Goal: Task Accomplishment & Management: Manage account settings

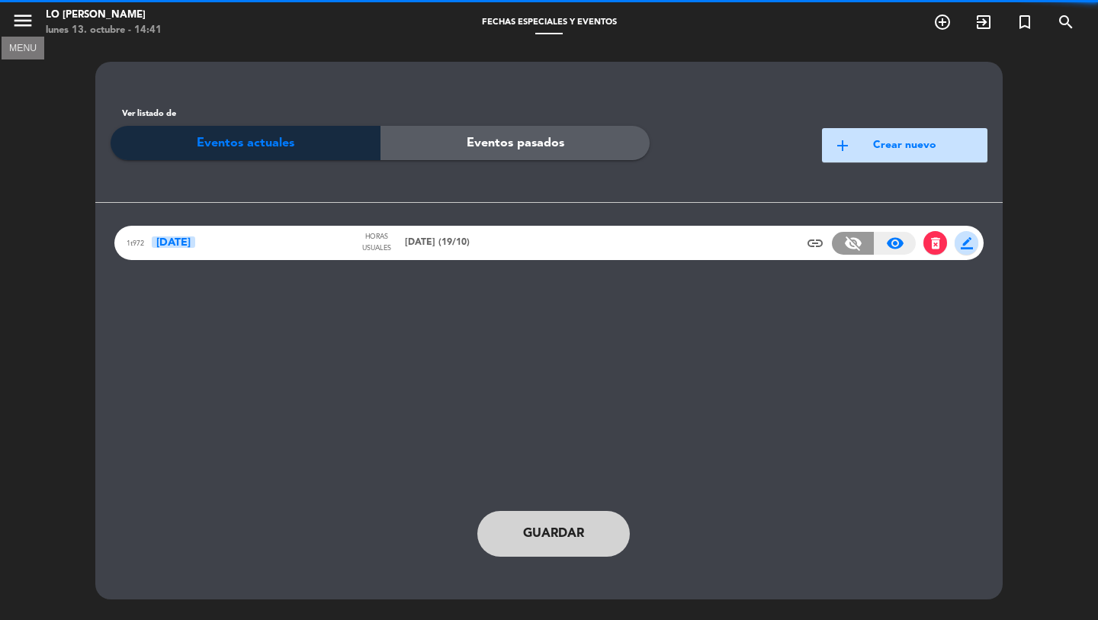
click at [17, 16] on icon "menu" at bounding box center [22, 20] width 23 height 23
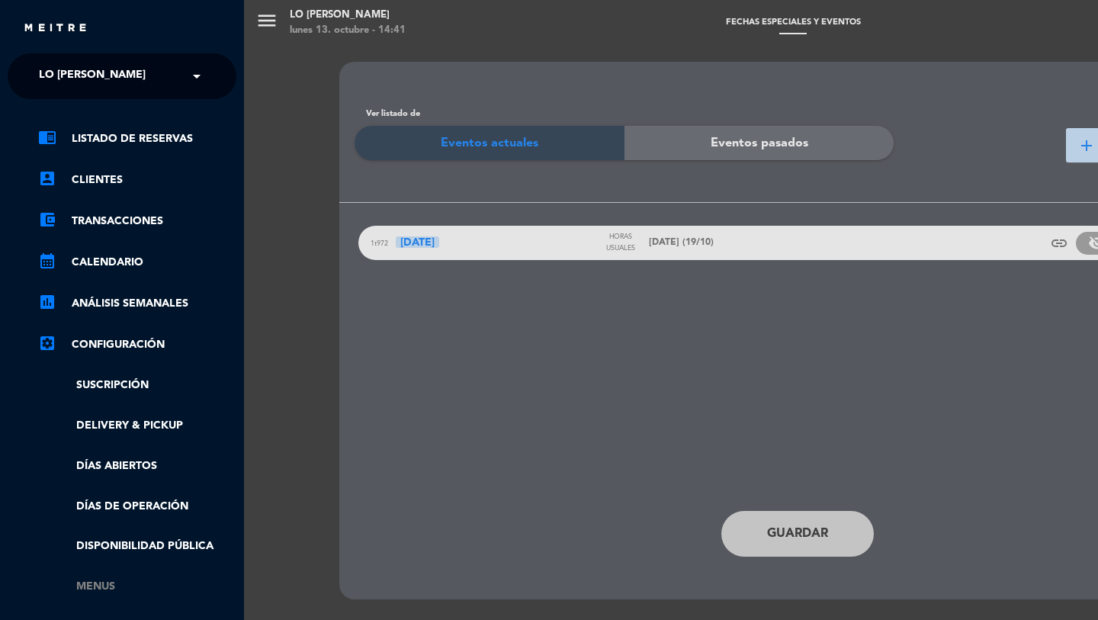
click at [102, 583] on link "Menus" at bounding box center [137, 587] width 198 height 18
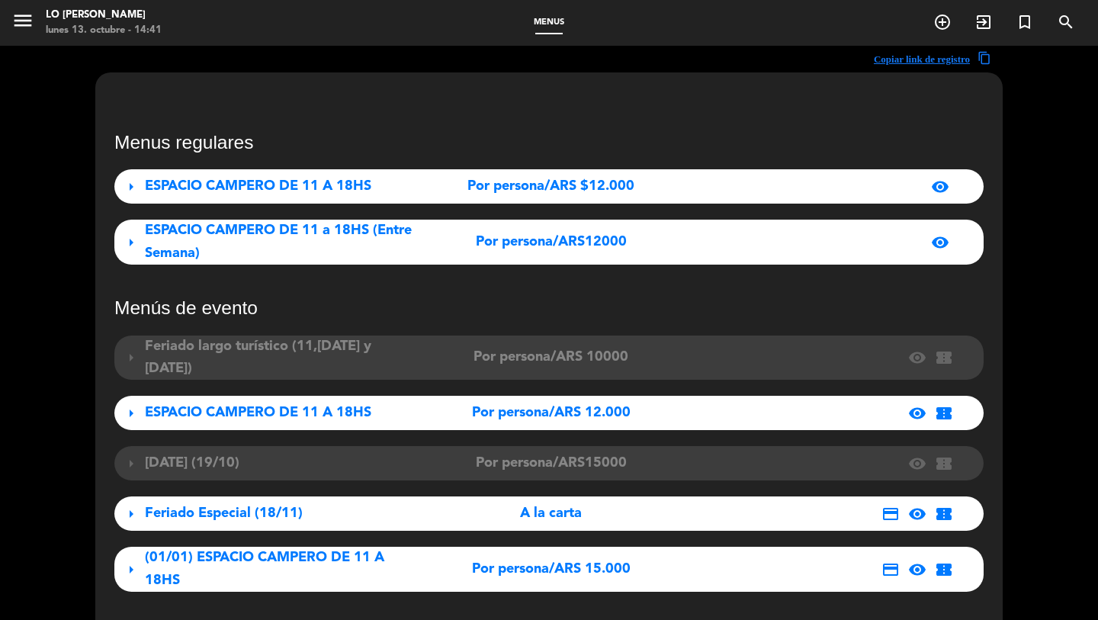
scroll to position [236, 0]
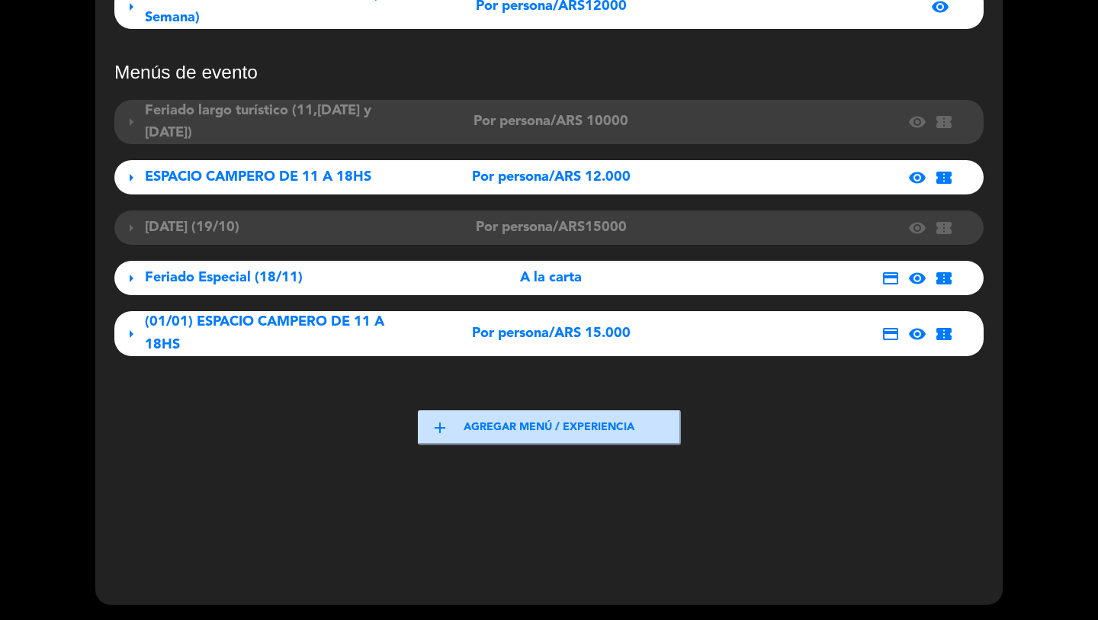
click at [240, 234] on span "Día de la madre (19/10)" at bounding box center [192, 227] width 95 height 14
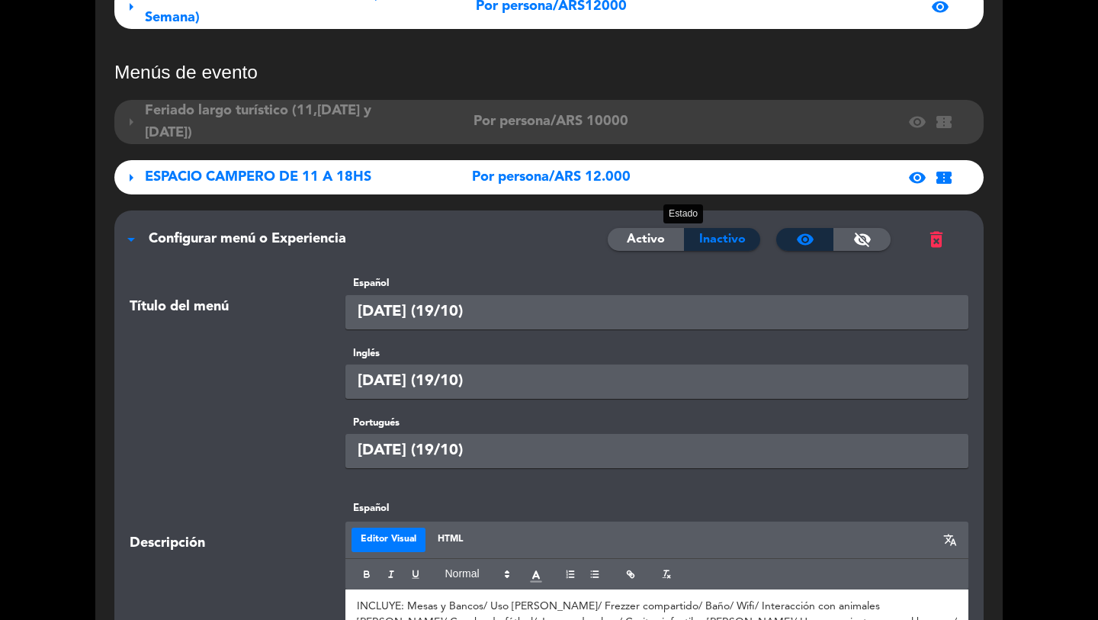
drag, startPoint x: 665, startPoint y: 244, endPoint x: 661, endPoint y: 256, distance: 13.0
click at [665, 244] on div "Activo" at bounding box center [646, 239] width 76 height 23
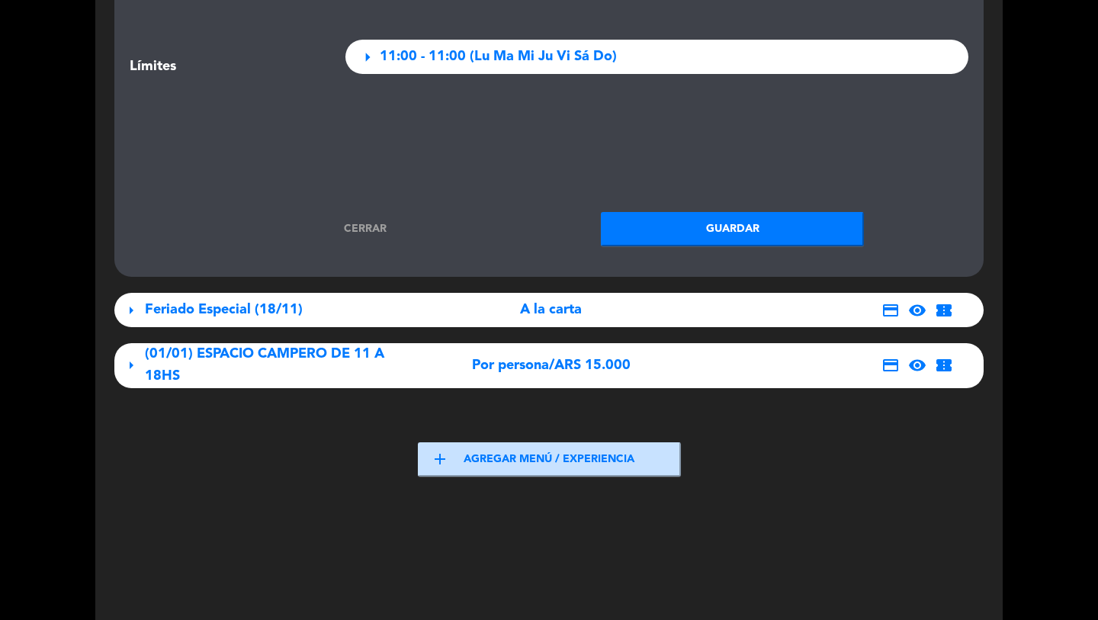
scroll to position [2538, 0]
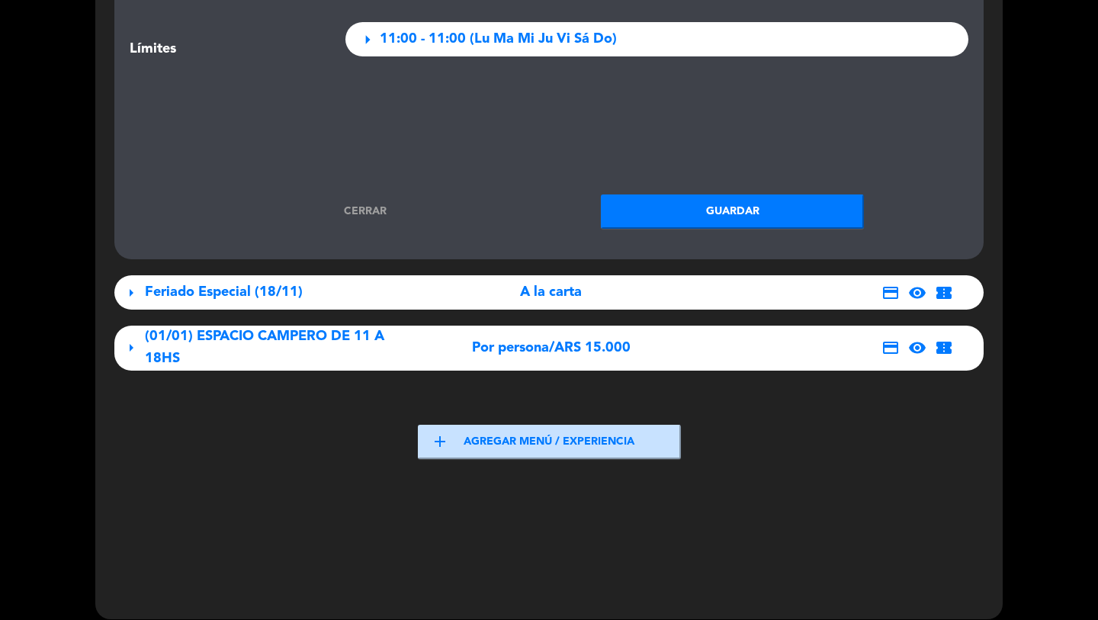
click at [680, 214] on button "Guardar" at bounding box center [732, 212] width 263 height 34
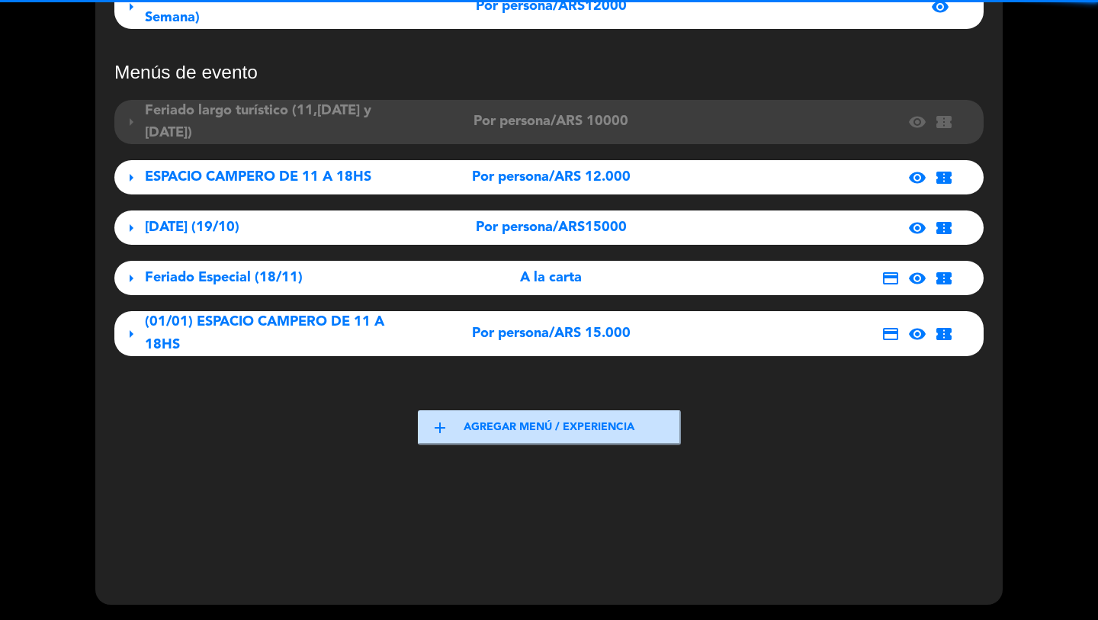
scroll to position [0, 0]
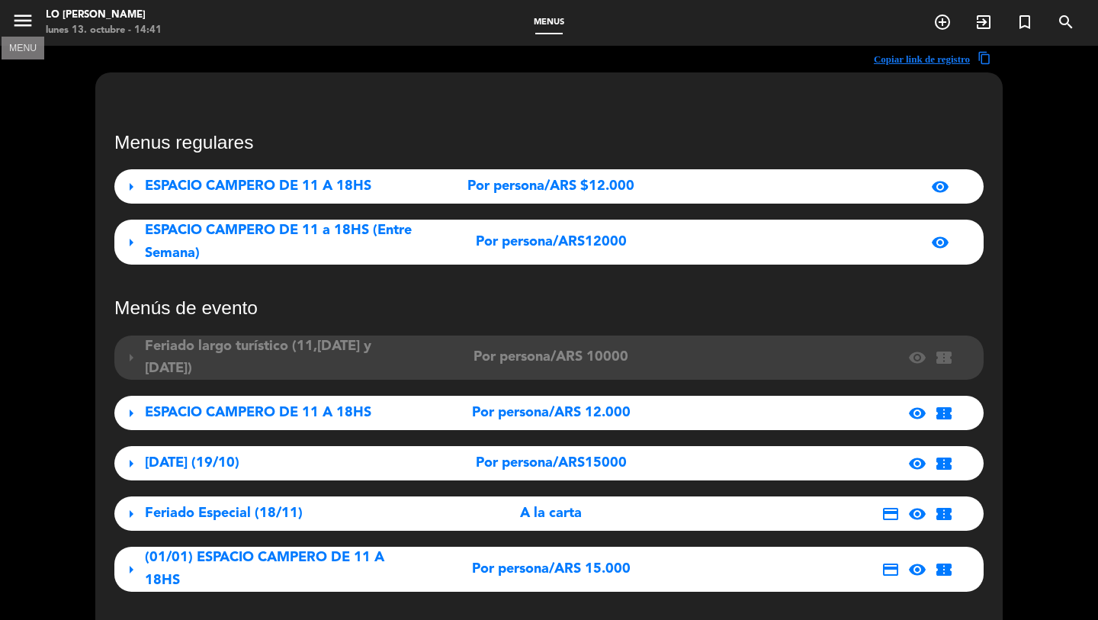
click at [26, 14] on icon "menu" at bounding box center [22, 20] width 23 height 23
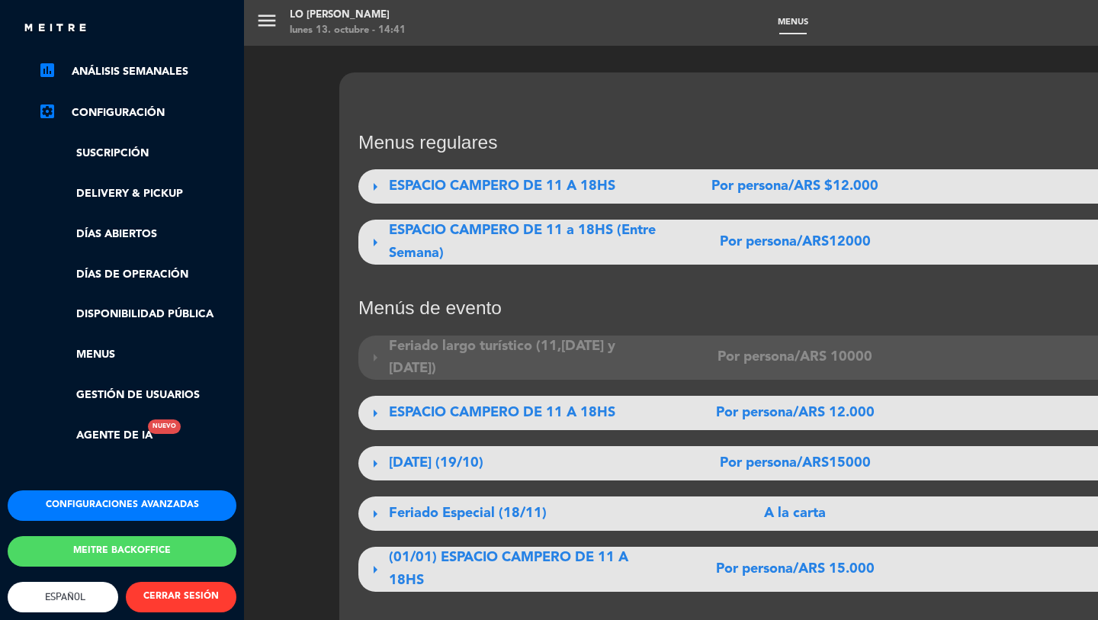
scroll to position [249, 0]
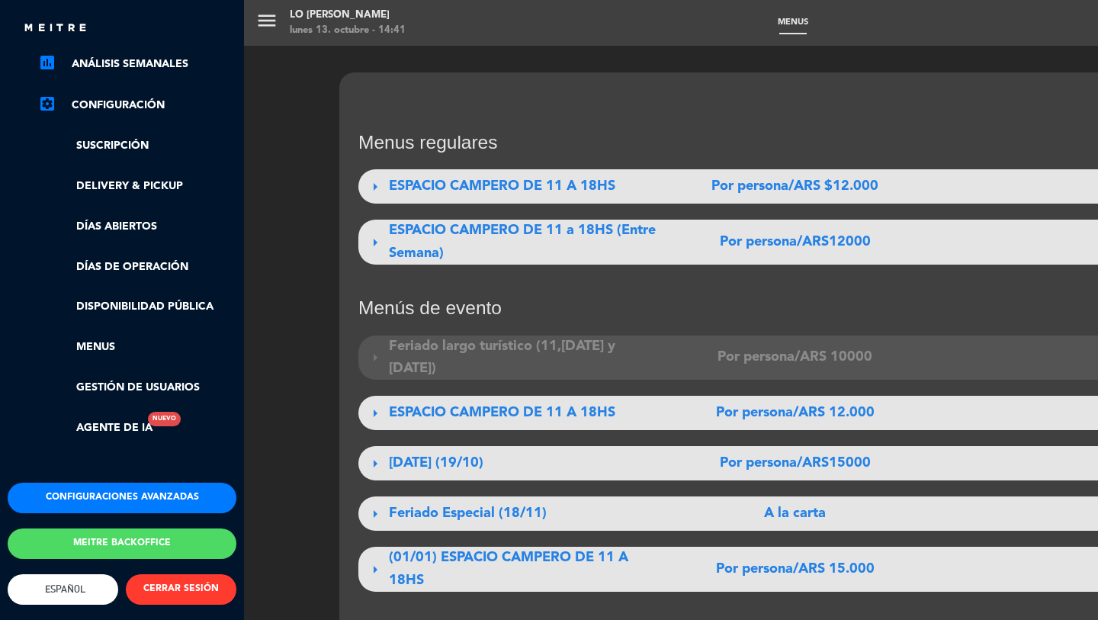
click at [109, 488] on button "Configuraciones avanzadas" at bounding box center [122, 498] width 229 height 31
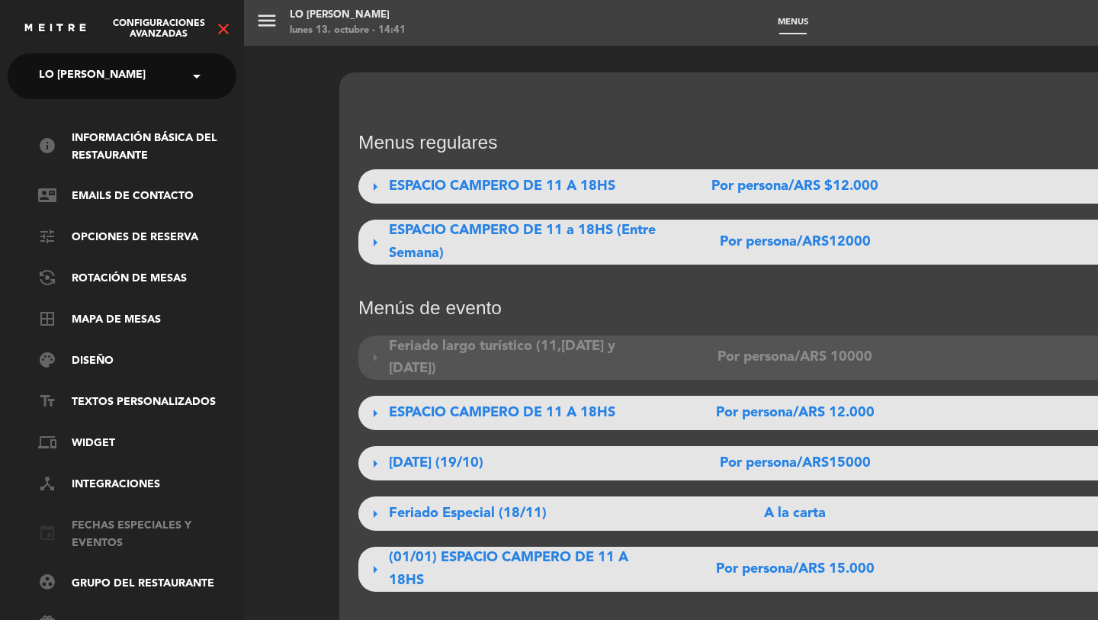
click at [114, 527] on link "event Fechas especiales y eventos" at bounding box center [137, 534] width 198 height 35
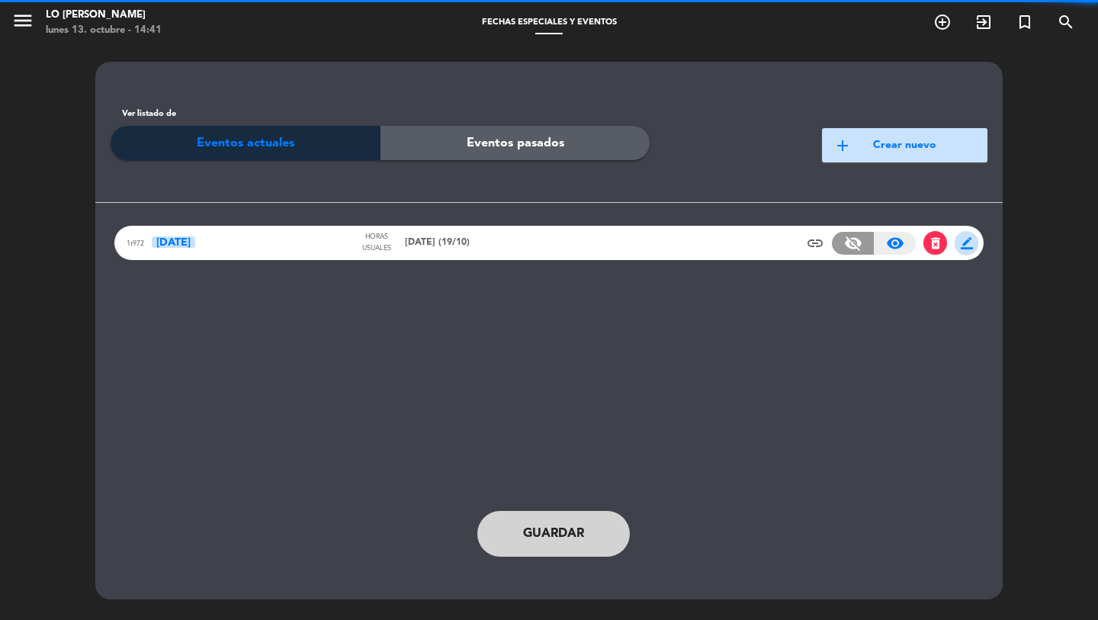
click at [547, 227] on div "1t972 19 Oct Horas usuales Día de la Madre (19/10) insert_link visibility_off v…" at bounding box center [549, 243] width 870 height 34
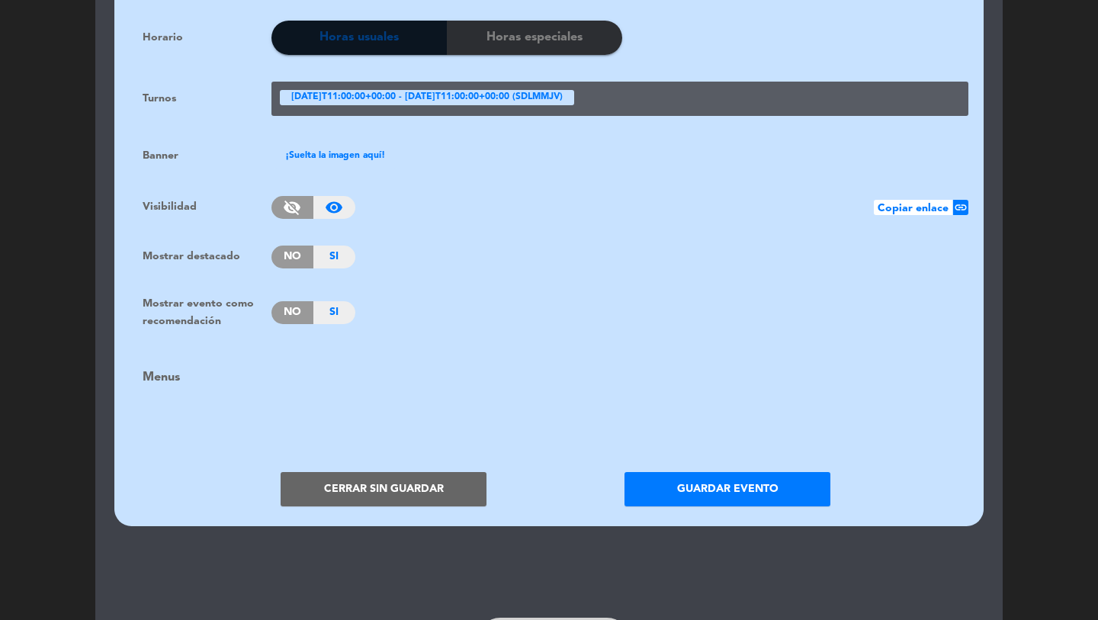
scroll to position [1043, 0]
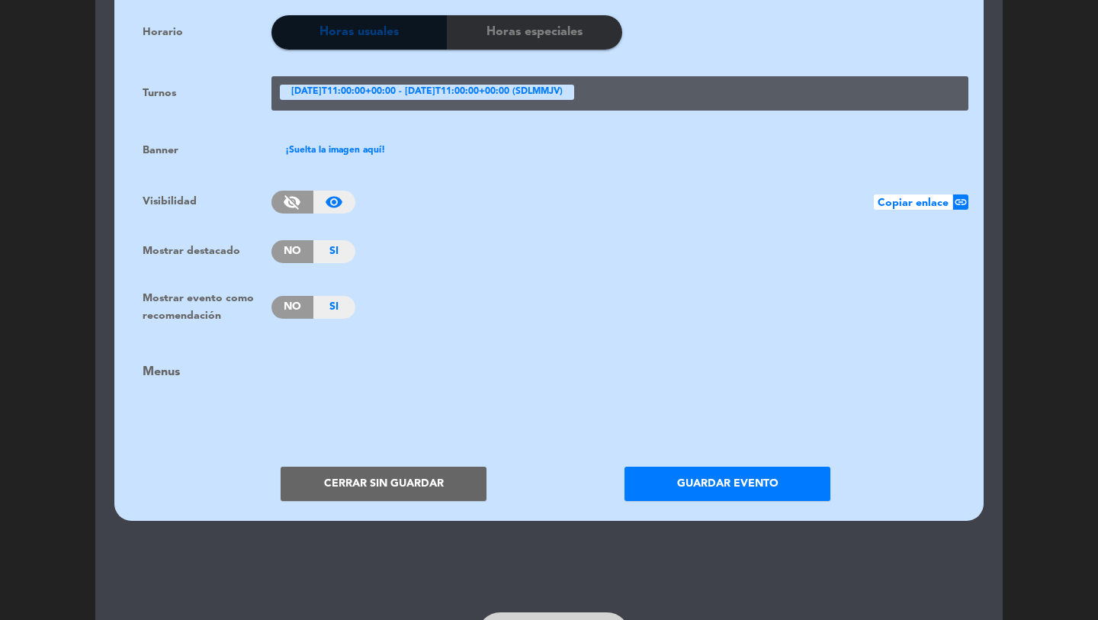
drag, startPoint x: 421, startPoint y: 463, endPoint x: 638, endPoint y: 291, distance: 276.4
click at [422, 467] on button "Cerrar sin guardar" at bounding box center [384, 484] width 206 height 34
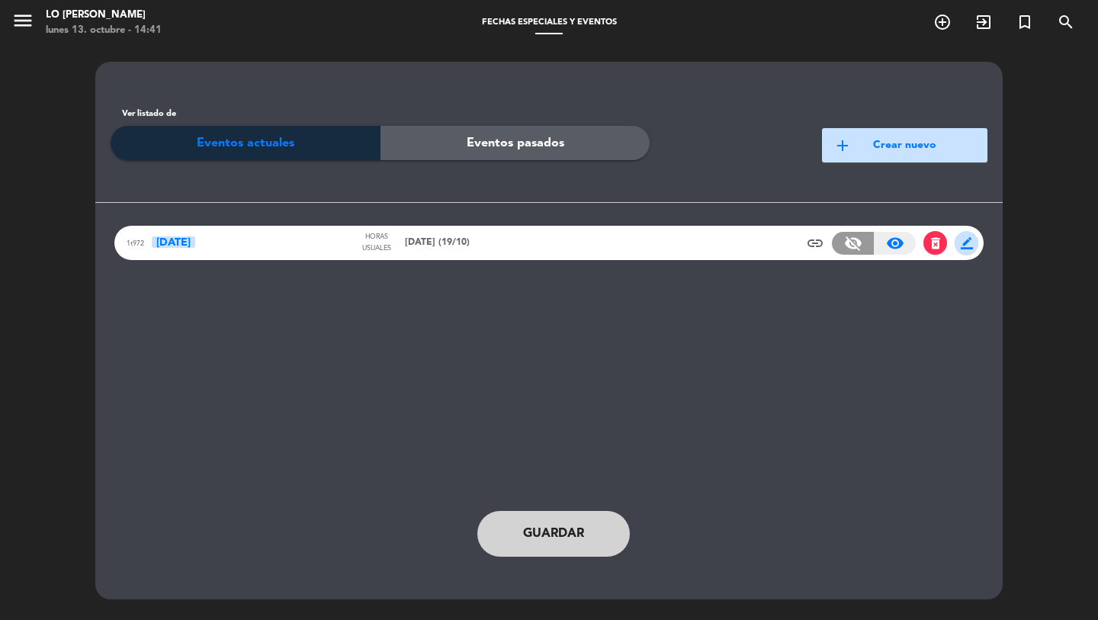
click at [945, 240] on span "delete_forever" at bounding box center [936, 243] width 24 height 24
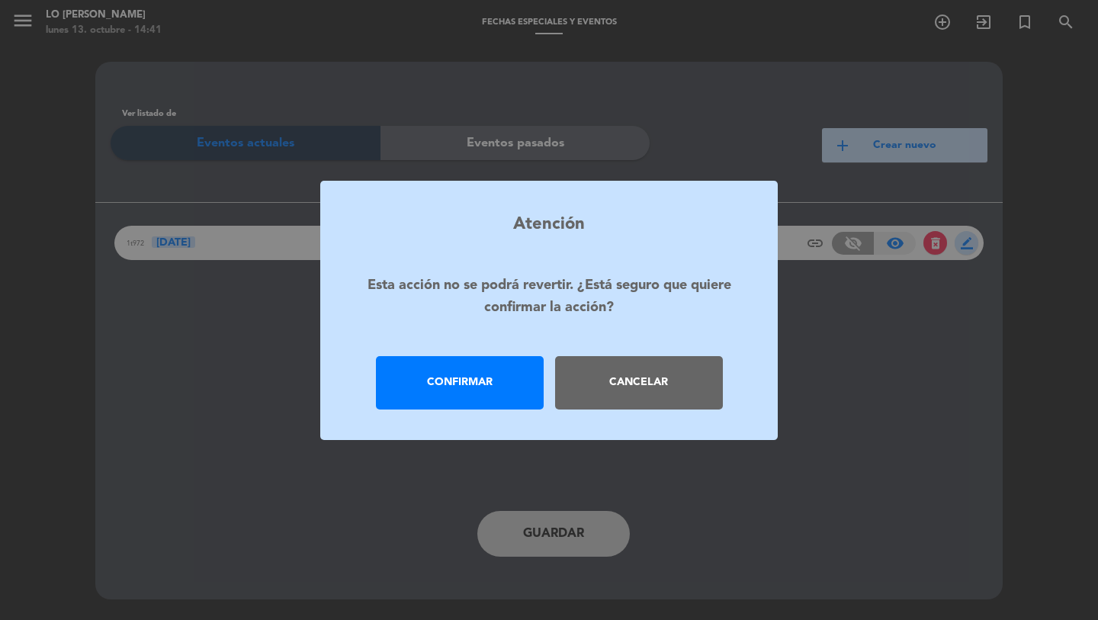
click at [474, 387] on div "Confirmar" at bounding box center [460, 382] width 168 height 53
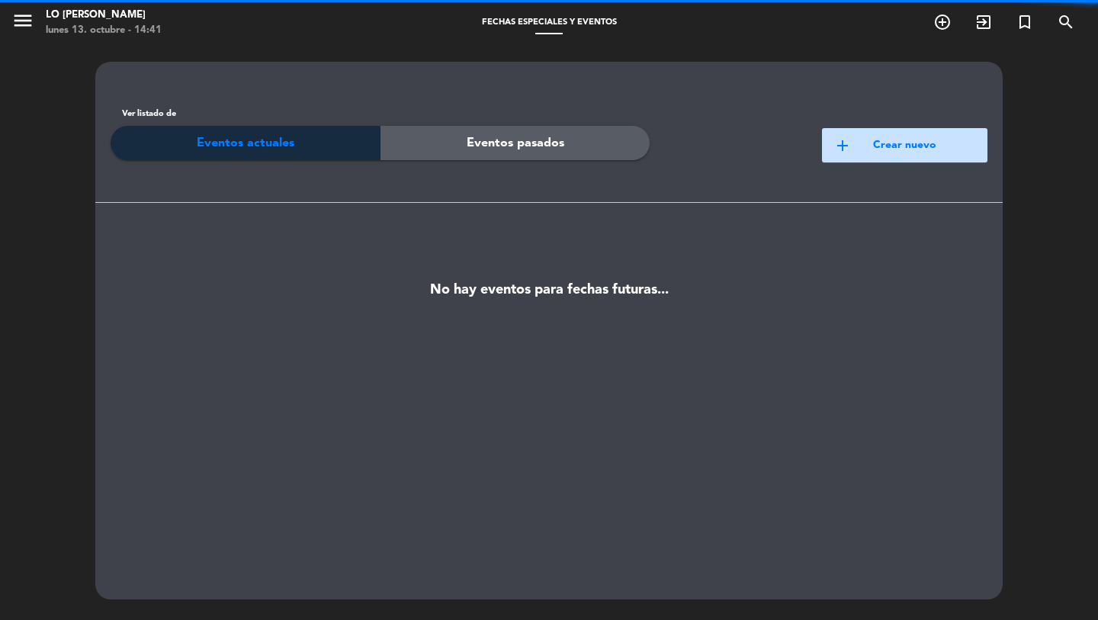
click at [890, 143] on button "add Crear nuevo" at bounding box center [905, 145] width 166 height 34
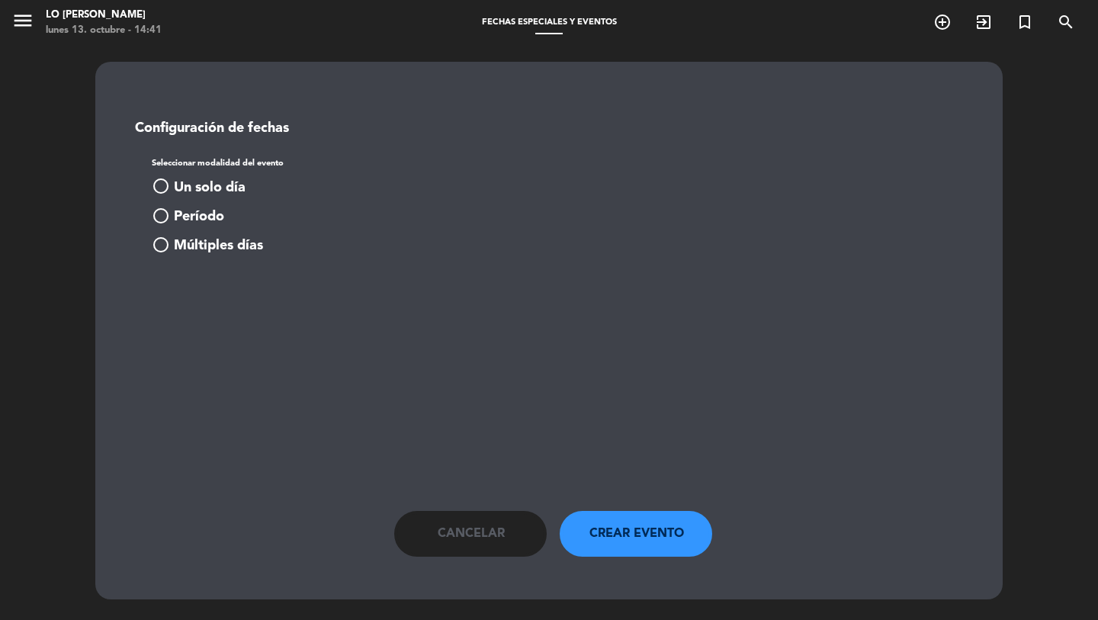
click at [214, 188] on span "Un solo día" at bounding box center [210, 188] width 72 height 22
click at [233, 309] on span "[PERSON_NAME]" at bounding box center [210, 303] width 79 height 15
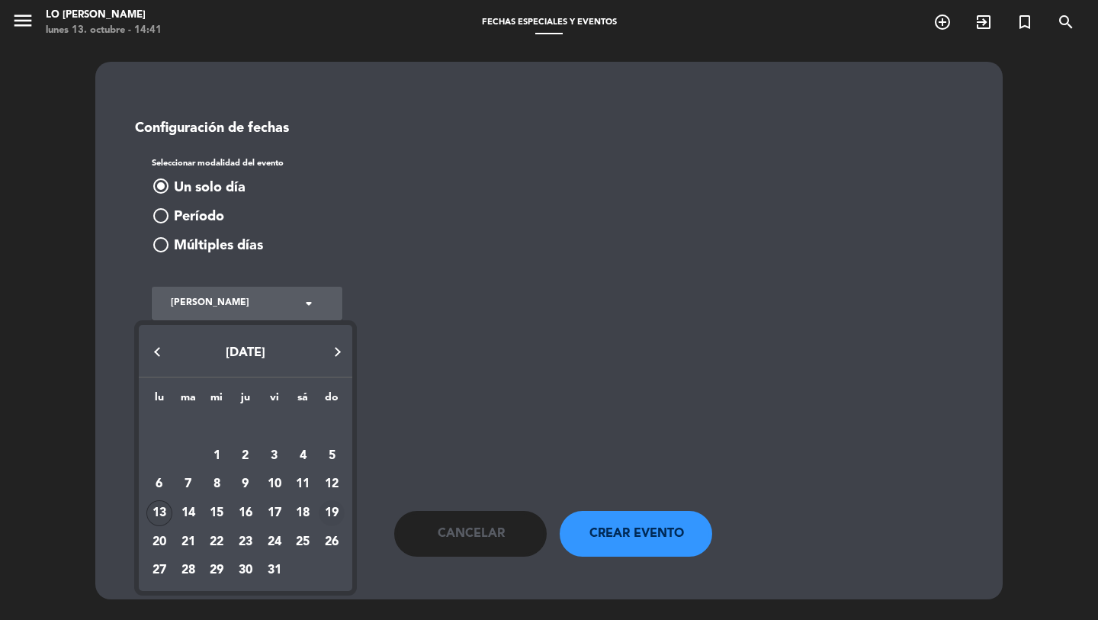
click at [335, 512] on div "19" at bounding box center [332, 513] width 26 height 26
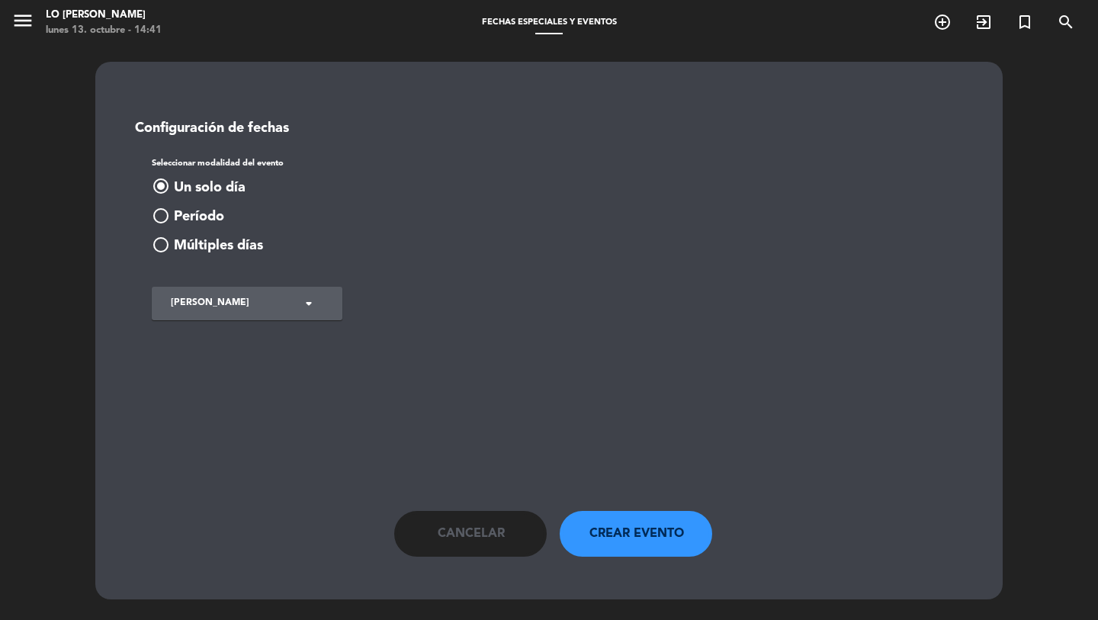
type input "dom. 19 oct."
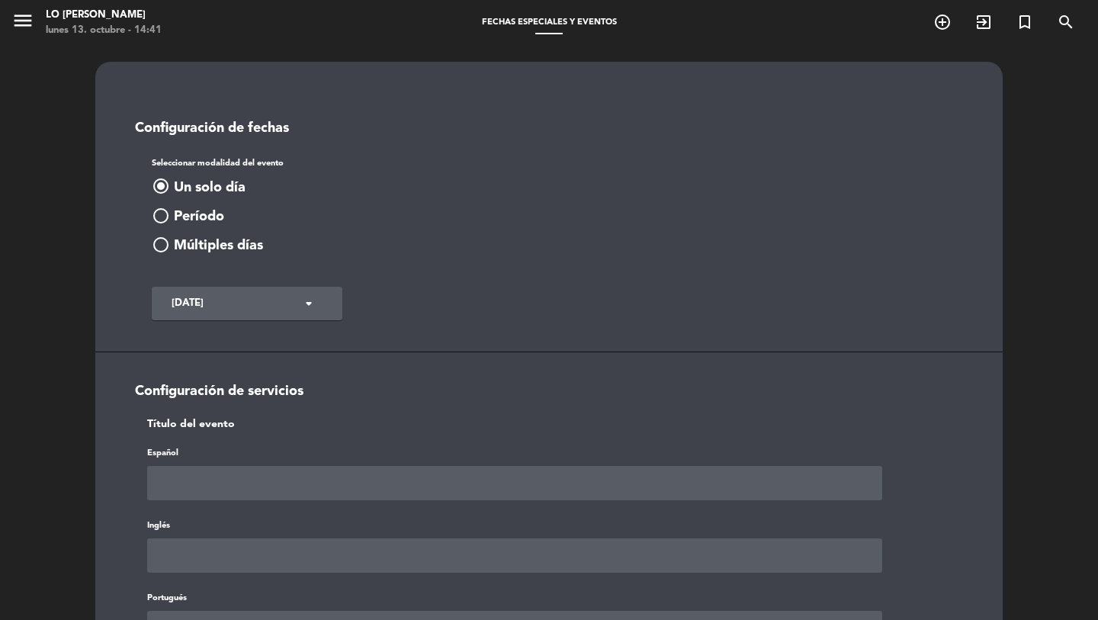
click at [299, 472] on input "text" at bounding box center [514, 483] width 735 height 34
type input "D"
type input "Día de la Madre (1"
type input "9"
click at [319, 468] on input "Día de la Madre (1" at bounding box center [514, 483] width 735 height 34
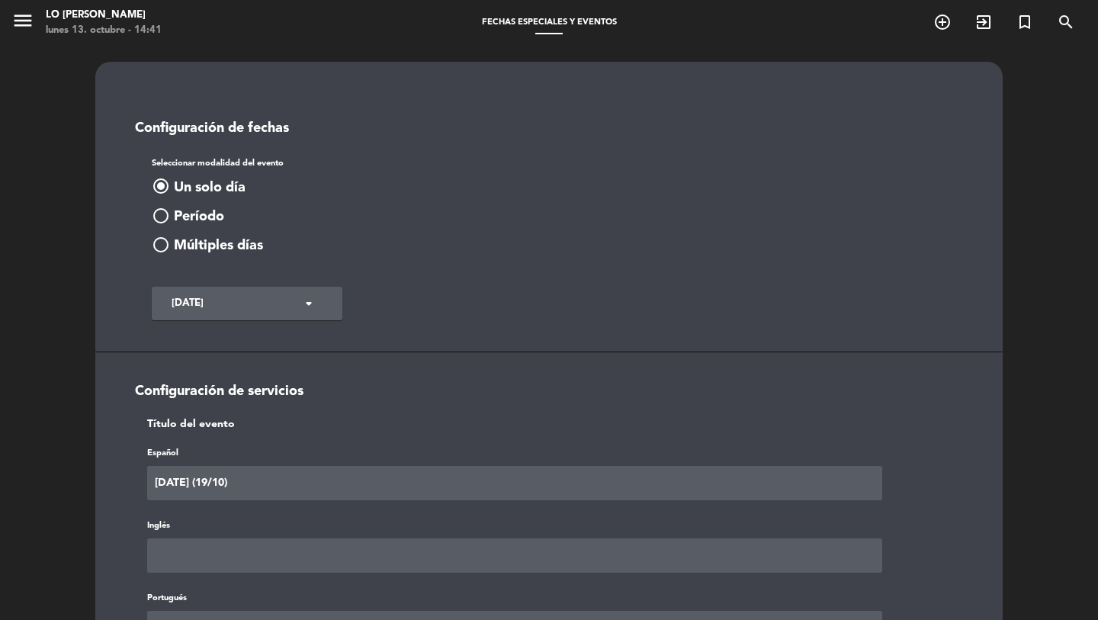
type input "Día de la Madre (19/10)"
paste input "Día de la Madre (19/10)"
type input "Día de la Madre (19/10)"
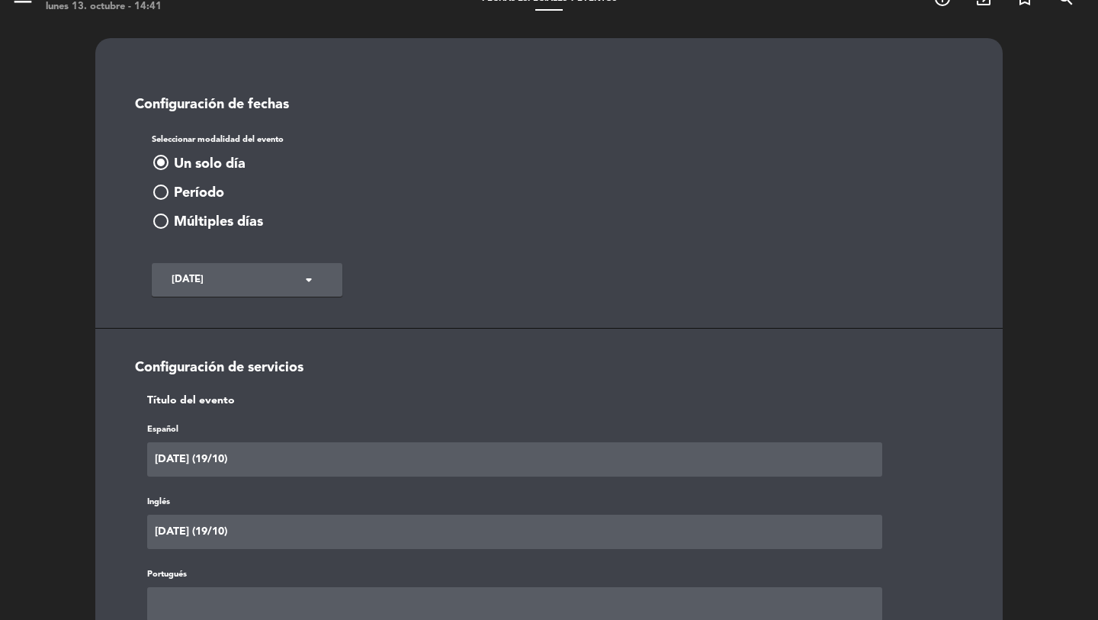
paste input "Día de la Madre (19/10)"
type input "Día de la Madre (19/10)"
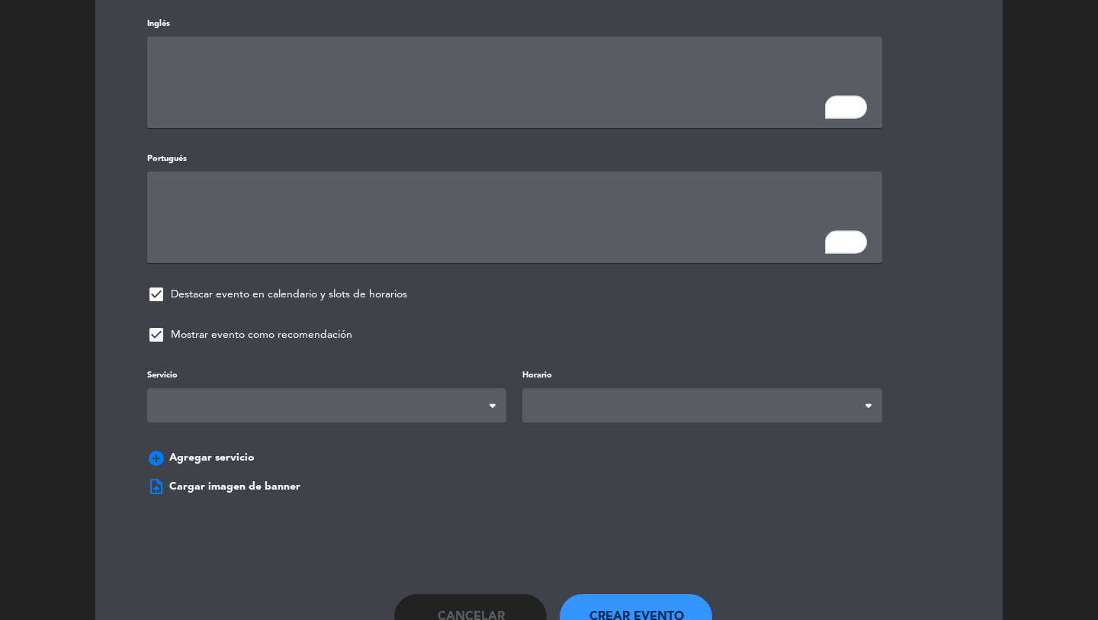
scroll to position [842, 0]
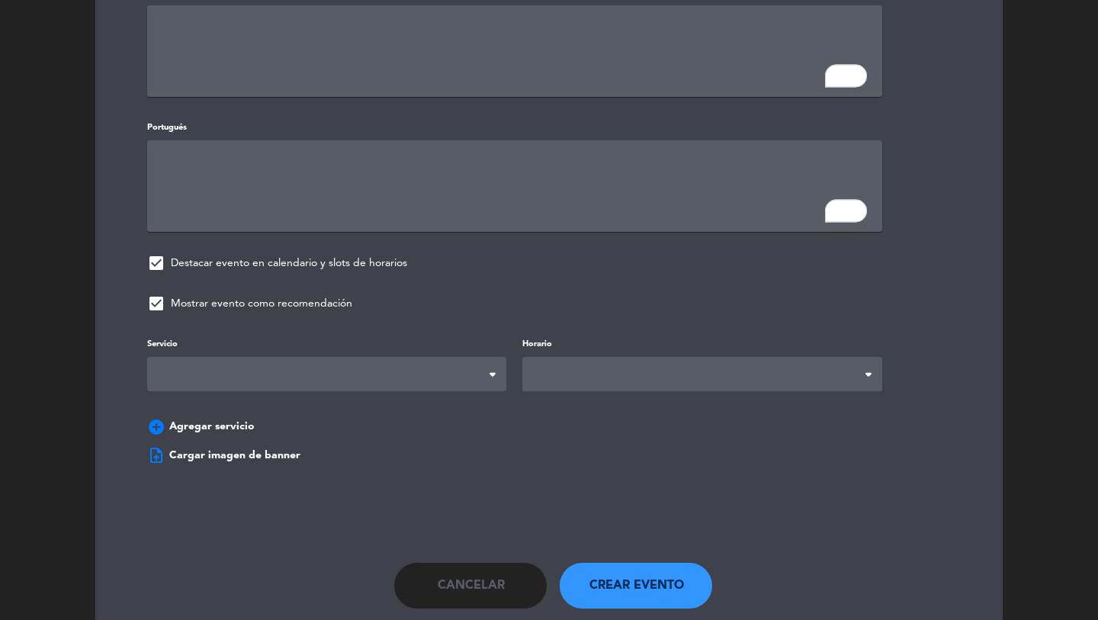
click at [303, 361] on span at bounding box center [326, 374] width 359 height 34
click at [613, 366] on span at bounding box center [701, 374] width 359 height 34
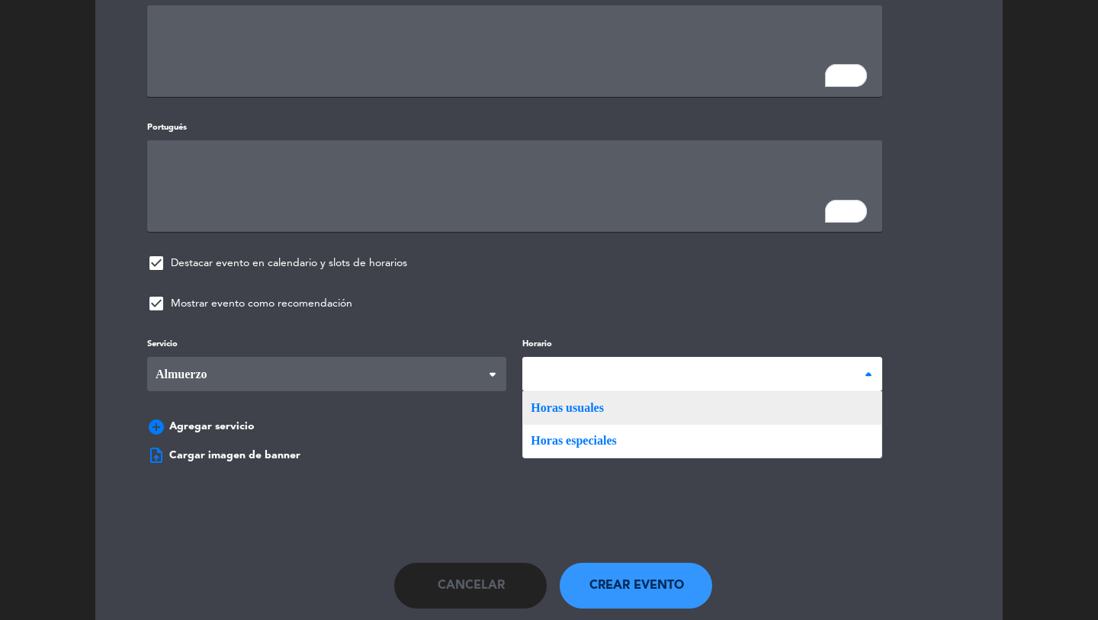
click at [602, 410] on div "Servicio Desayuno Brunch Almuerzo Cena Almuerzo Desayuno Brunch Almuerzo Cena H…" at bounding box center [549, 389] width 850 height 108
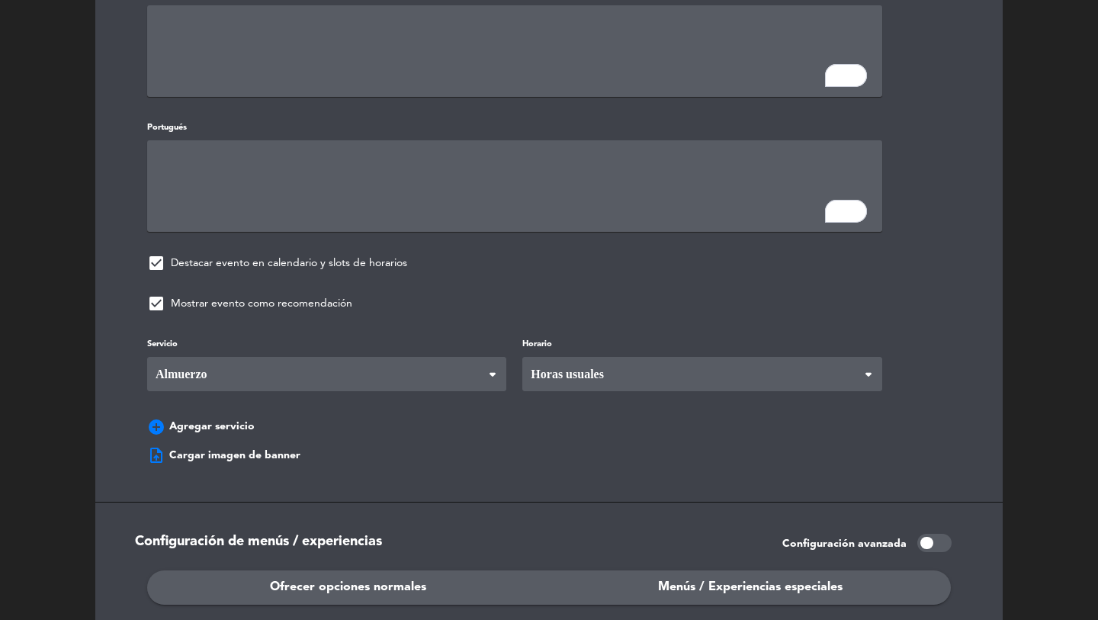
click at [728, 580] on span "Menús / Experiencias especiales" at bounding box center [750, 587] width 185 height 20
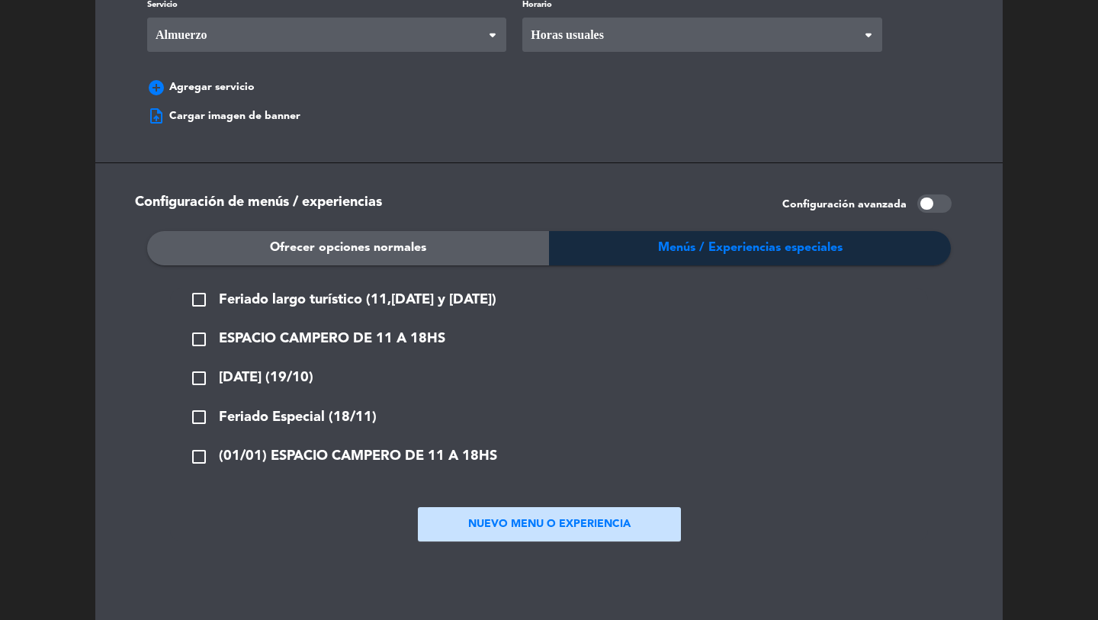
scroll to position [1183, 0]
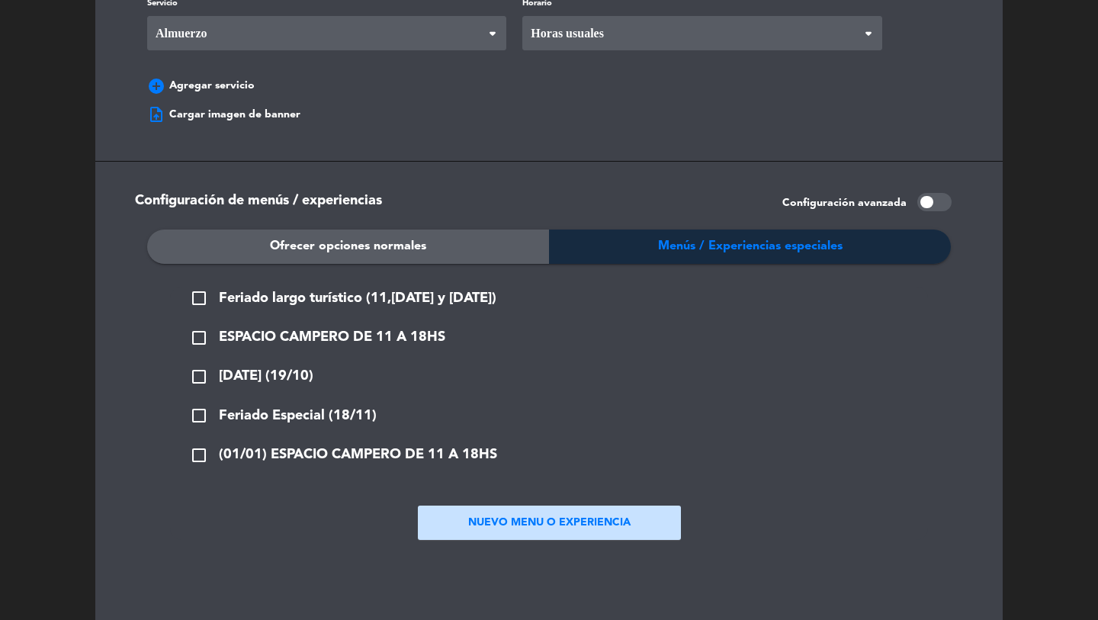
click at [189, 374] on button "check_box_outline_blank Día de la madre (19/10)" at bounding box center [251, 377] width 133 height 24
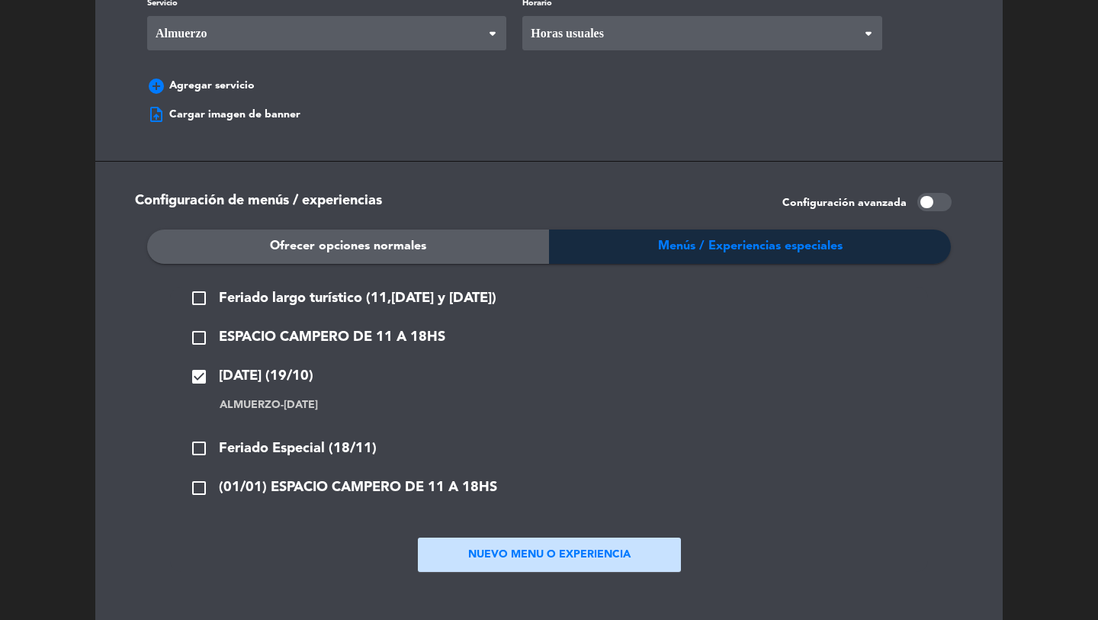
scroll to position [1329, 0]
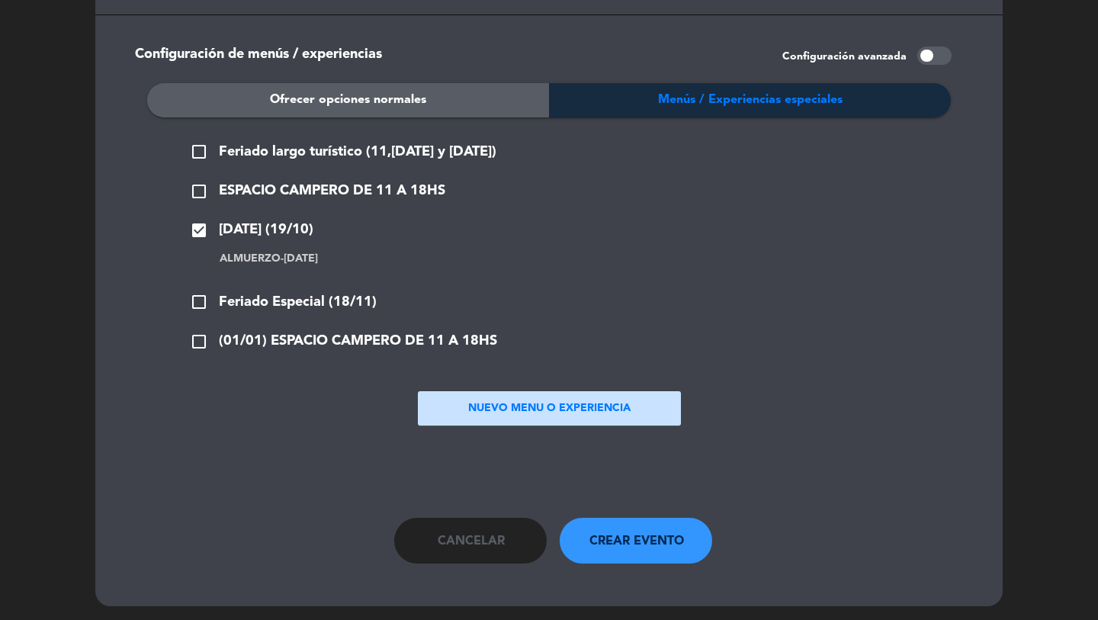
click at [615, 532] on span "Crear evento" at bounding box center [637, 542] width 95 height 20
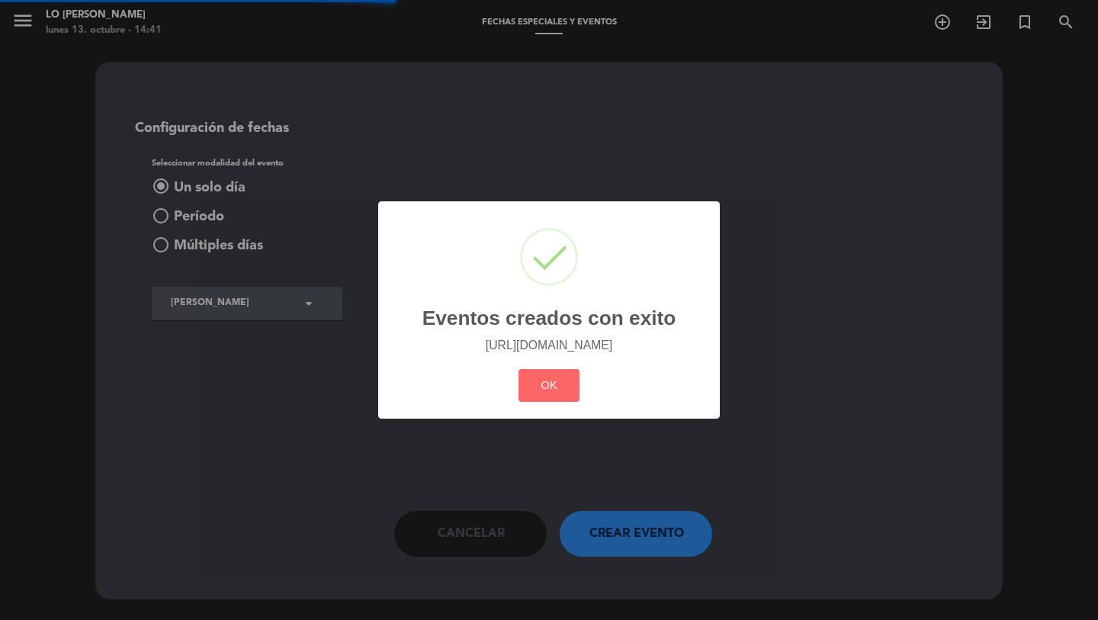
scroll to position [0, 0]
drag, startPoint x: 386, startPoint y: 349, endPoint x: 729, endPoint y: 391, distance: 345.9
click at [731, 389] on div "? ! i Eventos creados con exito × https://lodeelvira.meitre.com/search/2025-10-…" at bounding box center [549, 310] width 1098 height 620
copy link "https://lodeelvira.meitre.com/search/2025-10-19/2/lunch/-"
click at [535, 391] on button "OK" at bounding box center [550, 385] width 62 height 33
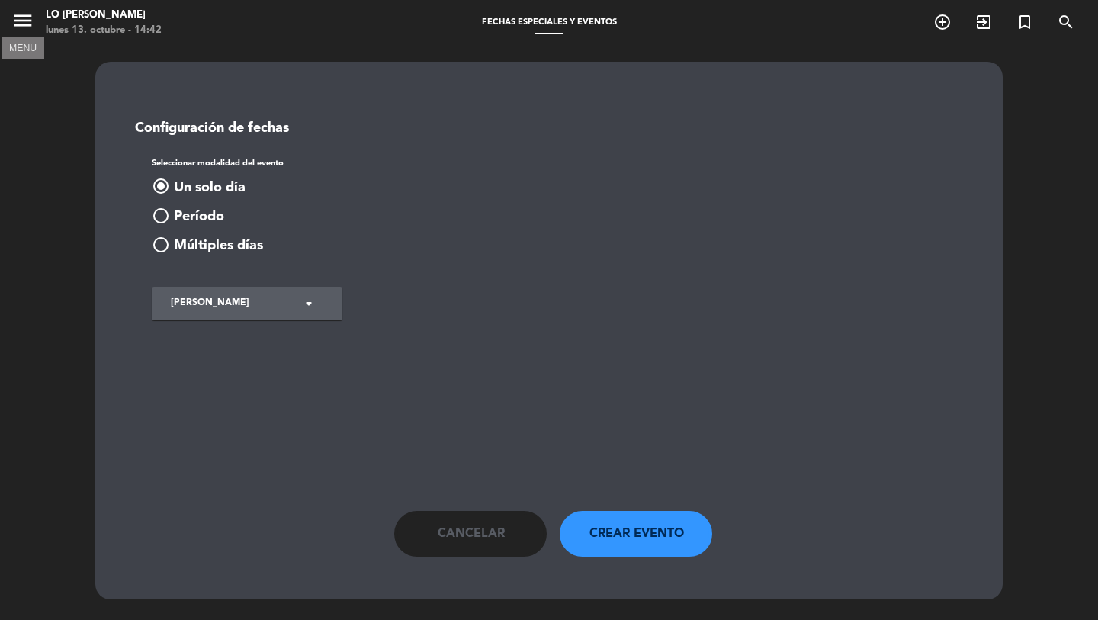
click at [13, 21] on icon "menu" at bounding box center [22, 20] width 23 height 23
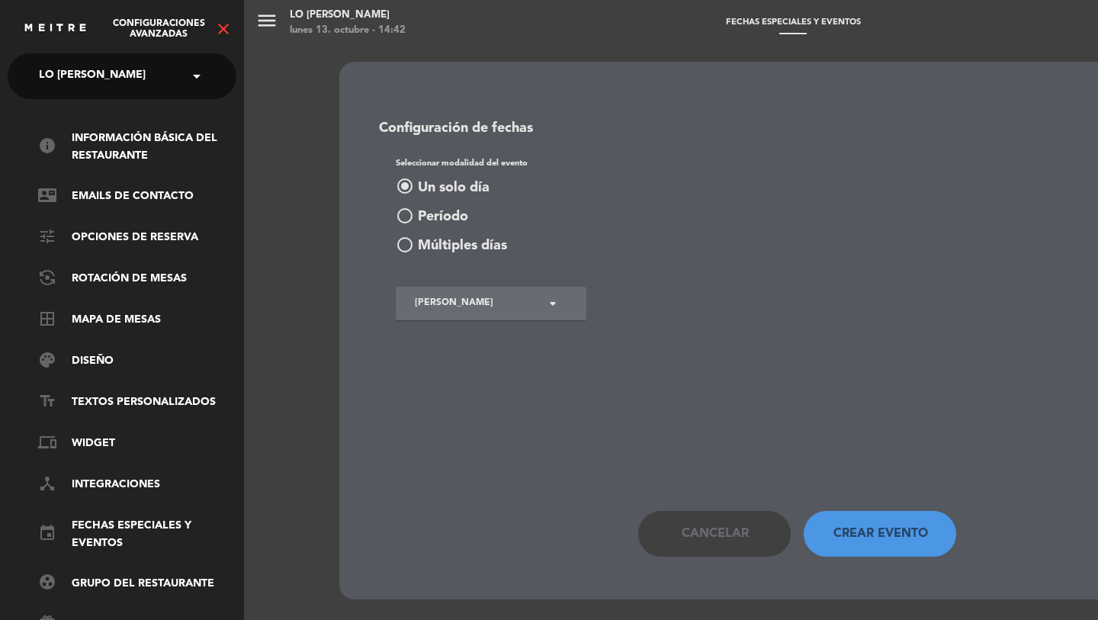
click at [89, 72] on span "Lo de Elvira" at bounding box center [92, 76] width 107 height 32
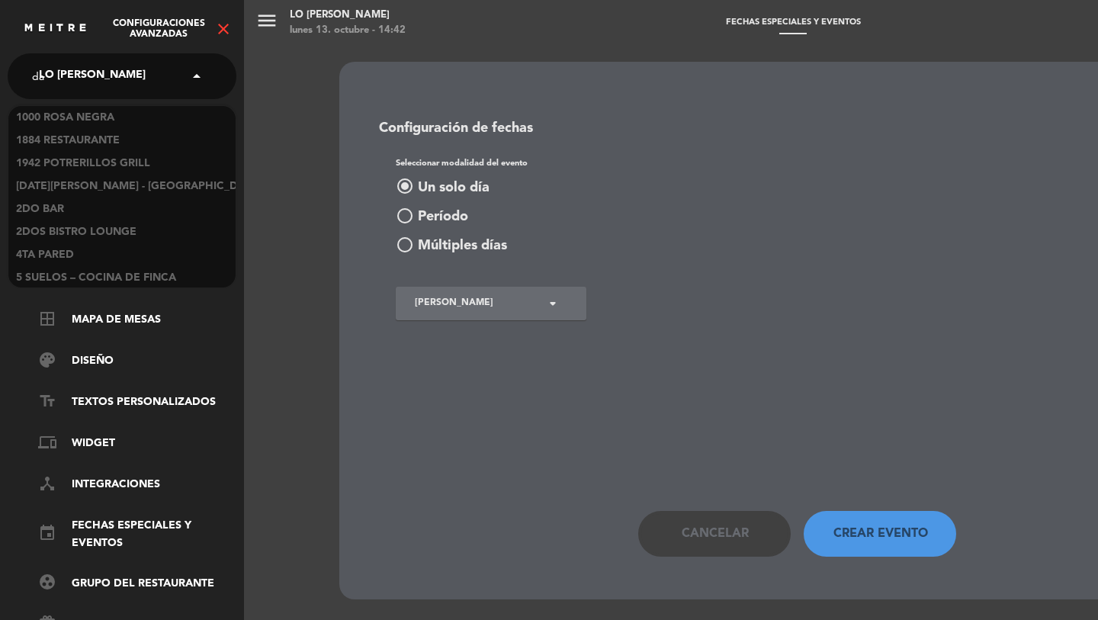
scroll to position [1146, 0]
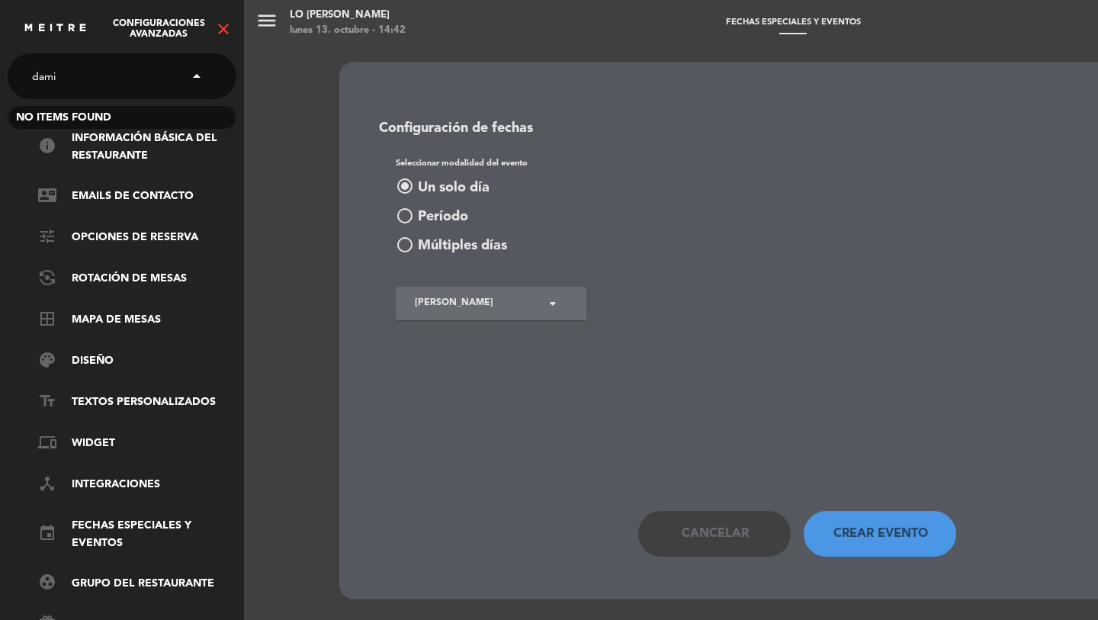
type input "damia"
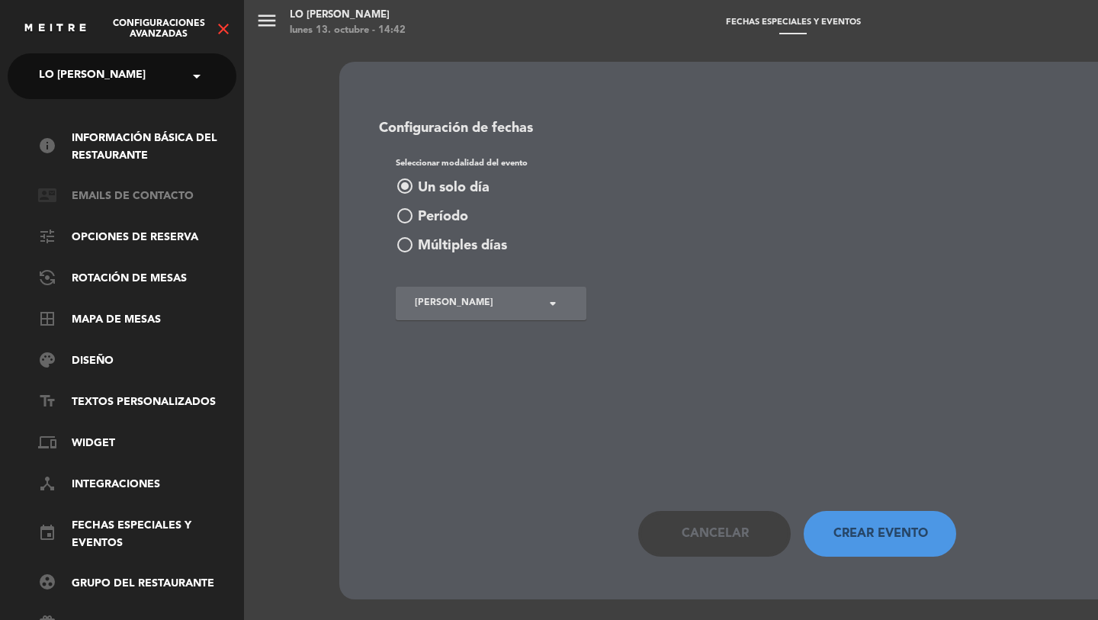
scroll to position [59, 0]
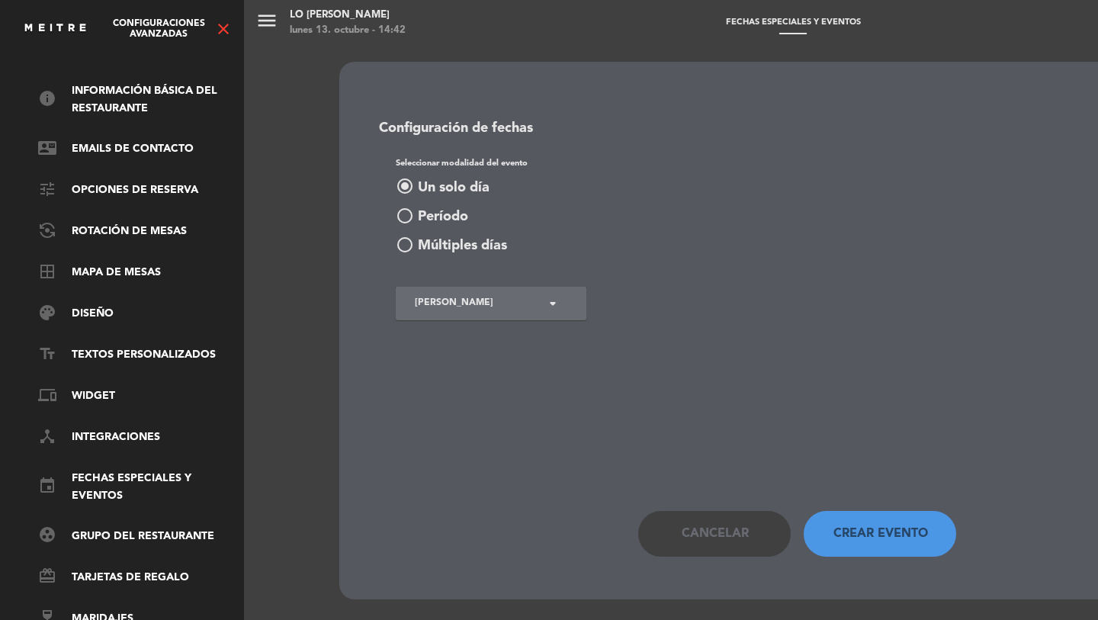
drag, startPoint x: 219, startPoint y: 32, endPoint x: 210, endPoint y: 27, distance: 10.2
click at [219, 32] on icon "close" at bounding box center [223, 29] width 18 height 18
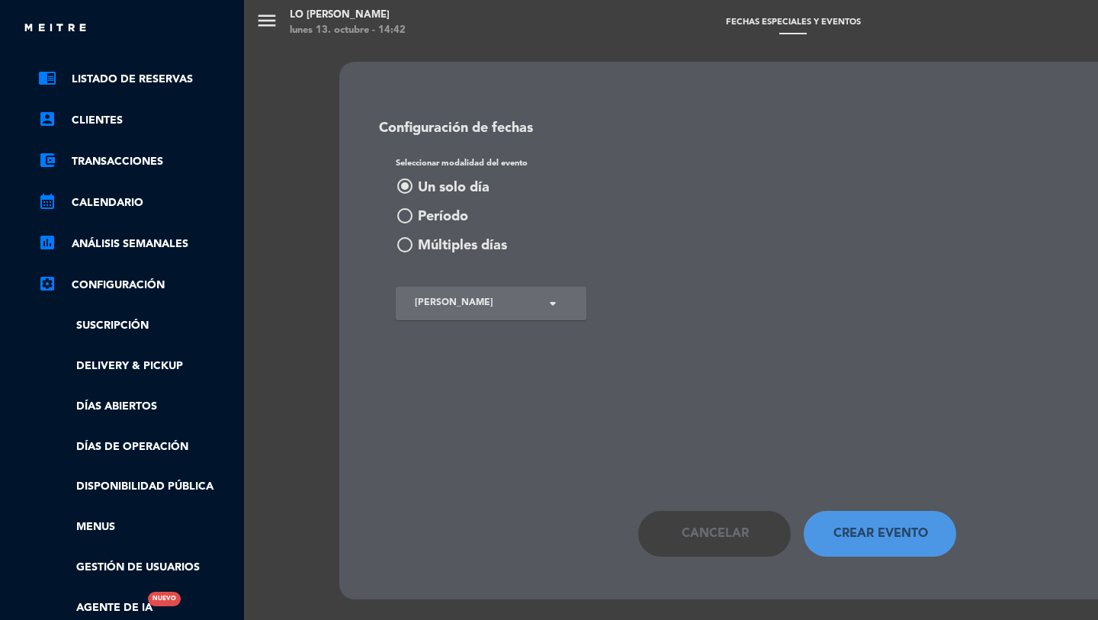
scroll to position [0, 0]
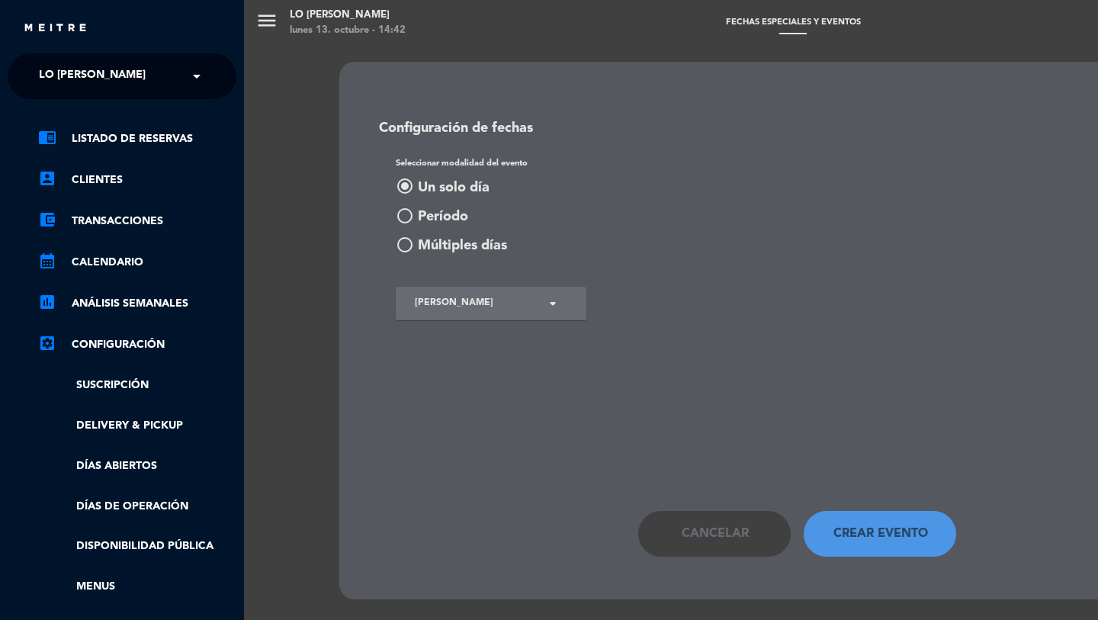
click at [130, 77] on div "× Lo de Elvira" at bounding box center [101, 76] width 136 height 32
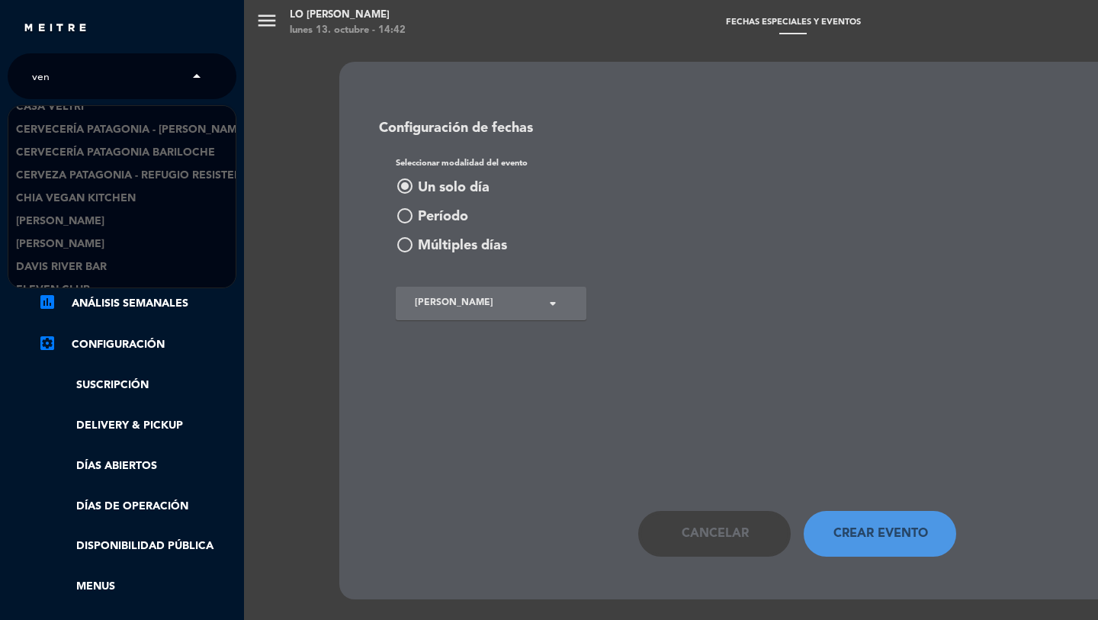
type input "vena"
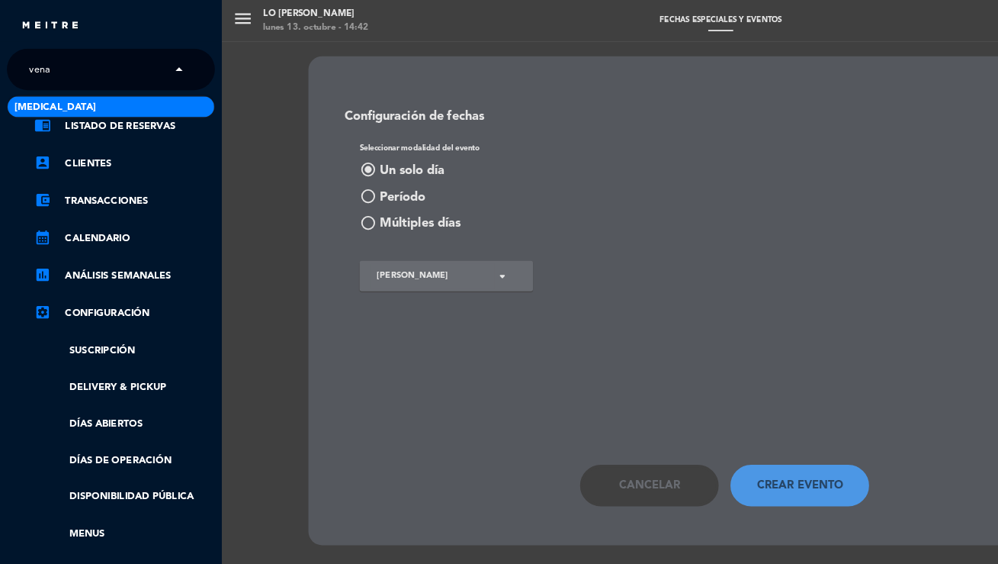
scroll to position [0, 4]
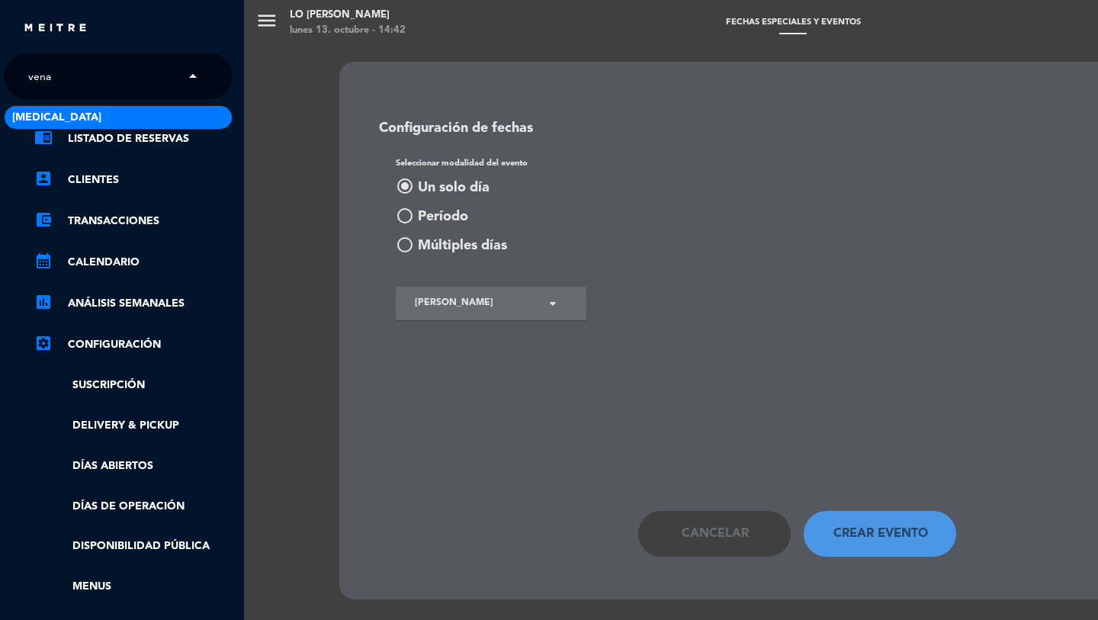
click at [29, 120] on span "Vena Cava" at bounding box center [56, 118] width 89 height 18
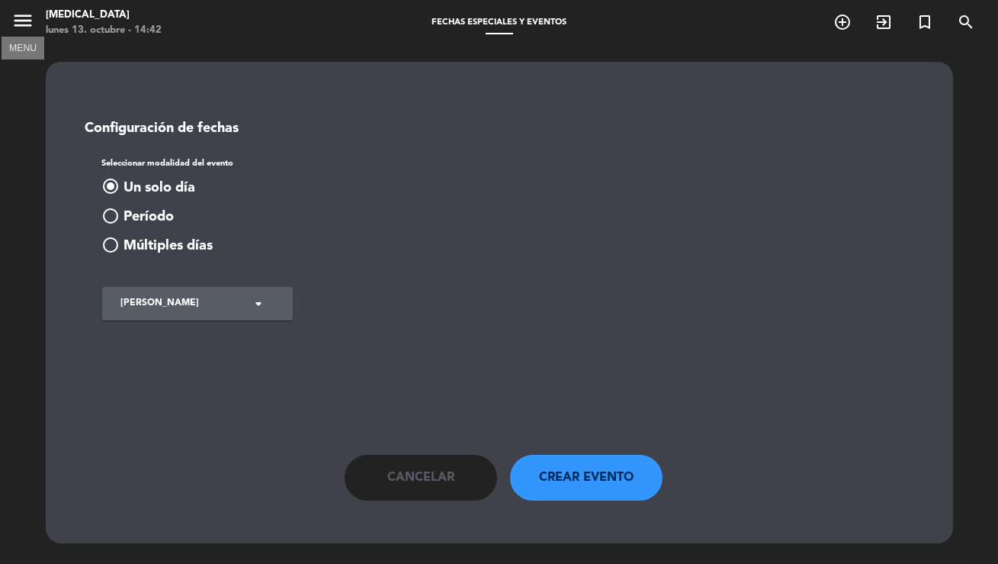
click at [11, 21] on icon "menu" at bounding box center [22, 20] width 23 height 23
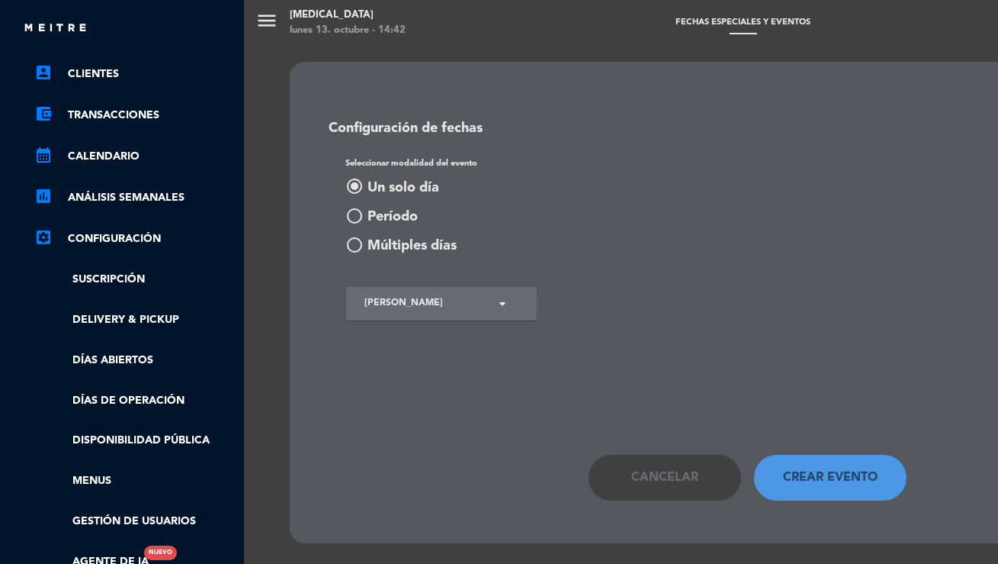
scroll to position [168, 4]
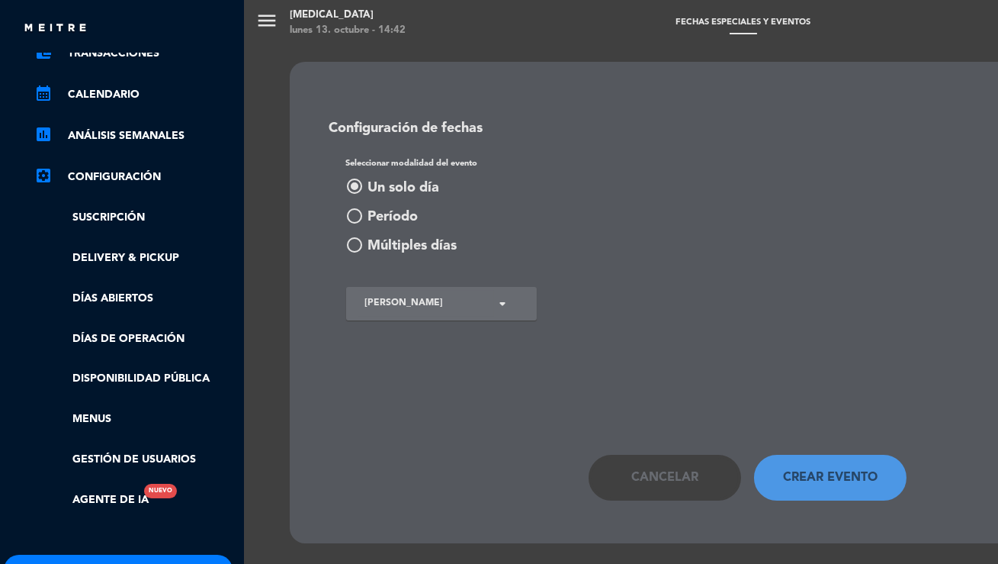
click at [109, 330] on link "Días de Operación" at bounding box center [133, 339] width 198 height 18
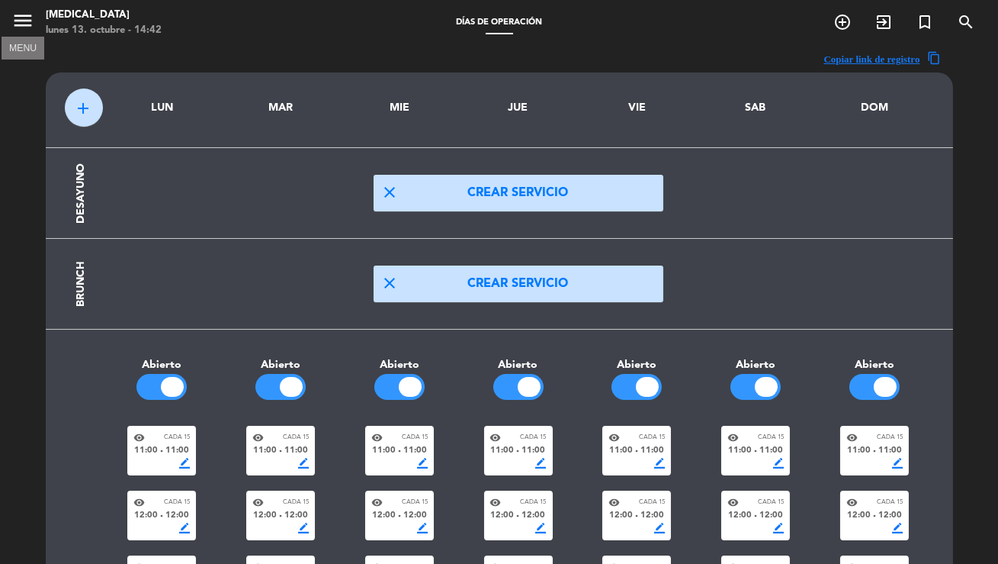
click at [17, 21] on icon "menu" at bounding box center [22, 20] width 23 height 23
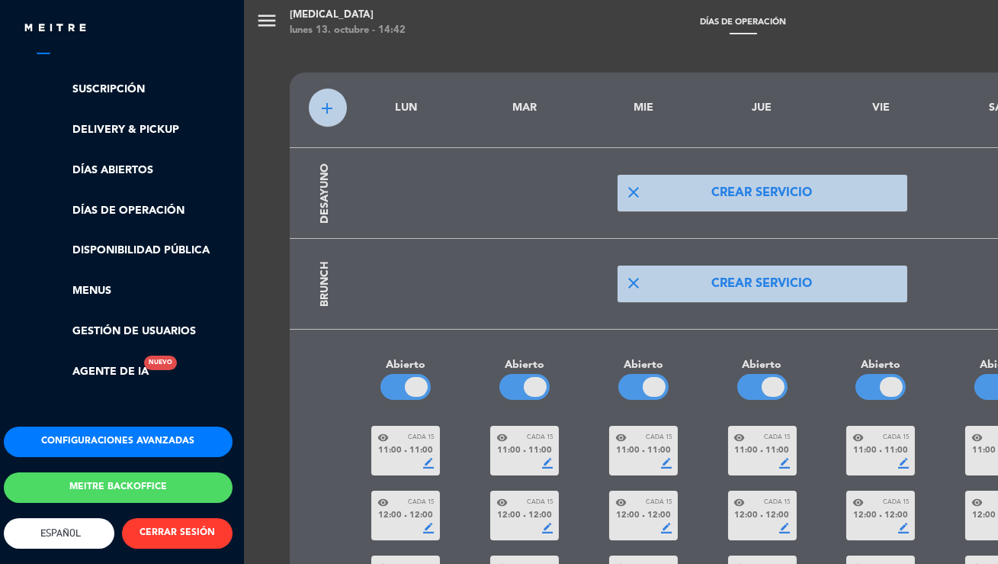
scroll to position [307, 4]
click at [158, 426] on button "Configuraciones avanzadas" at bounding box center [118, 441] width 229 height 31
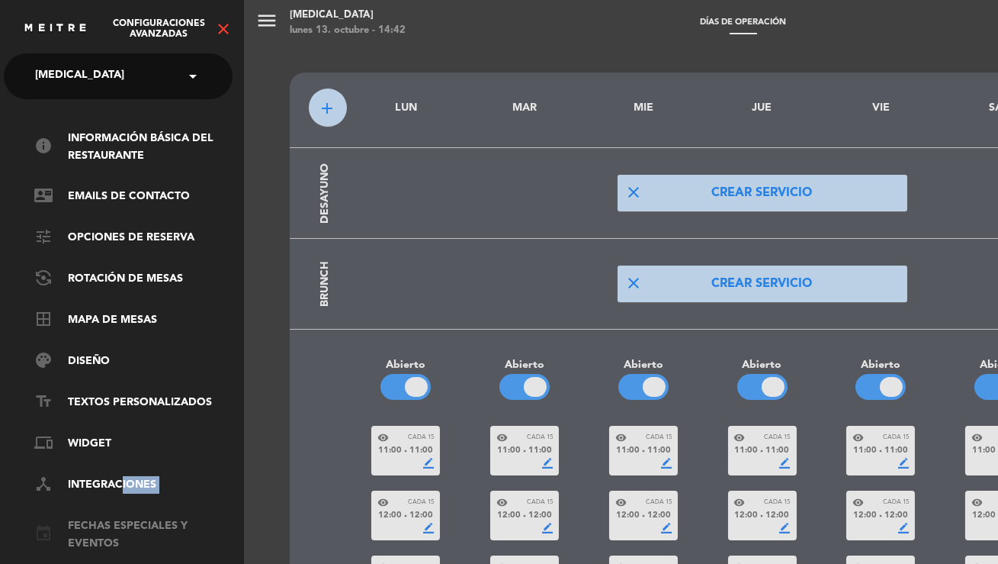
drag, startPoint x: 117, startPoint y: 484, endPoint x: 102, endPoint y: 517, distance: 36.6
click at [104, 513] on ul "info Información básica del restaurante contact_mail Emails de Contacto tune Op…" at bounding box center [118, 402] width 229 height 545
click at [102, 518] on link "event Fechas especiales y eventos" at bounding box center [133, 534] width 198 height 35
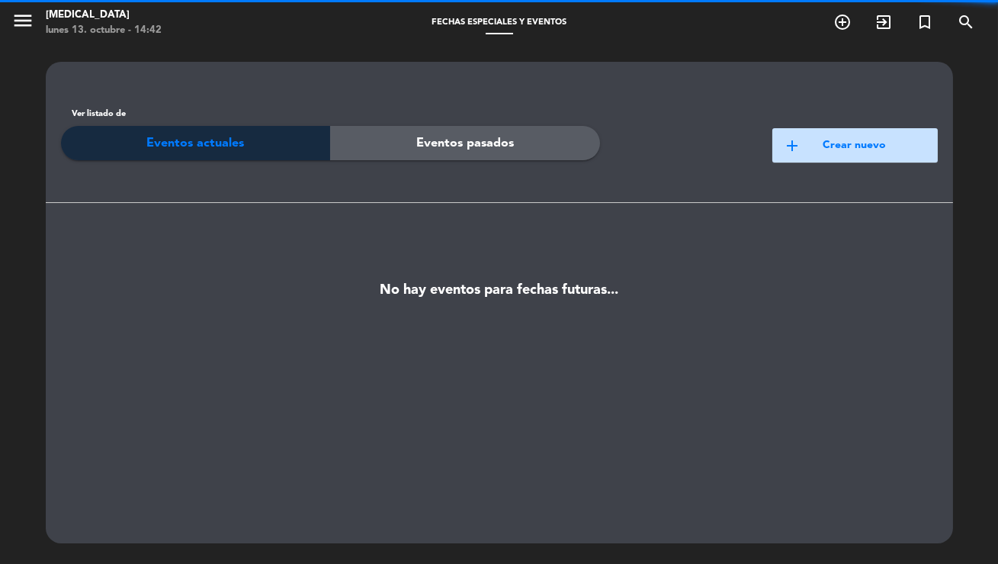
click at [831, 134] on button "add Crear nuevo" at bounding box center [856, 145] width 166 height 34
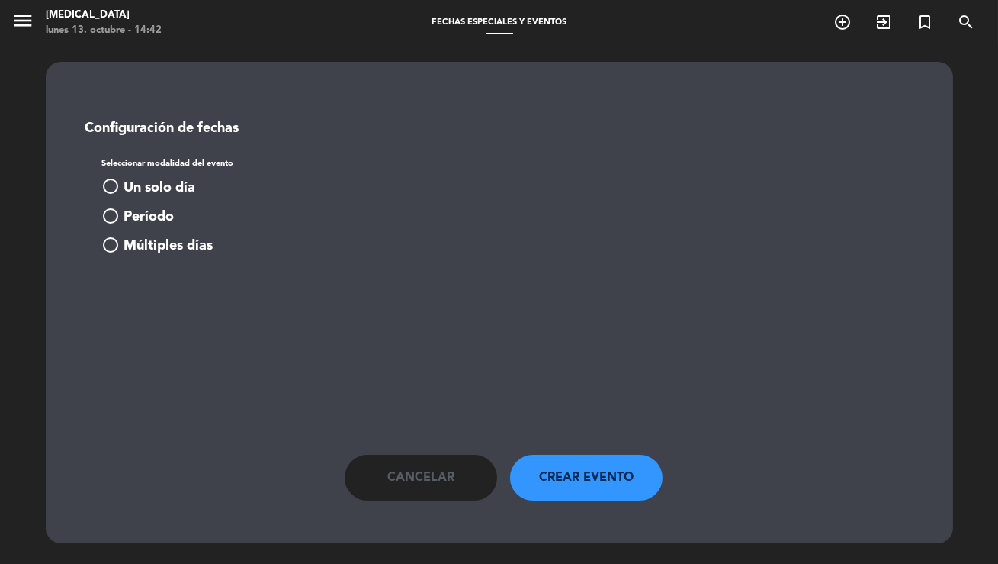
click at [124, 182] on span "Un solo día" at bounding box center [160, 188] width 72 height 22
click at [198, 307] on input at bounding box center [182, 304] width 136 height 26
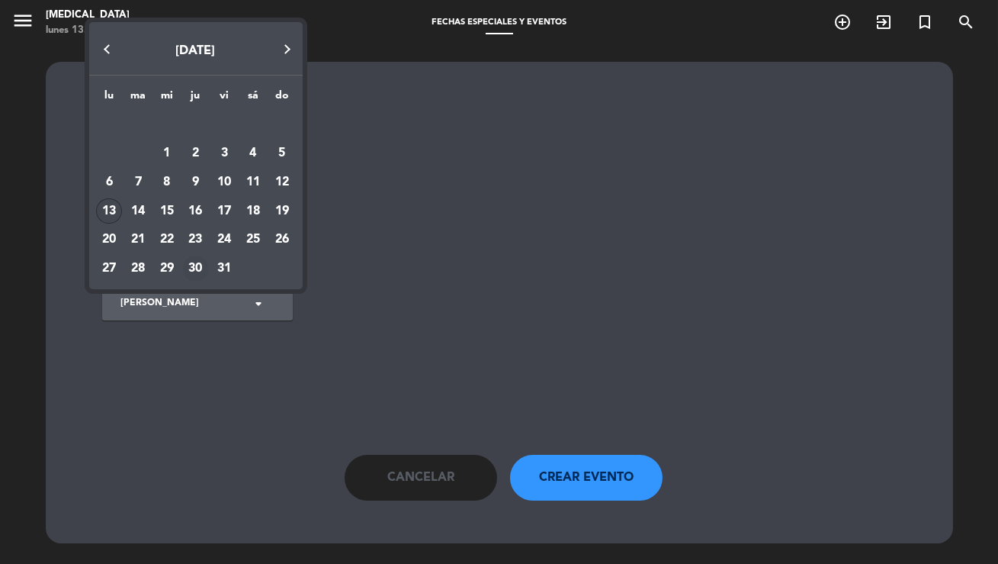
click at [187, 265] on div "30" at bounding box center [196, 269] width 26 height 26
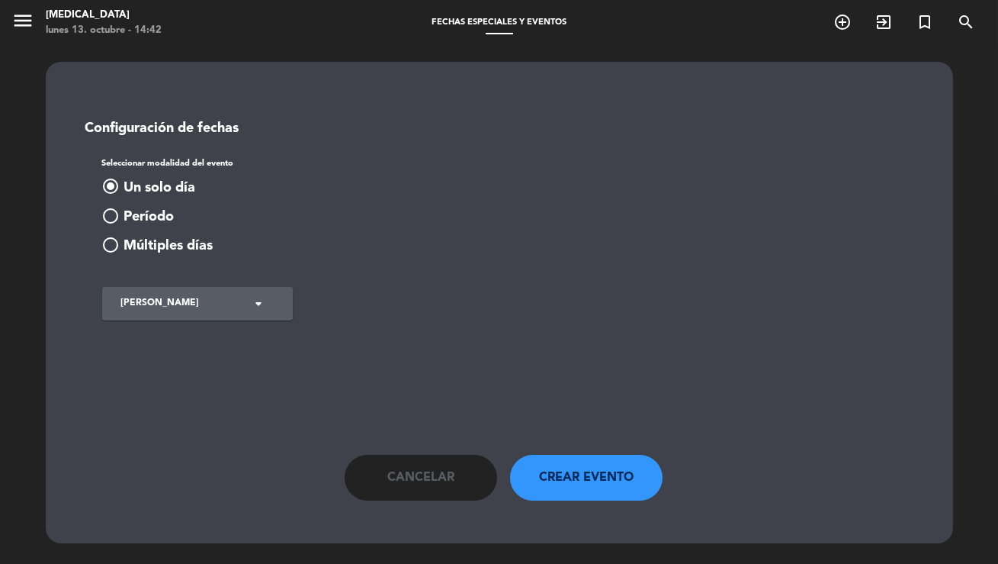
type input "jue. 30 oct."
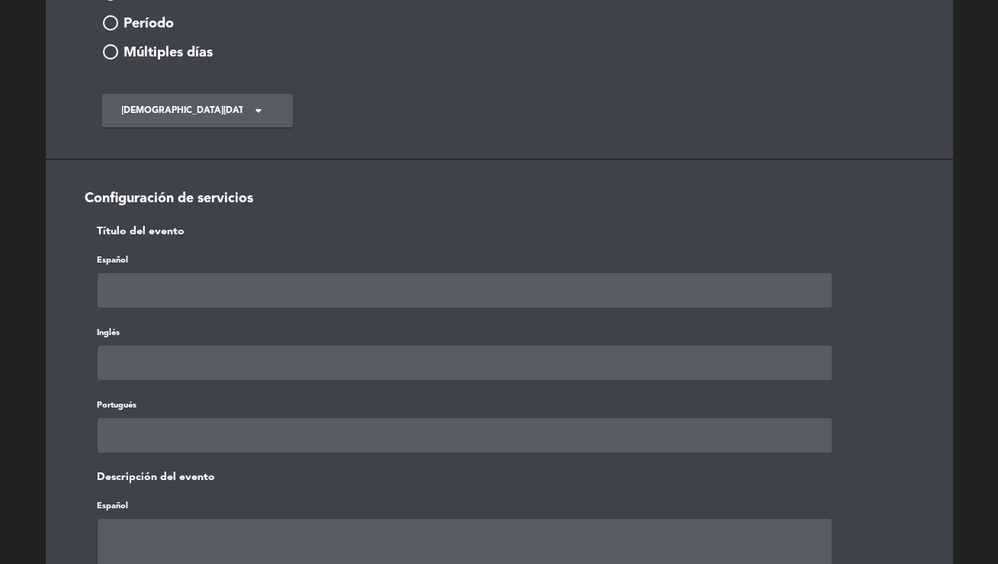
scroll to position [215, 0]
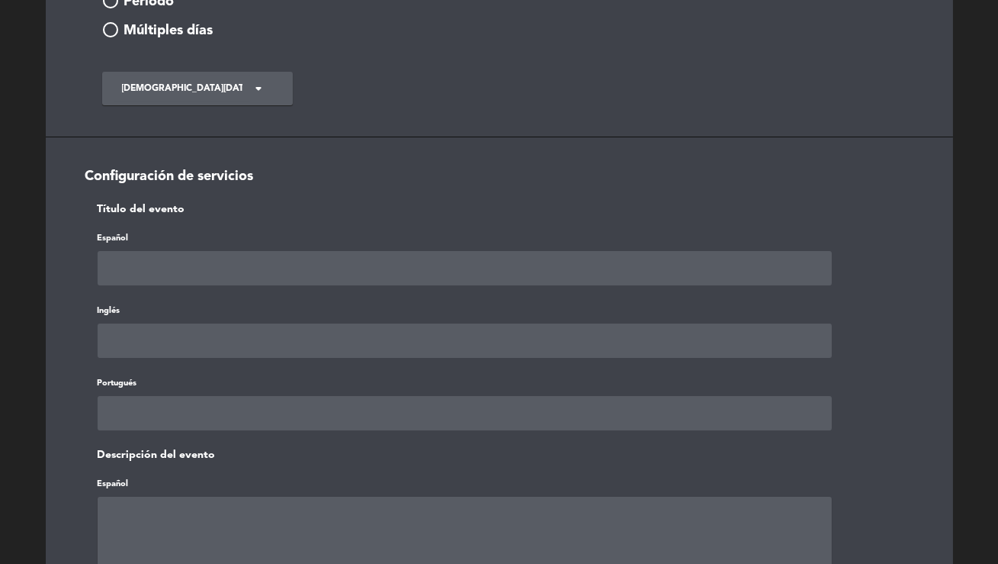
drag, startPoint x: 267, startPoint y: 268, endPoint x: 261, endPoint y: 275, distance: 9.8
click at [267, 268] on input "text" at bounding box center [465, 268] width 735 height 34
type input "Orange Wine Food & Pairing (30/10)"
paste input "Orange Wine Food & Pairing (30/10)"
type input "Orange Wine Food & Pairing (30/10)"
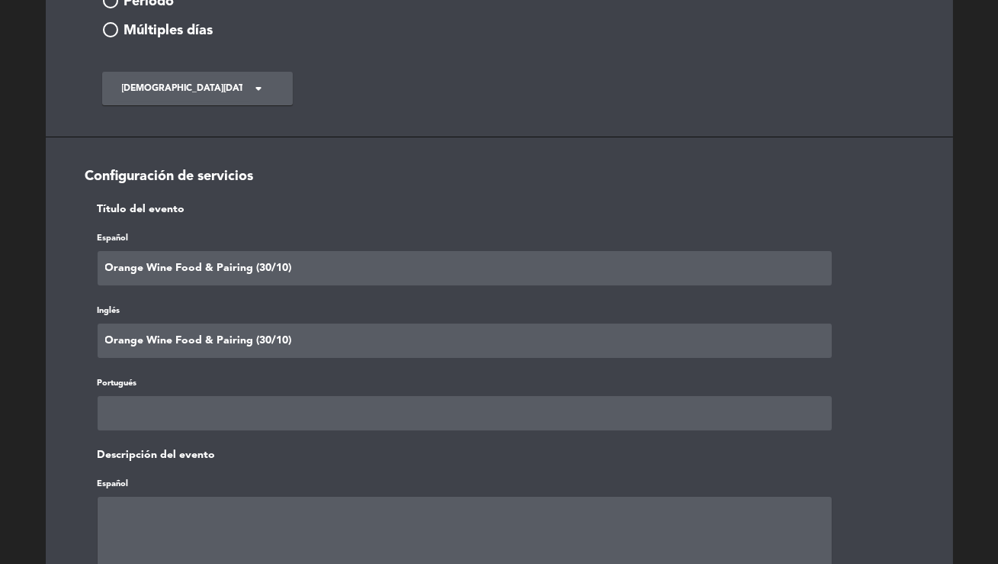
paste input "Orange Wine Food & Pairing (30/10)"
type input "Orange Wine Food & Pairing (30/10)"
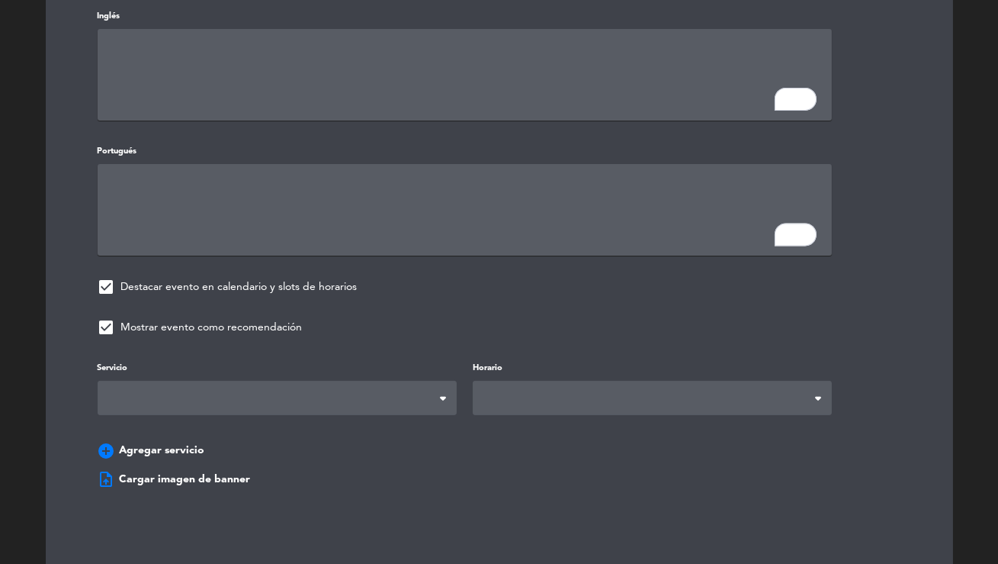
scroll to position [843, 0]
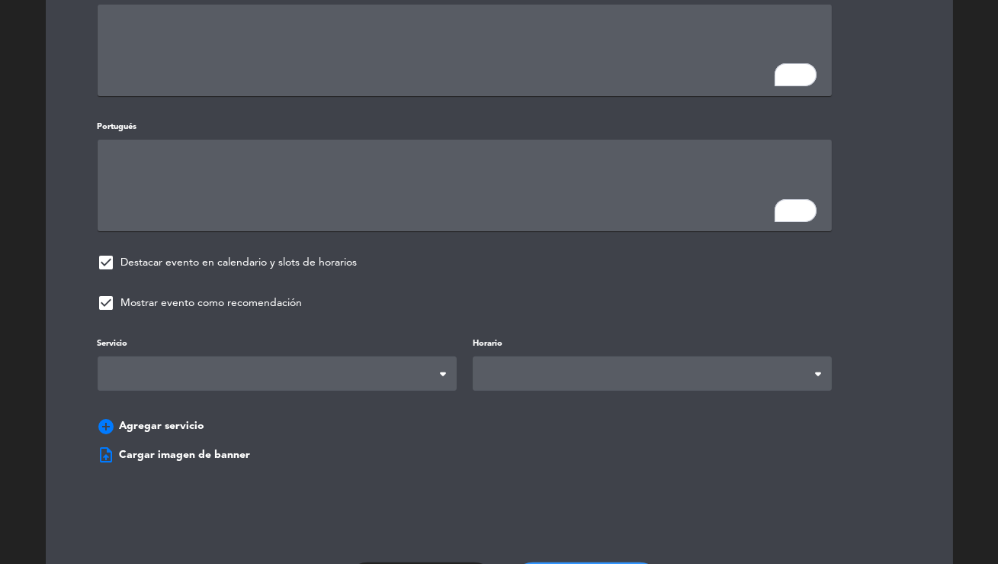
click at [274, 356] on span at bounding box center [277, 373] width 359 height 34
click at [564, 365] on span at bounding box center [652, 373] width 359 height 34
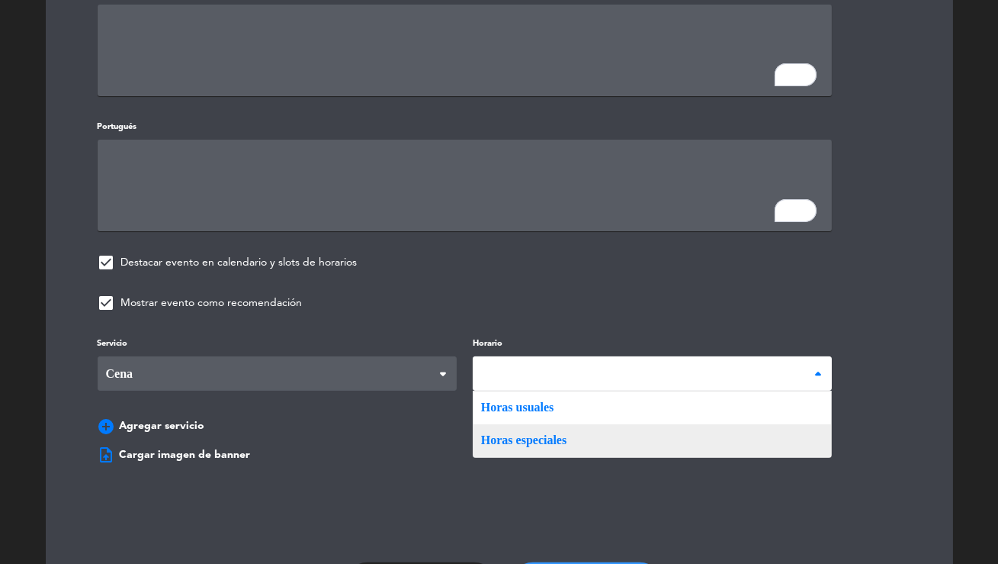
click at [560, 423] on div "Servicio Desayuno Brunch Comida Cena Cena Desayuno Brunch Comida Cena Horario H…" at bounding box center [500, 388] width 850 height 108
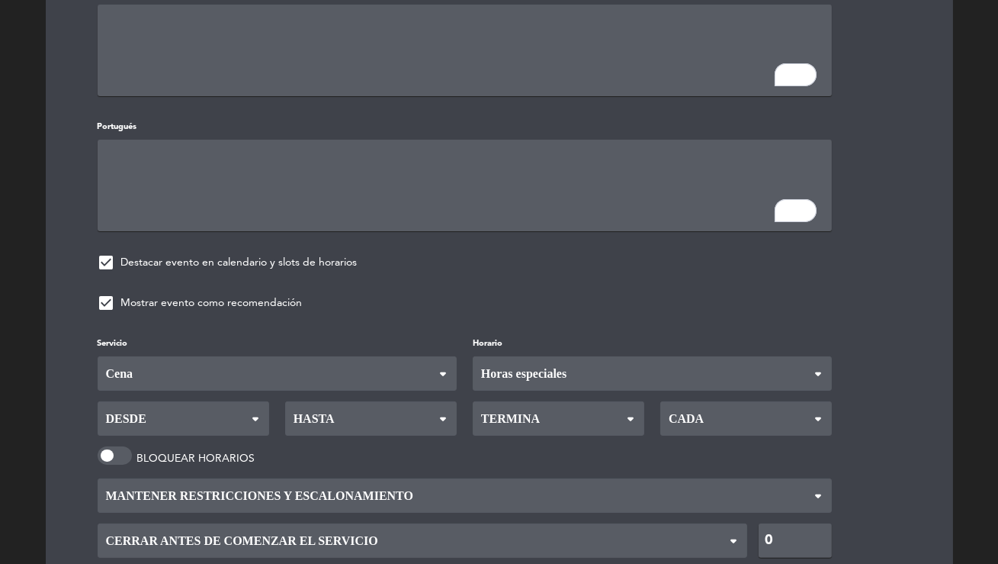
click at [163, 410] on span "Desde" at bounding box center [184, 418] width 172 height 34
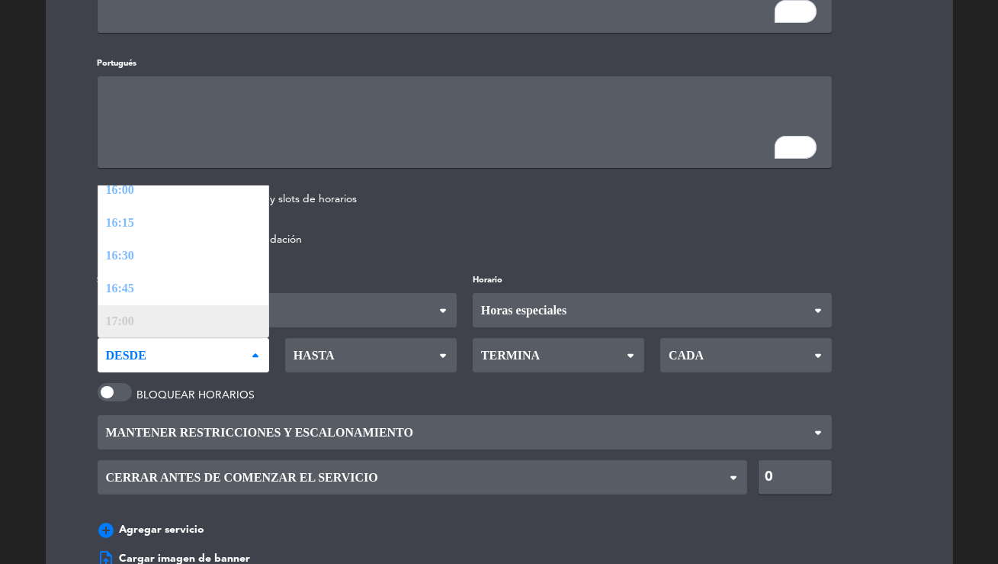
scroll to position [908, 0]
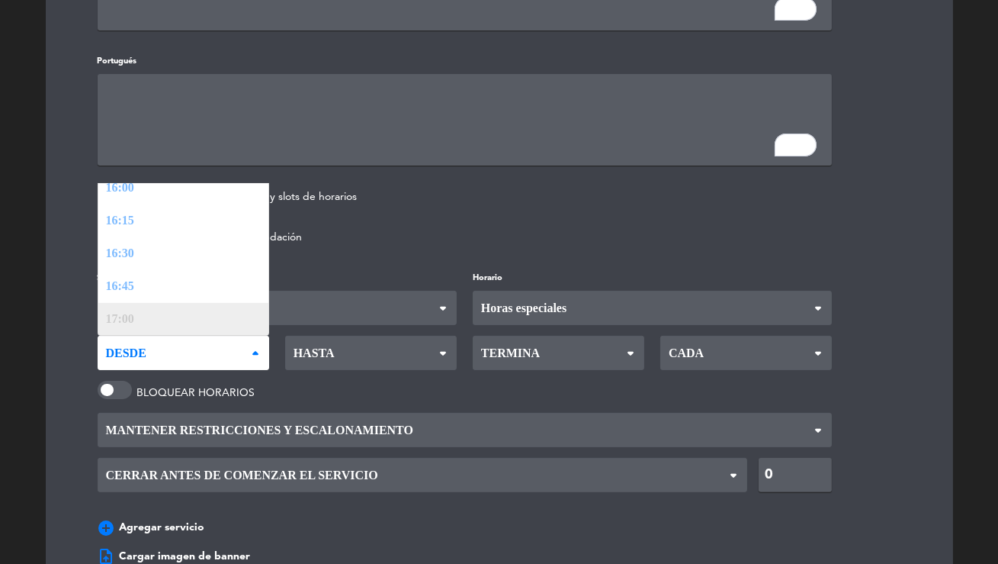
click at [160, 297] on div "Servicio Desayuno Brunch Comida Cena Cena Desayuno Brunch Comida Cena Horario H…" at bounding box center [500, 405] width 850 height 275
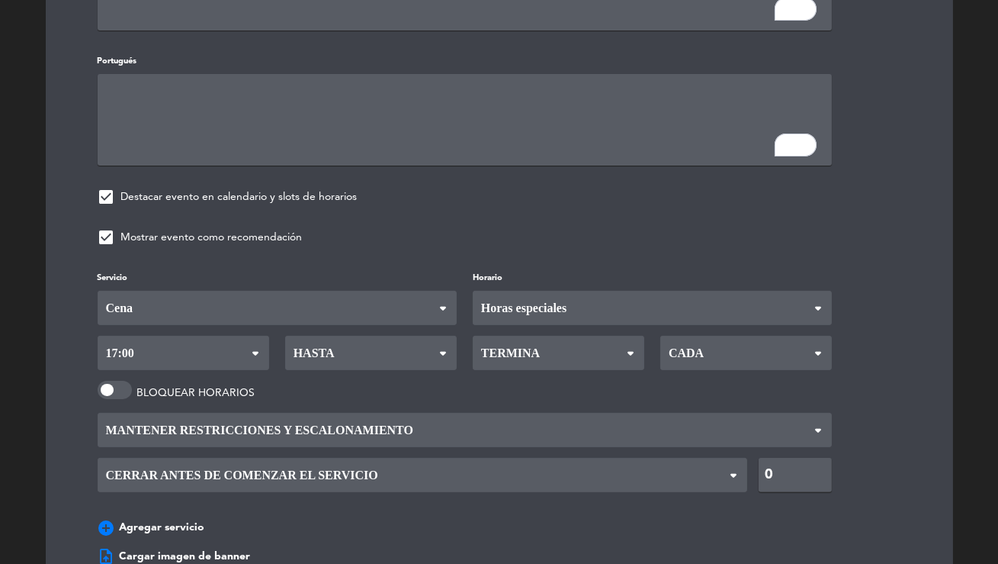
click at [360, 345] on span "Hasta" at bounding box center [371, 353] width 172 height 34
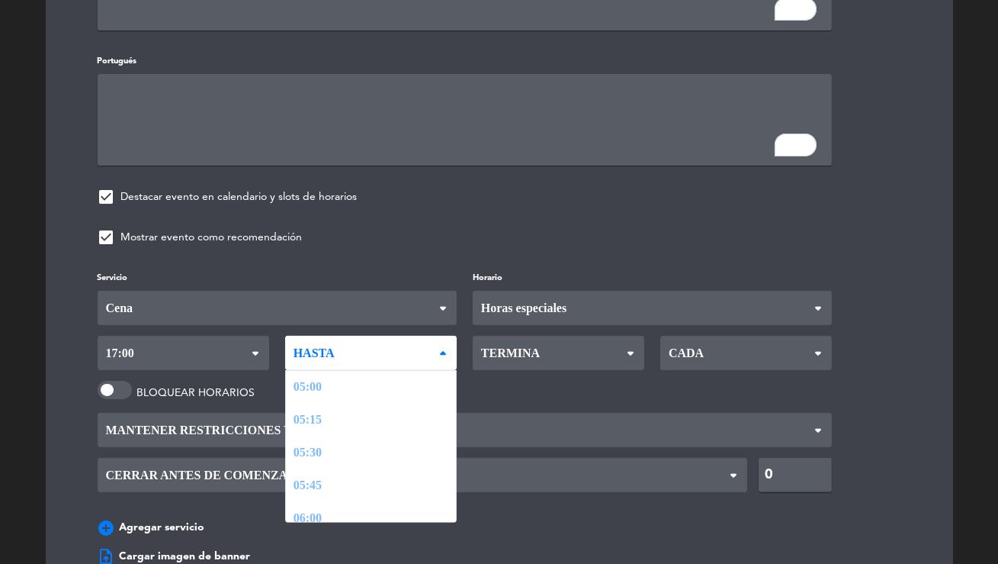
scroll to position [1455, 0]
click at [349, 499] on div "Servicio Desayuno Brunch Comida Cena Cena Desayuno Brunch Comida Cena Horario H…" at bounding box center [500, 405] width 850 height 275
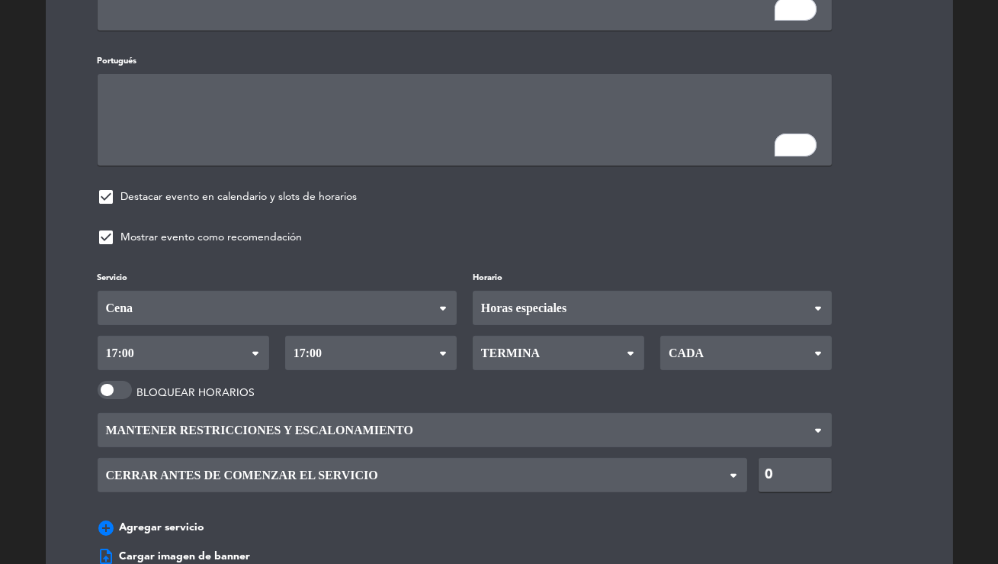
click at [545, 342] on span "Termina" at bounding box center [559, 353] width 172 height 34
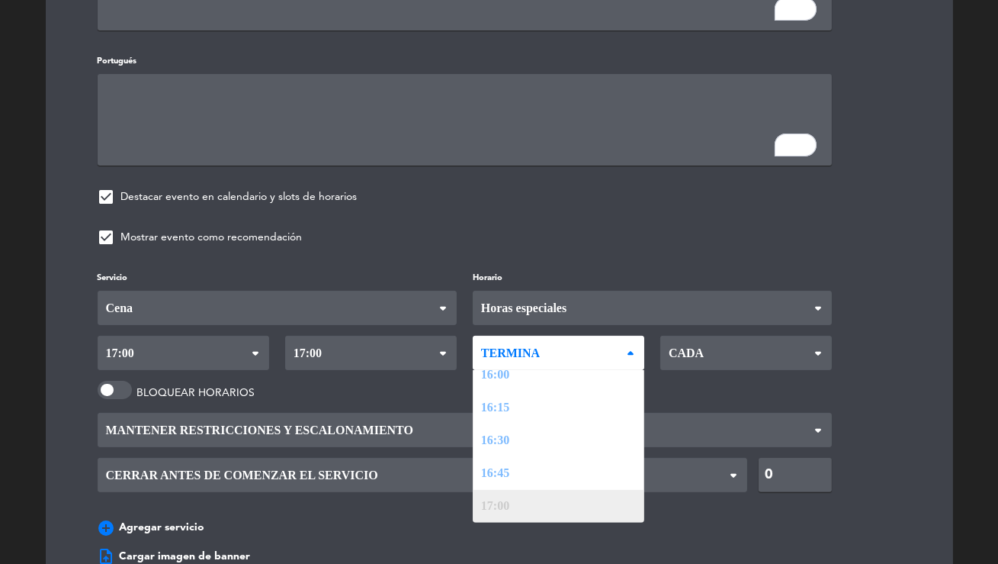
drag, startPoint x: 519, startPoint y: 503, endPoint x: 556, endPoint y: 487, distance: 40.0
click at [519, 503] on div "Servicio Desayuno Brunch Comida Cena Cena Desayuno Brunch Comida Cena Horario H…" at bounding box center [500, 405] width 850 height 275
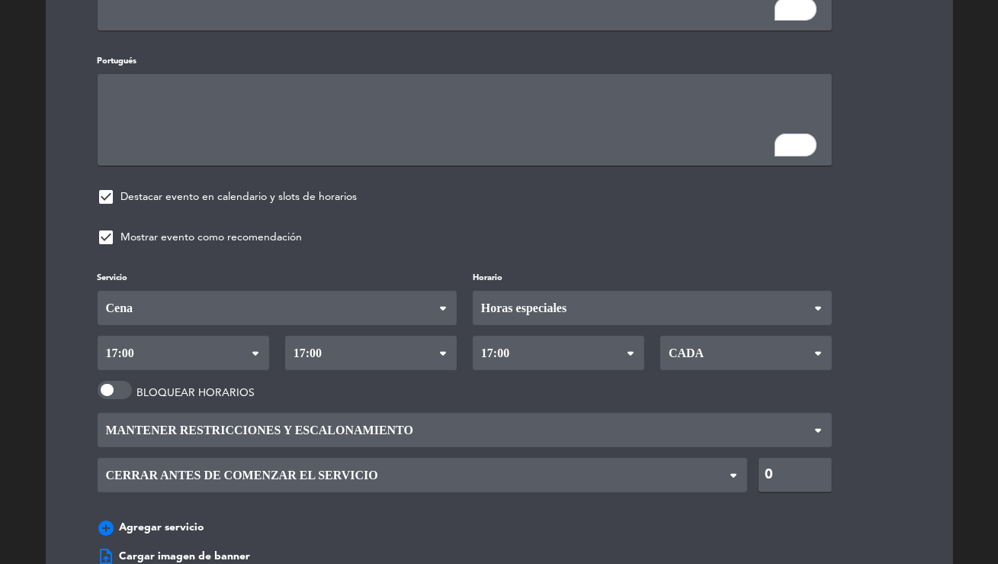
click at [780, 339] on span "Cada" at bounding box center [747, 353] width 172 height 34
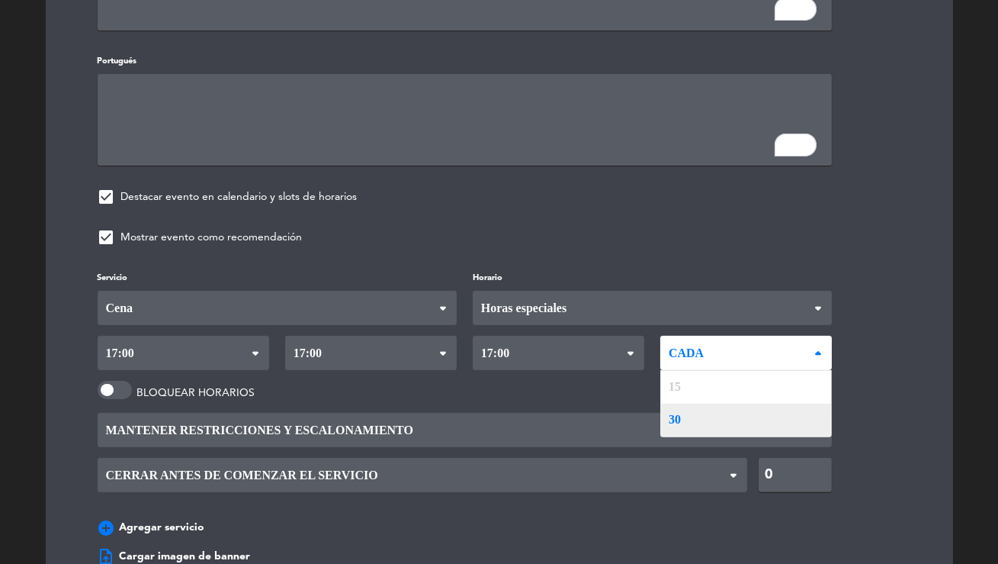
click at [688, 408] on div "Servicio Desayuno Brunch Comida Cena Cena Desayuno Brunch Comida Cena Horario H…" at bounding box center [500, 405] width 850 height 275
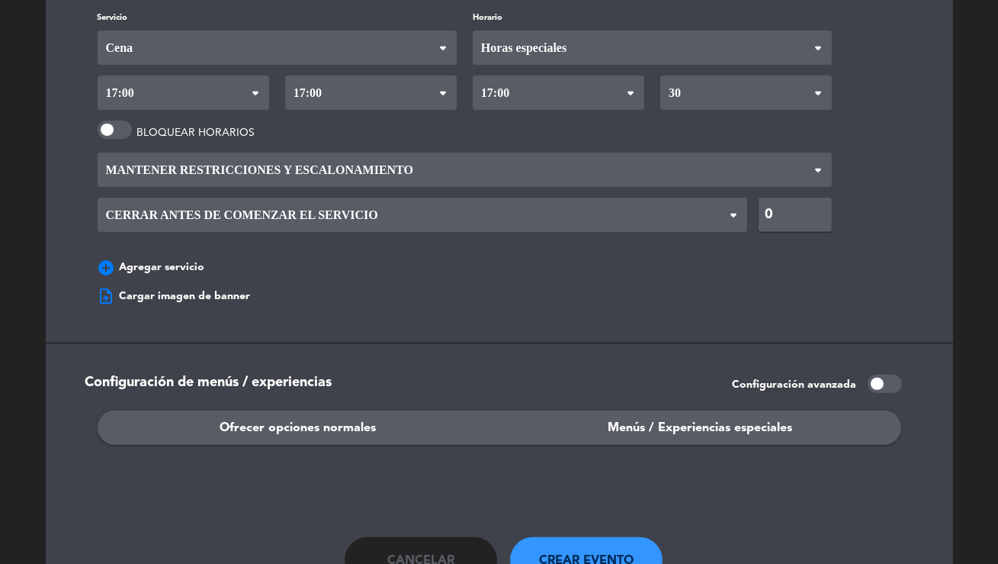
scroll to position [1196, 0]
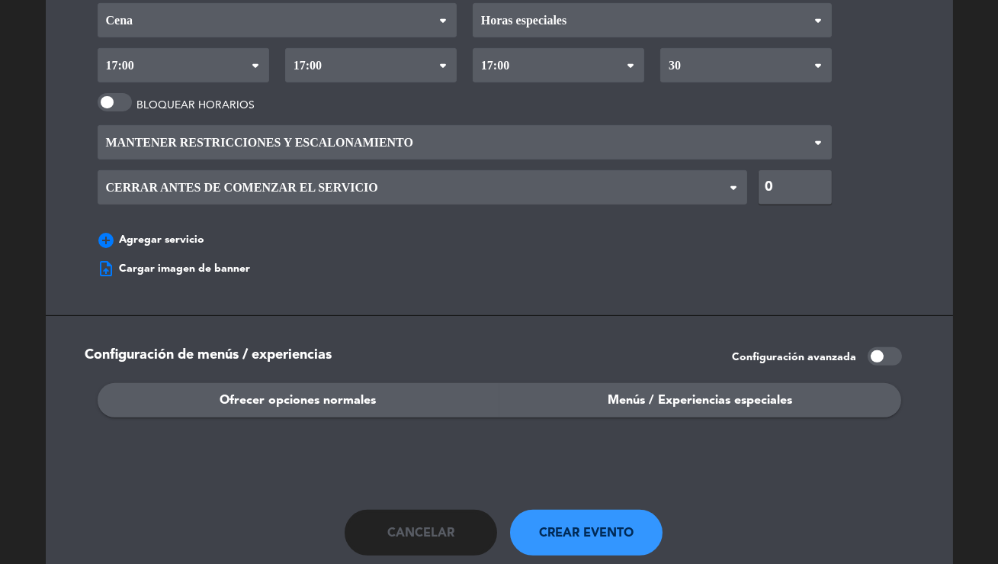
click at [626, 391] on span "Menús / Experiencias especiales" at bounding box center [700, 401] width 185 height 20
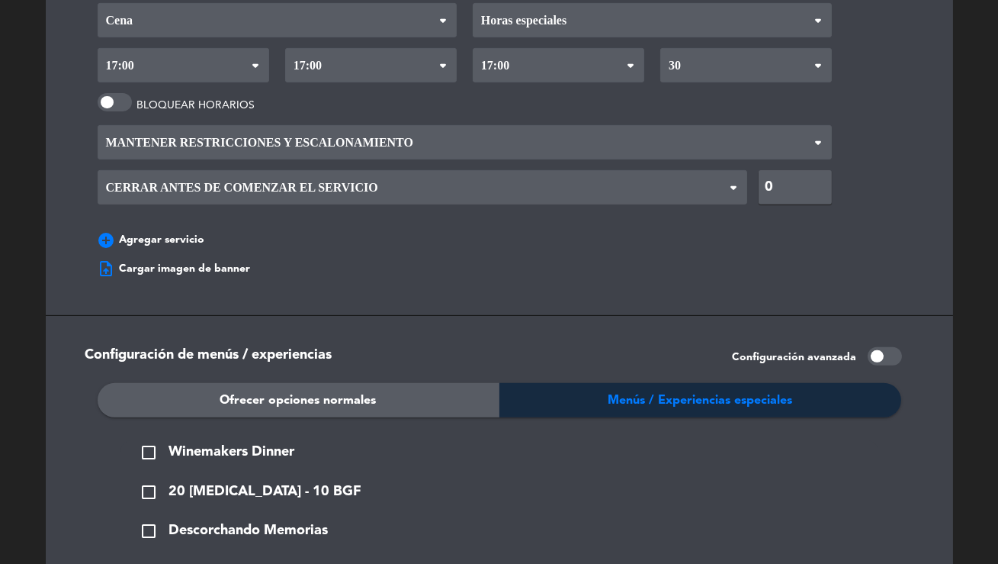
scroll to position [1340, 0]
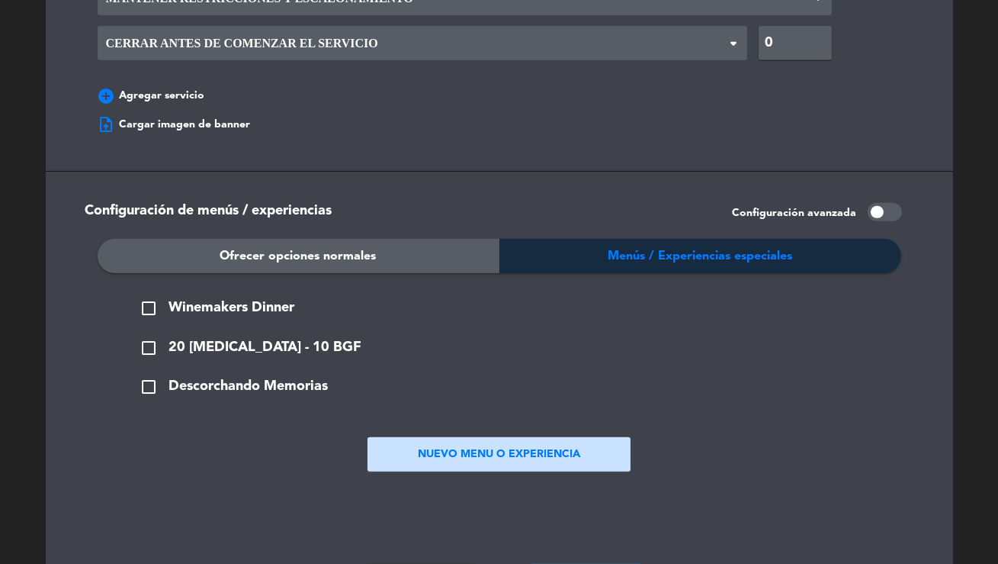
click at [471, 439] on button "NUEVO MENU O EXPERIENCIA" at bounding box center [499, 454] width 263 height 34
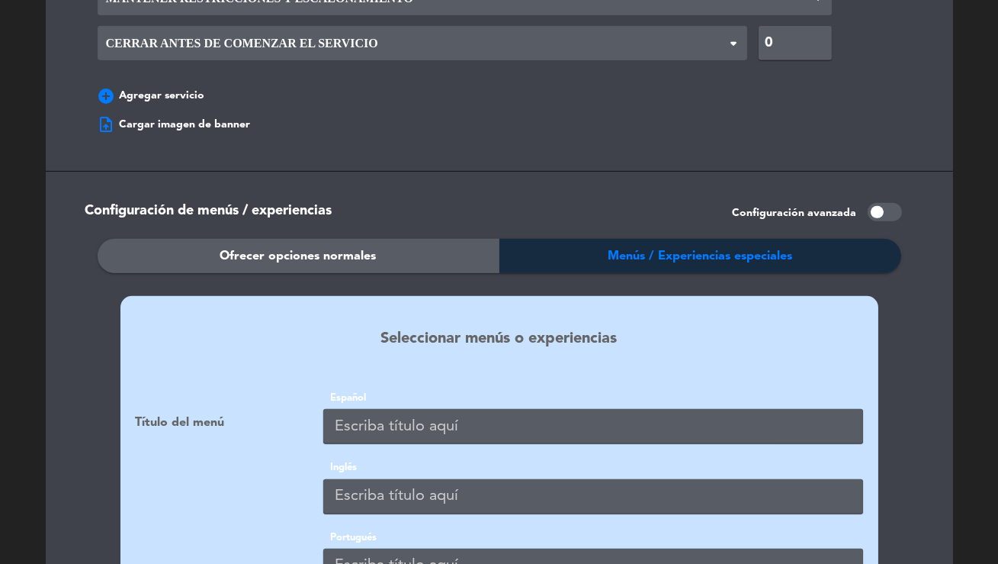
click at [384, 413] on input "text" at bounding box center [593, 426] width 540 height 34
type input "Orange Wine Food & Pairing"
paste input "Orange Wine Food & Pairing"
type input "Orange Wine Food & Pairing"
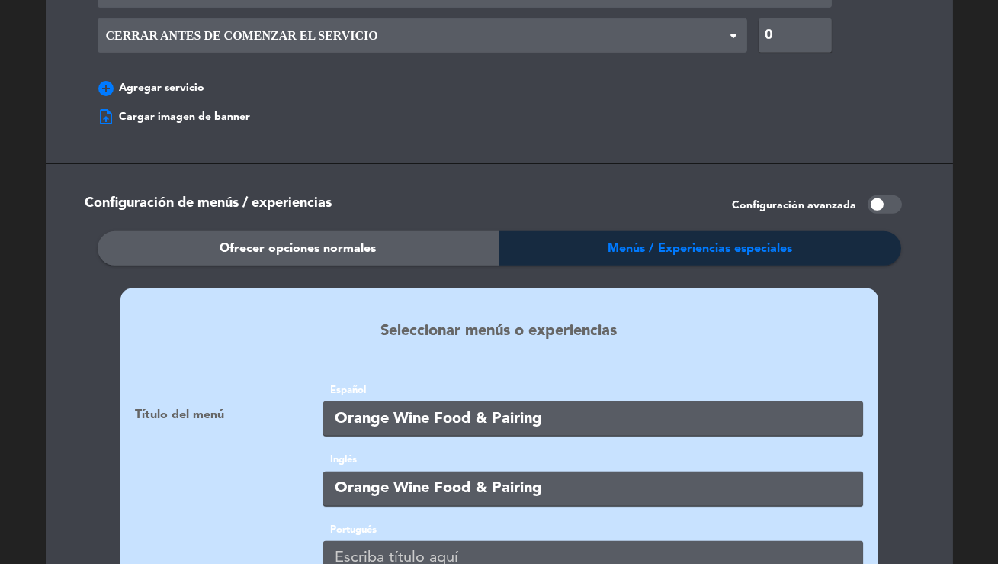
scroll to position [1699, 0]
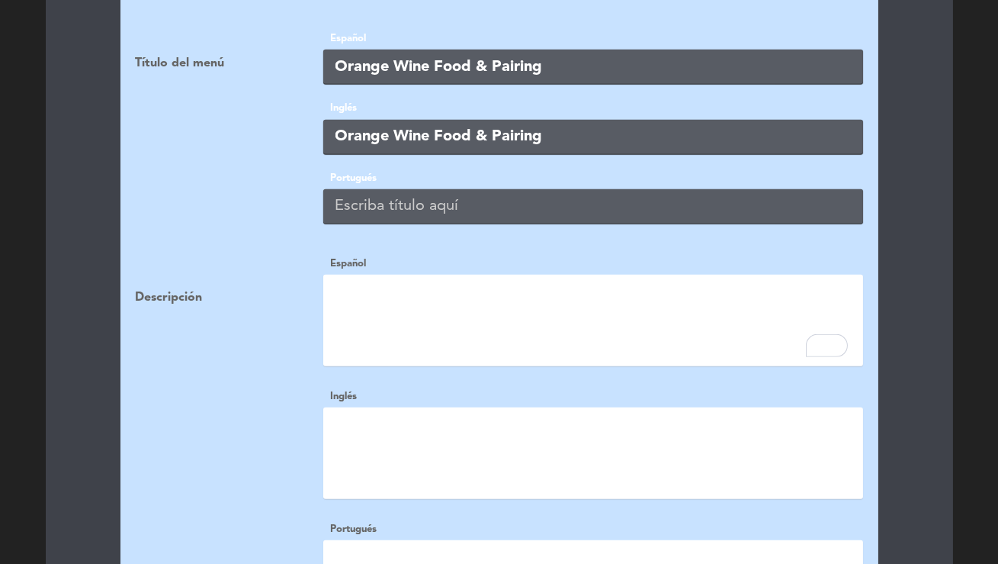
click at [433, 196] on input "text" at bounding box center [593, 206] width 540 height 34
paste input "Orange Wine Food & Pairing"
type input "Orange Wine Food & Pairing"
click button "Rewrite with Grammarly" at bounding box center [818, 345] width 20 height 21
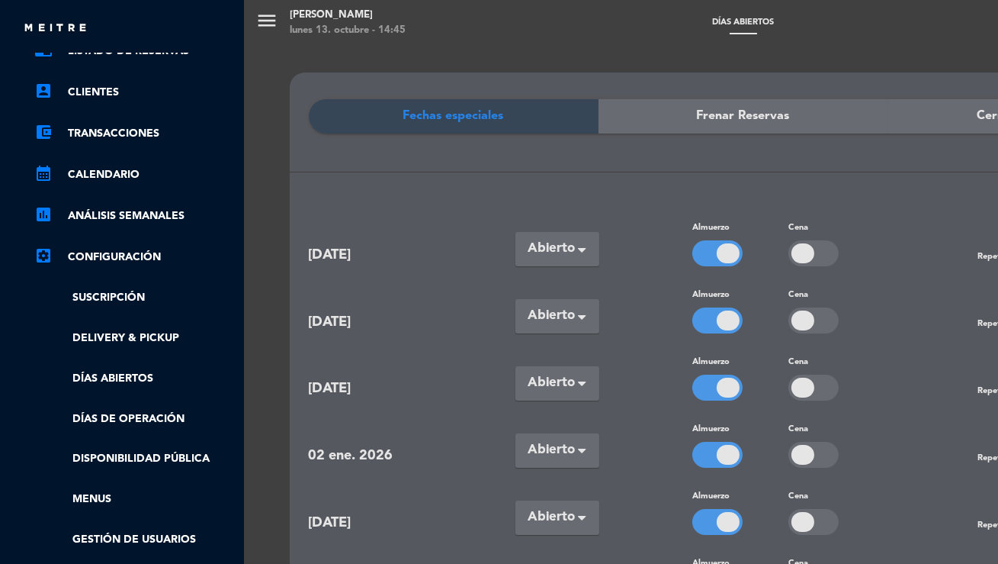
scroll to position [86, 4]
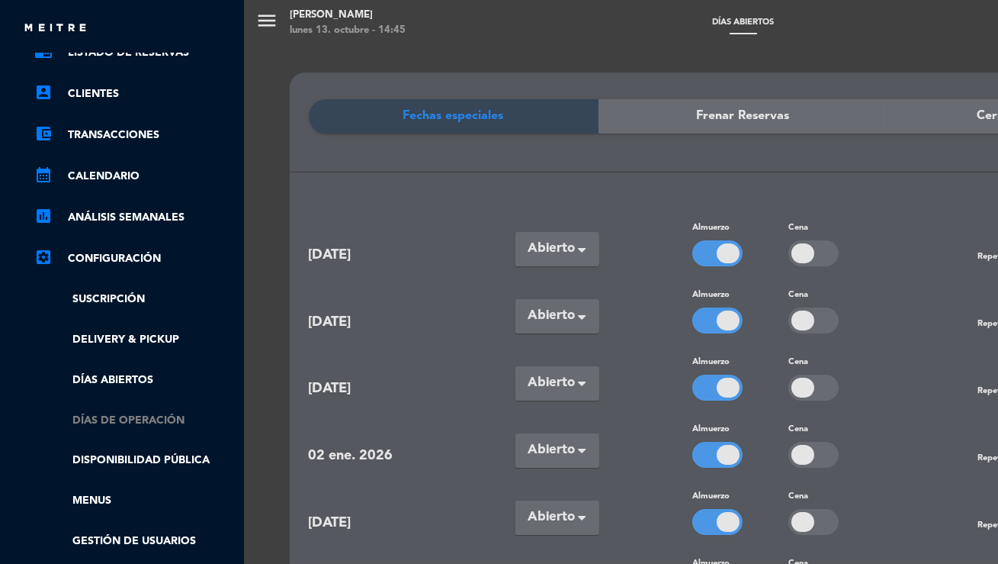
click at [117, 415] on link "Días de Operación" at bounding box center [133, 421] width 198 height 18
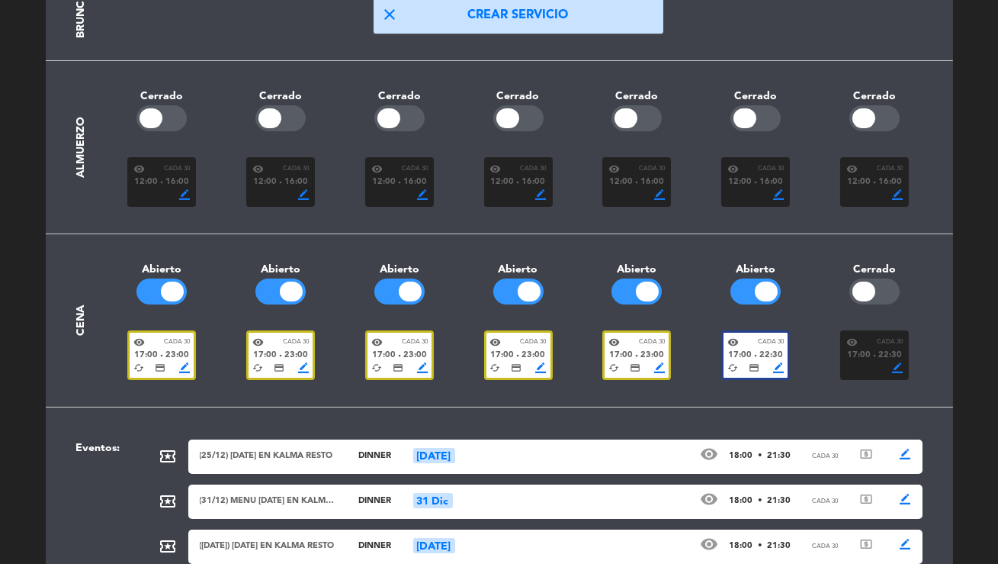
scroll to position [0, 0]
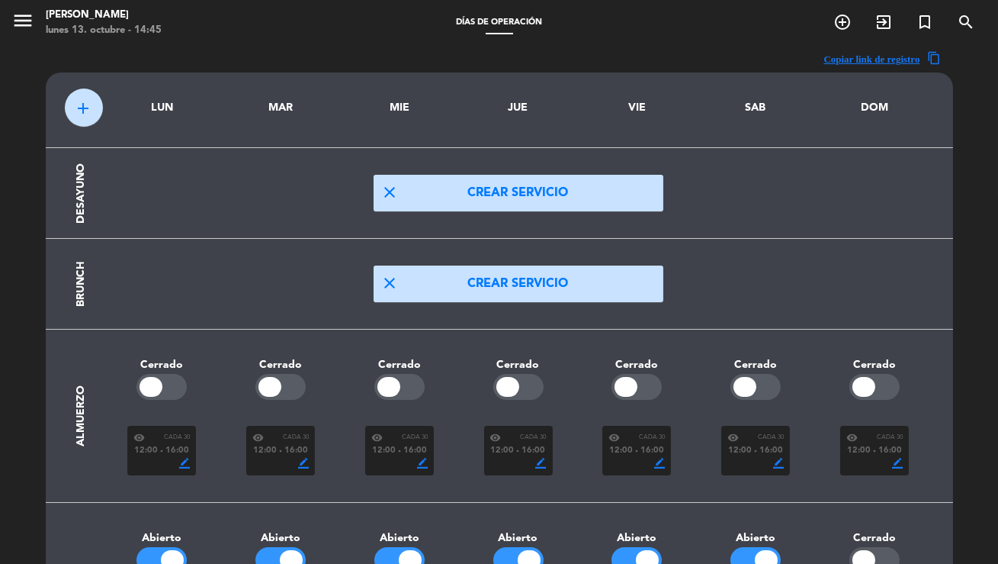
click at [46, 8] on div "[PERSON_NAME]" at bounding box center [104, 15] width 116 height 15
click at [26, 18] on icon "menu" at bounding box center [22, 20] width 23 height 23
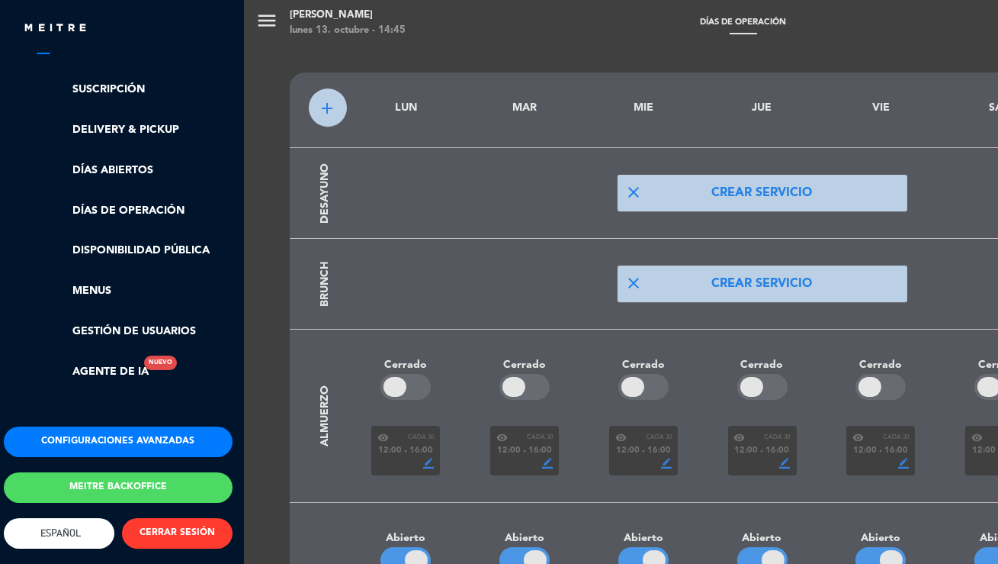
scroll to position [0, 4]
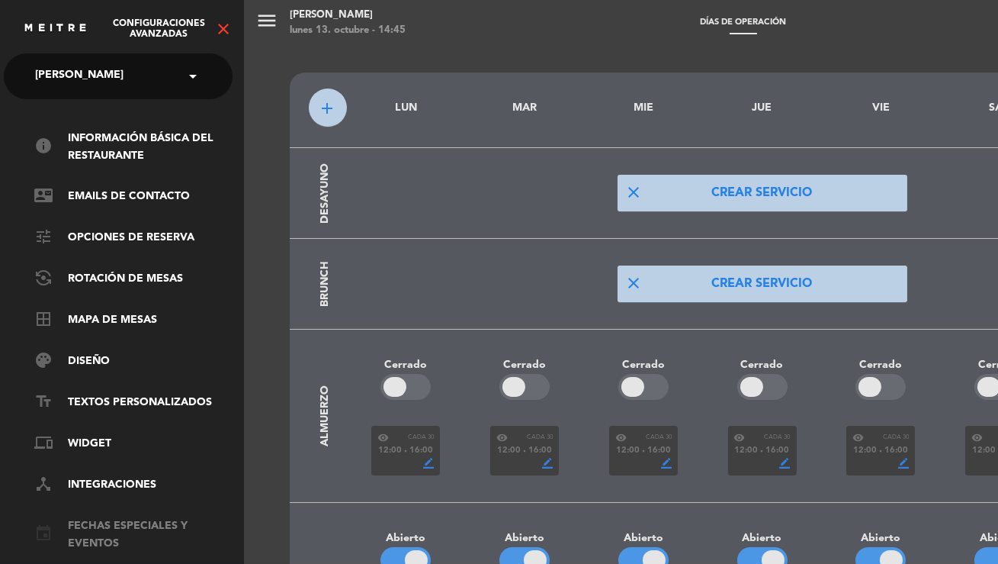
click at [123, 520] on link "event Fechas especiales y eventos" at bounding box center [133, 534] width 198 height 35
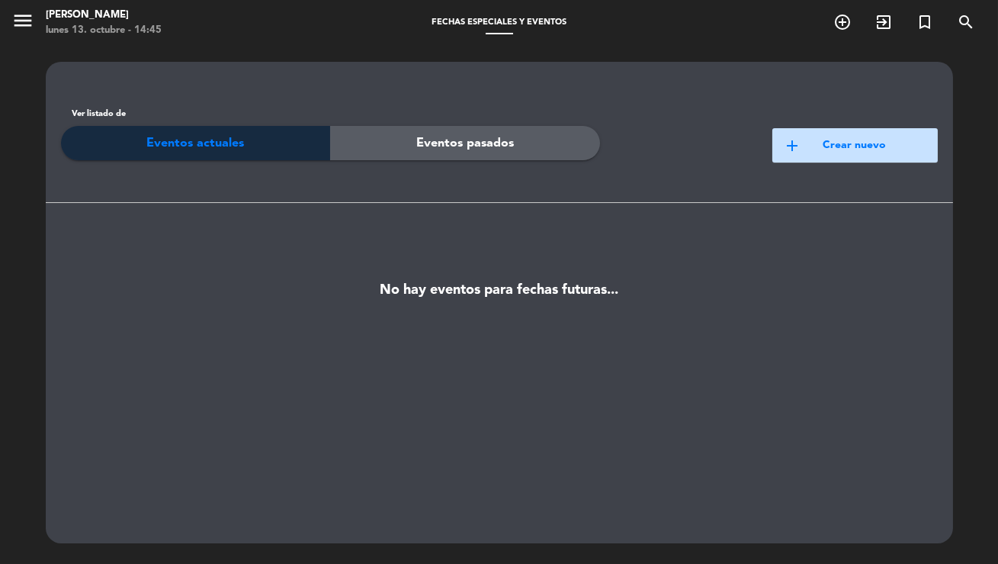
click at [828, 133] on button "add Crear nuevo" at bounding box center [856, 145] width 166 height 34
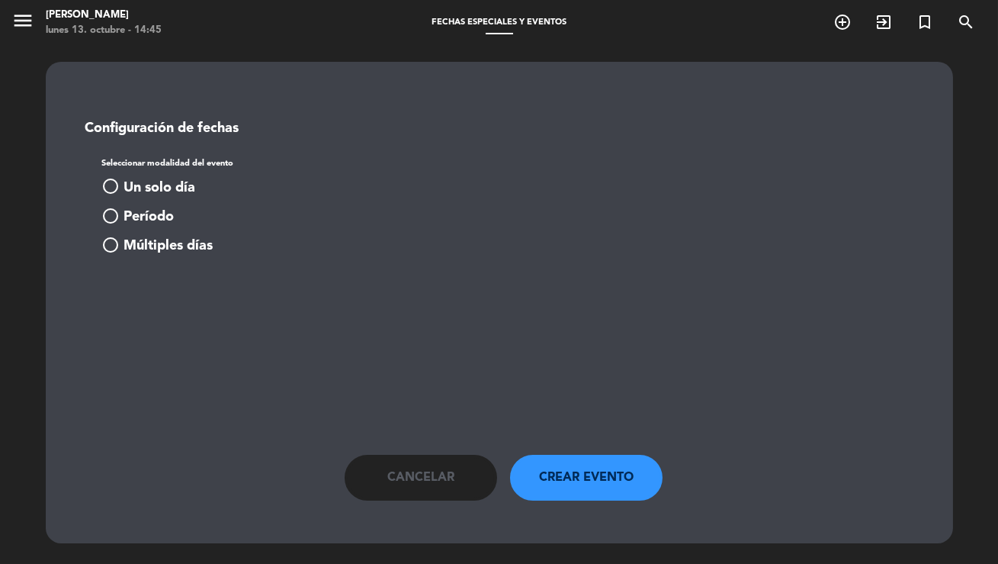
click at [122, 181] on button "radio_button_unchecked Un solo día" at bounding box center [151, 188] width 98 height 24
click at [178, 296] on span "[PERSON_NAME]" at bounding box center [160, 303] width 79 height 15
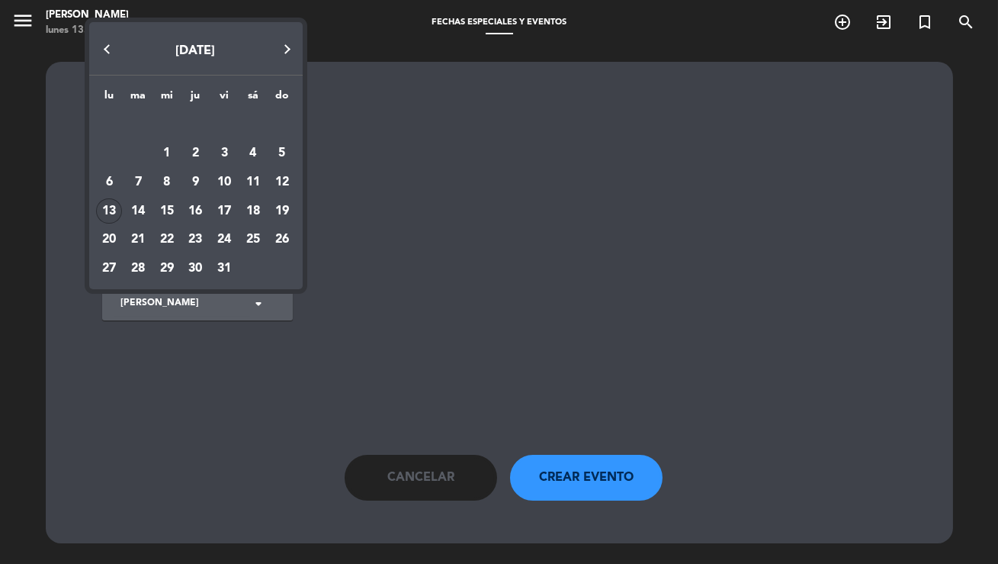
drag, startPoint x: 249, startPoint y: 210, endPoint x: 262, endPoint y: 245, distance: 37.4
click at [249, 210] on div "18" at bounding box center [253, 211] width 26 height 26
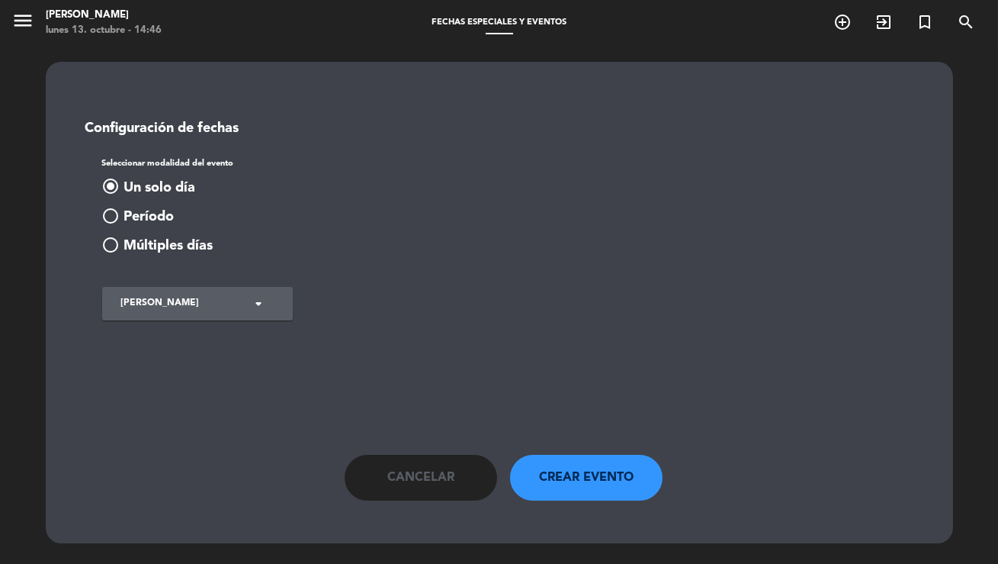
type input "sáb. 18 oct."
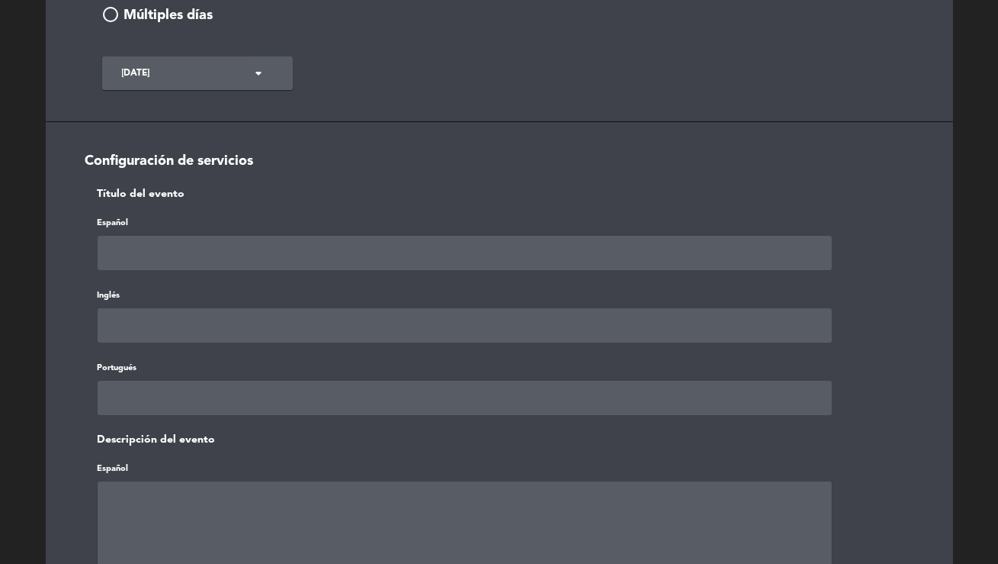
scroll to position [256, 0]
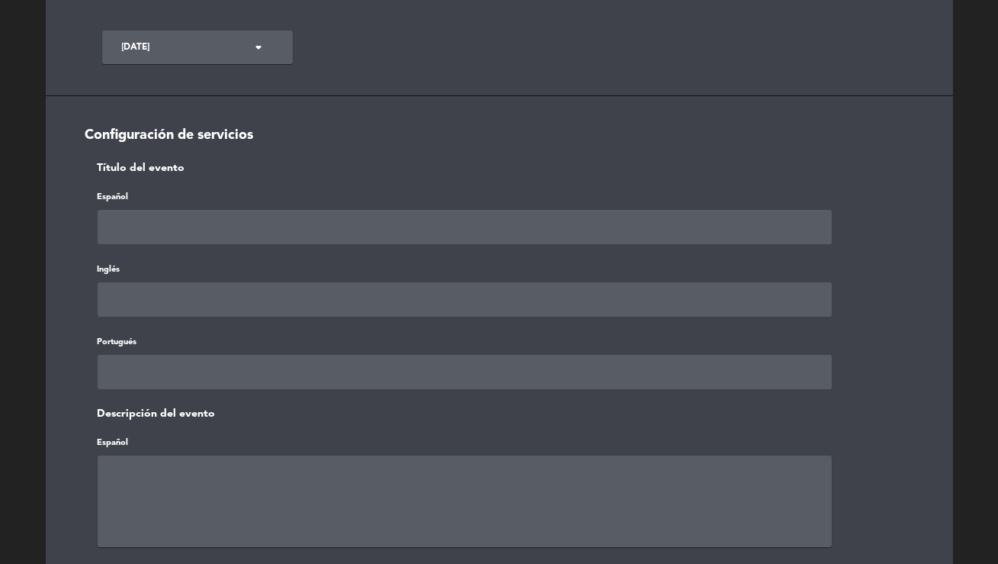
click at [145, 232] on input "text" at bounding box center [465, 227] width 735 height 34
type input "Proyecto Pescado en Kalma (18/10)"
paste input "Proyecto Pescado en Kalma (18/10)"
type input "Proyecto Pescado en Kalma (18/10)"
paste input "Proyecto Pescado en Kalma (18/10)"
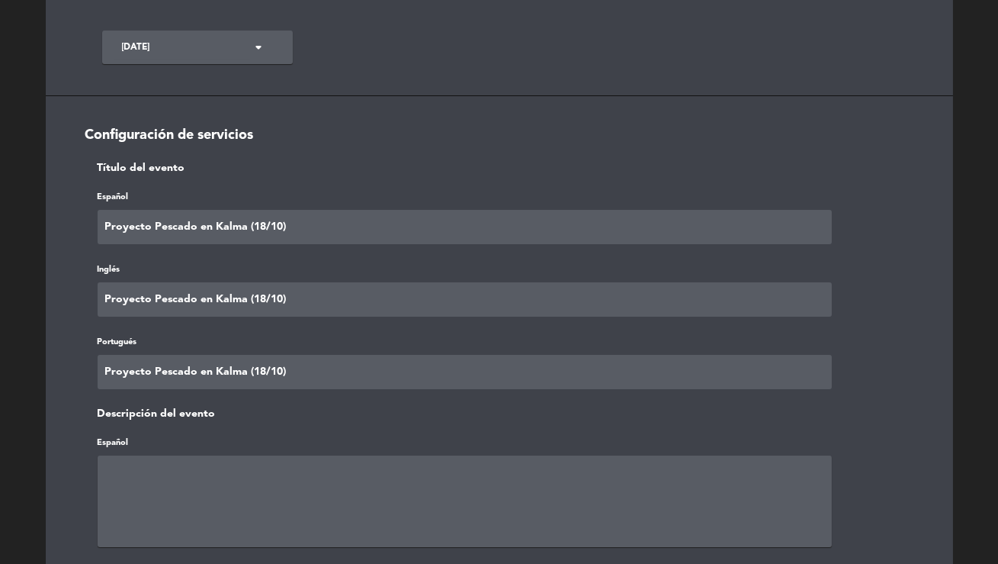
type input "Proyecto Pescado en Kalma (18/10)"
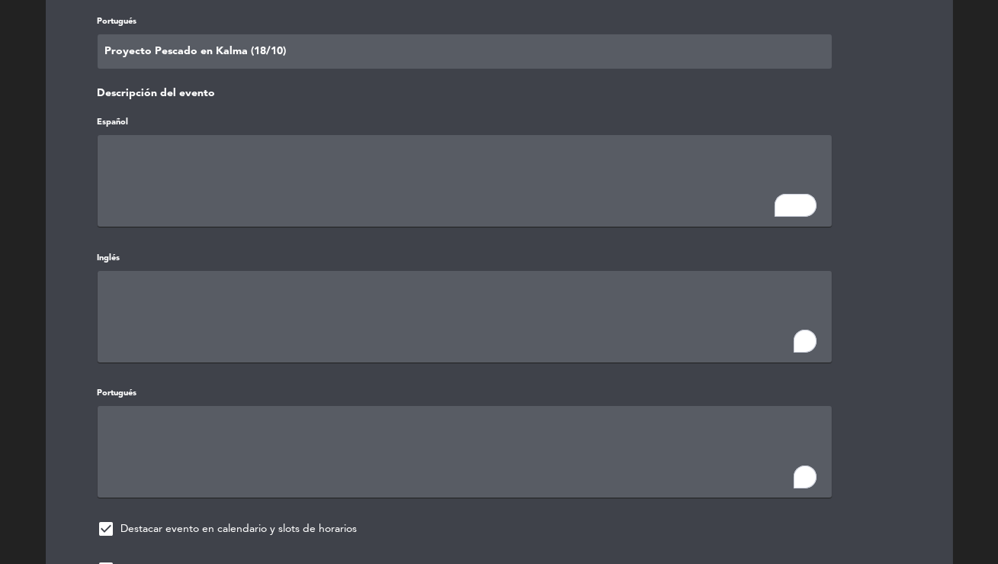
scroll to position [865, 0]
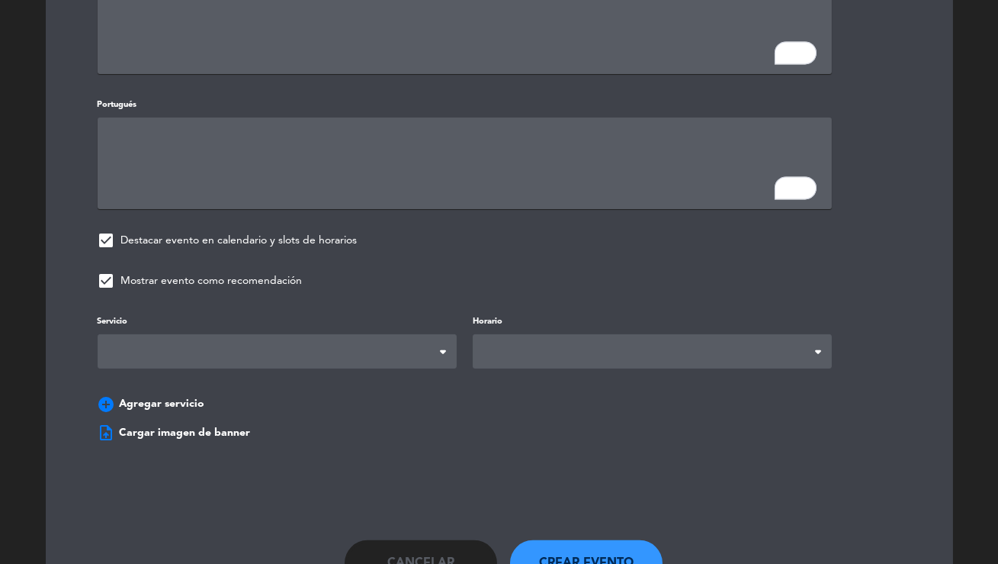
click at [246, 364] on div "Servicio Desayuno Brunch Almuerzo Cena Desayuno Brunch Almuerzo Cena Horario Ho…" at bounding box center [500, 366] width 850 height 108
click at [236, 349] on span at bounding box center [277, 351] width 359 height 34
click at [596, 349] on span at bounding box center [652, 351] width 359 height 34
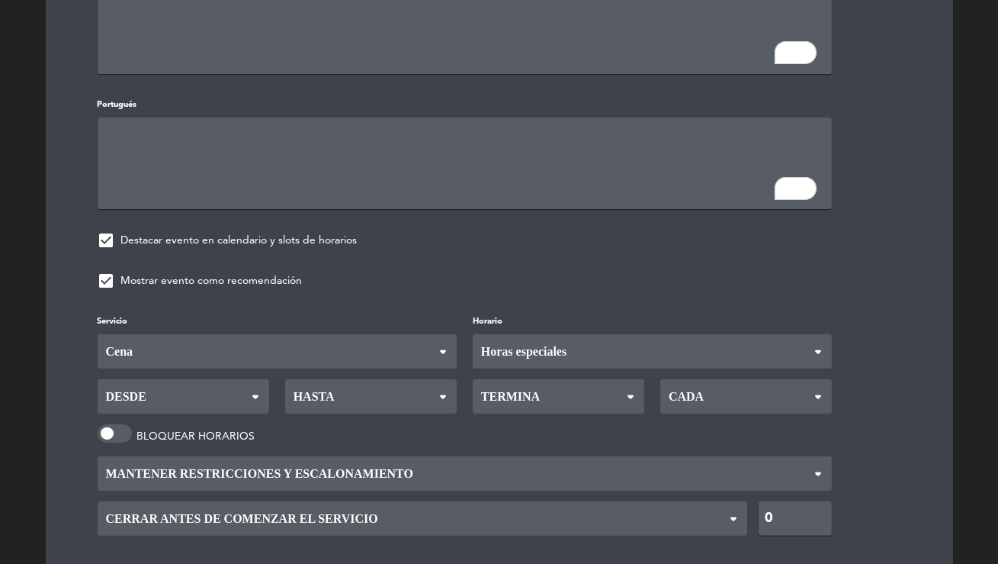
click at [546, 411] on div "Servicio Desayuno Brunch Almuerzo Cena Cena Desayuno Brunch Almuerzo Cena Horar…" at bounding box center [500, 449] width 850 height 275
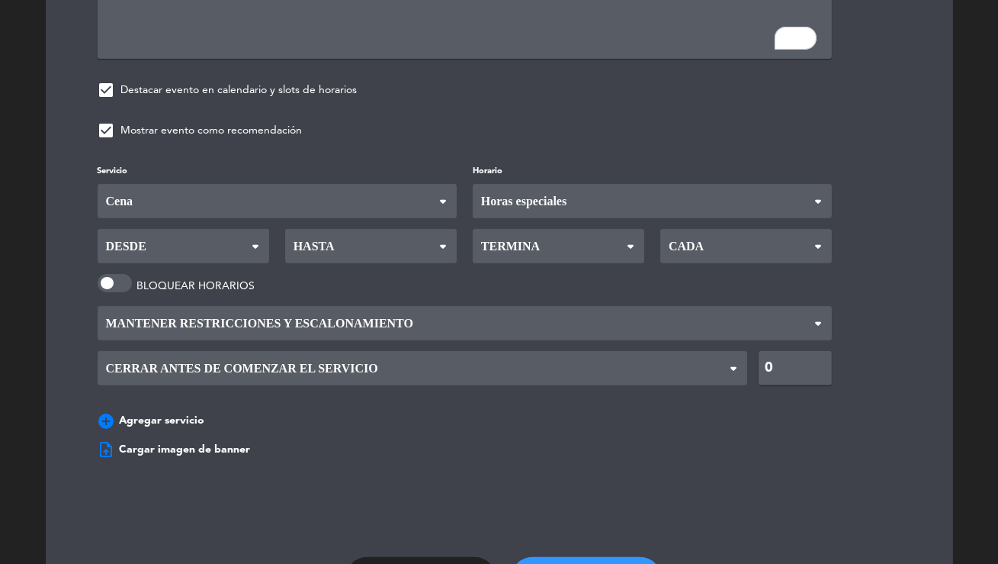
scroll to position [1030, 0]
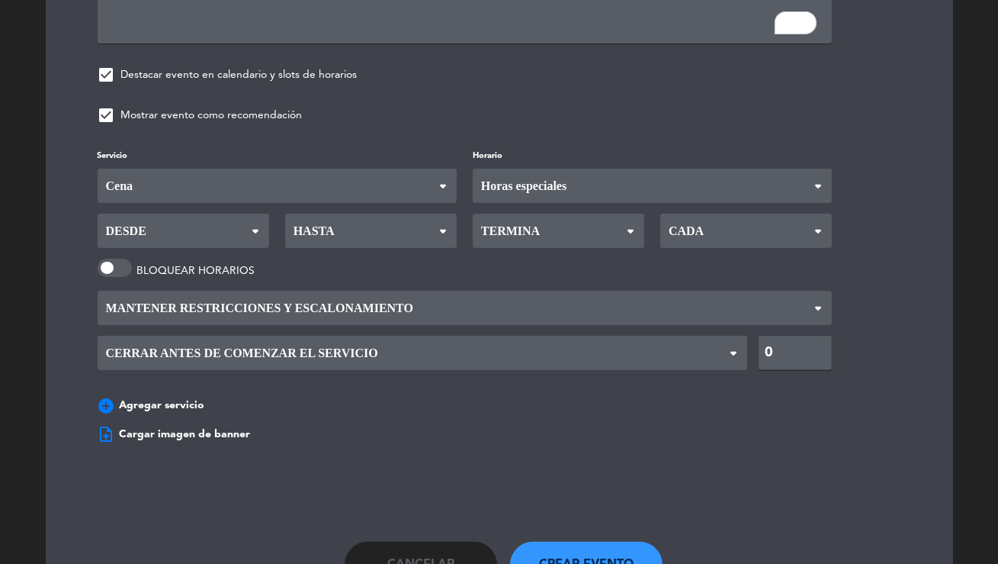
click at [172, 229] on span "Desde" at bounding box center [184, 231] width 172 height 34
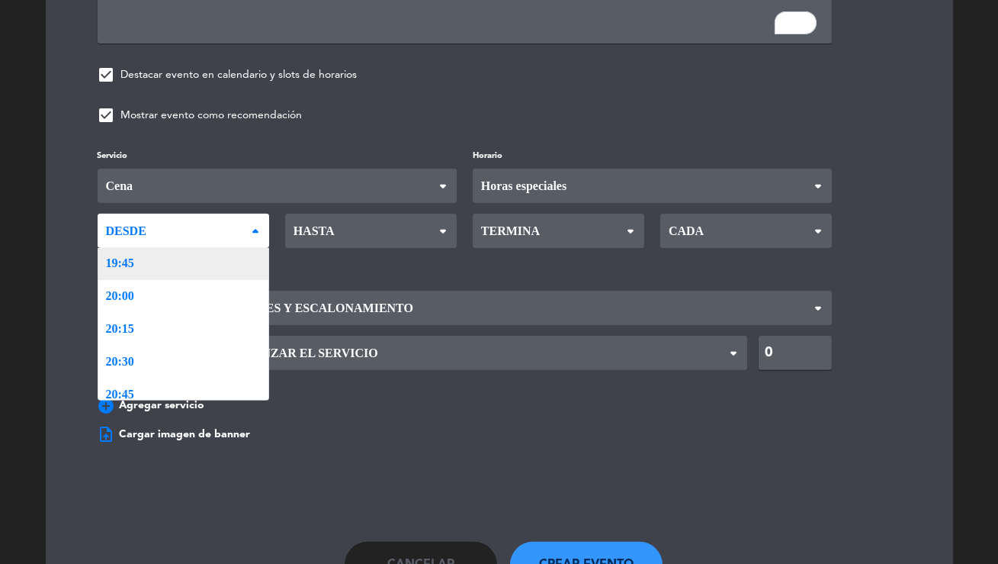
scroll to position [1950, 0]
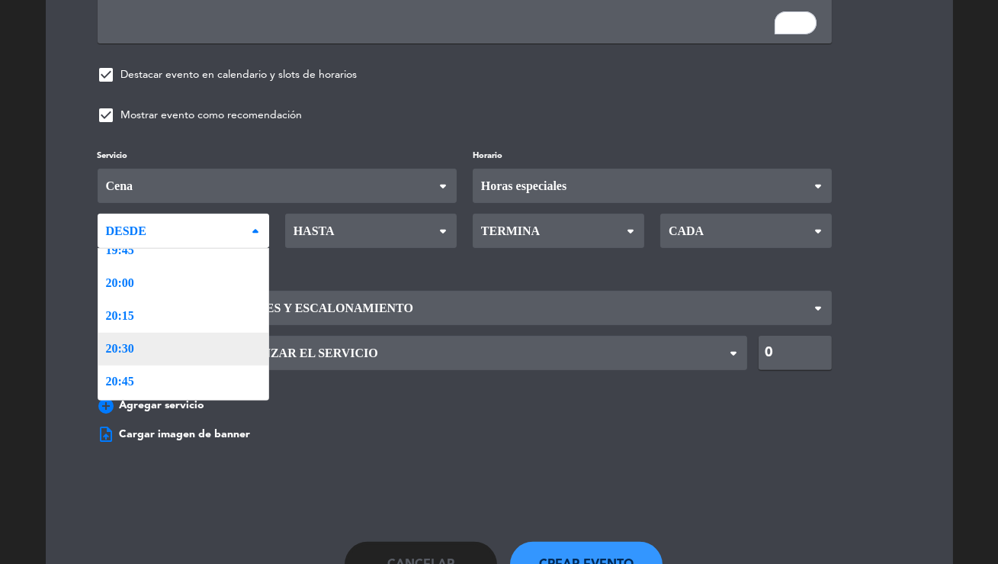
click at [185, 342] on div "Servicio Desayuno Brunch Almuerzo Cena Cena Desayuno Brunch Almuerzo Cena Horar…" at bounding box center [500, 283] width 850 height 275
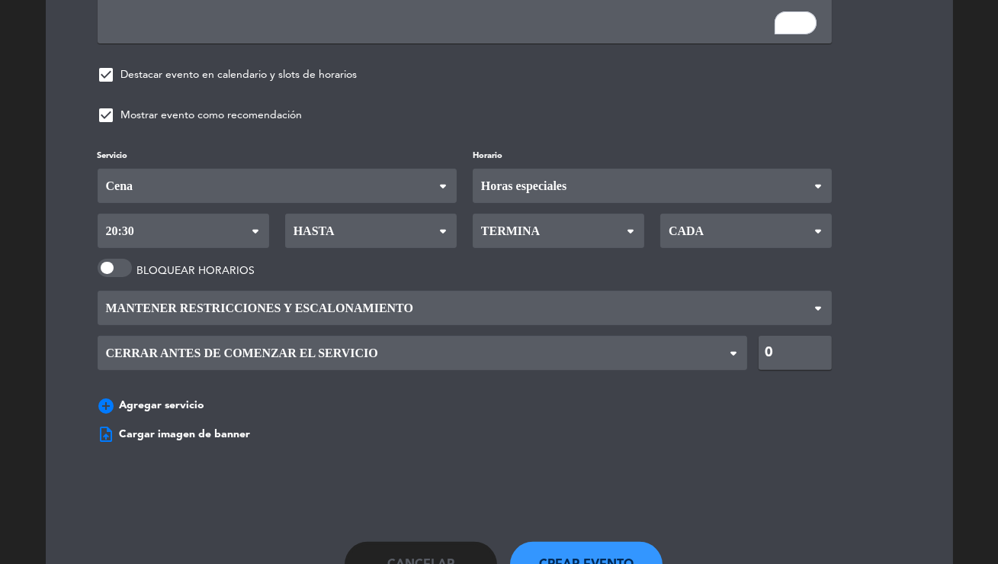
click at [348, 227] on span "Hasta" at bounding box center [371, 231] width 172 height 34
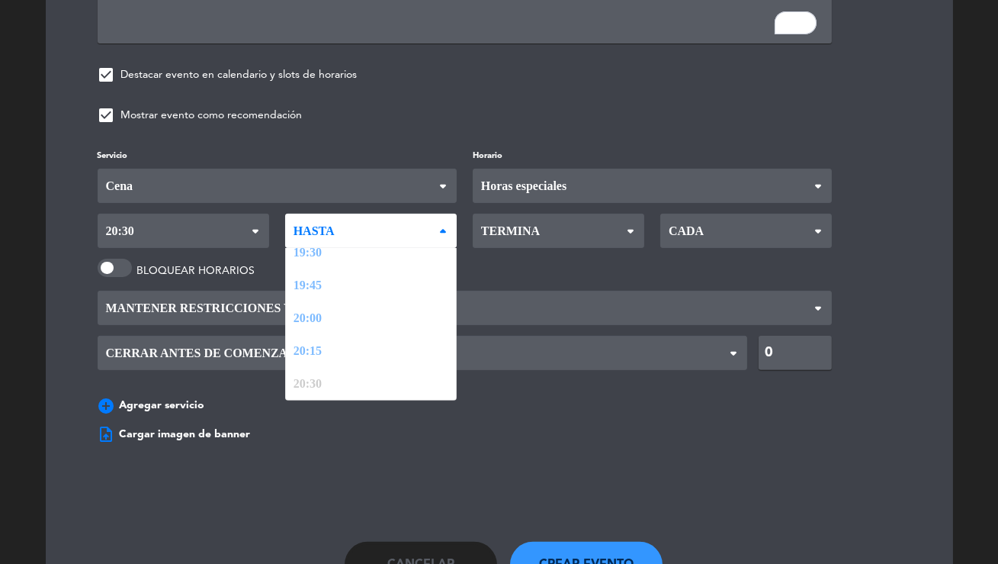
click at [330, 392] on ul "Hasta 05:00 05:15 05:30 05:45 06:00 06:15 06:30 06:45 07:00 07:15 07:30 07:45 0…" at bounding box center [371, 324] width 172 height 153
drag, startPoint x: 322, startPoint y: 382, endPoint x: 484, endPoint y: 249, distance: 210.3
click at [322, 382] on div "Servicio Desayuno Brunch Almuerzo Cena Cena Desayuno Brunch Almuerzo Cena Horar…" at bounding box center [500, 283] width 850 height 275
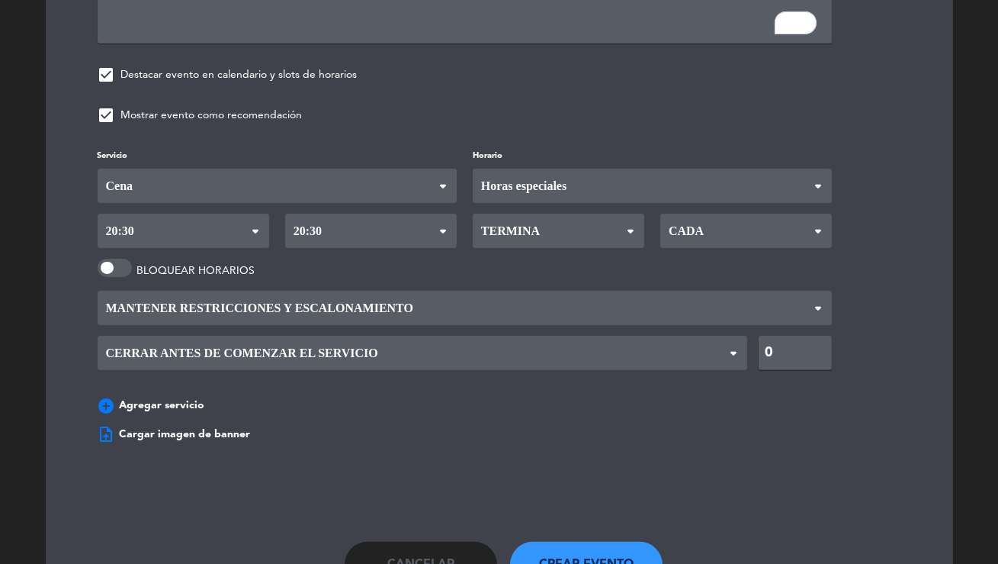
click at [527, 224] on span "Termina" at bounding box center [508, 230] width 63 height 33
click at [513, 368] on div "Servicio Desayuno Brunch Almuerzo Cena Cena Desayuno Brunch Almuerzo Cena Horar…" at bounding box center [500, 283] width 850 height 275
click at [706, 234] on span "Cada" at bounding box center [747, 231] width 172 height 34
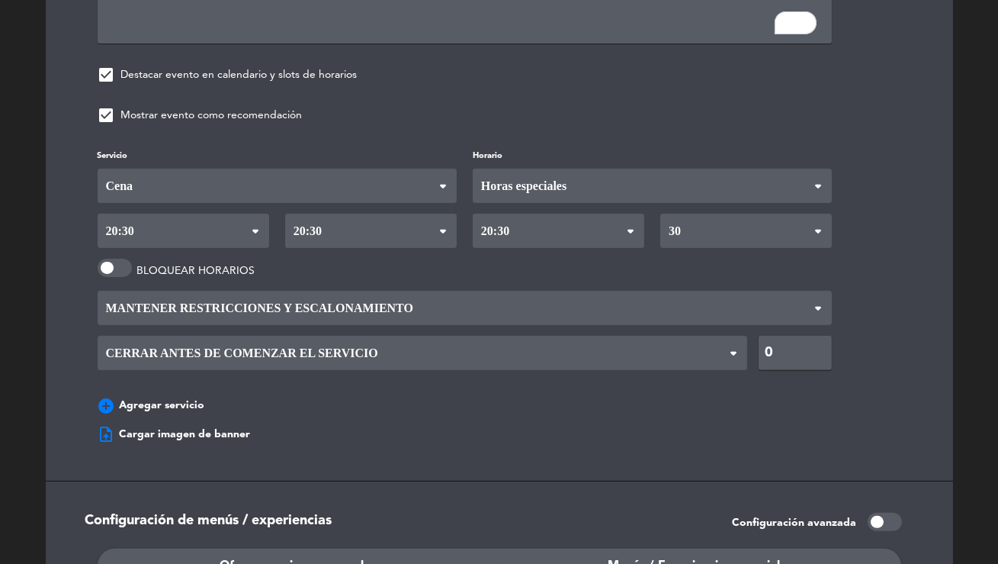
click at [673, 294] on div "Servicio Desayuno Brunch Almuerzo Cena Cena Desayuno Brunch Almuerzo Cena Horar…" at bounding box center [500, 283] width 850 height 275
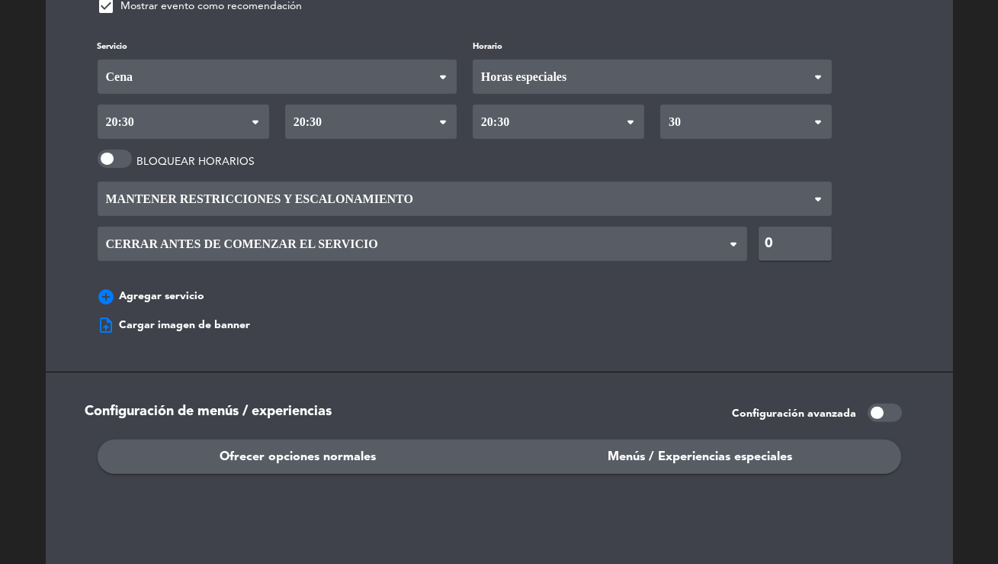
scroll to position [1239, 0]
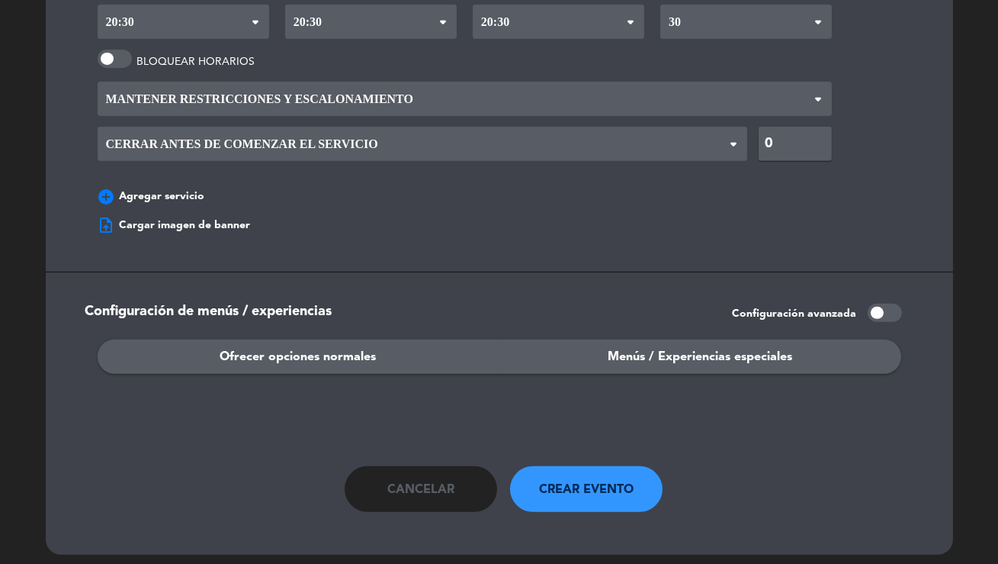
drag, startPoint x: 733, startPoint y: 339, endPoint x: 729, endPoint y: 328, distance: 11.3
click at [733, 347] on span "Menús / Experiencias especiales" at bounding box center [700, 357] width 185 height 20
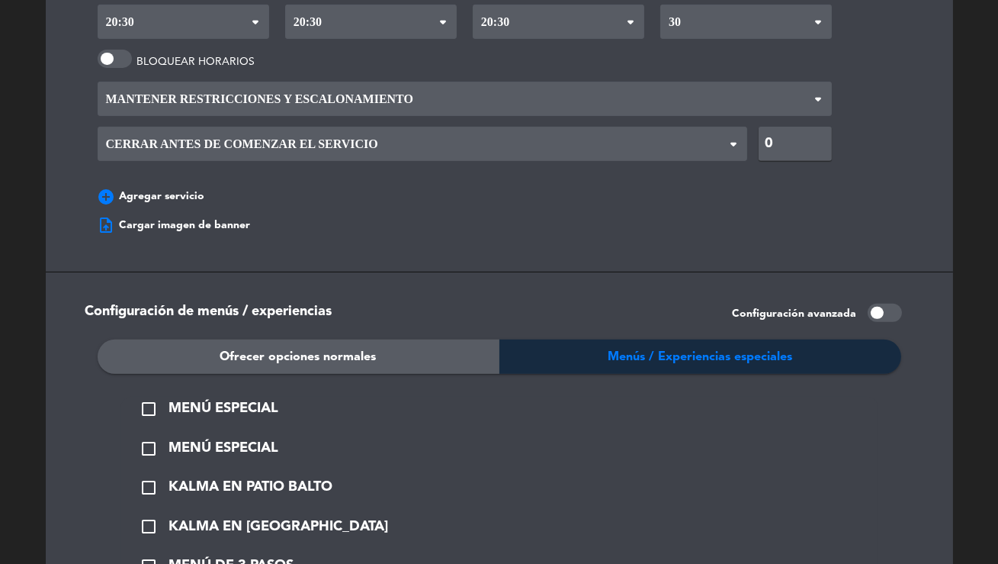
scroll to position [1533, 0]
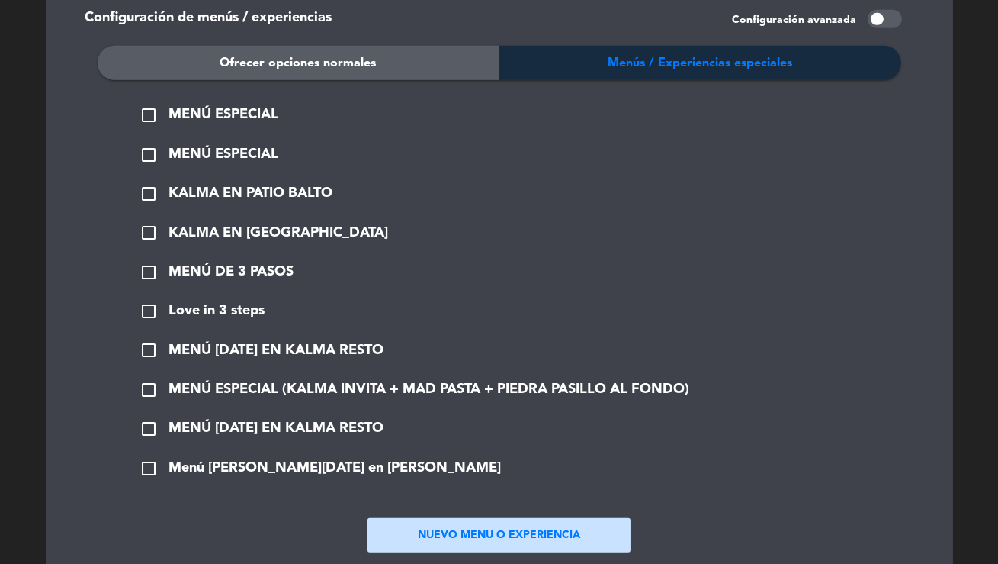
click at [462, 518] on button "NUEVO MENU O EXPERIENCIA" at bounding box center [499, 535] width 263 height 34
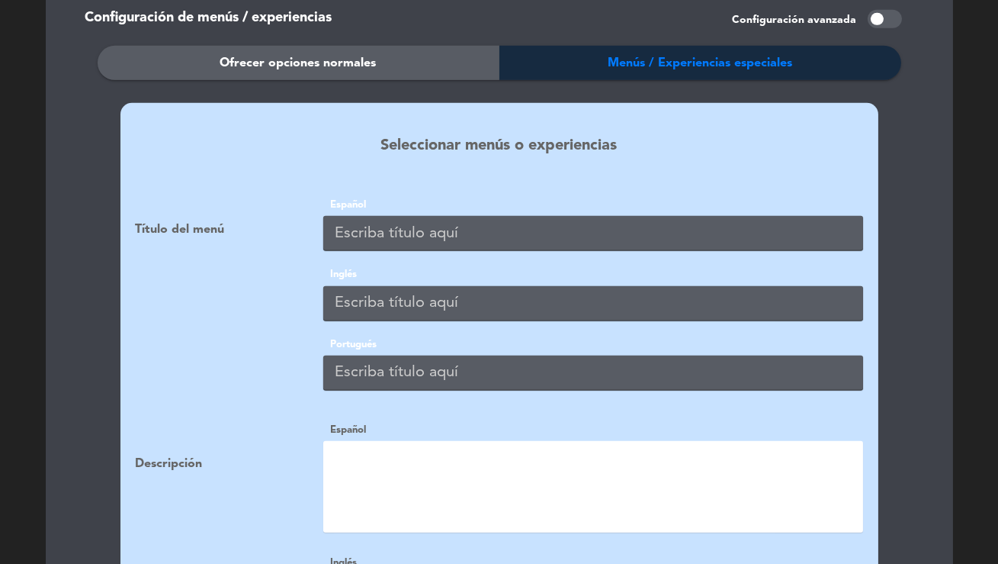
click at [470, 227] on input "text" at bounding box center [593, 233] width 540 height 34
type input "Proyecto Pescado en Kalma"
click at [583, 220] on input "Proyecto Pescado en Kalma" at bounding box center [593, 233] width 540 height 34
paste input "Proyecto Pescado en Kalma"
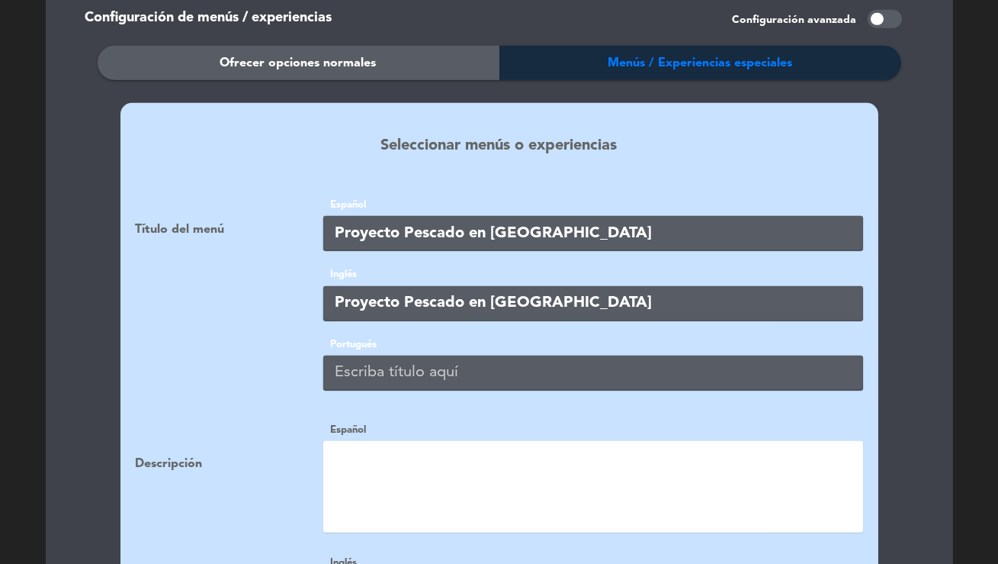
type input "Proyecto Pescado en Kalma"
paste input "Proyecto Pescado en Kalma"
type input "Proyecto Pescado en Kalma"
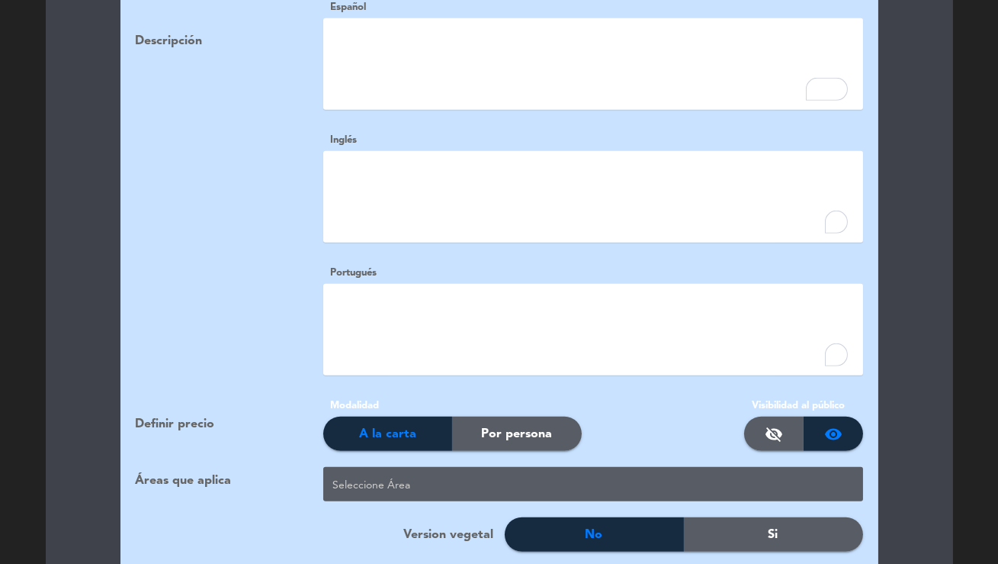
scroll to position [2015, 0]
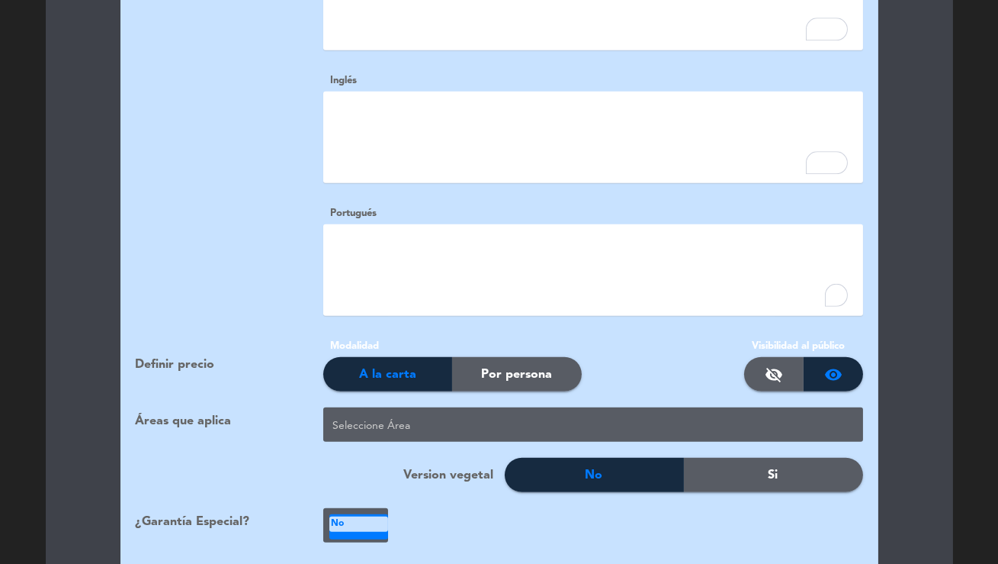
click at [496, 368] on span "Por persona" at bounding box center [516, 375] width 71 height 20
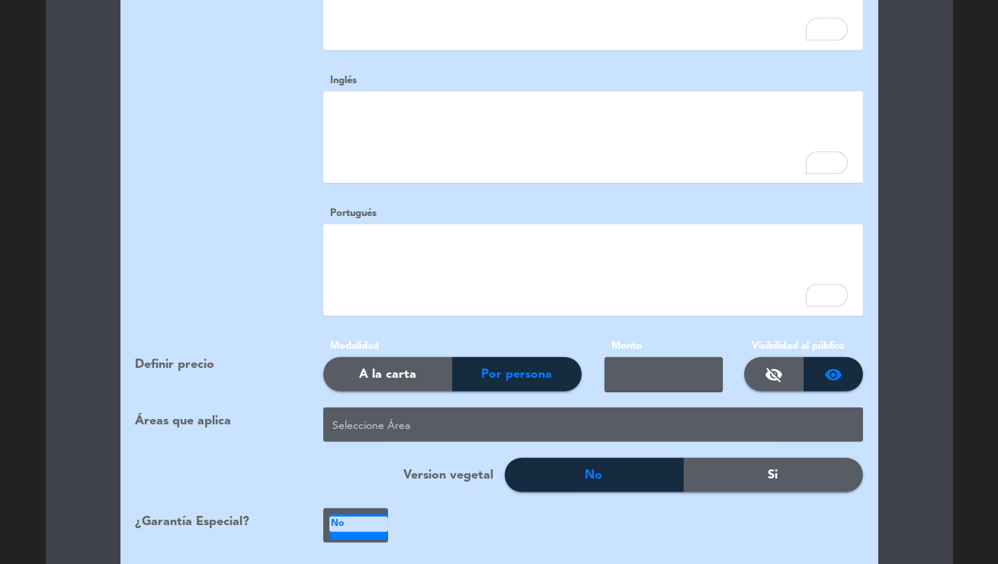
drag, startPoint x: 594, startPoint y: 358, endPoint x: 615, endPoint y: 356, distance: 20.7
click at [615, 357] on input "text" at bounding box center [664, 374] width 119 height 34
type input "120000"
click at [454, 413] on div at bounding box center [597, 425] width 534 height 25
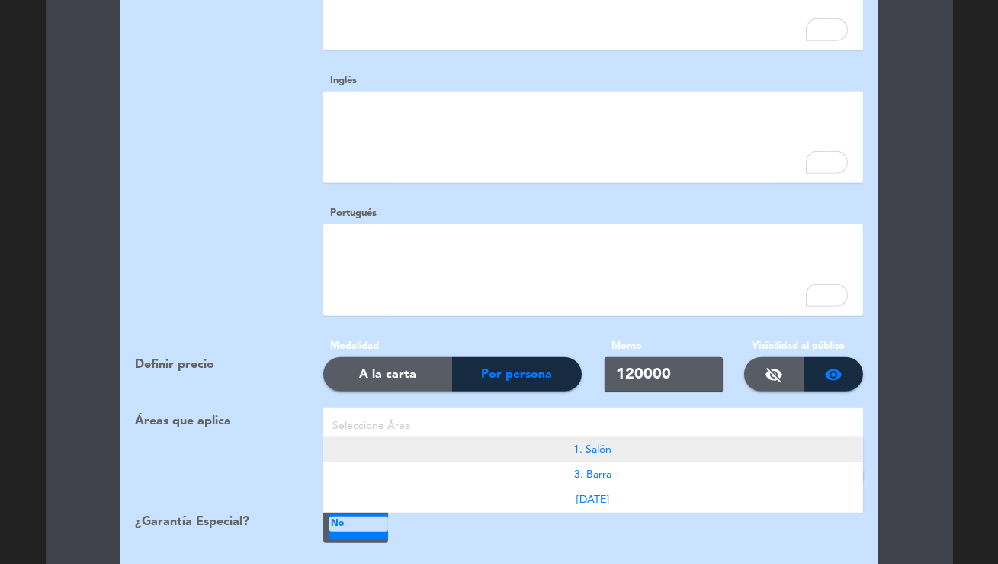
click at [565, 441] on div "1. Salón" at bounding box center [593, 449] width 540 height 25
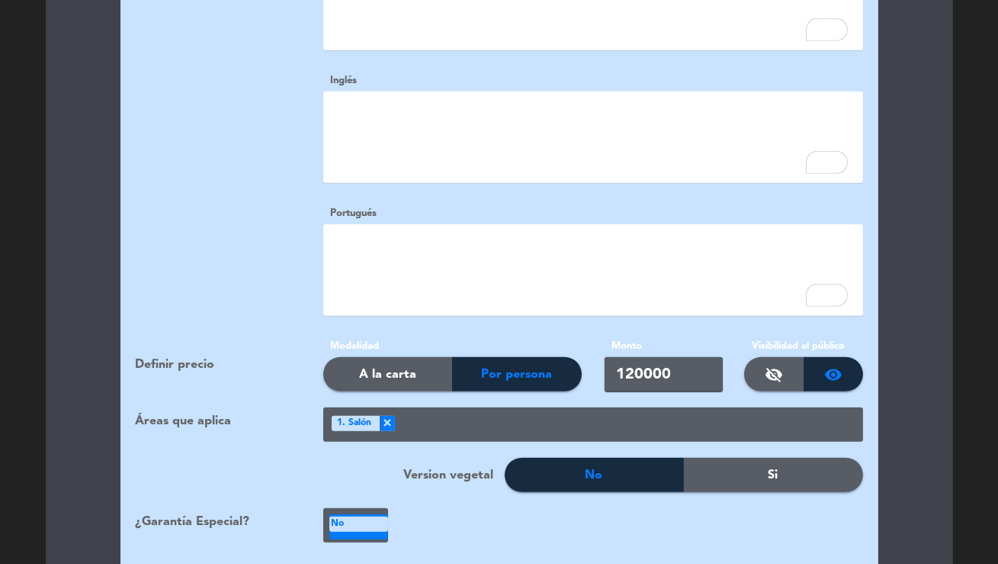
drag, startPoint x: 545, startPoint y: 413, endPoint x: 546, endPoint y: 421, distance: 7.7
click at [545, 414] on div at bounding box center [629, 425] width 468 height 25
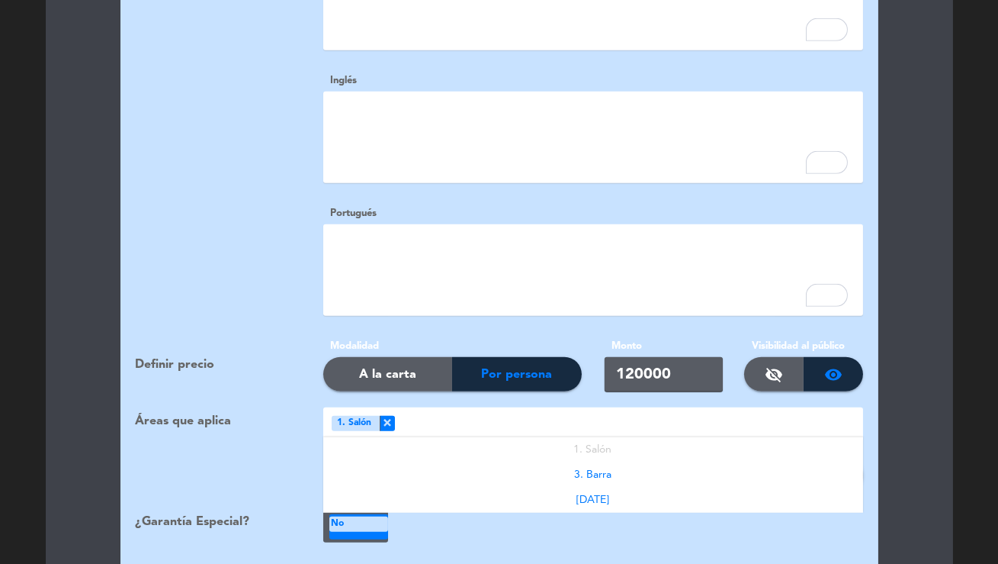
drag, startPoint x: 556, startPoint y: 455, endPoint x: 577, endPoint y: 429, distance: 33.1
click at [556, 462] on div "3. Barra" at bounding box center [593, 474] width 540 height 25
click at [596, 413] on div at bounding box center [662, 425] width 403 height 25
drag, startPoint x: 567, startPoint y: 484, endPoint x: 539, endPoint y: 487, distance: 27.6
click at [559, 487] on div "AÑO NUEVO" at bounding box center [593, 499] width 540 height 25
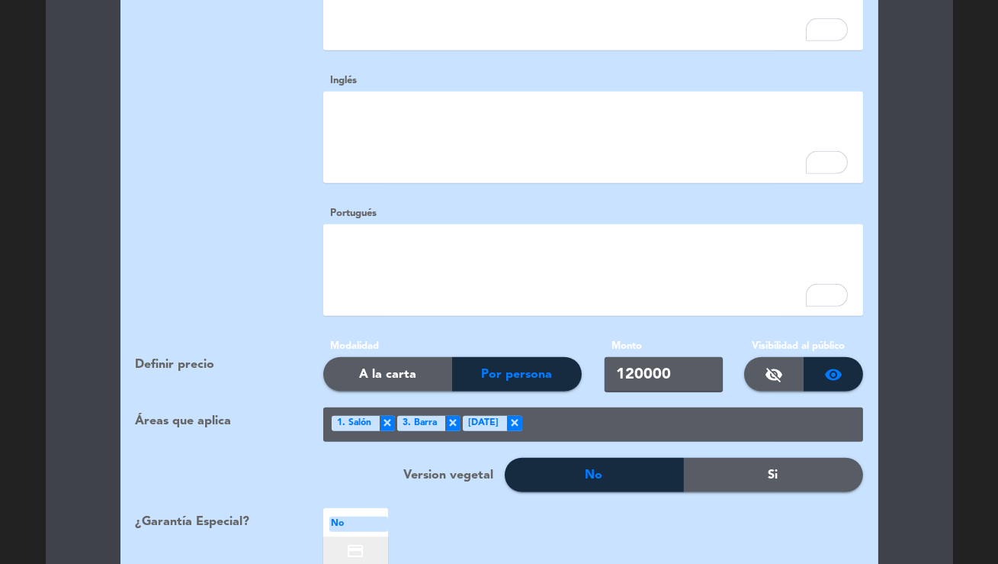
drag, startPoint x: 375, startPoint y: 506, endPoint x: 358, endPoint y: 524, distance: 24.8
click at [375, 516] on div "No" at bounding box center [359, 523] width 59 height 15
click at [361, 552] on div "credit_card" at bounding box center [355, 554] width 65 height 32
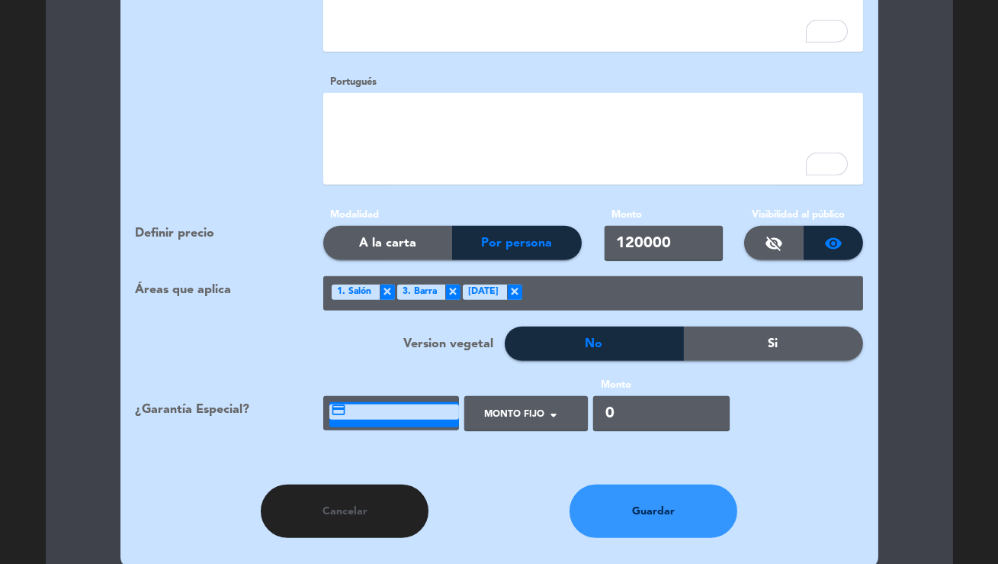
scroll to position [2164, 0]
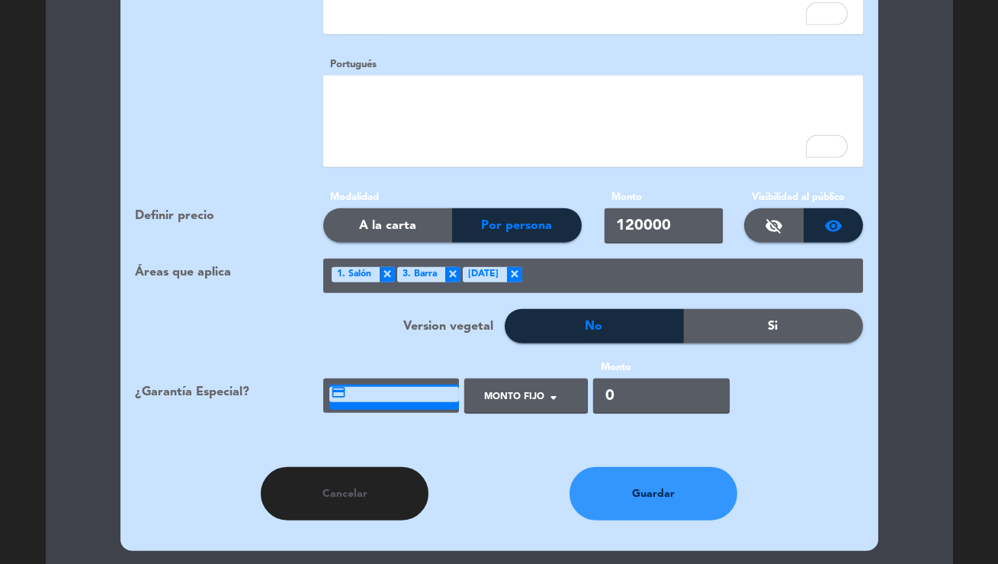
click at [386, 387] on div "credit_card" at bounding box center [395, 394] width 130 height 15
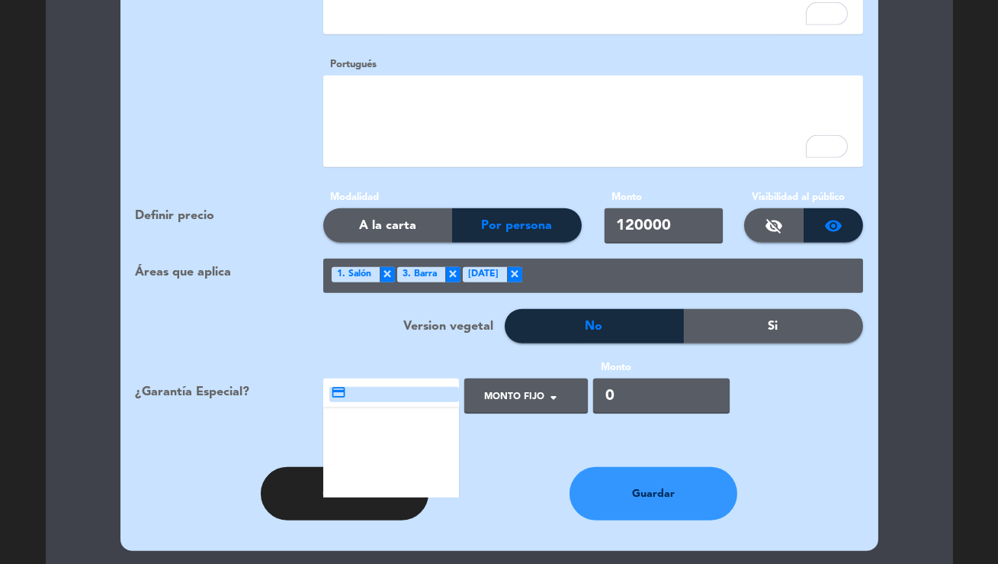
drag, startPoint x: 375, startPoint y: 431, endPoint x: 468, endPoint y: 390, distance: 101.1
click at [375, 440] on div "local_atm" at bounding box center [391, 456] width 137 height 32
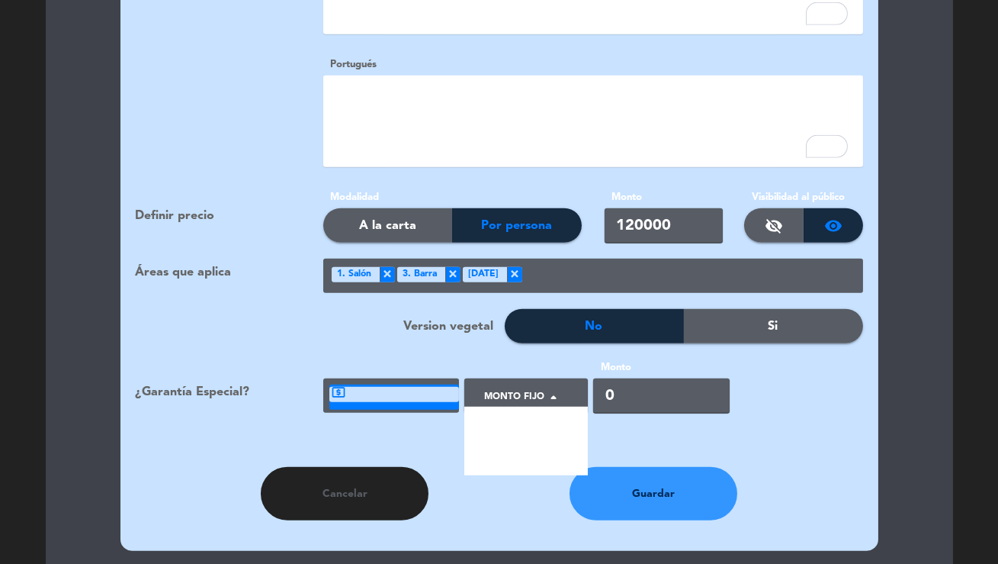
click at [508, 384] on div at bounding box center [520, 401] width 87 height 34
click at [516, 441] on div "Por persona" at bounding box center [527, 458] width 124 height 34
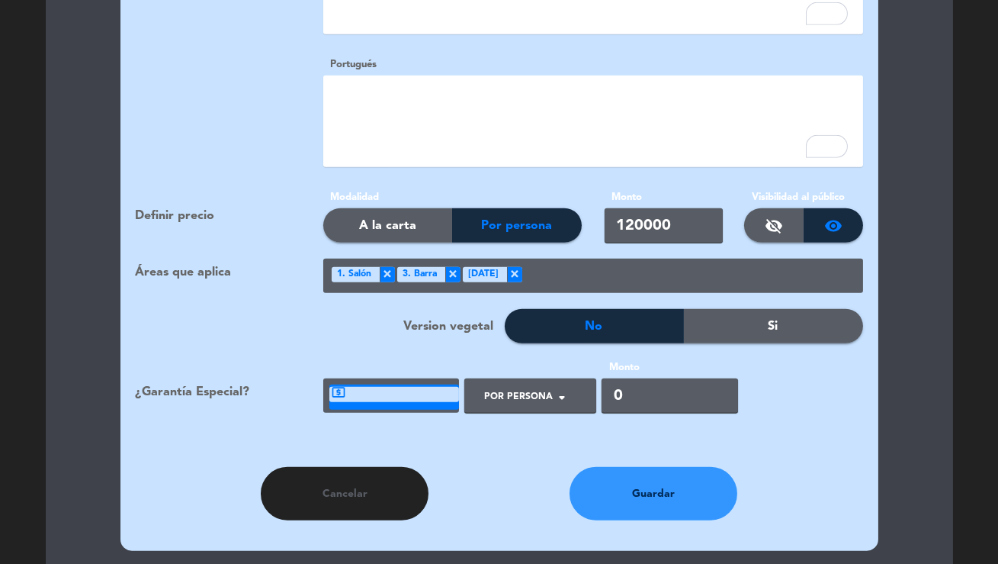
click at [522, 267] on span "×" at bounding box center [514, 274] width 15 height 15
click at [616, 378] on input "0" at bounding box center [670, 395] width 137 height 34
click at [602, 379] on input "10" at bounding box center [670, 395] width 137 height 34
type input "120000"
click at [659, 477] on button "Guardar" at bounding box center [654, 493] width 168 height 53
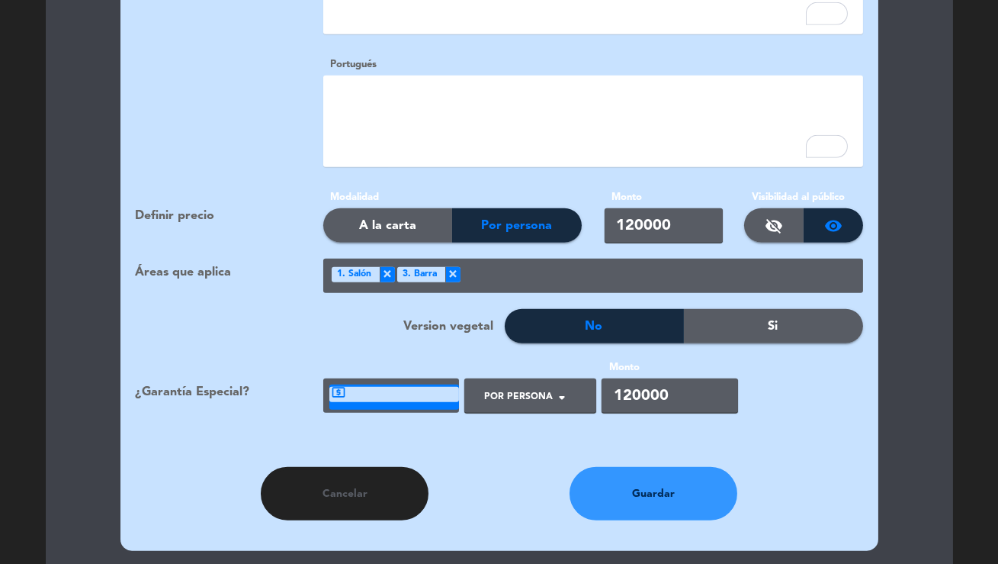
scroll to position [1751, 0]
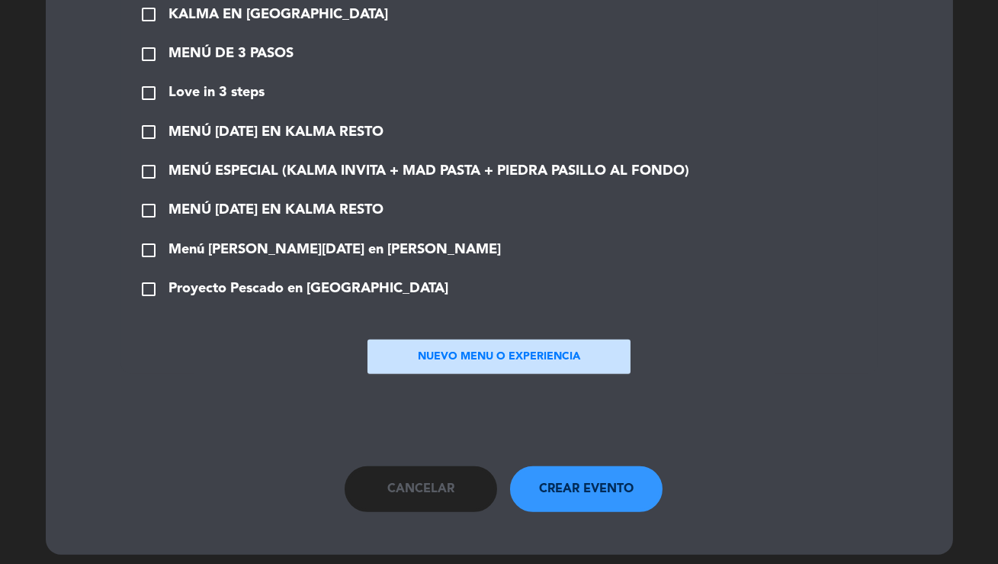
click at [145, 280] on span "check_box_outline_blank" at bounding box center [149, 289] width 18 height 18
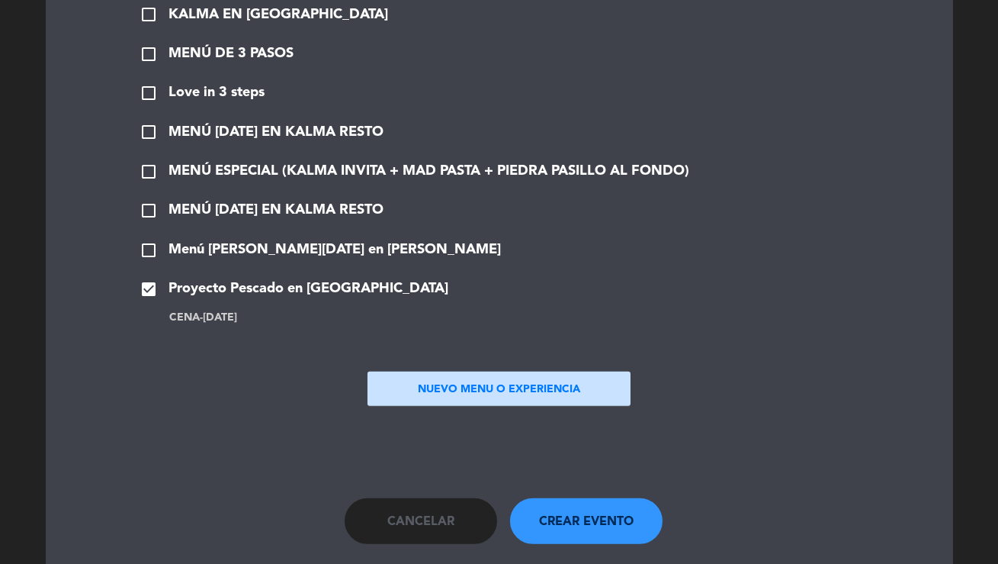
click at [584, 521] on button "Crear evento" at bounding box center [586, 521] width 153 height 46
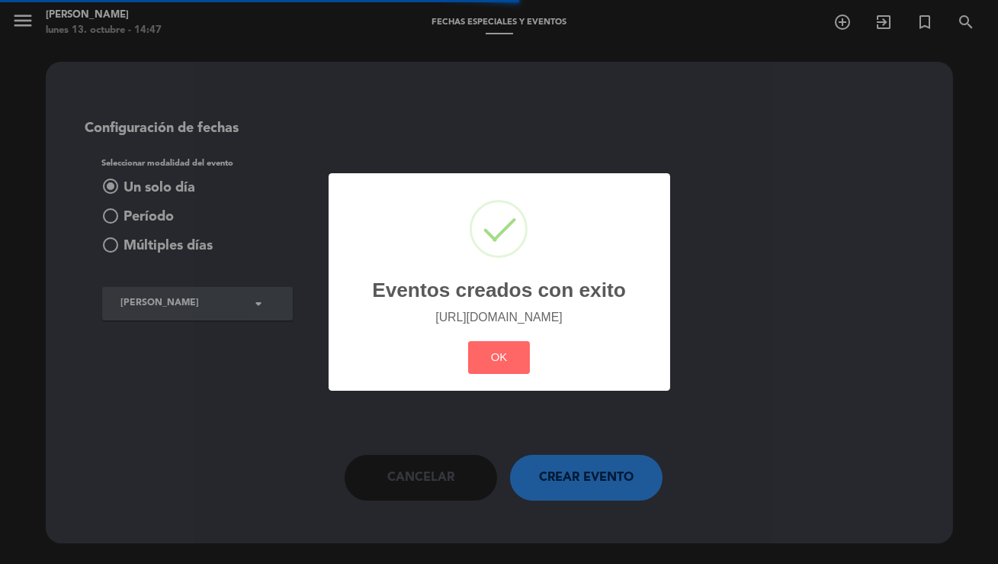
scroll to position [0, 0]
drag, startPoint x: 336, startPoint y: 304, endPoint x: 756, endPoint y: 341, distance: 421.9
click at [756, 341] on div "? ! i Eventos creados con exito × https://kalmaresto.meitre.com/search/2025-10-…" at bounding box center [499, 282] width 998 height 564
copy div "× https://kalmaresto.meitre.com/search/2025-10-18/2/dinner/-"
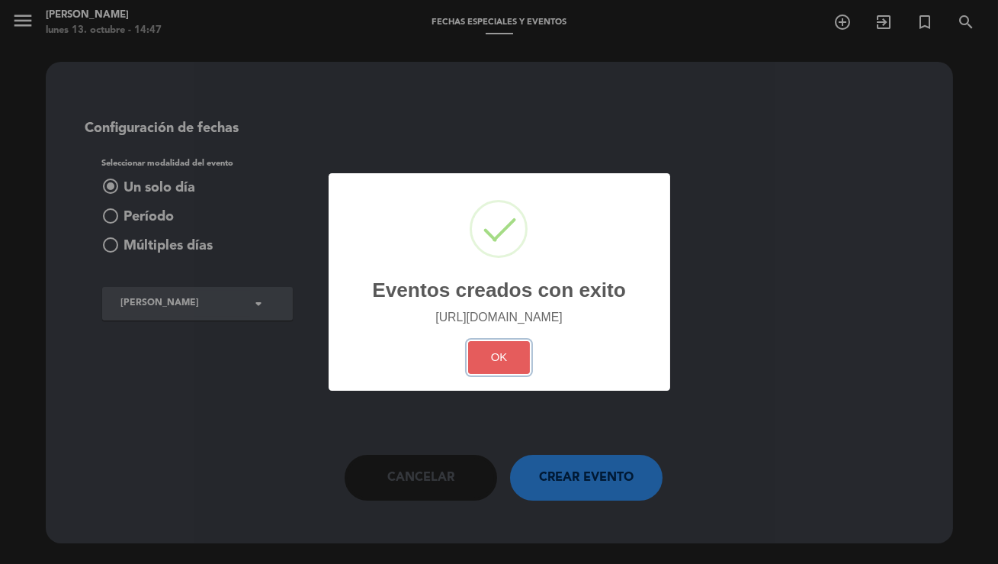
click at [489, 352] on button "OK" at bounding box center [499, 357] width 62 height 33
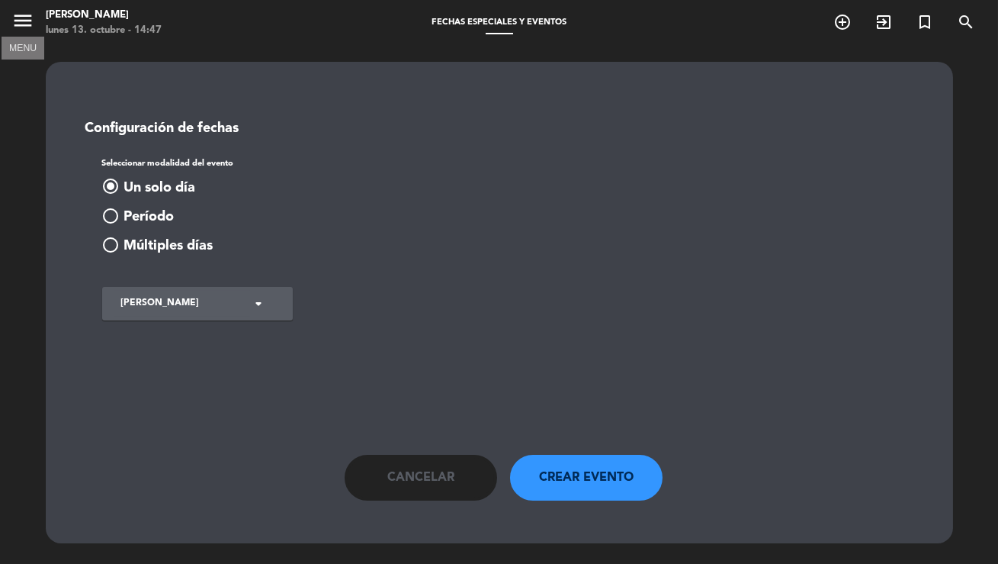
click at [18, 19] on icon "menu" at bounding box center [22, 20] width 23 height 23
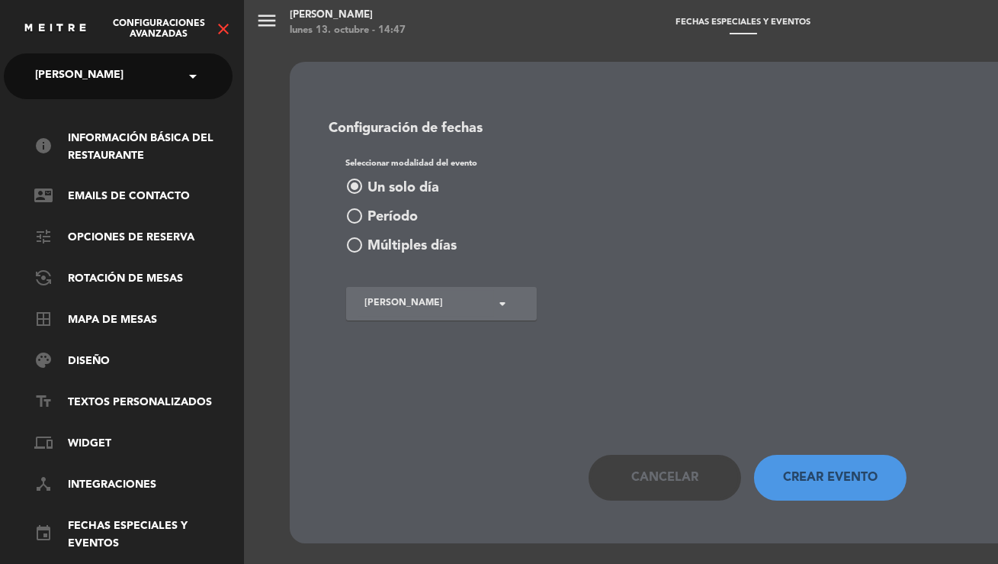
click at [76, 71] on span "[PERSON_NAME]" at bounding box center [79, 76] width 88 height 32
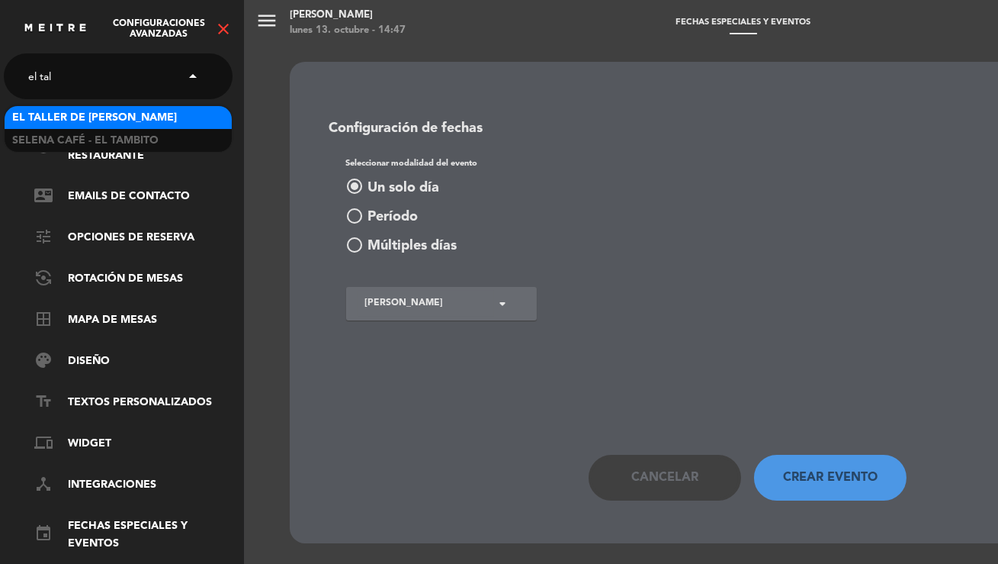
type input "el tall"
click at [159, 113] on div "El Taller de [PERSON_NAME]" at bounding box center [118, 117] width 227 height 23
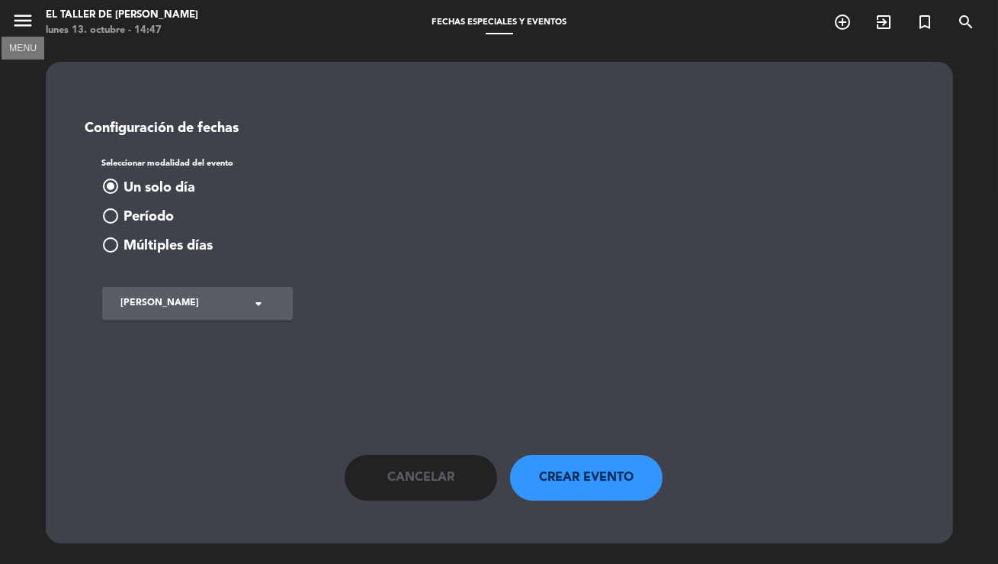
click at [19, 22] on icon "menu" at bounding box center [22, 20] width 23 height 23
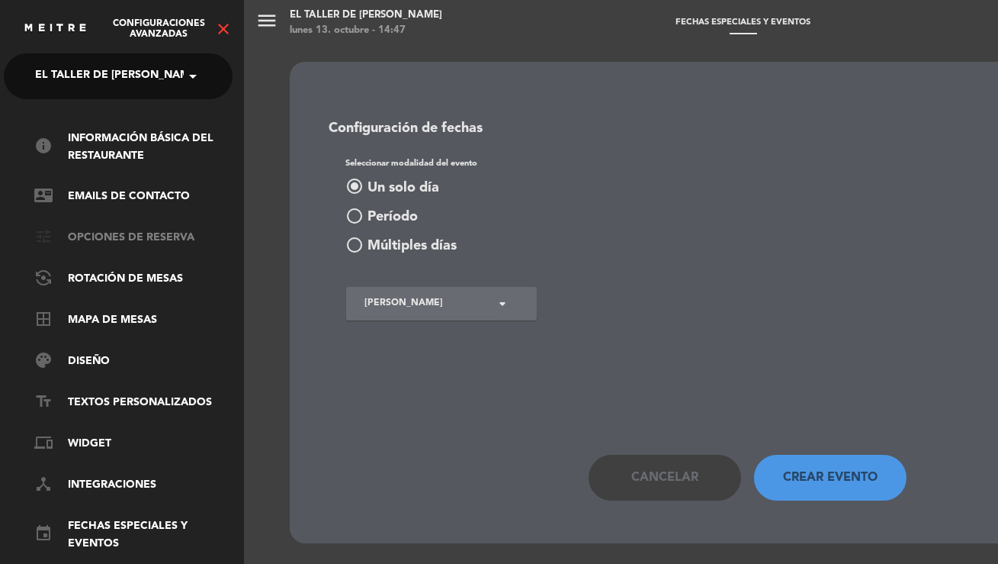
click at [92, 240] on link "tune Opciones de reserva" at bounding box center [133, 238] width 198 height 18
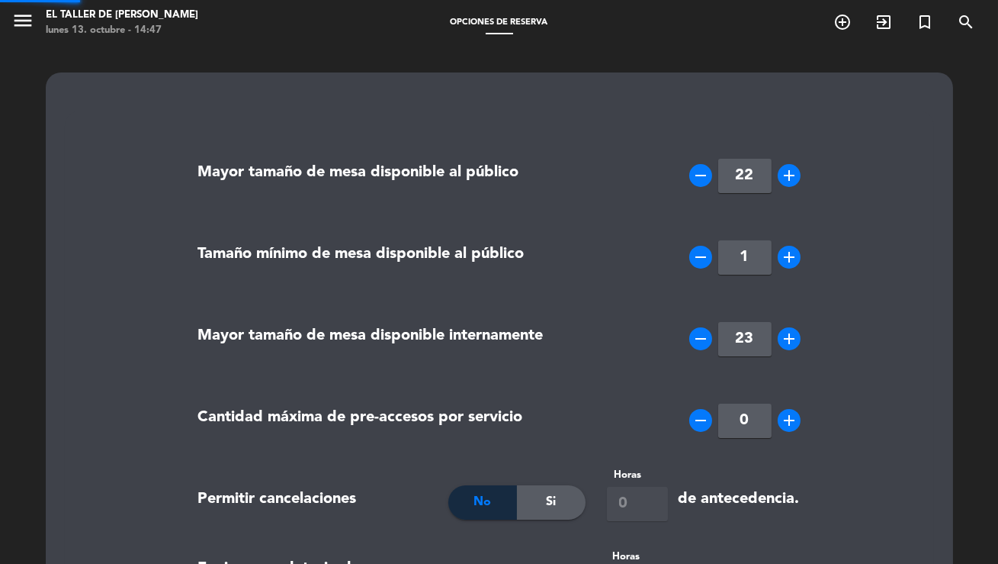
type input "+506 61165797"
type textarea "<p>&nbsp;</p> <p>Antes de finalizar su reserva, tome en cuenta que:</p> <ul> <l…"
type textarea "<p>&nbsp;</p> <p>Before finalizing your reservation, please note that:</p> <ul>…"
type textarea "<p>&nbsp;</p> <p>Antes de finalizar sua reserva, observe que:</p> <ul> <li>Pode…"
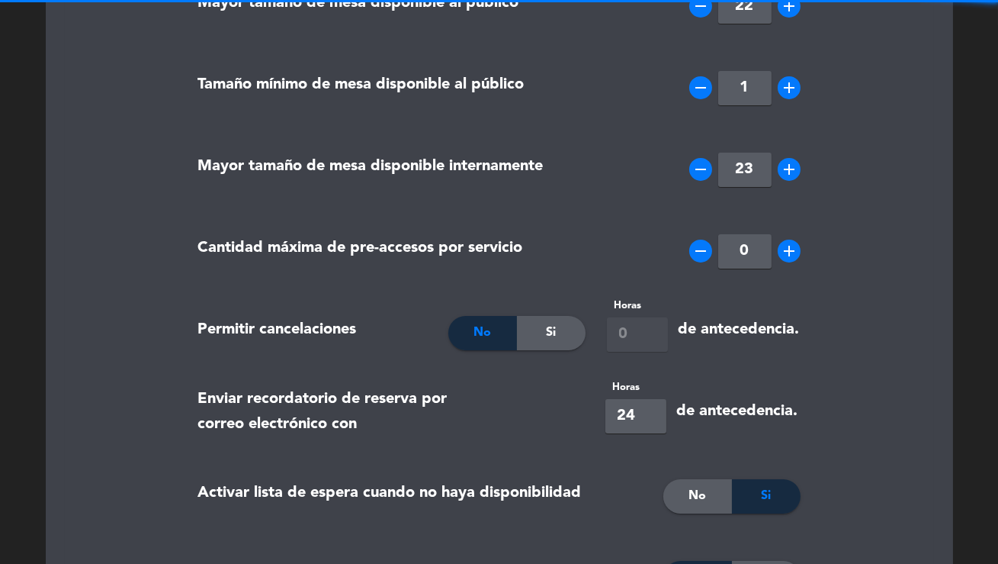
scroll to position [180, 0]
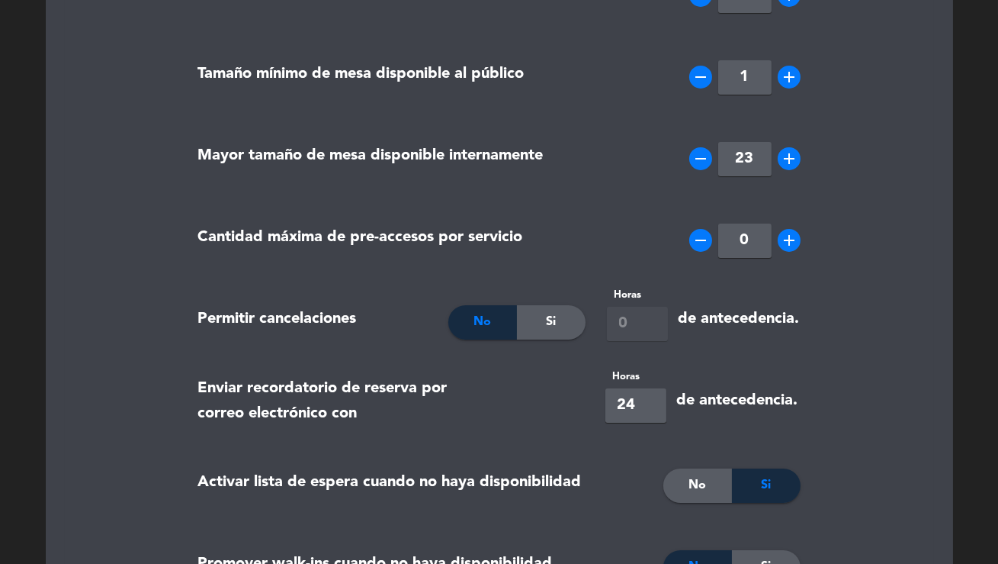
click at [549, 344] on div "No Si Horas 0 de antecedencia." at bounding box center [624, 322] width 375 height 76
click at [562, 327] on div "Si" at bounding box center [551, 322] width 69 height 34
click at [621, 323] on input "0" at bounding box center [637, 324] width 61 height 34
type input "48"
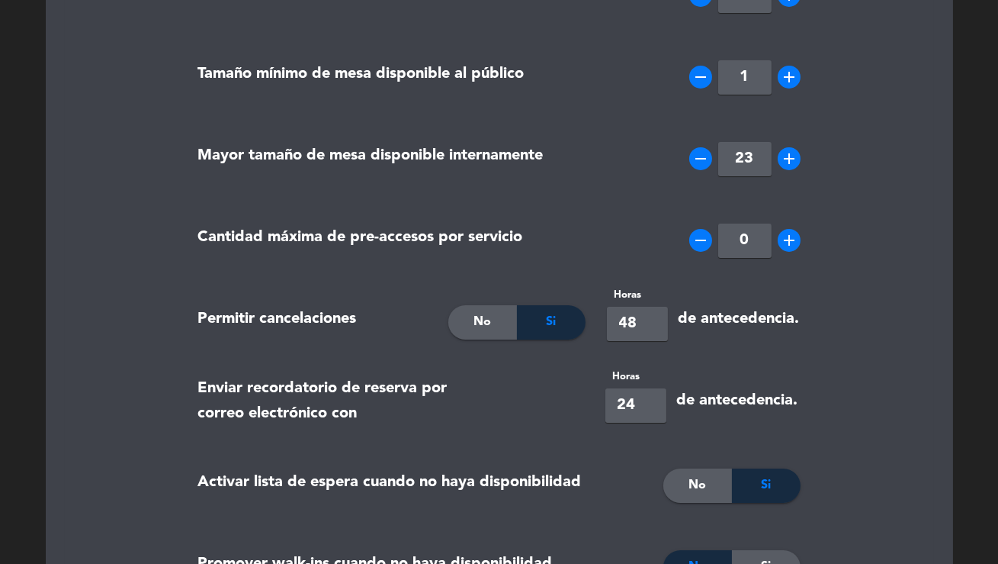
click at [461, 397] on label "Enviar recordatorio de reserva por correo electrónico con" at bounding box center [343, 401] width 290 height 50
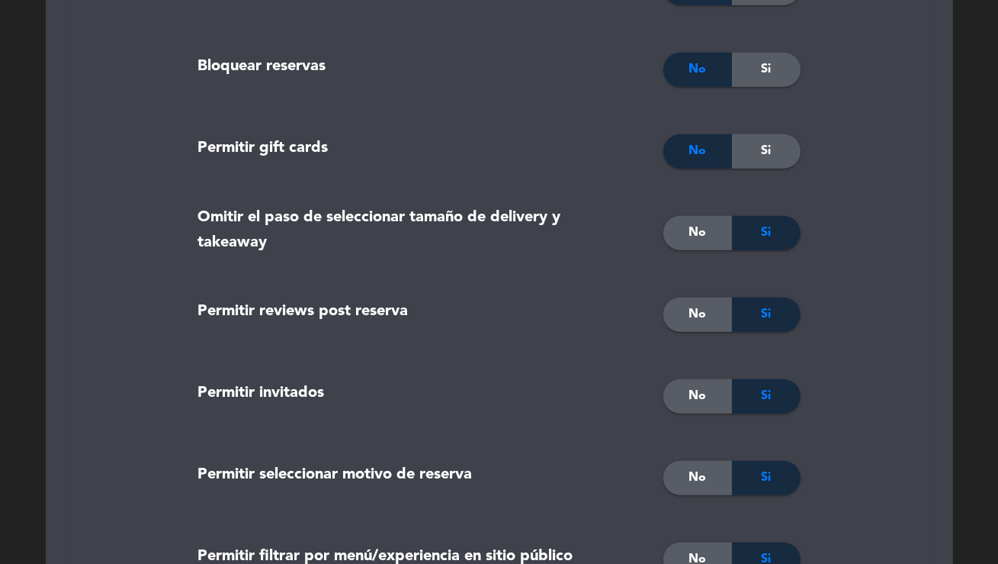
scroll to position [3345, 0]
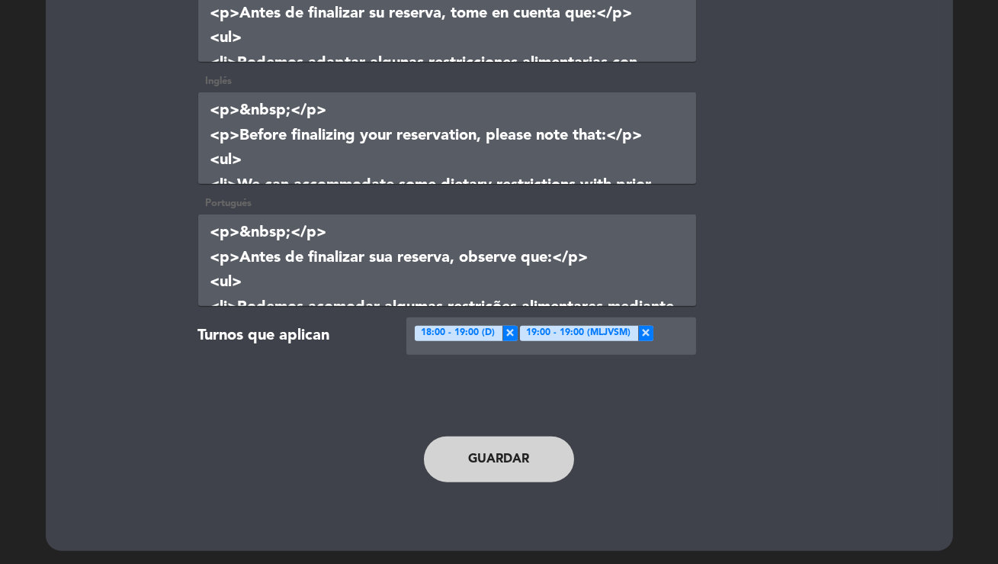
click at [526, 463] on button "Guardar" at bounding box center [499, 459] width 151 height 46
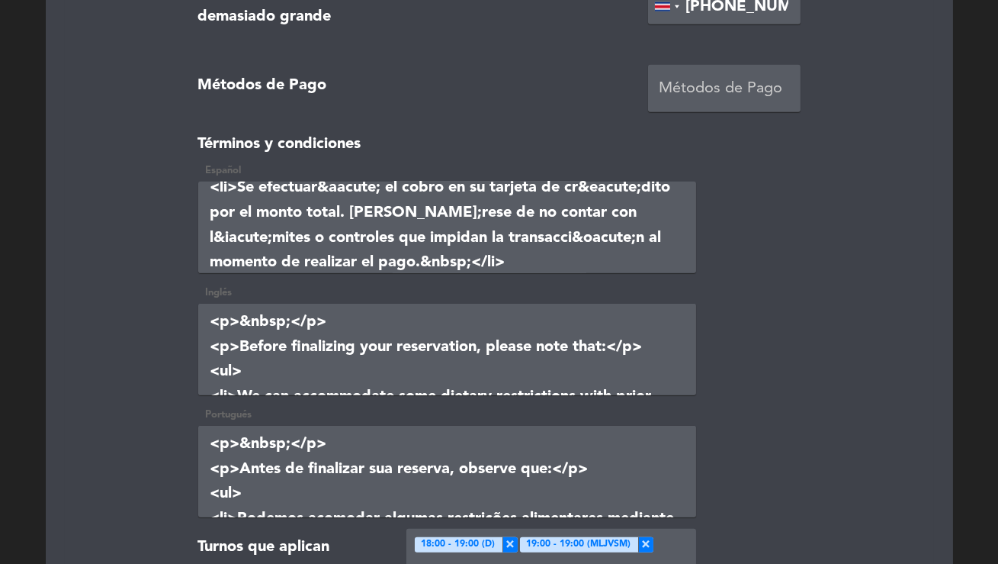
scroll to position [385, 0]
drag, startPoint x: 240, startPoint y: 210, endPoint x: 340, endPoint y: 211, distance: 99.9
click at [340, 211] on textarea "To enrich screen reader interactions, please activate Accessibility in Grammarl…" at bounding box center [447, 228] width 498 height 92
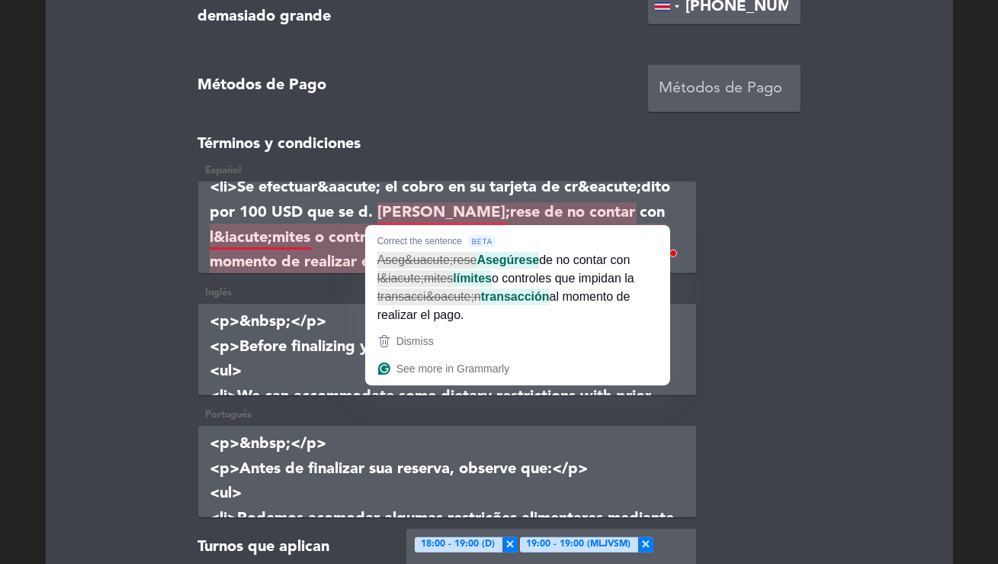
click at [465, 227] on div "Correct the sentence Aseg&uacute;rese Asegúrese de no contar con l&iacute;mites…" at bounding box center [517, 276] width 305 height 102
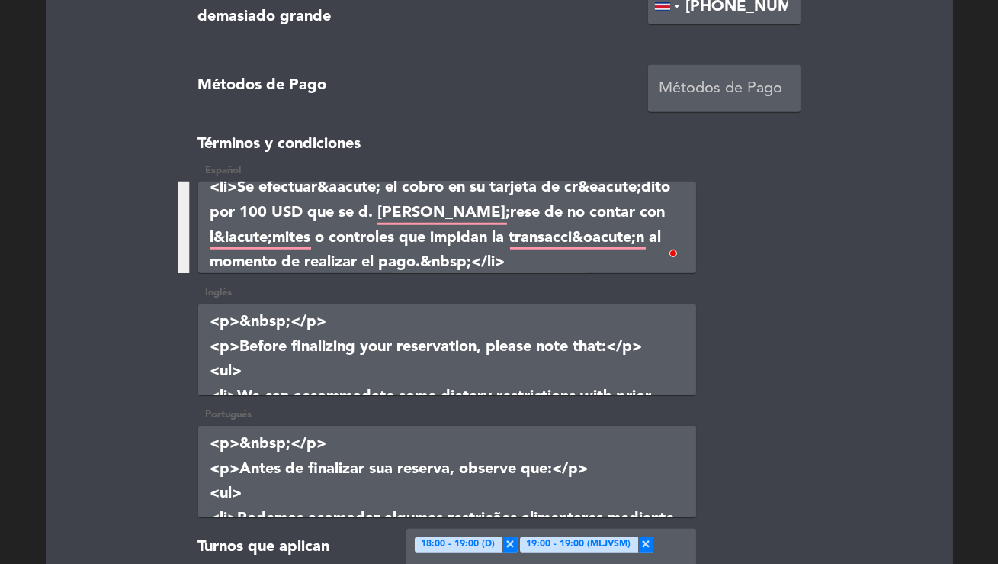
paste textarea "Antes de finalizar su reserva, tome en cuenta que:</p> <ul> <li>Podemos adaptar…"
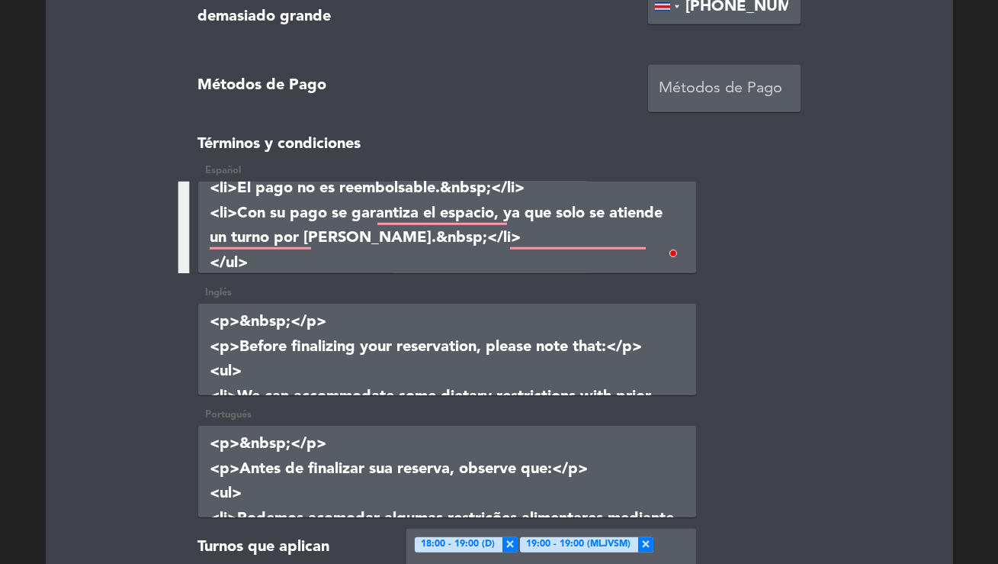
scroll to position [484, 0]
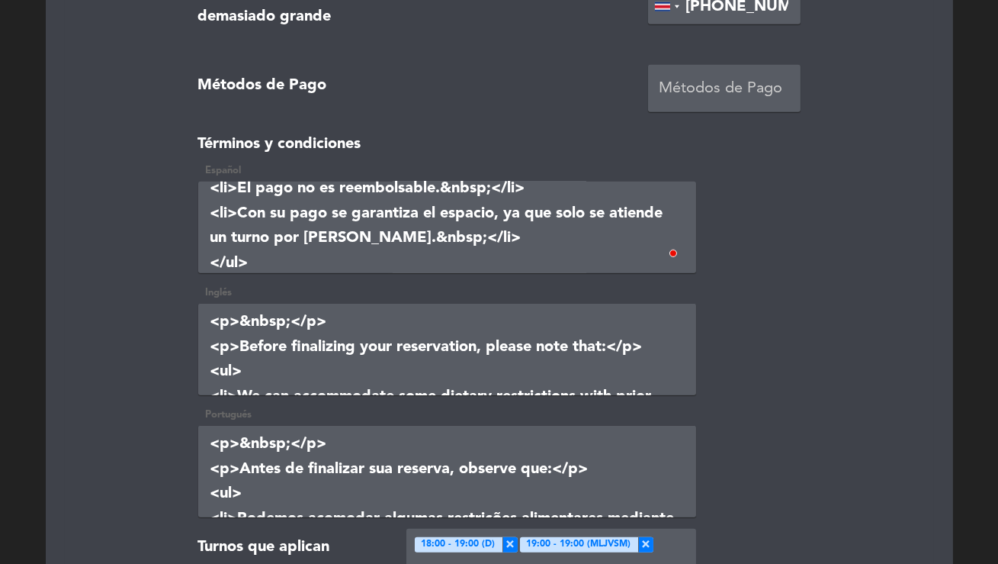
type textarea "<p>Antes de finalizar su reserva, tome en cuenta que:</p> <ul> <li>Podemos adap…"
click at [320, 335] on textarea at bounding box center [447, 350] width 498 height 92
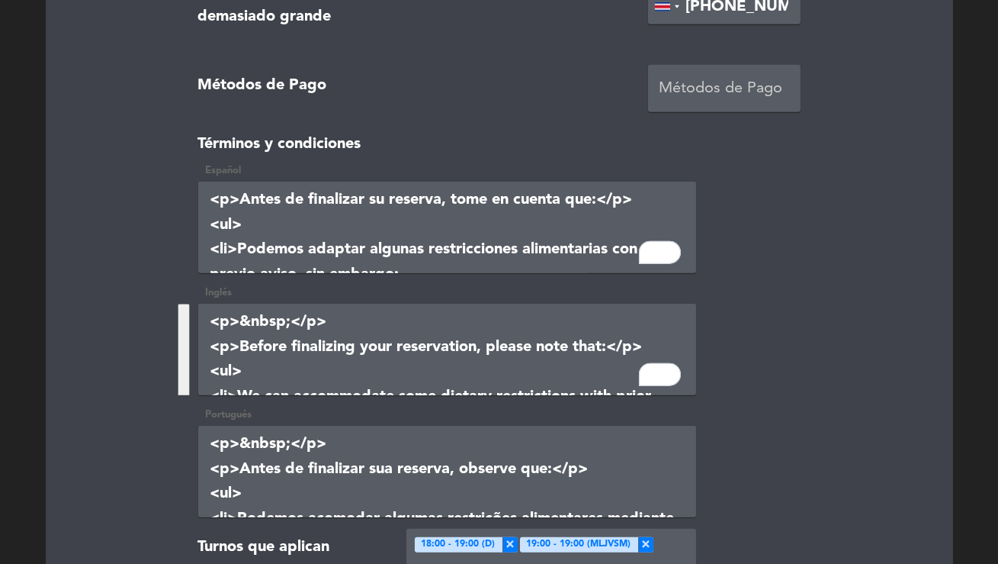
scroll to position [484, 0]
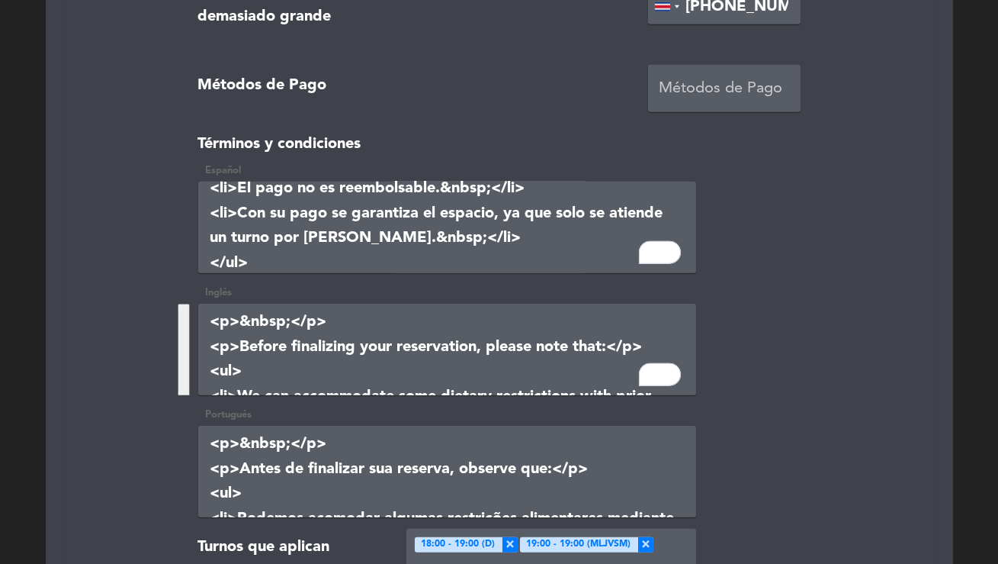
paste textarea "&nbsp;100 USD&nbsp;per person, amount that will be discounted the day of your v…"
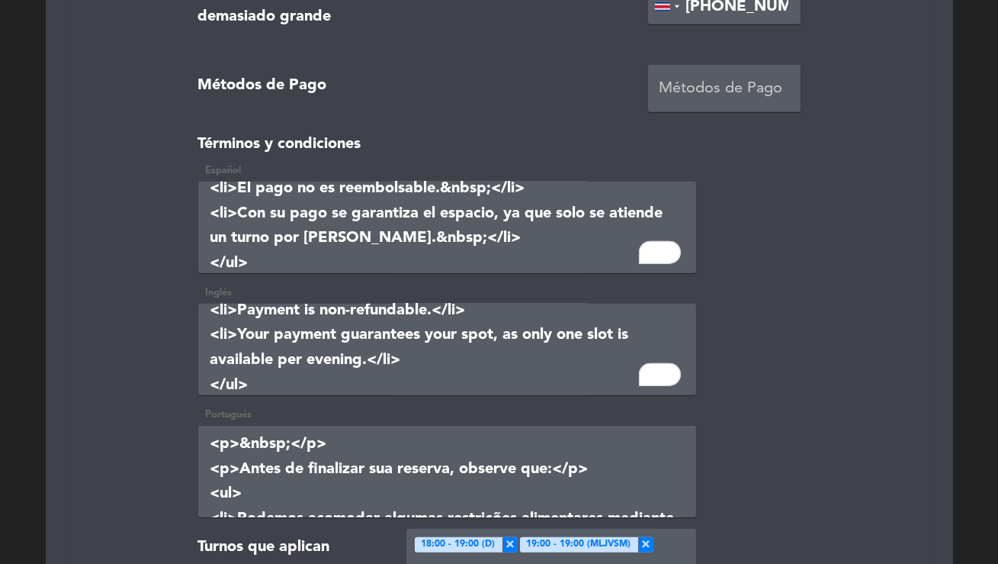
type textarea "<p>&nbsp;</p> <p>Before finalizing your reservation, please note that:</p> <ul>…"
click at [313, 487] on textarea "To enrich screen reader interactions, please activate Accessibility in Grammarl…" at bounding box center [447, 472] width 498 height 92
paste textarea "&ccedil;&otilde;es alimentares mediante aviso pr&eacute;vio. No entanto: <ul> <…"
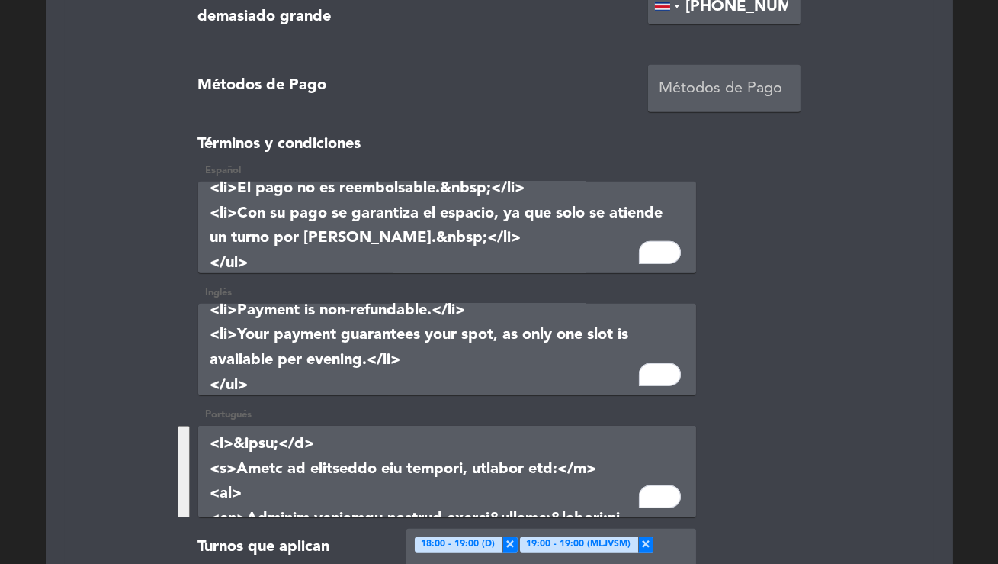
scroll to position [560, 0]
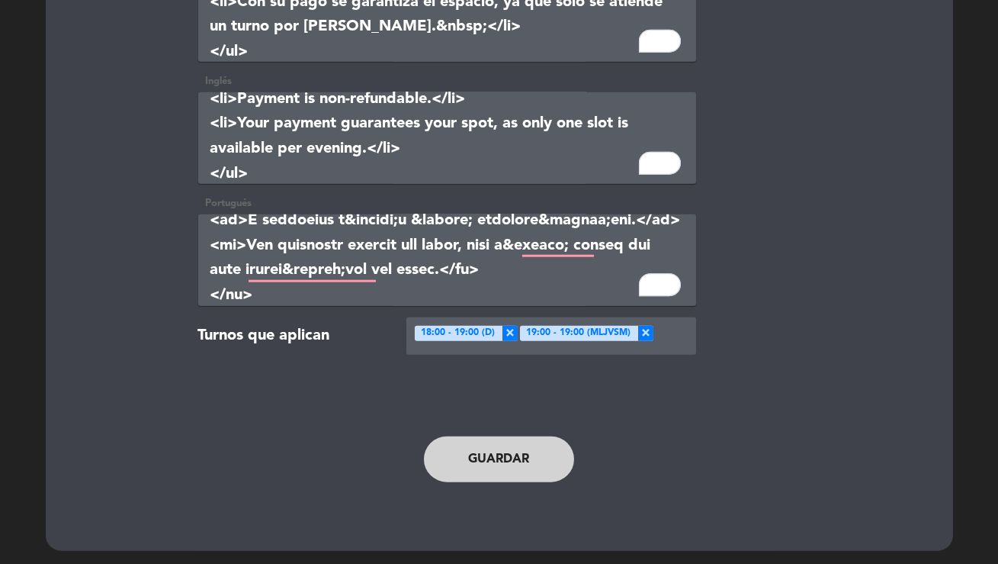
type textarea "<p>&nbsp;</p> <p>Antes de finalizar sua reserva, observe que:</p> <ul> <li>Pode…"
click at [532, 455] on button "Guardar" at bounding box center [499, 459] width 151 height 46
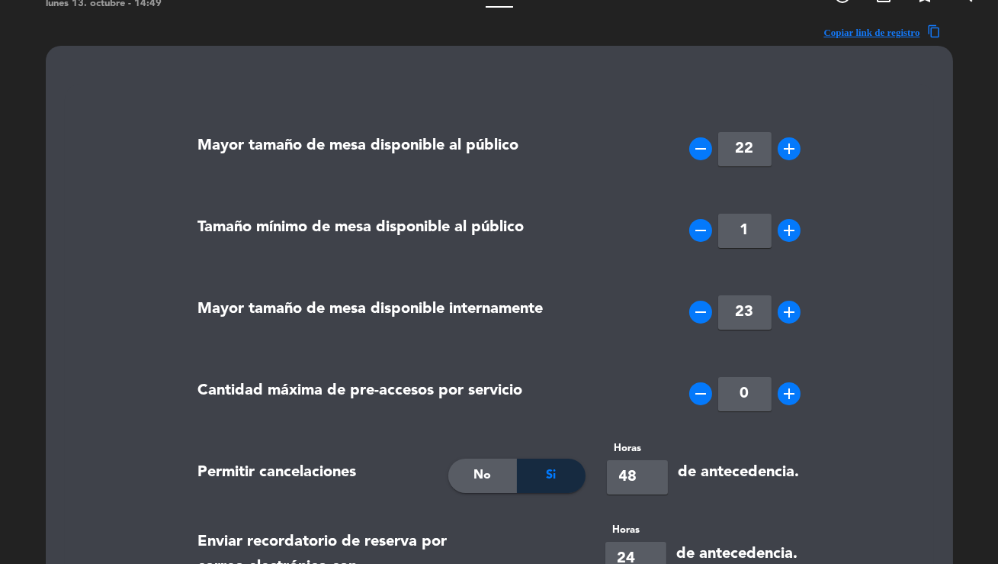
scroll to position [0, 0]
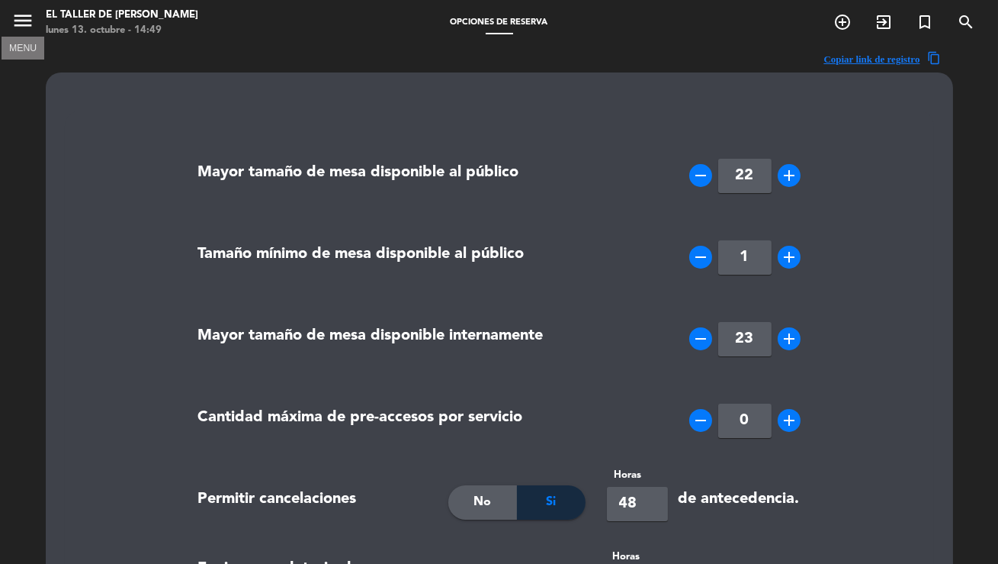
click at [24, 13] on icon "menu" at bounding box center [22, 20] width 23 height 23
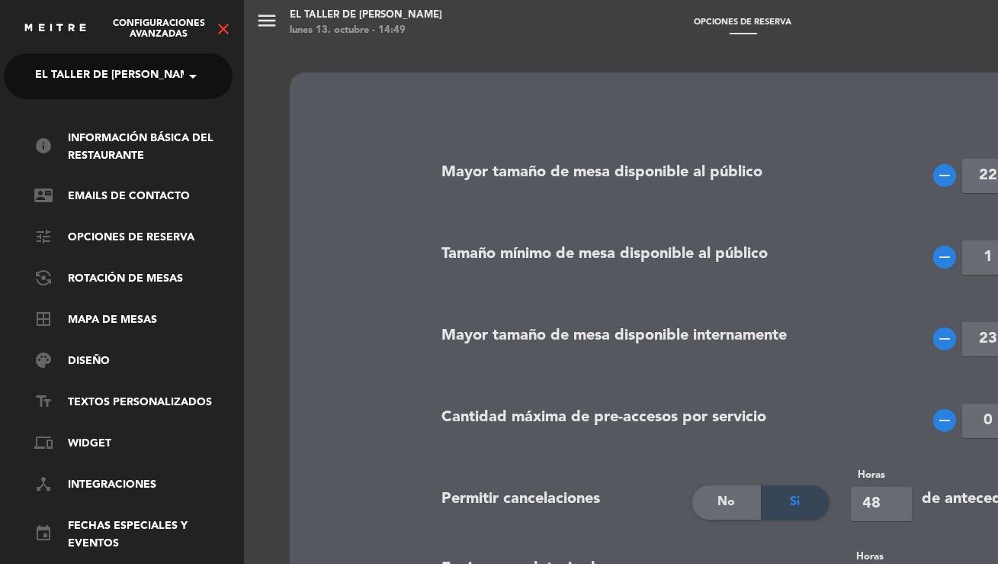
click at [217, 18] on div "Configuraciones avanzadas close" at bounding box center [122, 23] width 244 height 46
click at [222, 24] on icon "close" at bounding box center [223, 29] width 18 height 18
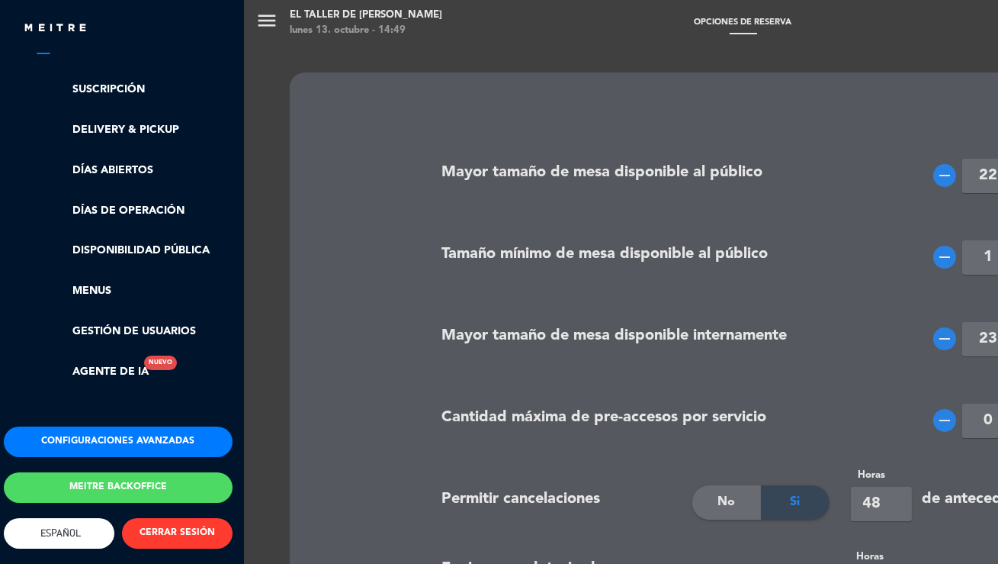
scroll to position [307, 4]
click at [88, 284] on link "Menus" at bounding box center [133, 291] width 198 height 18
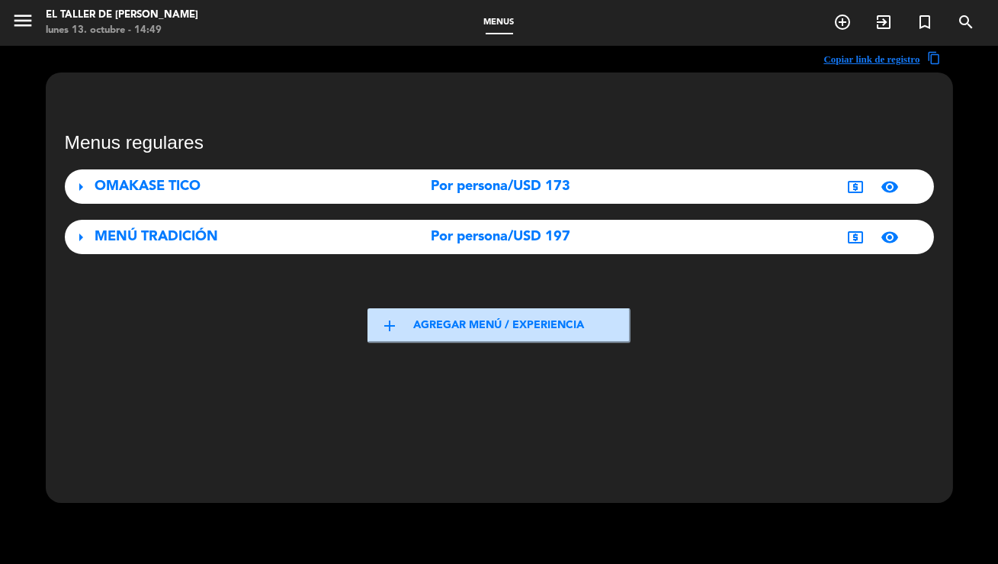
click at [370, 180] on div "Por persona/USD 173" at bounding box center [501, 186] width 271 height 22
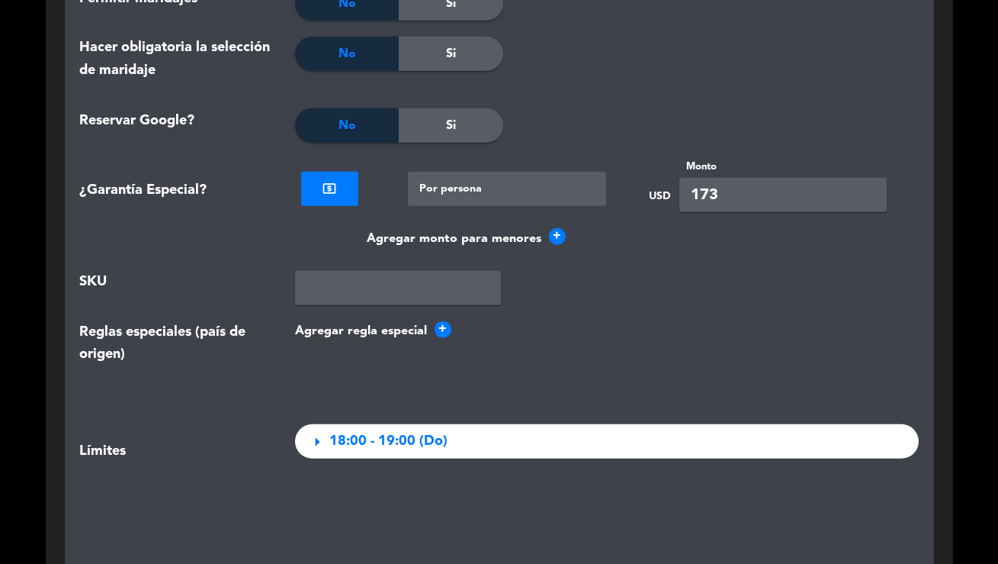
scroll to position [1957, 0]
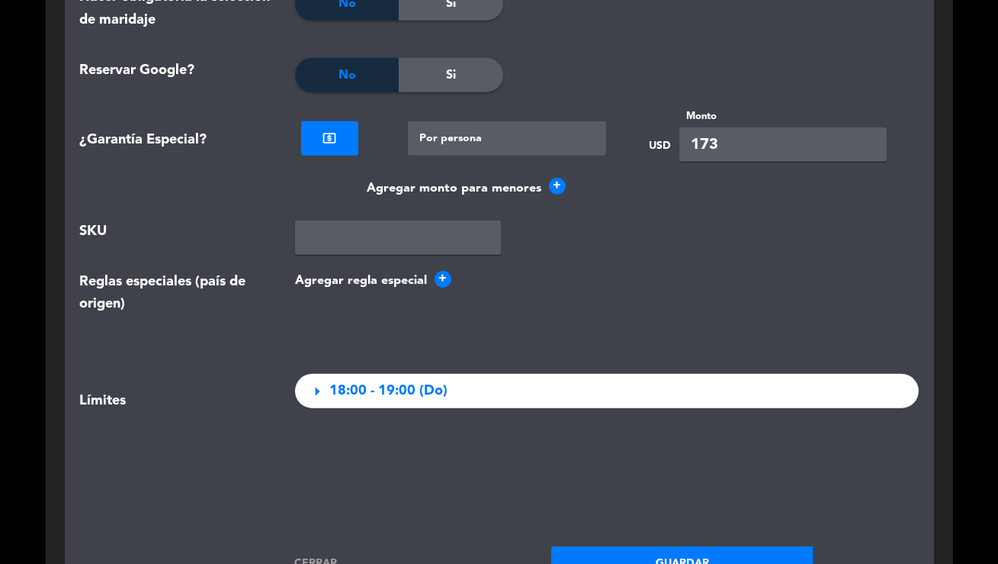
click at [707, 144] on input "173" at bounding box center [783, 144] width 207 height 34
type input "100"
click at [694, 553] on button "Guardar" at bounding box center [682, 563] width 263 height 34
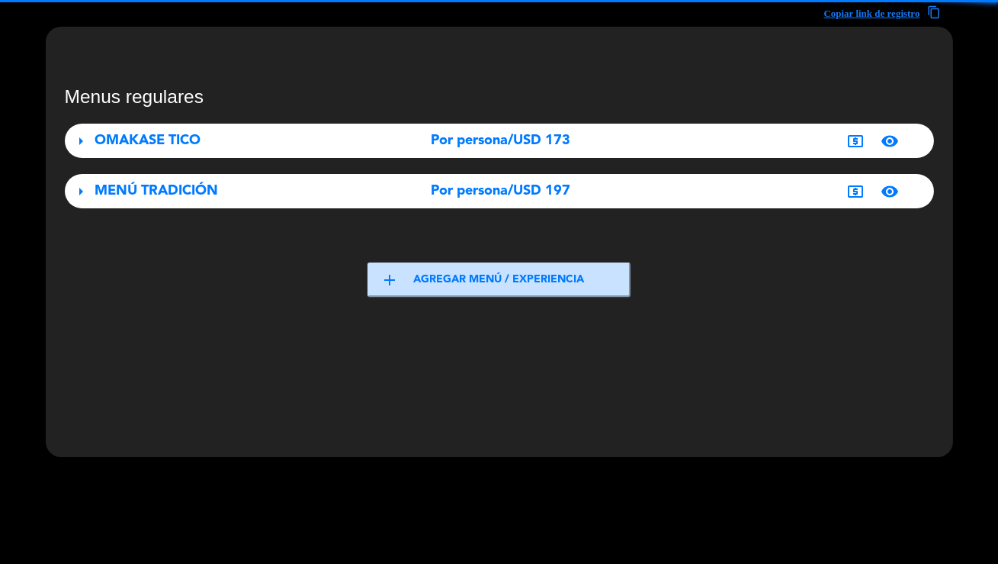
click at [337, 185] on div "MENÚ TRADICIÓN" at bounding box center [230, 191] width 271 height 22
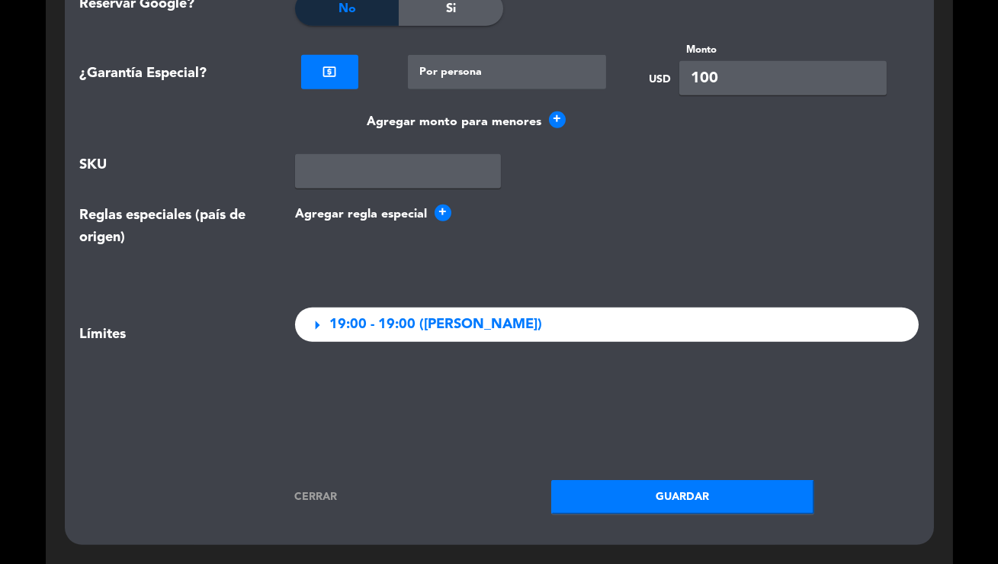
scroll to position [2113, 0]
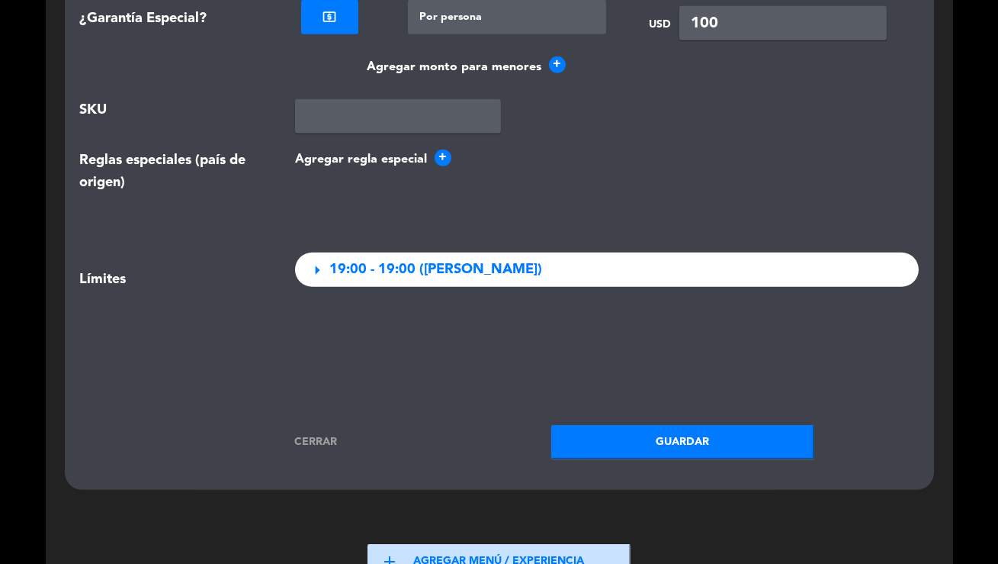
click at [641, 452] on button "Guardar" at bounding box center [682, 442] width 263 height 34
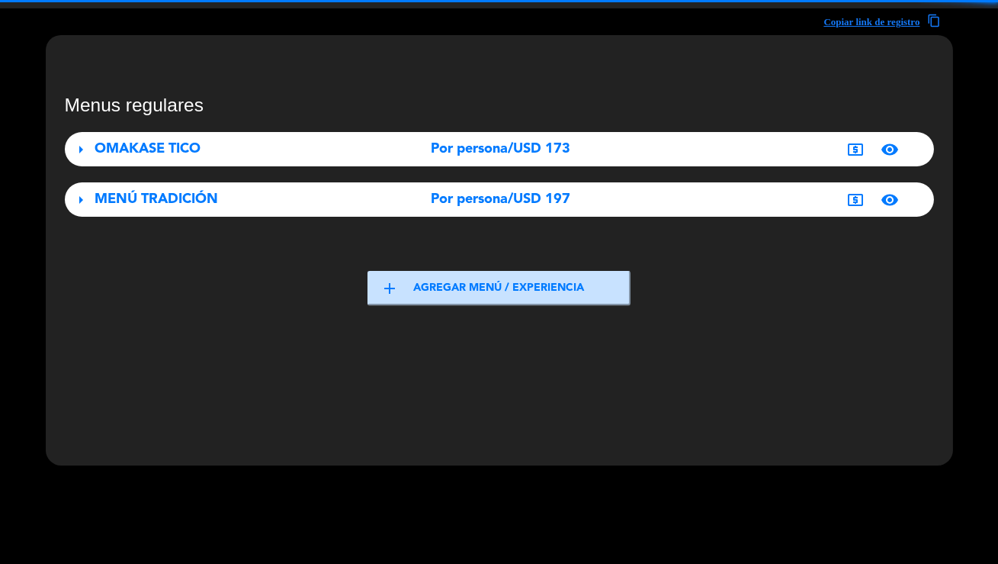
scroll to position [0, 0]
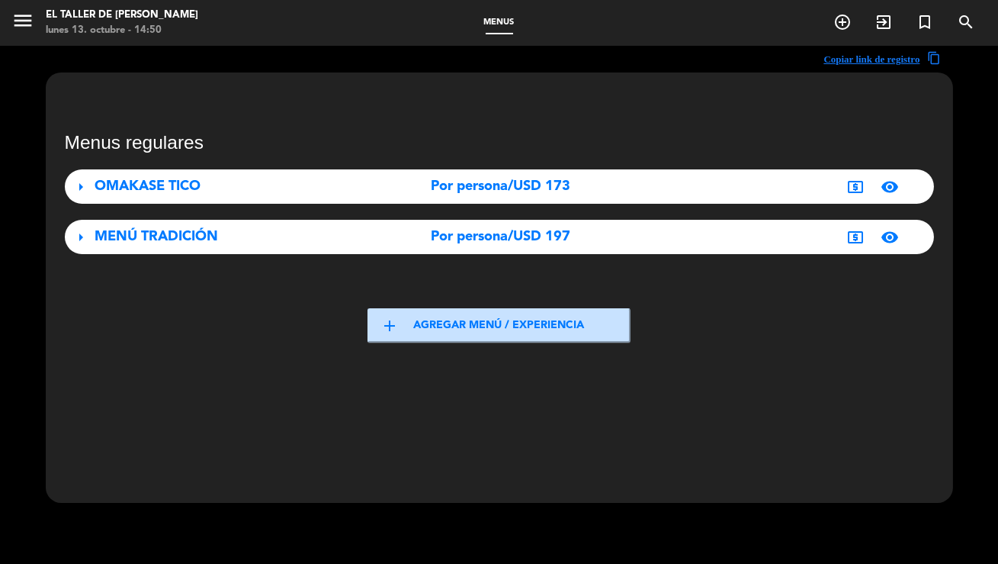
click at [18, 24] on icon "menu" at bounding box center [22, 20] width 23 height 23
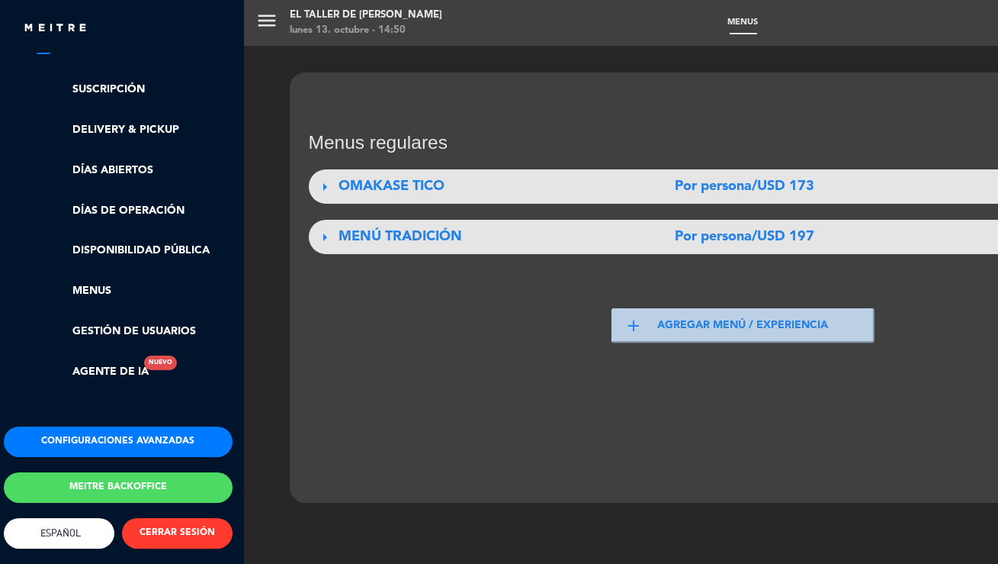
click at [310, 305] on div "menu El Taller de Billy Sazón lunes 13. octubre - 14:50 Menus add_circle_outlin…" at bounding box center [743, 282] width 998 height 564
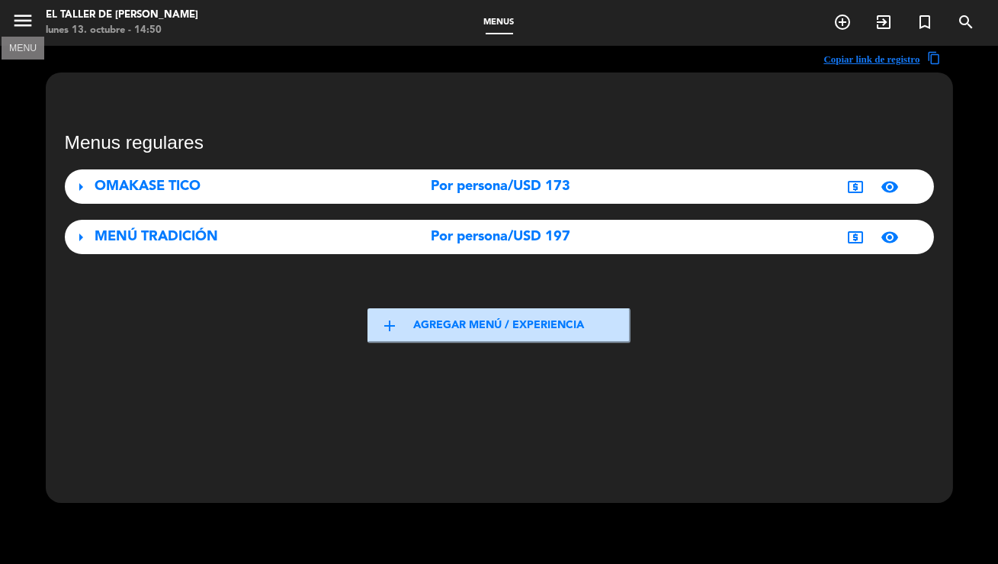
click at [21, 24] on icon "menu" at bounding box center [22, 20] width 23 height 23
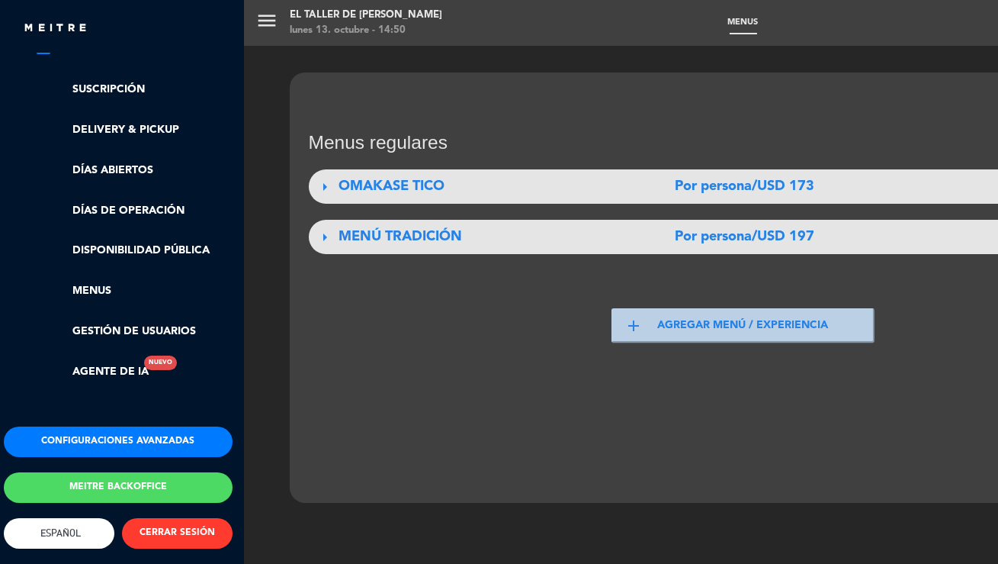
click at [98, 437] on button "Configuraciones avanzadas" at bounding box center [118, 441] width 229 height 31
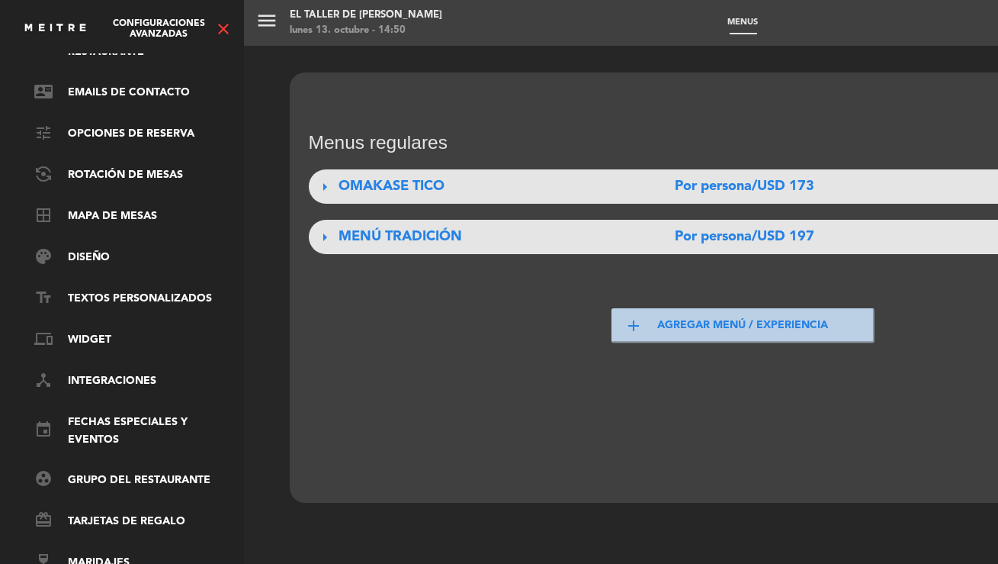
scroll to position [0, 4]
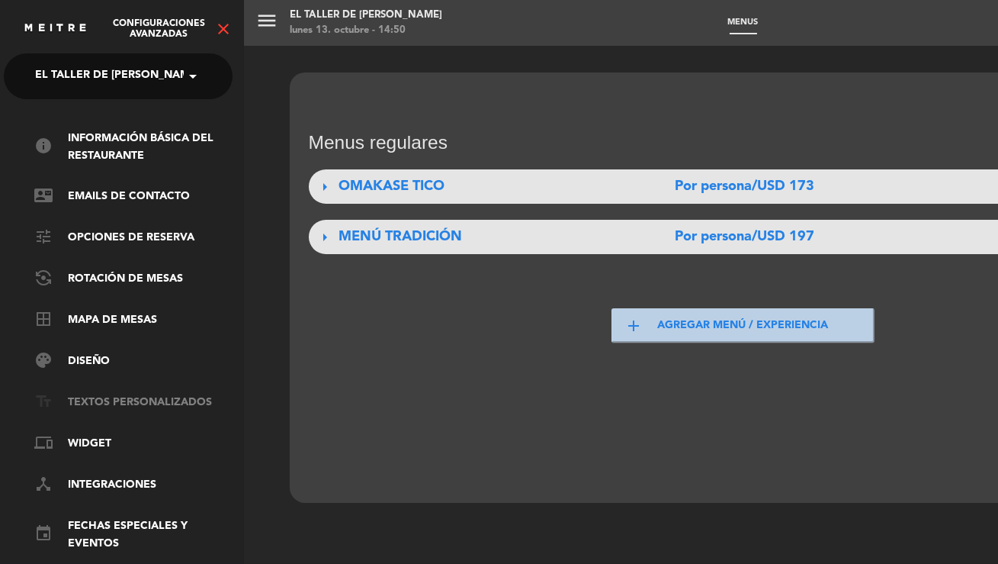
click at [105, 400] on link "text_fields Textos Personalizados" at bounding box center [133, 403] width 198 height 18
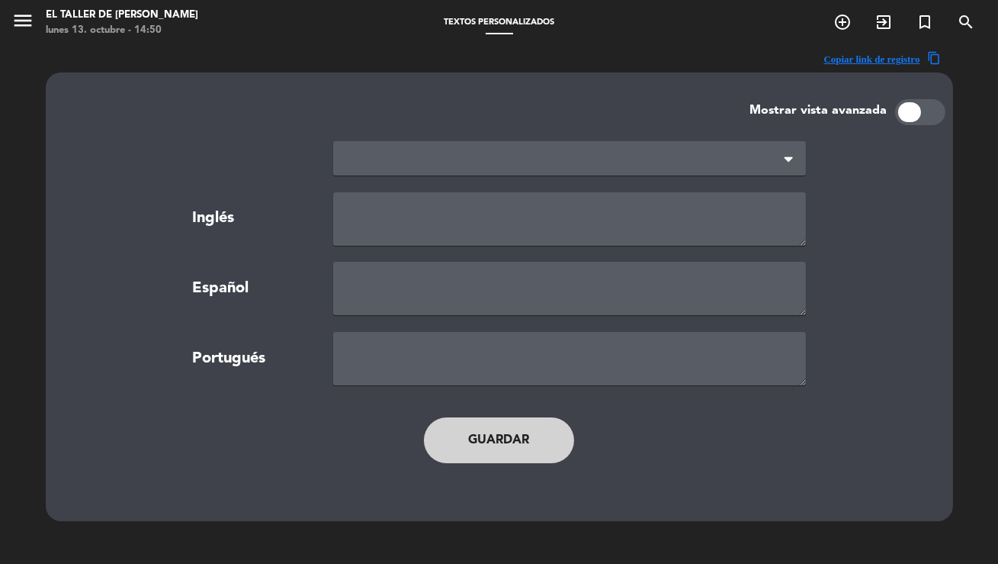
type textarea "TERMS AND CANCELLATION POLICIES"
type textarea "TÉRMINOS Y POLÍTICAS DE CANCELACIÓN"
type textarea "TERMOS E POLÍTICAS DE CANCELAMENTO"
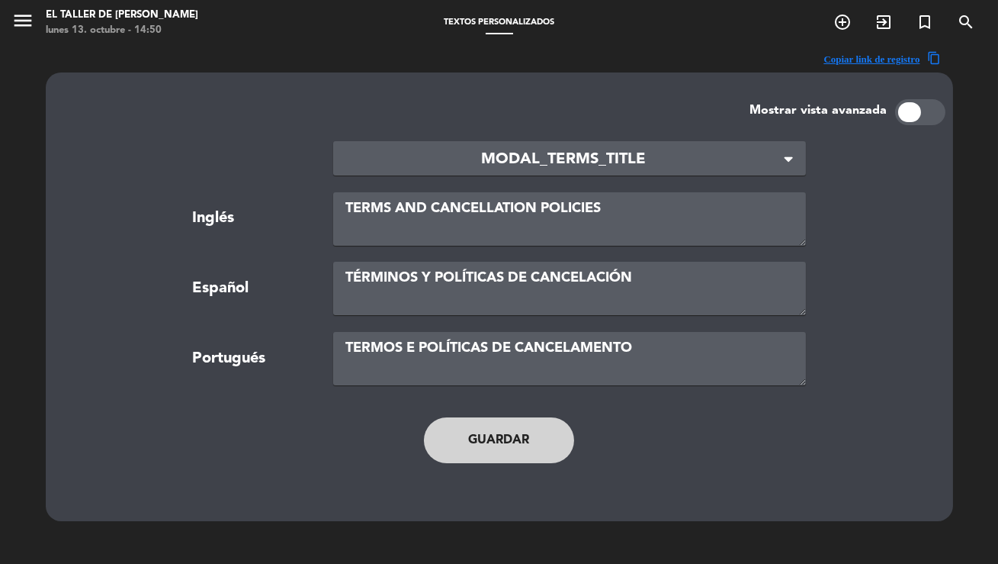
click at [653, 146] on div "× MODAL_TERMS_TITLE" at bounding box center [569, 158] width 473 height 34
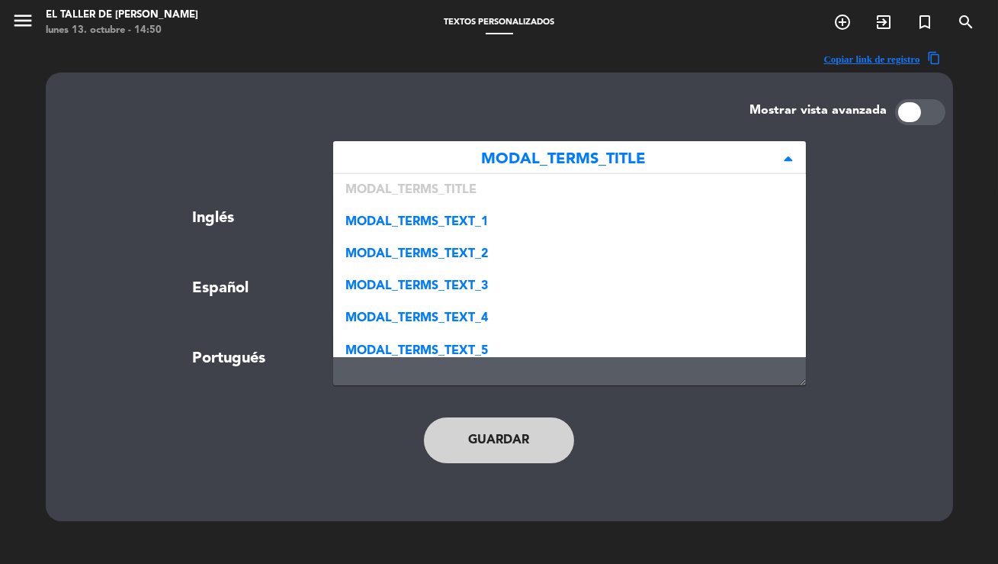
click at [904, 109] on div at bounding box center [910, 112] width 23 height 20
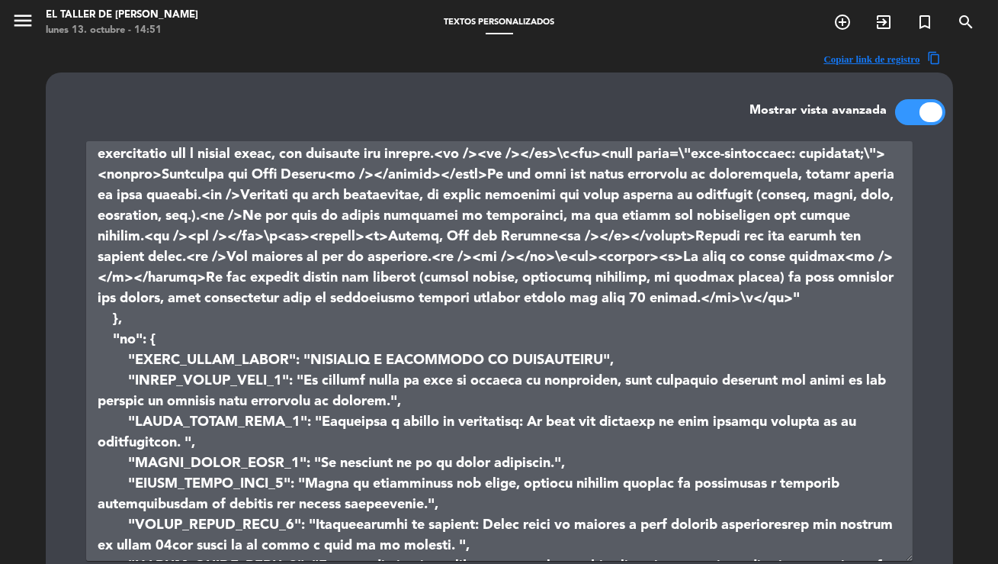
scroll to position [749, 0]
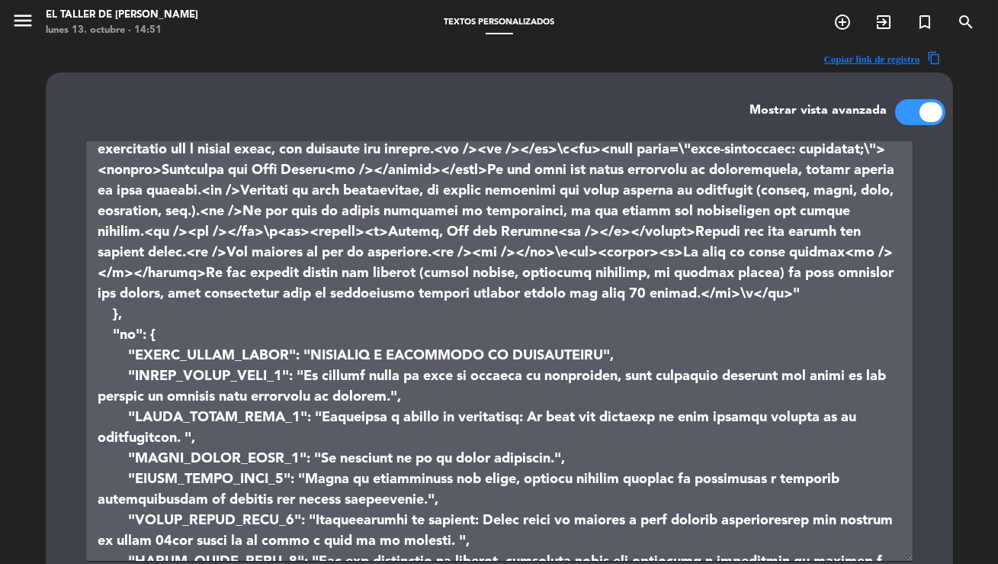
drag, startPoint x: 917, startPoint y: 110, endPoint x: 852, endPoint y: 135, distance: 69.5
click at [917, 110] on div at bounding box center [920, 112] width 50 height 26
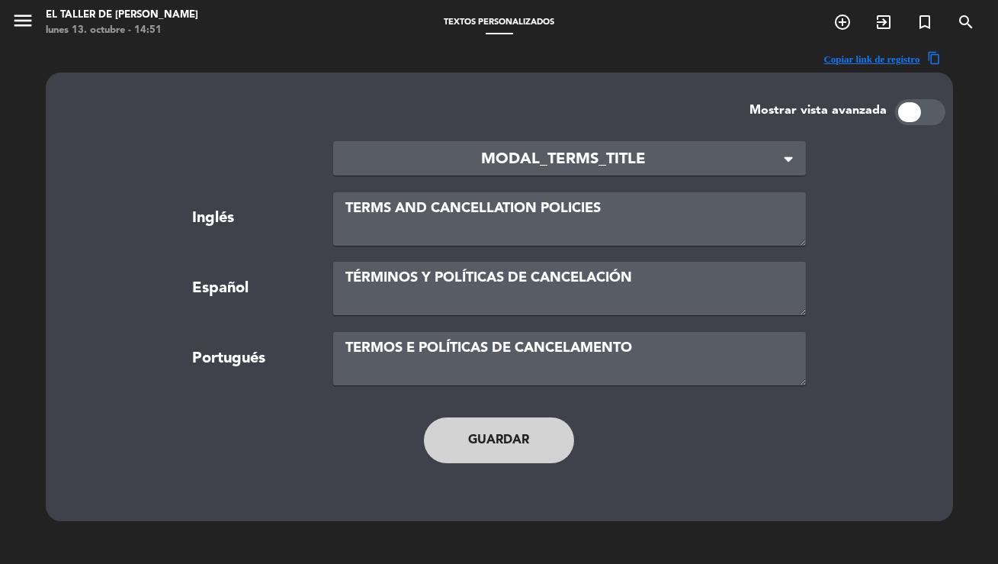
click at [506, 159] on span "MODAL_TERMS_TITLE" at bounding box center [564, 159] width 436 height 25
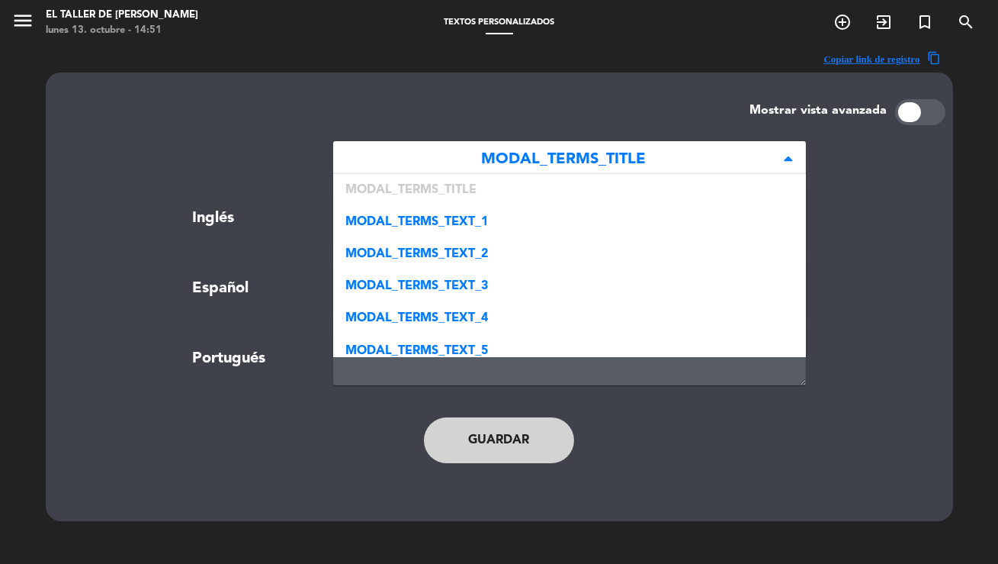
drag, startPoint x: 484, startPoint y: 211, endPoint x: 492, endPoint y: 192, distance: 20.8
click at [484, 211] on div "MODAL_TERMS_TEXT_1" at bounding box center [569, 222] width 473 height 32
type textarea "Your reservation requires payment at the time of booking; credit card informati…"
type textarea "Su reserva exige un pago al momento de efectuarse, será necesario informar los …"
type textarea "Sua reserva exige pagamento no momento da reserva; informações do cartão de cré…"
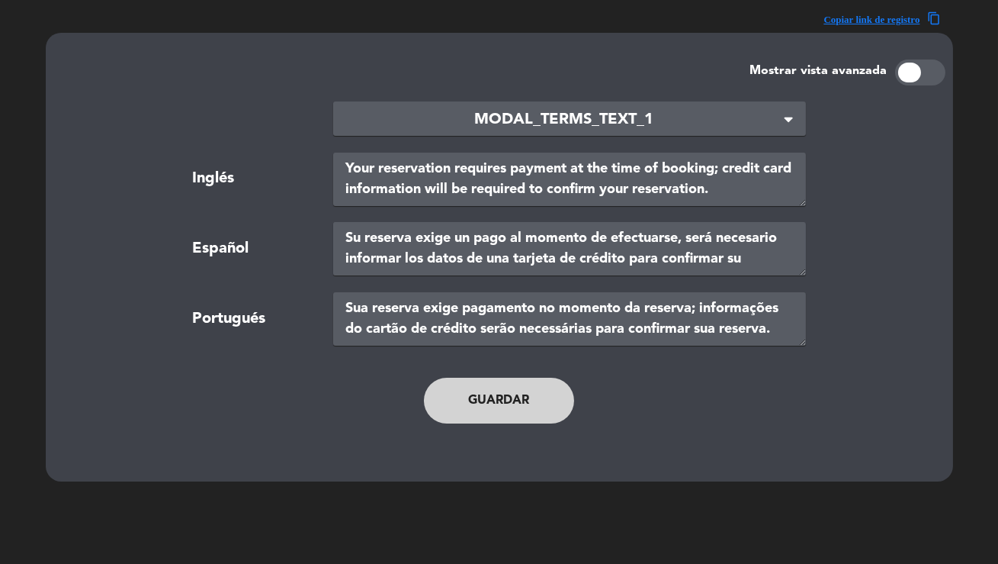
scroll to position [40, 0]
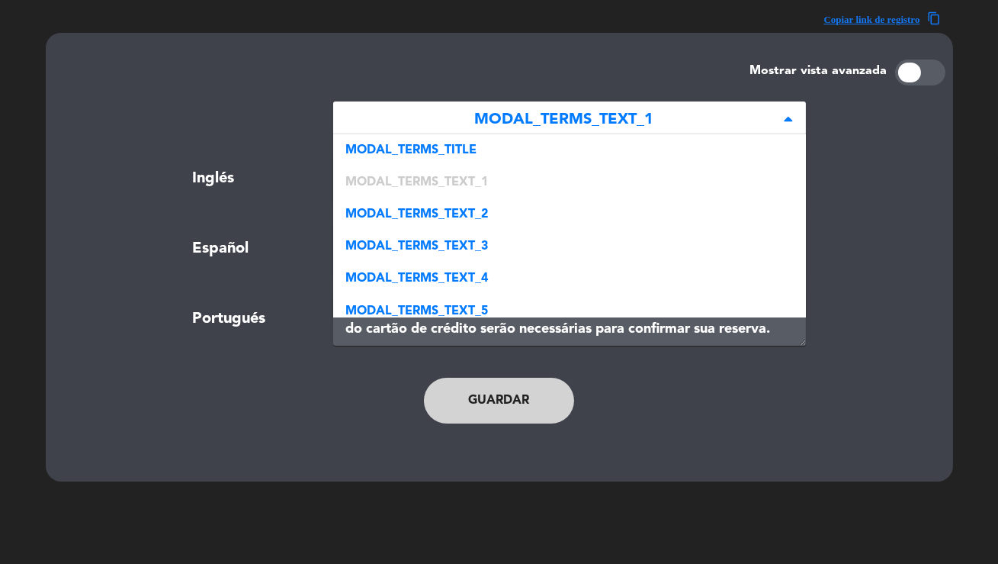
click at [501, 108] on span "MODAL_TERMS_TEXT_1" at bounding box center [564, 120] width 436 height 25
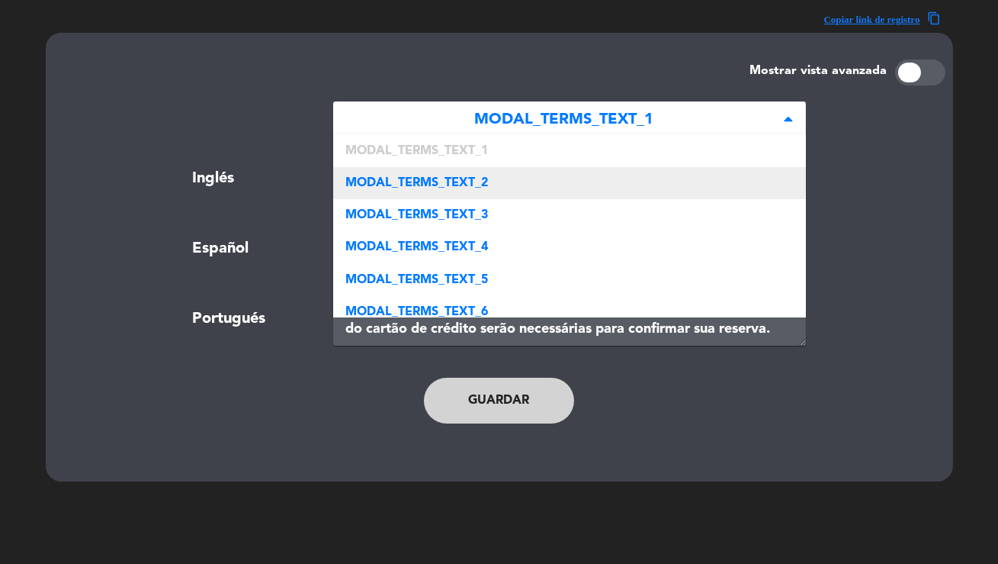
click at [465, 192] on div "MODAL_TERMS_TEXT_2" at bounding box center [569, 183] width 473 height 32
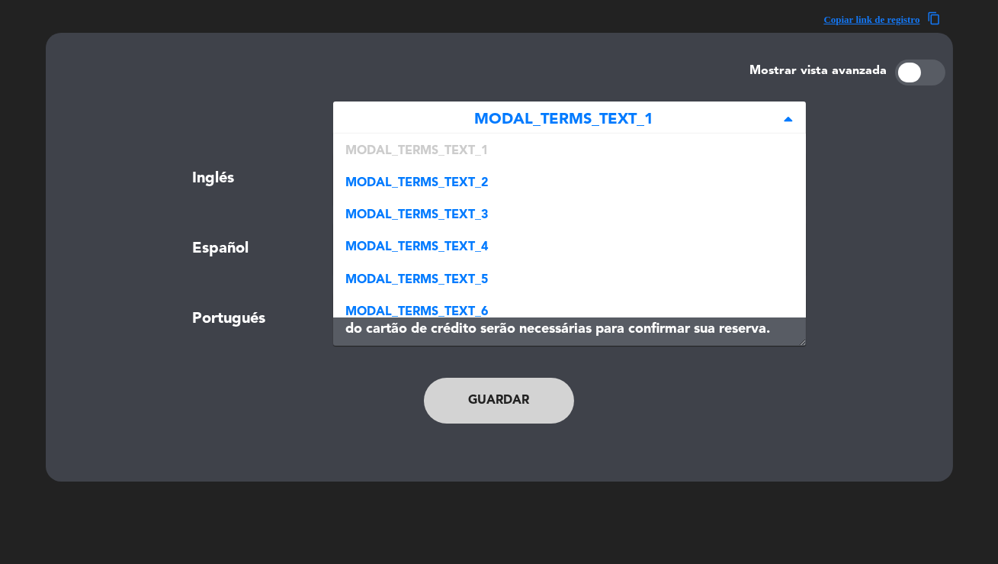
type textarea "Reduction or adjustment of guests: The advance payment for each absent person i…"
type textarea "Reducción o ajuste de comensales: El pago del adelanto de cada persona ausente …"
type textarea "Redução ou ajuste de hóspedes: O pagamento antecipado por cada pessoa ausente n…"
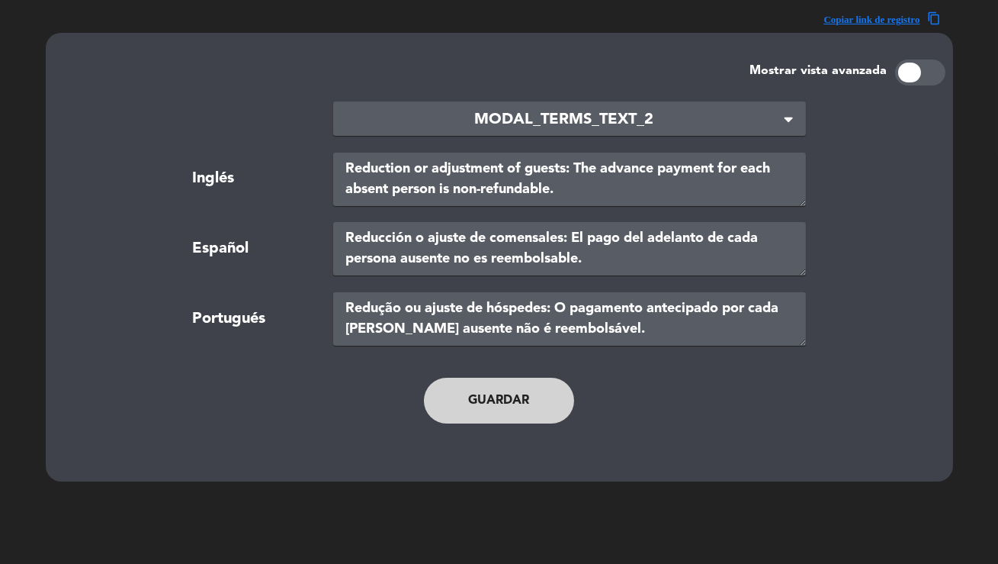
click at [537, 118] on span "MODAL_TERMS_TEXT_2" at bounding box center [564, 120] width 436 height 25
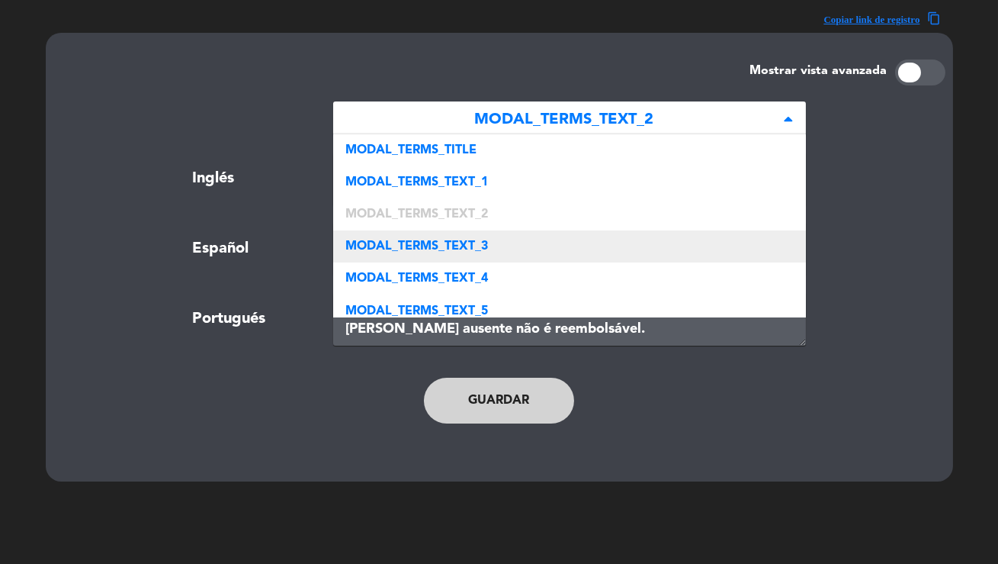
scroll to position [64, 0]
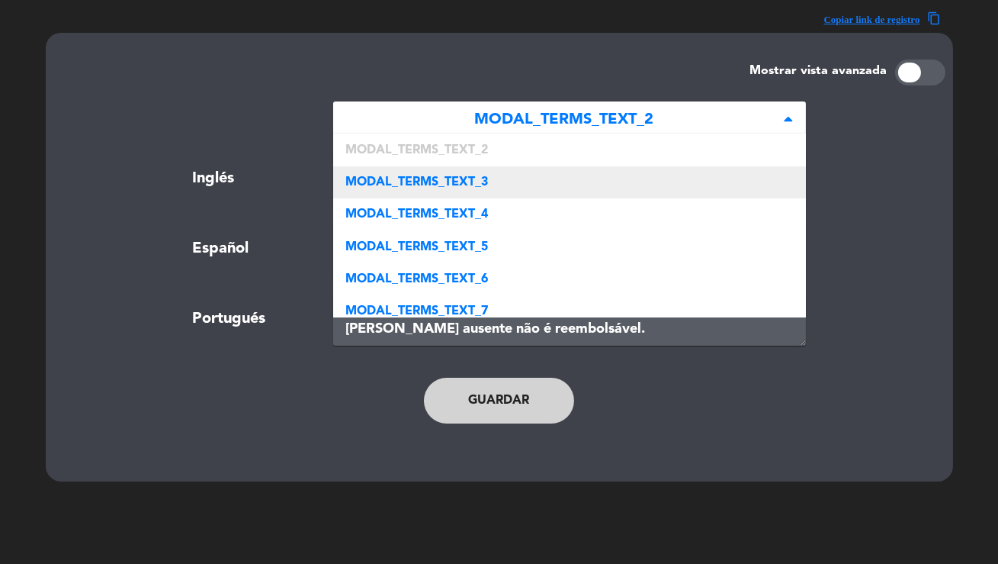
click at [499, 188] on div "MODAL_TERMS_TEXT_3" at bounding box center [569, 182] width 473 height 32
type textarea "The guarantee does not represent an additional cost to you."
type textarea "La garantía no es un costo adicional."
type textarea "A garantia não representa um custo adicional."
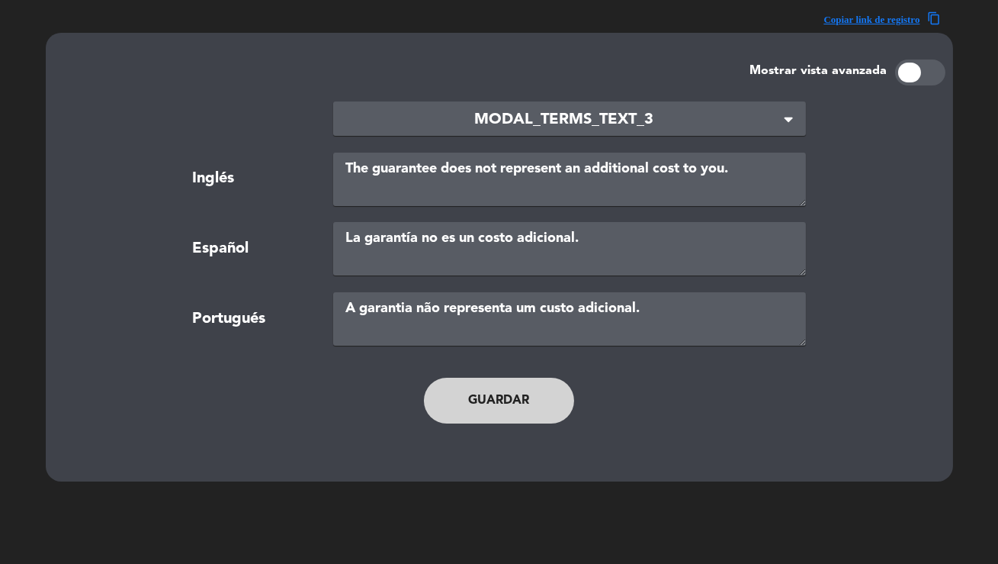
click at [528, 132] on div "× MODAL_TERMS_TEXT_3" at bounding box center [569, 118] width 473 height 34
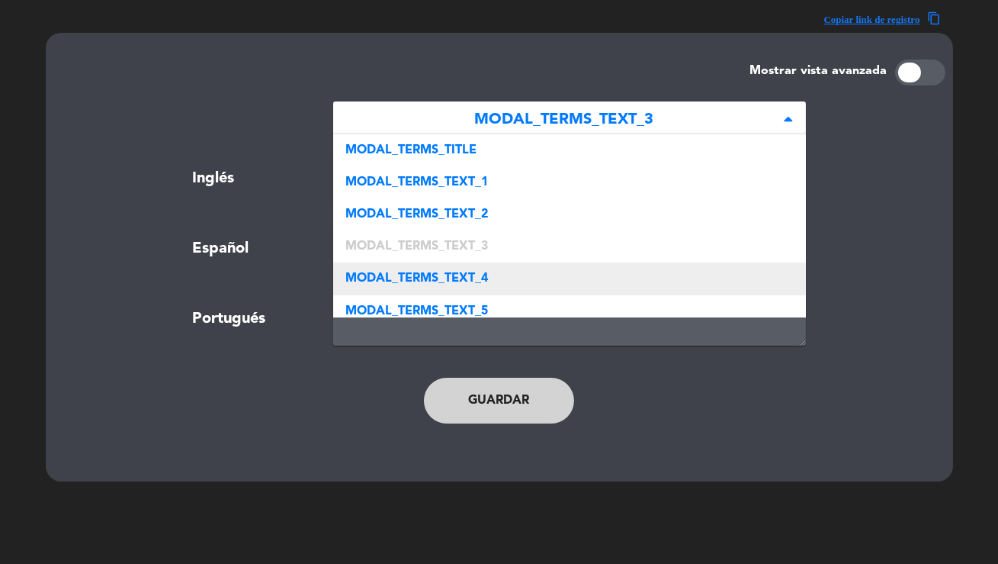
scroll to position [95, 0]
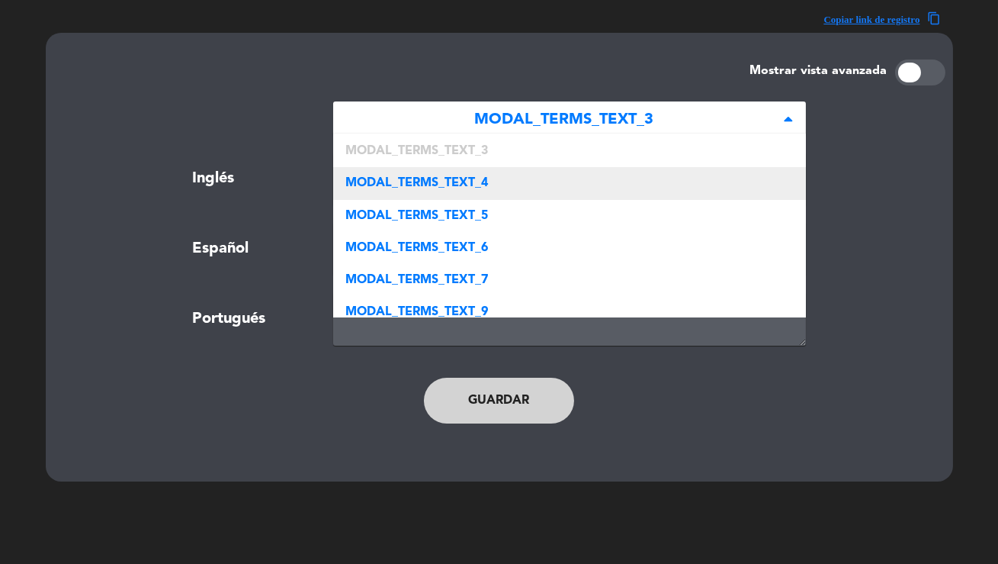
click at [490, 173] on div "MODAL_TERMS_TEXT_4" at bounding box center [569, 183] width 473 height 32
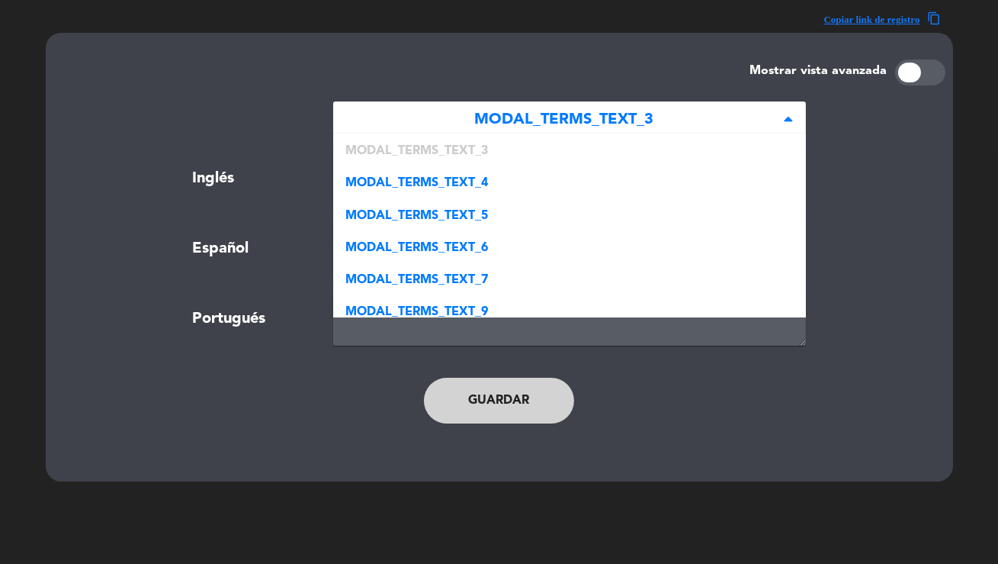
type textarea "After we receive your card details, our system processes the approval and the r…"
type textarea "Luego de confirmados los datos, nuestro sistema procesa la aprobación y confirm…"
type textarea "Após o envio dos dados, nosso sistema processa a aprovação e confirma sua reser…"
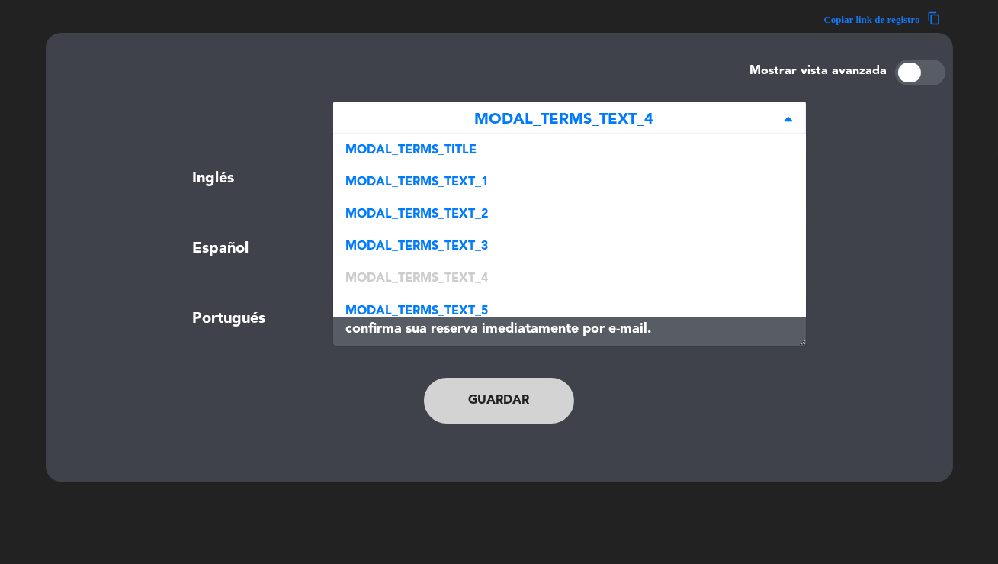
scroll to position [128, 0]
click at [515, 132] on div "× MODAL_TERMS_TEXT_4" at bounding box center [569, 118] width 473 height 34
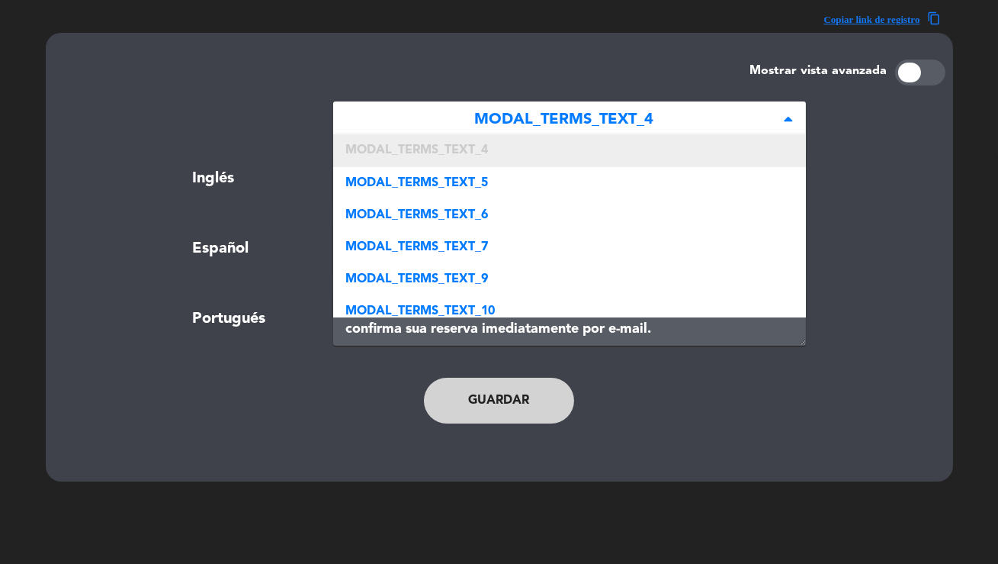
click at [487, 162] on div "MODAL_TERMS_TEXT_4" at bounding box center [569, 150] width 473 height 32
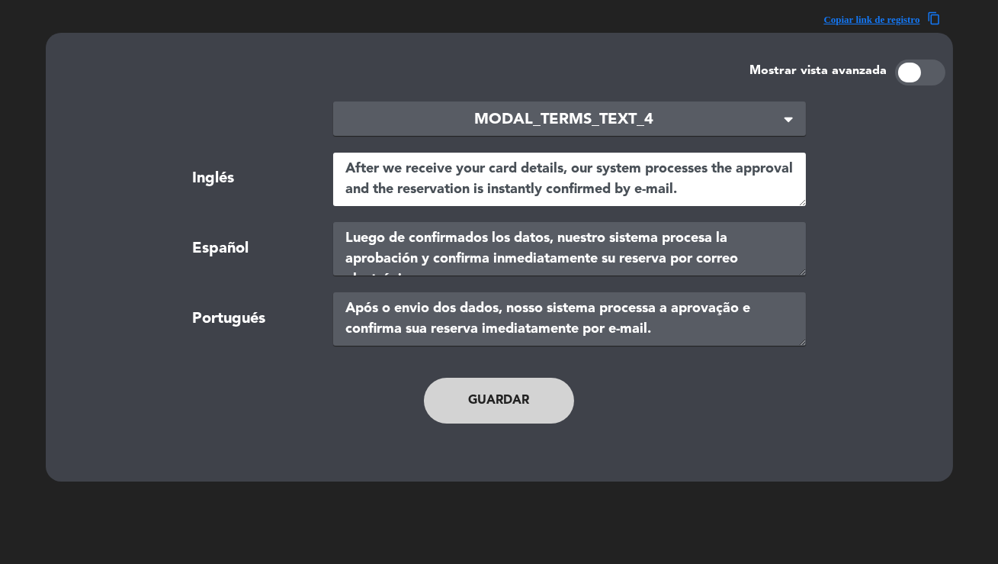
click at [487, 162] on textarea "After we receive your card details, our system processes the approval and the r…" at bounding box center [569, 179] width 473 height 53
click at [500, 129] on span "MODAL_TERMS_TEXT_4" at bounding box center [564, 120] width 436 height 25
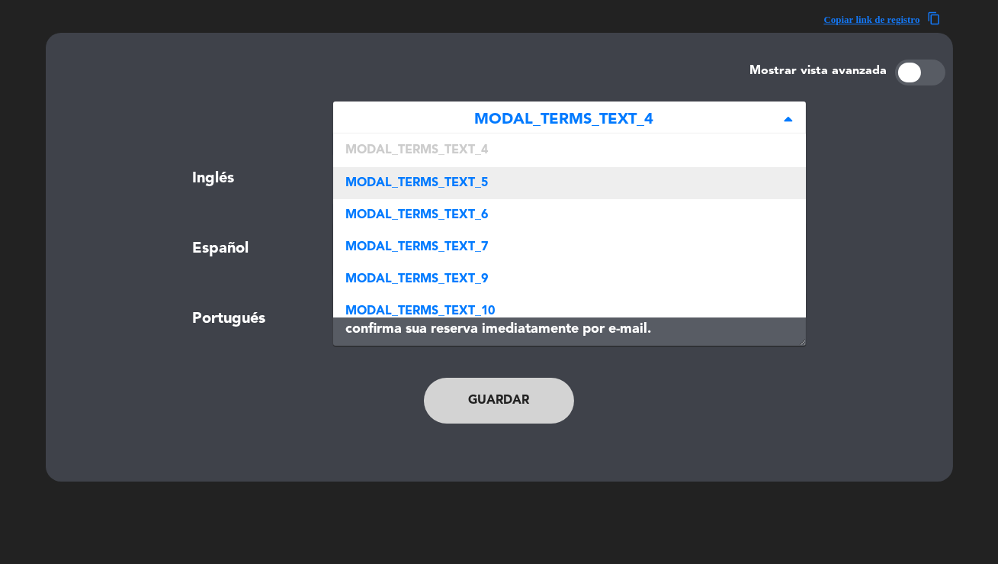
click at [486, 171] on div "MODAL_TERMS_TEXT_5" at bounding box center [569, 183] width 473 height 32
type textarea "Reservation Transfer: You can transfer your reservation to another person by in…"
type textarea "Transferencia de reserva: Podés ceder tu reserva a otra persona informándonos p…"
type textarea "Transferência de reserva: Você pode transferir sua reserva para outra pessoa no…"
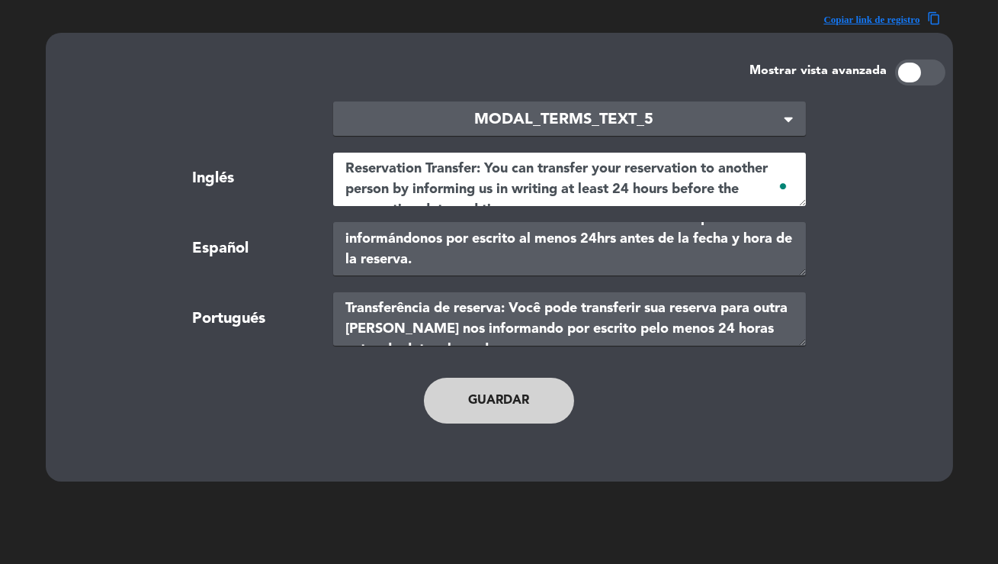
scroll to position [20, 0]
click at [577, 114] on span "MODAL_TERMS_TEXT_5" at bounding box center [564, 120] width 436 height 25
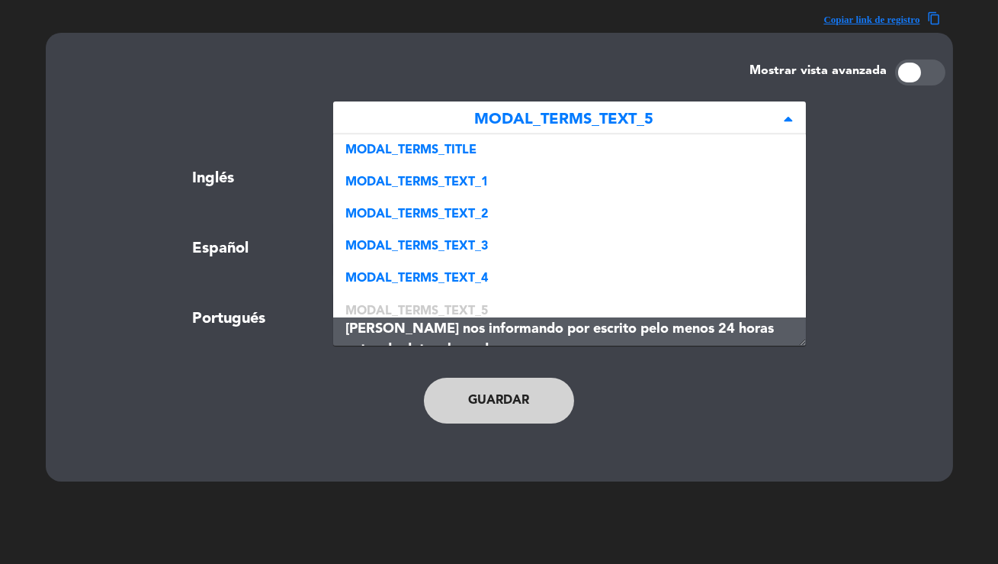
scroll to position [160, 0]
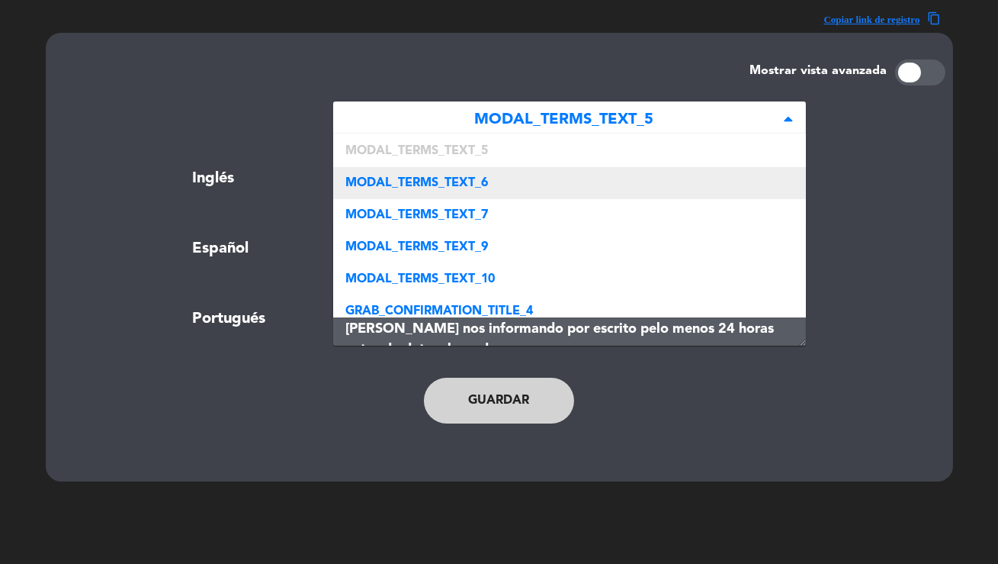
click at [561, 177] on div "MODAL_TERMS_TEXT_6" at bounding box center [569, 183] width 473 height 32
type textarea "Once your reservation is confirmed, it can only be cancelled or modified in acc…"
type textarea "Una vez confirmada su reserva, solamente podrá ser cancelada o modificada de ac…"
type textarea "Depois que sua reserva for confirmada, ela só poderá ser cancelada ou modificad…"
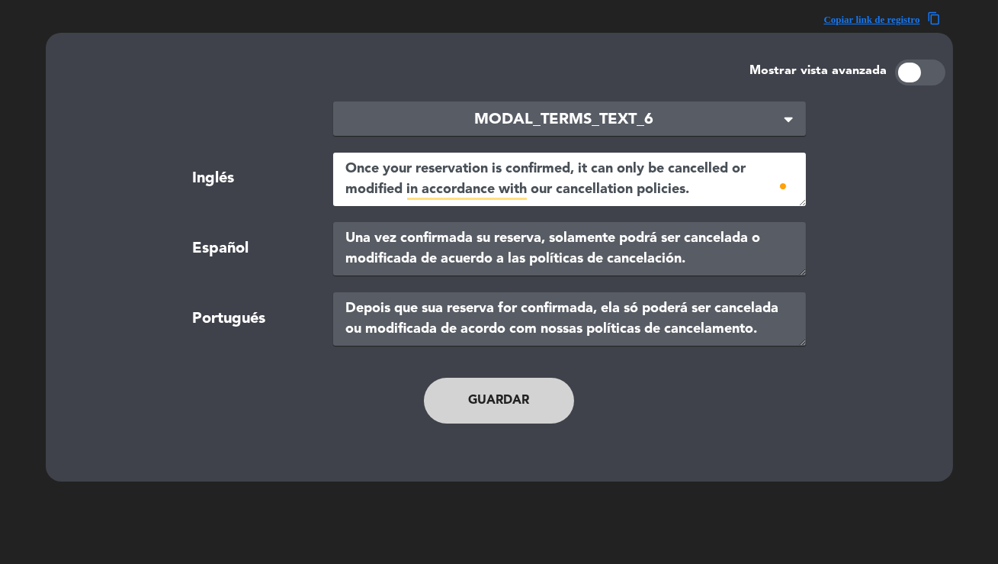
scroll to position [46, 0]
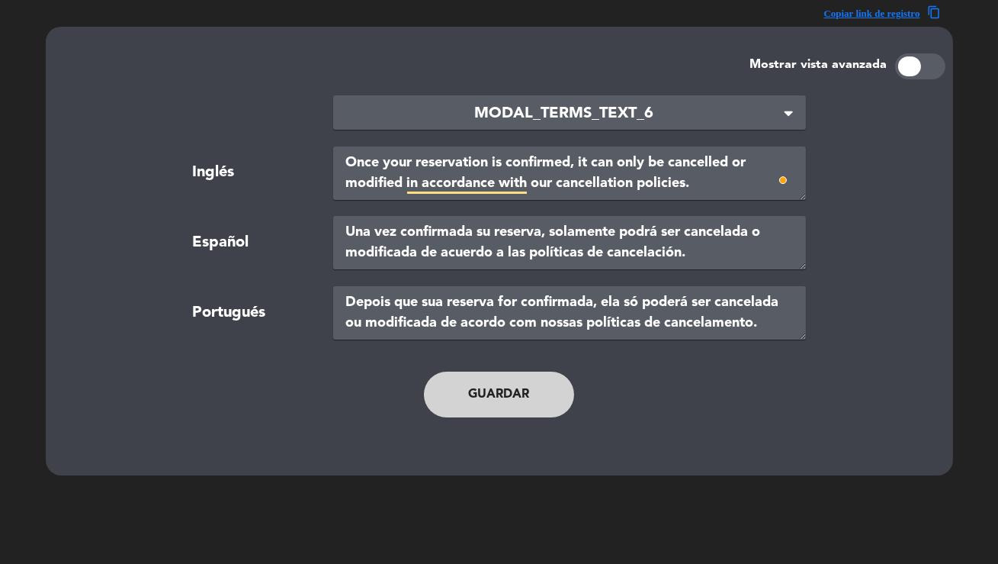
click at [521, 92] on main "× MODAL_TERMS_TEXT_6 × Inglés Once your reservation is confirmed, it can only b…" at bounding box center [500, 263] width 870 height 369
click at [529, 101] on span "MODAL_TERMS_TEXT_6" at bounding box center [564, 113] width 436 height 25
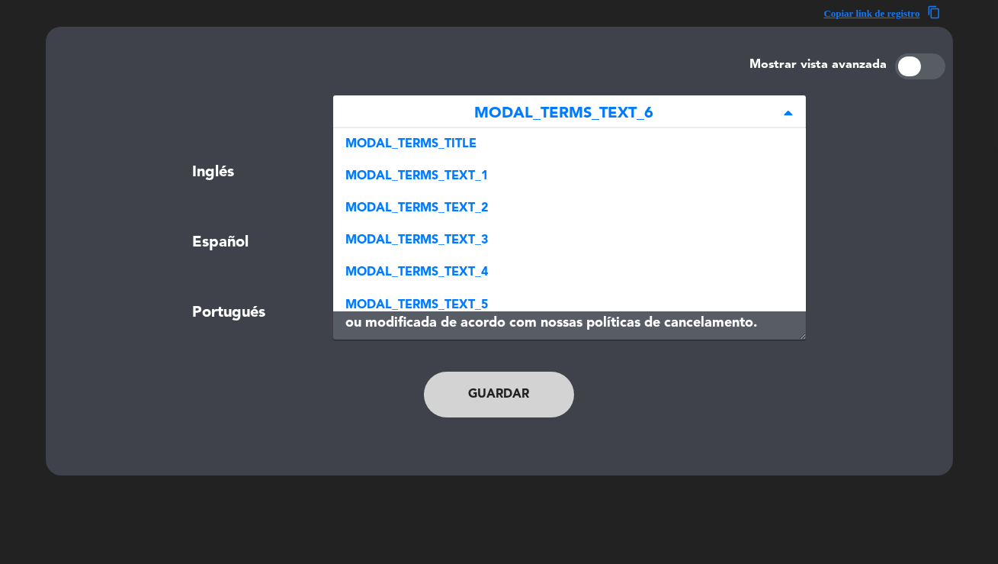
scroll to position [193, 0]
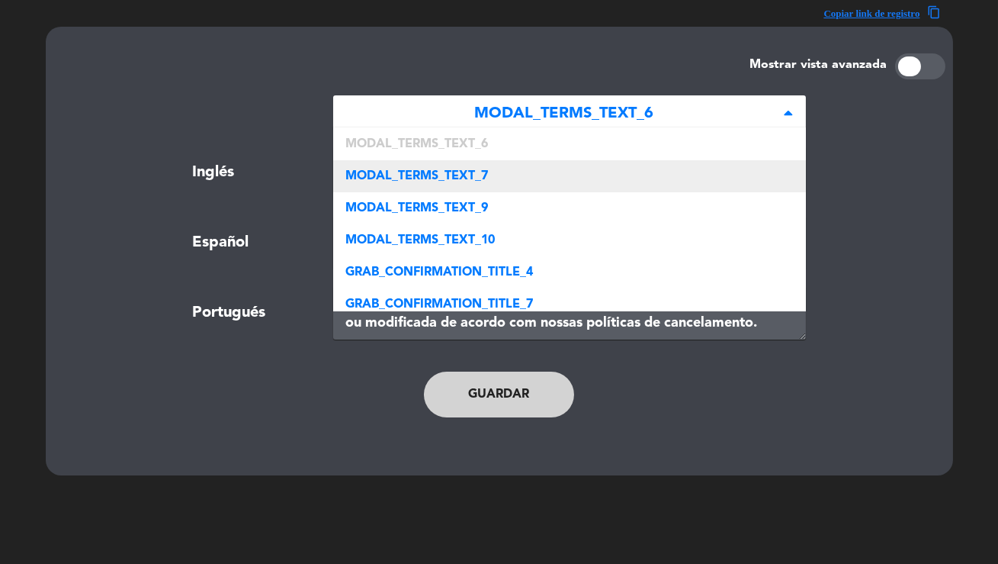
click at [519, 167] on div "MODAL_TERMS_TEXT_7" at bounding box center [569, 176] width 473 height 32
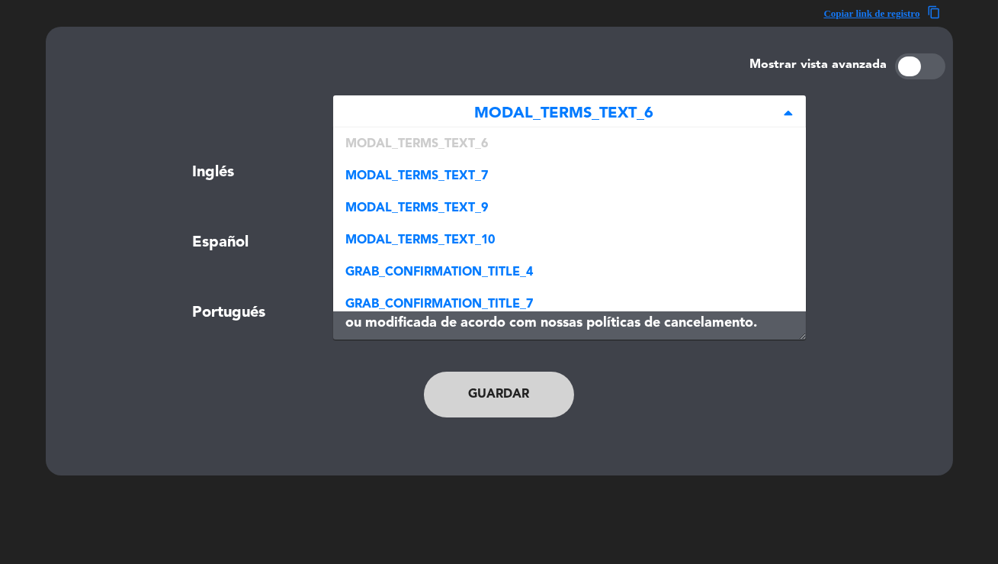
type textarea "In case of questions, suggestions or more information, please write to <a href=…"
type textarea "En caso de dudas, sugerencias o de necesitar más información, envíenos un mensa…"
type textarea "Em caso de dúvidas, sugestões ou maiores informações, envie uma mensagem para <…"
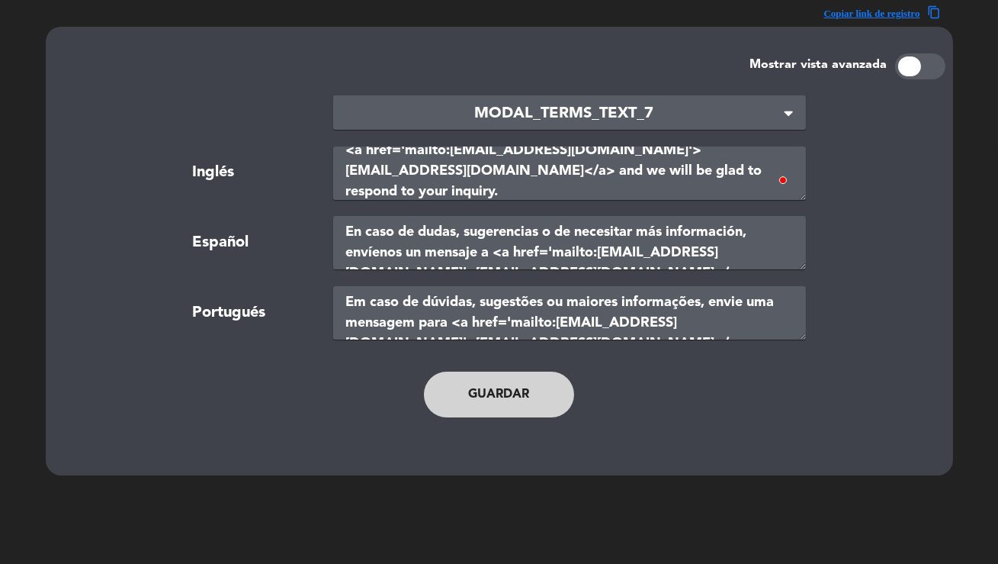
scroll to position [40, 0]
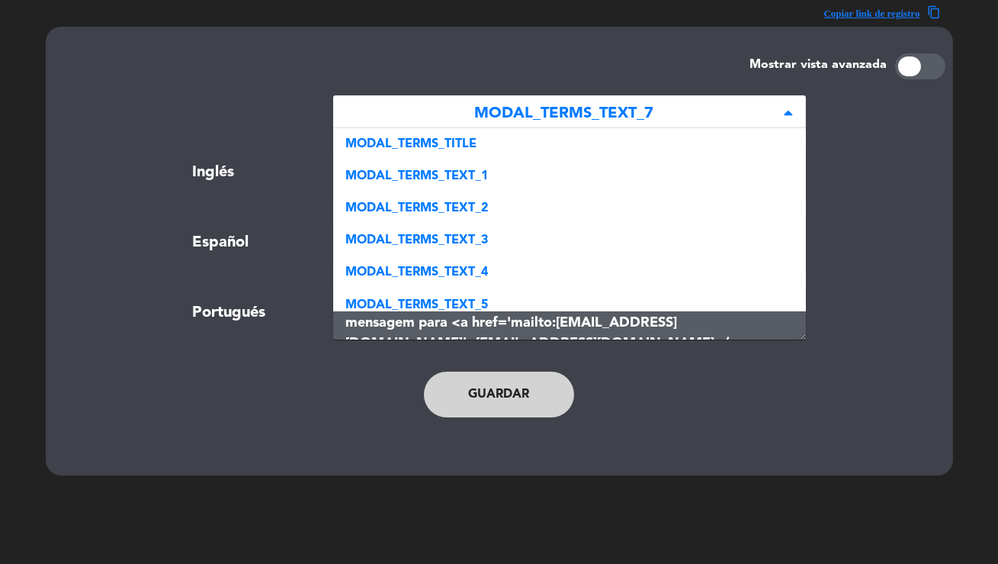
click at [535, 115] on span "MODAL_TERMS_TEXT_7" at bounding box center [564, 113] width 436 height 25
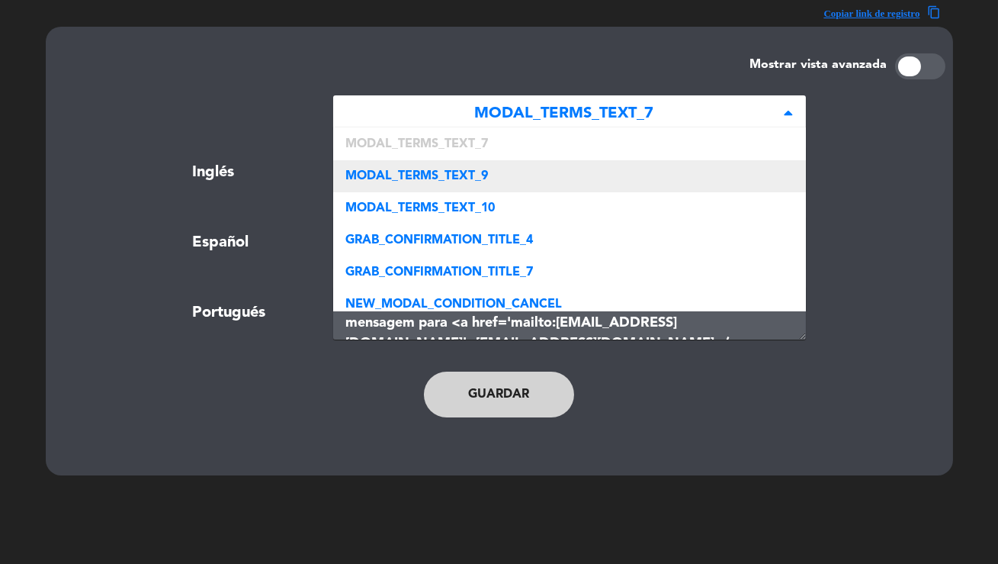
click at [500, 175] on div "MODAL_TERMS_TEXT_9" at bounding box center [569, 176] width 473 height 32
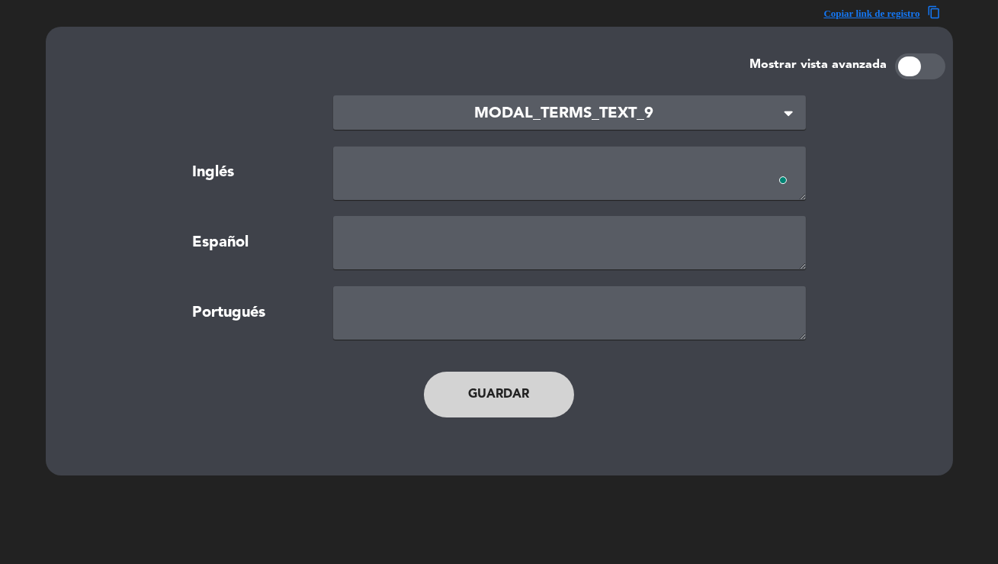
click at [529, 130] on section "× MODAL_TERMS_TEXT_9 × Inglés Español Portugués" at bounding box center [499, 217] width 827 height 244
click at [512, 112] on span "MODAL_TERMS_TEXT_9" at bounding box center [564, 113] width 436 height 25
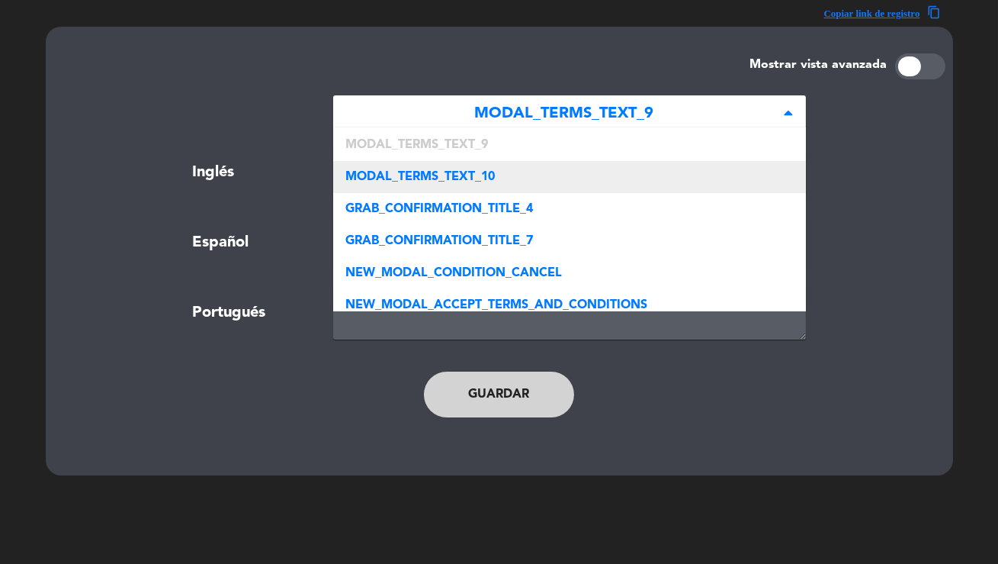
click at [506, 175] on div "MODAL_TERMS_TEXT_10" at bounding box center [569, 177] width 473 height 32
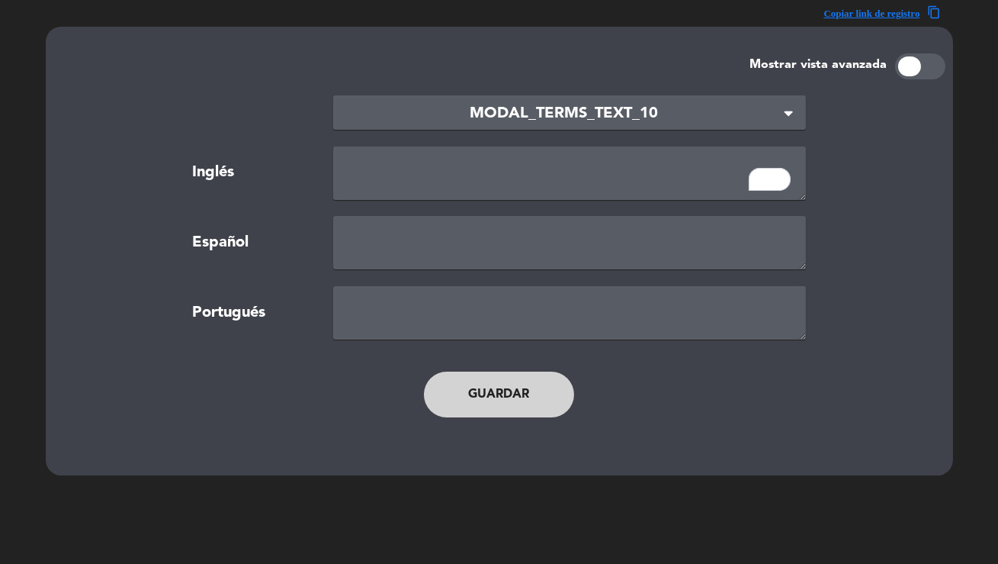
click at [542, 103] on span "MODAL_TERMS_TEXT_10" at bounding box center [564, 113] width 436 height 25
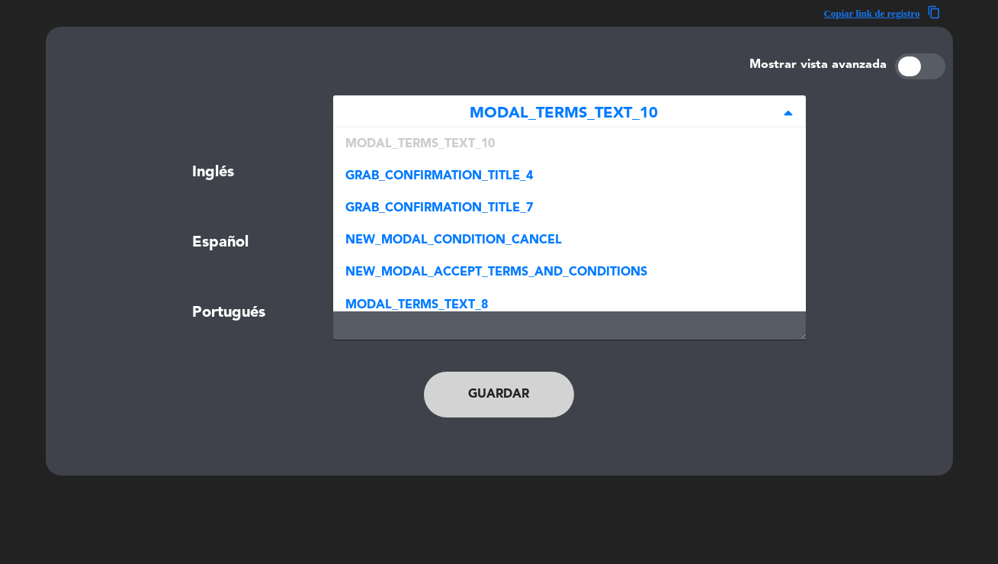
drag, startPoint x: 538, startPoint y: 183, endPoint x: 538, endPoint y: 150, distance: 32.8
click at [538, 183] on div "GRAB_CONFIRMATION_TITLE_4" at bounding box center [569, 176] width 473 height 32
type textarea "Enter your card details to make the payment"
type textarea "Ingrese los detalles de su tarjeta para efectuar el pago"
type textarea "Insira os dados do seu cartão para efetuar o pagamento"
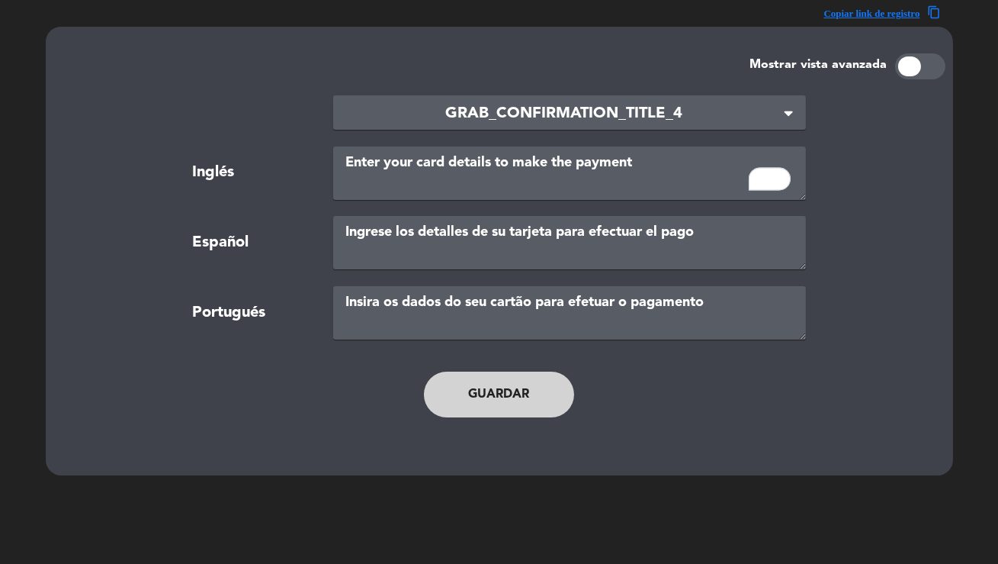
click at [548, 112] on span "GRAB_CONFIRMATION_TITLE_4" at bounding box center [564, 113] width 436 height 25
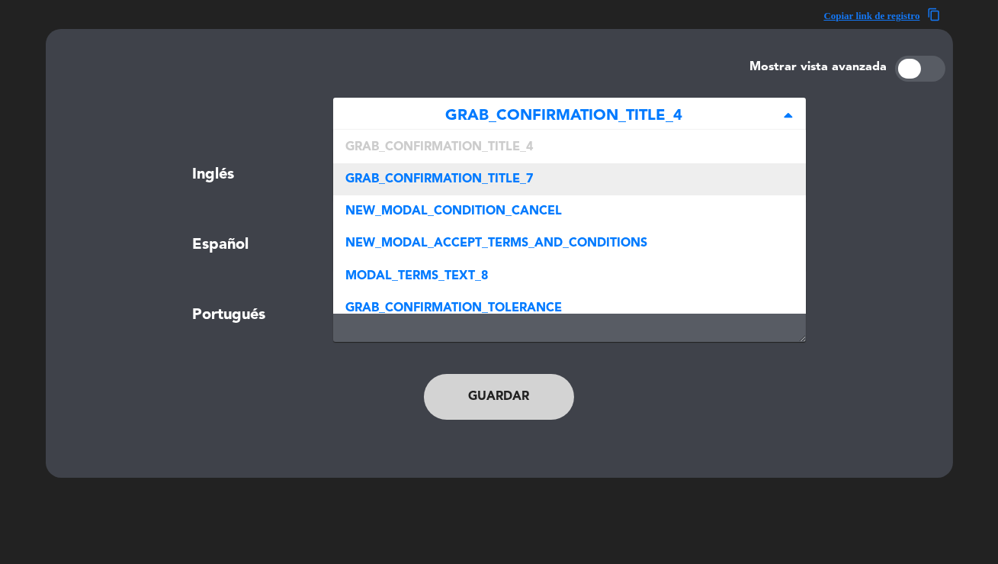
click at [536, 169] on div "GRAB_CONFIRMATION_TITLE_7" at bounding box center [569, 179] width 473 height 32
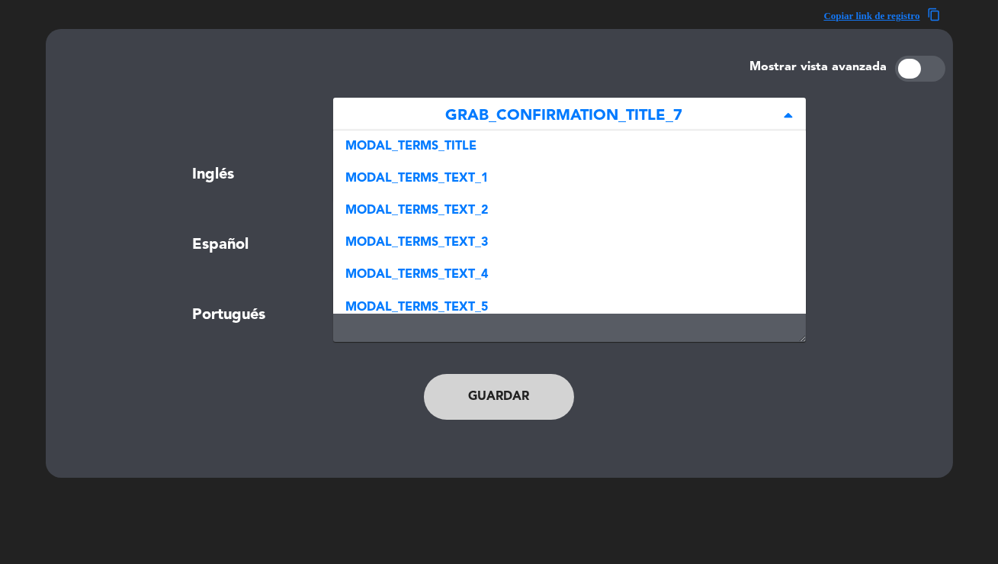
click at [558, 121] on span "GRAB_CONFIRMATION_TITLE_7" at bounding box center [564, 116] width 436 height 25
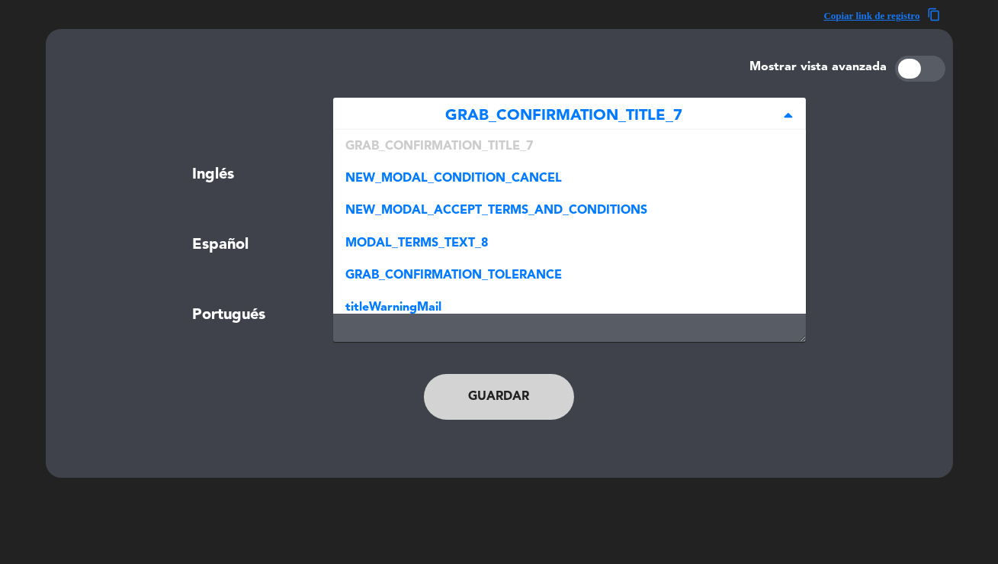
drag, startPoint x: 530, startPoint y: 214, endPoint x: 544, endPoint y: 185, distance: 32.8
click at [530, 214] on span "NEW_MODAL_ACCEPT_TERMS_AND_CONDITIONS" at bounding box center [497, 210] width 302 height 12
type textarea "I accept the terms and cancellation policies."
type textarea "Acepto términos y políticas de cancelación."
type textarea "Aceito os termos e políticas de cancelamento."
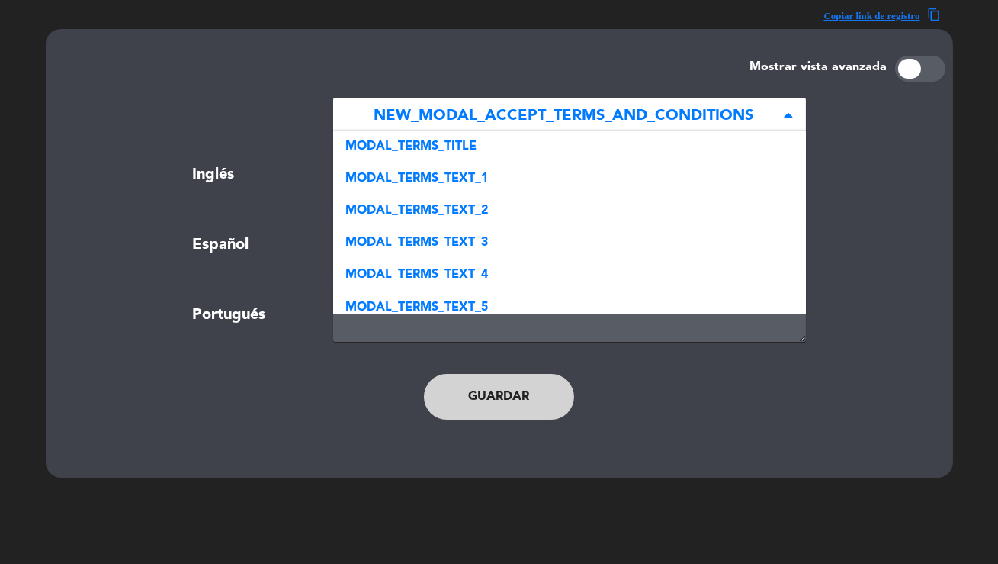
click at [542, 117] on span "NEW_MODAL_ACCEPT_TERMS_AND_CONDITIONS" at bounding box center [564, 116] width 436 height 25
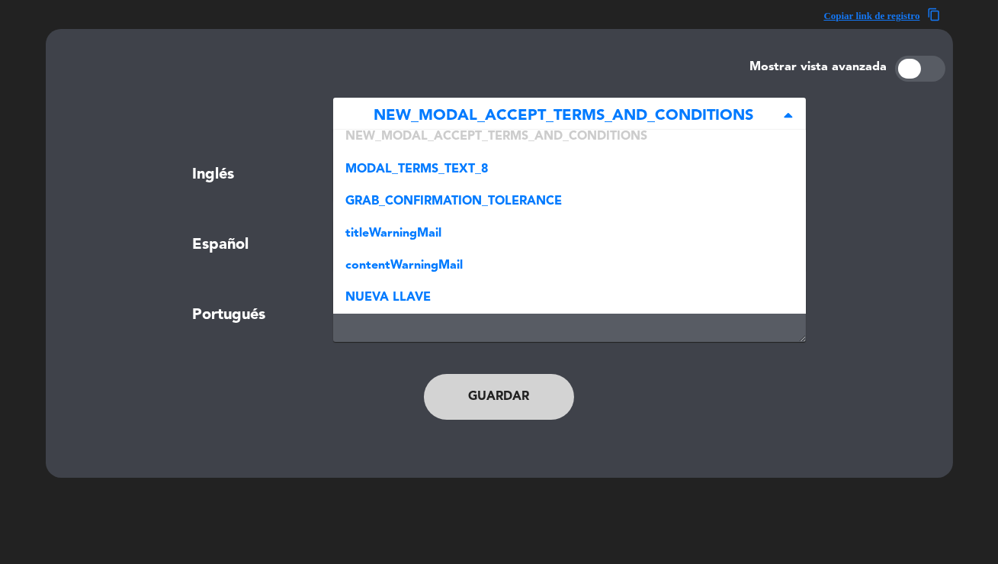
click at [301, 51] on div "Mostrar vista avanzada × NEW_MODAL_ACCEPT_TERMS_AND_CONDITIONS × MODAL_TERMS_TI…" at bounding box center [500, 253] width 908 height 449
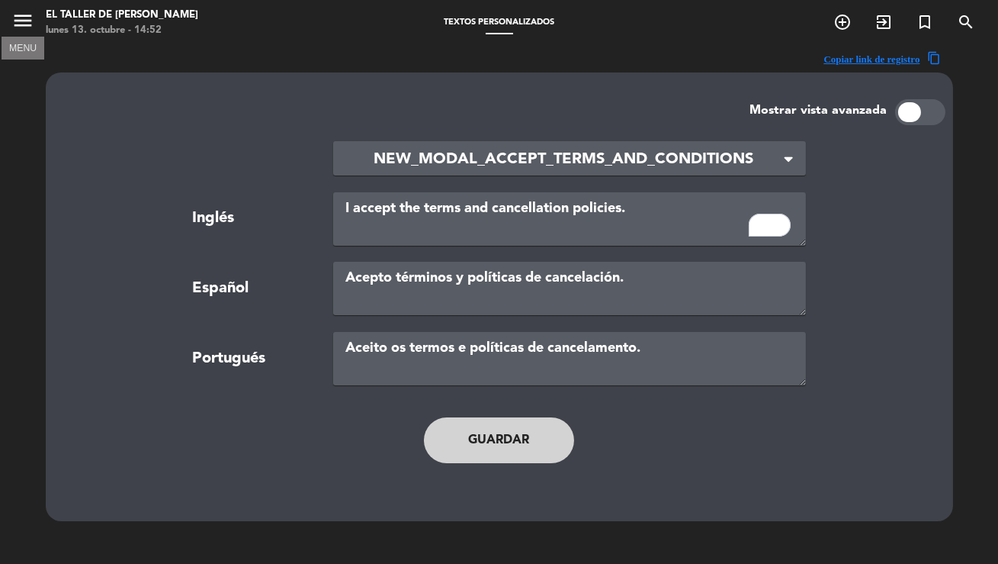
click at [25, 30] on icon "menu" at bounding box center [22, 20] width 23 height 23
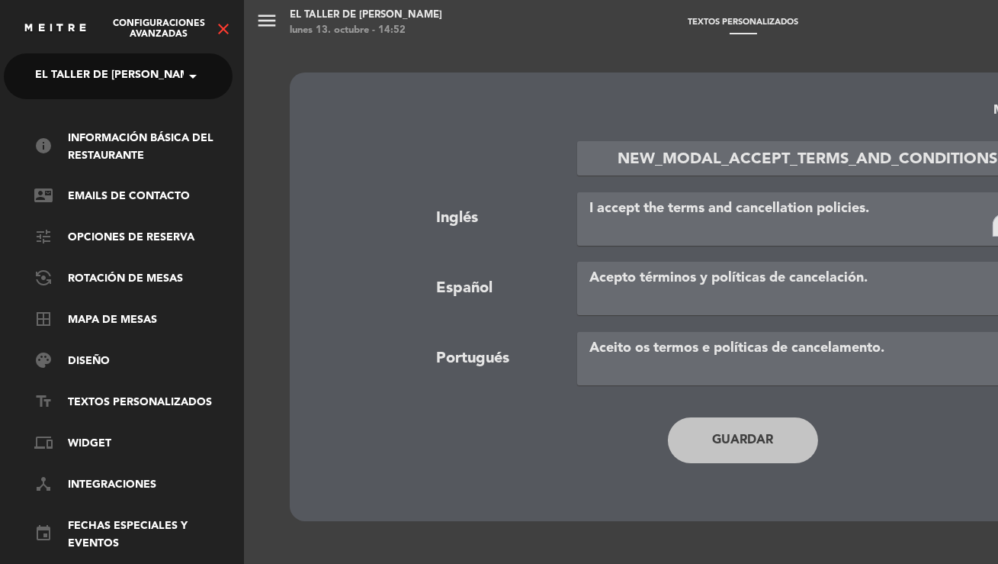
click at [71, 74] on span "El Taller de Billy Sazón" at bounding box center [117, 76] width 165 height 32
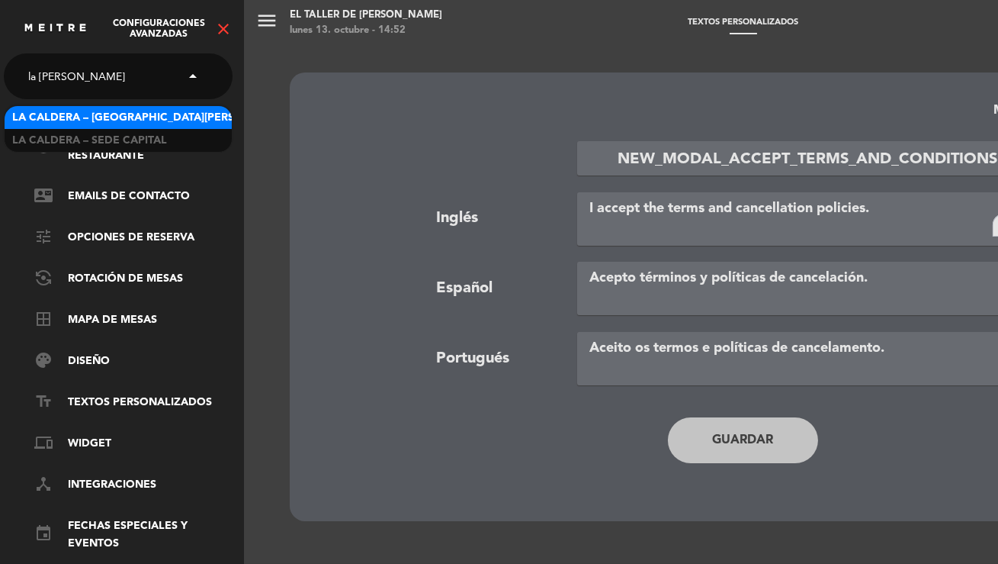
type input "la caldera"
click at [91, 116] on span "La Caldera – Sede Avellaneda" at bounding box center [152, 118] width 281 height 18
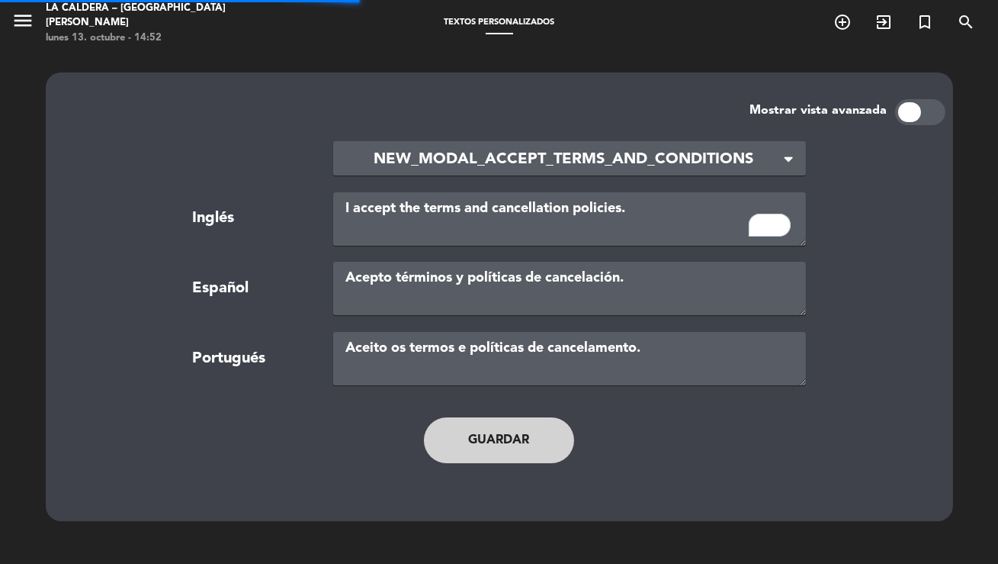
type textarea "TERMS AND CONDITIONS"
type textarea "TÉRMINOS Y CONDICIONES"
type textarea "TERMOS E CONDIÇÕES"
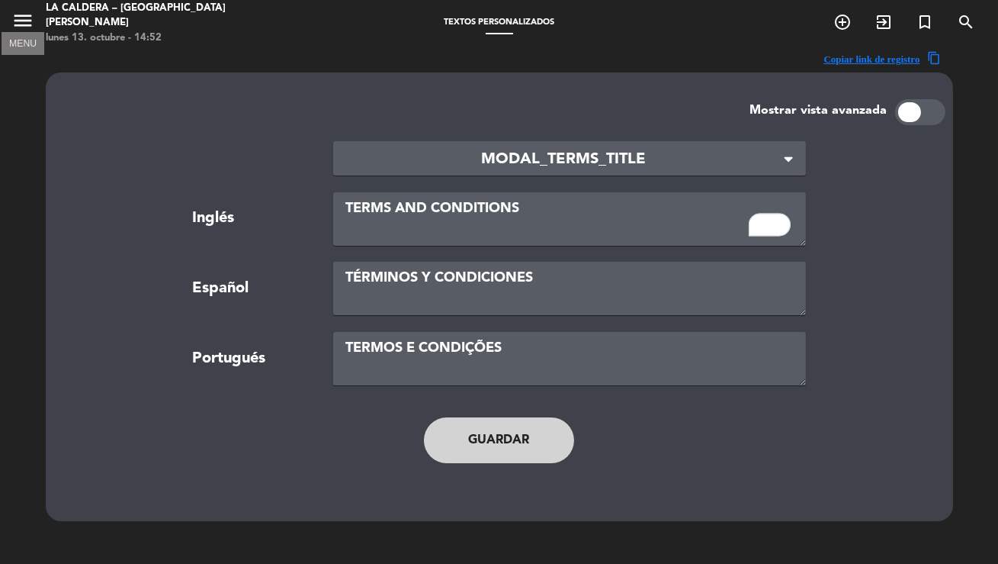
click at [15, 23] on icon "menu" at bounding box center [22, 20] width 23 height 23
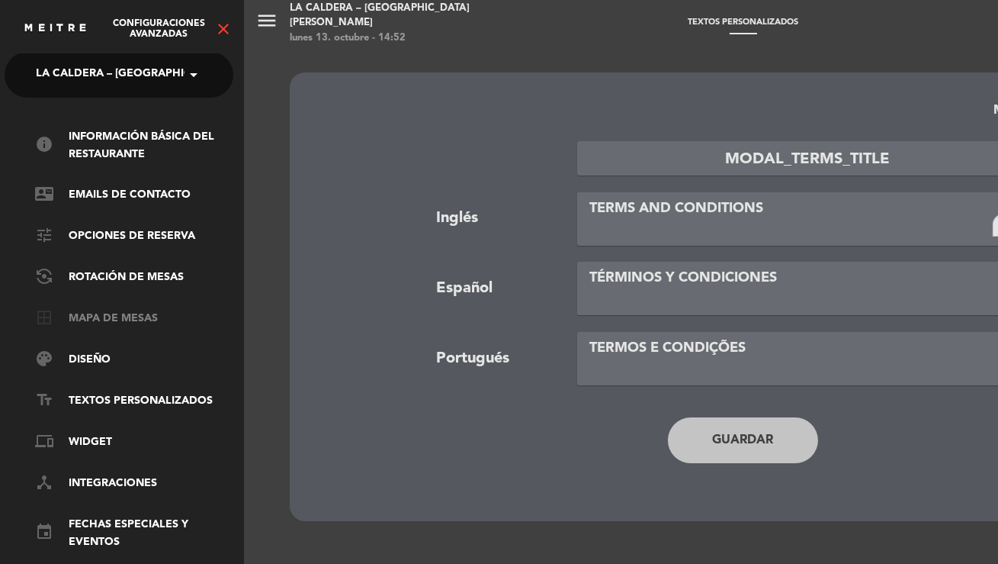
click at [96, 316] on link "border_all Mapa de mesas" at bounding box center [134, 319] width 198 height 18
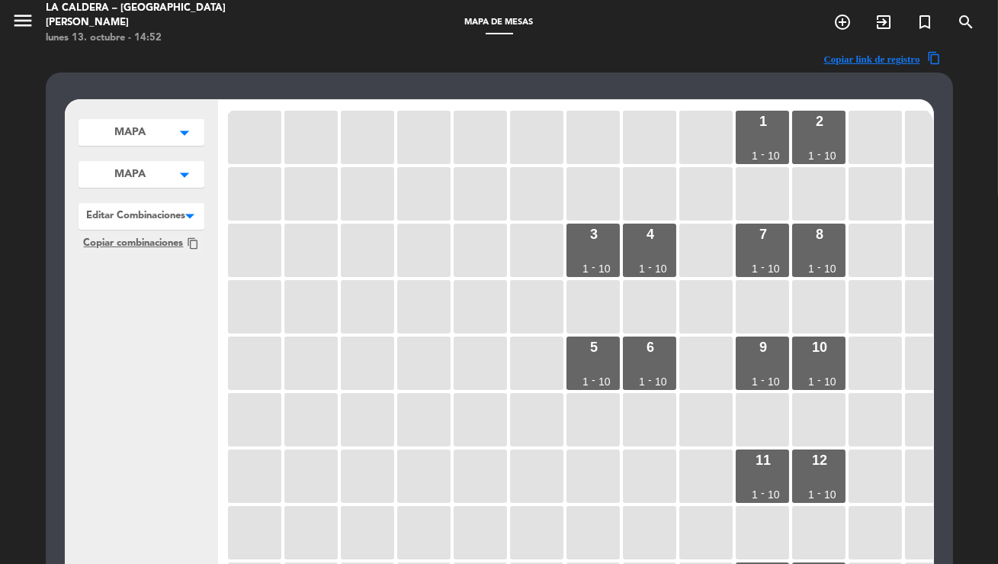
click at [130, 130] on span "MAPA" at bounding box center [129, 132] width 31 height 16
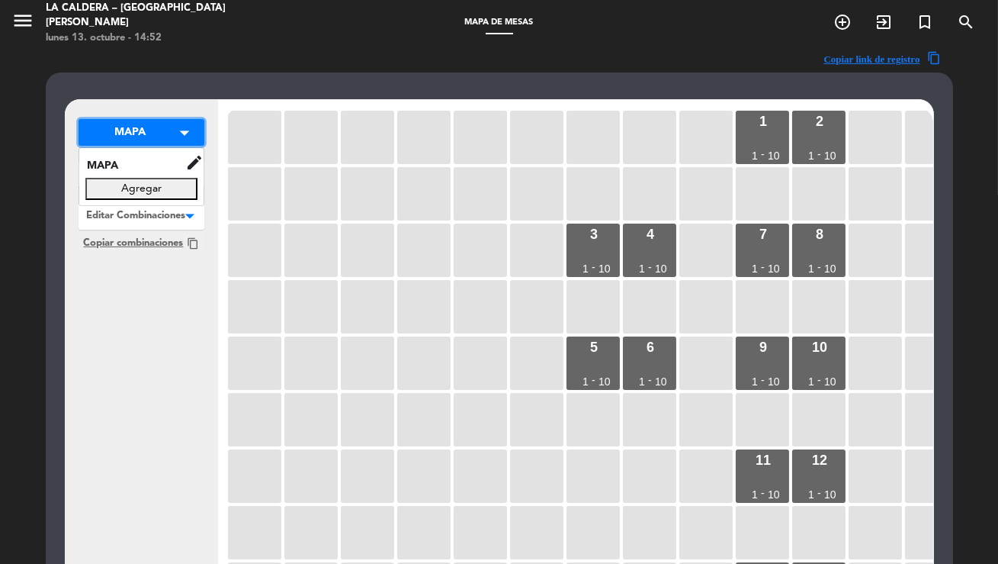
click at [130, 130] on span "MAPA" at bounding box center [129, 132] width 31 height 16
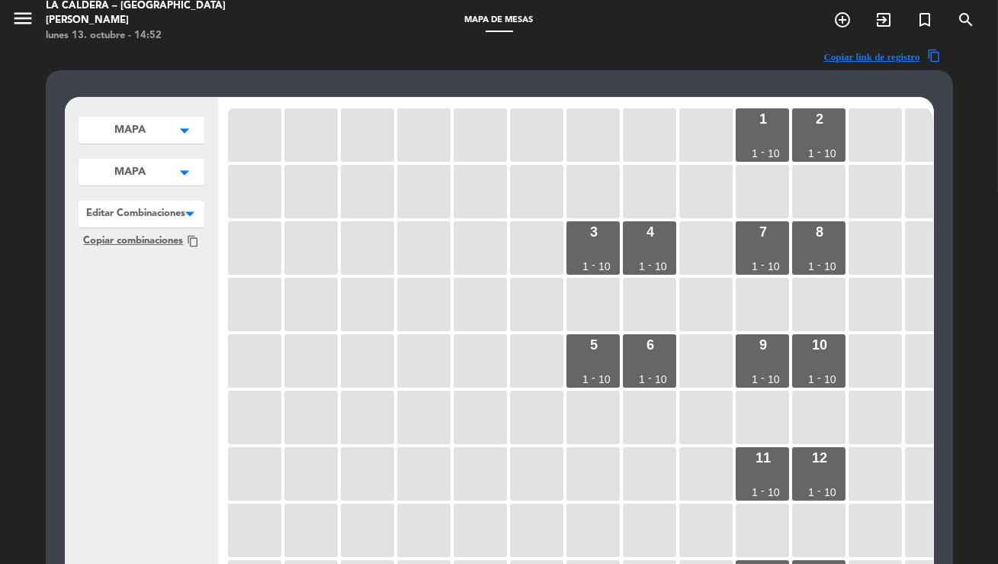
click at [133, 164] on span "MAPA" at bounding box center [129, 172] width 31 height 16
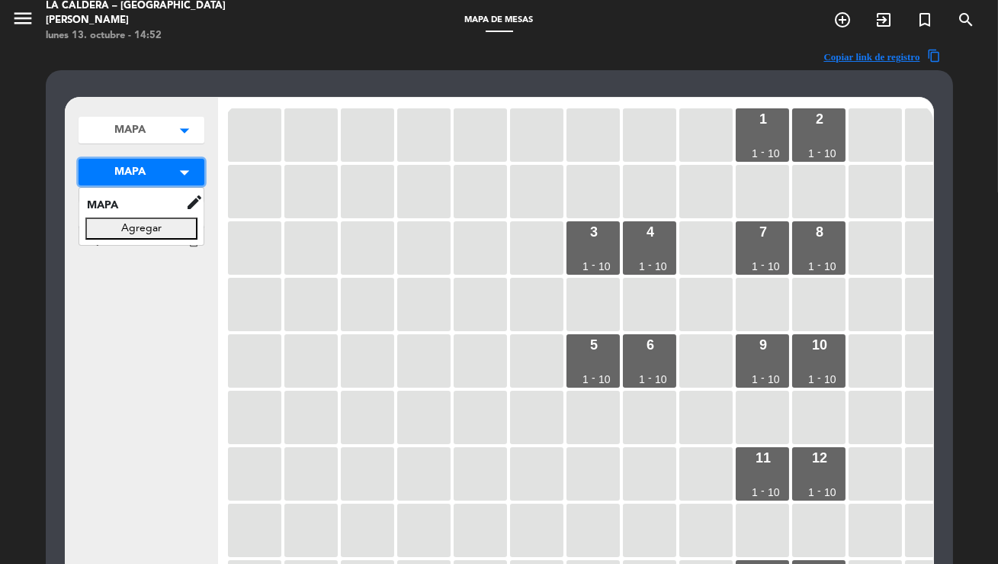
click at [133, 164] on span "MAPA" at bounding box center [129, 172] width 31 height 16
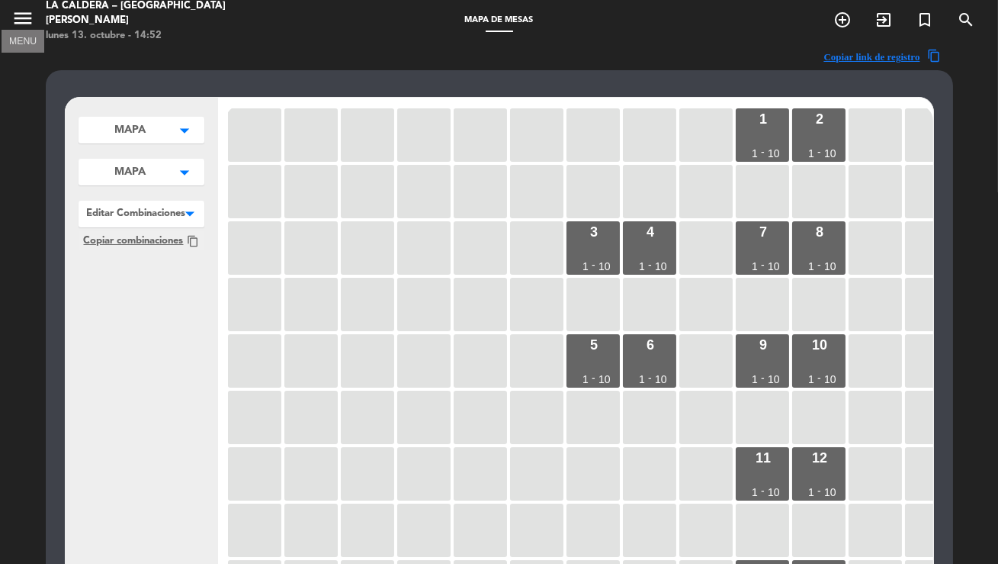
click at [11, 18] on icon "menu" at bounding box center [22, 18] width 23 height 23
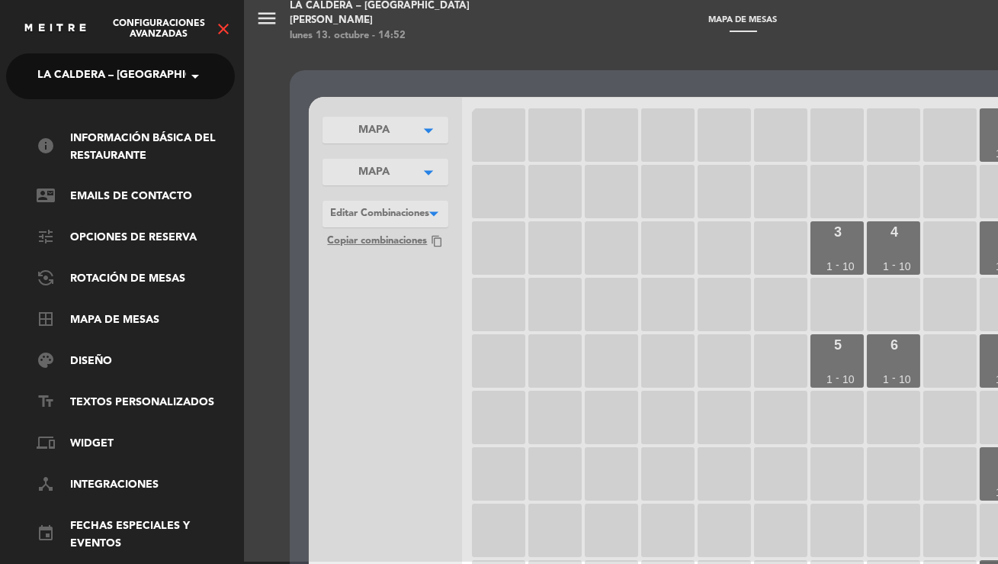
click at [227, 37] on icon "close" at bounding box center [223, 29] width 18 height 18
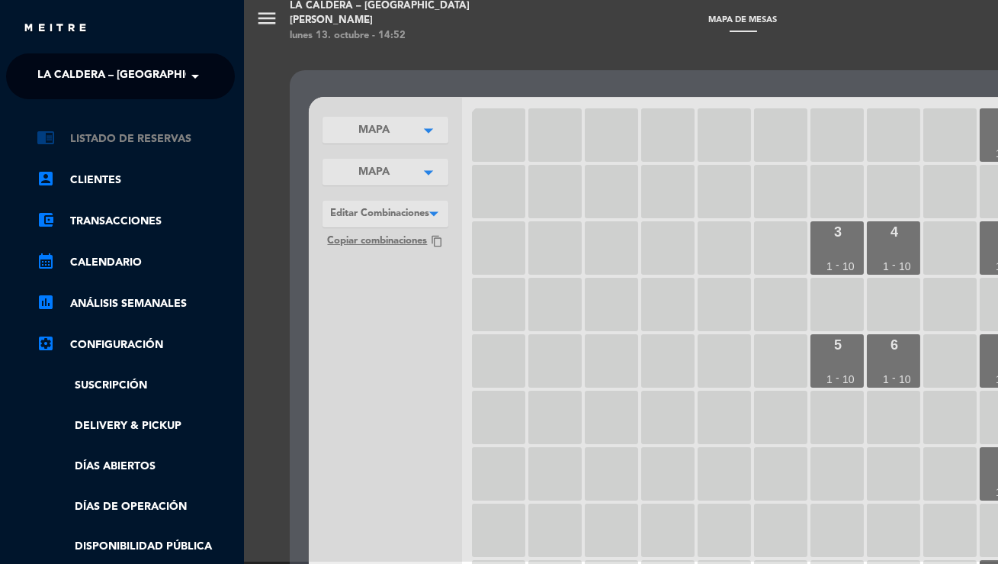
click at [110, 134] on link "chrome_reader_mode Listado de Reservas" at bounding box center [136, 139] width 198 height 18
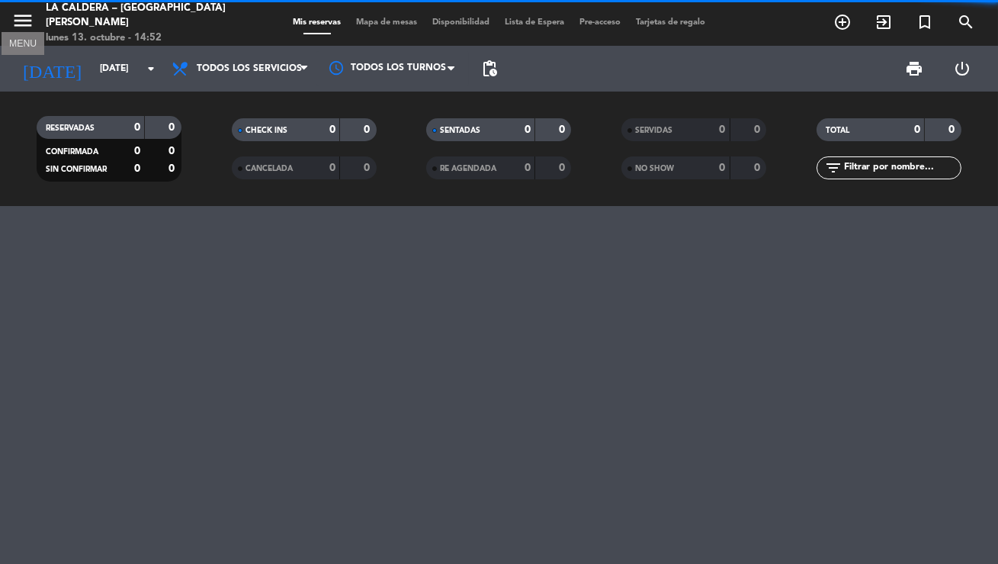
click at [22, 18] on icon "menu" at bounding box center [22, 20] width 23 height 23
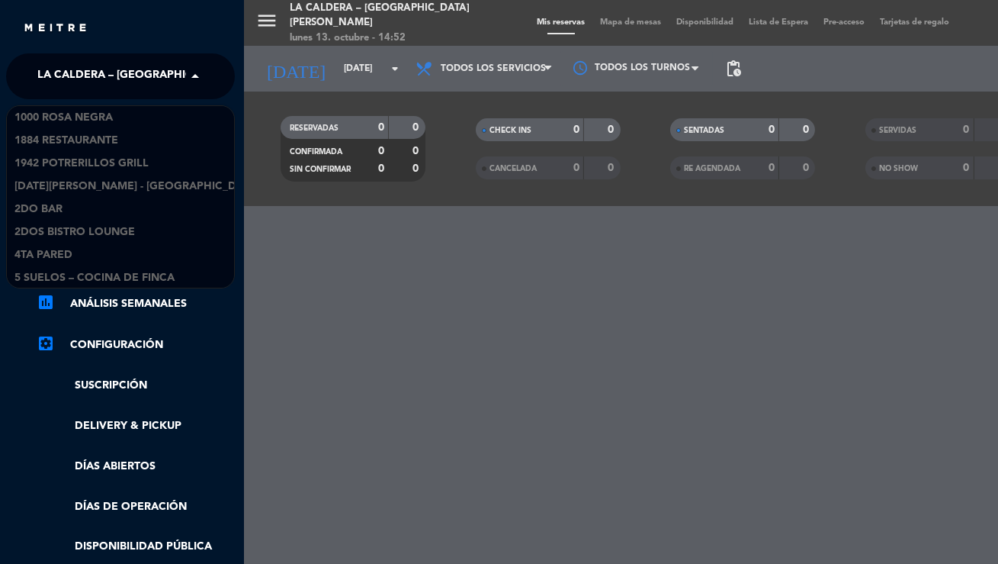
click at [89, 70] on span "La Caldera – Sede Avellaneda" at bounding box center [177, 76] width 281 height 32
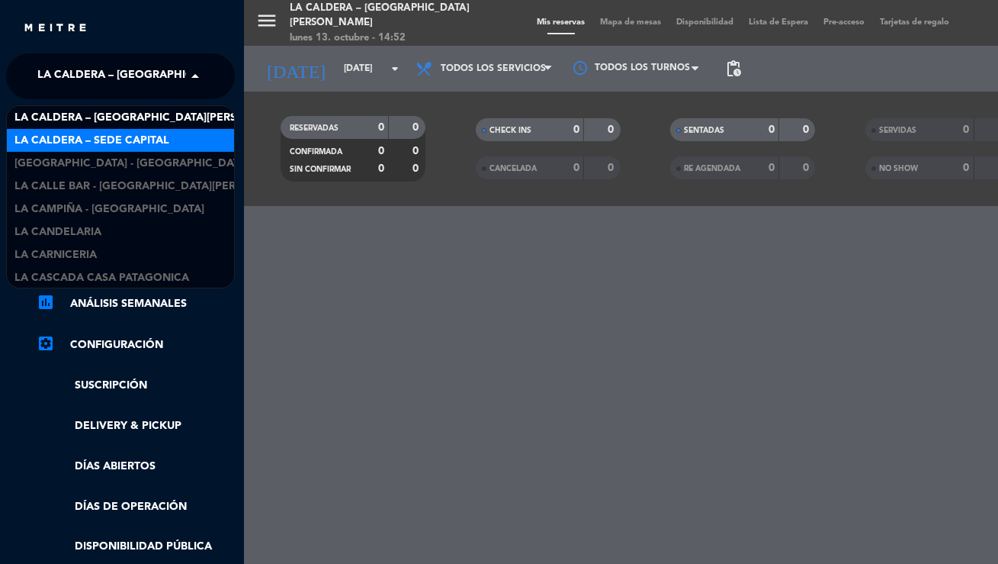
click at [102, 134] on span "La Caldera – Sede Capital" at bounding box center [91, 141] width 155 height 18
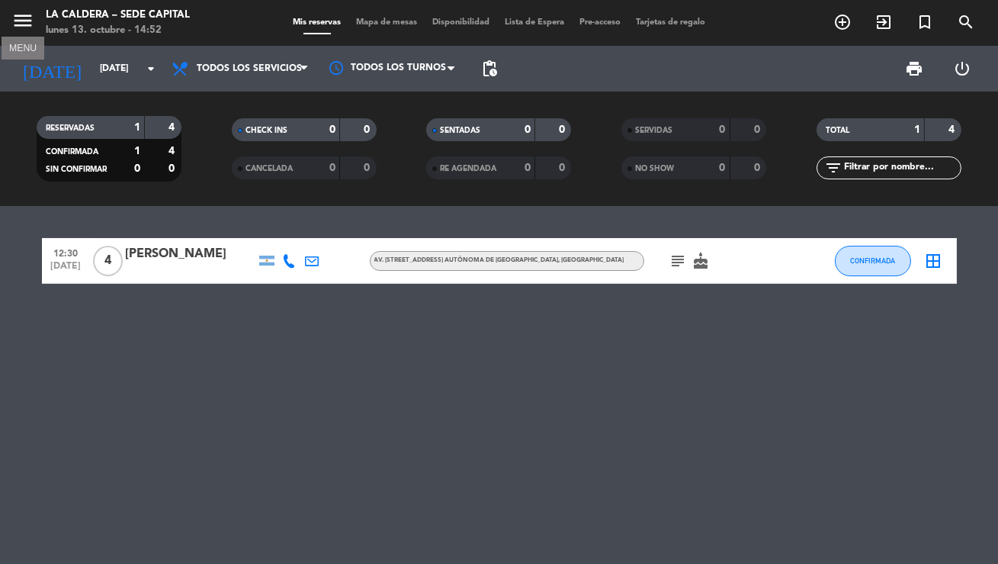
click at [24, 21] on icon "menu" at bounding box center [22, 20] width 23 height 23
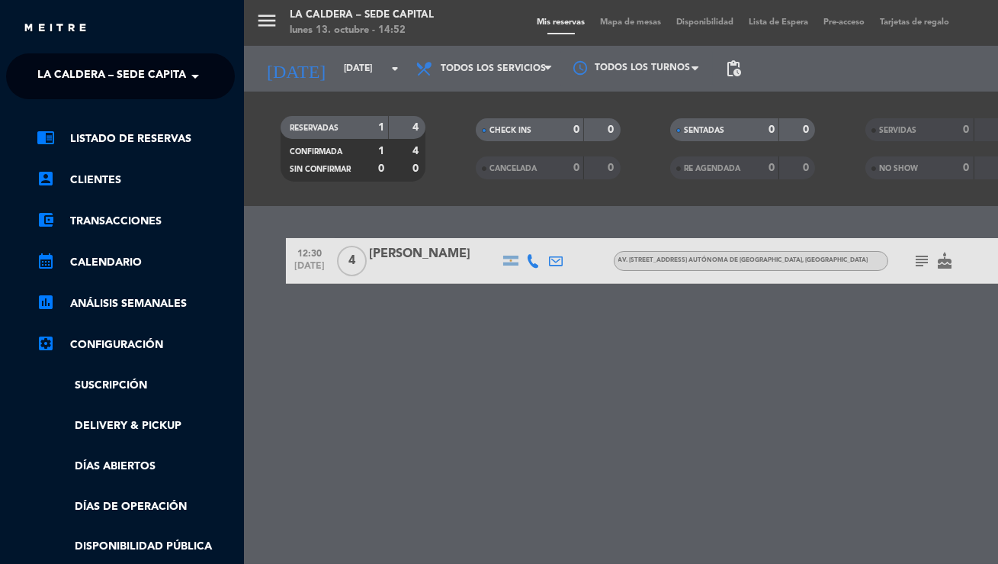
click at [106, 89] on span "La Caldera – Sede Capital" at bounding box center [114, 76] width 155 height 32
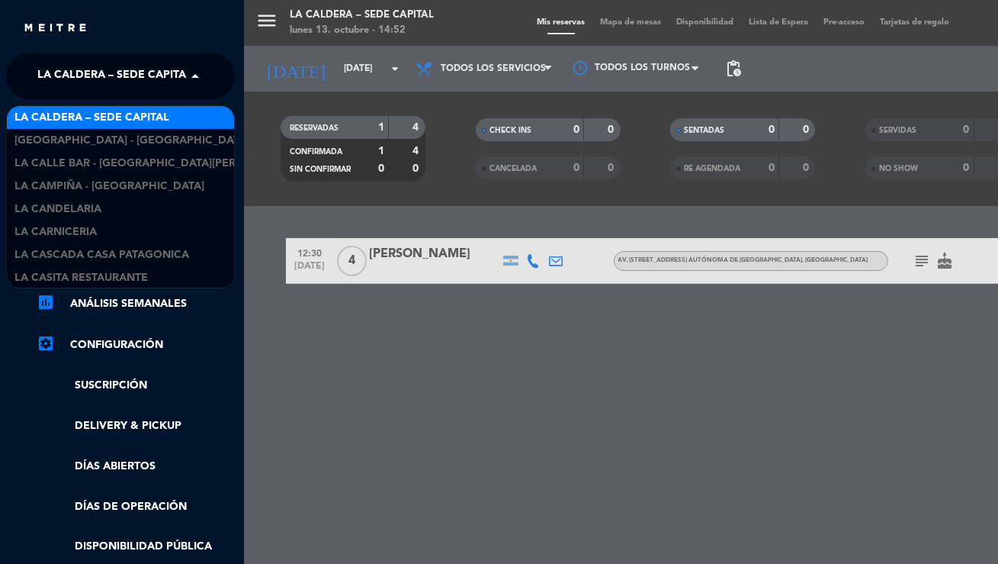
scroll to position [12052, 0]
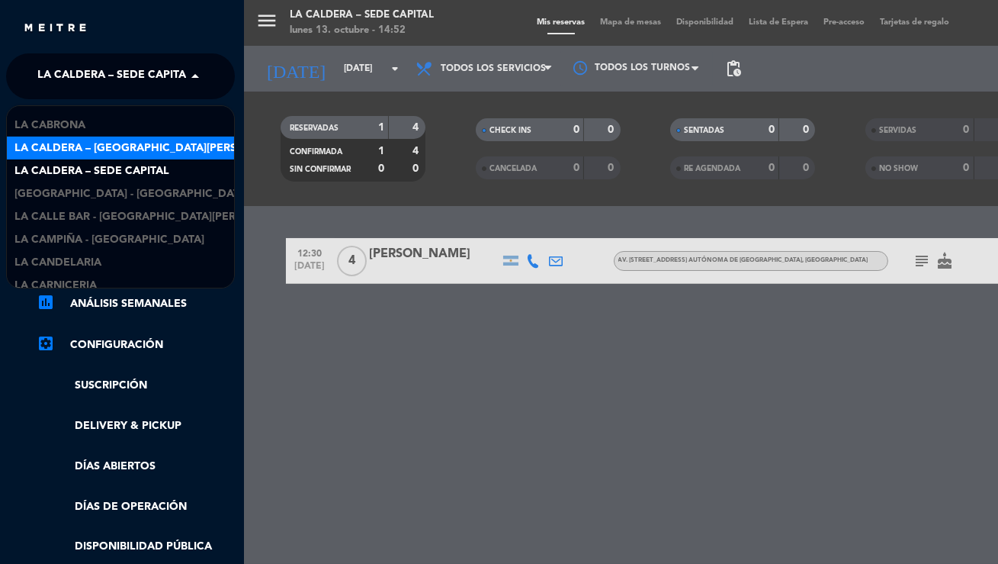
click at [111, 150] on span "La Caldera – Sede Avellaneda" at bounding box center [154, 149] width 281 height 18
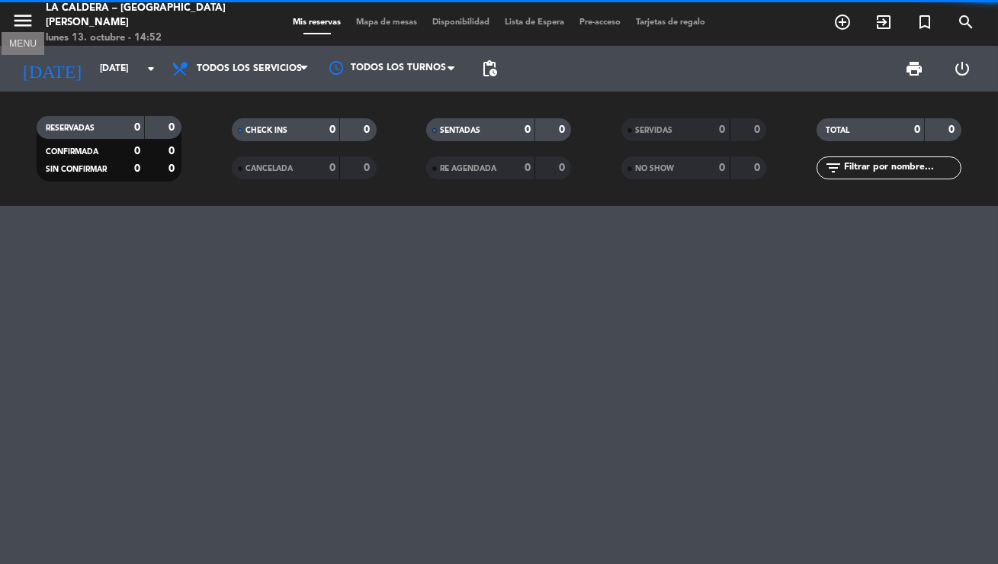
click at [22, 27] on icon "menu" at bounding box center [22, 20] width 23 height 23
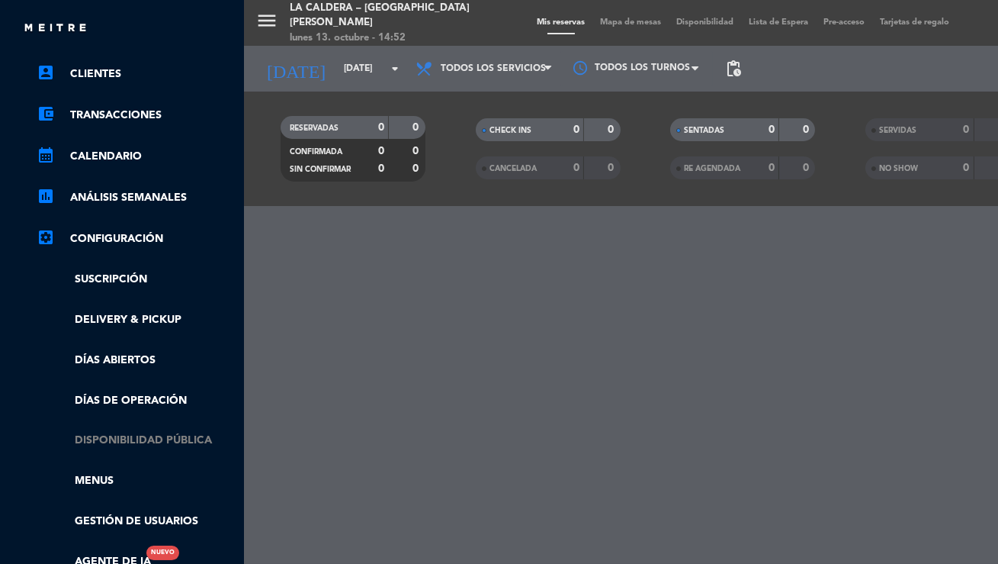
scroll to position [107, 2]
click at [121, 513] on link "Gestión de usuarios" at bounding box center [136, 521] width 198 height 18
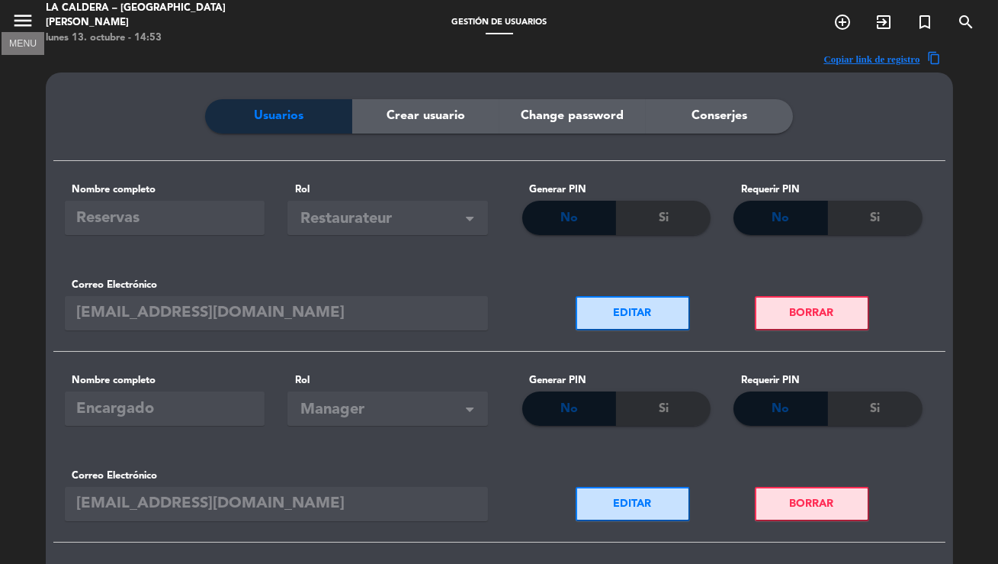
click at [21, 24] on icon "menu" at bounding box center [22, 20] width 23 height 23
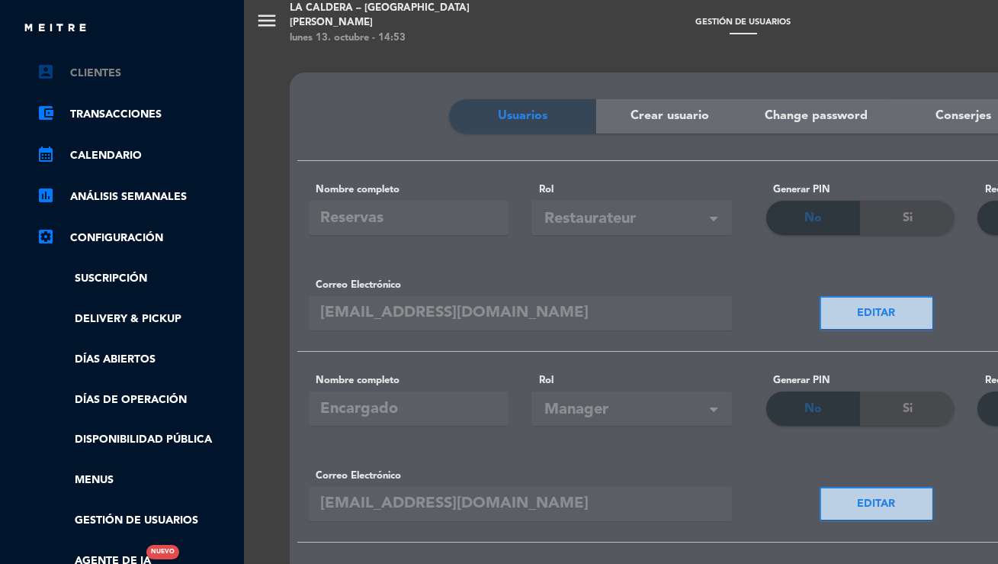
click at [115, 72] on link "account_box Clientes" at bounding box center [136, 73] width 198 height 18
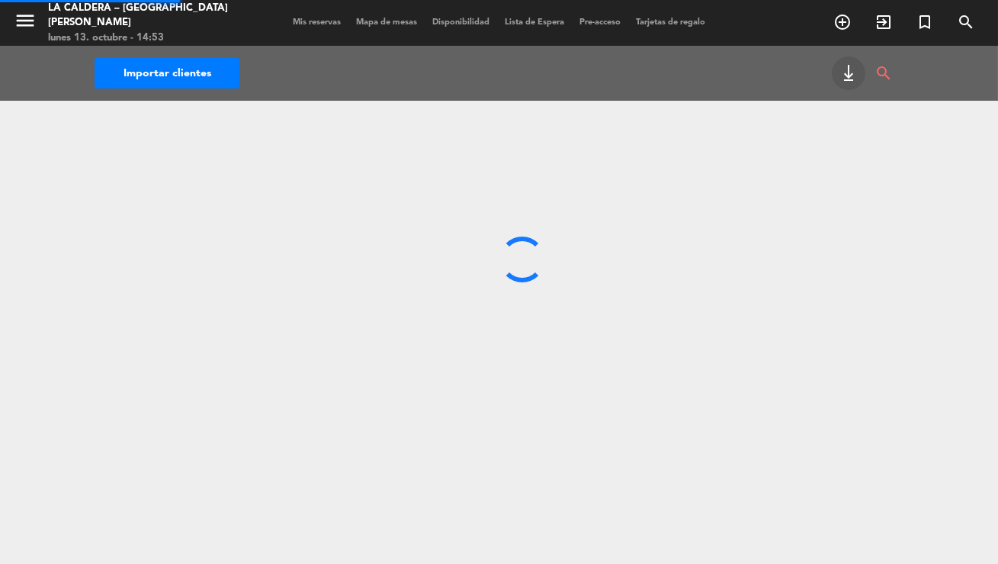
click at [39, 21] on span "menu" at bounding box center [29, 23] width 37 height 36
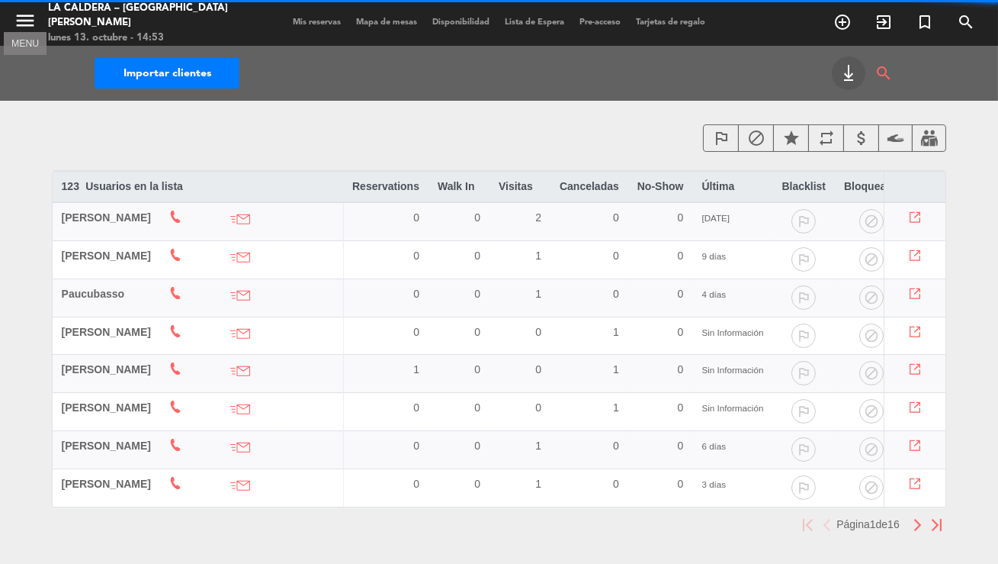
click at [27, 27] on icon "menu" at bounding box center [25, 20] width 23 height 23
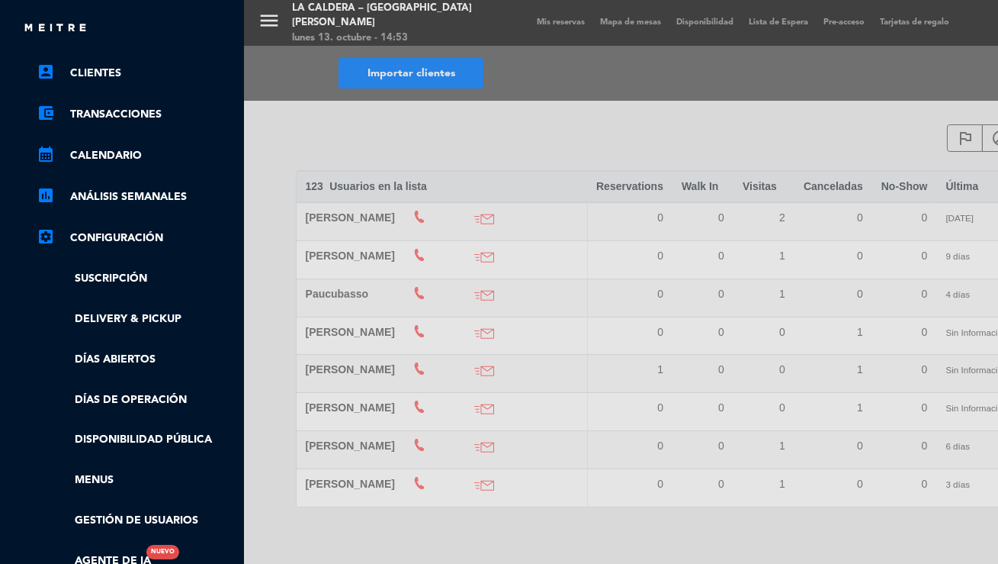
scroll to position [0, 2]
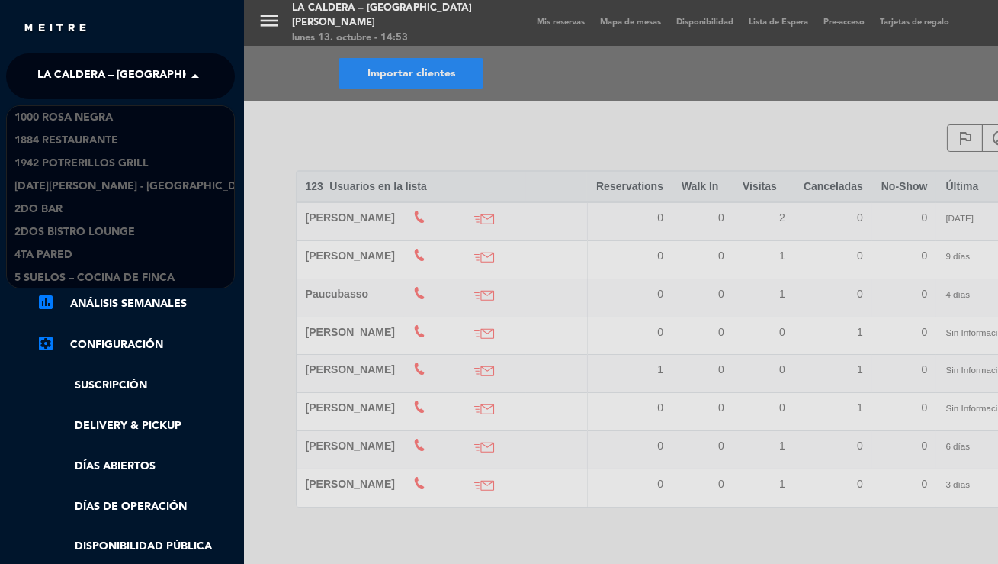
click at [121, 79] on span "La Caldera – Sede Avellaneda" at bounding box center [177, 76] width 281 height 32
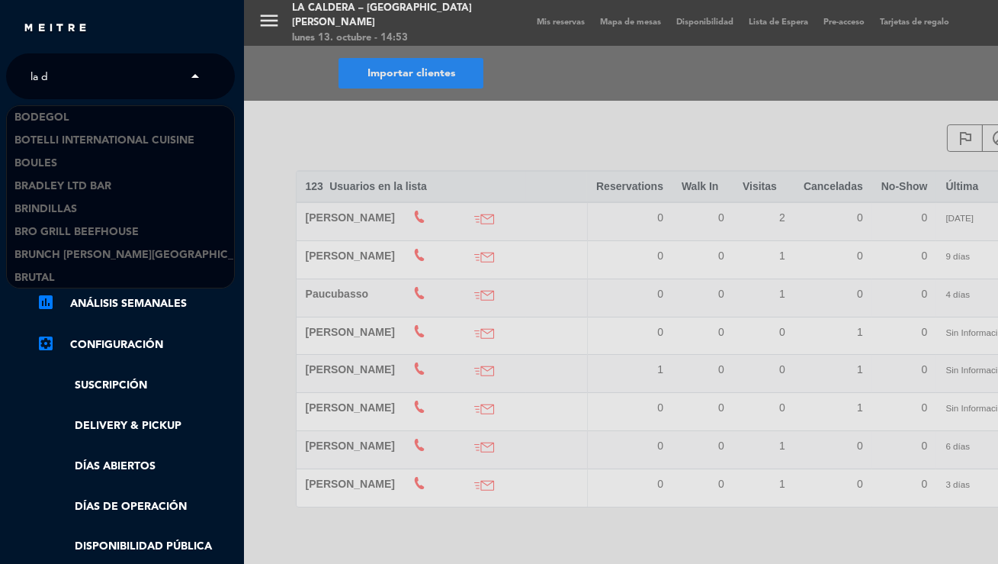
scroll to position [0, 0]
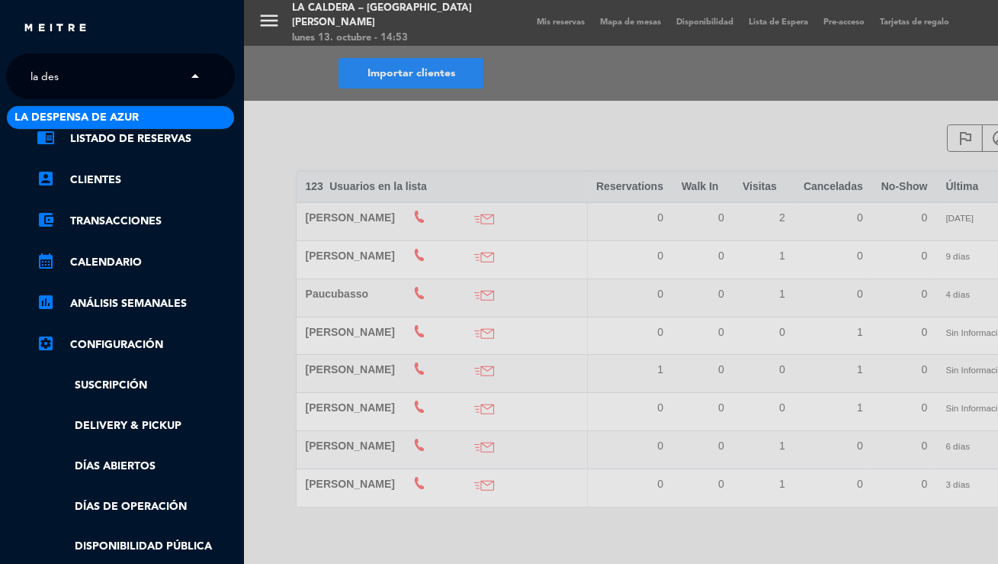
type input "la desp"
click at [117, 117] on span "La Despensa de Azur" at bounding box center [76, 118] width 124 height 18
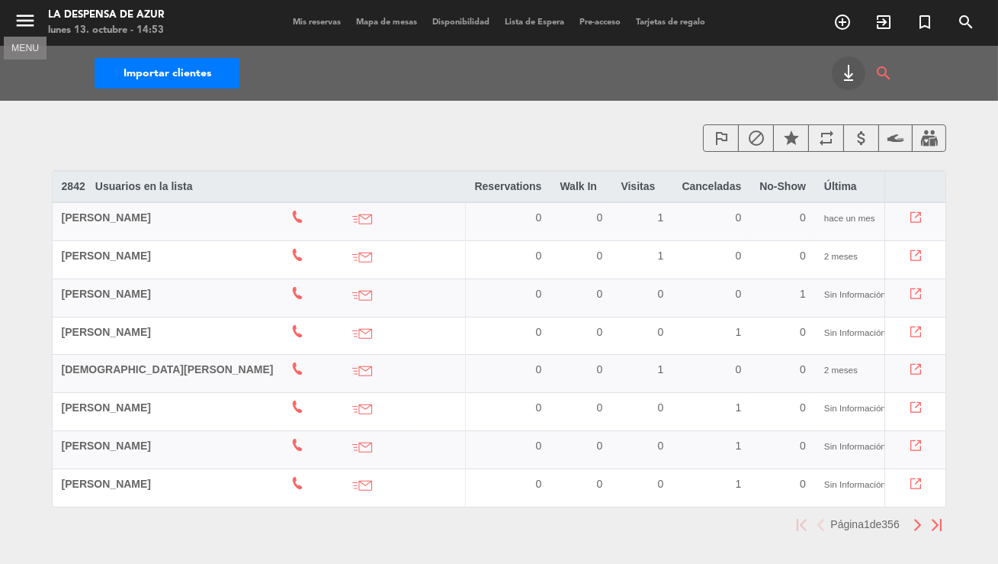
click at [14, 24] on icon "menu" at bounding box center [25, 20] width 23 height 23
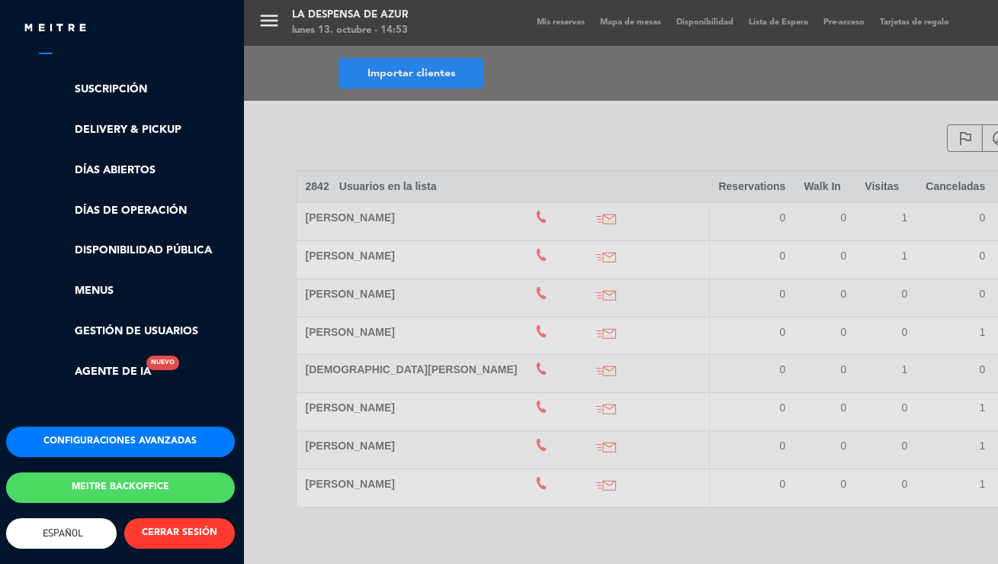
scroll to position [0, 2]
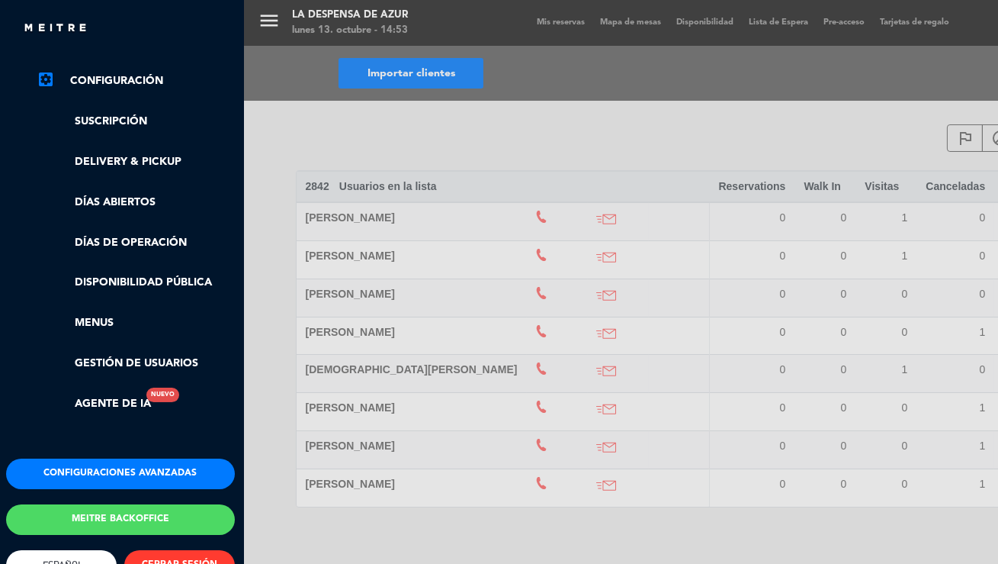
click at [101, 458] on button "Configuraciones avanzadas" at bounding box center [120, 473] width 229 height 31
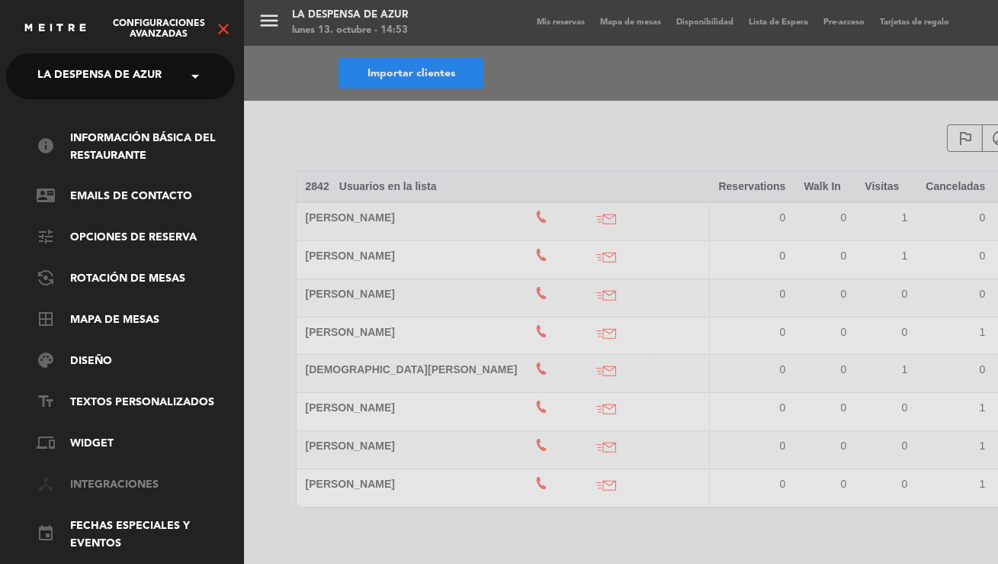
click at [95, 486] on link "device_hub Integraciones" at bounding box center [136, 485] width 198 height 18
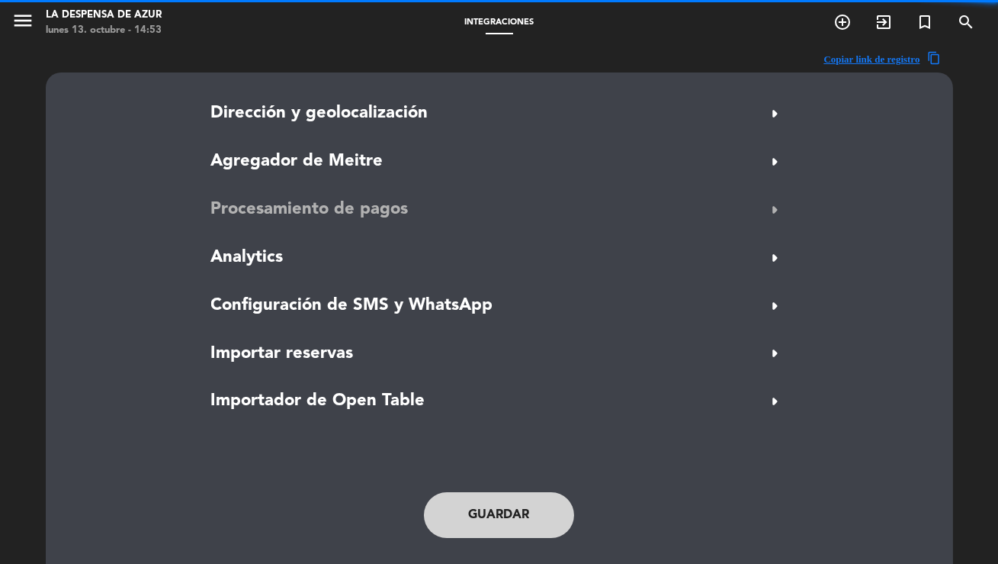
click at [266, 202] on span "Procesamiento de pagos" at bounding box center [310, 209] width 198 height 27
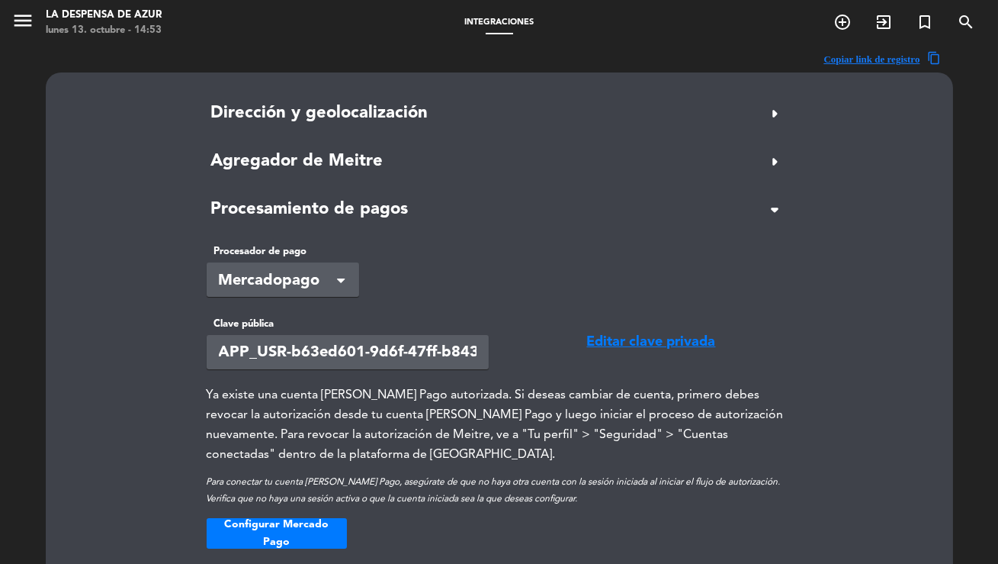
click at [38, 21] on span "menu" at bounding box center [28, 23] width 34 height 36
click at [29, 21] on icon "menu" at bounding box center [22, 20] width 23 height 23
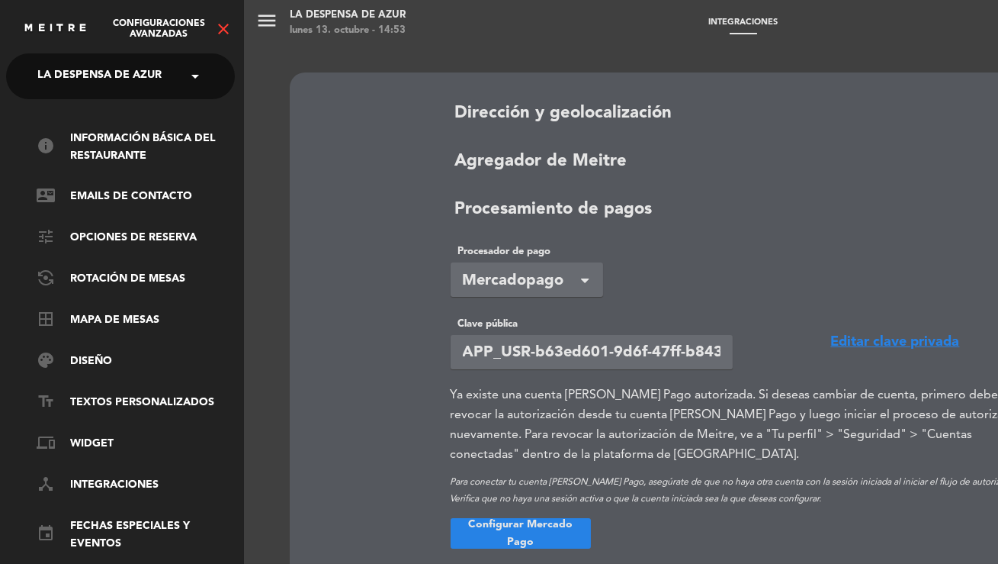
click at [228, 23] on icon "close" at bounding box center [223, 29] width 18 height 18
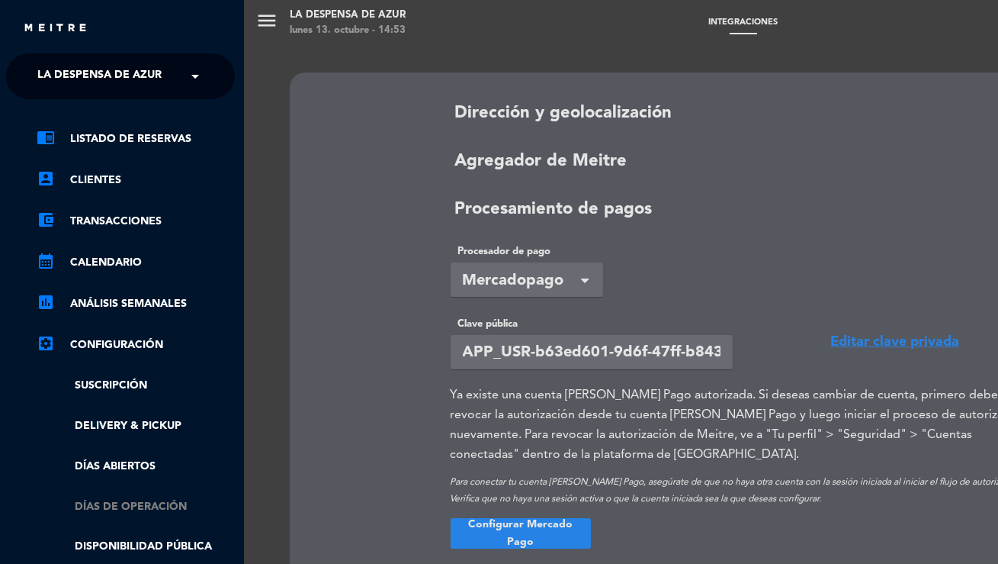
click at [114, 509] on link "Días de Operación" at bounding box center [136, 507] width 198 height 18
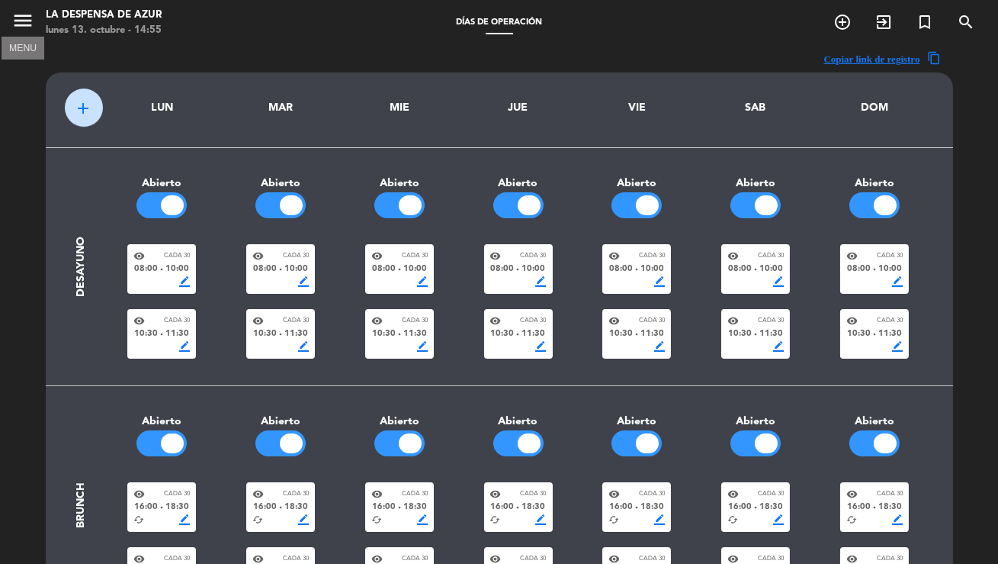
click at [21, 18] on icon "menu" at bounding box center [22, 20] width 23 height 23
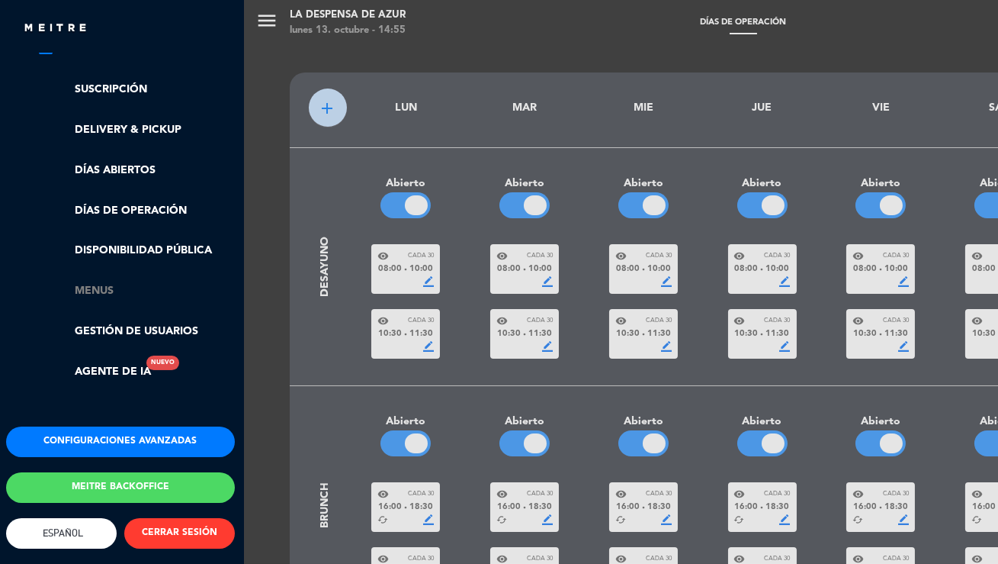
click at [81, 282] on link "Menus" at bounding box center [136, 291] width 198 height 18
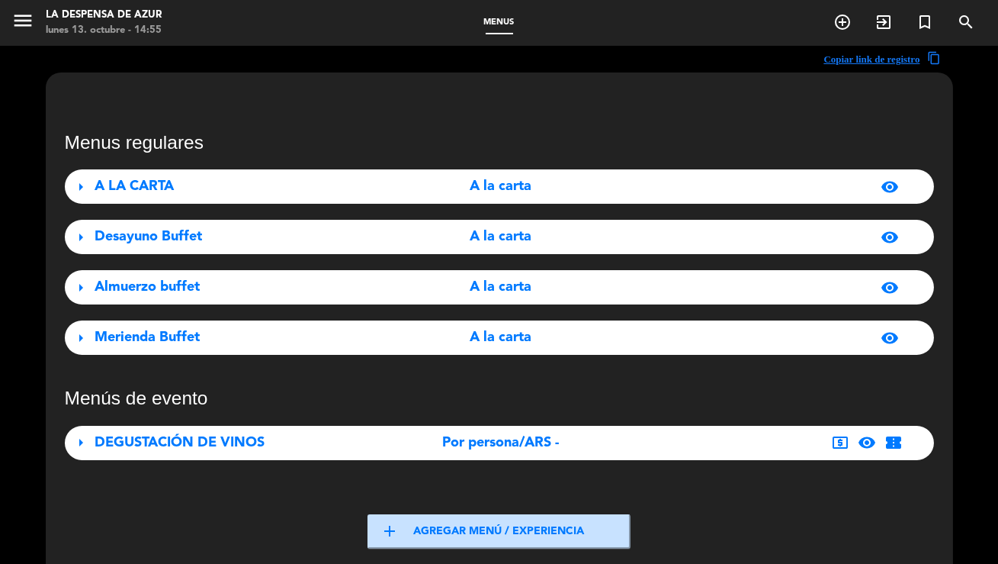
click at [216, 189] on div "A LA CARTA" at bounding box center [230, 186] width 271 height 22
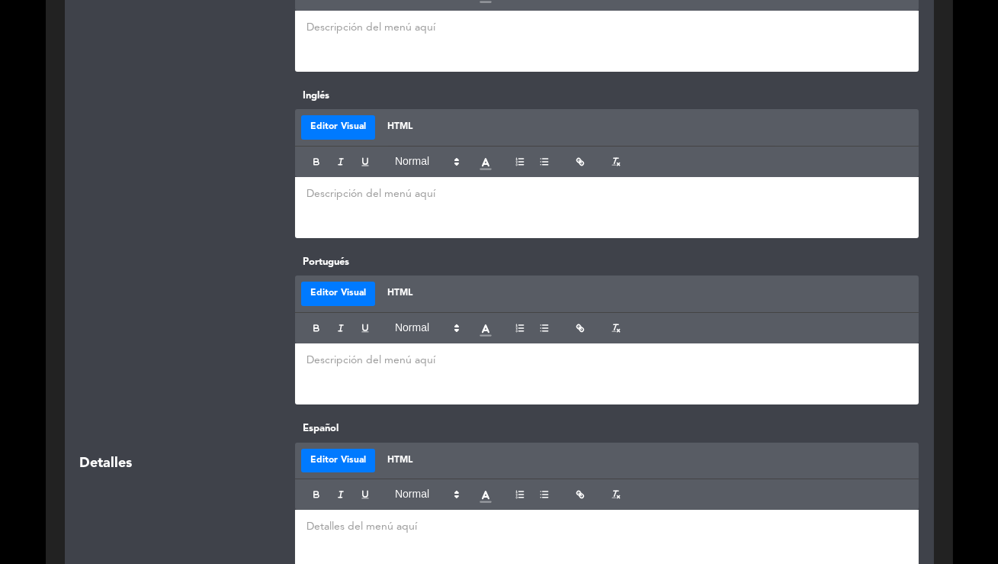
scroll to position [0, 0]
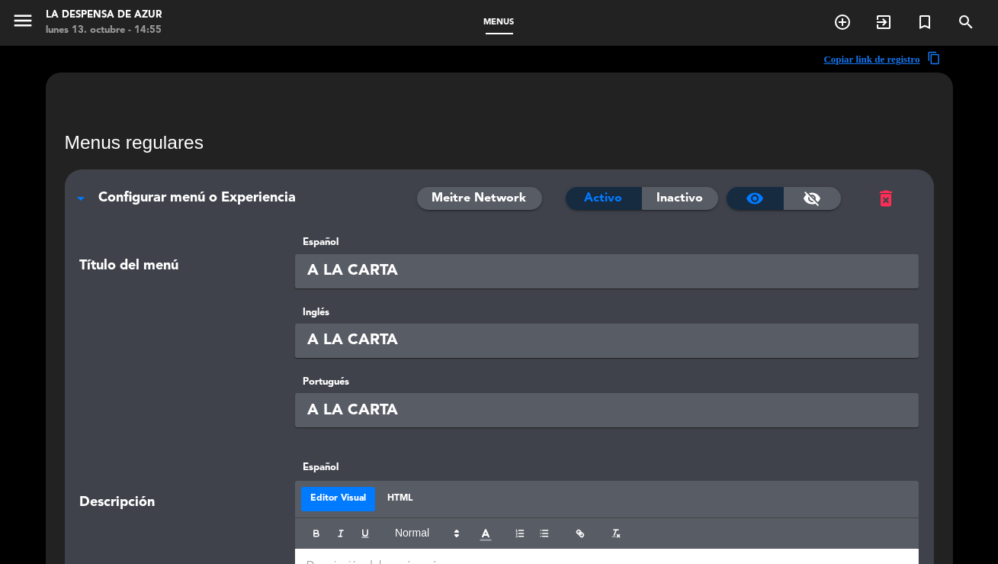
click at [203, 184] on div "arrow_drop_down Configurar menú o Experiencia Meitre Network Activo Inactivo vi…" at bounding box center [500, 190] width 870 height 42
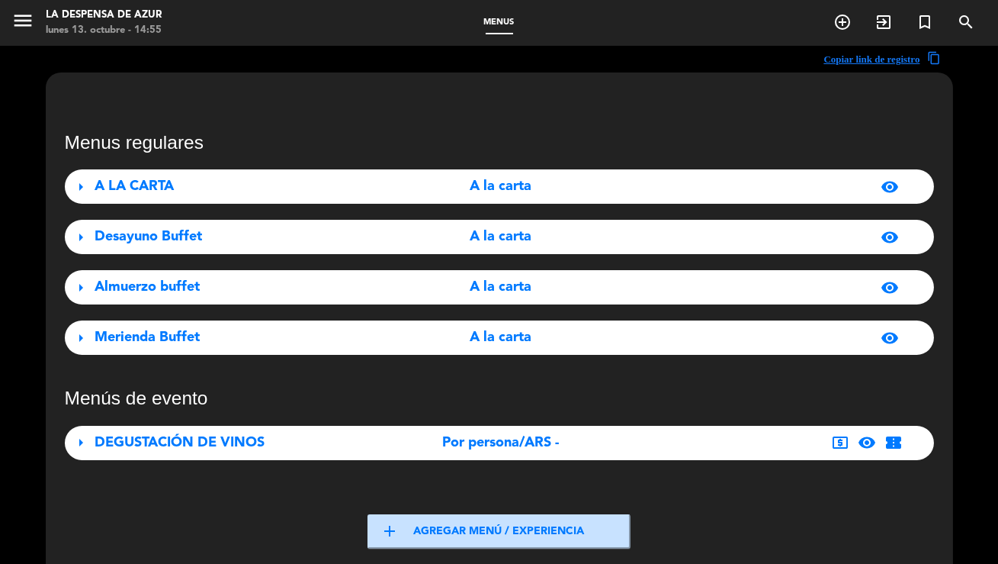
click at [195, 186] on div "A LA CARTA" at bounding box center [230, 186] width 271 height 22
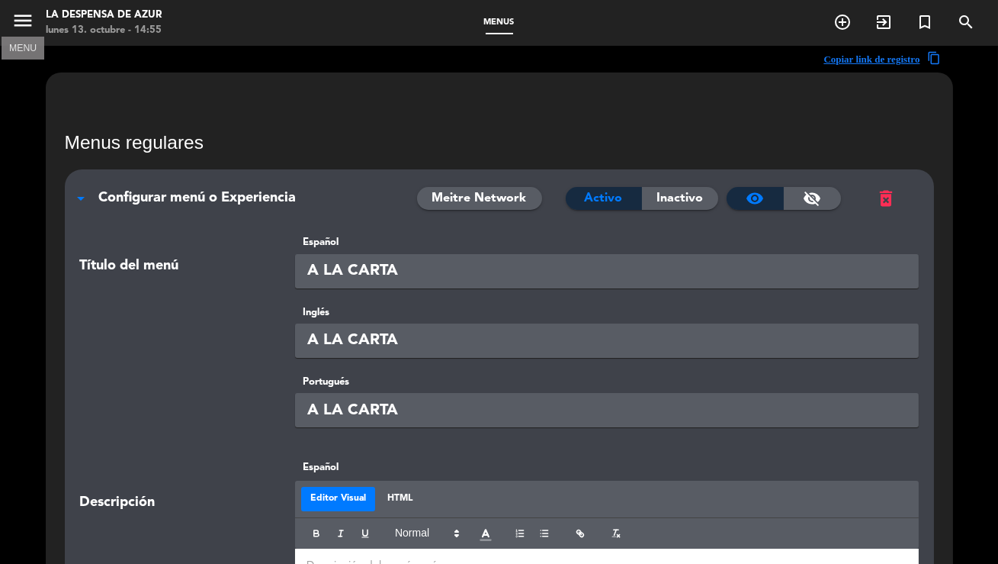
click at [19, 18] on icon "menu" at bounding box center [22, 20] width 23 height 23
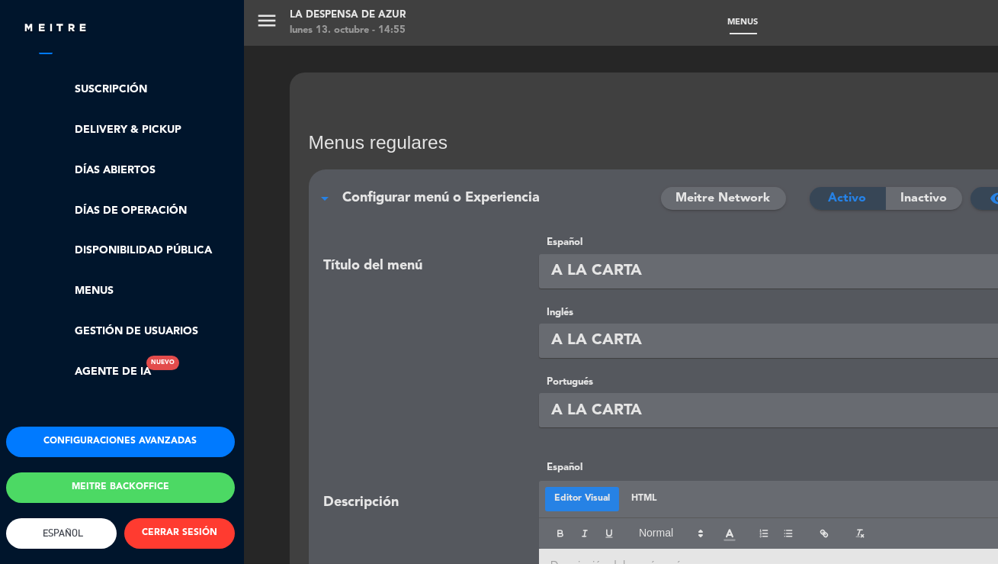
scroll to position [307, 2]
click at [134, 426] on button "Configuraciones avanzadas" at bounding box center [120, 441] width 229 height 31
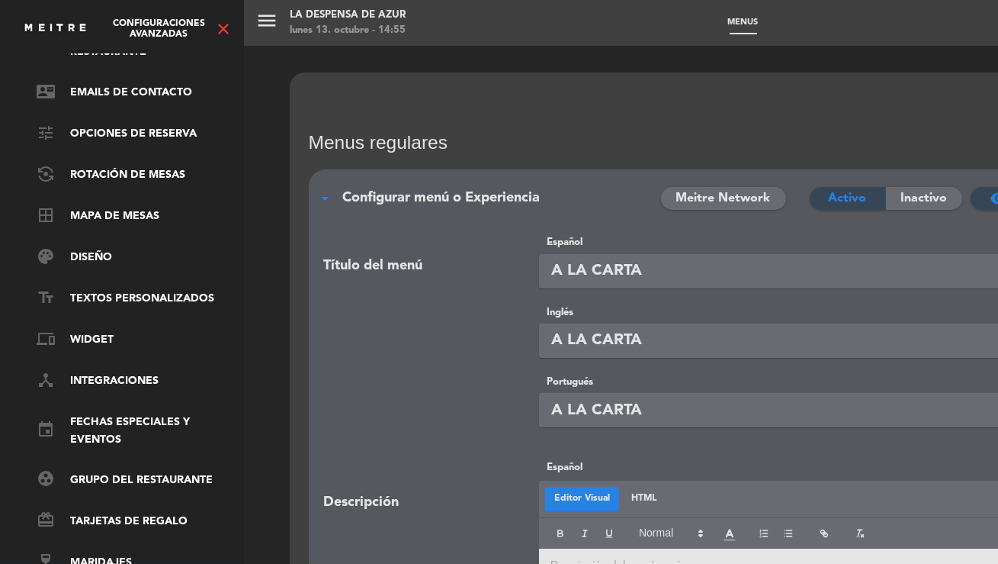
scroll to position [0, 2]
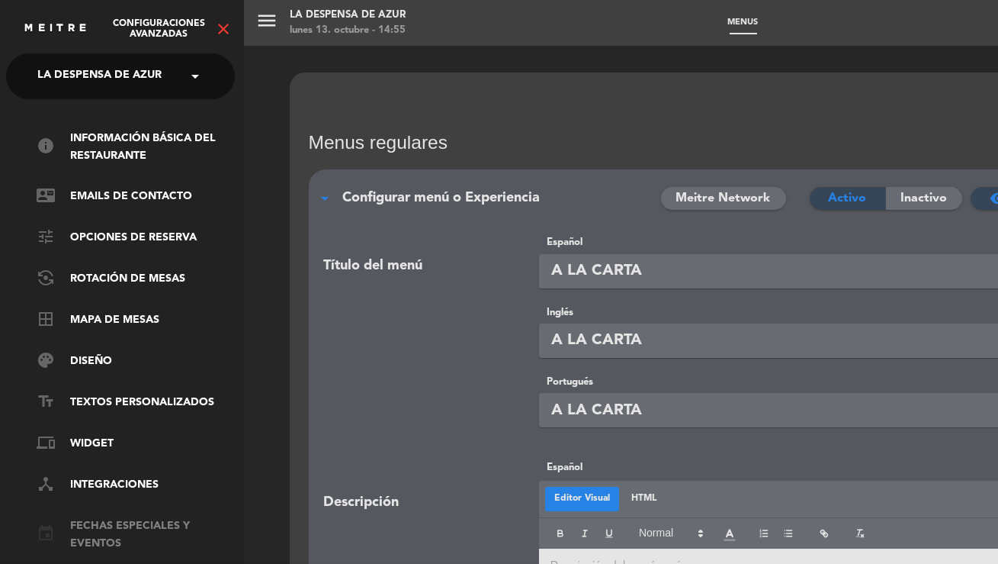
click at [126, 517] on link "event Fechas especiales y eventos" at bounding box center [136, 534] width 198 height 35
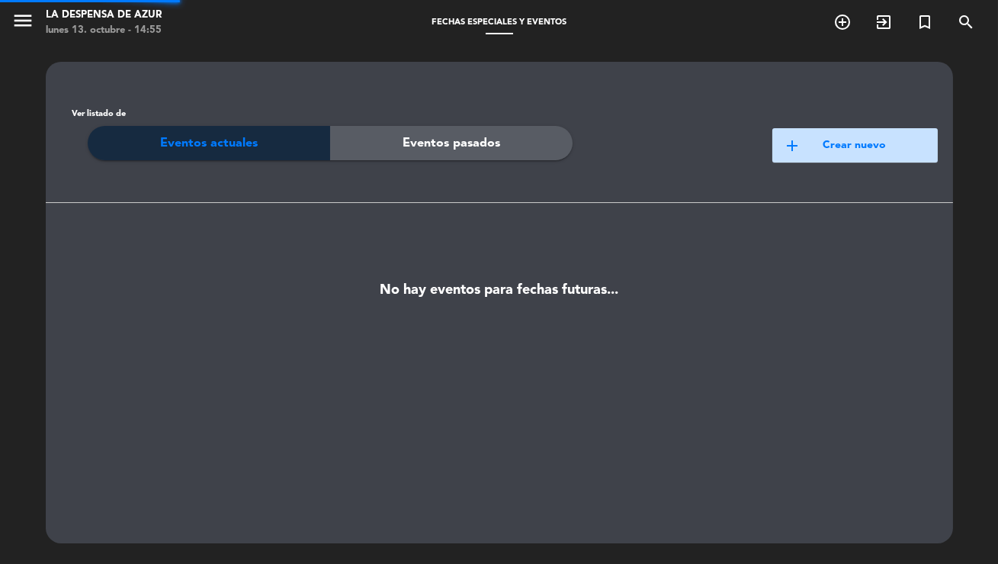
click at [126, 516] on div "Configuraciones avanzadas close × La Despensa de Azur × info Información básica…" at bounding box center [499, 282] width 998 height 564
click at [801, 152] on span "add" at bounding box center [793, 146] width 18 height 18
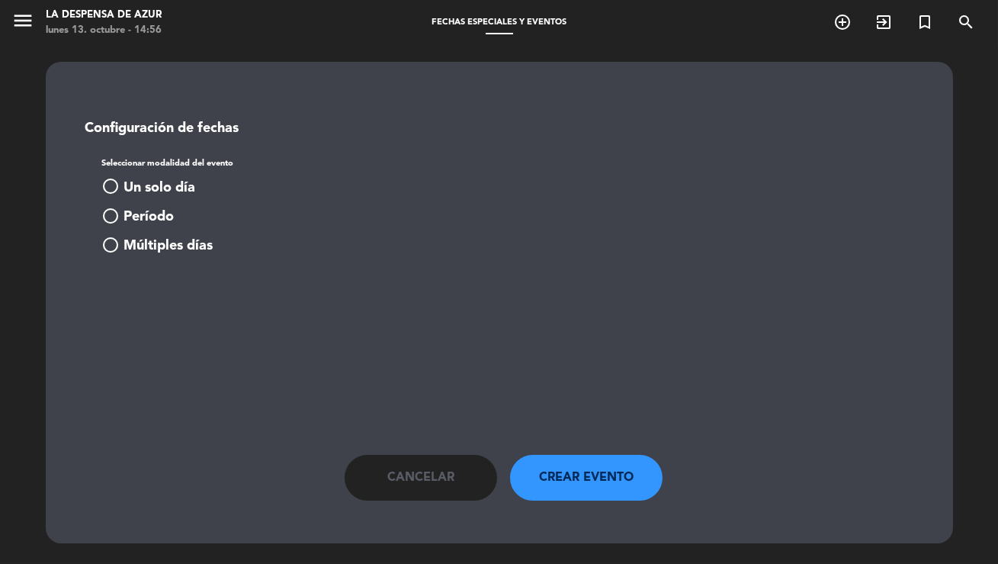
click at [133, 173] on div "Seleccionar modalidad del evento radio_button_unchecked Un solo día radio_butto…" at bounding box center [499, 205] width 827 height 105
drag, startPoint x: 137, startPoint y: 186, endPoint x: 98, endPoint y: 194, distance: 40.4
click at [137, 186] on span "Un solo día" at bounding box center [160, 188] width 72 height 22
click at [216, 314] on input at bounding box center [182, 304] width 136 height 26
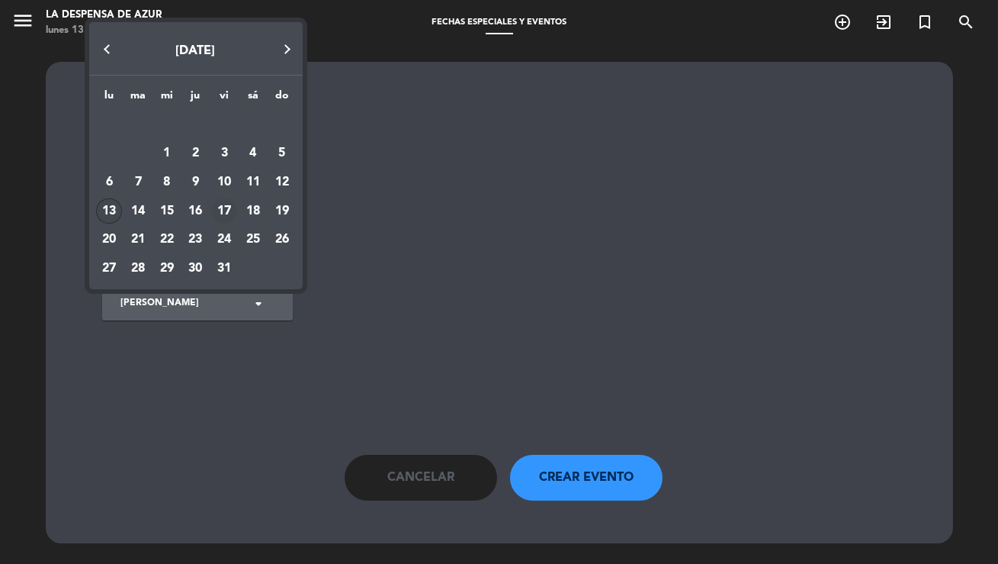
click at [223, 207] on div "17" at bounding box center [224, 211] width 26 height 26
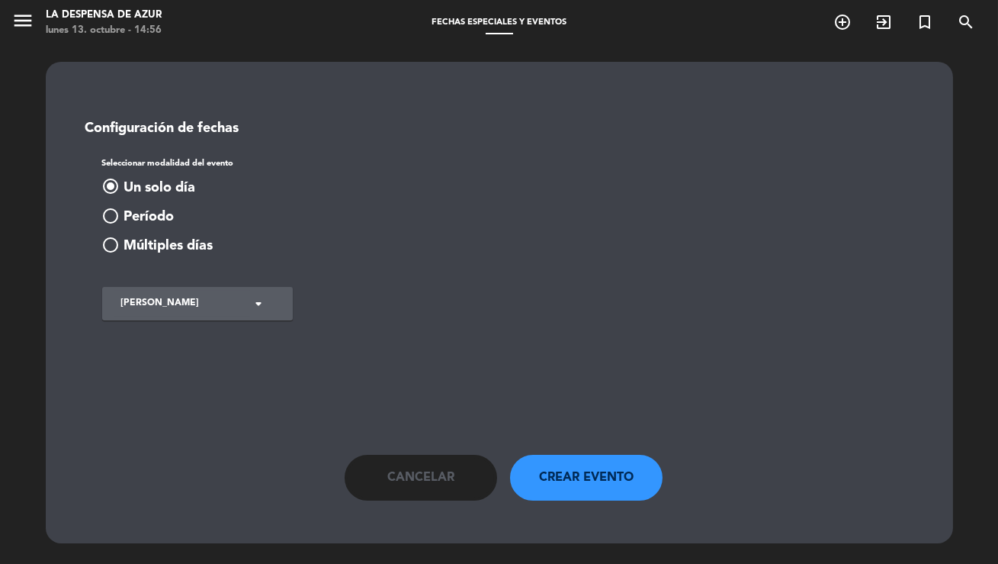
type input "vie. 17 oct."
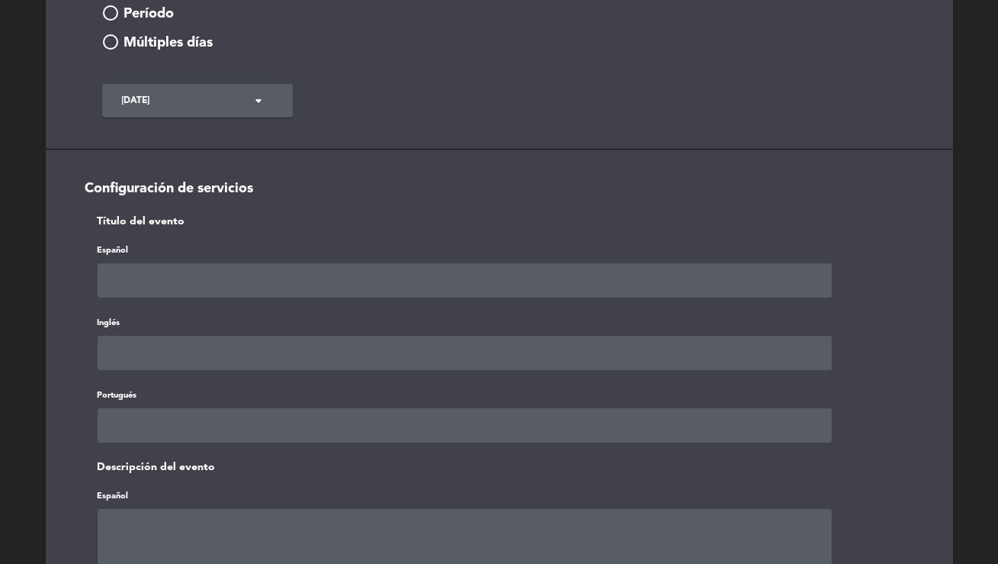
scroll to position [256, 0]
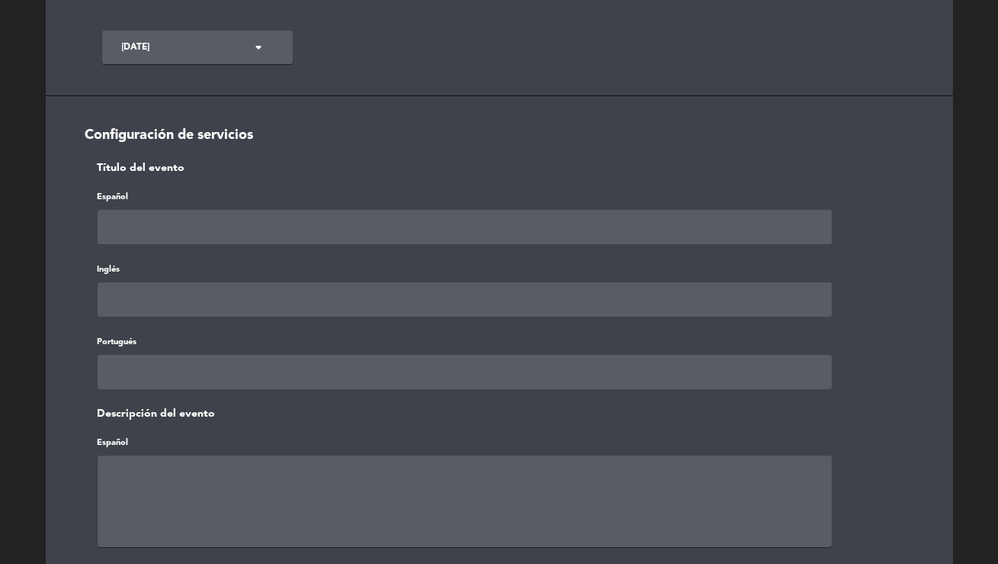
click at [136, 234] on input "text" at bounding box center [465, 227] width 735 height 34
type input "Cata a Ciegas (17/10)"
paste input "Cata a Ciegas (17/10)"
type input "Cata a Ciegas (17/10)"
paste input "Cata a Ciegas (17/10)"
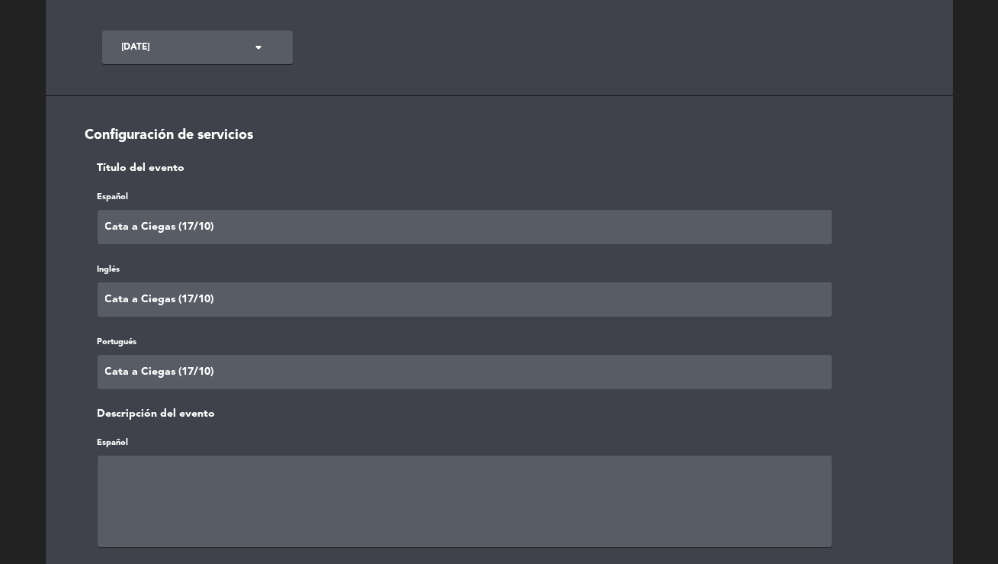
type input "Cata a Ciegas (17/10)"
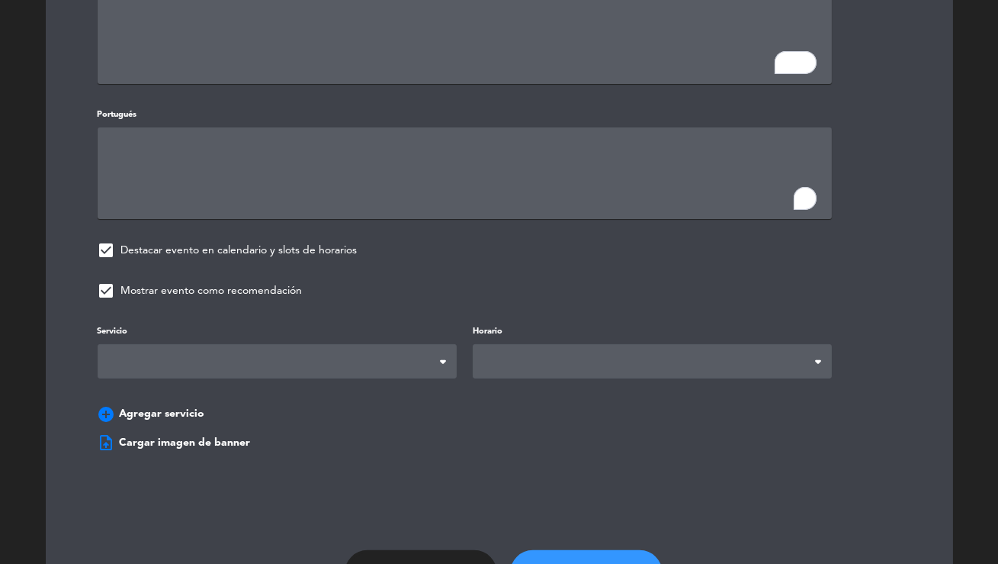
scroll to position [924, 0]
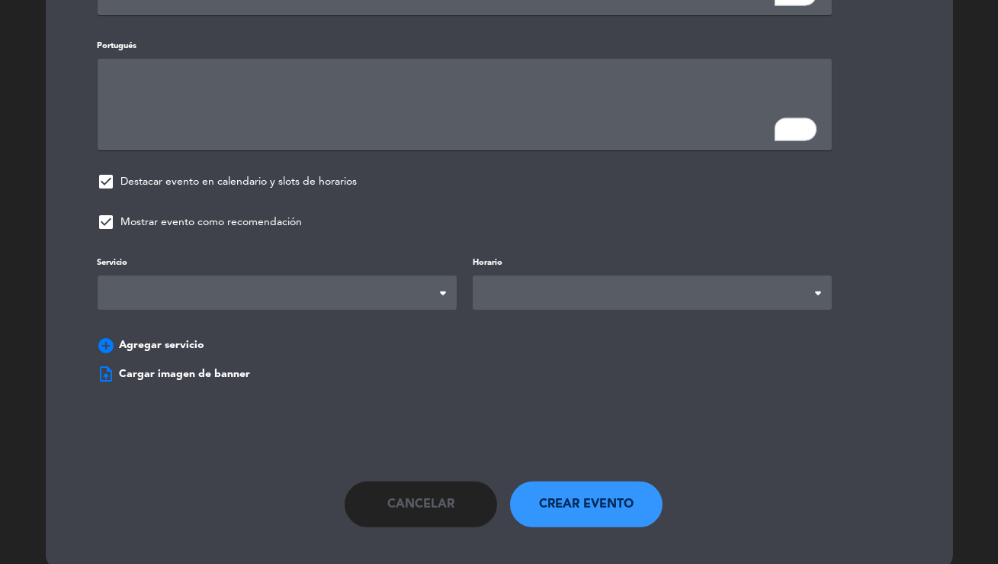
click at [195, 299] on span at bounding box center [277, 292] width 359 height 34
click at [501, 286] on span at bounding box center [652, 292] width 359 height 34
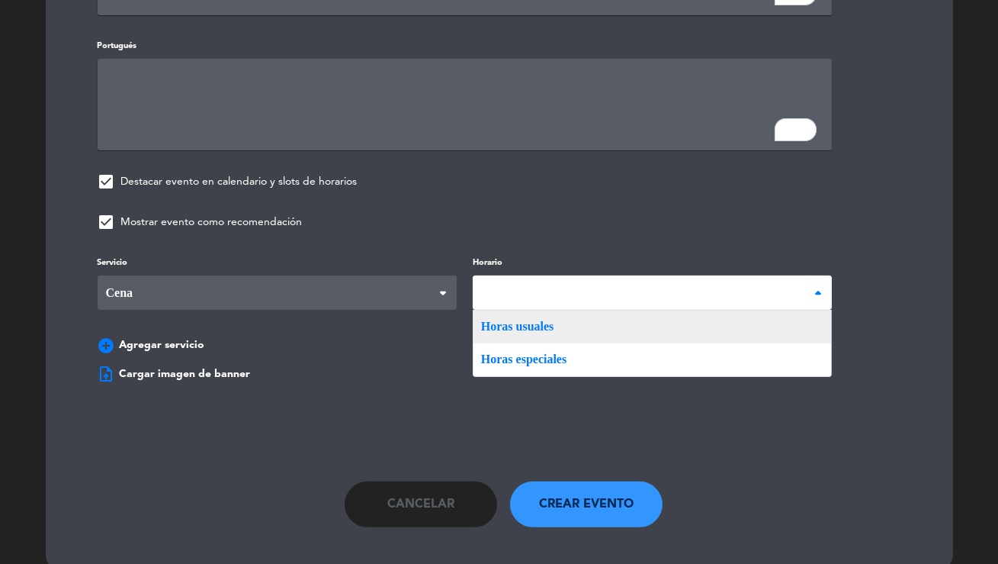
click at [511, 314] on div "Servicio Desayuno Brunch Almuerzo Cena Cena Desayuno Brunch Almuerzo Cena Horar…" at bounding box center [500, 307] width 850 height 108
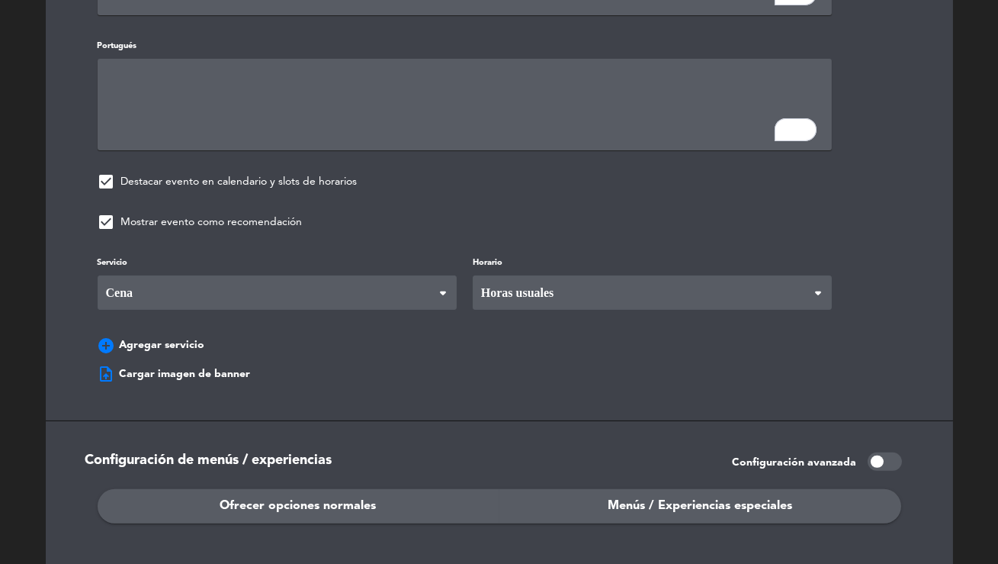
click at [224, 365] on ngx-dropzone-label "upload_file Cargar imagen de banner" at bounding box center [174, 374] width 153 height 18
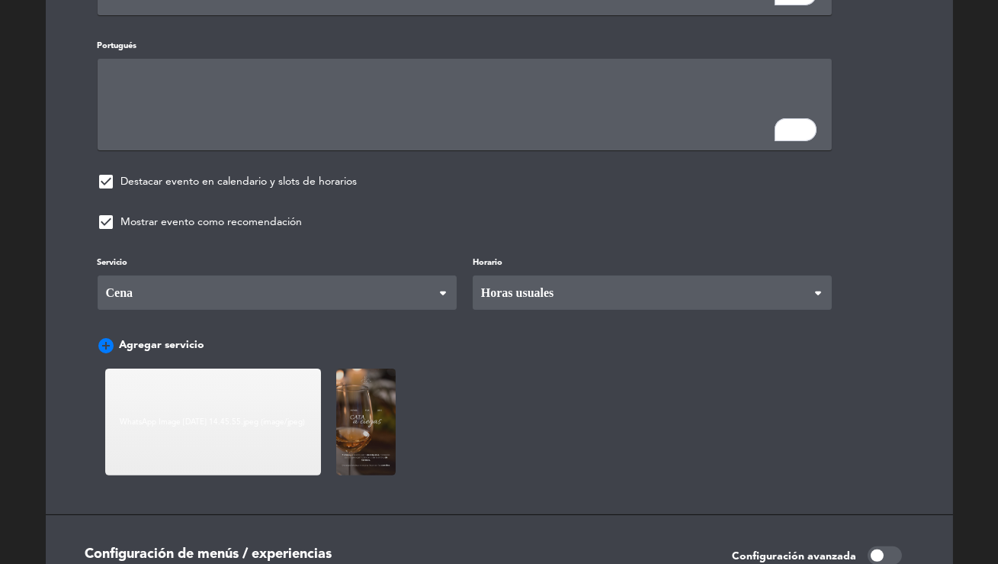
scroll to position [1169, 0]
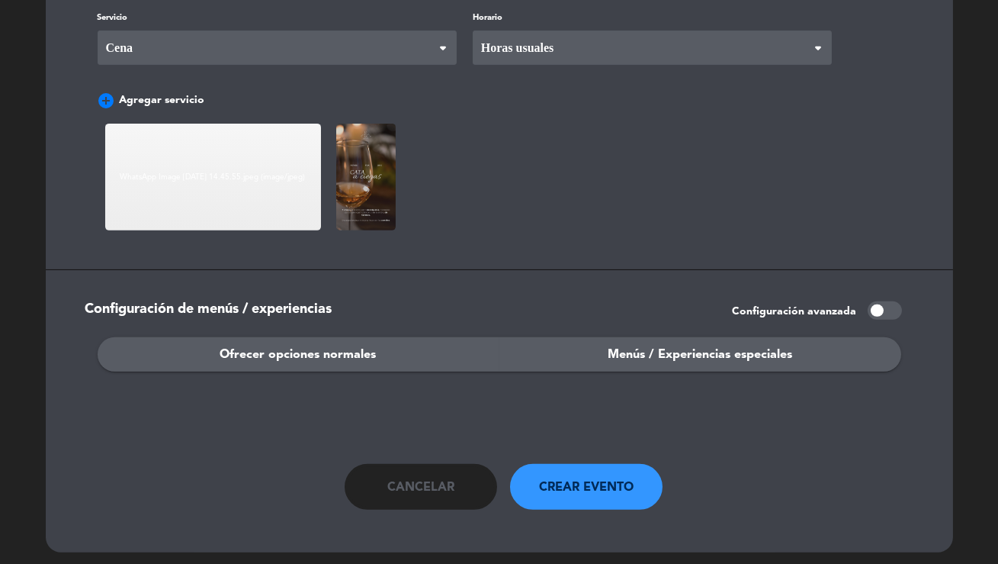
click at [704, 353] on span "Menús / Experiencias especiales" at bounding box center [700, 355] width 185 height 20
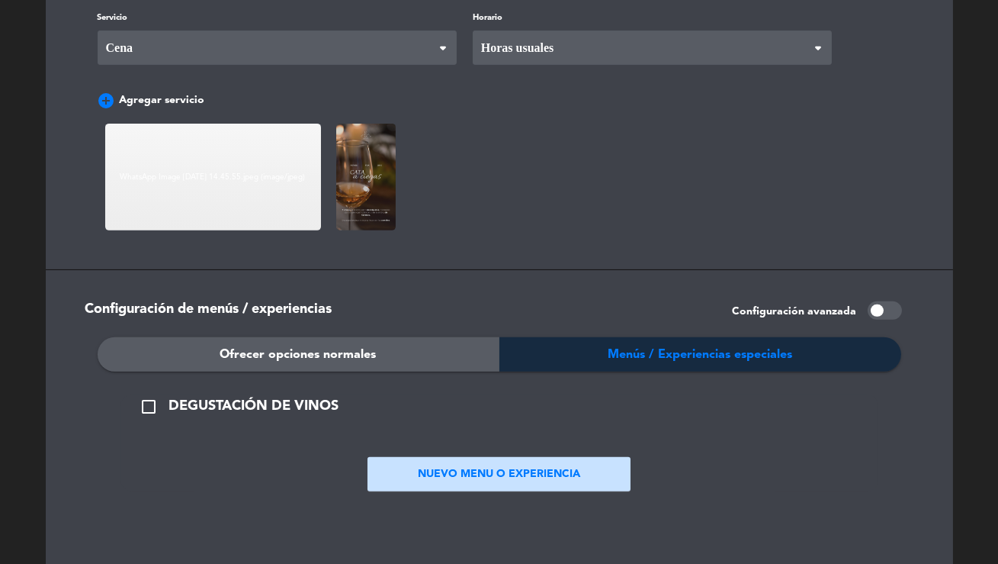
click at [458, 464] on button "NUEVO MENU O EXPERIENCIA" at bounding box center [499, 474] width 263 height 34
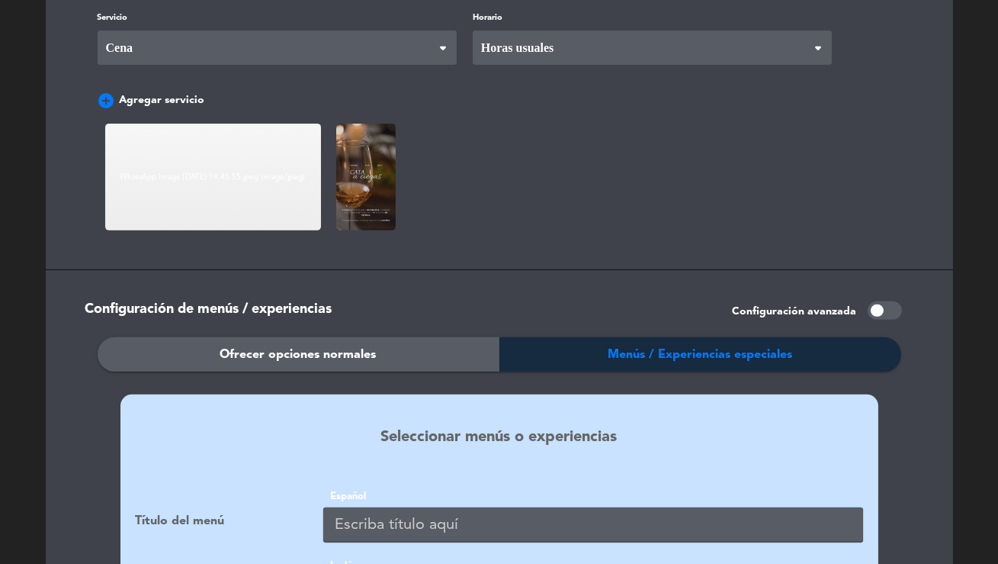
click at [395, 515] on input "text" at bounding box center [593, 524] width 540 height 34
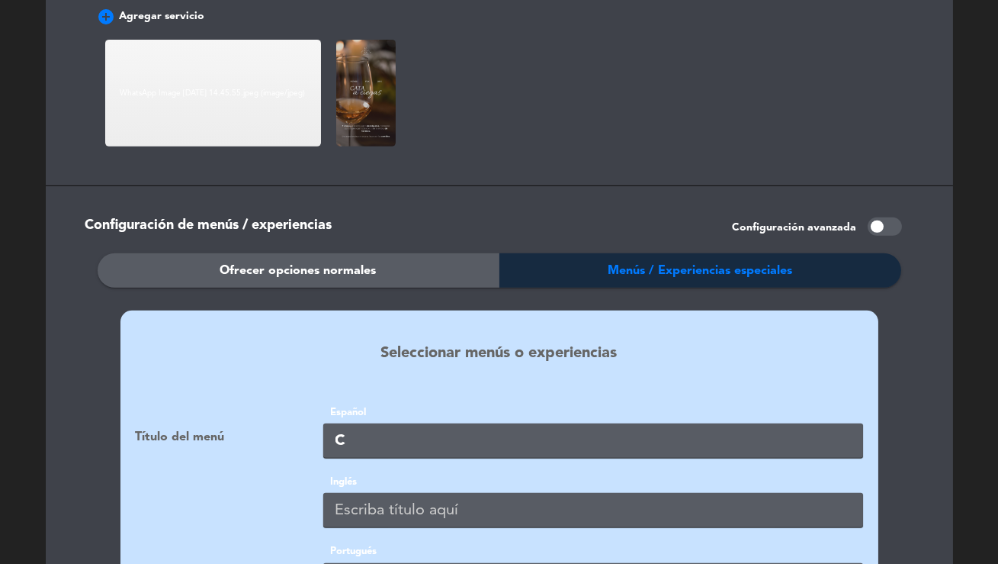
scroll to position [1256, 0]
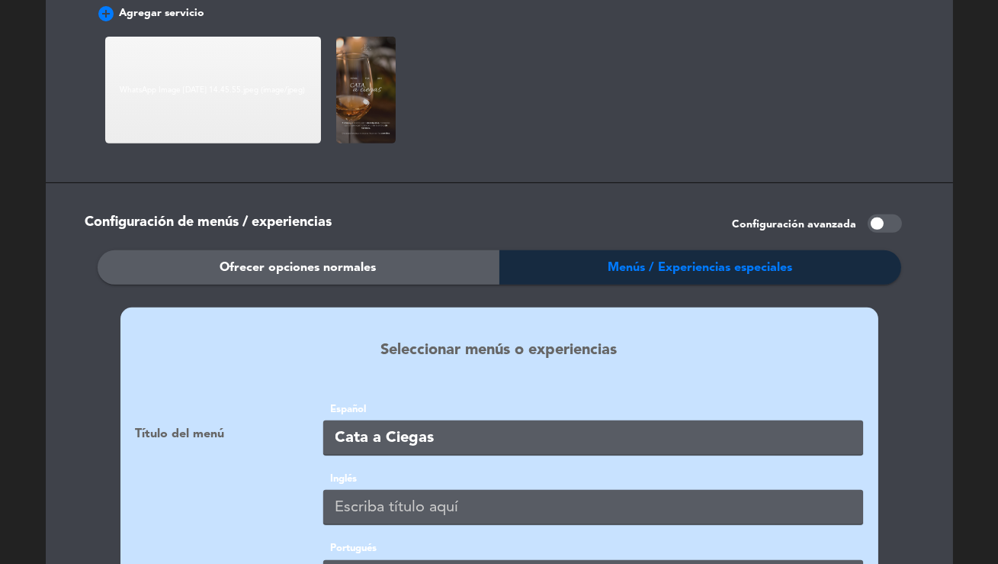
type input "Cata a Ciegas"
paste input "Cata a Ciegas"
type input "Cata a Ciegas"
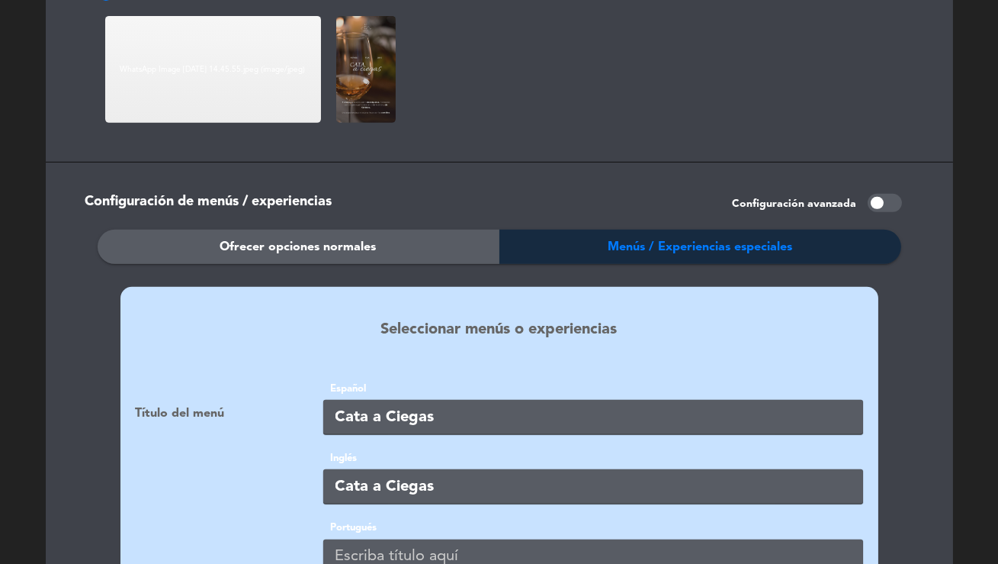
paste input "Cata a Ciegas"
type input "Cata a Ciegas"
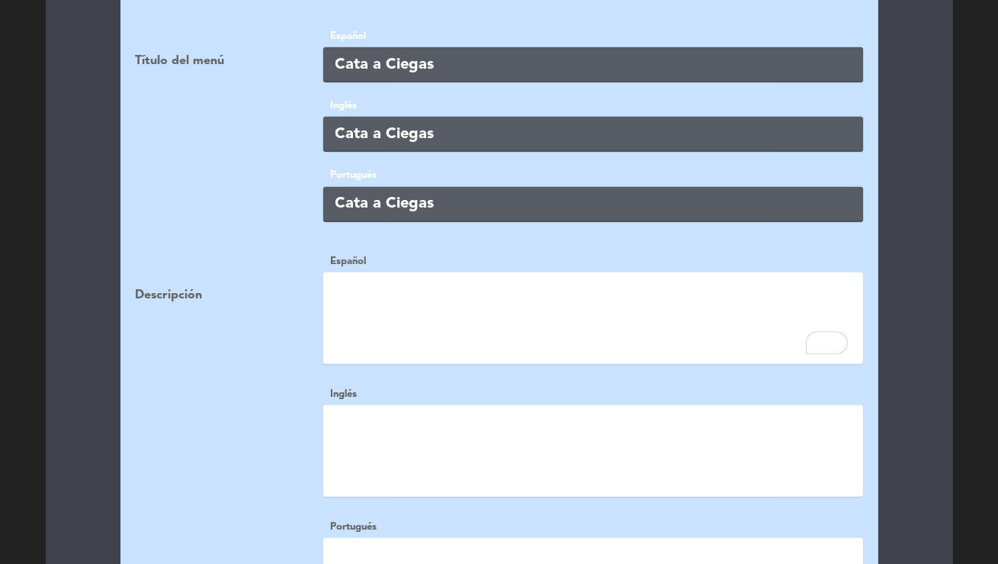
type textarea "6"
type textarea "7"
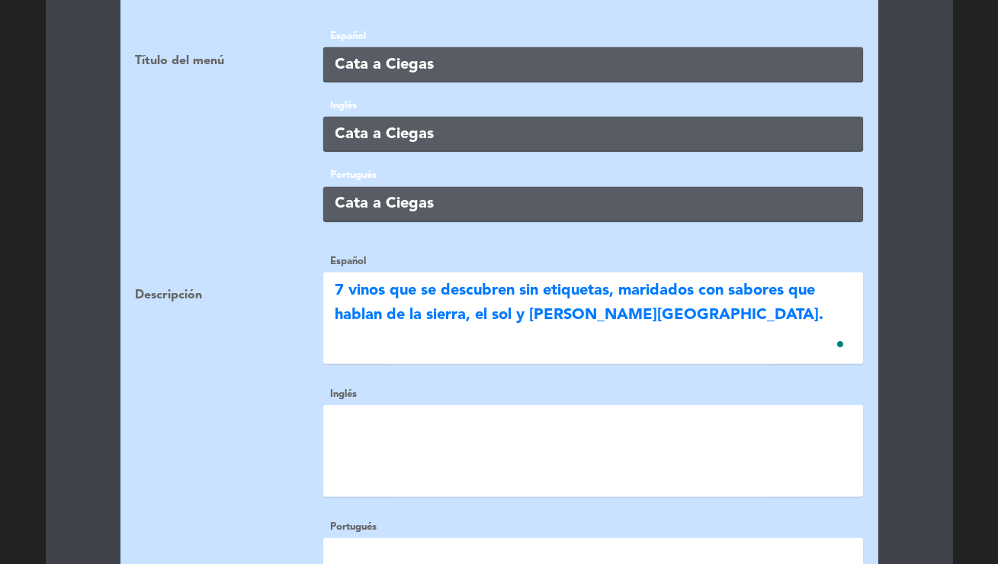
type textarea "7 vinos que se descubren sin etiquetas, maridados con sabores que hablan de la …"
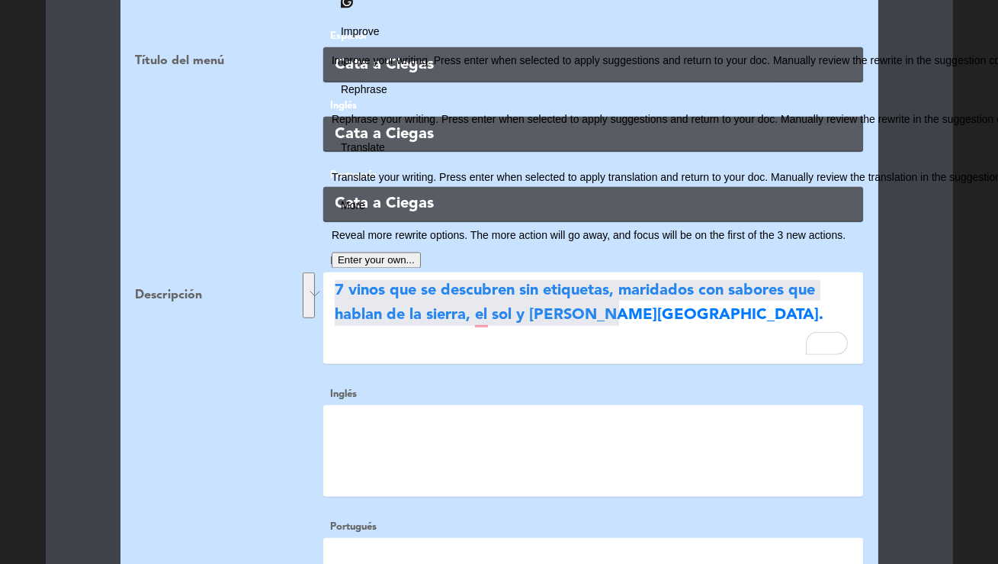
click at [341, 429] on textarea at bounding box center [593, 451] width 540 height 92
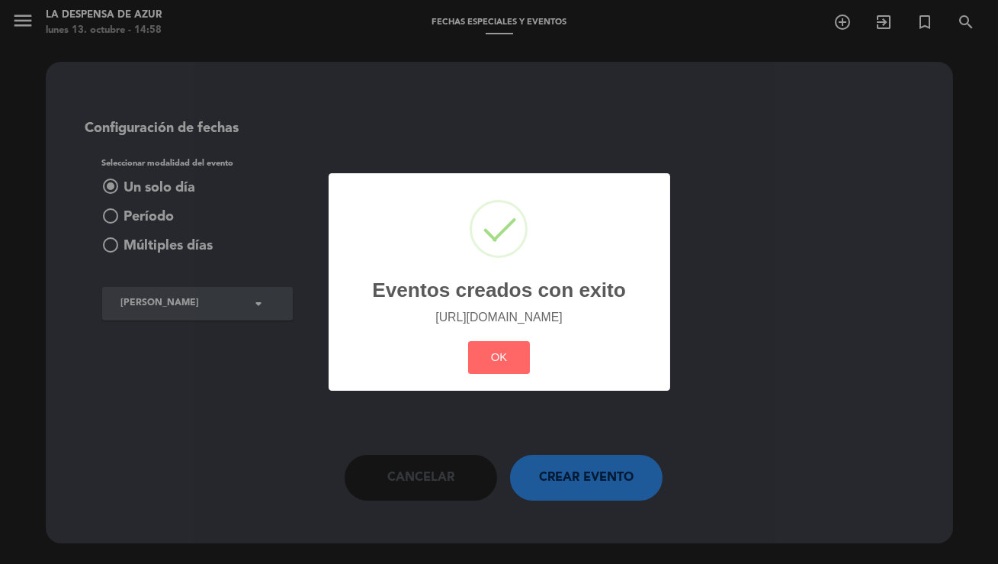
scroll to position [0, 2]
click at [500, 371] on button "OK" at bounding box center [499, 357] width 62 height 33
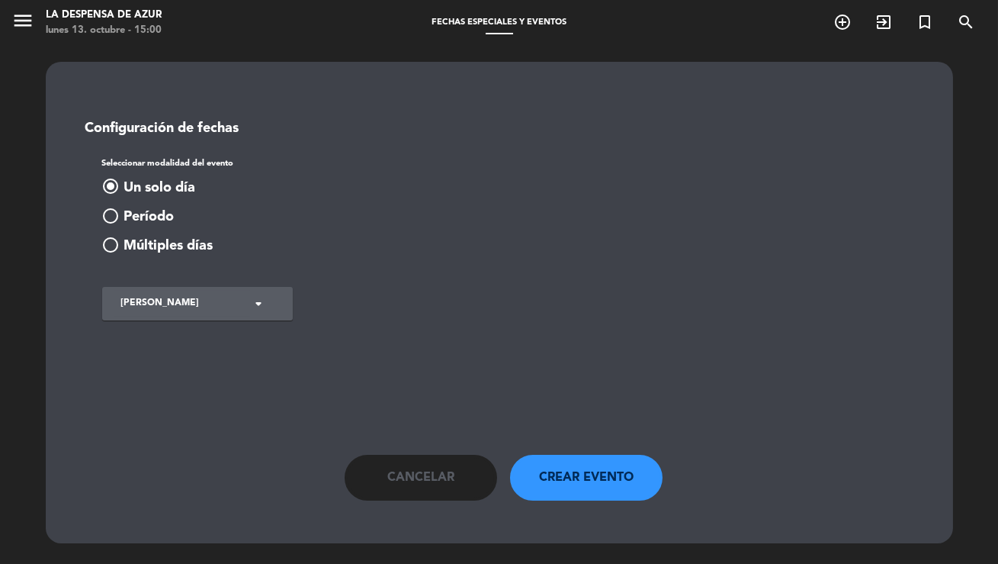
click at [484, 369] on main "Configuración de fechas Seleccionar modalidad del evento radio_button_checked U…" at bounding box center [500, 294] width 870 height 412
click at [477, 369] on main "Configuración de fechas Seleccionar modalidad del evento radio_button_checked U…" at bounding box center [500, 294] width 870 height 412
drag, startPoint x: 113, startPoint y: 56, endPoint x: 44, endPoint y: 34, distance: 71.9
click at [113, 56] on div "menu La Despensa de Azur lunes 13. octubre - 15:24 Fechas especiales y eventos …" at bounding box center [499, 282] width 998 height 564
click at [21, 23] on icon "menu" at bounding box center [22, 20] width 23 height 23
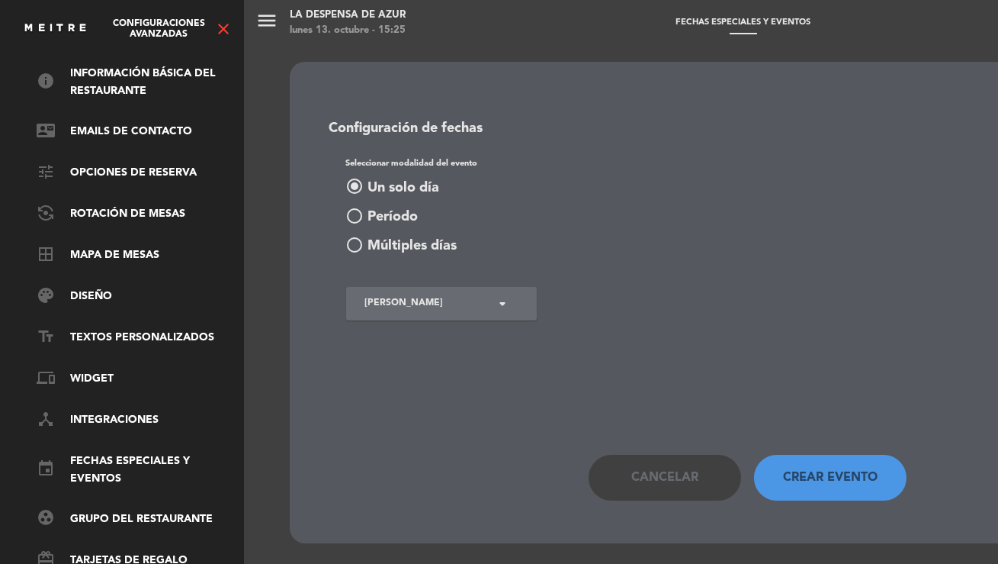
scroll to position [114, 2]
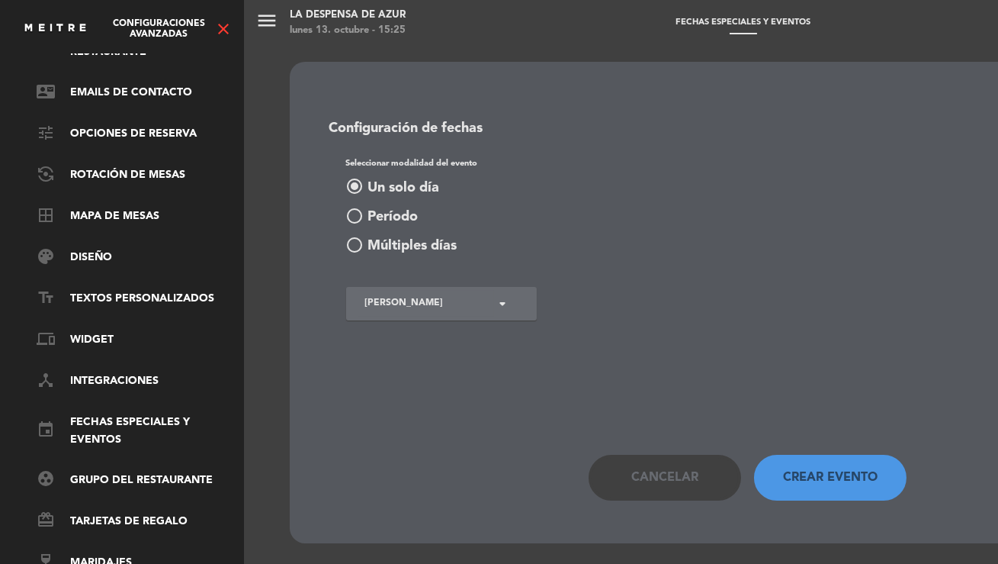
click at [224, 28] on icon "close" at bounding box center [223, 29] width 18 height 18
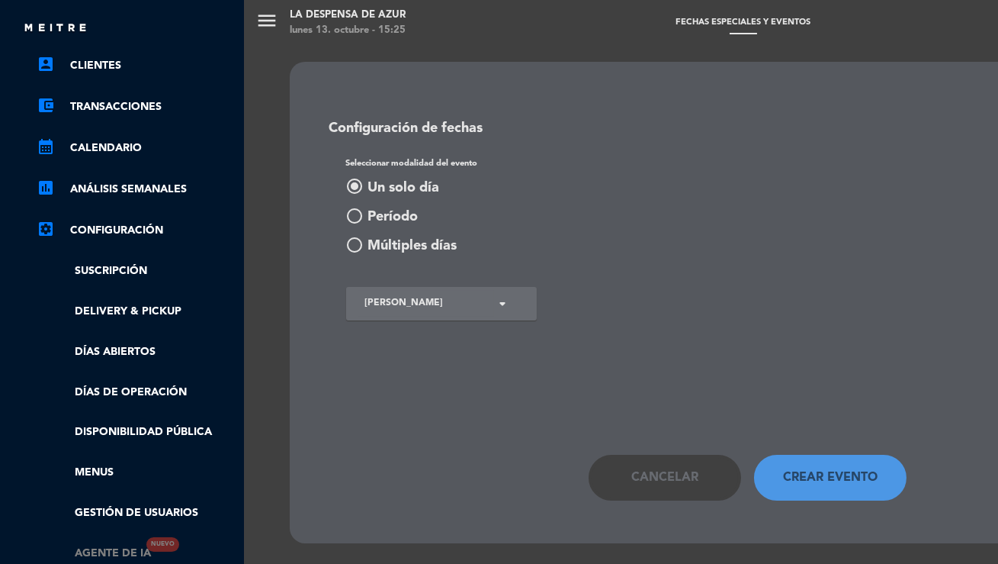
scroll to position [307, 2]
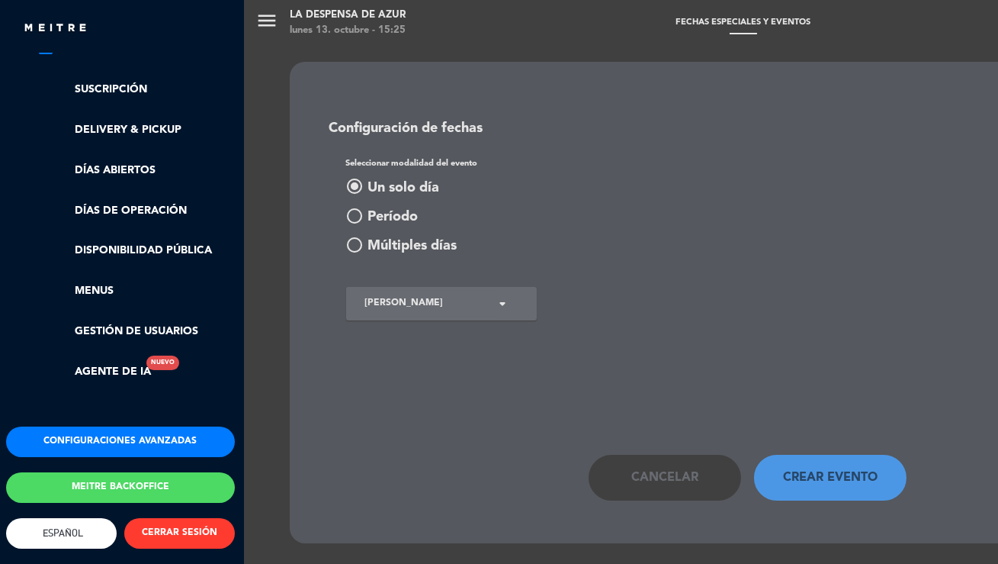
click at [126, 474] on button "Meitre backoffice" at bounding box center [120, 487] width 229 height 31
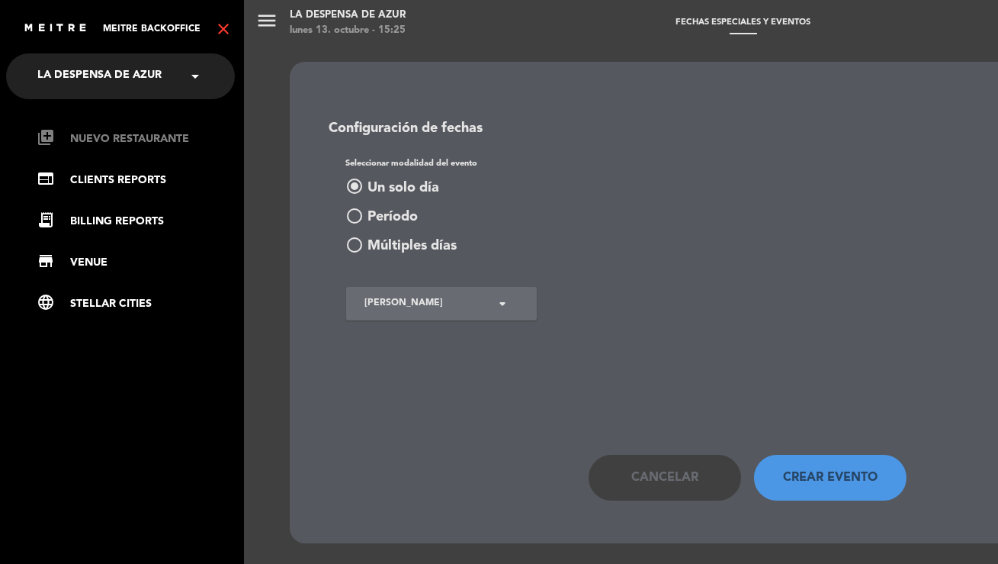
click at [101, 142] on link "library_add Nuevo Restaurante" at bounding box center [136, 139] width 198 height 18
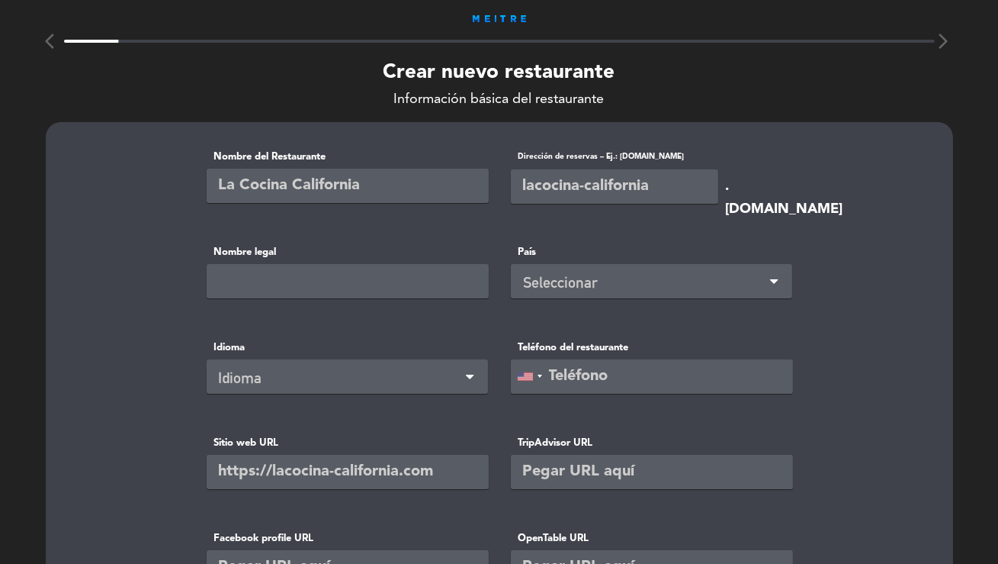
click at [245, 176] on input "text" at bounding box center [348, 186] width 282 height 34
click at [245, 177] on input "text" at bounding box center [348, 186] width 282 height 34
type input "Damiana"
click at [581, 190] on input "text" at bounding box center [614, 186] width 207 height 34
click at [363, 276] on input "text" at bounding box center [348, 281] width 282 height 34
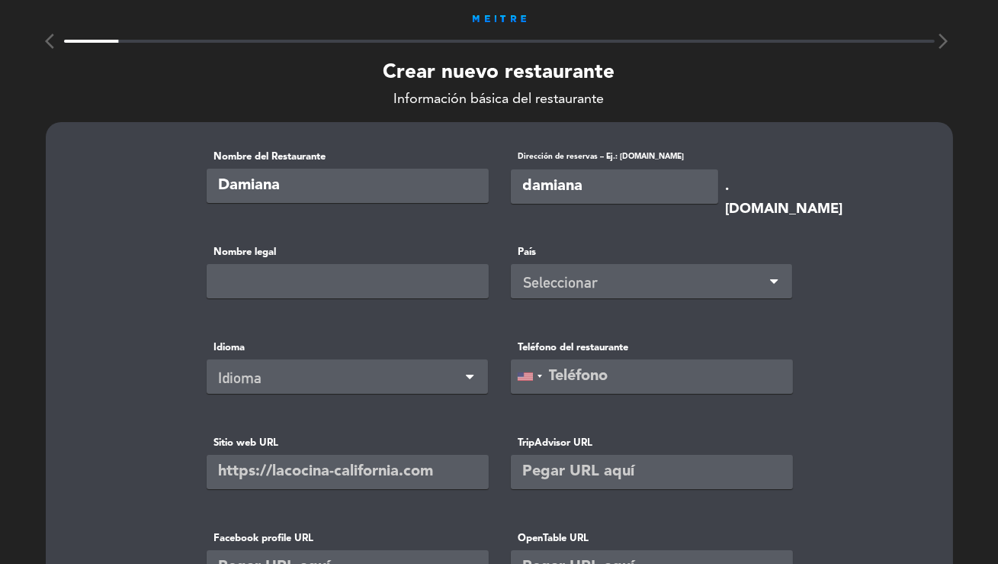
click at [604, 188] on input "damiana" at bounding box center [614, 186] width 207 height 34
type input "damianaresto"
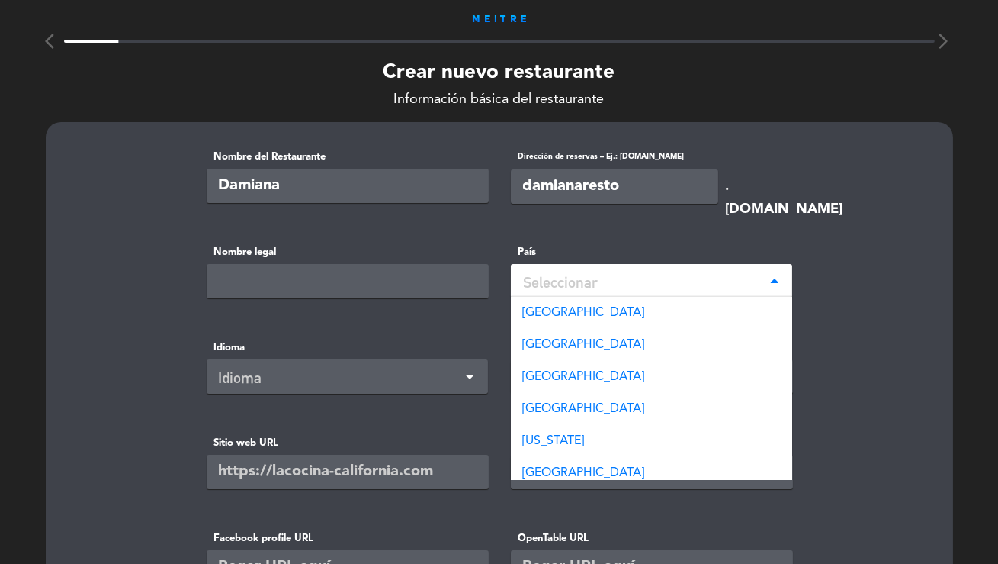
click at [593, 268] on div "Seleccionar" at bounding box center [651, 281] width 281 height 34
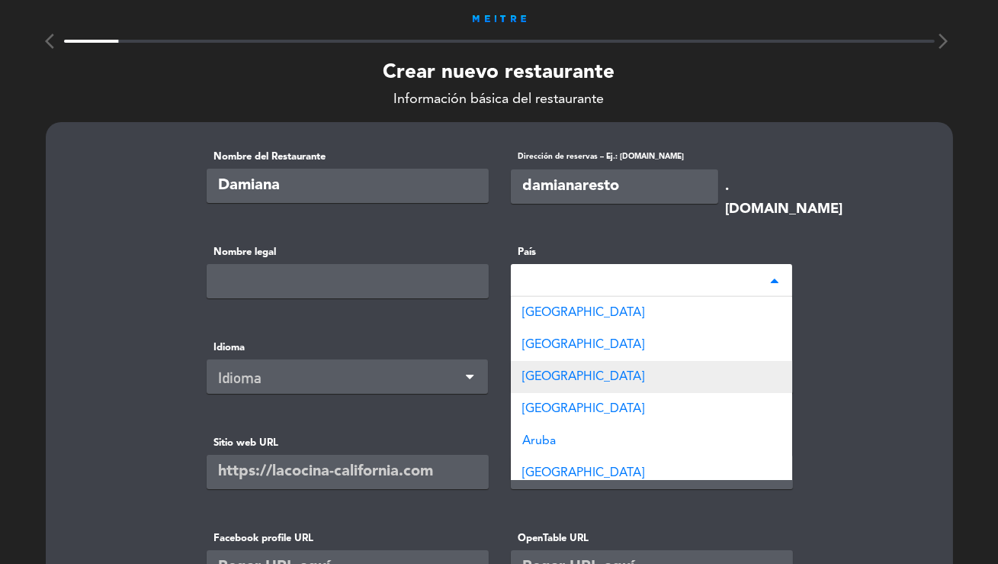
type input "arge"
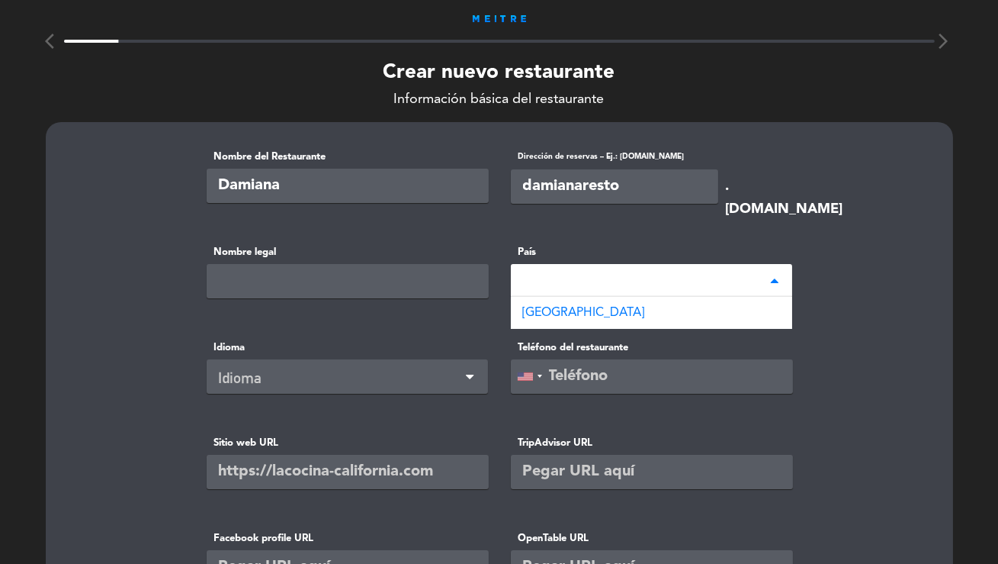
drag, startPoint x: 566, startPoint y: 313, endPoint x: 429, endPoint y: 365, distance: 146.5
click at [566, 313] on span "[GEOGRAPHIC_DATA]" at bounding box center [584, 313] width 122 height 12
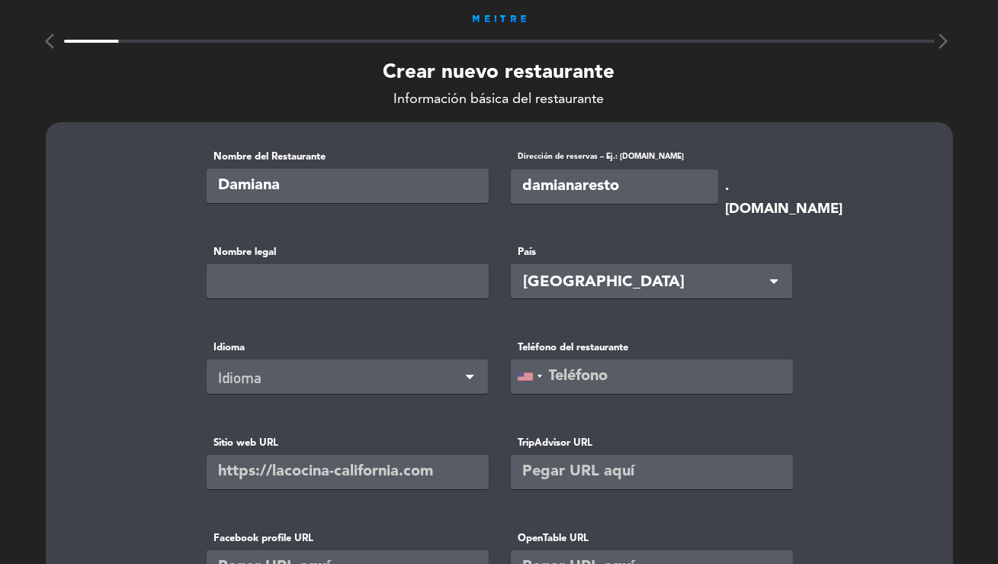
click at [355, 399] on div "Idioma Idioma" at bounding box center [347, 377] width 304 height 76
click at [288, 373] on div "Idioma" at bounding box center [341, 377] width 245 height 25
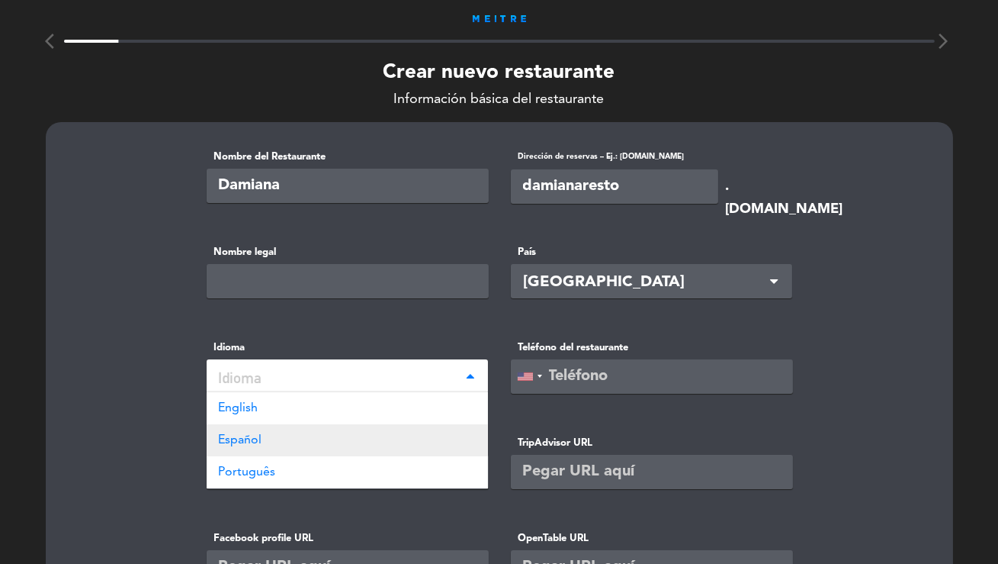
click at [247, 446] on span "Español" at bounding box center [240, 440] width 43 height 12
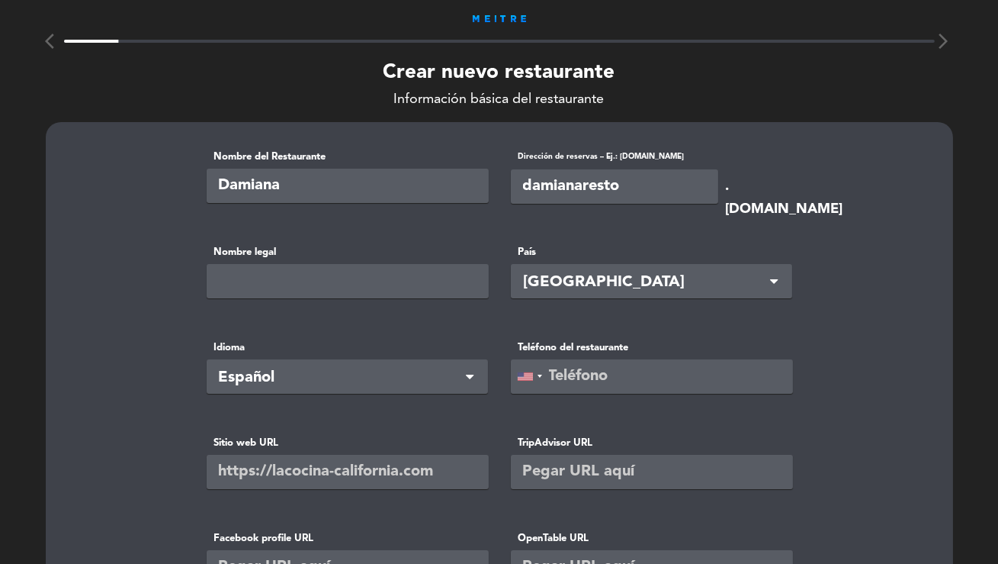
click at [587, 377] on input "tel" at bounding box center [652, 376] width 282 height 34
paste input "+54 9 299 637-6247"
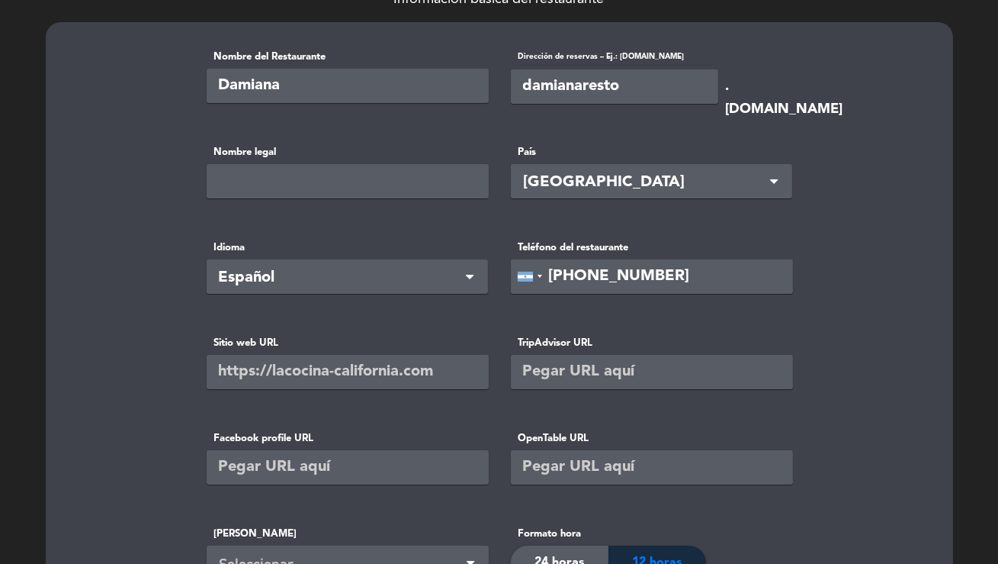
type input "+54 9 299 637-6247"
click at [262, 371] on input "text" at bounding box center [348, 372] width 282 height 34
paste input "https://www.instagram.com/damianaresto/"
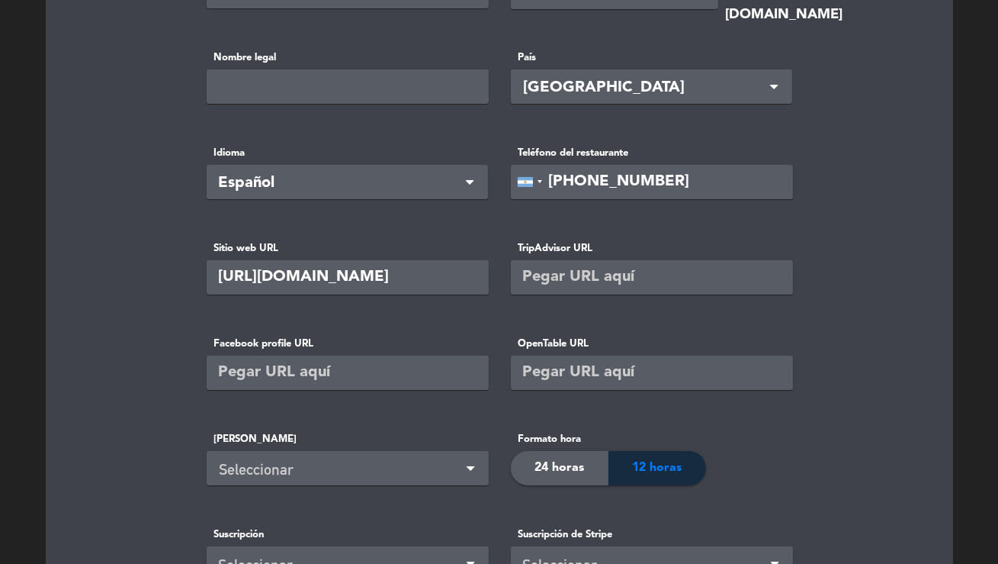
scroll to position [221, 0]
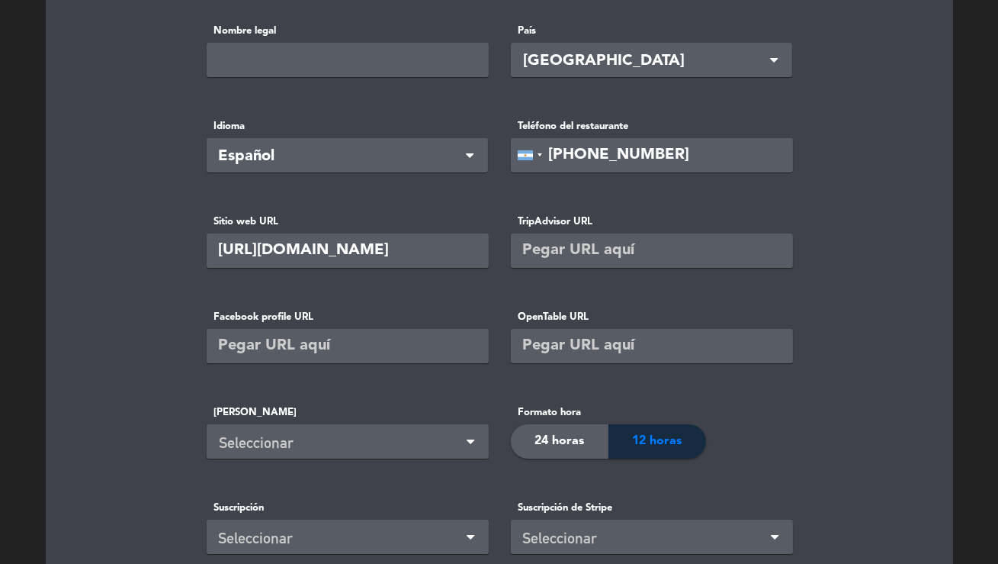
type input "https://www.instagram.com/damianaresto/"
click at [259, 352] on input "text" at bounding box center [348, 346] width 282 height 34
paste input "https://www.instagram.com/damianaresto/"
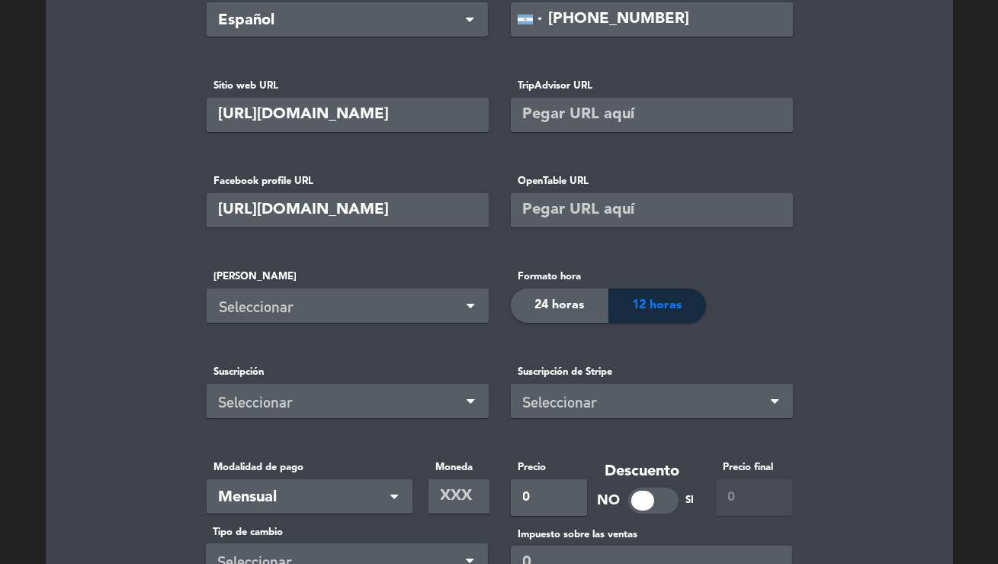
scroll to position [382, 0]
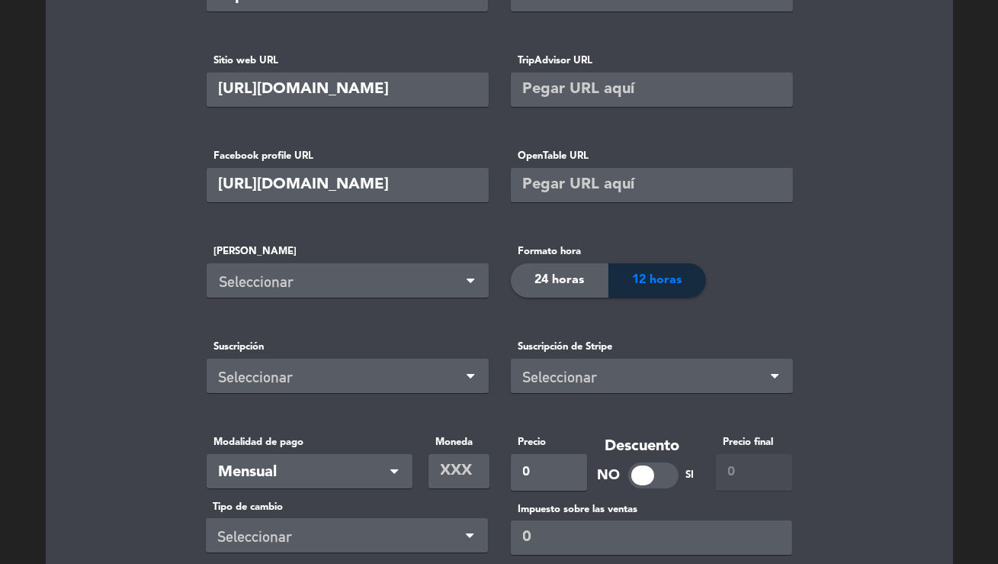
type input "https://www.instagram.com/damianaresto/"
click at [336, 288] on div "Seleccionar" at bounding box center [351, 281] width 262 height 25
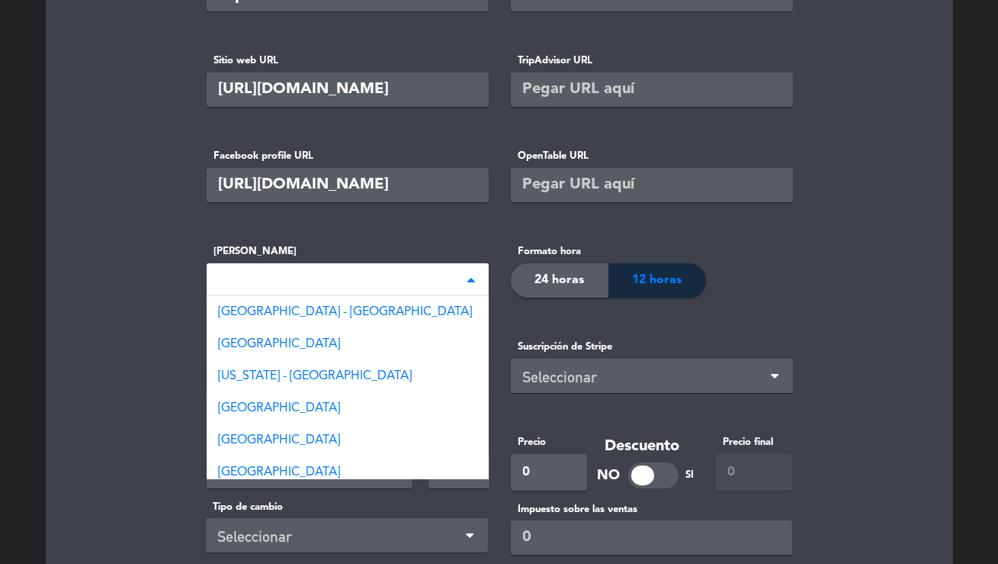
type input "bueno"
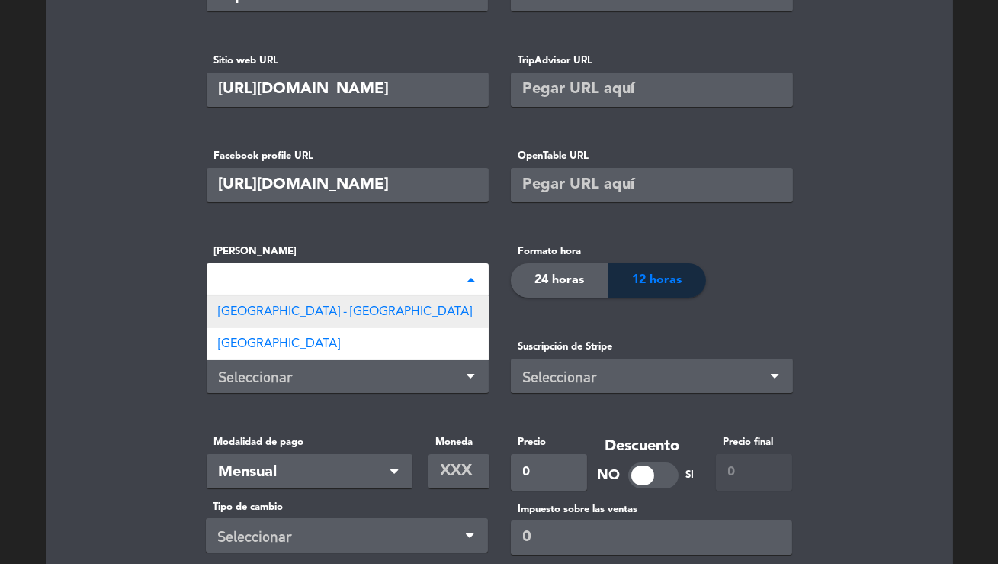
click at [325, 309] on span "[GEOGRAPHIC_DATA] - [GEOGRAPHIC_DATA]" at bounding box center [346, 312] width 254 height 12
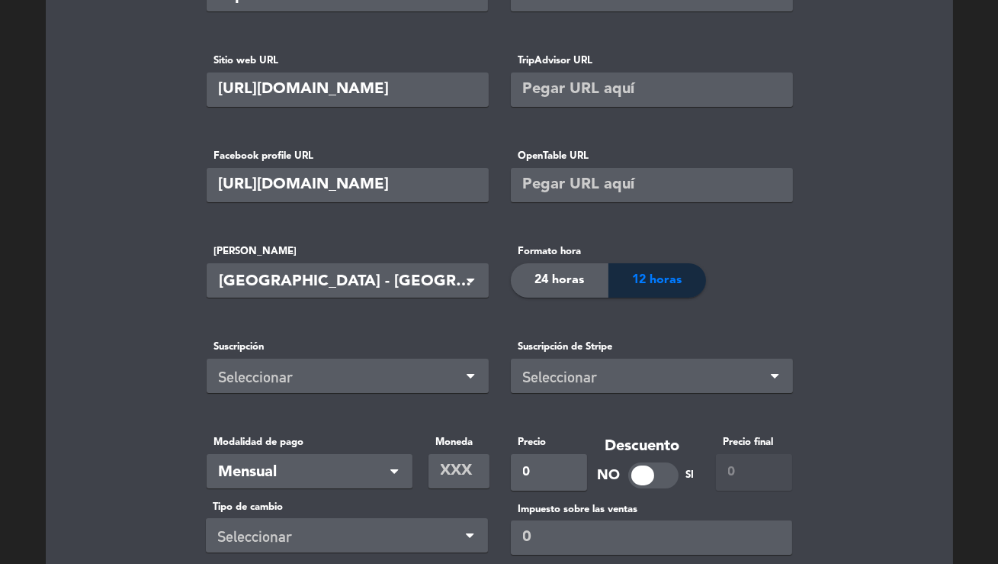
click at [549, 275] on span "24 horas" at bounding box center [560, 280] width 50 height 20
drag, startPoint x: 378, startPoint y: 345, endPoint x: 357, endPoint y: 378, distance: 39.4
click at [377, 346] on label "Suscripción" at bounding box center [348, 347] width 282 height 16
drag, startPoint x: 357, startPoint y: 378, endPoint x: 325, endPoint y: 380, distance: 32.1
click at [355, 378] on div "Seleccionar" at bounding box center [342, 377] width 246 height 25
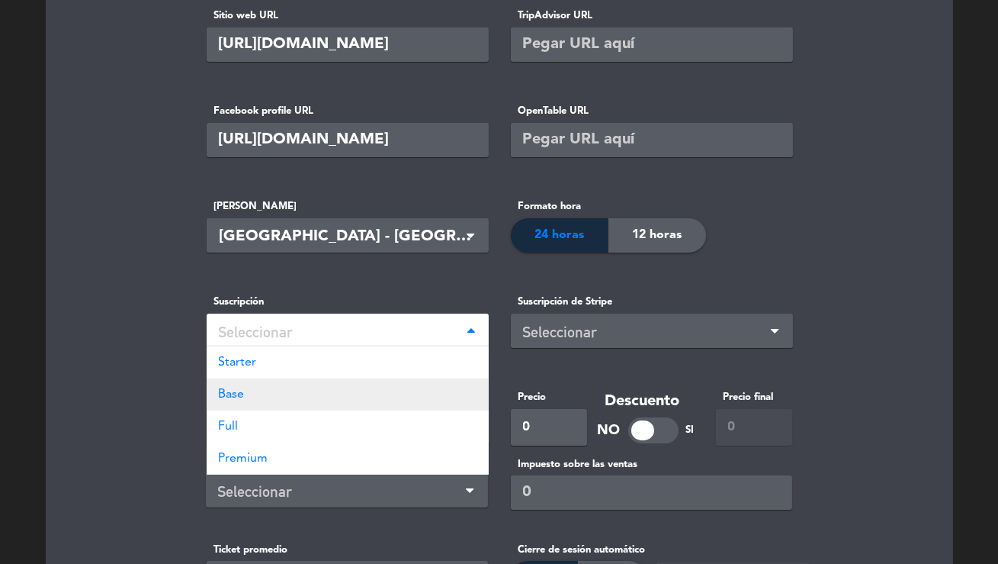
scroll to position [436, 0]
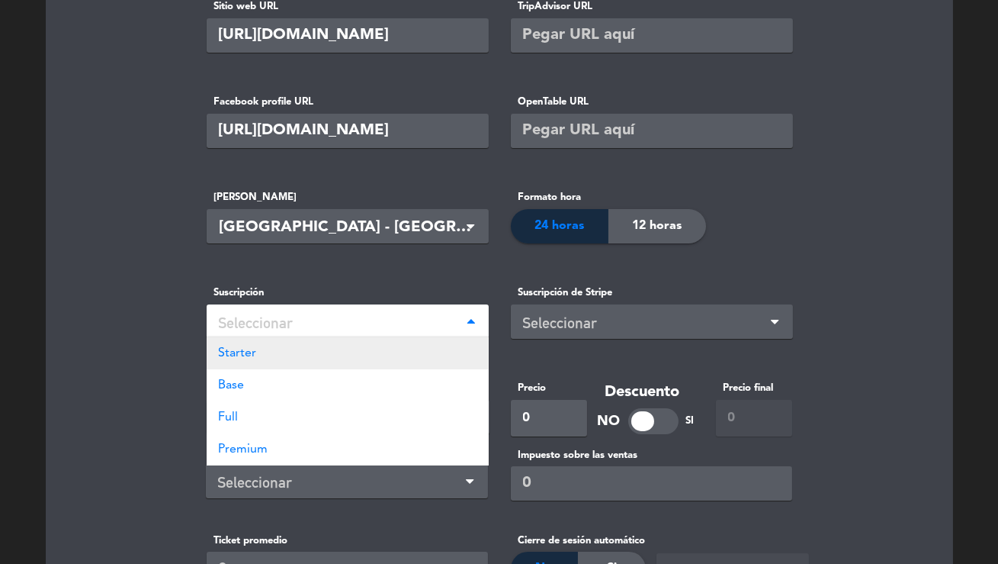
click at [256, 362] on div "Starter" at bounding box center [348, 353] width 282 height 32
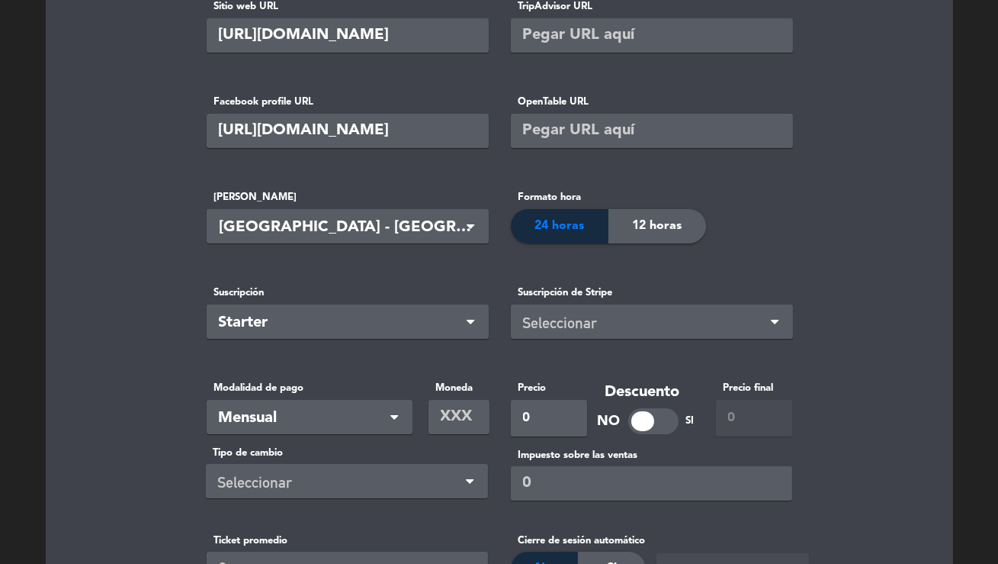
click at [741, 333] on div "Seleccionar" at bounding box center [646, 322] width 246 height 25
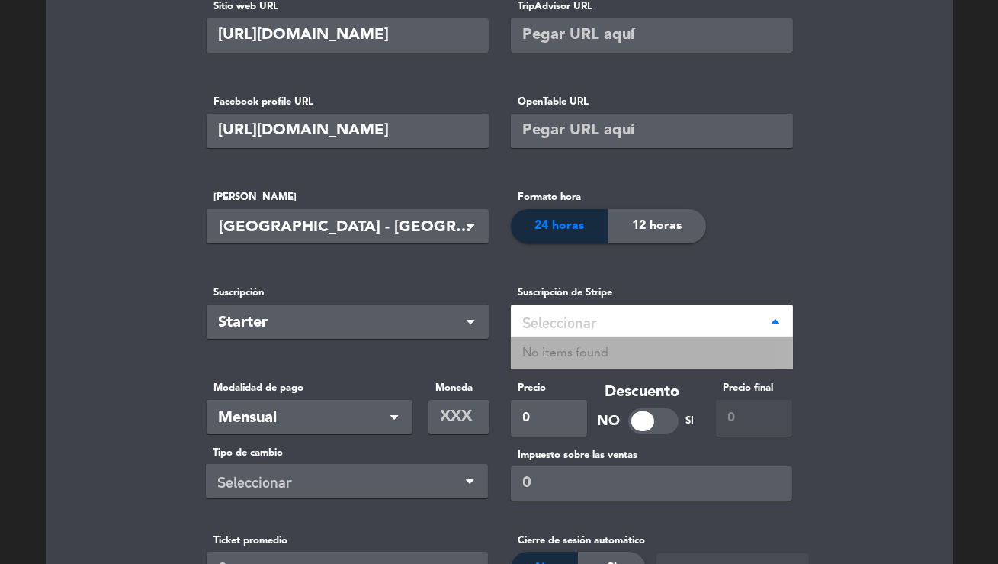
click at [387, 334] on span "Starter" at bounding box center [342, 322] width 246 height 25
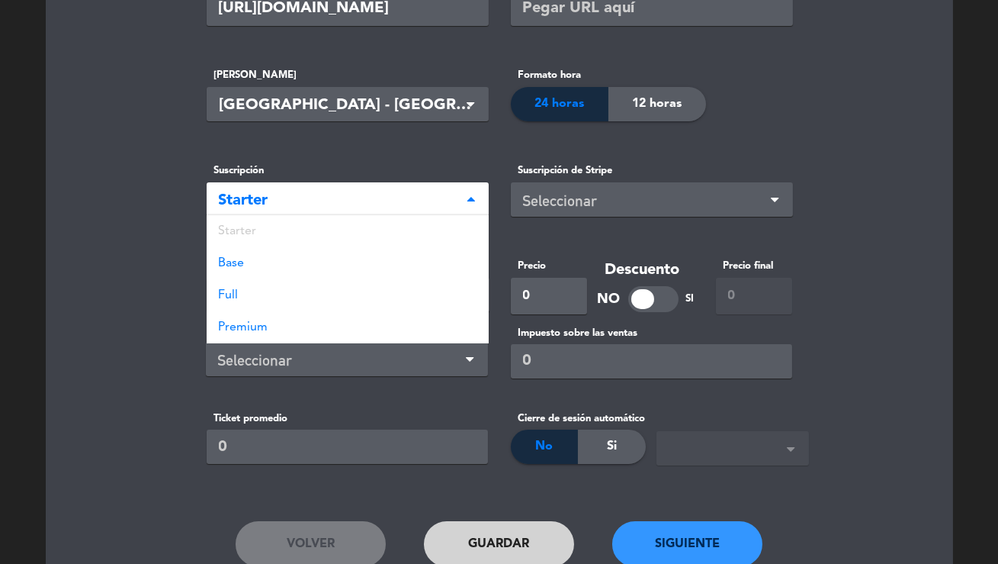
scroll to position [563, 0]
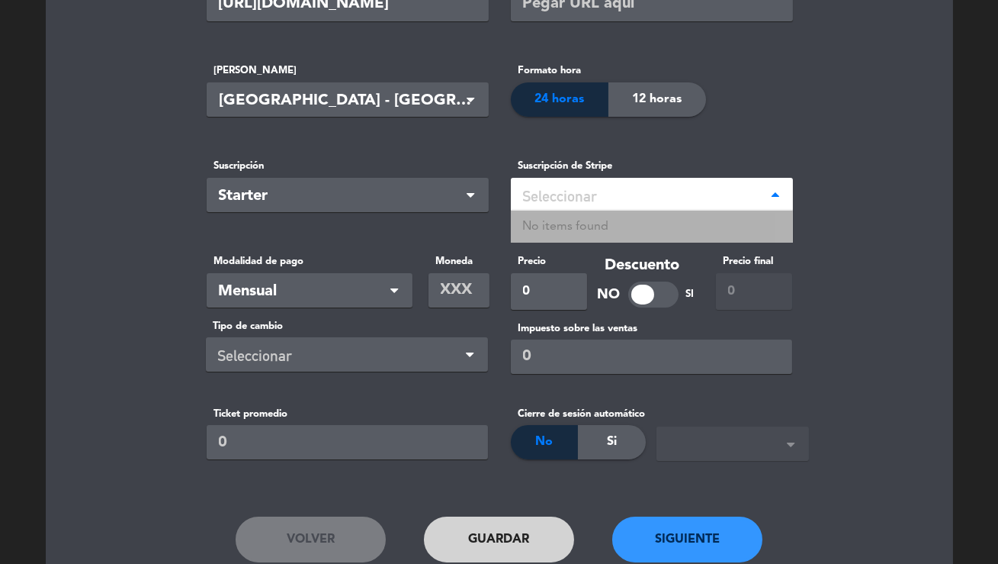
click at [573, 206] on div "Seleccionar" at bounding box center [646, 196] width 246 height 25
click at [301, 279] on span "Mensual" at bounding box center [303, 291] width 169 height 25
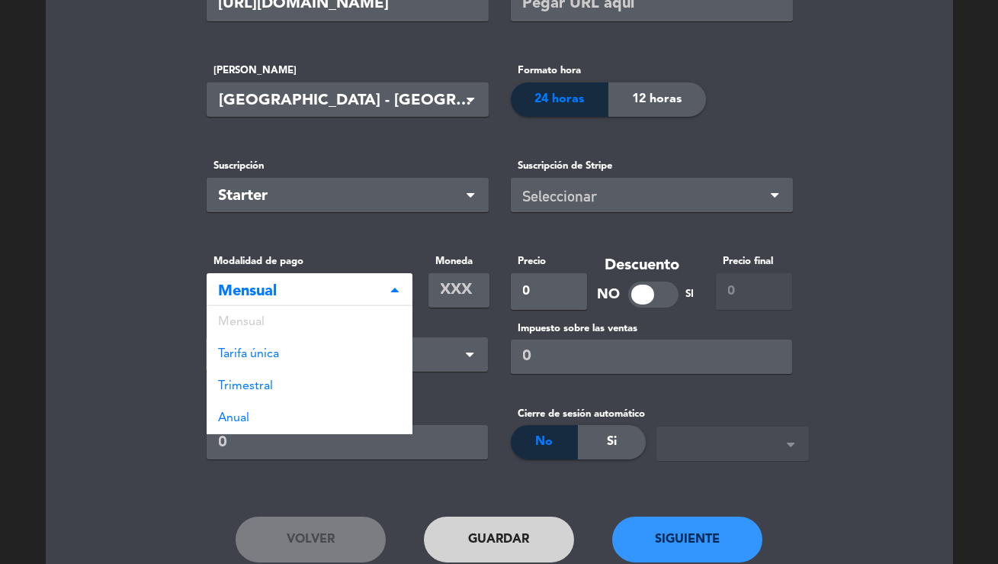
click at [449, 282] on input "text" at bounding box center [459, 290] width 61 height 34
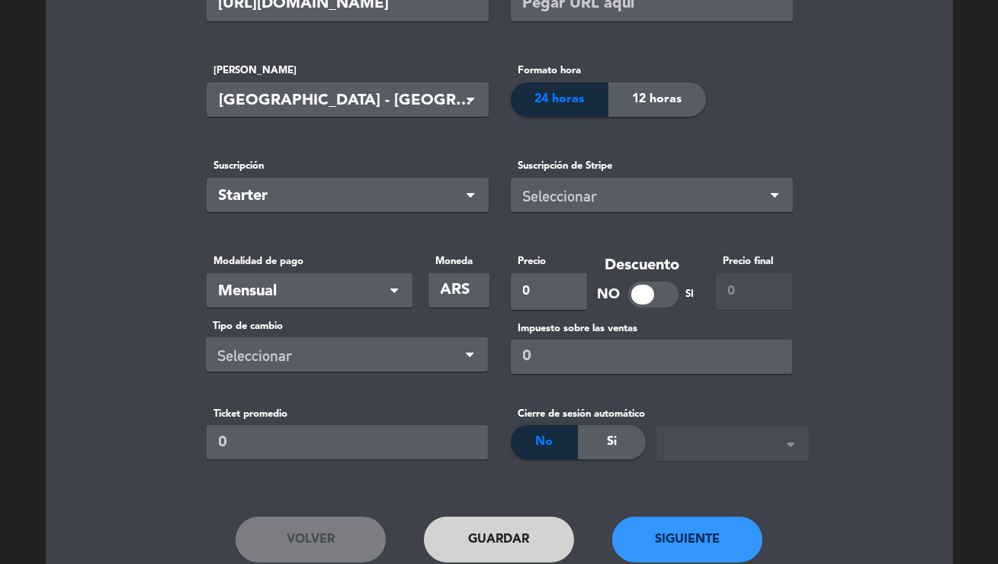
type input "ARS"
click at [524, 291] on input "0" at bounding box center [549, 291] width 76 height 37
click at [361, 351] on div "Seleccionar" at bounding box center [341, 355] width 246 height 25
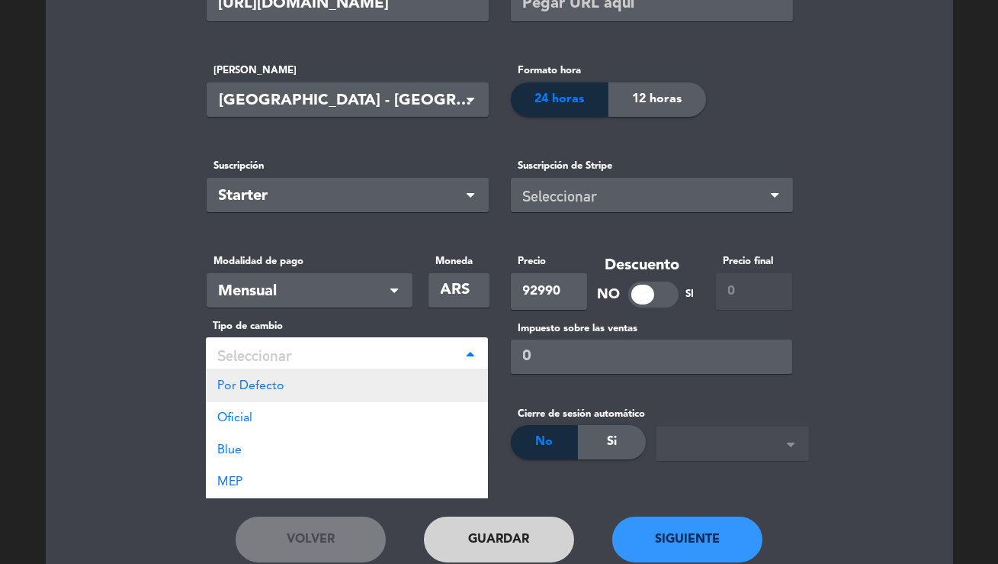
click at [285, 386] on div "Por Defecto" at bounding box center [347, 386] width 282 height 32
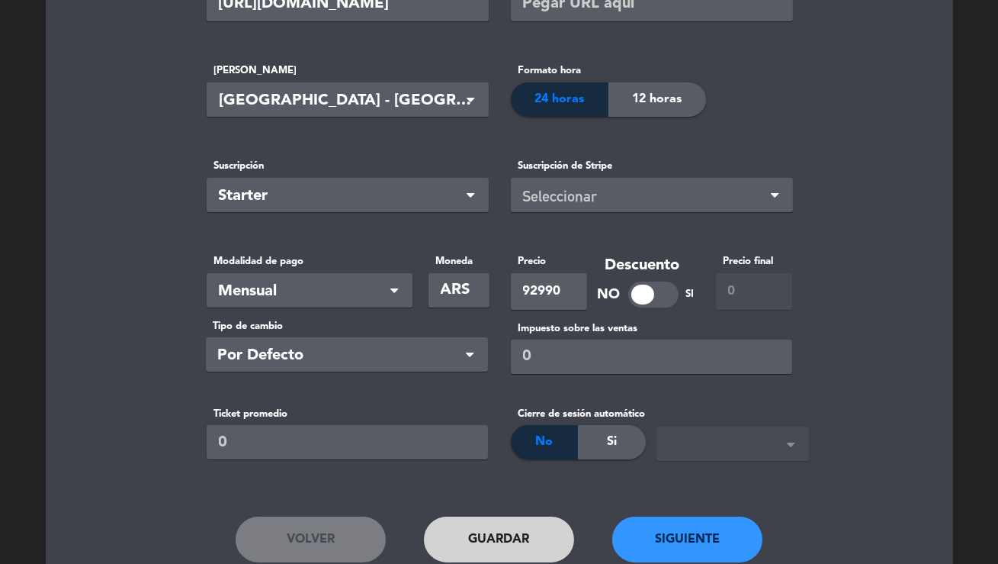
type input "92990"
click at [219, 435] on input "number" at bounding box center [347, 441] width 281 height 34
type input "80000"
click at [670, 541] on button "Siguiente" at bounding box center [688, 539] width 151 height 46
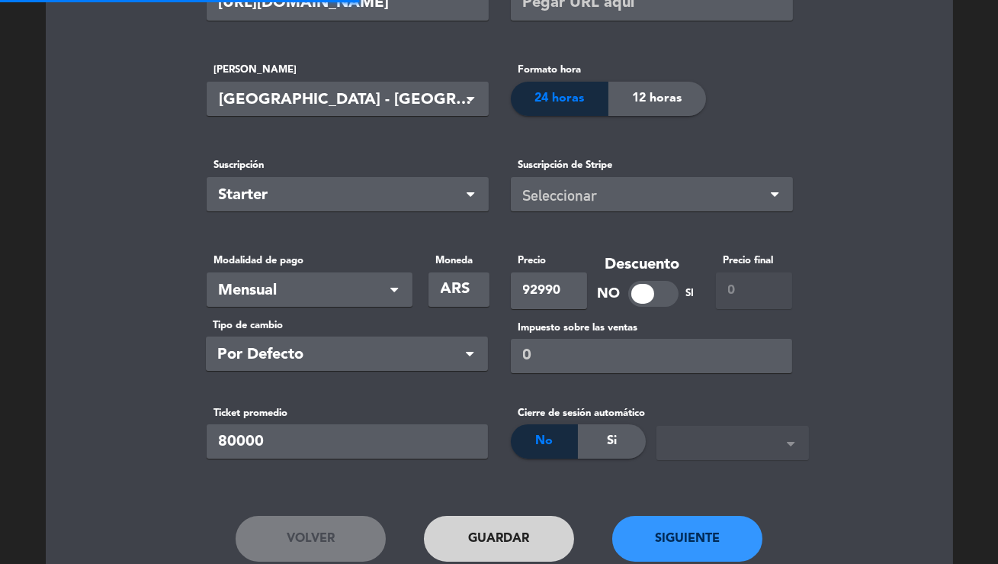
scroll to position [59, 0]
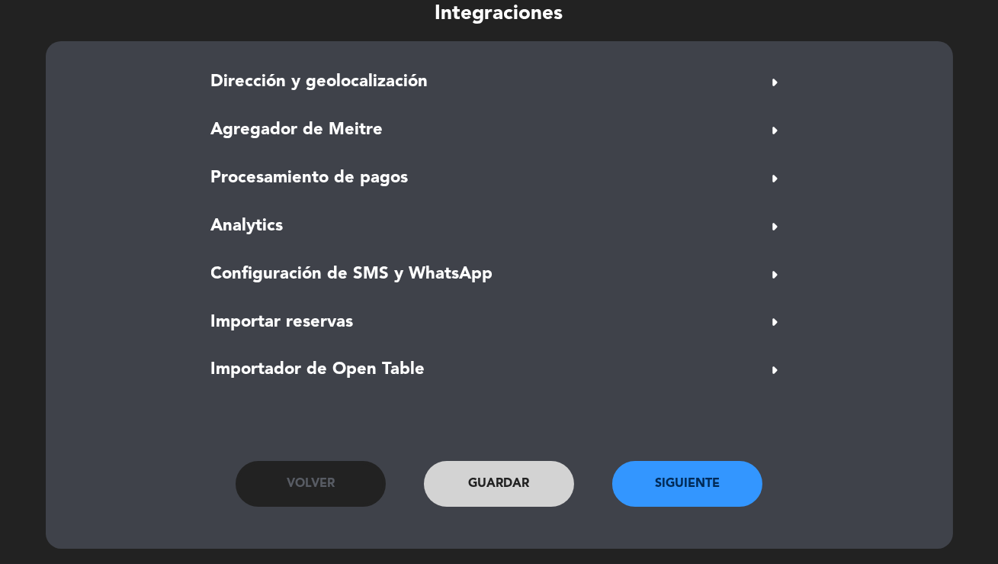
click at [333, 97] on form "Dirección y geolocalización arrow_right Permitir reservas a través de Google No…" at bounding box center [500, 226] width 586 height 317
click at [328, 89] on span "Dirección y geolocalización" at bounding box center [319, 82] width 217 height 27
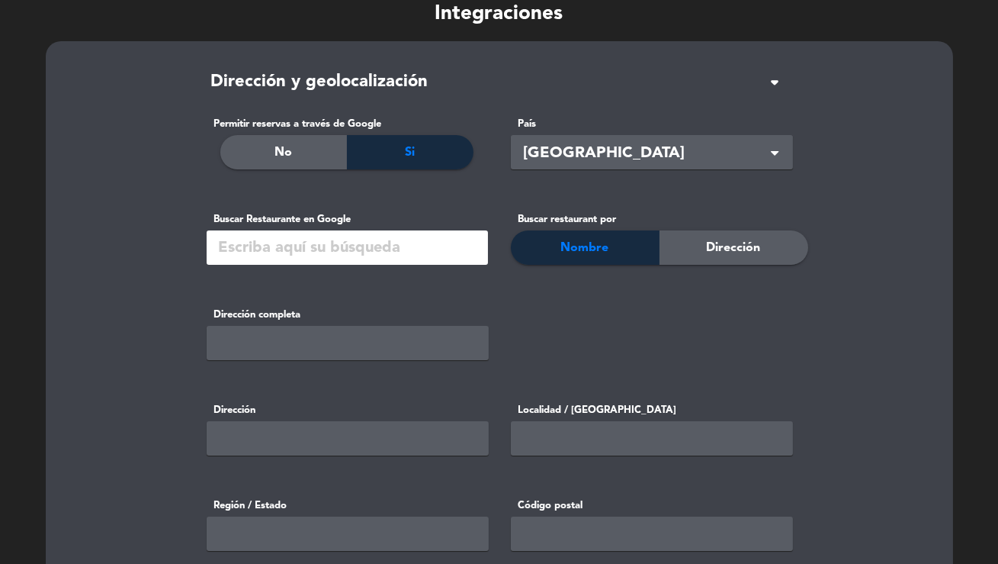
click at [291, 237] on input "text" at bounding box center [347, 247] width 281 height 34
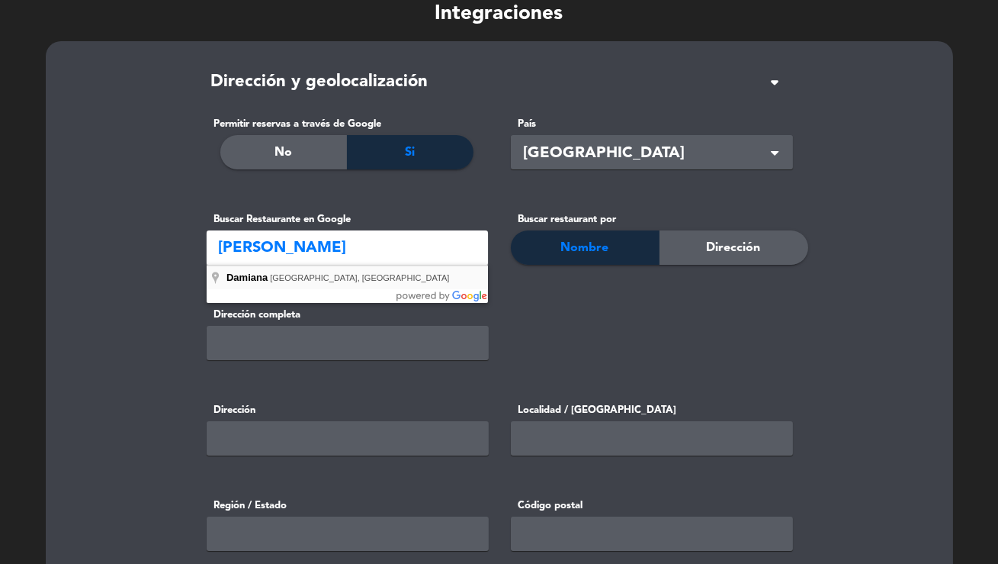
type input "Damiana, Neuquén, Argentina"
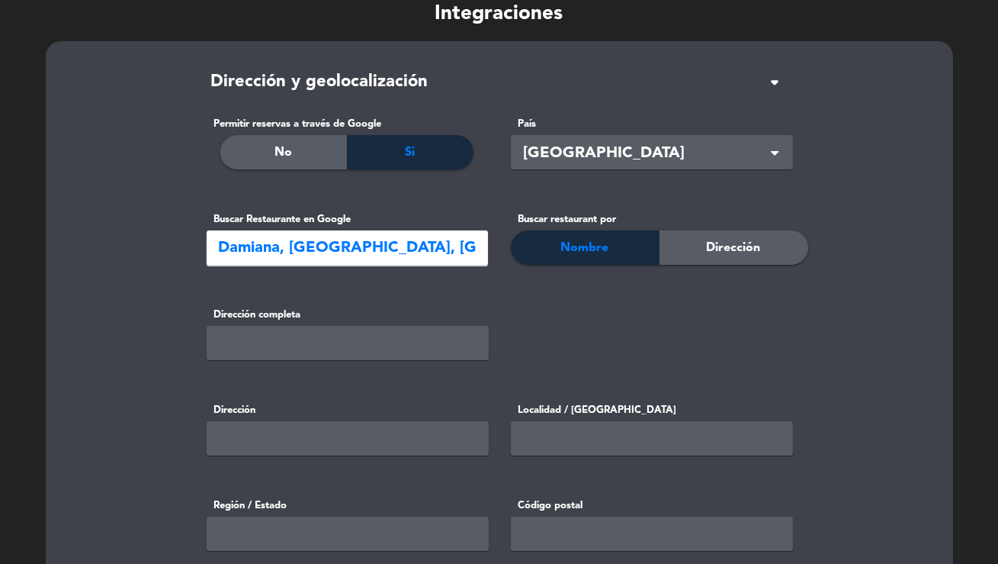
type input "Neuquén, Argentina"
type input "Neuquén"
type input "-38.9788692"
type input "-68.0543594"
click at [236, 437] on input "text" at bounding box center [348, 438] width 282 height 34
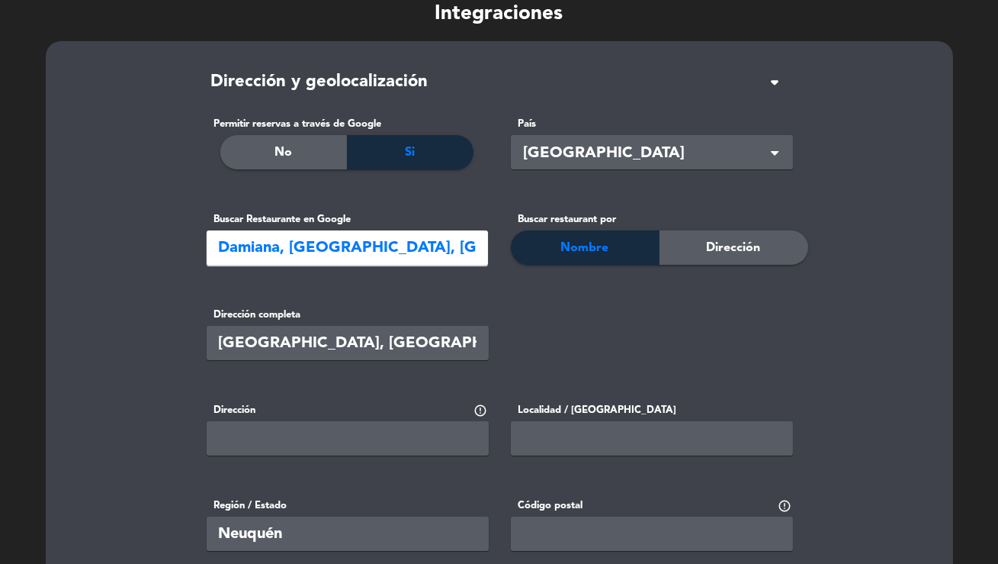
paste input "Neuquén, Argentina"
type input "Neuquén, Argentina"
click at [584, 437] on input "text" at bounding box center [652, 438] width 282 height 34
paste input "Neuquén, Argentina"
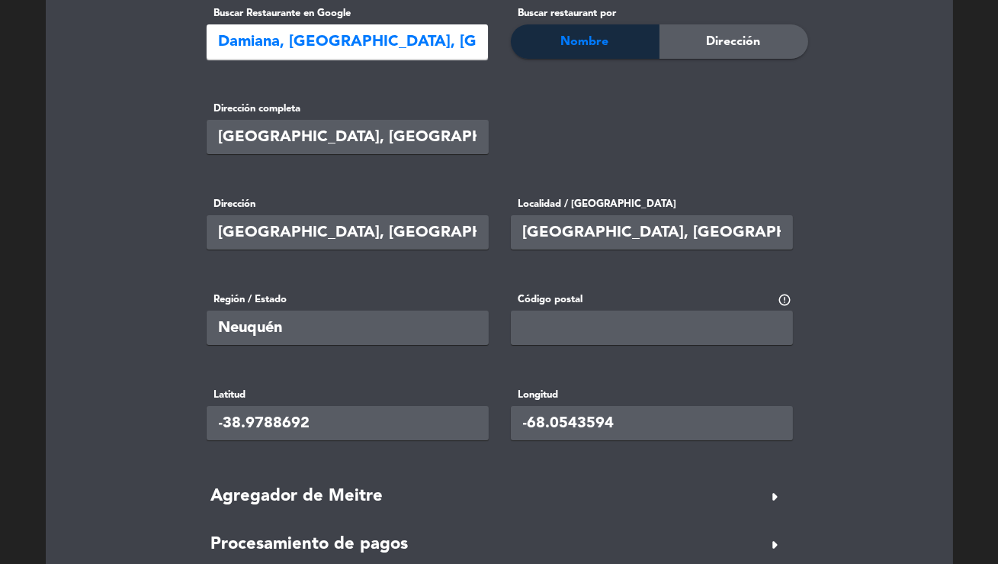
scroll to position [267, 0]
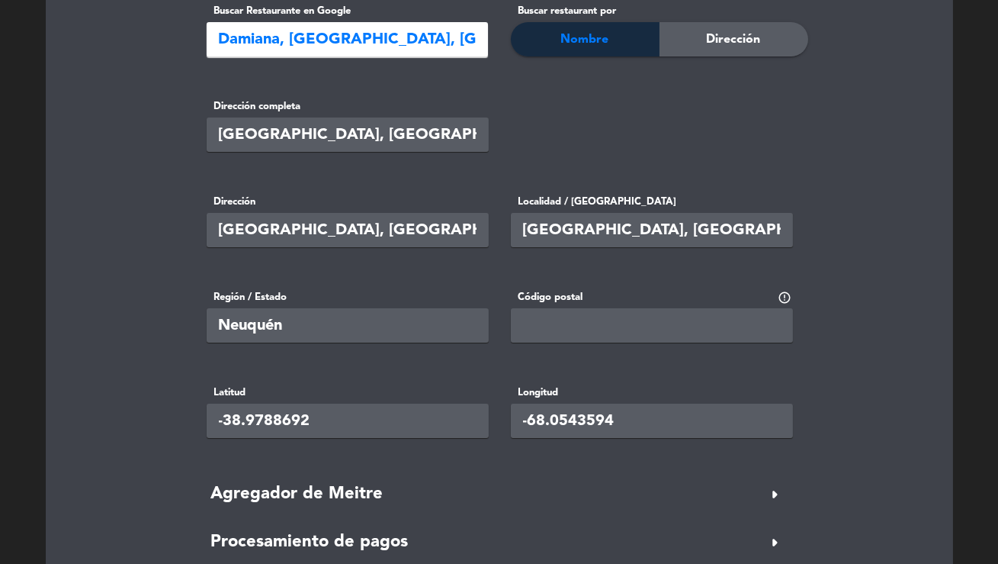
type input "Neuquén, Argentina"
click at [590, 332] on input "text" at bounding box center [652, 325] width 282 height 34
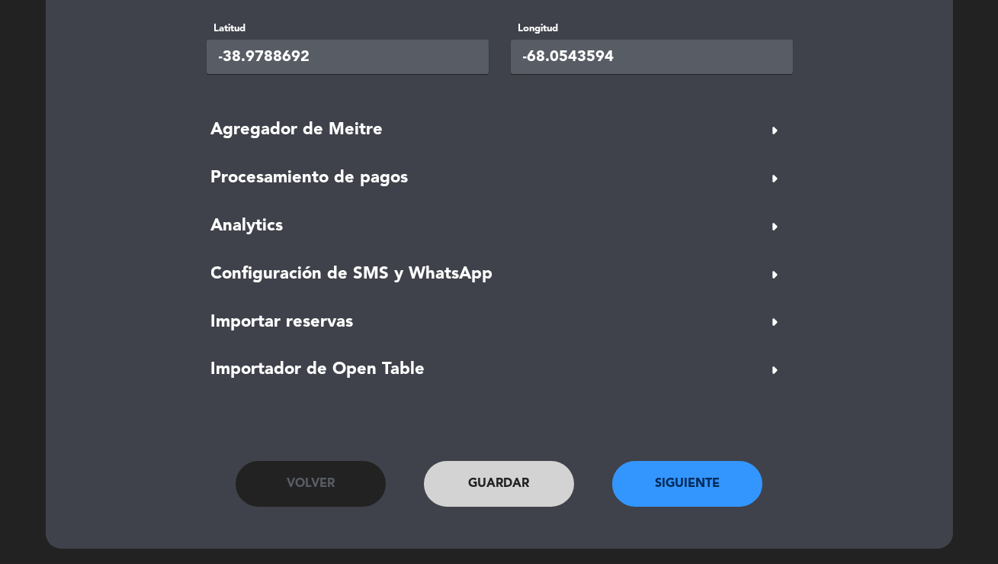
type input "Q83000"
click at [709, 477] on button "Siguiente" at bounding box center [688, 484] width 151 height 46
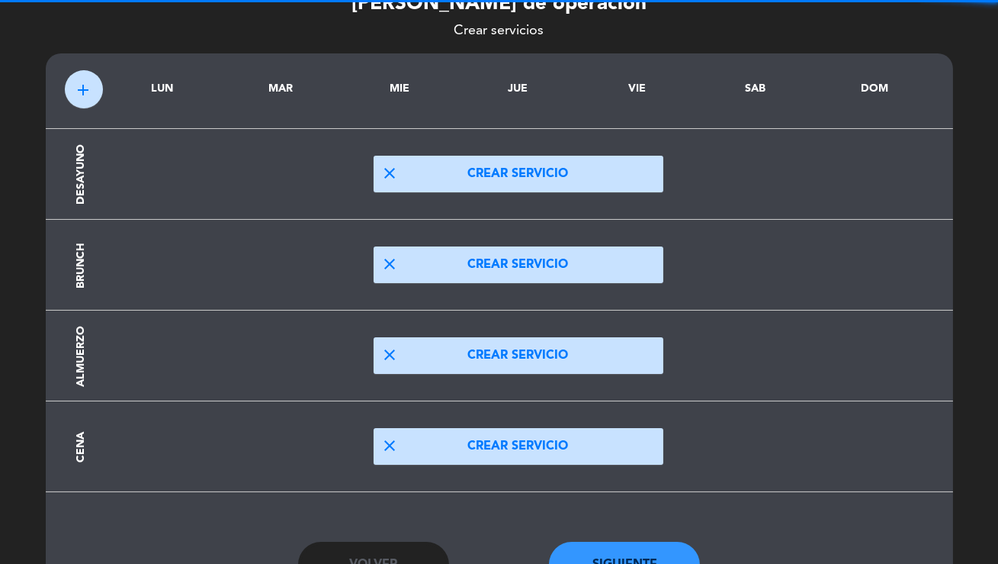
scroll to position [66, 0]
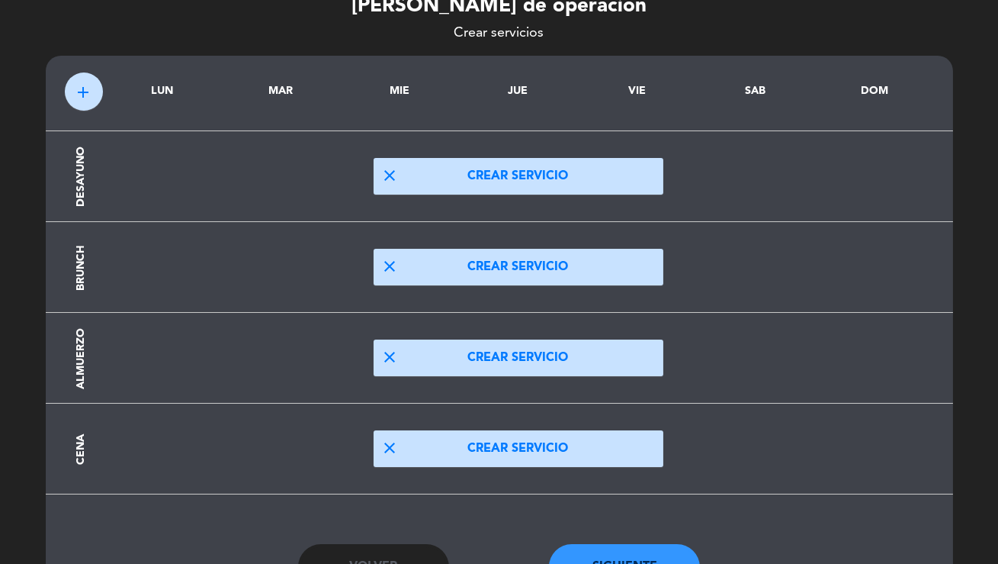
click at [516, 339] on button "close Crear servicio" at bounding box center [519, 357] width 290 height 37
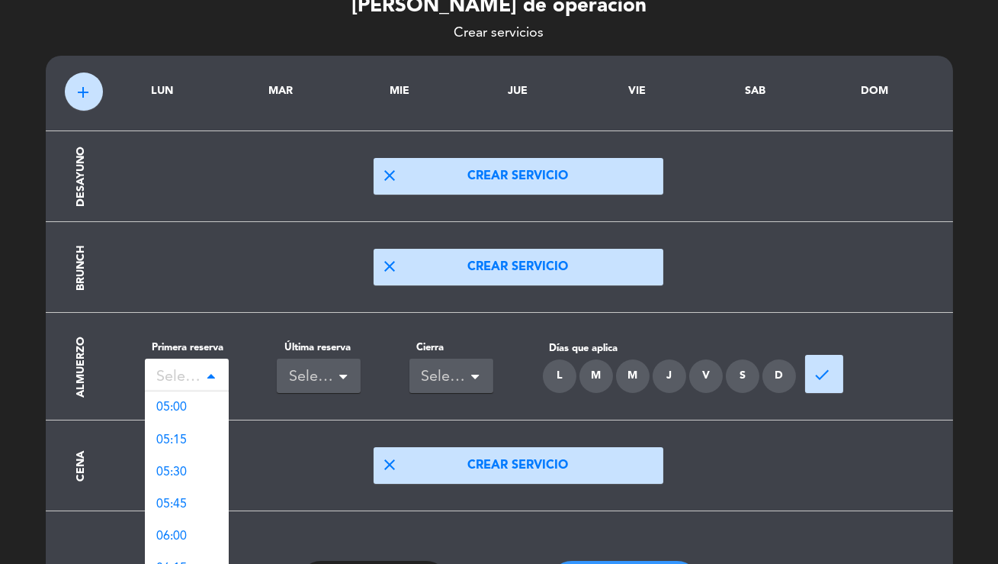
click at [209, 373] on span at bounding box center [211, 376] width 8 height 11
click at [181, 531] on span "12:00" at bounding box center [172, 534] width 31 height 12
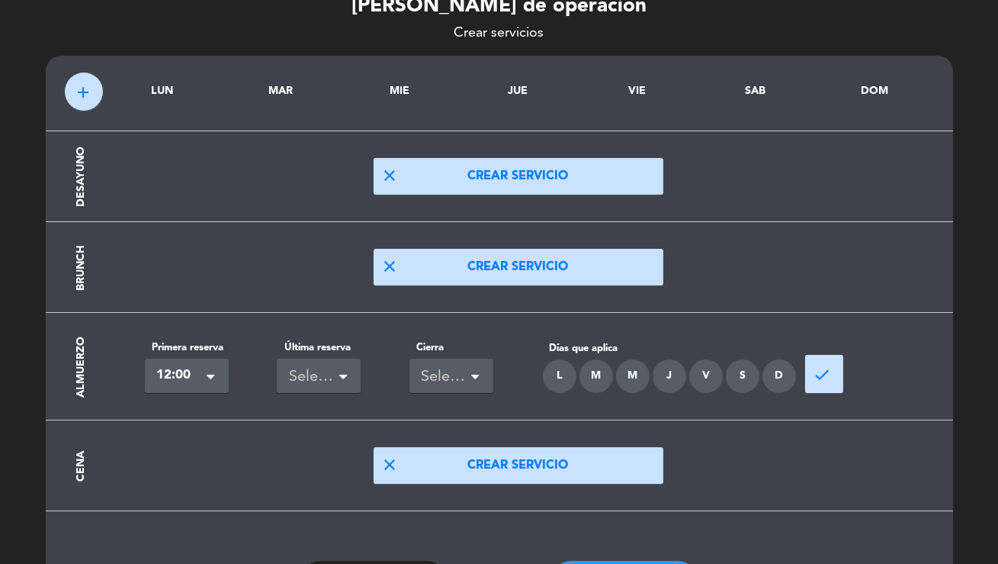
click at [313, 377] on div "Seleccionar" at bounding box center [312, 377] width 47 height 25
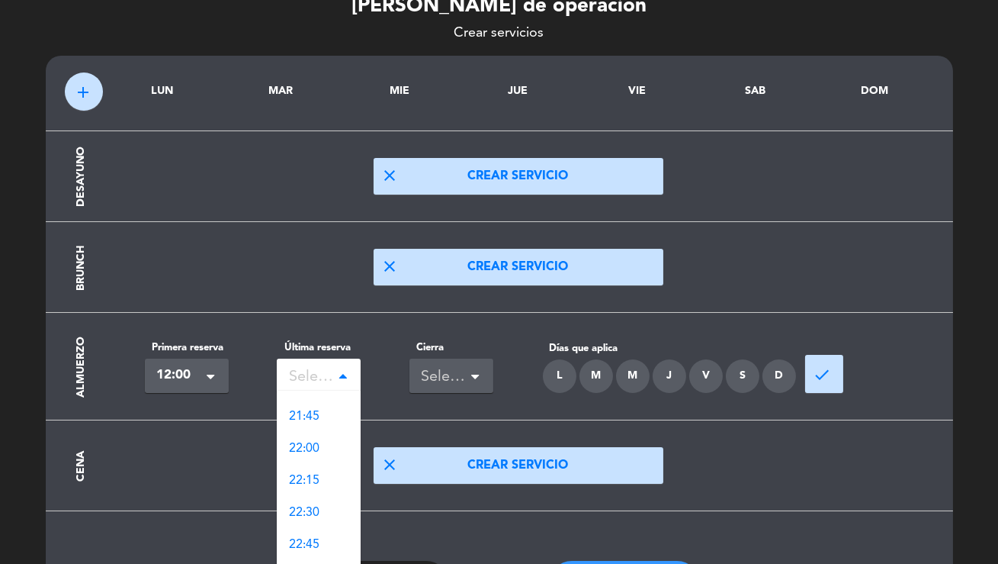
scroll to position [1326, 0]
click at [313, 466] on span "23:00" at bounding box center [304, 462] width 31 height 12
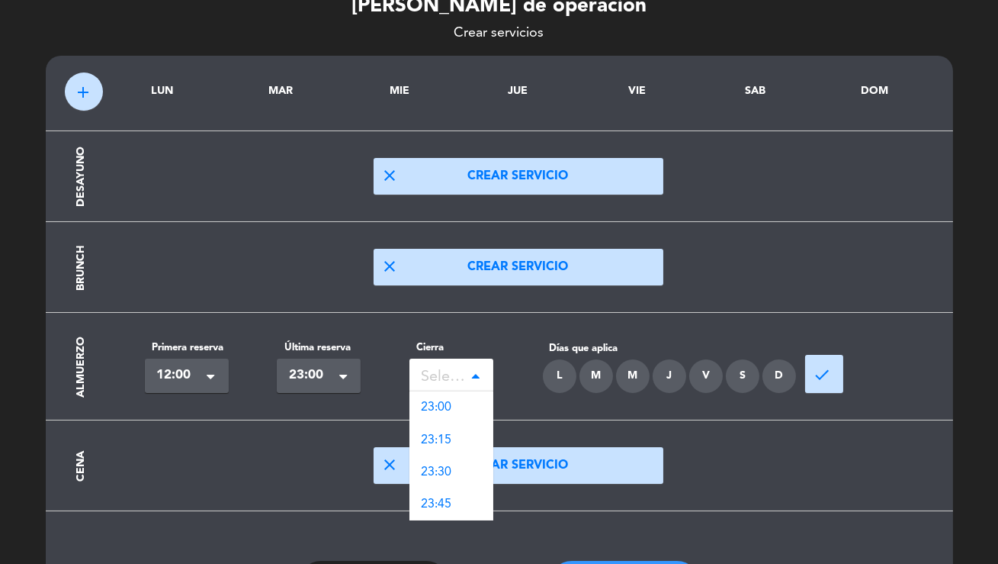
click at [460, 375] on div "Seleccionar" at bounding box center [445, 377] width 47 height 25
drag, startPoint x: 459, startPoint y: 410, endPoint x: 588, endPoint y: 383, distance: 131.8
click at [461, 410] on div "23:00" at bounding box center [452, 407] width 84 height 32
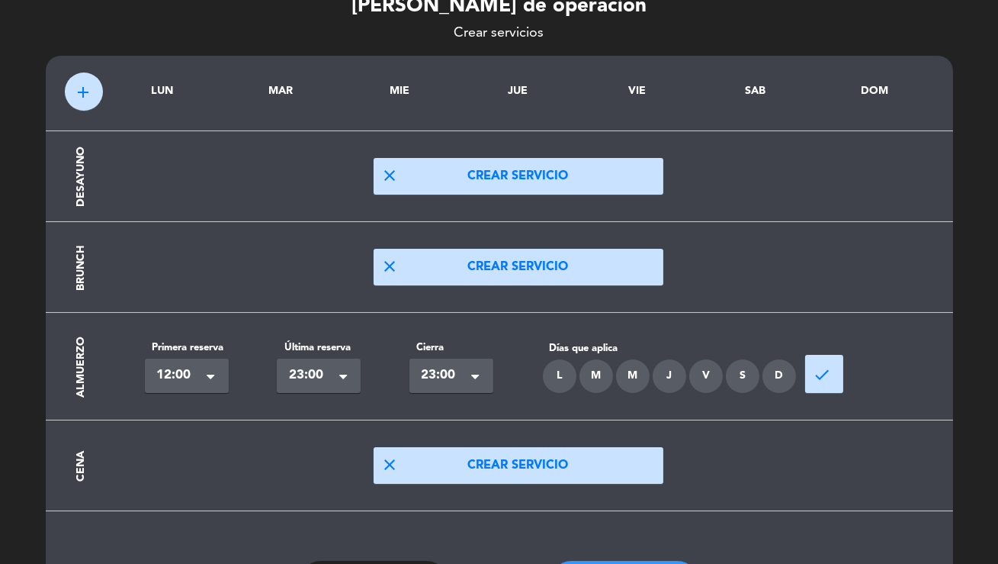
click at [588, 383] on div "M" at bounding box center [597, 376] width 34 height 34
click at [561, 377] on div "L" at bounding box center [560, 376] width 34 height 34
click at [634, 378] on div "M" at bounding box center [633, 376] width 34 height 34
drag, startPoint x: 667, startPoint y: 378, endPoint x: 686, endPoint y: 379, distance: 18.3
click at [668, 378] on div "J" at bounding box center [670, 376] width 34 height 34
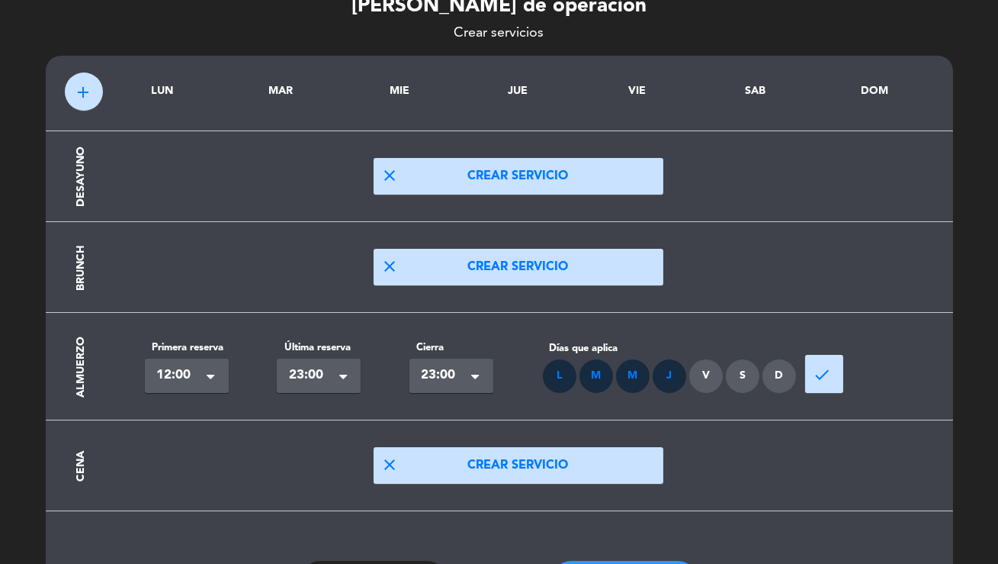
drag, startPoint x: 686, startPoint y: 379, endPoint x: 729, endPoint y: 384, distance: 43.7
click at [691, 380] on div "L M M J V S D" at bounding box center [670, 376] width 256 height 34
click at [729, 384] on div "S" at bounding box center [743, 376] width 34 height 34
click at [789, 381] on div "D" at bounding box center [780, 376] width 34 height 34
click at [712, 375] on div "V" at bounding box center [707, 376] width 34 height 34
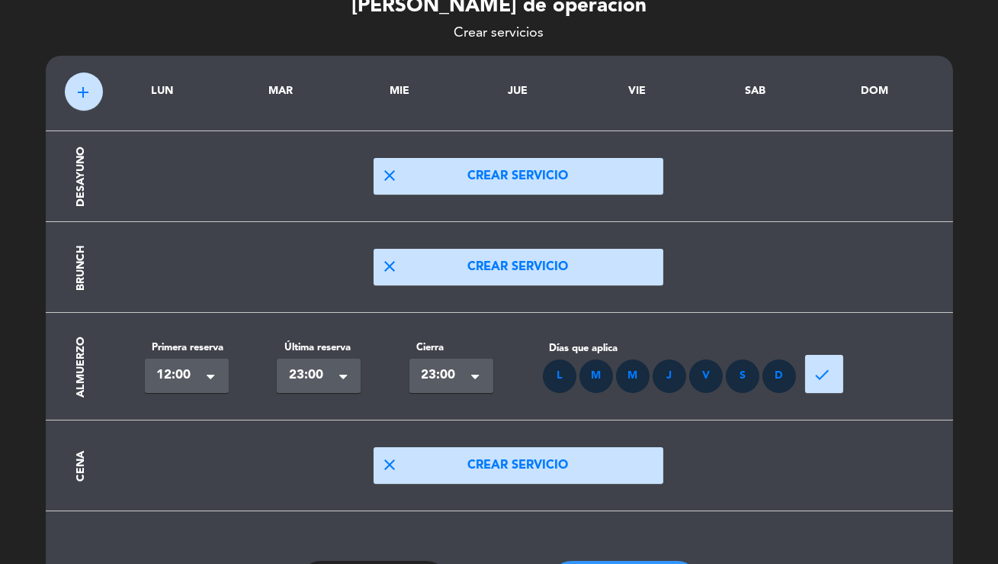
click at [831, 378] on span "done" at bounding box center [822, 374] width 18 height 18
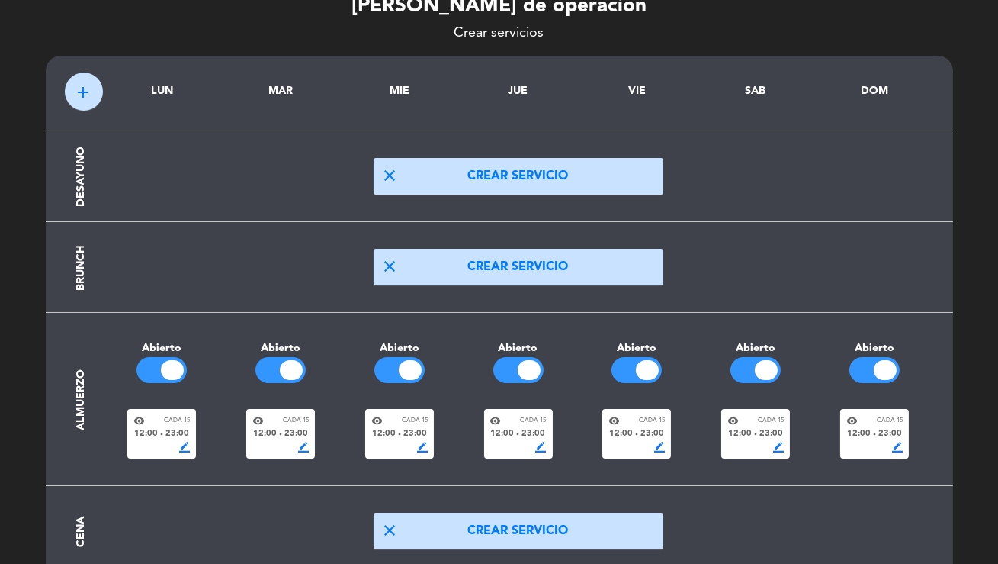
click at [633, 420] on div "visibility Cada 15" at bounding box center [637, 420] width 56 height 11
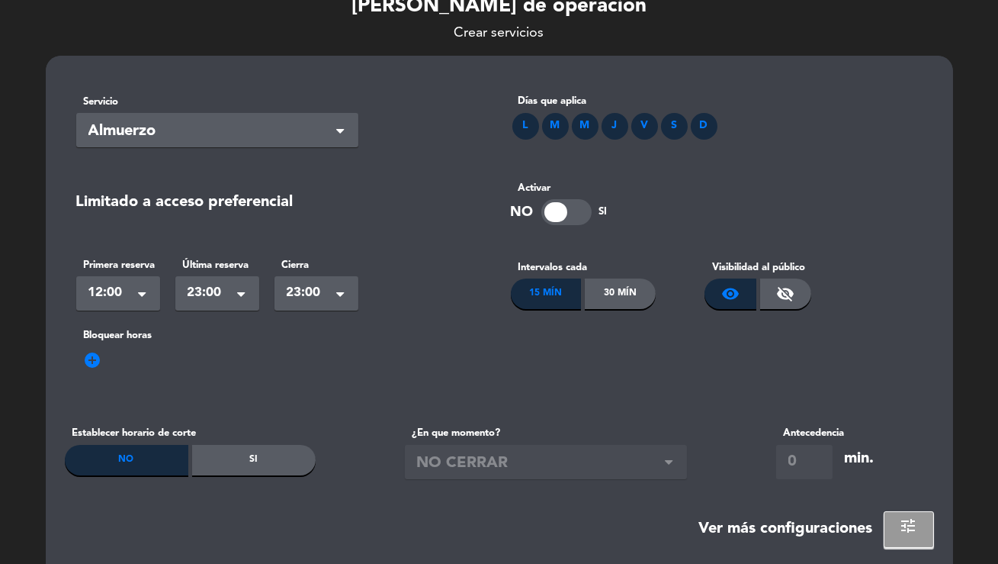
scroll to position [0, 0]
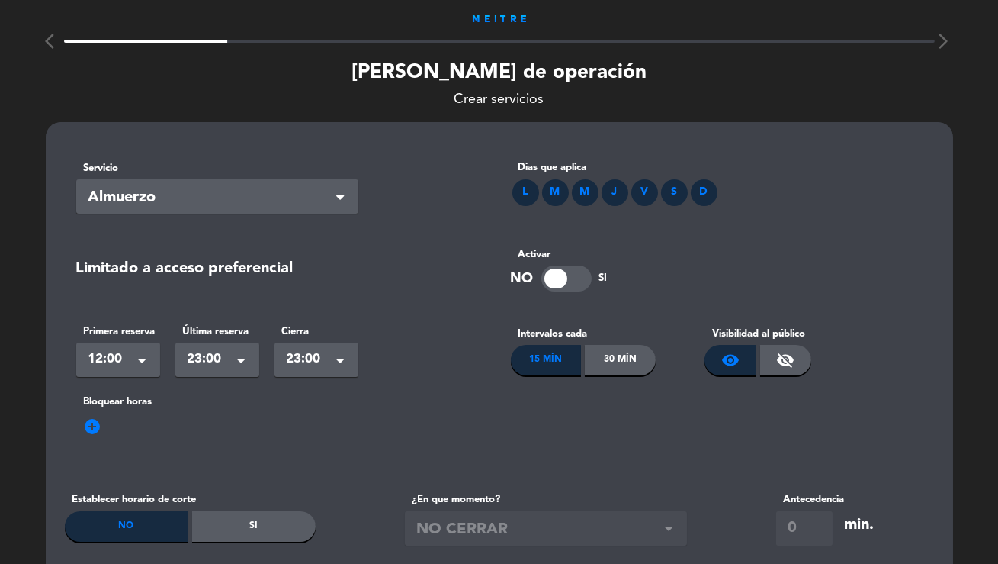
drag, startPoint x: 606, startPoint y: 371, endPoint x: 595, endPoint y: 403, distance: 33.3
click at [606, 371] on div "30 Mín" at bounding box center [620, 360] width 71 height 31
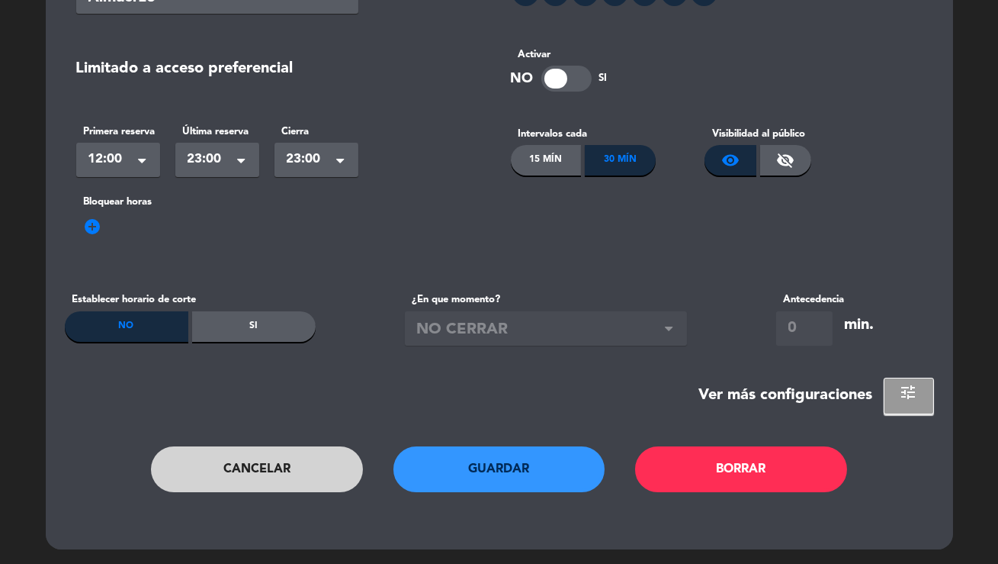
click at [476, 471] on button "Guardar" at bounding box center [500, 469] width 212 height 46
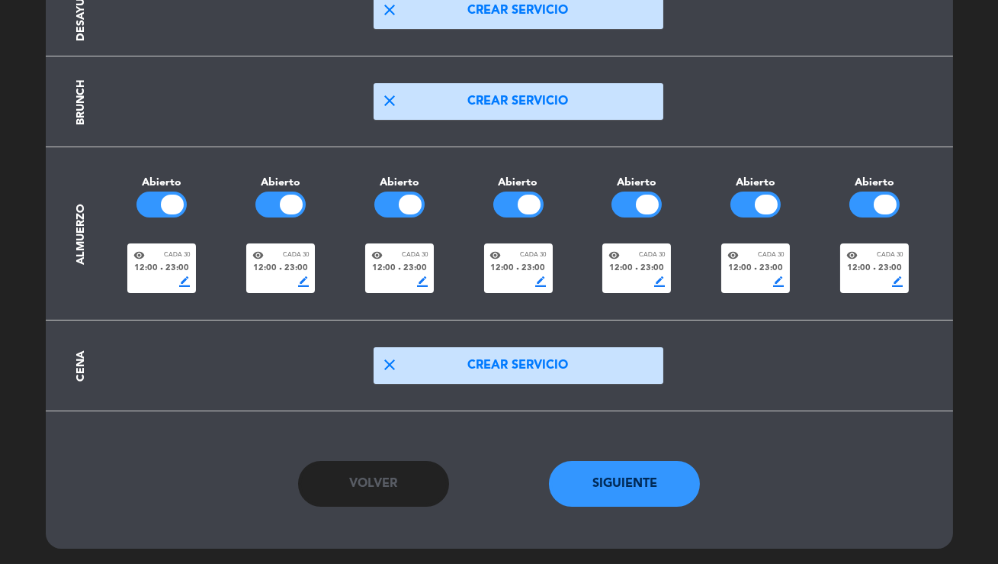
drag, startPoint x: 594, startPoint y: 471, endPoint x: 610, endPoint y: 485, distance: 21.6
click at [597, 476] on button "Siguiente" at bounding box center [624, 484] width 151 height 46
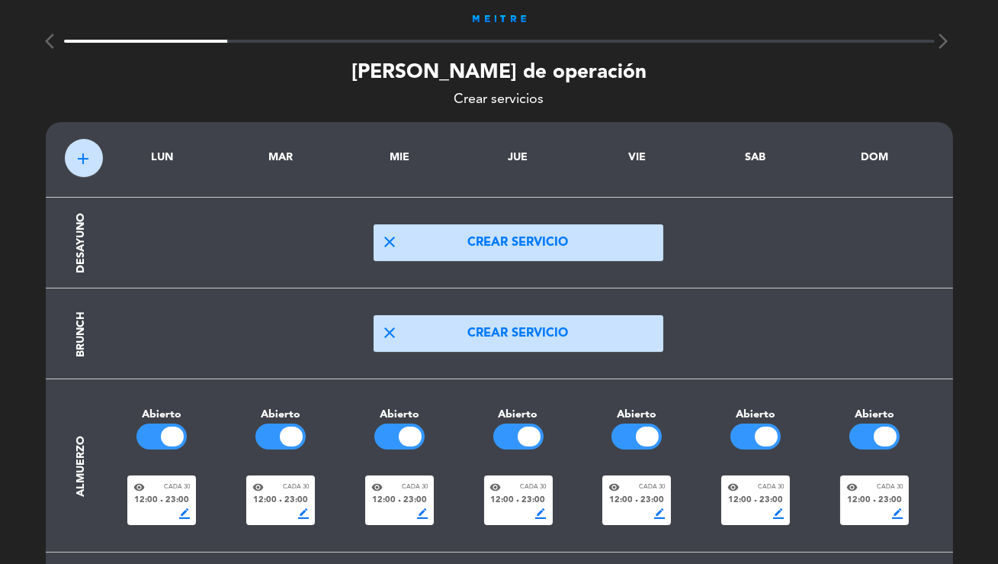
click at [610, 485] on div "arrow_back_ios arrow_forward_ios Días de operación Crear servicios add LUN MAR …" at bounding box center [499, 398] width 998 height 796
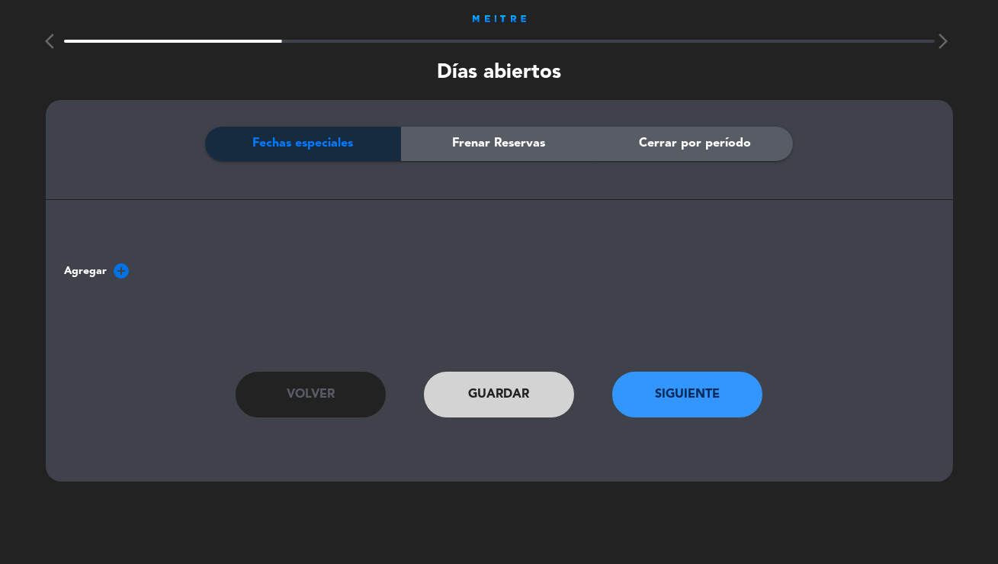
click at [642, 391] on button "Siguiente" at bounding box center [688, 394] width 151 height 46
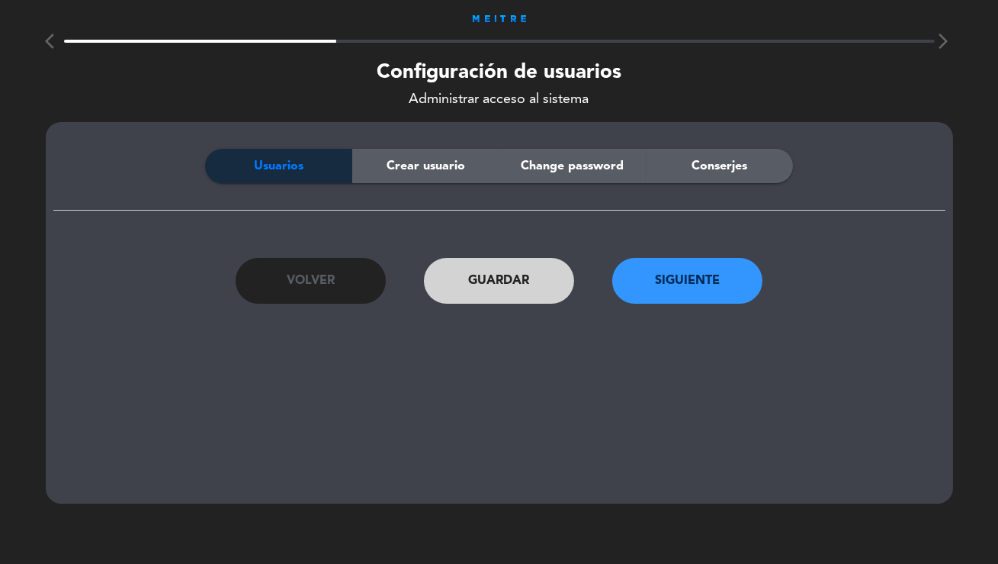
click at [432, 163] on span "Crear usuario" at bounding box center [426, 166] width 79 height 20
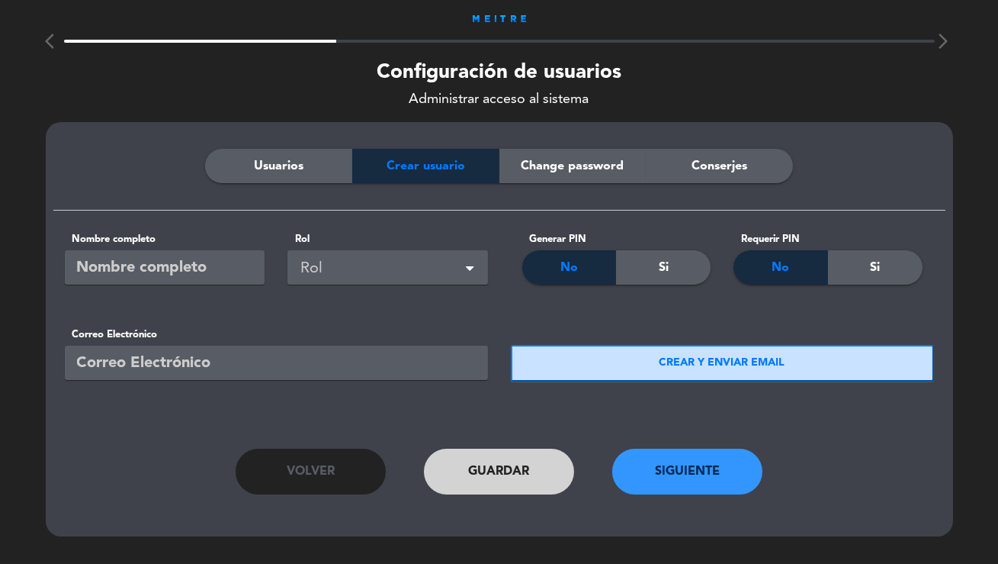
drag, startPoint x: 223, startPoint y: 353, endPoint x: 172, endPoint y: 301, distance: 72.3
click at [222, 353] on input "email" at bounding box center [276, 363] width 423 height 34
paste input "damianaresto@gmail.com"
type input "damianaresto@gmail.com"
click at [151, 267] on input "text" at bounding box center [165, 267] width 201 height 34
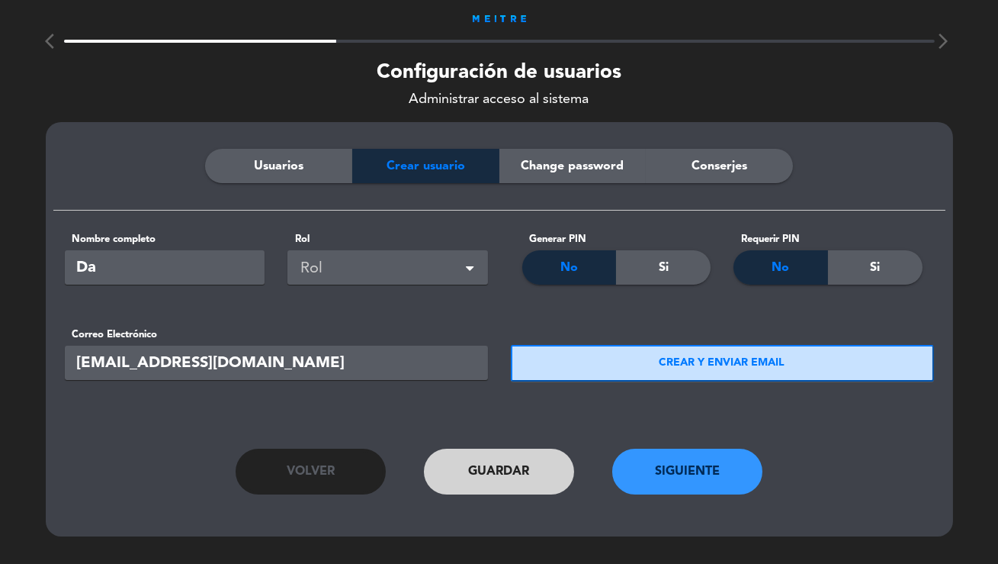
type input "D"
type input "Reservas"
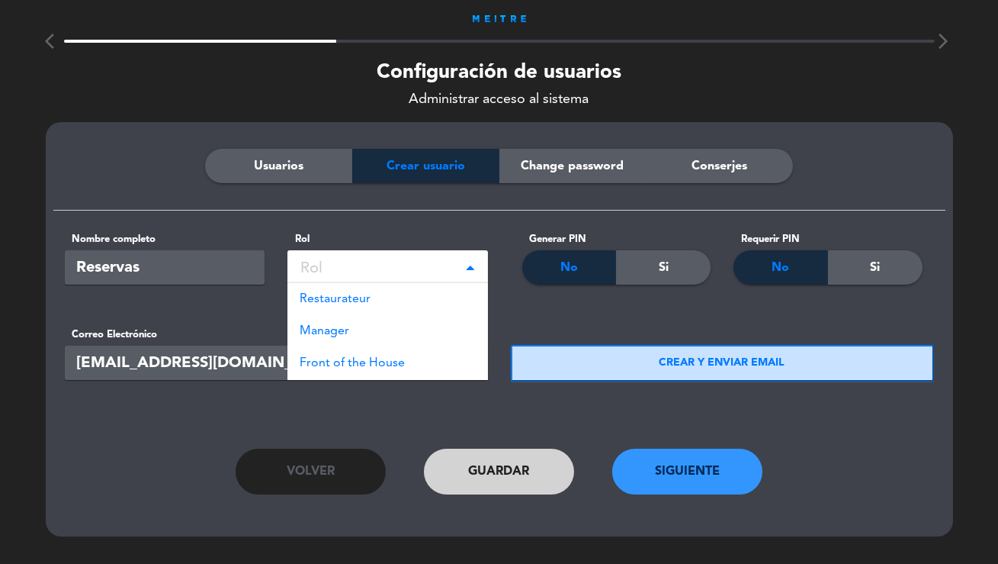
click at [336, 258] on div "Rol" at bounding box center [391, 268] width 180 height 25
drag, startPoint x: 352, startPoint y: 294, endPoint x: 572, endPoint y: 333, distance: 223.0
click at [354, 298] on span "Restaurateur" at bounding box center [335, 299] width 71 height 12
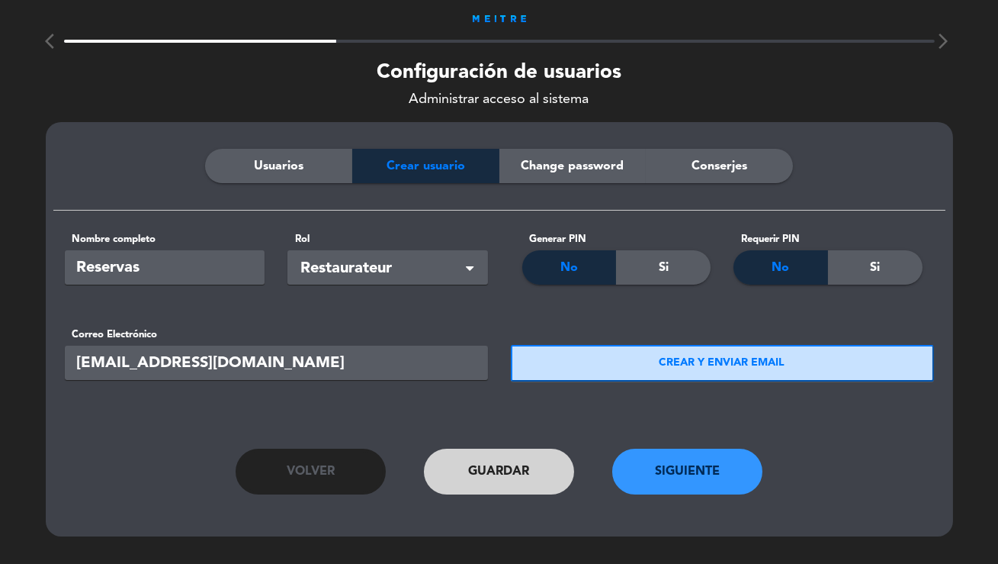
click at [619, 352] on button "CREAR Y ENVIAR EMAIL" at bounding box center [722, 363] width 423 height 37
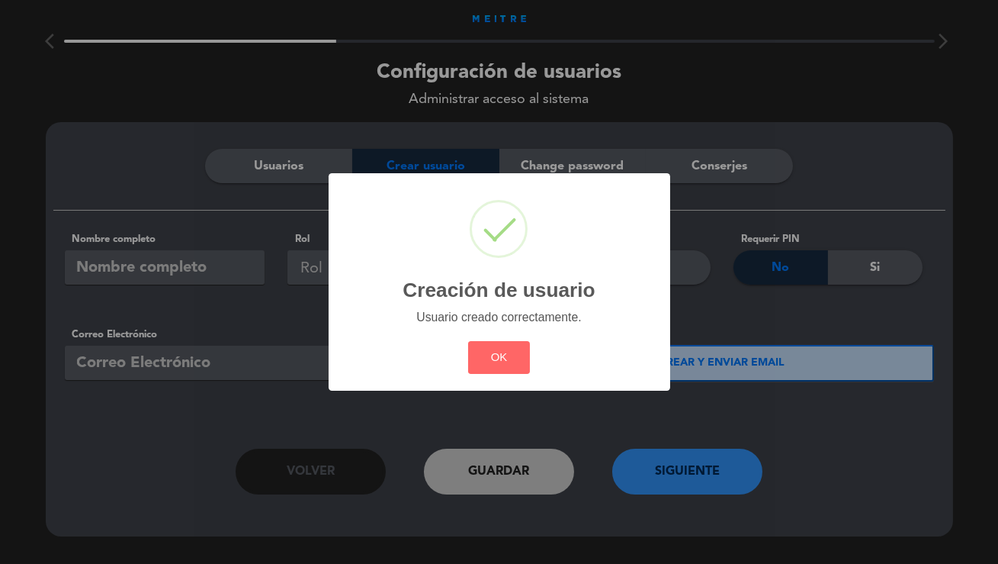
click at [536, 371] on div "? ! i Creación de usuario × Usuario creado correctamente. OK Cancel" at bounding box center [500, 281] width 342 height 217
click at [497, 373] on button "OK" at bounding box center [499, 357] width 62 height 33
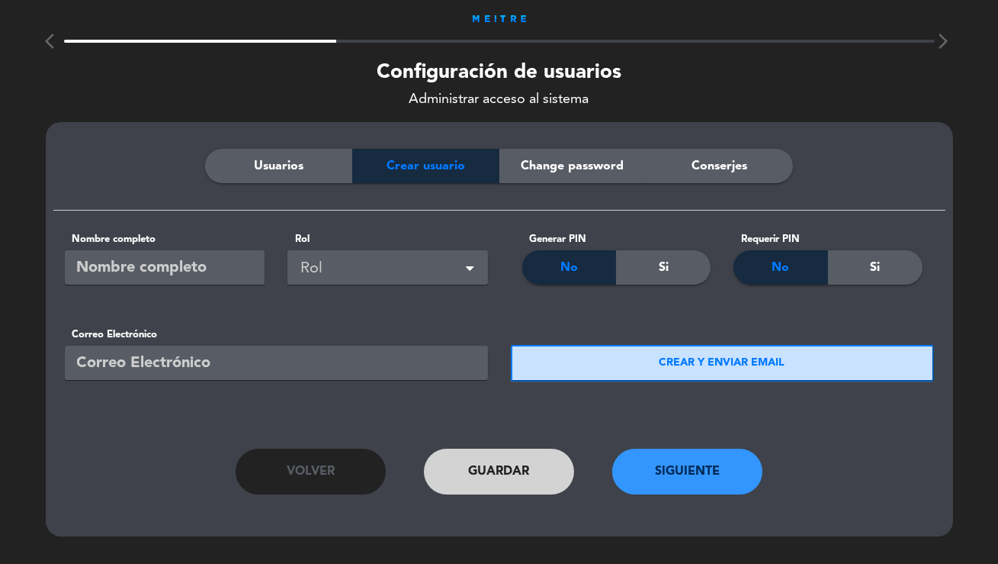
click at [639, 455] on button "Siguiente" at bounding box center [688, 472] width 151 height 46
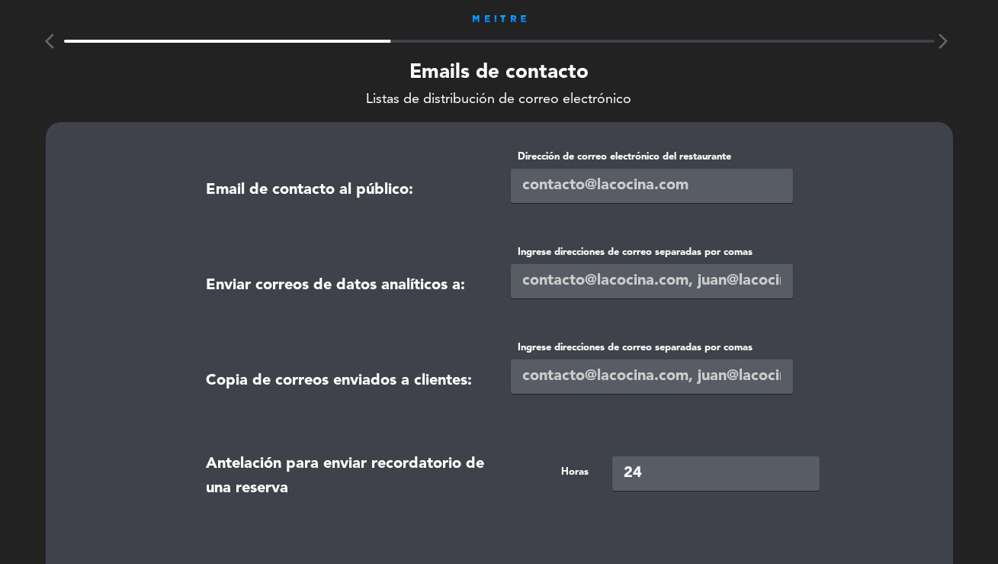
click at [555, 185] on input "email" at bounding box center [652, 186] width 282 height 34
paste input "damianaresto@gmail.com"
type input "damianaresto@gmail.com"
paste input "damianaresto@gmail.com"
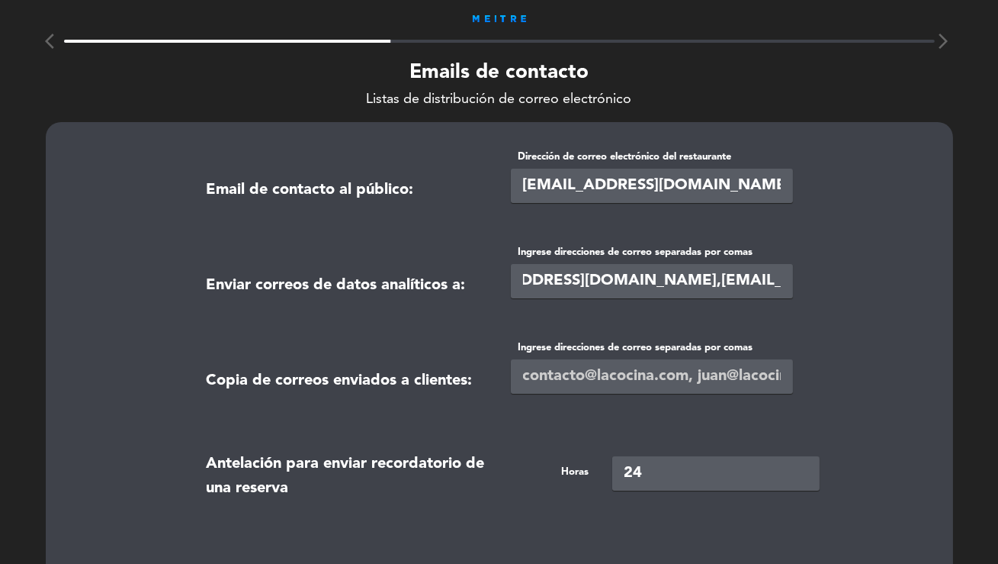
type input "damianaresto@gmail.com,contact@meitre.com"
paste input "damianaresto@gmail.com,contact@meitre.com"
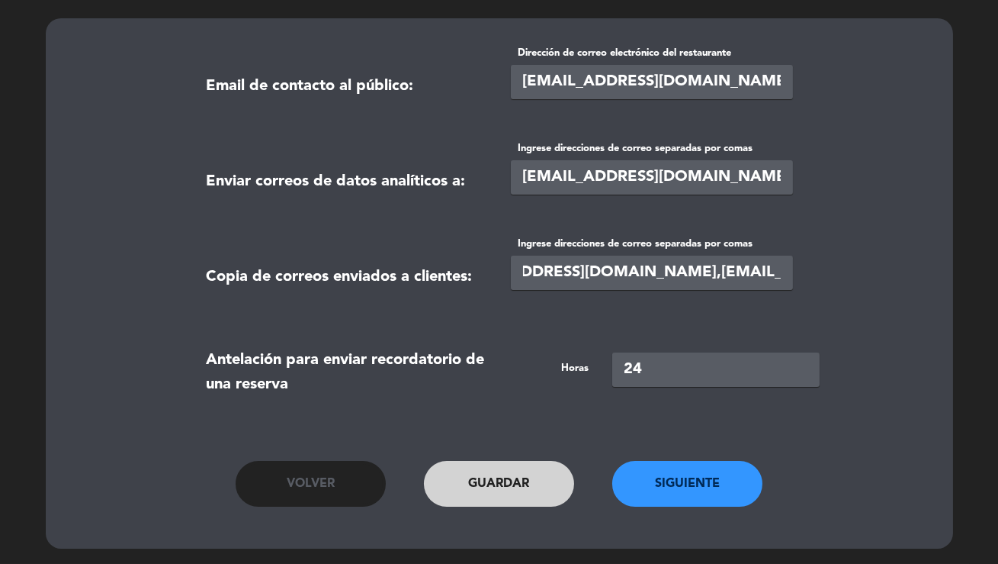
type input "damianaresto@gmail.com,contact@meitre.com"
click at [712, 503] on button "Siguiente" at bounding box center [688, 484] width 151 height 46
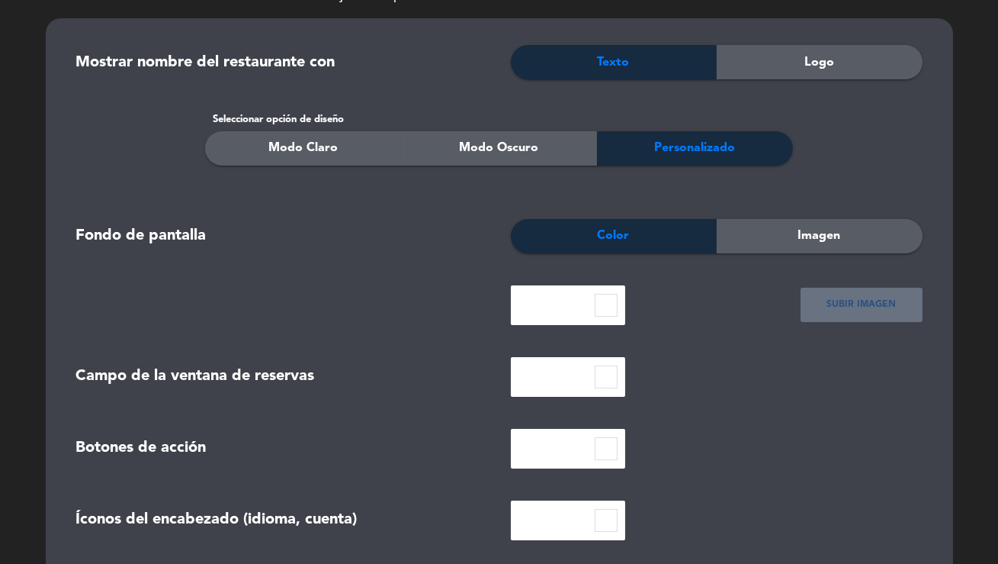
click at [854, 59] on div "Logo" at bounding box center [820, 62] width 206 height 34
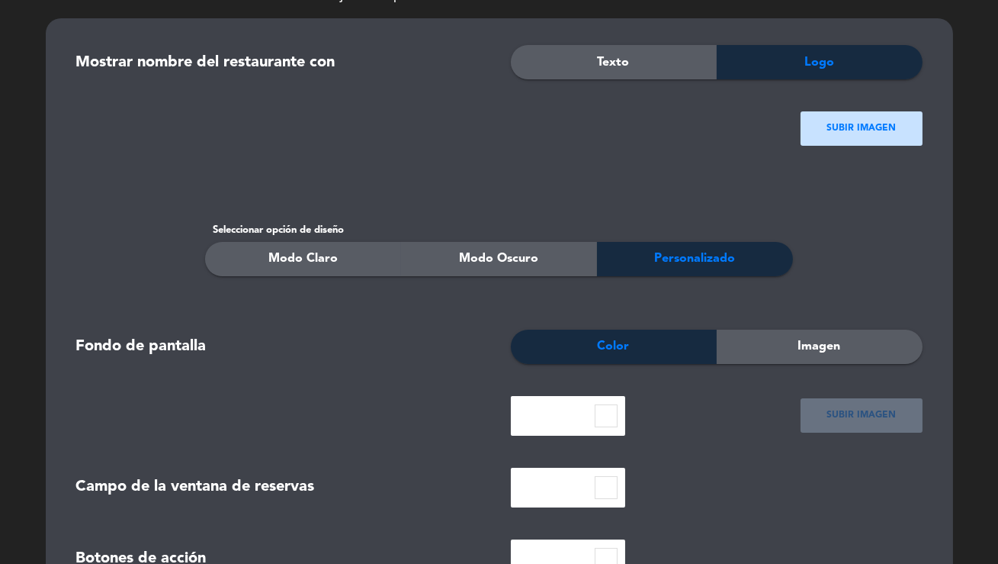
click at [842, 131] on ngx-dropzone-label "SUBIR IMAGEN" at bounding box center [861, 128] width 69 height 15
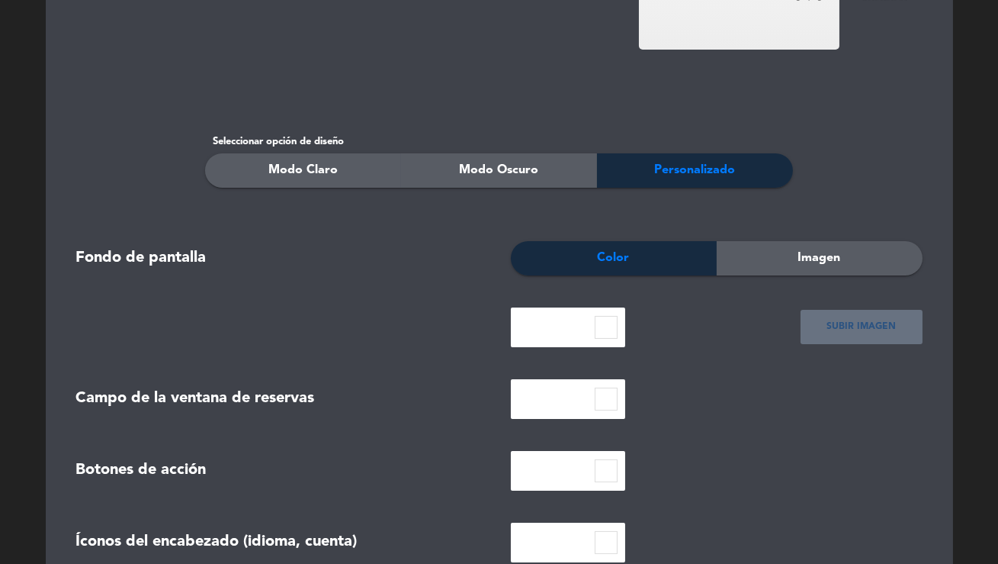
scroll to position [281, 0]
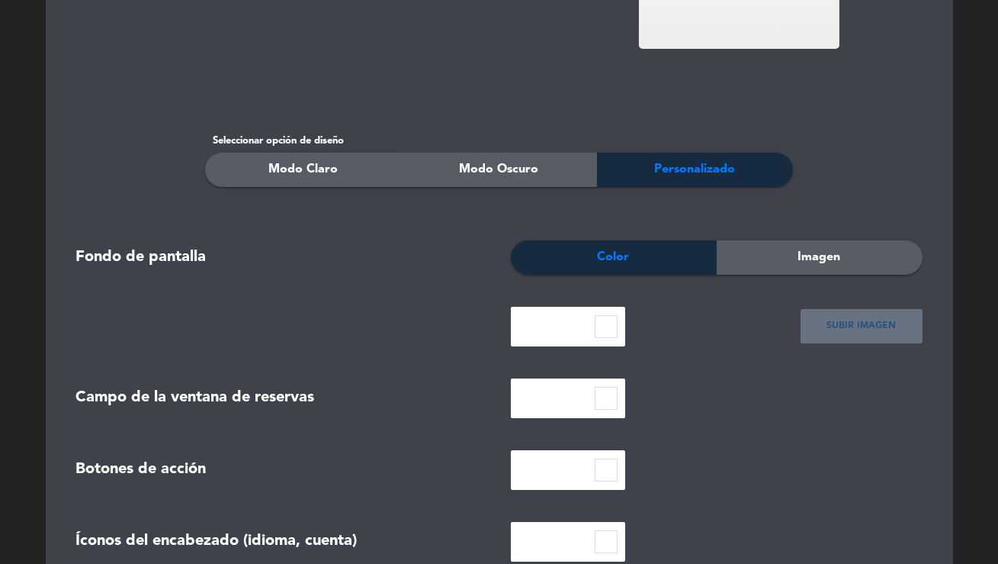
click at [819, 259] on span "Imagen" at bounding box center [820, 257] width 43 height 20
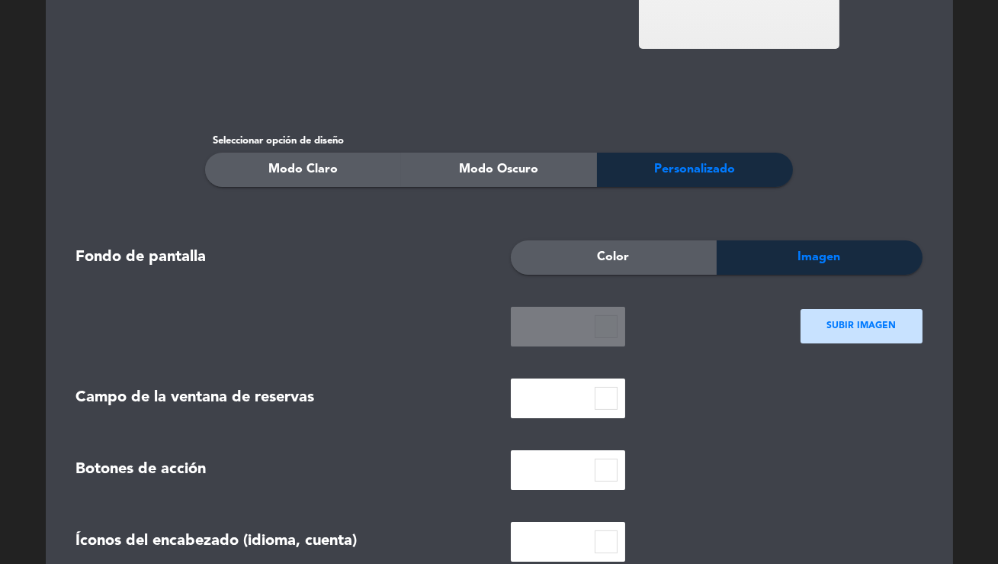
click at [821, 320] on div "SUBIR IMAGEN" at bounding box center [862, 326] width 122 height 34
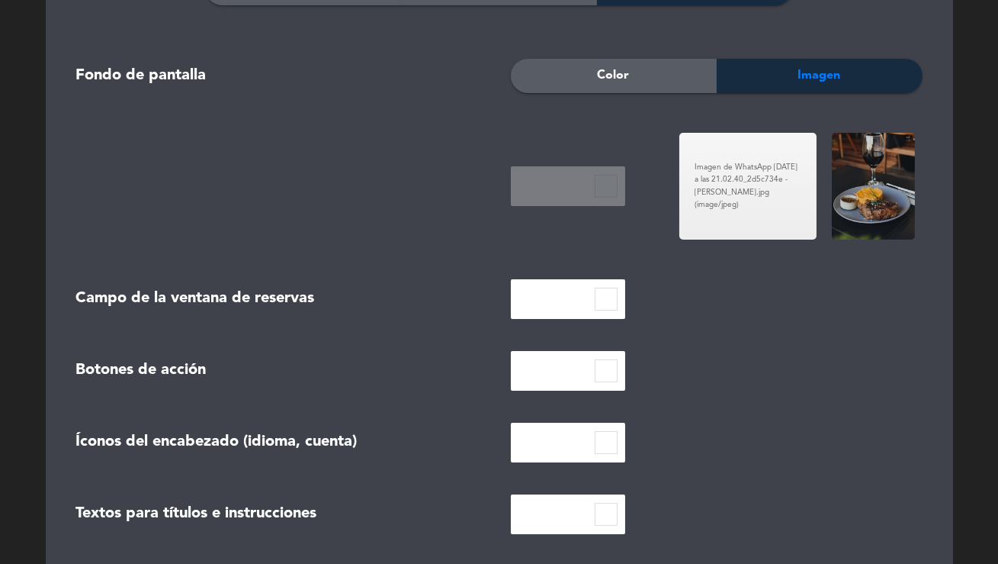
click at [605, 301] on input at bounding box center [606, 299] width 23 height 23
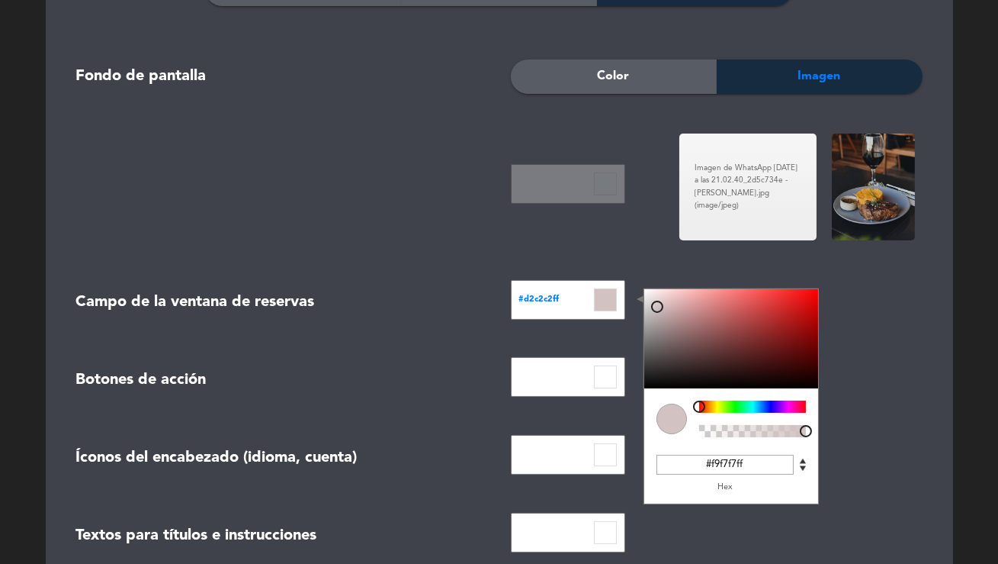
type input "#ffffffff"
drag, startPoint x: 667, startPoint y: 324, endPoint x: 533, endPoint y: 254, distance: 151.5
click at [544, 244] on form "Mostrar nombre del restaurante con Texto Logo IMG_8341 - Carla Battaglia.PNG (i…" at bounding box center [500, 243] width 870 height 1113
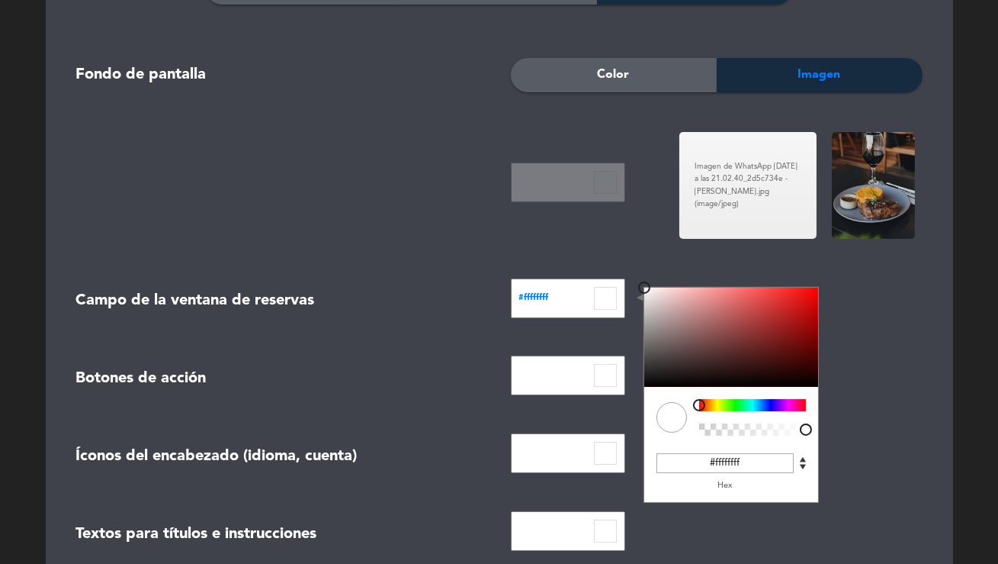
drag, startPoint x: 502, startPoint y: 276, endPoint x: 516, endPoint y: 289, distance: 18.9
click at [503, 278] on form "Mostrar nombre del restaurante con Texto Logo IMG_8341 - Carla Battaglia.PNG (i…" at bounding box center [500, 242] width 870 height 1113
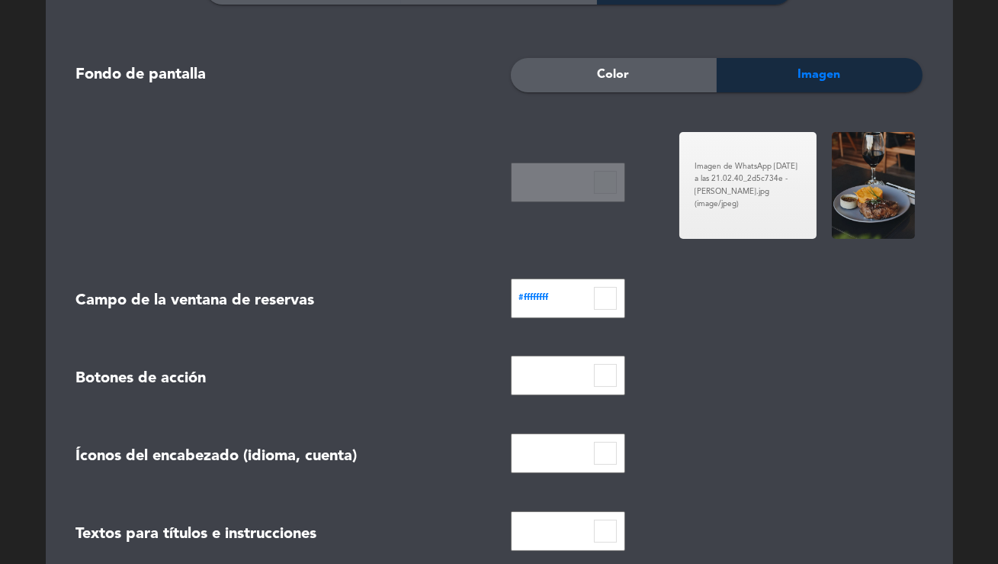
click at [616, 386] on div at bounding box center [568, 375] width 114 height 40
drag, startPoint x: 610, startPoint y: 377, endPoint x: 637, endPoint y: 378, distance: 26.7
click at [613, 377] on input at bounding box center [605, 375] width 23 height 23
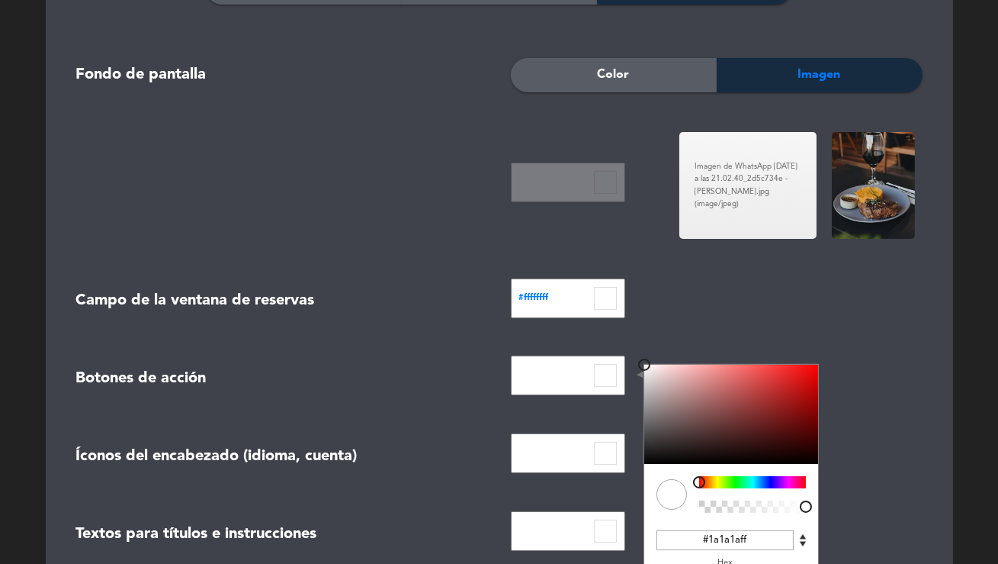
type input "#000000ff"
drag, startPoint x: 740, startPoint y: 389, endPoint x: 506, endPoint y: 482, distance: 251.3
click at [506, 482] on form "Mostrar nombre del restaurante con Texto Logo IMG_8341 - Carla Battaglia.PNG (i…" at bounding box center [500, 242] width 870 height 1113
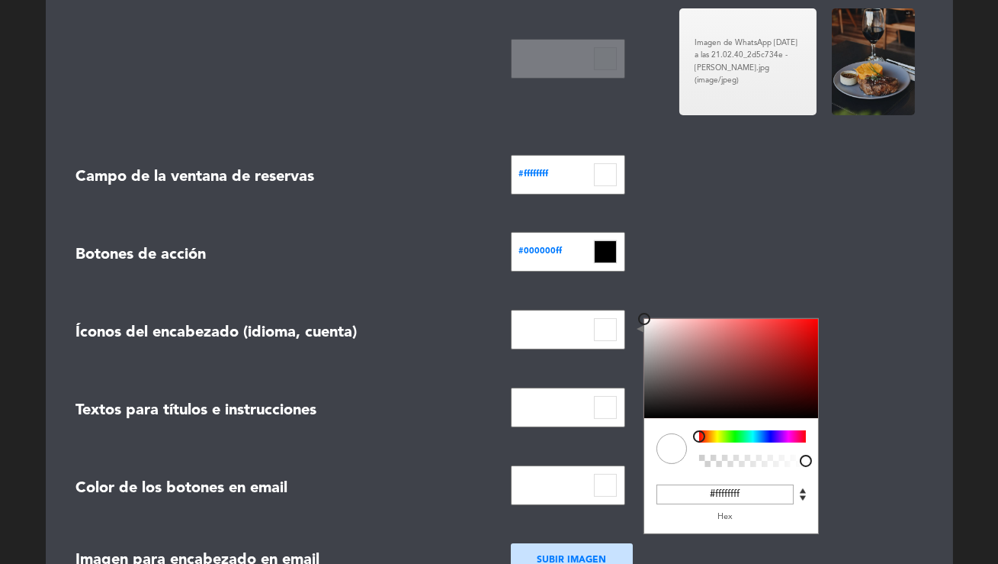
drag, startPoint x: 613, startPoint y: 331, endPoint x: 712, endPoint y: 340, distance: 98.8
click at [613, 331] on input at bounding box center [605, 329] width 23 height 23
type input "#000000ff"
drag, startPoint x: 709, startPoint y: 343, endPoint x: 515, endPoint y: 397, distance: 201.0
click at [580, 439] on form "Mostrar nombre del restaurante con Texto Logo IMG_8341 - Carla Battaglia.PNG (i…" at bounding box center [500, 118] width 870 height 1113
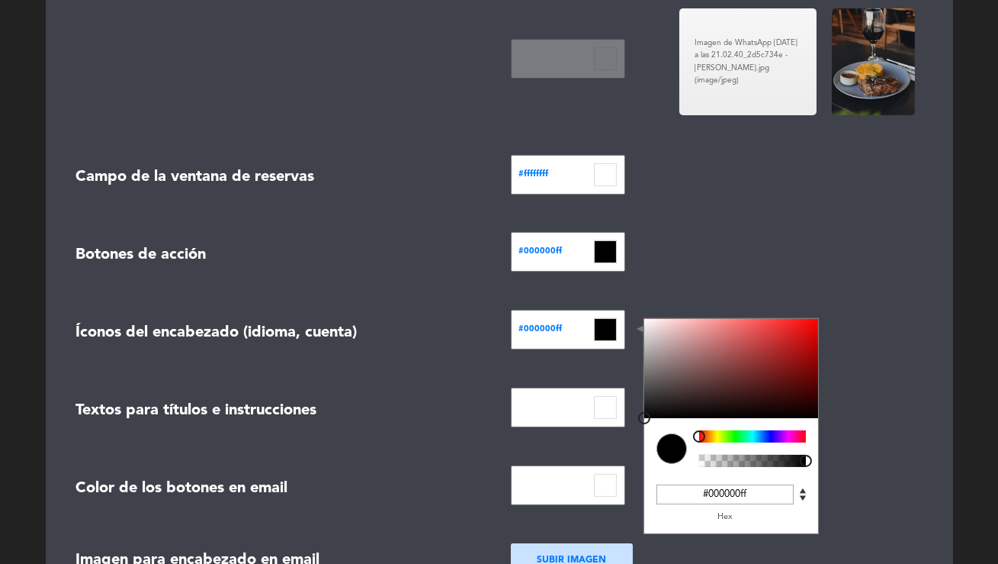
drag, startPoint x: 478, startPoint y: 381, endPoint x: 572, endPoint y: 378, distance: 93.9
click at [511, 379] on form "Mostrar nombre del restaurante con Texto Logo IMG_8341 - Carla Battaglia.PNG (i…" at bounding box center [500, 118] width 870 height 1113
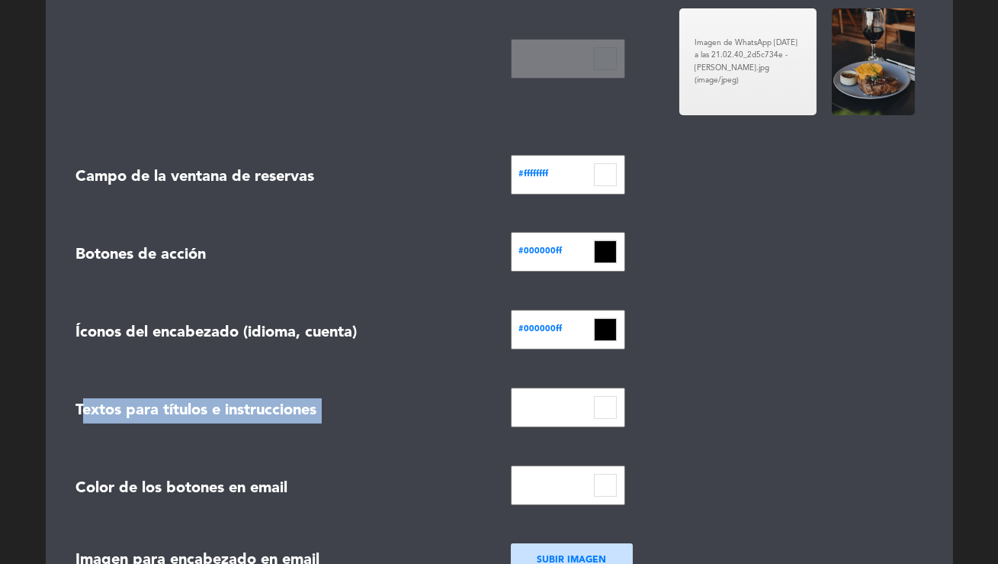
drag, startPoint x: 614, startPoint y: 392, endPoint x: 608, endPoint y: 398, distance: 8.6
click at [611, 394] on div at bounding box center [568, 407] width 114 height 40
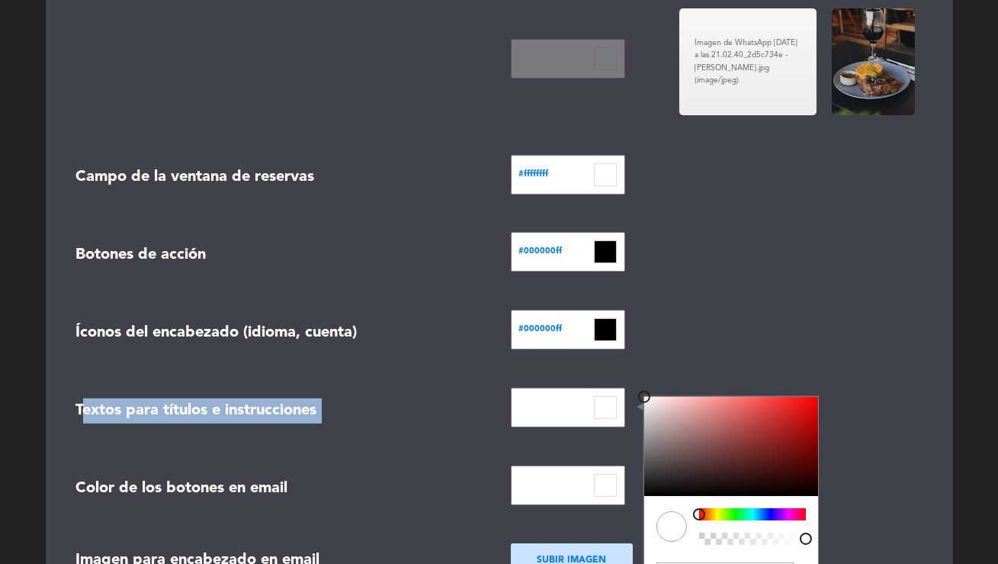
click at [609, 400] on input at bounding box center [605, 407] width 23 height 23
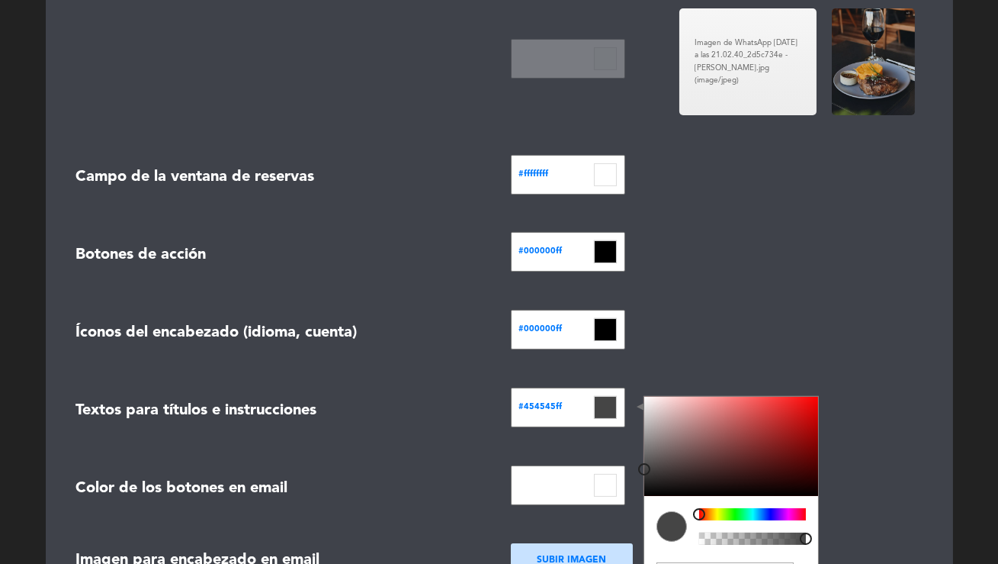
type input "#000000ff"
drag, startPoint x: 639, startPoint y: 467, endPoint x: 426, endPoint y: 516, distance: 219.3
click at [453, 563] on form "Mostrar nombre del restaurante con Texto Logo IMG_8341 - Carla Battaglia.PNG (i…" at bounding box center [500, 118] width 870 height 1113
click at [346, 455] on form "Mostrar nombre del restaurante con Texto Logo IMG_8341 - Carla Battaglia.PNG (i…" at bounding box center [500, 118] width 870 height 1113
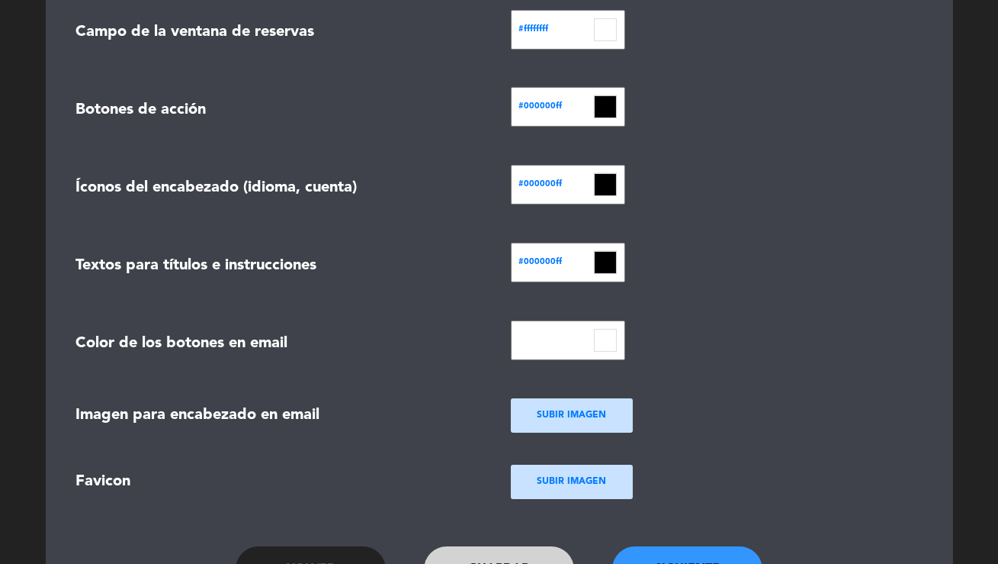
scroll to position [739, 0]
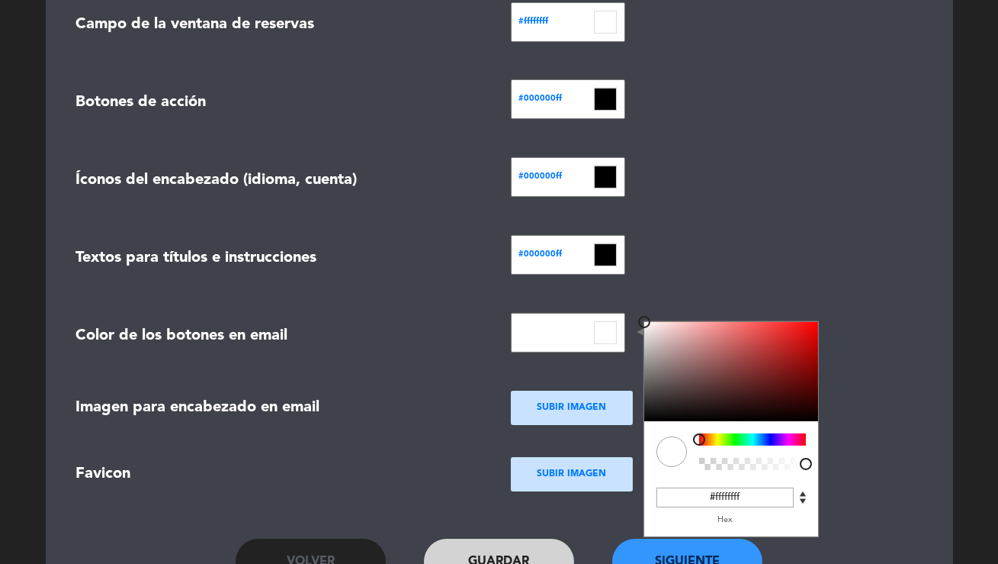
click at [614, 331] on input at bounding box center [605, 332] width 23 height 23
type input "#000000ff"
drag, startPoint x: 680, startPoint y: 355, endPoint x: 416, endPoint y: 398, distance: 268.1
drag, startPoint x: 410, startPoint y: 397, endPoint x: 447, endPoint y: 409, distance: 38.6
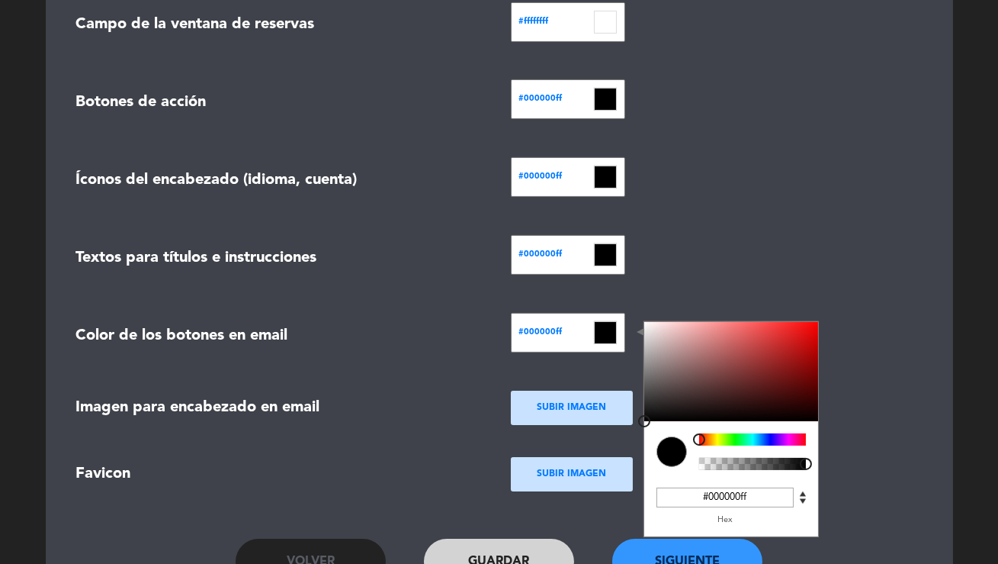
click at [410, 397] on div "Imagen para encabezado en email" at bounding box center [282, 407] width 412 height 25
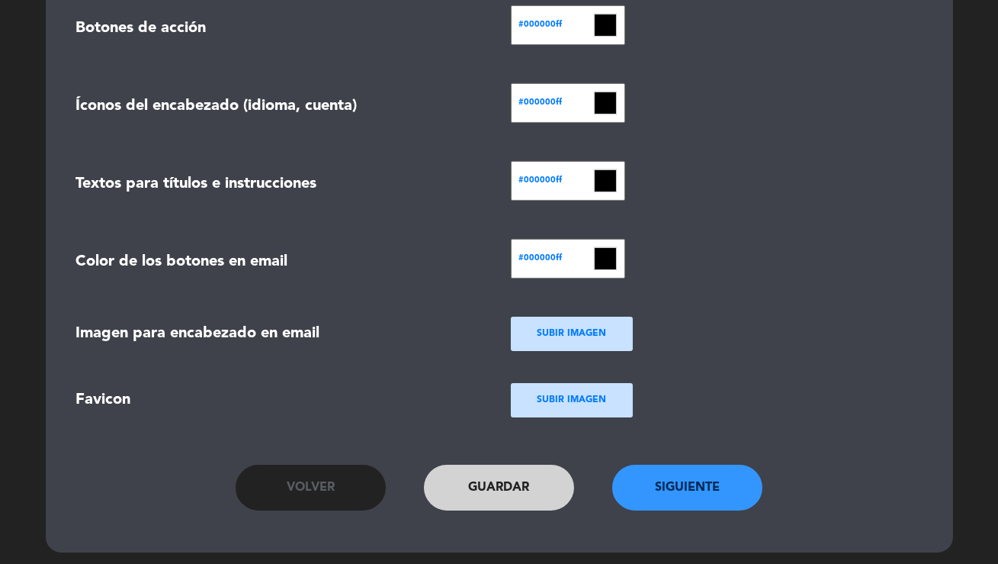
click at [682, 485] on button "Siguiente" at bounding box center [688, 488] width 151 height 46
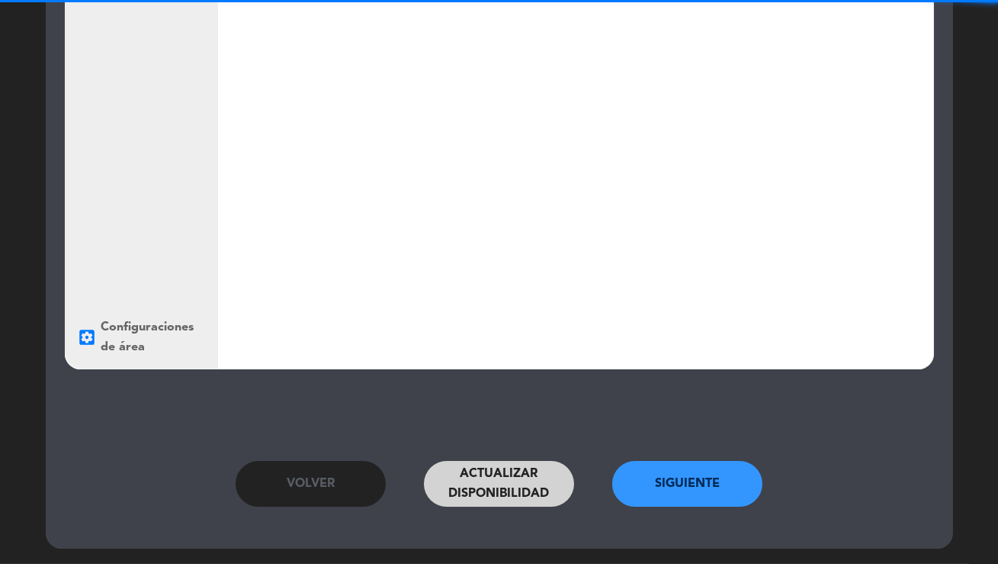
scroll to position [0, 0]
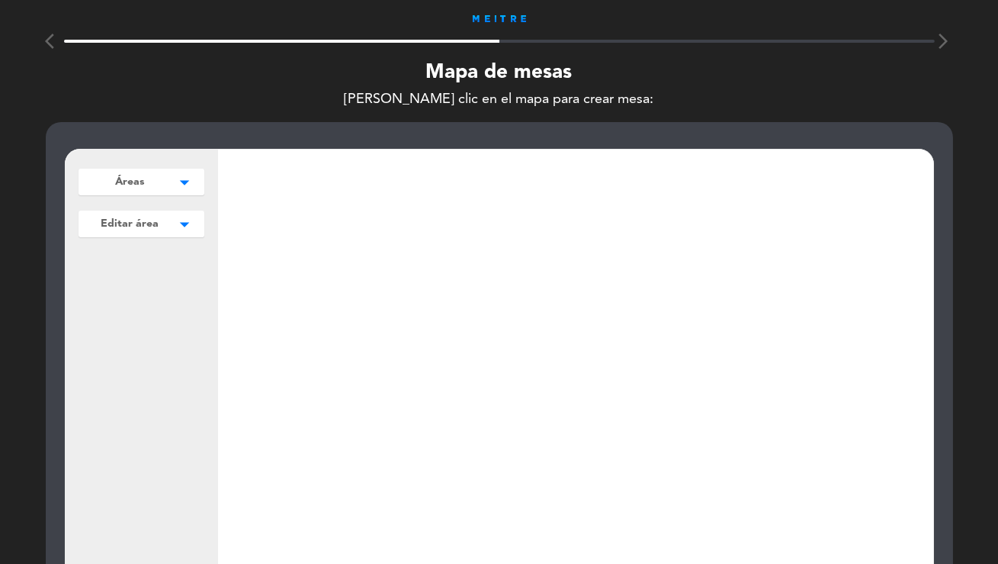
click at [133, 184] on span "Áreas" at bounding box center [130, 182] width 29 height 16
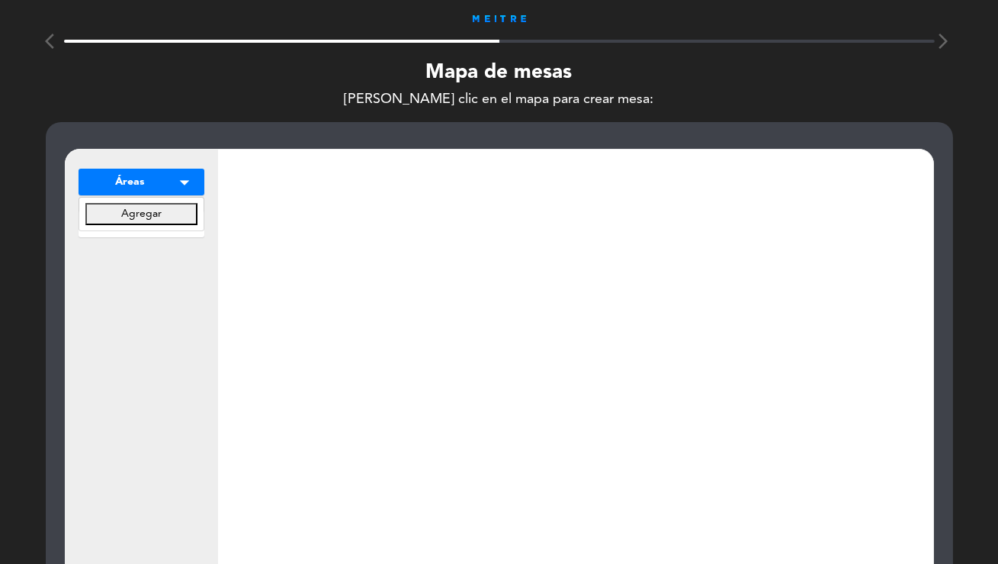
click at [139, 207] on button "Agregar" at bounding box center [141, 214] width 112 height 22
click at [137, 215] on input "text" at bounding box center [141, 214] width 112 height 22
type input "Salón Interno"
click at [137, 252] on button "Guardar" at bounding box center [141, 247] width 112 height 22
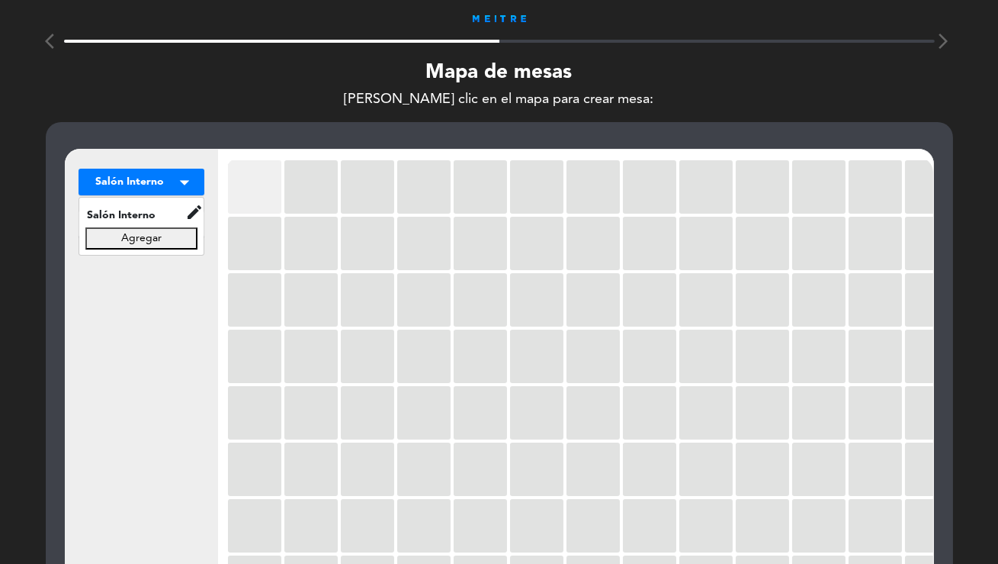
click at [279, 184] on div at bounding box center [254, 186] width 53 height 53
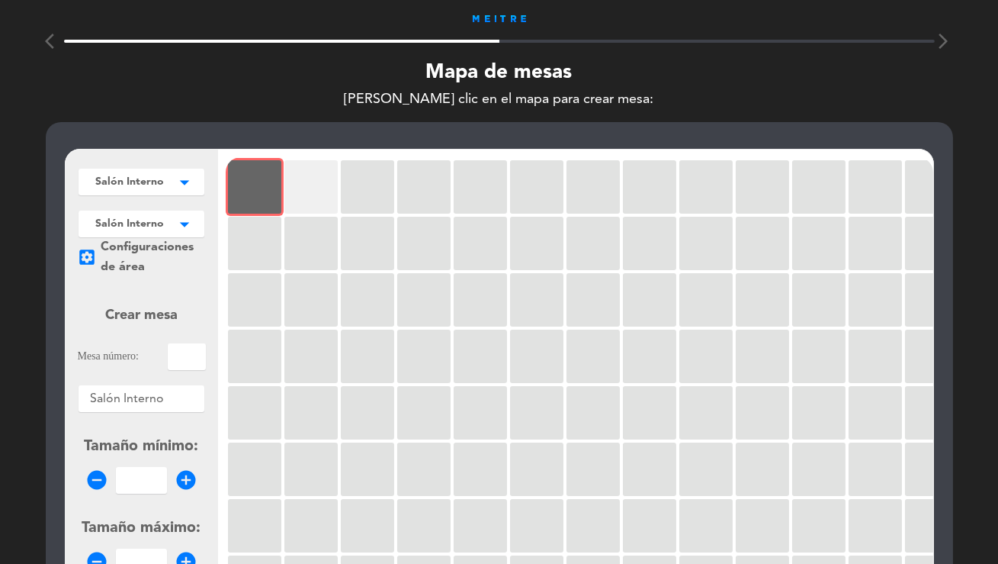
click at [301, 186] on div at bounding box center [311, 186] width 53 height 53
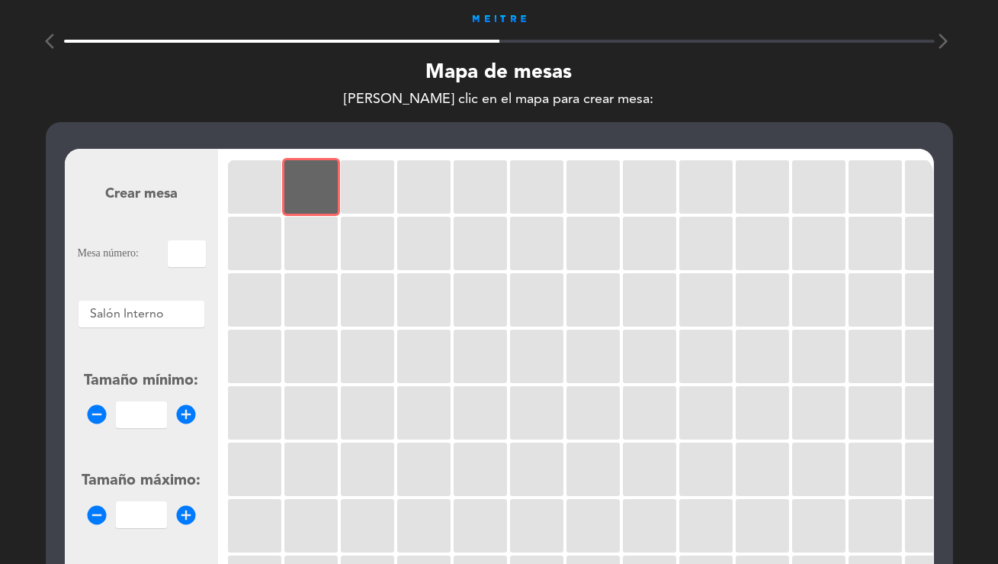
click at [182, 261] on input "text" at bounding box center [187, 253] width 38 height 27
type input "4"
click at [159, 418] on input "1" at bounding box center [141, 414] width 51 height 27
type input "1"
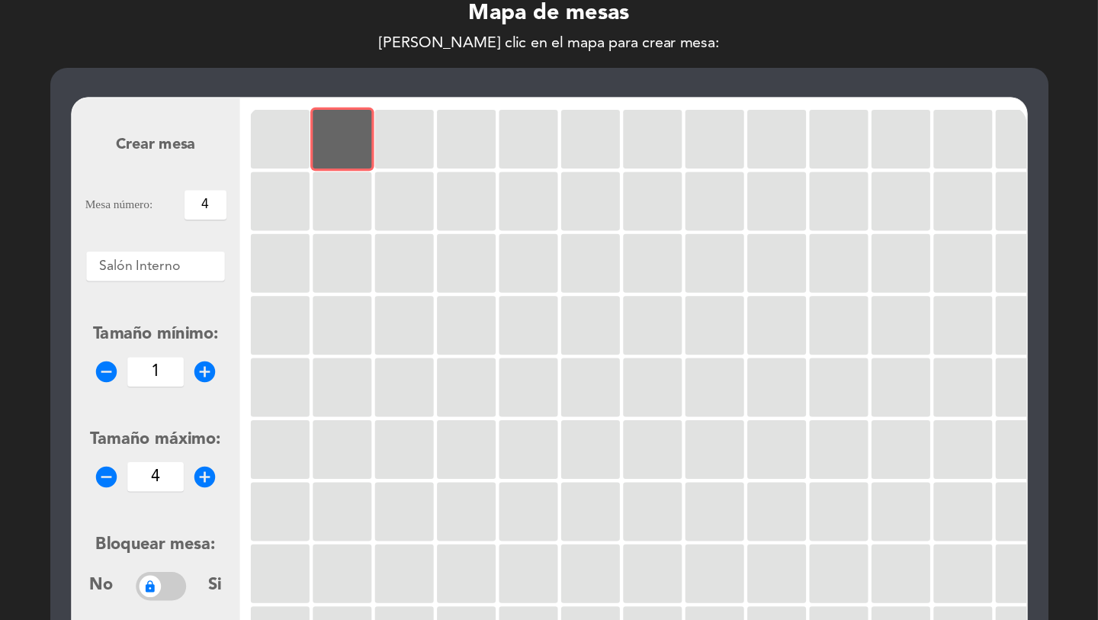
scroll to position [92, 0]
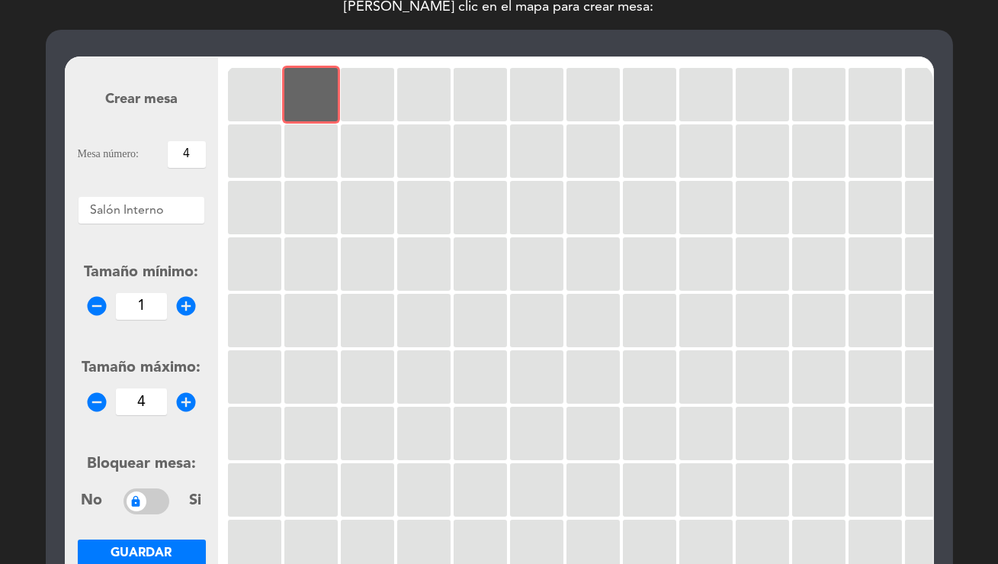
type input "4"
click at [180, 544] on button "Guardar" at bounding box center [142, 552] width 128 height 27
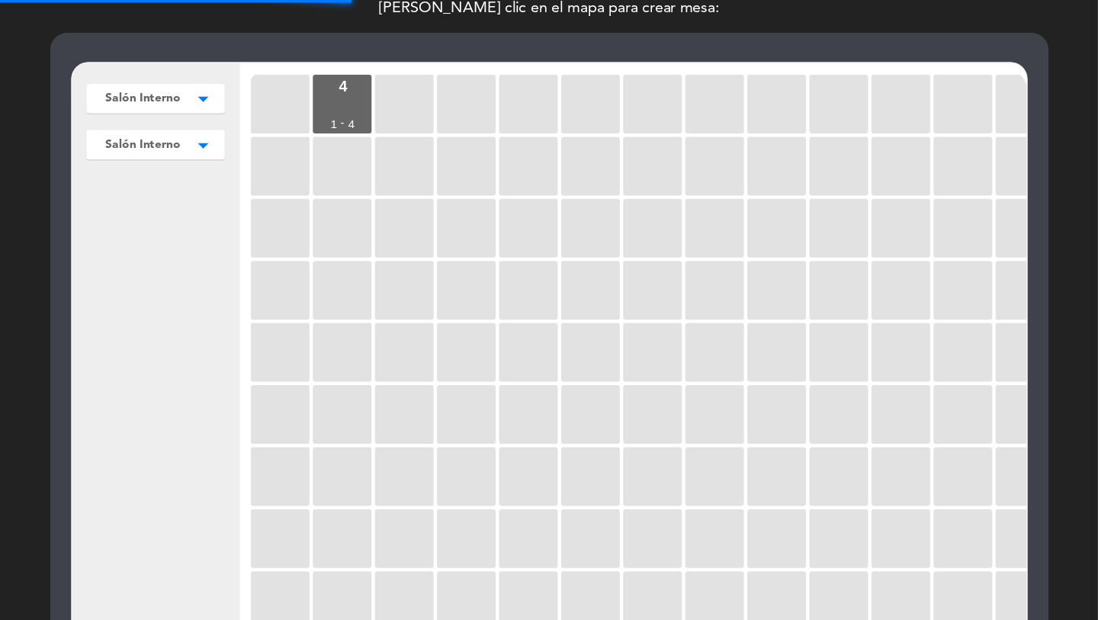
scroll to position [93, 0]
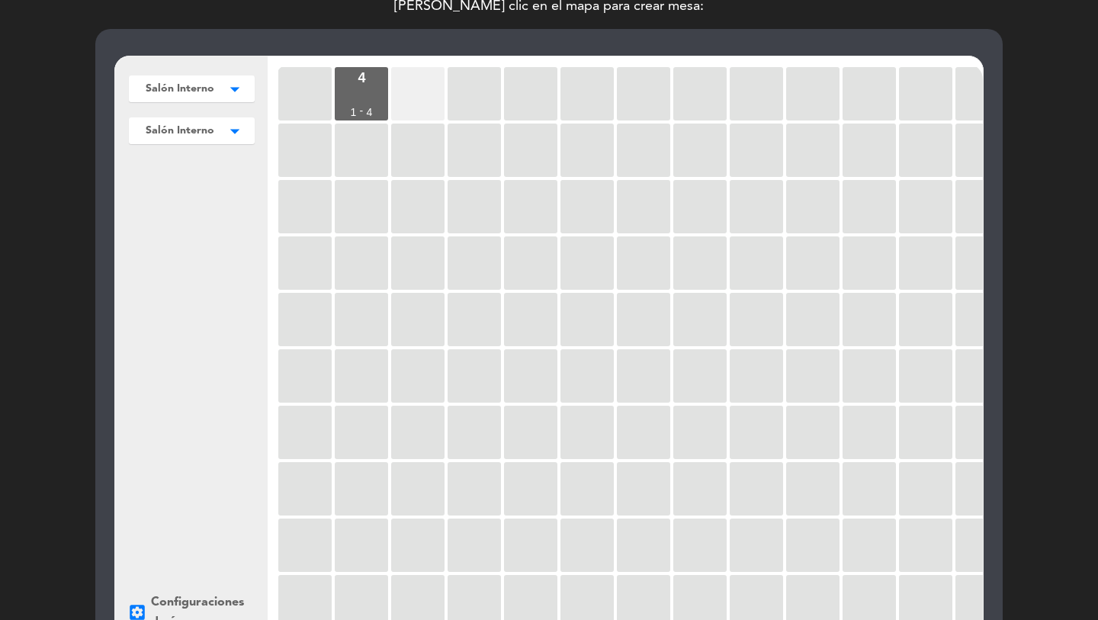
drag, startPoint x: 434, startPoint y: 78, endPoint x: 423, endPoint y: 76, distance: 10.8
click at [423, 76] on div at bounding box center [417, 93] width 53 height 53
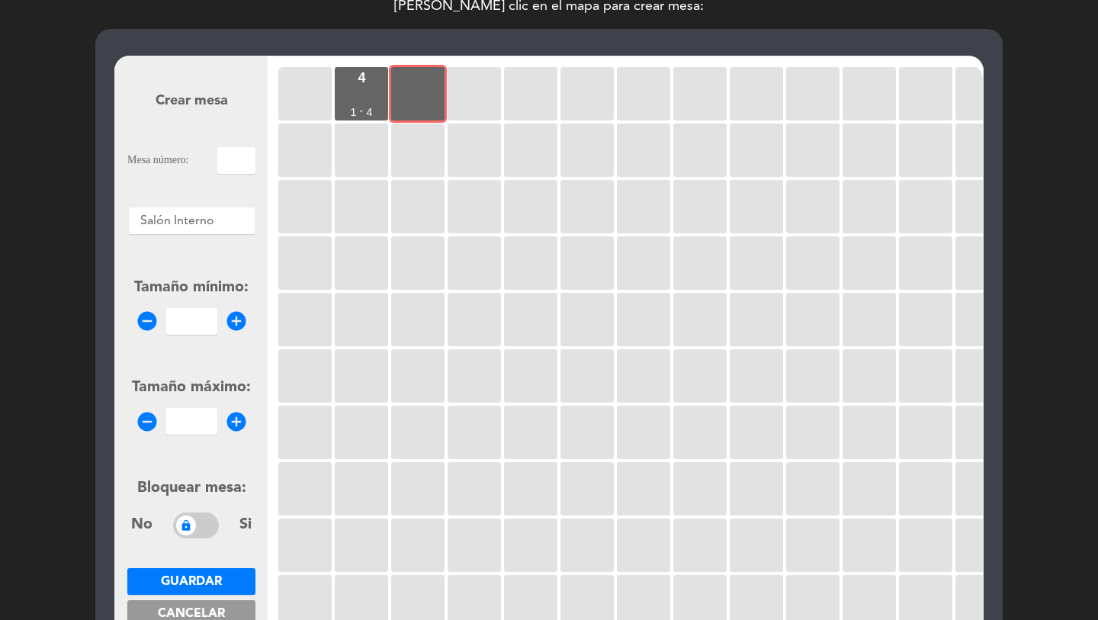
click at [227, 161] on input "text" at bounding box center [236, 160] width 38 height 27
type input "5"
click at [197, 319] on input "number" at bounding box center [191, 321] width 51 height 27
type input "1"
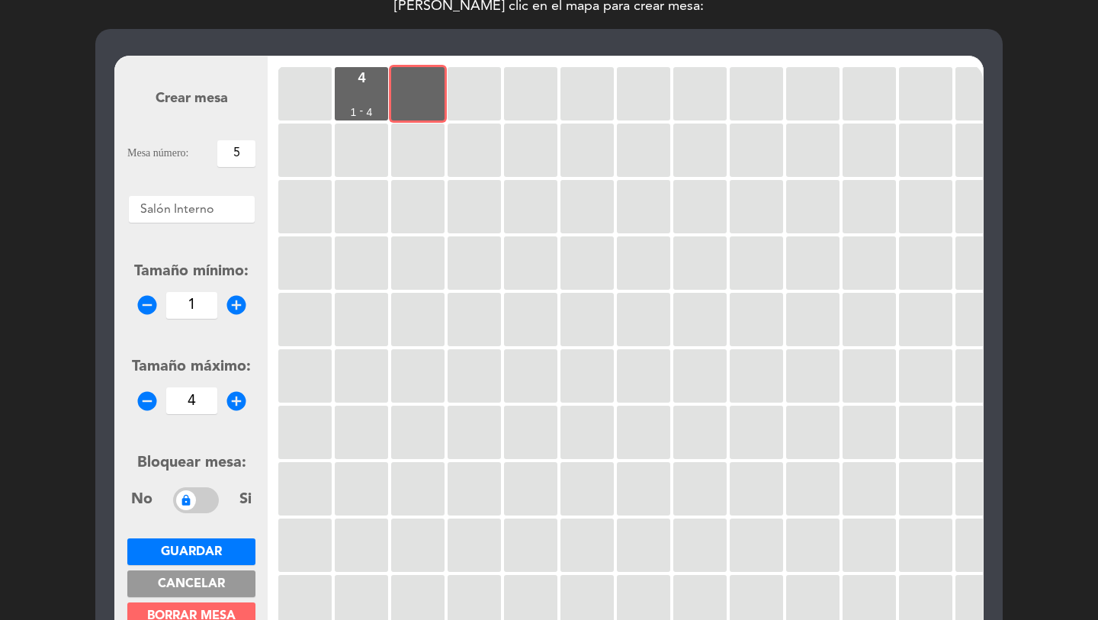
type input "4"
drag, startPoint x: 197, startPoint y: 550, endPoint x: 278, endPoint y: 432, distance: 143.7
click at [197, 549] on span "Guardar" at bounding box center [191, 552] width 61 height 12
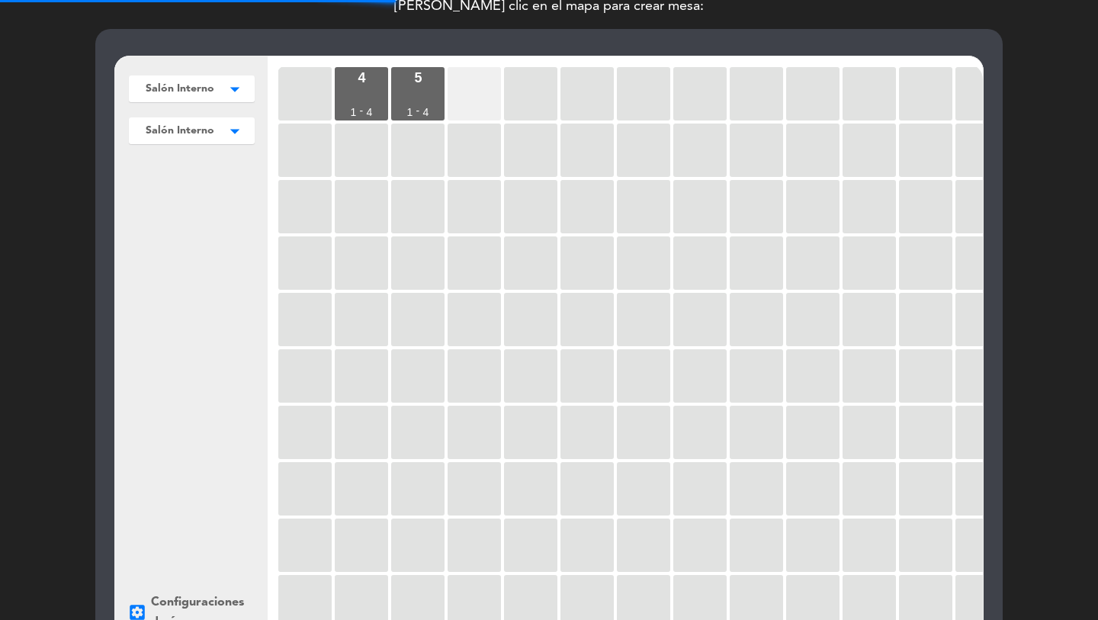
scroll to position [88, 0]
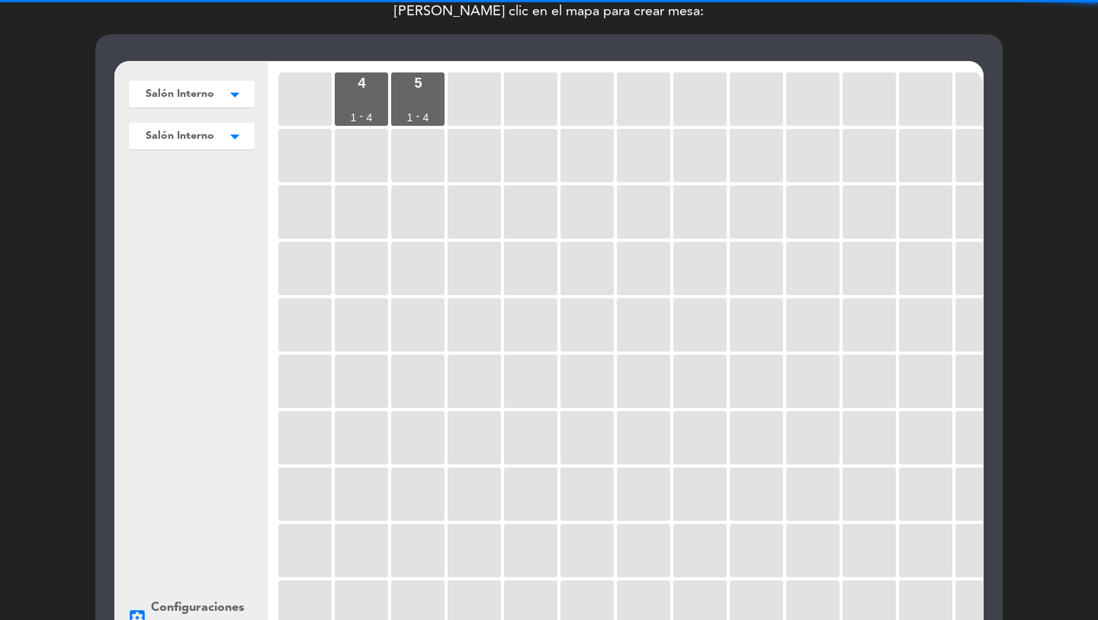
click at [501, 98] on div "4 1 - 4 5 1 - 4" at bounding box center [629, 359] width 708 height 580
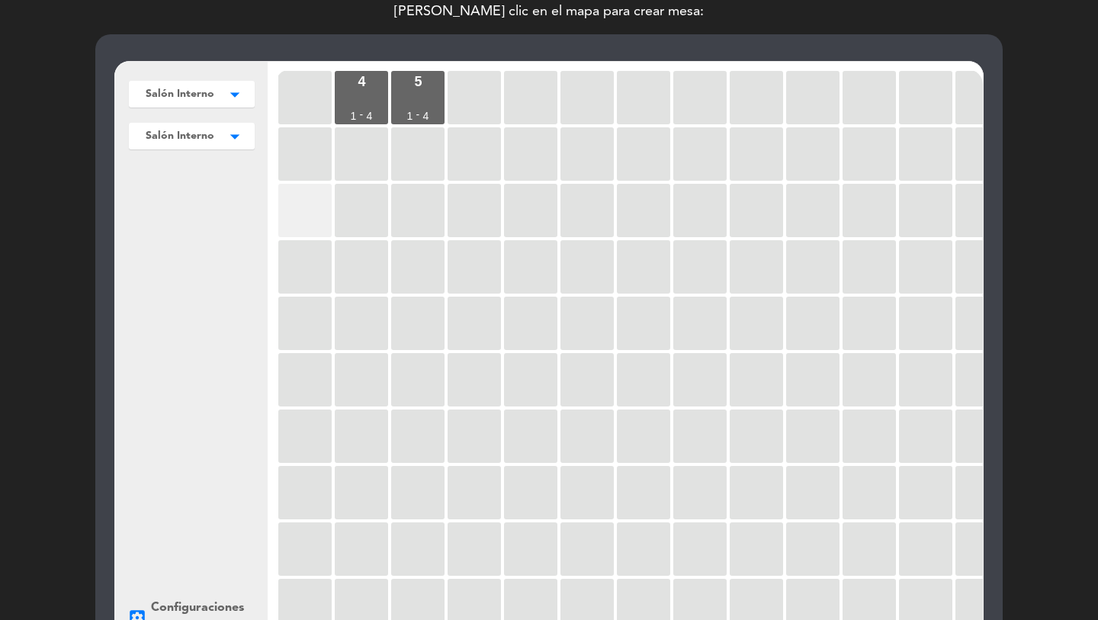
drag, startPoint x: 515, startPoint y: 105, endPoint x: 279, endPoint y: 196, distance: 252.6
click at [515, 106] on div at bounding box center [530, 97] width 53 height 53
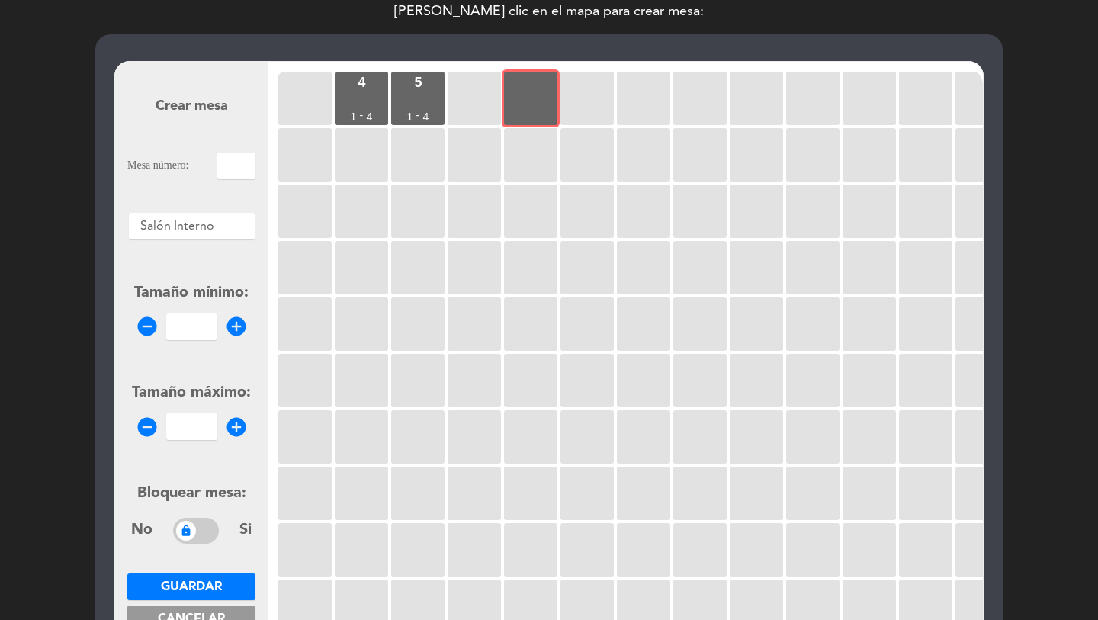
click at [218, 172] on input "text" at bounding box center [236, 166] width 38 height 27
type input "6"
click at [185, 323] on input "number" at bounding box center [191, 326] width 51 height 27
type input "1"
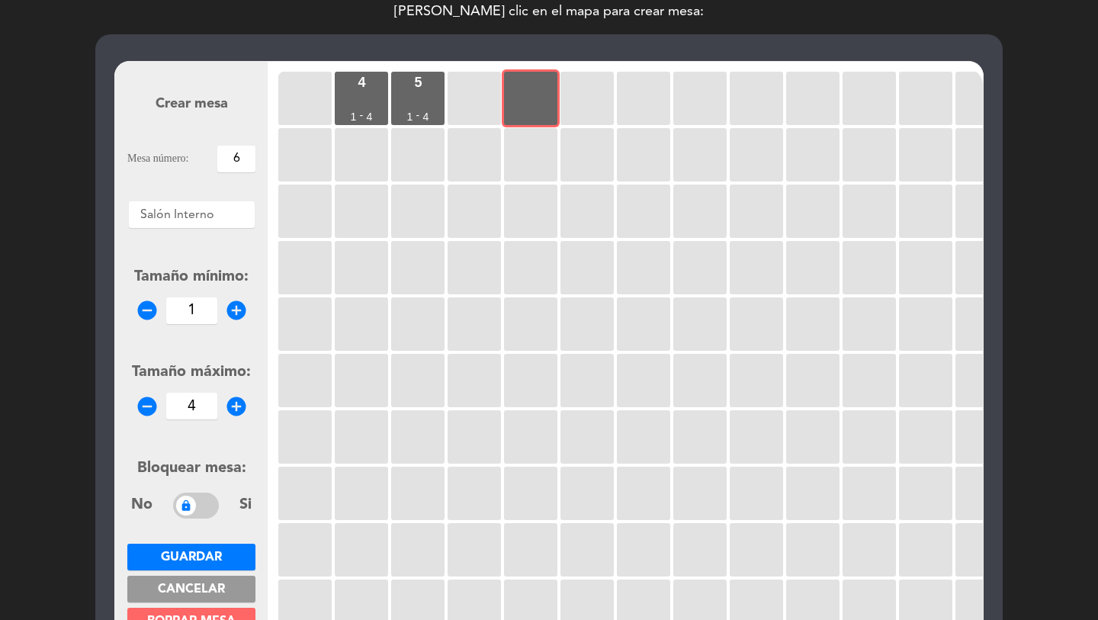
type input "4"
drag, startPoint x: 203, startPoint y: 559, endPoint x: 371, endPoint y: 397, distance: 233.6
click at [203, 559] on span "Guardar" at bounding box center [191, 557] width 61 height 12
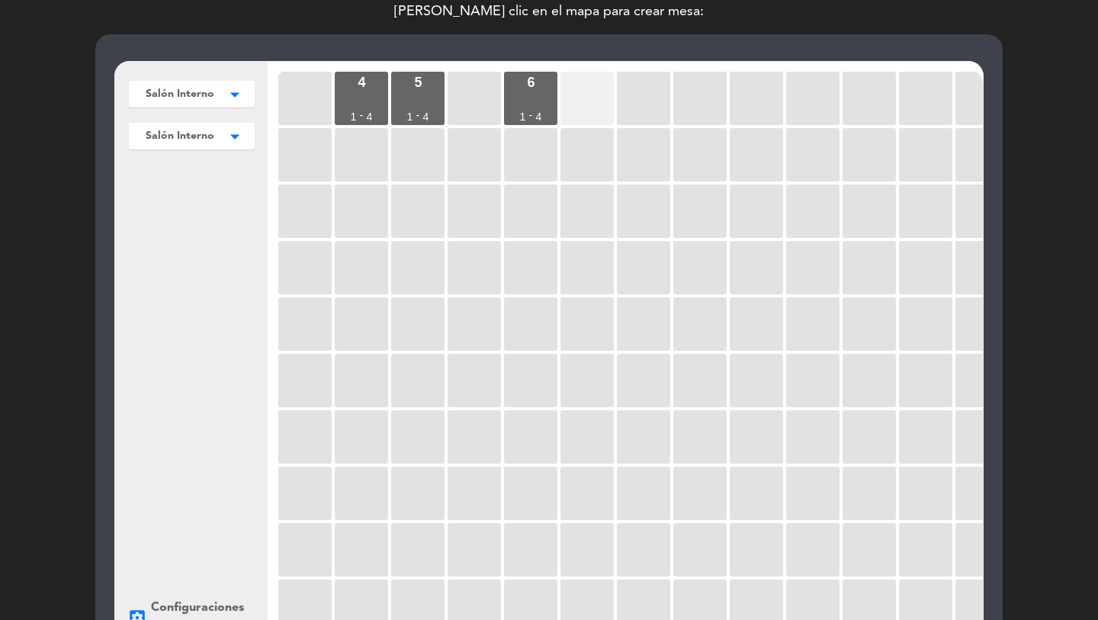
click at [606, 108] on div at bounding box center [587, 98] width 53 height 53
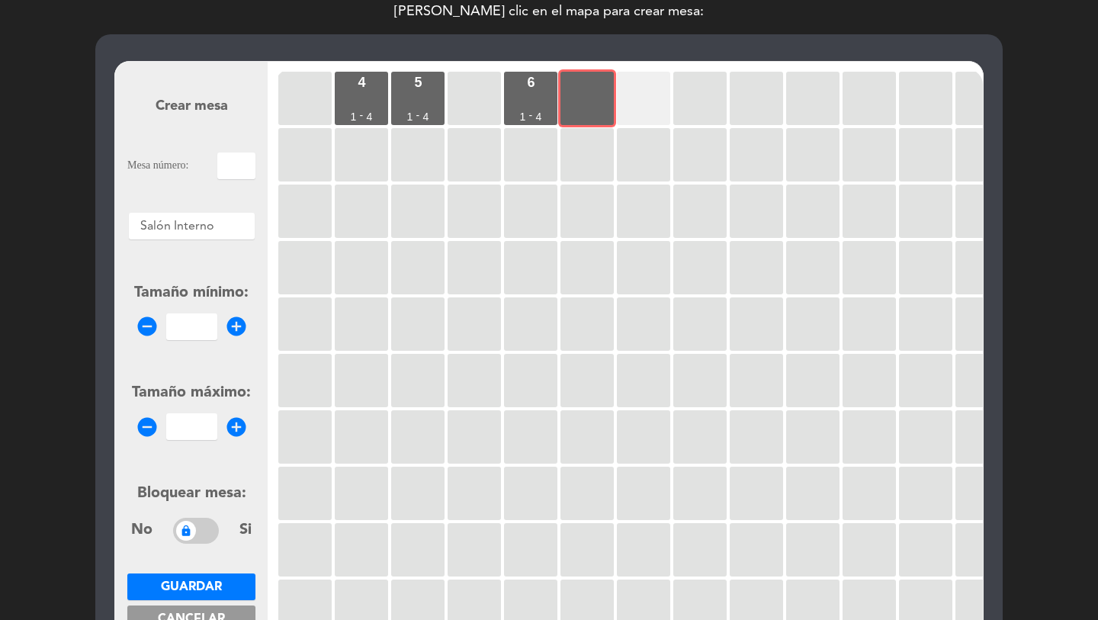
click at [656, 109] on div at bounding box center [643, 98] width 53 height 53
click at [225, 169] on input "text" at bounding box center [236, 166] width 38 height 27
type input "7"
click at [178, 327] on input "1" at bounding box center [191, 326] width 51 height 27
type input "1"
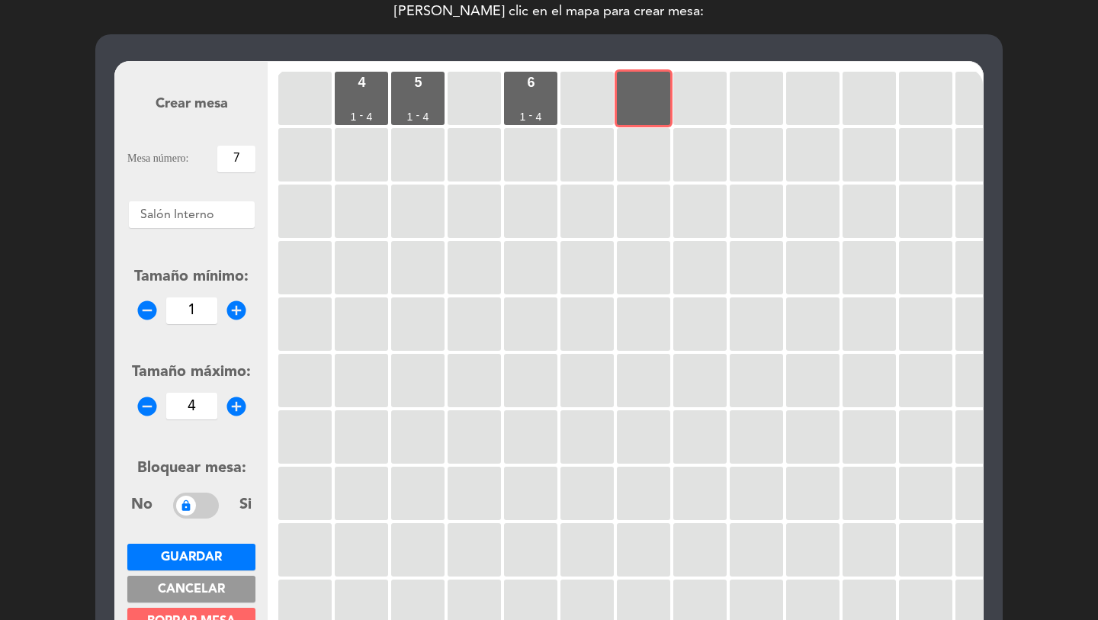
type input "4"
drag, startPoint x: 206, startPoint y: 555, endPoint x: 201, endPoint y: 548, distance: 8.7
click at [201, 551] on span "Guardar" at bounding box center [191, 557] width 61 height 12
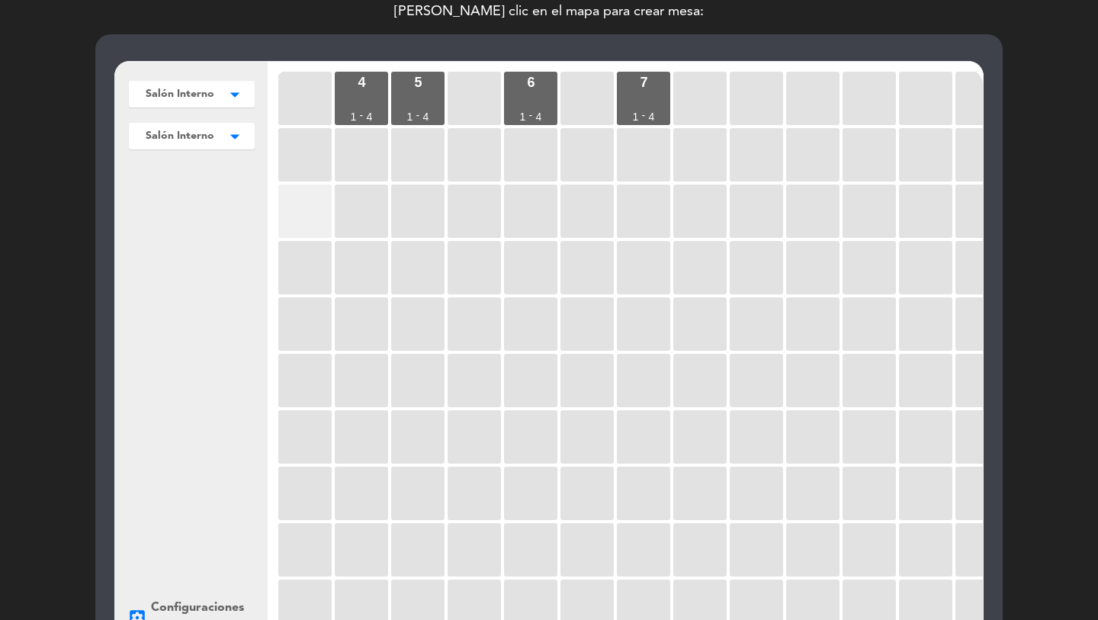
click at [309, 207] on div at bounding box center [304, 211] width 53 height 53
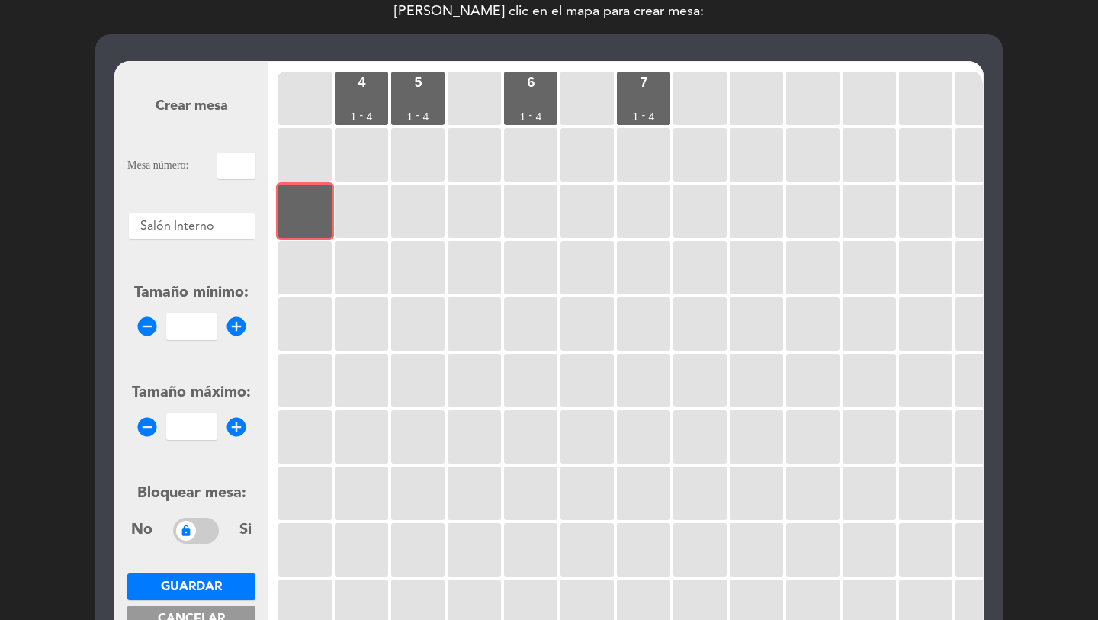
click at [240, 179] on form "Crear mesa Mesa número: Áreas × Salón Interno × Tamaño mínimo: remove_circle ad…" at bounding box center [191, 356] width 128 height 580
click at [239, 162] on input "text" at bounding box center [236, 166] width 38 height 27
type input "38"
click at [182, 333] on input "number" at bounding box center [191, 326] width 51 height 27
type input "1"
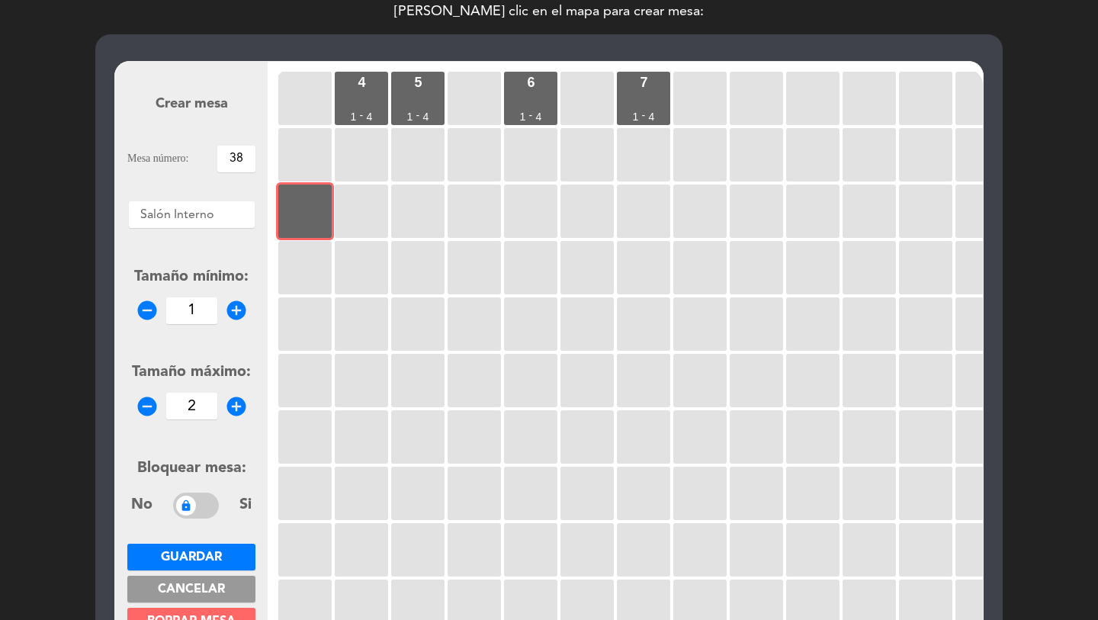
type input "2"
click at [185, 560] on span "Guardar" at bounding box center [191, 557] width 61 height 12
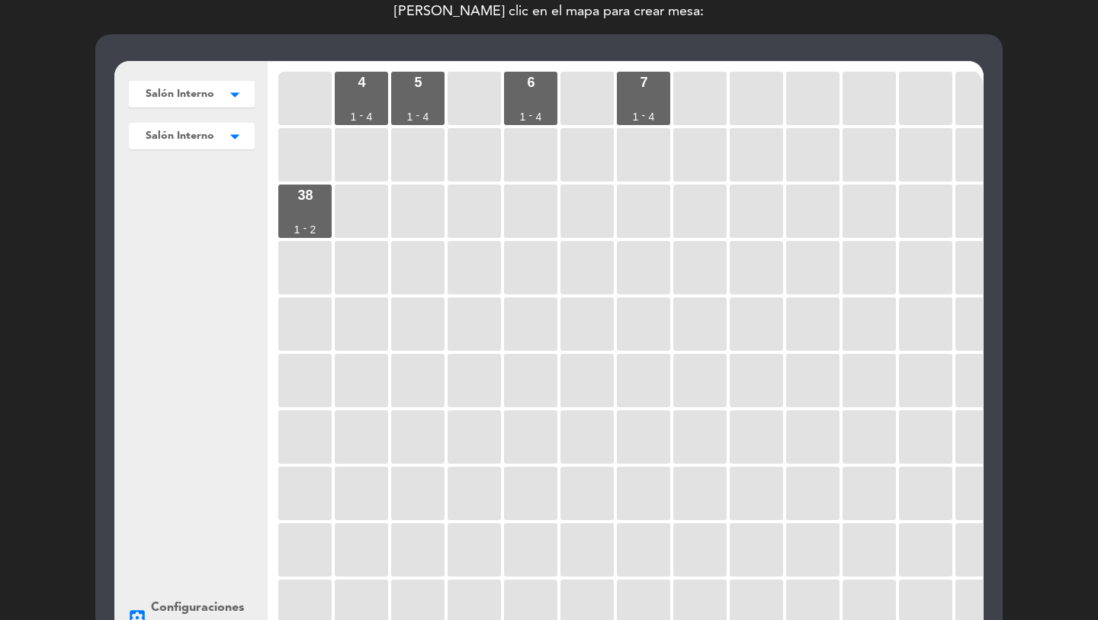
click at [331, 321] on div "4 1 - 4 5 1 - 4 6 1 - 4 7 1 - 4 38 1 - 2" at bounding box center [629, 359] width 708 height 580
click at [293, 196] on div "38 1 - 2" at bounding box center [304, 211] width 53 height 53
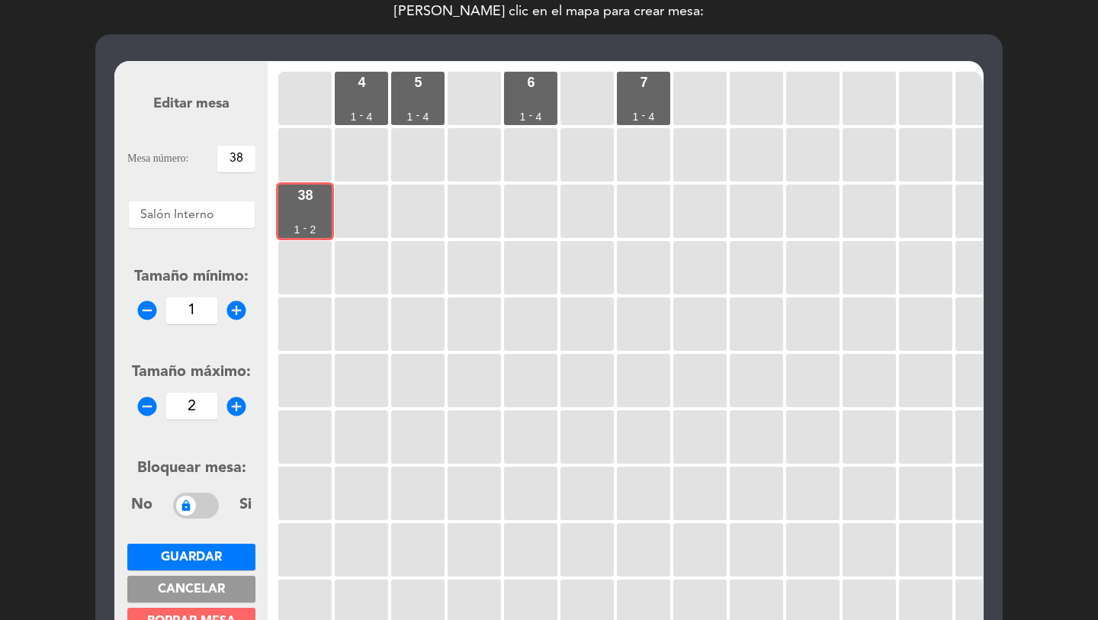
click at [238, 162] on input "38" at bounding box center [236, 159] width 38 height 27
type input "3B"
click at [179, 551] on span "Guardar" at bounding box center [191, 557] width 61 height 12
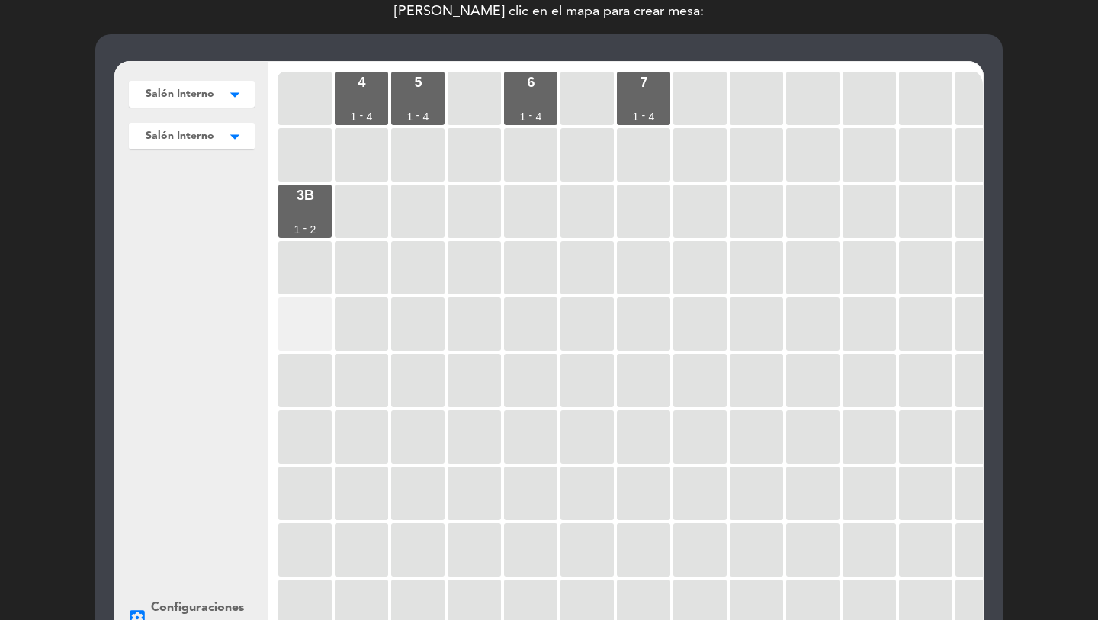
click at [320, 297] on div at bounding box center [304, 323] width 53 height 53
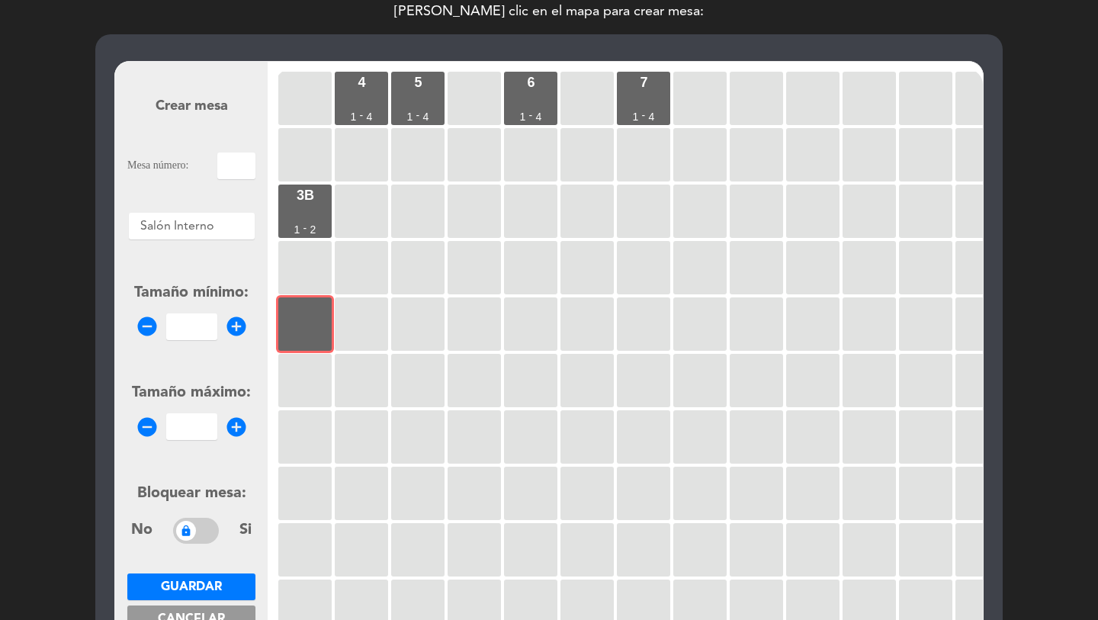
click at [238, 175] on input "text" at bounding box center [236, 166] width 38 height 27
type input "3"
click at [199, 326] on input "number" at bounding box center [191, 326] width 51 height 27
type input "1"
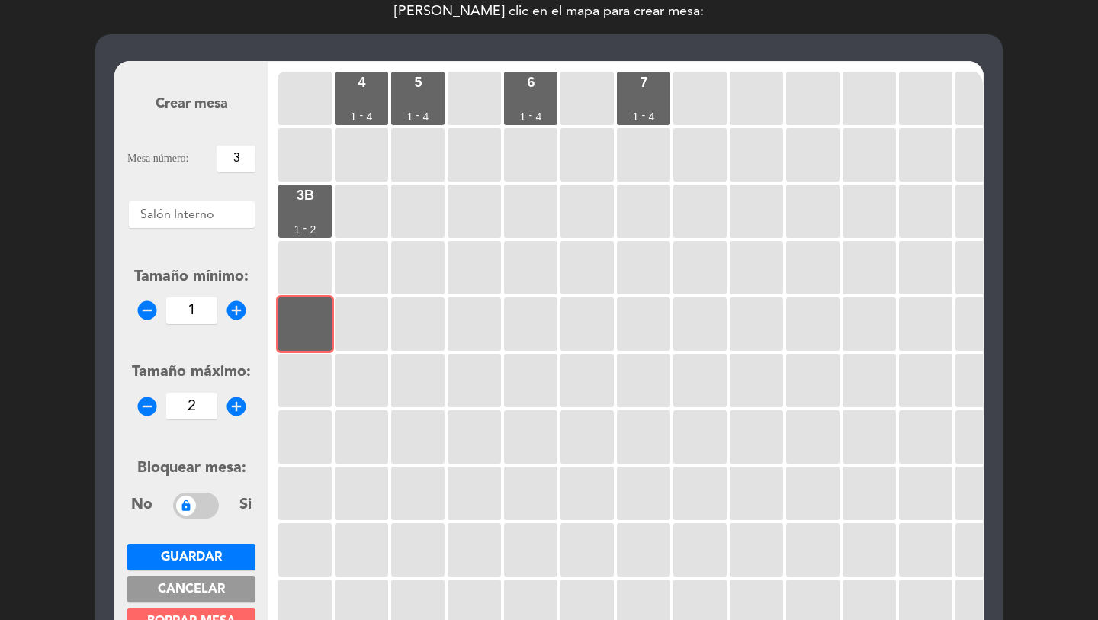
scroll to position [88, 0]
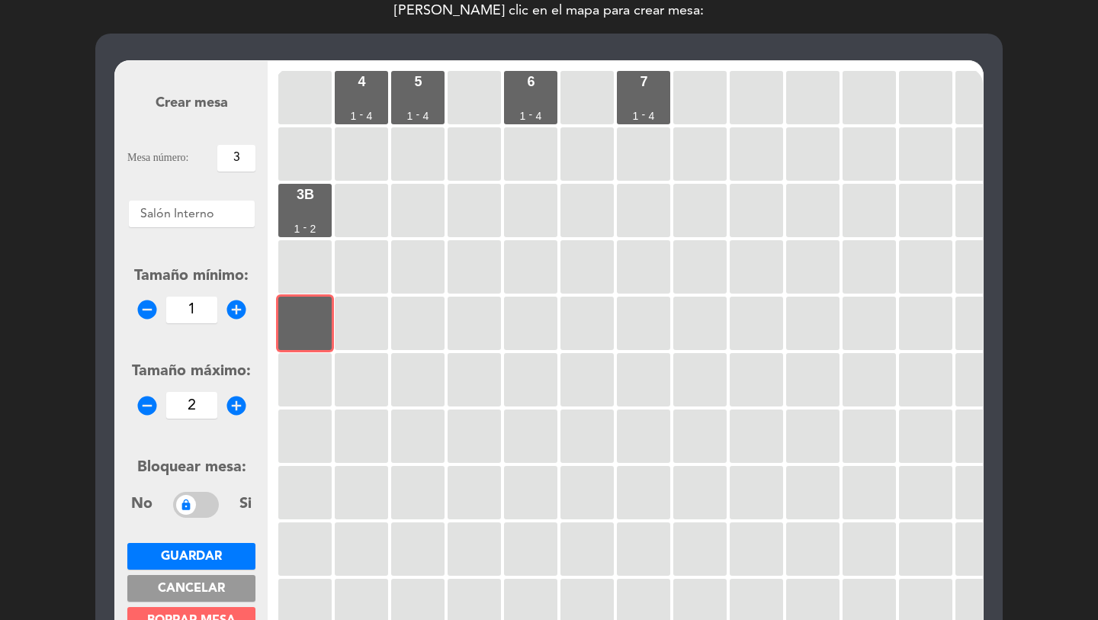
click at [232, 401] on icon "add_circle" at bounding box center [236, 405] width 23 height 23
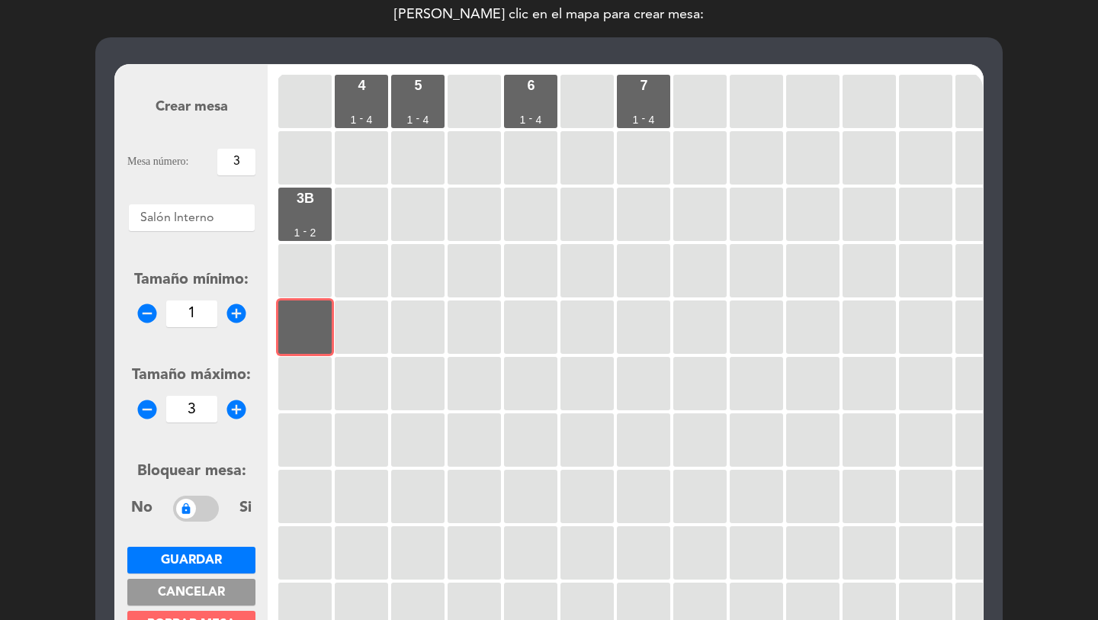
click at [232, 401] on icon "add_circle" at bounding box center [236, 409] width 23 height 23
type input "4"
click at [199, 557] on span "Guardar" at bounding box center [191, 561] width 61 height 12
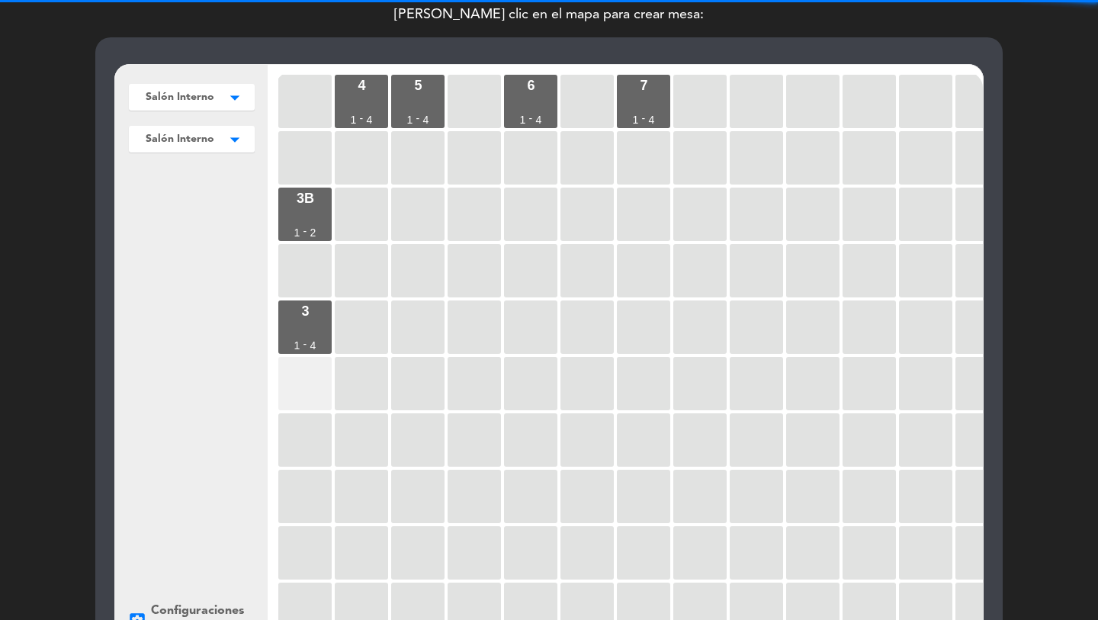
click at [301, 394] on div at bounding box center [304, 383] width 53 height 53
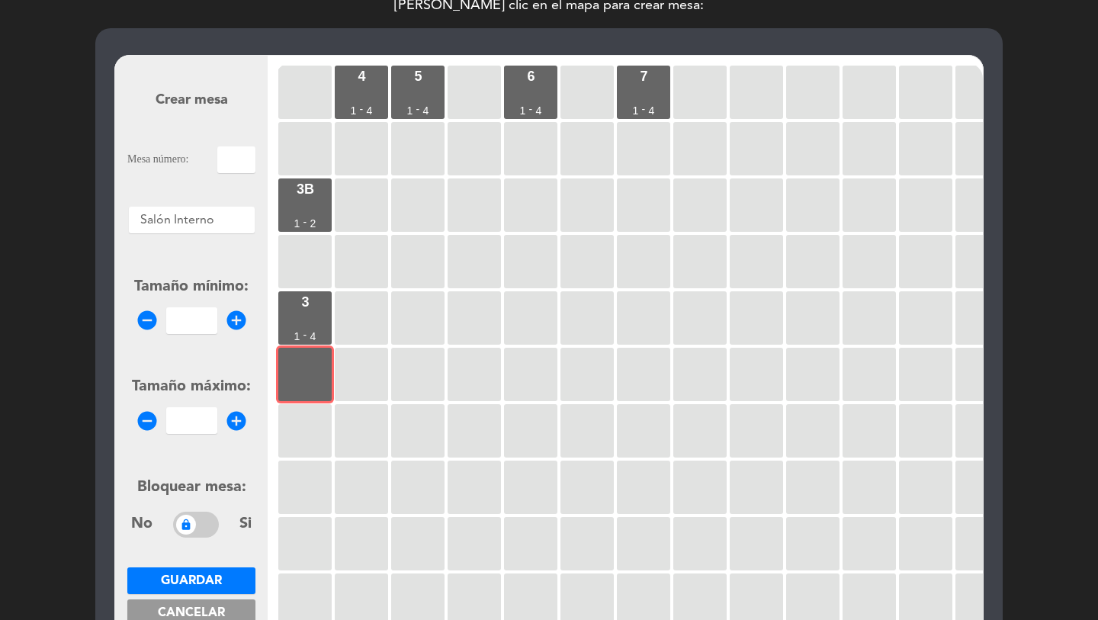
click at [231, 166] on input "text" at bounding box center [236, 159] width 38 height 27
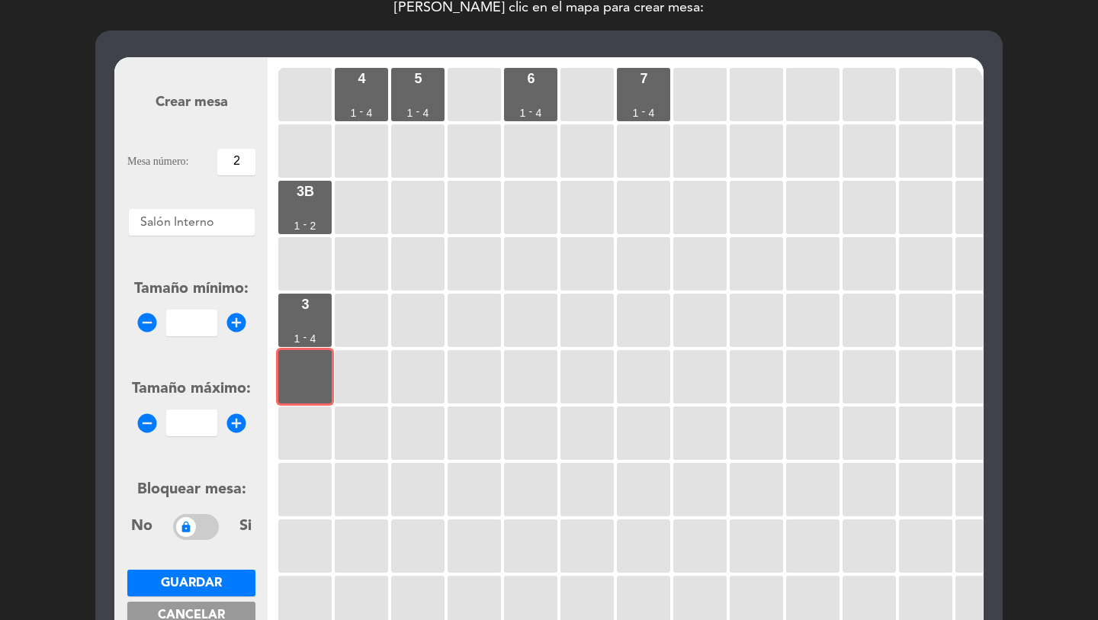
type input "2"
click at [178, 332] on input "number" at bounding box center [191, 323] width 51 height 27
type input "1"
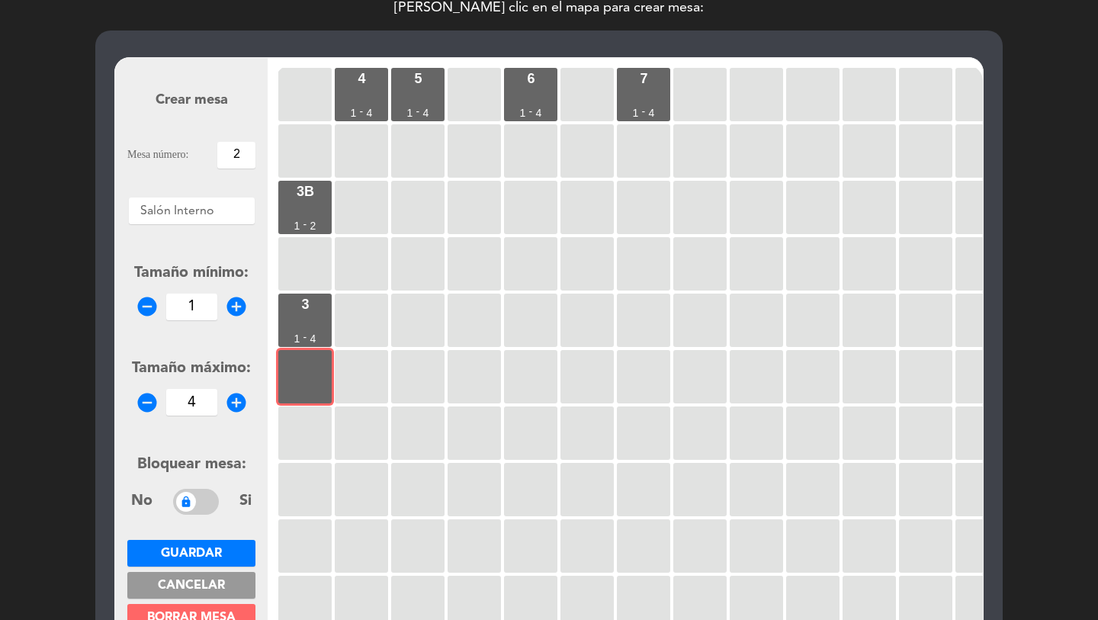
type input "4"
click at [188, 558] on span "Guardar" at bounding box center [191, 554] width 61 height 12
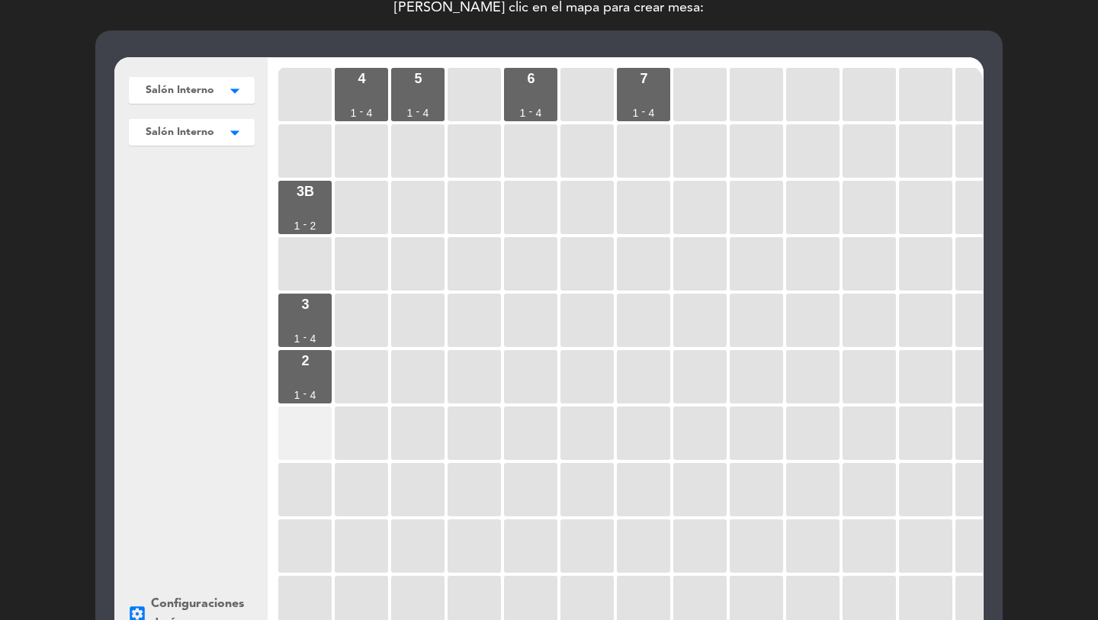
click at [278, 427] on div at bounding box center [304, 433] width 53 height 53
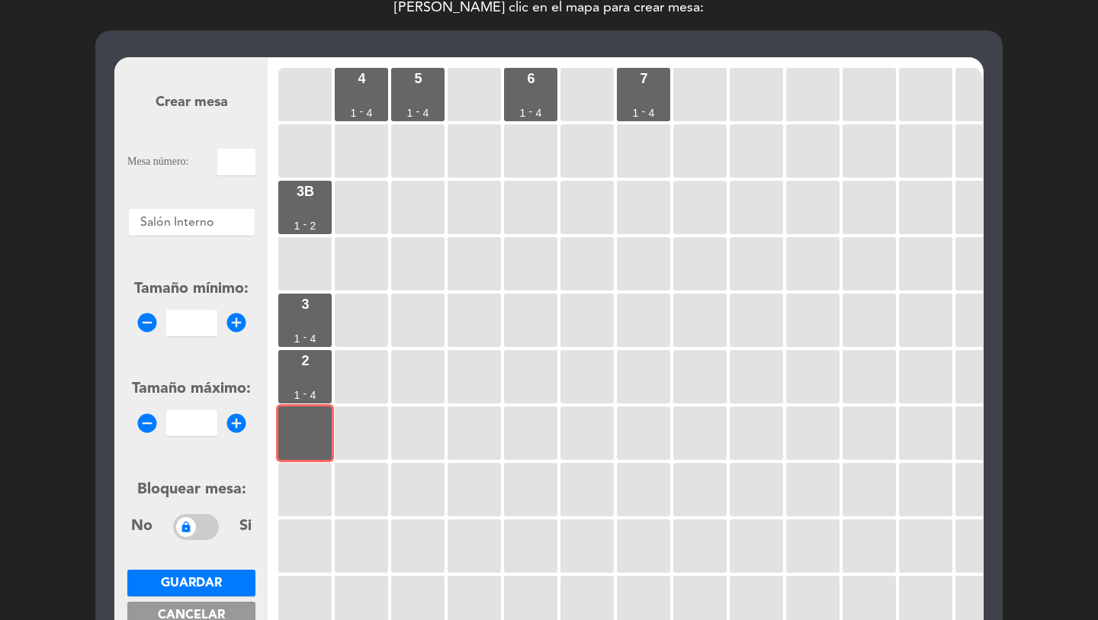
click at [230, 160] on input "text" at bounding box center [236, 162] width 38 height 27
type input "1"
click at [180, 321] on input "1" at bounding box center [191, 323] width 51 height 27
type input "1"
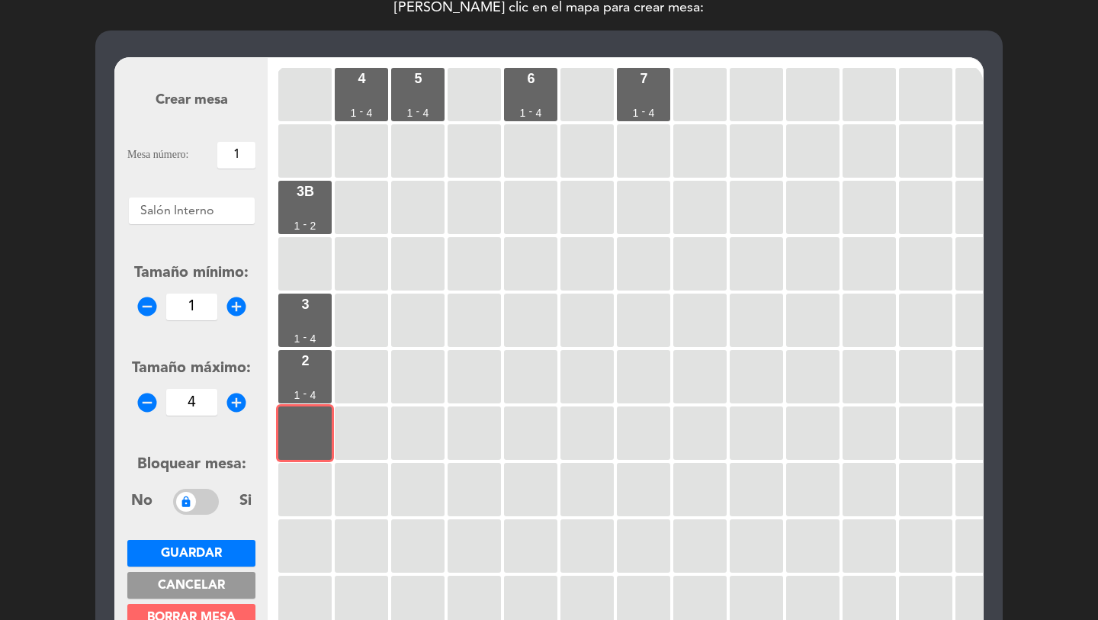
type input "4"
drag, startPoint x: 199, startPoint y: 545, endPoint x: 189, endPoint y: 536, distance: 13.0
click at [198, 544] on button "Guardar" at bounding box center [191, 553] width 128 height 27
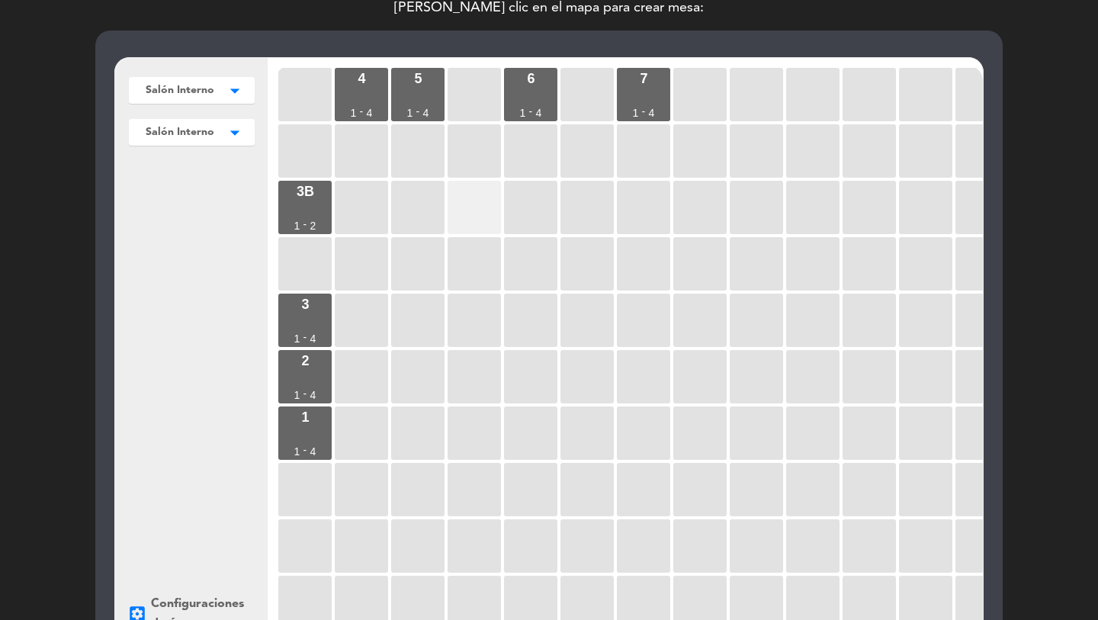
click at [484, 196] on div at bounding box center [474, 207] width 53 height 53
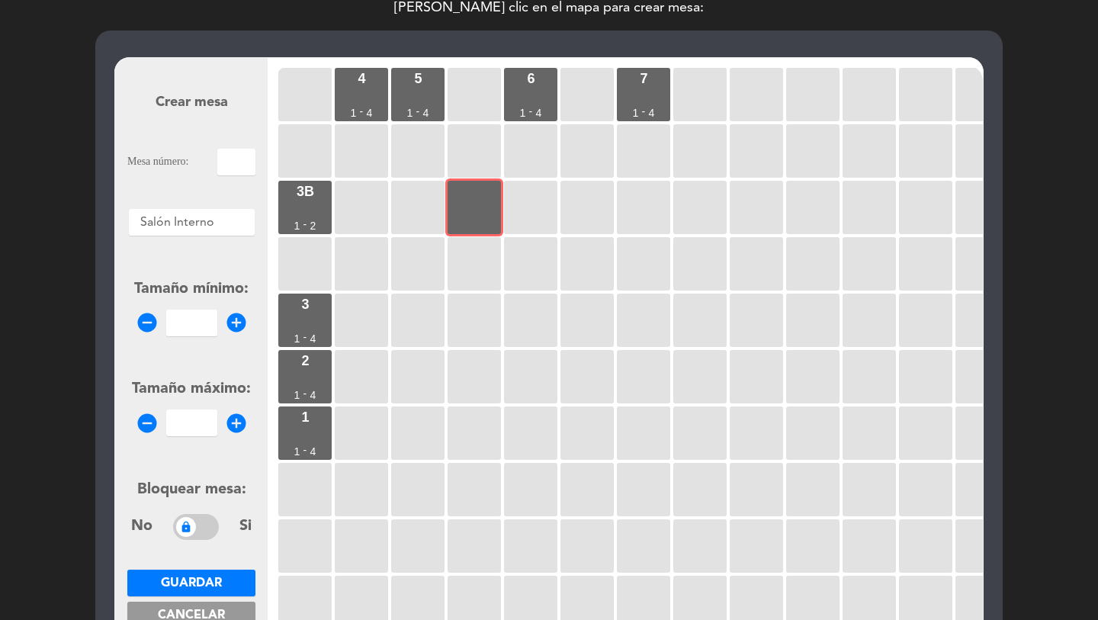
click at [227, 158] on input "text" at bounding box center [236, 162] width 38 height 27
type input "14"
click at [191, 323] on input "number" at bounding box center [191, 323] width 51 height 27
click at [192, 323] on input "1" at bounding box center [191, 323] width 51 height 27
click at [185, 322] on input "1" at bounding box center [191, 323] width 51 height 27
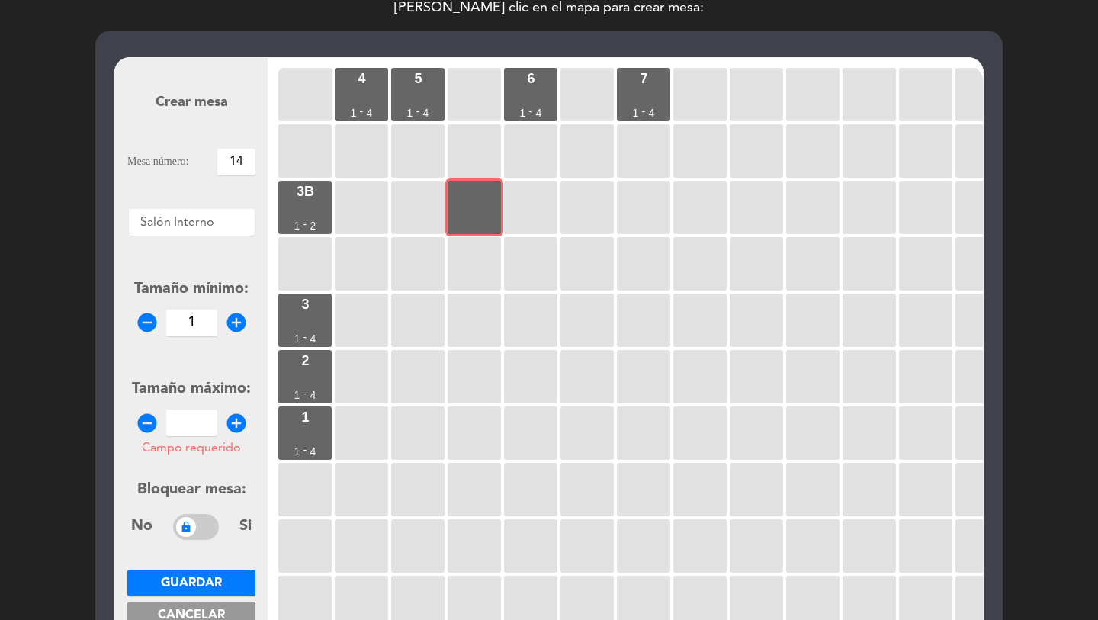
click at [185, 322] on input "1" at bounding box center [191, 323] width 51 height 27
type input "3"
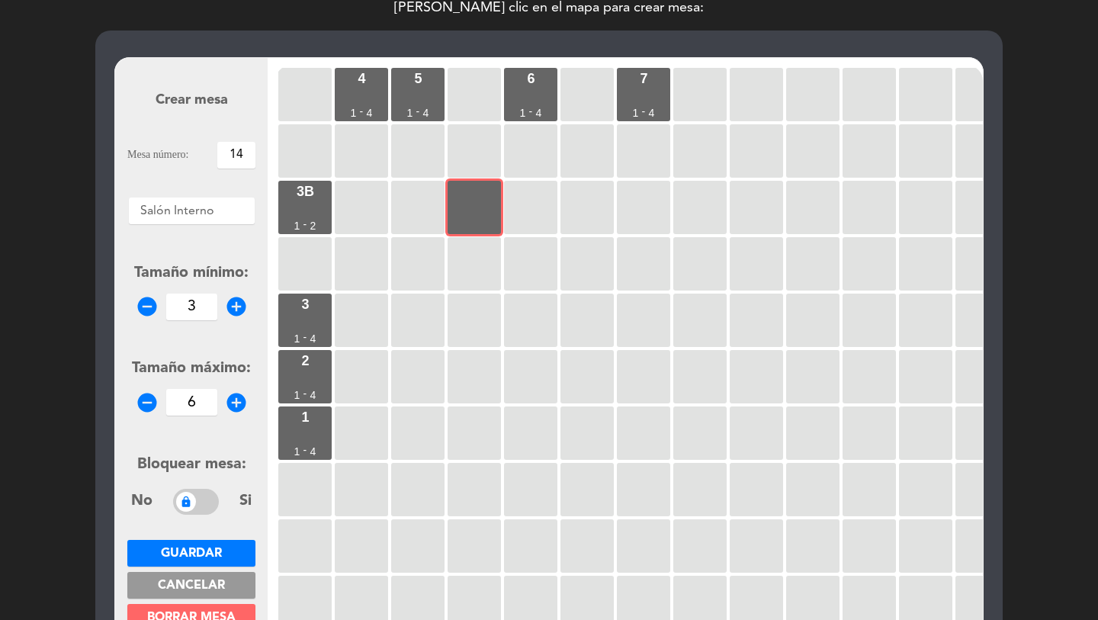
type input "6"
click at [219, 551] on span "Guardar" at bounding box center [191, 554] width 61 height 12
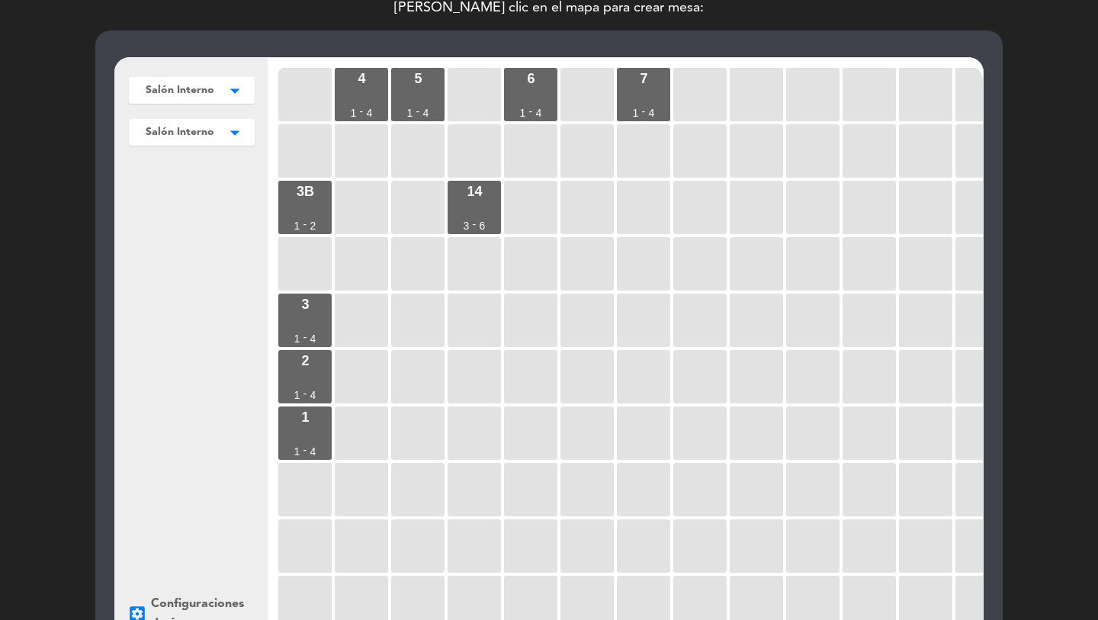
drag, startPoint x: 461, startPoint y: 249, endPoint x: 275, endPoint y: 220, distance: 188.2
click at [461, 249] on div at bounding box center [474, 263] width 53 height 53
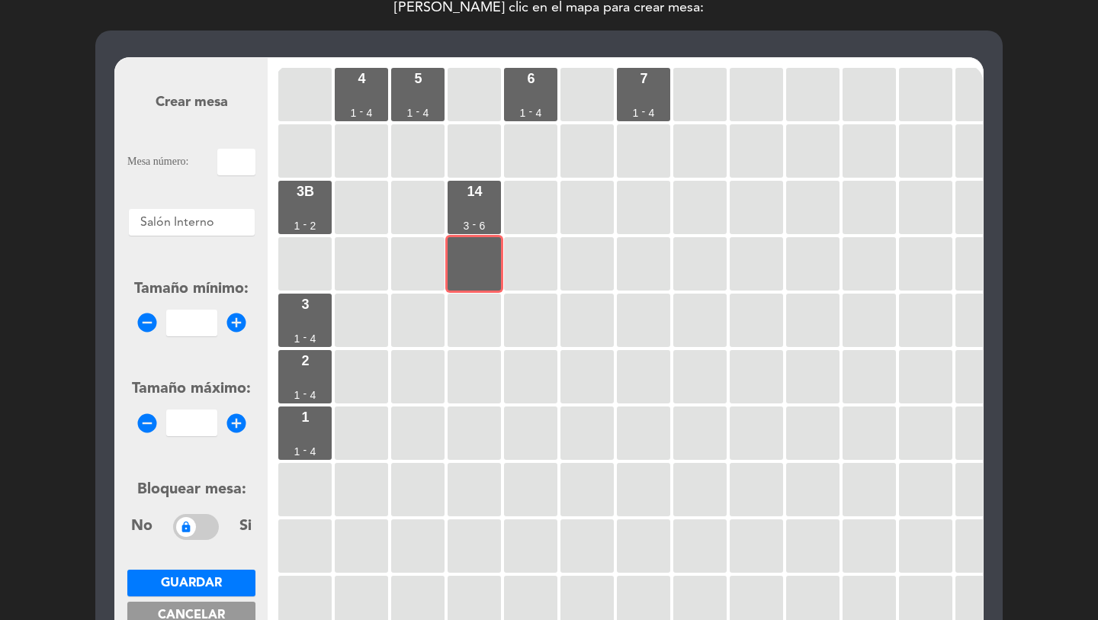
click at [220, 169] on input "text" at bounding box center [236, 162] width 38 height 27
type input "13b"
click at [176, 321] on input "number" at bounding box center [191, 323] width 51 height 27
type input "1"
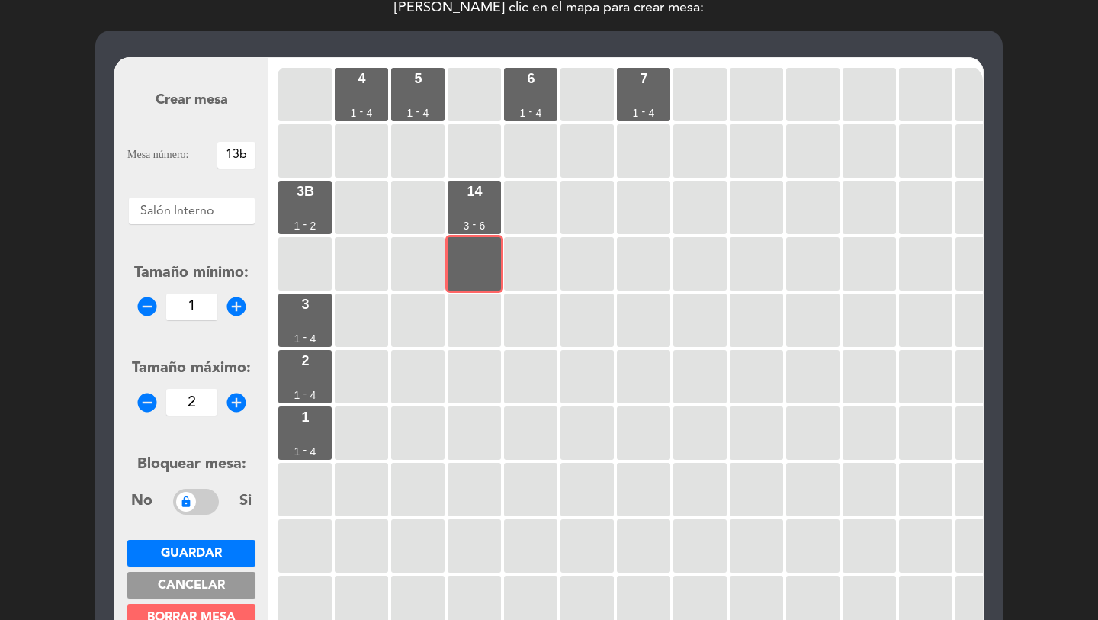
type input "2"
click at [191, 548] on span "Guardar" at bounding box center [191, 554] width 61 height 12
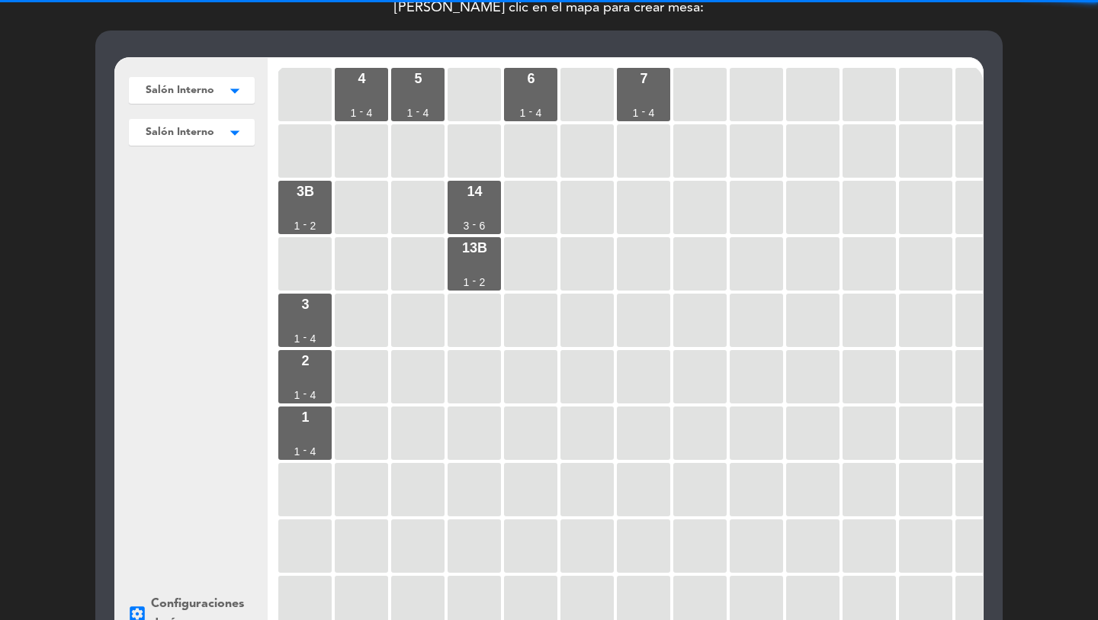
click at [477, 311] on div at bounding box center [474, 320] width 53 height 53
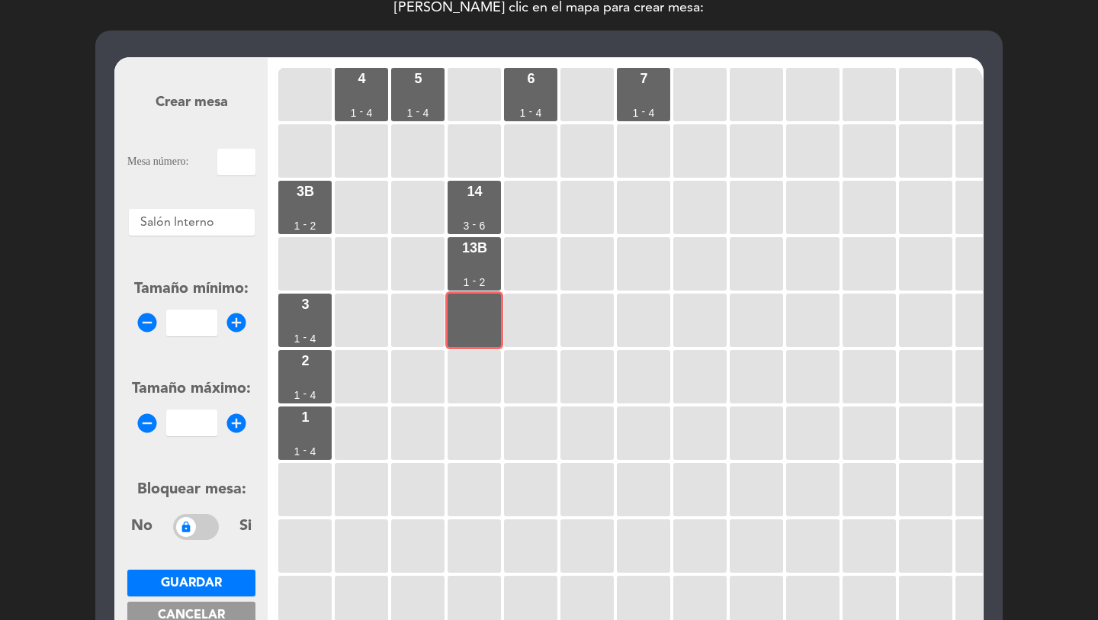
click at [246, 158] on input "text" at bounding box center [236, 162] width 38 height 27
type input "13"
click at [189, 324] on input "number" at bounding box center [191, 323] width 51 height 27
type input "1"
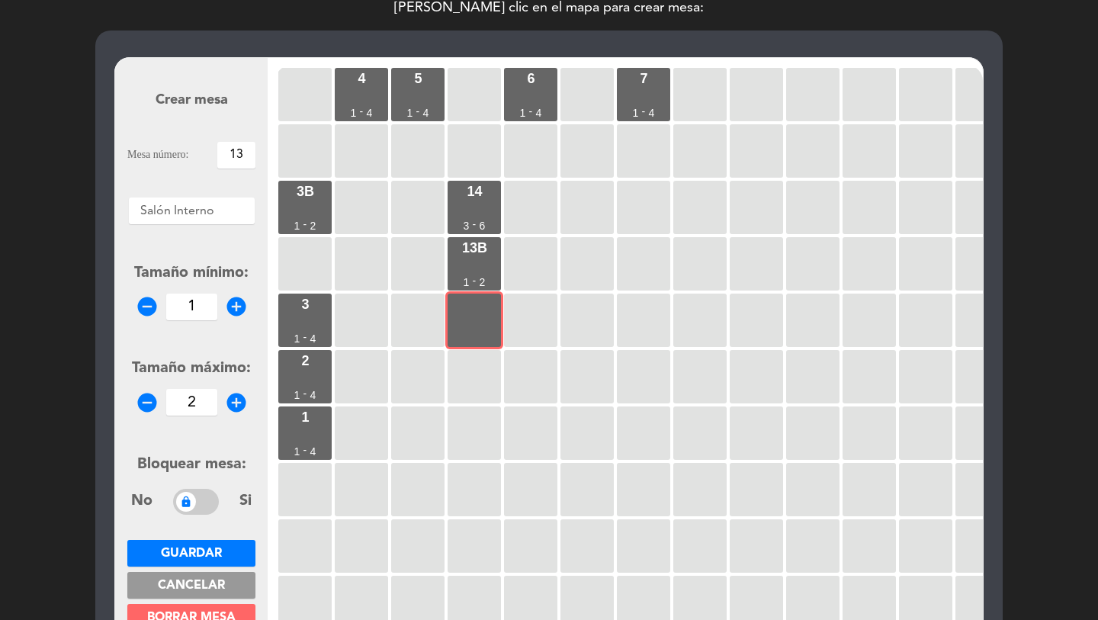
type input "2"
click at [198, 551] on span "Guardar" at bounding box center [191, 554] width 61 height 12
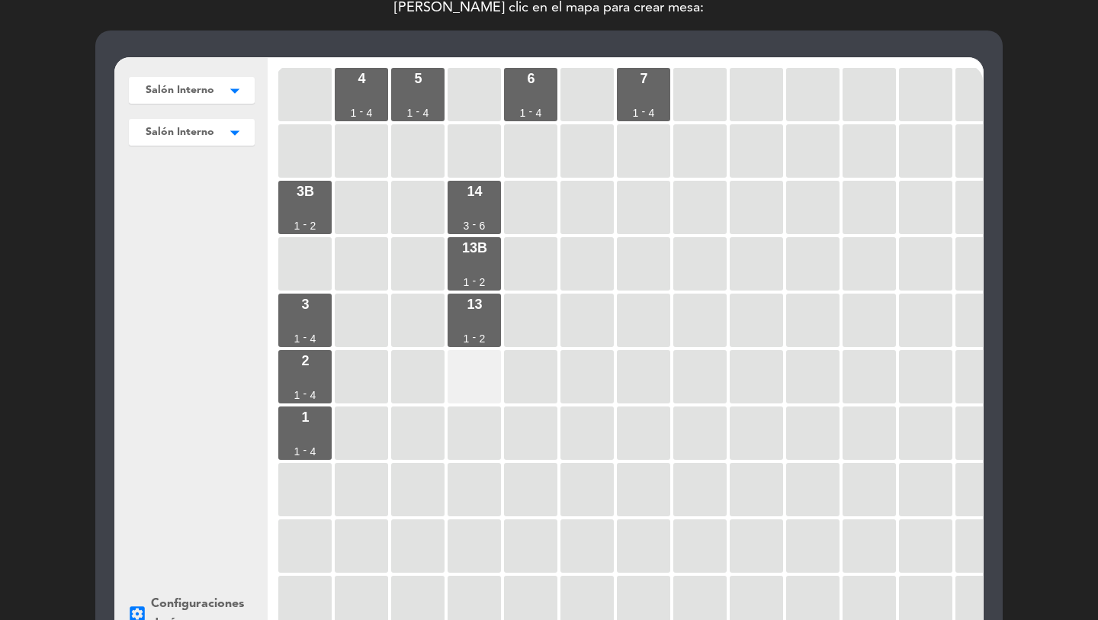
click at [452, 377] on div at bounding box center [474, 376] width 53 height 53
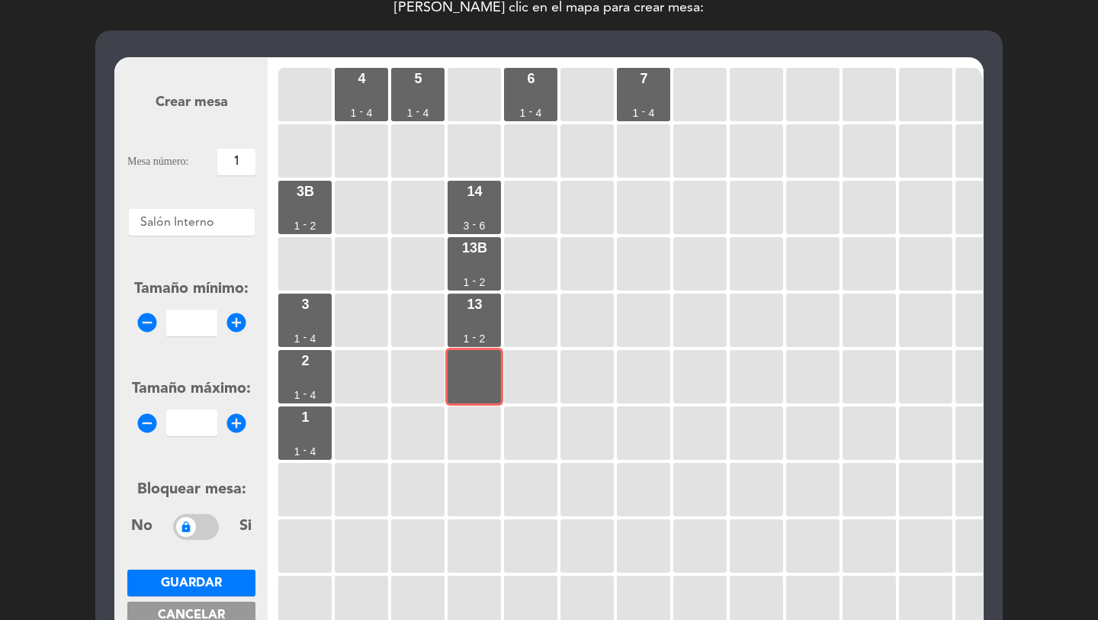
click at [230, 169] on input "1" at bounding box center [236, 162] width 38 height 27
type input "12"
drag, startPoint x: 189, startPoint y: 317, endPoint x: 186, endPoint y: 378, distance: 61.1
click at [189, 317] on input "1" at bounding box center [191, 323] width 51 height 27
type input "1"
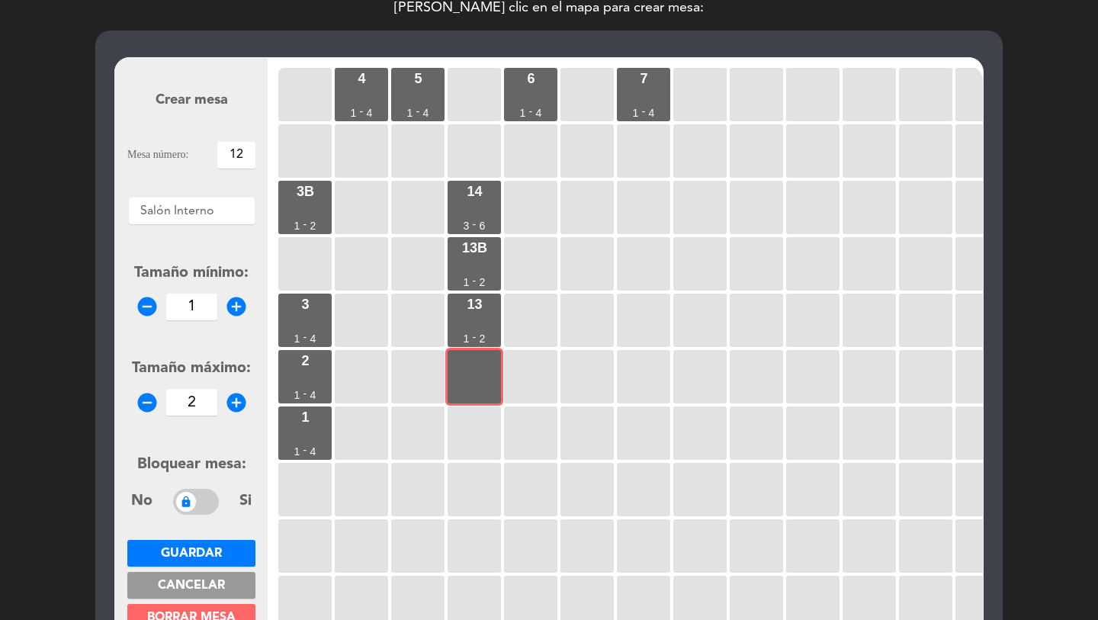
type input "2"
click at [185, 555] on span "Guardar" at bounding box center [191, 554] width 61 height 12
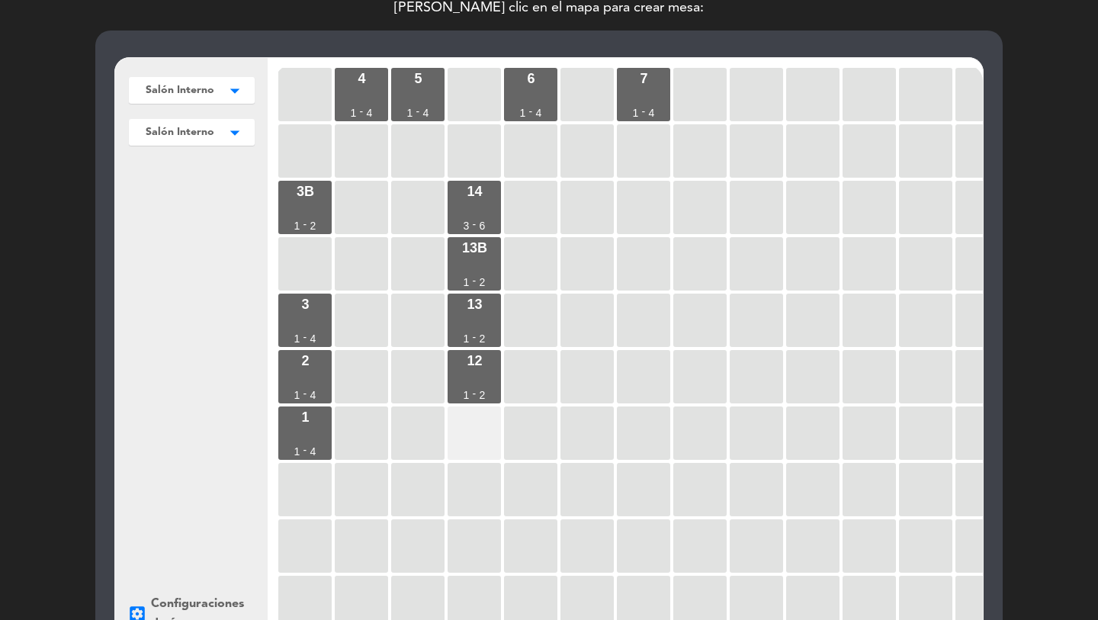
click at [487, 424] on div at bounding box center [474, 433] width 53 height 53
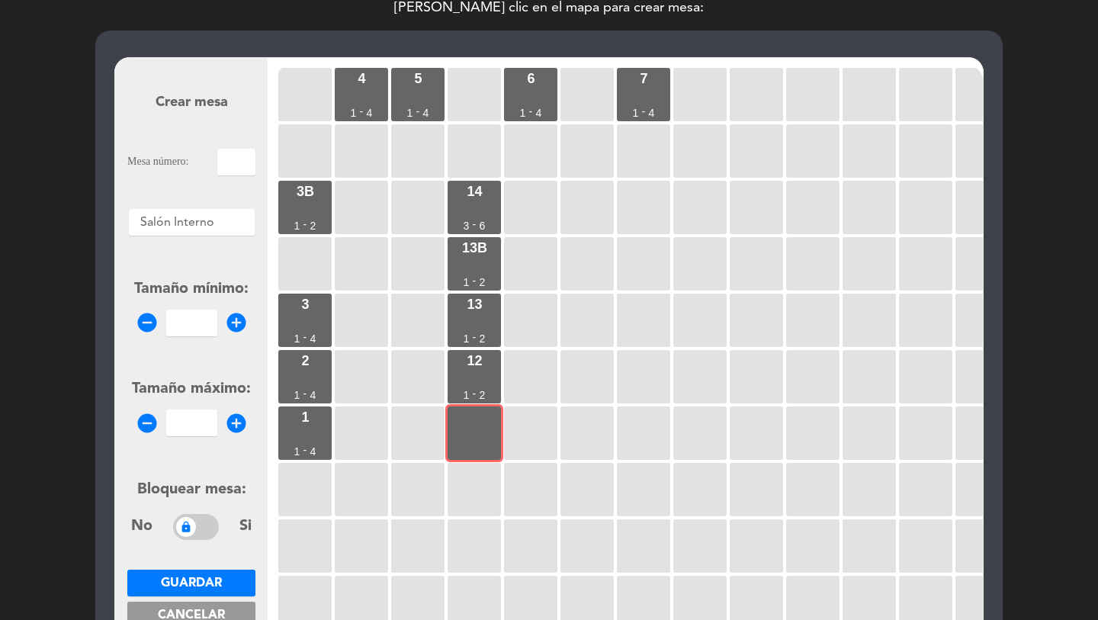
click at [236, 169] on input "text" at bounding box center [236, 162] width 38 height 27
type input "11"
click at [204, 325] on input "1" at bounding box center [191, 323] width 51 height 27
type input "1"
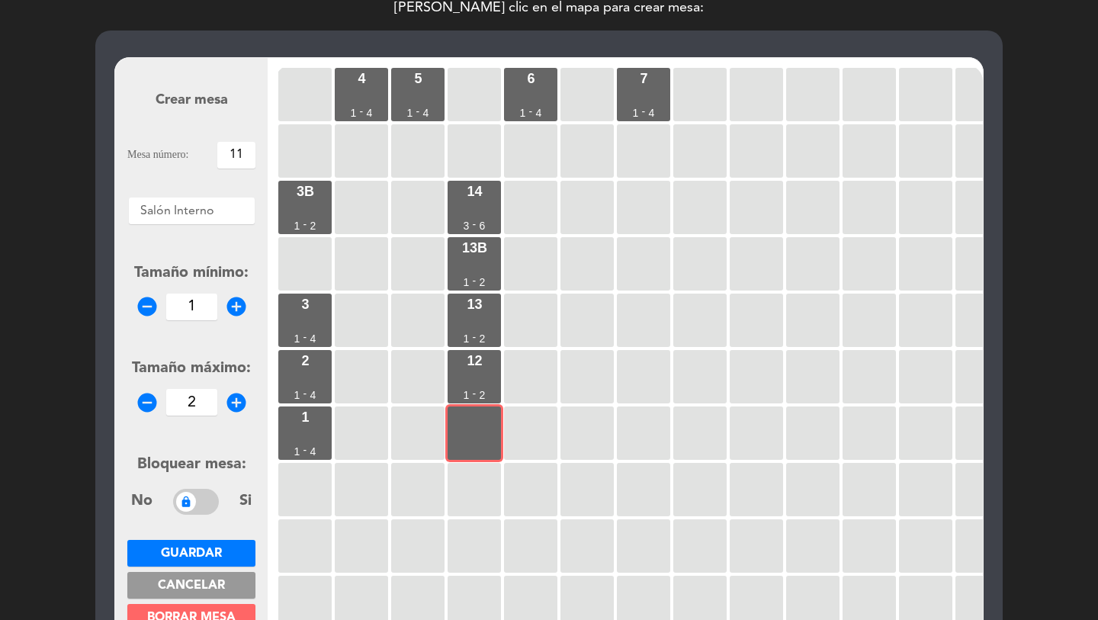
type input "2"
click at [202, 548] on span "Guardar" at bounding box center [191, 554] width 61 height 12
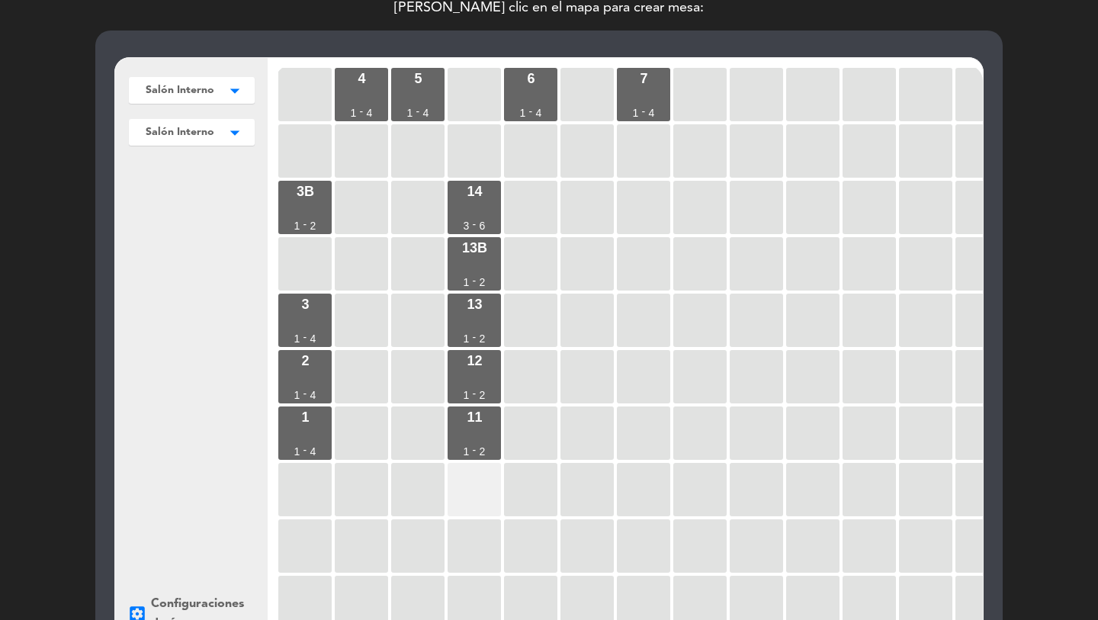
click at [462, 482] on div at bounding box center [474, 489] width 53 height 53
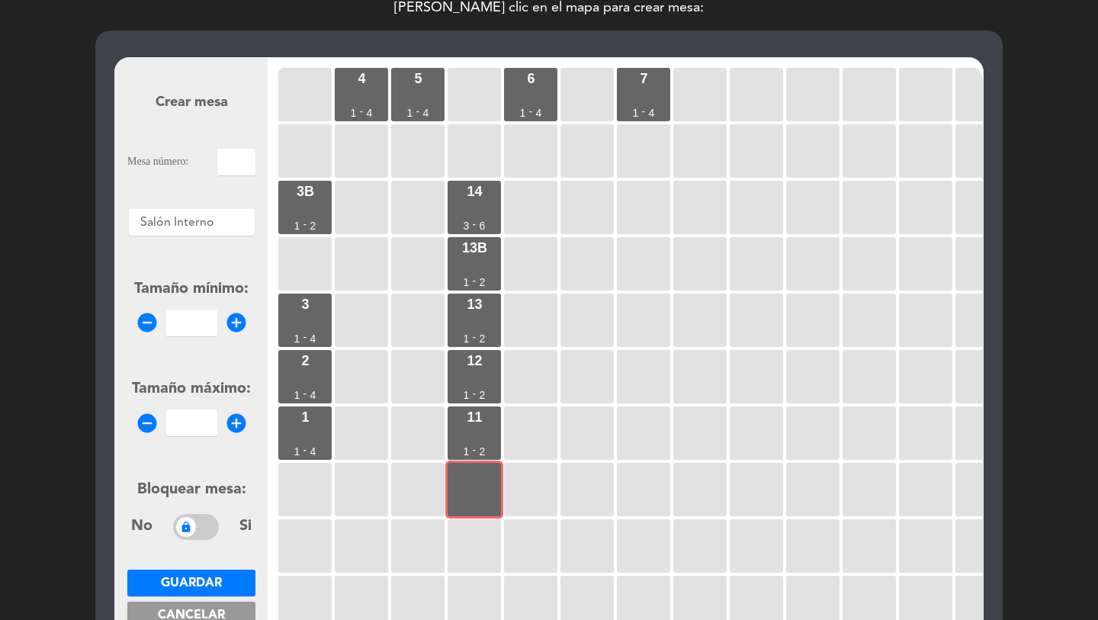
click at [232, 165] on input "text" at bounding box center [236, 162] width 38 height 27
type input "10"
click at [187, 326] on input "number" at bounding box center [191, 323] width 51 height 27
type input "1"
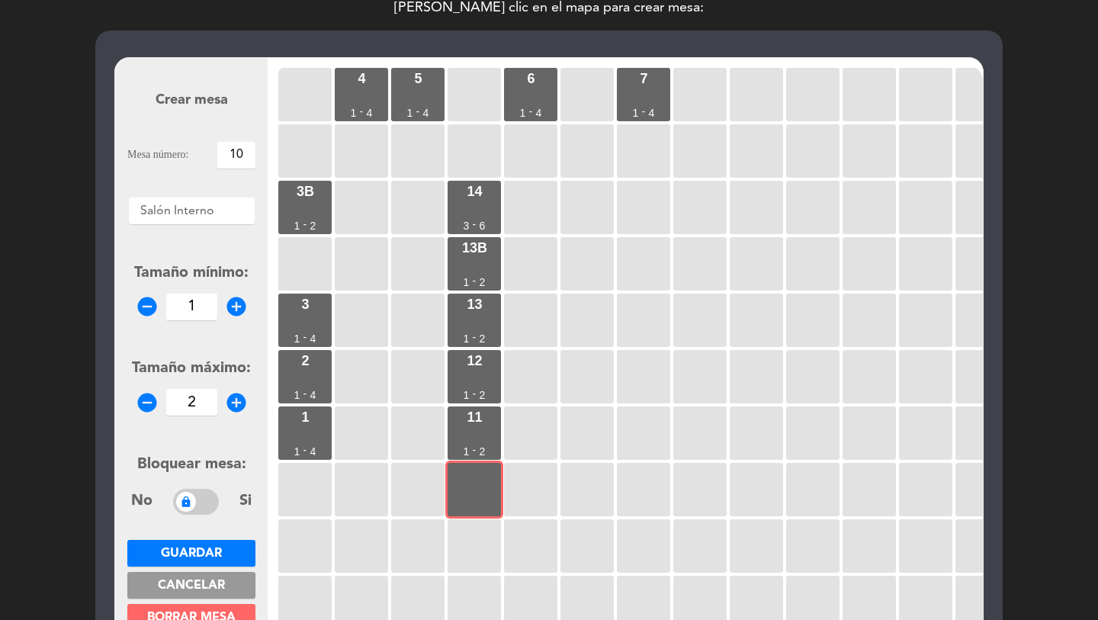
type input "2"
click at [201, 555] on span "Guardar" at bounding box center [191, 554] width 61 height 12
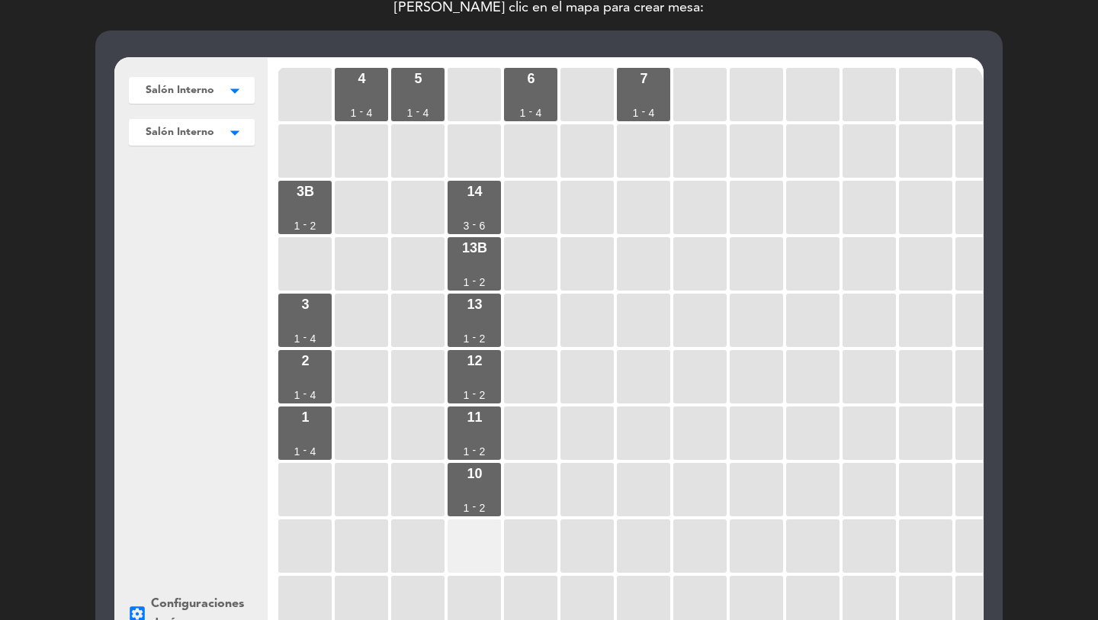
click at [472, 529] on div at bounding box center [474, 545] width 53 height 53
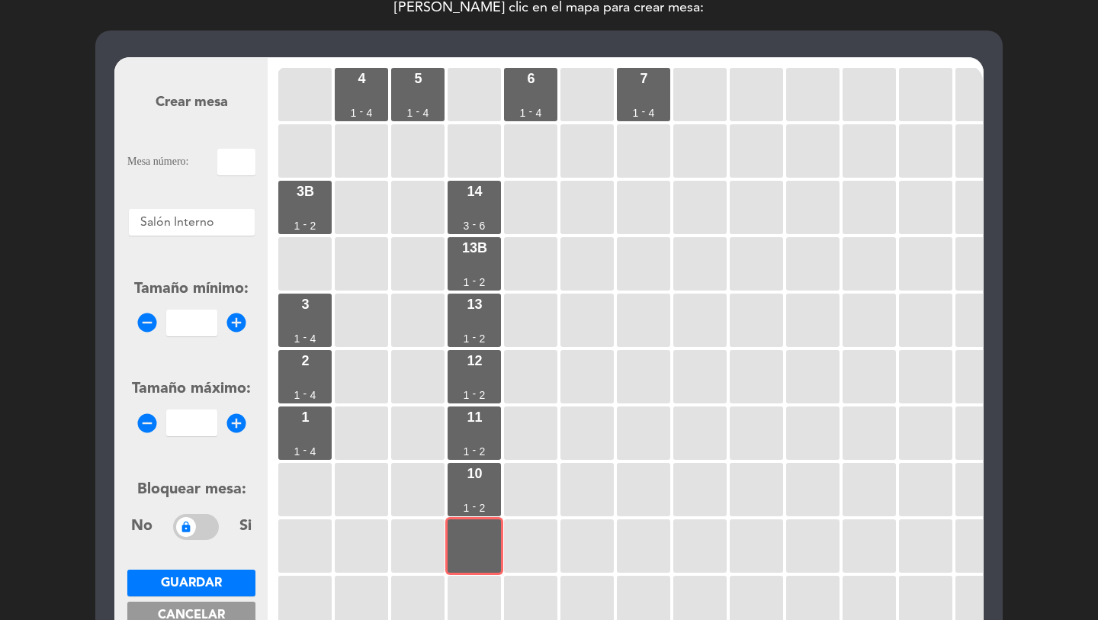
click at [240, 163] on input "text" at bounding box center [236, 162] width 38 height 27
type input "9"
click at [188, 323] on input "number" at bounding box center [191, 323] width 51 height 27
type input "1"
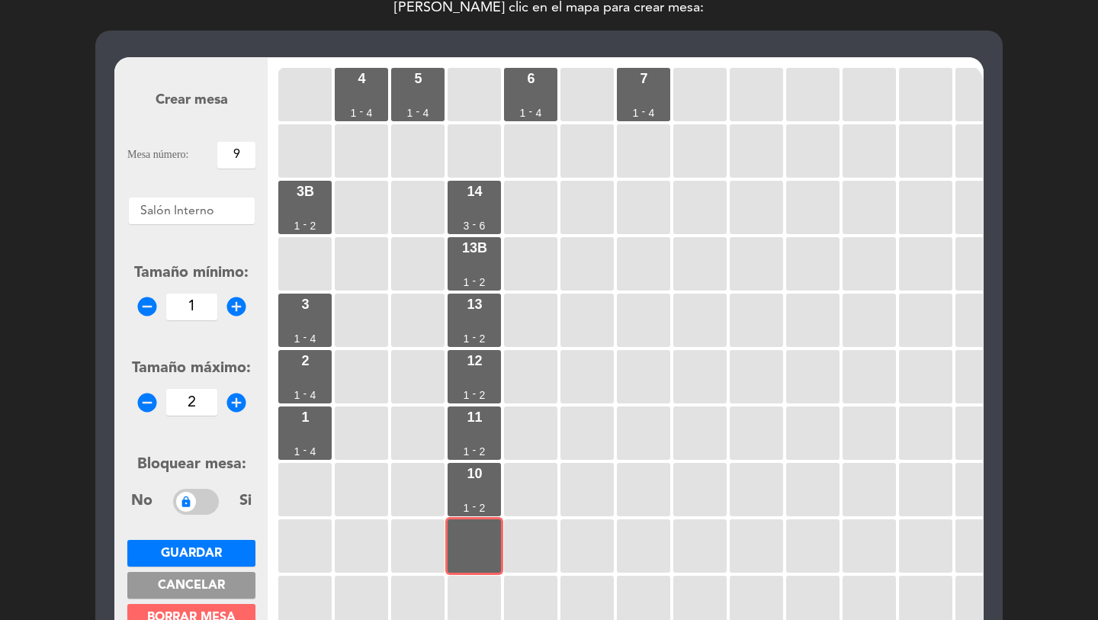
type input "2"
drag, startPoint x: 228, startPoint y: 557, endPoint x: 242, endPoint y: 550, distance: 15.4
click at [228, 557] on button "Guardar" at bounding box center [191, 553] width 128 height 27
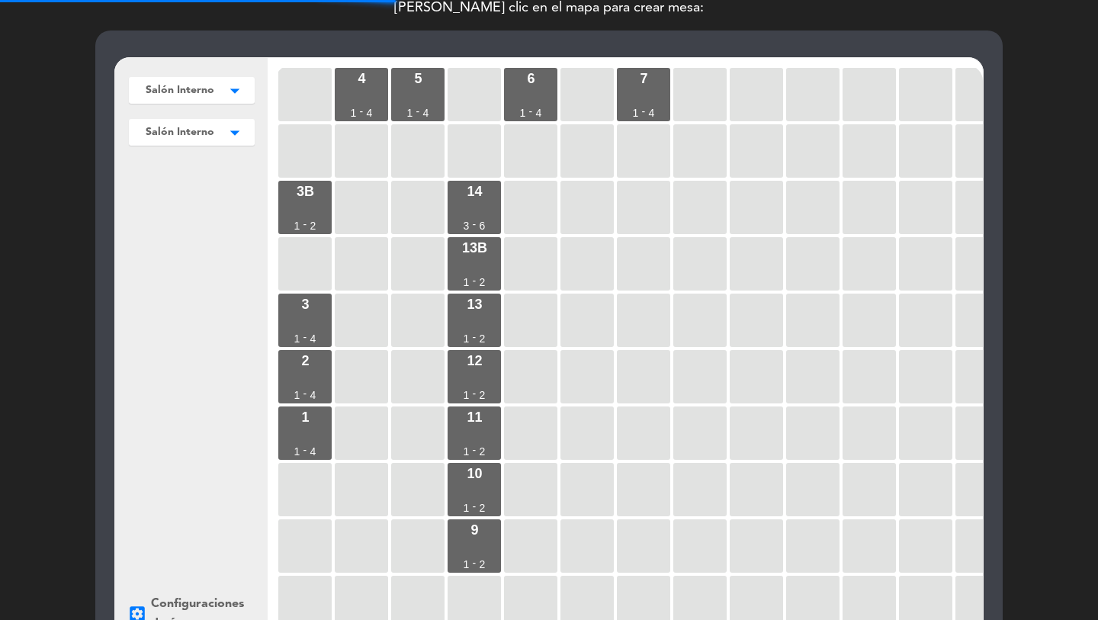
click at [480, 563] on div at bounding box center [474, 602] width 53 height 53
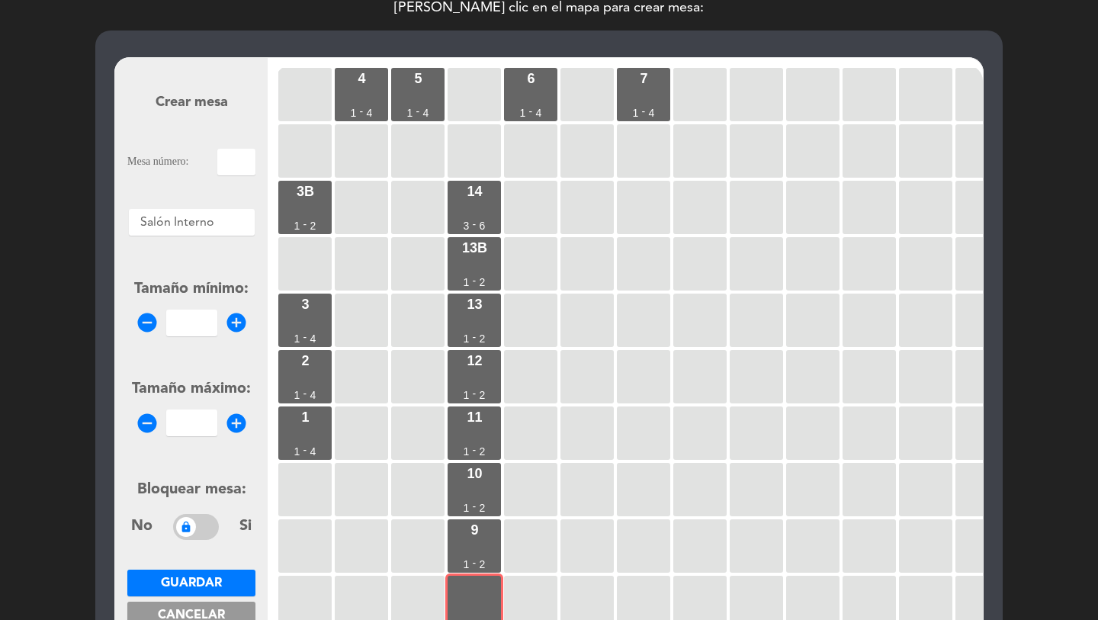
click at [235, 175] on input "text" at bounding box center [236, 162] width 38 height 27
type input "8"
click at [201, 327] on input "number" at bounding box center [191, 323] width 51 height 27
type input "1"
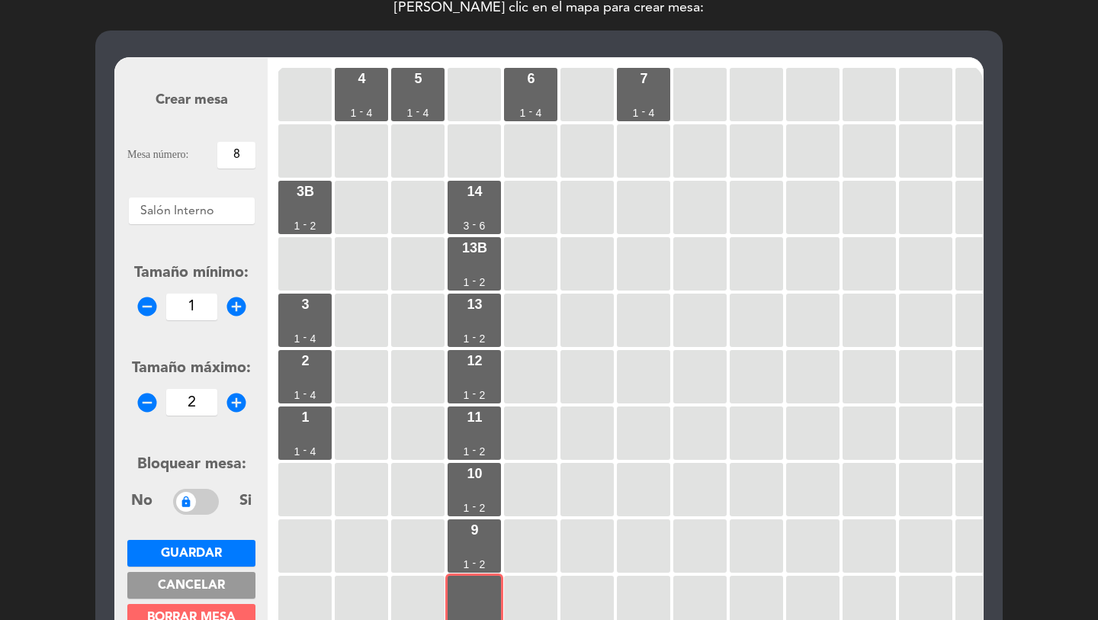
type input "2"
click at [191, 555] on span "Guardar" at bounding box center [191, 554] width 61 height 12
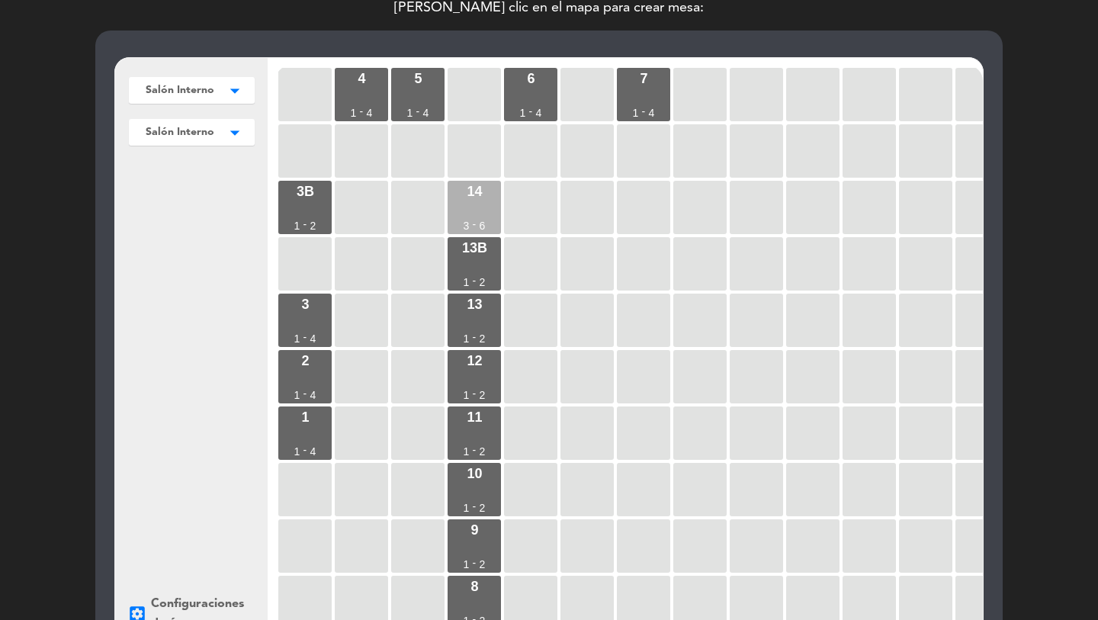
drag, startPoint x: 301, startPoint y: 188, endPoint x: 472, endPoint y: 182, distance: 171.7
click at [307, 188] on div "3B" at bounding box center [306, 192] width 18 height 14
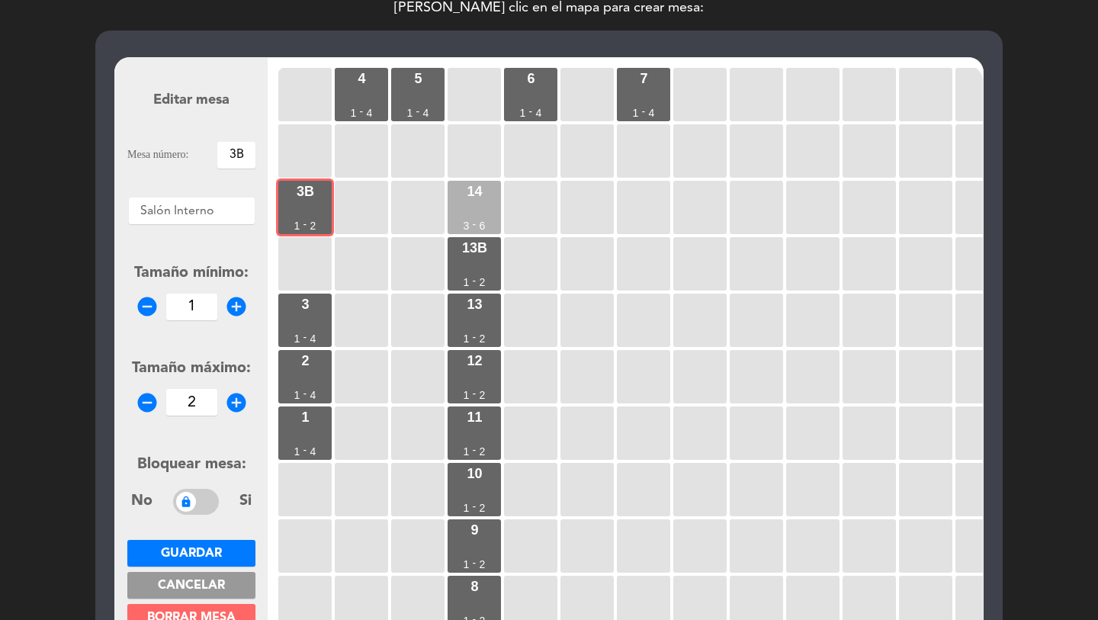
click at [475, 182] on div "14 3 - 6" at bounding box center [474, 207] width 53 height 53
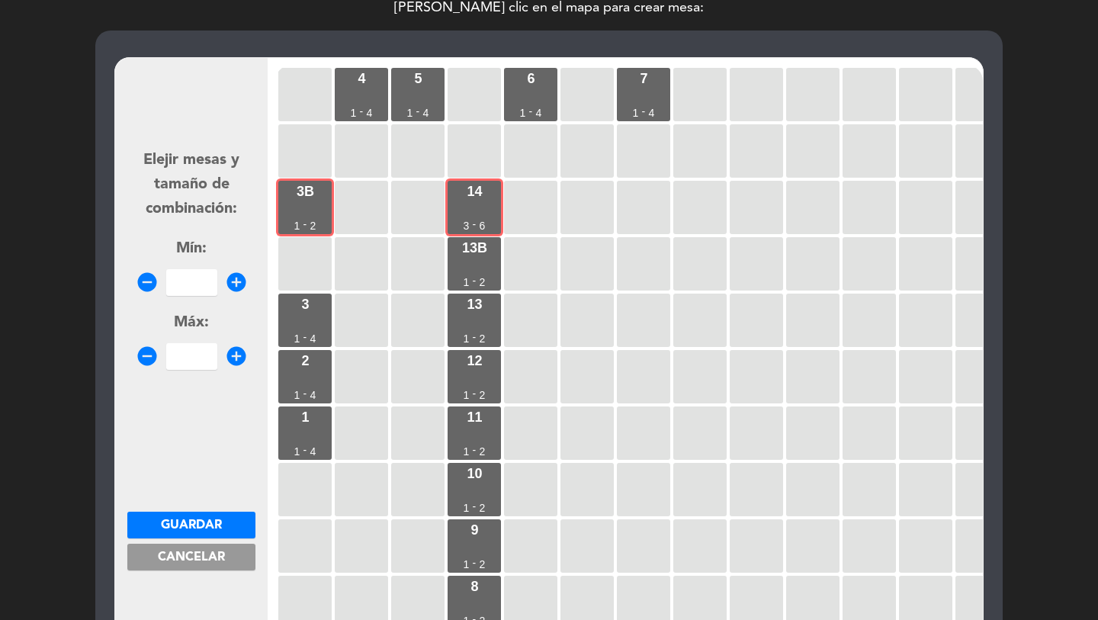
click at [189, 286] on input "number" at bounding box center [191, 282] width 51 height 27
type input "7"
type input "8"
click at [220, 519] on span "Guardar" at bounding box center [191, 525] width 61 height 12
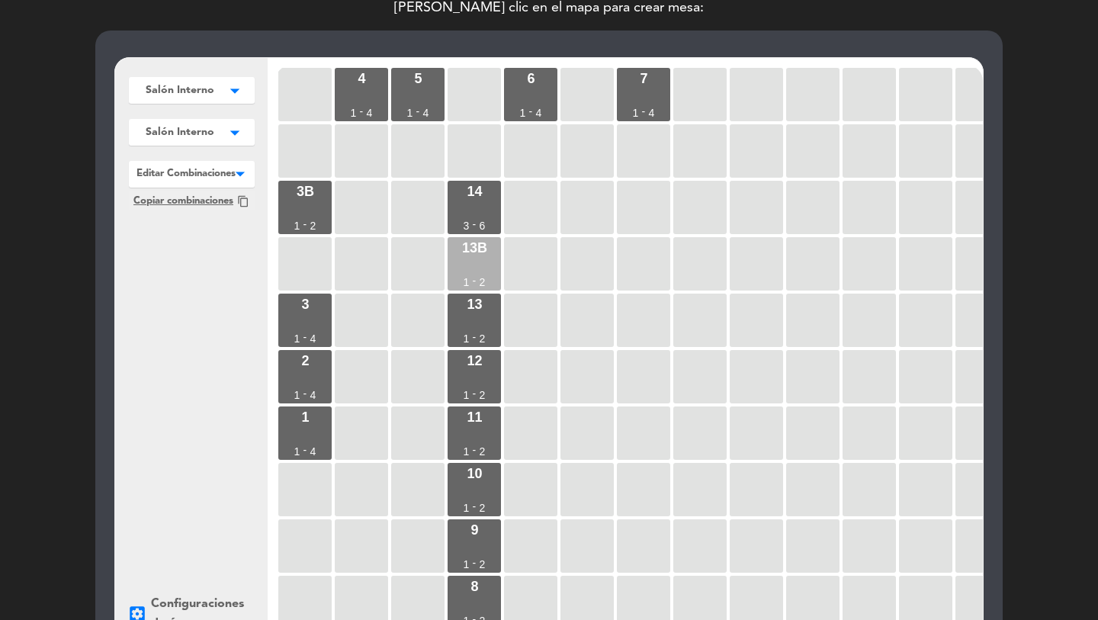
click at [470, 271] on div "13b 1 - 2" at bounding box center [474, 263] width 53 height 53
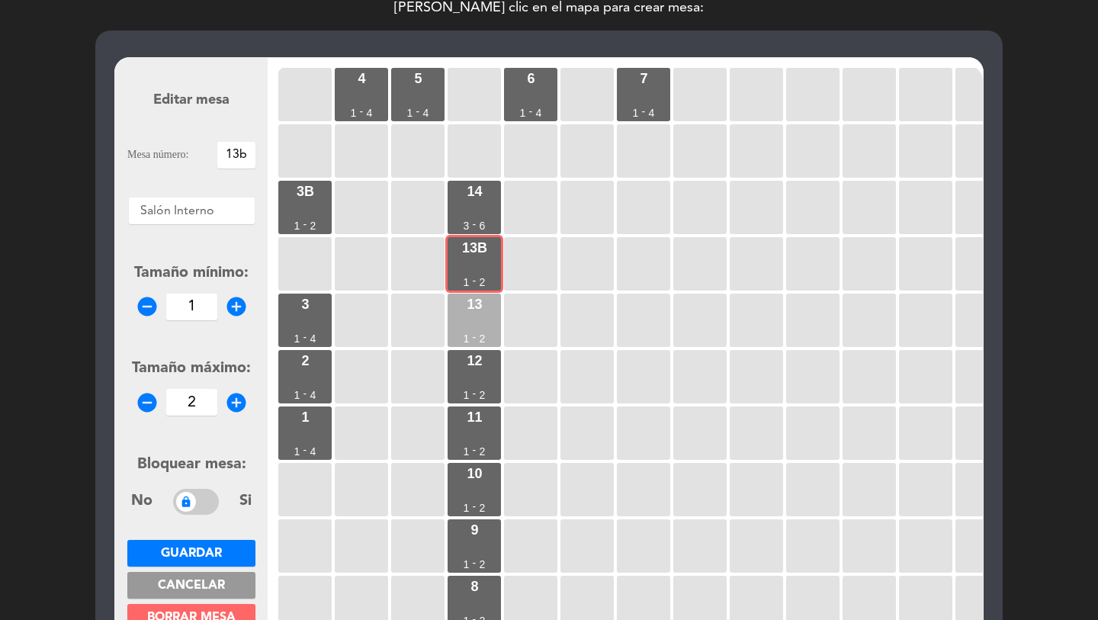
click at [478, 307] on div "13" at bounding box center [474, 304] width 15 height 14
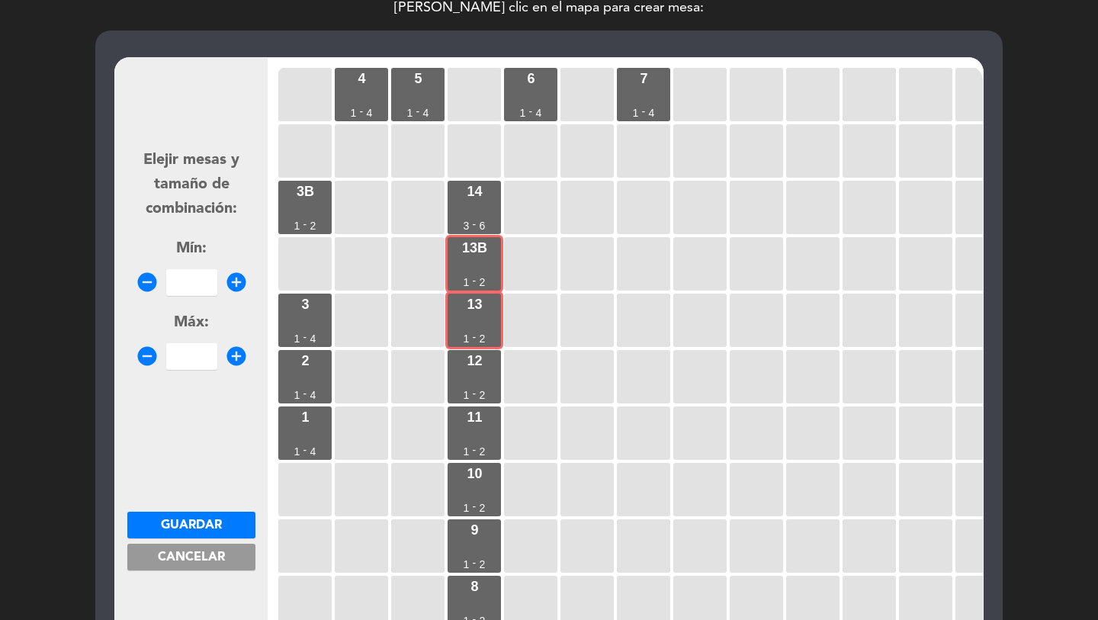
click at [186, 282] on input "number" at bounding box center [191, 282] width 51 height 27
type input "3"
type input "4"
click at [186, 528] on span "Guardar" at bounding box center [191, 525] width 61 height 12
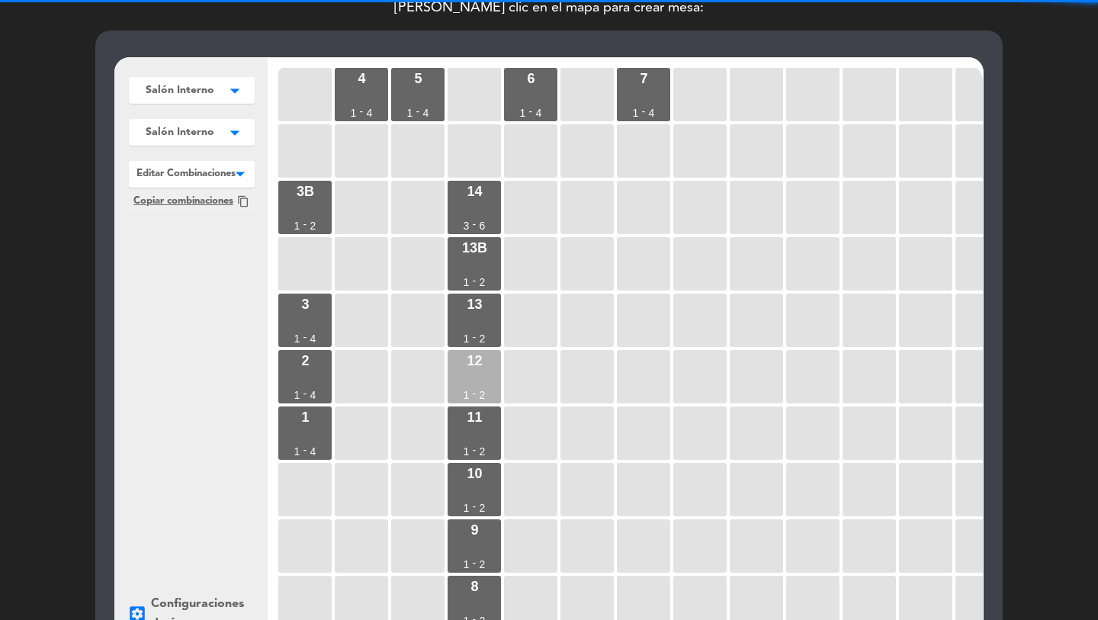
drag, startPoint x: 467, startPoint y: 328, endPoint x: 467, endPoint y: 359, distance: 31.3
click at [467, 329] on div "13 1 - 2" at bounding box center [474, 320] width 53 height 53
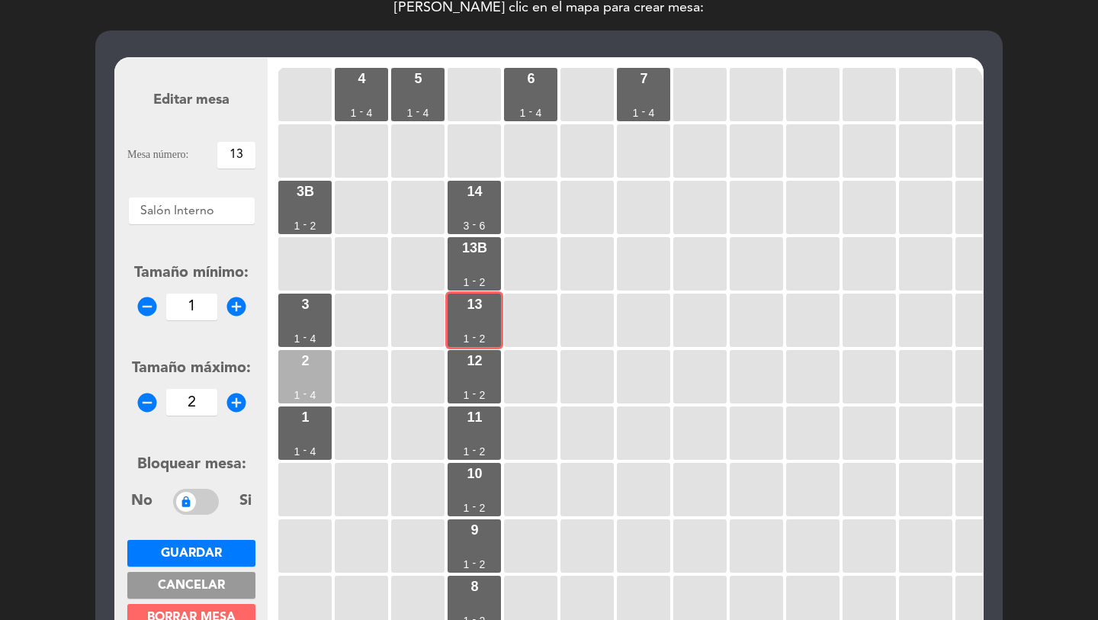
drag, startPoint x: 467, startPoint y: 359, endPoint x: 293, endPoint y: 370, distance: 174.2
click at [467, 359] on div "12" at bounding box center [474, 361] width 15 height 14
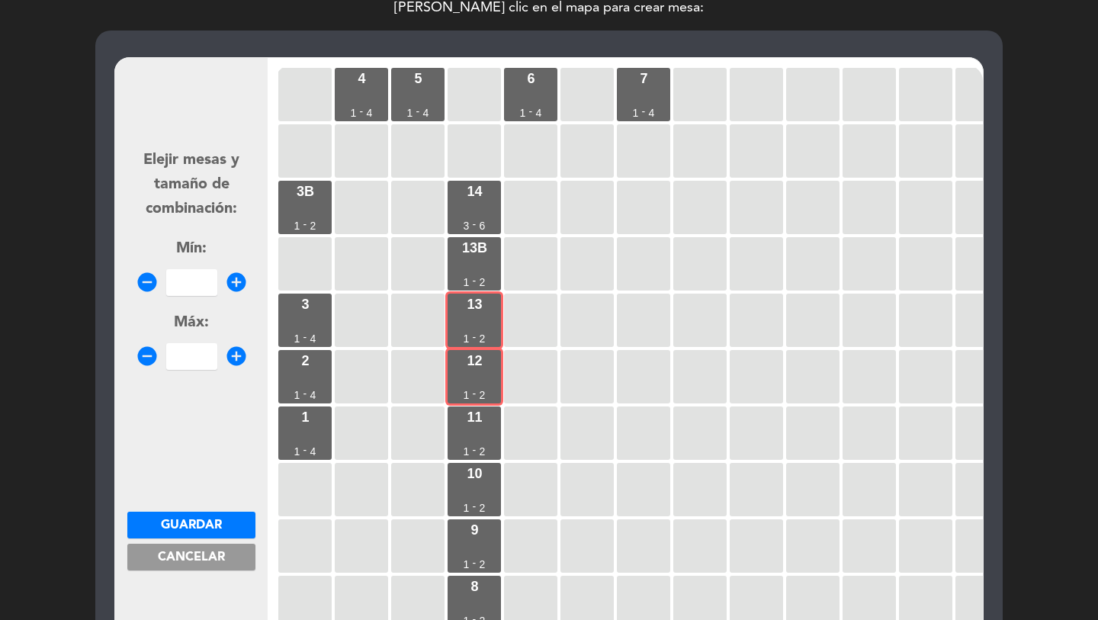
click at [193, 288] on input "number" at bounding box center [191, 282] width 51 height 27
type input "3"
type input "4"
drag, startPoint x: 186, startPoint y: 522, endPoint x: 416, endPoint y: 404, distance: 258.9
click at [189, 519] on span "Guardar" at bounding box center [191, 525] width 61 height 12
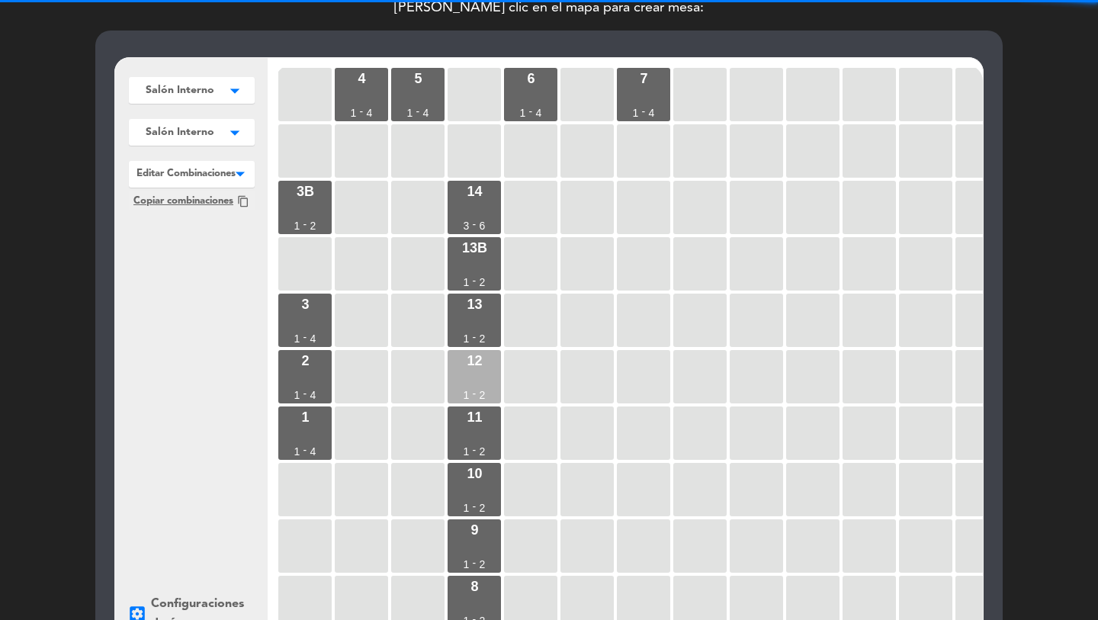
click at [454, 386] on div "12 1 - 2" at bounding box center [474, 376] width 53 height 53
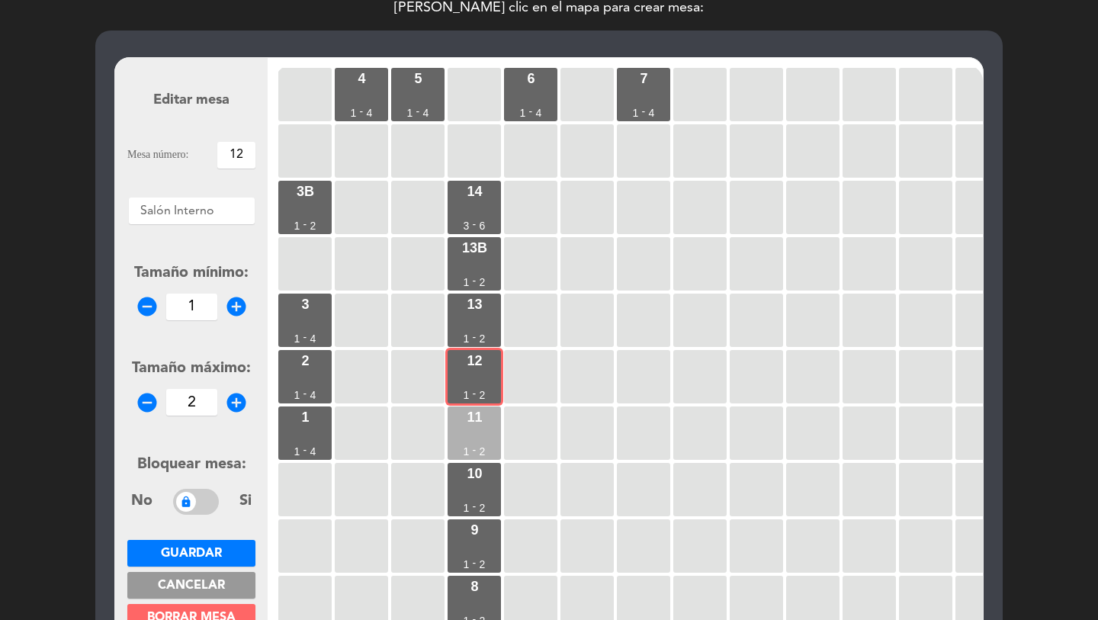
click at [454, 438] on div "11 1 - 2" at bounding box center [474, 433] width 53 height 53
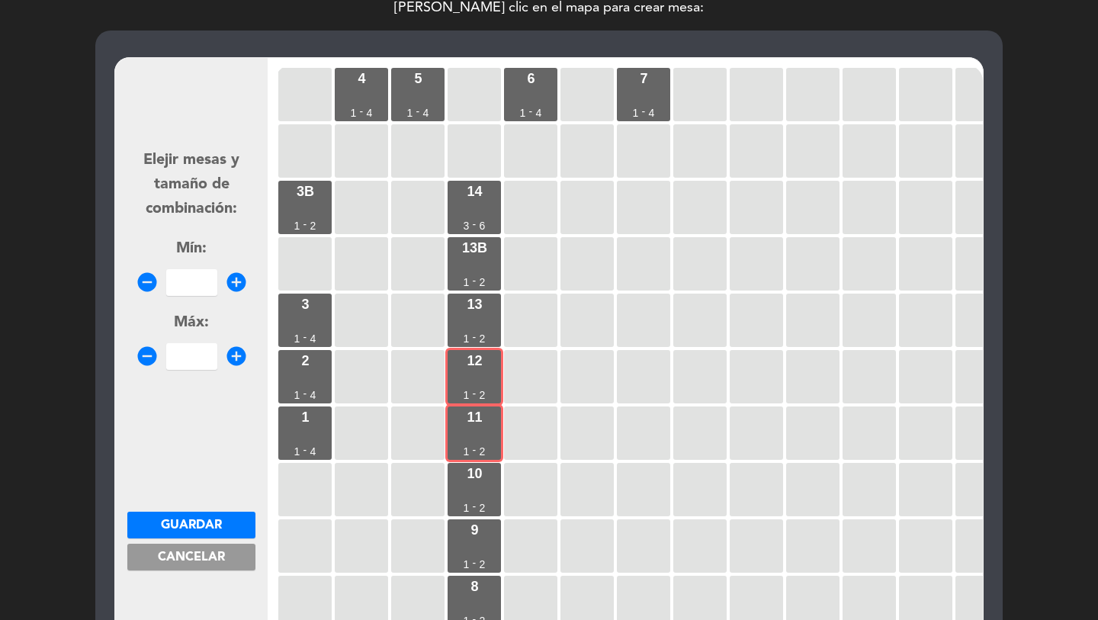
click at [181, 278] on input "number" at bounding box center [191, 282] width 51 height 27
type input "3"
type input "4"
click at [211, 527] on span "Guardar" at bounding box center [191, 525] width 61 height 12
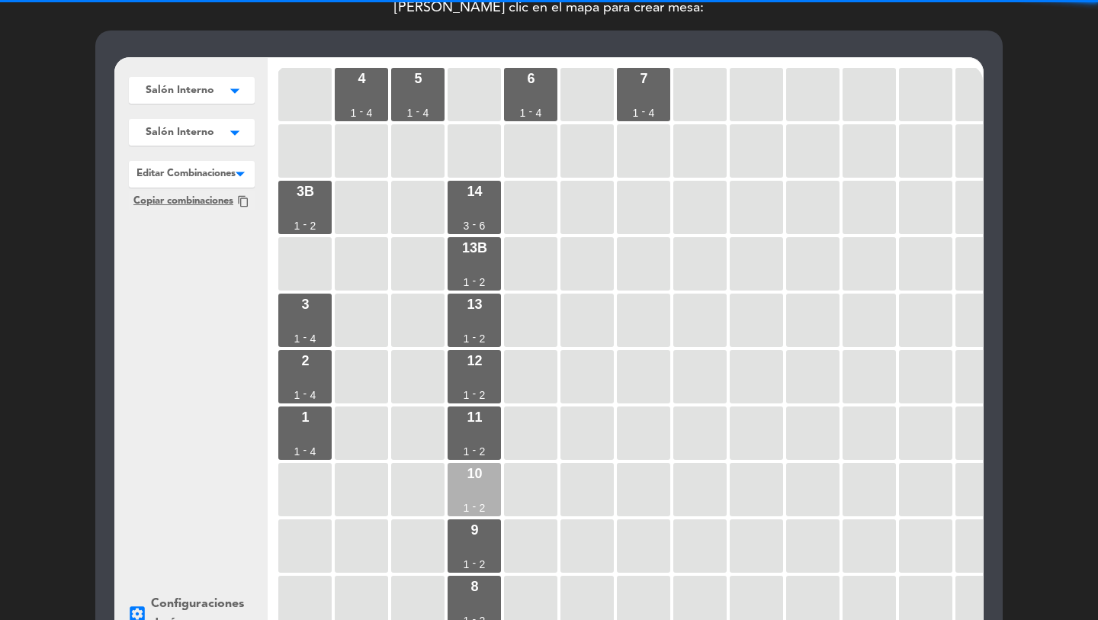
drag, startPoint x: 463, startPoint y: 435, endPoint x: 481, endPoint y: 474, distance: 43.4
click at [463, 436] on div "11 1 - 2" at bounding box center [474, 433] width 53 height 53
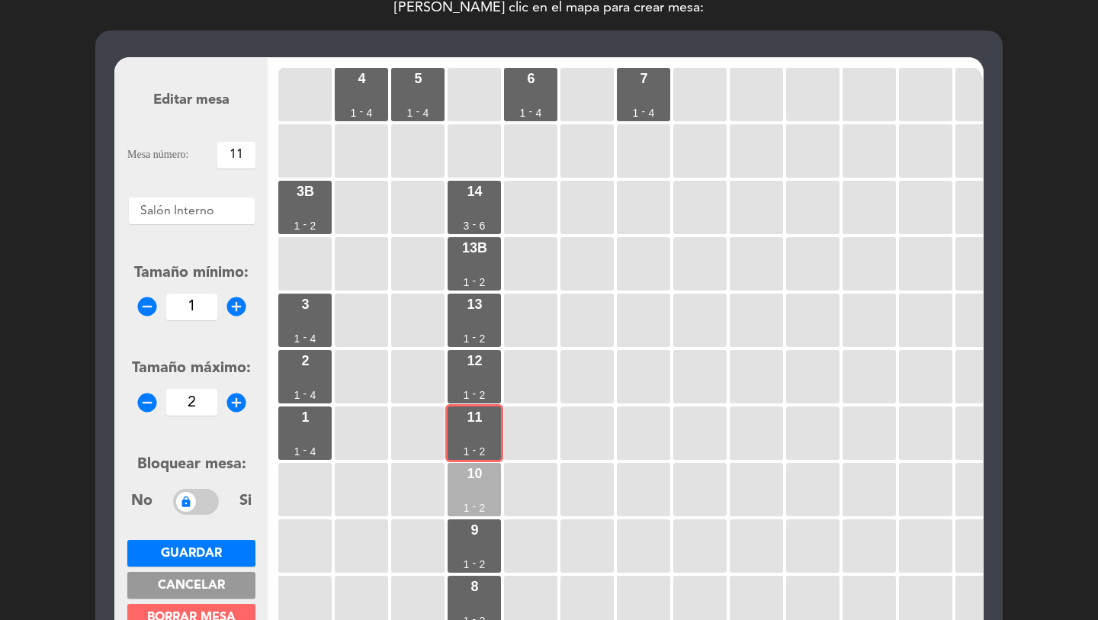
click at [481, 478] on div "10" at bounding box center [474, 474] width 15 height 14
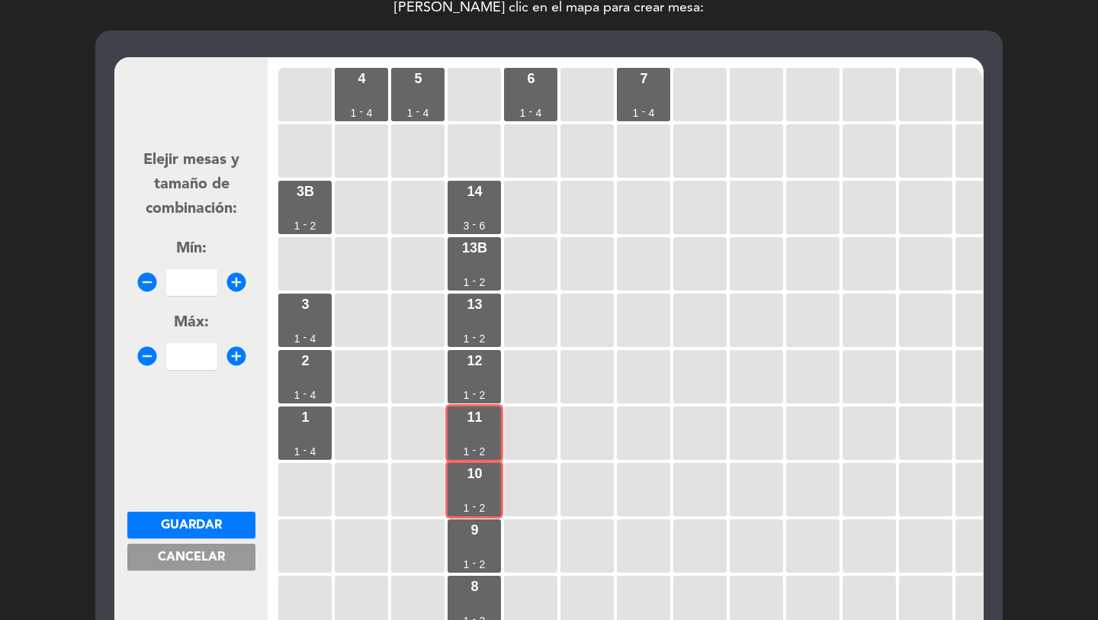
click at [207, 288] on input "number" at bounding box center [191, 282] width 51 height 27
click at [175, 273] on input "34" at bounding box center [191, 282] width 51 height 27
type input "3"
type input "4"
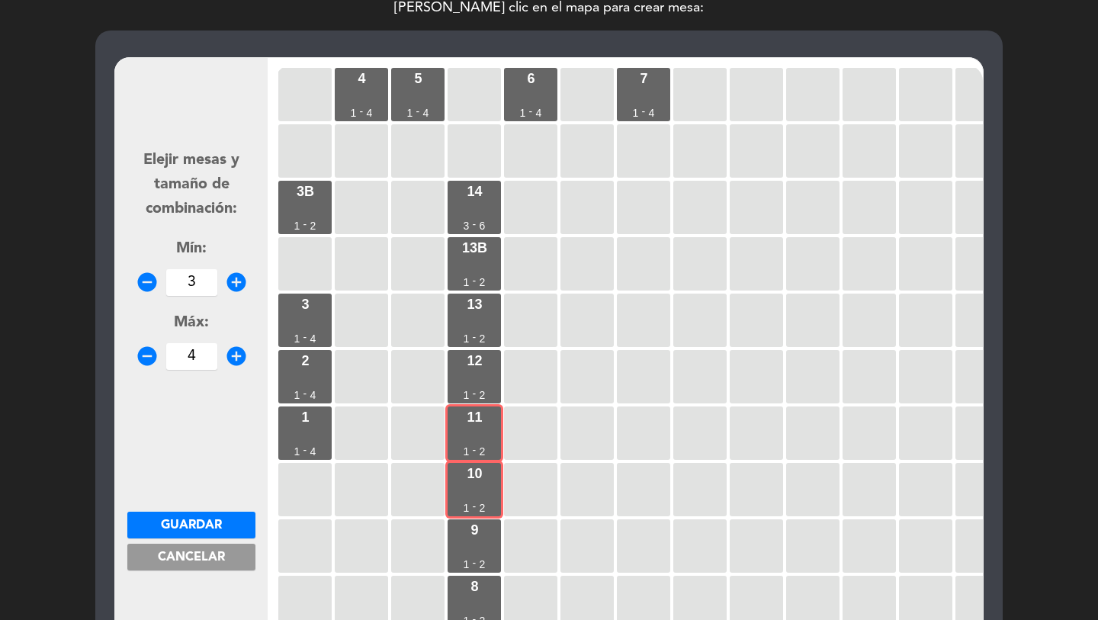
click at [209, 527] on span "Guardar" at bounding box center [191, 525] width 61 height 12
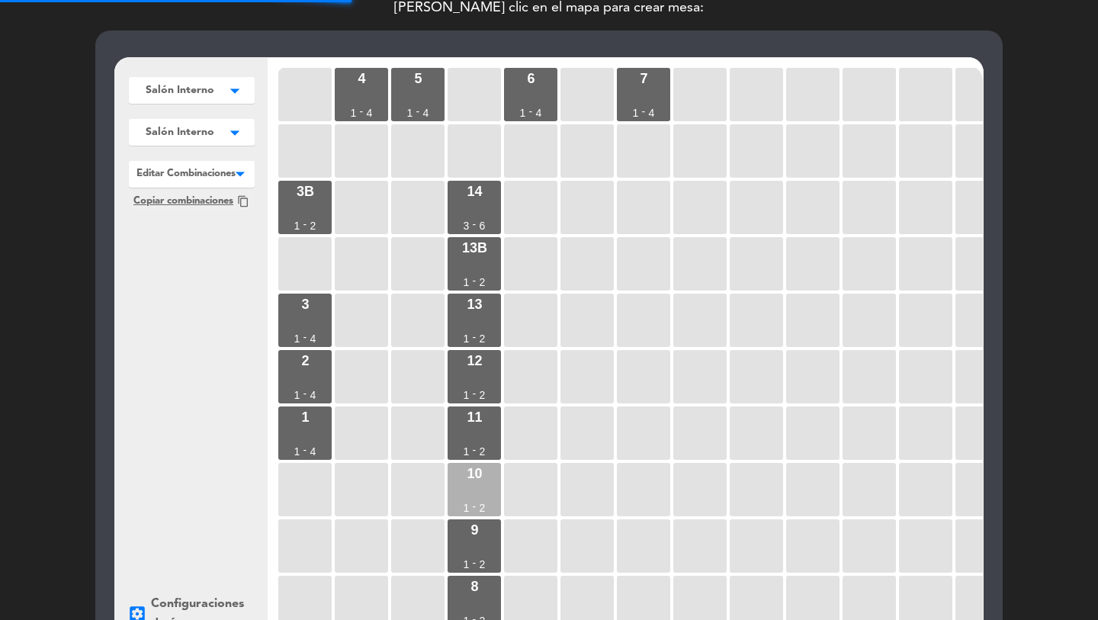
click at [471, 499] on div "10 1 - 2" at bounding box center [474, 489] width 53 height 53
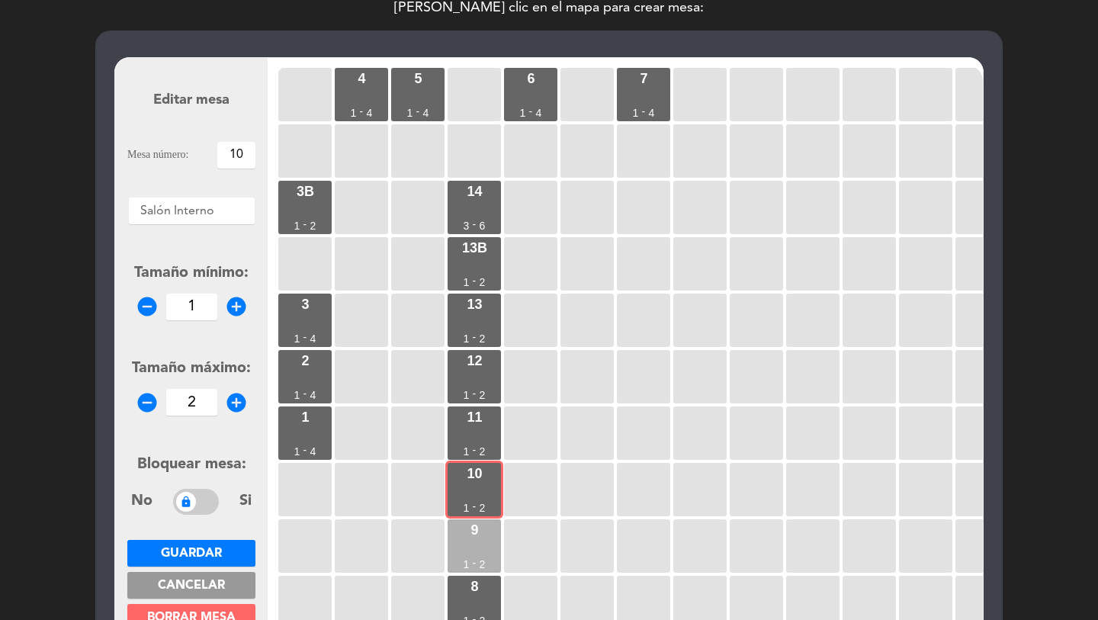
click at [472, 529] on div "9" at bounding box center [475, 530] width 8 height 14
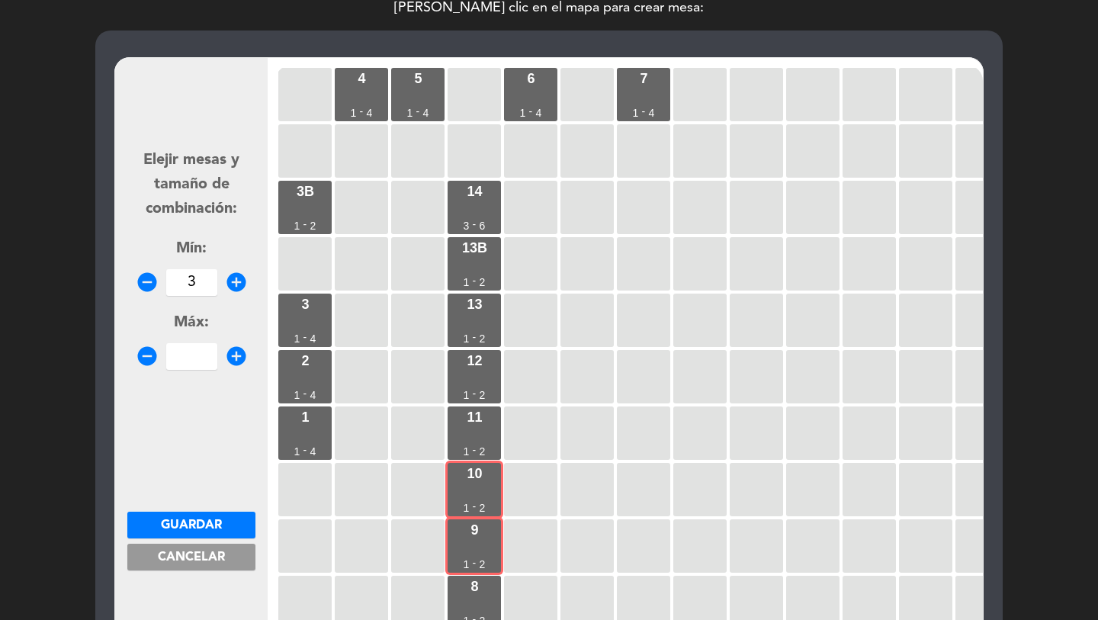
click at [196, 287] on input "3" at bounding box center [191, 282] width 51 height 27
type input "3"
type input "4"
drag, startPoint x: 215, startPoint y: 525, endPoint x: 452, endPoint y: 550, distance: 237.8
click at [216, 525] on span "Guardar" at bounding box center [191, 525] width 61 height 12
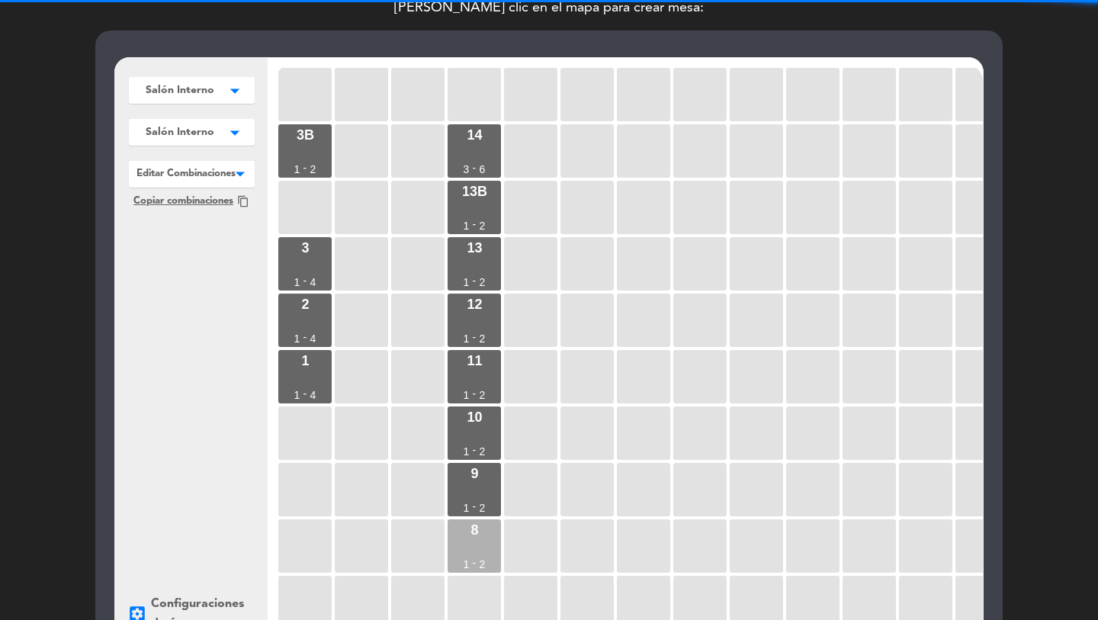
scroll to position [72, 0]
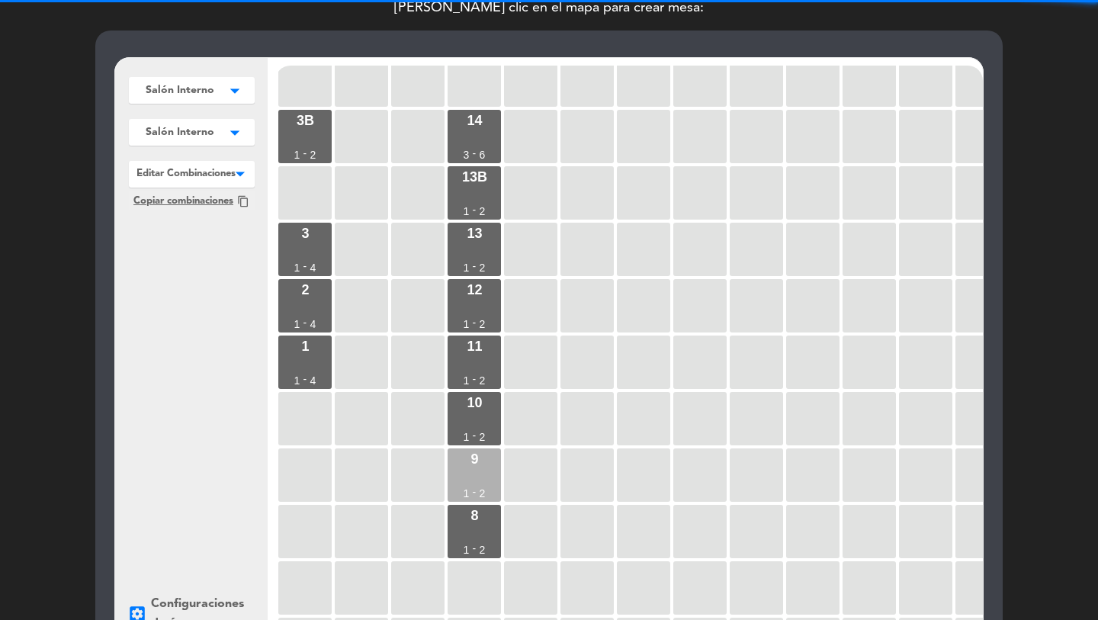
drag, startPoint x: 472, startPoint y: 476, endPoint x: 471, endPoint y: 487, distance: 11.5
click at [472, 477] on div "9 1 - 2" at bounding box center [474, 475] width 53 height 53
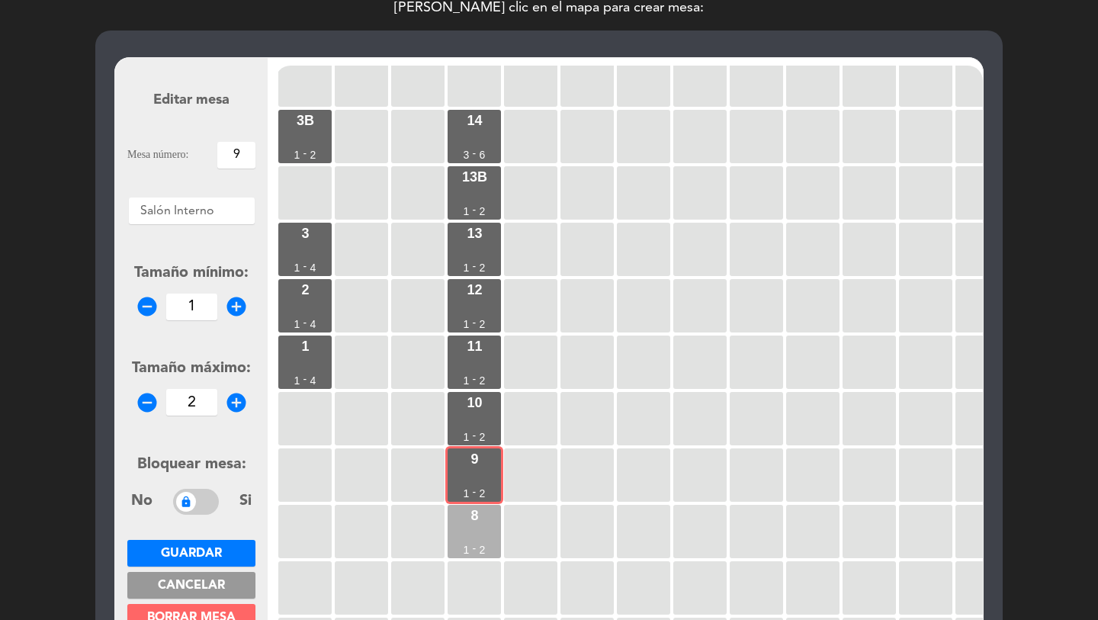
drag, startPoint x: 469, startPoint y: 539, endPoint x: 458, endPoint y: 525, distance: 18.0
click at [469, 539] on div "8 1 - 2" at bounding box center [474, 531] width 53 height 53
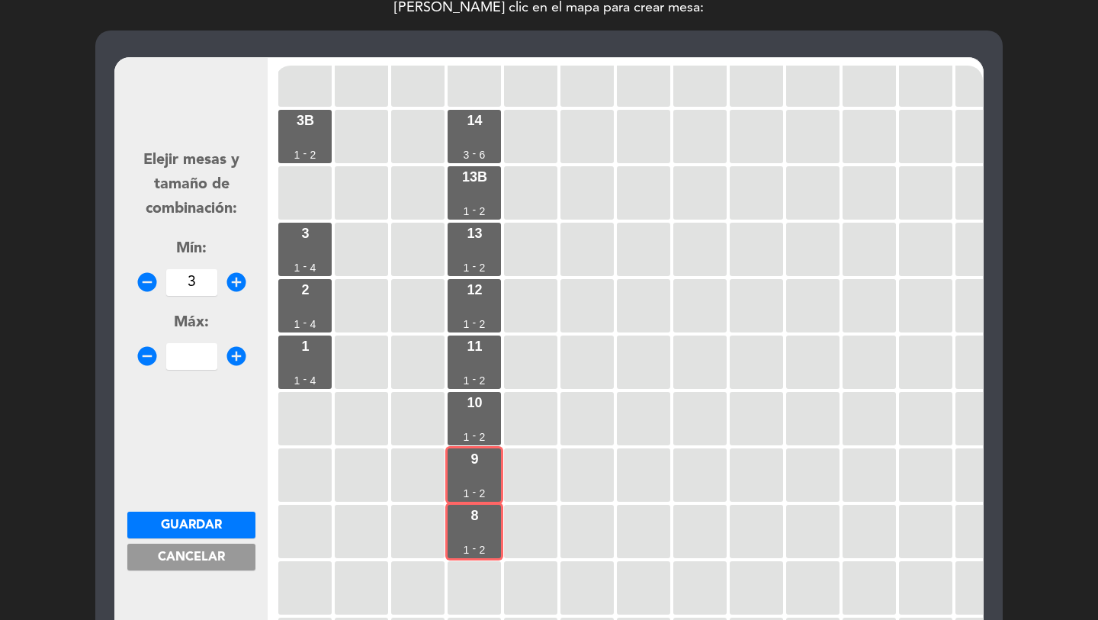
click at [172, 287] on input "3" at bounding box center [191, 282] width 51 height 27
type input "3"
type input "4"
drag, startPoint x: 228, startPoint y: 521, endPoint x: 214, endPoint y: 514, distance: 15.4
click at [223, 519] on button "Guardar" at bounding box center [191, 525] width 128 height 27
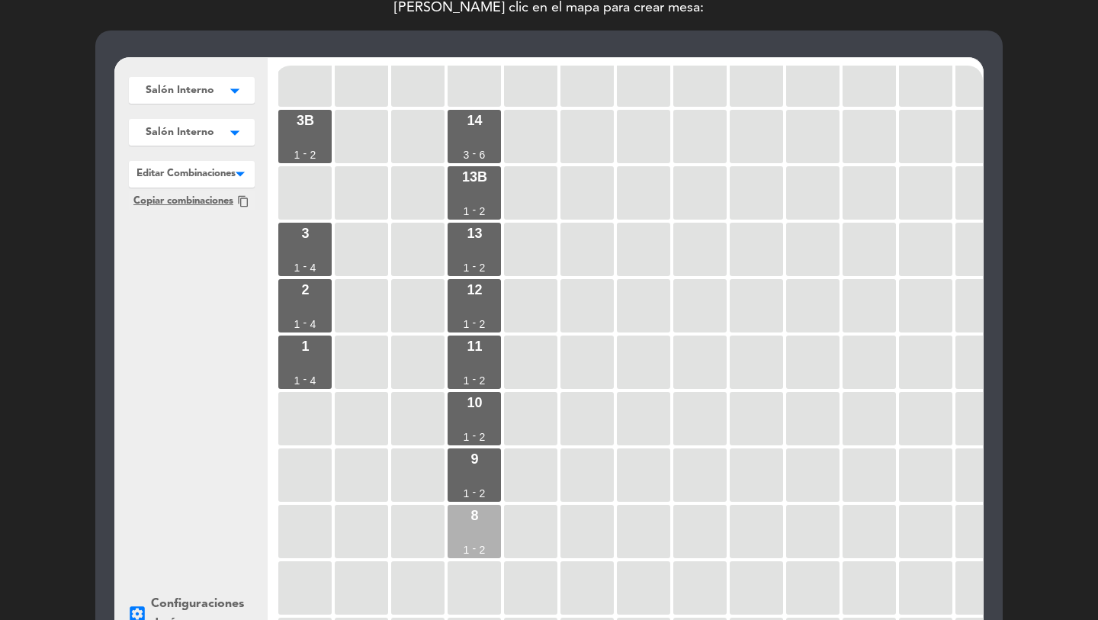
click at [479, 520] on div "8 1 - 2" at bounding box center [474, 531] width 53 height 53
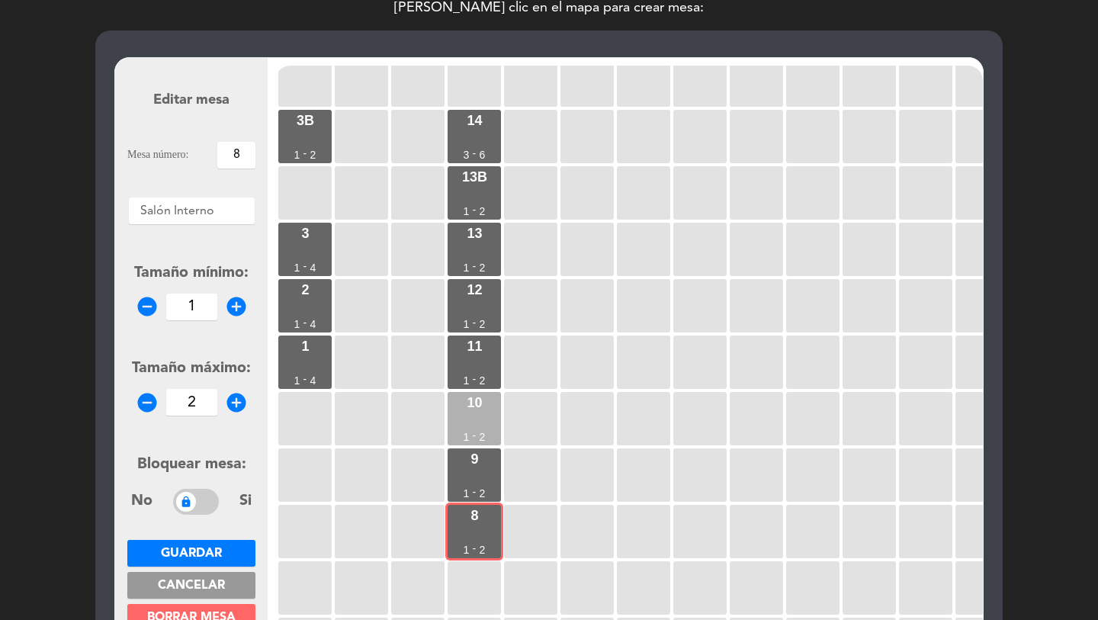
drag, startPoint x: 465, startPoint y: 468, endPoint x: 459, endPoint y: 416, distance: 52.1
click at [465, 467] on div "9 1 - 2" at bounding box center [474, 475] width 53 height 53
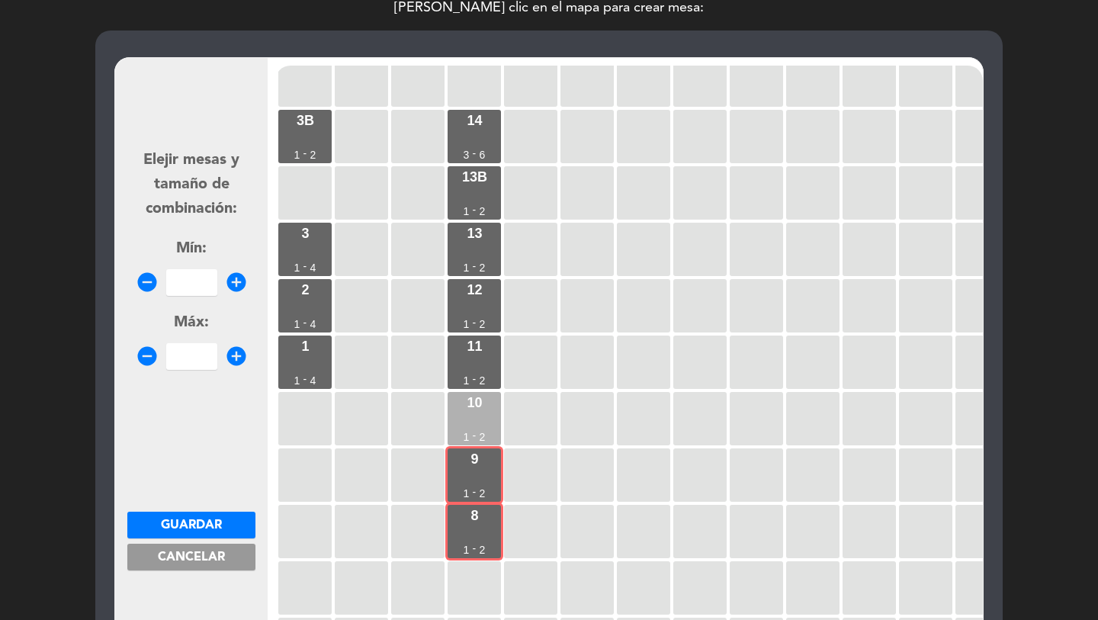
click at [459, 416] on div "10 1 - 2" at bounding box center [474, 418] width 53 height 53
click at [187, 284] on input "number" at bounding box center [191, 282] width 51 height 27
type input "5"
type input "6"
click at [222, 526] on button "Guardar" at bounding box center [191, 525] width 128 height 27
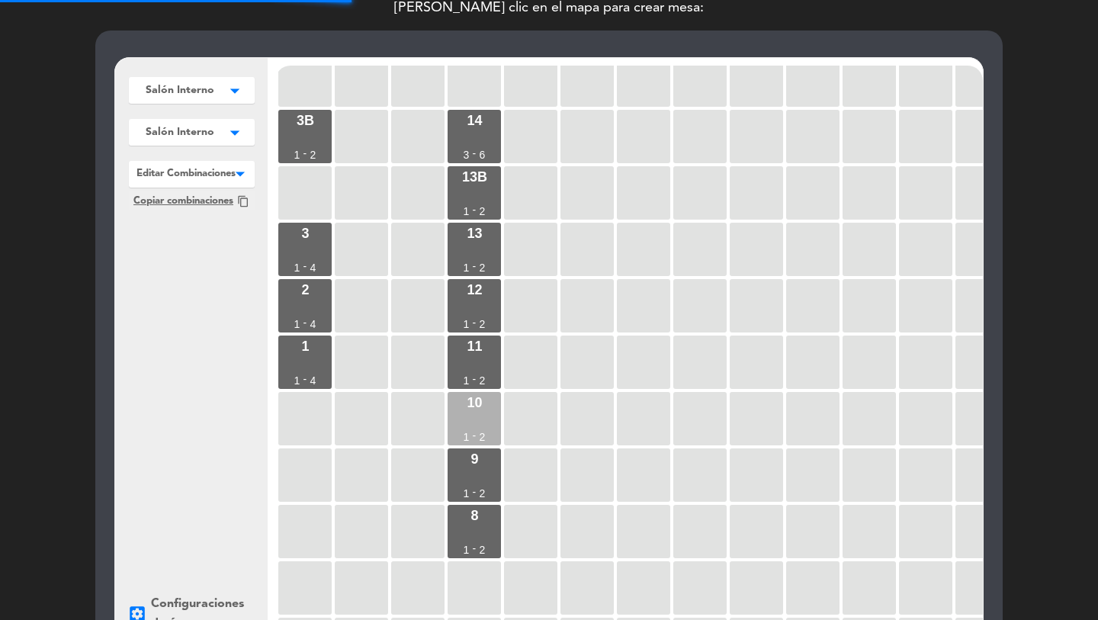
drag, startPoint x: 480, startPoint y: 473, endPoint x: 477, endPoint y: 437, distance: 35.9
click at [479, 469] on div "9 1 - 2" at bounding box center [474, 475] width 53 height 53
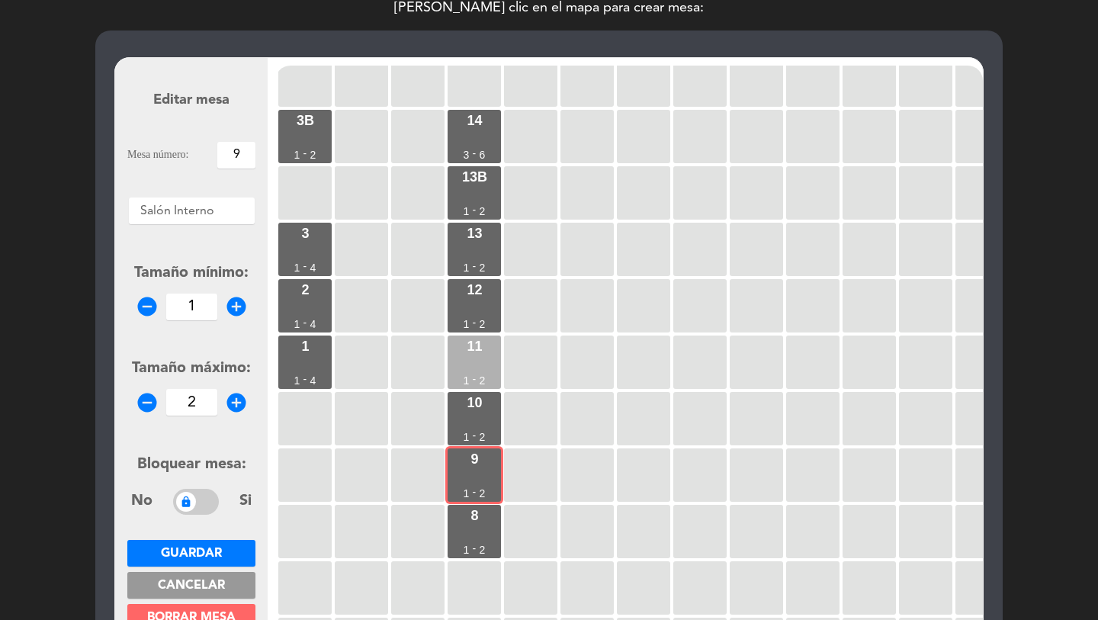
drag, startPoint x: 477, startPoint y: 419, endPoint x: 461, endPoint y: 360, distance: 60.9
click at [475, 416] on div "10 1 - 2" at bounding box center [474, 418] width 53 height 53
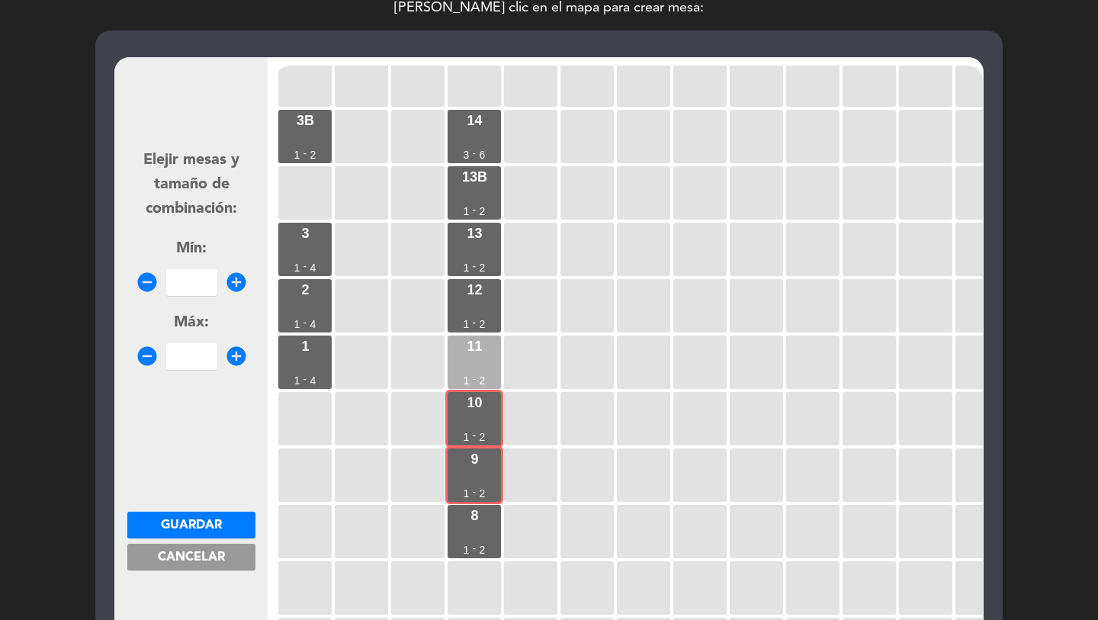
click at [461, 360] on div "11 1 - 2" at bounding box center [474, 362] width 53 height 53
click at [205, 281] on input "number" at bounding box center [191, 282] width 51 height 27
type input "5"
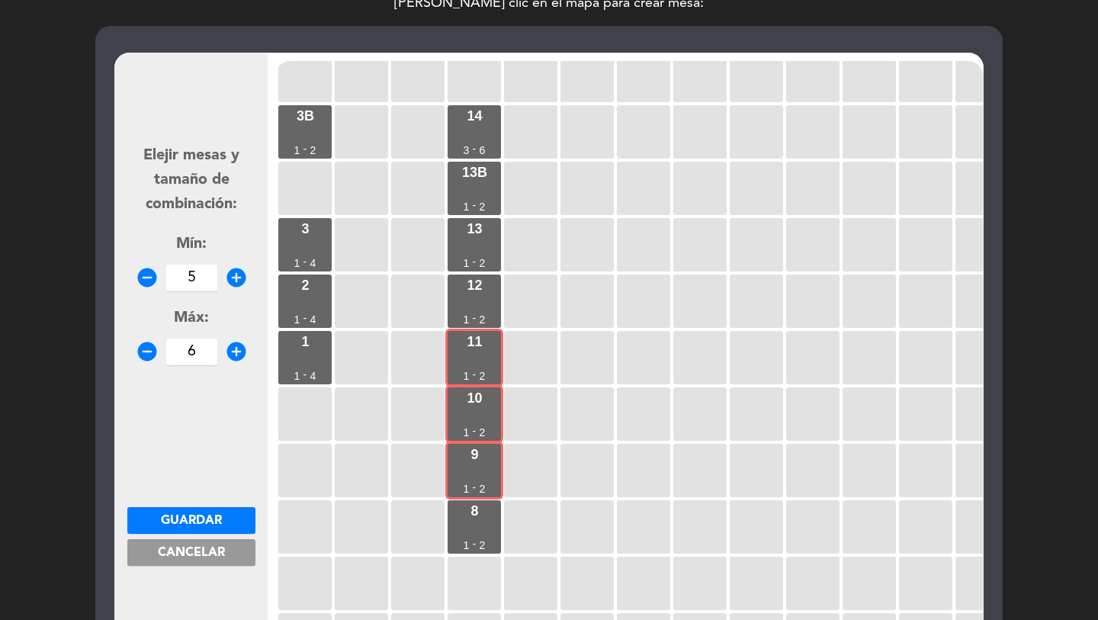
type input "6"
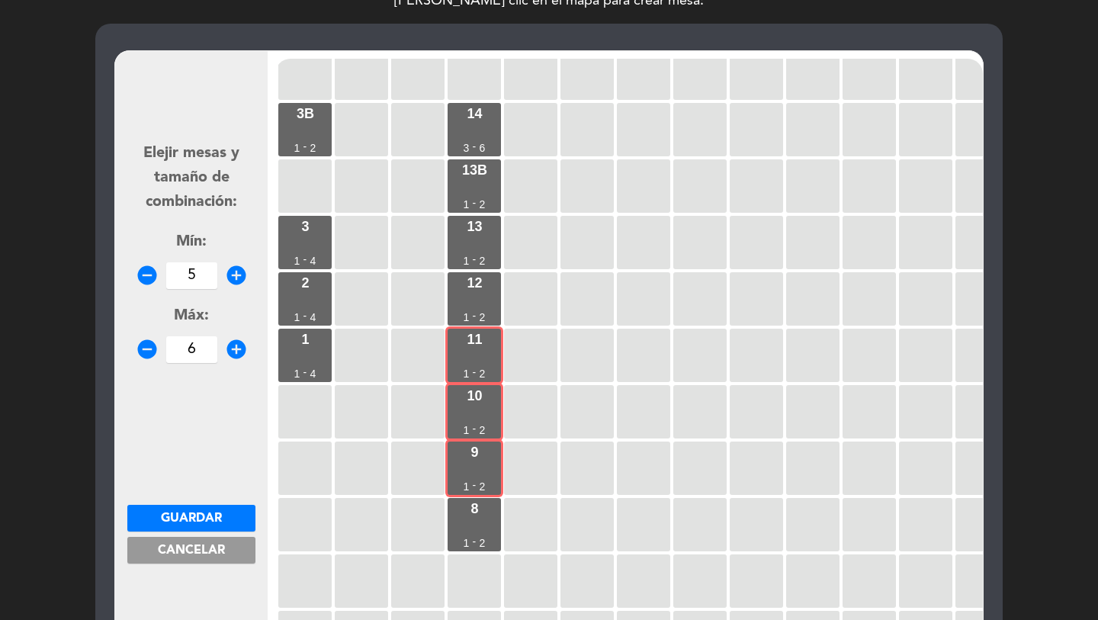
click at [217, 524] on span "Guardar" at bounding box center [191, 519] width 61 height 12
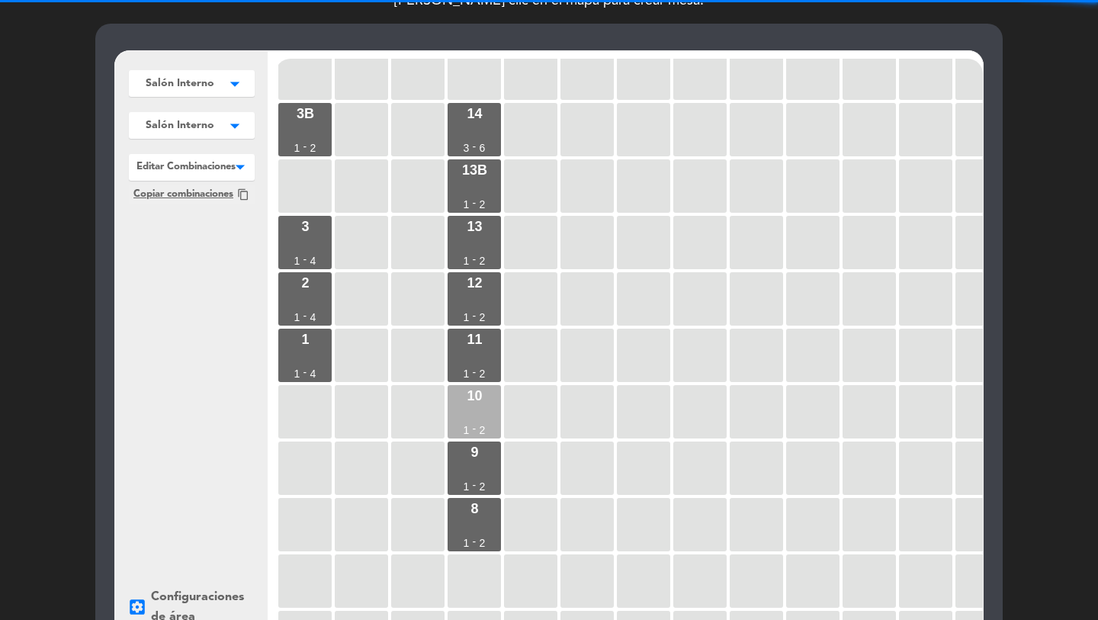
click at [481, 423] on div "10 1 - 2" at bounding box center [474, 411] width 53 height 53
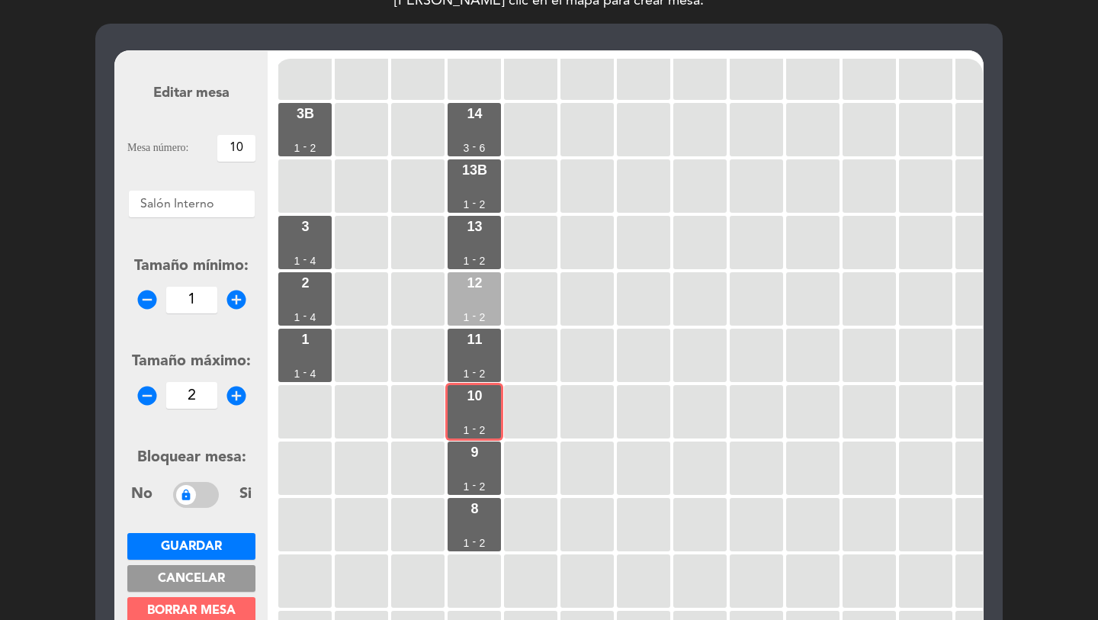
drag, startPoint x: 481, startPoint y: 355, endPoint x: 477, endPoint y: 311, distance: 44.4
click at [481, 349] on div "11 1 - 2" at bounding box center [474, 355] width 53 height 53
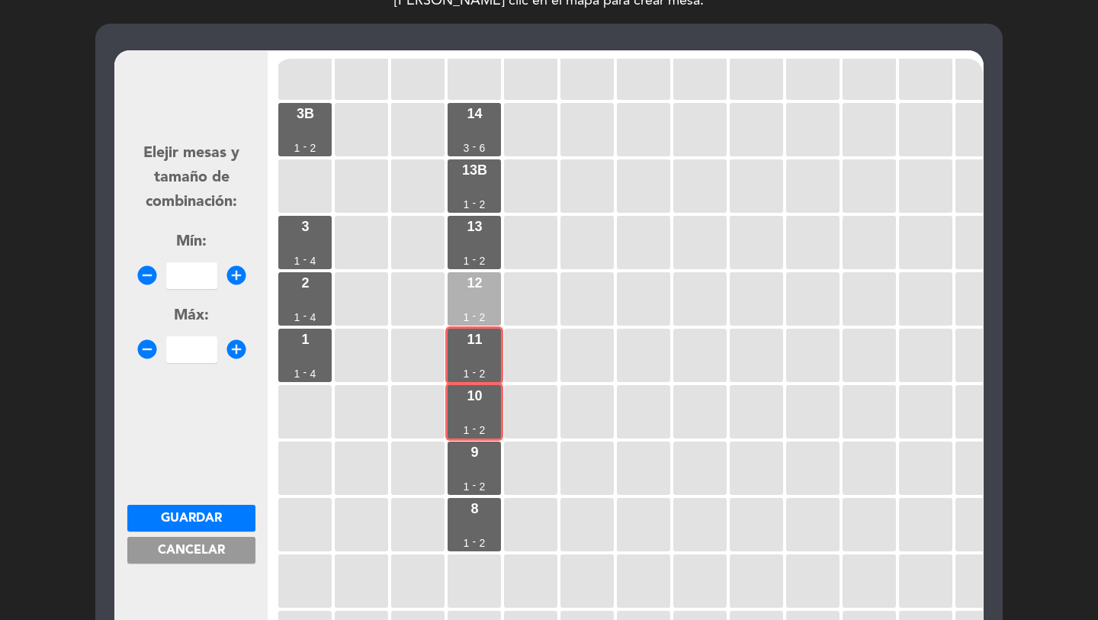
click at [477, 311] on div "12 1 - 2" at bounding box center [474, 298] width 53 height 53
click at [169, 267] on input "number" at bounding box center [191, 275] width 51 height 27
type input "5"
type input "6"
click at [208, 522] on span "Guardar" at bounding box center [191, 519] width 61 height 12
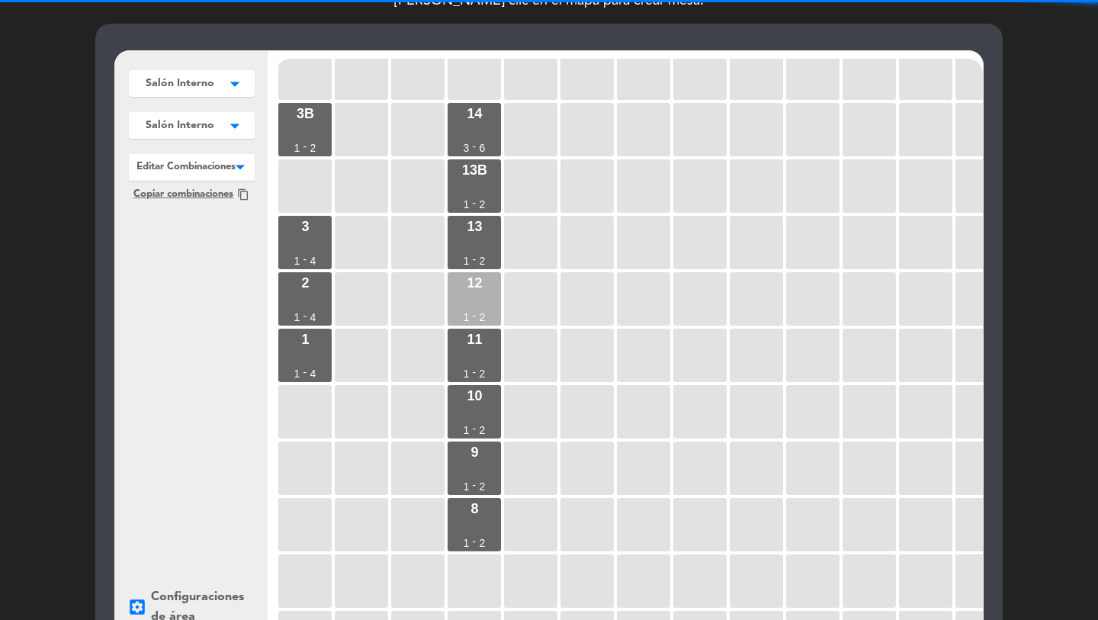
drag, startPoint x: 465, startPoint y: 355, endPoint x: 472, endPoint y: 310, distance: 45.5
click at [465, 355] on div "11 1 - 2" at bounding box center [474, 355] width 53 height 53
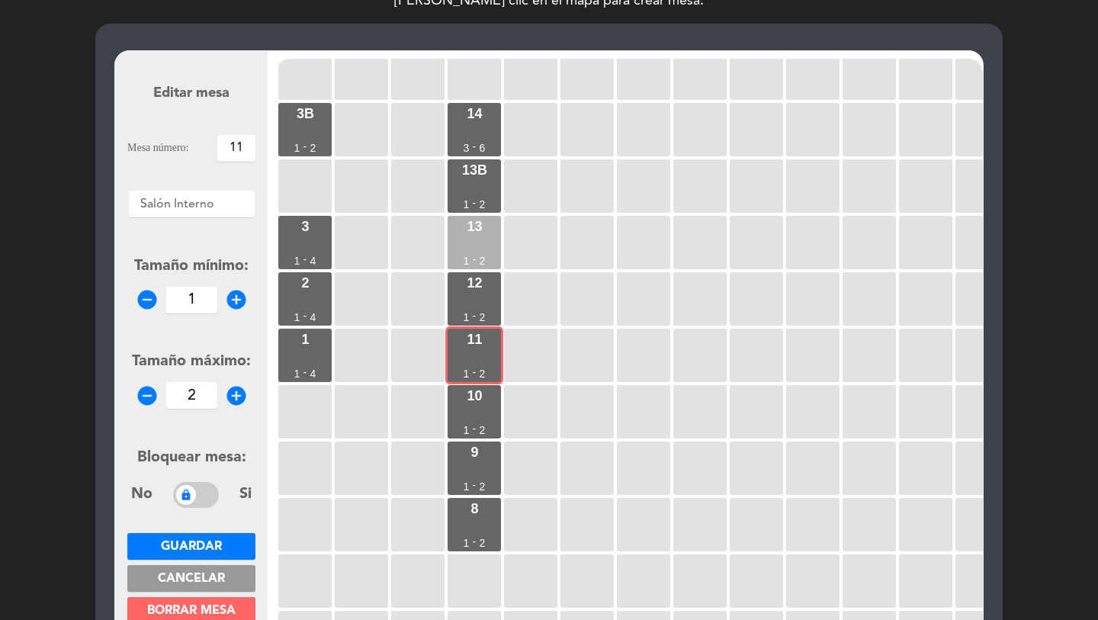
drag, startPoint x: 472, startPoint y: 310, endPoint x: 473, endPoint y: 259, distance: 51.1
click at [473, 310] on div "-" at bounding box center [475, 315] width 4 height 11
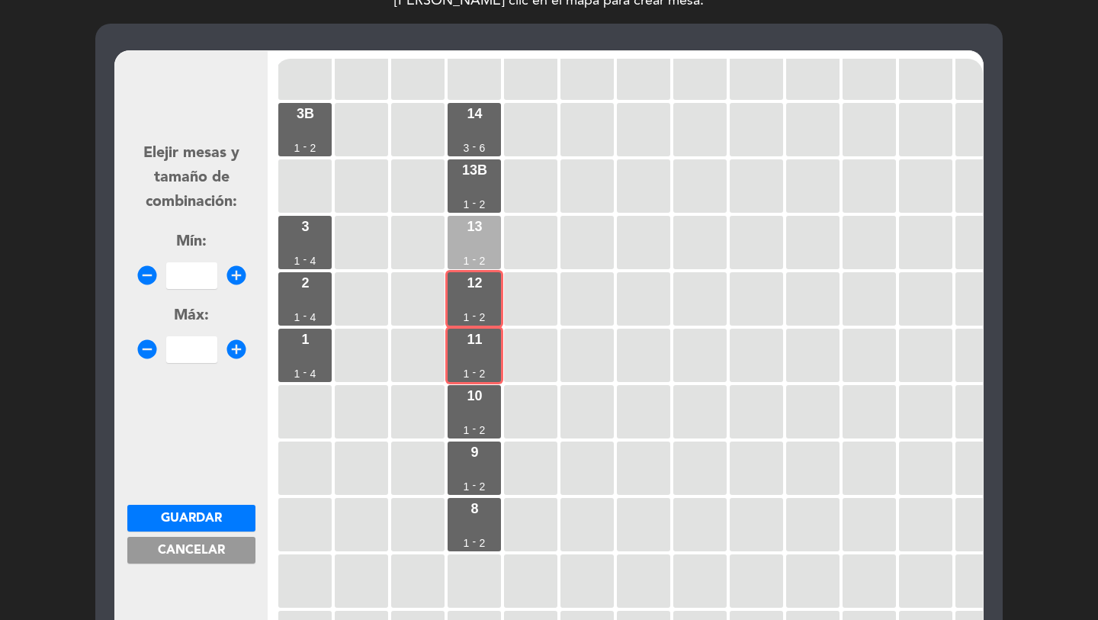
click at [472, 249] on div "13 1 - 2" at bounding box center [474, 242] width 53 height 53
click at [179, 272] on input "number" at bounding box center [191, 275] width 51 height 27
type input "5"
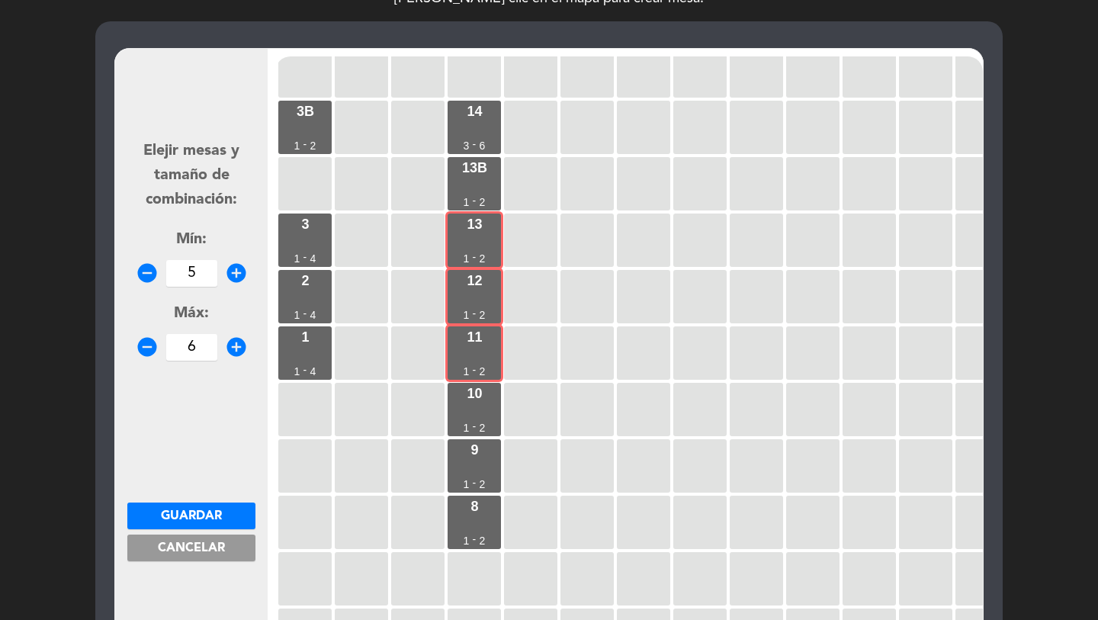
scroll to position [102, 0]
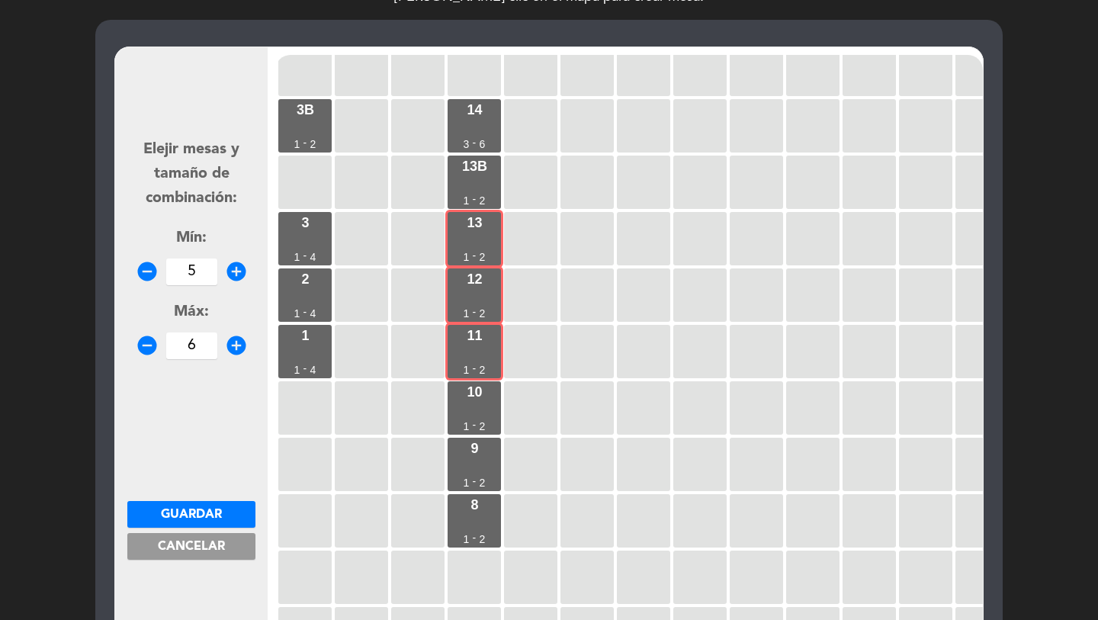
type input "6"
click at [187, 509] on span "Guardar" at bounding box center [191, 515] width 61 height 12
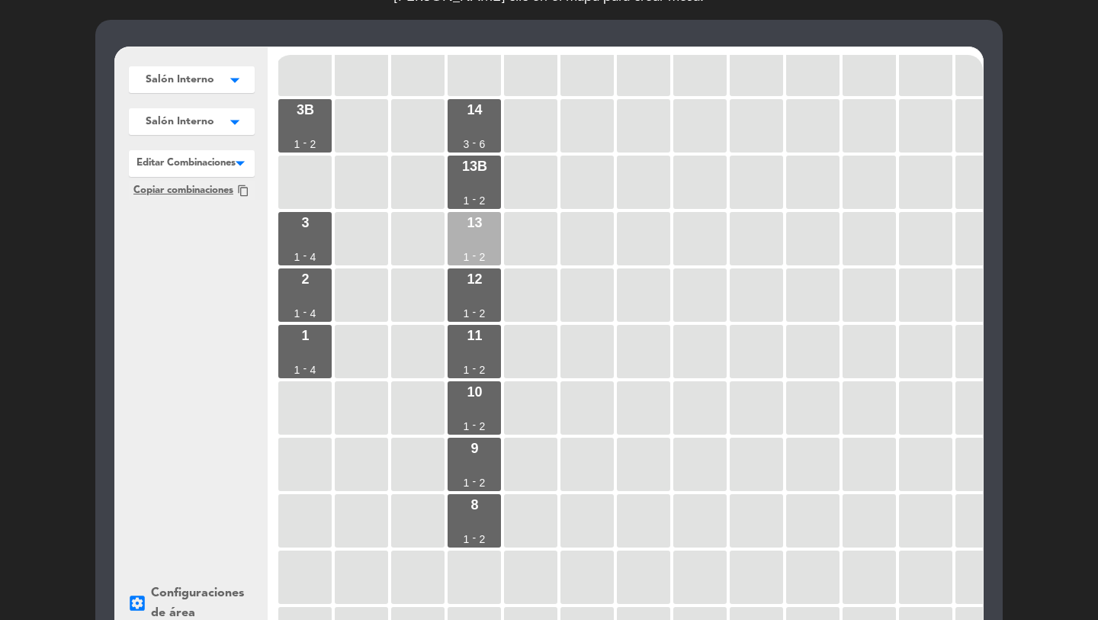
drag, startPoint x: 481, startPoint y: 188, endPoint x: 477, endPoint y: 216, distance: 27.8
click at [481, 189] on div "13b 1 - 2" at bounding box center [474, 182] width 53 height 53
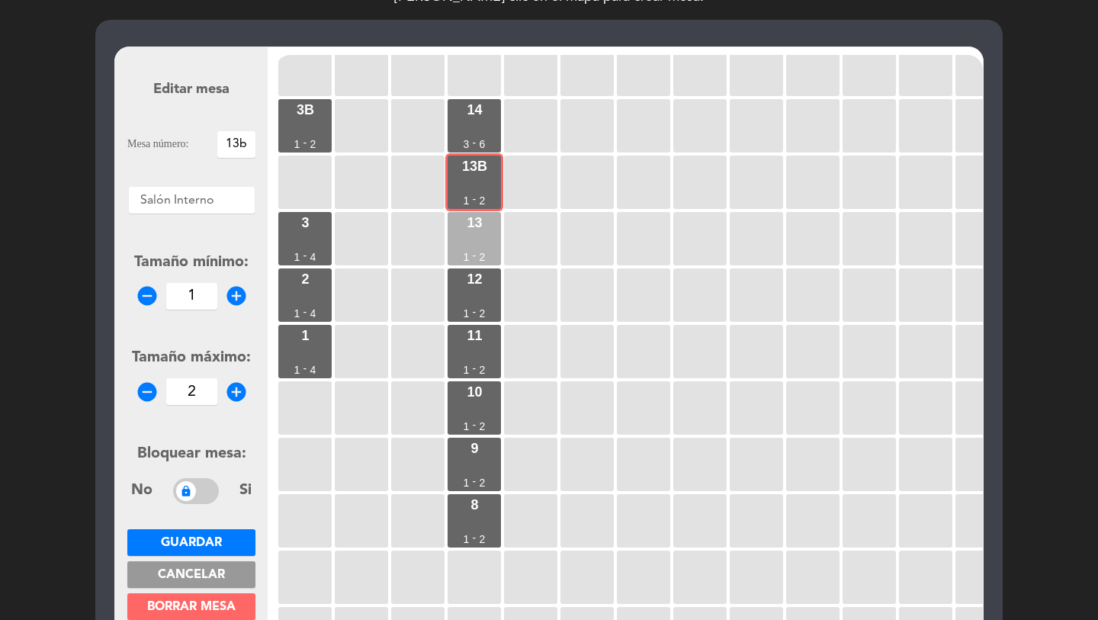
click at [477, 218] on div "13" at bounding box center [474, 223] width 15 height 14
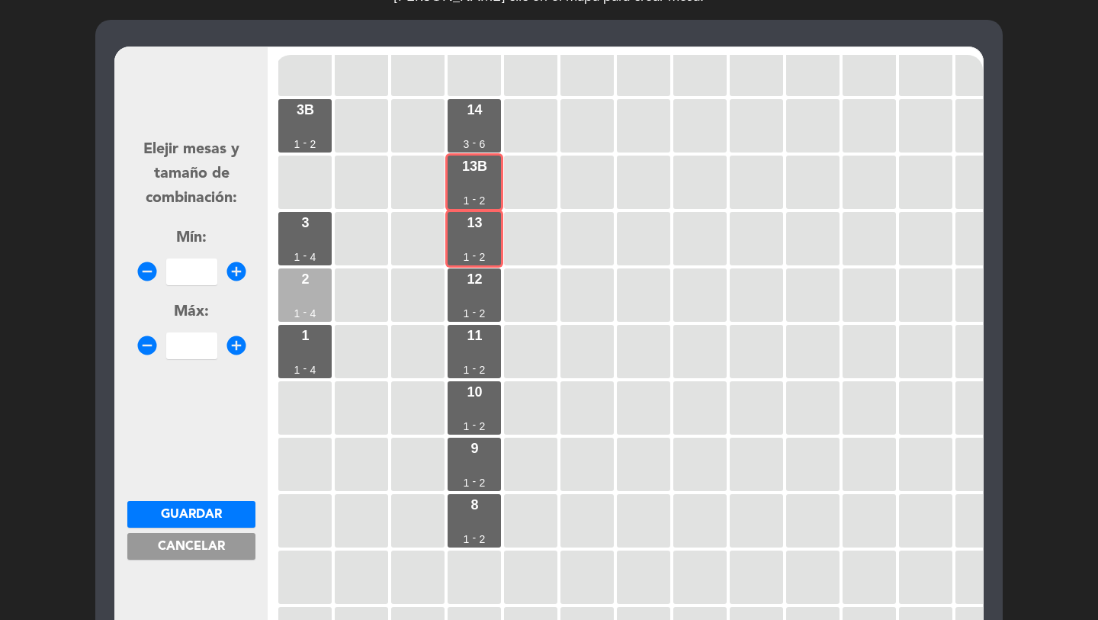
drag, startPoint x: 480, startPoint y: 292, endPoint x: 283, endPoint y: 302, distance: 197.0
click at [479, 292] on div "12 1 - 2" at bounding box center [474, 294] width 53 height 53
click at [201, 269] on input "number" at bounding box center [191, 272] width 51 height 27
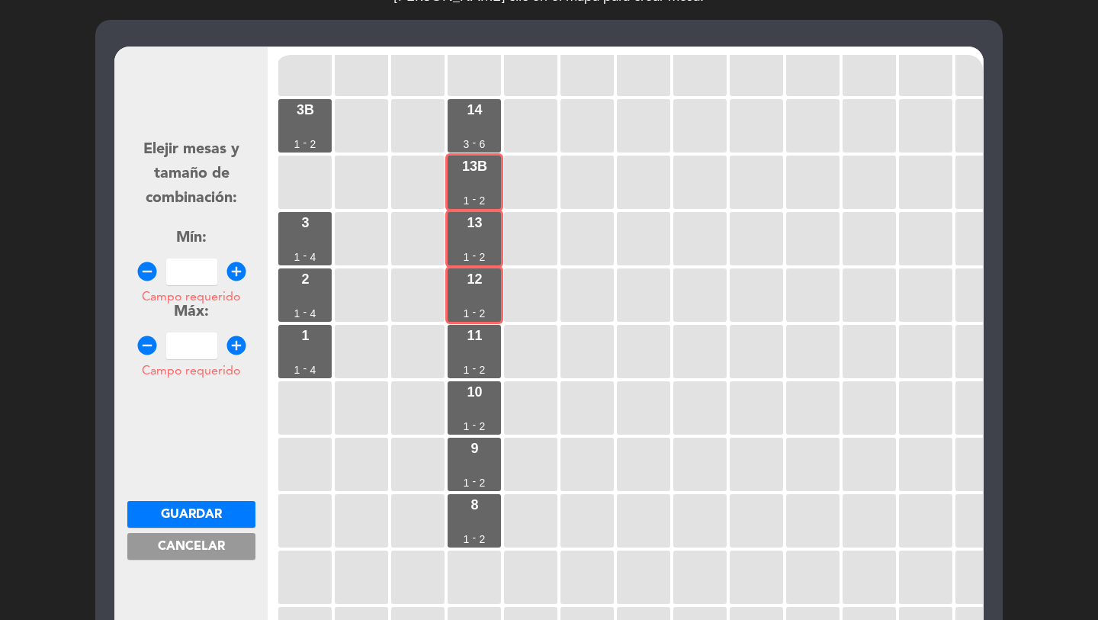
click at [189, 273] on input "Campo requerido" at bounding box center [191, 272] width 51 height 27
type input "5"
type input "6"
drag, startPoint x: 220, startPoint y: 508, endPoint x: 211, endPoint y: 501, distance: 11.4
click at [220, 509] on span "Guardar" at bounding box center [191, 515] width 61 height 12
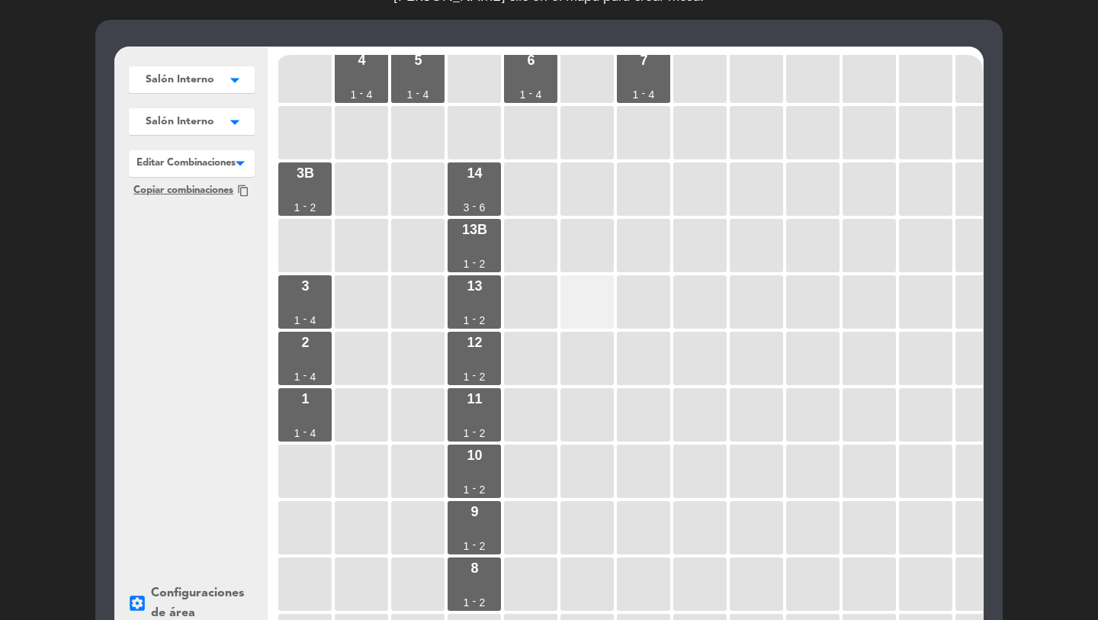
scroll to position [0, 0]
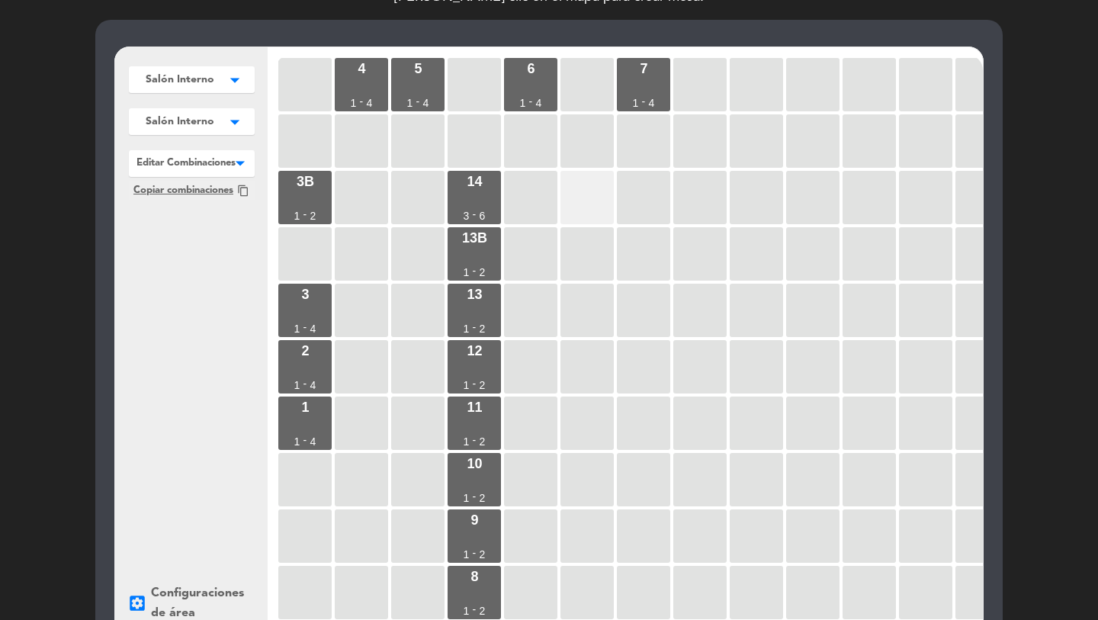
click at [590, 192] on div at bounding box center [587, 197] width 53 height 53
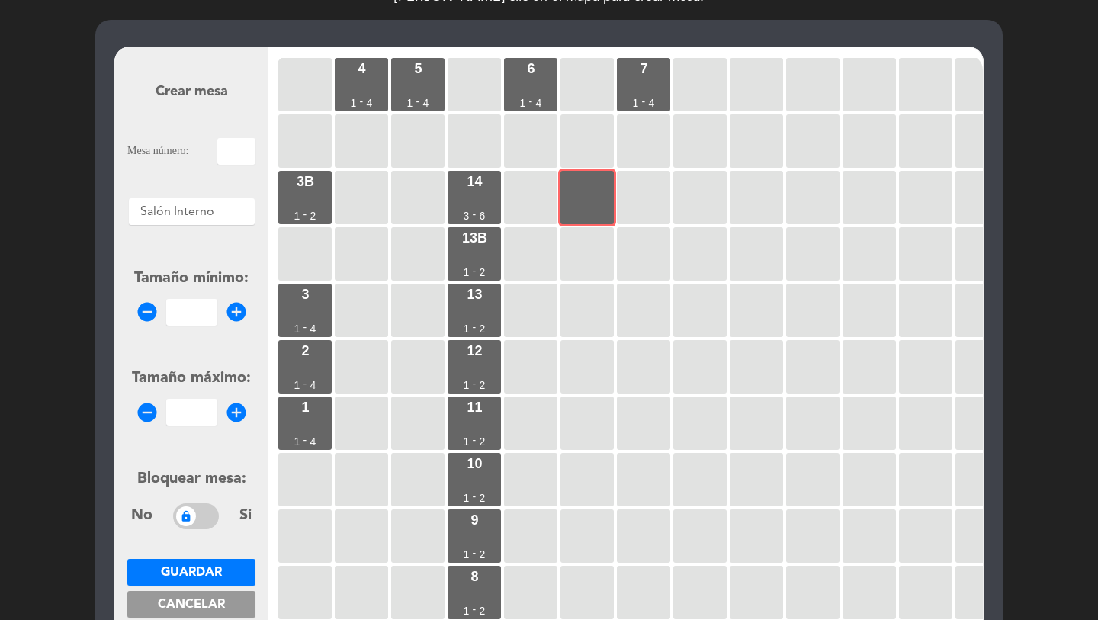
click at [232, 150] on input "text" at bounding box center [236, 151] width 38 height 27
type input "24b"
click at [193, 313] on input "number" at bounding box center [191, 312] width 51 height 27
type input "1"
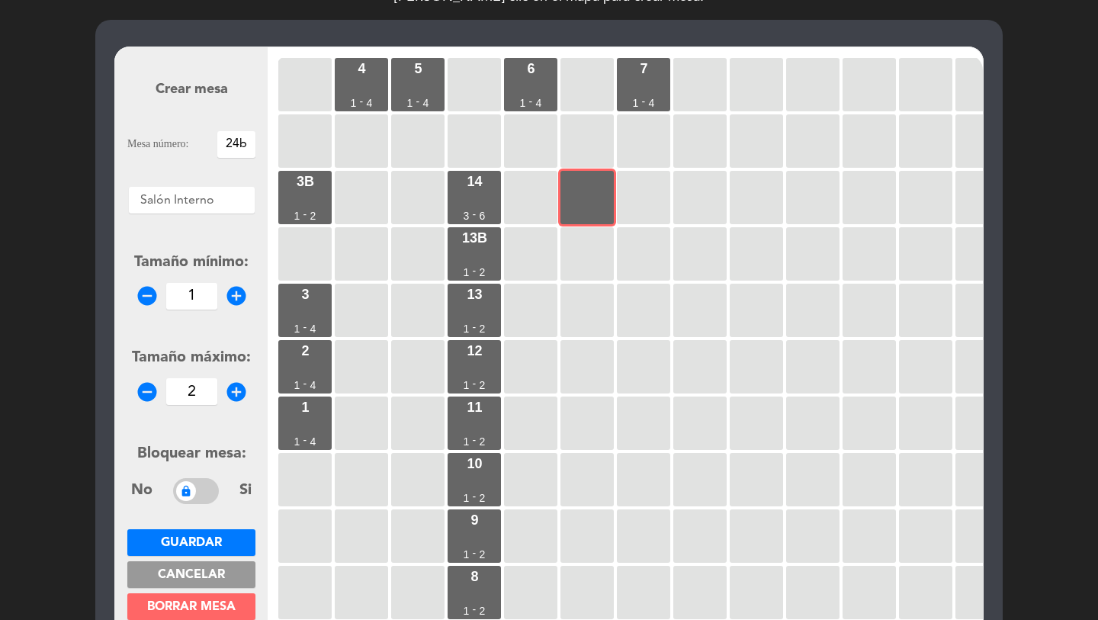
type input "2"
drag, startPoint x: 209, startPoint y: 541, endPoint x: 659, endPoint y: 254, distance: 533.6
click at [209, 541] on span "Guardar" at bounding box center [191, 543] width 61 height 12
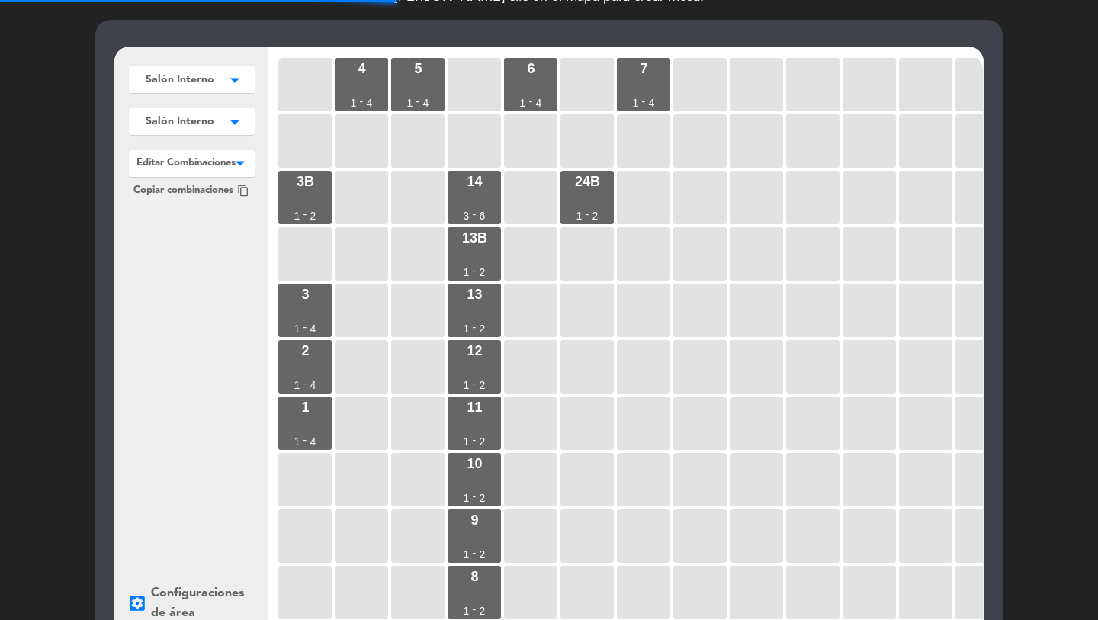
click at [621, 197] on div at bounding box center [643, 197] width 53 height 53
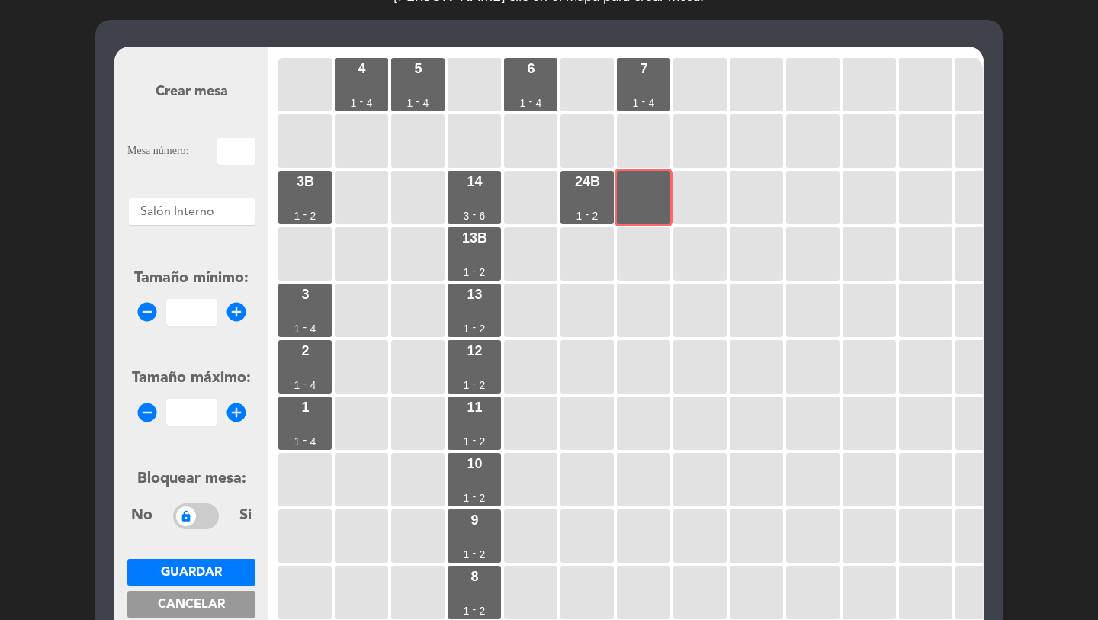
click at [238, 156] on input "text" at bounding box center [236, 151] width 38 height 27
type input "24"
click at [201, 310] on input "number" at bounding box center [191, 312] width 51 height 27
type input "1"
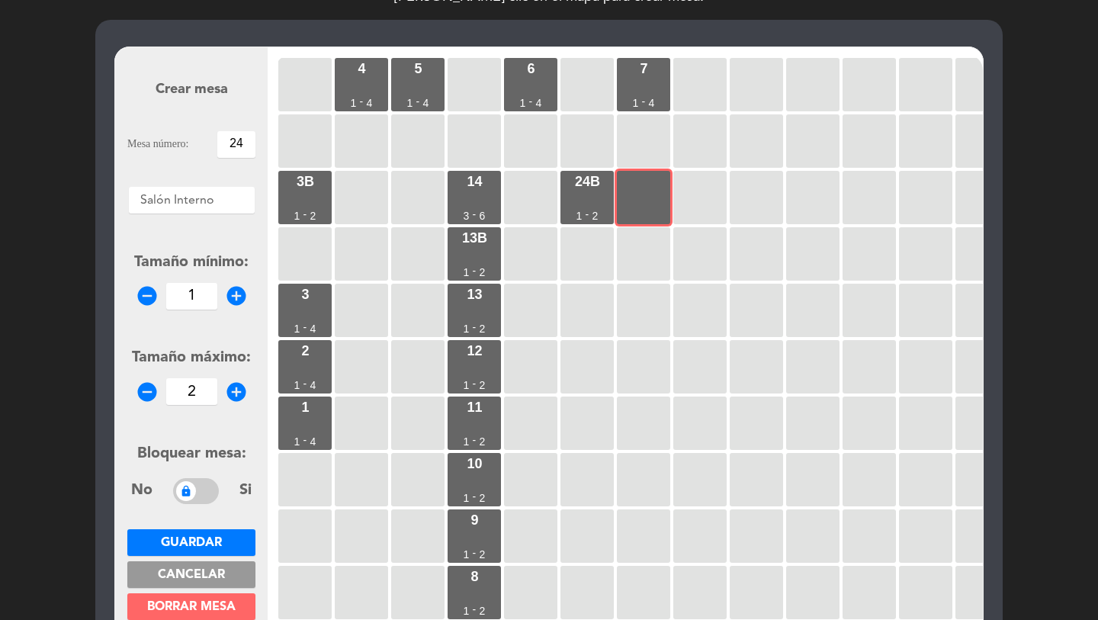
type input "2"
click at [195, 537] on span "Guardar" at bounding box center [191, 543] width 61 height 12
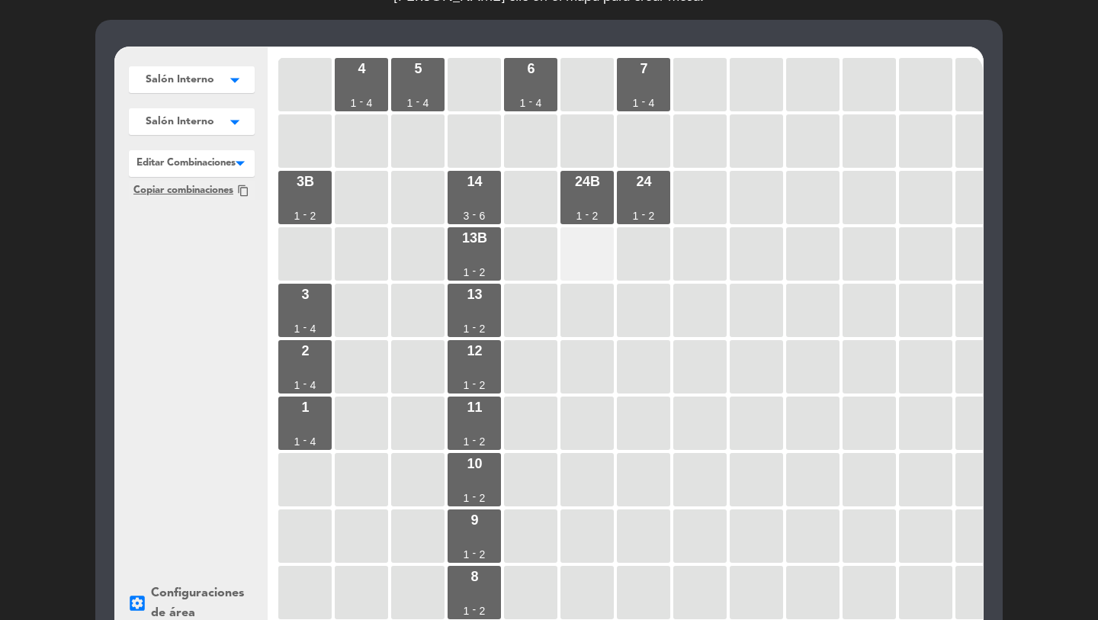
click at [587, 259] on div at bounding box center [587, 253] width 53 height 53
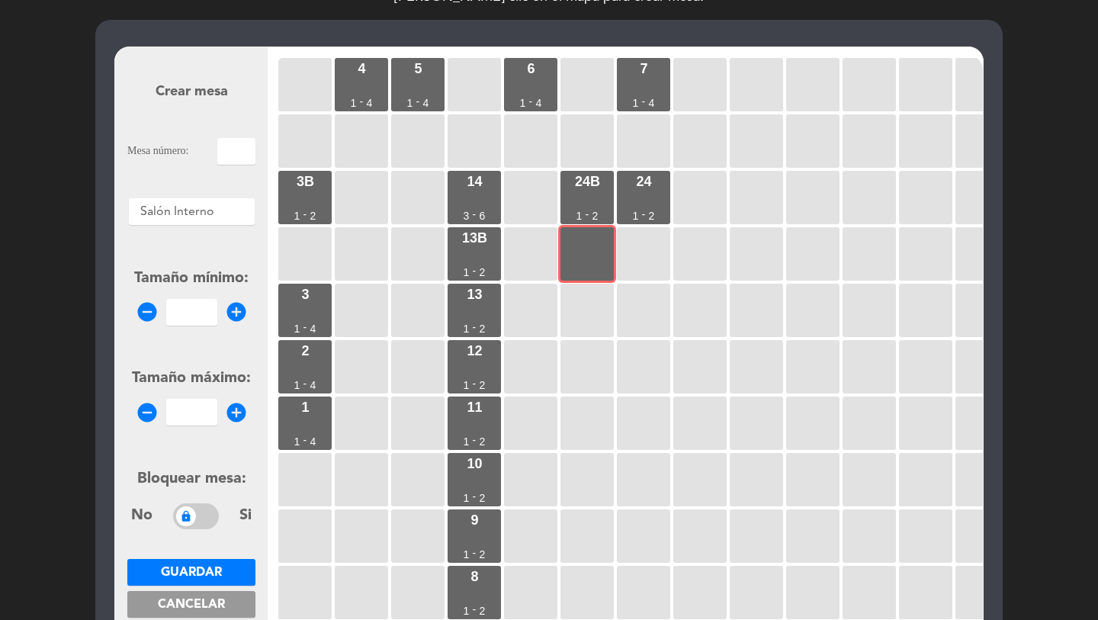
click at [239, 156] on input "text" at bounding box center [236, 151] width 38 height 27
type input "23b"
click at [190, 314] on input "1" at bounding box center [191, 312] width 51 height 27
type input "1"
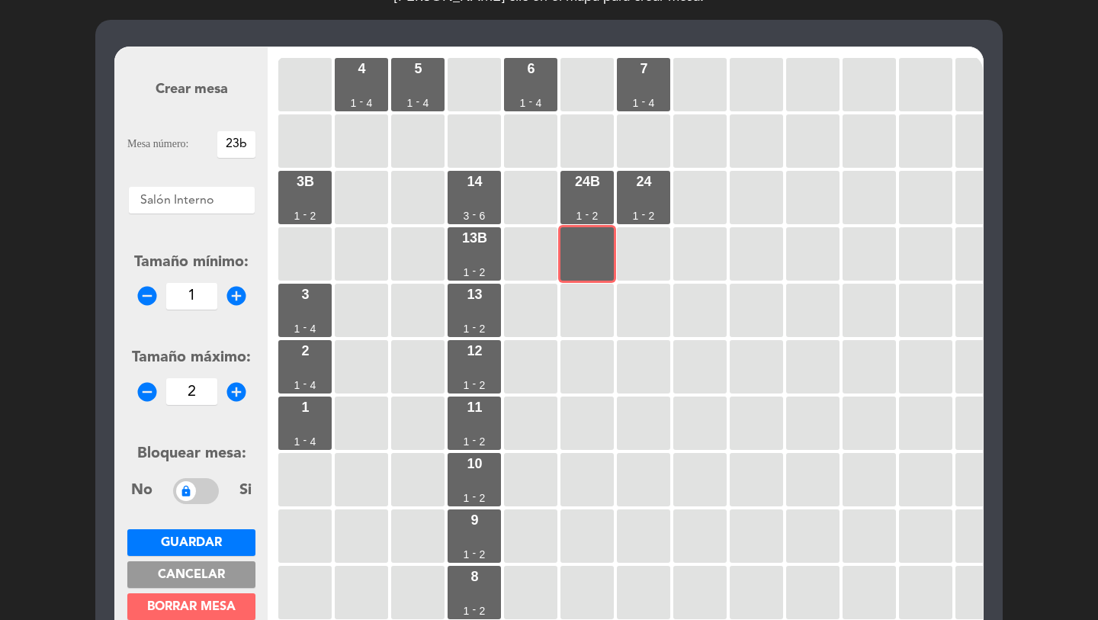
type input "2"
click at [201, 537] on span "Guardar" at bounding box center [191, 543] width 61 height 12
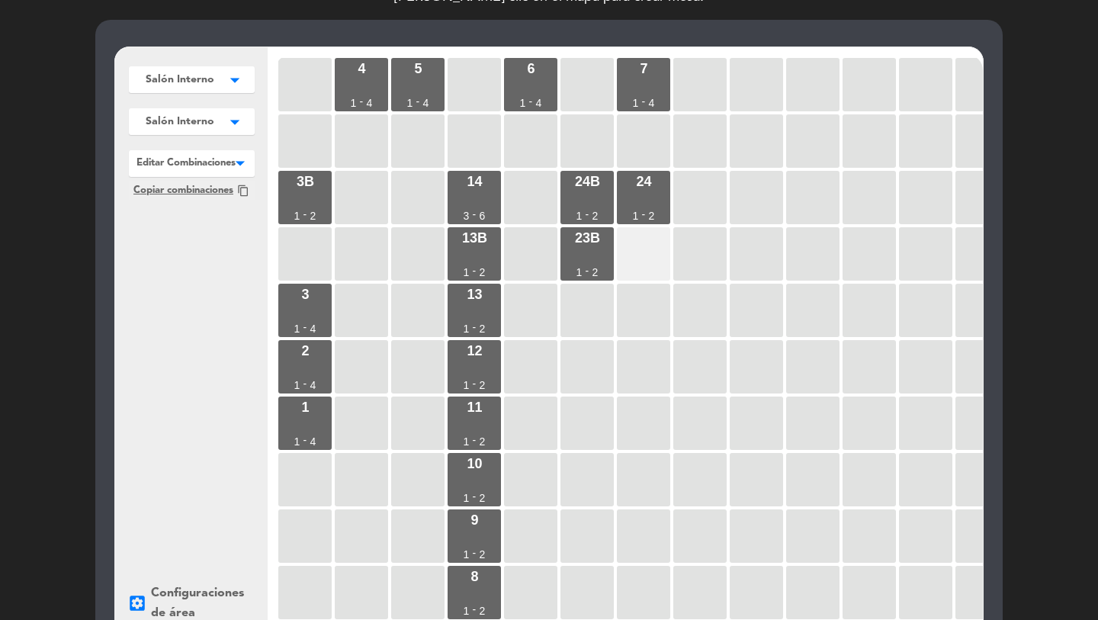
click at [642, 254] on div at bounding box center [643, 253] width 53 height 53
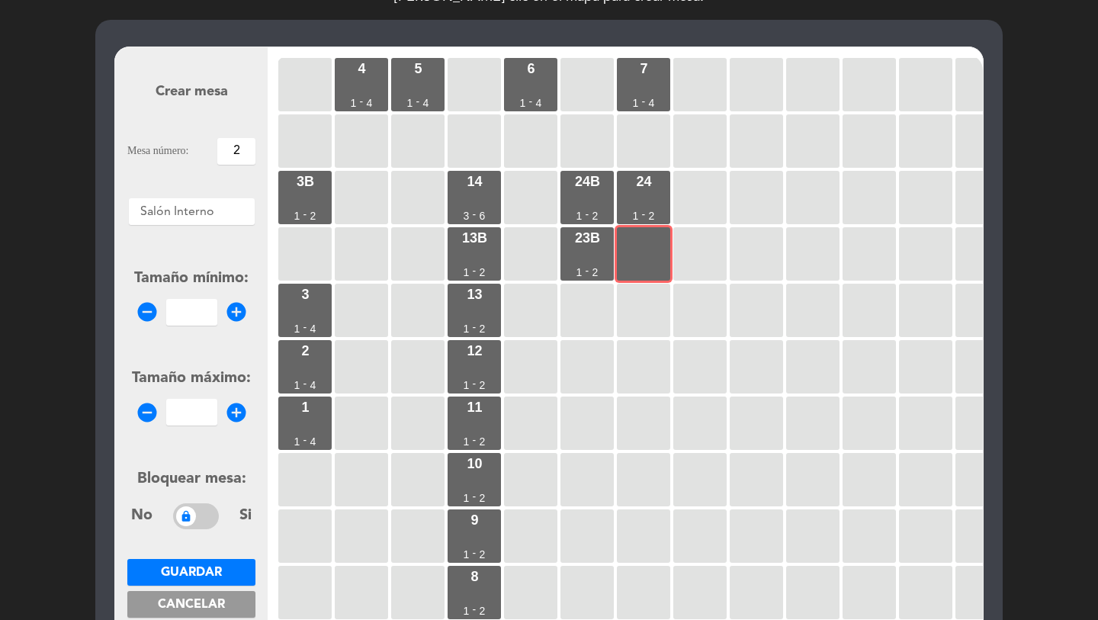
click at [240, 153] on input "2" at bounding box center [236, 151] width 38 height 27
type input "23"
click at [191, 310] on input "number" at bounding box center [191, 312] width 51 height 27
type input "1"
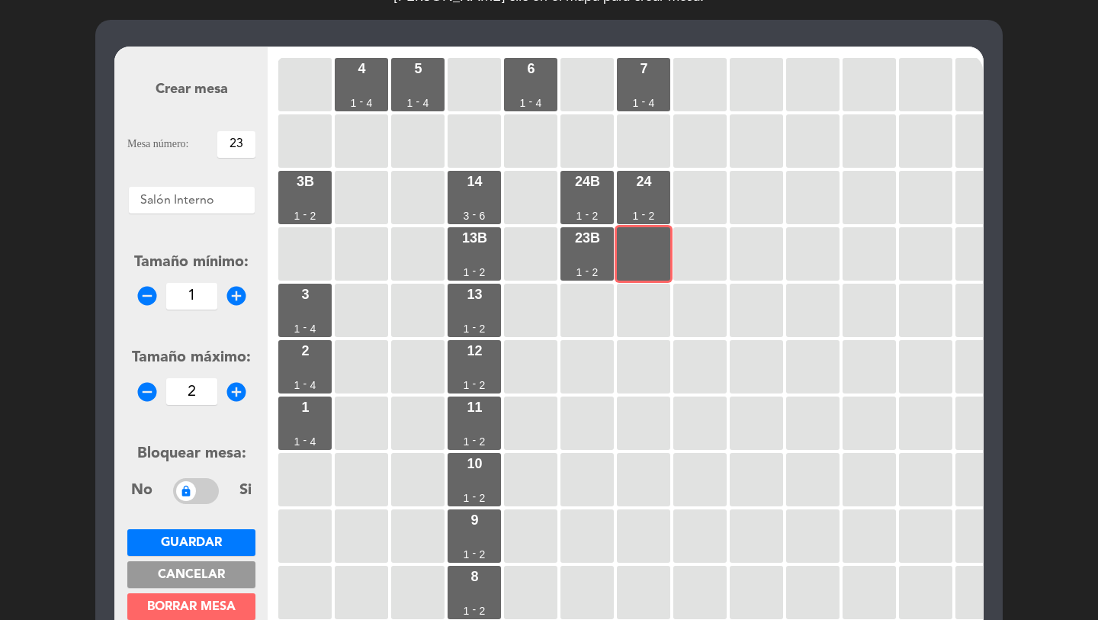
type input "2"
click at [196, 545] on span "Guardar" at bounding box center [191, 543] width 61 height 12
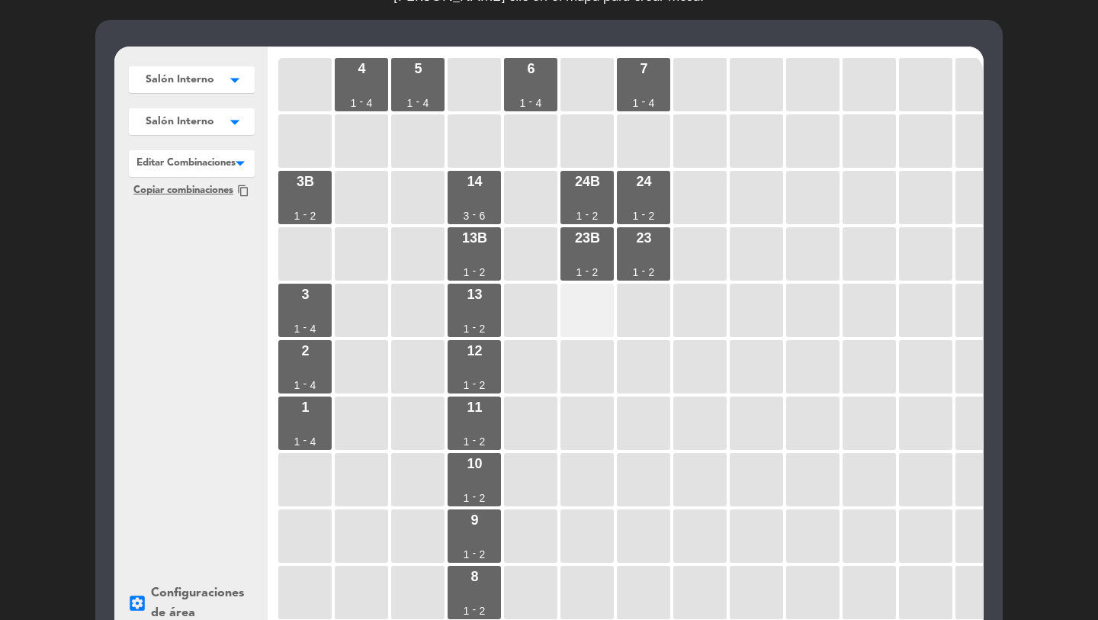
click at [593, 310] on div at bounding box center [587, 310] width 53 height 53
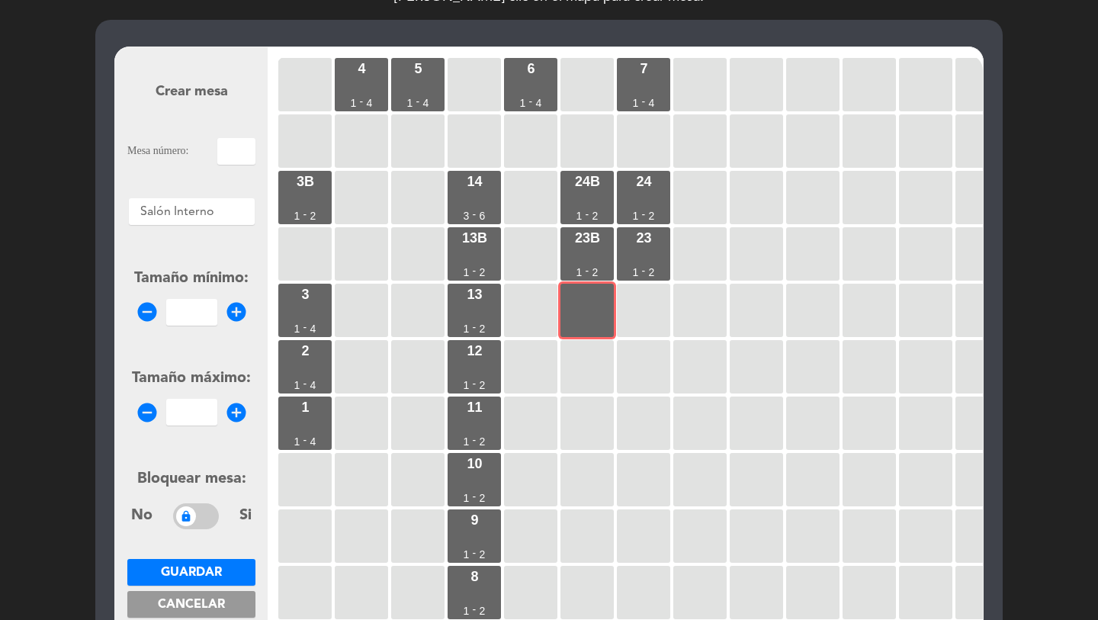
click at [224, 150] on input "text" at bounding box center [236, 151] width 38 height 27
type input "22b"
click at [187, 304] on input "number" at bounding box center [191, 312] width 51 height 27
type input "1"
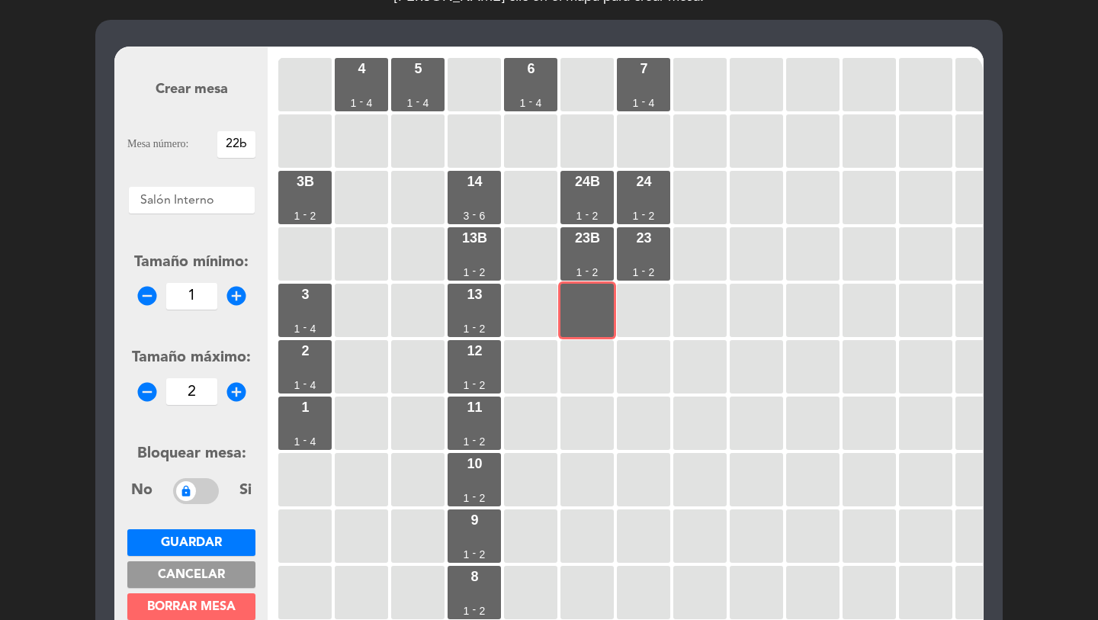
type input "2"
click at [201, 549] on span "Guardar" at bounding box center [191, 543] width 61 height 12
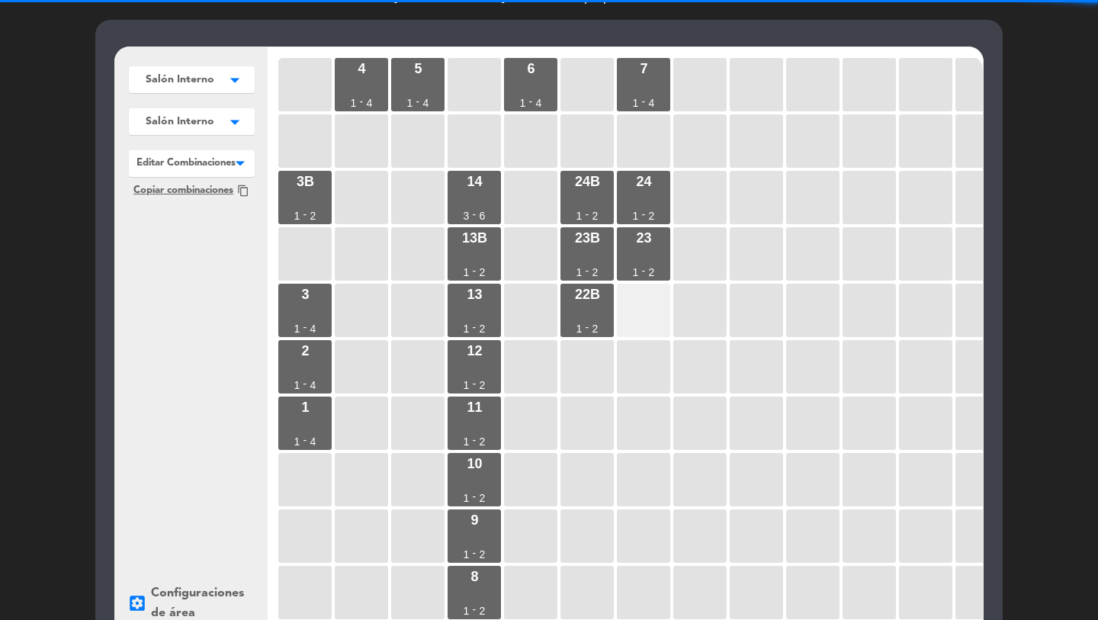
click at [643, 294] on div at bounding box center [643, 310] width 53 height 53
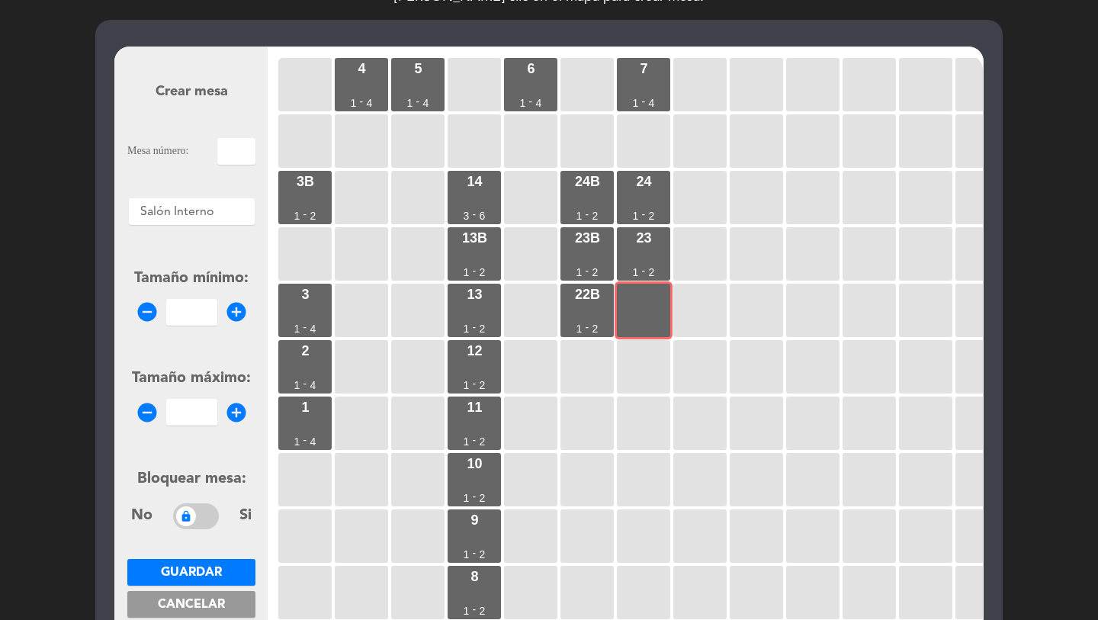
click at [235, 157] on input "text" at bounding box center [236, 151] width 38 height 27
type input "22"
click at [185, 320] on input "1" at bounding box center [191, 312] width 51 height 27
type input "1"
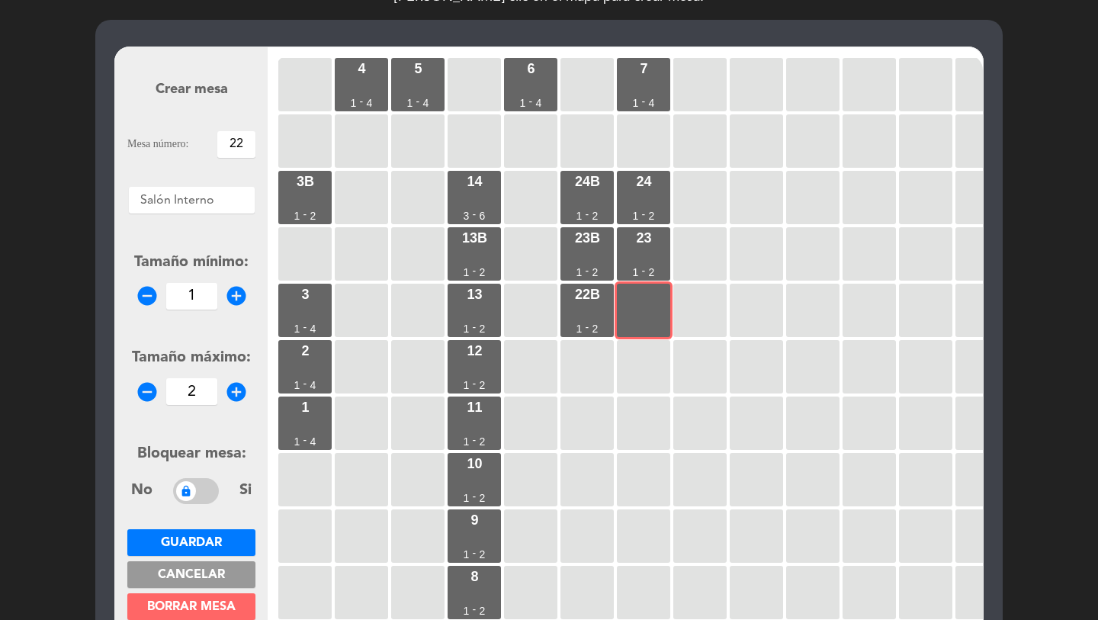
type input "2"
click at [188, 542] on span "Guardar" at bounding box center [191, 543] width 61 height 12
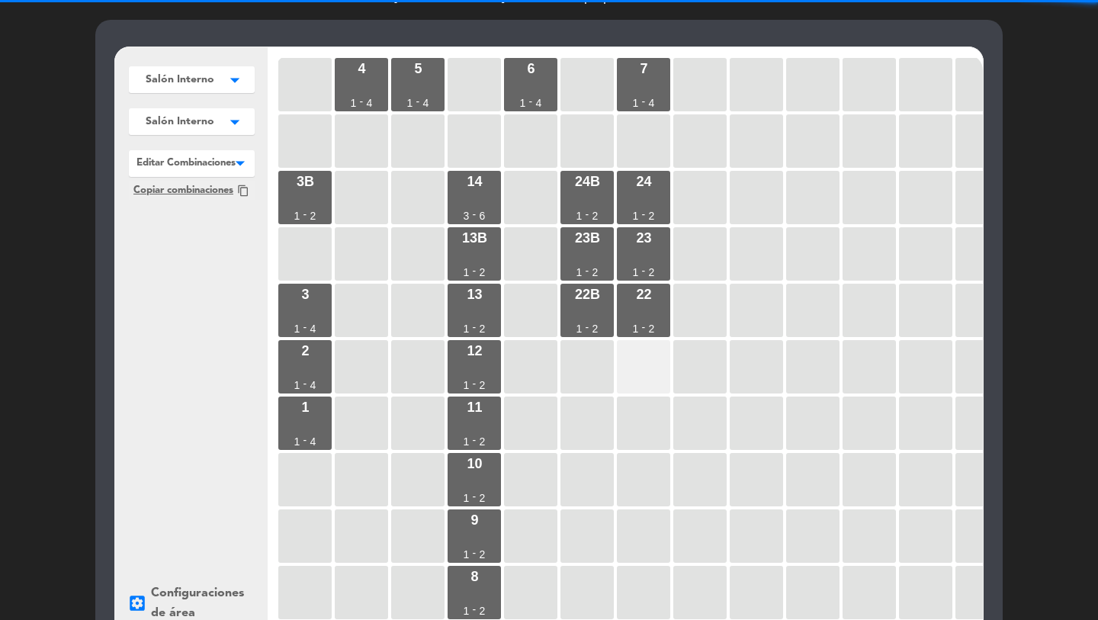
click at [618, 370] on div at bounding box center [643, 366] width 53 height 53
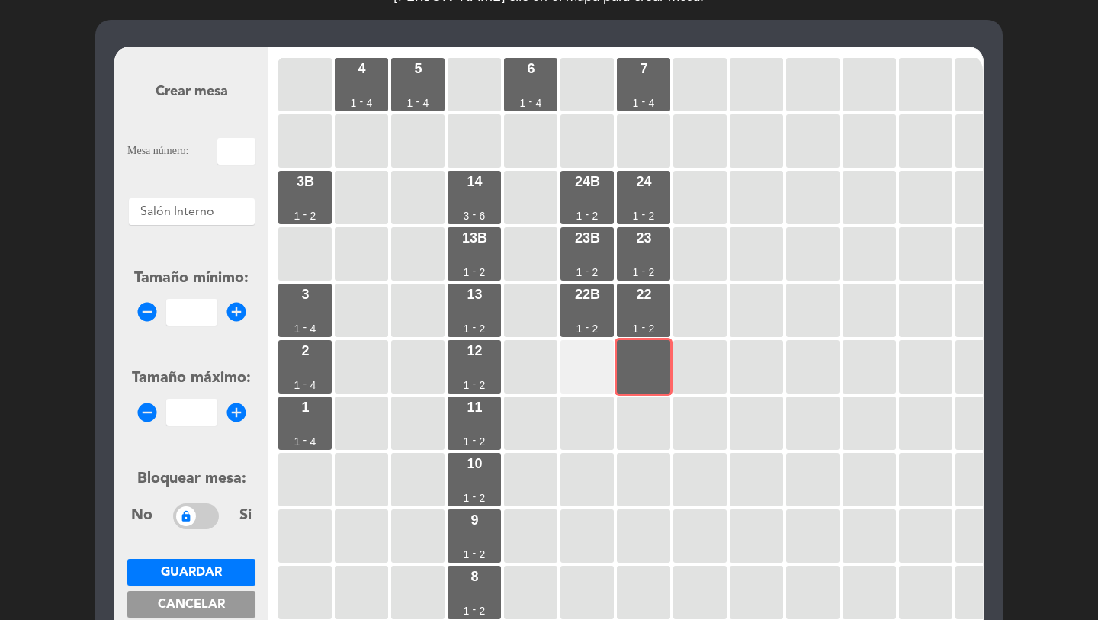
click at [595, 375] on div at bounding box center [587, 366] width 53 height 53
click at [240, 159] on input "text" at bounding box center [236, 151] width 38 height 27
type input "21b"
click at [204, 307] on input "1" at bounding box center [191, 312] width 51 height 27
type input "1"
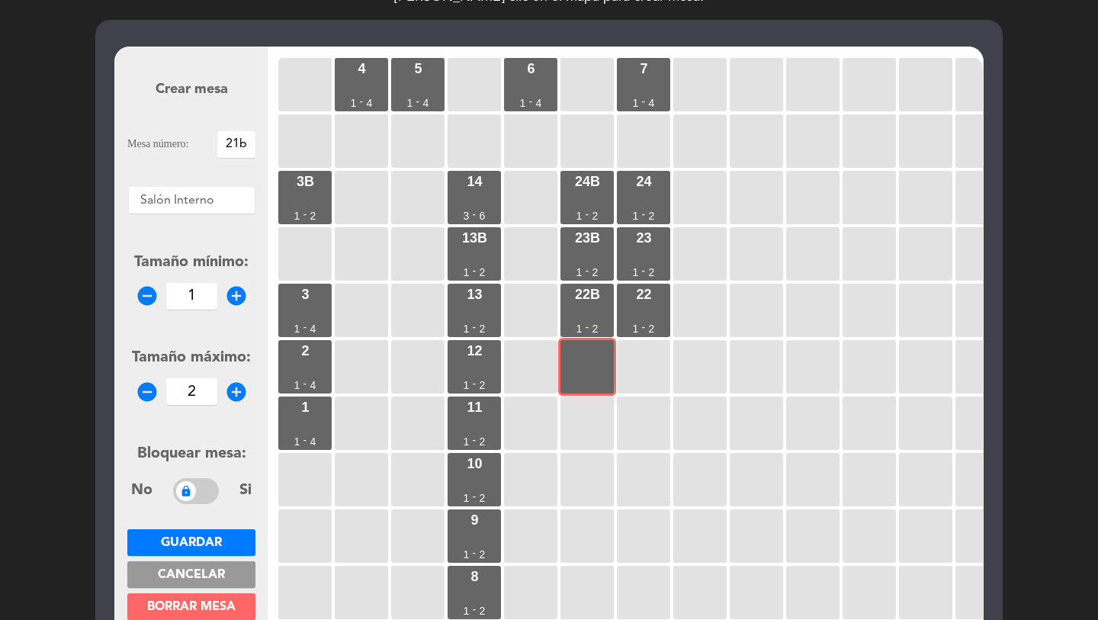
type input "2"
click at [217, 545] on span "Guardar" at bounding box center [191, 543] width 61 height 12
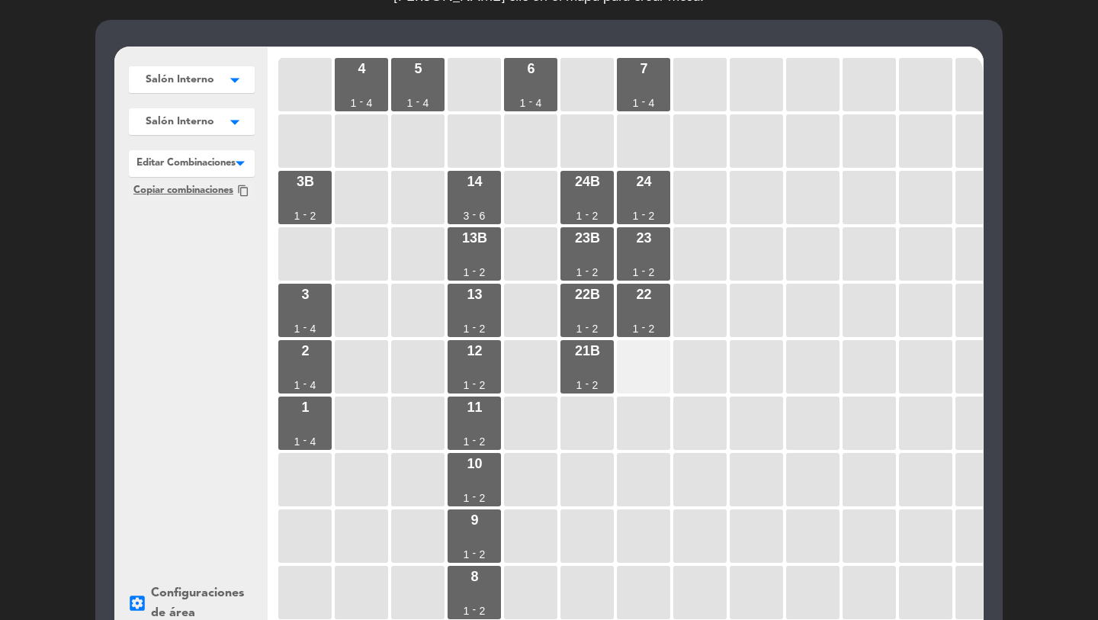
click at [625, 351] on div at bounding box center [643, 366] width 53 height 53
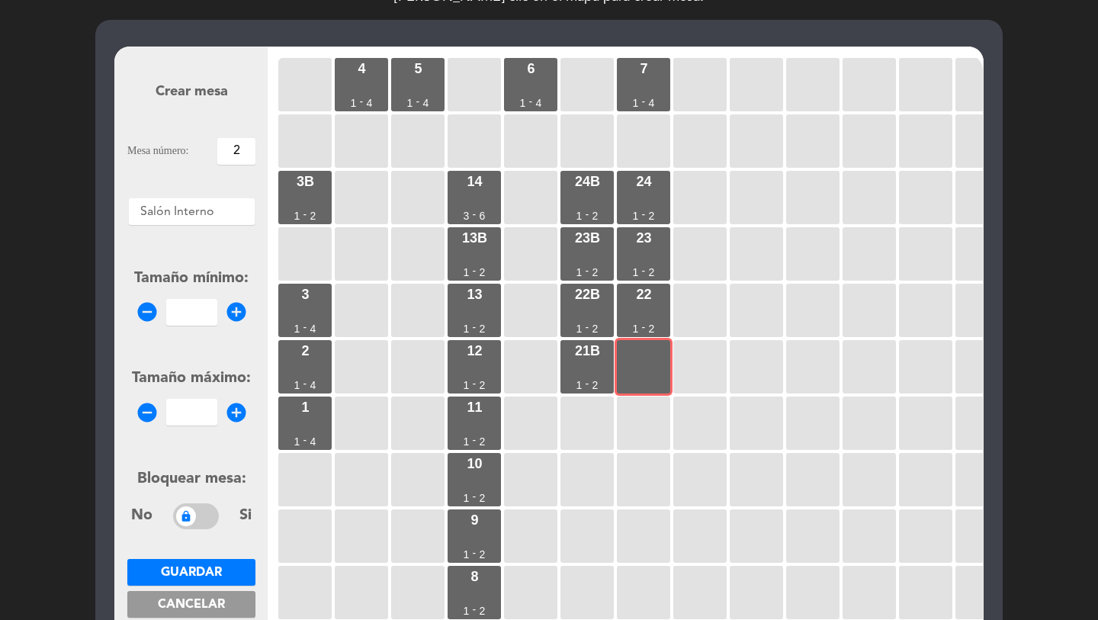
click at [244, 152] on input "2" at bounding box center [236, 151] width 38 height 27
type input "21"
click at [174, 317] on input "1" at bounding box center [191, 312] width 51 height 27
type input "1"
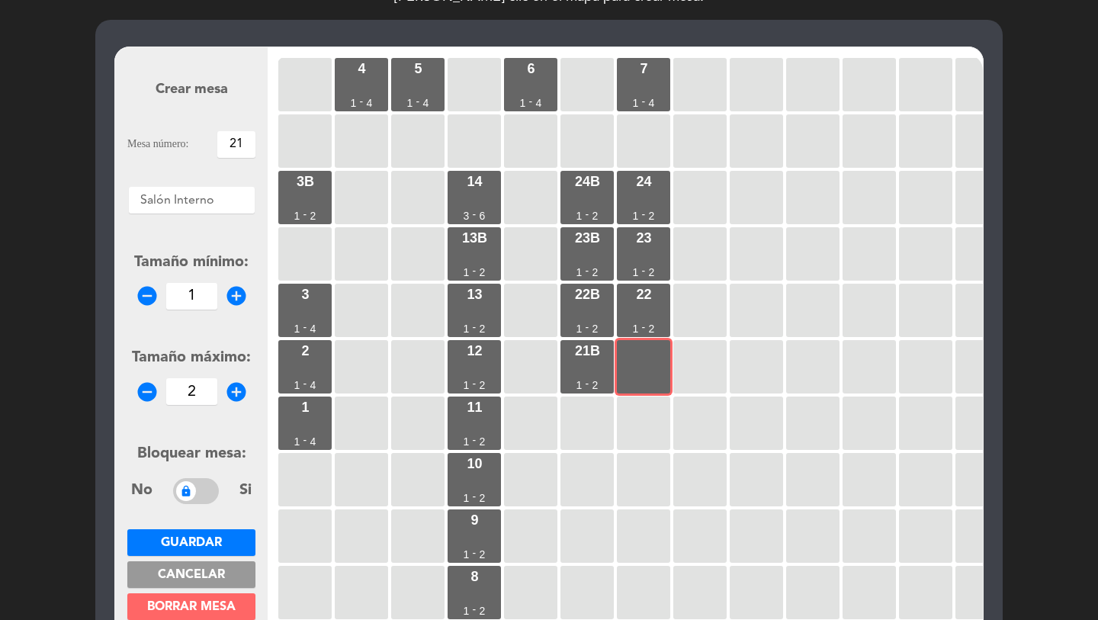
type input "2"
drag, startPoint x: 178, startPoint y: 534, endPoint x: 169, endPoint y: 524, distance: 13.0
click at [178, 537] on span "Guardar" at bounding box center [191, 543] width 61 height 12
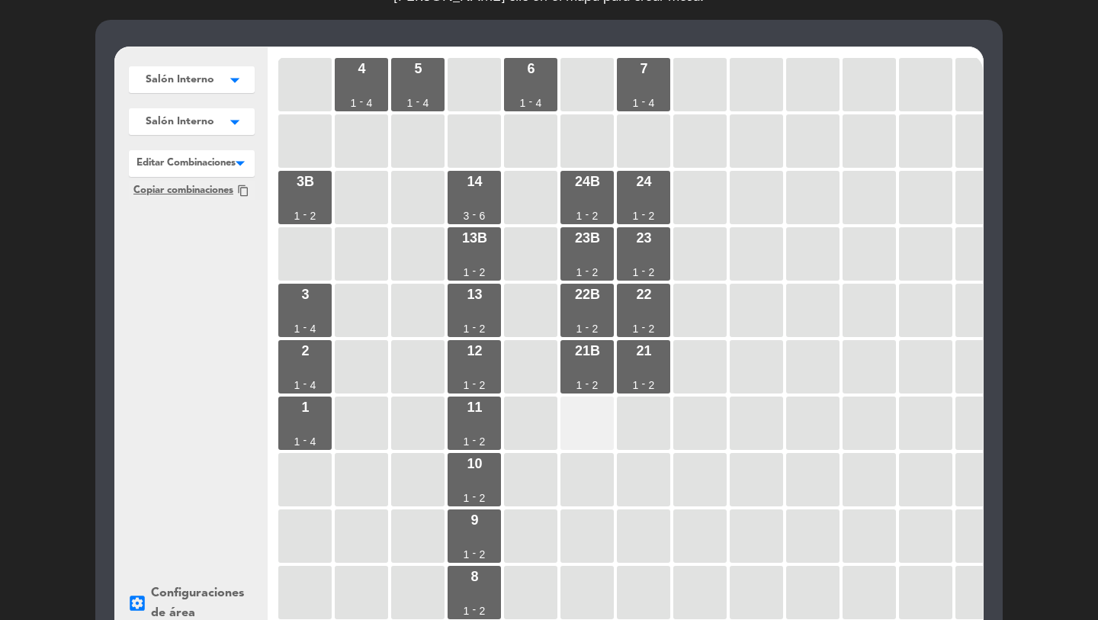
click at [612, 429] on div at bounding box center [587, 423] width 53 height 53
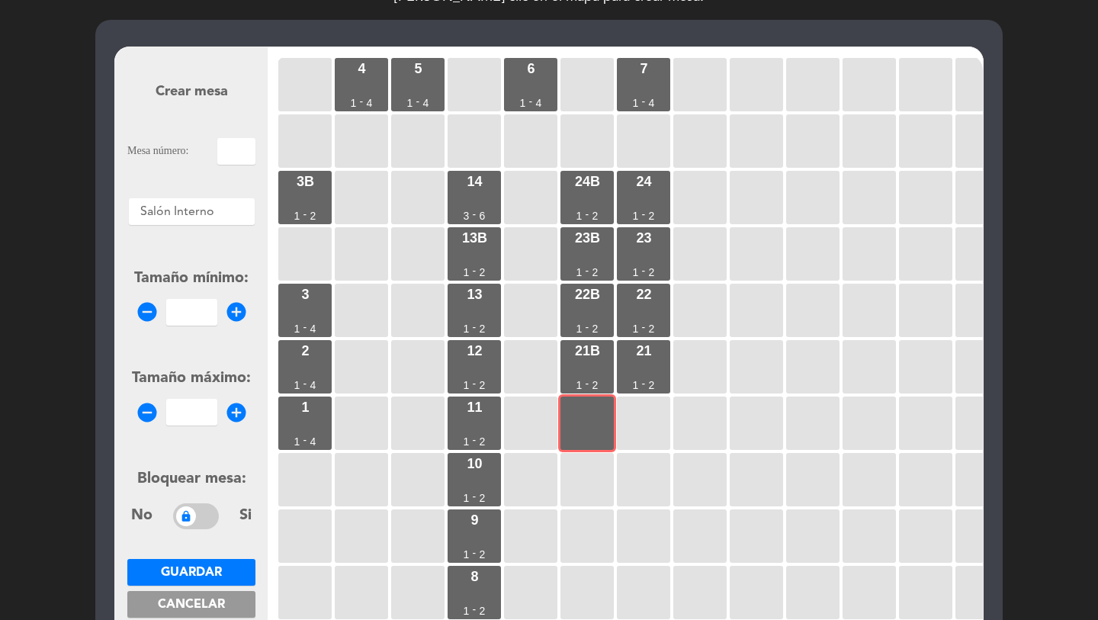
click at [231, 150] on input "text" at bounding box center [236, 151] width 38 height 27
type input "20b"
click at [186, 319] on input "number" at bounding box center [191, 312] width 51 height 27
type input "1"
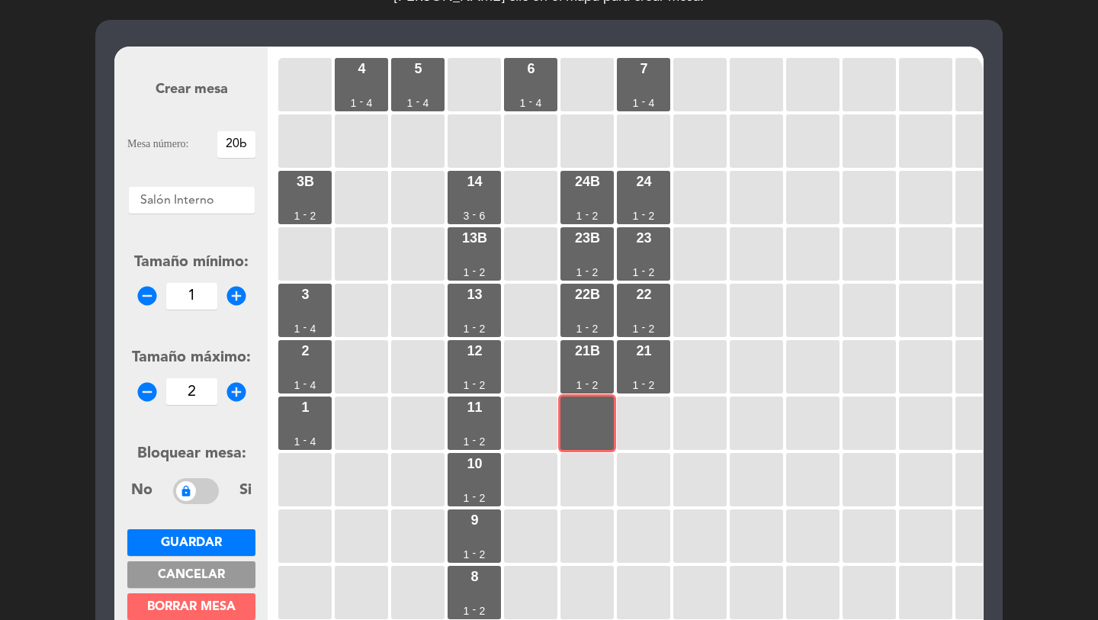
type input "2"
click at [188, 539] on span "Guardar" at bounding box center [191, 543] width 61 height 12
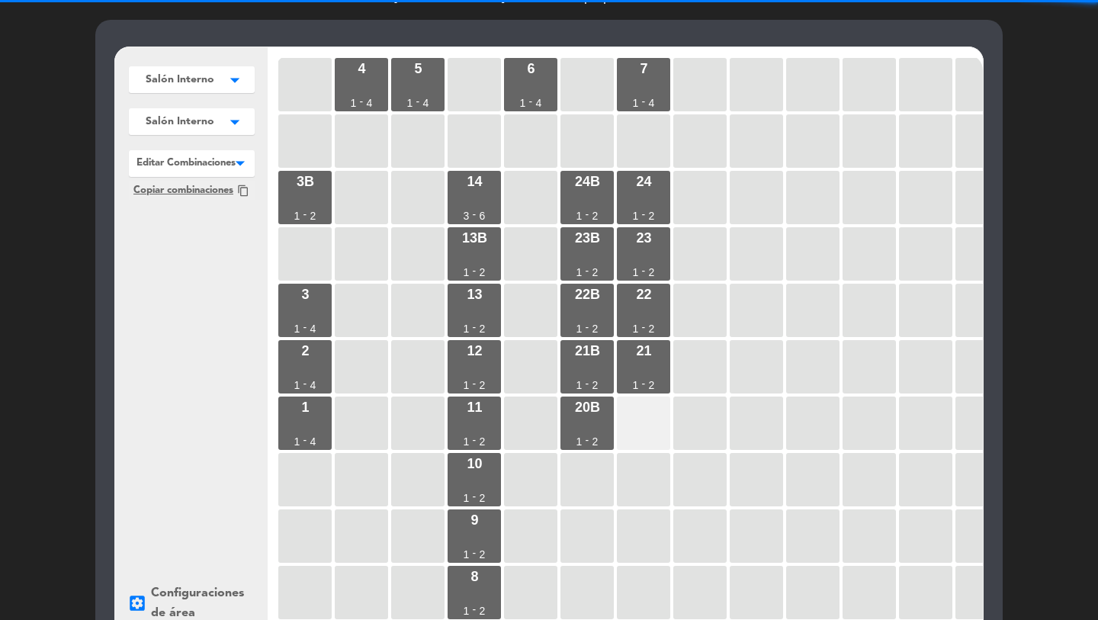
click at [643, 417] on div at bounding box center [643, 423] width 53 height 53
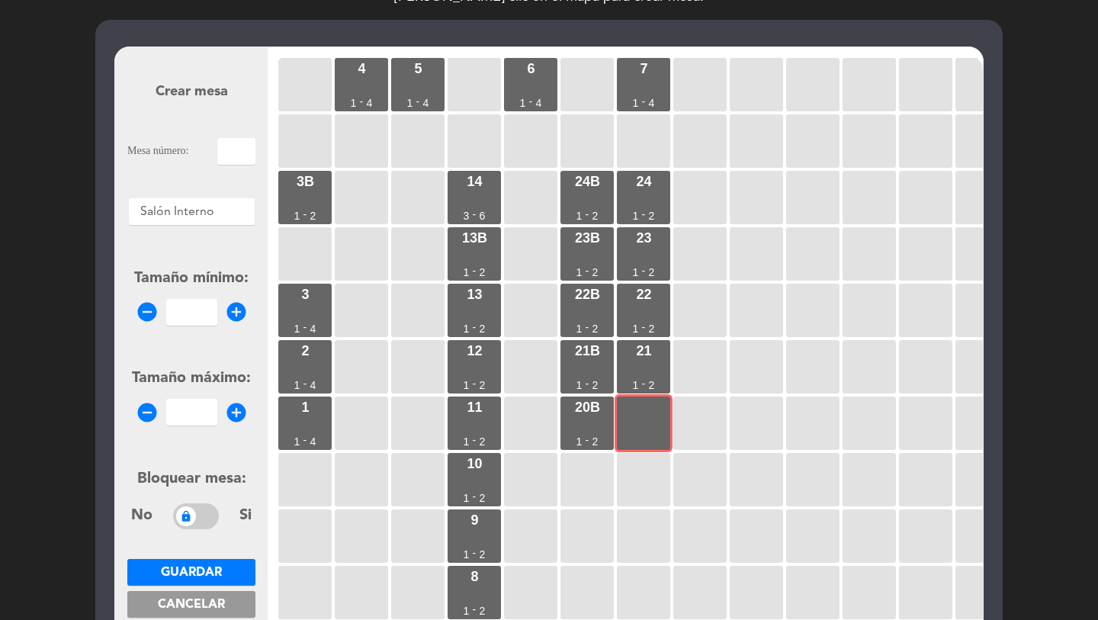
click at [233, 155] on input "text" at bounding box center [236, 151] width 38 height 27
type input "20"
click at [167, 305] on input "number" at bounding box center [191, 312] width 51 height 27
type input "1"
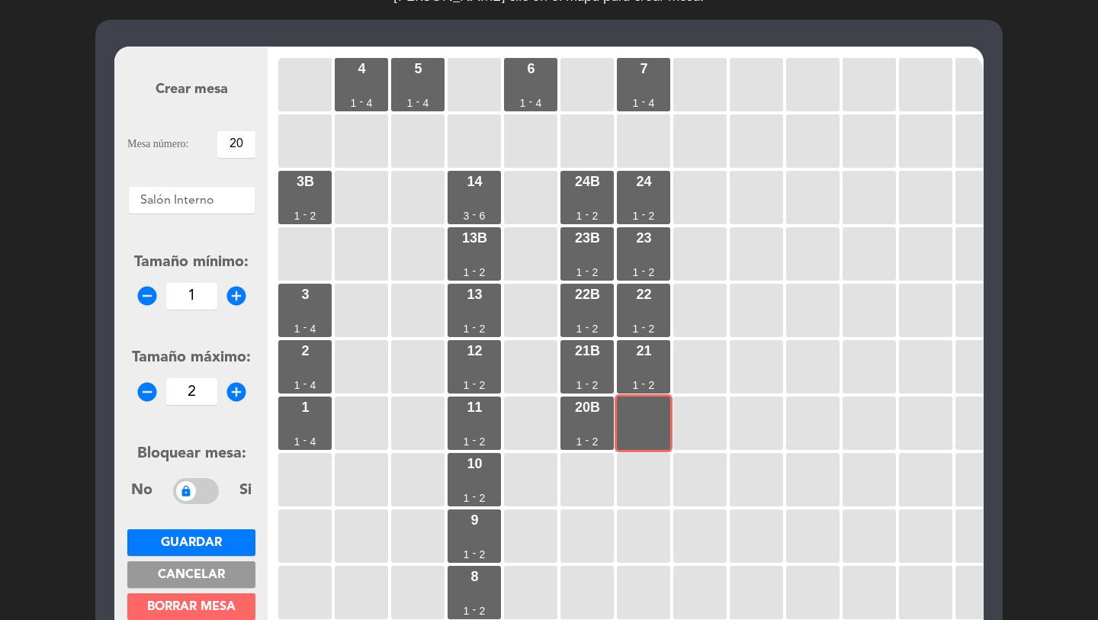
type input "2"
click at [196, 539] on span "Guardar" at bounding box center [191, 543] width 61 height 12
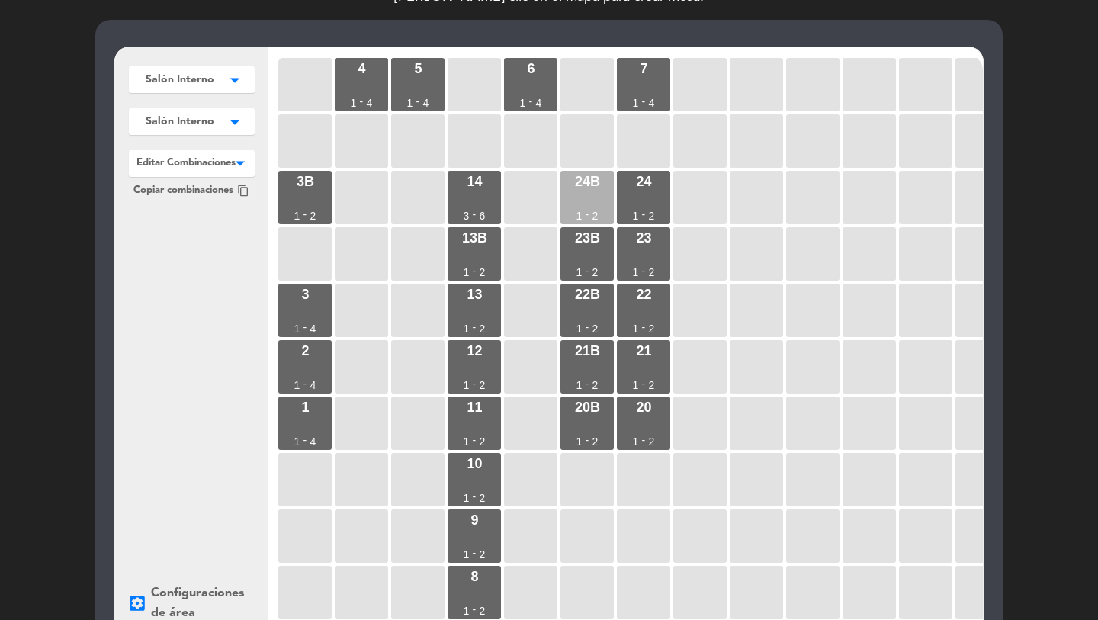
click at [599, 198] on div "24b 1 - 2" at bounding box center [587, 197] width 53 height 53
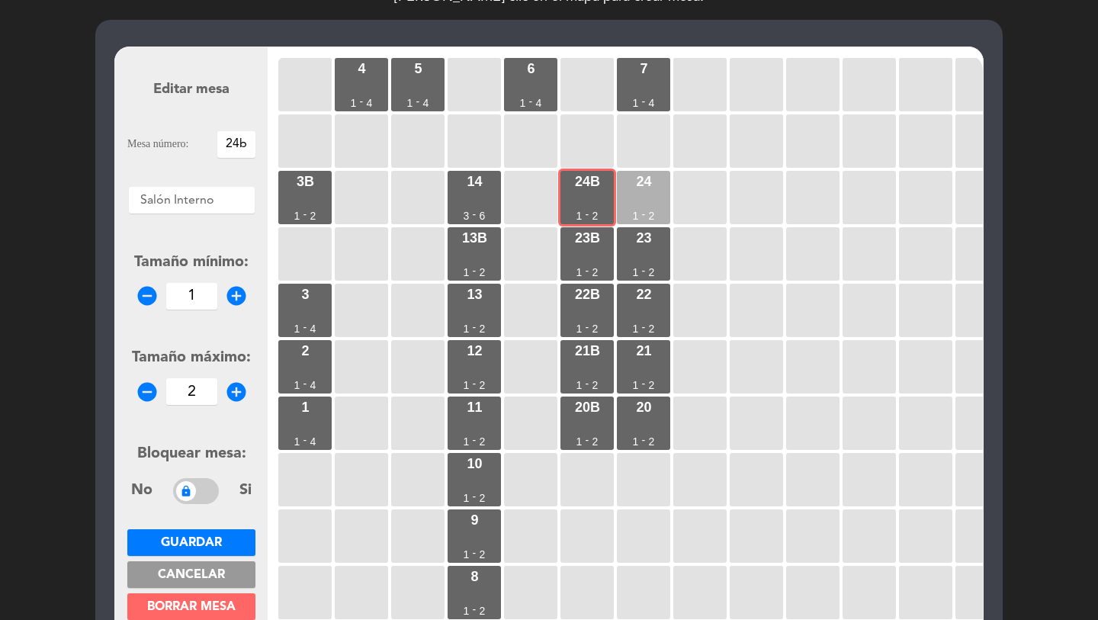
click at [645, 208] on div "24 1 - 2" at bounding box center [643, 197] width 53 height 53
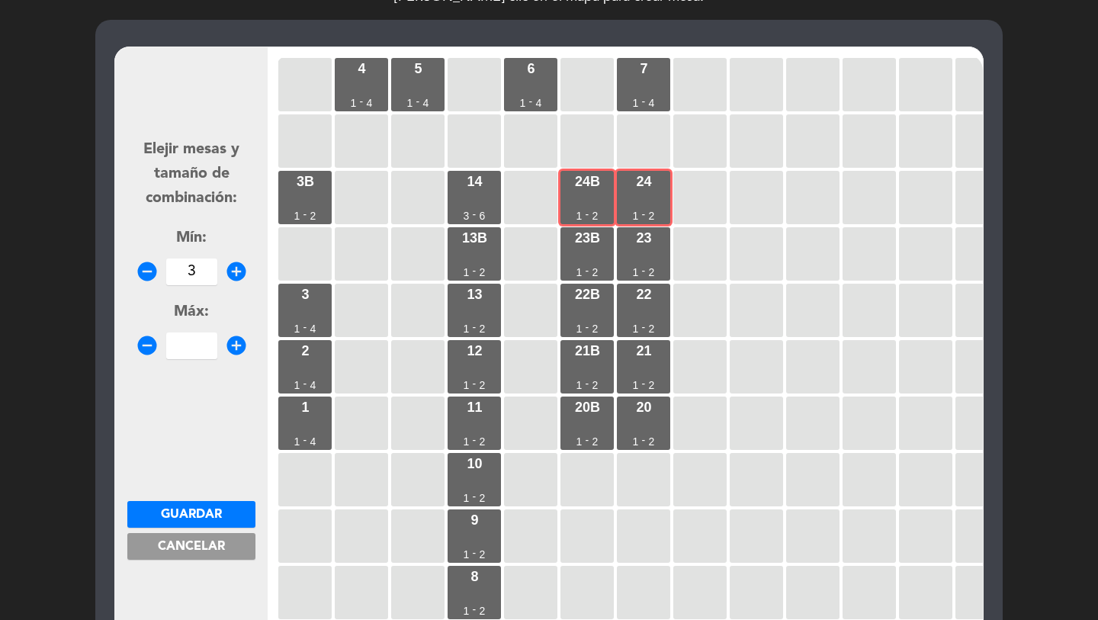
click at [182, 270] on input "3" at bounding box center [191, 272] width 51 height 27
type input "3"
type input "4"
drag, startPoint x: 203, startPoint y: 509, endPoint x: 291, endPoint y: 445, distance: 109.2
click at [205, 509] on span "Guardar" at bounding box center [191, 515] width 61 height 12
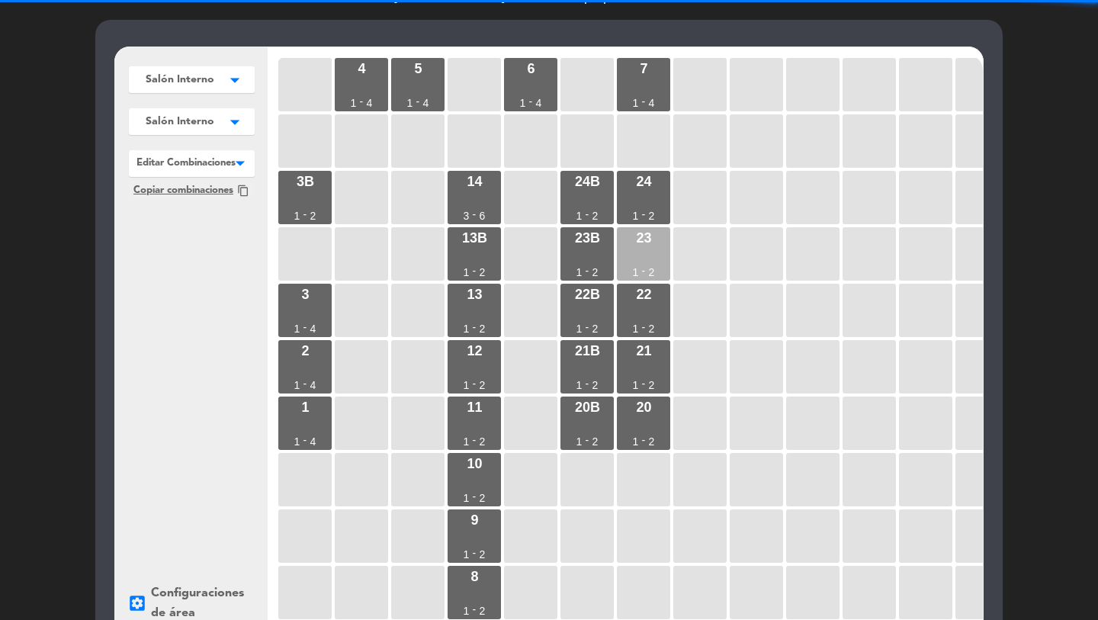
drag, startPoint x: 582, startPoint y: 257, endPoint x: 626, endPoint y: 258, distance: 44.2
click at [587, 257] on div "23b 1 - 2" at bounding box center [587, 253] width 53 height 53
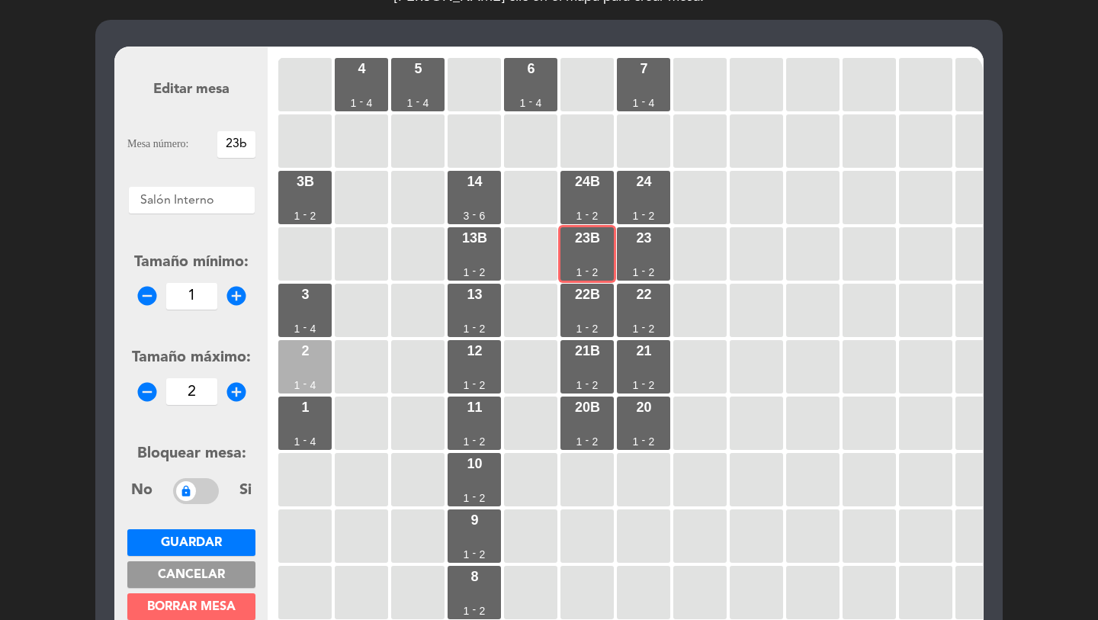
drag, startPoint x: 626, startPoint y: 258, endPoint x: 291, endPoint y: 380, distance: 357.1
click at [625, 258] on div "23 1 - 2" at bounding box center [643, 253] width 53 height 53
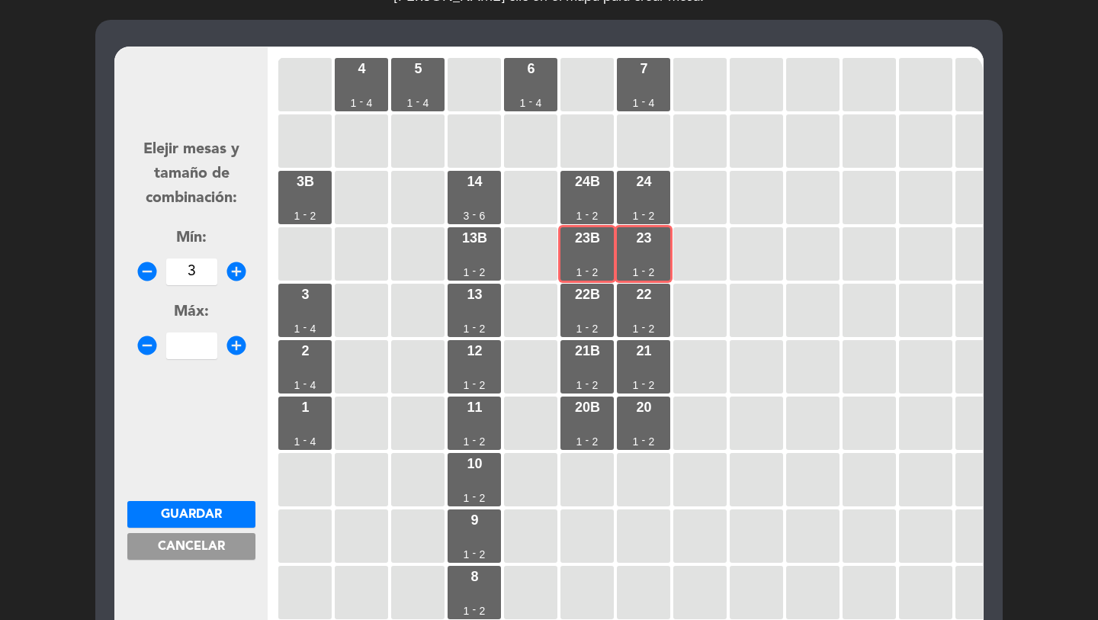
click at [176, 272] on input "3" at bounding box center [191, 272] width 51 height 27
type input "3"
type input "4"
drag, startPoint x: 184, startPoint y: 510, endPoint x: 439, endPoint y: 420, distance: 270.2
click at [186, 510] on span "Guardar" at bounding box center [191, 515] width 61 height 12
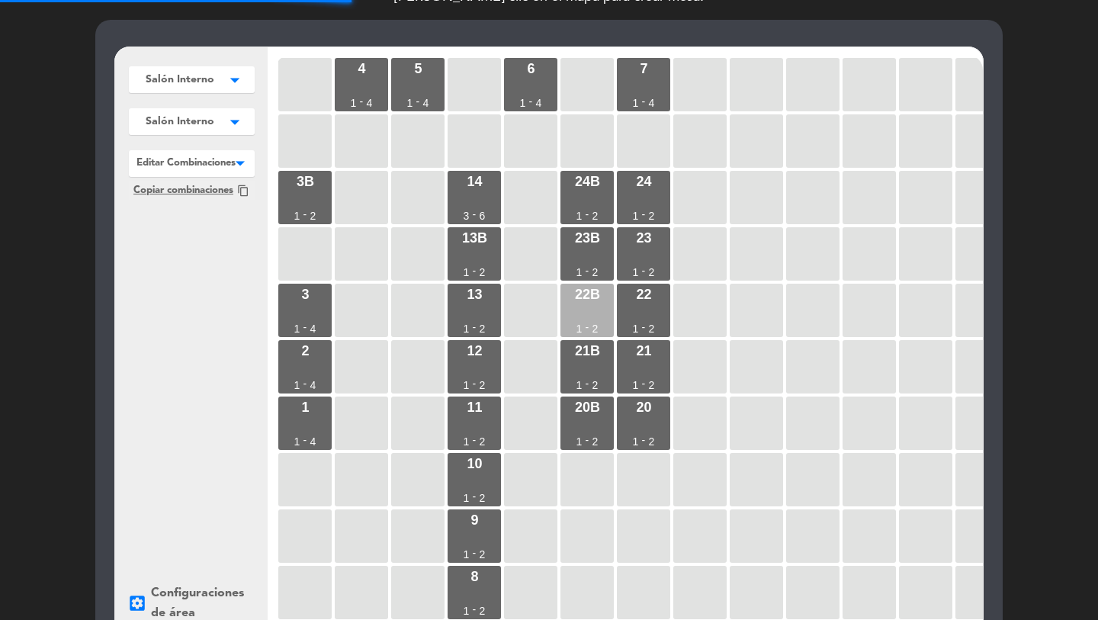
click at [578, 327] on div "1" at bounding box center [580, 328] width 6 height 11
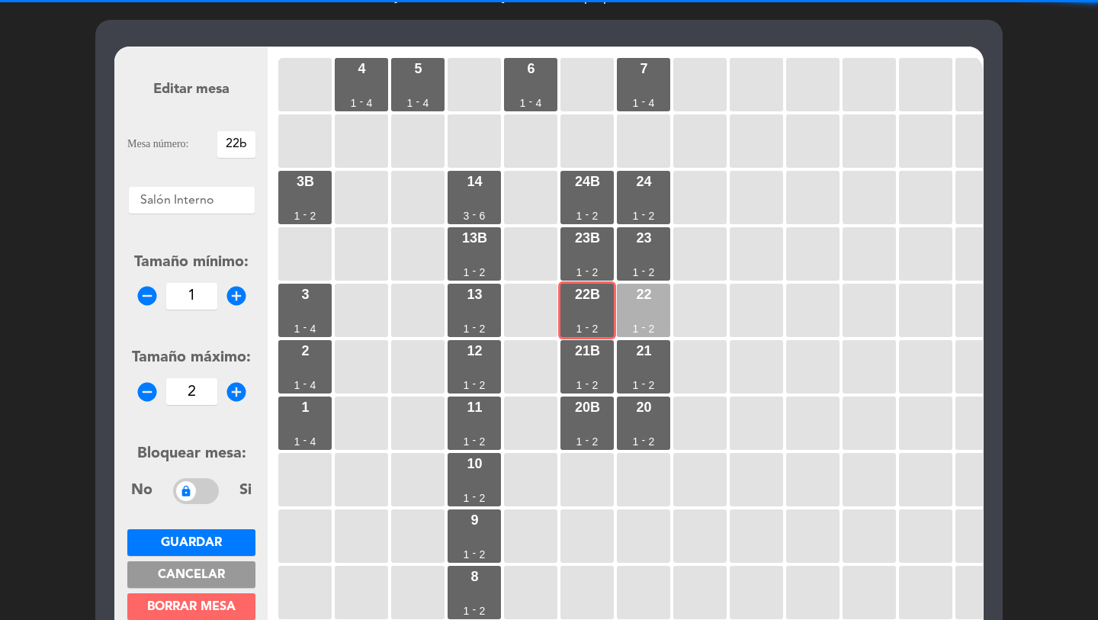
click at [651, 323] on div "2" at bounding box center [652, 328] width 6 height 11
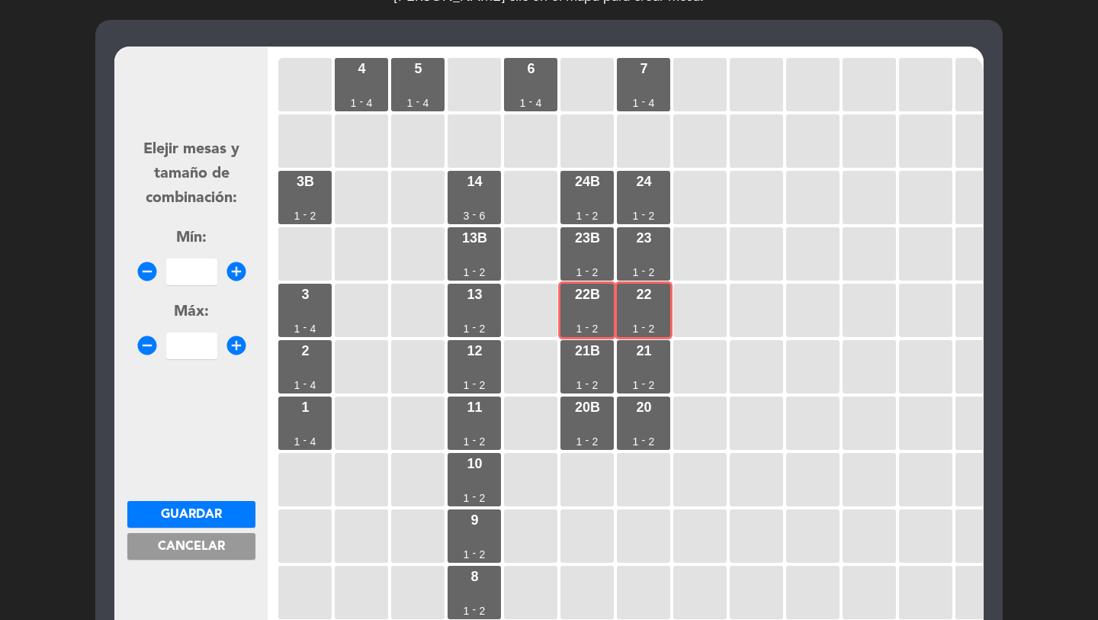
click at [191, 283] on input "number" at bounding box center [191, 272] width 51 height 27
type input "3"
type input "4"
click at [218, 519] on span "Guardar" at bounding box center [191, 515] width 61 height 12
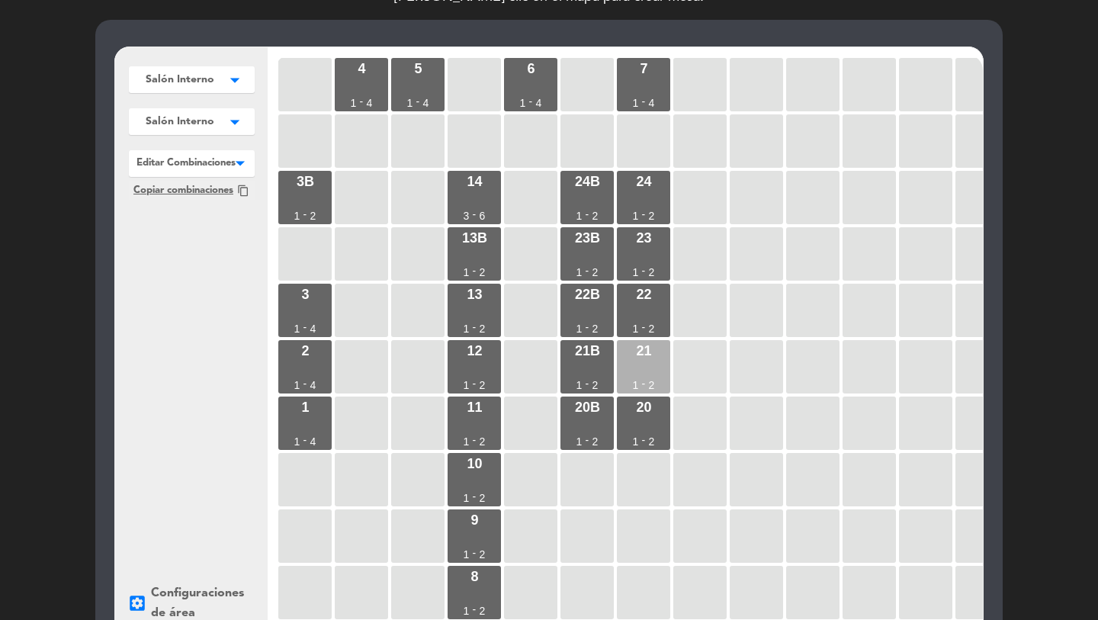
click at [624, 380] on div "21 1 - 2" at bounding box center [643, 366] width 53 height 53
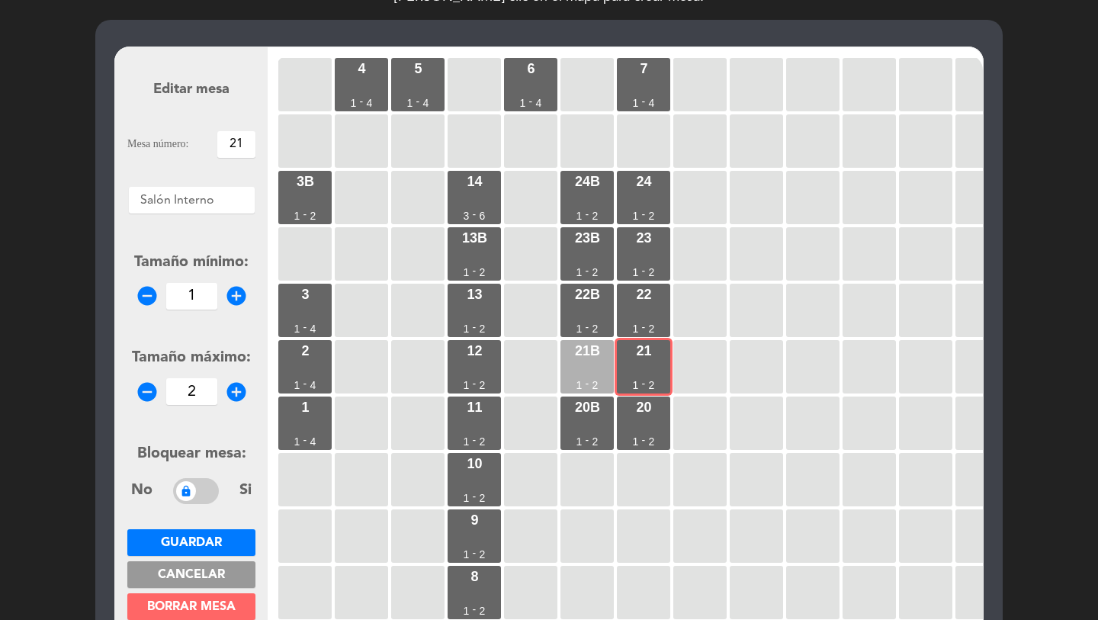
drag, startPoint x: 600, startPoint y: 381, endPoint x: 584, endPoint y: 380, distance: 16.0
click at [600, 381] on div "21b 1 - 2" at bounding box center [587, 366] width 53 height 53
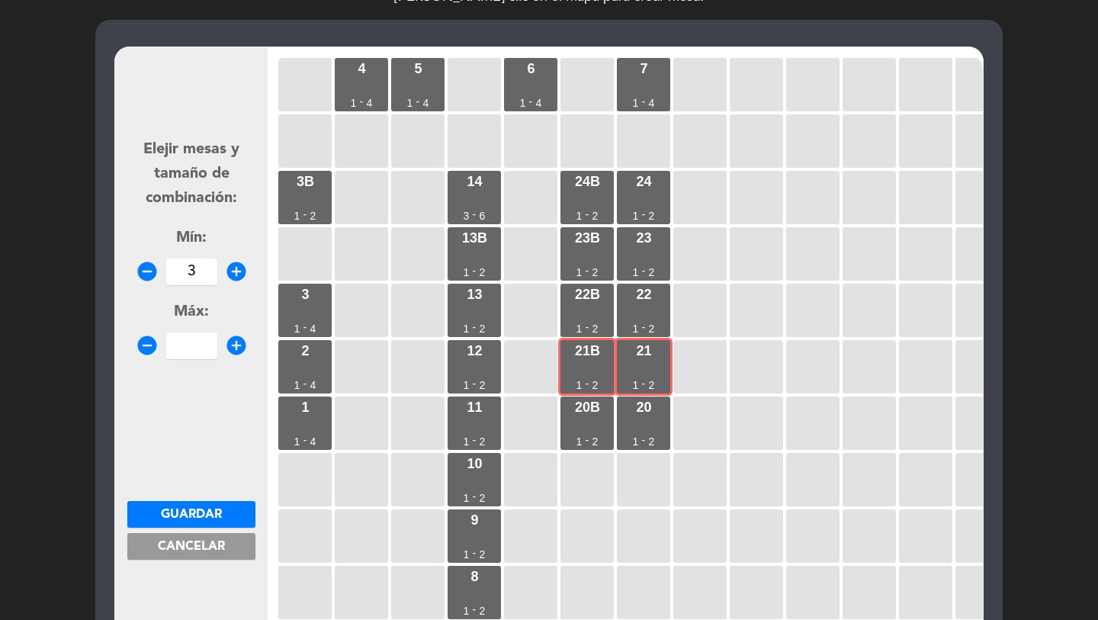
click at [182, 270] on input "3" at bounding box center [191, 272] width 51 height 27
type input "3"
type input "4"
drag, startPoint x: 198, startPoint y: 519, endPoint x: 243, endPoint y: 502, distance: 48.3
click at [200, 519] on span "Guardar" at bounding box center [191, 515] width 61 height 12
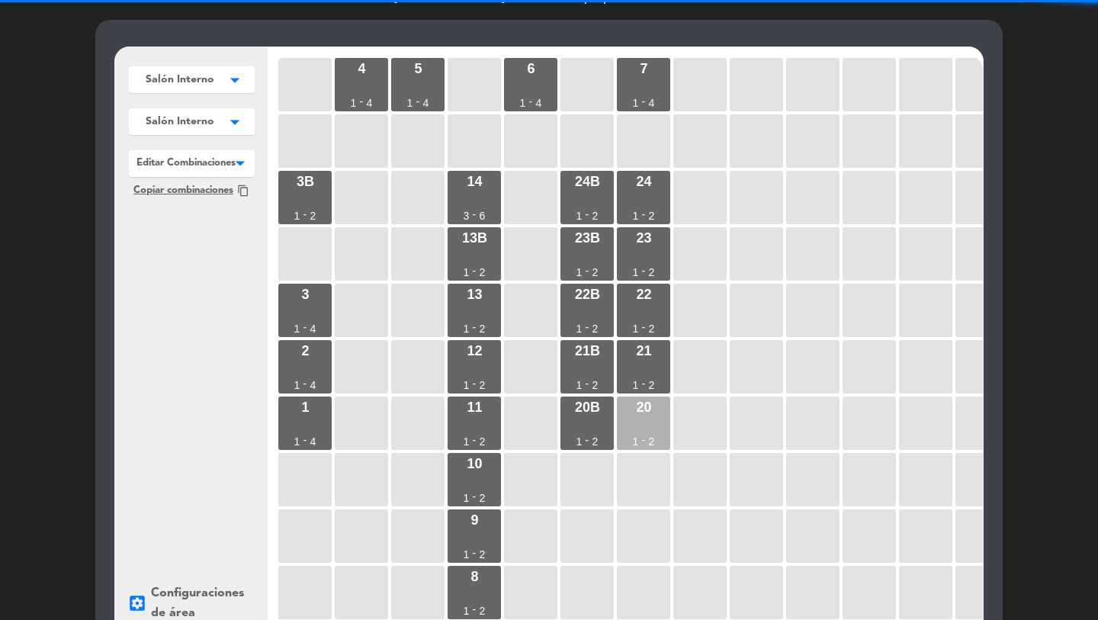
drag, startPoint x: 589, startPoint y: 417, endPoint x: 639, endPoint y: 419, distance: 50.4
click at [593, 418] on div "20b 1 - 2" at bounding box center [587, 423] width 53 height 53
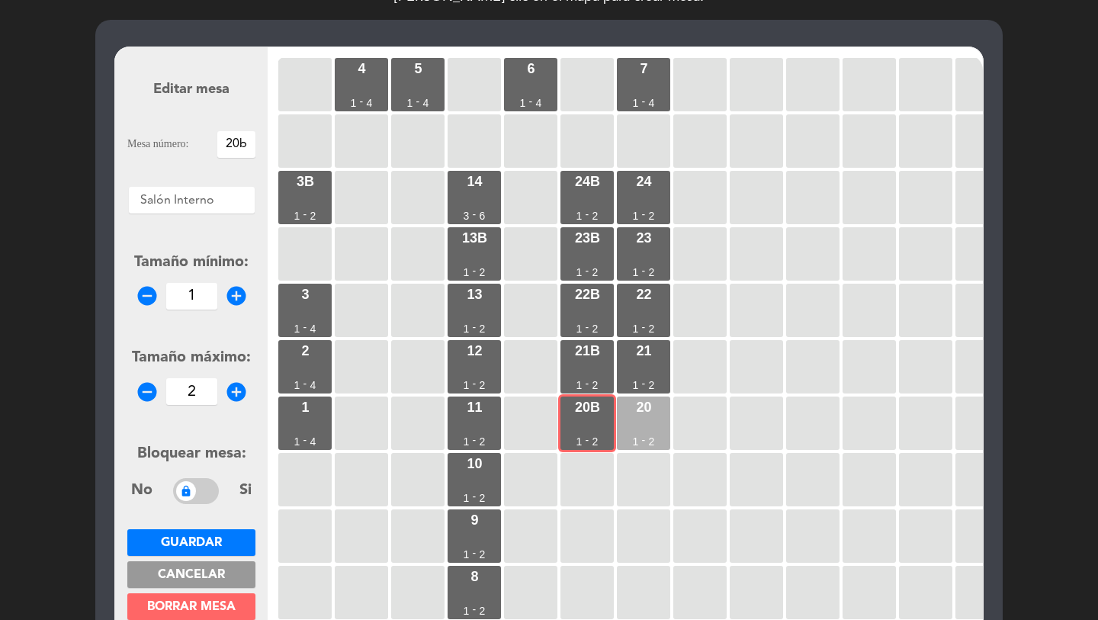
click at [639, 419] on div "20 1 - 2" at bounding box center [643, 423] width 53 height 53
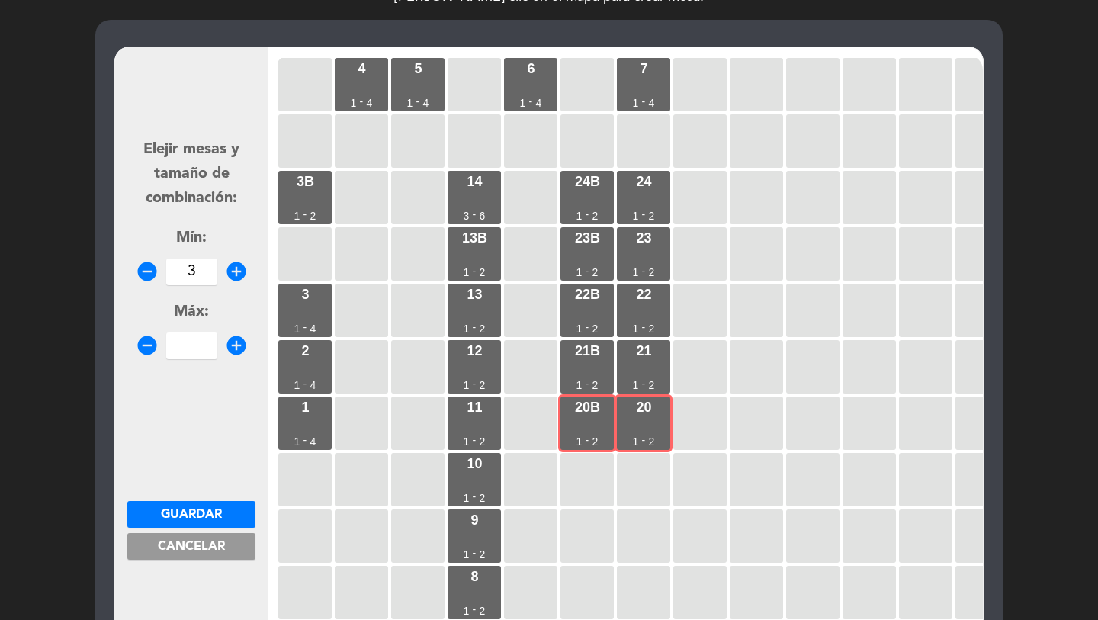
click at [199, 274] on input "3" at bounding box center [191, 272] width 51 height 27
type input "3"
type input "4"
drag, startPoint x: 199, startPoint y: 516, endPoint x: 188, endPoint y: 515, distance: 10.8
click at [199, 516] on span "Guardar" at bounding box center [191, 515] width 61 height 12
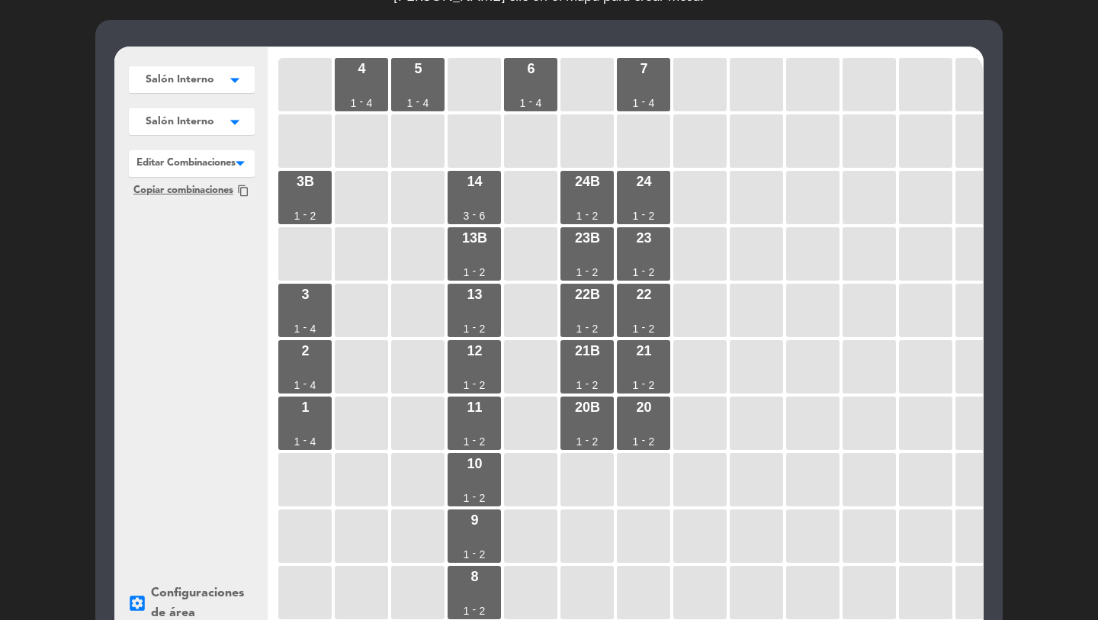
click at [189, 72] on button "Salón Interno arrow_drop_down" at bounding box center [192, 79] width 126 height 27
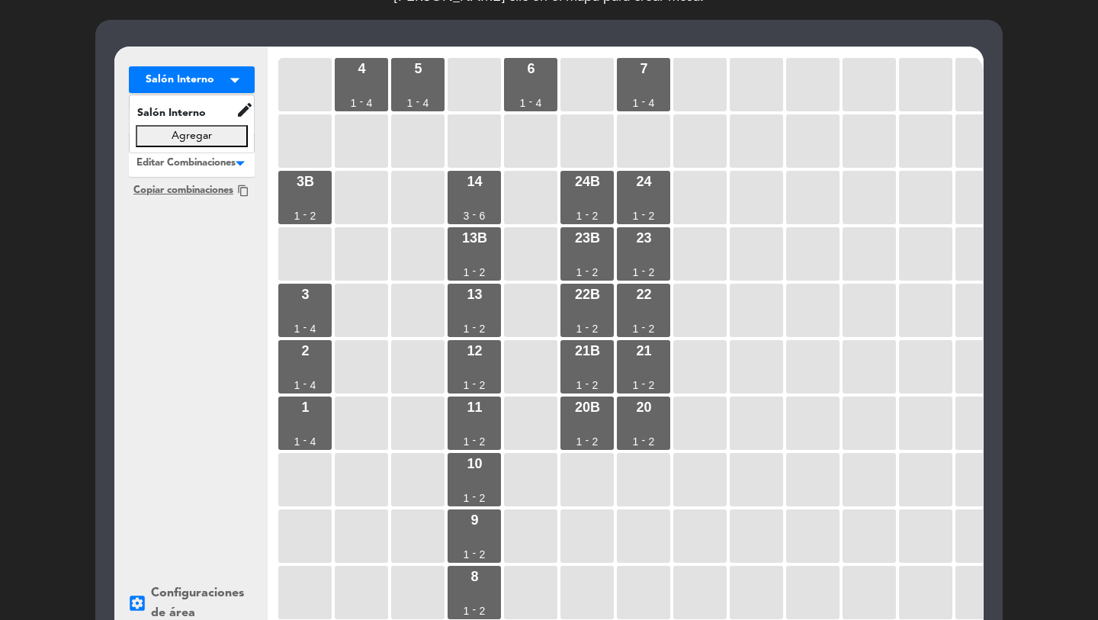
click at [182, 141] on button "Agregar" at bounding box center [192, 136] width 112 height 22
click at [182, 138] on input "text" at bounding box center [192, 136] width 112 height 22
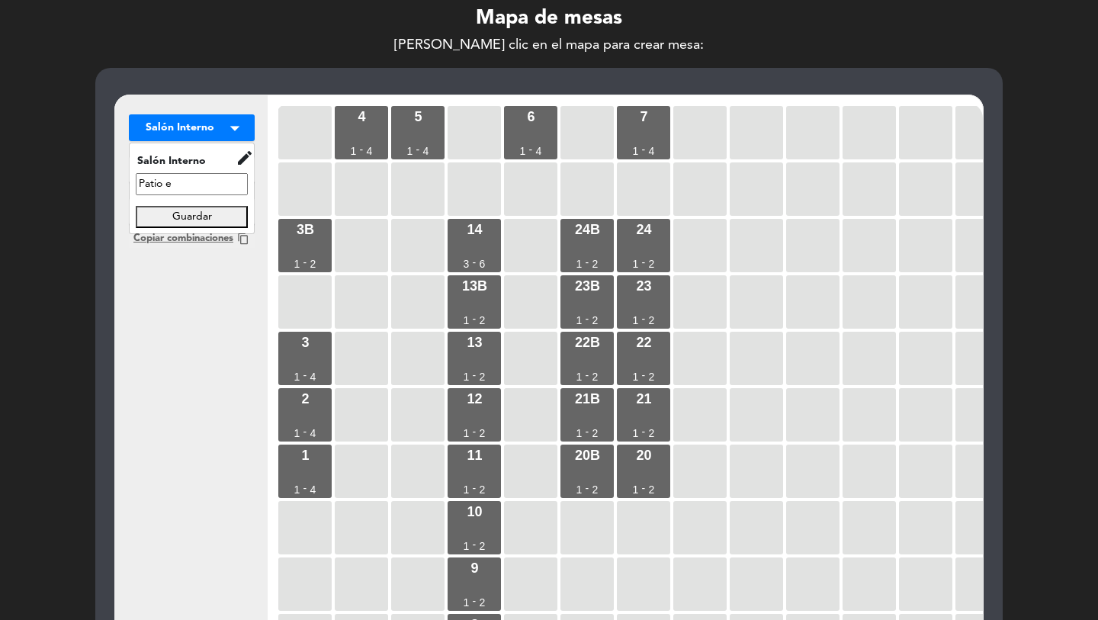
scroll to position [50, 0]
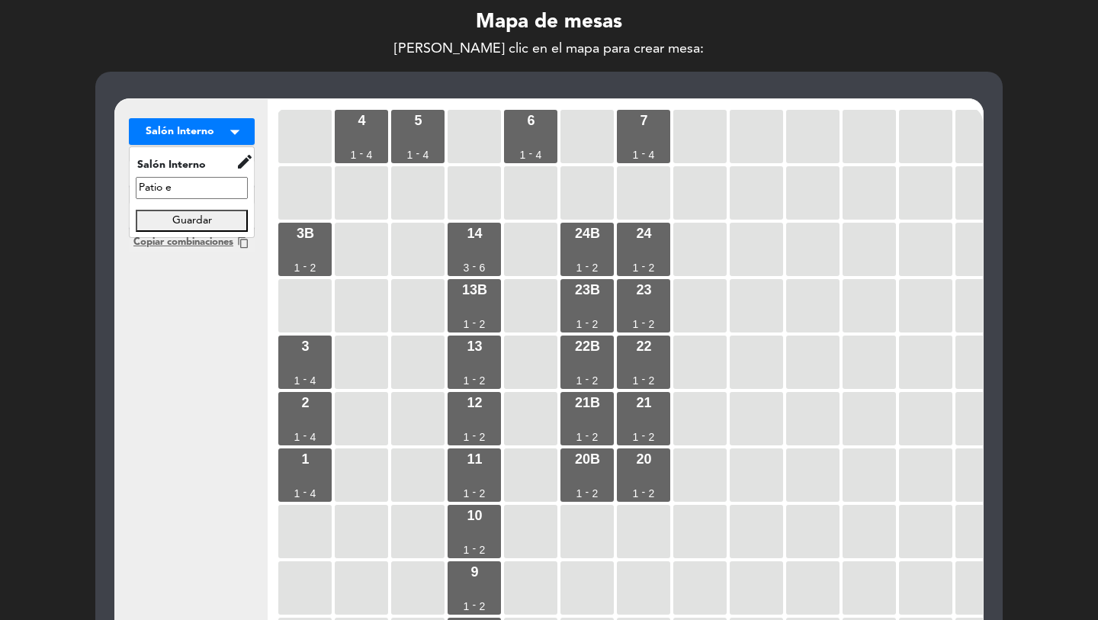
click at [184, 184] on input "Patio e" at bounding box center [192, 188] width 112 height 22
type input "Salón Externo"
click at [201, 219] on button "Guardar" at bounding box center [192, 221] width 112 height 22
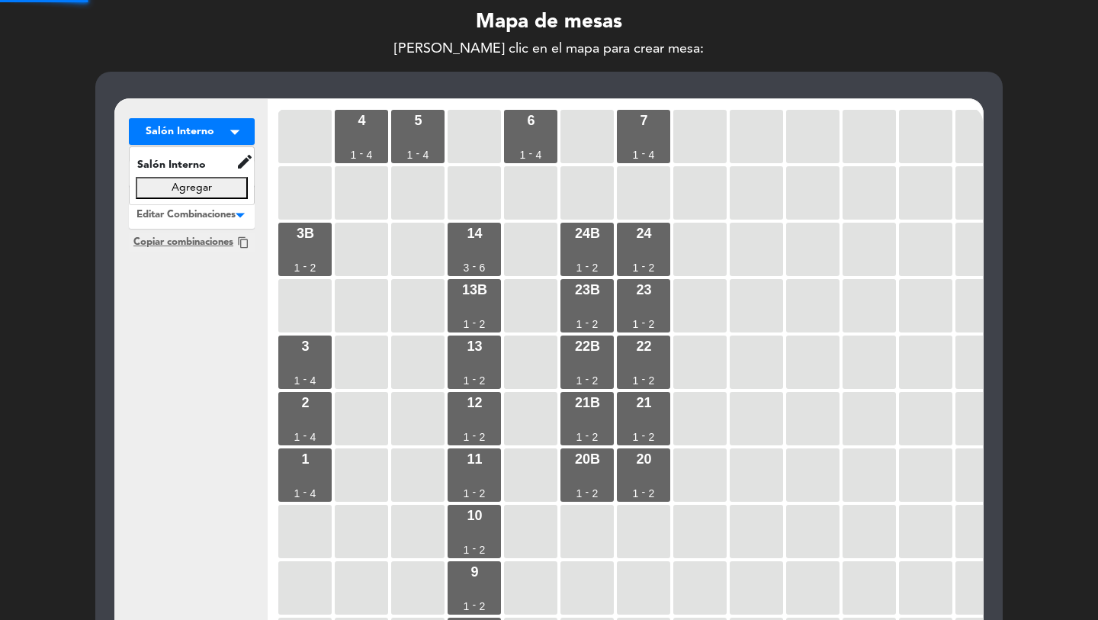
scroll to position [50, 0]
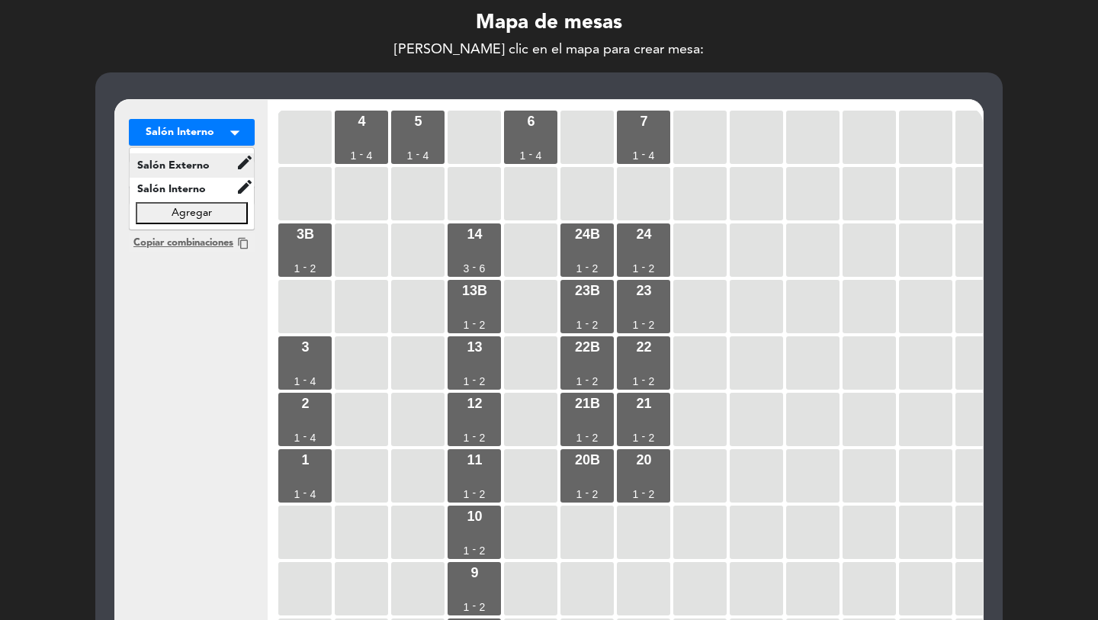
click at [189, 169] on span "Salón Externo" at bounding box center [183, 166] width 106 height 18
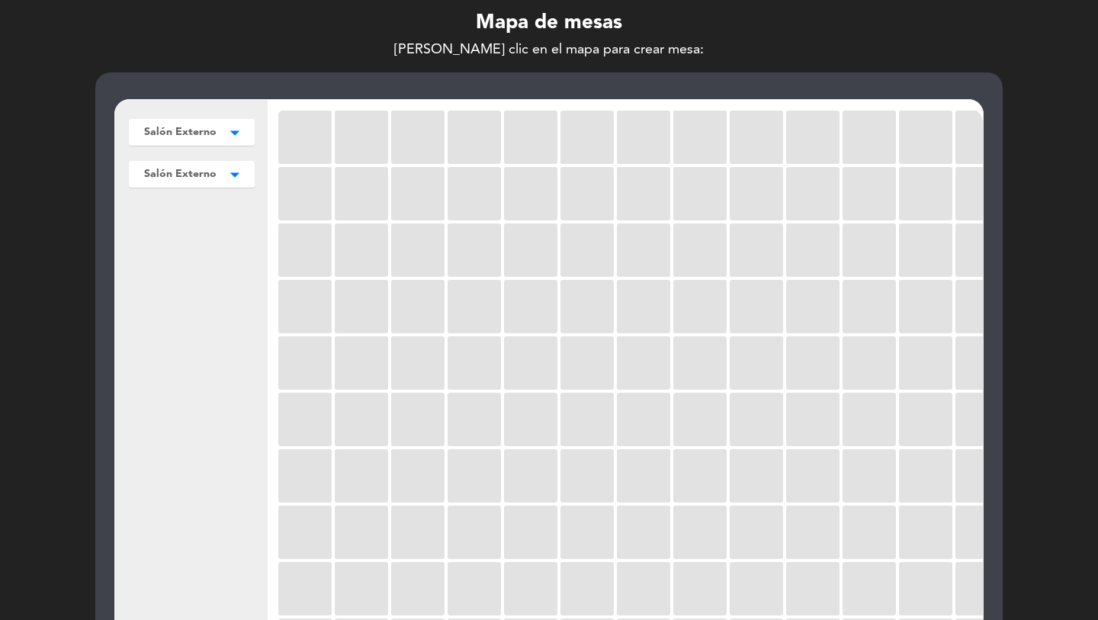
click at [199, 178] on span "Salón Externo" at bounding box center [180, 174] width 72 height 16
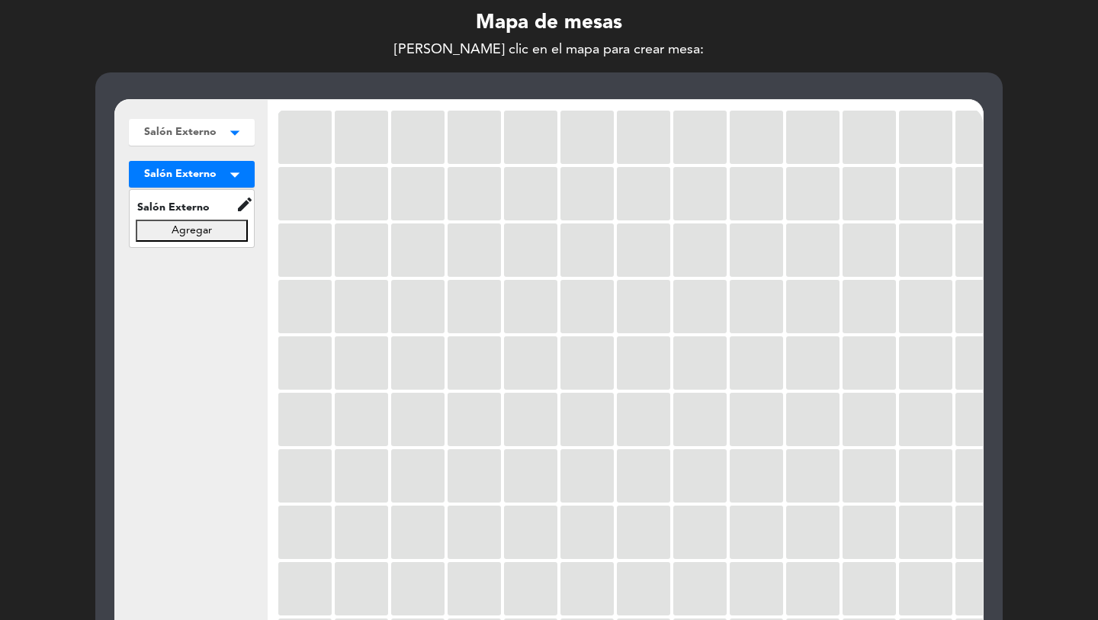
click at [201, 231] on button "Agregar" at bounding box center [192, 231] width 112 height 22
click at [187, 222] on input "text" at bounding box center [192, 231] width 112 height 22
type input "Patio Externo"
click at [170, 261] on button "Guardar" at bounding box center [192, 263] width 112 height 22
click at [170, 261] on div "Salón Externo arrow_drop_down Salón Externo edit renombrar borrar Salón Interno…" at bounding box center [191, 393] width 153 height 587
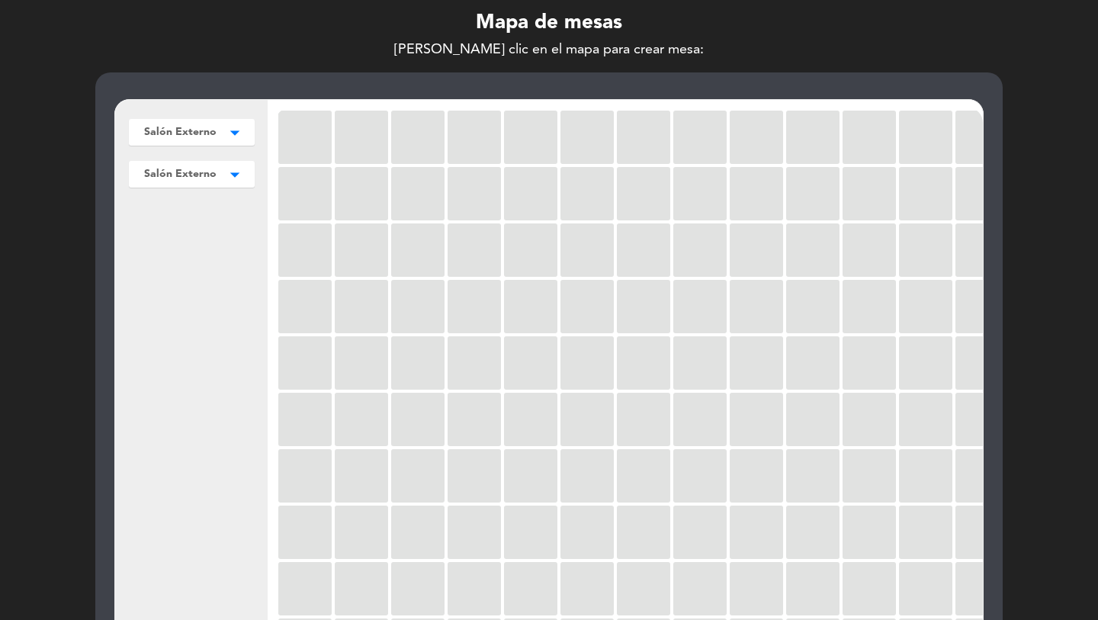
click at [178, 177] on span "Salón Externo" at bounding box center [180, 174] width 72 height 16
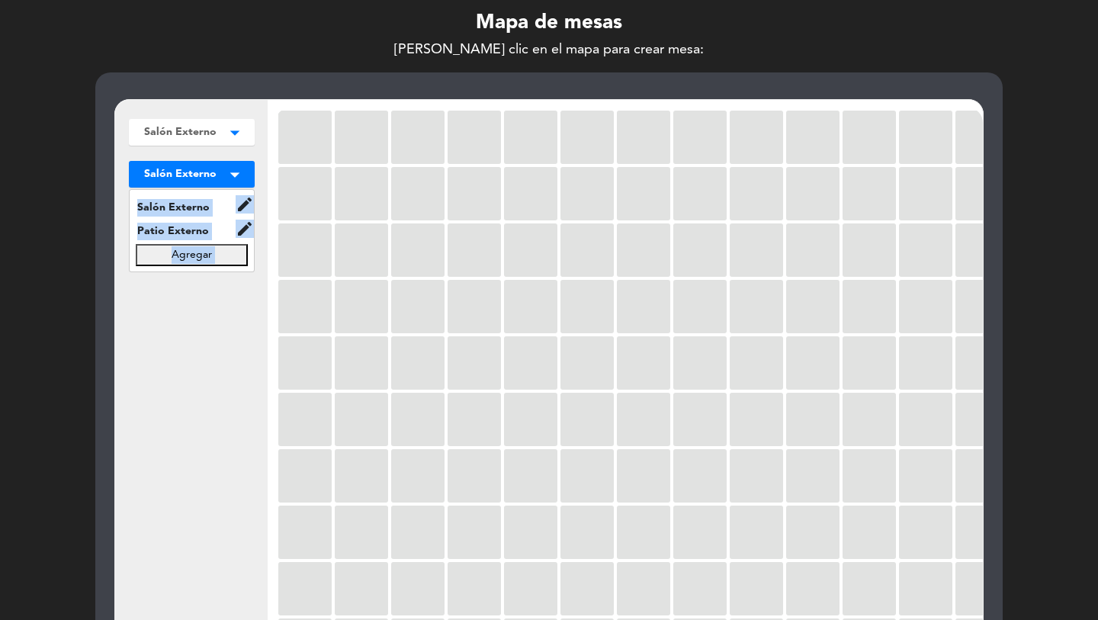
click at [172, 262] on button "Agregar" at bounding box center [192, 255] width 112 height 22
click at [163, 250] on input "text" at bounding box center [192, 255] width 112 height 22
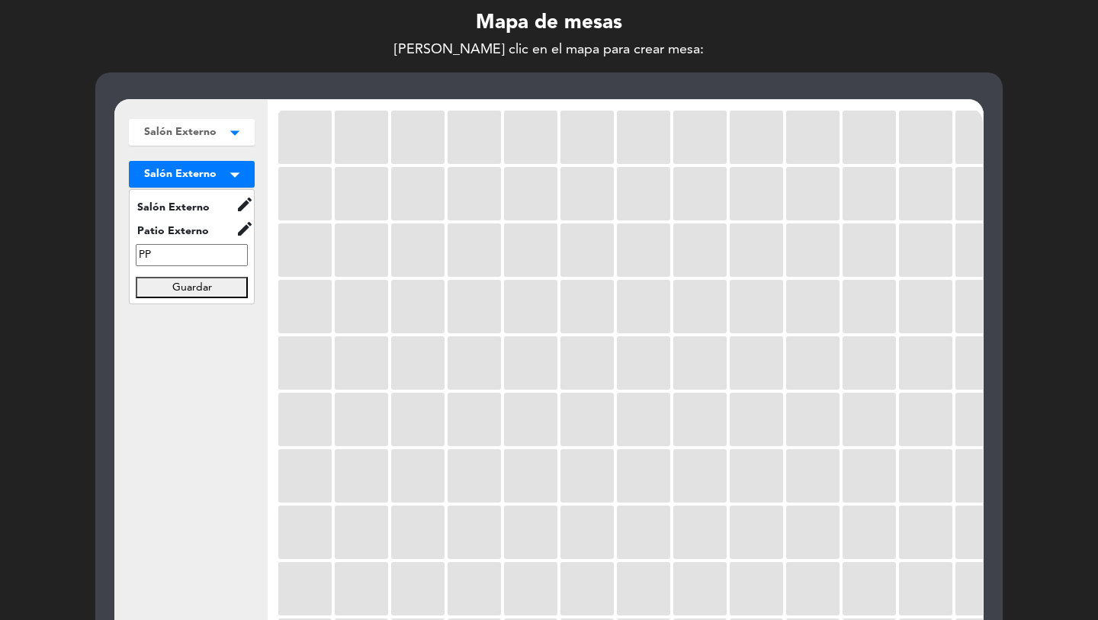
type input "P"
type input "Piso Cemento"
click at [178, 285] on button "Guardar" at bounding box center [192, 288] width 112 height 22
click at [246, 231] on icon "edit" at bounding box center [245, 229] width 18 height 18
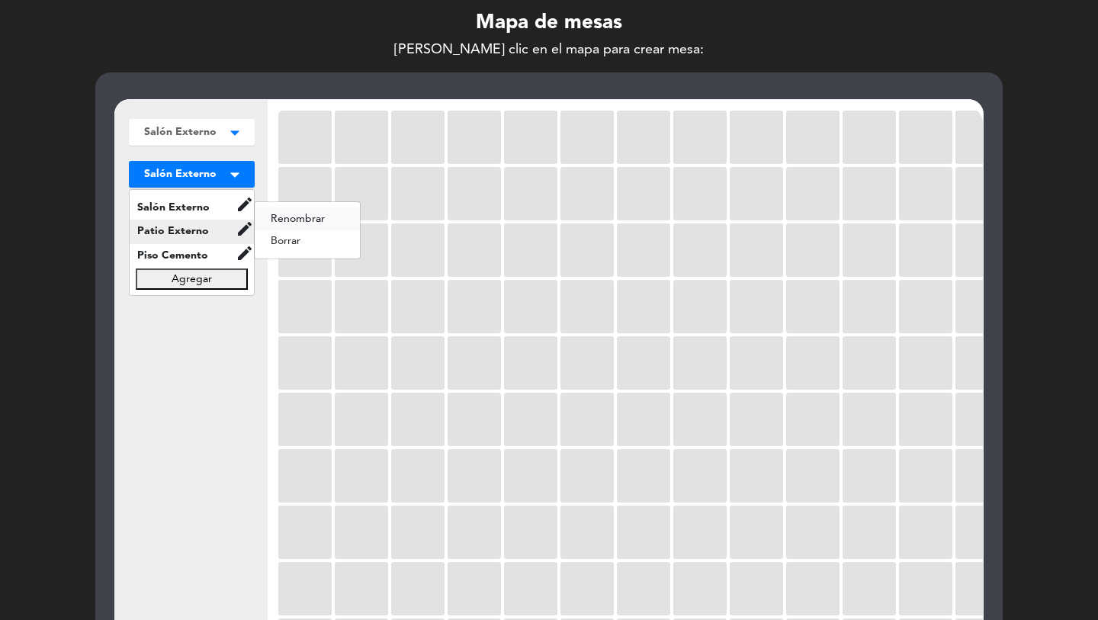
click at [282, 210] on button "renombrar" at bounding box center [307, 218] width 105 height 23
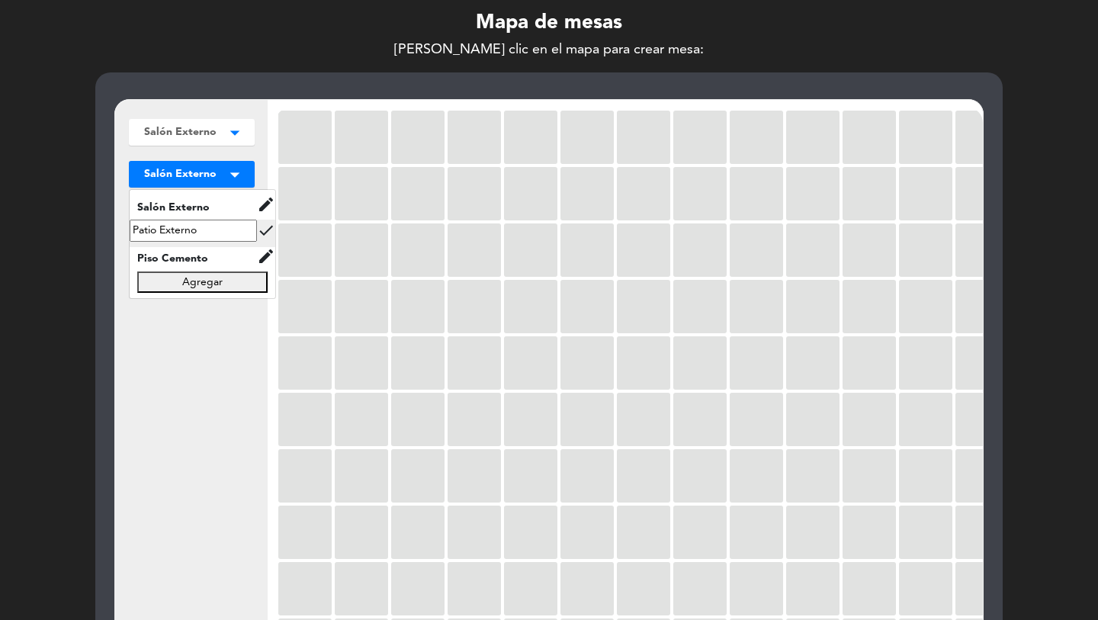
click at [229, 234] on input "Patio Externo" at bounding box center [193, 231] width 127 height 22
type input "Deck Madera"
click at [257, 230] on icon "check" at bounding box center [266, 230] width 18 height 18
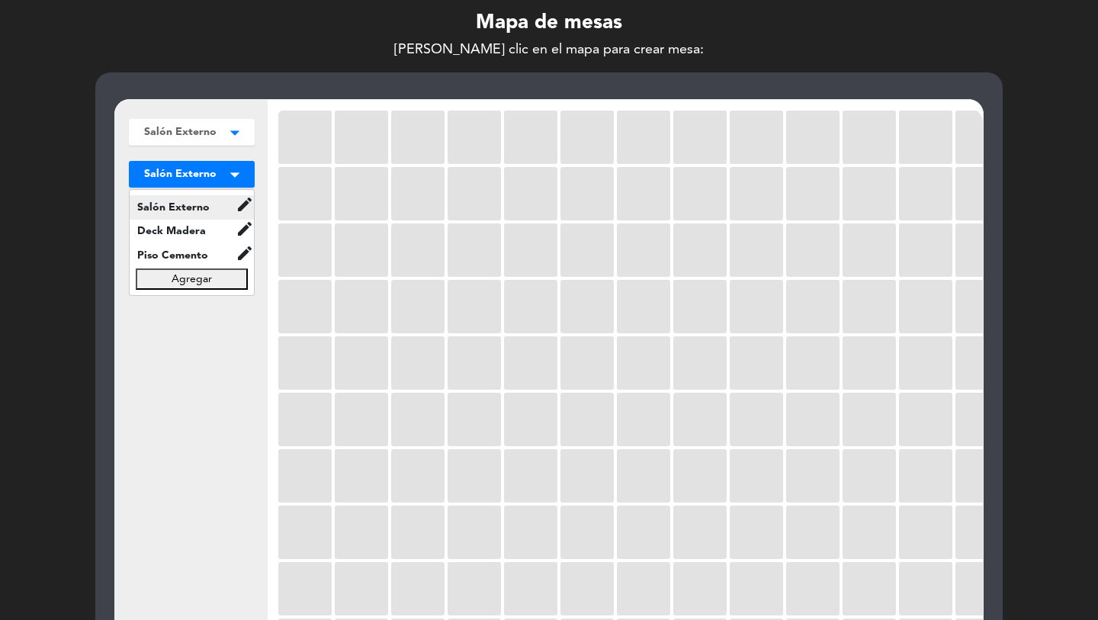
click at [159, 206] on span "Salón Externo" at bounding box center [183, 208] width 106 height 18
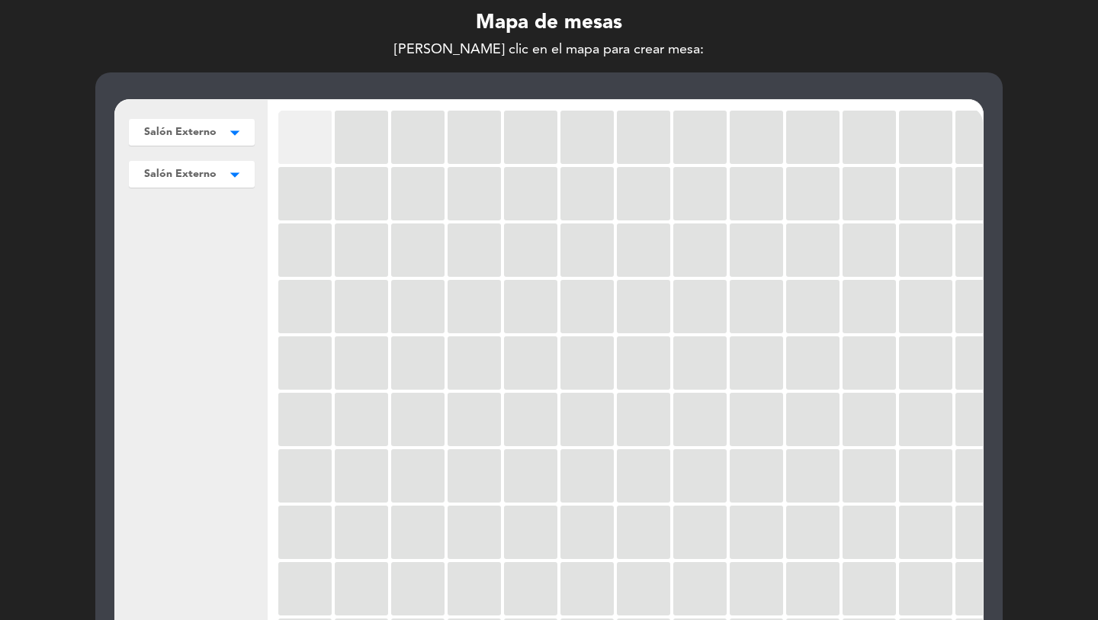
click at [306, 146] on div at bounding box center [304, 137] width 53 height 53
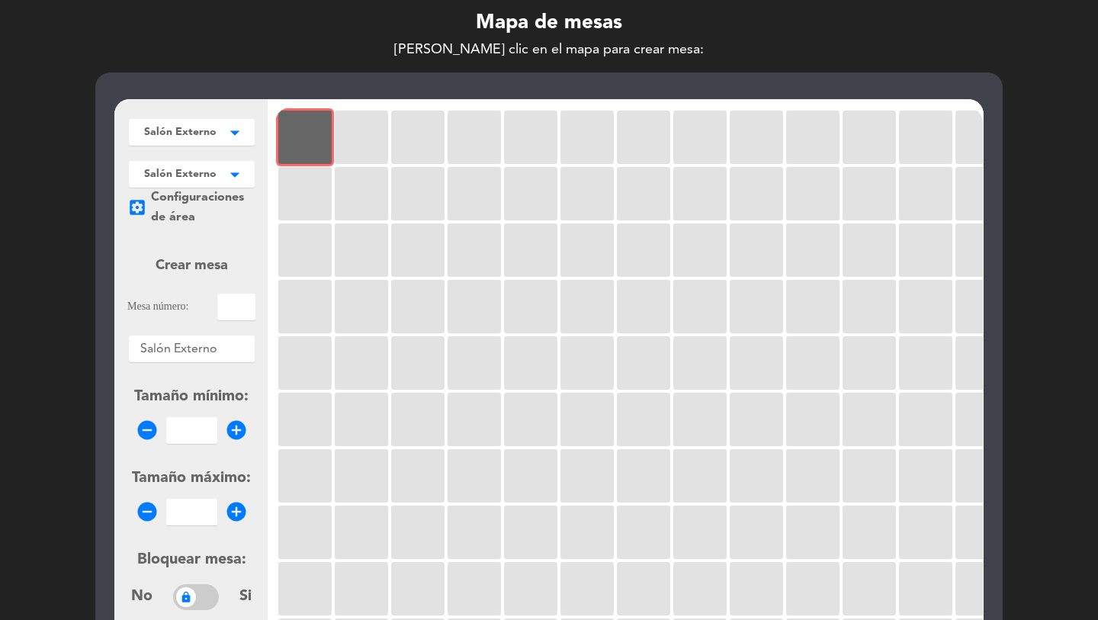
click at [232, 316] on input "text" at bounding box center [236, 307] width 38 height 27
type input "34"
click at [174, 431] on input "number" at bounding box center [191, 430] width 51 height 27
type input "1"
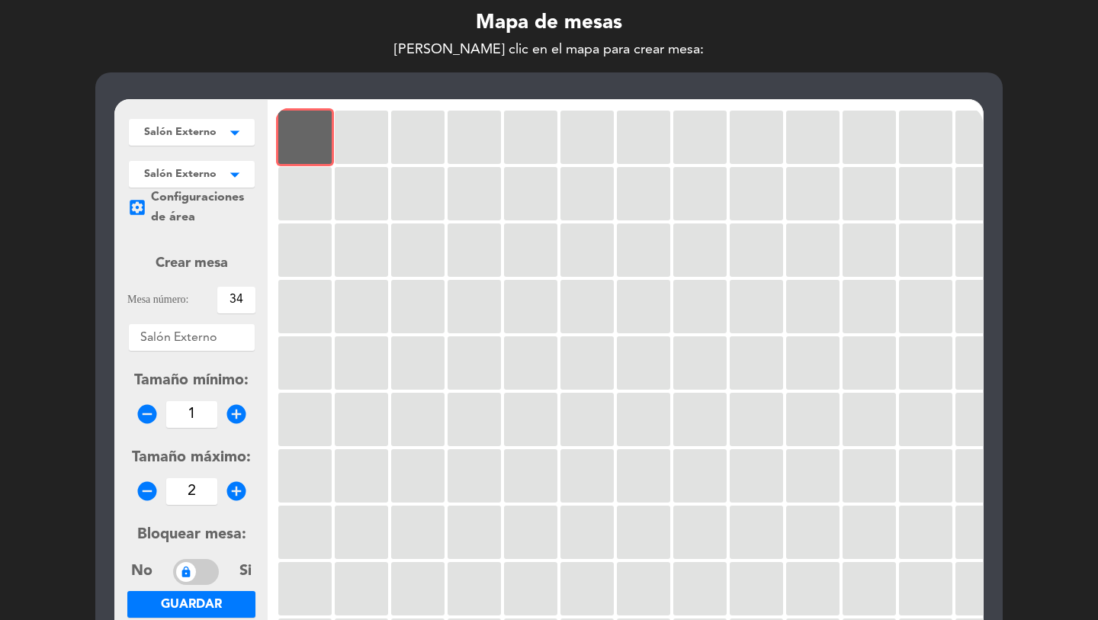
type input "2"
drag, startPoint x: 220, startPoint y: 601, endPoint x: 342, endPoint y: 251, distance: 371.0
click at [220, 563] on span "Guardar" at bounding box center [191, 605] width 61 height 12
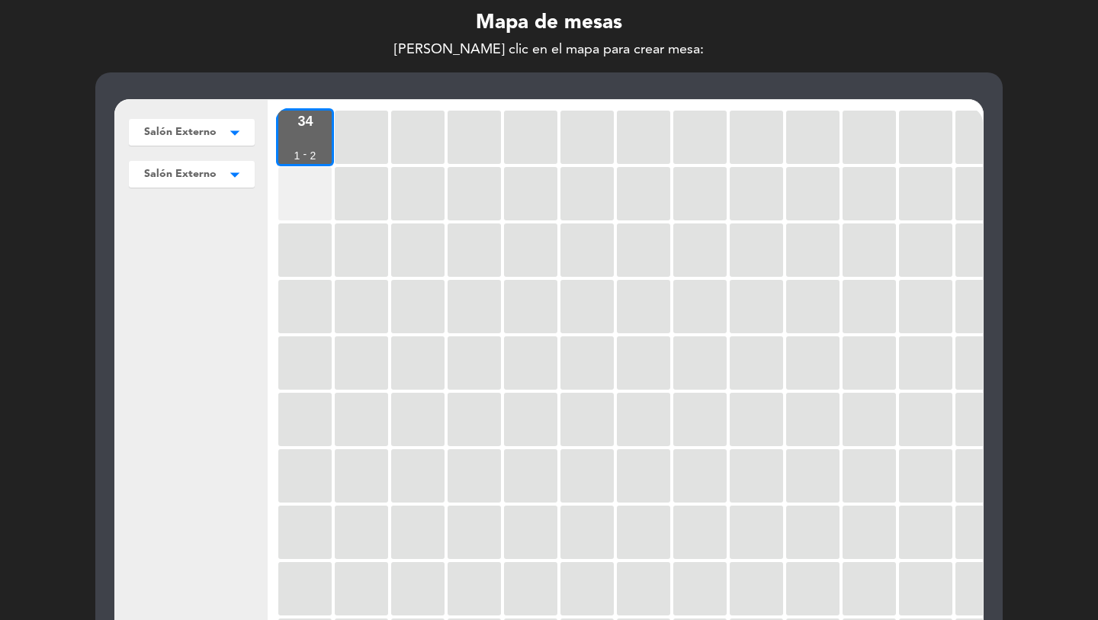
drag, startPoint x: 308, startPoint y: 191, endPoint x: 281, endPoint y: 191, distance: 27.5
click at [307, 191] on div at bounding box center [304, 193] width 53 height 53
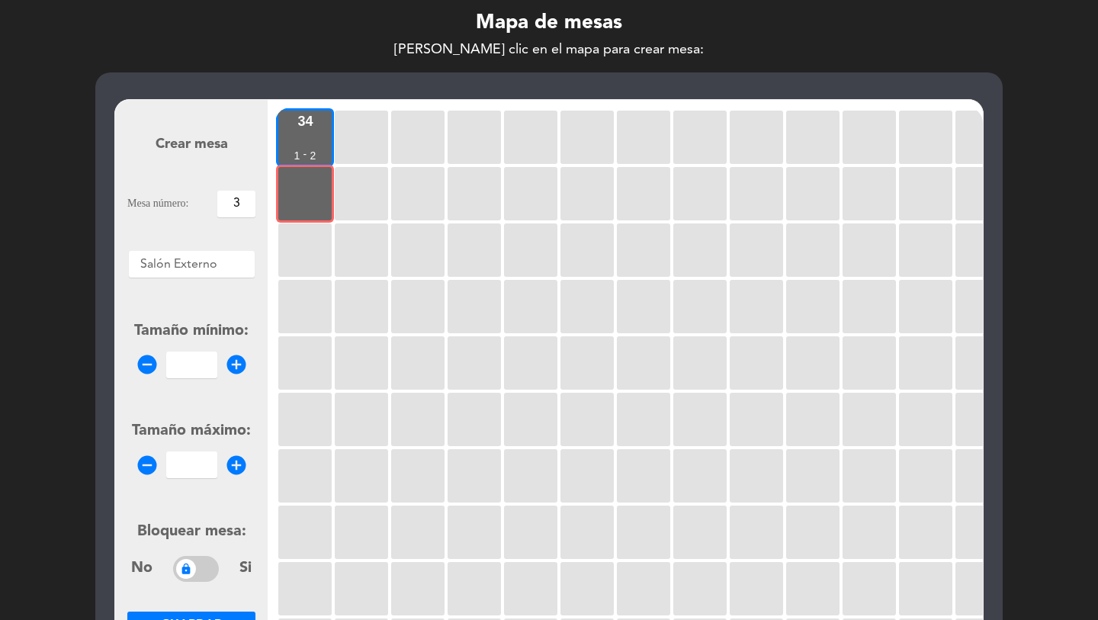
click at [236, 205] on input "3" at bounding box center [236, 204] width 38 height 27
type input "33"
click at [191, 361] on input "number" at bounding box center [191, 365] width 51 height 27
type input "1"
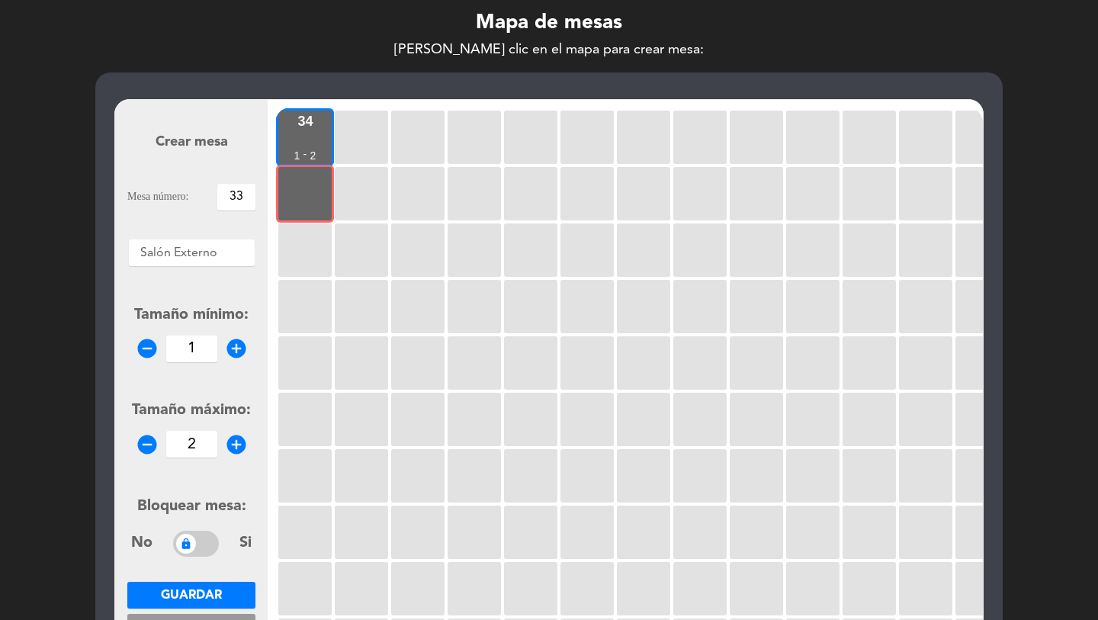
type input "2"
click at [211, 563] on span "Guardar" at bounding box center [191, 596] width 61 height 12
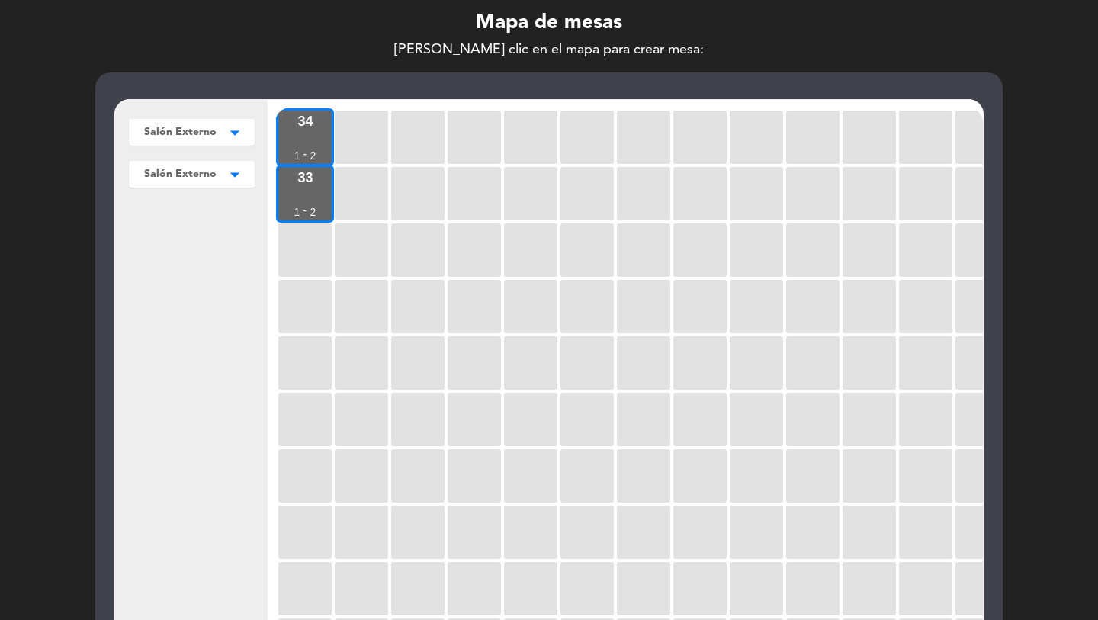
drag, startPoint x: 310, startPoint y: 240, endPoint x: 270, endPoint y: 228, distance: 42.0
click at [310, 240] on div at bounding box center [304, 249] width 53 height 53
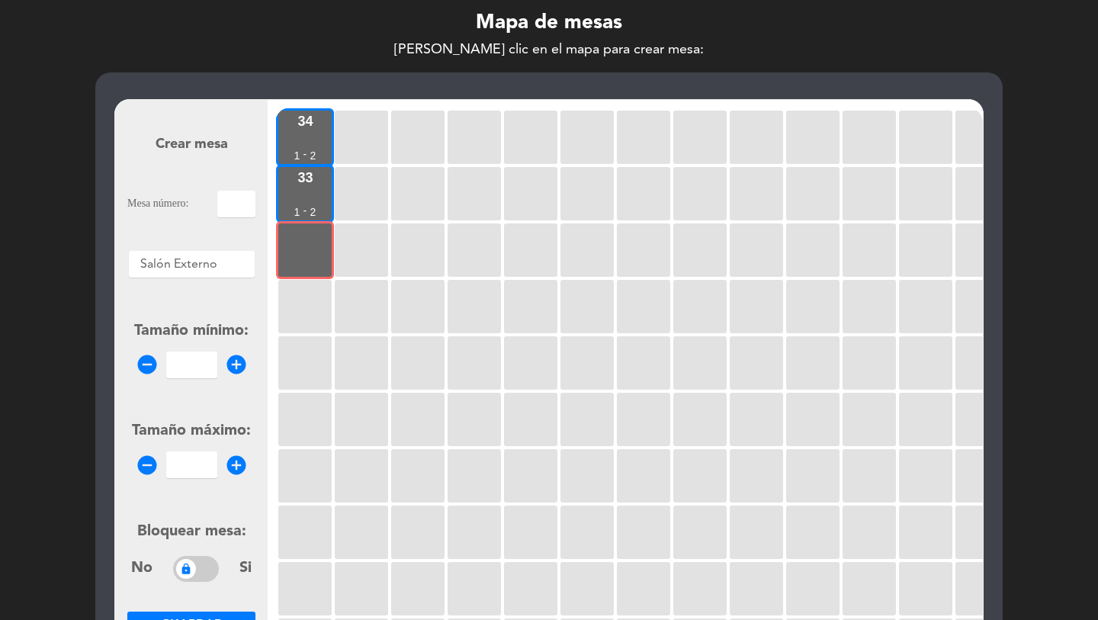
click at [235, 207] on input "text" at bounding box center [236, 204] width 38 height 27
type input "32"
click at [187, 362] on input "1" at bounding box center [191, 365] width 51 height 27
type input "1"
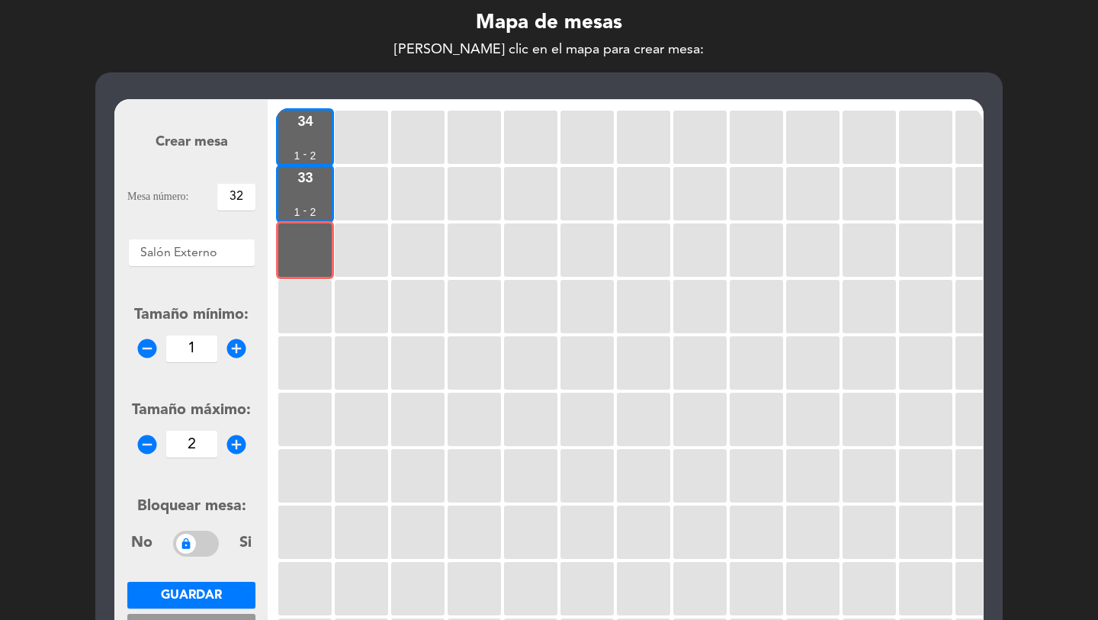
type input "2"
click at [191, 563] on span "Guardar" at bounding box center [191, 596] width 61 height 12
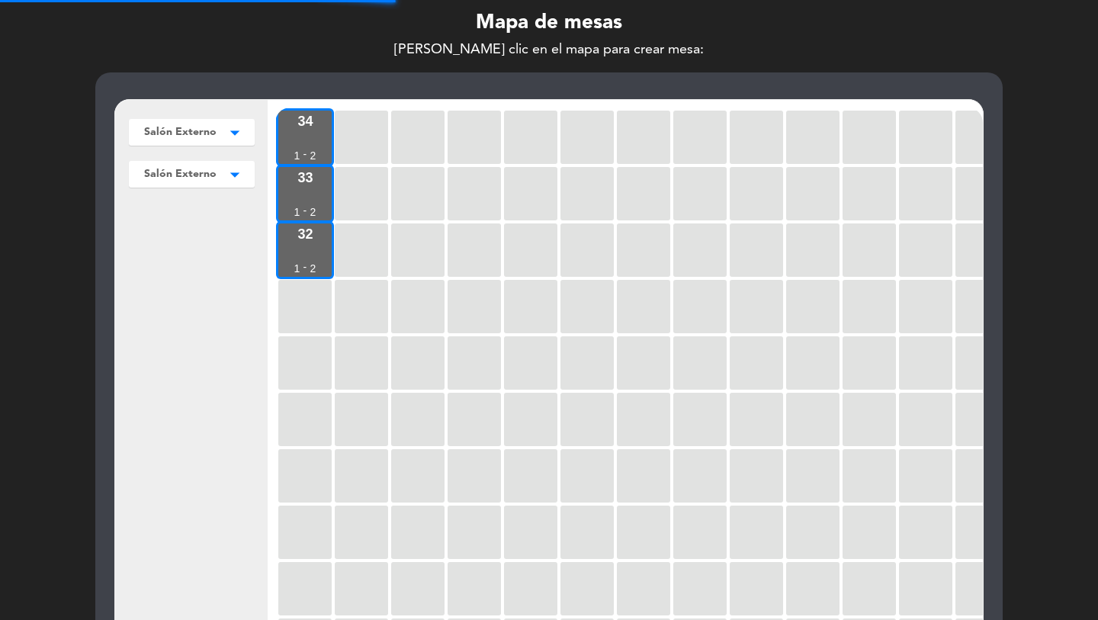
click at [316, 294] on div at bounding box center [304, 306] width 53 height 53
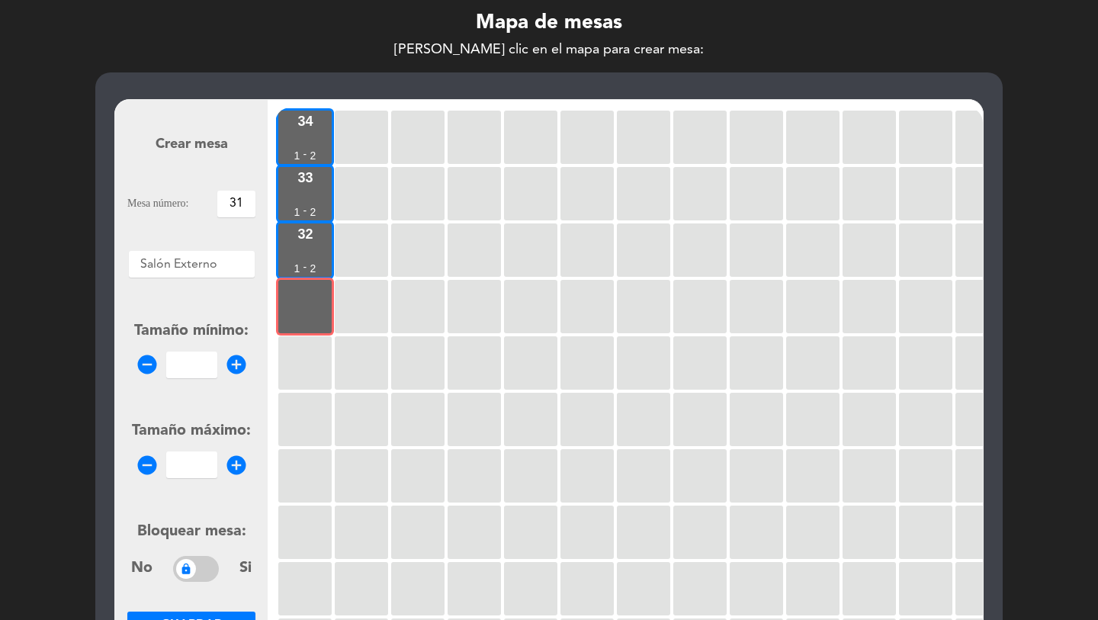
click at [232, 201] on input "31" at bounding box center [236, 204] width 38 height 27
type input "31"
type input "1"
click at [189, 370] on input "1" at bounding box center [191, 365] width 51 height 27
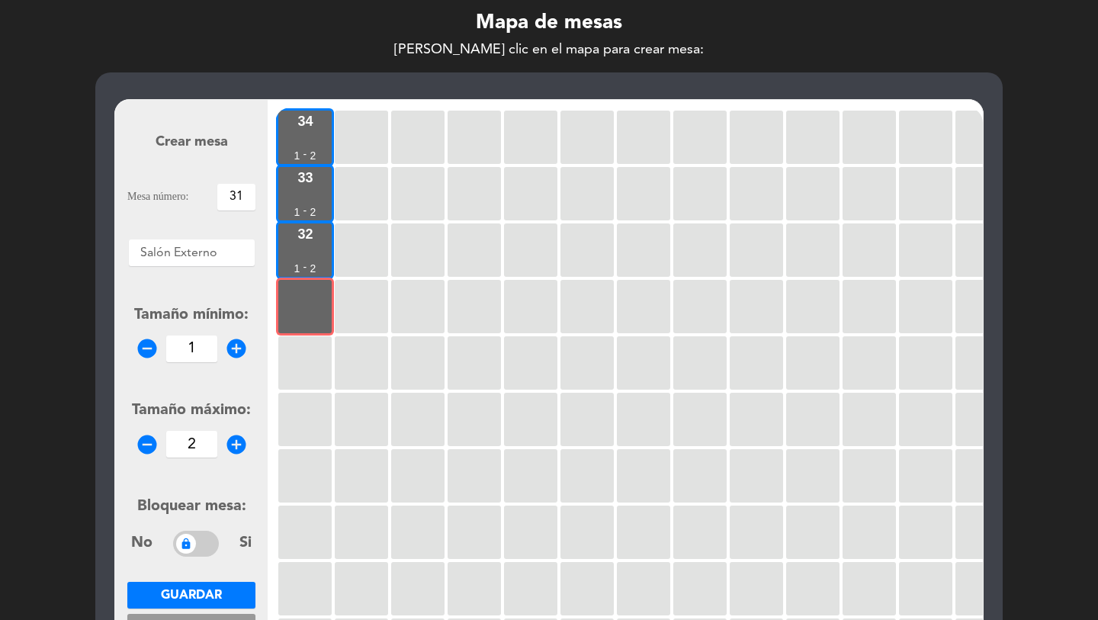
type input "2"
click at [213, 563] on button "Guardar" at bounding box center [191, 595] width 128 height 27
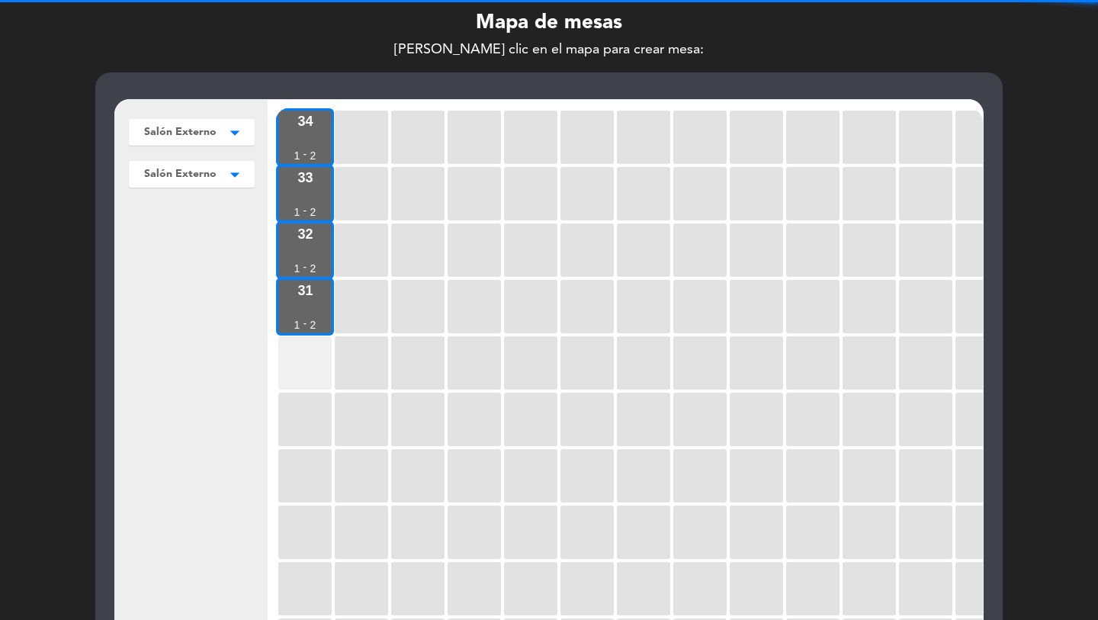
click at [310, 359] on div at bounding box center [304, 362] width 53 height 53
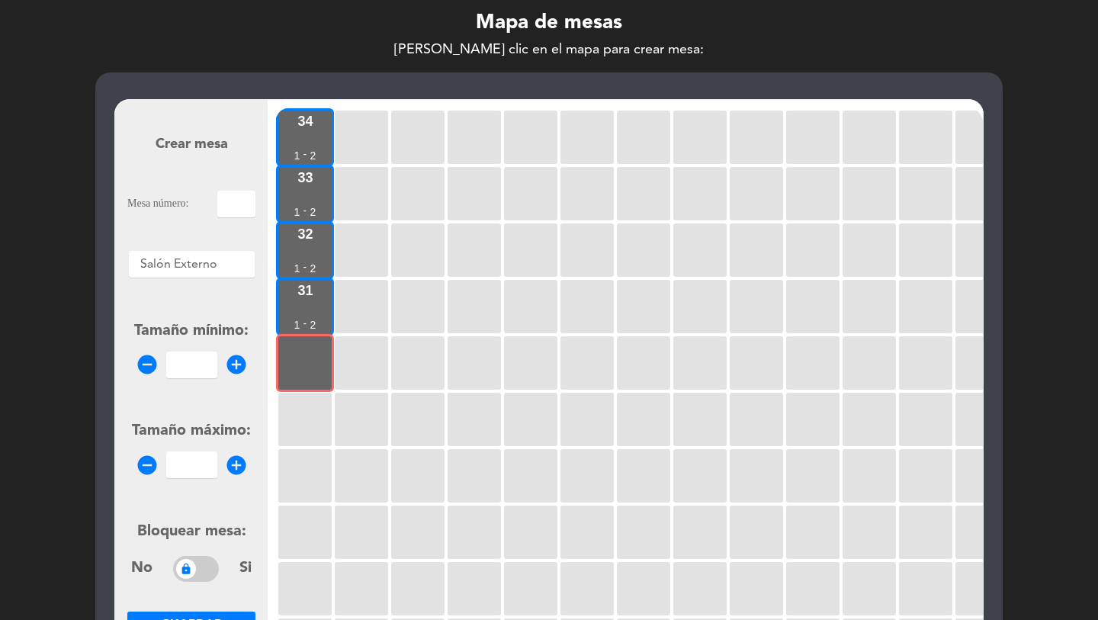
click at [211, 198] on div "Mesa número:" at bounding box center [191, 204] width 128 height 27
click at [236, 203] on input "text" at bounding box center [236, 204] width 38 height 27
type input "30"
click at [178, 366] on input "number" at bounding box center [191, 365] width 51 height 27
type input "1"
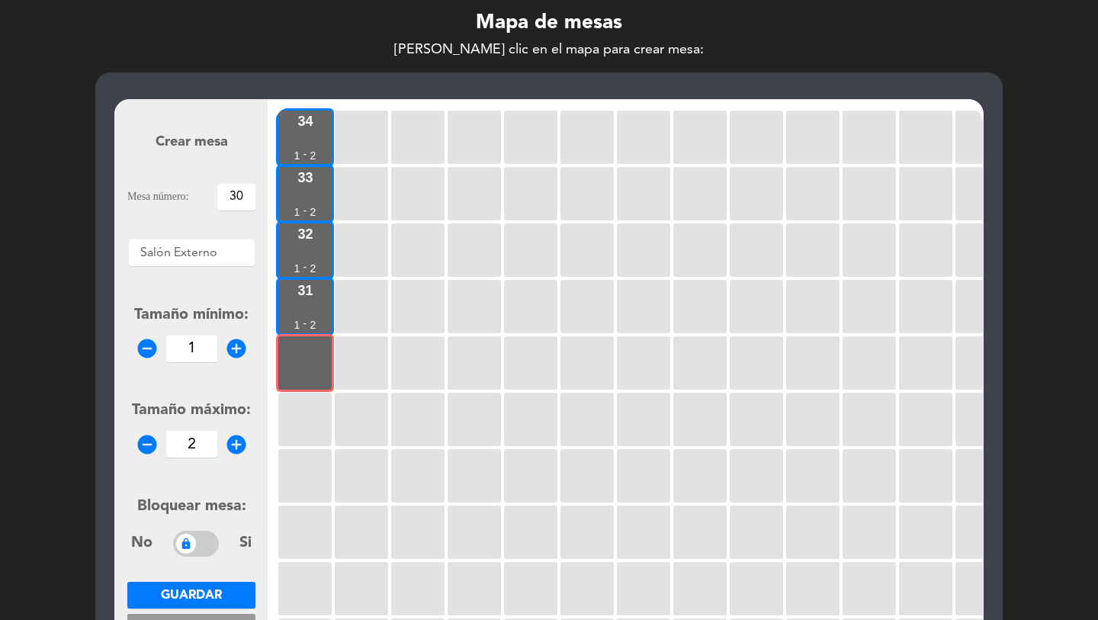
type input "2"
drag, startPoint x: 191, startPoint y: 594, endPoint x: 172, endPoint y: 574, distance: 27.5
click at [191, 563] on span "Guardar" at bounding box center [191, 596] width 61 height 12
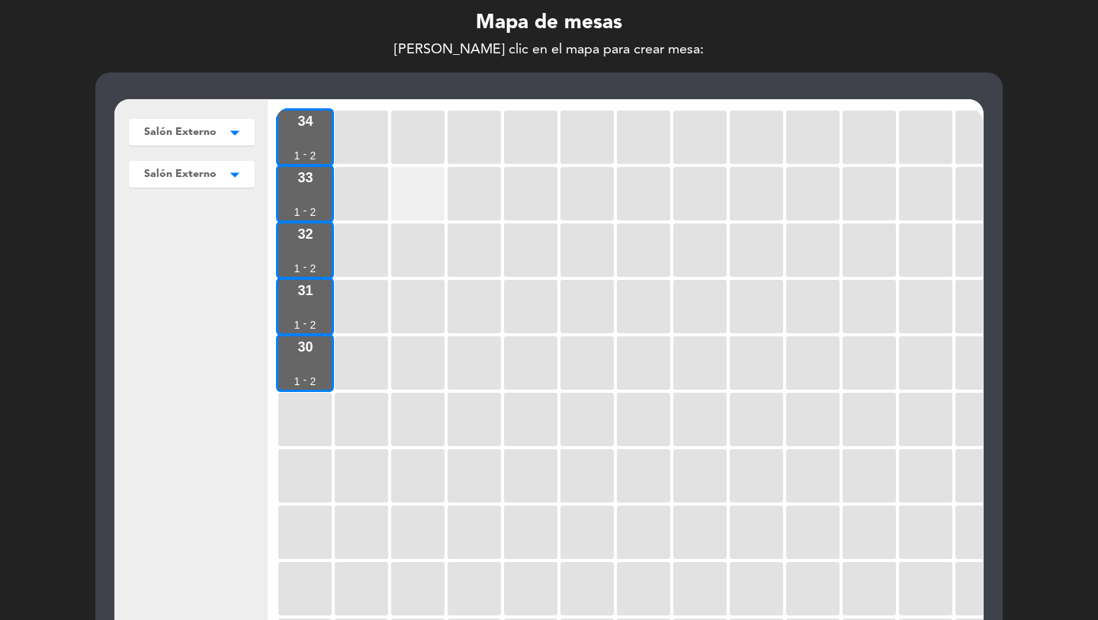
click at [439, 198] on div at bounding box center [417, 193] width 53 height 53
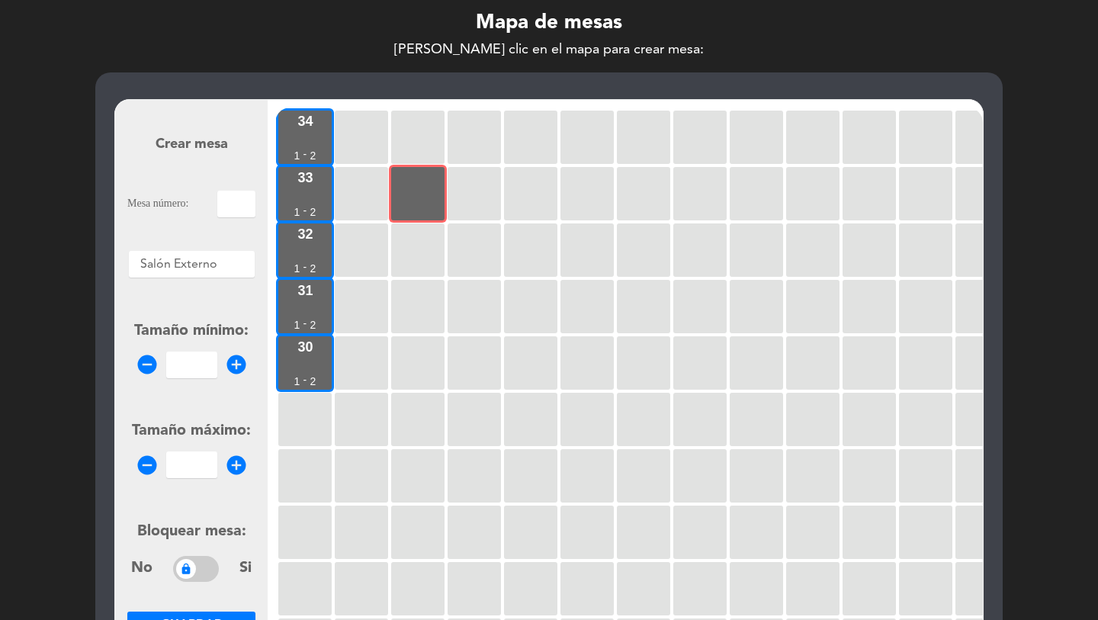
click at [220, 198] on input "text" at bounding box center [236, 204] width 38 height 27
type input "43"
click at [182, 346] on div "Tamaño mínimo: remove_circle add_circle" at bounding box center [191, 349] width 128 height 59
click at [189, 365] on input "1" at bounding box center [191, 365] width 51 height 27
type input "1"
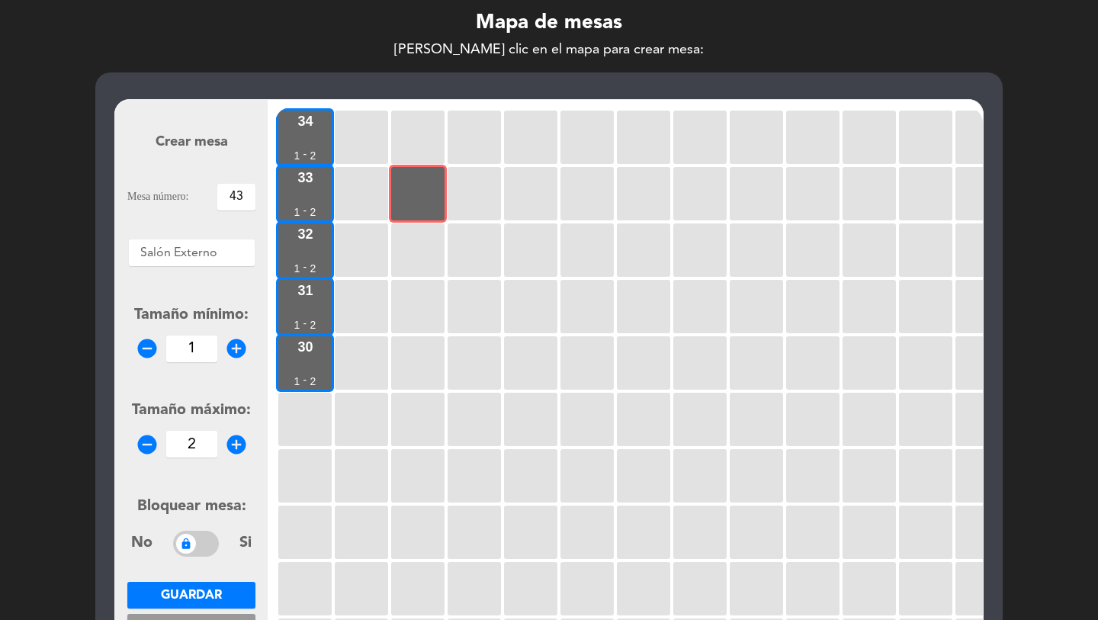
type input "2"
click at [227, 563] on button "Guardar" at bounding box center [191, 595] width 128 height 27
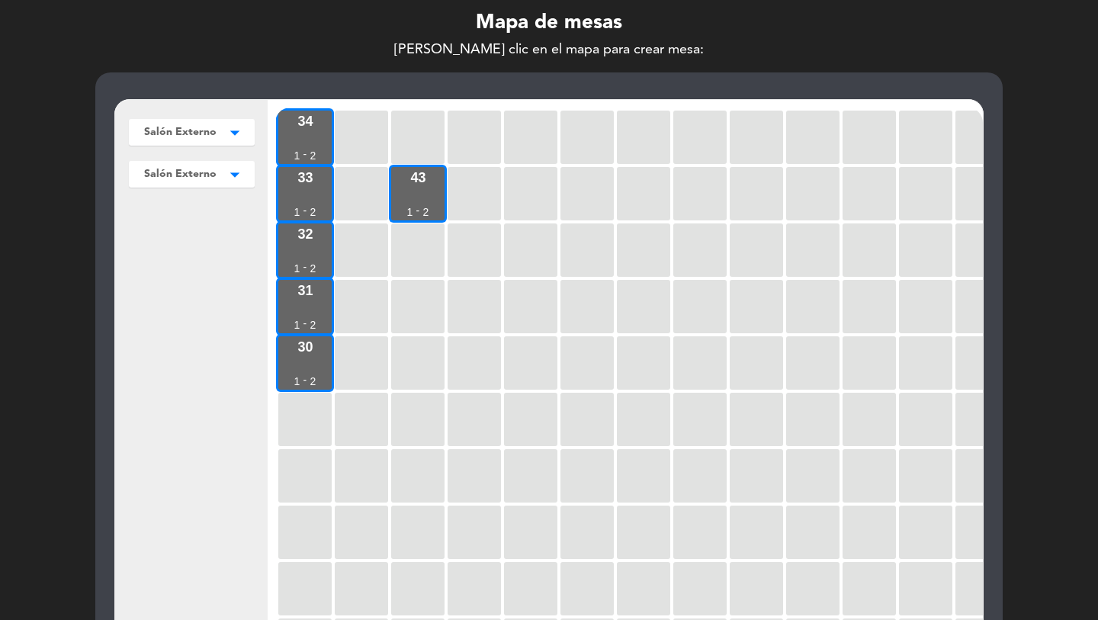
click at [446, 203] on div "34 1 - 2 33 1 - 2 43 1 - 2 32 1 - 2 31 1 - 2 30 1 - 2" at bounding box center [629, 398] width 708 height 580
click at [493, 202] on div at bounding box center [474, 193] width 53 height 53
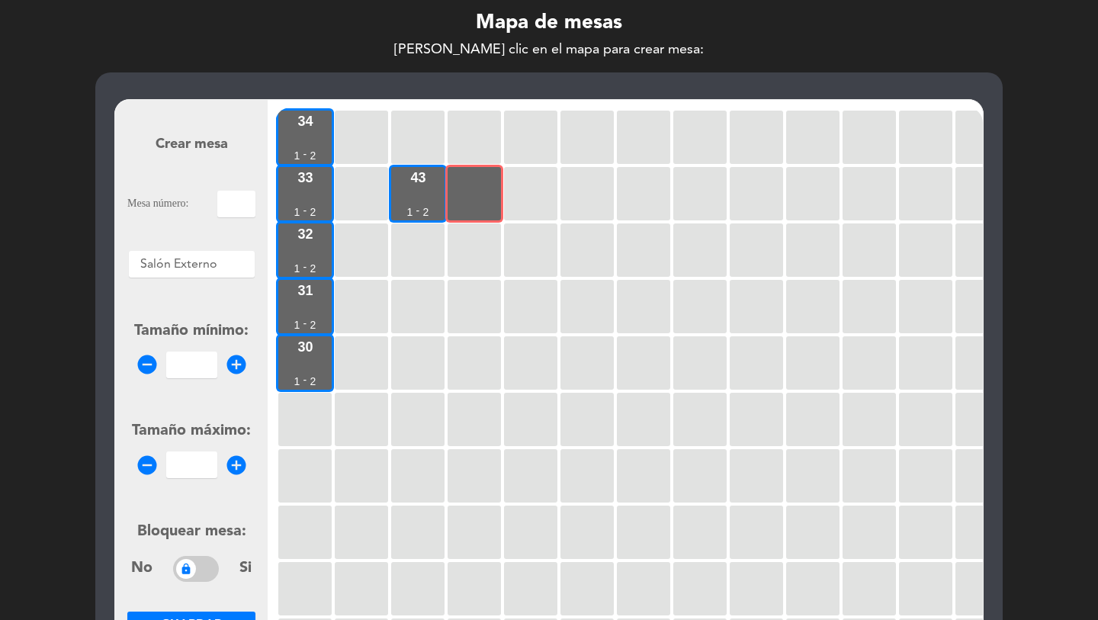
click at [240, 196] on input "text" at bounding box center [236, 204] width 38 height 27
type input "43b"
drag, startPoint x: 190, startPoint y: 373, endPoint x: 178, endPoint y: 362, distance: 16.2
click at [190, 373] on input "1" at bounding box center [191, 365] width 51 height 27
type input "1"
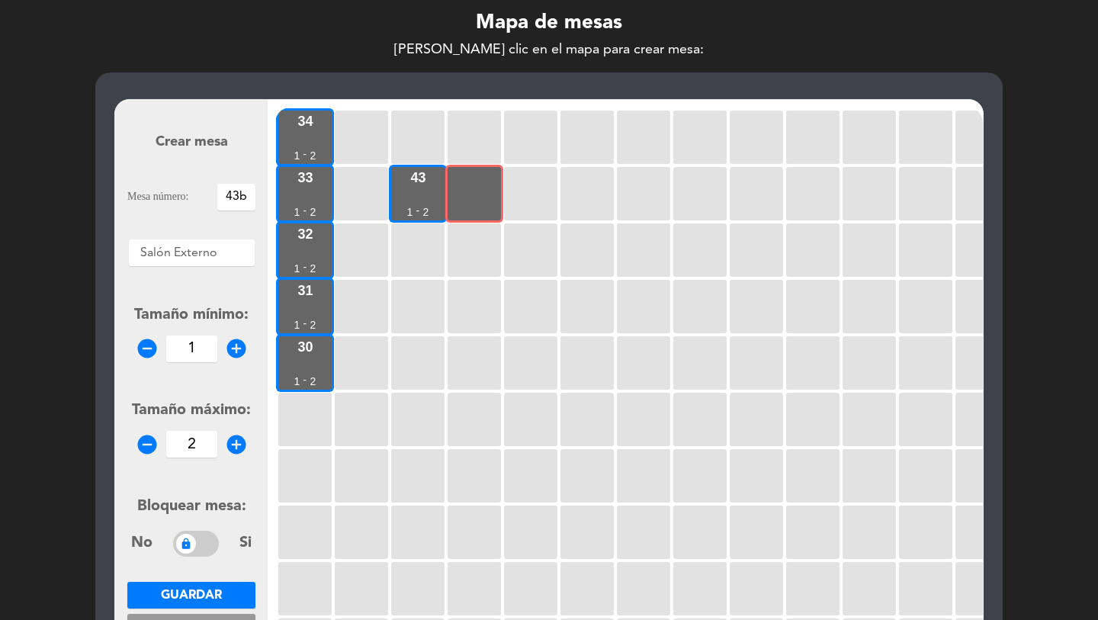
type input "2"
click at [204, 563] on span "Guardar" at bounding box center [191, 596] width 61 height 12
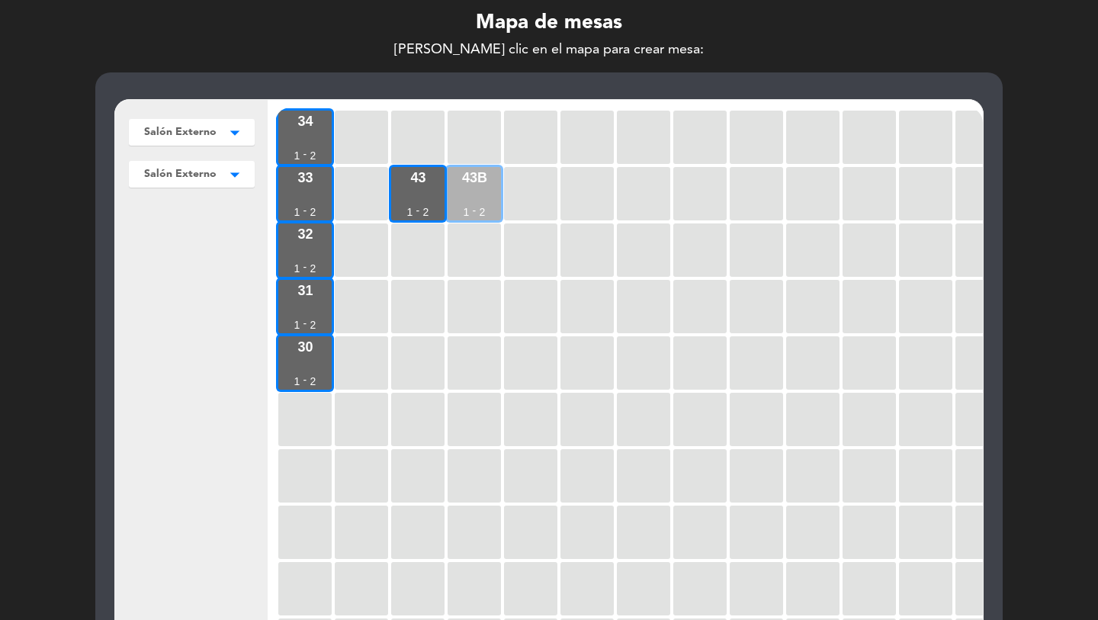
drag, startPoint x: 403, startPoint y: 194, endPoint x: 450, endPoint y: 191, distance: 47.3
click at [413, 194] on div "43 1 - 2" at bounding box center [417, 193] width 53 height 53
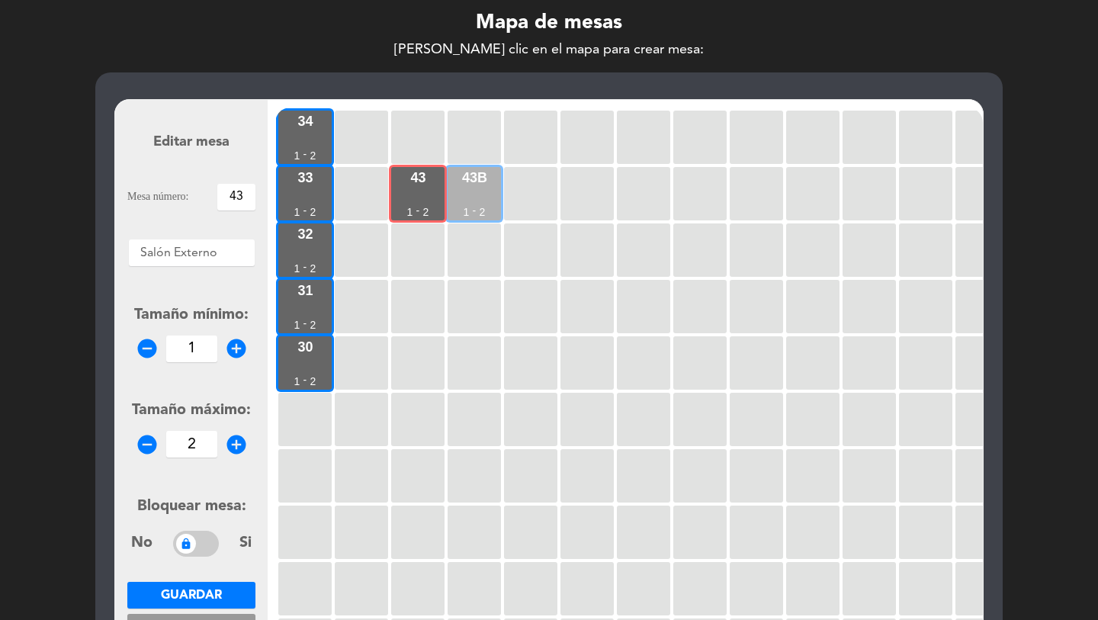
click at [450, 191] on div "43b 1 - 2" at bounding box center [474, 193] width 53 height 53
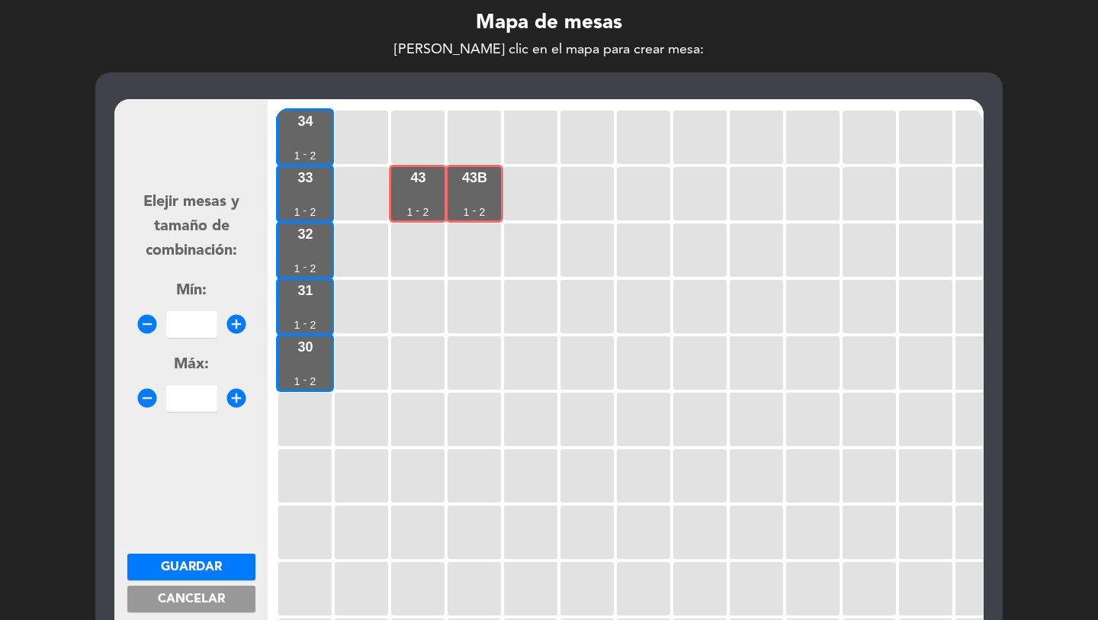
click at [198, 320] on input "number" at bounding box center [191, 324] width 51 height 27
type input "3"
type input "4"
click at [212, 563] on span "Guardar" at bounding box center [191, 567] width 61 height 12
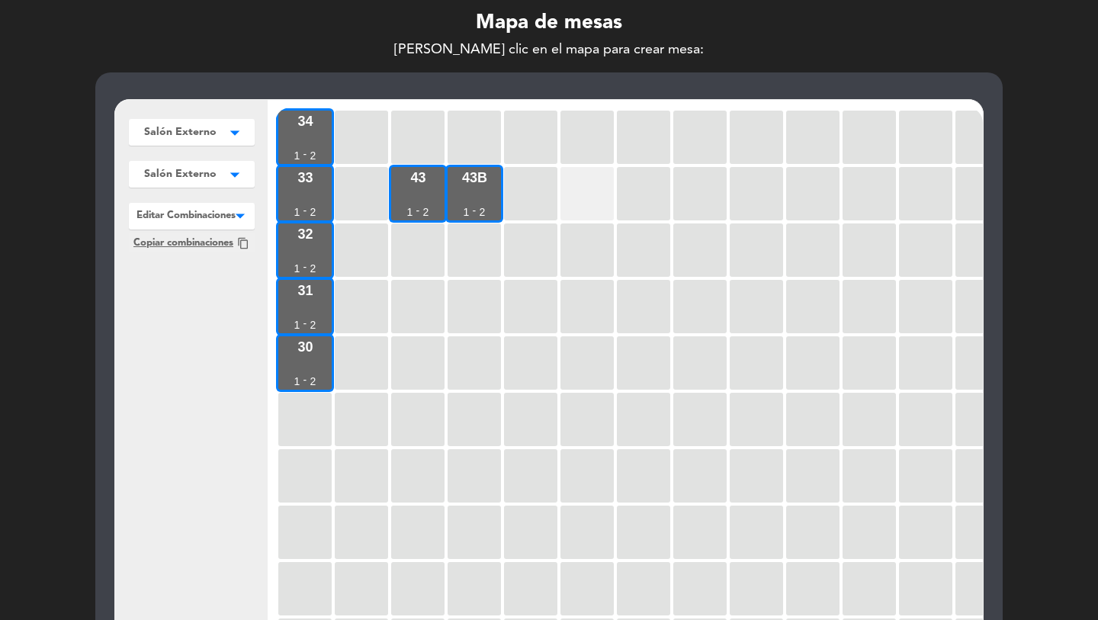
click at [581, 214] on div at bounding box center [587, 193] width 53 height 53
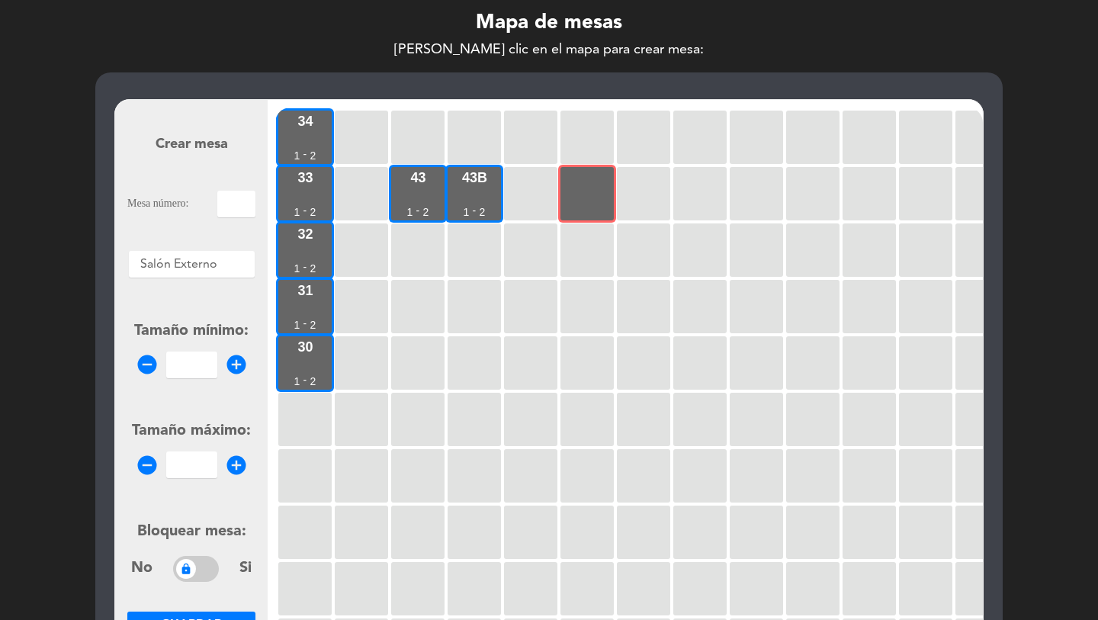
click at [219, 204] on input "text" at bounding box center [236, 204] width 38 height 27
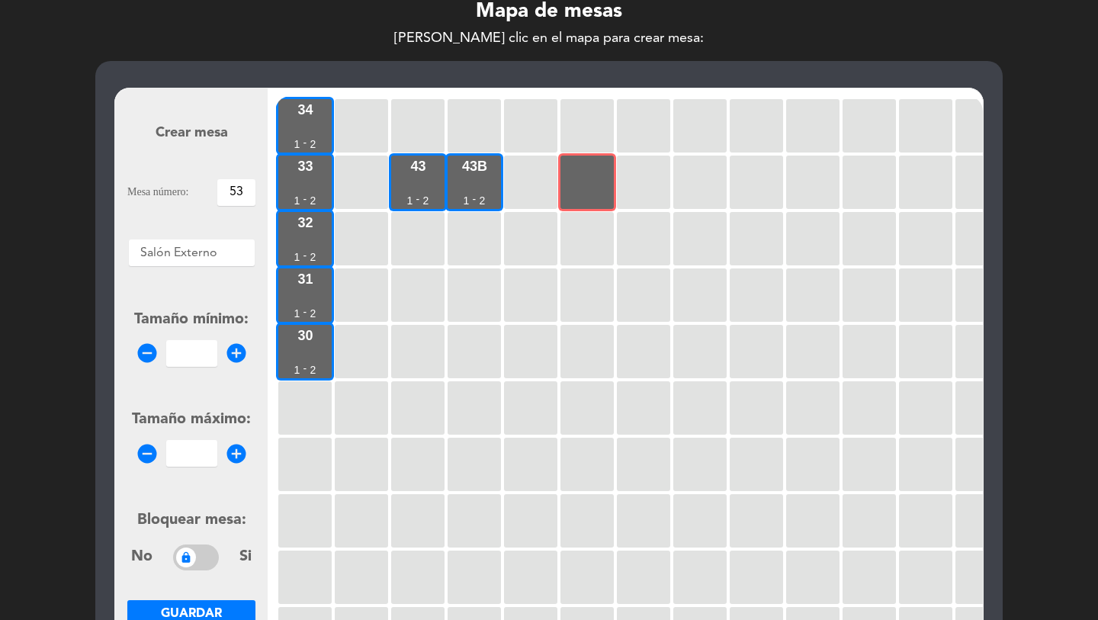
type input "53"
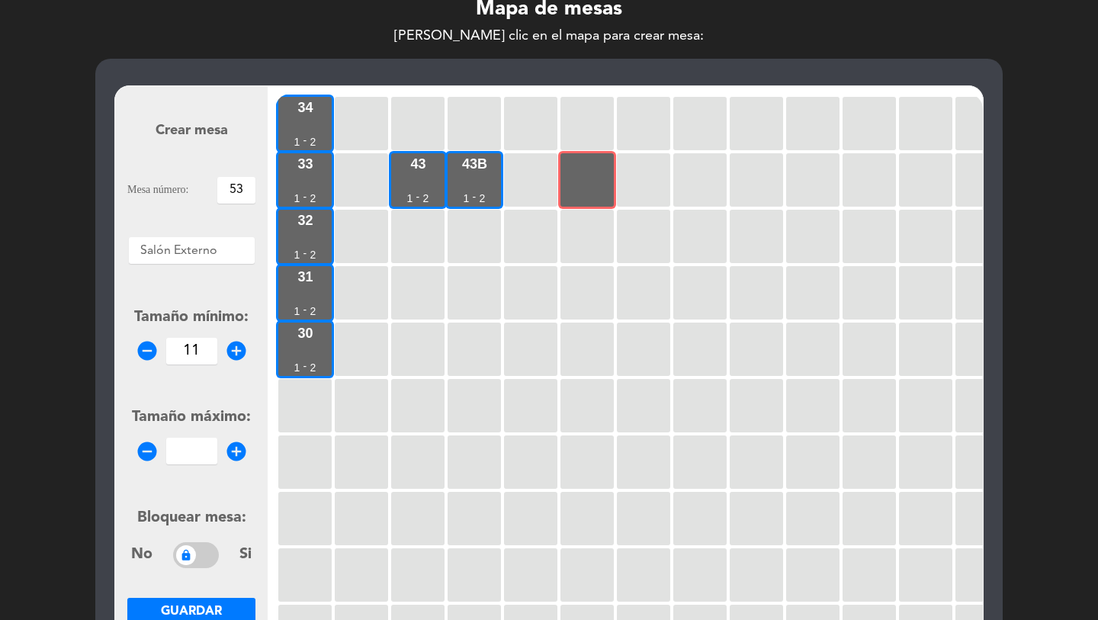
click at [191, 359] on input "11" at bounding box center [191, 351] width 51 height 27
type input "11"
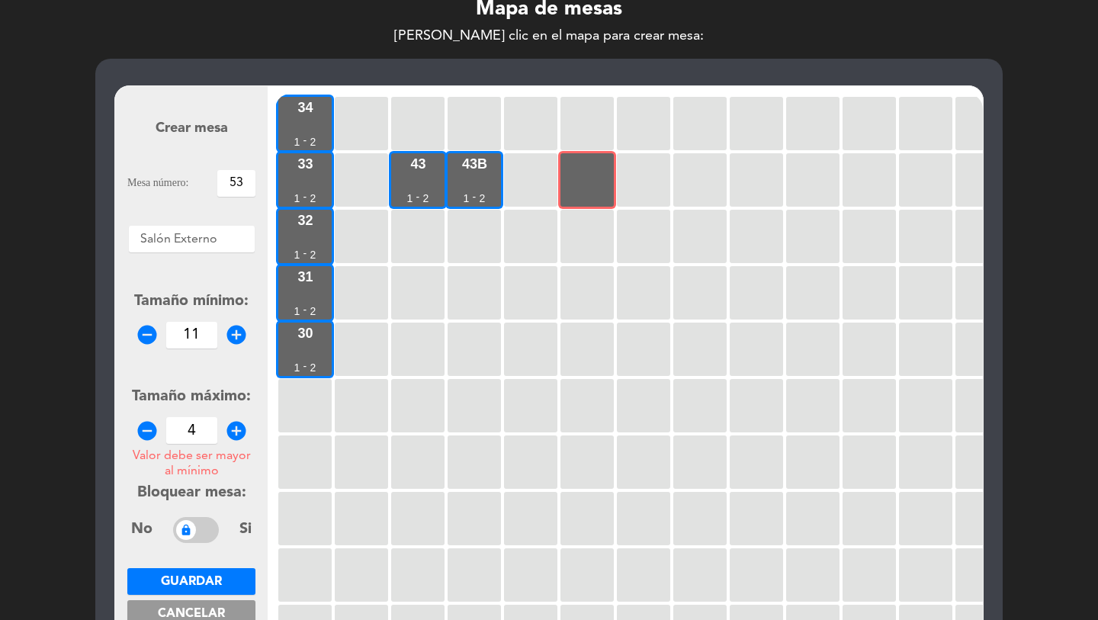
type input "4"
click at [189, 334] on input "11" at bounding box center [191, 335] width 51 height 27
click at [189, 334] on input "1" at bounding box center [191, 335] width 51 height 27
type input "1"
click at [196, 563] on span "Guardar" at bounding box center [191, 582] width 61 height 12
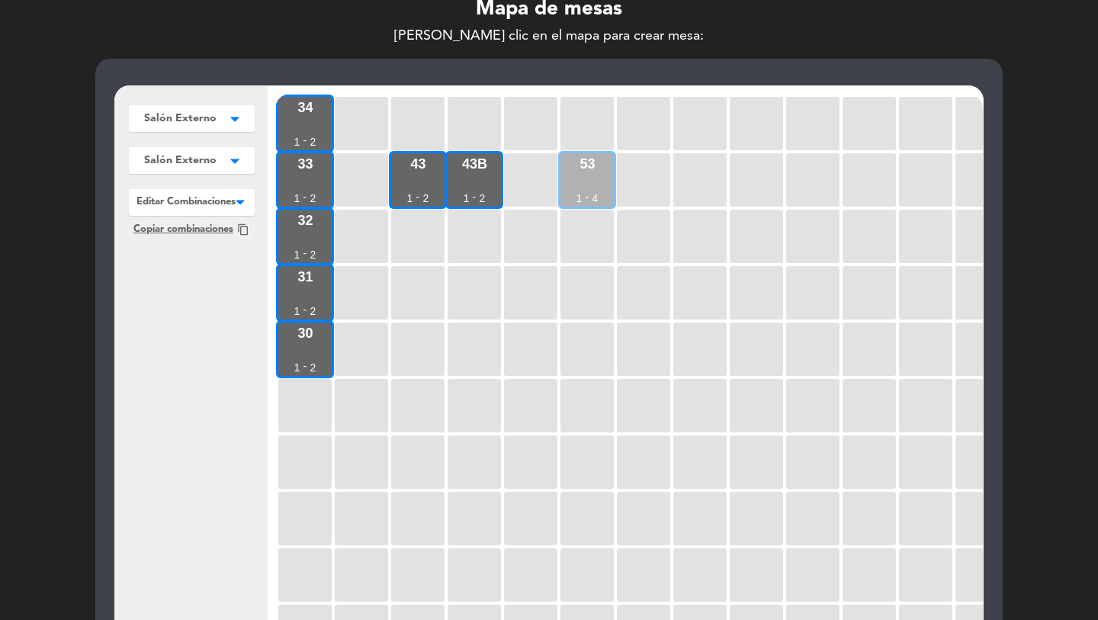
click at [598, 172] on div "53 1 - 4" at bounding box center [587, 179] width 53 height 53
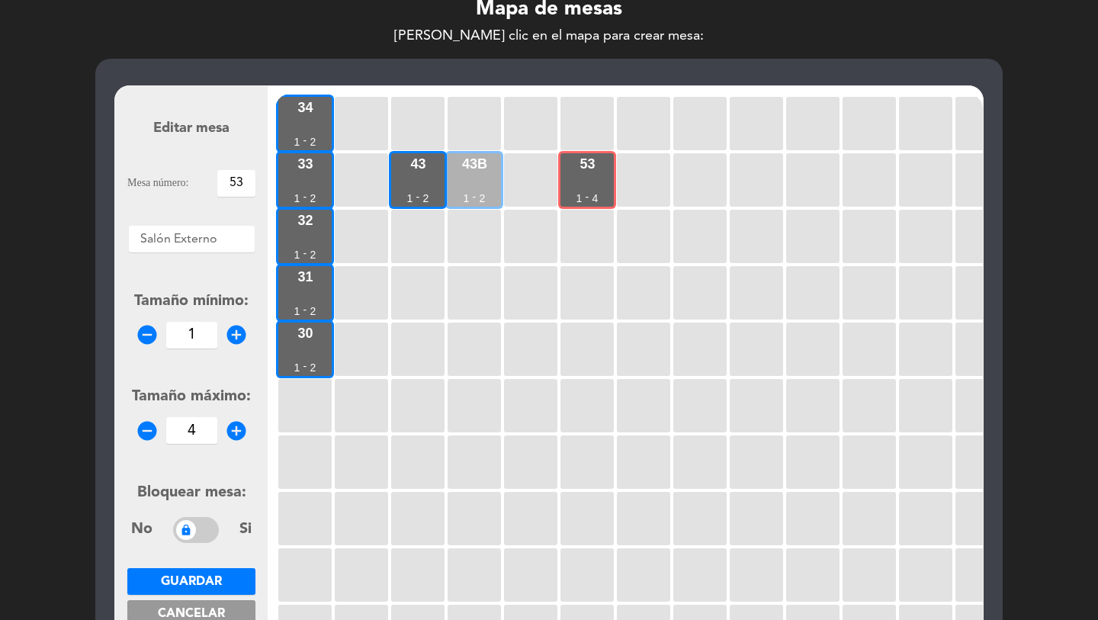
click at [452, 184] on div "43b 1 - 2" at bounding box center [474, 179] width 53 height 53
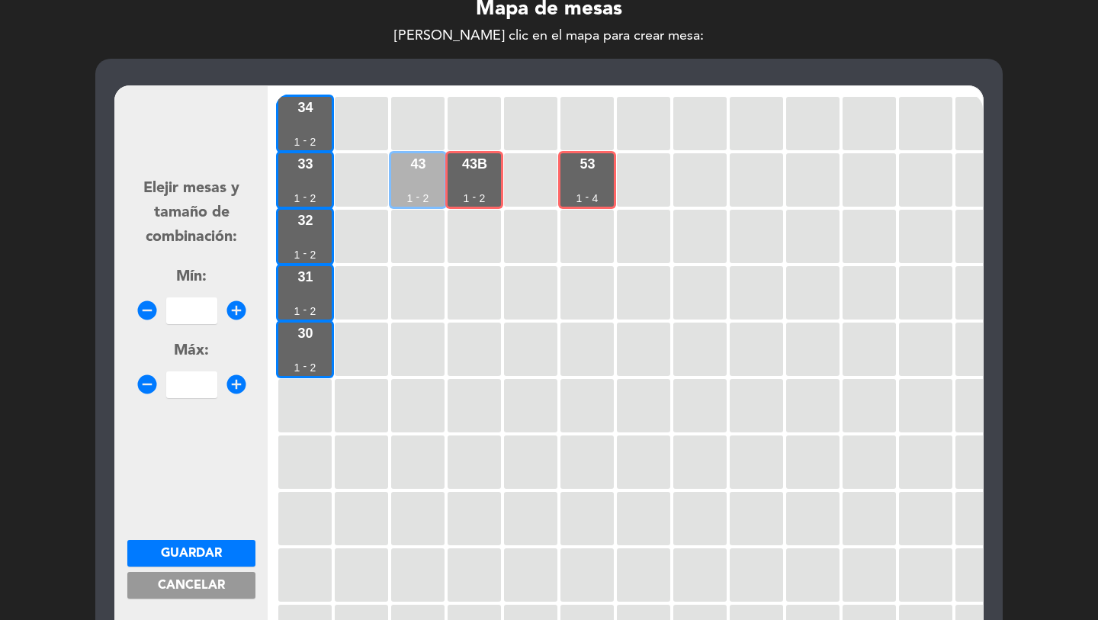
click at [413, 192] on div "43 1 - 2" at bounding box center [417, 179] width 53 height 53
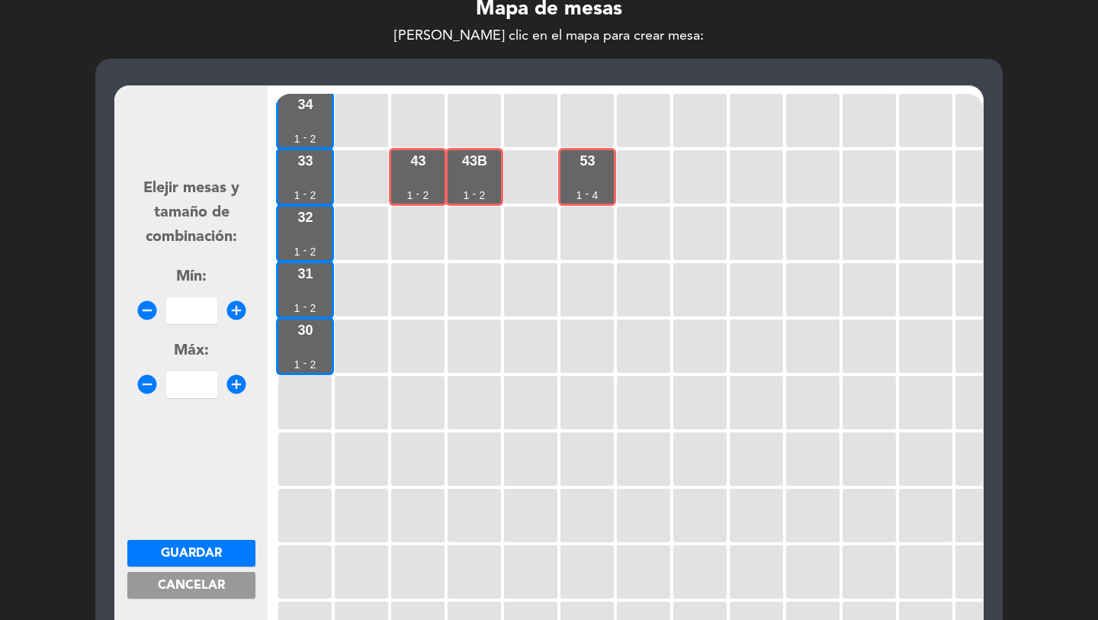
scroll to position [5, 0]
click at [186, 307] on input "number" at bounding box center [191, 310] width 51 height 27
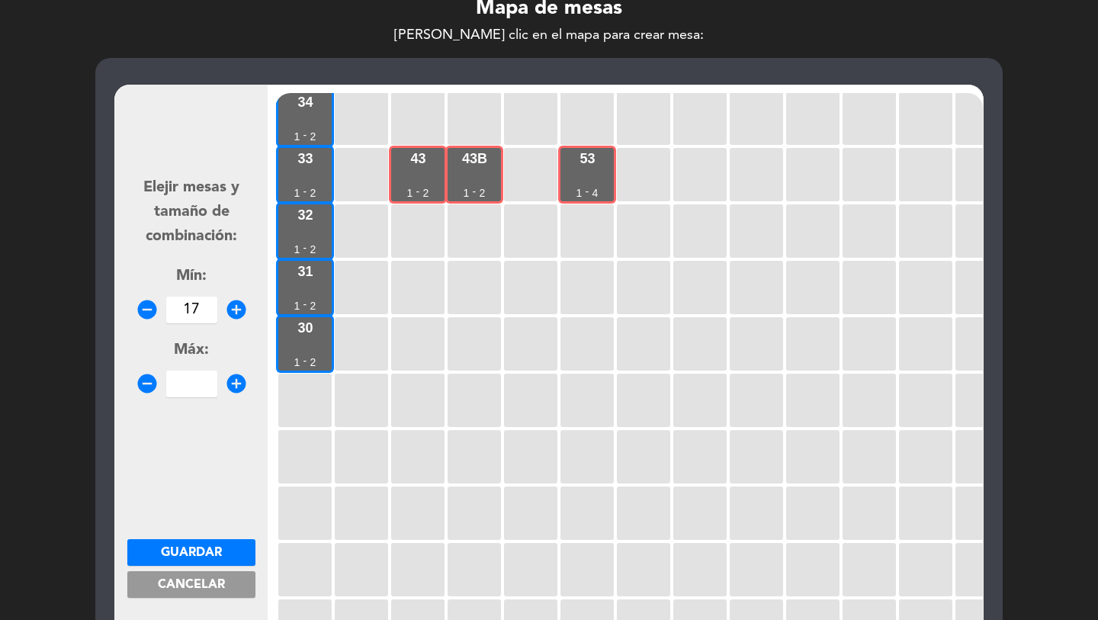
type input "17"
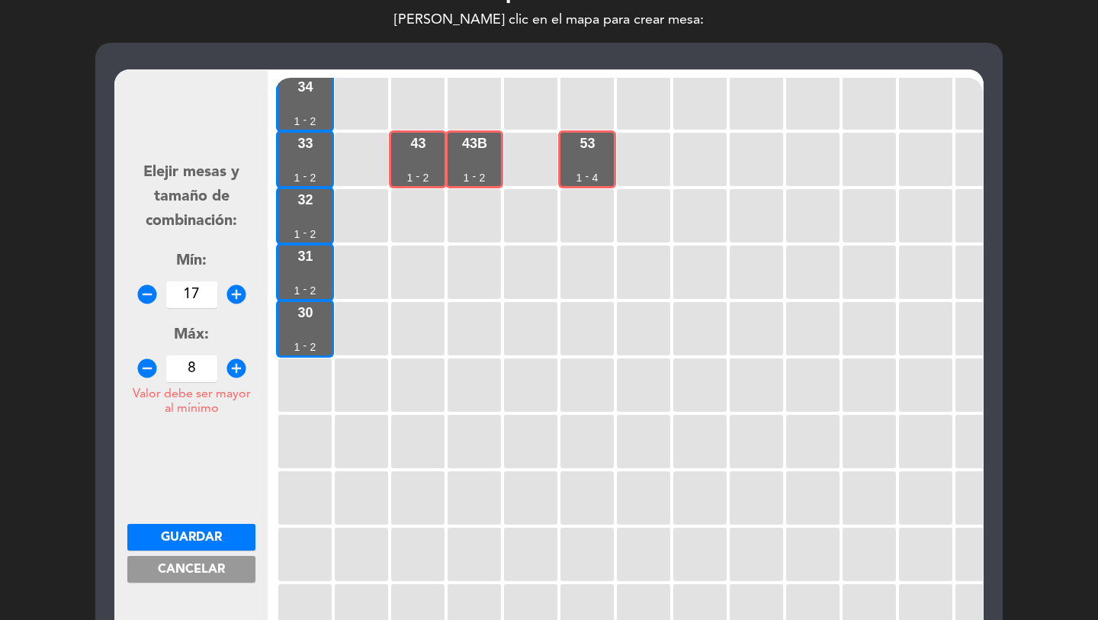
scroll to position [83, 0]
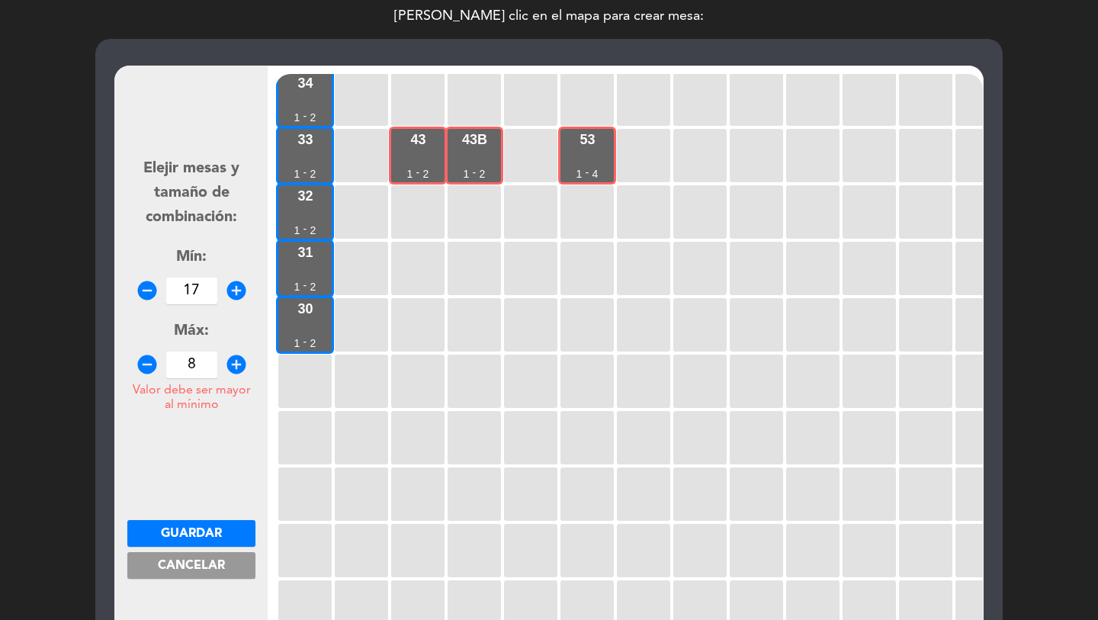
type input "8"
click at [195, 294] on input "17" at bounding box center [191, 291] width 51 height 27
type input "7"
click at [197, 542] on button "Guardar" at bounding box center [191, 533] width 128 height 27
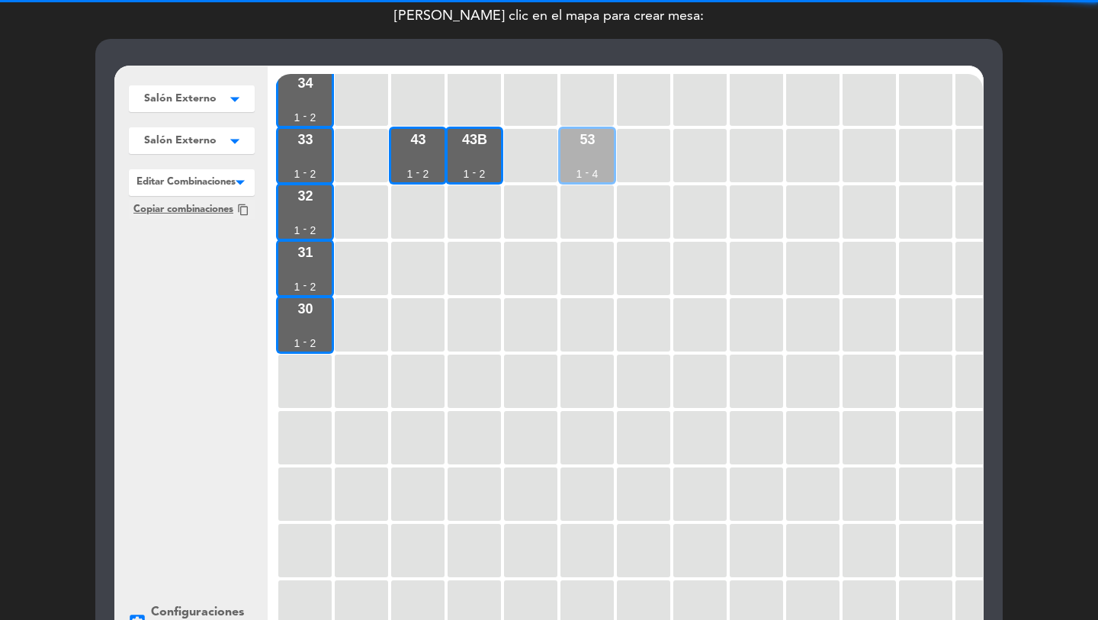
click at [577, 169] on div "1" at bounding box center [580, 174] width 6 height 11
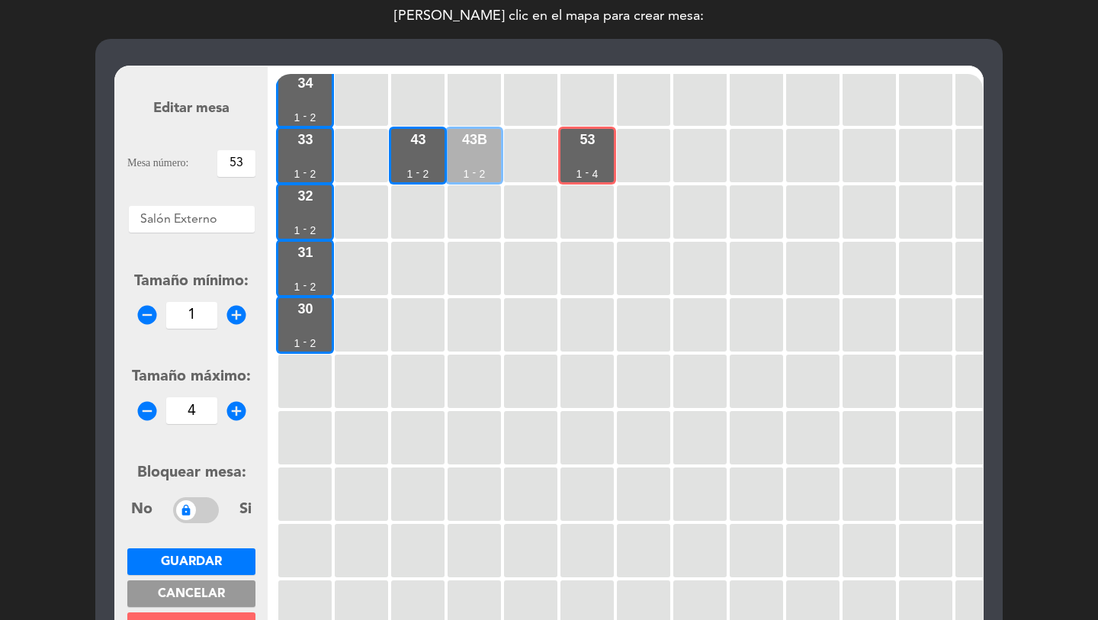
click at [468, 175] on div "1" at bounding box center [467, 174] width 6 height 11
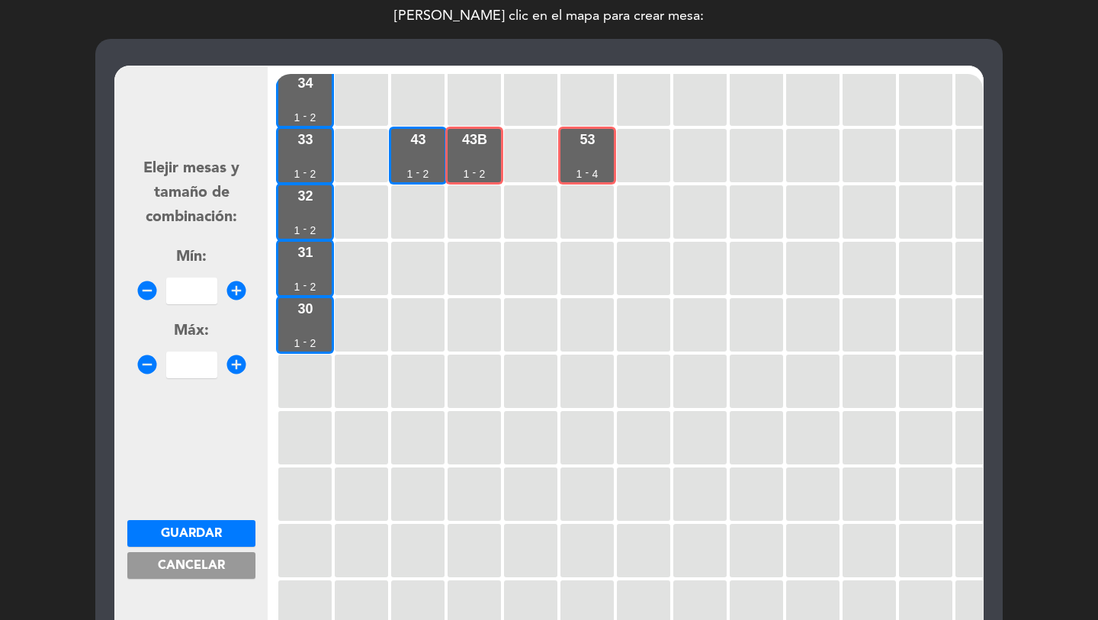
click at [207, 294] on input "number" at bounding box center [191, 291] width 51 height 27
type input "5"
type input "6"
click at [195, 529] on span "Guardar" at bounding box center [191, 534] width 61 height 12
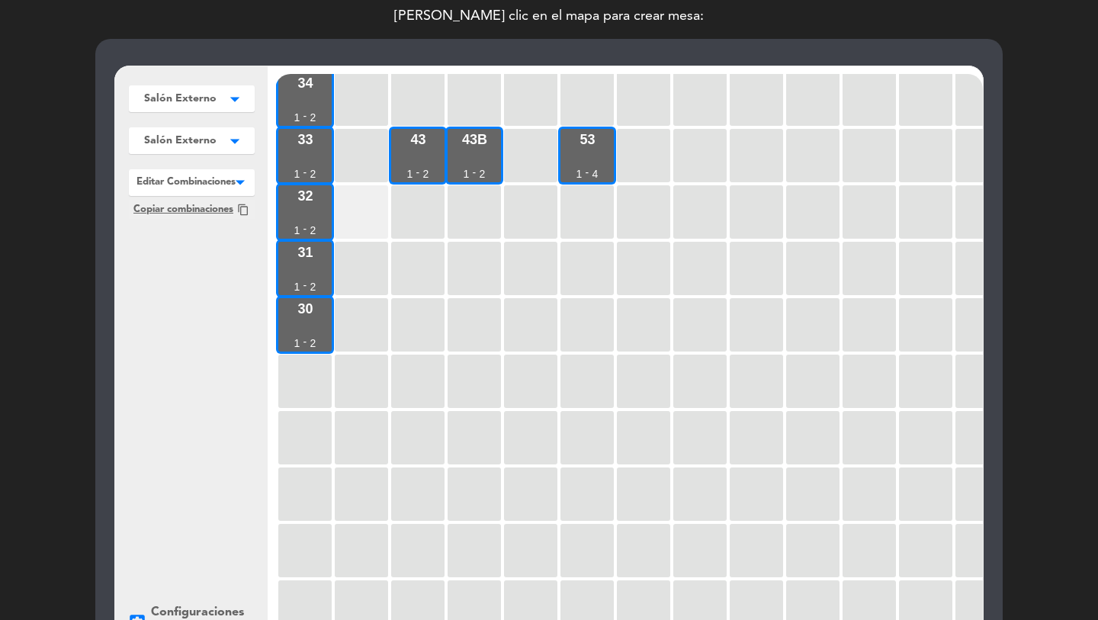
drag, startPoint x: 434, startPoint y: 210, endPoint x: 345, endPoint y: 204, distance: 89.5
click at [434, 210] on div at bounding box center [417, 211] width 53 height 53
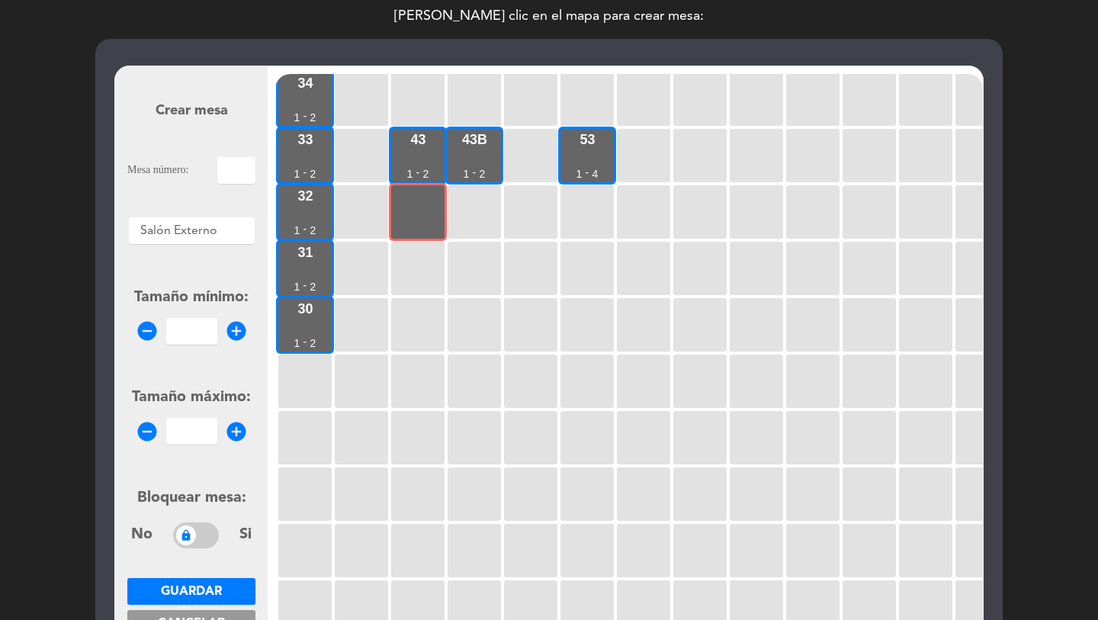
click at [230, 175] on input "text" at bounding box center [236, 170] width 38 height 27
type input "42"
click at [188, 322] on input "number" at bounding box center [191, 331] width 51 height 27
type input "1"
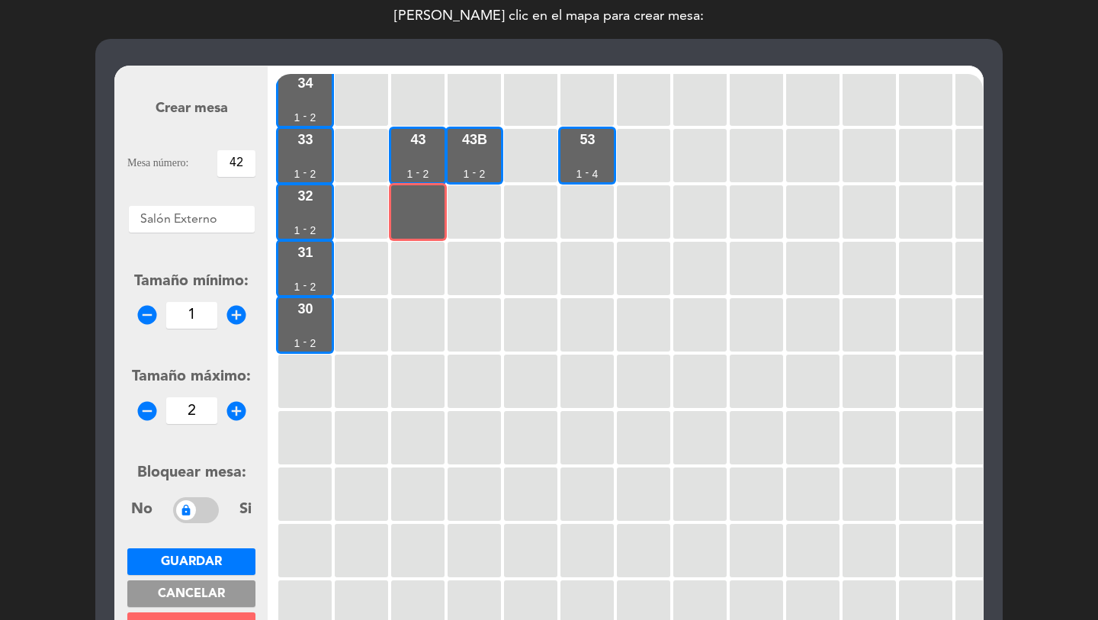
type input "2"
drag, startPoint x: 191, startPoint y: 564, endPoint x: 195, endPoint y: 539, distance: 26.3
click at [191, 563] on span "Guardar" at bounding box center [191, 562] width 61 height 12
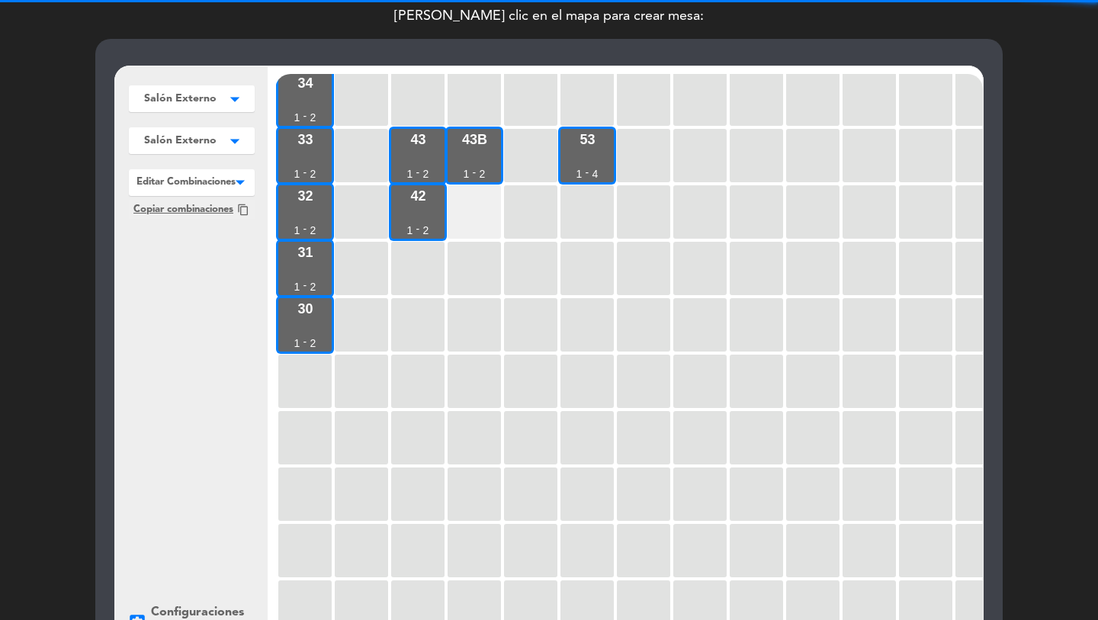
drag, startPoint x: 492, startPoint y: 210, endPoint x: 466, endPoint y: 207, distance: 26.1
click at [492, 210] on div at bounding box center [474, 211] width 53 height 53
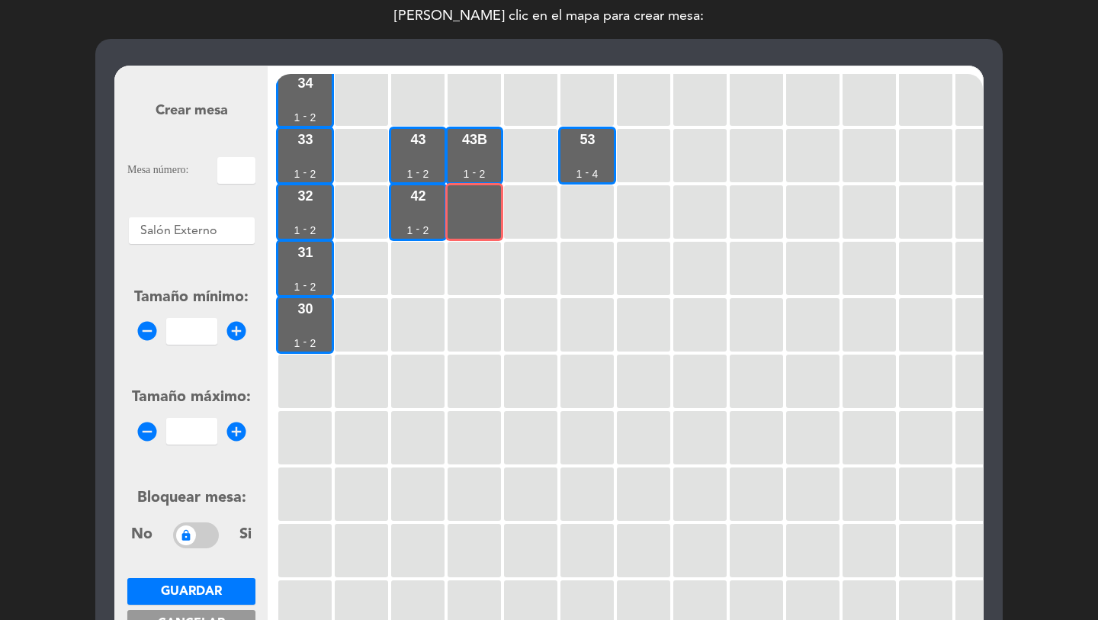
click at [228, 175] on input "text" at bounding box center [236, 170] width 38 height 27
type input "42b"
click at [176, 326] on input "1" at bounding box center [191, 331] width 51 height 27
type input "1"
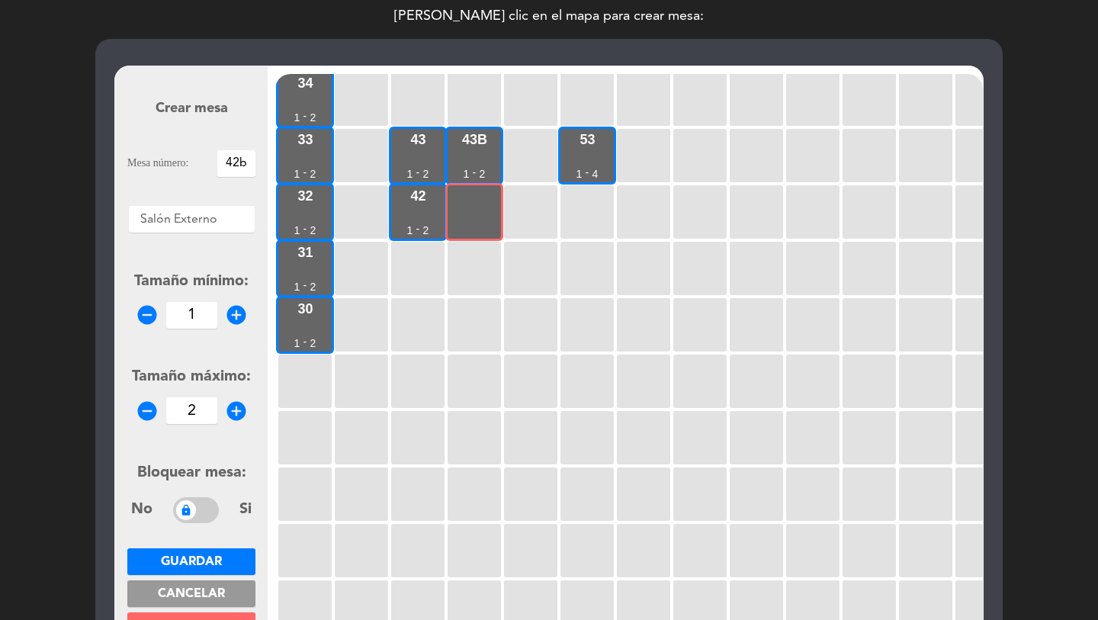
type input "2"
drag, startPoint x: 210, startPoint y: 555, endPoint x: 211, endPoint y: 542, distance: 13.1
click at [210, 556] on span "Guardar" at bounding box center [191, 562] width 61 height 12
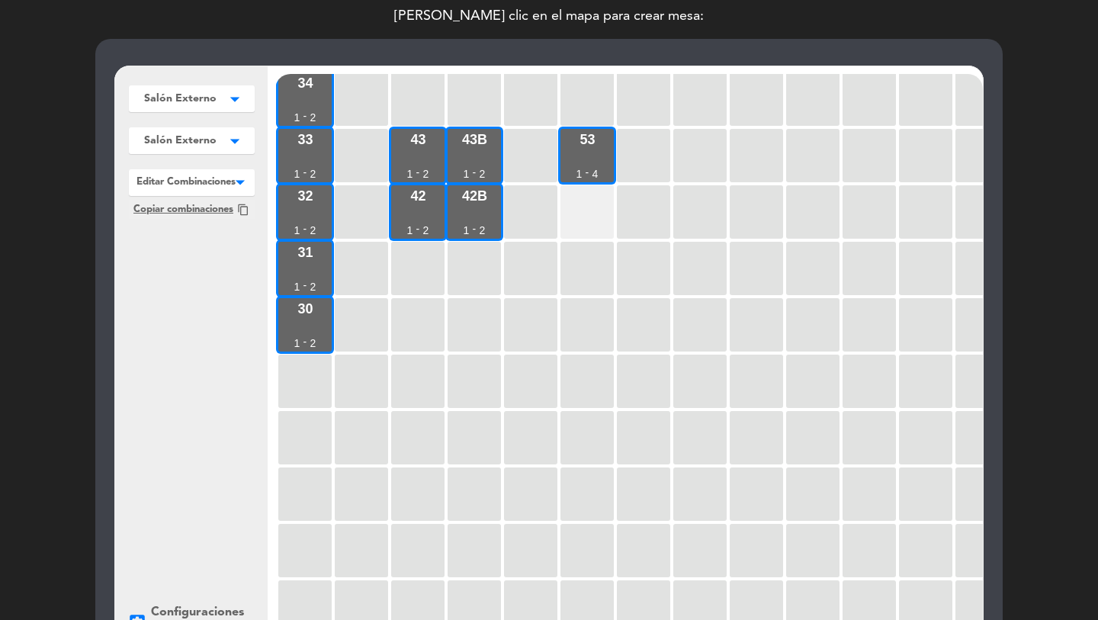
click at [584, 205] on div at bounding box center [587, 211] width 53 height 53
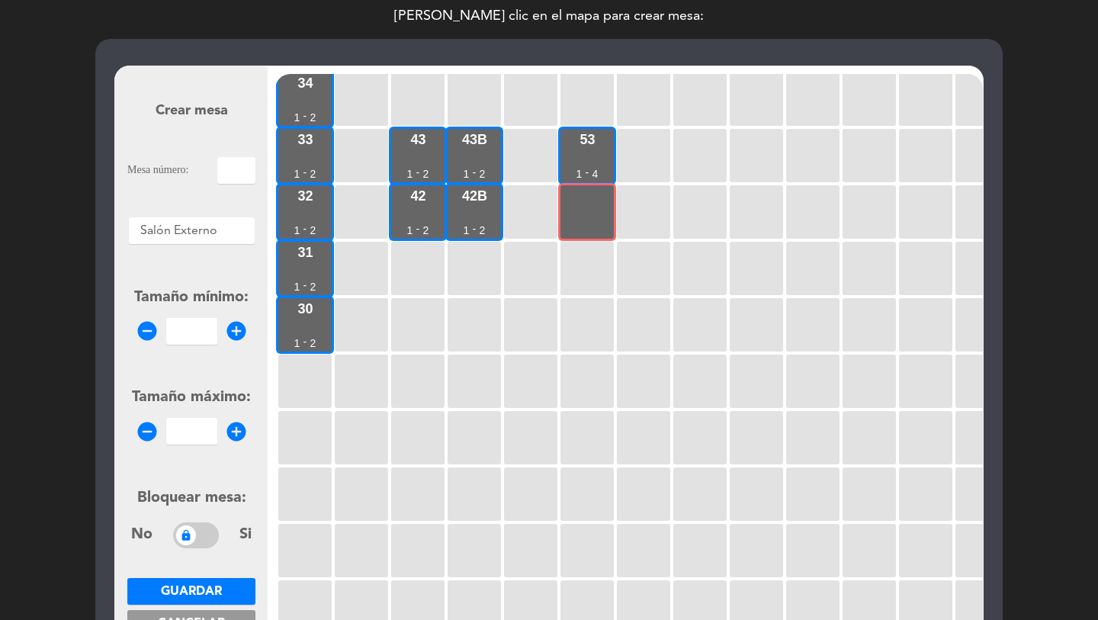
click at [243, 172] on input "text" at bounding box center [236, 170] width 38 height 27
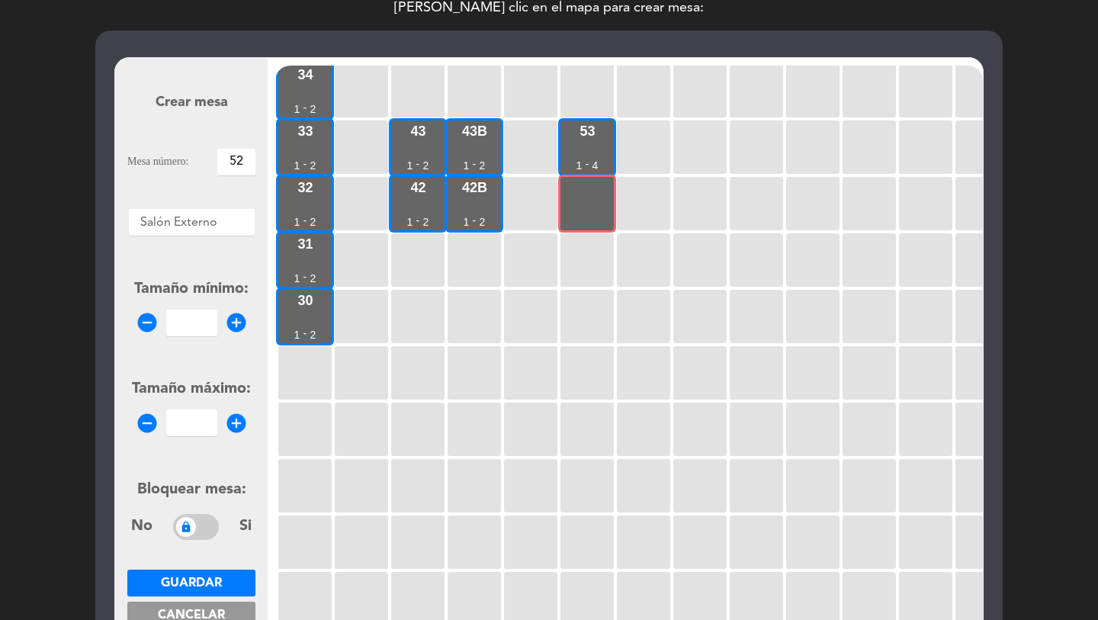
type input "52"
click at [204, 339] on form "Crear mesa Mesa número: 52 Áreas × Salón Externo × Tamaño mínimo: remove_circle…" at bounding box center [191, 351] width 128 height 580
click at [204, 330] on input "number" at bounding box center [191, 323] width 51 height 27
type input "1"
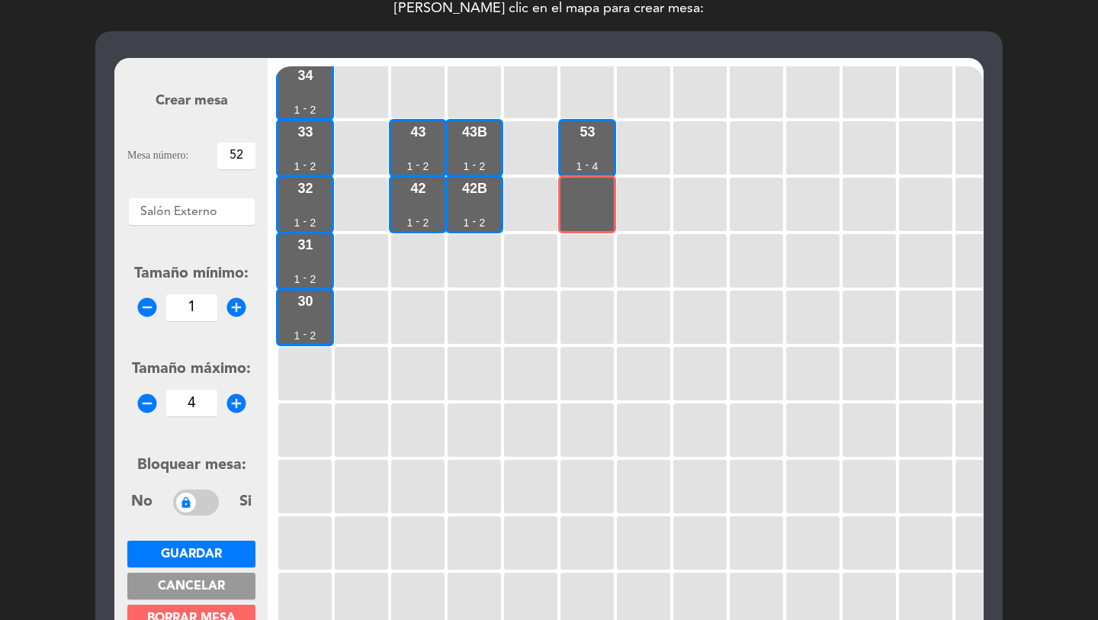
type input "4"
click at [210, 552] on span "Guardar" at bounding box center [191, 554] width 61 height 12
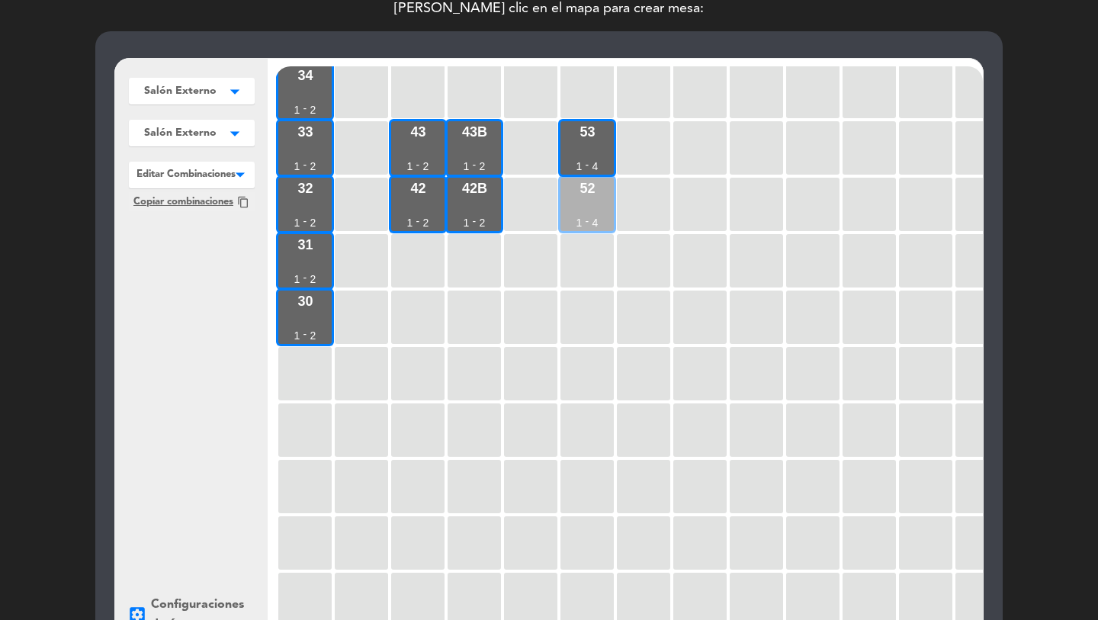
click at [561, 204] on div "52 1 - 4" at bounding box center [587, 204] width 53 height 53
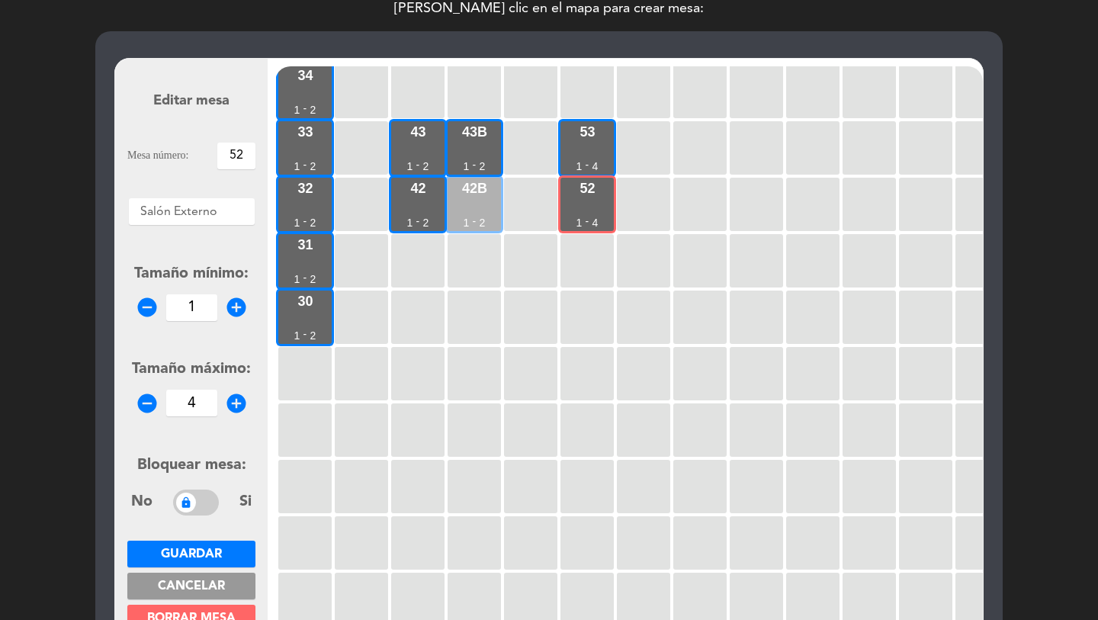
click at [480, 204] on div "42b 1 - 2" at bounding box center [474, 204] width 53 height 53
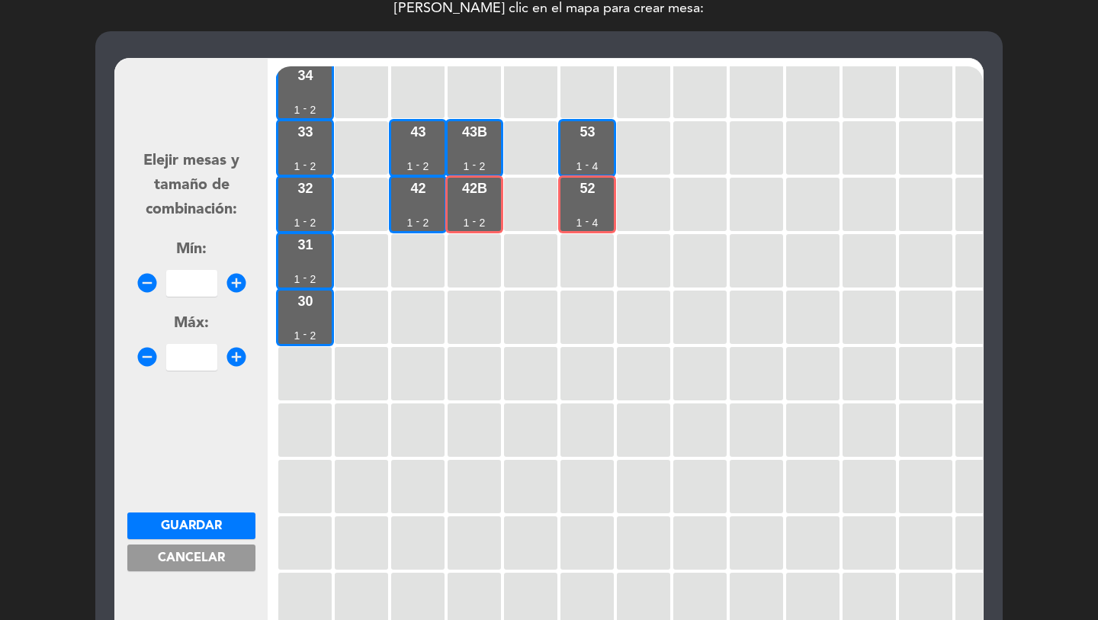
click at [213, 285] on input "number" at bounding box center [191, 283] width 51 height 27
type input "5"
type input "6"
click at [212, 520] on span "Guardar" at bounding box center [191, 526] width 61 height 12
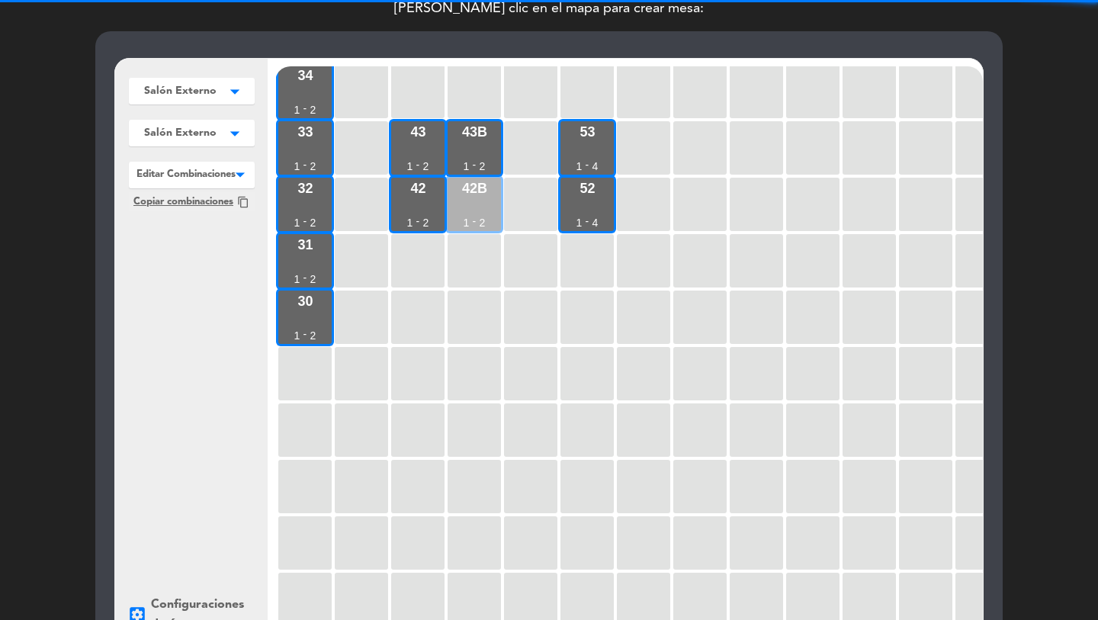
click at [474, 212] on div "42b 1 - 2" at bounding box center [474, 204] width 53 height 53
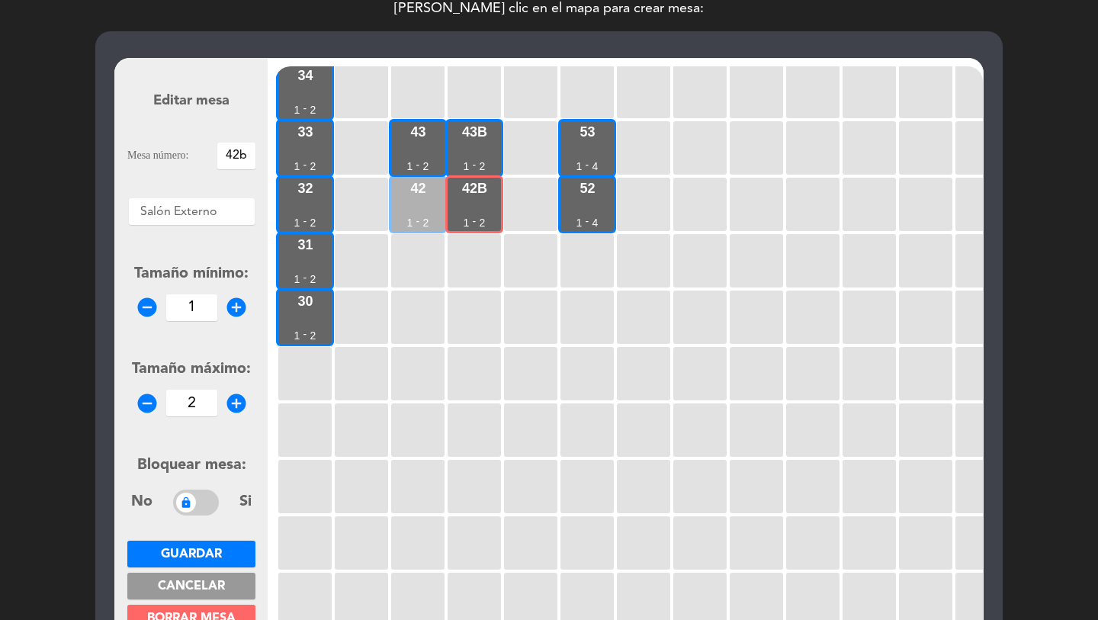
drag, startPoint x: 418, startPoint y: 215, endPoint x: 410, endPoint y: 211, distance: 8.5
click at [418, 216] on div "-" at bounding box center [418, 221] width 4 height 11
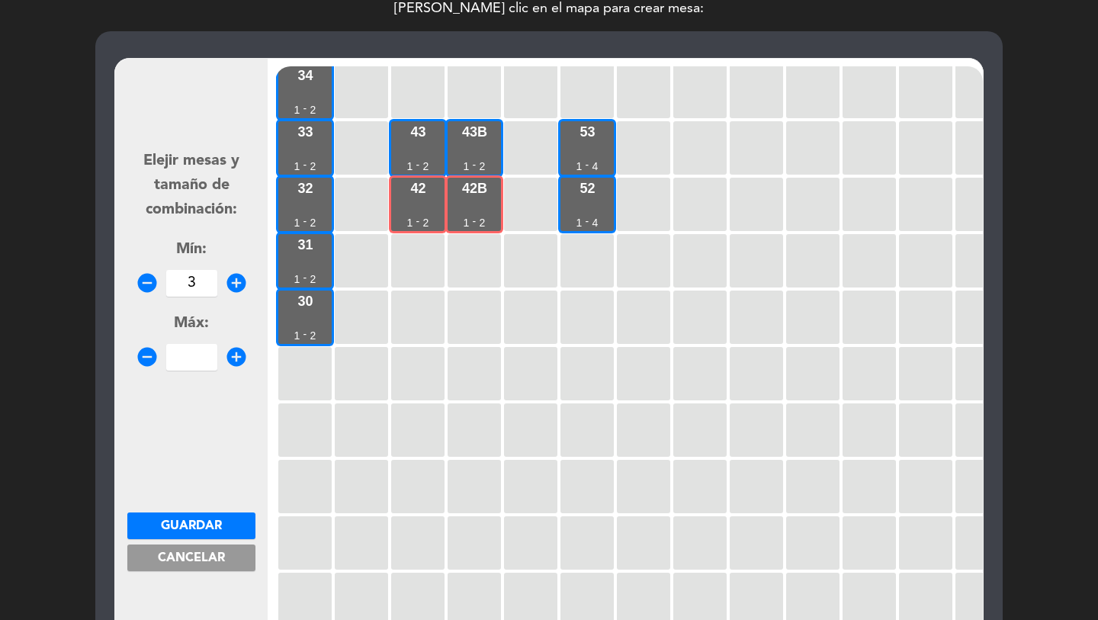
click at [185, 292] on input "3" at bounding box center [191, 283] width 51 height 27
type input "3"
type input "4"
drag, startPoint x: 198, startPoint y: 524, endPoint x: 473, endPoint y: 246, distance: 391.0
click at [198, 524] on span "Guardar" at bounding box center [191, 526] width 61 height 12
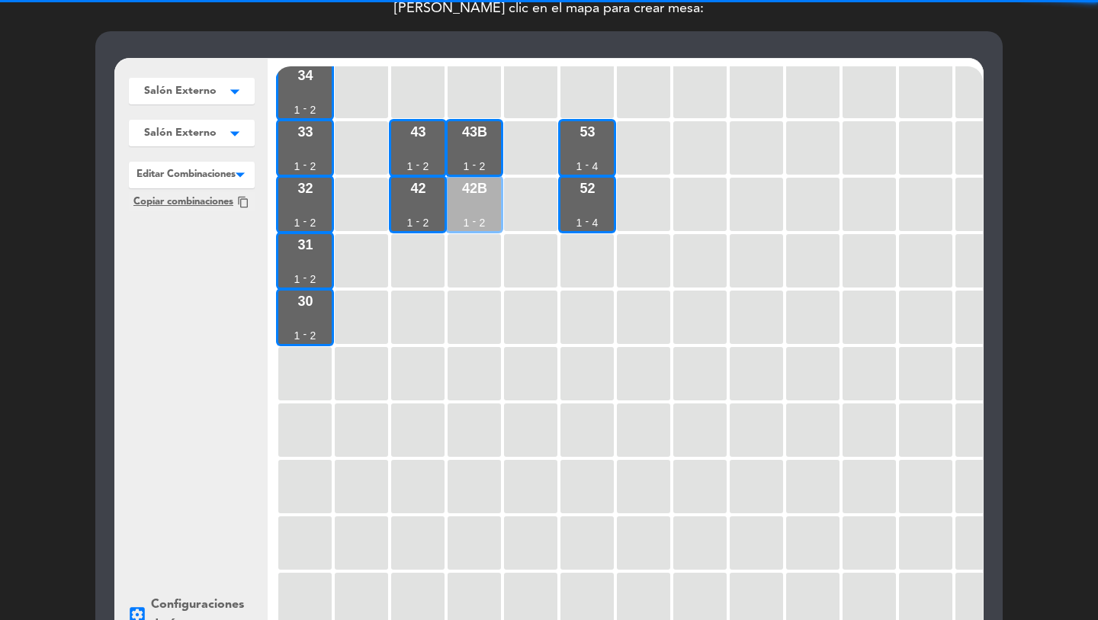
drag, startPoint x: 427, startPoint y: 208, endPoint x: 454, endPoint y: 207, distance: 26.7
click at [436, 207] on div "42 1 - 2" at bounding box center [417, 204] width 53 height 53
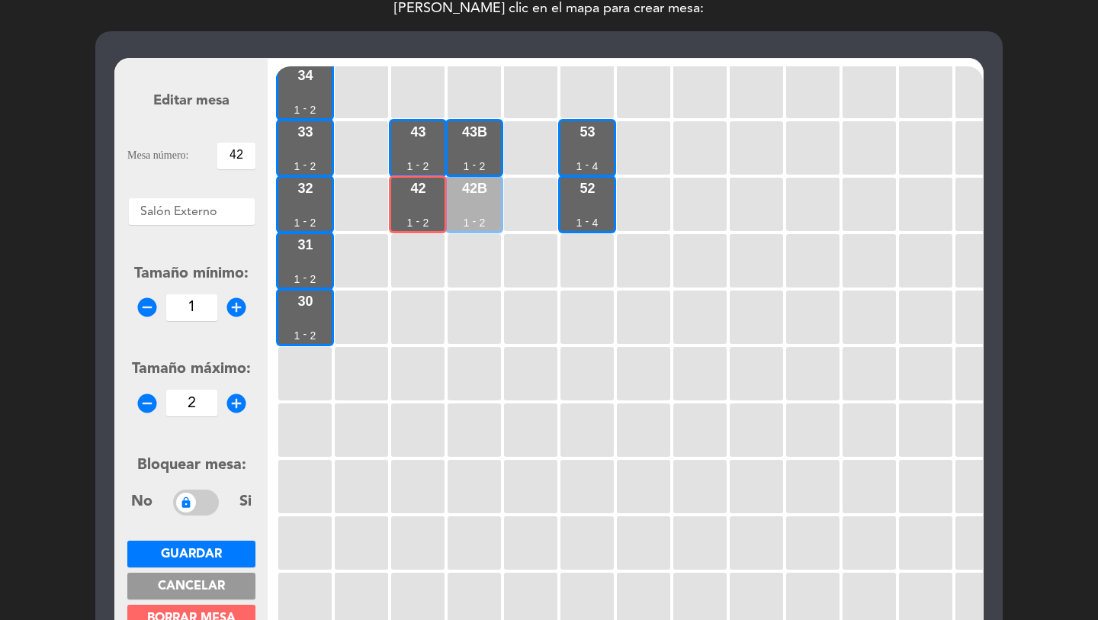
drag, startPoint x: 454, startPoint y: 207, endPoint x: 488, endPoint y: 205, distance: 34.4
click at [461, 206] on div "42b 1 - 2" at bounding box center [474, 204] width 53 height 53
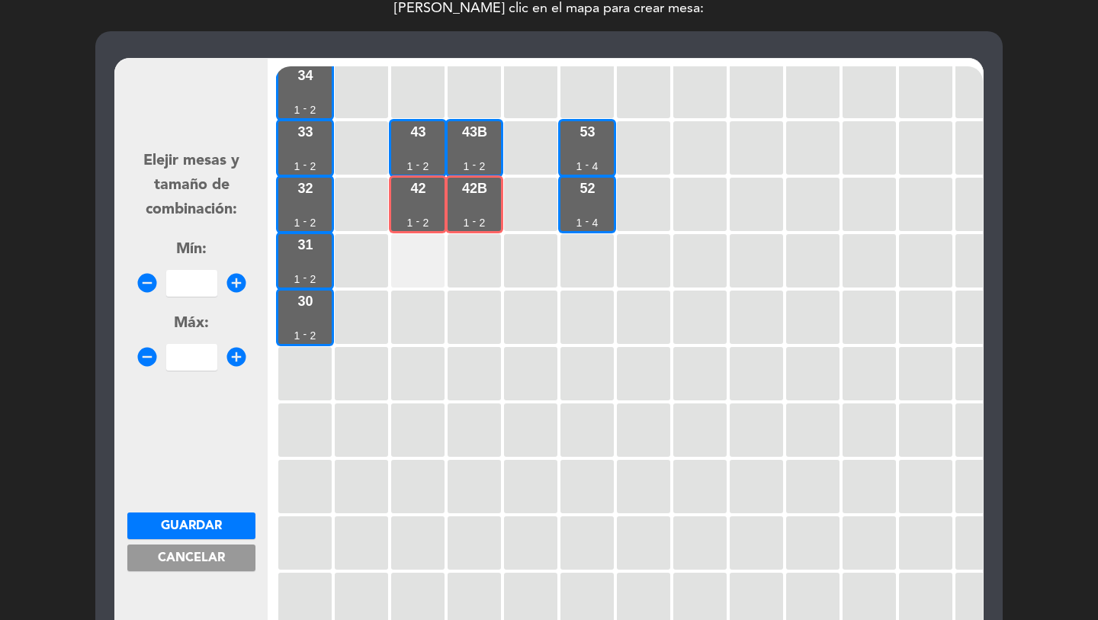
drag, startPoint x: 579, startPoint y: 210, endPoint x: 403, endPoint y: 261, distance: 183.5
click at [578, 210] on div "52 1 - 4" at bounding box center [587, 204] width 53 height 53
click at [193, 281] on input "number" at bounding box center [191, 283] width 51 height 27
type input "7"
type input "8"
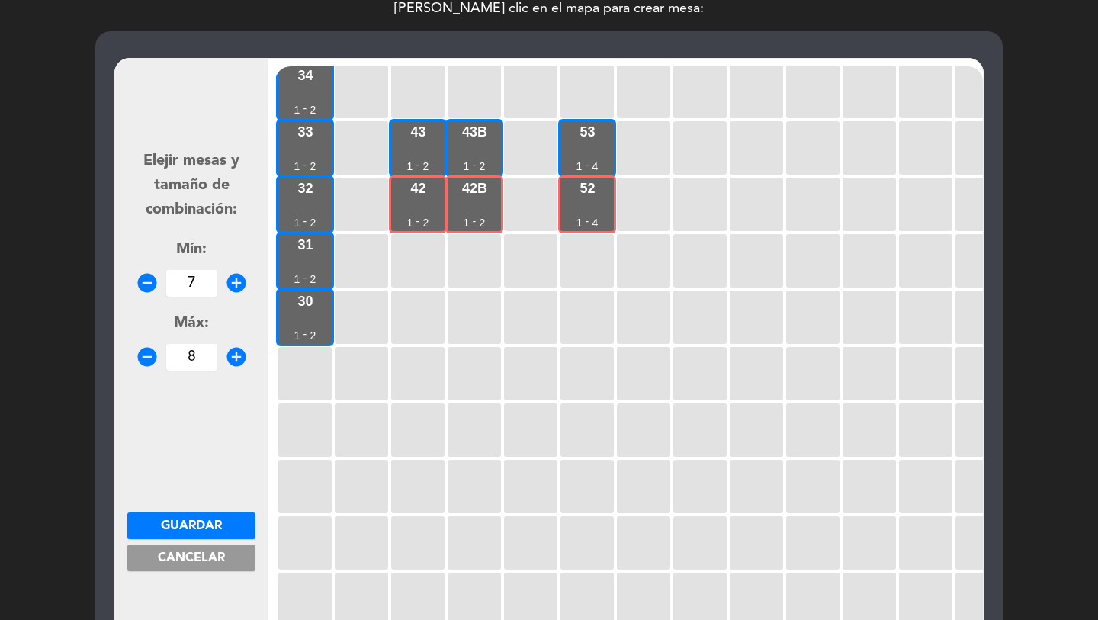
click at [178, 520] on span "Guardar" at bounding box center [191, 526] width 61 height 12
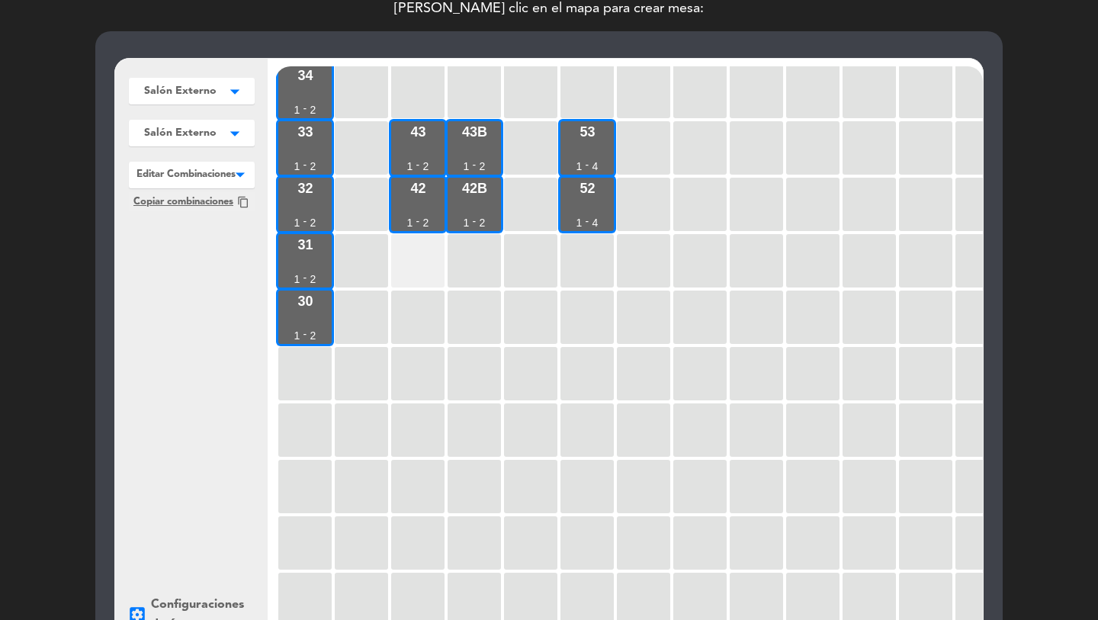
click at [413, 263] on div at bounding box center [417, 260] width 53 height 53
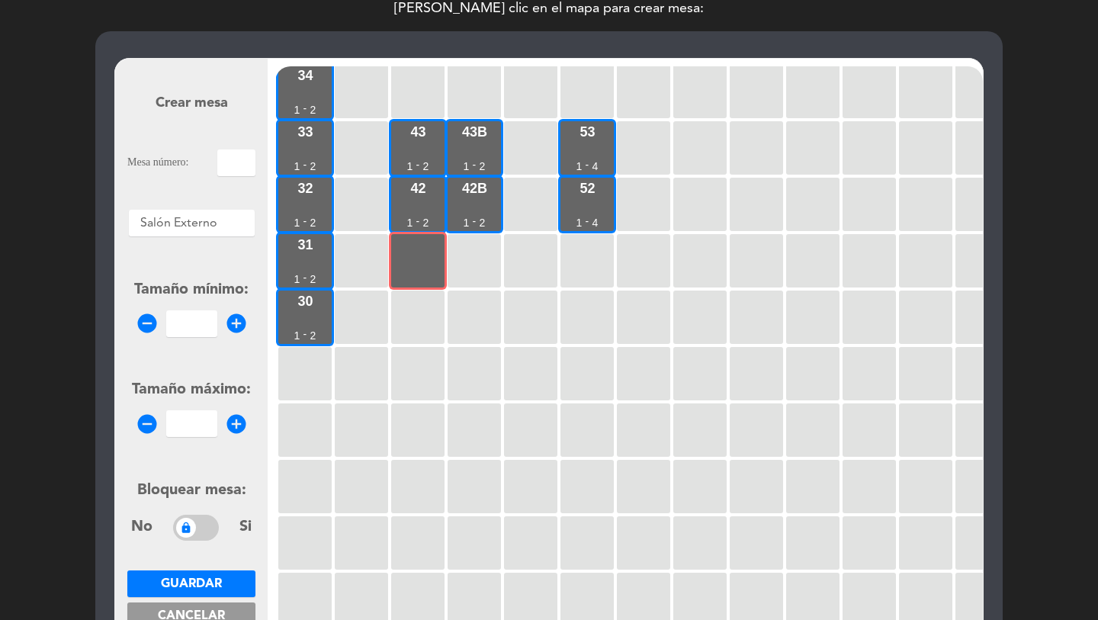
click at [238, 171] on input "text" at bounding box center [236, 163] width 38 height 27
type input "41"
click at [191, 323] on input "number" at bounding box center [191, 323] width 51 height 27
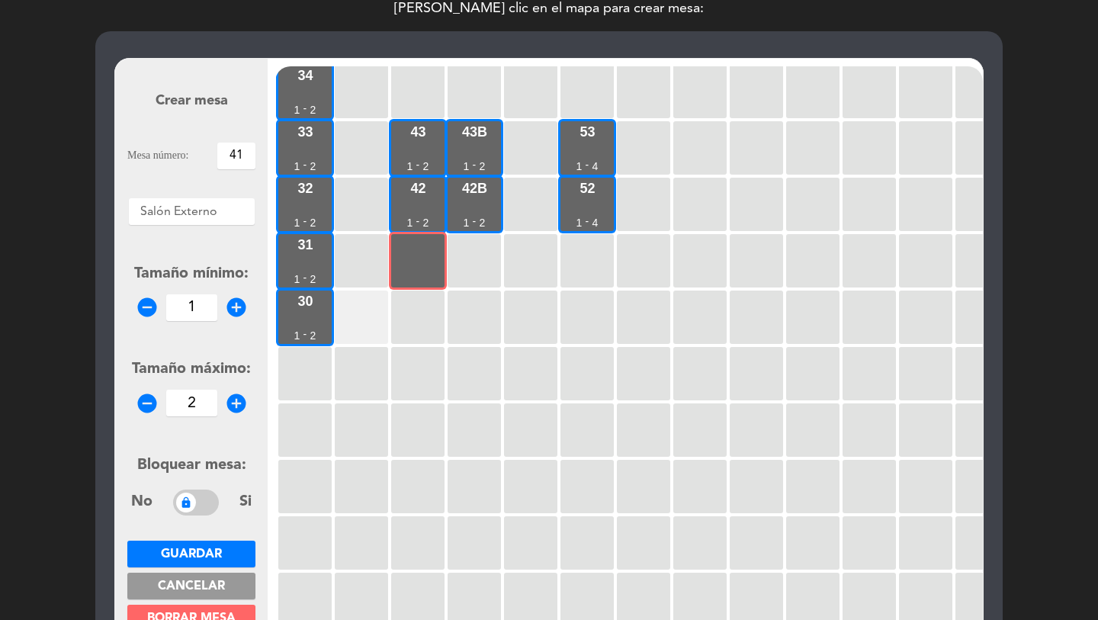
drag, startPoint x: 181, startPoint y: 548, endPoint x: 378, endPoint y: 323, distance: 300.0
click at [182, 548] on span "Guardar" at bounding box center [191, 554] width 61 height 12
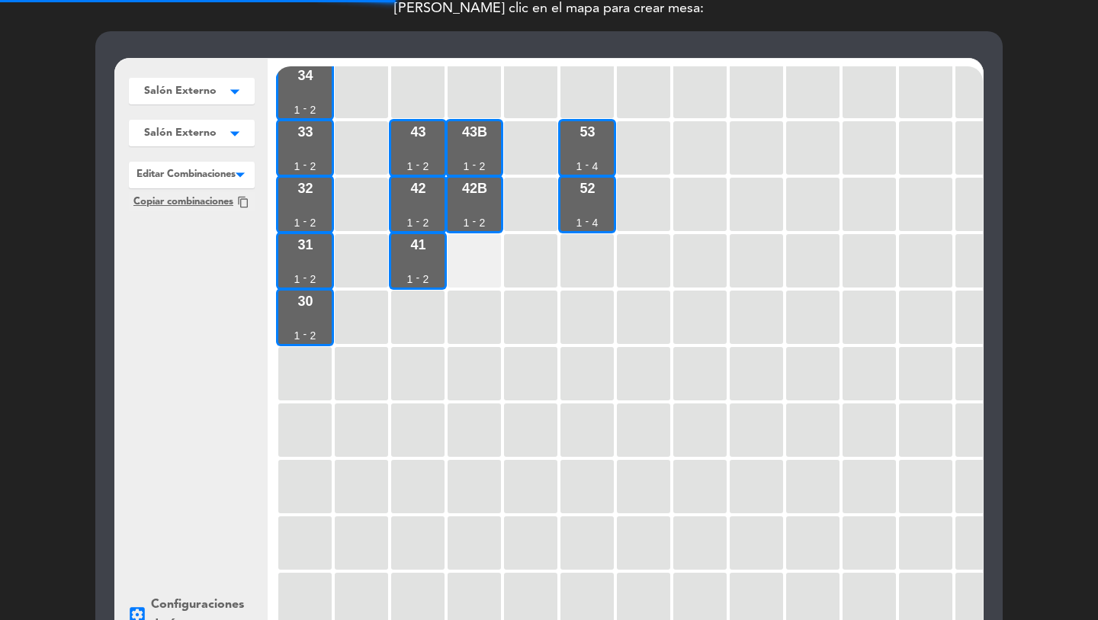
click at [464, 265] on div at bounding box center [474, 260] width 53 height 53
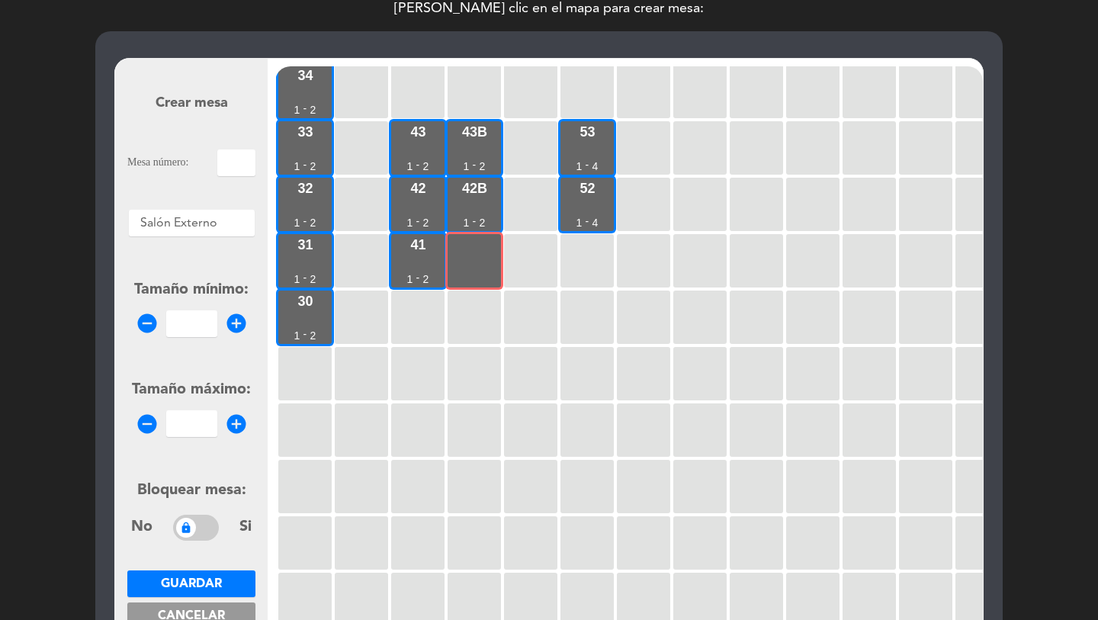
click at [236, 168] on input "text" at bounding box center [236, 163] width 38 height 27
click at [188, 321] on input "number" at bounding box center [191, 323] width 51 height 27
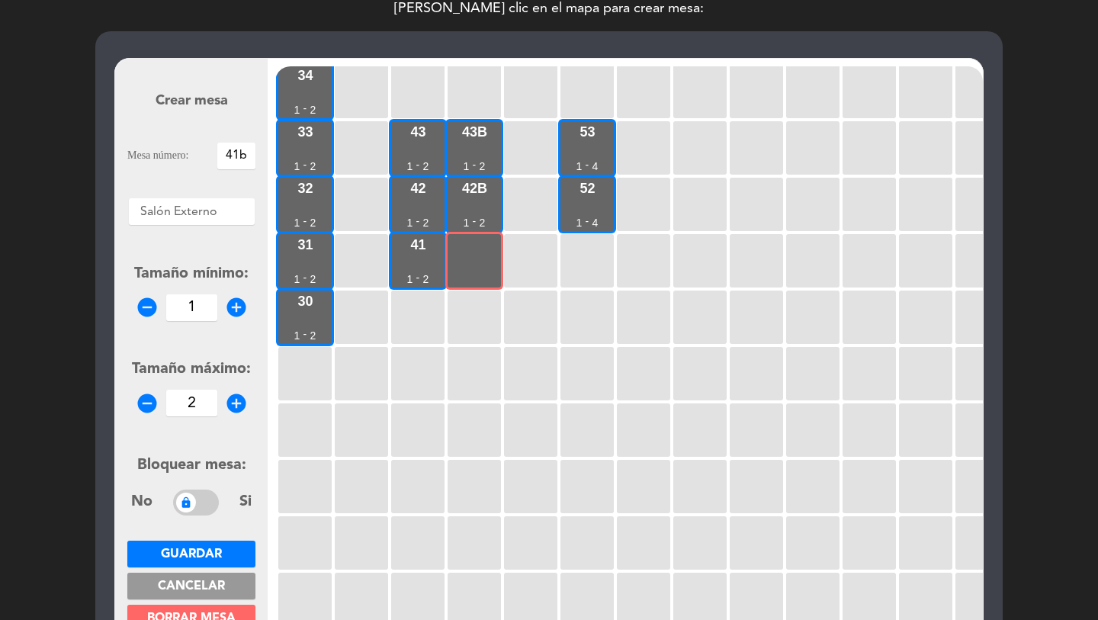
drag, startPoint x: 198, startPoint y: 550, endPoint x: 221, endPoint y: 487, distance: 66.9
click at [198, 550] on span "Guardar" at bounding box center [191, 554] width 61 height 12
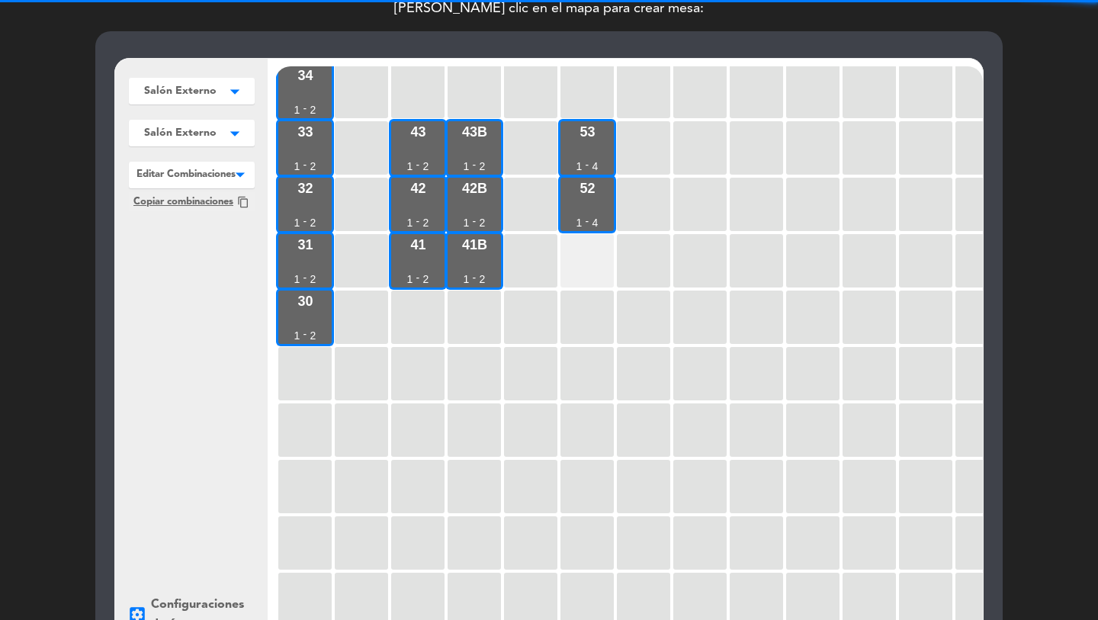
click at [596, 259] on div at bounding box center [587, 260] width 53 height 53
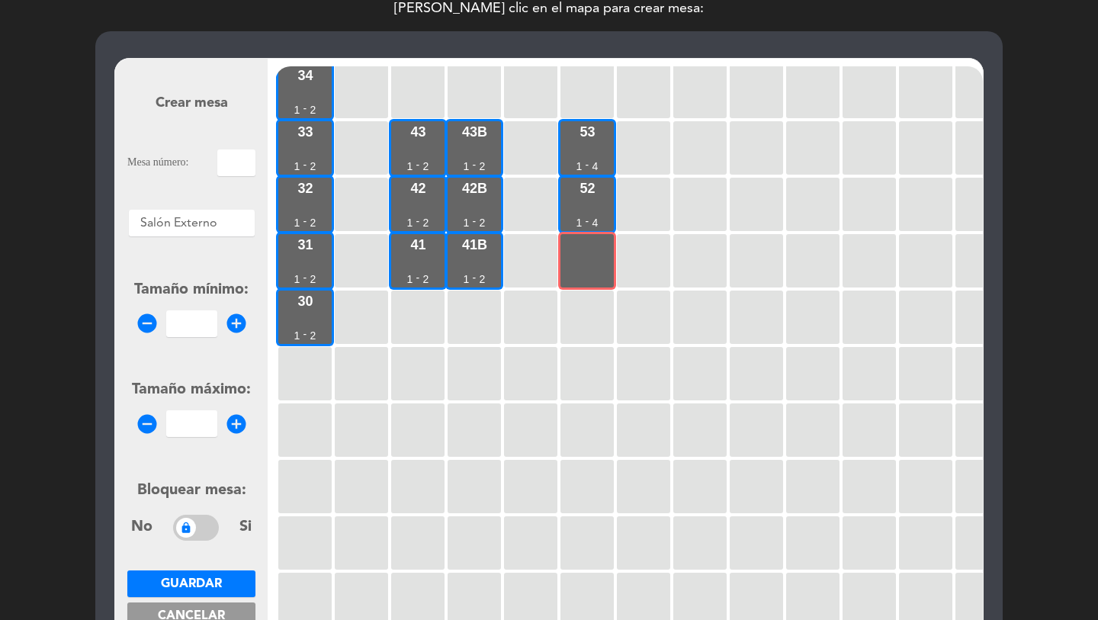
click at [223, 161] on input "text" at bounding box center [236, 163] width 38 height 27
click at [183, 328] on input "1" at bounding box center [191, 323] width 51 height 27
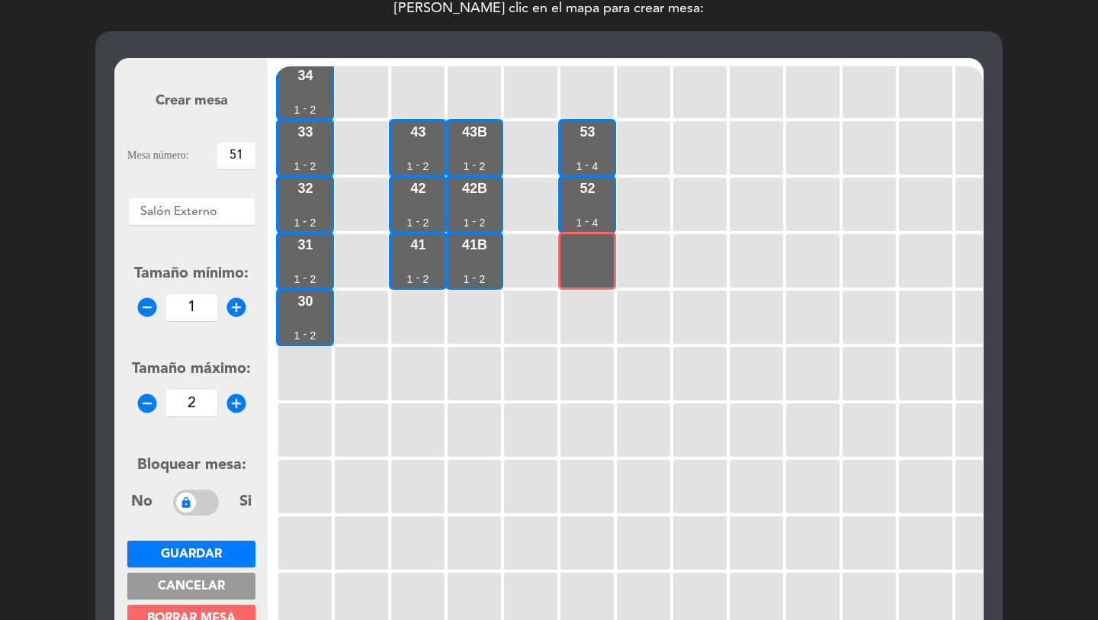
click at [185, 402] on input "2" at bounding box center [191, 403] width 51 height 27
click at [206, 563] on button "Guardar" at bounding box center [191, 554] width 128 height 27
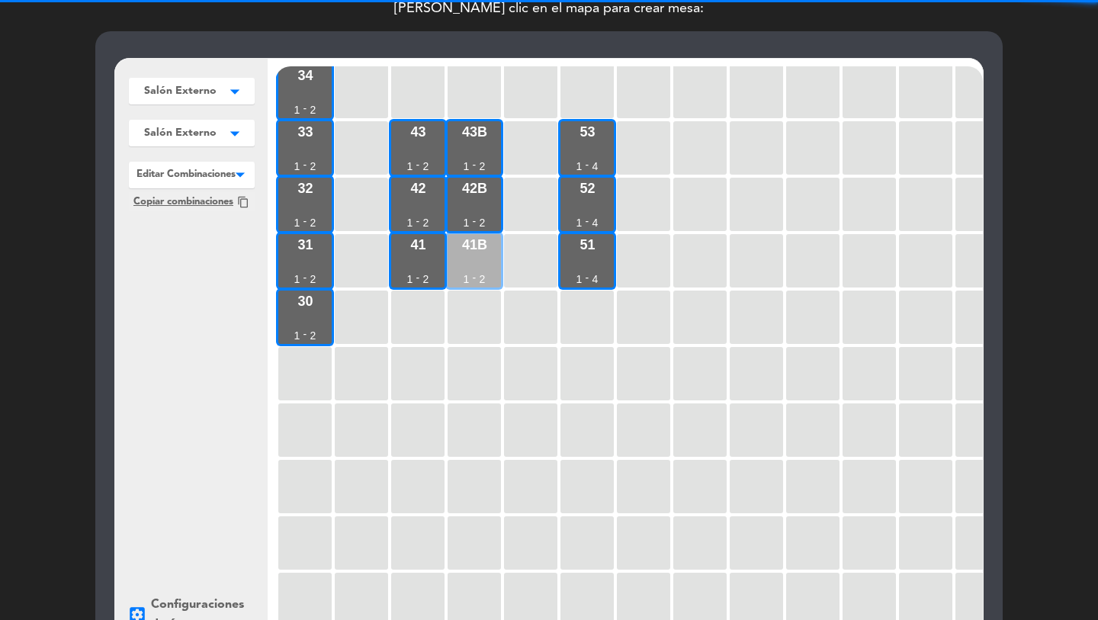
drag, startPoint x: 574, startPoint y: 274, endPoint x: 466, endPoint y: 278, distance: 107.6
click at [574, 274] on div "51 1 - 4" at bounding box center [587, 260] width 53 height 53
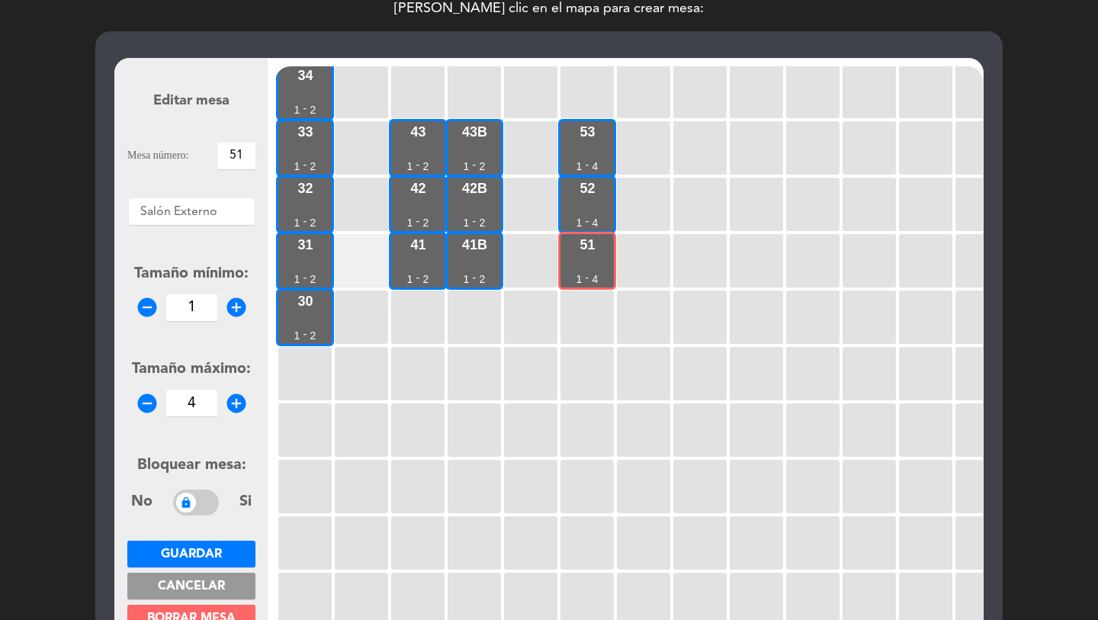
drag, startPoint x: 466, startPoint y: 277, endPoint x: 355, endPoint y: 276, distance: 110.6
click at [466, 277] on div "1" at bounding box center [467, 279] width 6 height 11
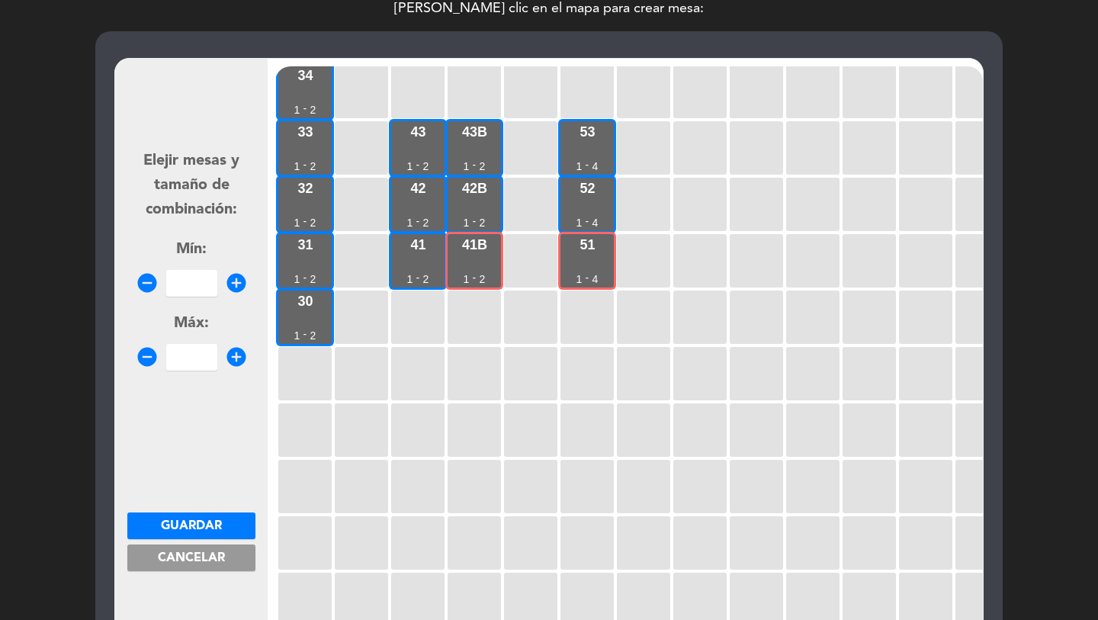
click at [199, 279] on input "number" at bounding box center [191, 283] width 51 height 27
click at [217, 527] on span "Guardar" at bounding box center [191, 526] width 61 height 12
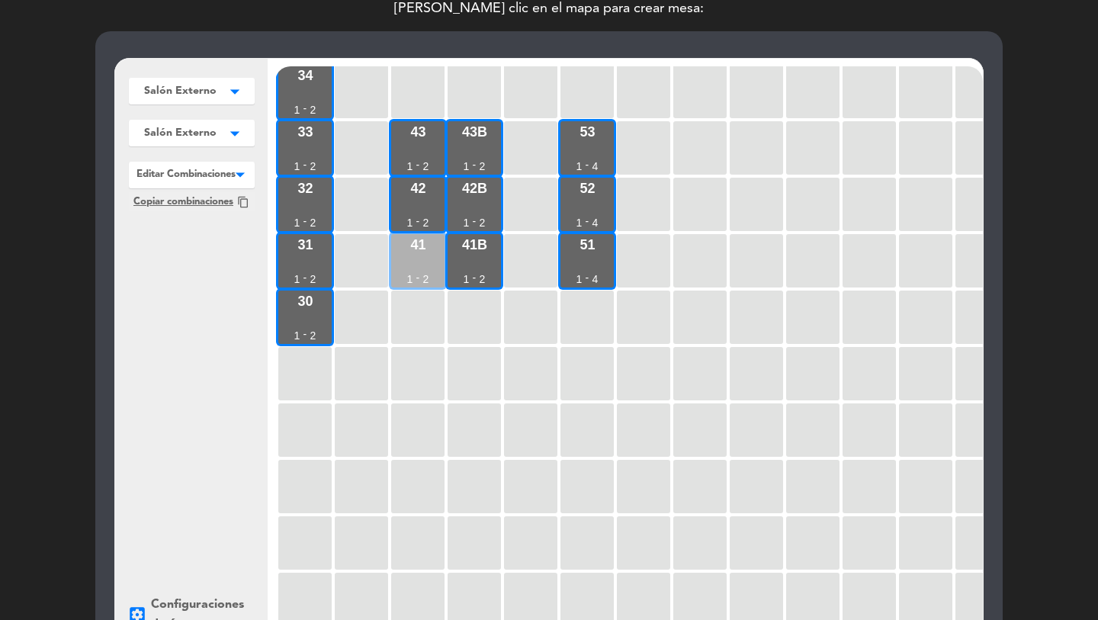
click at [409, 278] on div "1" at bounding box center [410, 279] width 6 height 11
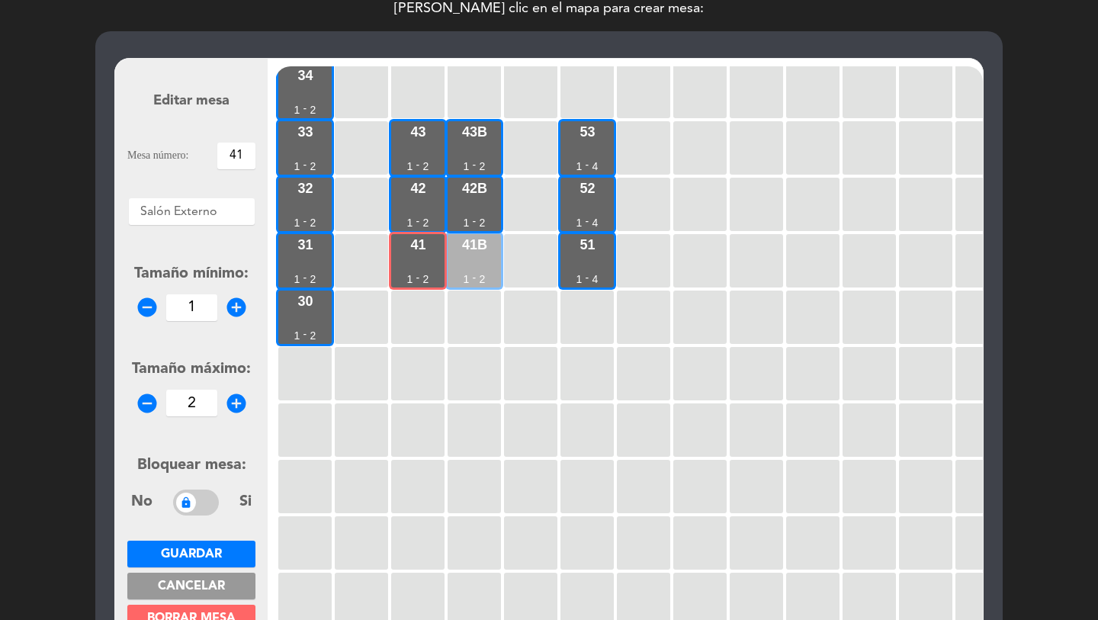
click at [455, 273] on div "41b 1 - 2" at bounding box center [474, 260] width 53 height 53
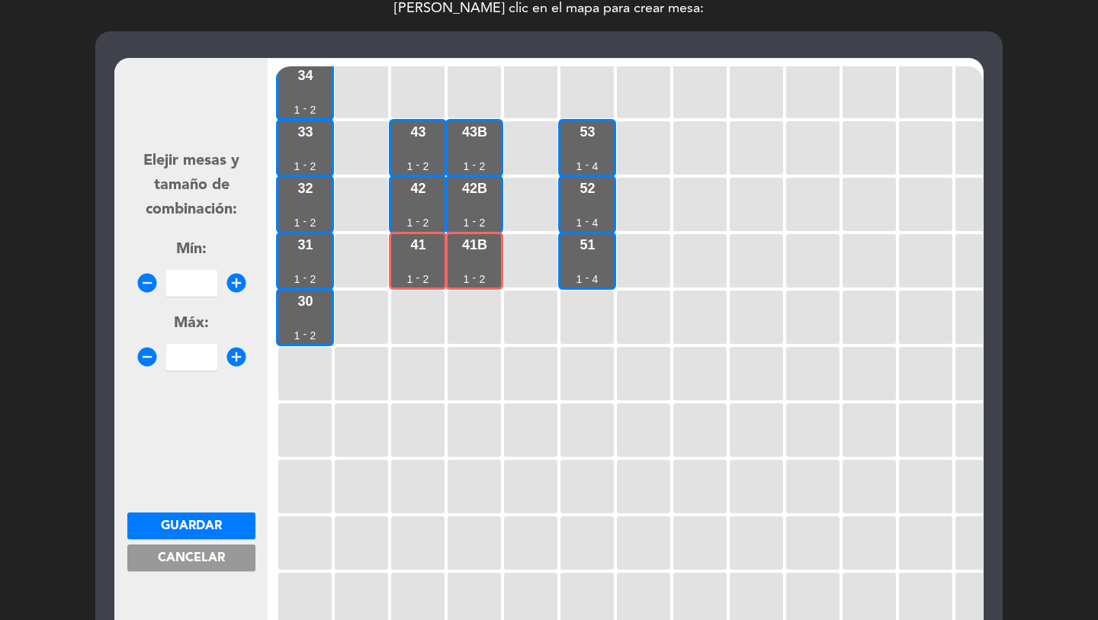
click at [191, 287] on input "number" at bounding box center [191, 283] width 51 height 27
drag, startPoint x: 213, startPoint y: 525, endPoint x: 605, endPoint y: 309, distance: 447.6
click at [215, 523] on span "Guardar" at bounding box center [191, 526] width 61 height 12
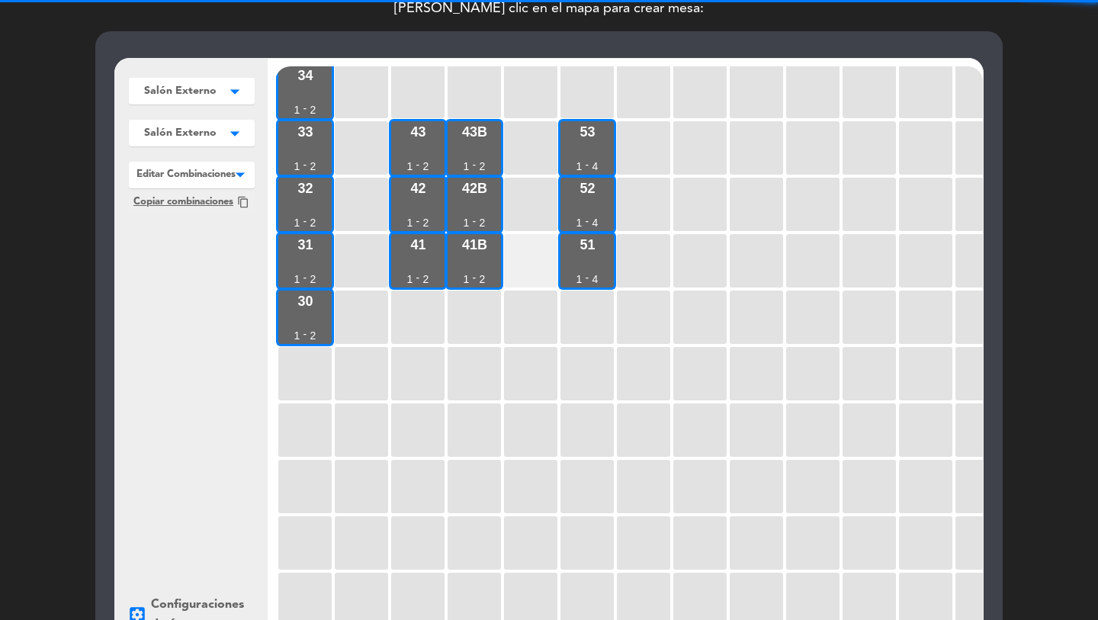
drag, startPoint x: 583, startPoint y: 267, endPoint x: 540, endPoint y: 269, distance: 42.8
click at [572, 269] on div "51 1 - 4" at bounding box center [587, 260] width 53 height 53
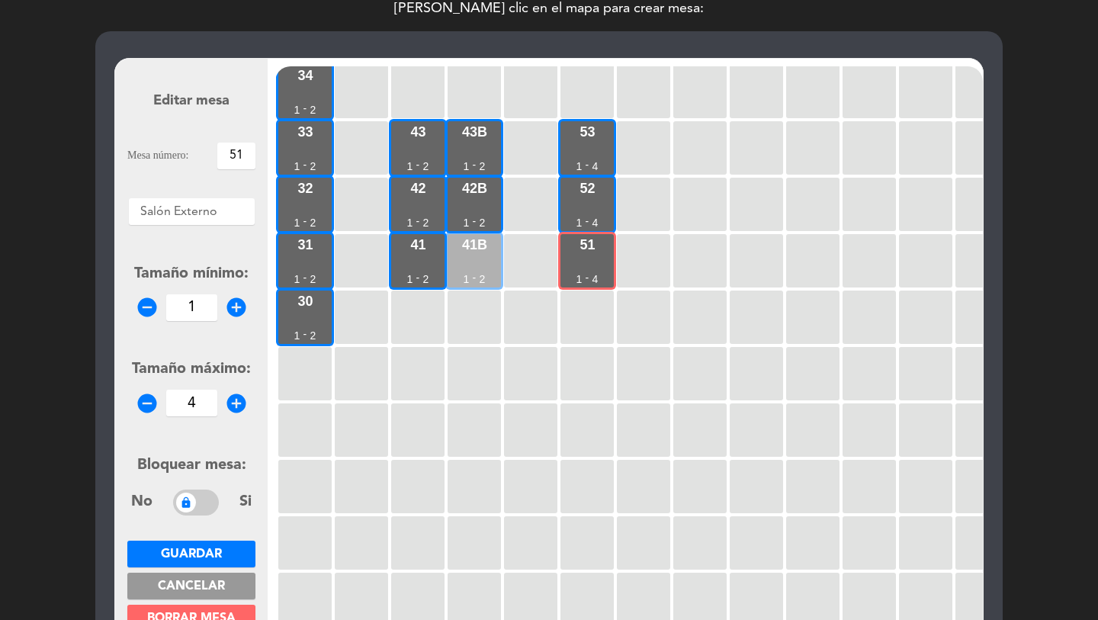
click at [455, 268] on div "41b 1 - 2" at bounding box center [474, 260] width 53 height 53
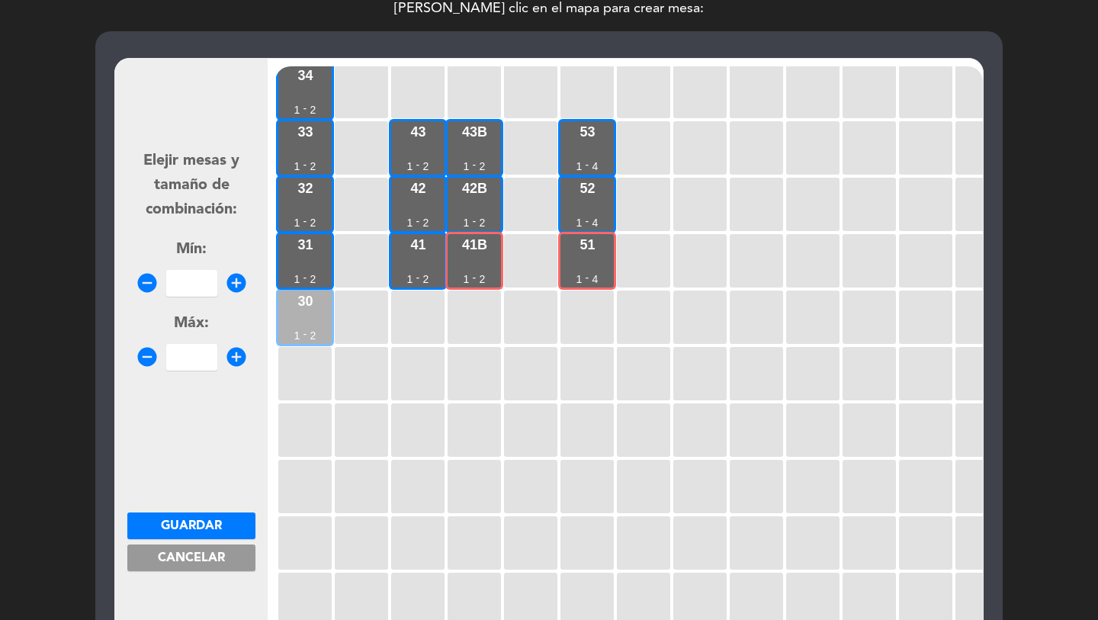
drag, startPoint x: 405, startPoint y: 264, endPoint x: 299, endPoint y: 297, distance: 111.2
click at [405, 264] on div "41 1 - 2" at bounding box center [417, 260] width 53 height 53
click at [179, 278] on input "number" at bounding box center [191, 283] width 51 height 27
click at [206, 526] on span "Guardar" at bounding box center [191, 526] width 61 height 12
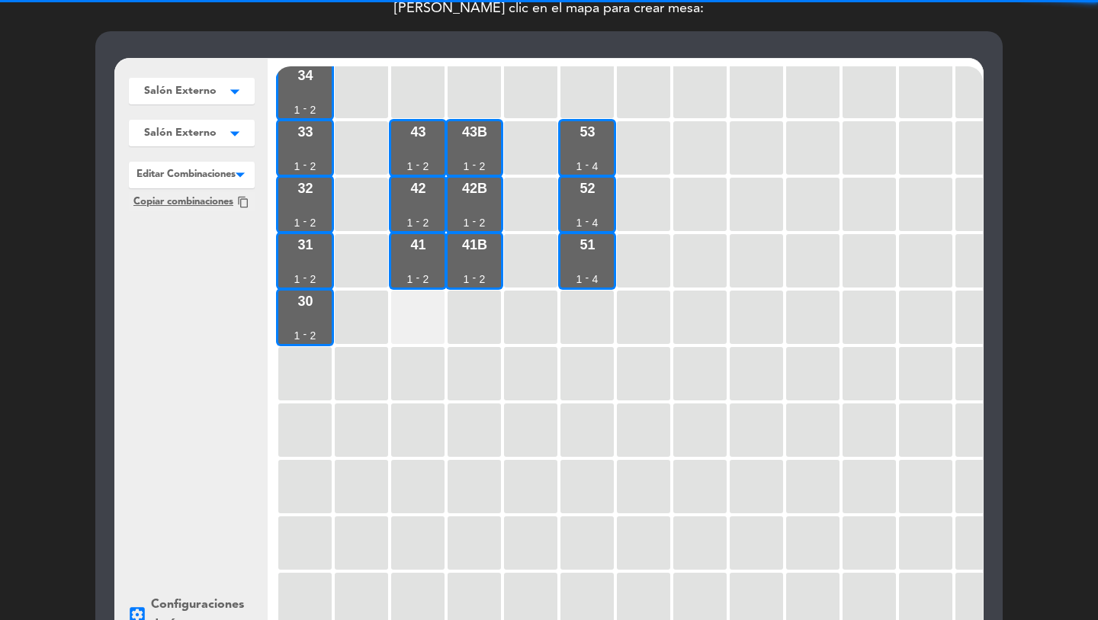
click at [421, 318] on div at bounding box center [417, 317] width 53 height 53
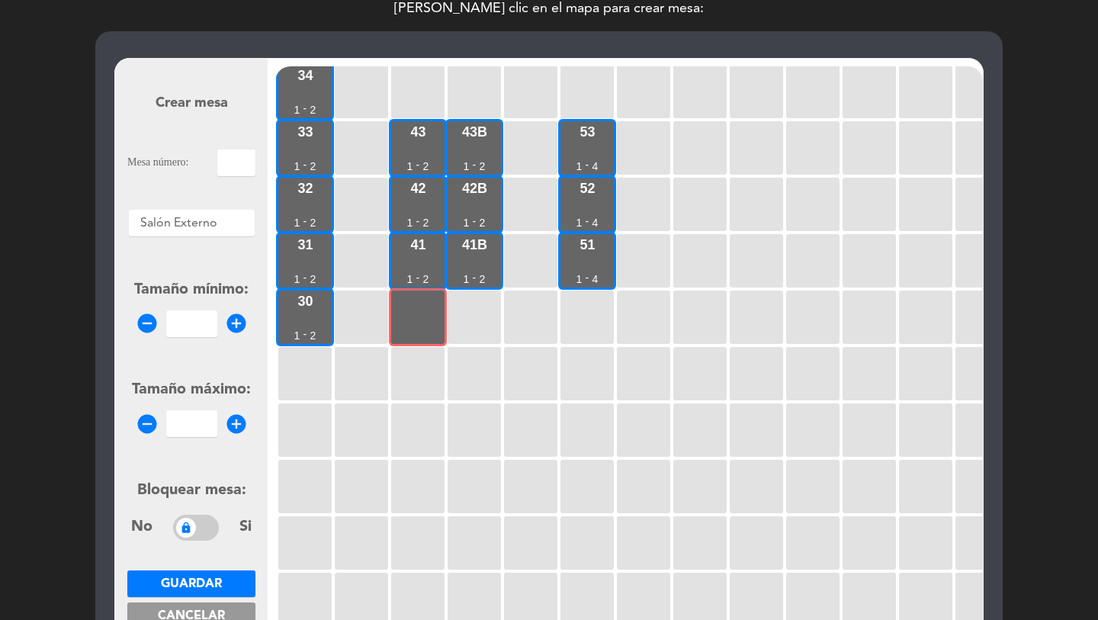
click at [229, 162] on input "text" at bounding box center [236, 163] width 38 height 27
click at [188, 320] on input "1" at bounding box center [191, 323] width 51 height 27
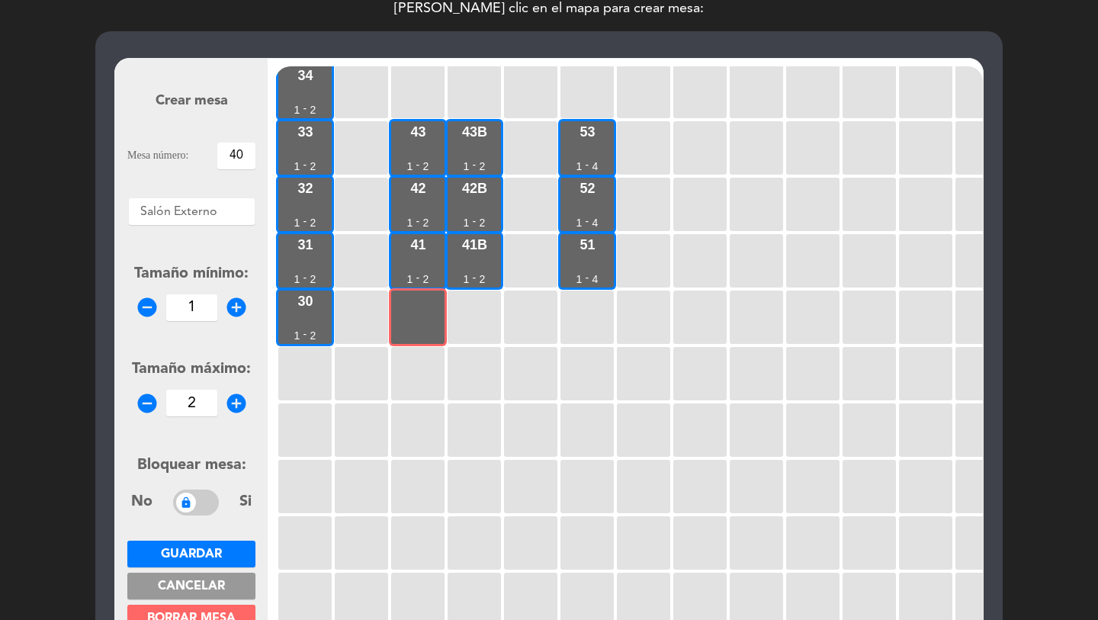
click at [196, 563] on button "Guardar" at bounding box center [191, 554] width 128 height 27
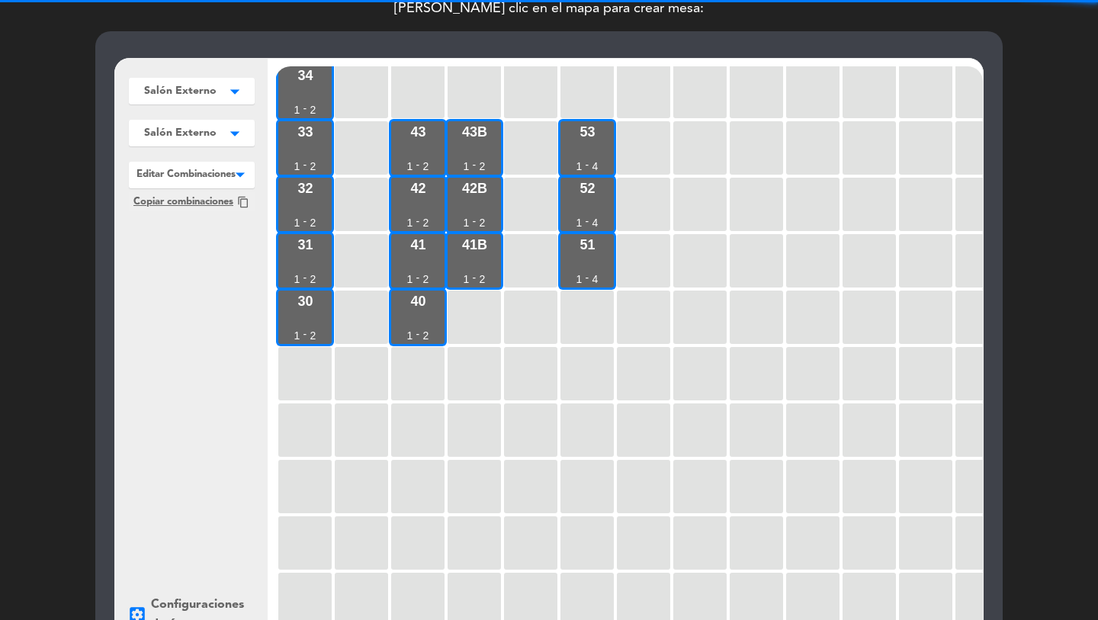
click at [446, 329] on div "34 1 - 2 33 1 - 2 43 1 - 2 43b 1 - 2 53 1 - 4 32 1 - 2 42 1 - 2 42b 1 - 2 52 1 …" at bounding box center [629, 356] width 708 height 580
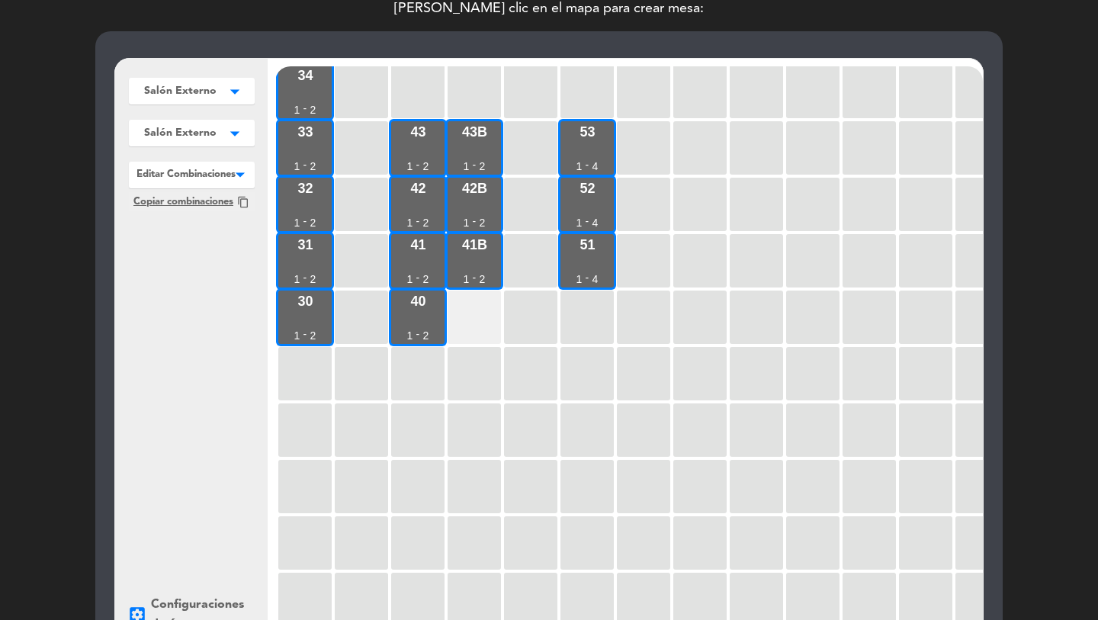
click at [470, 323] on div at bounding box center [474, 317] width 53 height 53
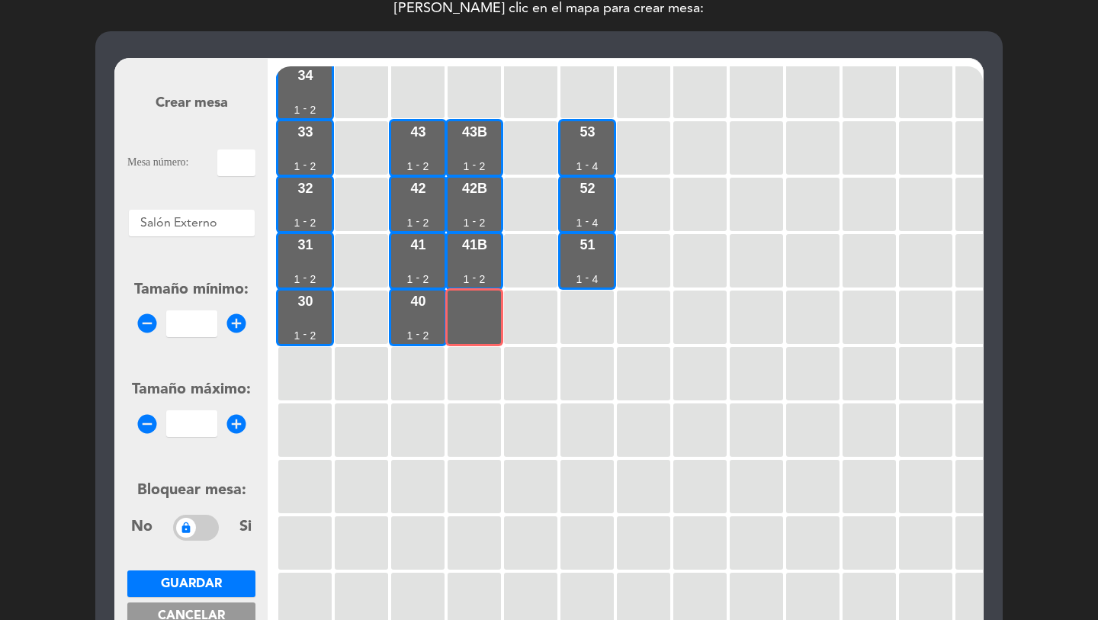
click at [214, 153] on div "Mesa número:" at bounding box center [191, 163] width 128 height 27
click at [227, 164] on input "text" at bounding box center [236, 163] width 38 height 27
click at [185, 325] on input "1" at bounding box center [191, 323] width 51 height 27
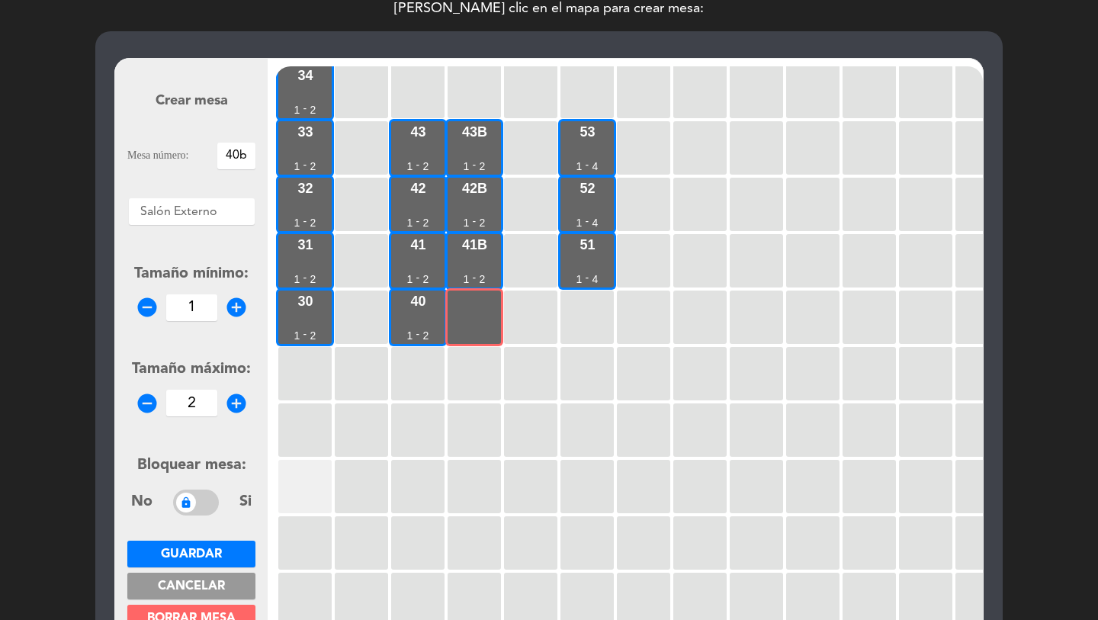
drag, startPoint x: 195, startPoint y: 549, endPoint x: 314, endPoint y: 487, distance: 134.4
click at [195, 549] on span "Guardar" at bounding box center [191, 554] width 61 height 12
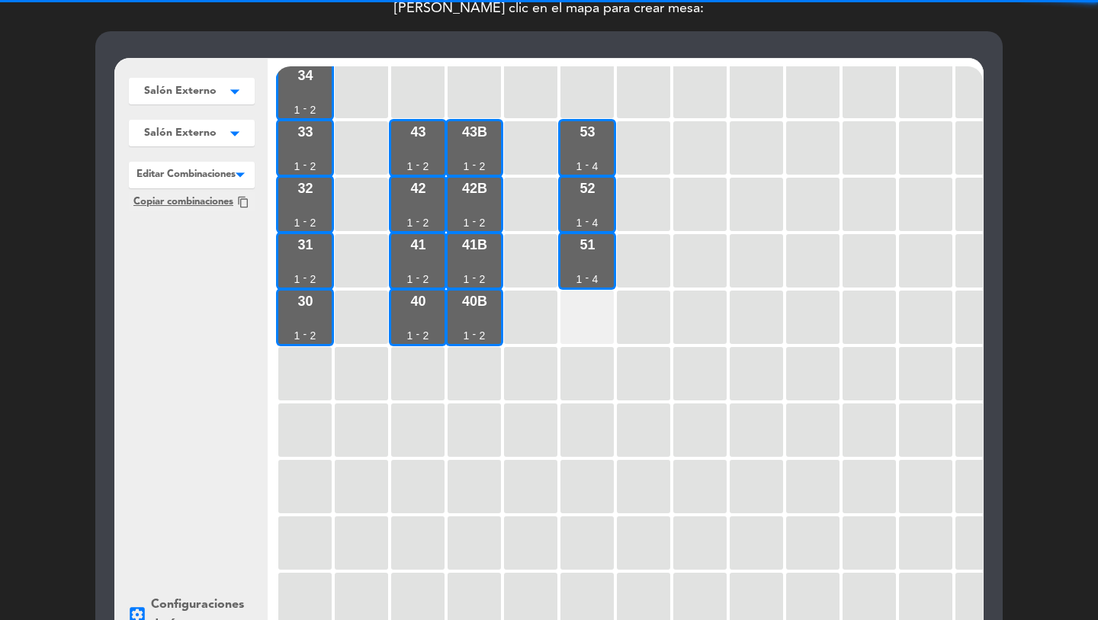
click at [581, 323] on div at bounding box center [587, 317] width 53 height 53
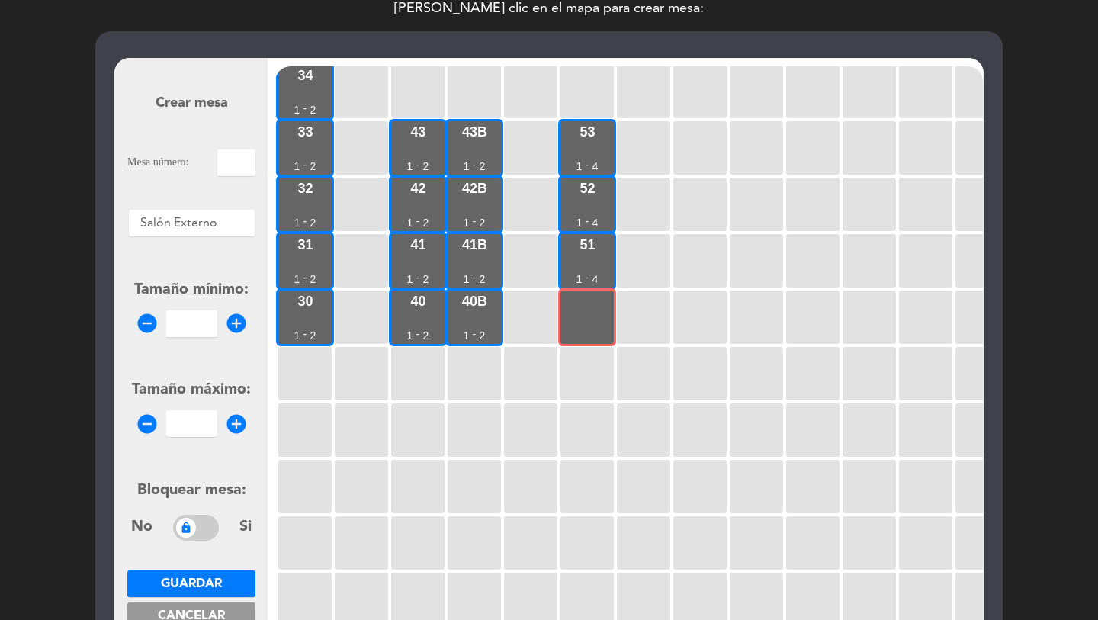
click at [230, 162] on input "text" at bounding box center [236, 163] width 38 height 27
click at [191, 326] on input "number" at bounding box center [191, 323] width 51 height 27
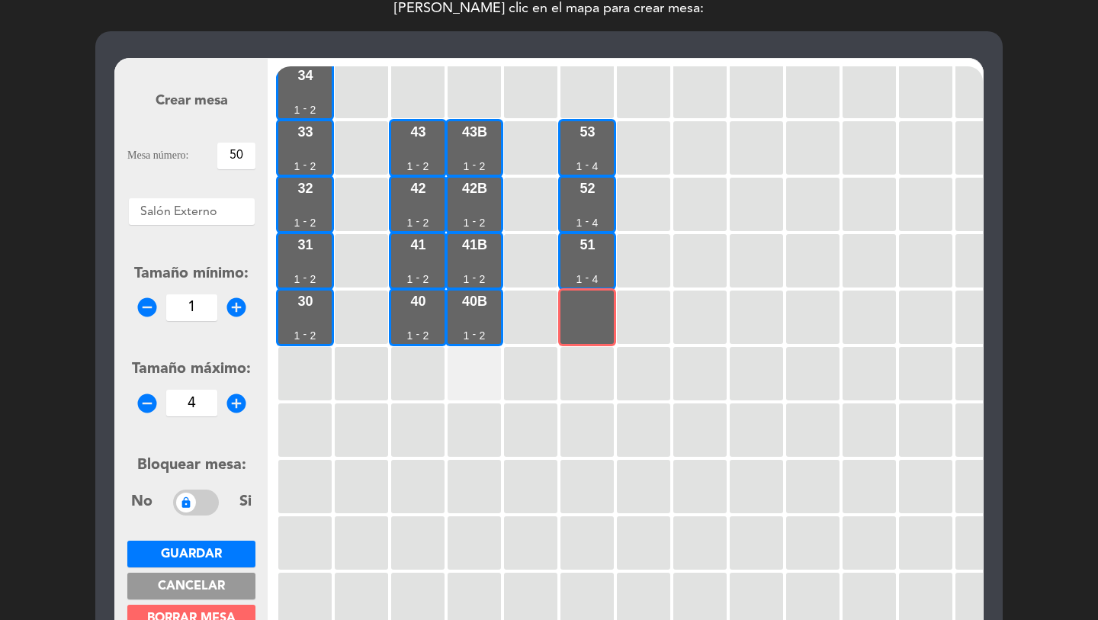
drag, startPoint x: 200, startPoint y: 558, endPoint x: 484, endPoint y: 381, distance: 335.1
click at [209, 552] on span "Guardar" at bounding box center [191, 554] width 61 height 12
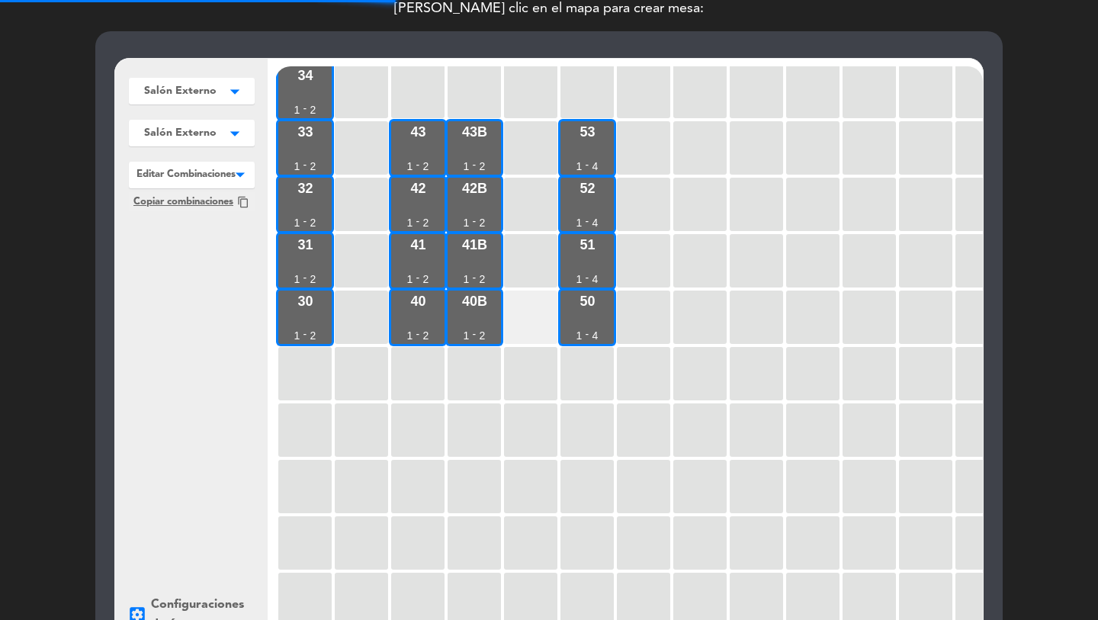
drag, startPoint x: 592, startPoint y: 318, endPoint x: 504, endPoint y: 316, distance: 87.7
click at [589, 319] on div "50 1 - 4" at bounding box center [587, 317] width 53 height 53
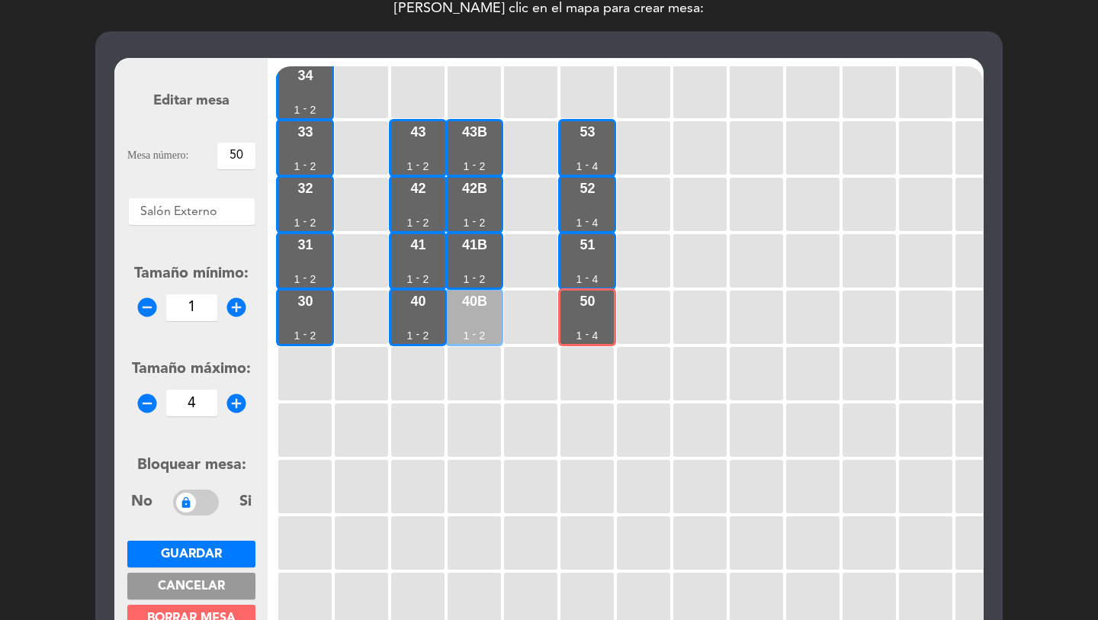
click at [487, 318] on div "40b 1 - 2" at bounding box center [474, 317] width 53 height 53
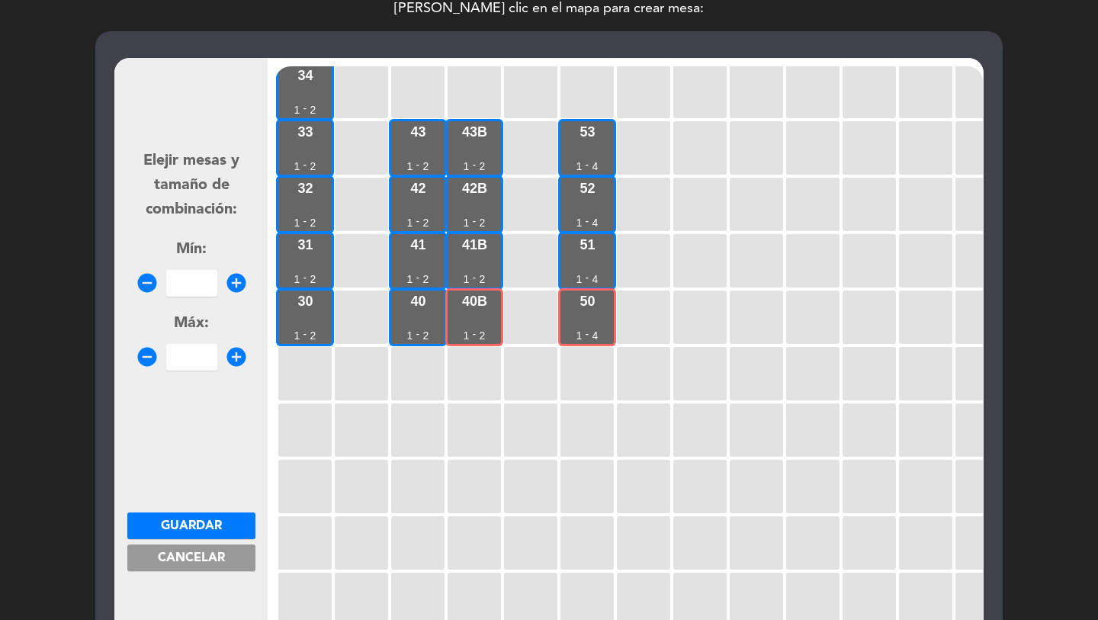
click at [199, 281] on input "number" at bounding box center [191, 283] width 51 height 27
click at [211, 512] on form "Elejir mesas y tamaño de combinación: Mín: remove_circle 5 add_circle Máx: remo…" at bounding box center [191, 353] width 128 height 580
drag, startPoint x: 214, startPoint y: 524, endPoint x: 358, endPoint y: 398, distance: 191.4
click at [215, 523] on span "Guardar" at bounding box center [191, 526] width 61 height 12
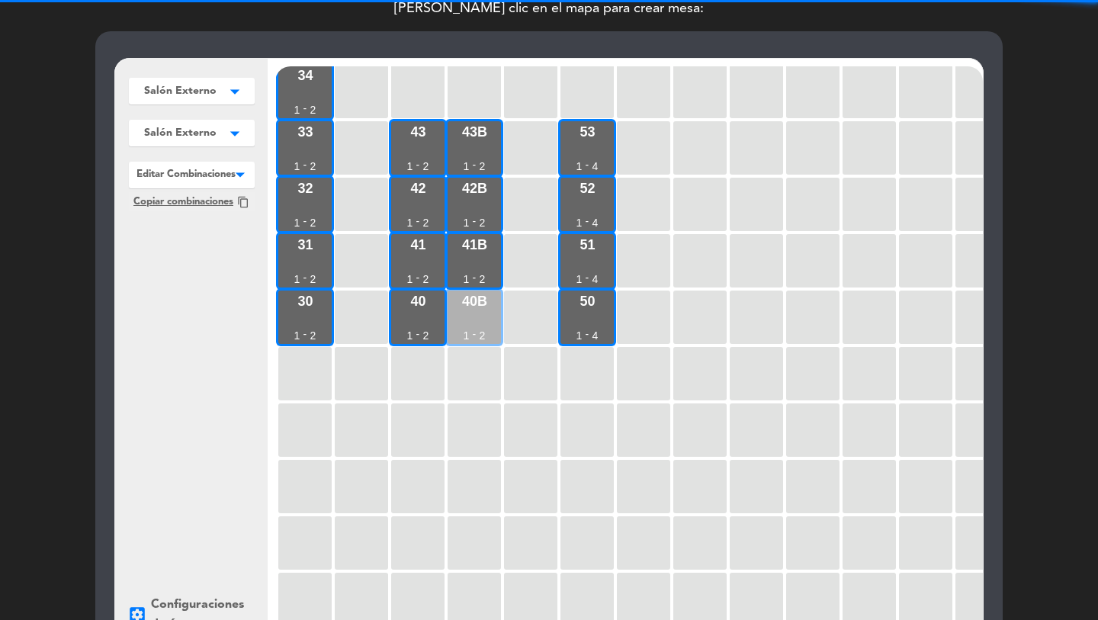
drag, startPoint x: 427, startPoint y: 327, endPoint x: 455, endPoint y: 326, distance: 27.5
click at [427, 327] on div "40 1 - 2" at bounding box center [417, 317] width 53 height 53
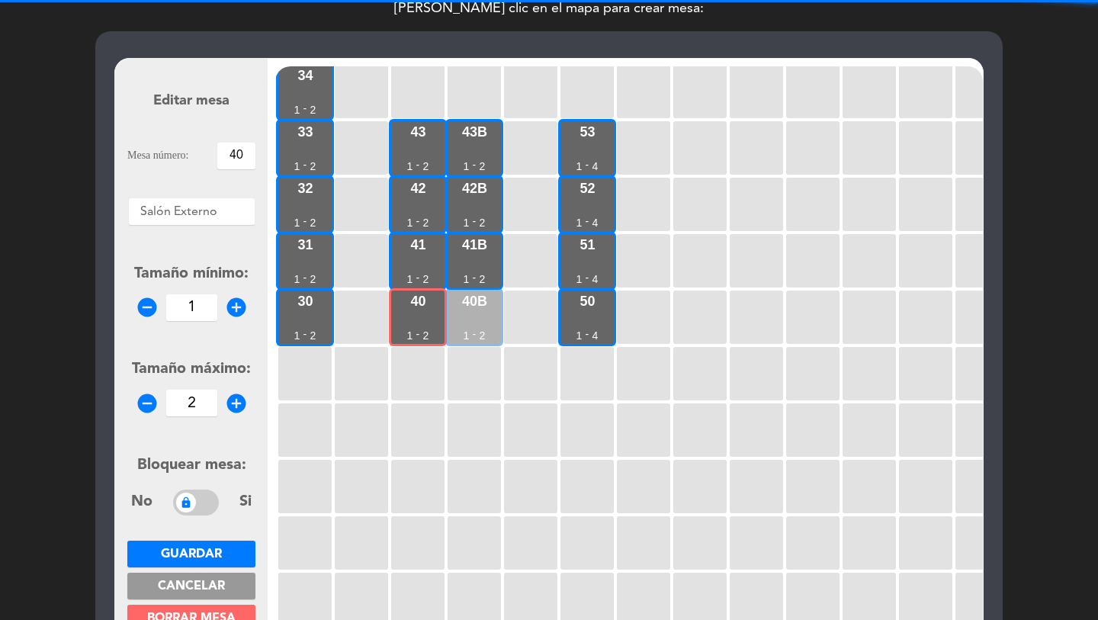
drag, startPoint x: 474, startPoint y: 326, endPoint x: 452, endPoint y: 339, distance: 25.6
click at [475, 325] on div "40b 1 - 2" at bounding box center [474, 317] width 53 height 53
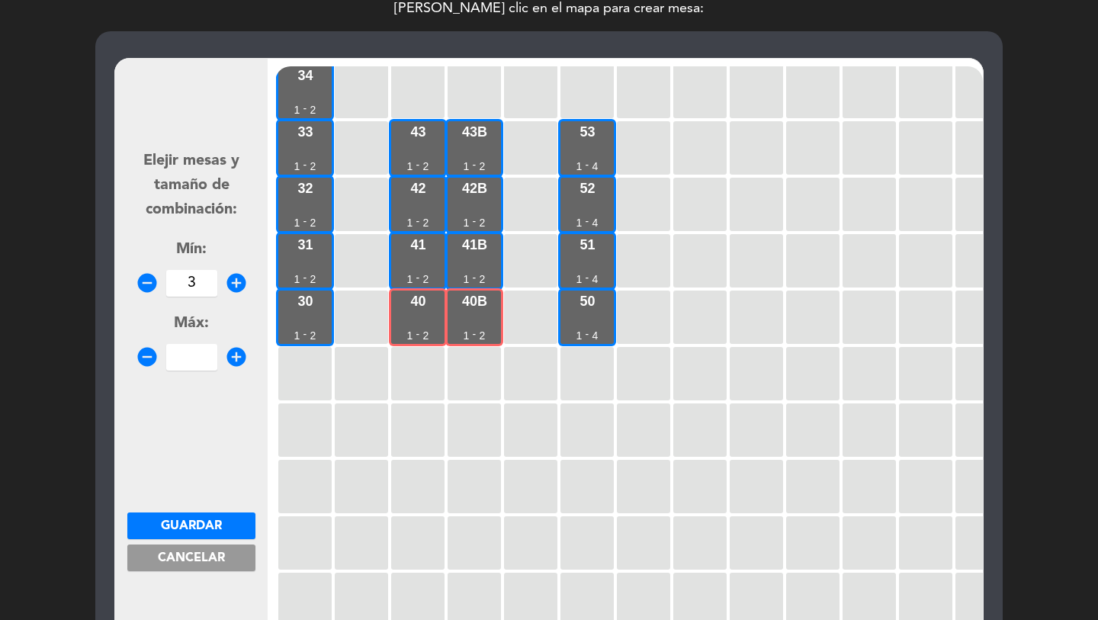
click at [207, 286] on input "3" at bounding box center [191, 283] width 51 height 27
drag, startPoint x: 187, startPoint y: 524, endPoint x: 497, endPoint y: 375, distance: 344.2
click at [200, 521] on span "Guardar" at bounding box center [191, 526] width 61 height 12
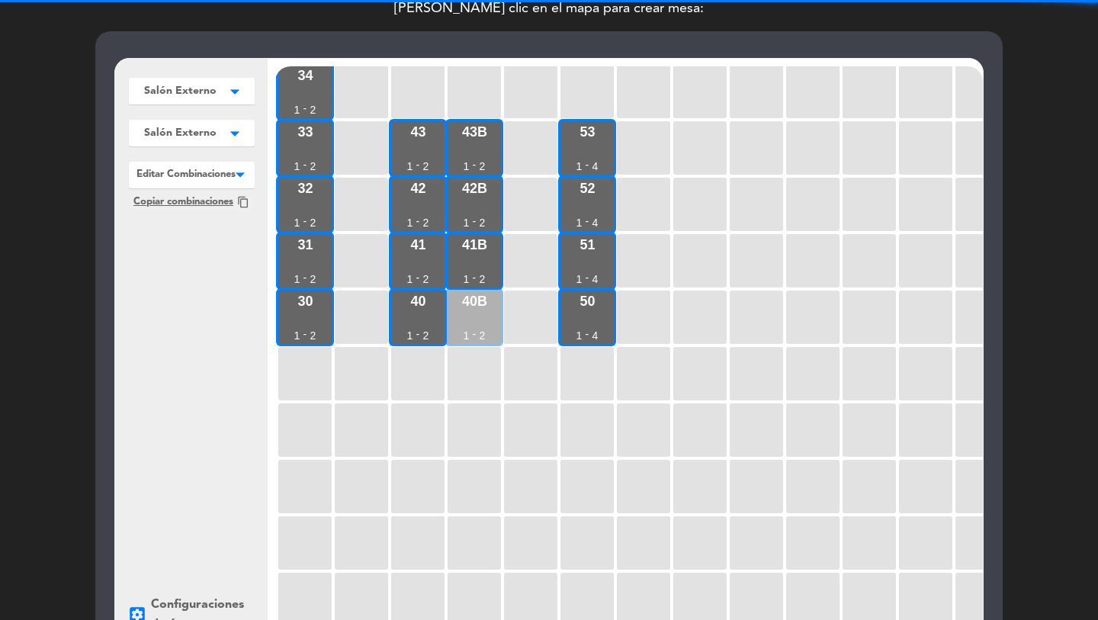
drag, startPoint x: 577, startPoint y: 323, endPoint x: 467, endPoint y: 324, distance: 110.6
click at [558, 324] on div "34 1 - 2 33 1 - 2 43 1 - 2 43b 1 - 2 53 1 - 4 32 1 - 2 42 1 - 2 42b 1 - 2 52 1 …" at bounding box center [629, 356] width 708 height 580
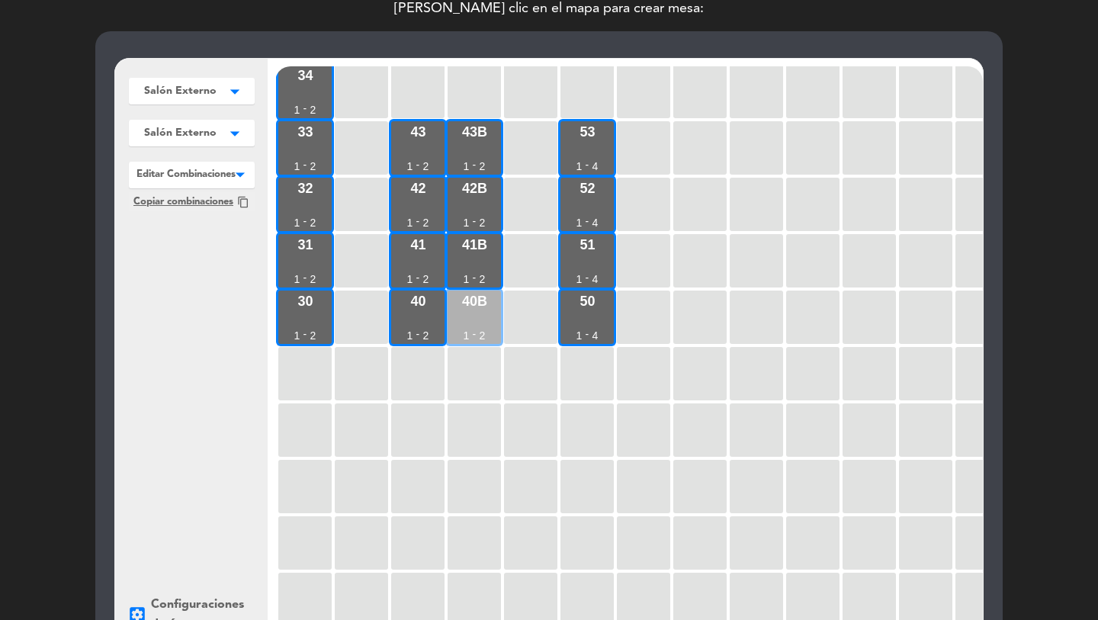
click at [456, 325] on div "40b 1 - 2" at bounding box center [474, 317] width 53 height 53
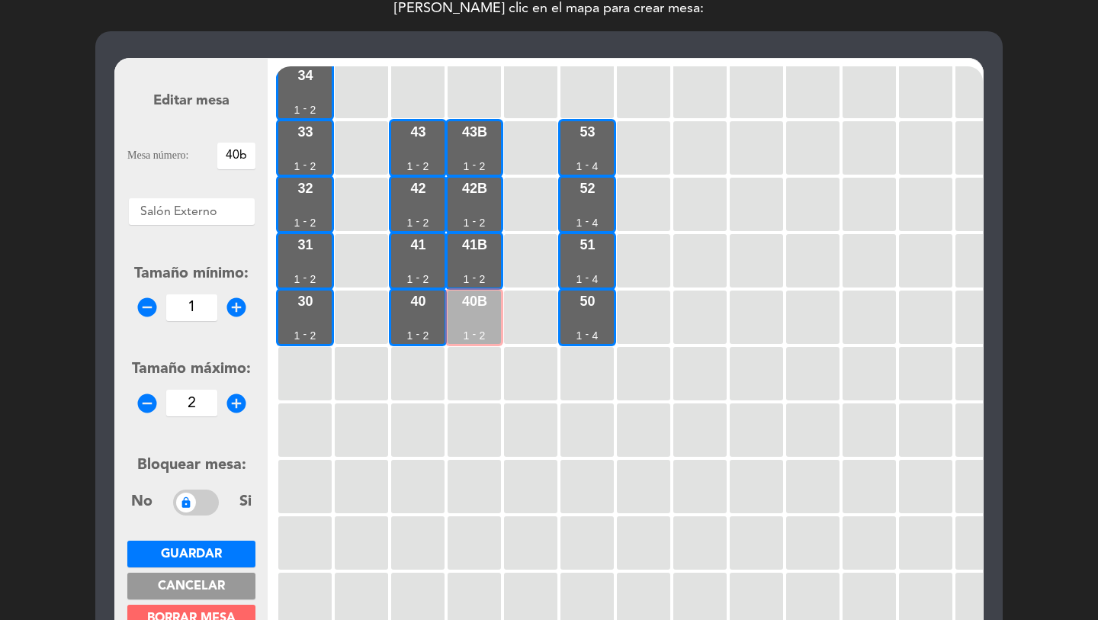
drag, startPoint x: 424, startPoint y: 325, endPoint x: 465, endPoint y: 324, distance: 41.2
click at [426, 325] on div "40 1 - 2" at bounding box center [417, 317] width 53 height 53
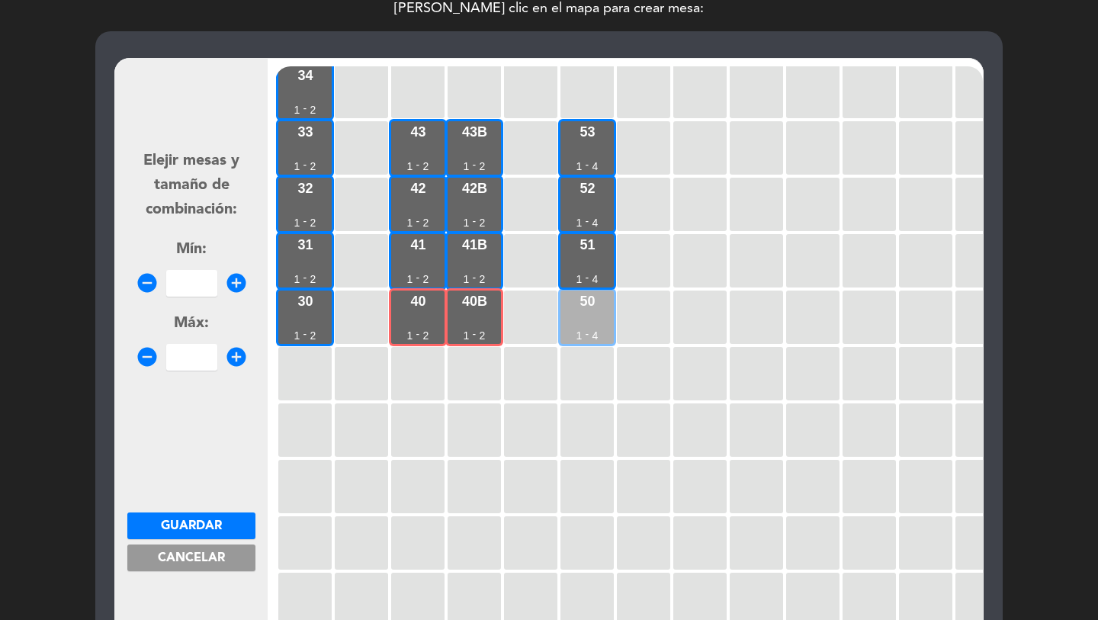
click at [592, 323] on div "50 1 - 4" at bounding box center [587, 317] width 53 height 53
click at [203, 288] on input "number" at bounding box center [191, 283] width 51 height 27
click at [186, 523] on span "Guardar" at bounding box center [191, 526] width 61 height 12
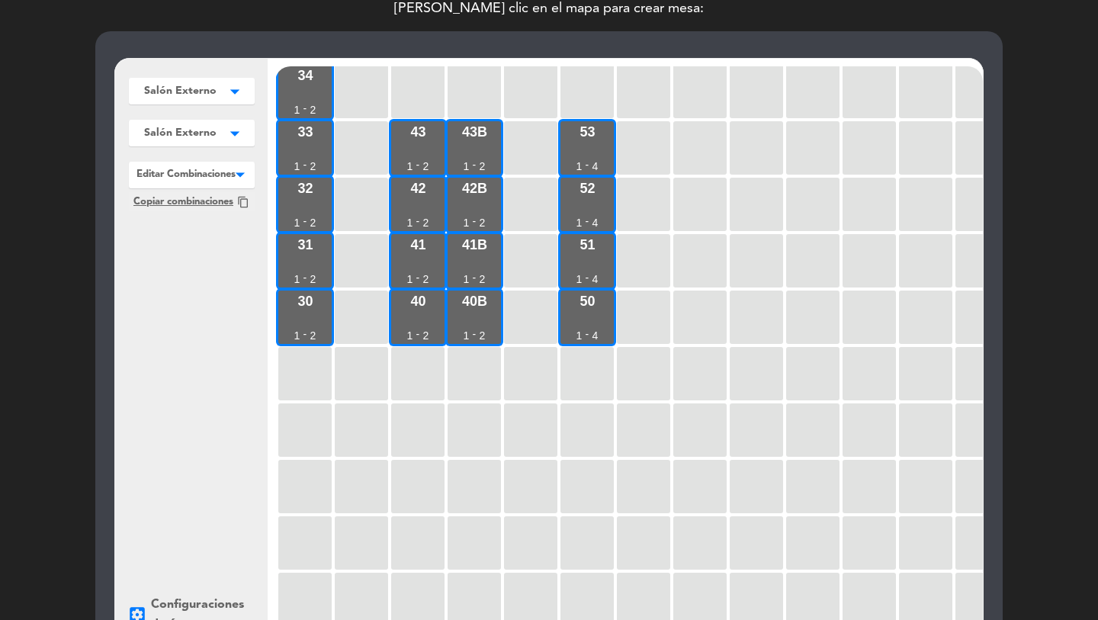
click at [204, 139] on span "Salón Externo" at bounding box center [180, 133] width 72 height 16
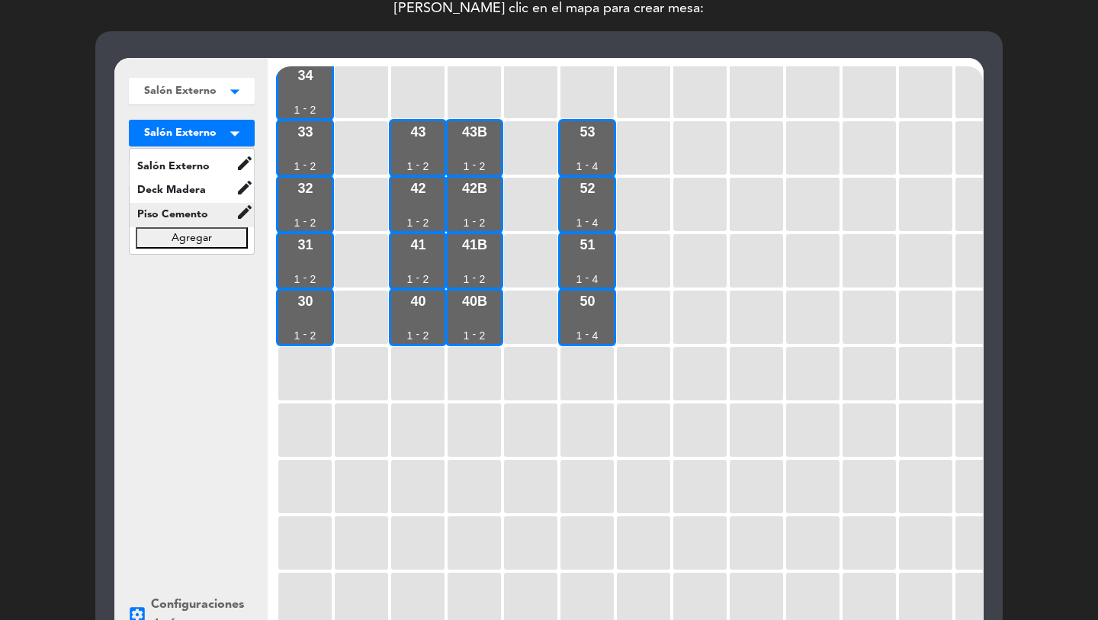
click at [187, 206] on span "Piso Cemento" at bounding box center [183, 215] width 106 height 18
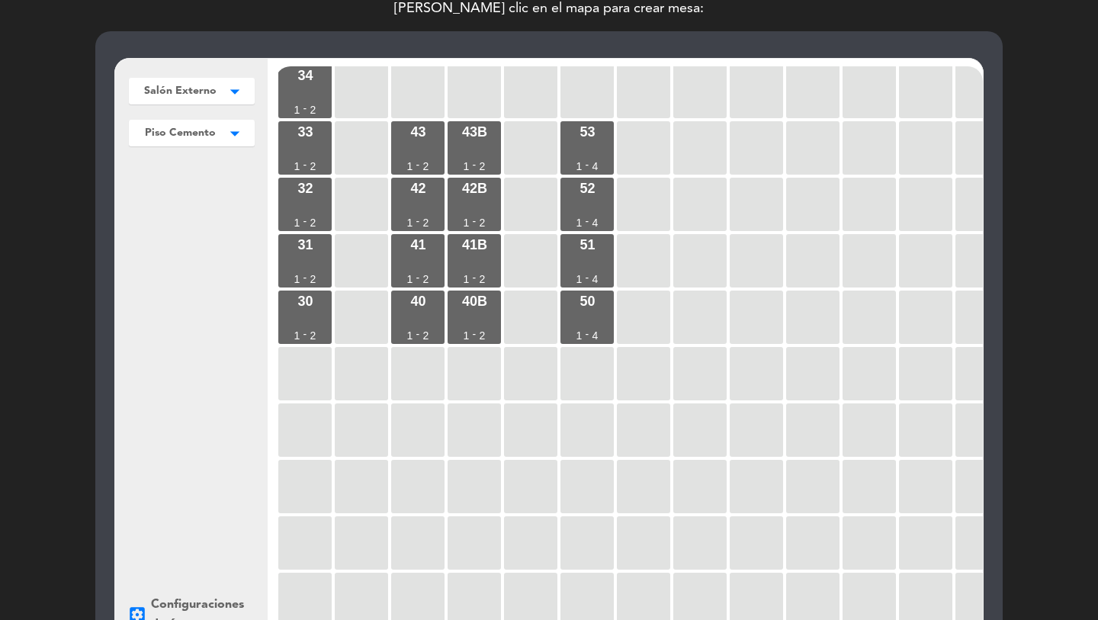
click at [306, 397] on div at bounding box center [304, 373] width 53 height 53
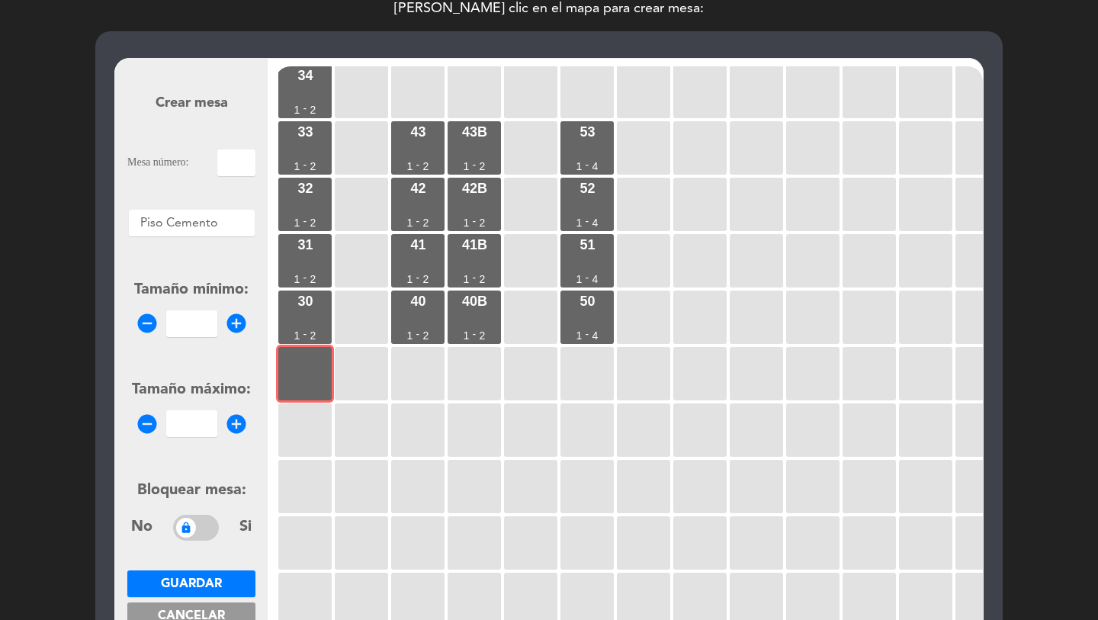
click at [306, 402] on div "34 1 - 2 33 1 - 2 43 1 - 2 43b 1 - 2 53 1 - 4 32 1 - 2 42 1 - 2 42b 1 - 2 52 1 …" at bounding box center [629, 356] width 708 height 580
drag, startPoint x: 307, startPoint y: 429, endPoint x: 265, endPoint y: 334, distance: 103.9
click at [307, 429] on div at bounding box center [304, 430] width 53 height 53
click at [242, 174] on input "text" at bounding box center [236, 163] width 38 height 27
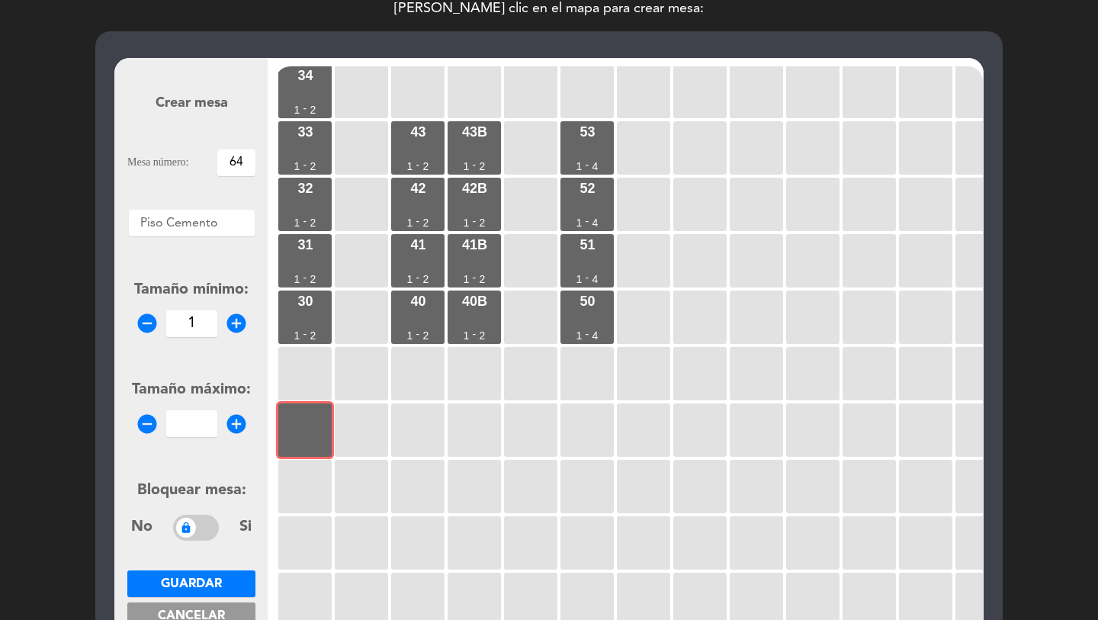
click at [190, 326] on input "1" at bounding box center [191, 323] width 51 height 27
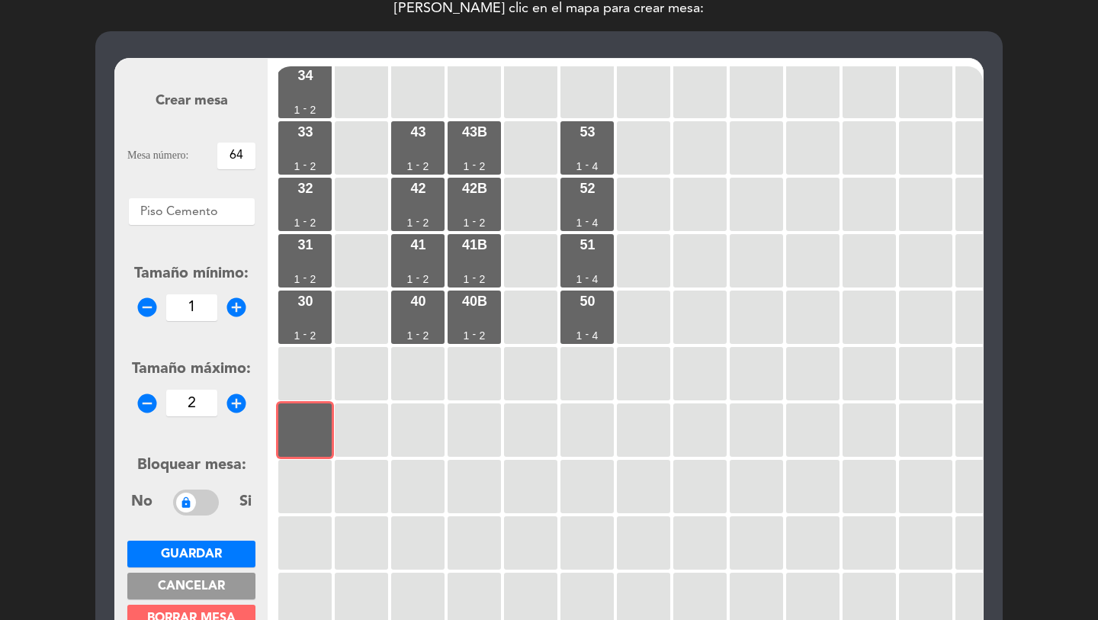
click at [208, 548] on span "Guardar" at bounding box center [191, 554] width 61 height 12
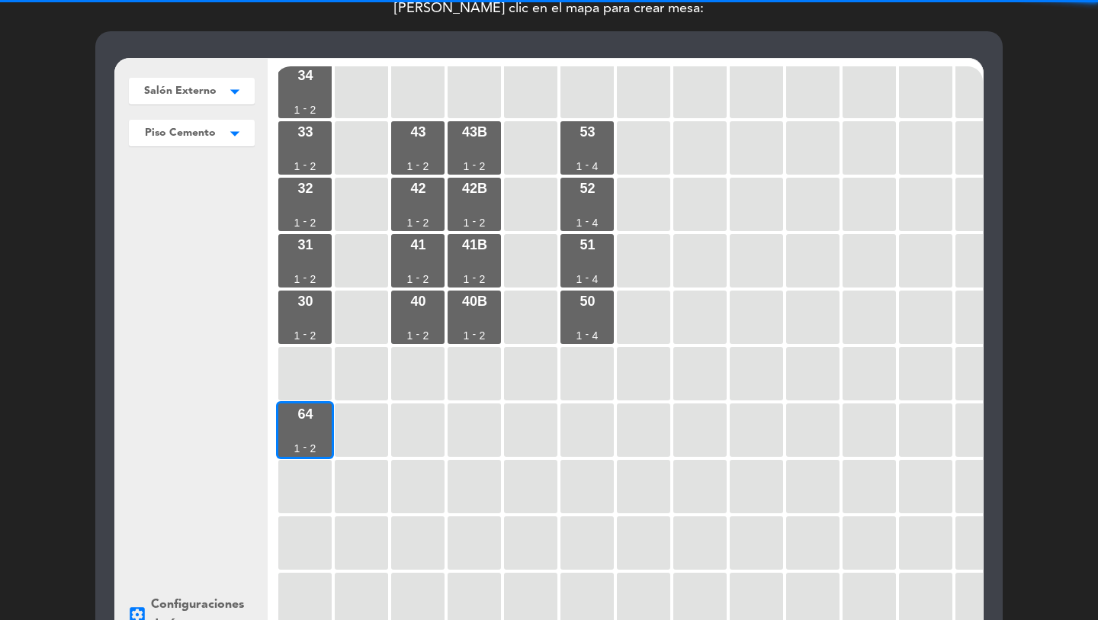
drag, startPoint x: 314, startPoint y: 493, endPoint x: 272, endPoint y: 402, distance: 100.3
click at [313, 492] on div at bounding box center [304, 486] width 53 height 53
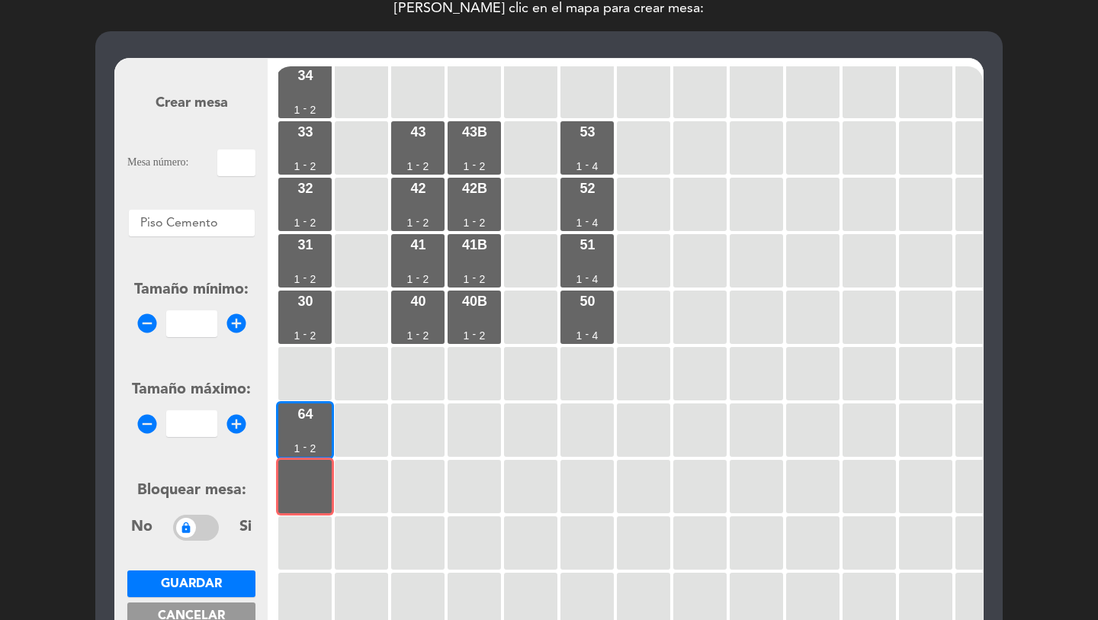
click at [252, 157] on input "text" at bounding box center [236, 163] width 38 height 27
click at [196, 329] on input "number" at bounding box center [191, 323] width 51 height 27
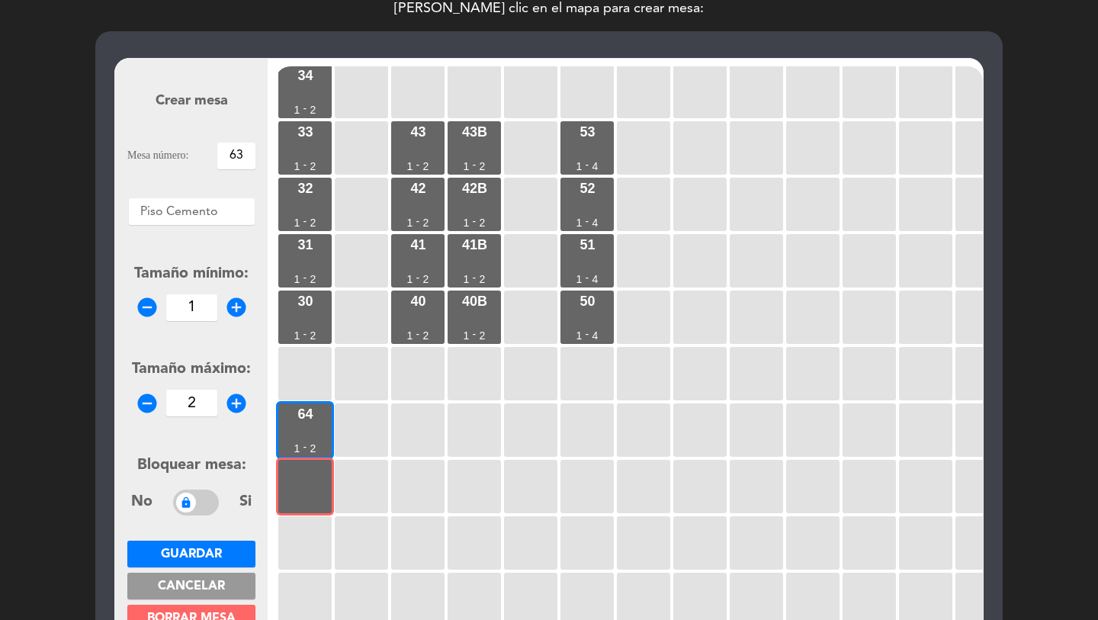
click at [191, 551] on span "Guardar" at bounding box center [191, 554] width 61 height 12
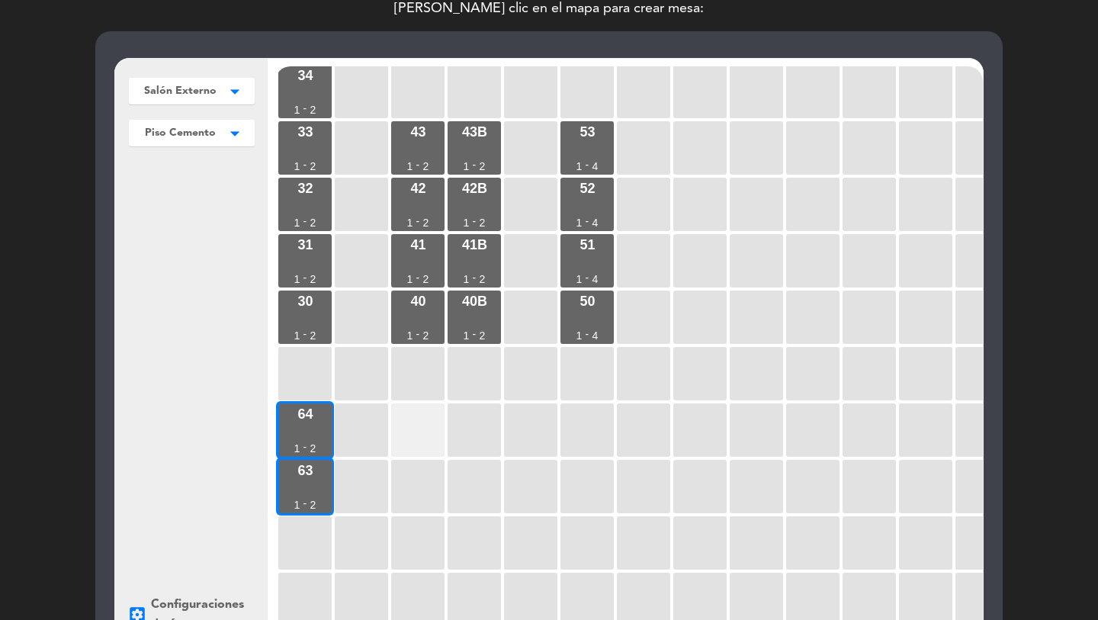
click at [423, 439] on div at bounding box center [417, 430] width 53 height 53
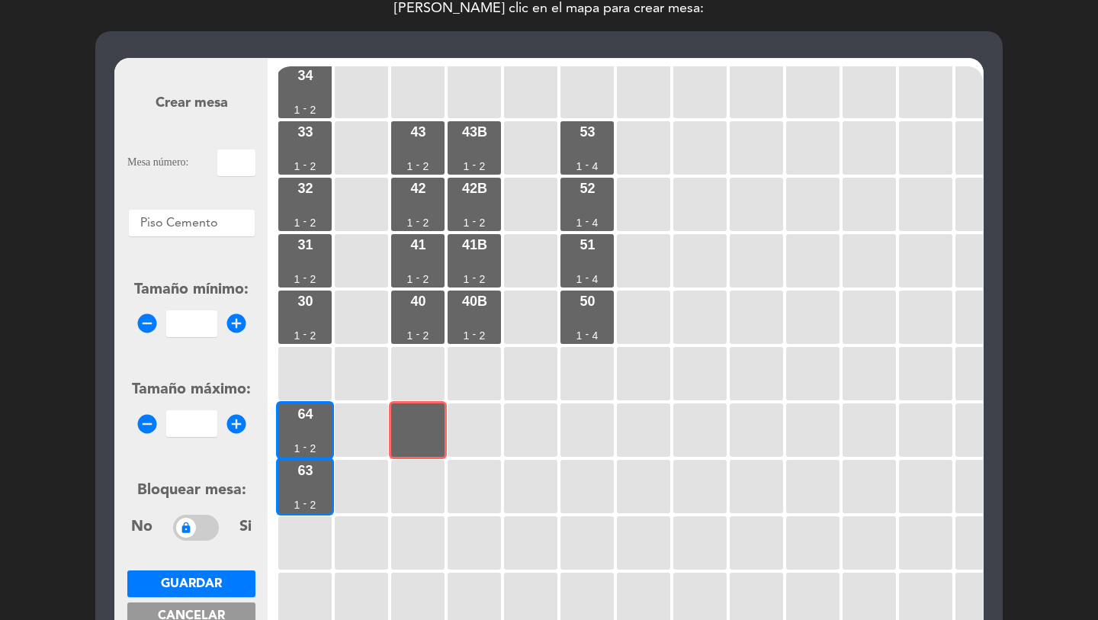
click at [254, 160] on input "text" at bounding box center [236, 163] width 38 height 27
click at [190, 319] on input "1" at bounding box center [191, 323] width 51 height 27
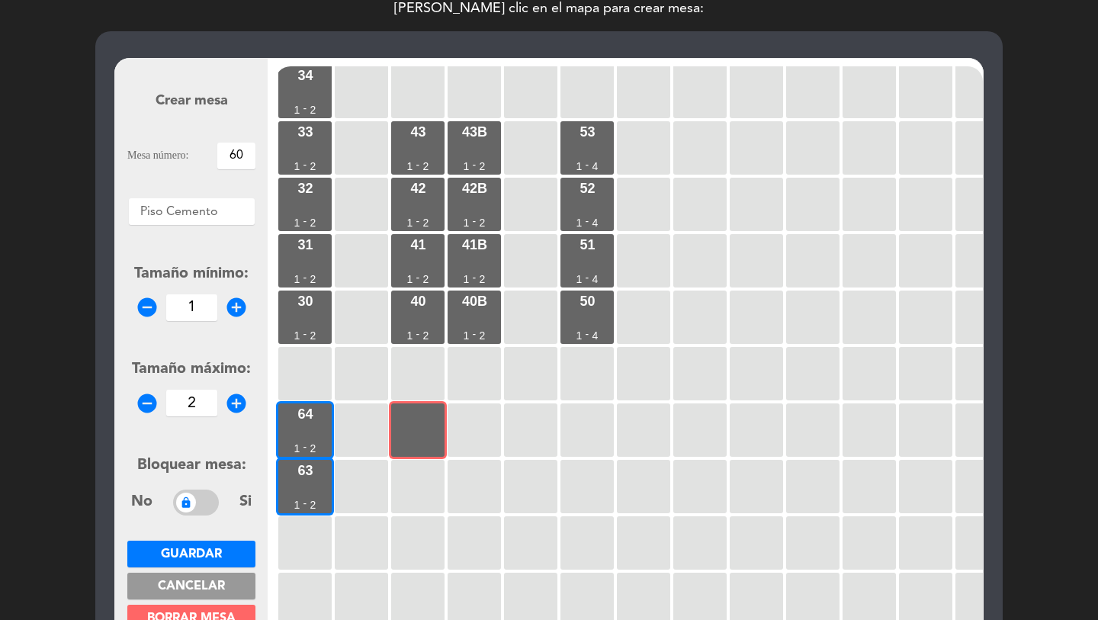
click at [162, 548] on span "Guardar" at bounding box center [191, 554] width 61 height 12
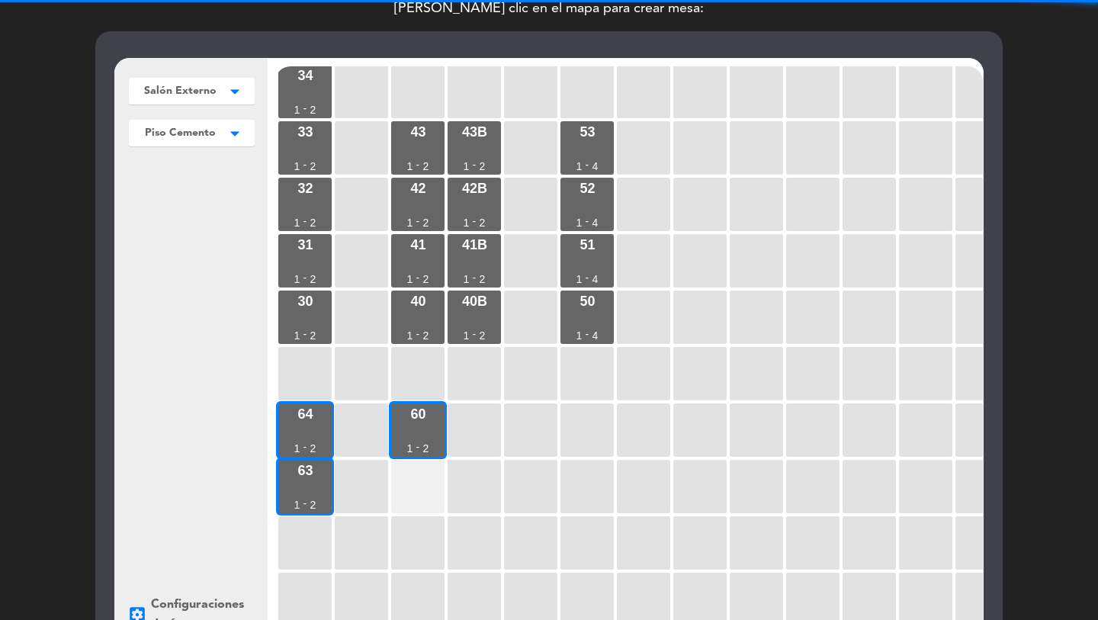
click at [420, 487] on div at bounding box center [417, 486] width 53 height 53
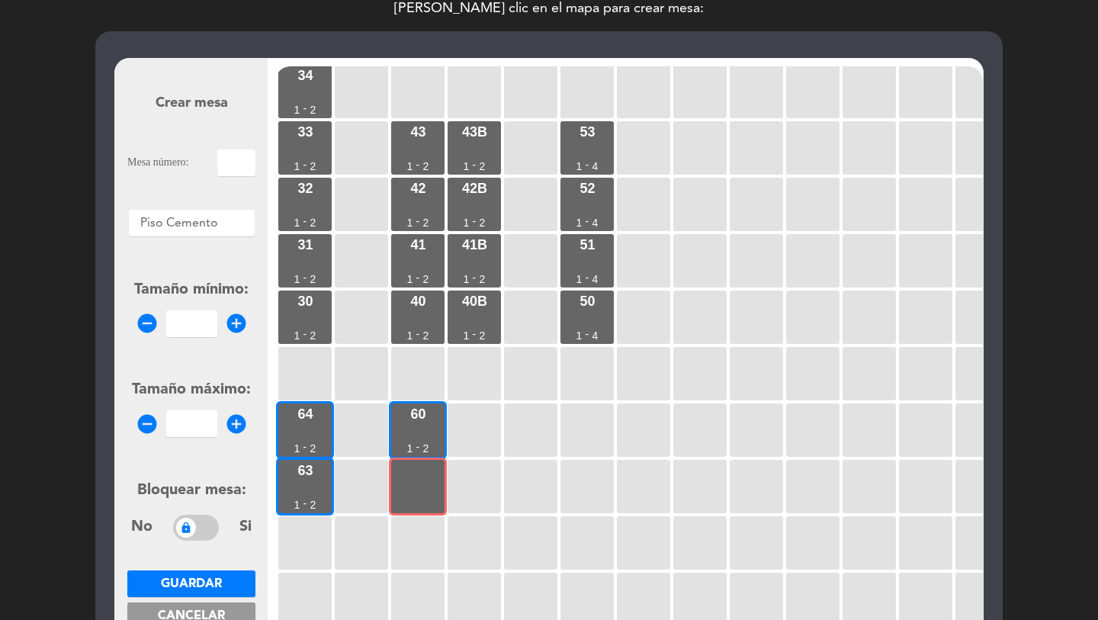
click at [230, 169] on input "text" at bounding box center [236, 163] width 38 height 27
drag, startPoint x: 191, startPoint y: 320, endPoint x: 195, endPoint y: 382, distance: 62.0
click at [191, 320] on input "1" at bounding box center [191, 323] width 51 height 27
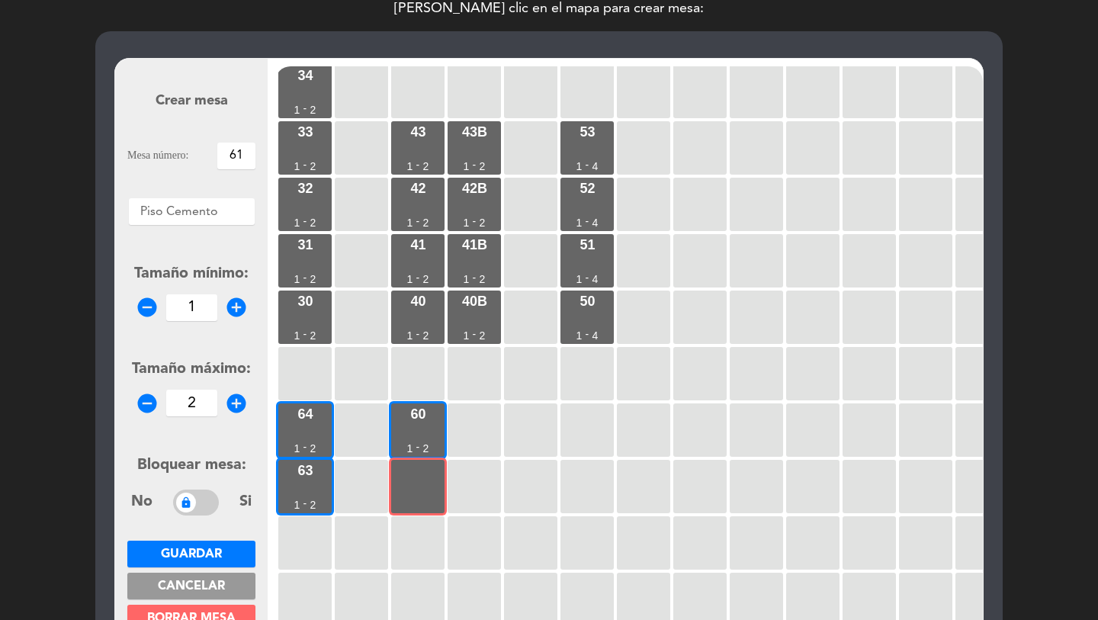
click at [209, 548] on span "Guardar" at bounding box center [191, 554] width 61 height 12
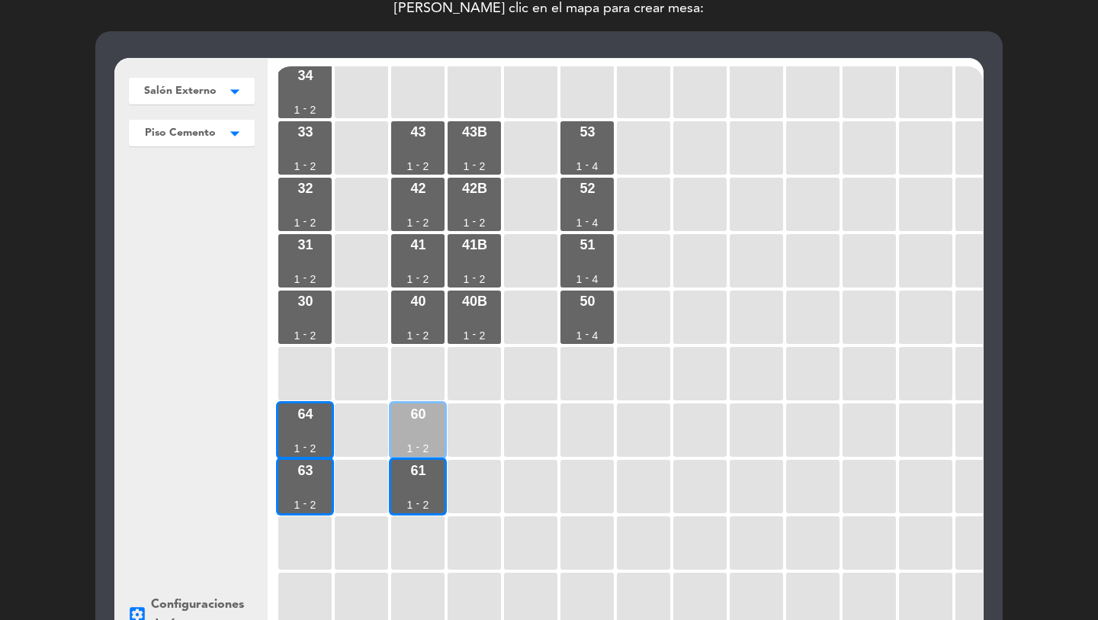
drag, startPoint x: 308, startPoint y: 411, endPoint x: 404, endPoint y: 423, distance: 96.1
click at [313, 412] on div "64 1 - 2" at bounding box center [304, 430] width 53 height 53
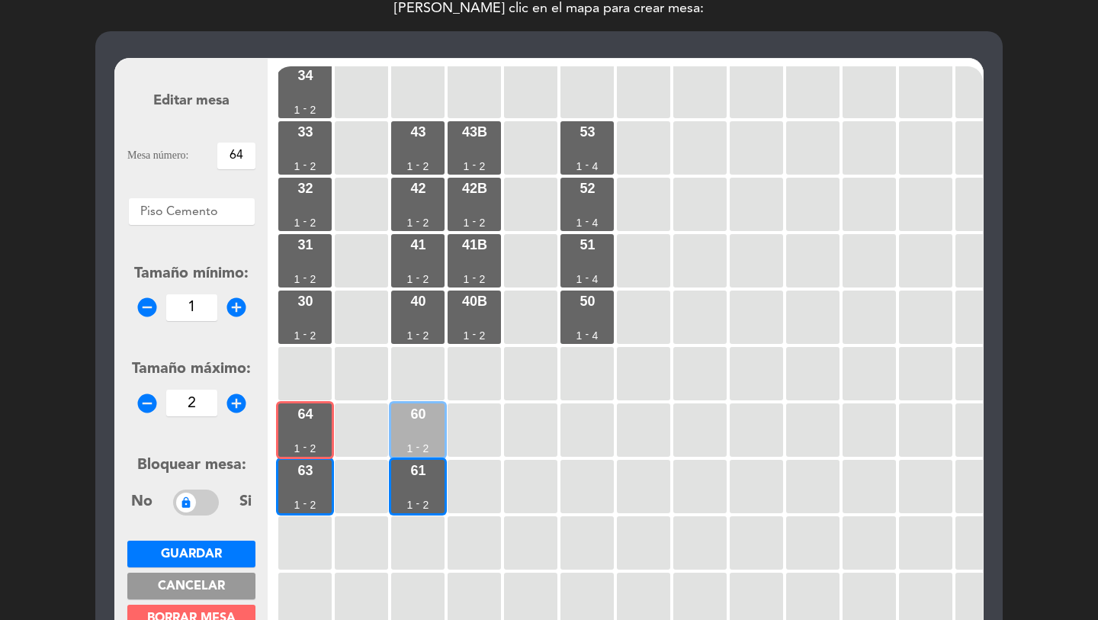
click at [413, 425] on div "60 1 - 2" at bounding box center [417, 430] width 53 height 53
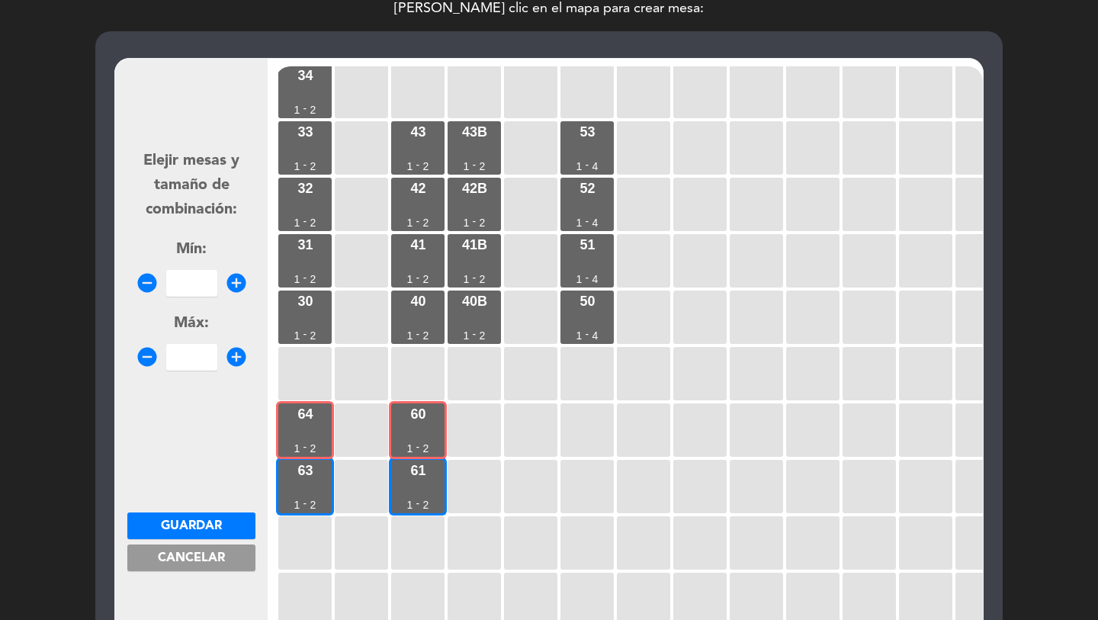
click at [198, 281] on input "number" at bounding box center [191, 283] width 51 height 27
click at [193, 515] on button "Guardar" at bounding box center [191, 526] width 128 height 27
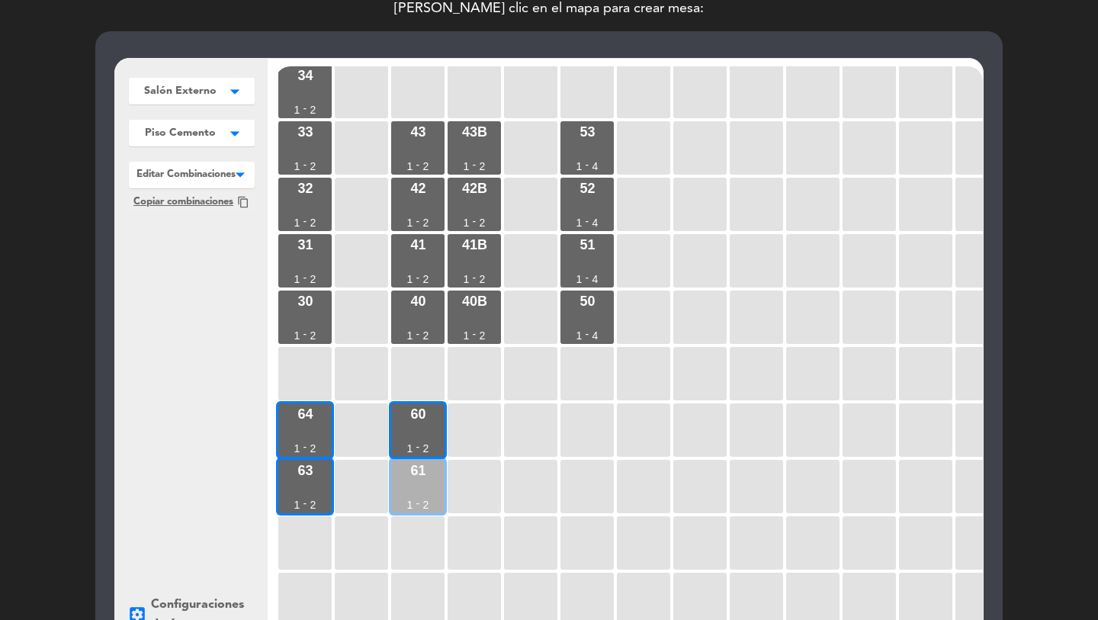
drag, startPoint x: 302, startPoint y: 495, endPoint x: 424, endPoint y: 481, distance: 122.9
click at [304, 494] on div "63 1 - 2" at bounding box center [304, 486] width 53 height 53
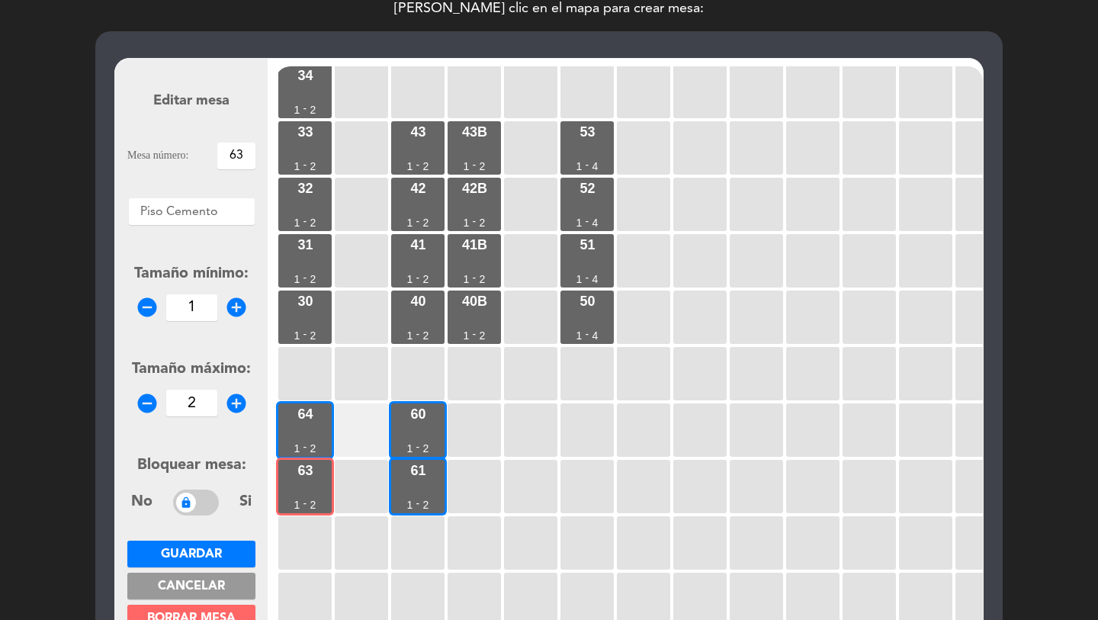
drag, startPoint x: 424, startPoint y: 481, endPoint x: 334, endPoint y: 414, distance: 111.8
click at [418, 474] on div "61 1 - 2" at bounding box center [417, 486] width 53 height 53
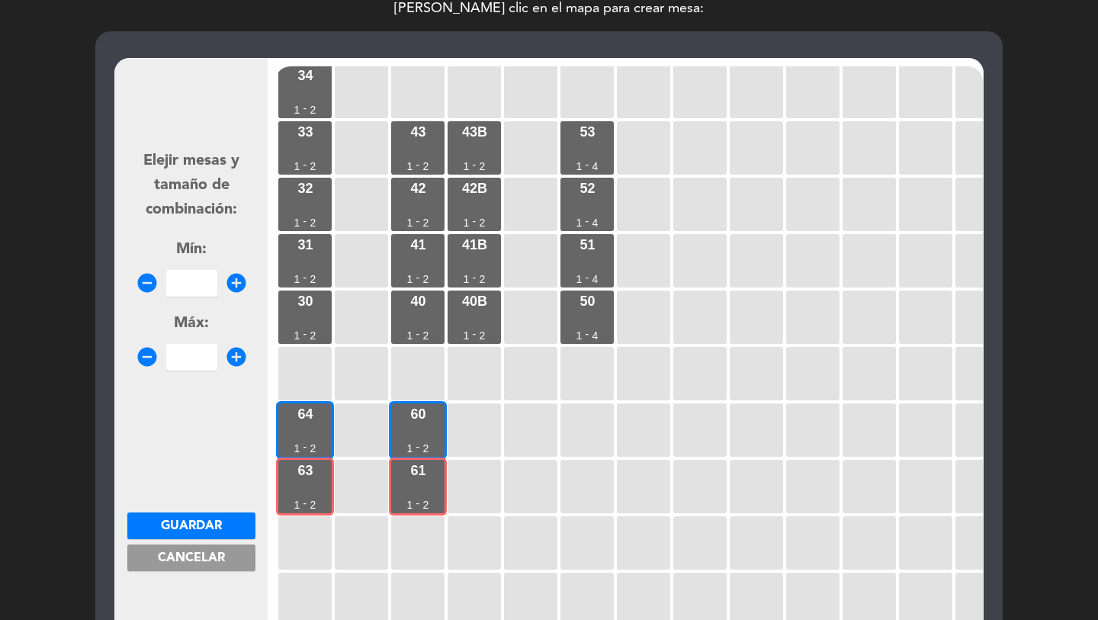
click at [211, 289] on input "number" at bounding box center [191, 283] width 51 height 27
click at [189, 524] on span "Guardar" at bounding box center [191, 526] width 61 height 12
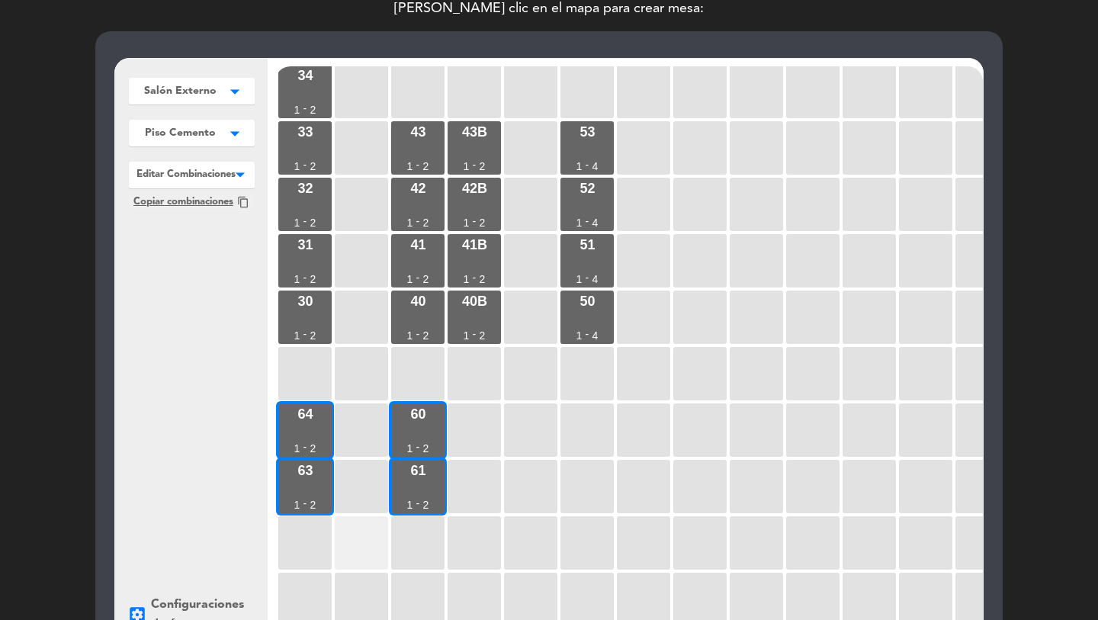
click at [347, 534] on div at bounding box center [361, 542] width 53 height 53
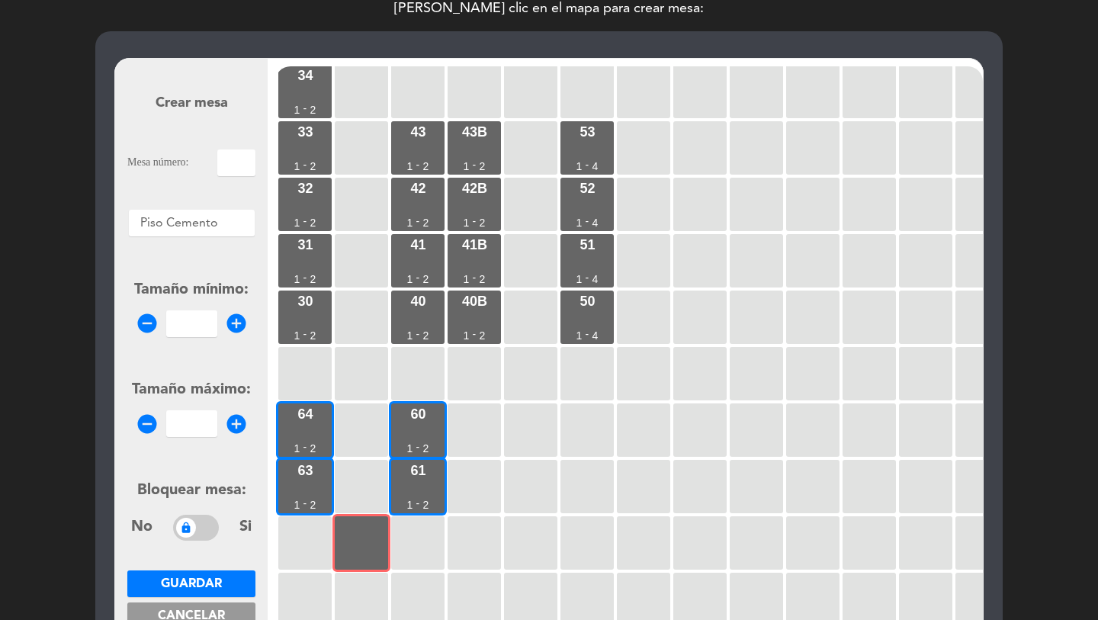
click at [229, 166] on input "text" at bounding box center [236, 163] width 38 height 27
click at [192, 329] on input "1" at bounding box center [191, 323] width 51 height 27
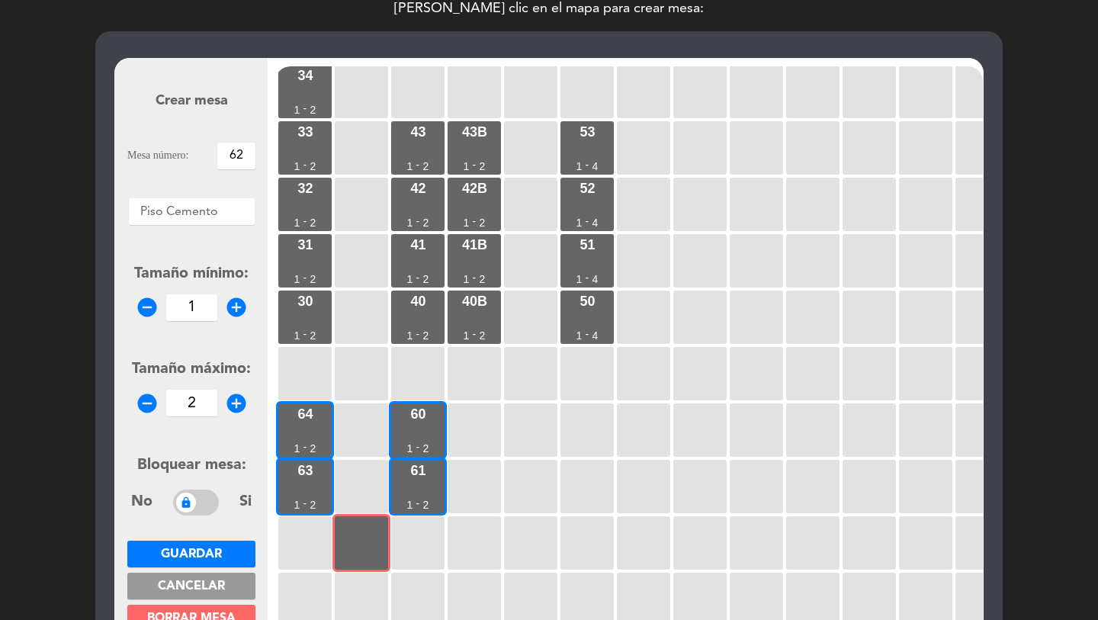
click at [185, 550] on span "Guardar" at bounding box center [191, 554] width 61 height 12
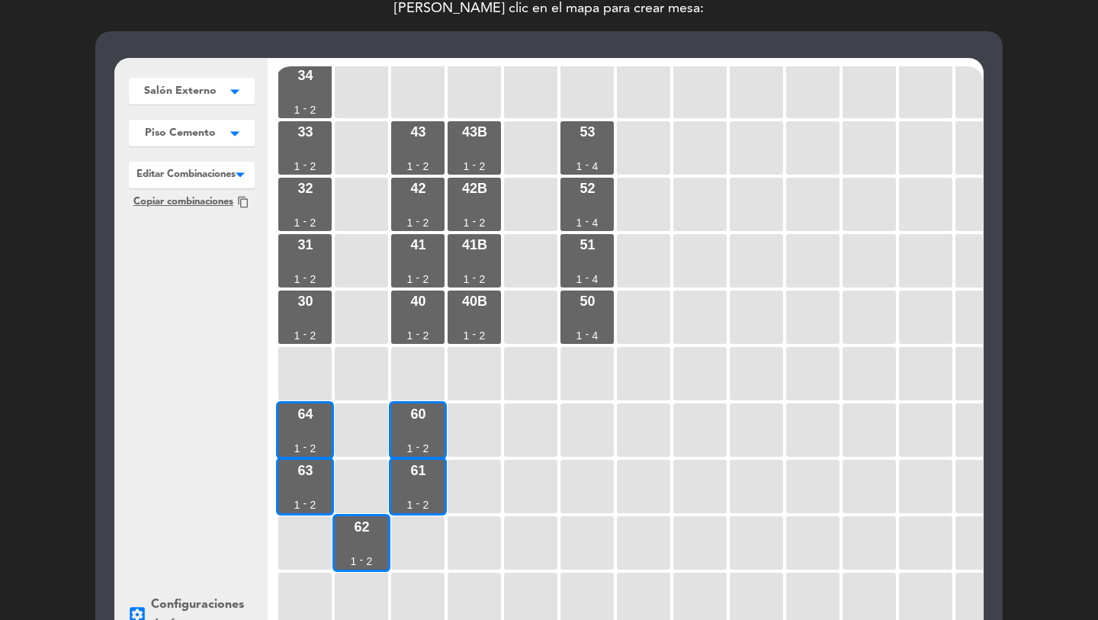
click at [191, 164] on div at bounding box center [192, 172] width 126 height 20
click at [185, 129] on span "Piso Cemento" at bounding box center [180, 133] width 71 height 16
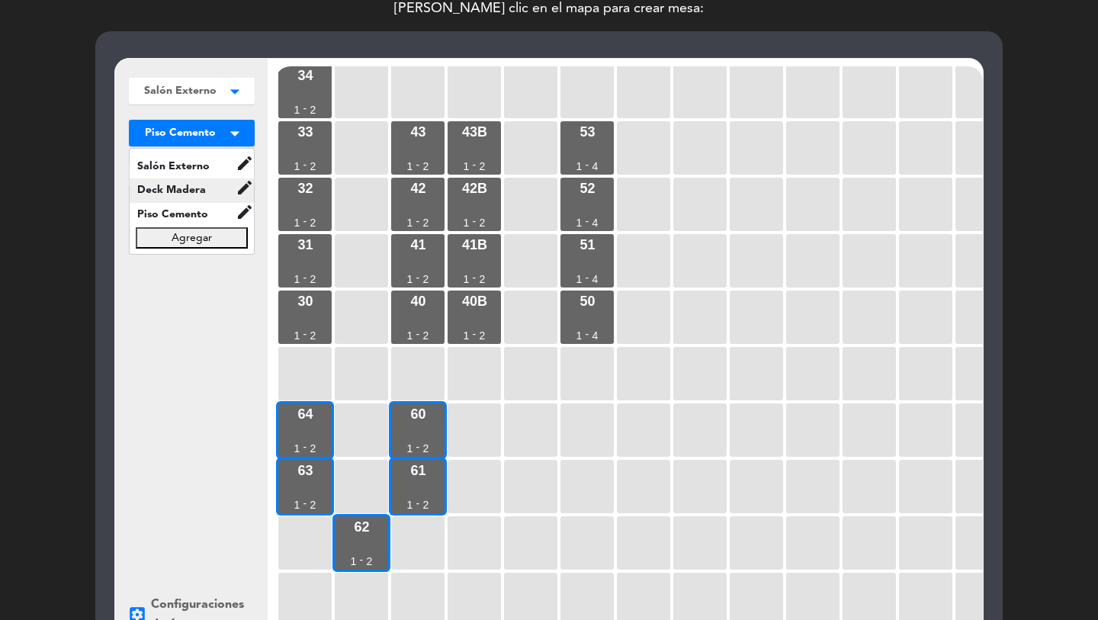
click at [177, 190] on span "Deck Madera" at bounding box center [183, 191] width 106 height 18
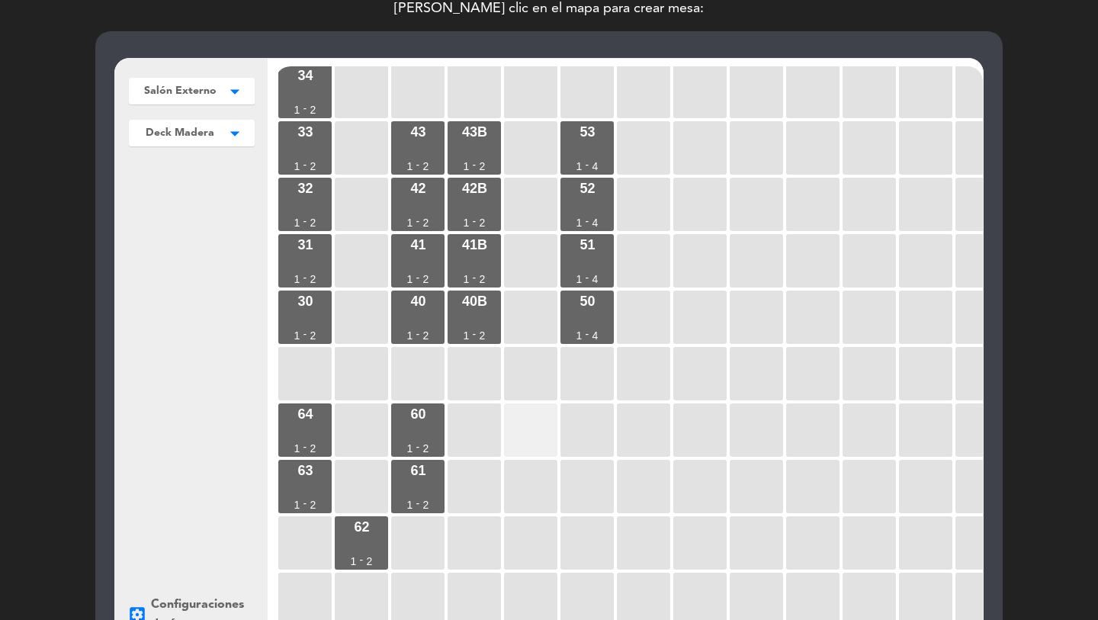
click at [518, 435] on div at bounding box center [530, 430] width 53 height 53
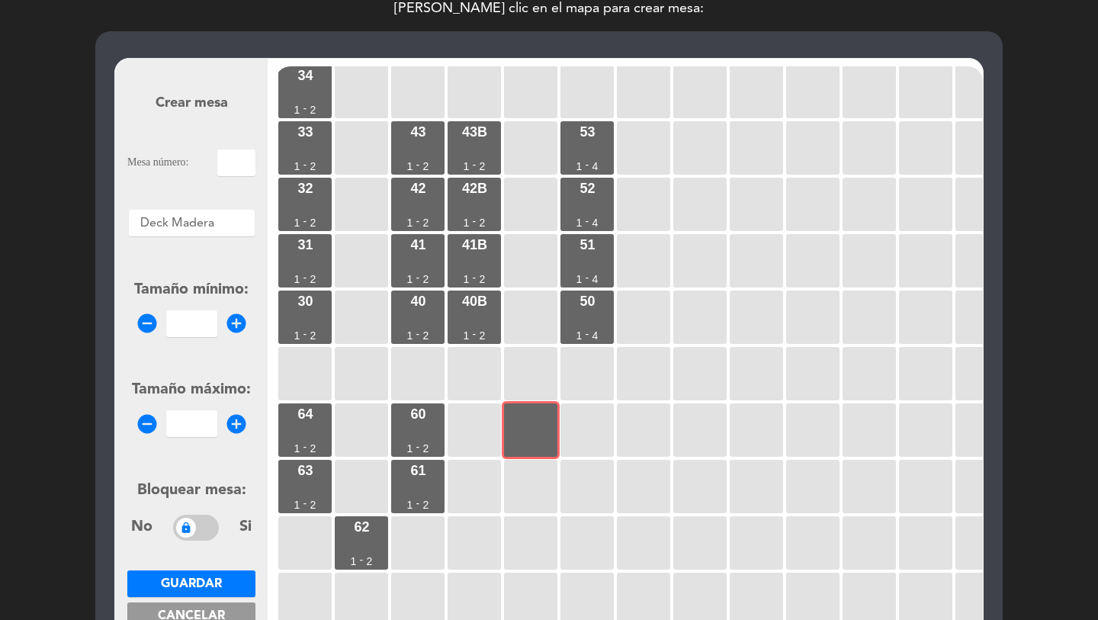
click at [251, 169] on input "text" at bounding box center [236, 163] width 38 height 27
click at [198, 322] on input "number" at bounding box center [191, 323] width 51 height 27
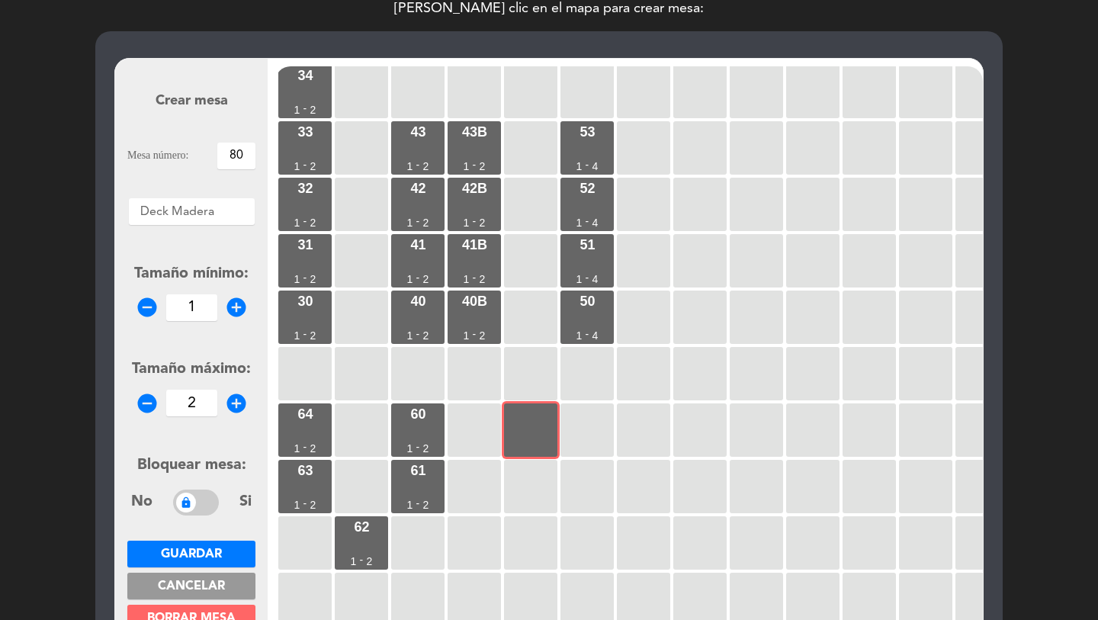
click at [194, 548] on span "Guardar" at bounding box center [191, 554] width 61 height 12
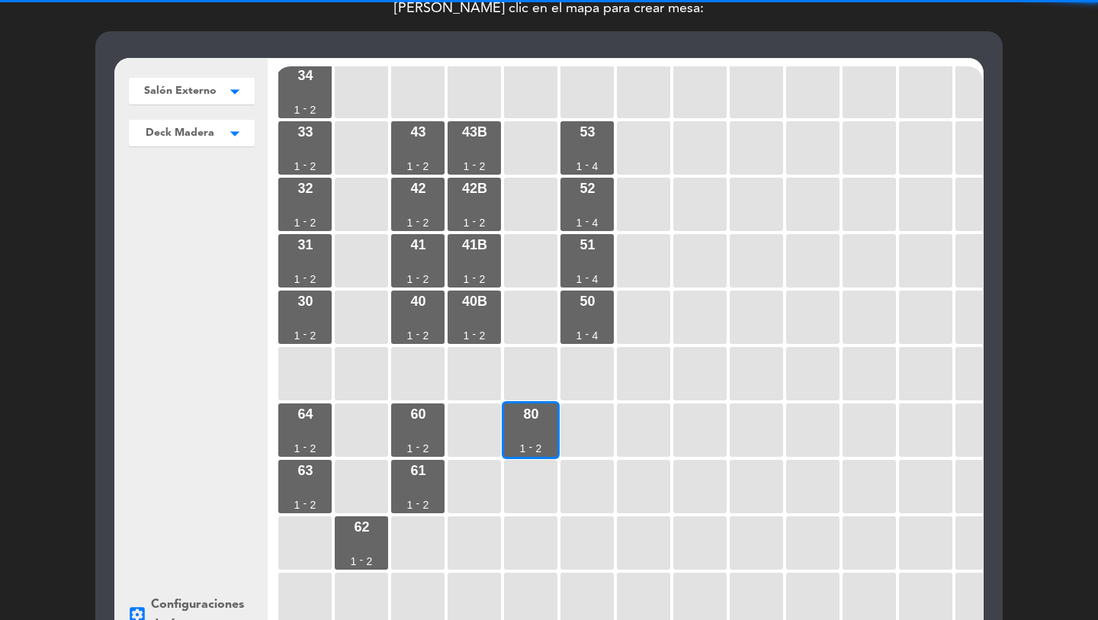
click at [637, 433] on div at bounding box center [643, 430] width 53 height 53
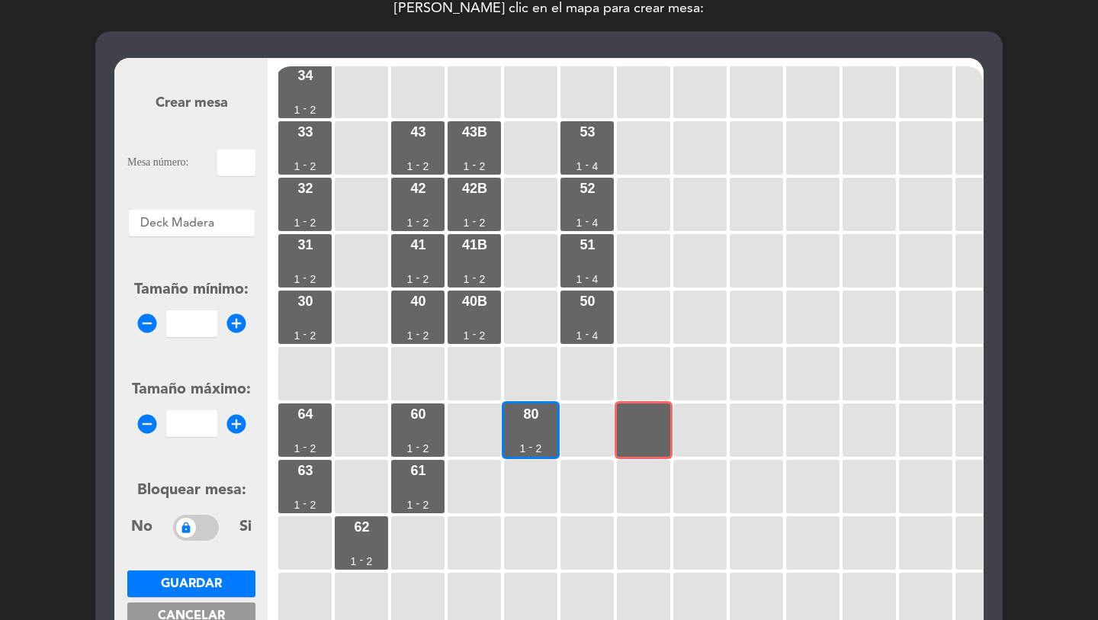
click at [246, 166] on input "text" at bounding box center [236, 163] width 38 height 27
click at [195, 322] on input "1" at bounding box center [191, 323] width 51 height 27
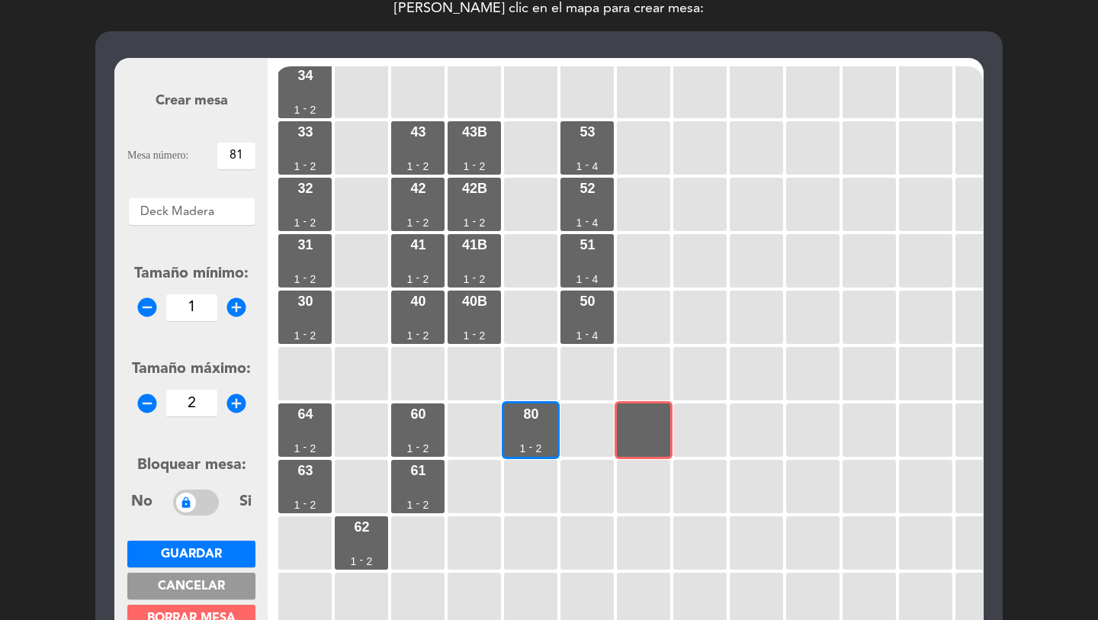
drag, startPoint x: 198, startPoint y: 548, endPoint x: 195, endPoint y: 539, distance: 10.4
click at [199, 548] on span "Guardar" at bounding box center [191, 554] width 61 height 12
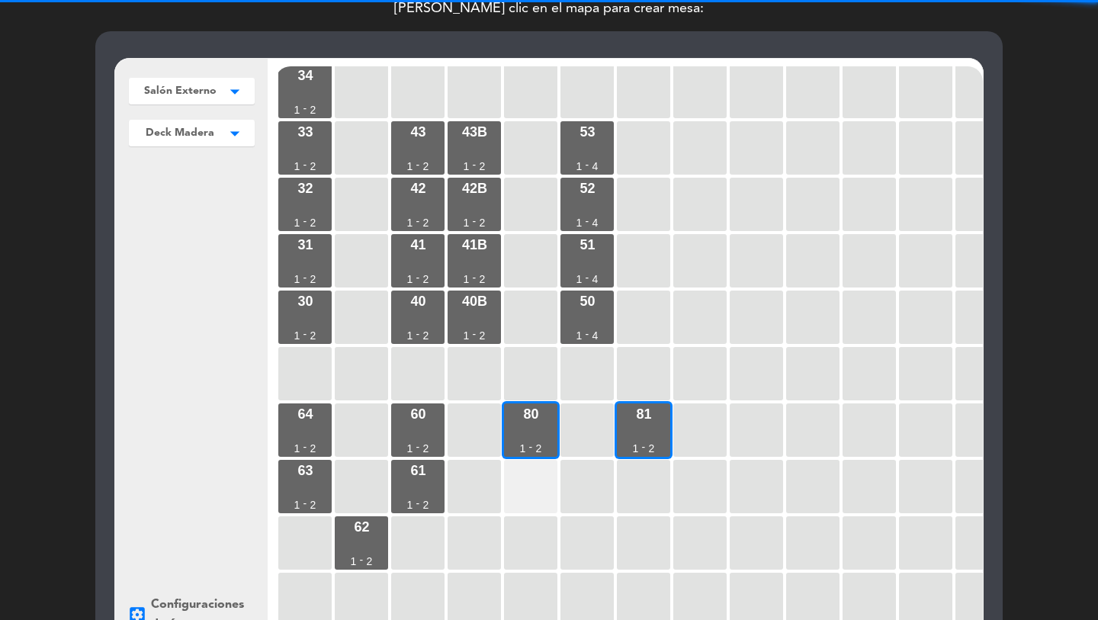
click at [535, 466] on div at bounding box center [530, 486] width 53 height 53
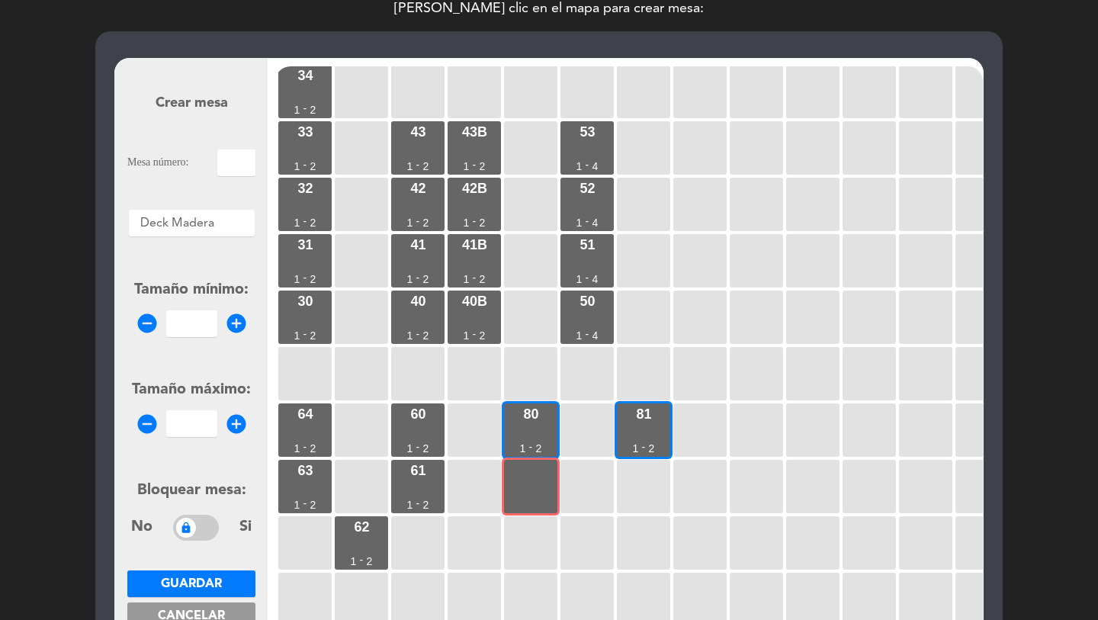
click at [236, 162] on input "text" at bounding box center [236, 163] width 38 height 27
click at [181, 317] on input "number" at bounding box center [191, 323] width 51 height 27
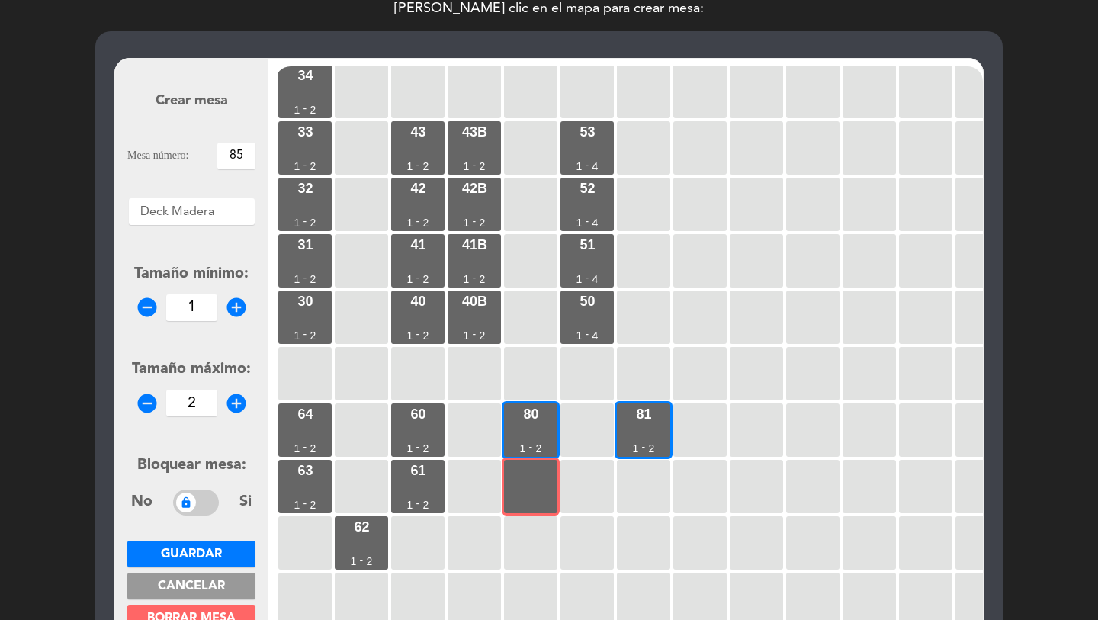
click at [235, 558] on button "Guardar" at bounding box center [191, 554] width 128 height 27
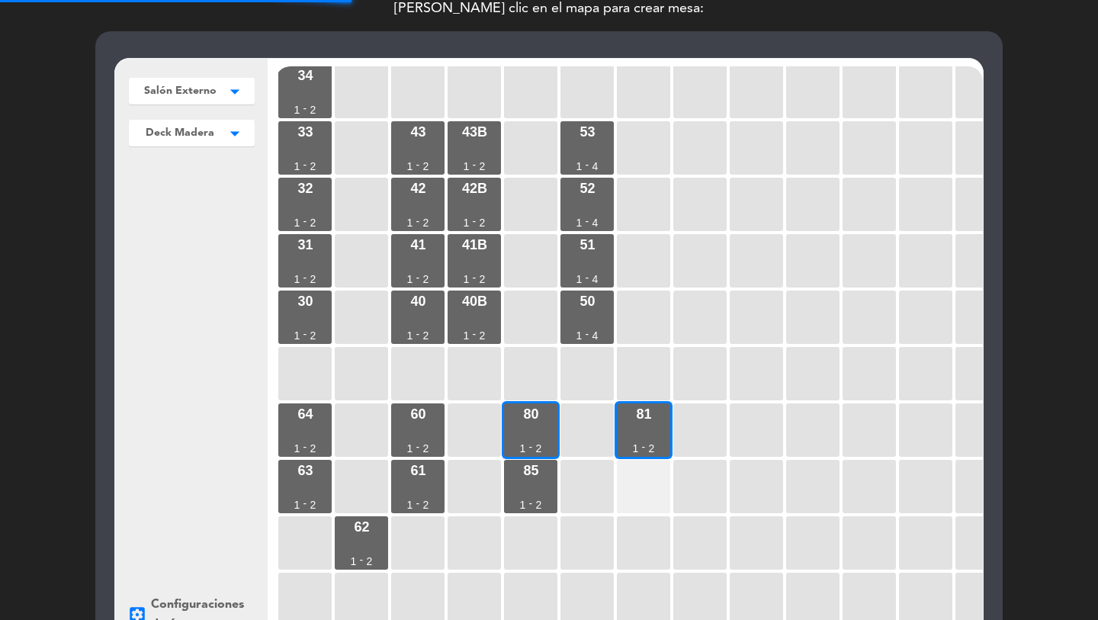
click at [641, 478] on div at bounding box center [643, 486] width 53 height 53
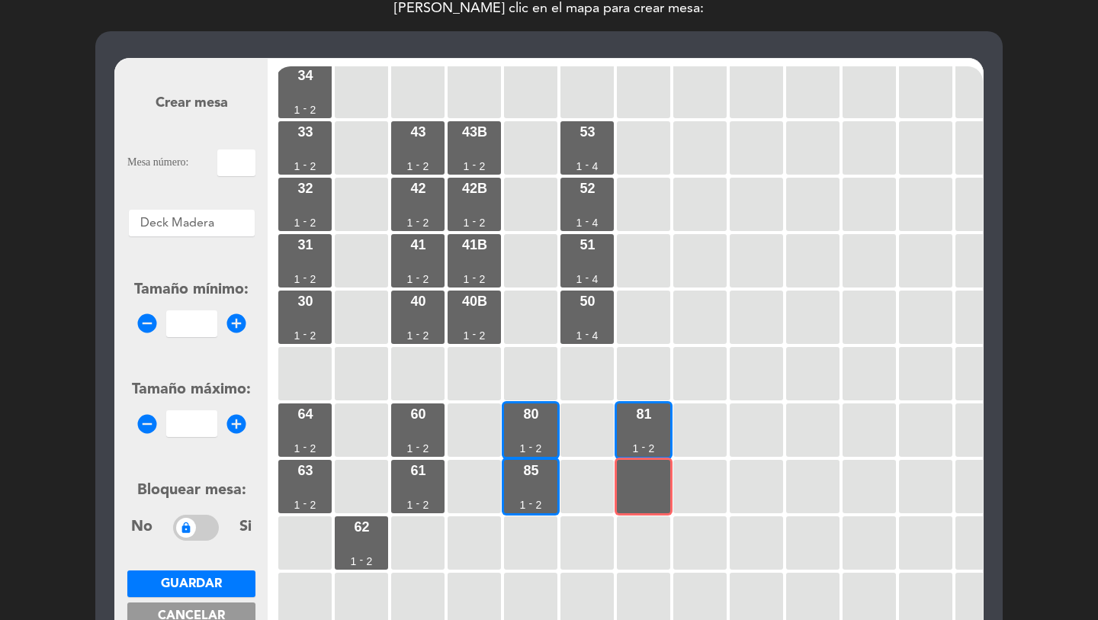
click at [232, 167] on input "text" at bounding box center [236, 163] width 38 height 27
click at [185, 334] on input "number" at bounding box center [191, 323] width 51 height 27
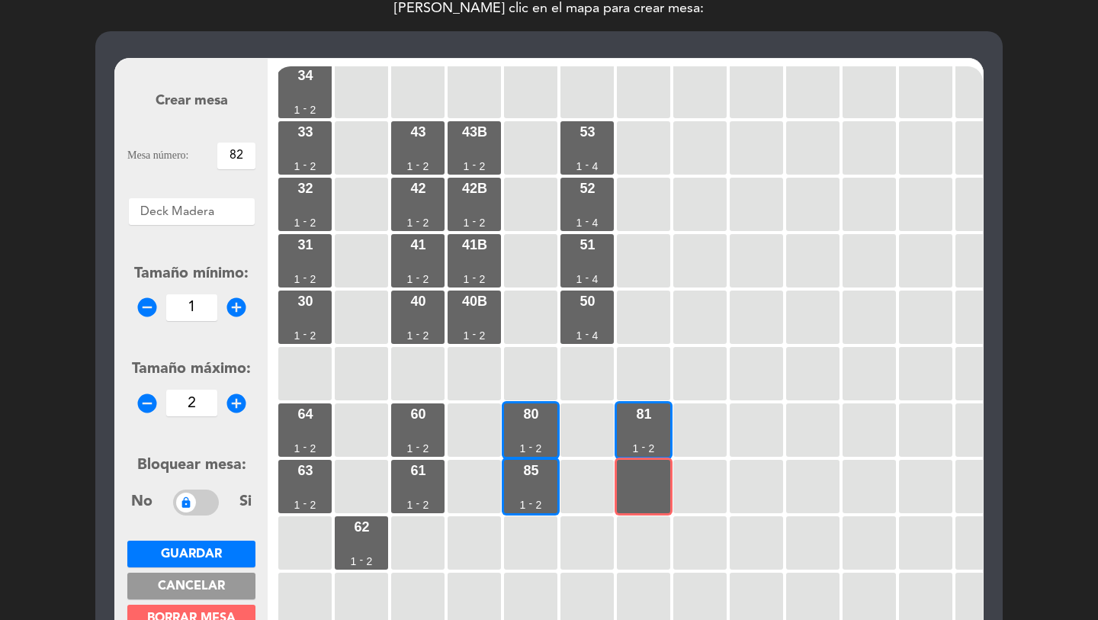
click at [198, 544] on button "Guardar" at bounding box center [191, 554] width 128 height 27
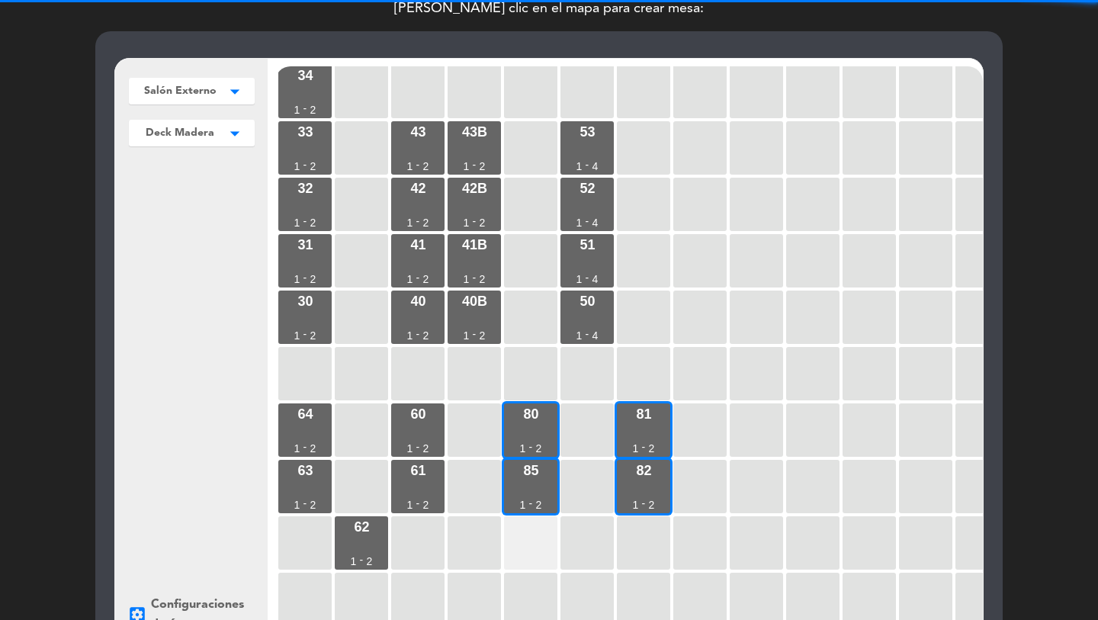
click at [506, 548] on div at bounding box center [530, 542] width 53 height 53
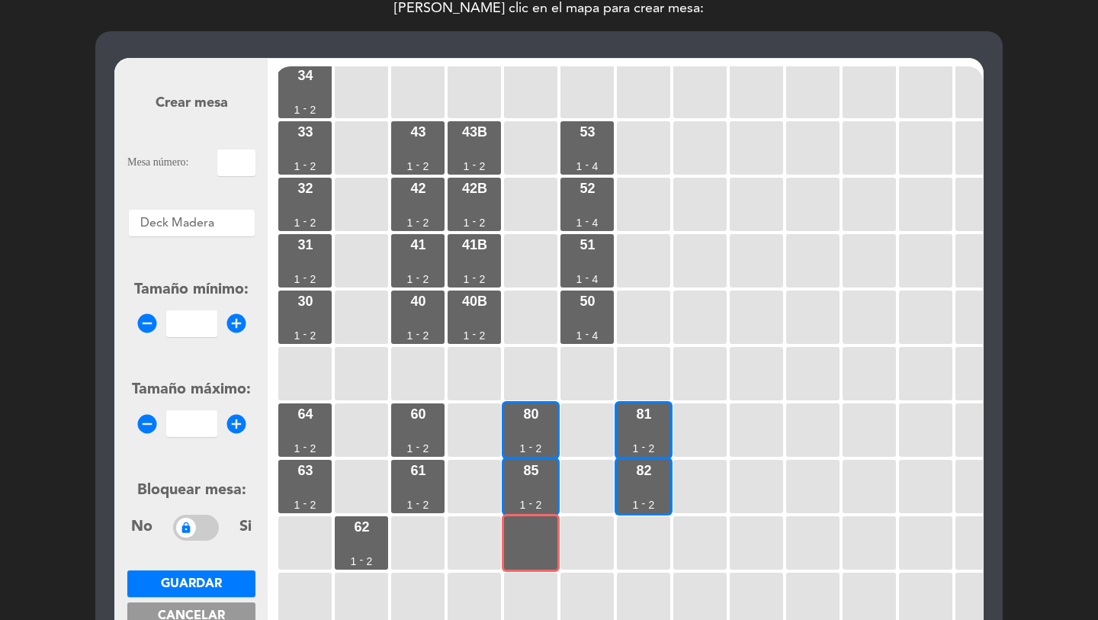
click at [233, 172] on input "text" at bounding box center [236, 163] width 38 height 27
click at [186, 319] on input "number" at bounding box center [191, 323] width 51 height 27
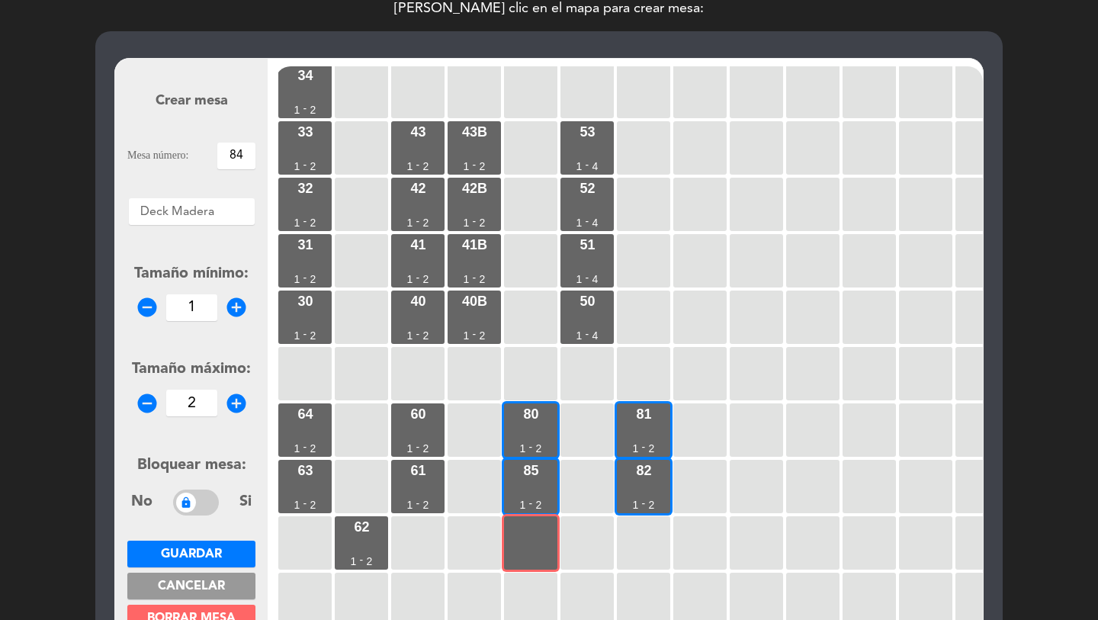
click at [211, 549] on span "Guardar" at bounding box center [191, 554] width 61 height 12
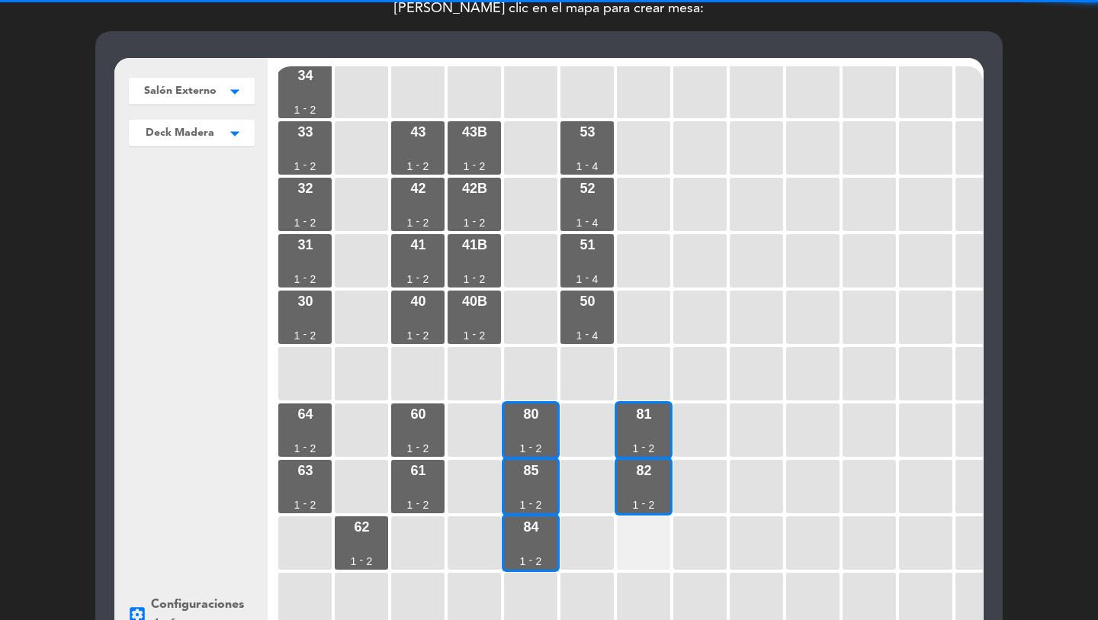
click at [638, 532] on div at bounding box center [643, 542] width 53 height 53
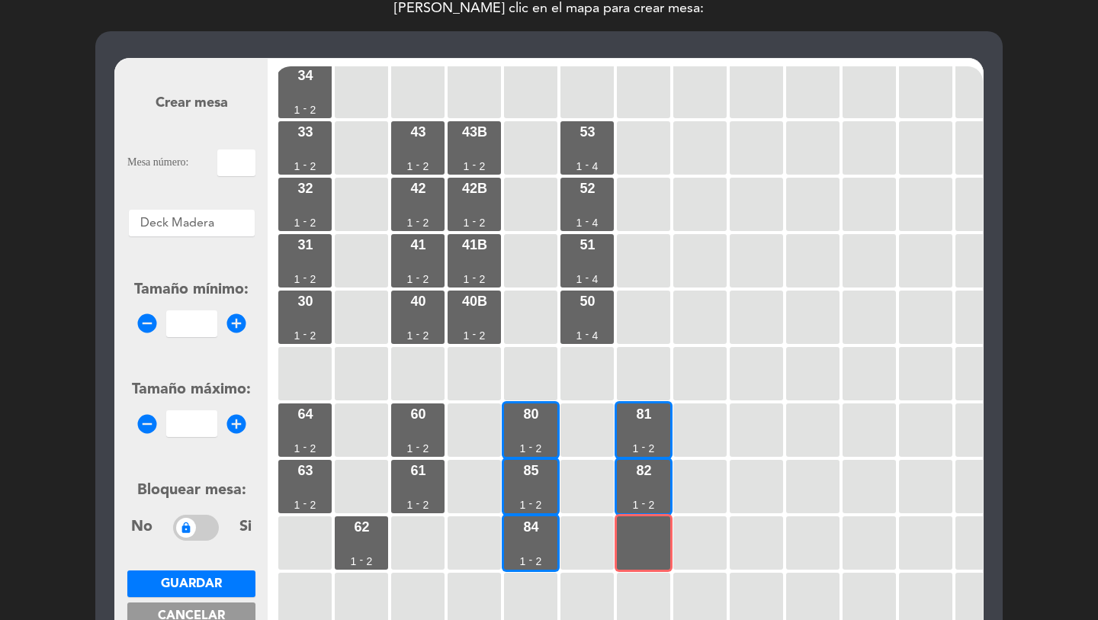
click at [239, 160] on input "text" at bounding box center [236, 163] width 38 height 27
click at [198, 323] on input "number" at bounding box center [191, 323] width 51 height 27
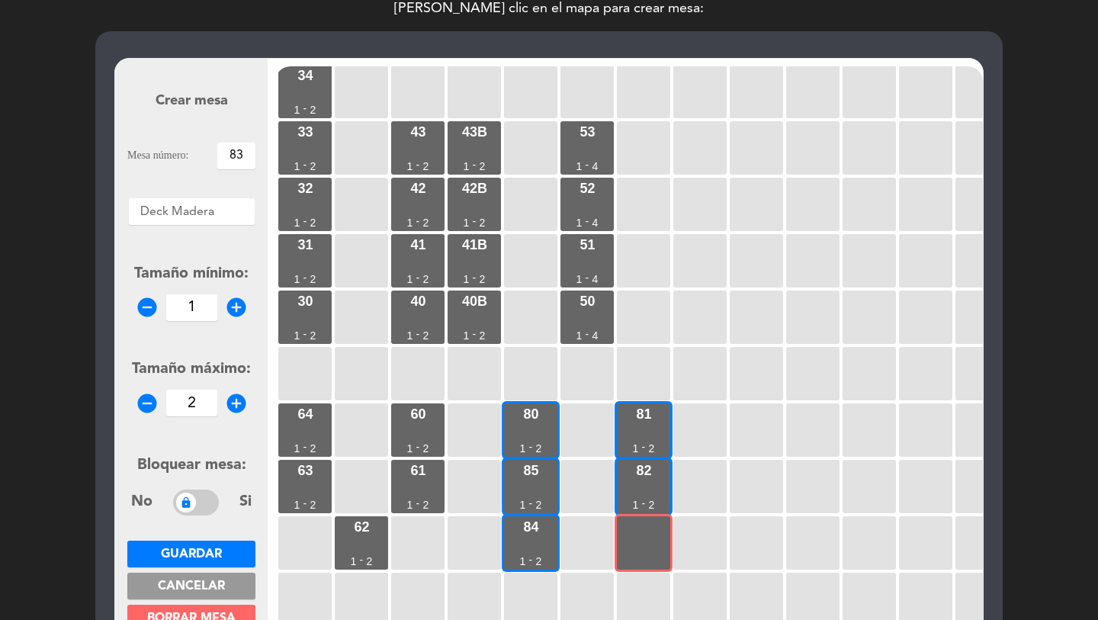
click at [214, 548] on span "Guardar" at bounding box center [191, 554] width 61 height 12
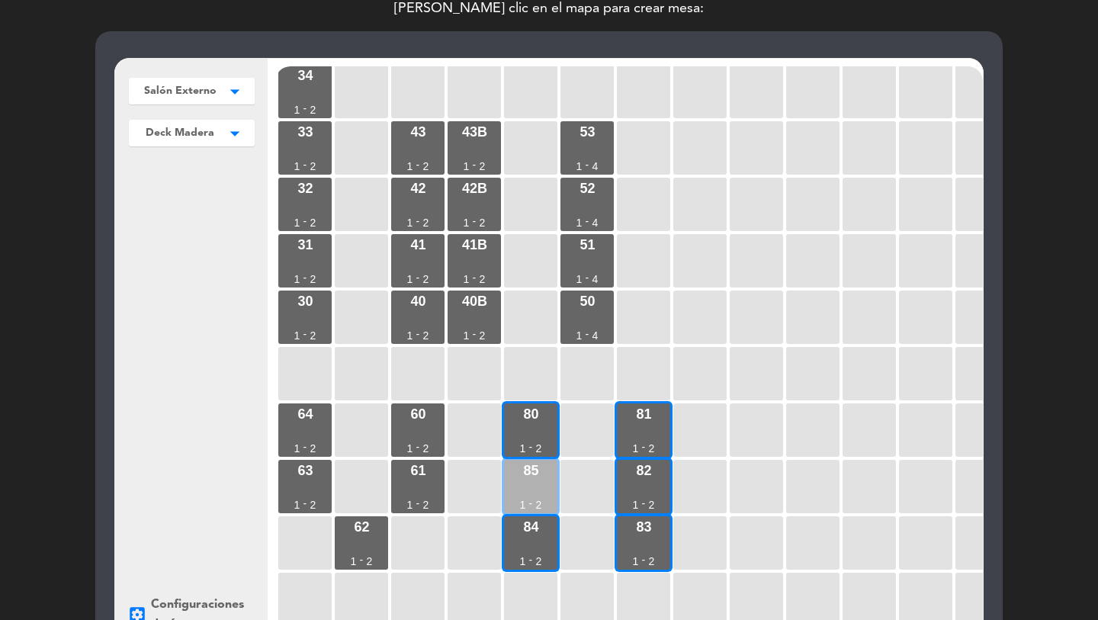
drag, startPoint x: 530, startPoint y: 433, endPoint x: 541, endPoint y: 498, distance: 65.7
click at [531, 433] on div "80 1 - 2" at bounding box center [530, 430] width 53 height 53
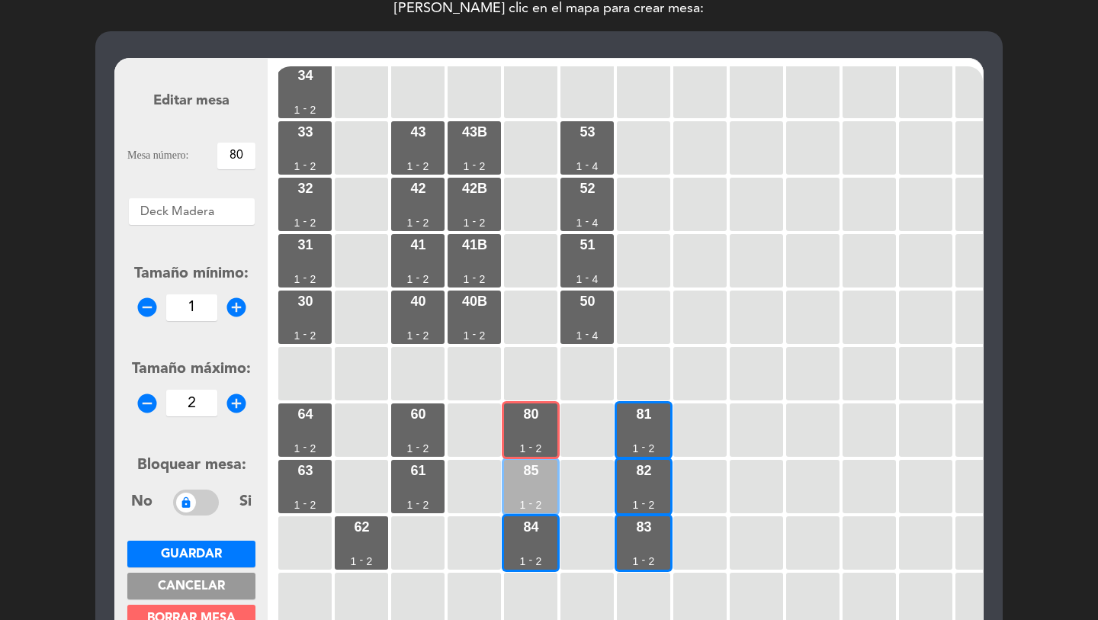
click at [540, 500] on div "2" at bounding box center [539, 505] width 6 height 11
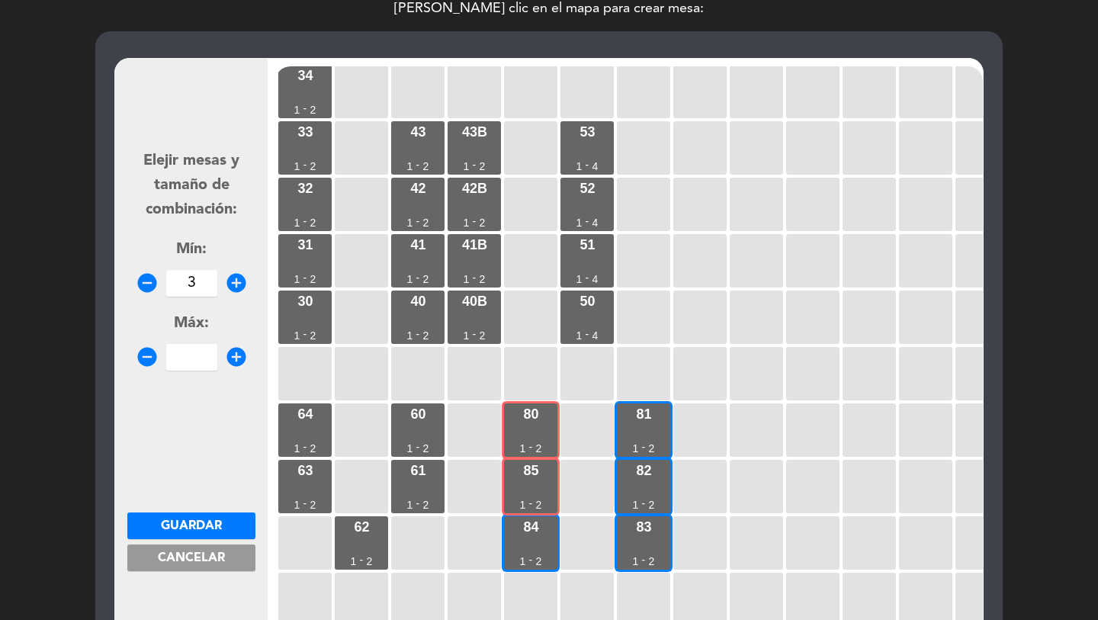
click at [196, 280] on input "3" at bounding box center [191, 283] width 51 height 27
click at [209, 527] on span "Guardar" at bounding box center [191, 526] width 61 height 12
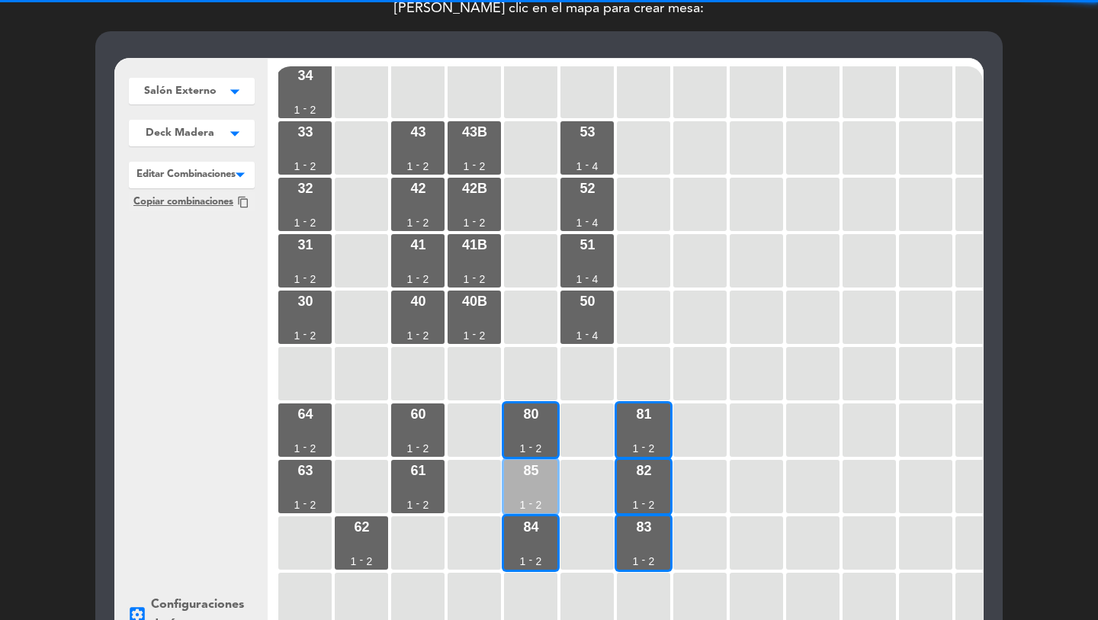
click at [528, 498] on div "85 1 - 2" at bounding box center [530, 486] width 53 height 53
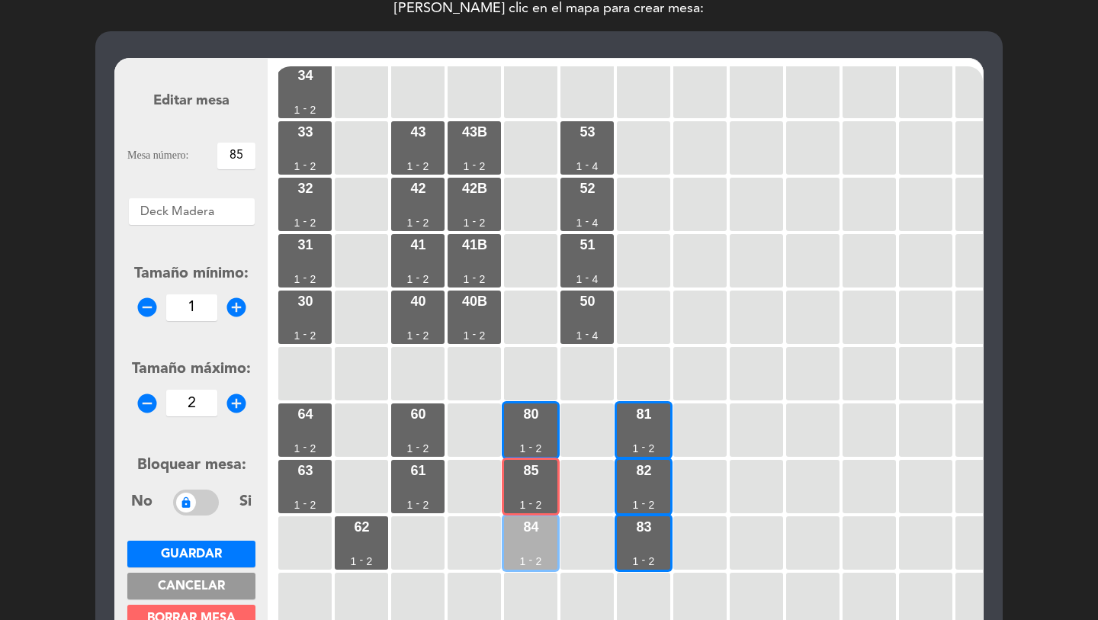
click at [526, 550] on div "84 1 - 2" at bounding box center [530, 542] width 53 height 53
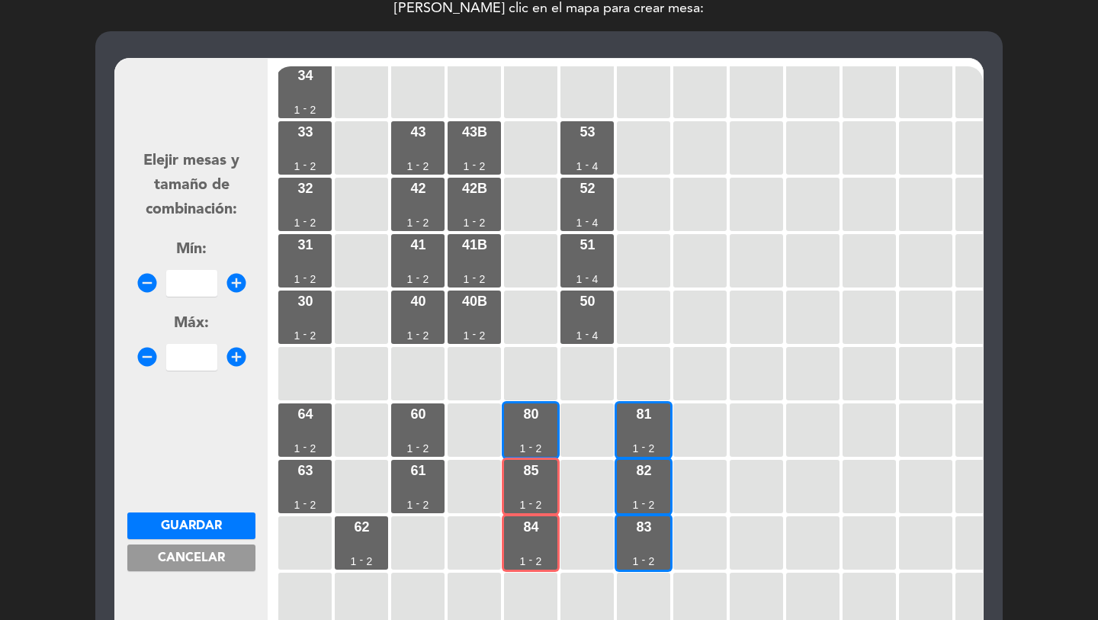
click at [197, 284] on input "number" at bounding box center [191, 283] width 51 height 27
drag, startPoint x: 204, startPoint y: 528, endPoint x: 677, endPoint y: 445, distance: 480.0
click at [211, 527] on span "Guardar" at bounding box center [191, 526] width 61 height 12
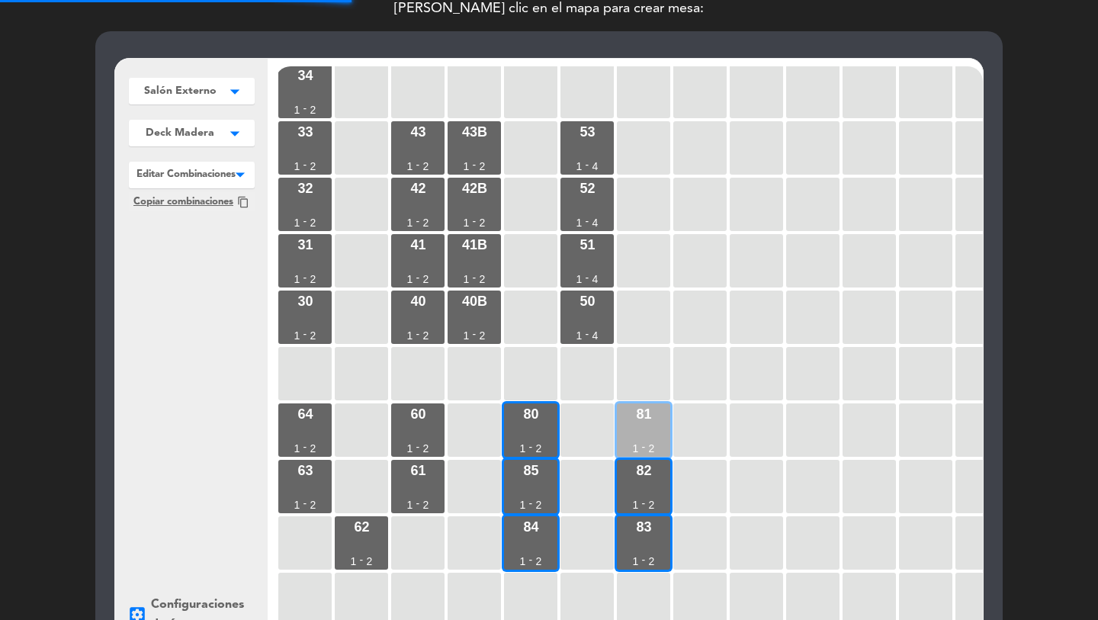
click at [650, 426] on div "81 1 - 2" at bounding box center [643, 430] width 53 height 53
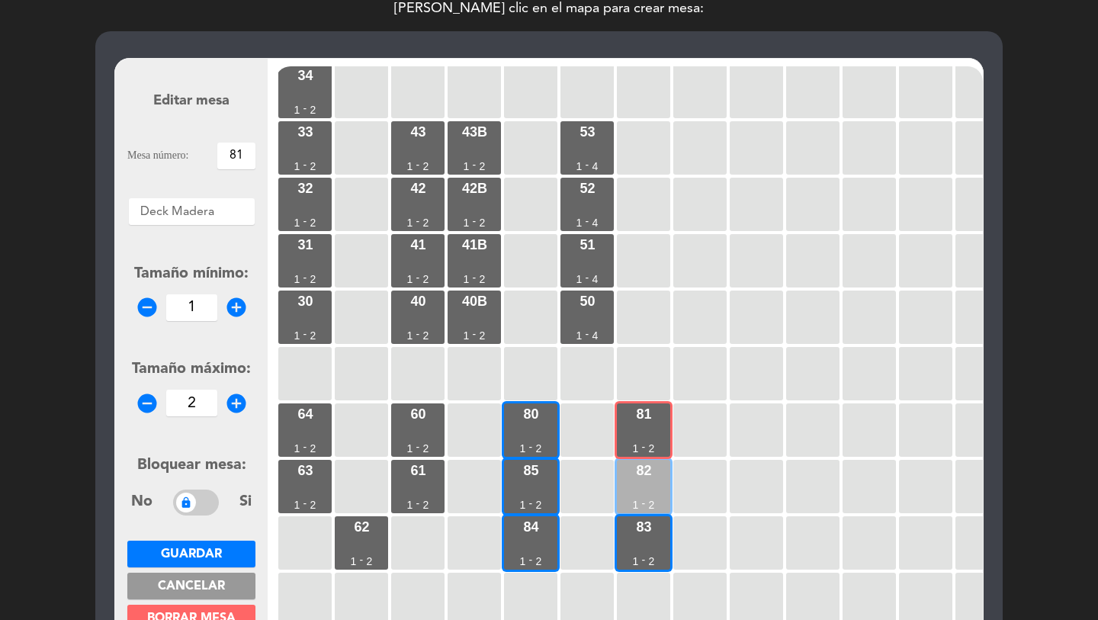
click at [638, 481] on div "82 1 - 2" at bounding box center [643, 486] width 53 height 53
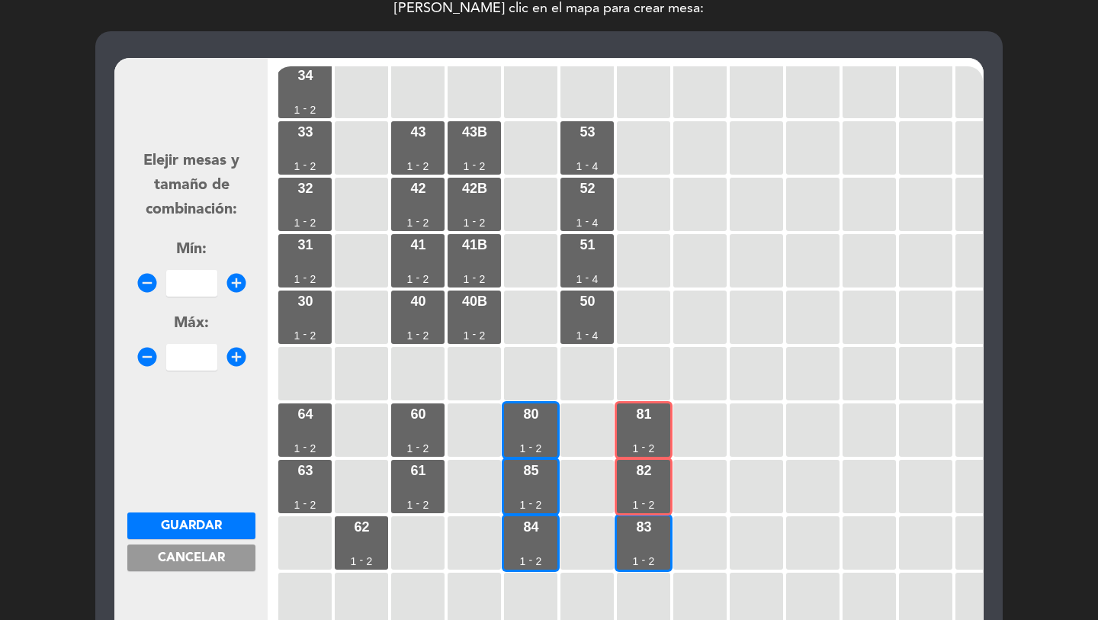
click at [185, 270] on input "number" at bounding box center [191, 283] width 51 height 27
drag, startPoint x: 233, startPoint y: 286, endPoint x: 227, endPoint y: 409, distance: 123.0
click at [233, 286] on icon "add_circle" at bounding box center [236, 283] width 23 height 23
drag, startPoint x: 207, startPoint y: 525, endPoint x: 554, endPoint y: 503, distance: 347.0
click at [210, 524] on span "Guardar" at bounding box center [191, 526] width 61 height 12
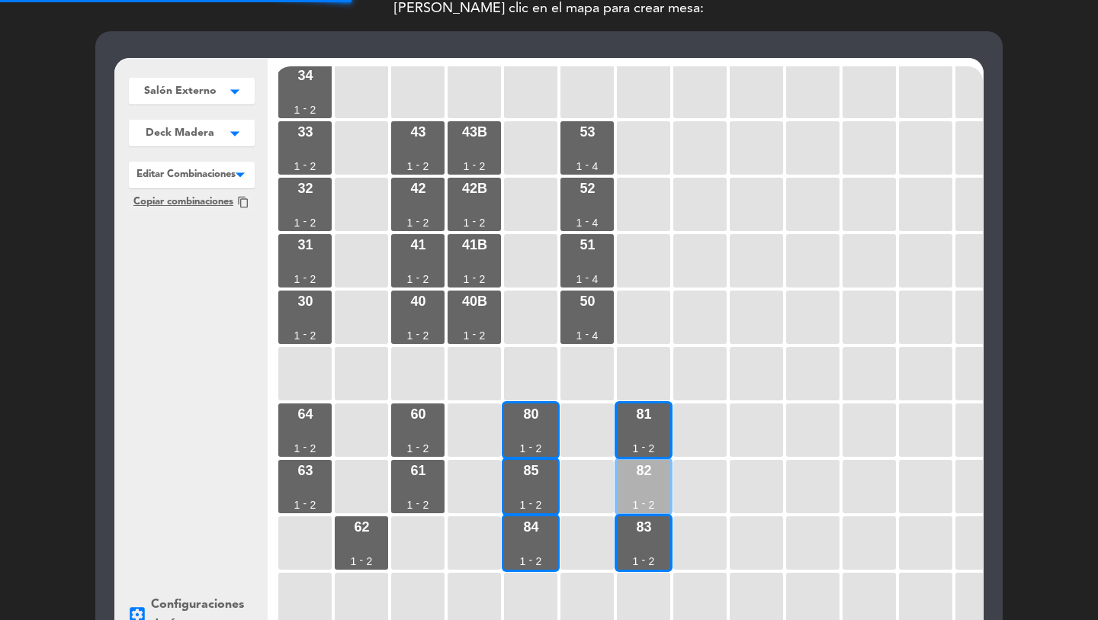
click at [625, 497] on div "82 1 - 2" at bounding box center [643, 486] width 53 height 53
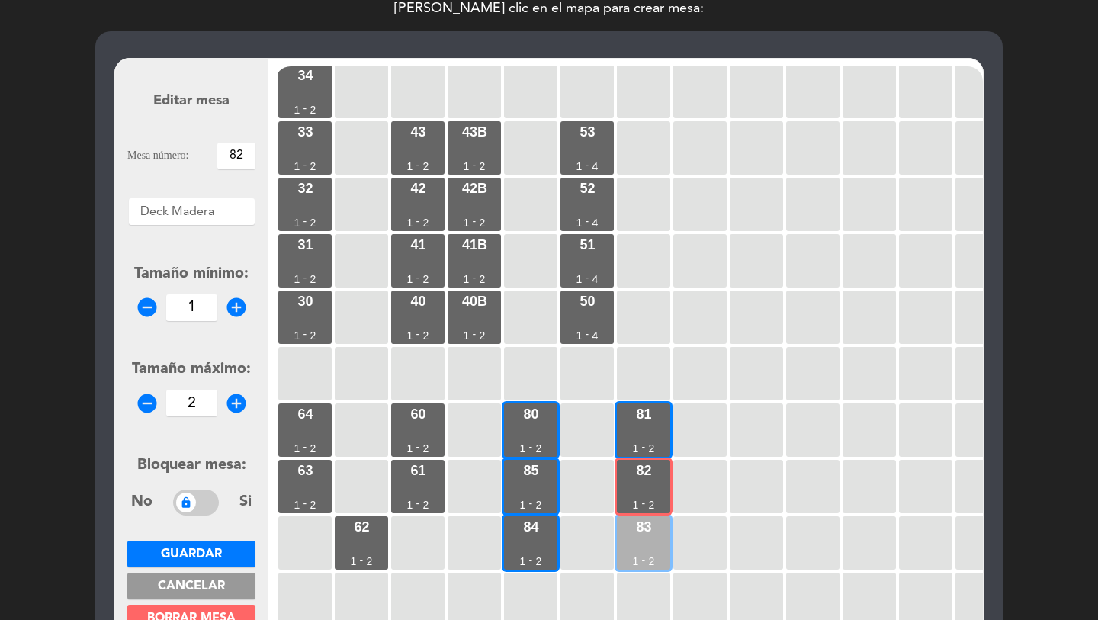
click at [634, 529] on div "83 1 - 2" at bounding box center [643, 542] width 53 height 53
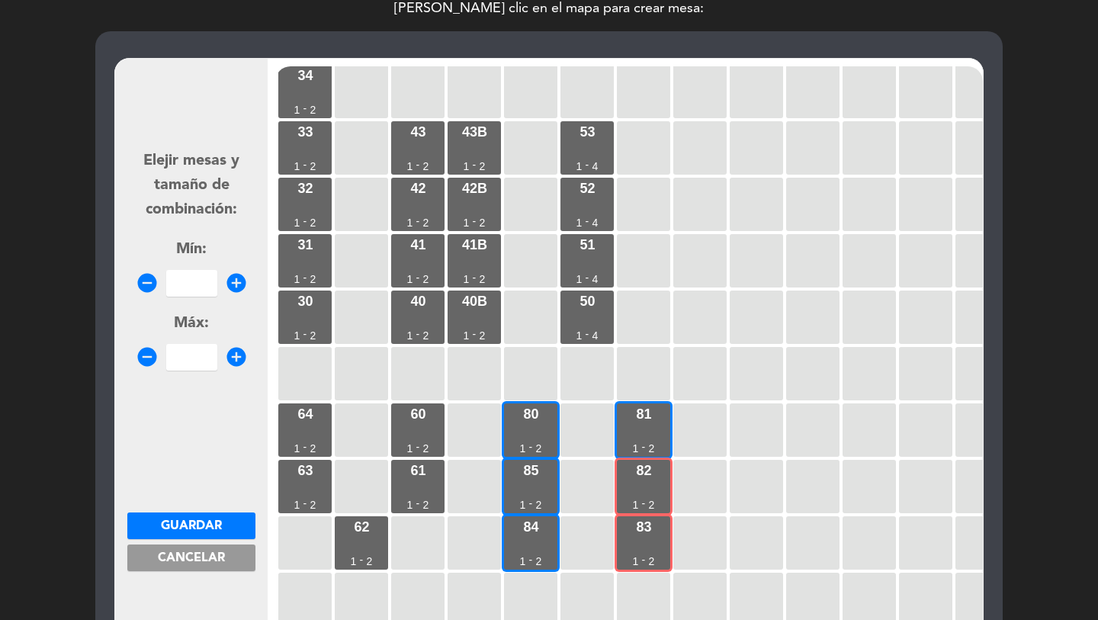
click at [197, 275] on input "number" at bounding box center [191, 283] width 51 height 27
click at [182, 272] on input "24" at bounding box center [191, 283] width 51 height 27
drag, startPoint x: 188, startPoint y: 530, endPoint x: 556, endPoint y: 404, distance: 389.6
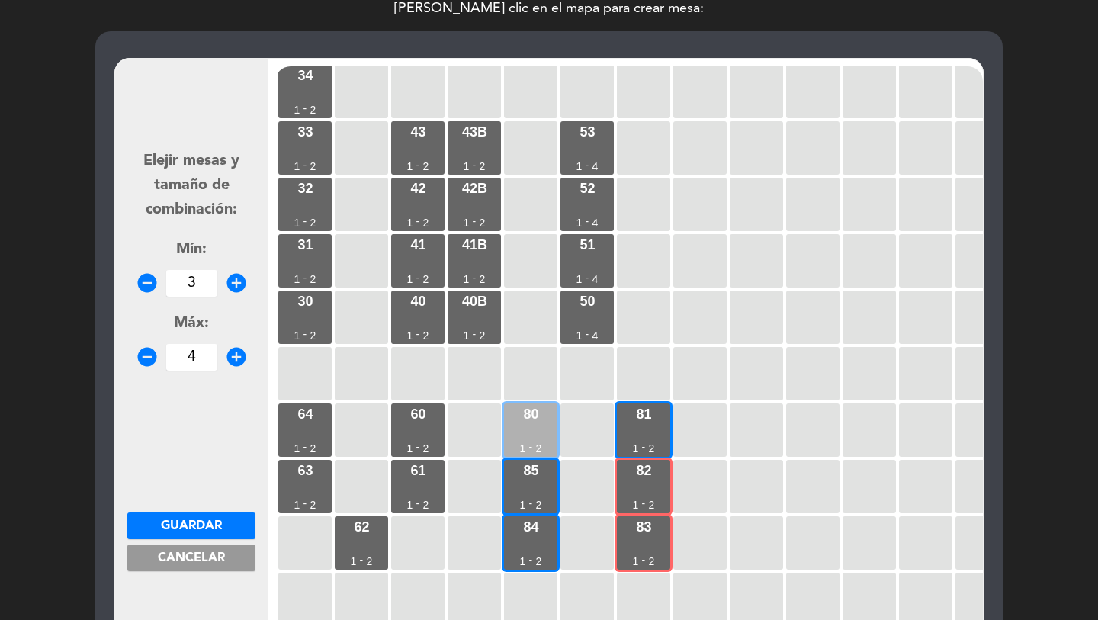
click at [188, 529] on span "Guardar" at bounding box center [191, 526] width 61 height 12
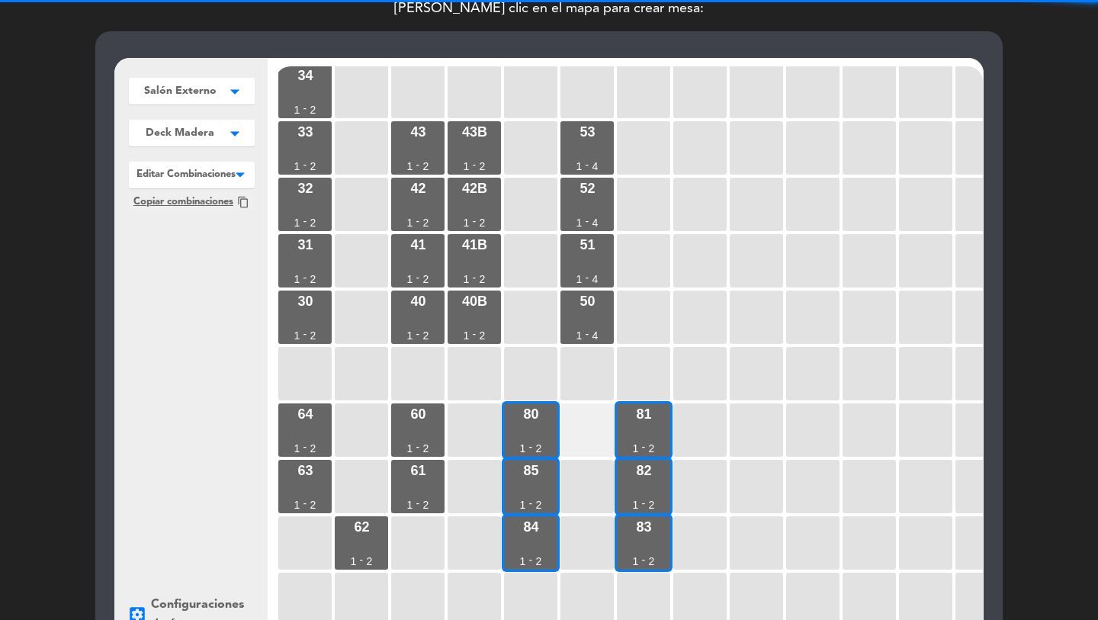
drag, startPoint x: 535, startPoint y: 425, endPoint x: 612, endPoint y: 426, distance: 76.3
click at [541, 425] on div "80 1 - 2" at bounding box center [530, 430] width 53 height 53
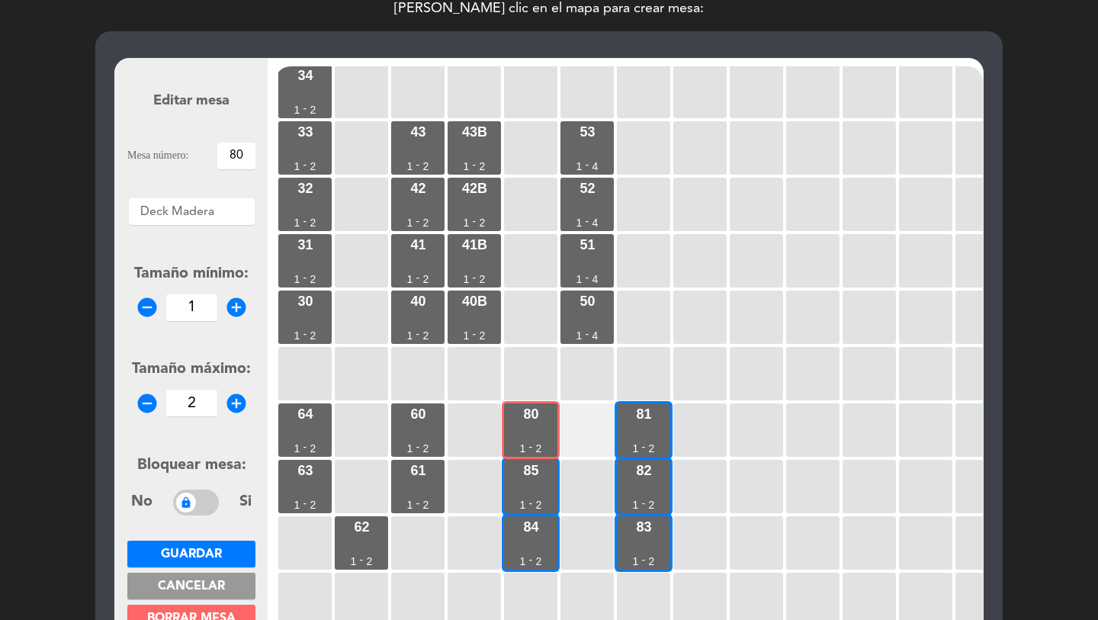
click at [613, 426] on div at bounding box center [587, 430] width 53 height 53
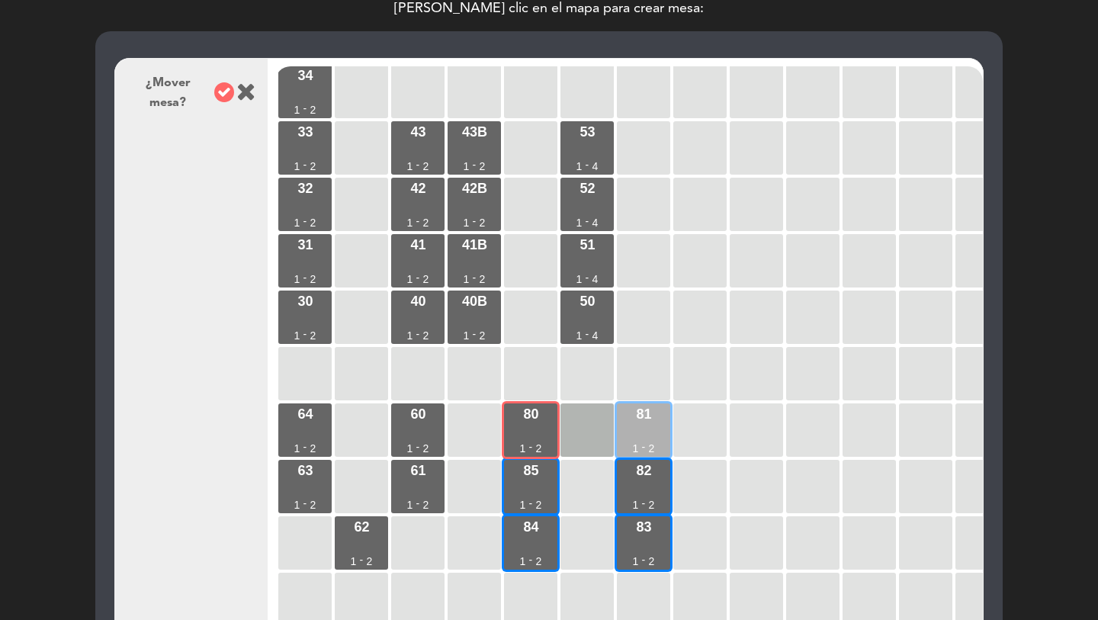
click at [633, 425] on div "81 1 - 2" at bounding box center [643, 430] width 53 height 53
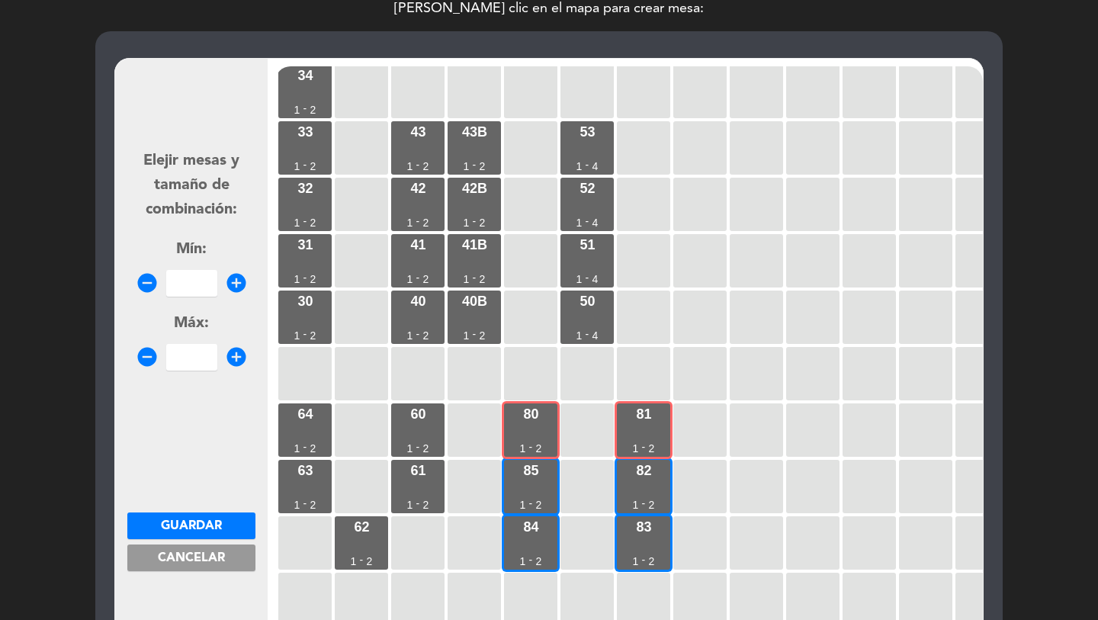
click at [200, 290] on input "number" at bounding box center [191, 283] width 51 height 27
drag, startPoint x: 188, startPoint y: 522, endPoint x: 395, endPoint y: 513, distance: 207.7
click at [197, 522] on span "Guardar" at bounding box center [191, 526] width 61 height 12
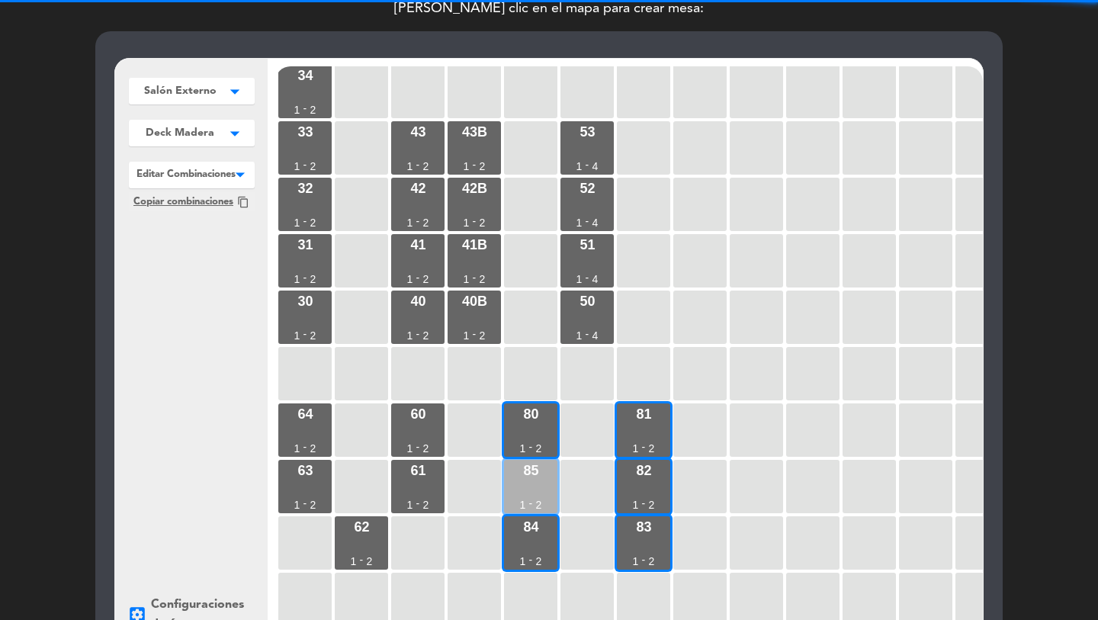
click at [520, 486] on div "85 1 - 2" at bounding box center [530, 486] width 53 height 53
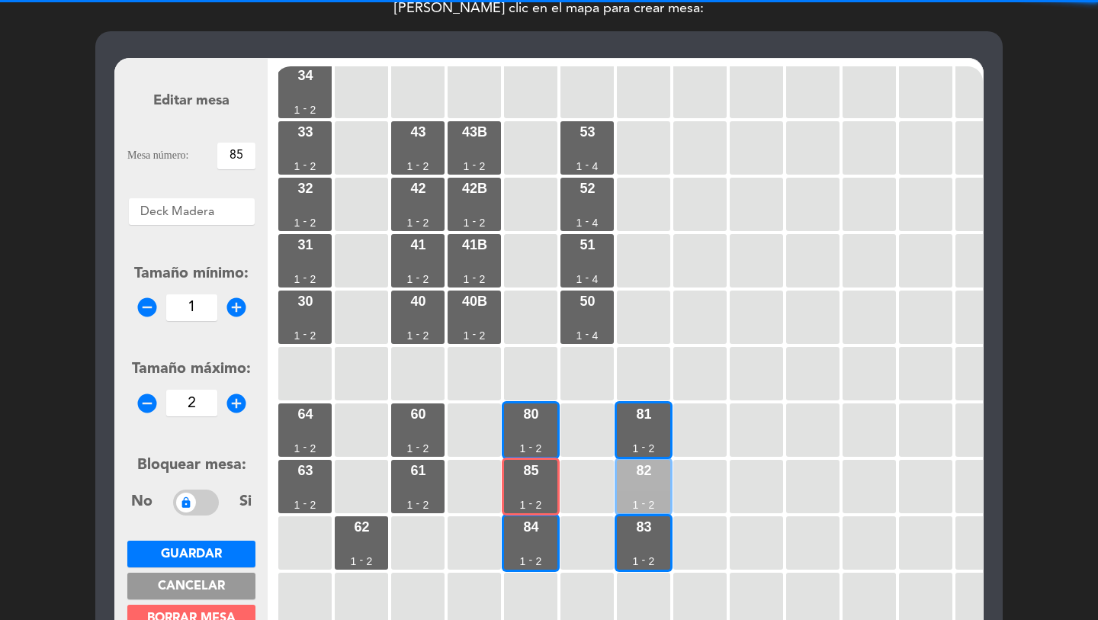
click at [641, 485] on div "82 1 - 2" at bounding box center [643, 486] width 53 height 53
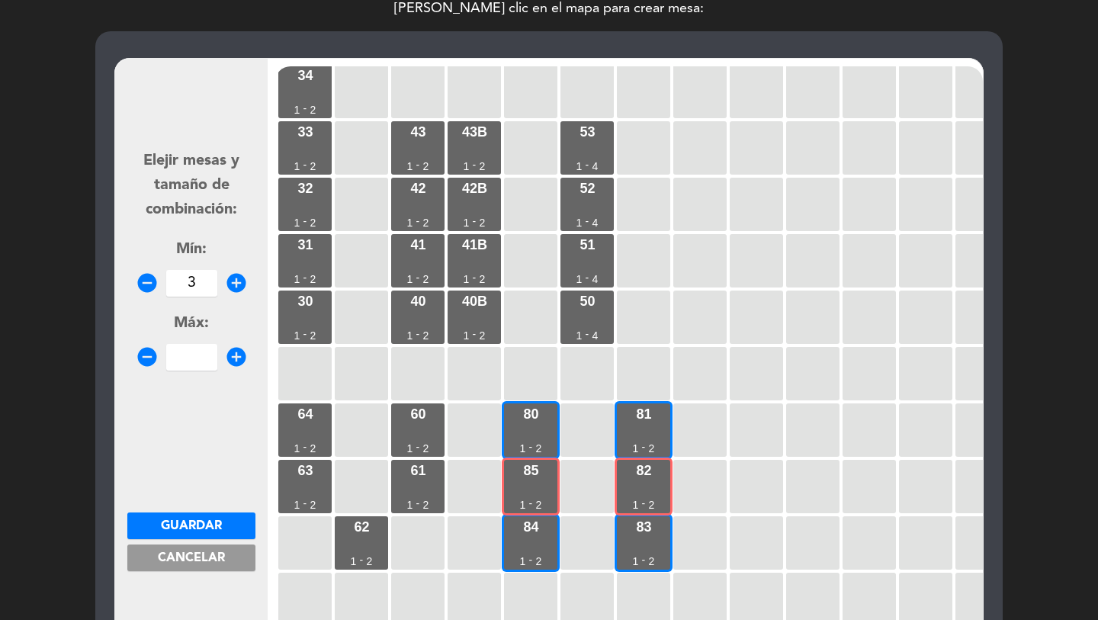
click at [204, 281] on input "3" at bounding box center [191, 283] width 51 height 27
drag, startPoint x: 204, startPoint y: 523, endPoint x: 206, endPoint y: 513, distance: 10.2
click at [204, 523] on span "Guardar" at bounding box center [191, 526] width 61 height 12
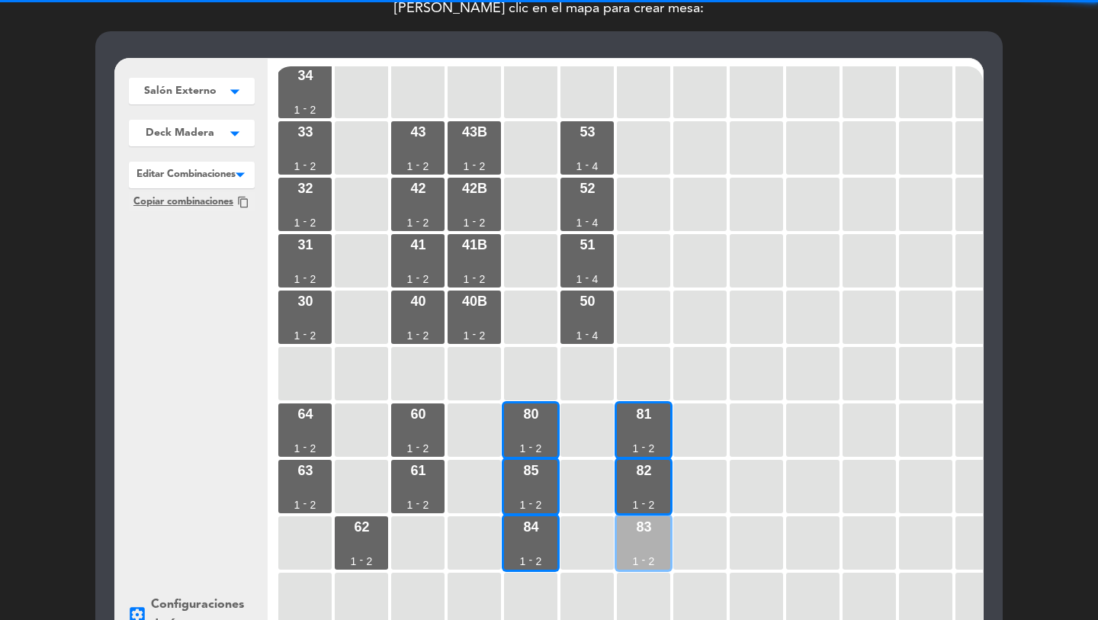
drag, startPoint x: 508, startPoint y: 551, endPoint x: 657, endPoint y: 544, distance: 148.9
click at [510, 551] on div "84 1 - 2" at bounding box center [530, 542] width 53 height 53
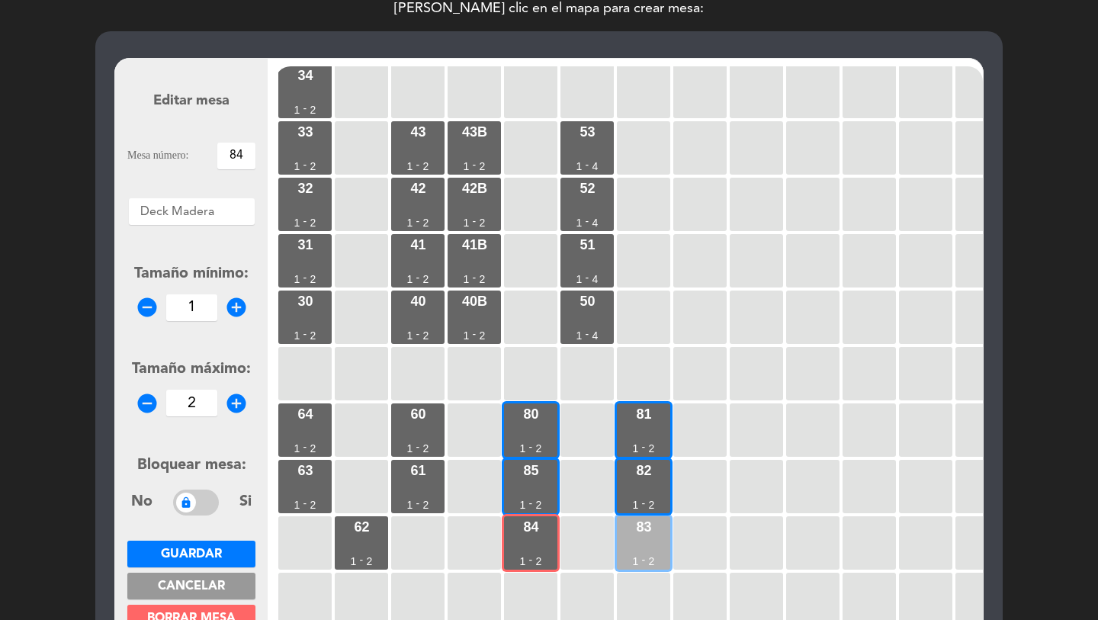
click at [661, 543] on div "83 1 - 2" at bounding box center [643, 542] width 53 height 53
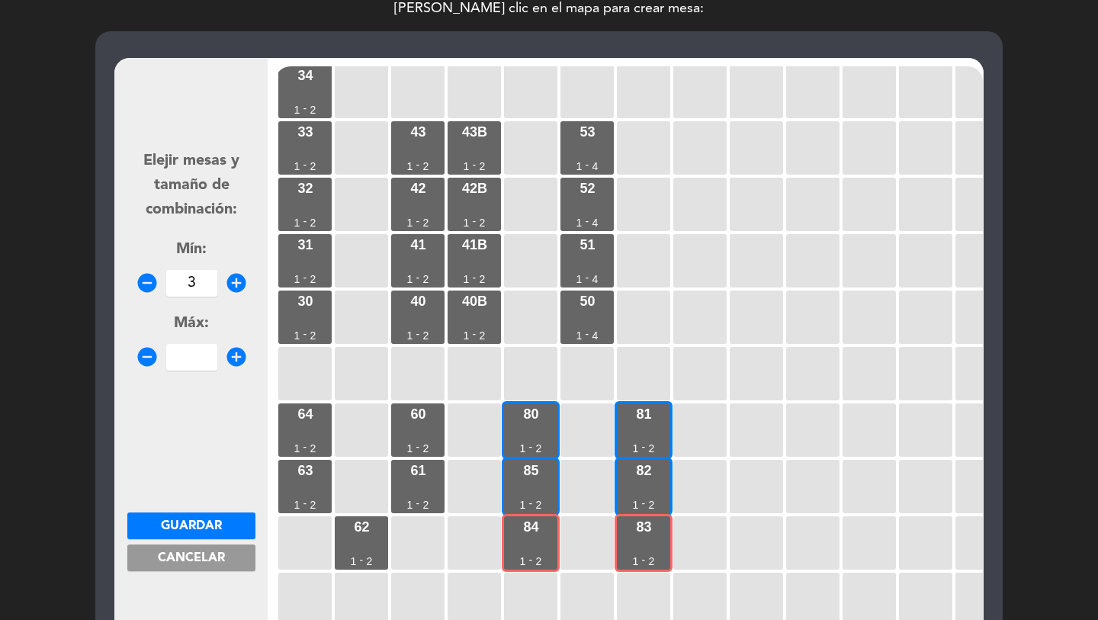
drag, startPoint x: 202, startPoint y: 290, endPoint x: 210, endPoint y: 303, distance: 15.0
click at [202, 290] on input "3" at bounding box center [191, 283] width 51 height 27
drag, startPoint x: 208, startPoint y: 523, endPoint x: 204, endPoint y: 516, distance: 8.9
click at [208, 523] on span "Guardar" at bounding box center [191, 526] width 61 height 12
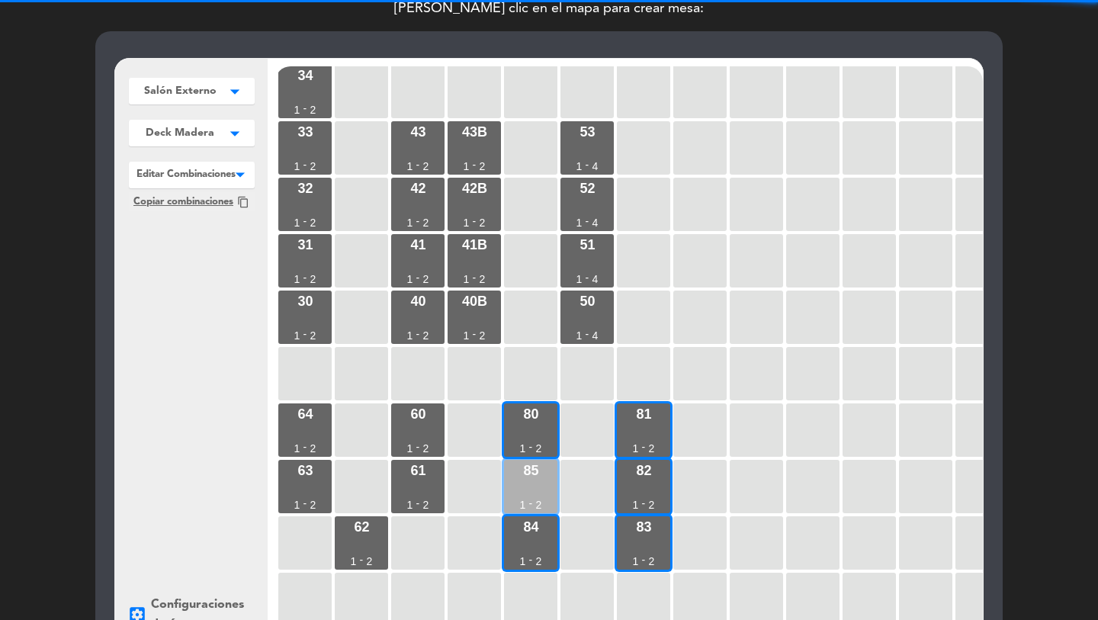
drag, startPoint x: 523, startPoint y: 438, endPoint x: 526, endPoint y: 462, distance: 24.5
click at [522, 442] on div "80 1 - 2" at bounding box center [530, 430] width 53 height 53
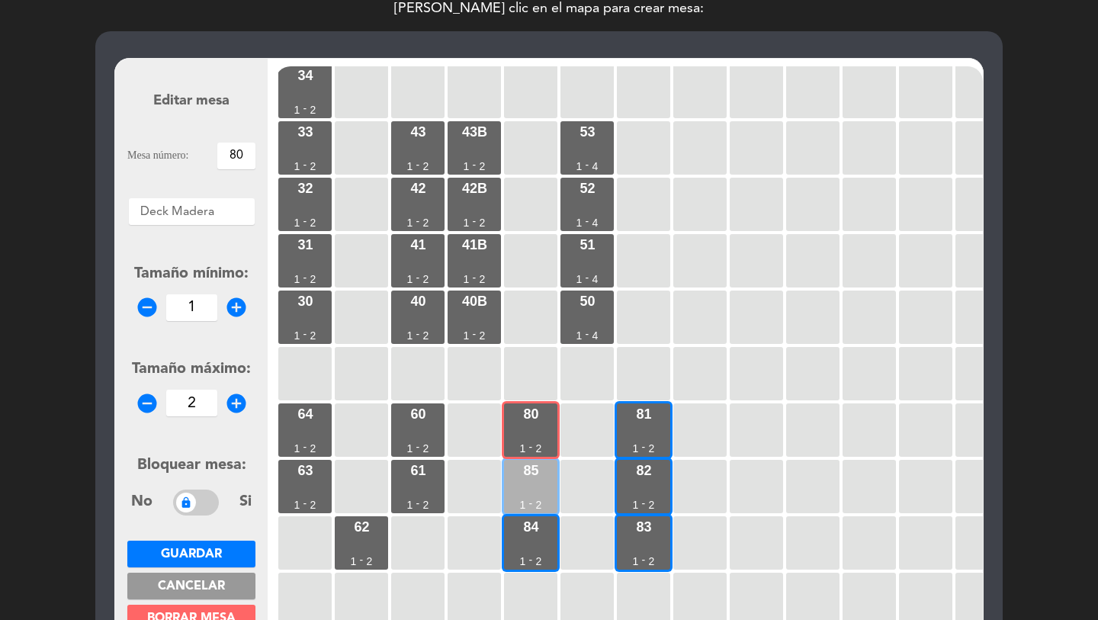
click at [525, 464] on div "85" at bounding box center [530, 471] width 15 height 14
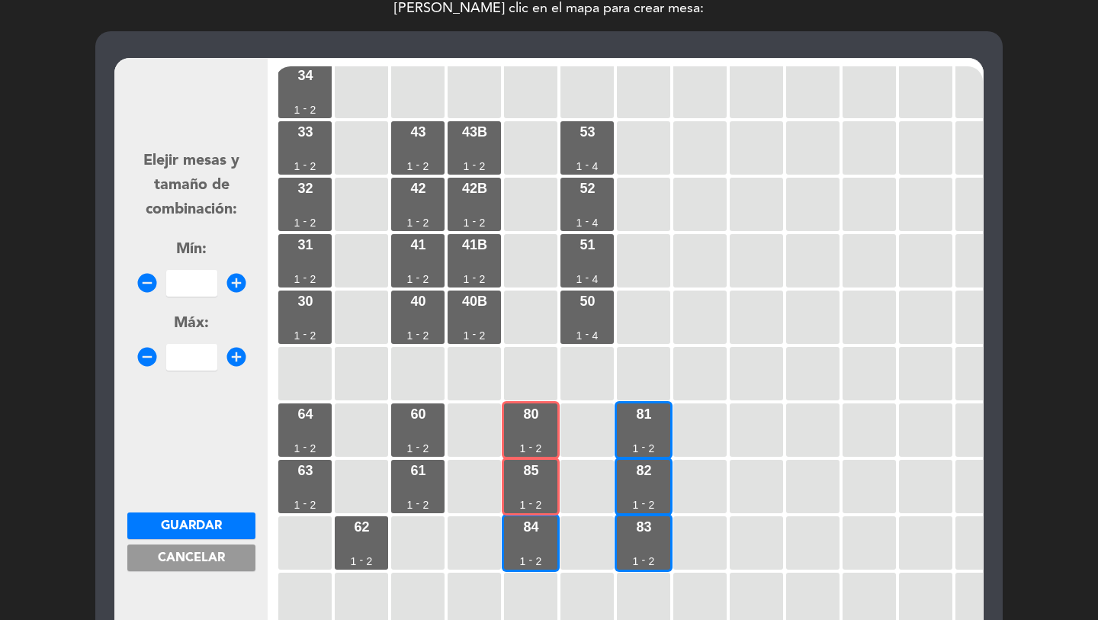
click at [502, 532] on div "34 1 - 2 33 1 - 2 43 1 - 2 43b 1 - 2 53 1 - 4 32 1 - 2 42 1 - 2 42b 1 - 2 52 1 …" at bounding box center [629, 356] width 708 height 580
drag, startPoint x: 520, startPoint y: 539, endPoint x: 214, endPoint y: 409, distance: 332.5
click at [471, 517] on div "34 1 - 2 33 1 - 2 43 1 - 2 43b 1 - 2 53 1 - 4 32 1 - 2 42 1 - 2 42b 1 - 2 52 1 …" at bounding box center [629, 356] width 708 height 580
click at [189, 294] on div "Elejir mesas y tamaño de combinación: Mín: remove_circle add_circle Máx: remove…" at bounding box center [191, 252] width 128 height 236
click at [511, 544] on div "84 1 - 2" at bounding box center [530, 542] width 53 height 53
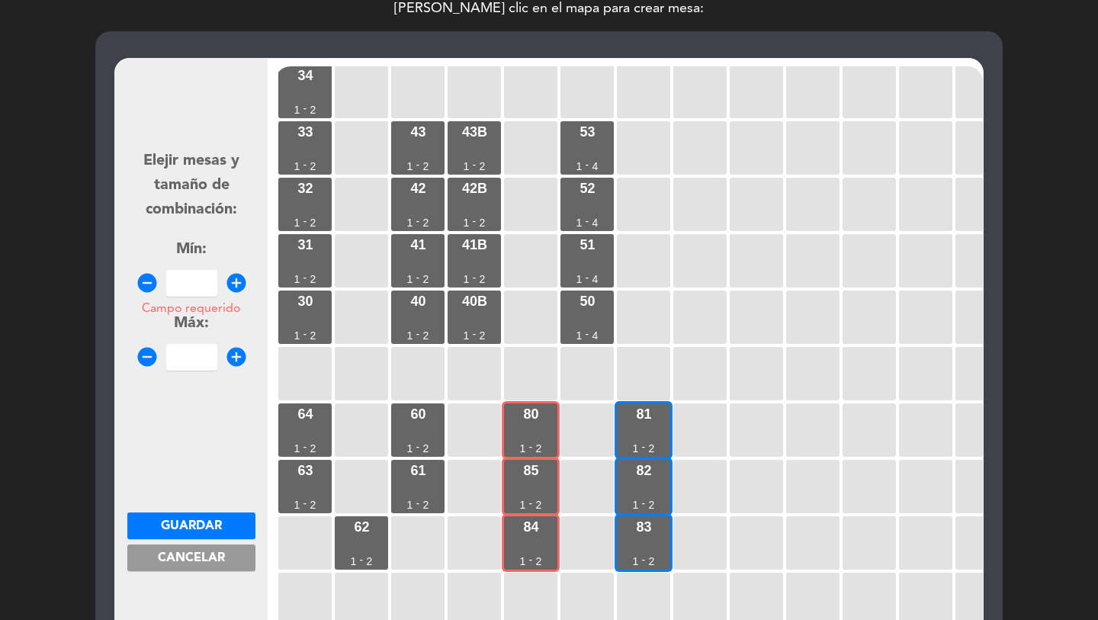
click at [183, 279] on input "Campo requerido" at bounding box center [191, 283] width 51 height 27
click at [209, 532] on span "Guardar" at bounding box center [191, 526] width 61 height 12
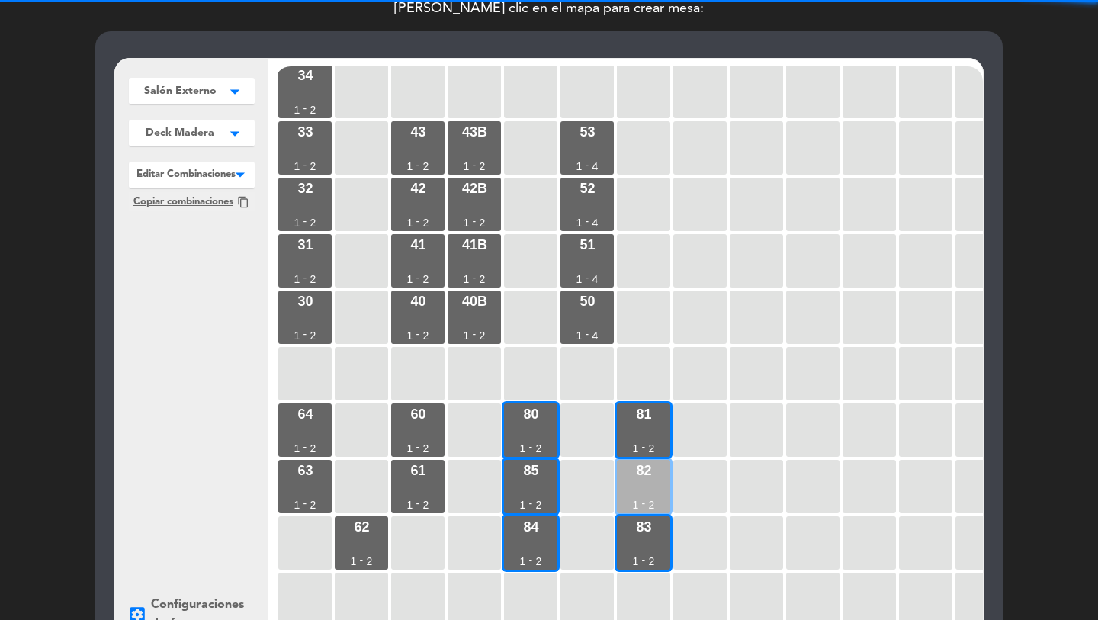
drag, startPoint x: 666, startPoint y: 435, endPoint x: 658, endPoint y: 467, distance: 32.9
click at [665, 438] on div "81 1 - 2" at bounding box center [643, 430] width 53 height 53
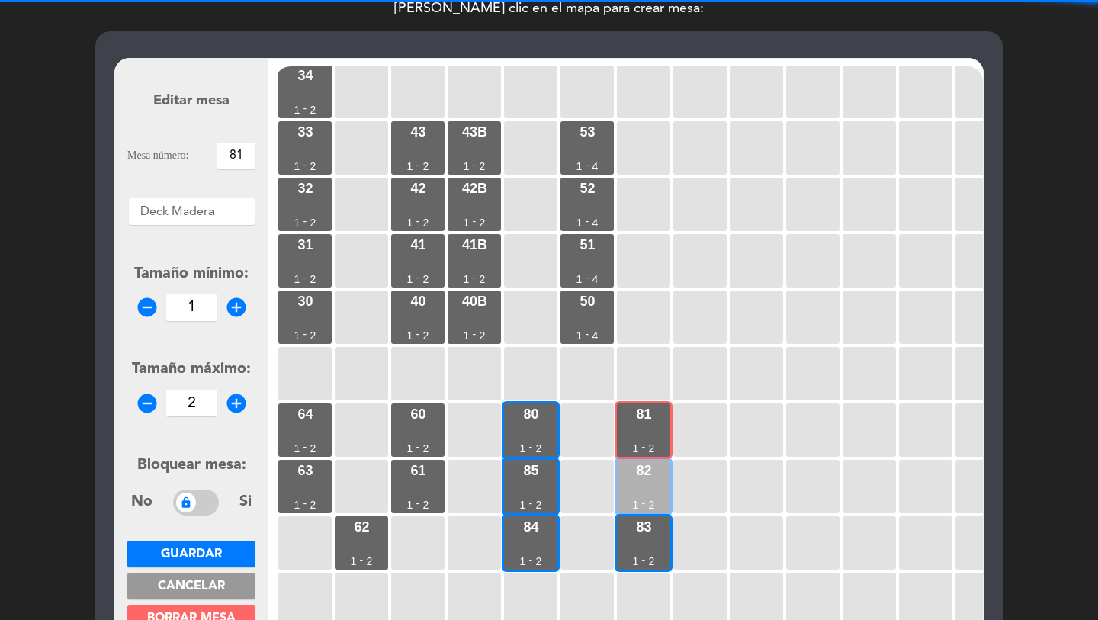
click at [658, 484] on div "82 1 - 2" at bounding box center [643, 486] width 53 height 53
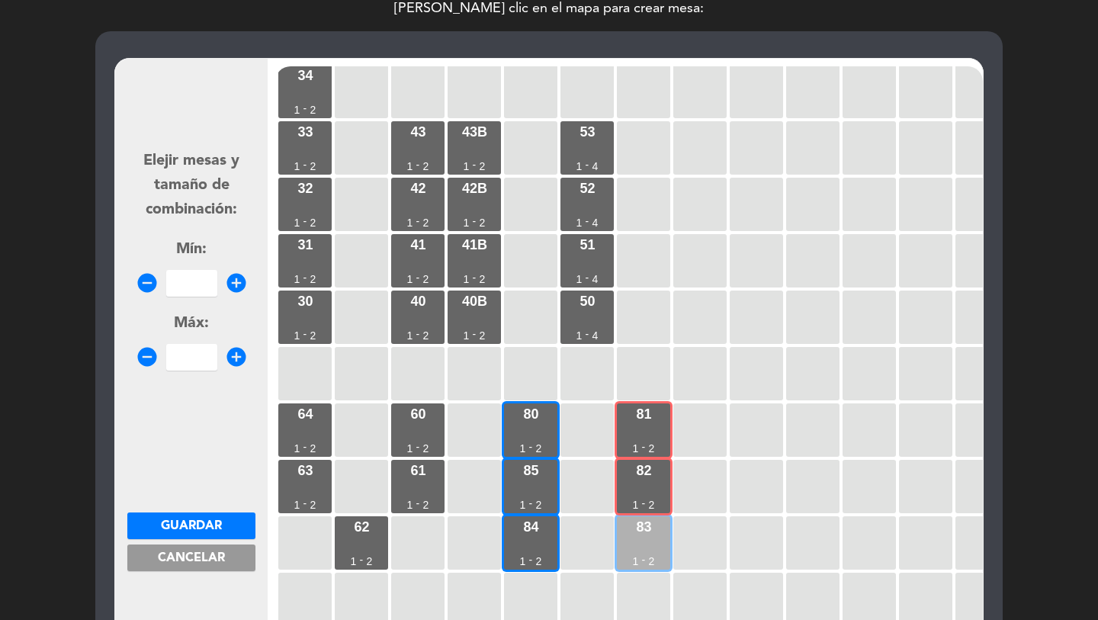
click at [657, 539] on div "83 1 - 2" at bounding box center [643, 542] width 53 height 53
click at [189, 283] on input "number" at bounding box center [191, 283] width 51 height 27
drag, startPoint x: 216, startPoint y: 523, endPoint x: 81, endPoint y: 437, distance: 160.2
click at [212, 522] on span "Guardar" at bounding box center [191, 526] width 61 height 12
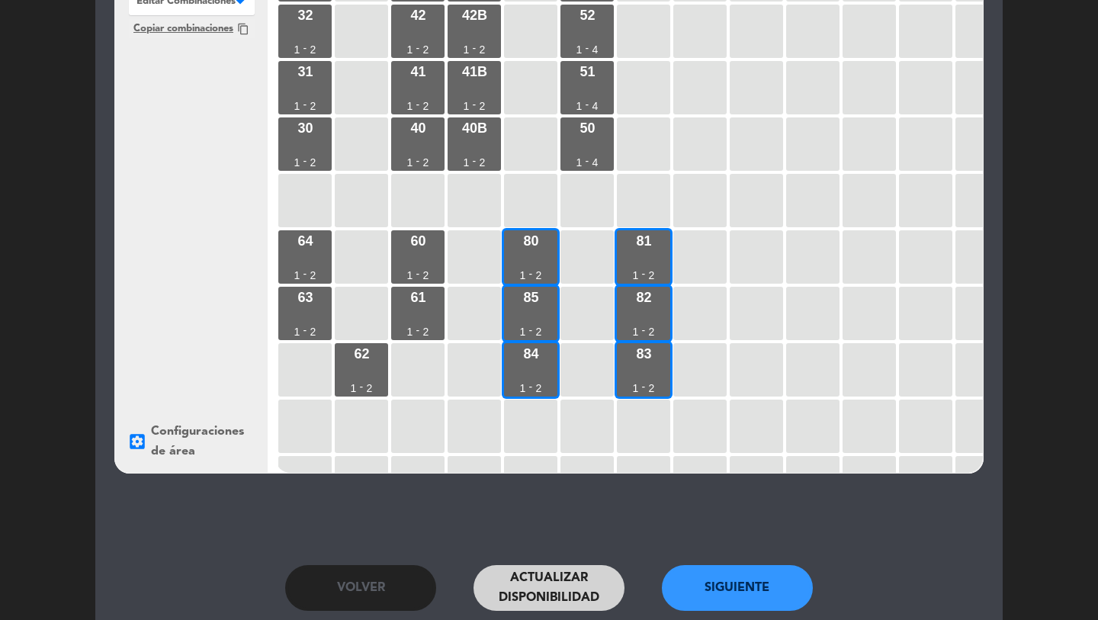
scroll to position [312, 0]
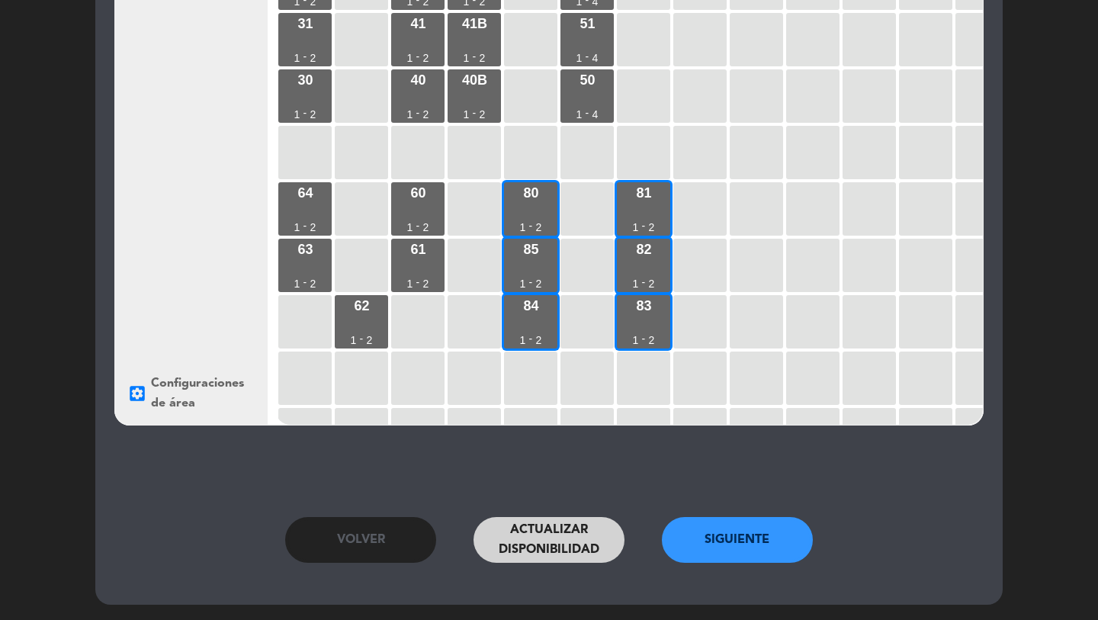
click at [709, 521] on button "Siguiente" at bounding box center [737, 540] width 151 height 46
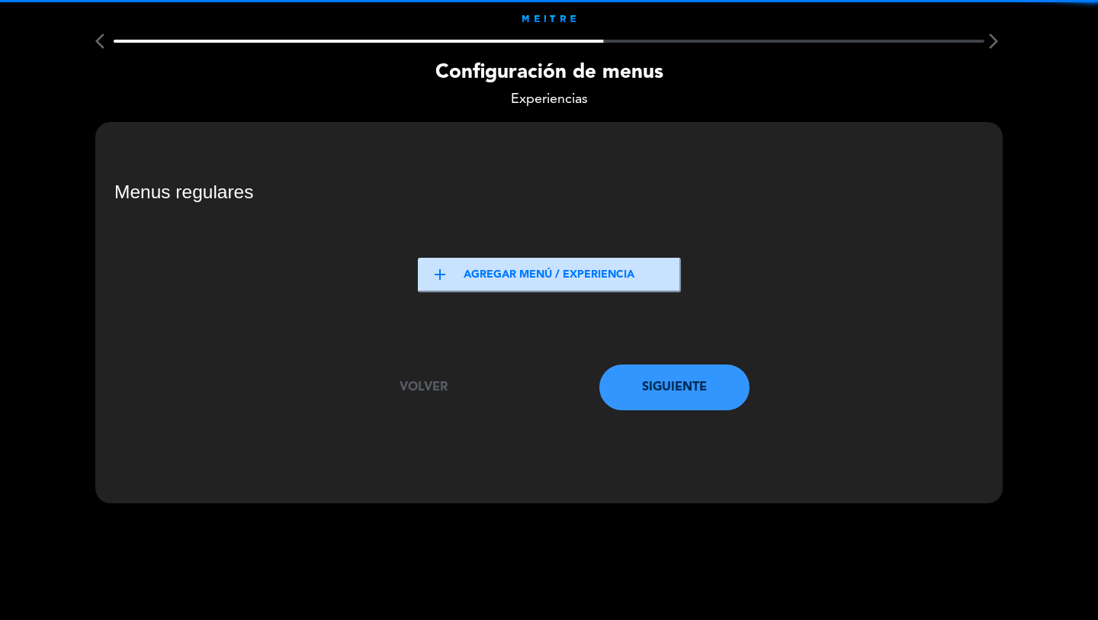
drag, startPoint x: 523, startPoint y: 257, endPoint x: 505, endPoint y: 268, distance: 21.2
click at [521, 259] on div "add Agregar menú / experiencia" at bounding box center [549, 285] width 892 height 130
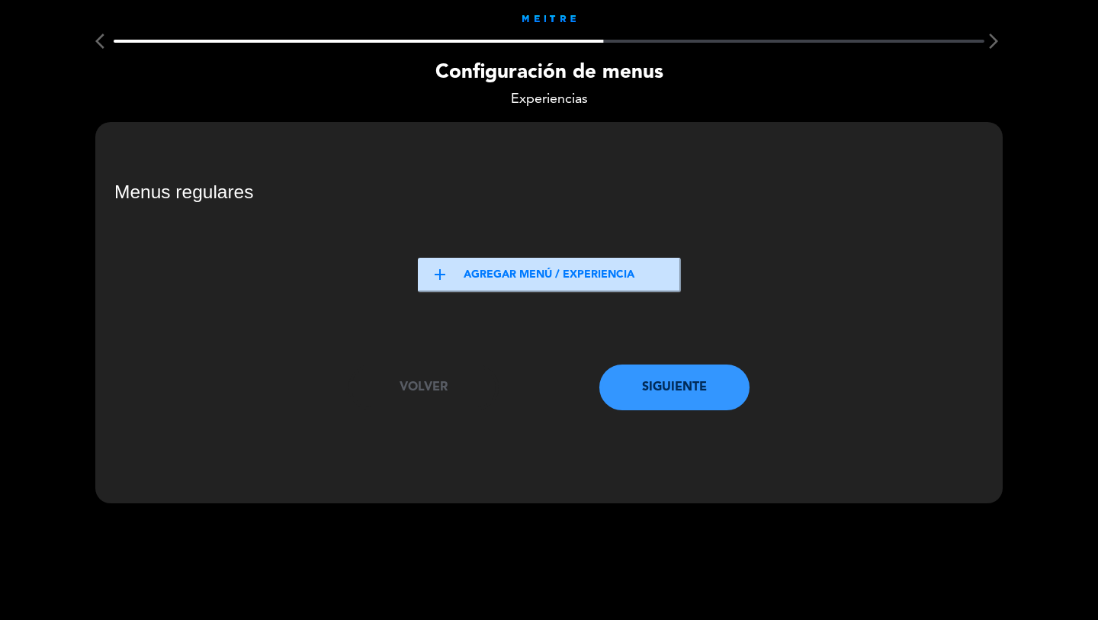
click at [501, 275] on button "add Agregar menú / experiencia" at bounding box center [549, 275] width 263 height 34
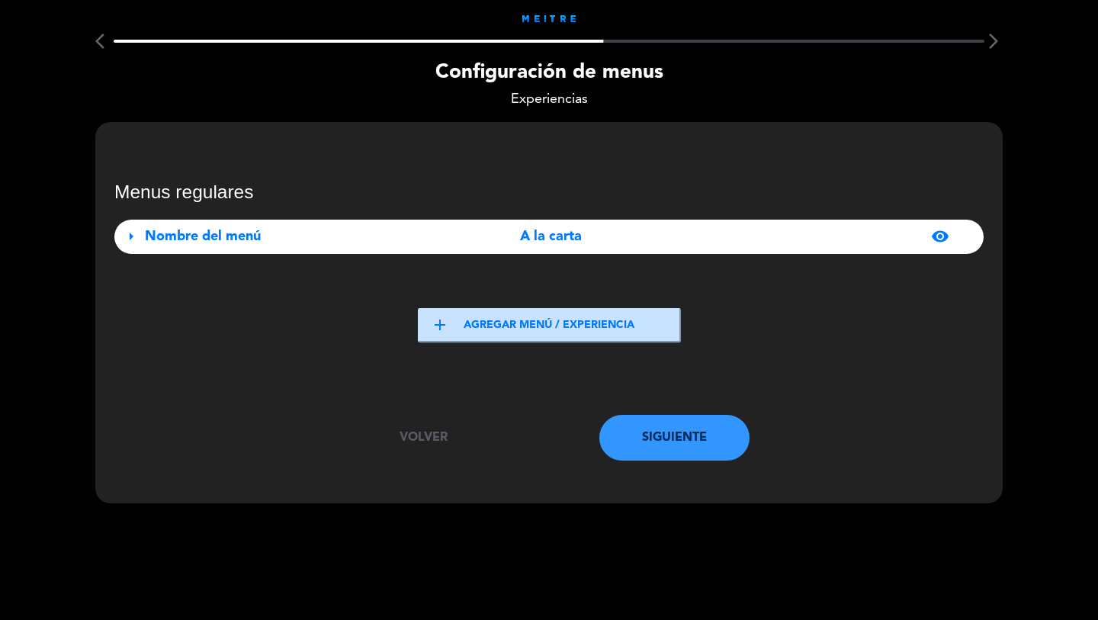
drag, startPoint x: 312, startPoint y: 236, endPoint x: 312, endPoint y: 256, distance: 19.1
click at [312, 236] on div "Nombre del menú" at bounding box center [280, 237] width 271 height 22
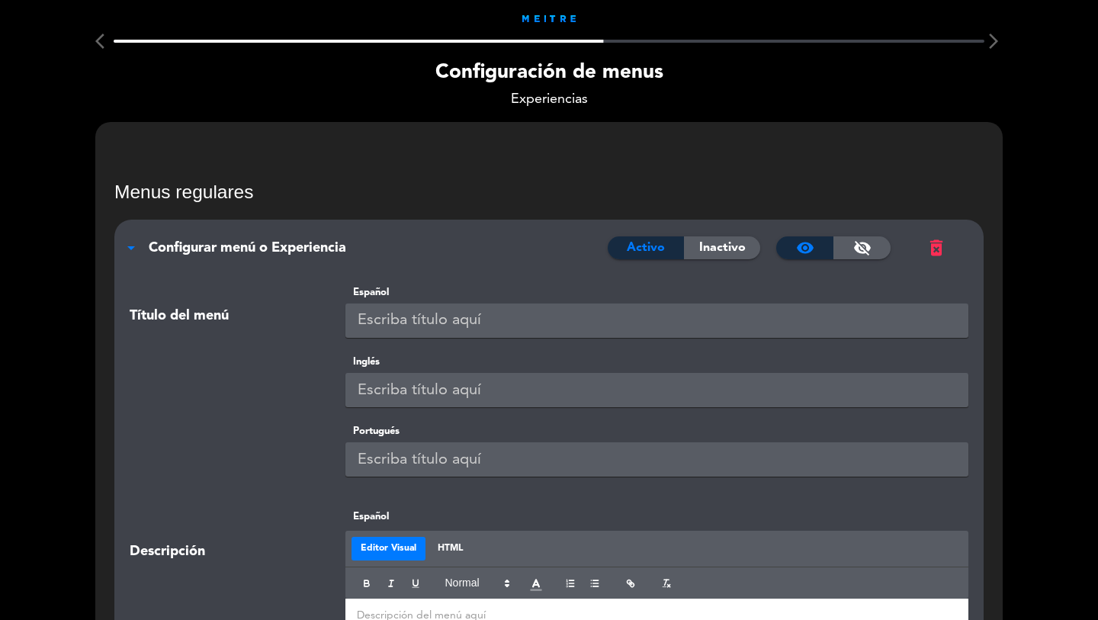
click at [398, 314] on input "text" at bounding box center [658, 321] width 624 height 34
paste input "A LA CARTA"
click at [429, 537] on button "HTML" at bounding box center [450, 549] width 43 height 24
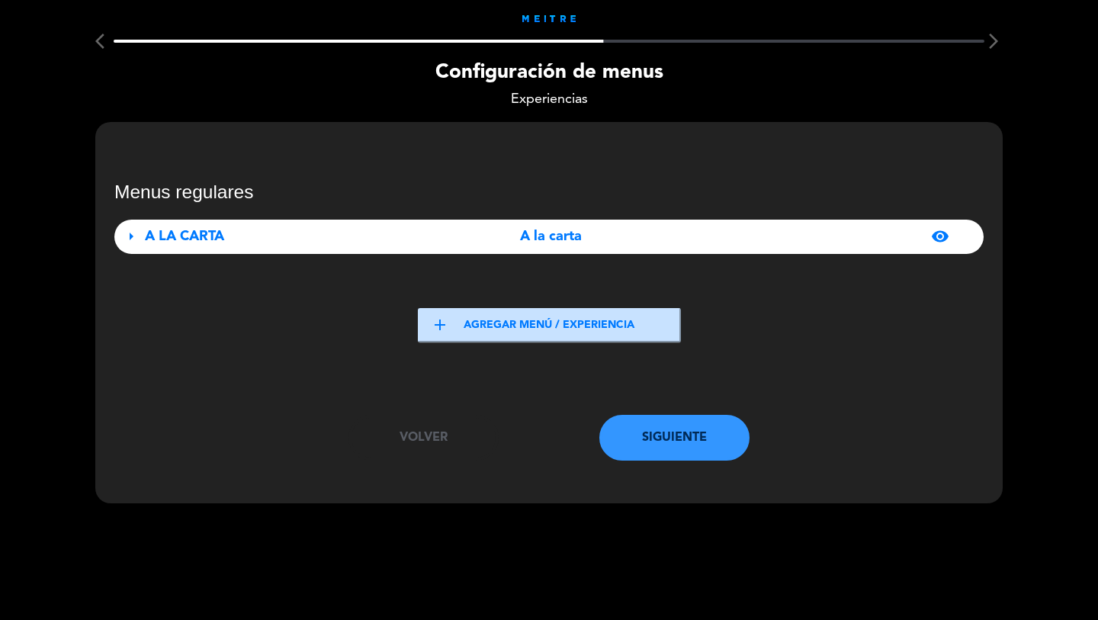
click at [681, 442] on button "Siguiente" at bounding box center [675, 438] width 151 height 46
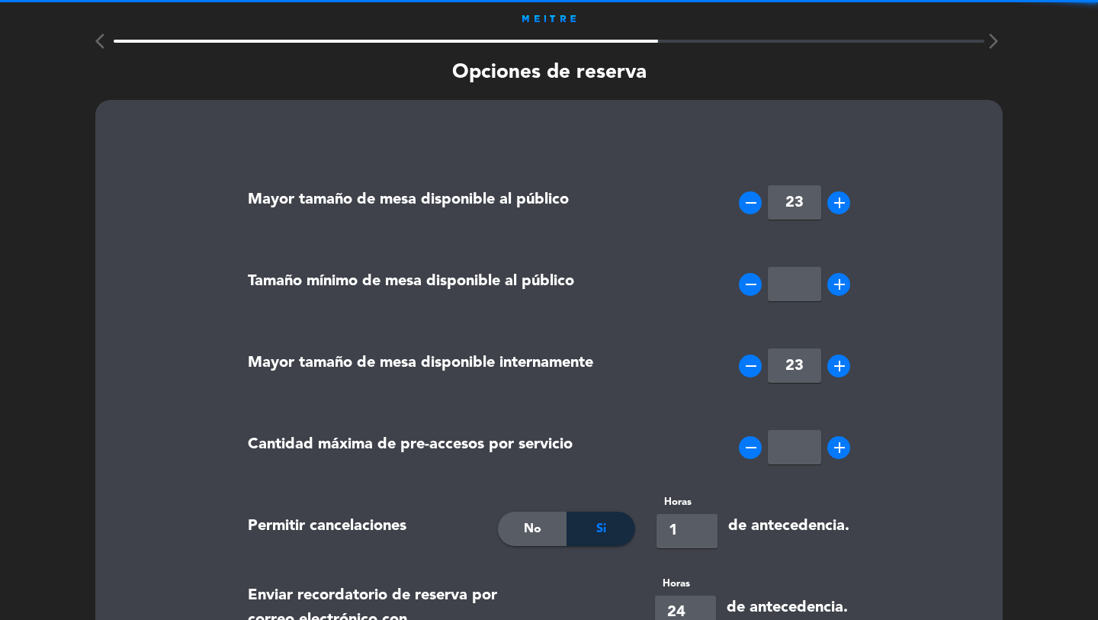
click at [785, 207] on input "23" at bounding box center [794, 202] width 53 height 34
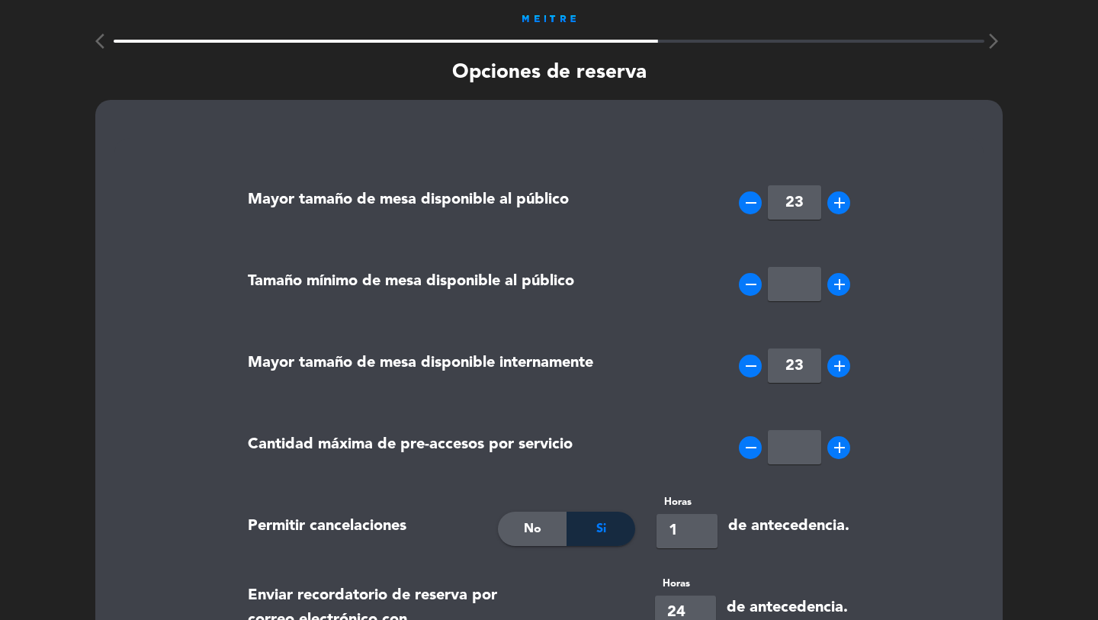
click at [785, 207] on input "23" at bounding box center [794, 202] width 53 height 34
type input "6"
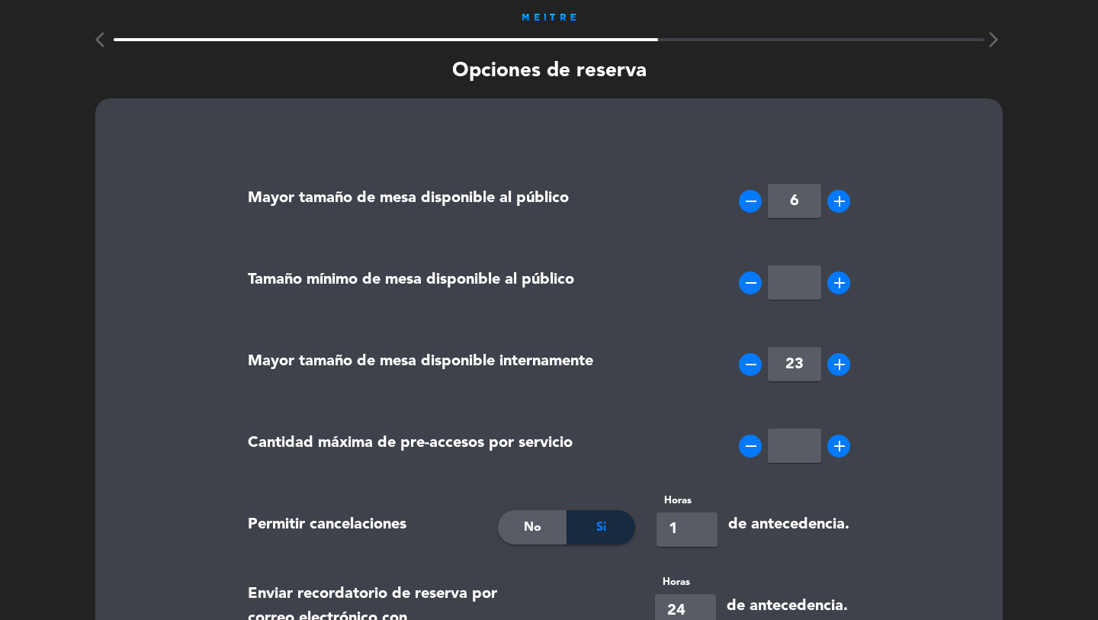
click at [797, 288] on input "number" at bounding box center [794, 282] width 53 height 34
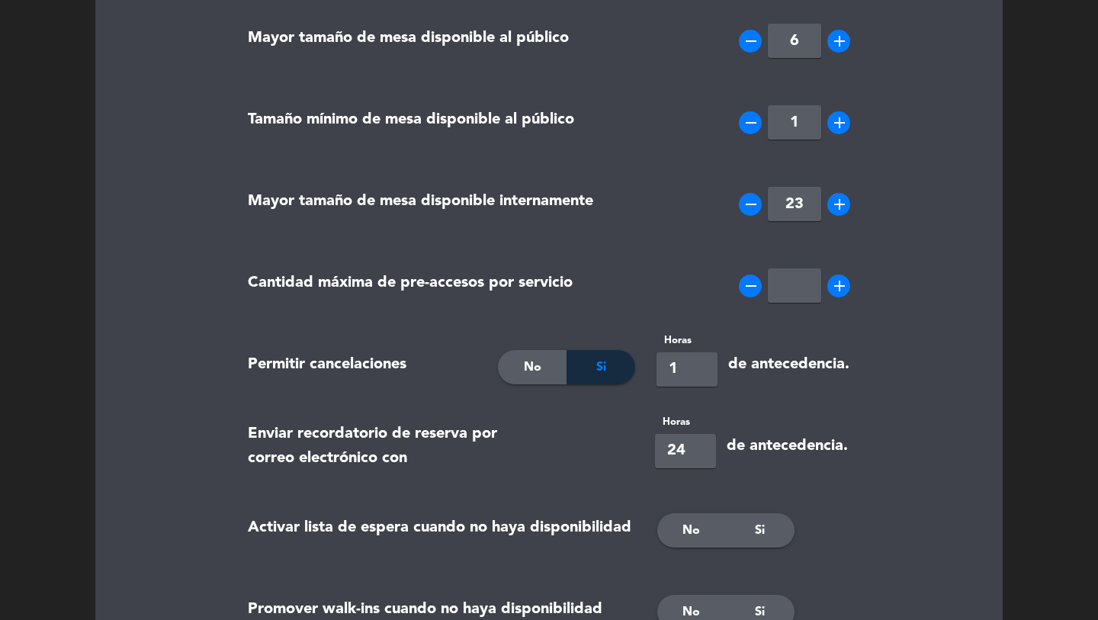
type input "1"
click at [671, 371] on input "1" at bounding box center [687, 370] width 61 height 34
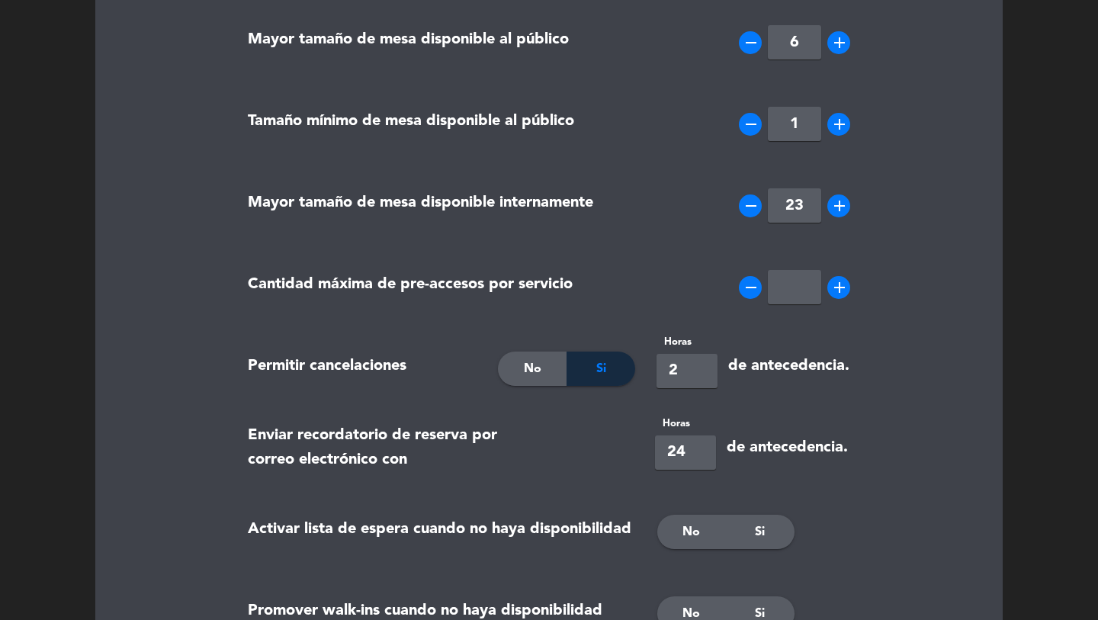
click at [671, 371] on input "2" at bounding box center [687, 371] width 61 height 34
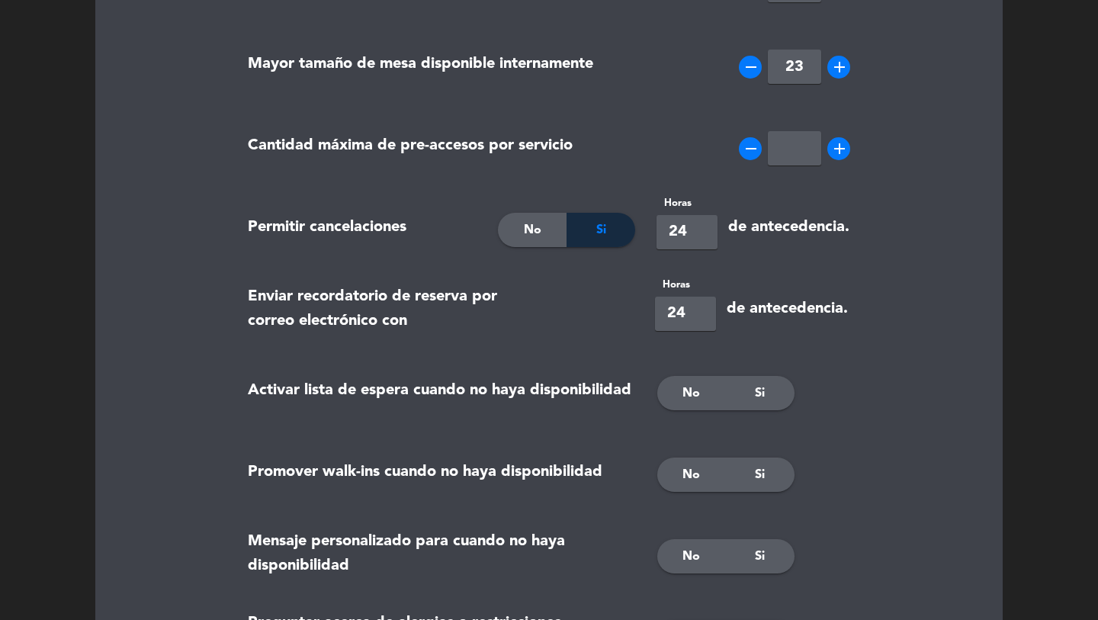
scroll to position [326, 0]
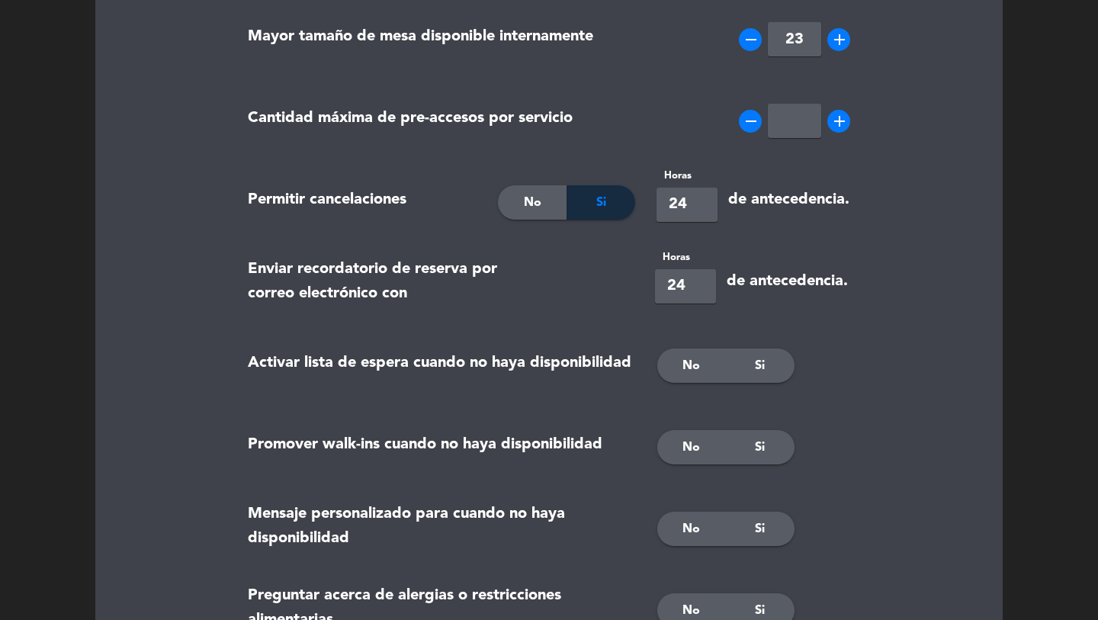
type input "24"
click at [764, 371] on span "Si" at bounding box center [760, 366] width 10 height 20
click at [706, 442] on div "No" at bounding box center [692, 447] width 69 height 34
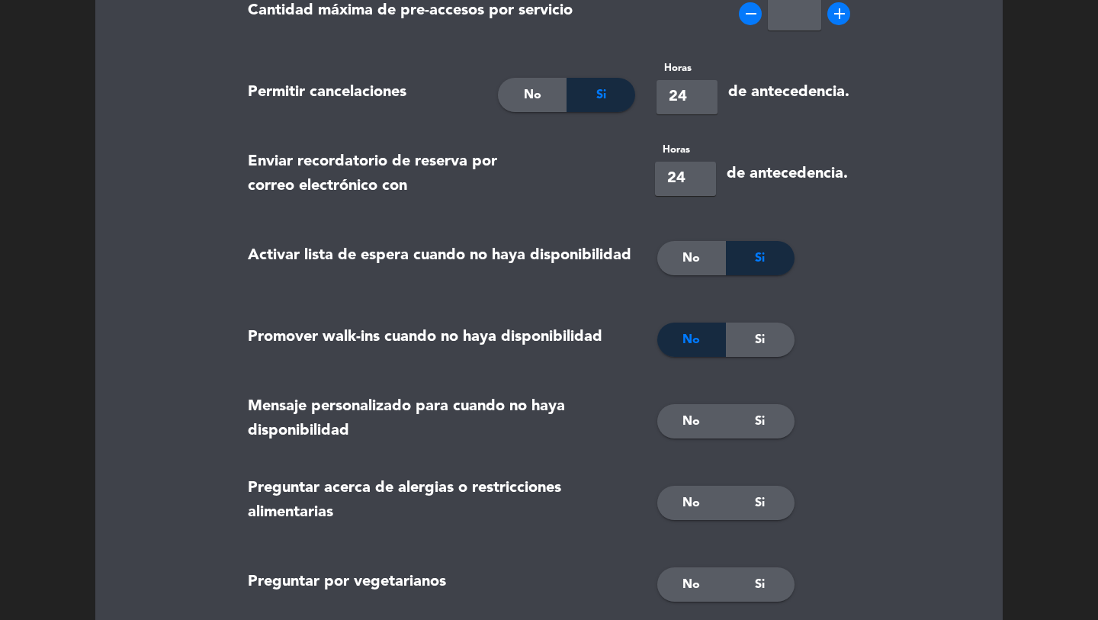
click at [704, 444] on div "No Si" at bounding box center [754, 422] width 216 height 76
drag, startPoint x: 695, startPoint y: 422, endPoint x: 761, endPoint y: 495, distance: 98.8
click at [696, 423] on span "No" at bounding box center [692, 422] width 18 height 20
click at [762, 497] on span "Si" at bounding box center [760, 504] width 10 height 20
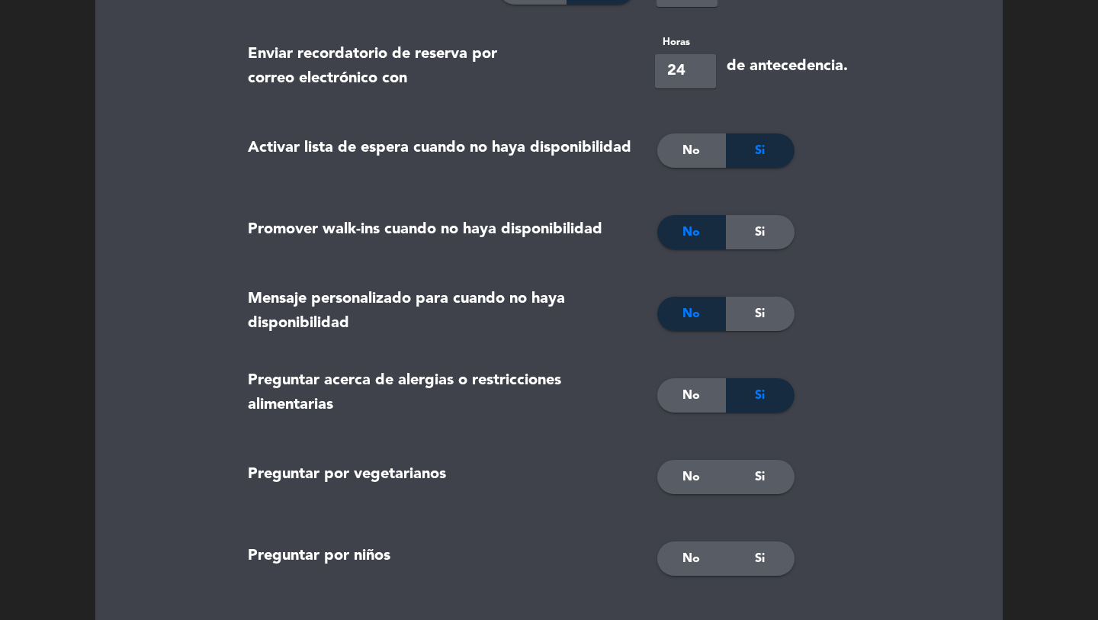
click at [686, 481] on span "No" at bounding box center [692, 478] width 18 height 20
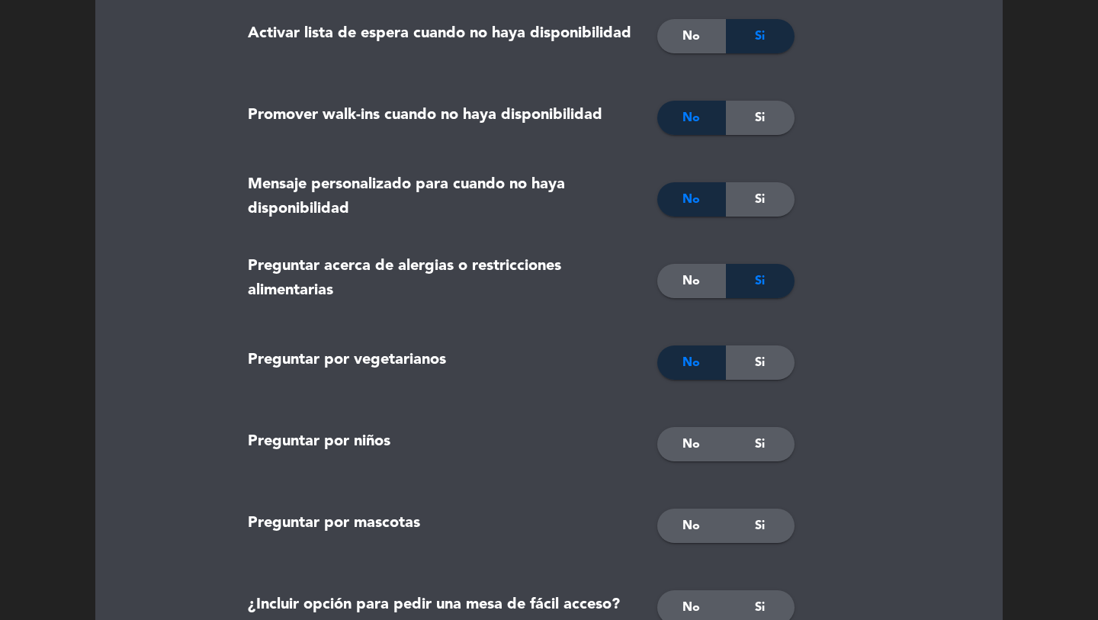
drag, startPoint x: 686, startPoint y: 481, endPoint x: 683, endPoint y: 458, distance: 24.0
click at [685, 476] on div "No Si" at bounding box center [754, 445] width 216 height 76
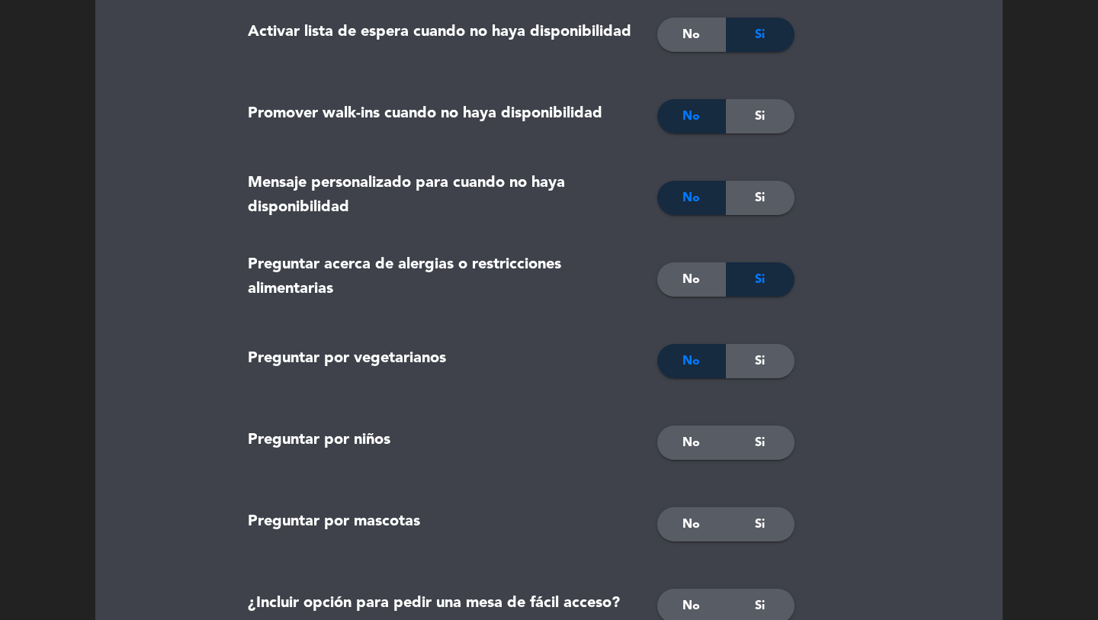
click at [682, 437] on div "No" at bounding box center [692, 443] width 69 height 34
click at [696, 522] on span "No" at bounding box center [692, 525] width 18 height 20
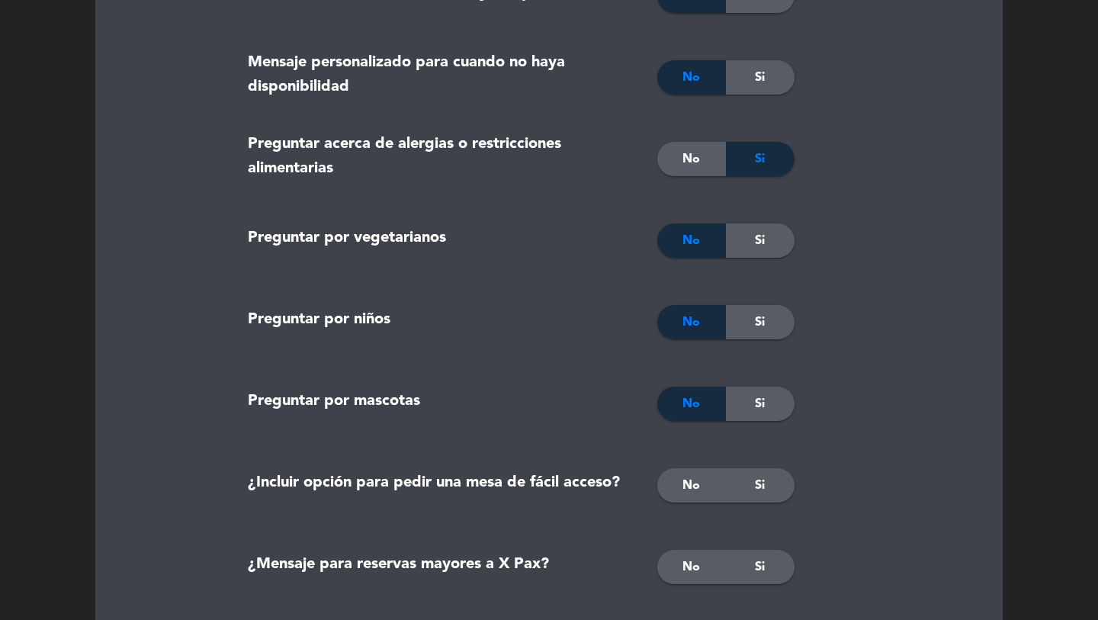
drag, startPoint x: 745, startPoint y: 472, endPoint x: 766, endPoint y: 486, distance: 24.8
click at [746, 472] on div "Si" at bounding box center [760, 485] width 69 height 34
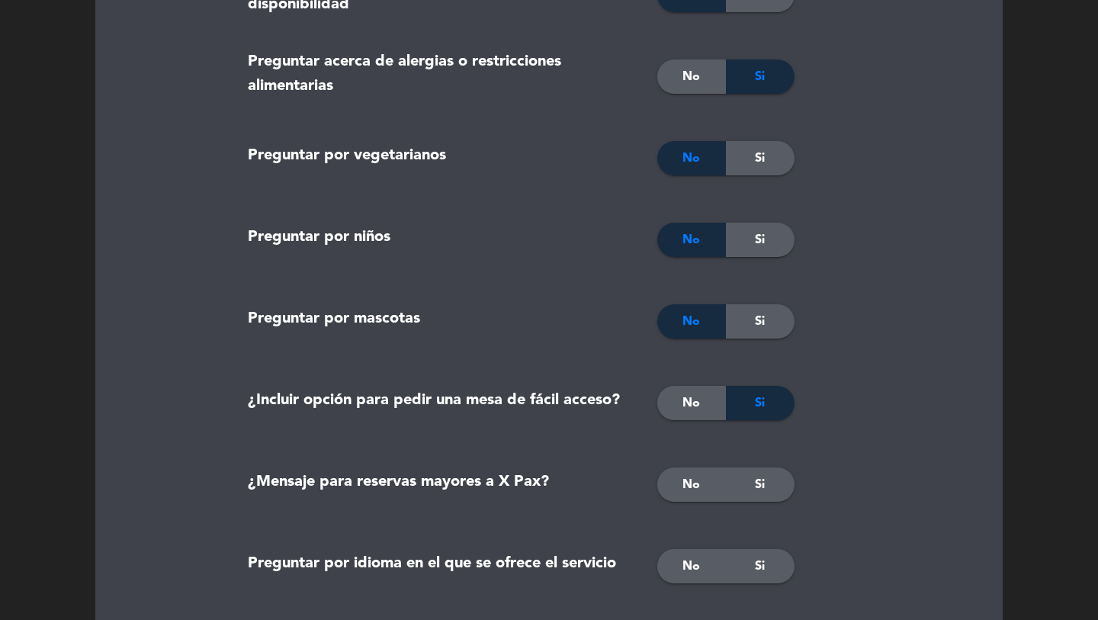
scroll to position [884, 0]
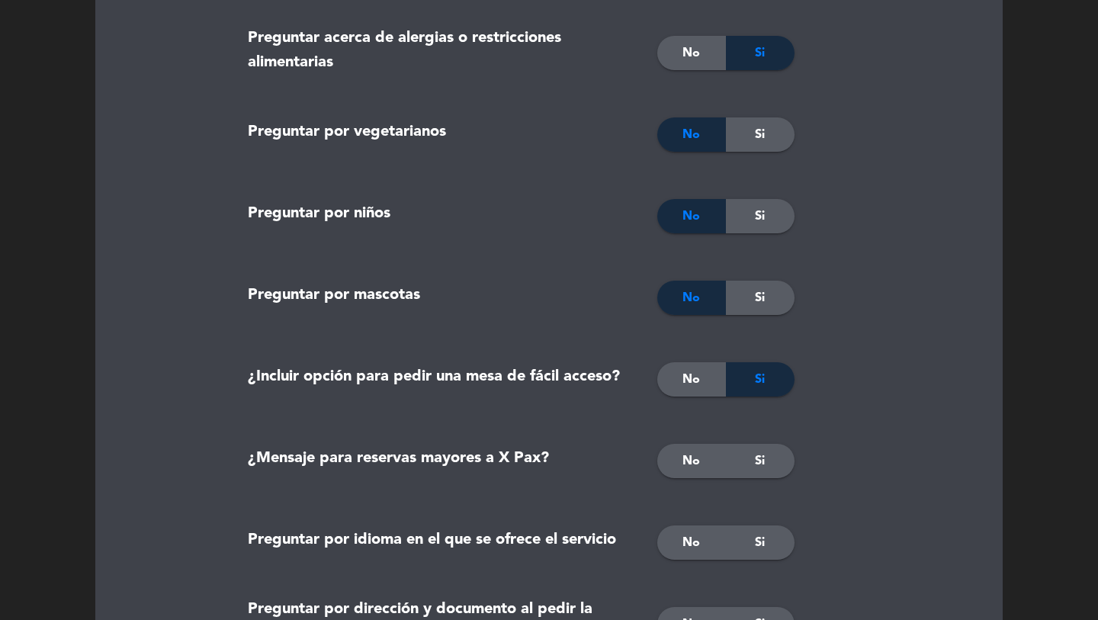
click at [758, 479] on div "No Si" at bounding box center [754, 461] width 216 height 76
click at [751, 465] on div "Si" at bounding box center [760, 461] width 69 height 34
click at [680, 532] on div "No" at bounding box center [692, 543] width 69 height 34
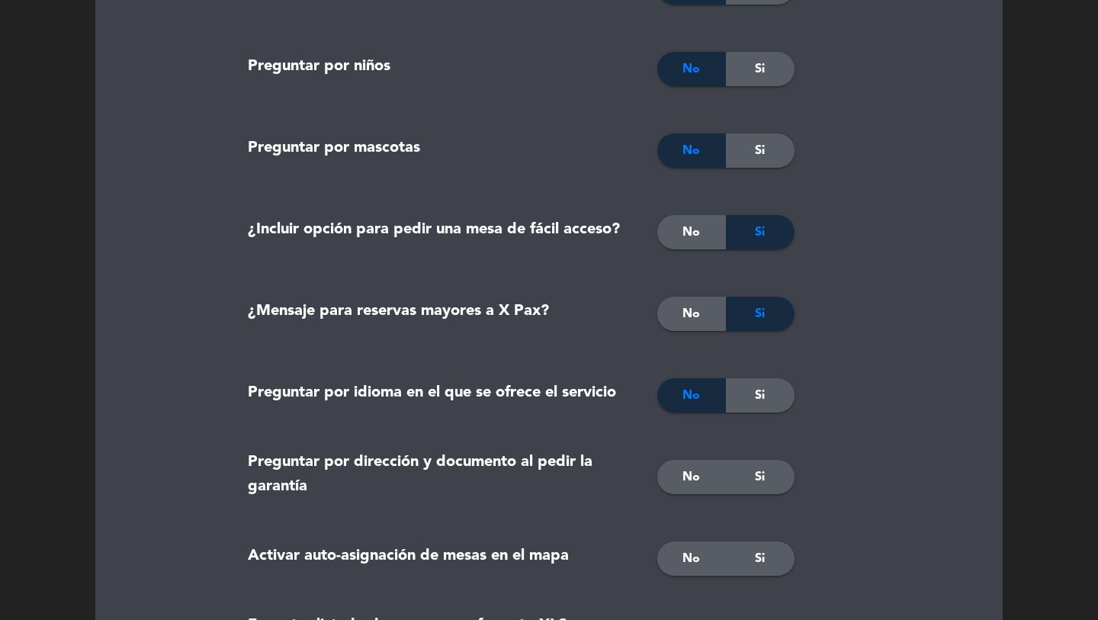
drag, startPoint x: 684, startPoint y: 528, endPoint x: 684, endPoint y: 514, distance: 13.7
click at [684, 521] on div "No Si" at bounding box center [754, 559] width 216 height 76
click at [681, 474] on div "No" at bounding box center [692, 478] width 69 height 34
click at [775, 551] on div "Si" at bounding box center [760, 558] width 69 height 34
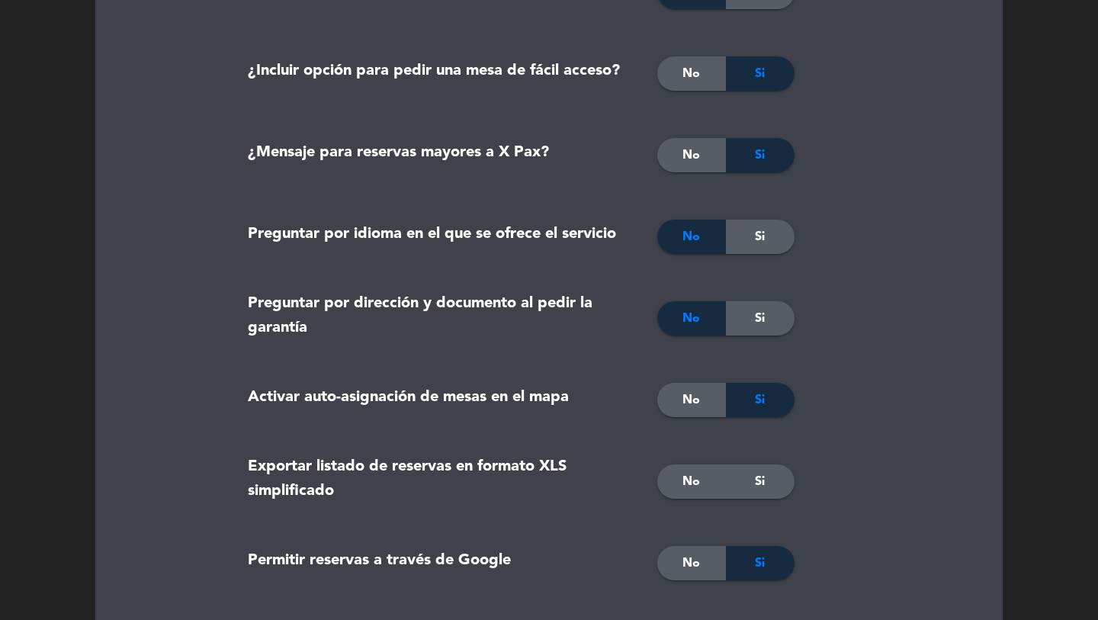
click at [749, 474] on div "Si" at bounding box center [760, 482] width 69 height 34
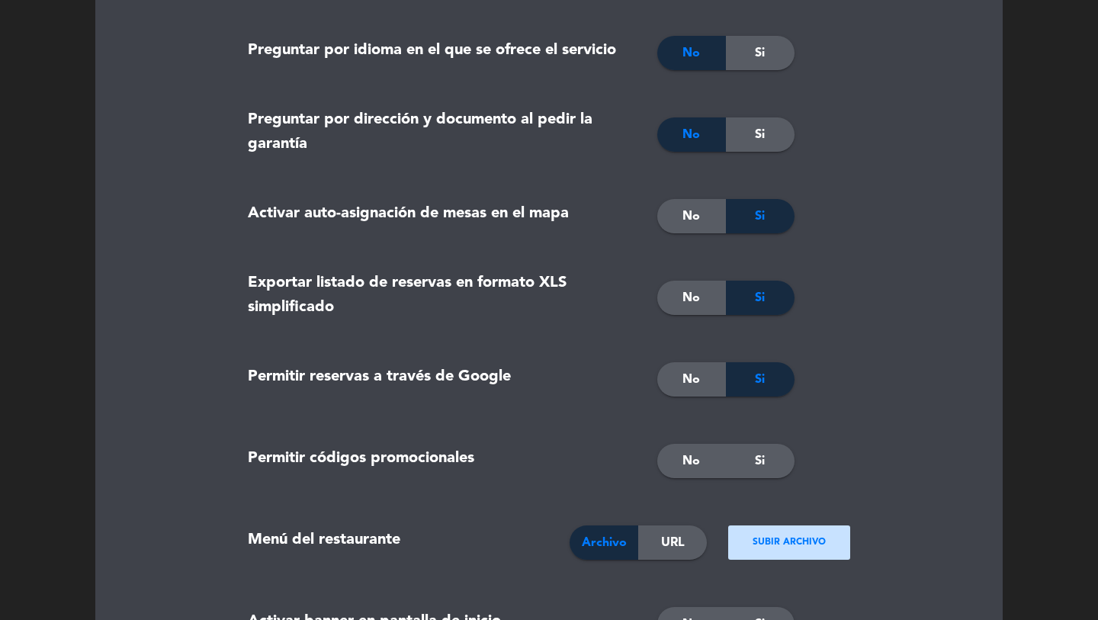
drag, startPoint x: 681, startPoint y: 448, endPoint x: 684, endPoint y: 486, distance: 38.3
click at [681, 448] on div "No" at bounding box center [692, 461] width 69 height 34
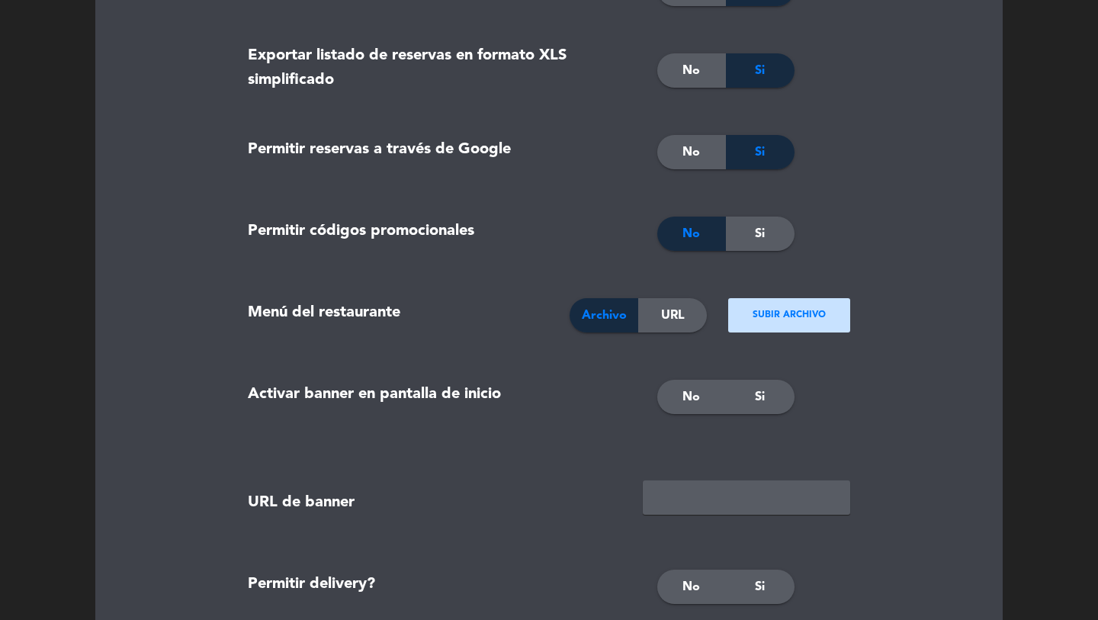
click at [690, 410] on div "No" at bounding box center [692, 397] width 69 height 34
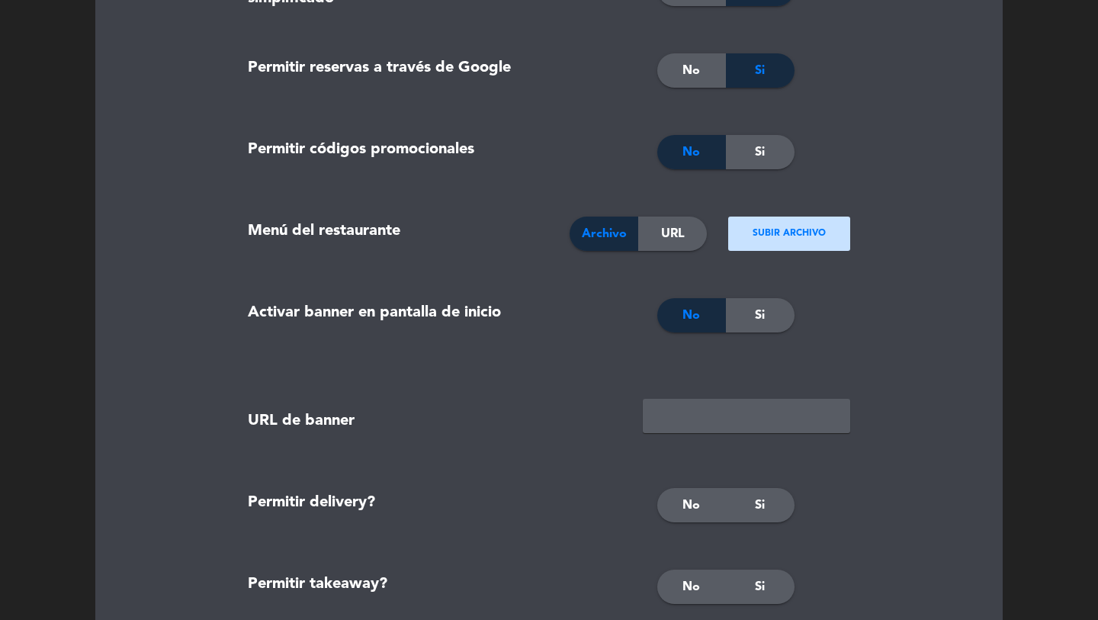
scroll to position [1700, 0]
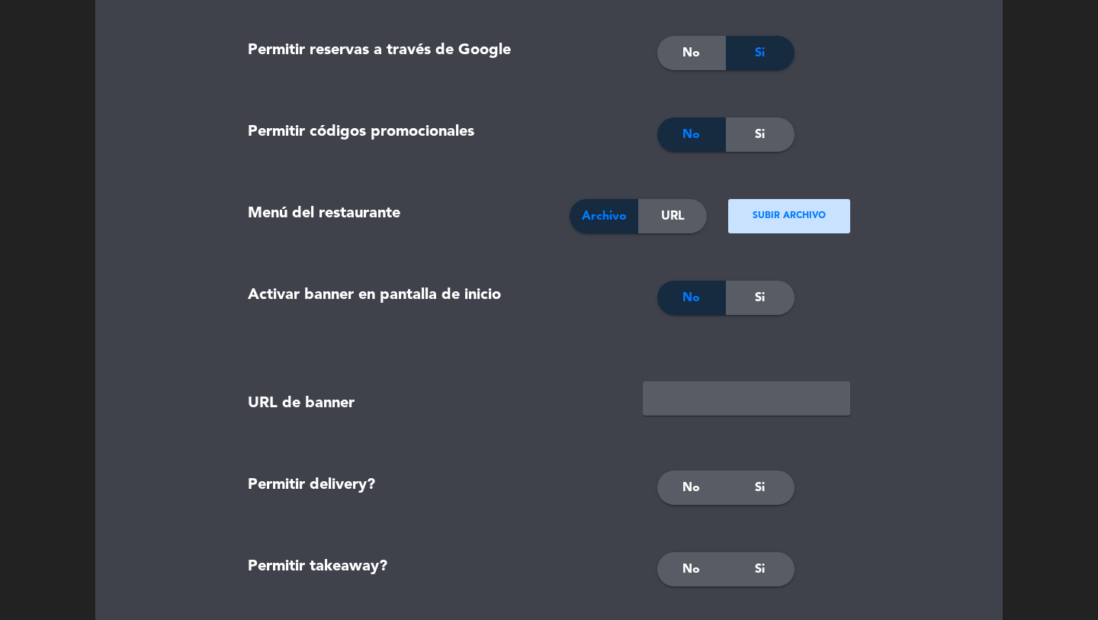
click at [683, 487] on span "No" at bounding box center [692, 488] width 18 height 20
click at [704, 559] on div "No" at bounding box center [692, 569] width 69 height 34
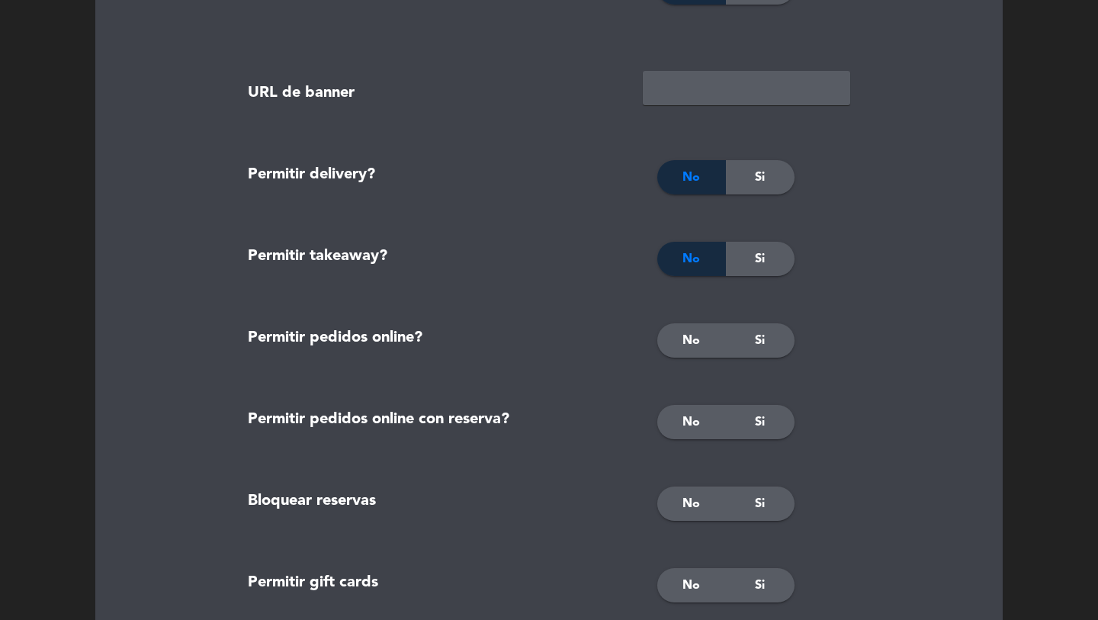
click at [673, 337] on div "No" at bounding box center [692, 340] width 69 height 34
click at [687, 408] on div "No" at bounding box center [692, 421] width 69 height 34
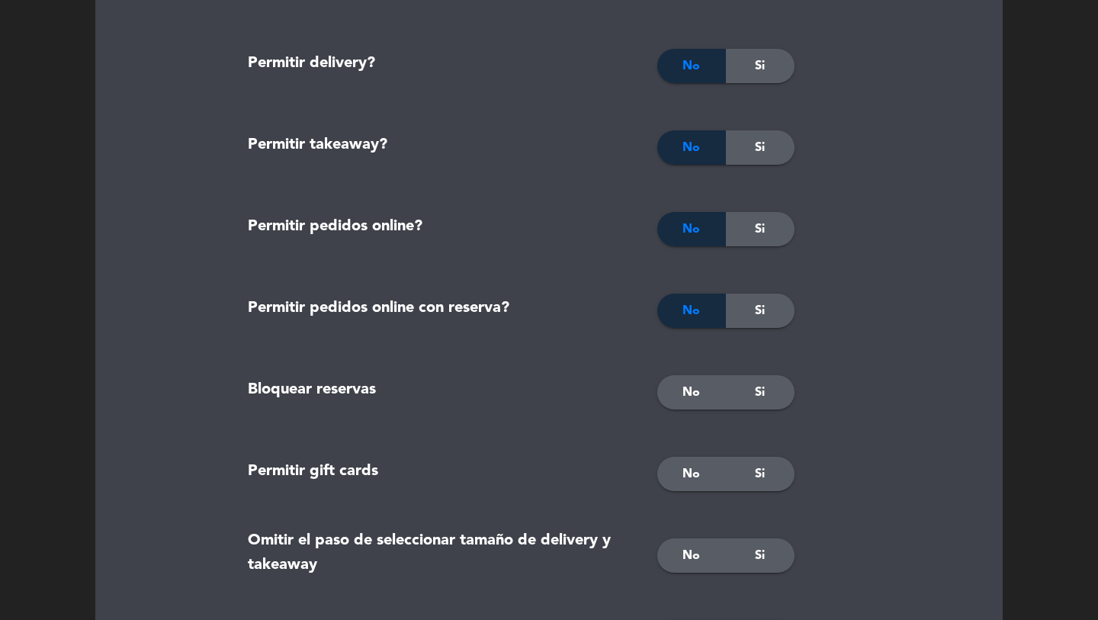
drag, startPoint x: 684, startPoint y: 385, endPoint x: 710, endPoint y: 442, distance: 62.8
click at [684, 385] on span "No" at bounding box center [692, 393] width 18 height 20
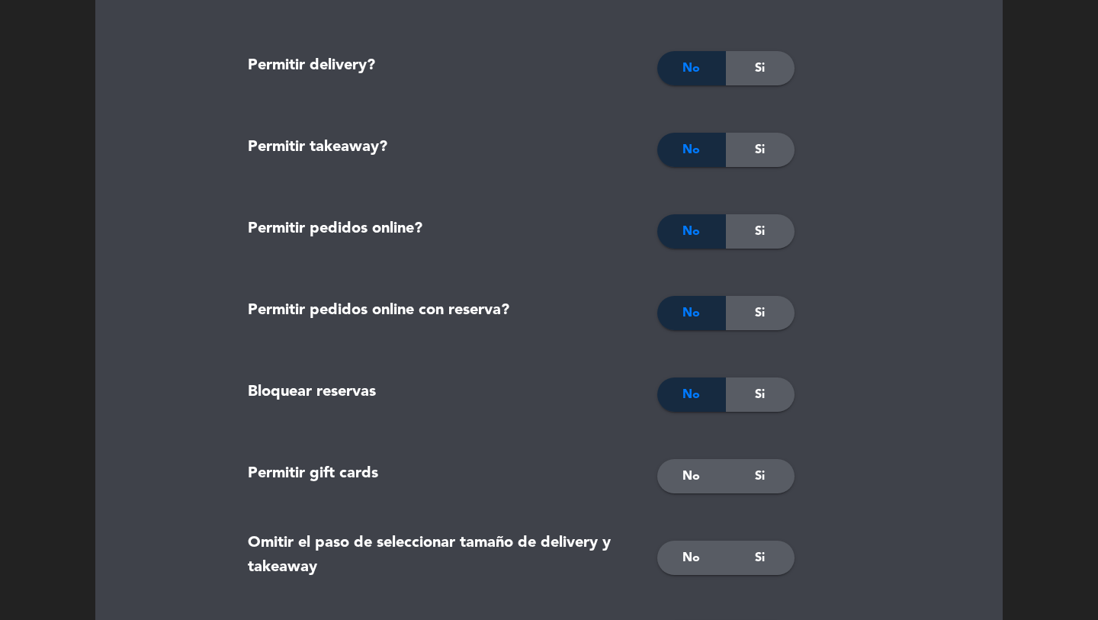
click at [699, 464] on div "No" at bounding box center [692, 476] width 69 height 34
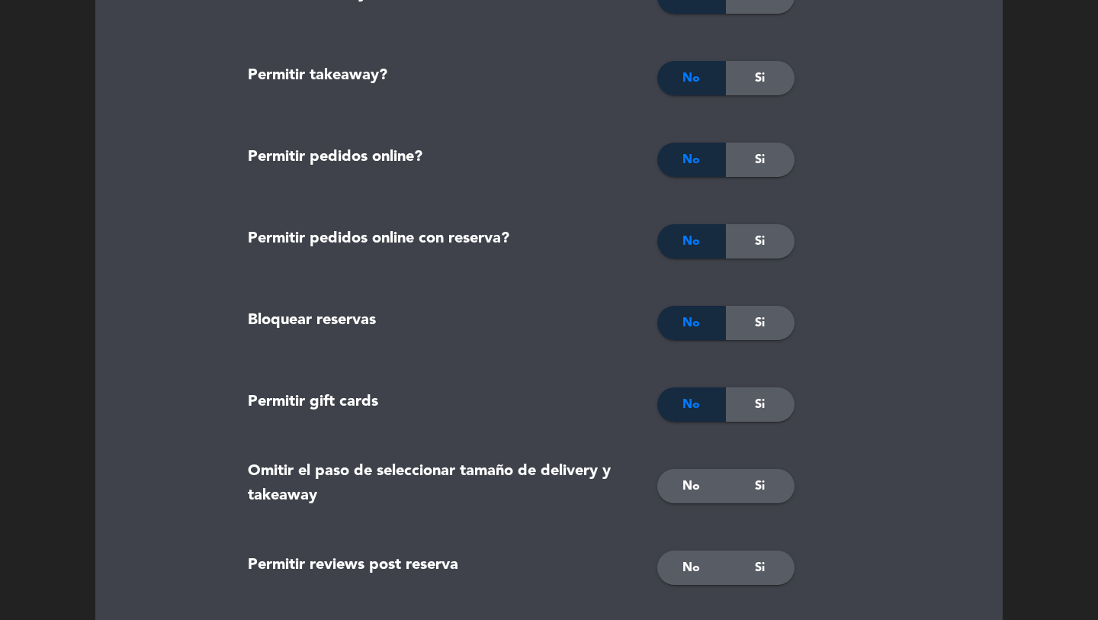
scroll to position [2235, 0]
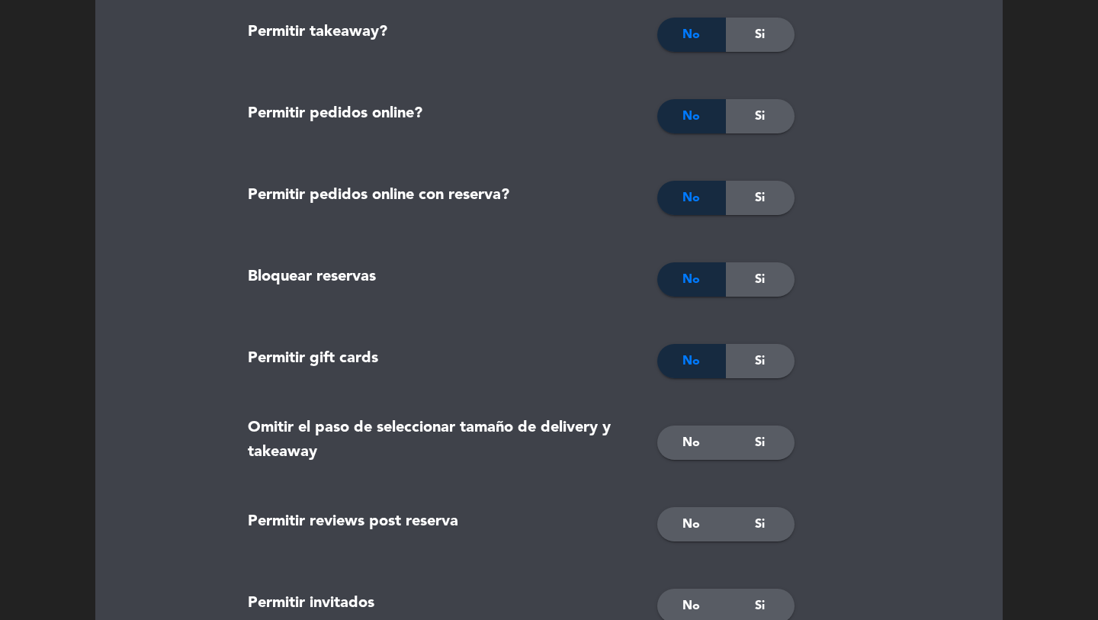
click at [695, 445] on span "No" at bounding box center [692, 443] width 18 height 20
click at [777, 445] on div "Si" at bounding box center [760, 443] width 69 height 34
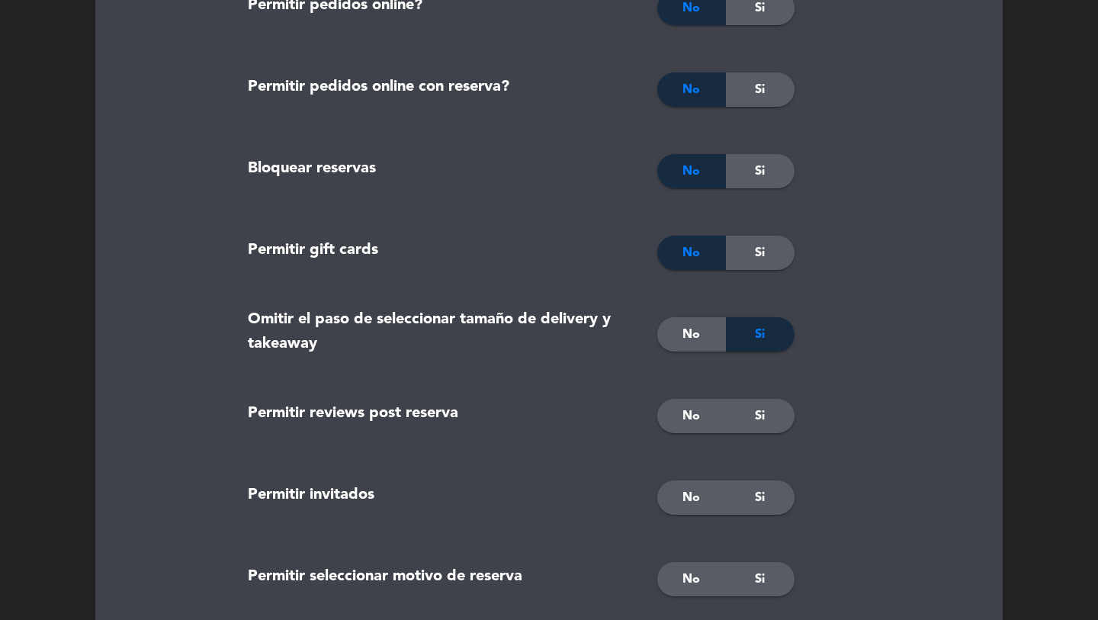
click at [761, 410] on span "Si" at bounding box center [760, 417] width 10 height 20
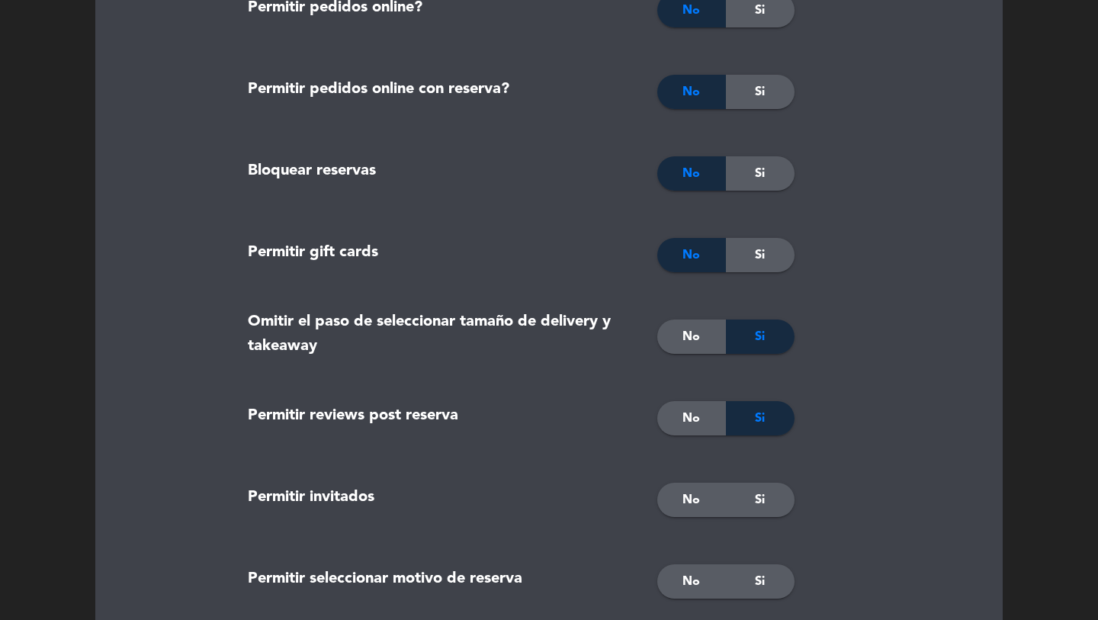
click at [683, 514] on div "No" at bounding box center [692, 500] width 69 height 34
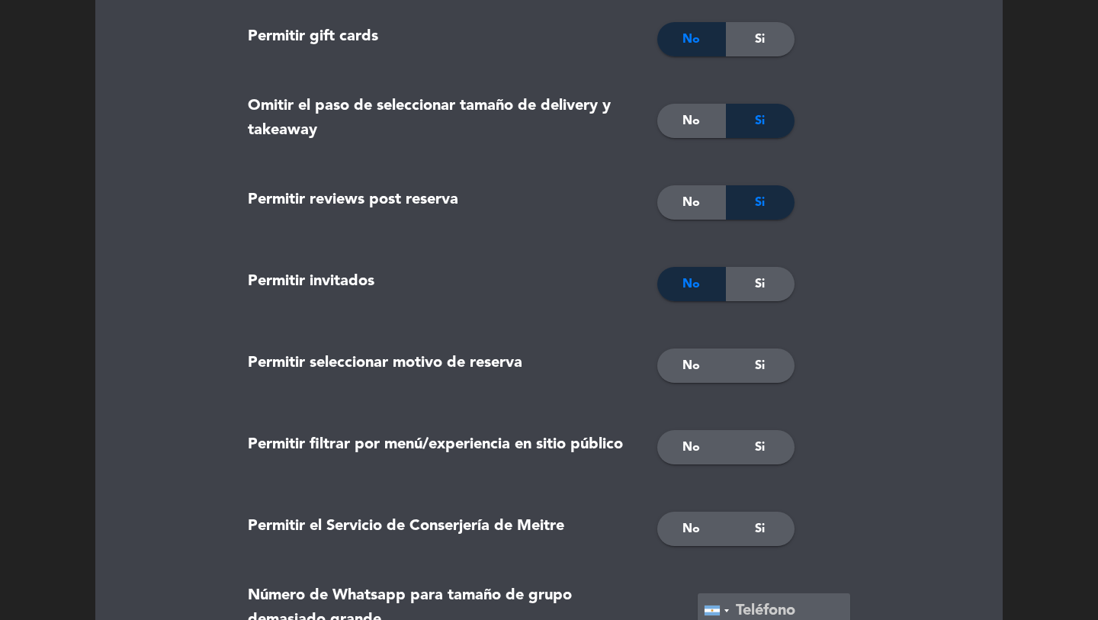
scroll to position [2558, 0]
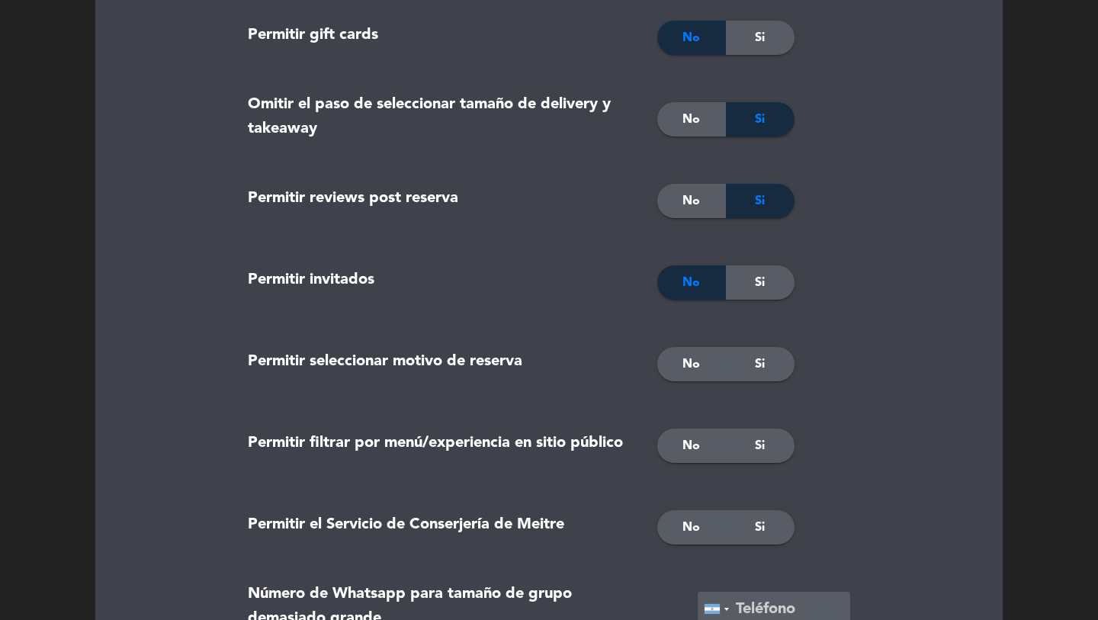
click at [760, 365] on span "Si" at bounding box center [760, 365] width 10 height 20
click at [683, 450] on span "No" at bounding box center [692, 446] width 18 height 20
click at [755, 522] on span "Si" at bounding box center [760, 528] width 10 height 20
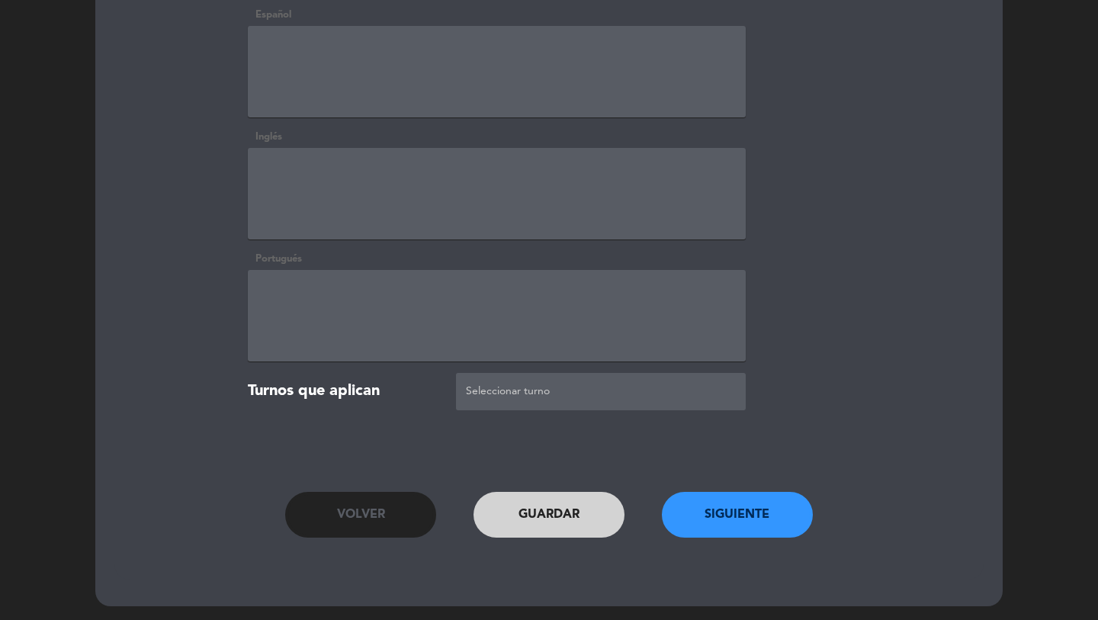
click at [749, 524] on button "Siguiente" at bounding box center [737, 515] width 151 height 46
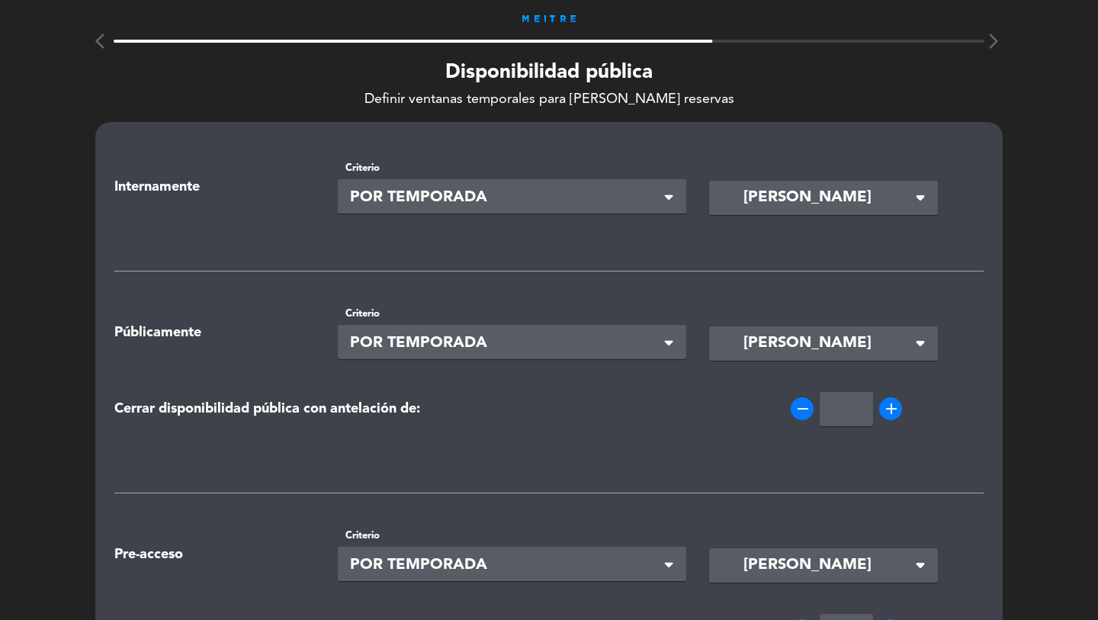
scroll to position [2, 0]
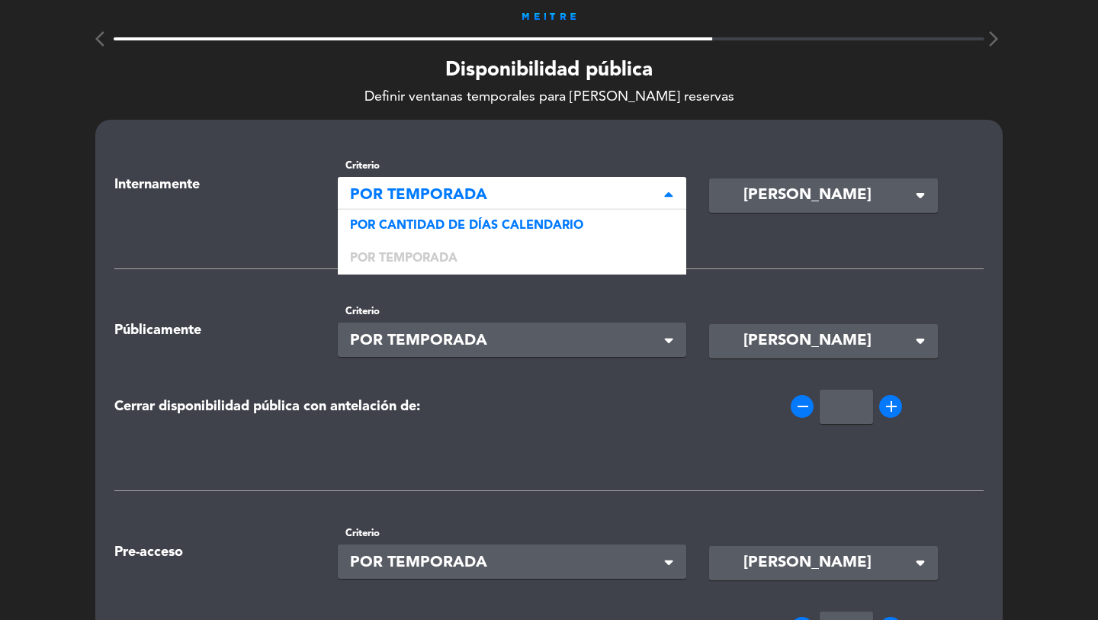
click at [432, 195] on span "POR TEMPORADA" at bounding box center [506, 195] width 313 height 25
drag, startPoint x: 445, startPoint y: 224, endPoint x: 874, endPoint y: 220, distance: 428.7
click at [452, 223] on span "POR CANTIDAD DE DÍAS CALENDARIO" at bounding box center [466, 226] width 233 height 12
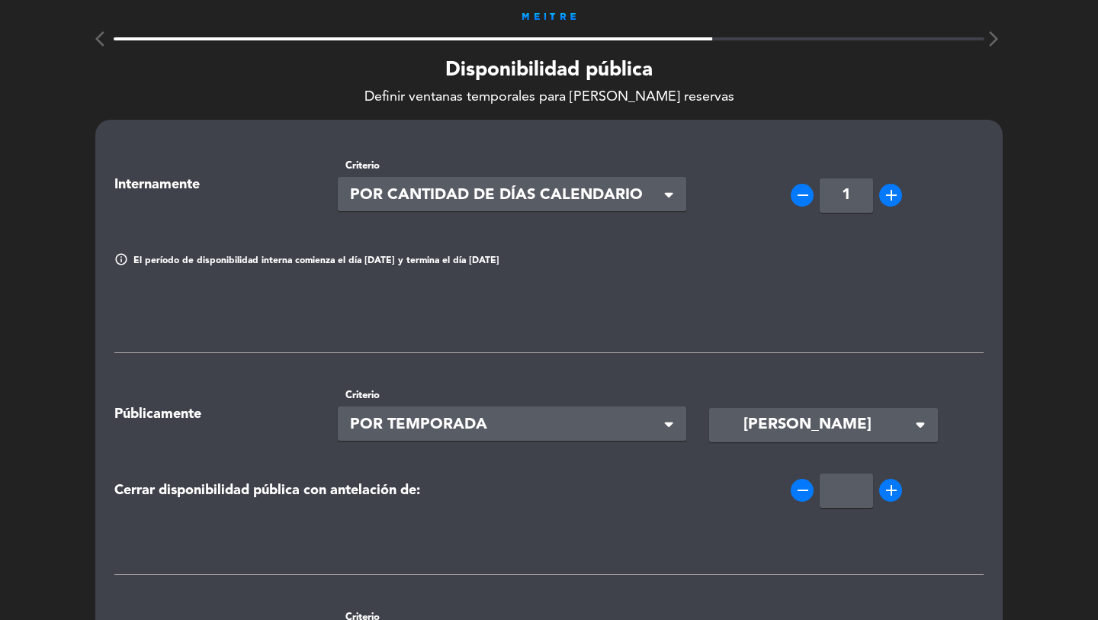
click at [842, 201] on input "1" at bounding box center [846, 195] width 53 height 34
click at [493, 407] on div "Seleccionar × POR TEMPORADA" at bounding box center [512, 424] width 349 height 34
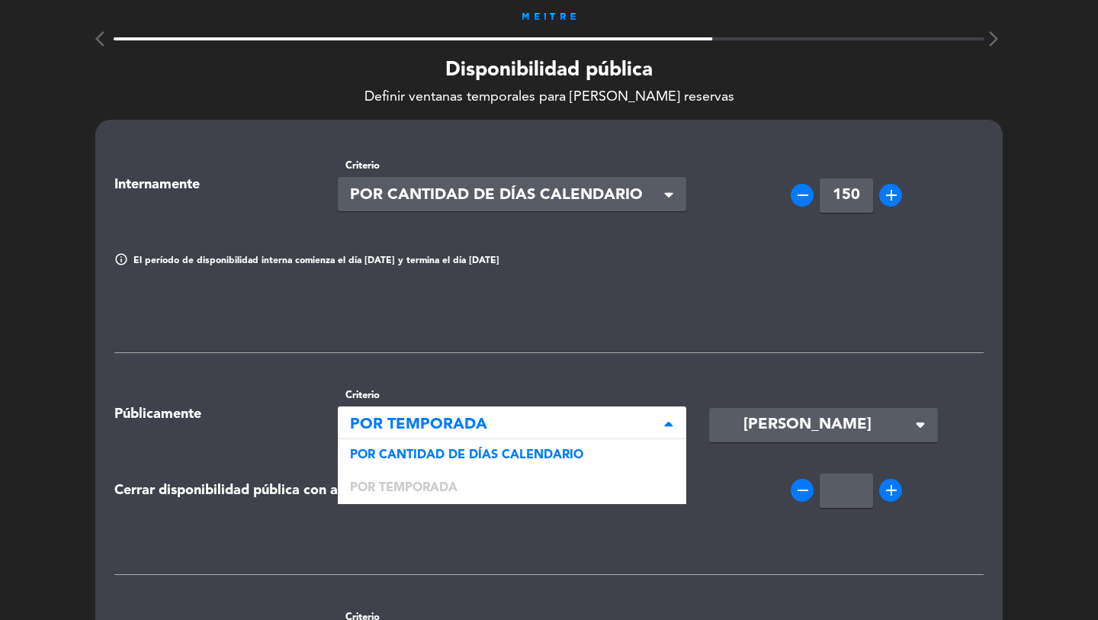
drag, startPoint x: 474, startPoint y: 447, endPoint x: 481, endPoint y: 446, distance: 7.7
click at [474, 447] on div "POR CANTIDAD DE DÍAS CALENDARIO" at bounding box center [512, 455] width 349 height 32
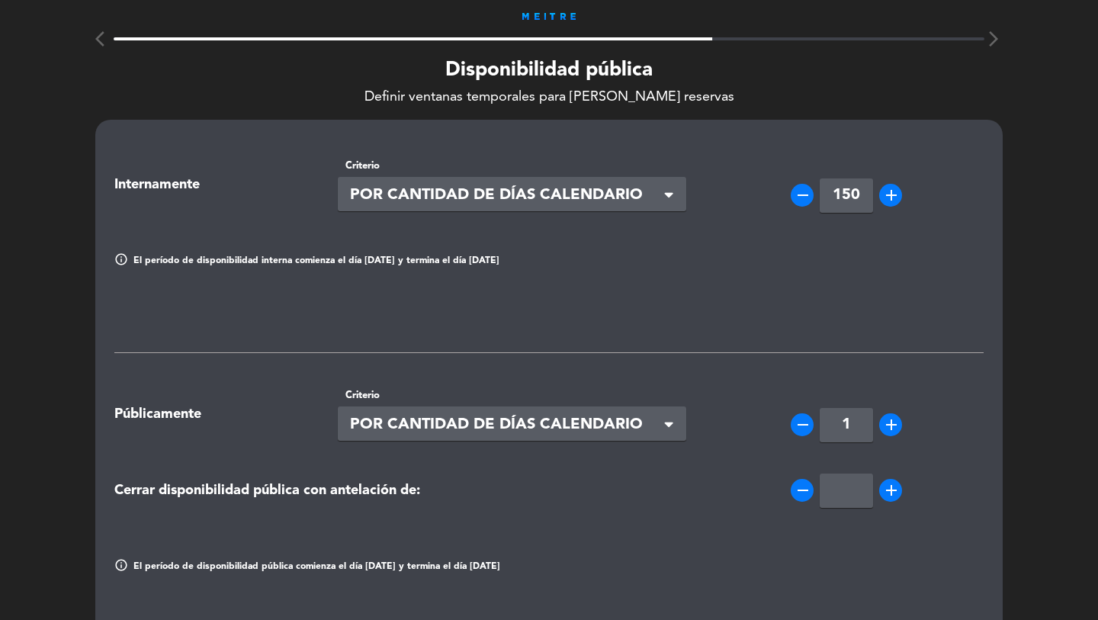
type input "150"
click at [828, 430] on input "1" at bounding box center [846, 425] width 53 height 34
type input "90"
click at [836, 494] on input "number" at bounding box center [846, 491] width 53 height 34
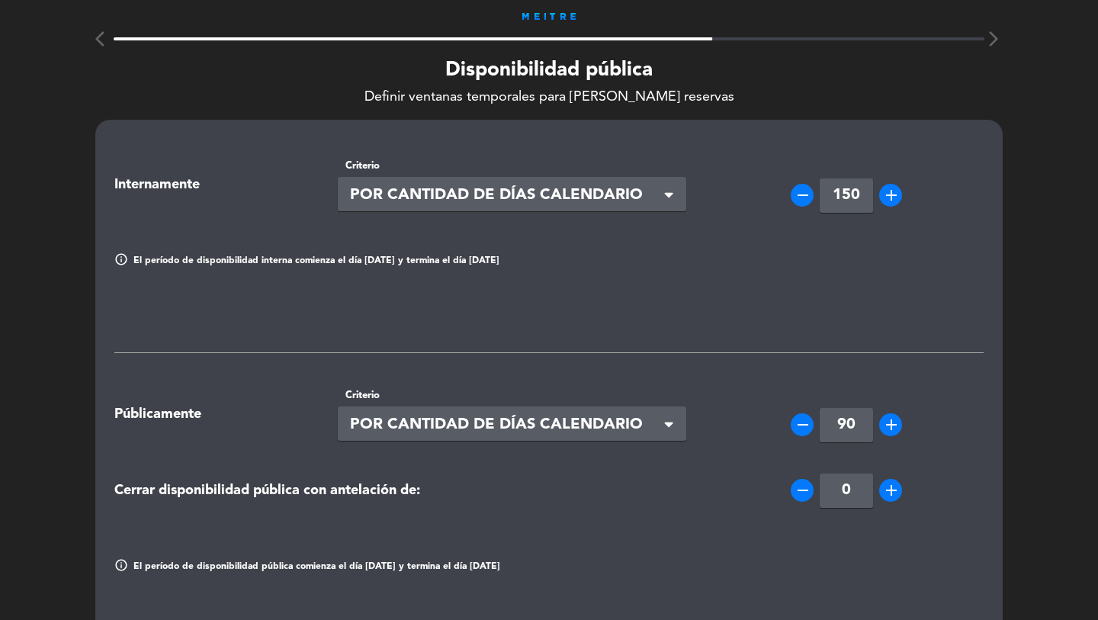
type input "0"
click at [600, 488] on div "Cerrar disponibilidad pública con antelación de:" at bounding box center [400, 491] width 595 height 22
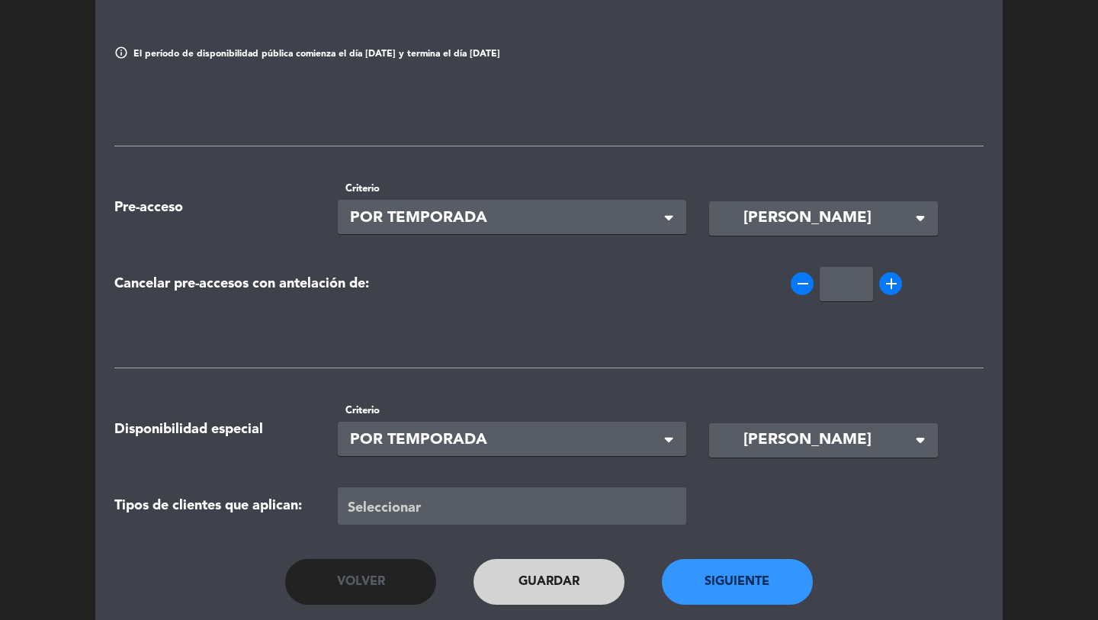
scroll to position [557, 0]
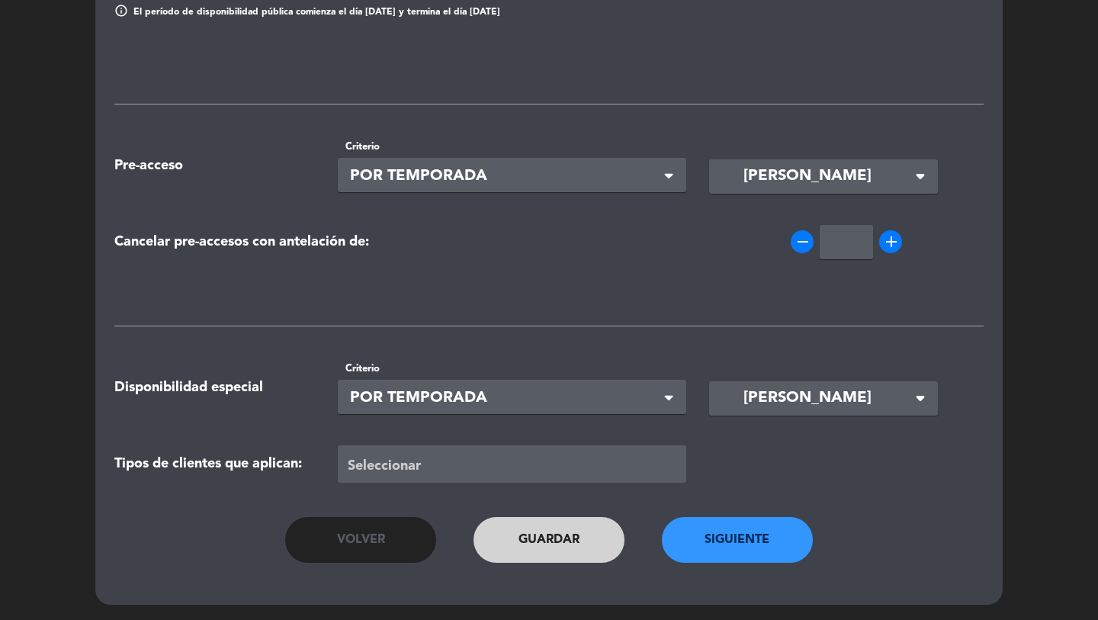
drag, startPoint x: 699, startPoint y: 553, endPoint x: 700, endPoint y: 543, distance: 10.0
click at [699, 553] on button "Siguiente" at bounding box center [737, 540] width 151 height 46
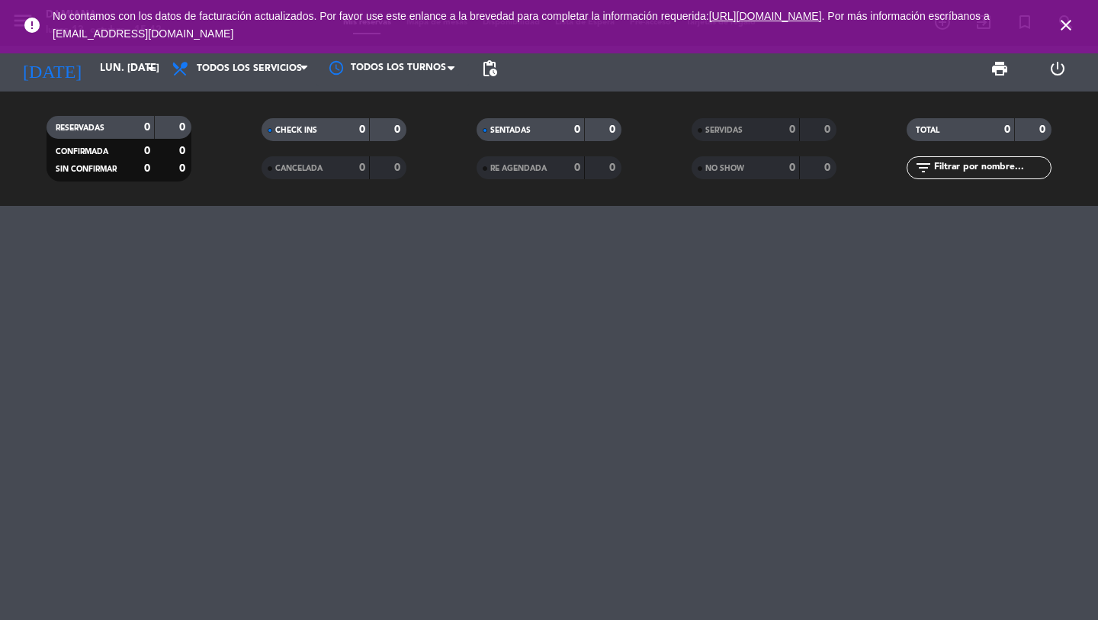
click at [822, 20] on link "[URL][DOMAIN_NAME]" at bounding box center [765, 16] width 113 height 12
click at [1067, 27] on icon "close" at bounding box center [1066, 25] width 18 height 18
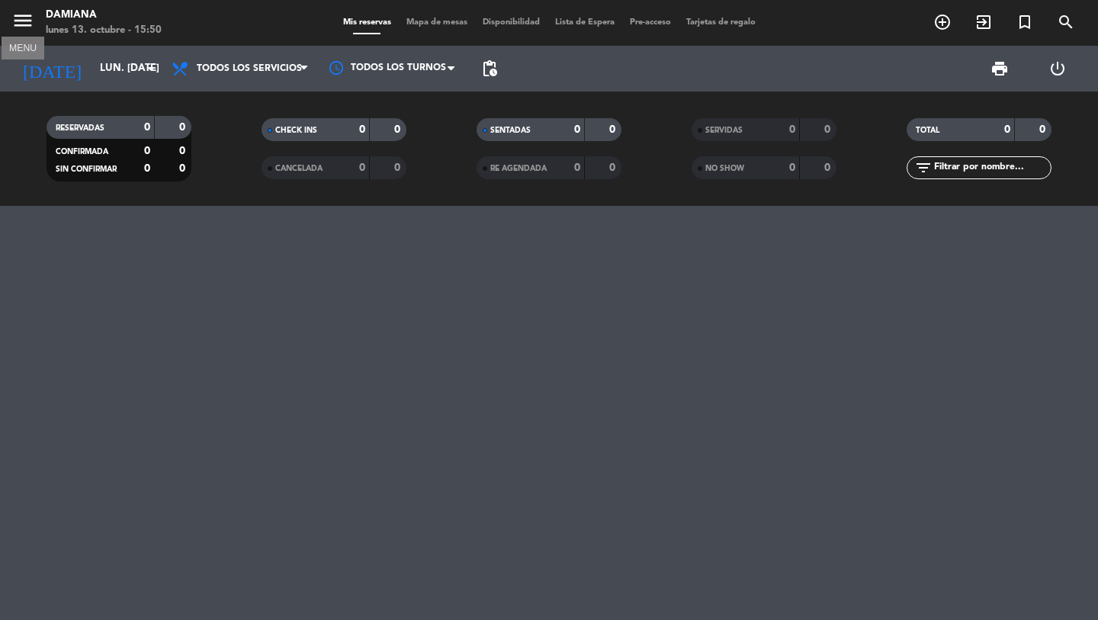
click at [24, 21] on icon "menu" at bounding box center [22, 20] width 23 height 23
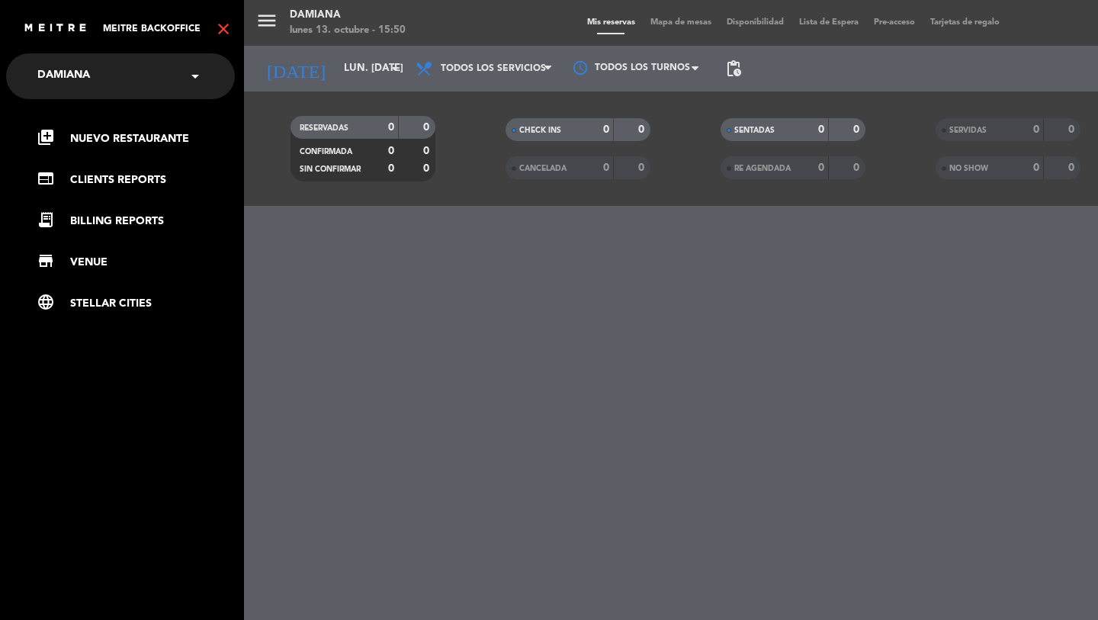
click at [256, 9] on button "menu" at bounding box center [267, 23] width 23 height 28
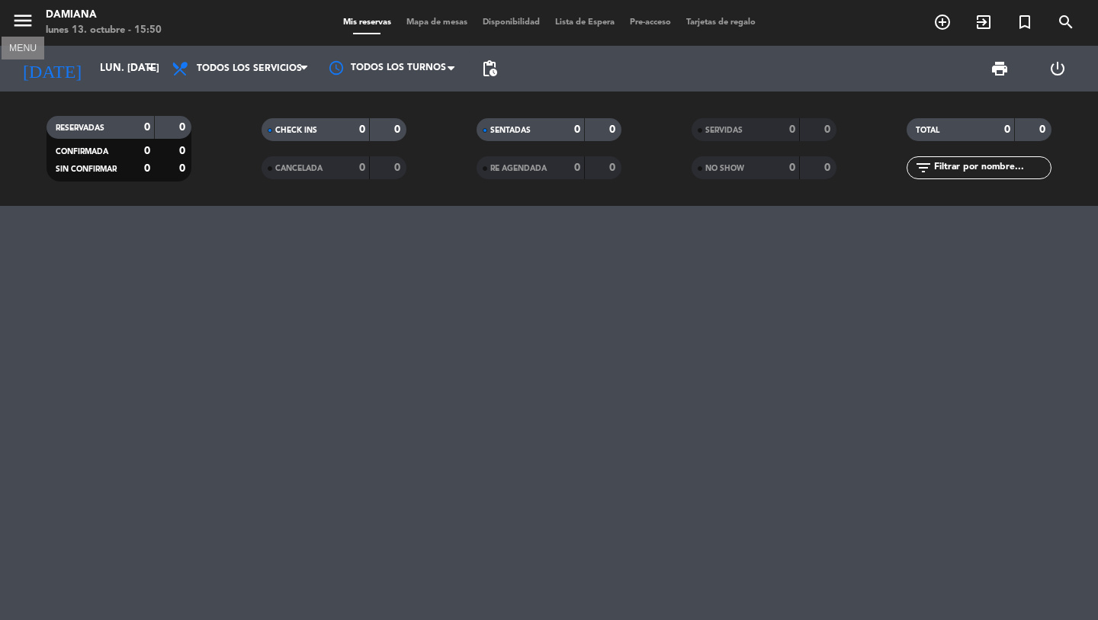
drag, startPoint x: 21, startPoint y: 14, endPoint x: 27, endPoint y: 28, distance: 14.7
click at [21, 14] on icon "menu" at bounding box center [22, 20] width 23 height 23
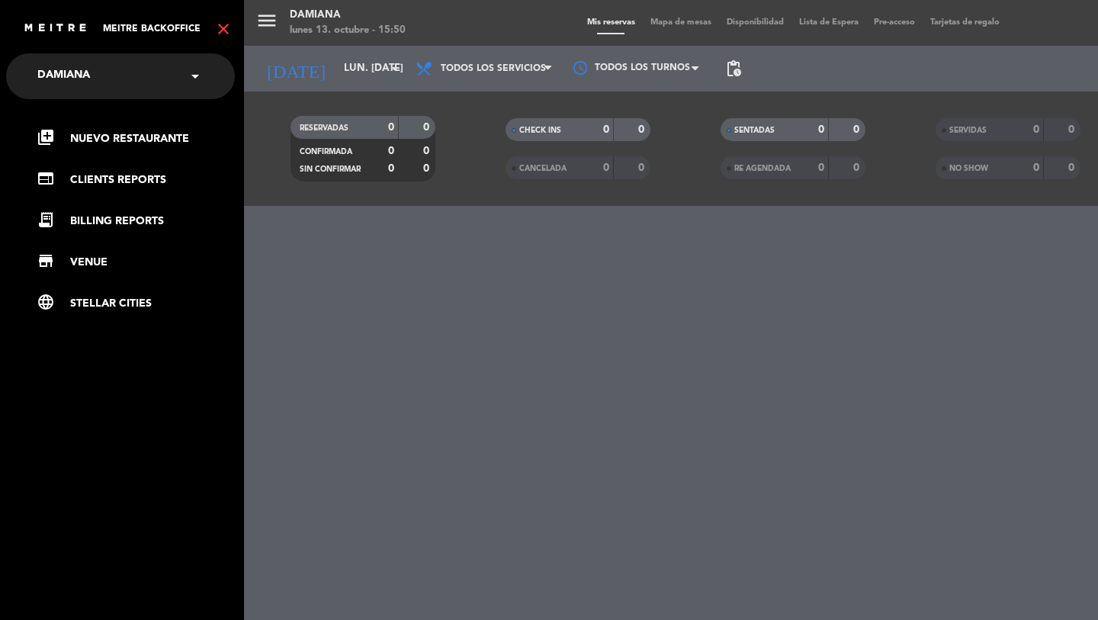
drag, startPoint x: 108, startPoint y: 102, endPoint x: 101, endPoint y: 97, distance: 8.1
click at [105, 100] on div "library_add Nuevo Restaurante web CLIENTS REPORTS receipt_long BILLING REPORTS …" at bounding box center [121, 228] width 252 height 259
click at [88, 83] on span "Damiana" at bounding box center [63, 76] width 53 height 32
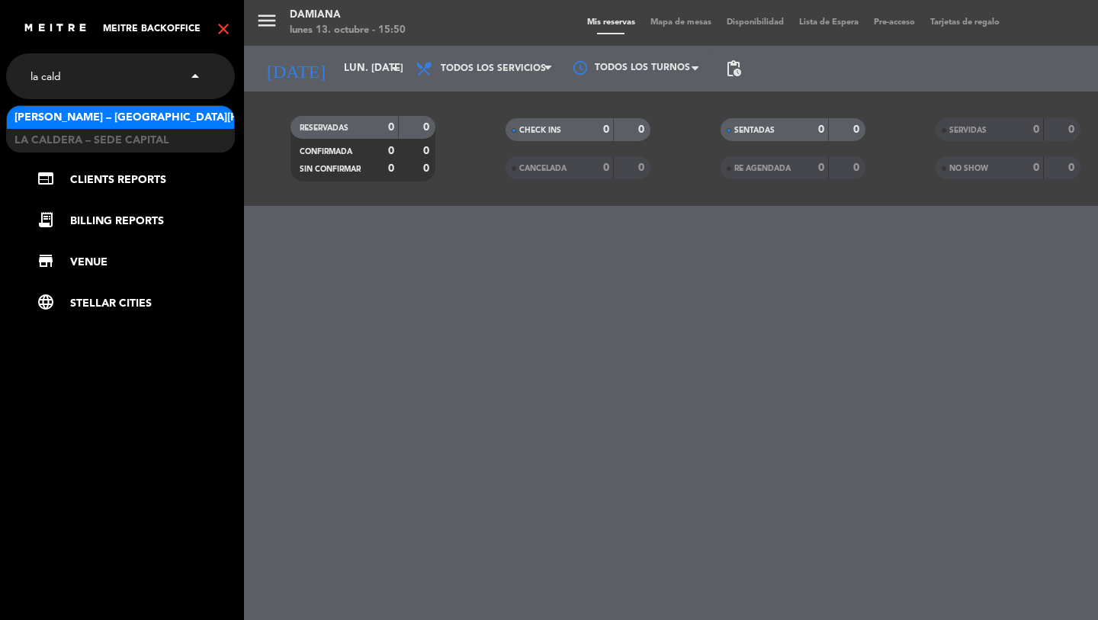
type input "la calde"
click at [80, 109] on span "[PERSON_NAME] – [GEOGRAPHIC_DATA][PERSON_NAME]" at bounding box center [164, 118] width 301 height 18
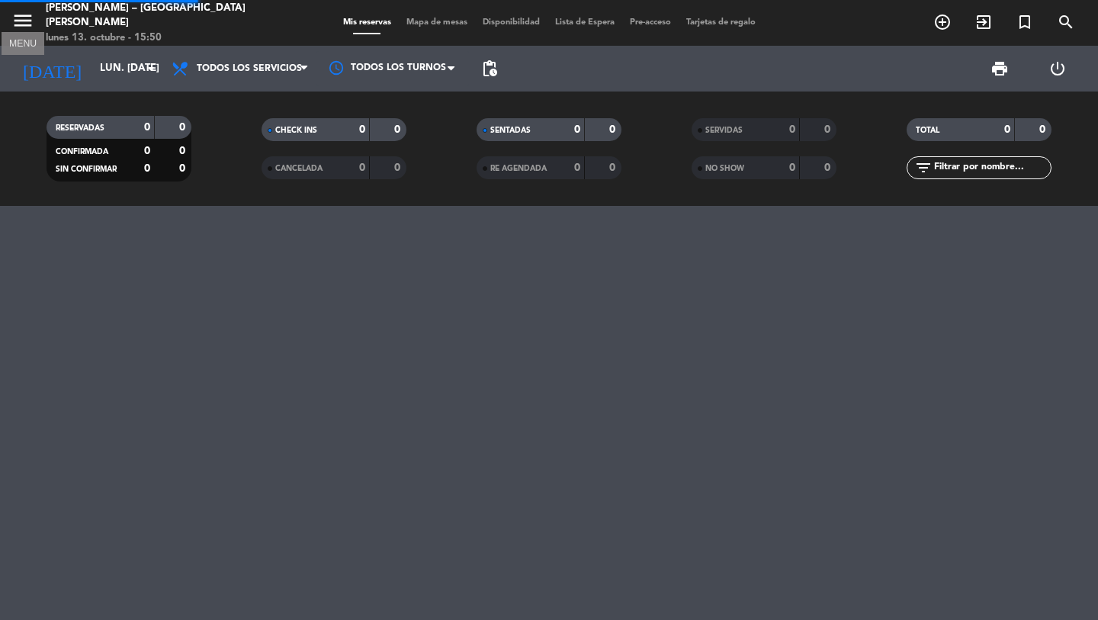
click at [26, 17] on icon "menu" at bounding box center [22, 20] width 23 height 23
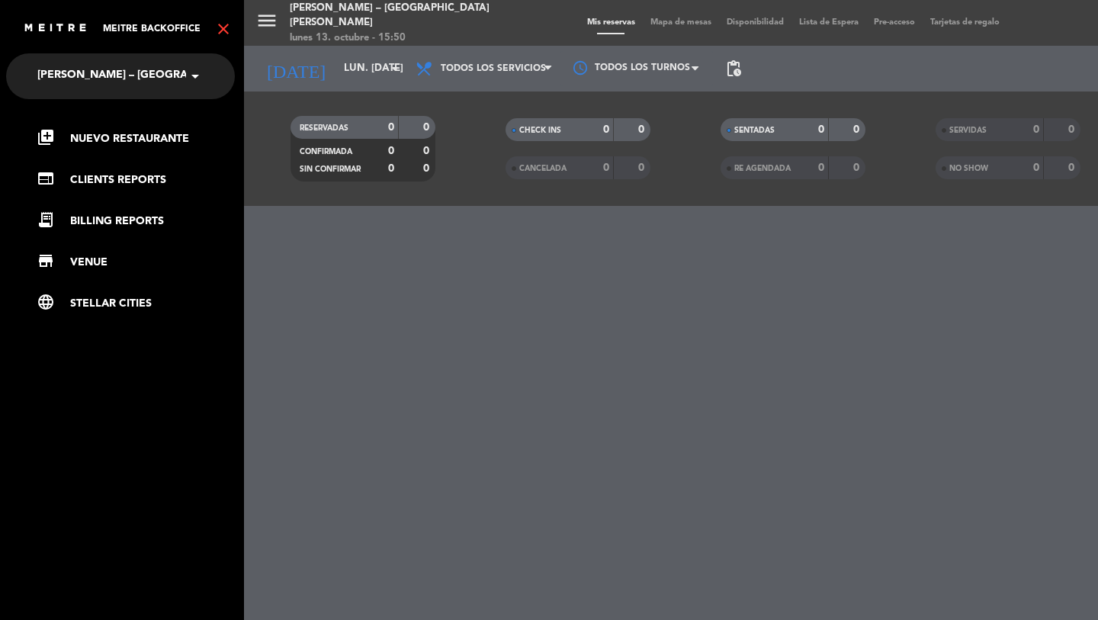
click at [218, 22] on icon "close" at bounding box center [223, 29] width 18 height 18
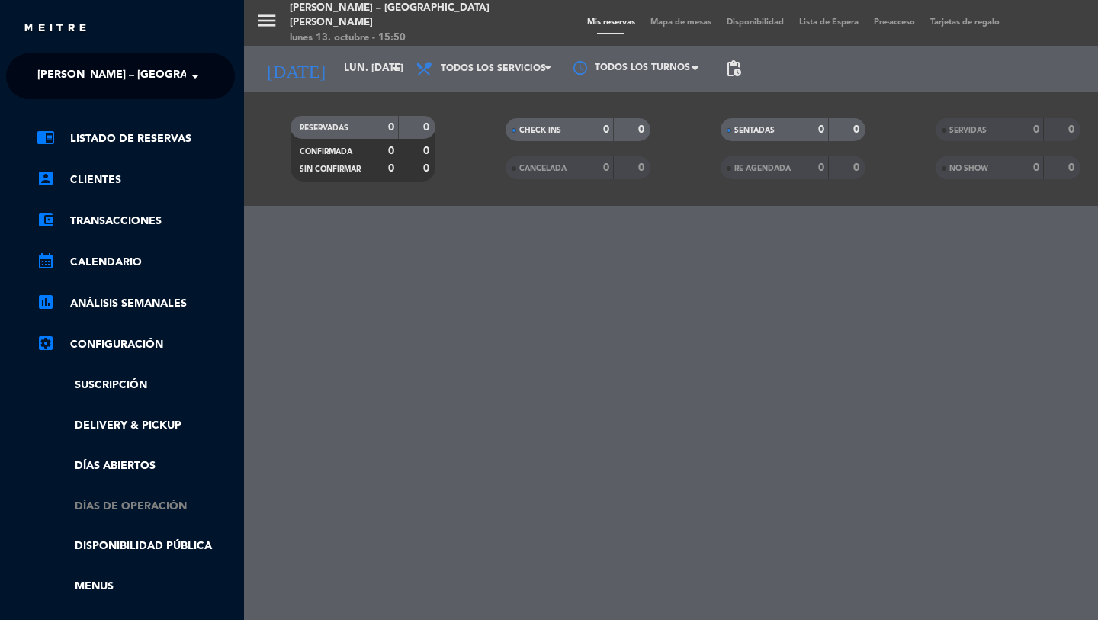
click at [89, 503] on link "Días de Operación" at bounding box center [136, 507] width 198 height 18
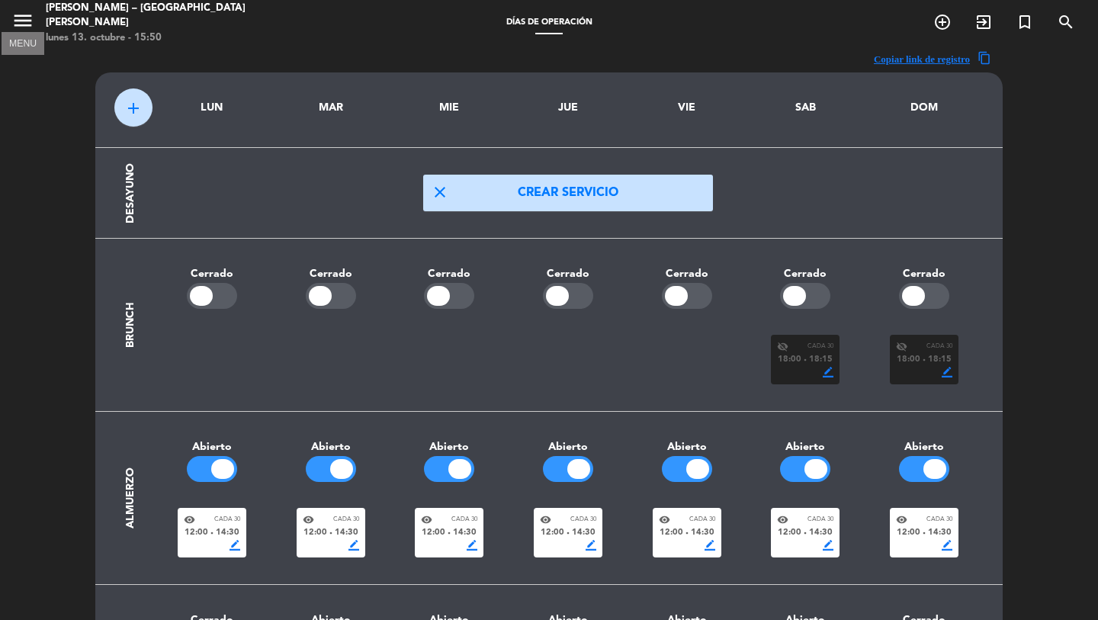
click at [16, 27] on icon "menu" at bounding box center [22, 20] width 23 height 23
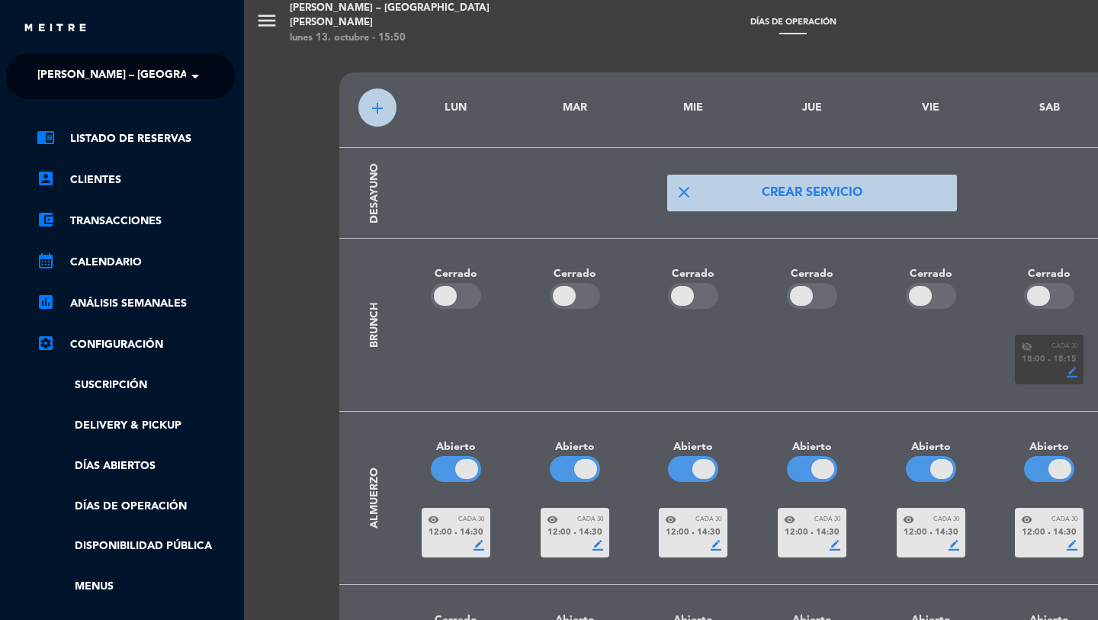
click at [92, 67] on span "[PERSON_NAME] – [GEOGRAPHIC_DATA][PERSON_NAME]" at bounding box center [187, 76] width 301 height 32
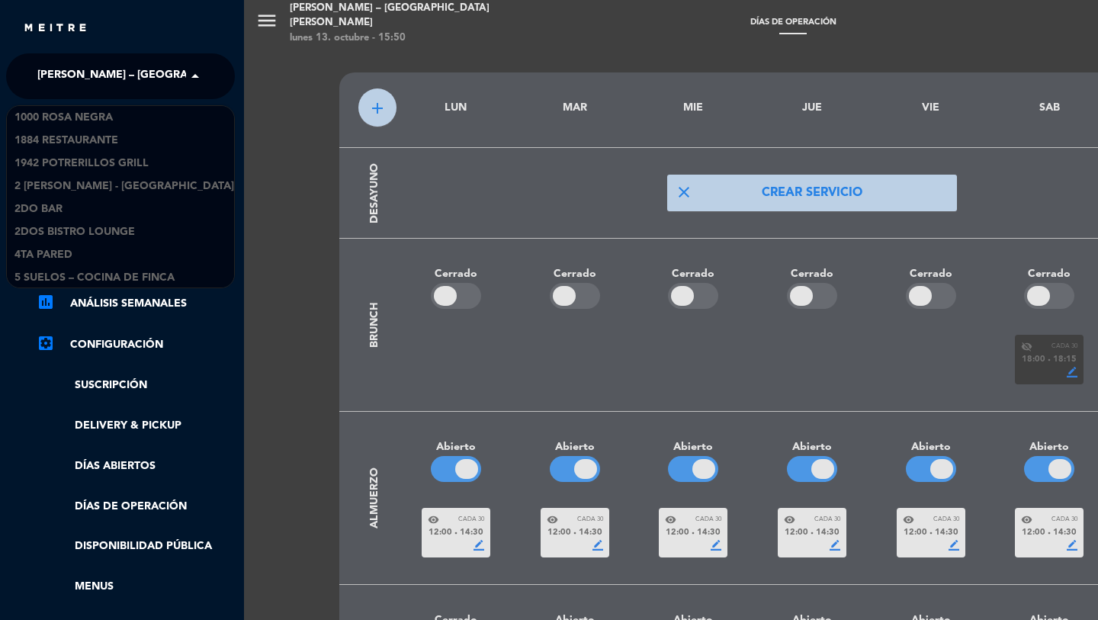
scroll to position [12128, 0]
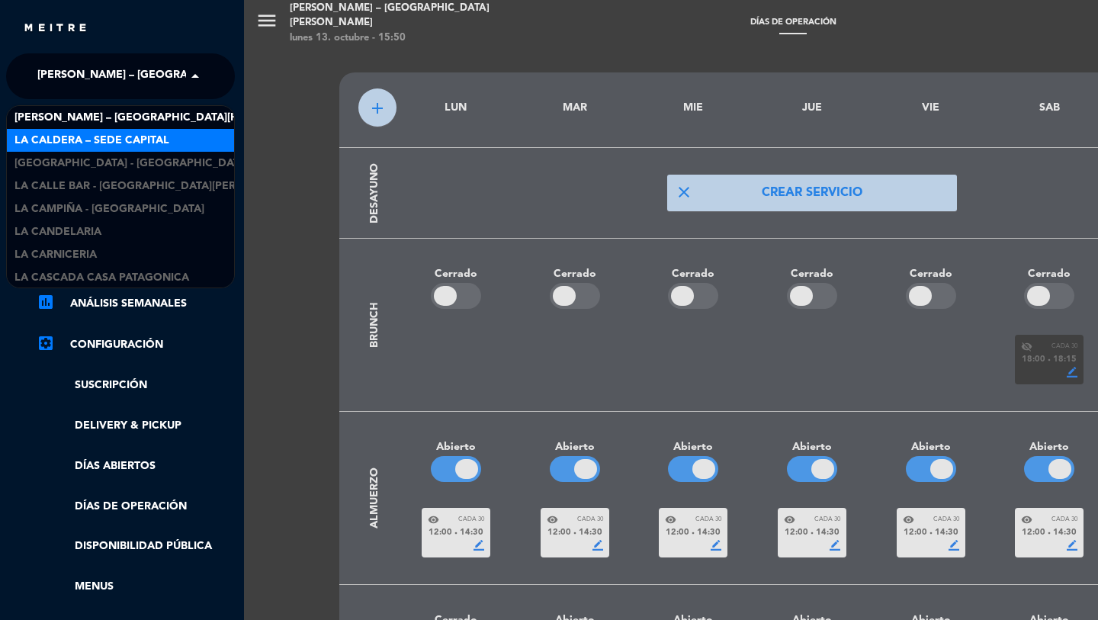
click at [109, 140] on span "La Caldera – Sede Capital" at bounding box center [91, 141] width 155 height 18
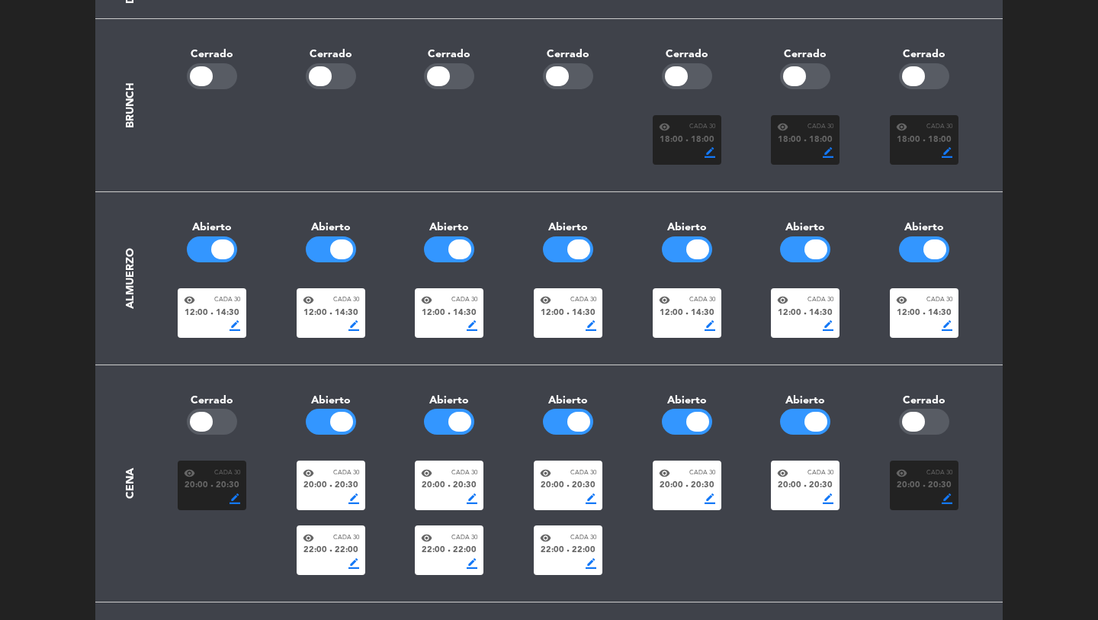
scroll to position [0, 0]
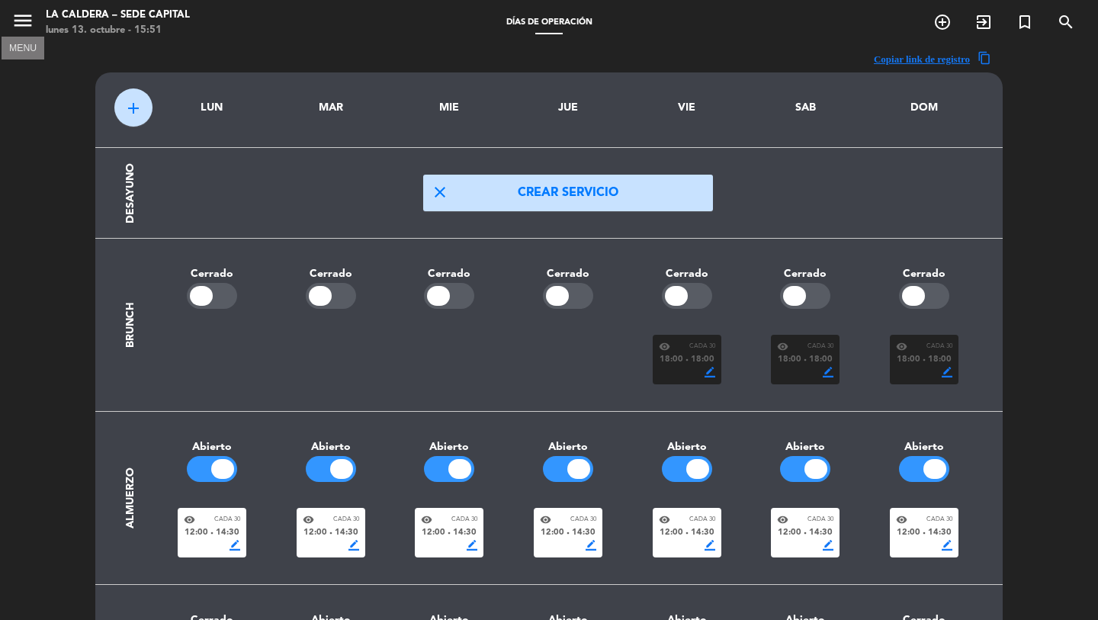
drag, startPoint x: 24, startPoint y: 14, endPoint x: 117, endPoint y: 285, distance: 286.6
click at [24, 14] on icon "menu" at bounding box center [22, 20] width 23 height 23
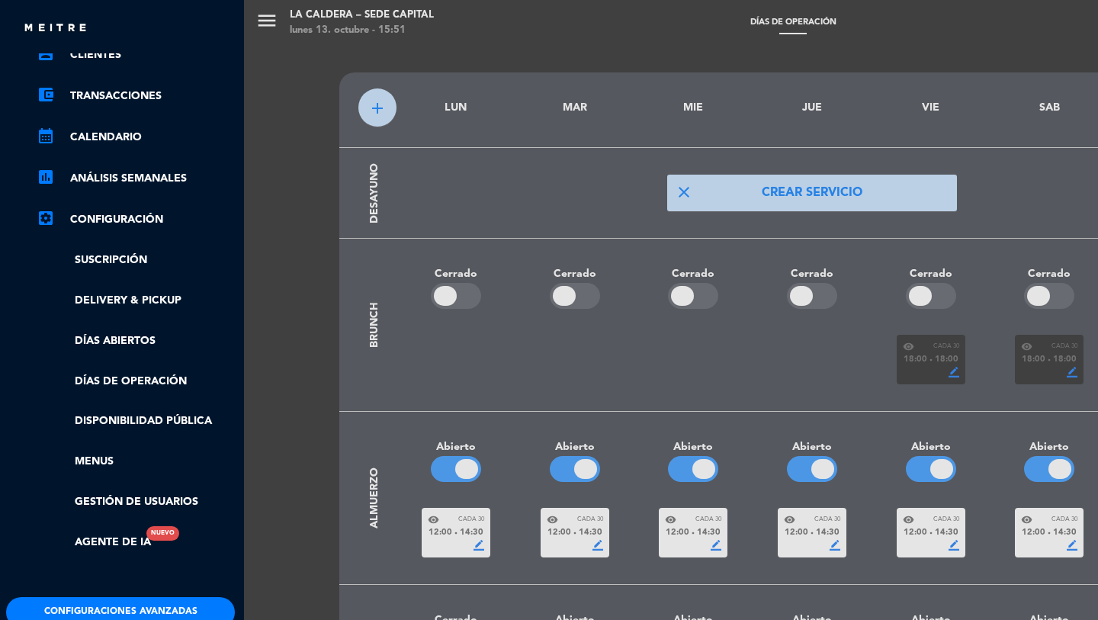
scroll to position [230, 2]
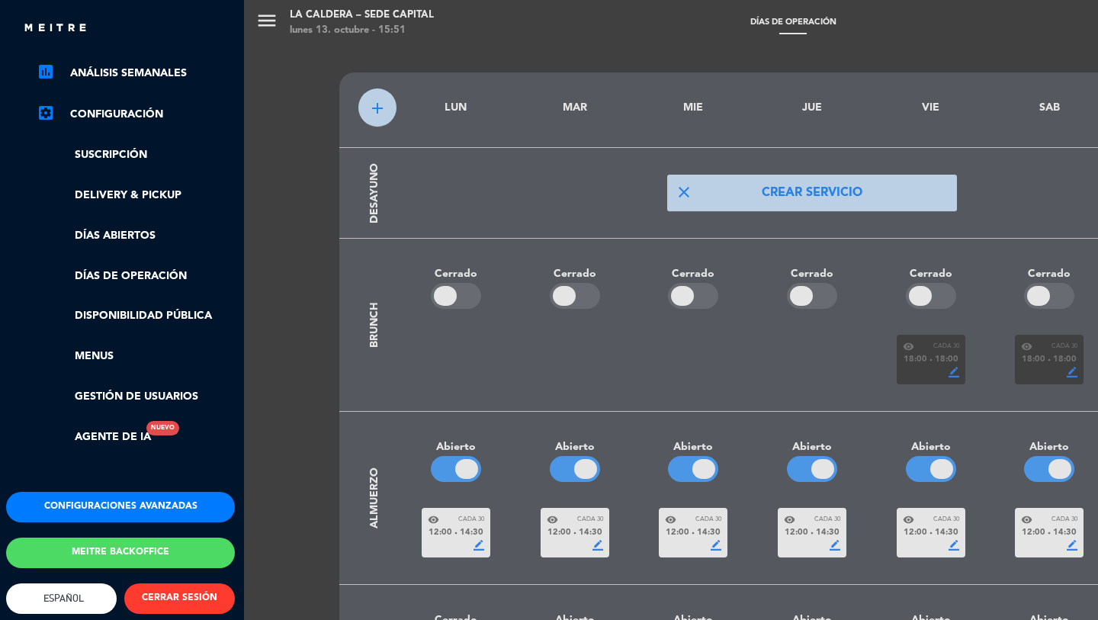
click at [66, 493] on button "Configuraciones avanzadas" at bounding box center [120, 507] width 229 height 31
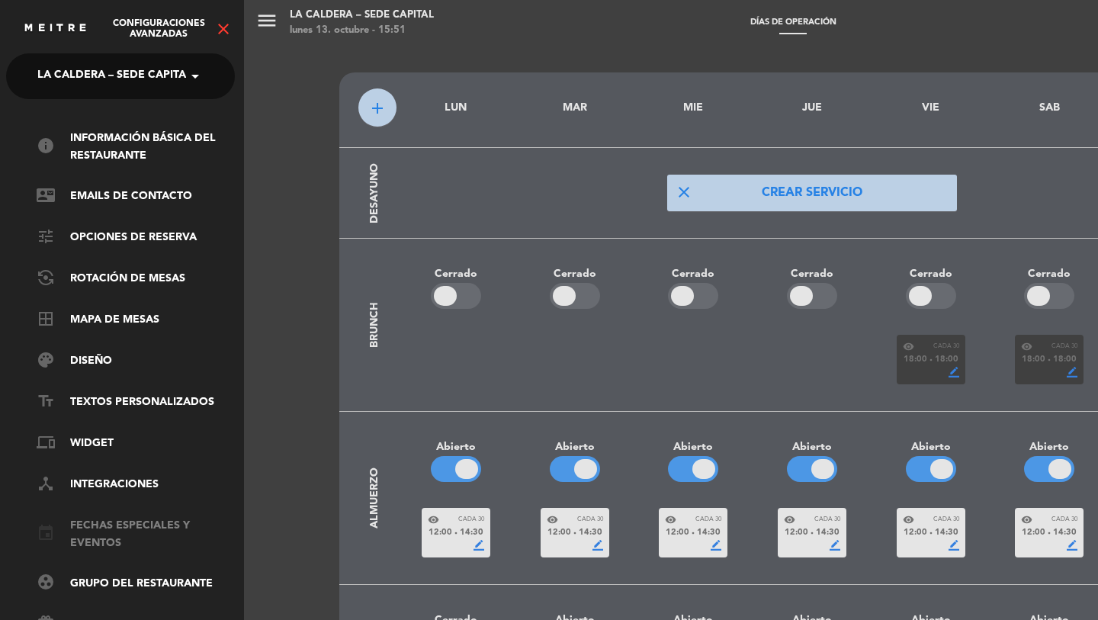
click at [96, 524] on link "event Fechas especiales y eventos" at bounding box center [136, 534] width 198 height 35
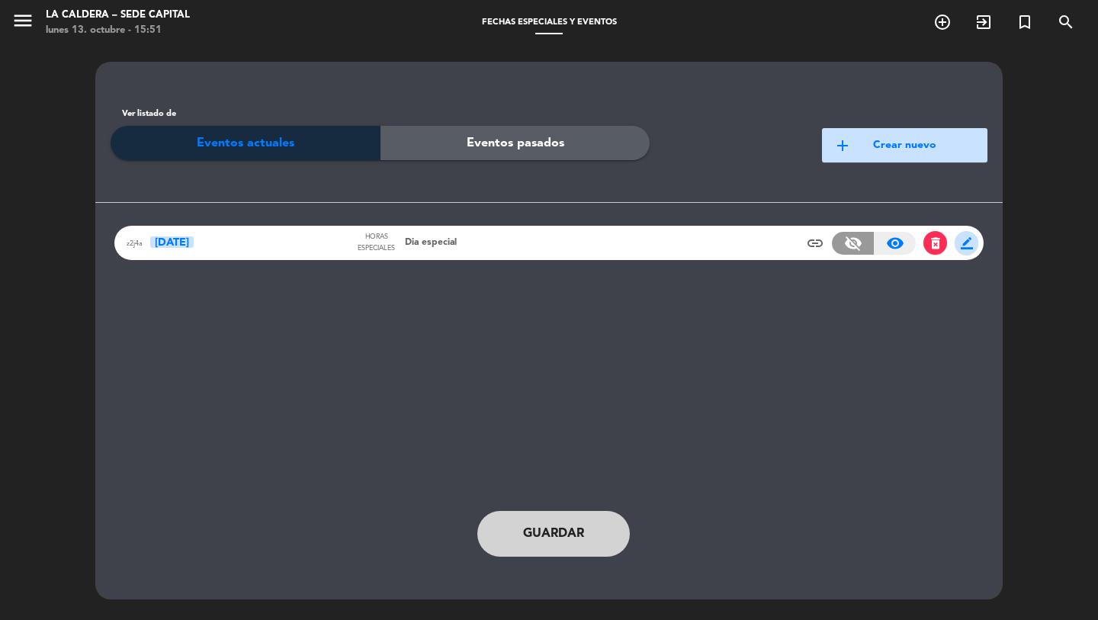
click at [425, 239] on span "Dia especial" at bounding box center [431, 243] width 52 height 15
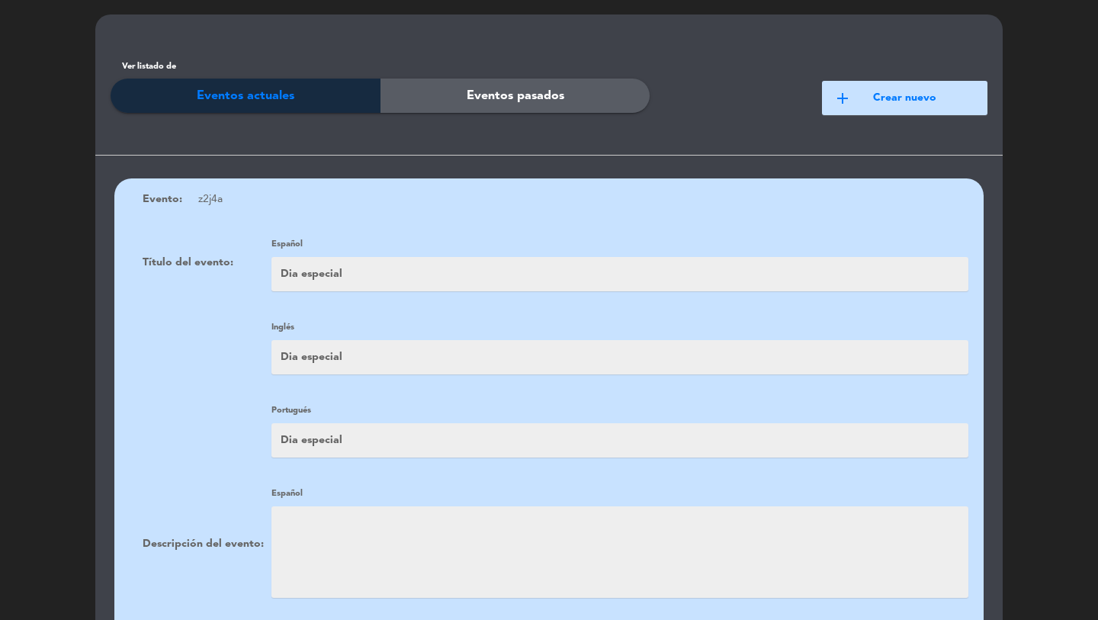
scroll to position [0, 0]
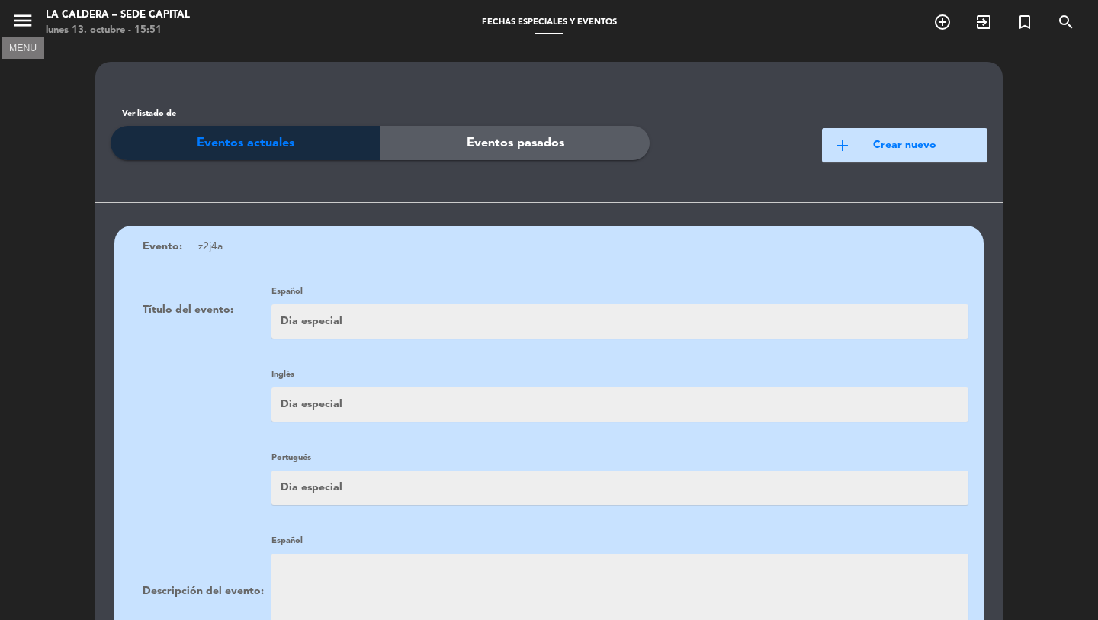
click at [17, 21] on icon "menu" at bounding box center [22, 20] width 23 height 23
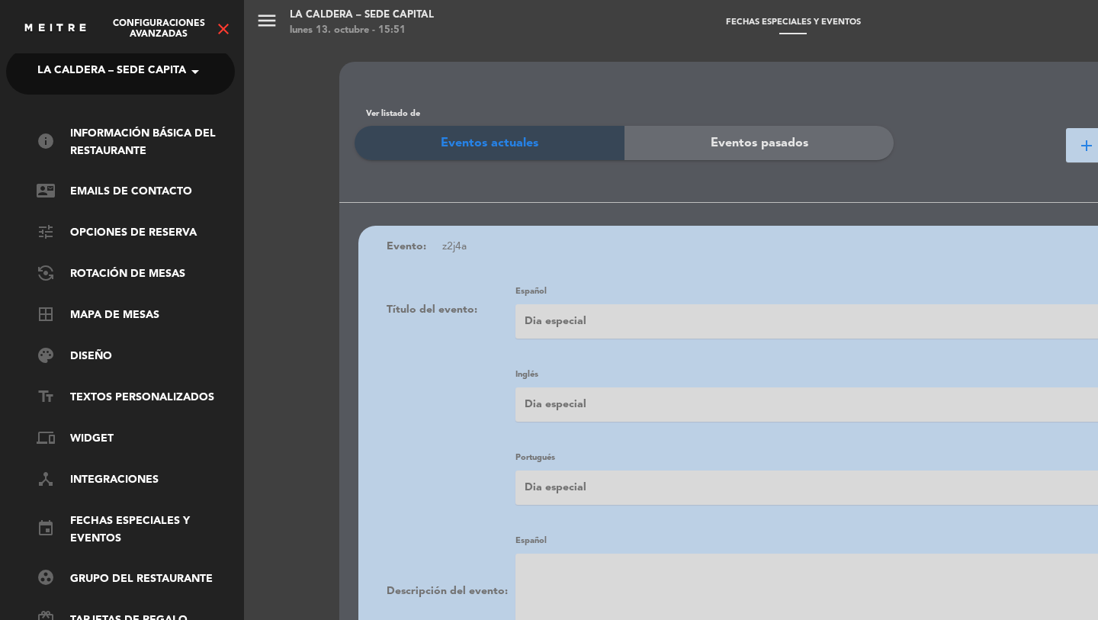
click at [220, 29] on icon "close" at bounding box center [223, 29] width 18 height 18
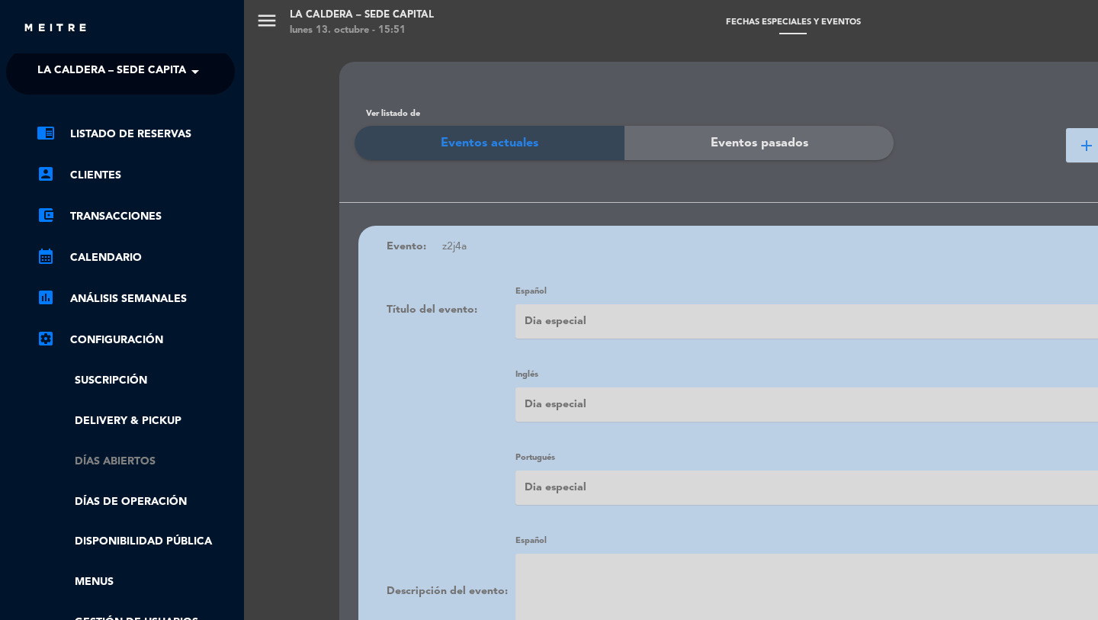
click at [72, 455] on link "Días abiertos" at bounding box center [136, 462] width 198 height 18
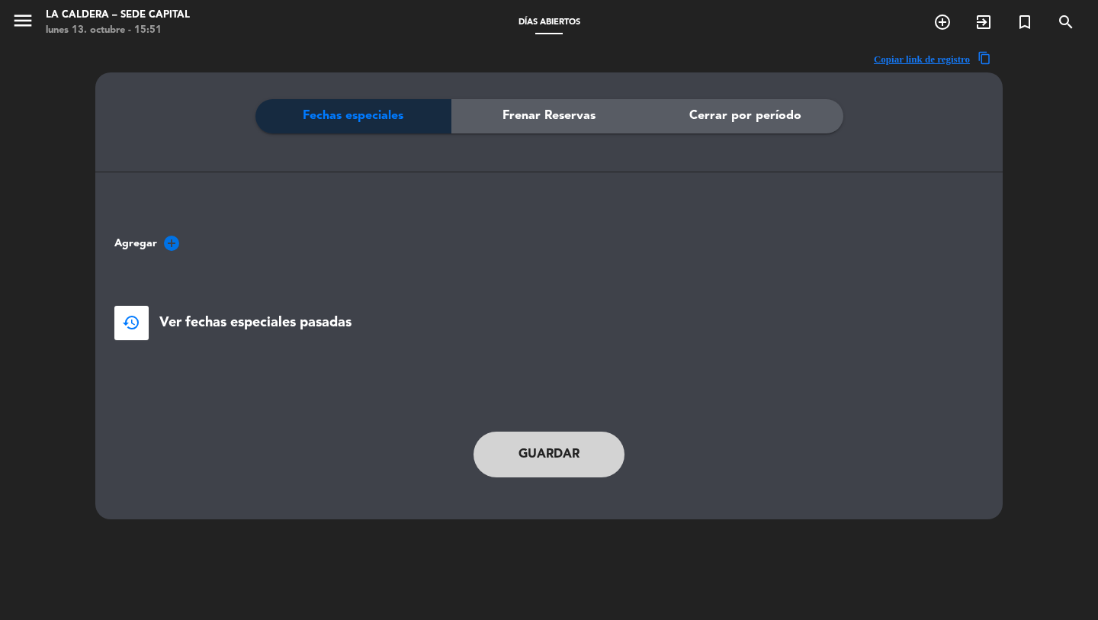
click at [170, 246] on icon "add_circle" at bounding box center [171, 243] width 18 height 18
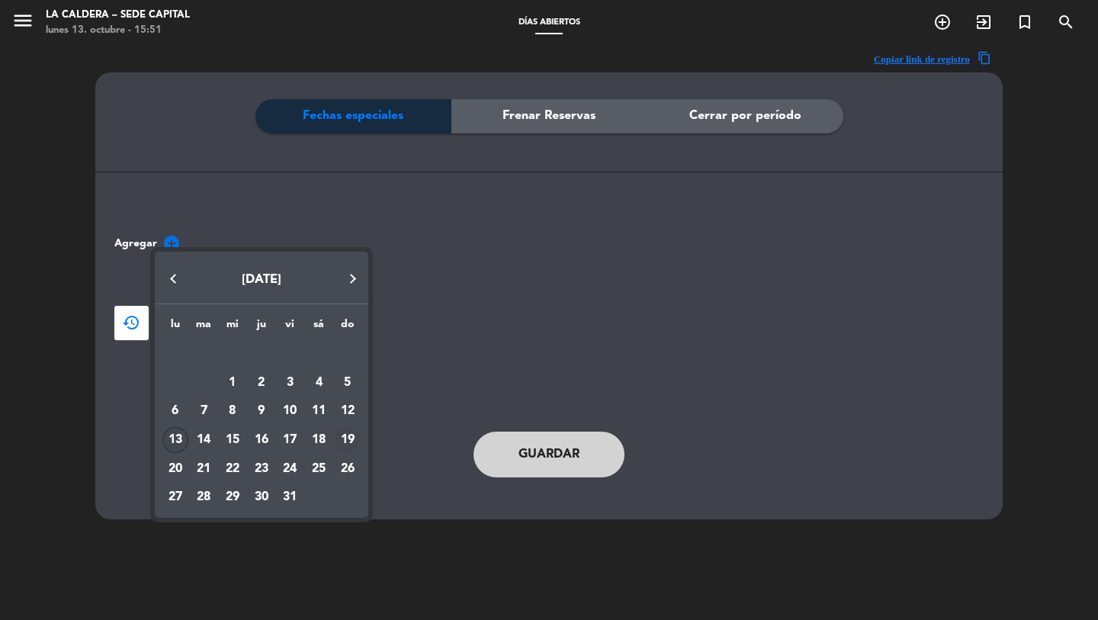
click at [343, 442] on div "19" at bounding box center [348, 440] width 26 height 26
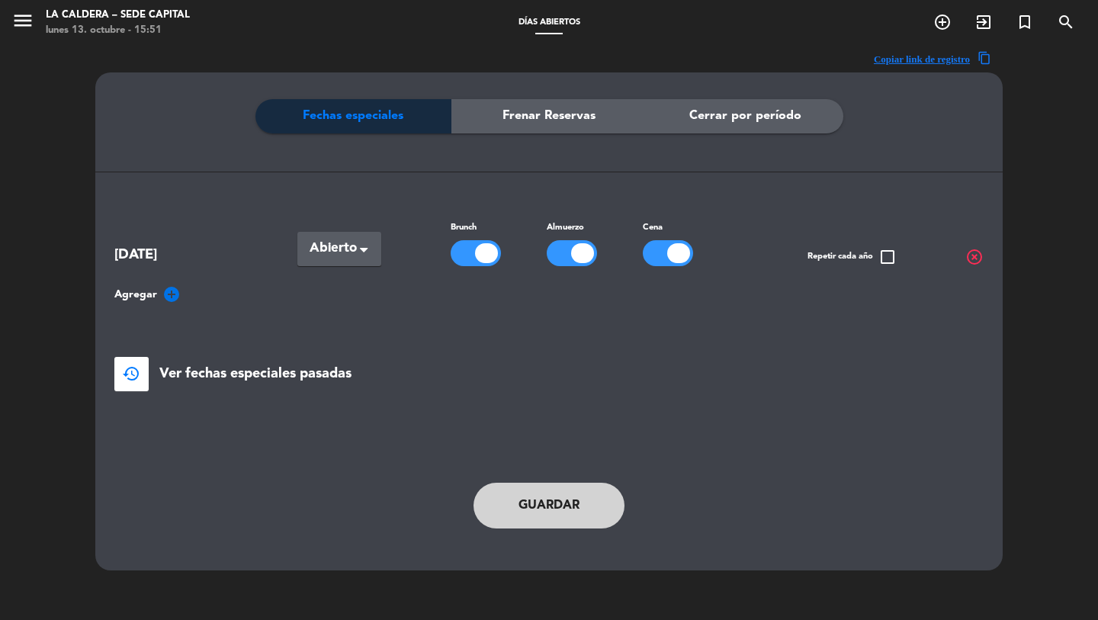
click at [532, 520] on button "Guardar" at bounding box center [549, 506] width 151 height 46
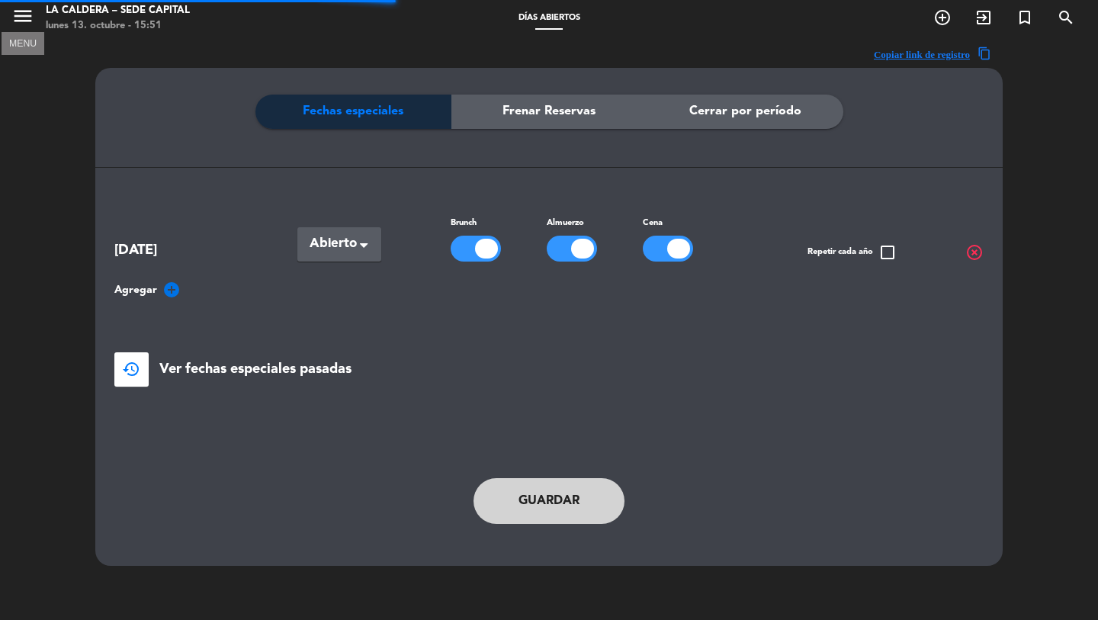
click at [21, 23] on icon "menu" at bounding box center [22, 16] width 23 height 23
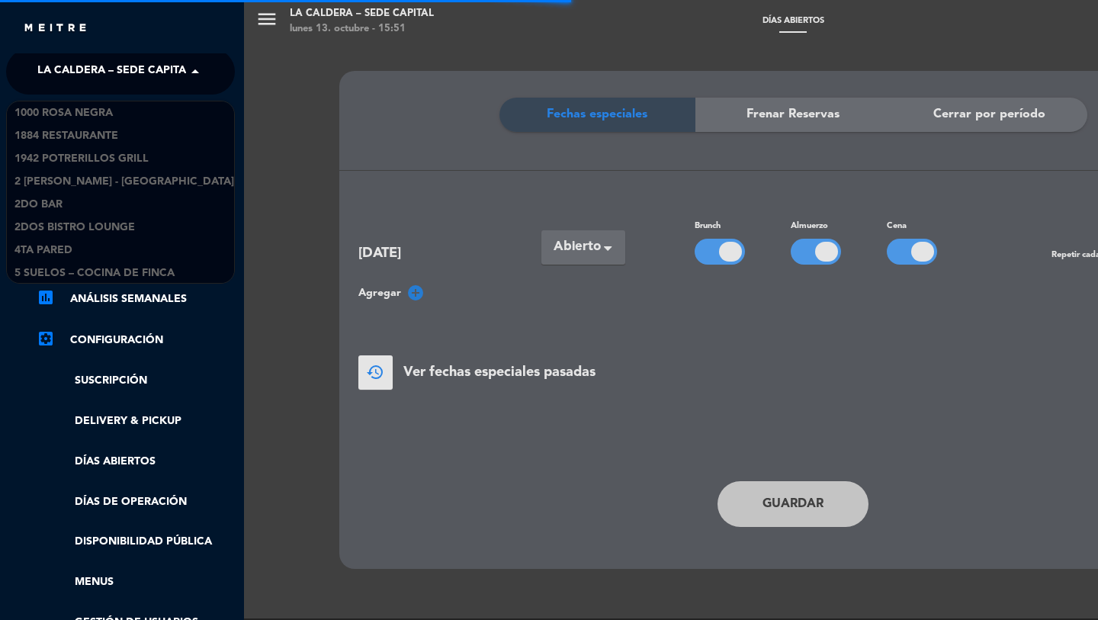
click at [64, 57] on span "La Caldera – Sede Capital" at bounding box center [114, 72] width 155 height 32
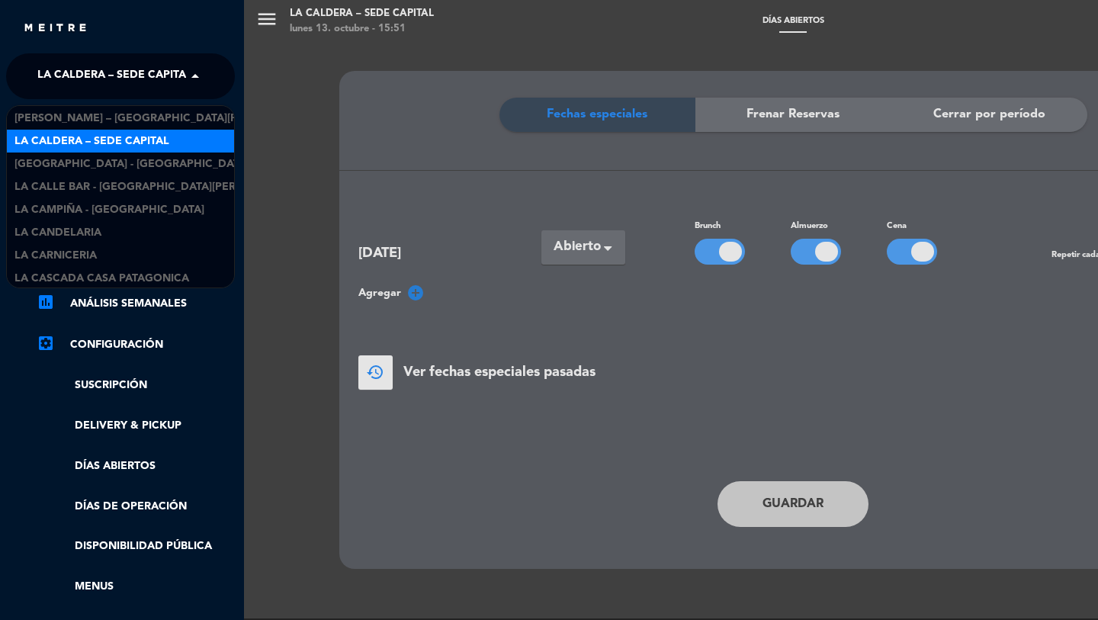
scroll to position [12117, 0]
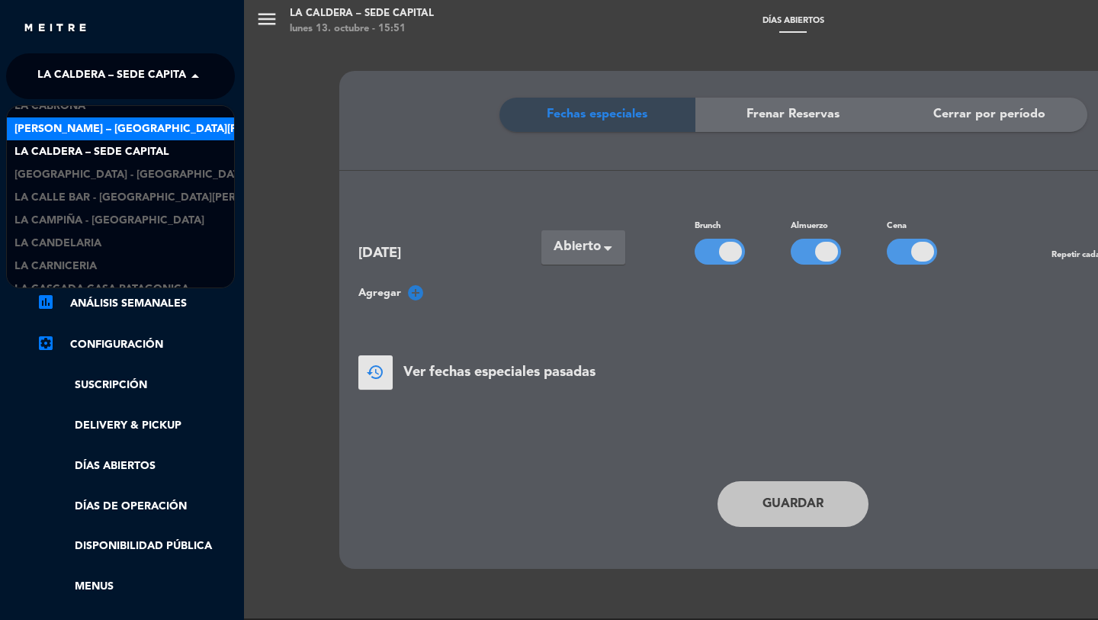
click at [85, 133] on span "[PERSON_NAME] – [GEOGRAPHIC_DATA][PERSON_NAME]" at bounding box center [164, 130] width 301 height 18
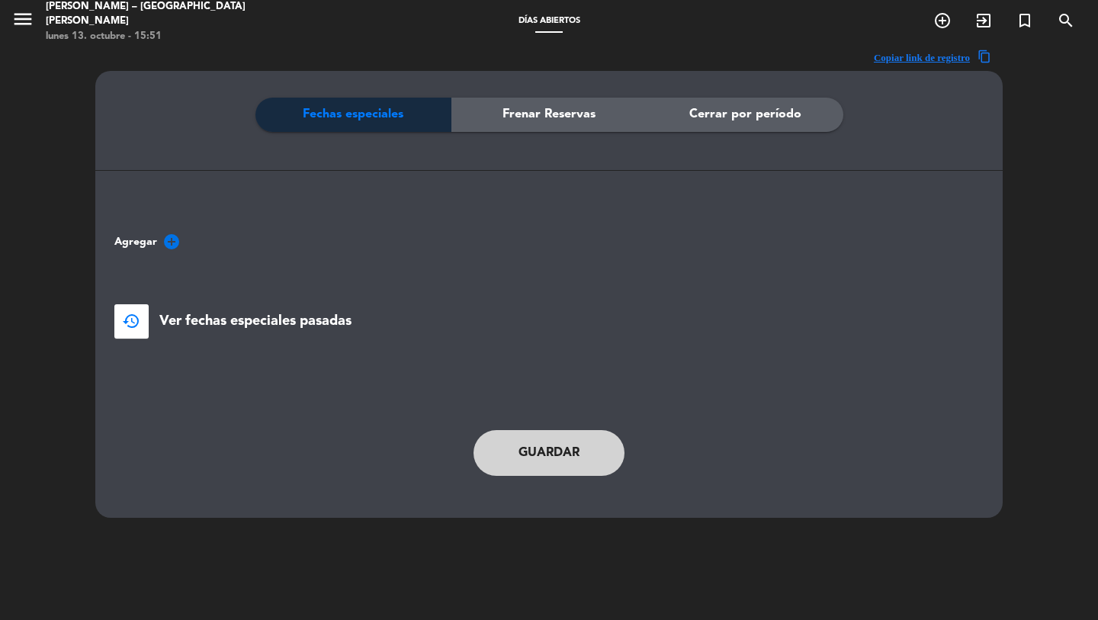
click at [164, 233] on icon "add_circle" at bounding box center [171, 242] width 18 height 18
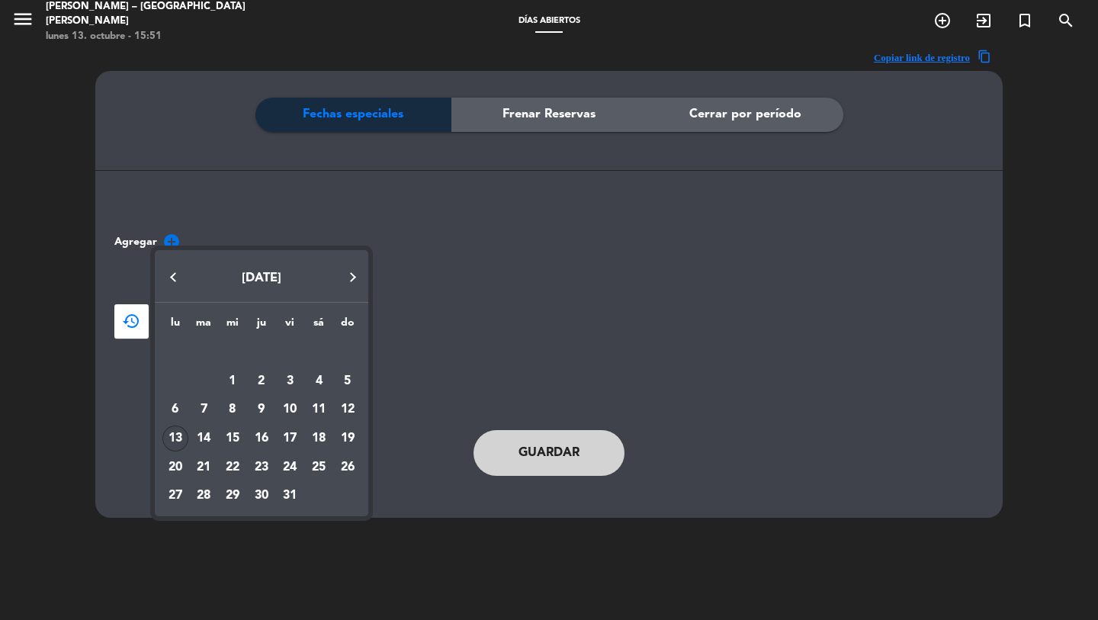
click at [337, 439] on div "19" at bounding box center [348, 439] width 26 height 26
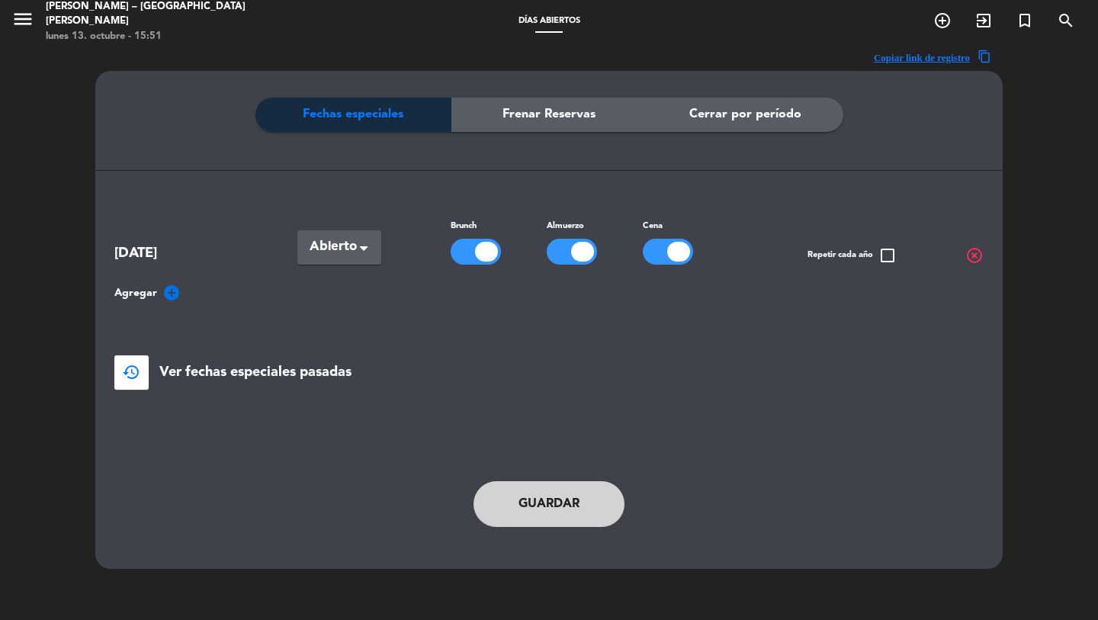
click at [511, 503] on button "Guardar" at bounding box center [549, 504] width 151 height 46
click at [34, 27] on icon "menu" at bounding box center [22, 19] width 23 height 23
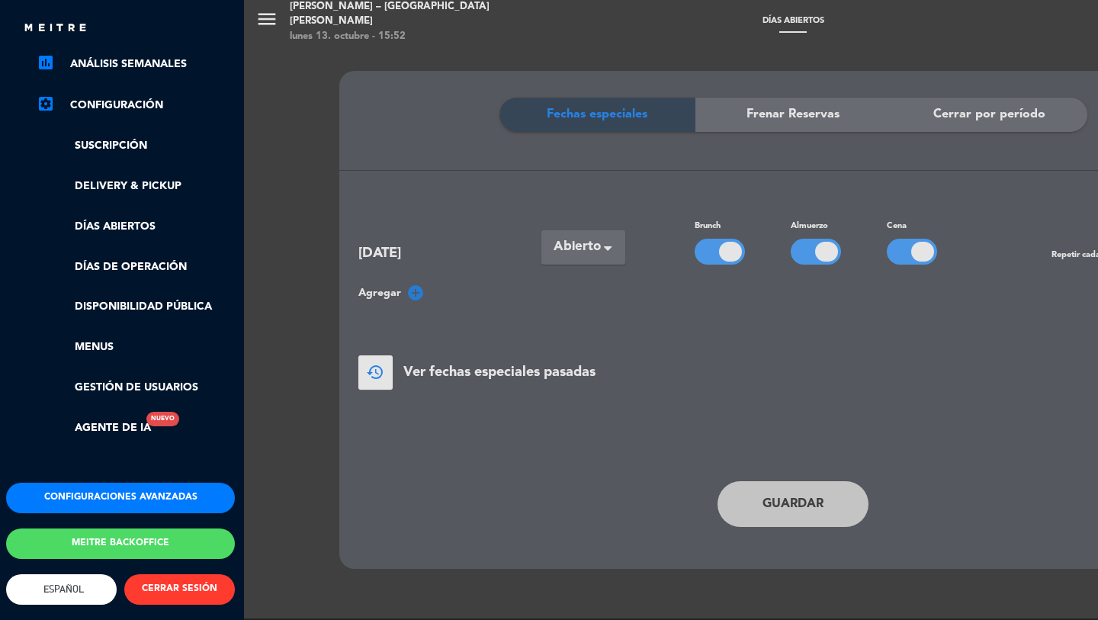
drag, startPoint x: 140, startPoint y: 505, endPoint x: 136, endPoint y: 494, distance: 12.1
click at [140, 505] on div "Configuraciones avanzadas Meitre backoffice English Español Português Español E…" at bounding box center [121, 578] width 252 height 191
click at [136, 492] on button "Configuraciones avanzadas" at bounding box center [119, 498] width 229 height 31
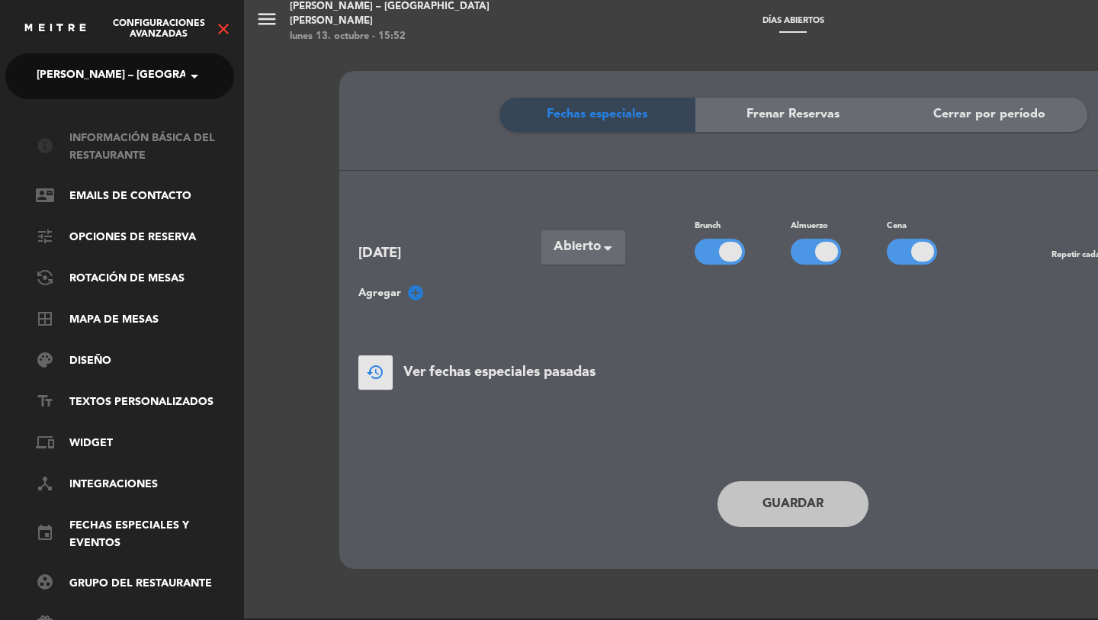
click at [85, 146] on link "info Información básica del restaurante" at bounding box center [135, 147] width 198 height 35
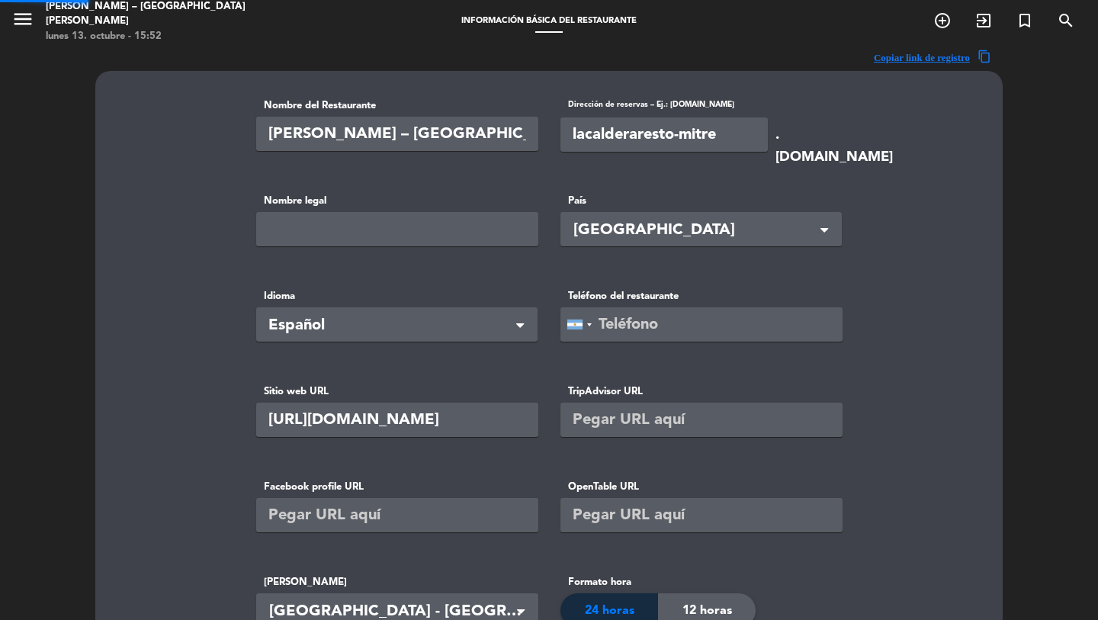
type input "[PHONE_NUMBER]"
type input "[PERSON_NAME] Mitre SRL"
type input "1"
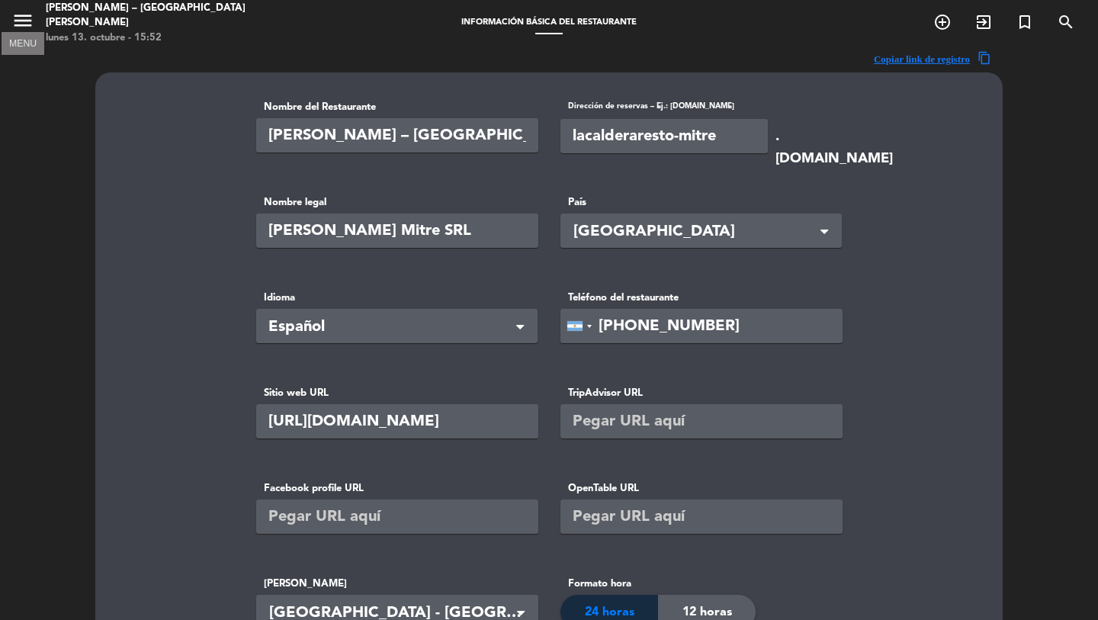
click at [27, 21] on icon "menu" at bounding box center [22, 20] width 23 height 23
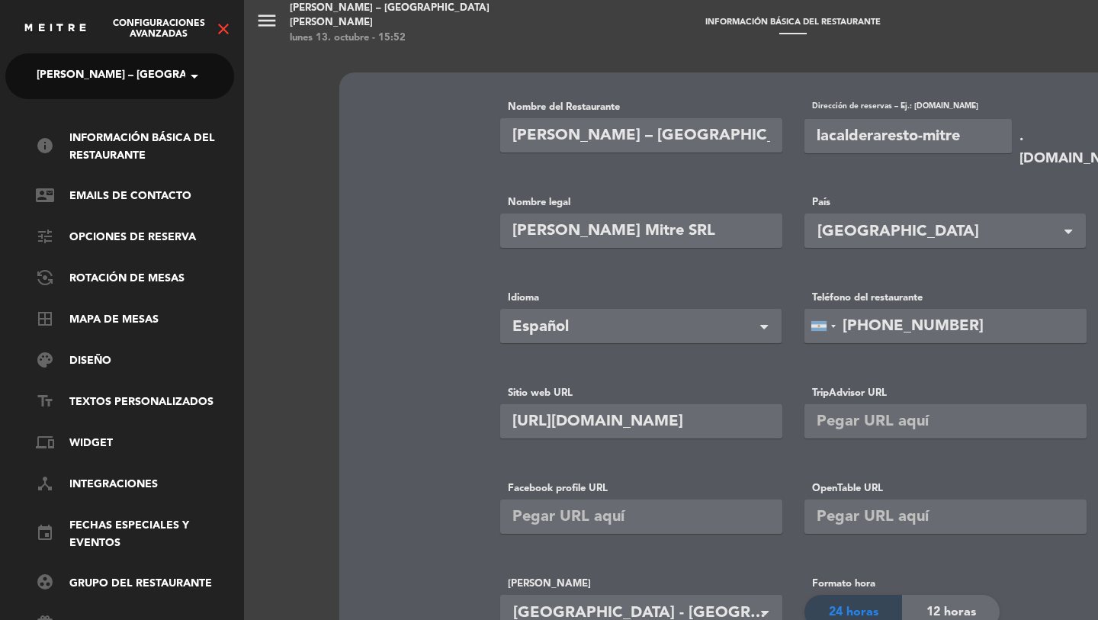
click at [125, 82] on span "[PERSON_NAME] – [GEOGRAPHIC_DATA][PERSON_NAME]" at bounding box center [187, 76] width 301 height 32
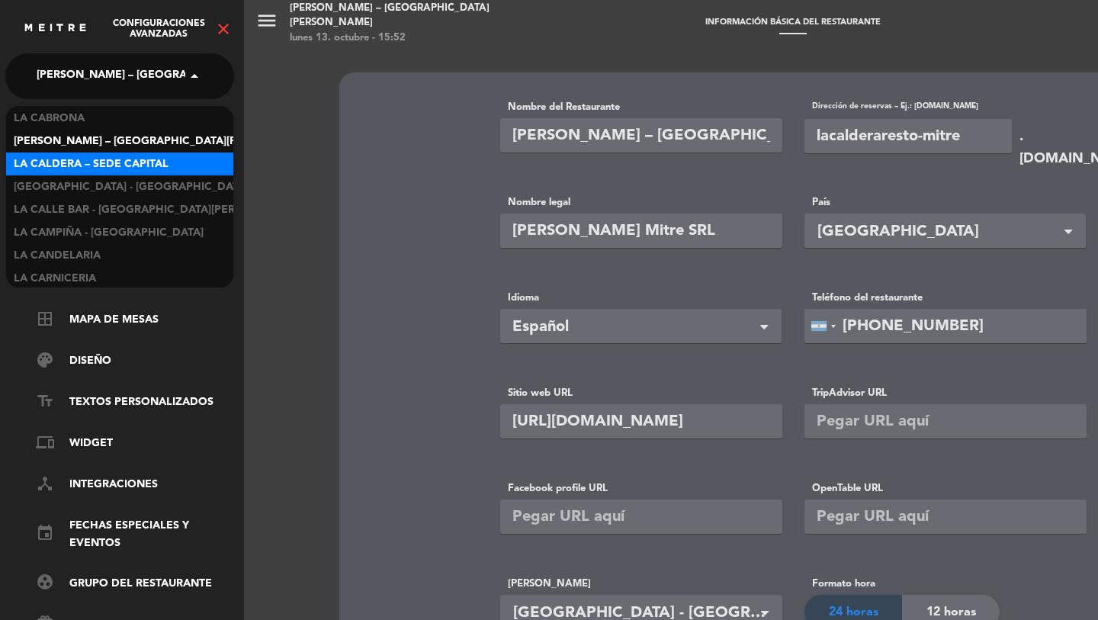
scroll to position [12107, 0]
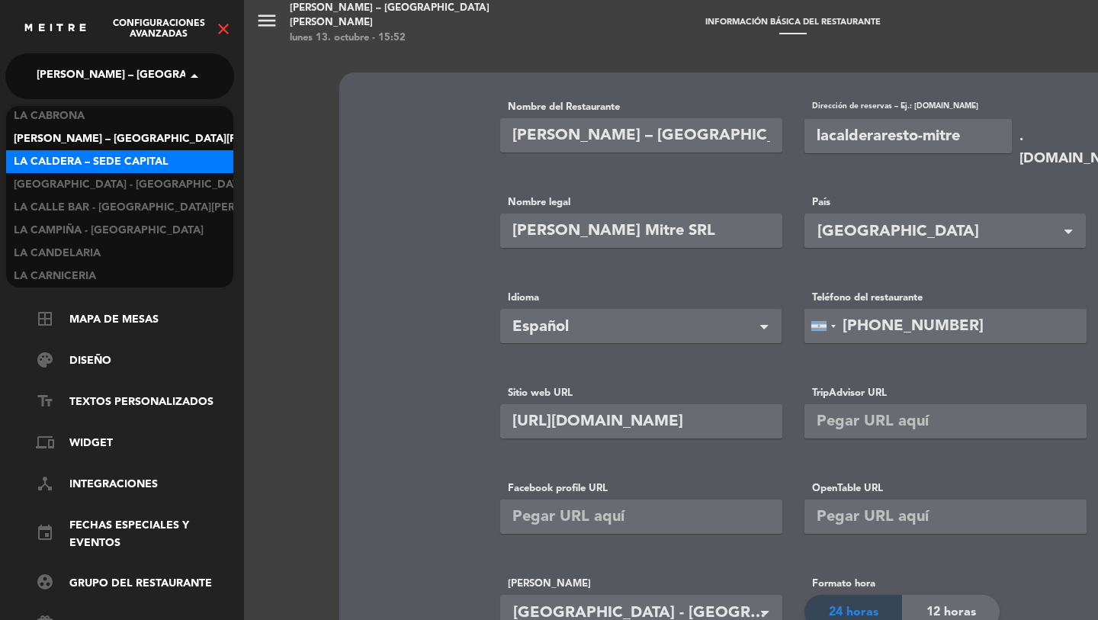
click at [122, 161] on span "La Caldera – Sede Capital" at bounding box center [91, 162] width 155 height 18
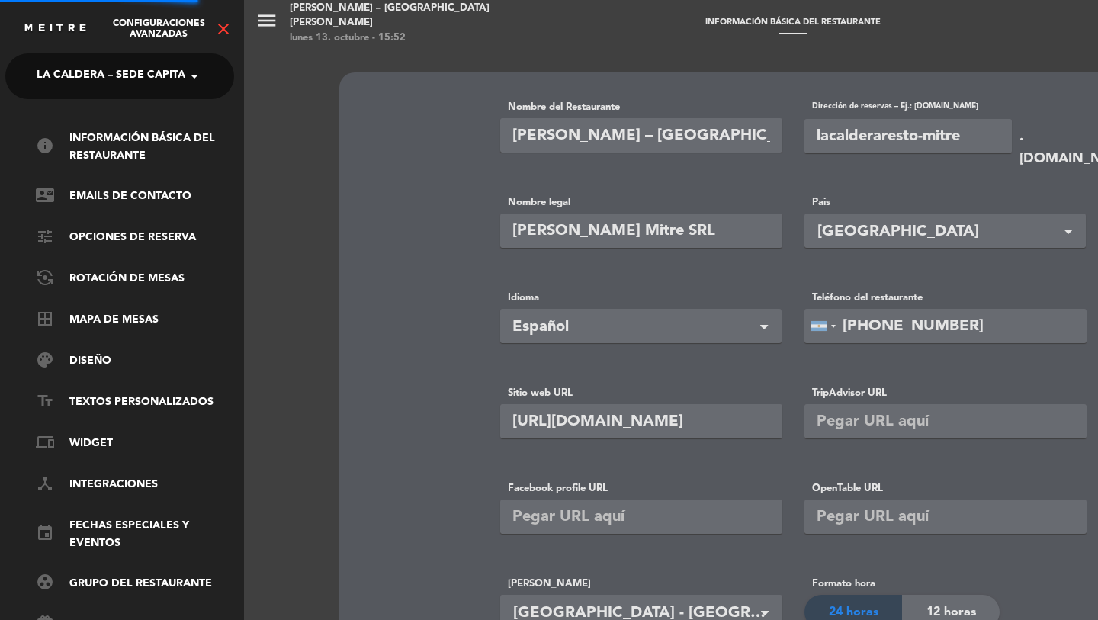
type input "La Caldera – Sede Capital"
type input "lacalderaresto"
type input "[URL][DOMAIN_NAME]"
type input "ARS"
type input "20000"
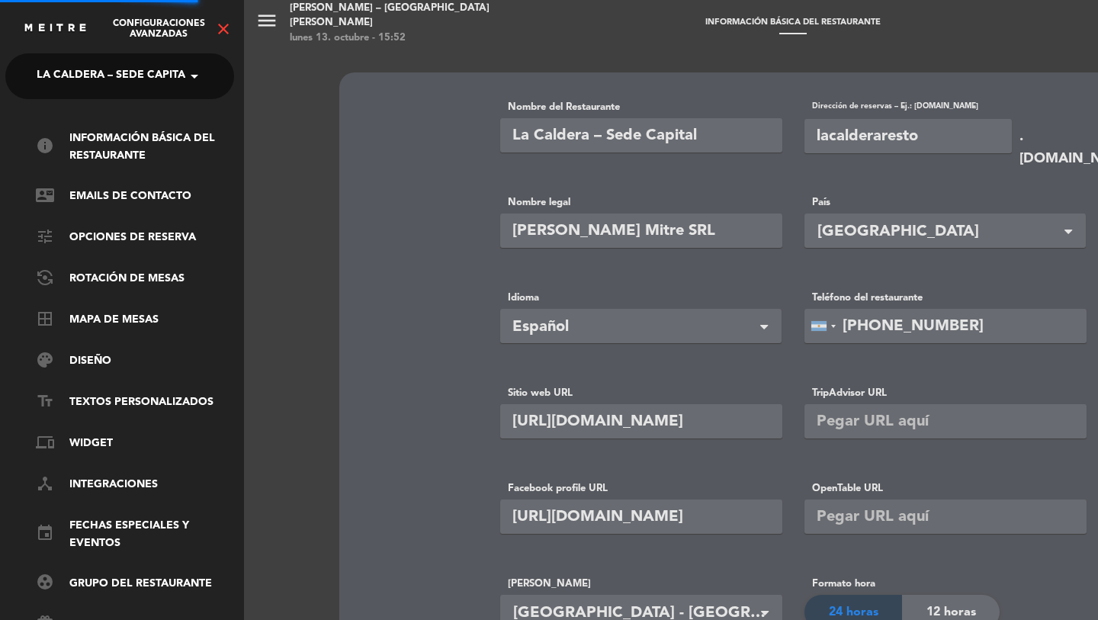
type input "[PHONE_NUMBER]"
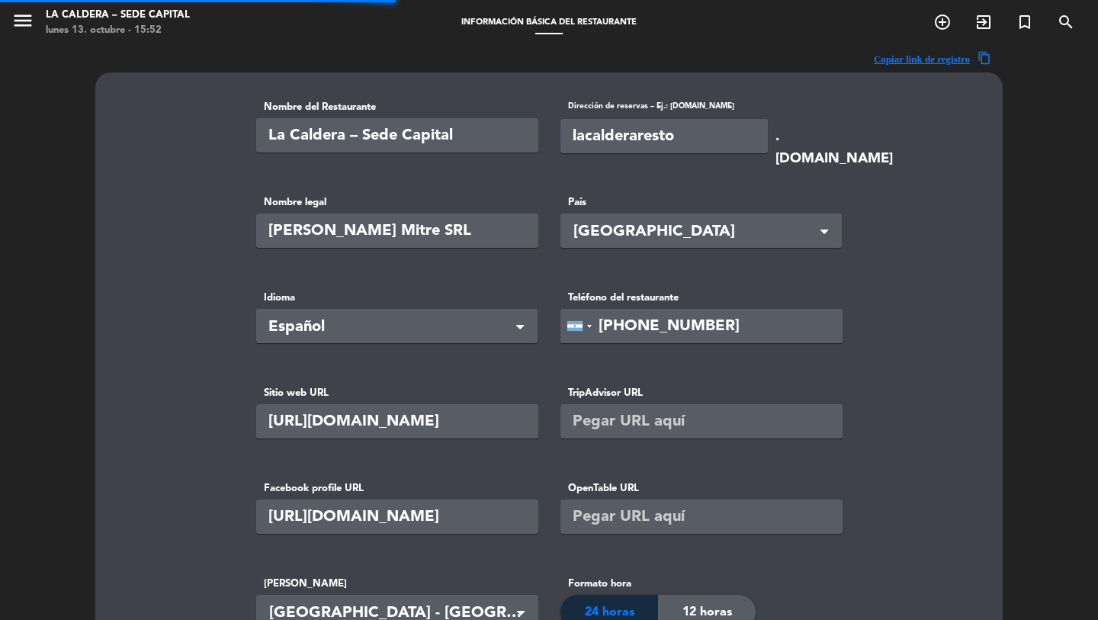
type input "[PERSON_NAME] Gastronomica SRL"
type input "92990"
click at [23, 22] on icon "menu" at bounding box center [22, 20] width 23 height 23
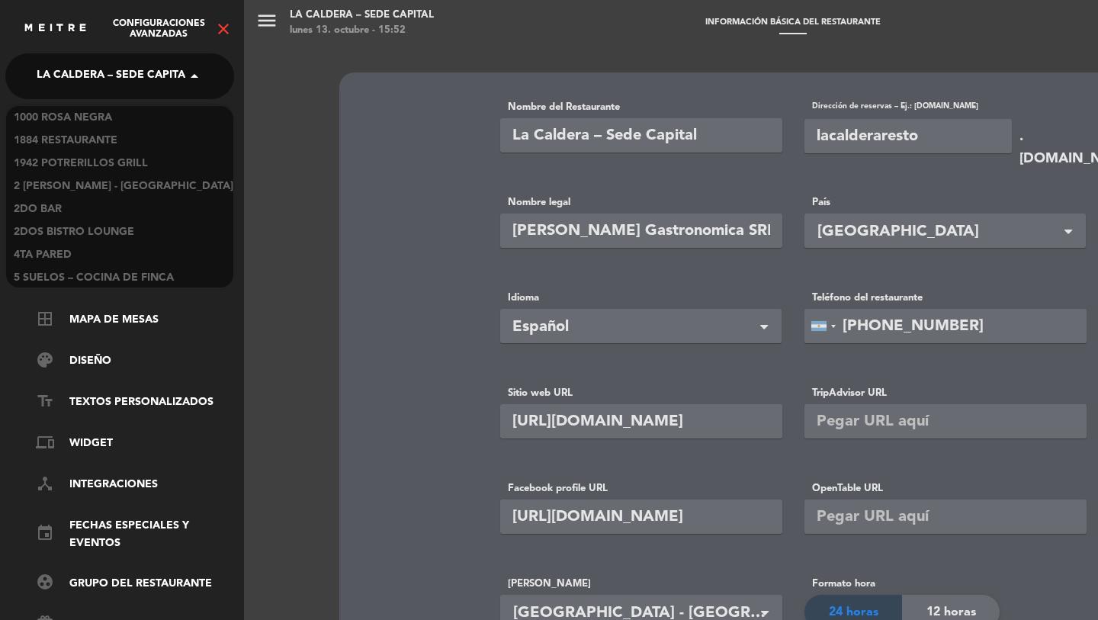
click at [108, 74] on span "La Caldera – Sede Capital" at bounding box center [114, 76] width 155 height 32
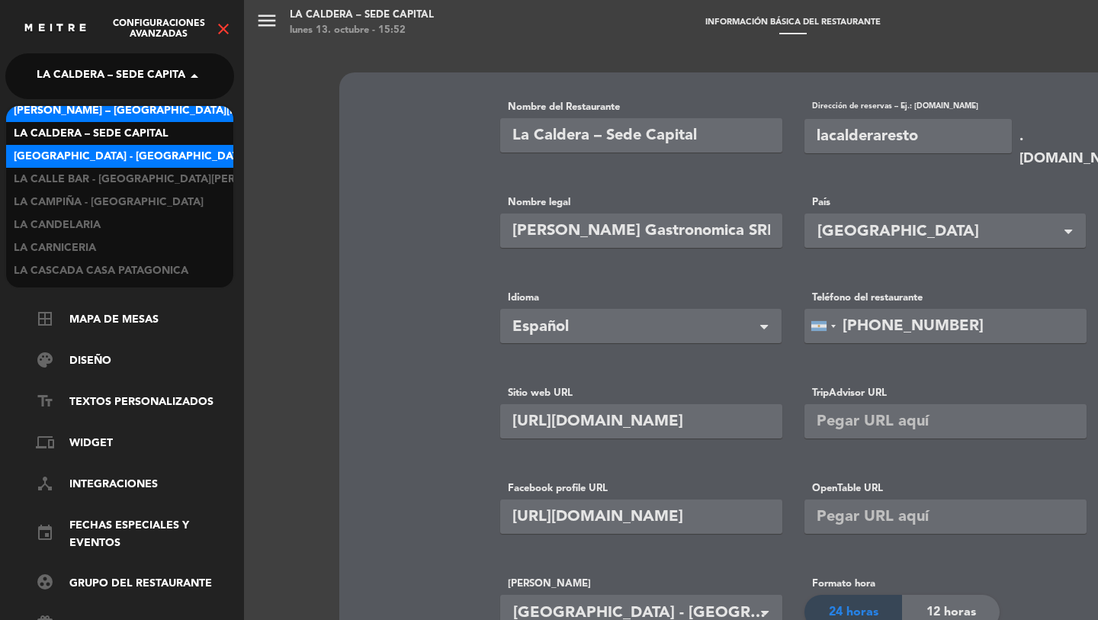
scroll to position [12118, 0]
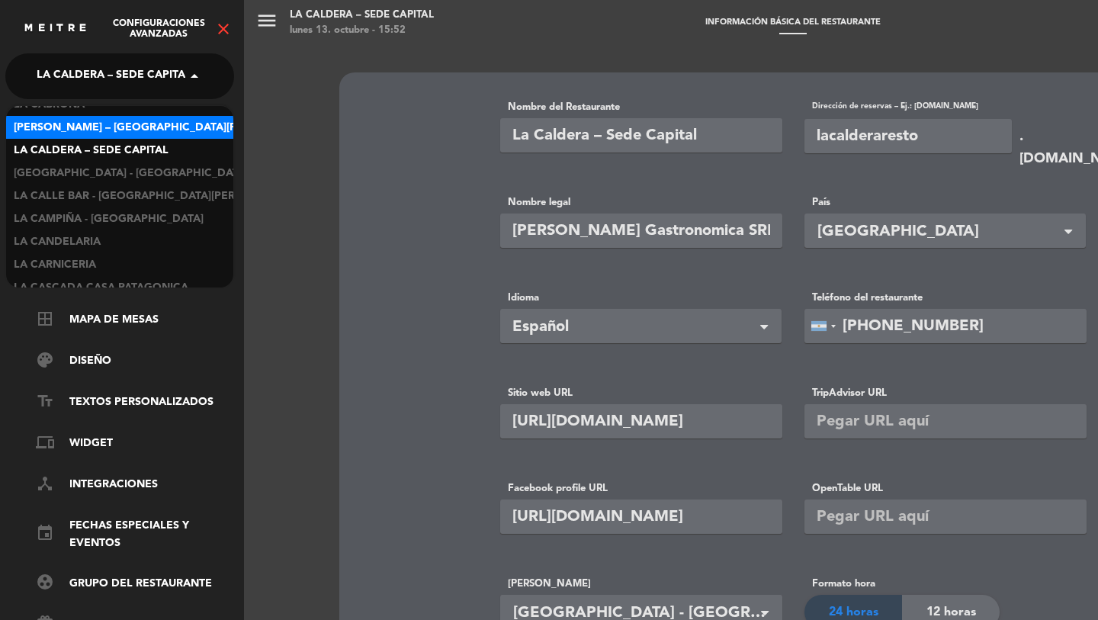
click at [121, 128] on span "[PERSON_NAME] – [GEOGRAPHIC_DATA][PERSON_NAME]" at bounding box center [164, 128] width 301 height 18
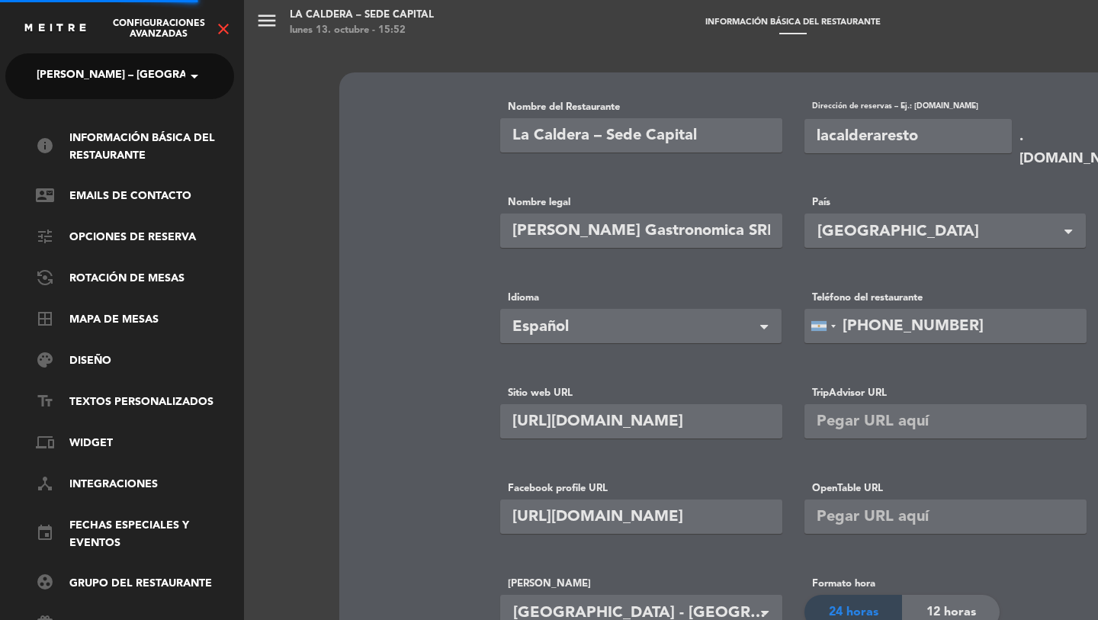
type input "[PERSON_NAME] – [GEOGRAPHIC_DATA][PERSON_NAME]"
type input "lacalderaresto-mitre"
type input "ars"
type input "0"
type input "[PHONE_NUMBER]"
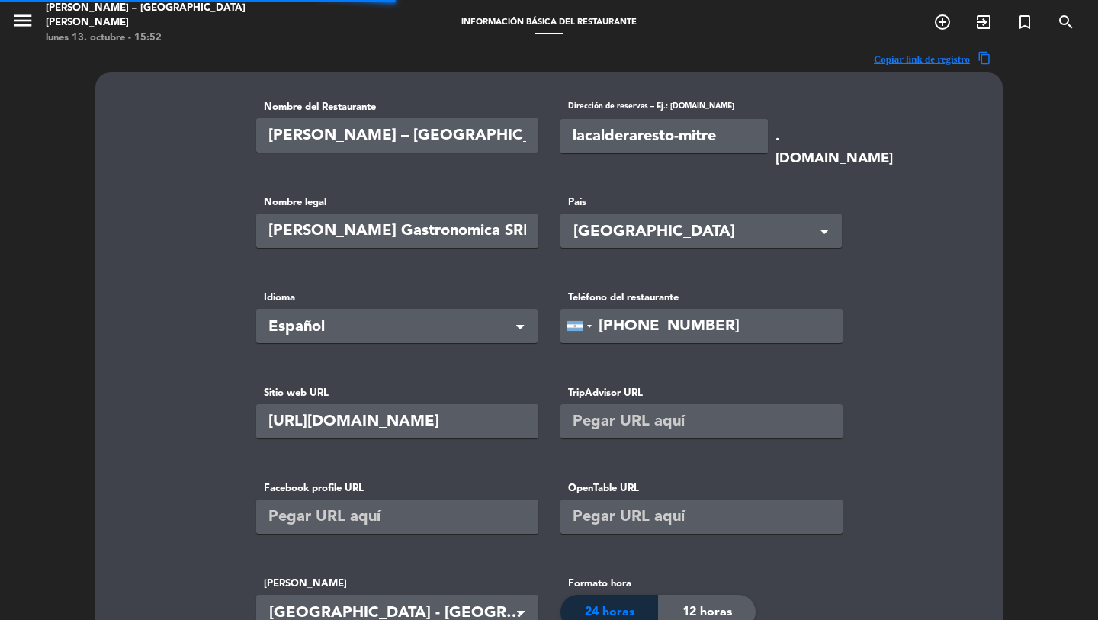
type input "[PERSON_NAME] Mitre SRL"
type input "1"
click at [21, 12] on icon "menu" at bounding box center [22, 20] width 23 height 23
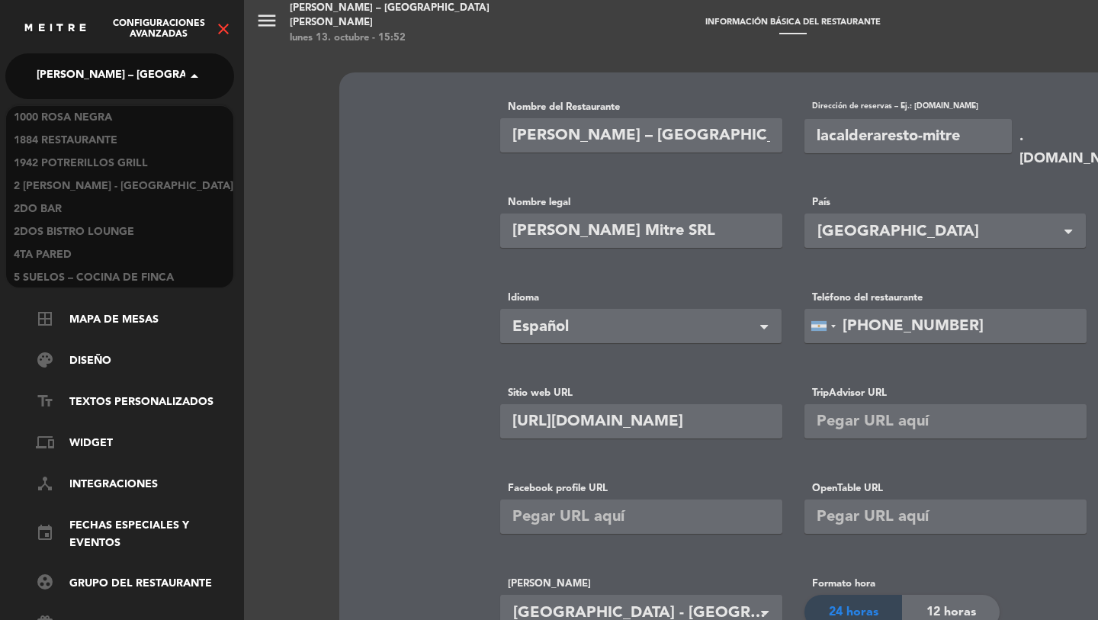
click at [132, 67] on span "[PERSON_NAME] – [GEOGRAPHIC_DATA][PERSON_NAME]" at bounding box center [187, 76] width 301 height 32
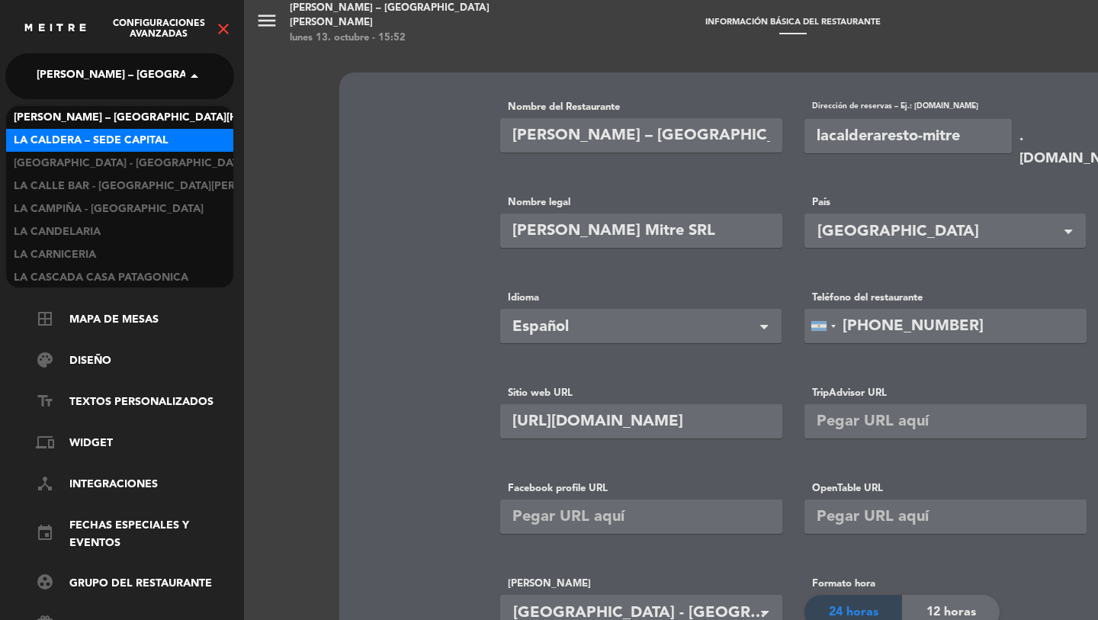
click at [123, 137] on span "La Caldera – Sede Capital" at bounding box center [91, 141] width 155 height 18
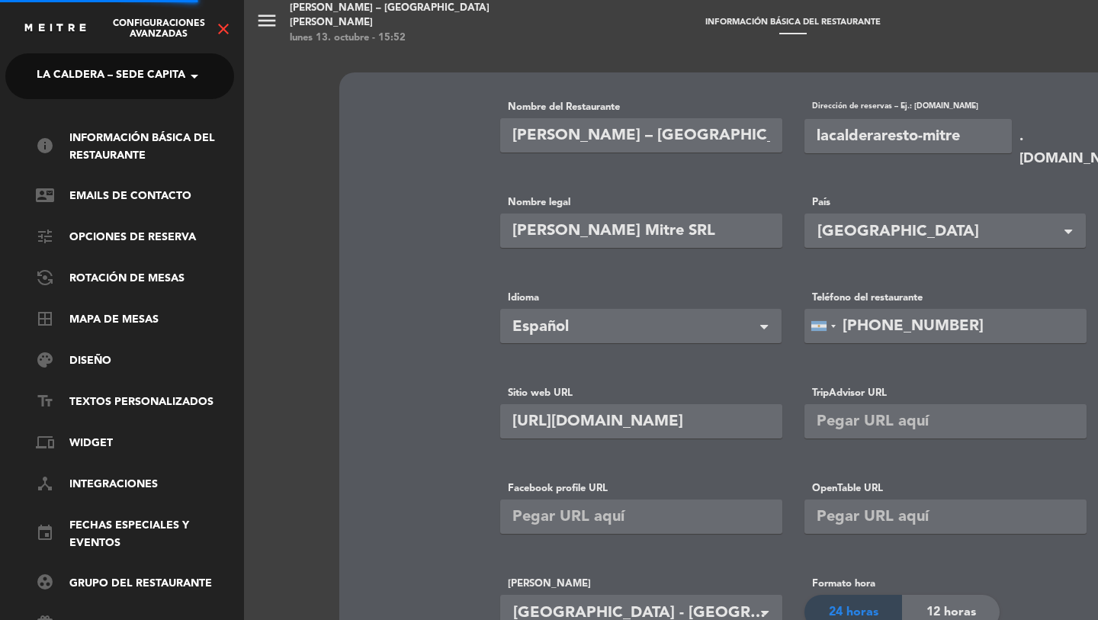
type input "La Caldera – Sede Capital"
type input "lacalderaresto"
type input "https://www.instagram.com/lacalderaresto"
type input "ARS"
type input "20000"
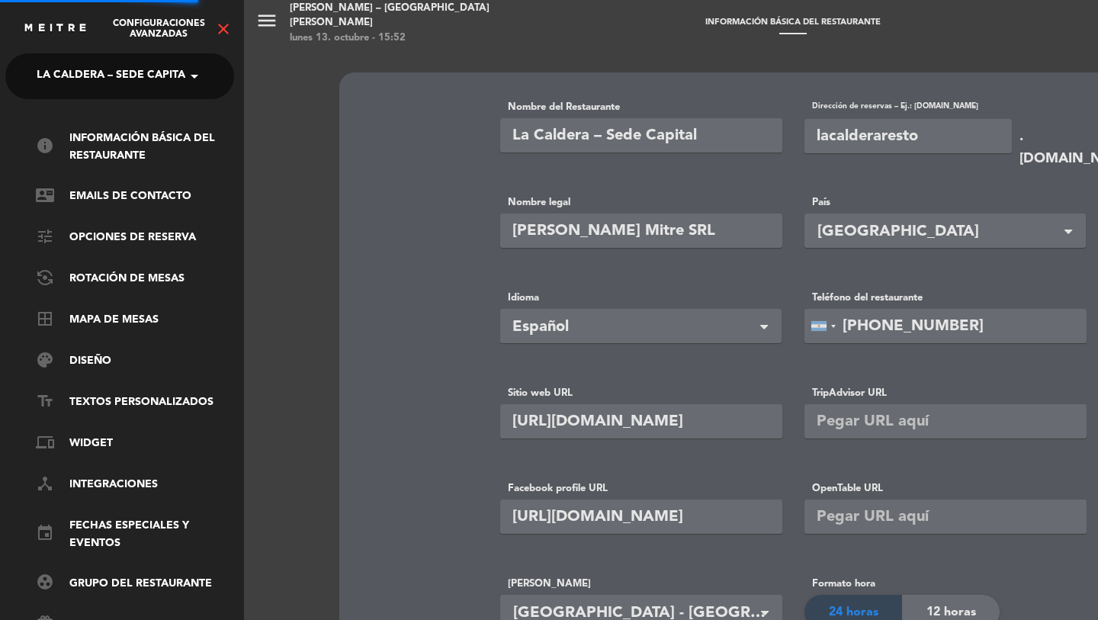
type input "+541134954180"
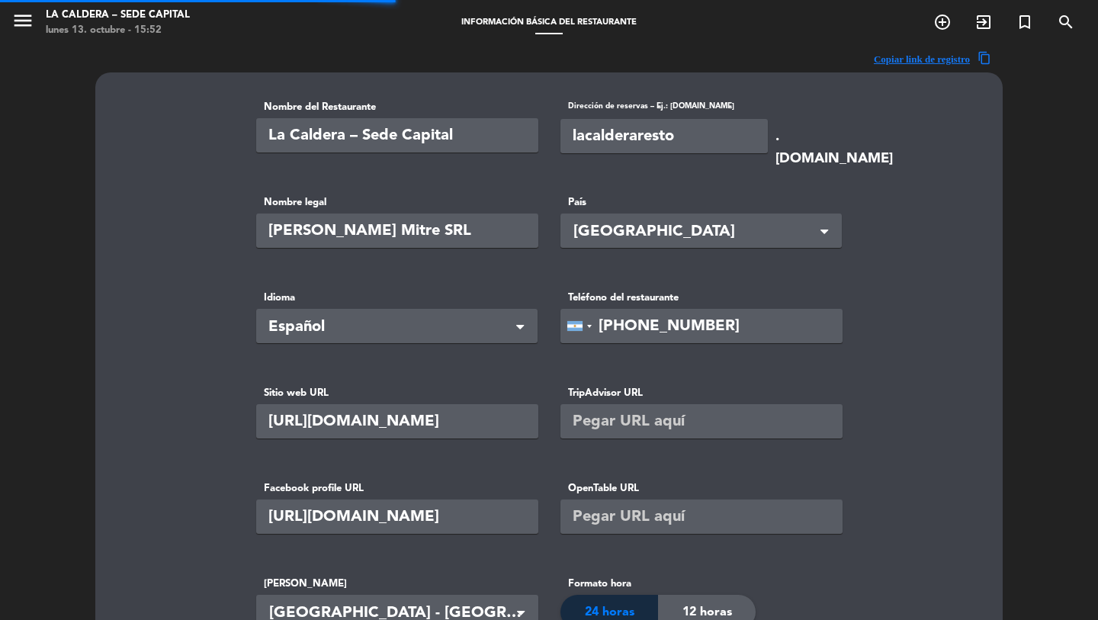
type input "La Caldera Gastronomica SRL"
type input "92990"
click at [23, 23] on icon "menu" at bounding box center [22, 20] width 23 height 23
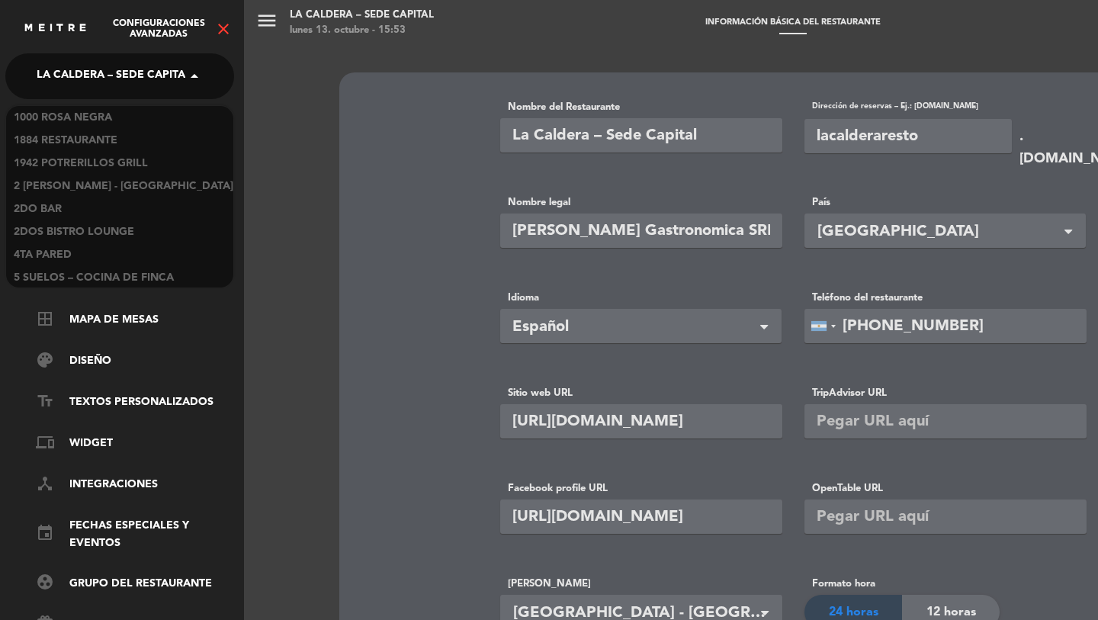
click at [77, 72] on span "La Caldera – Sede Capital" at bounding box center [114, 76] width 155 height 32
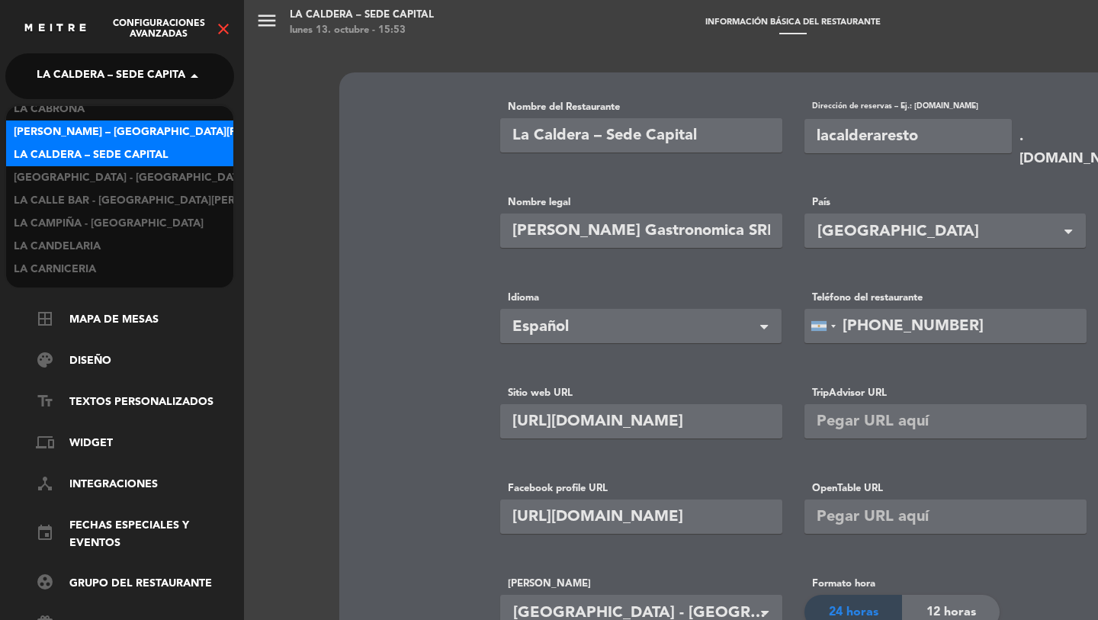
scroll to position [12106, 0]
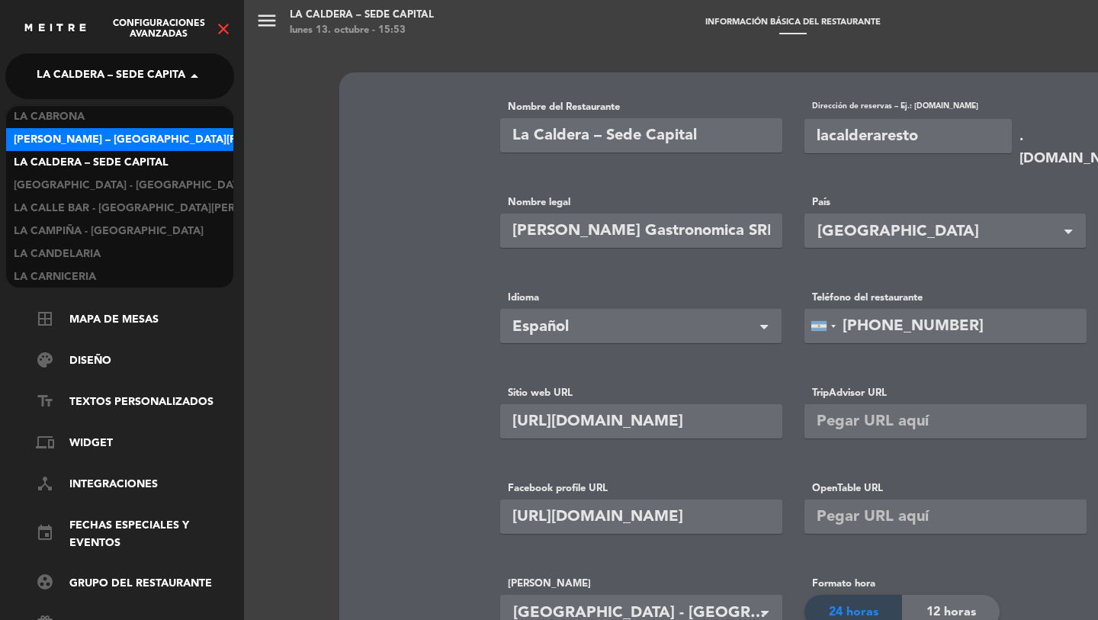
click at [95, 140] on span "[PERSON_NAME] – [GEOGRAPHIC_DATA][PERSON_NAME]" at bounding box center [164, 140] width 301 height 18
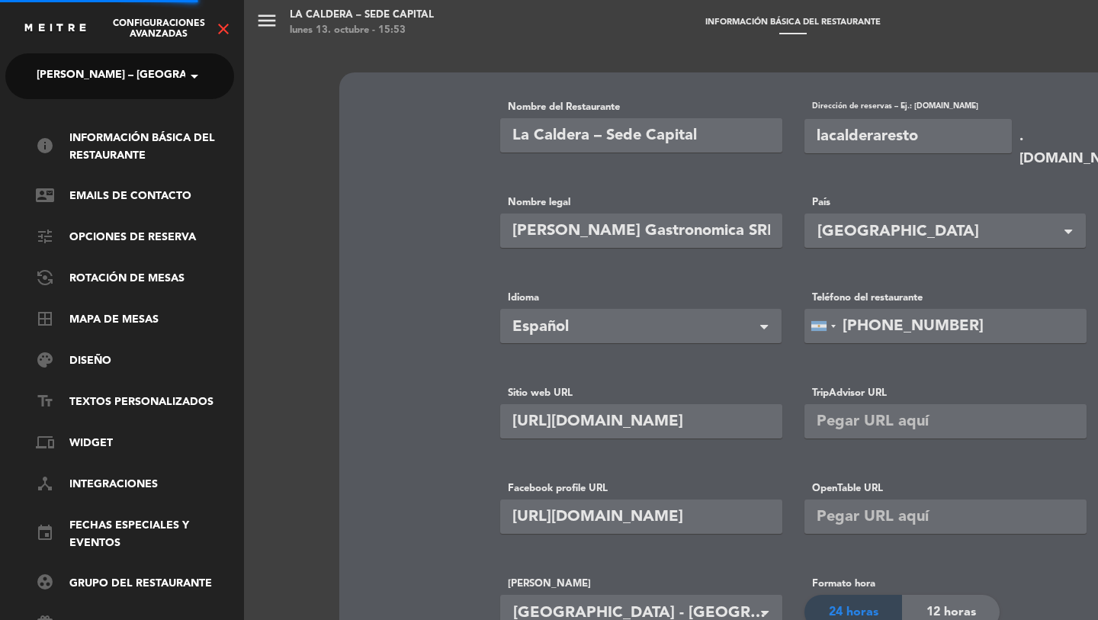
type input "[PERSON_NAME] – [GEOGRAPHIC_DATA][PERSON_NAME]"
type input "lacalderaresto-mitre"
type input "ars"
type input "0"
type input "[PHONE_NUMBER]"
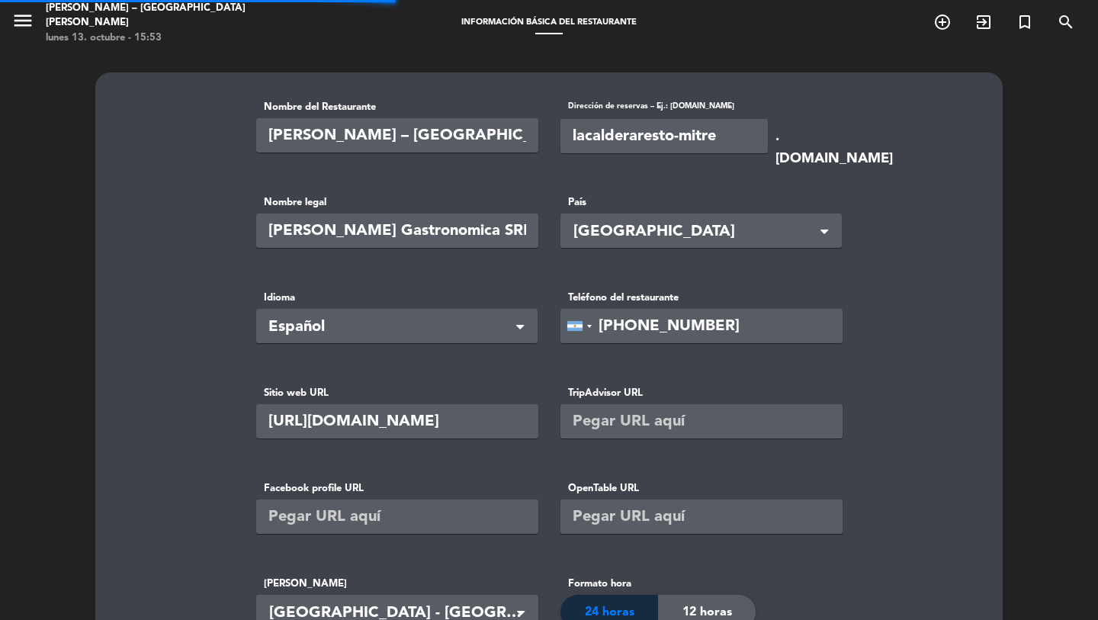
type input "[PERSON_NAME] Mitre SRL"
type input "1"
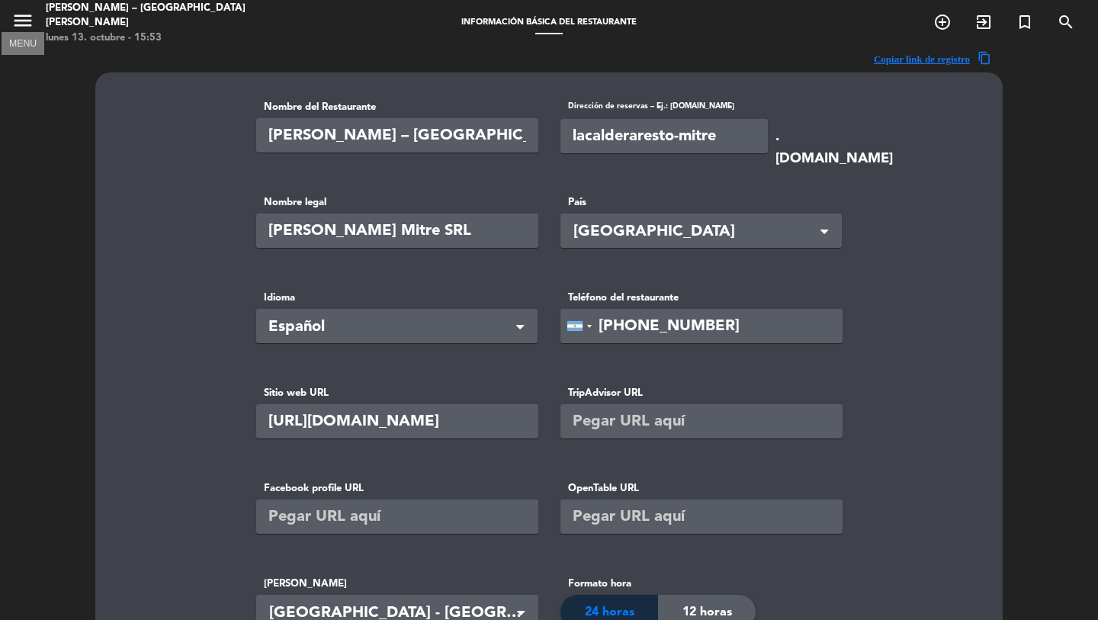
click at [20, 27] on icon "menu" at bounding box center [22, 20] width 23 height 23
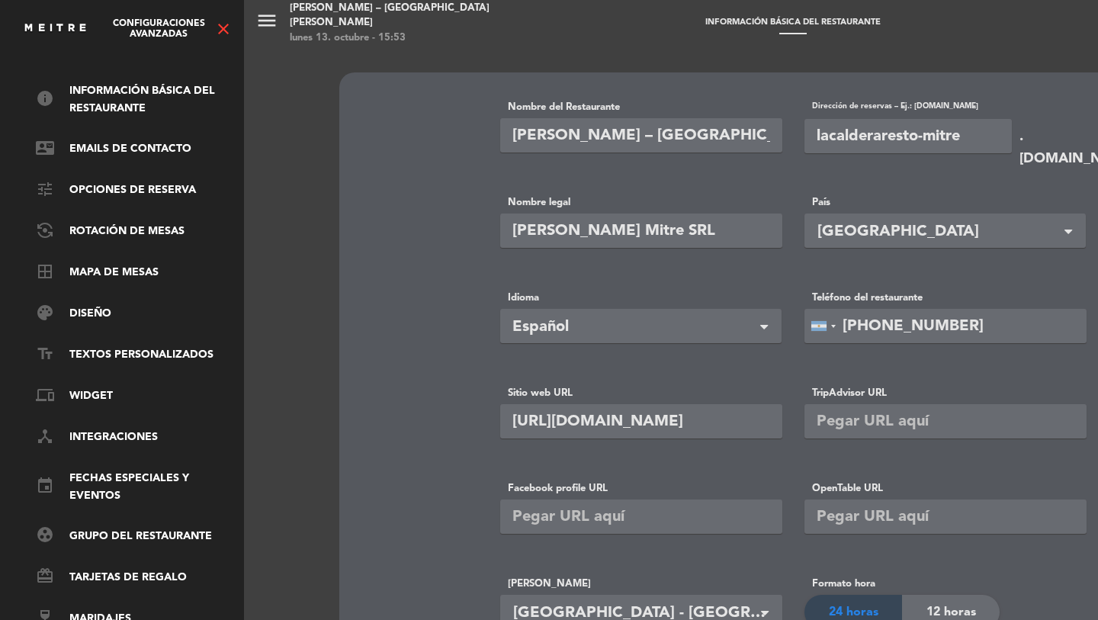
scroll to position [59, 2]
click at [231, 21] on icon "close" at bounding box center [223, 29] width 18 height 18
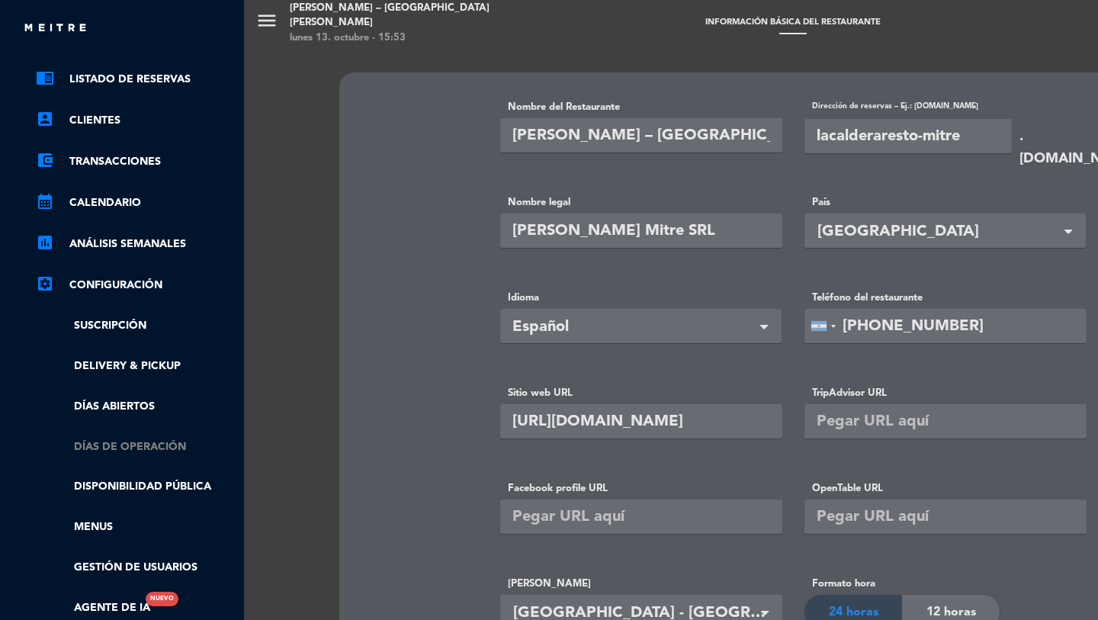
scroll to position [68, 2]
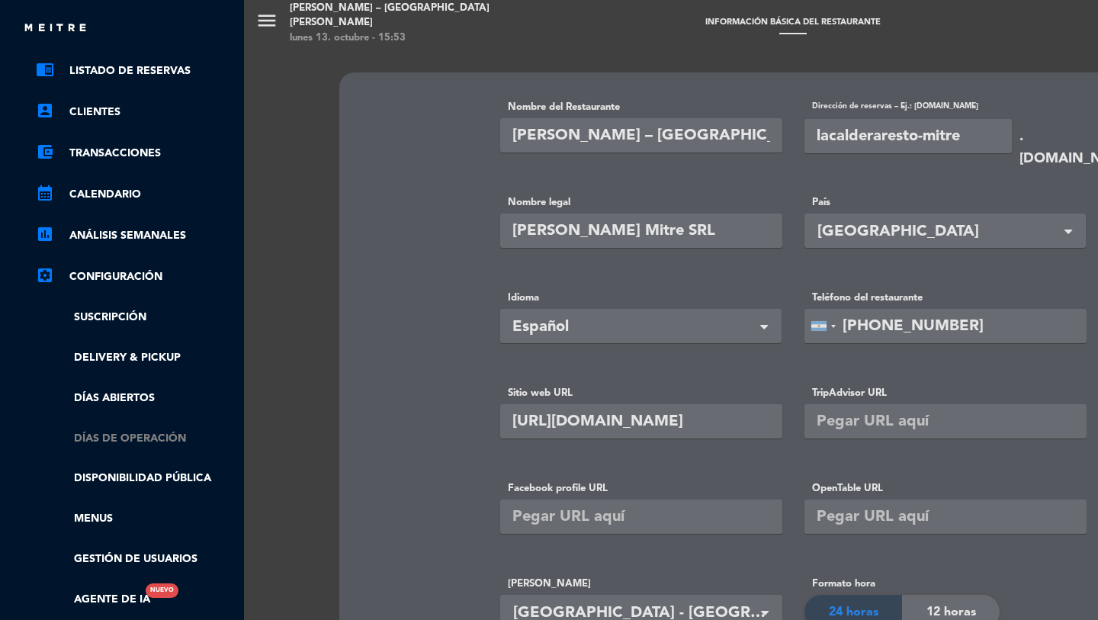
click at [126, 441] on link "Días de Operación" at bounding box center [135, 439] width 198 height 18
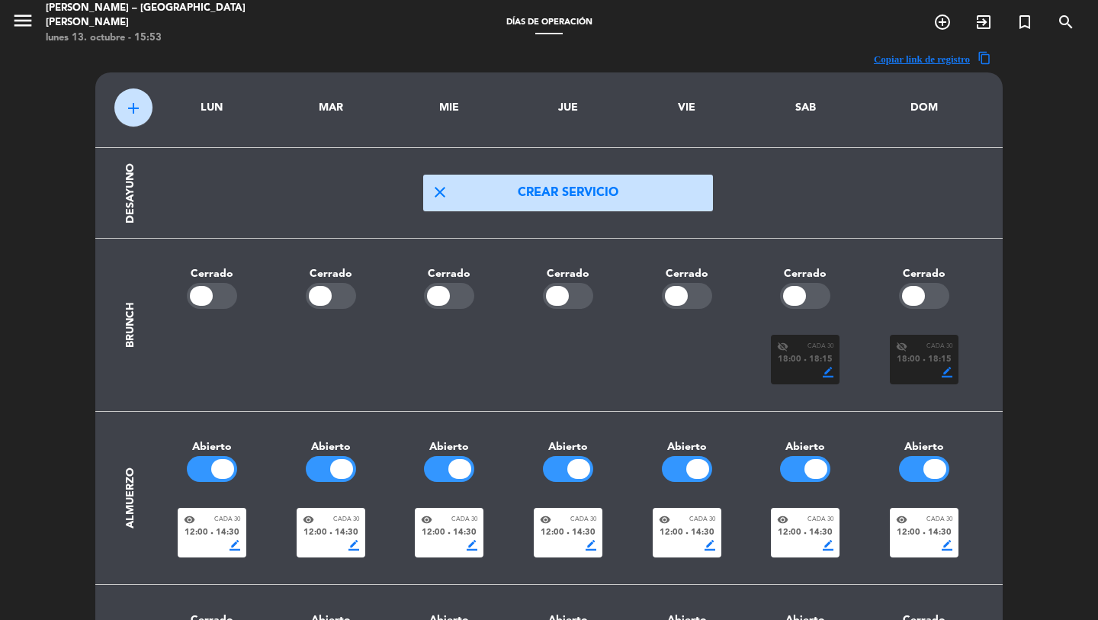
click at [816, 368] on div "border_color" at bounding box center [805, 372] width 56 height 11
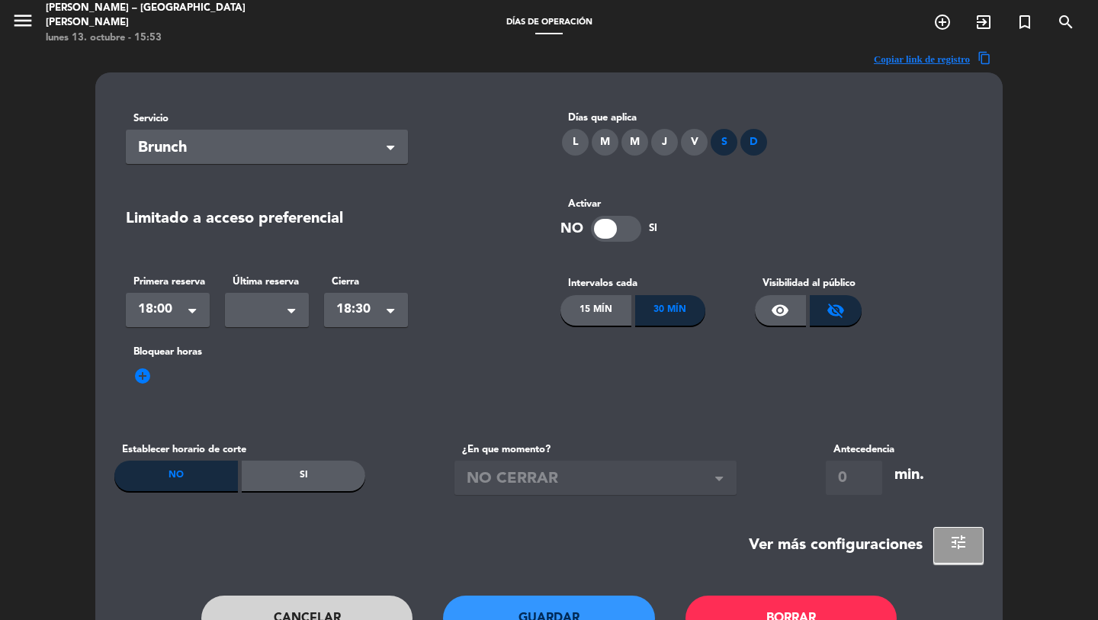
drag, startPoint x: 773, startPoint y: 307, endPoint x: 767, endPoint y: 334, distance: 28.0
click at [773, 307] on span "visibility" at bounding box center [780, 310] width 18 height 18
click at [535, 606] on button "Guardar" at bounding box center [549, 619] width 212 height 46
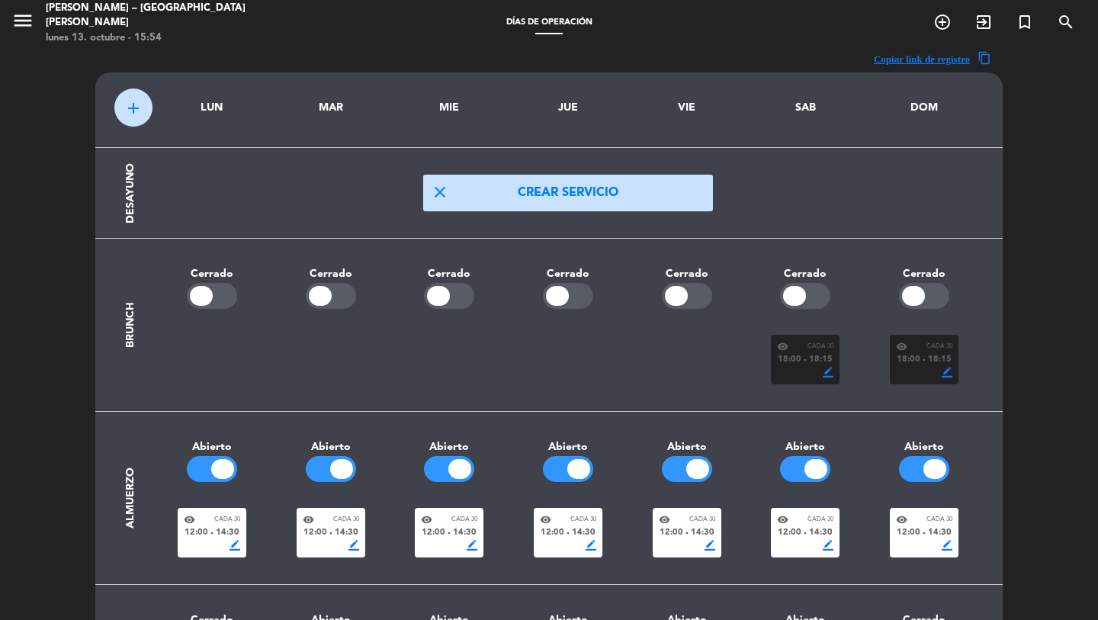
scroll to position [108, 0]
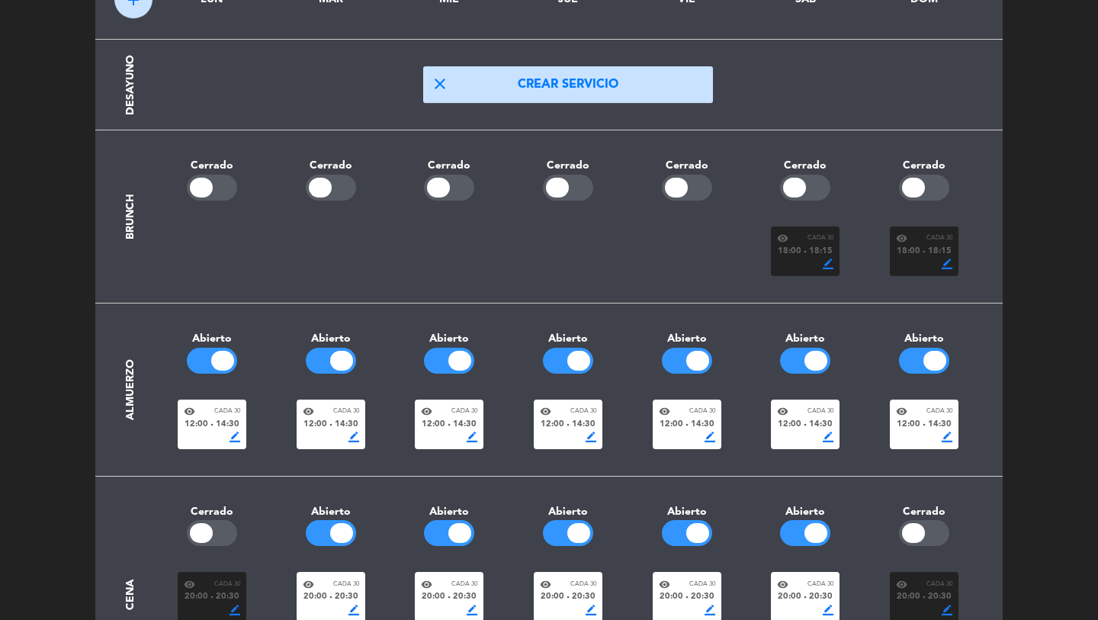
click at [802, 250] on div "18:00 fiber_manual_record 18:15" at bounding box center [805, 252] width 56 height 14
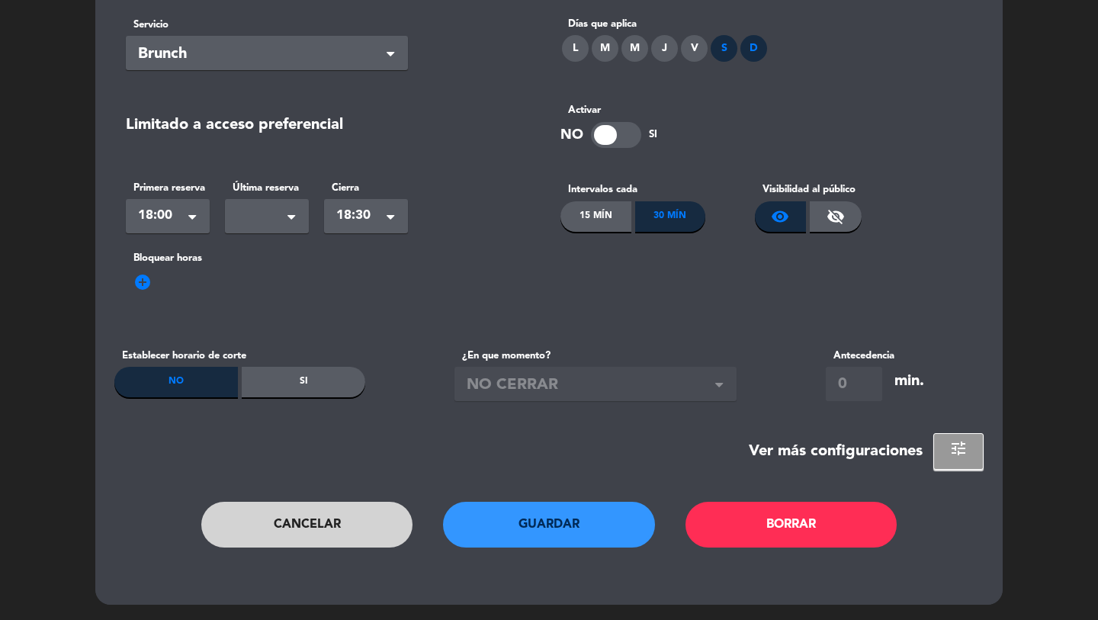
scroll to position [0, 0]
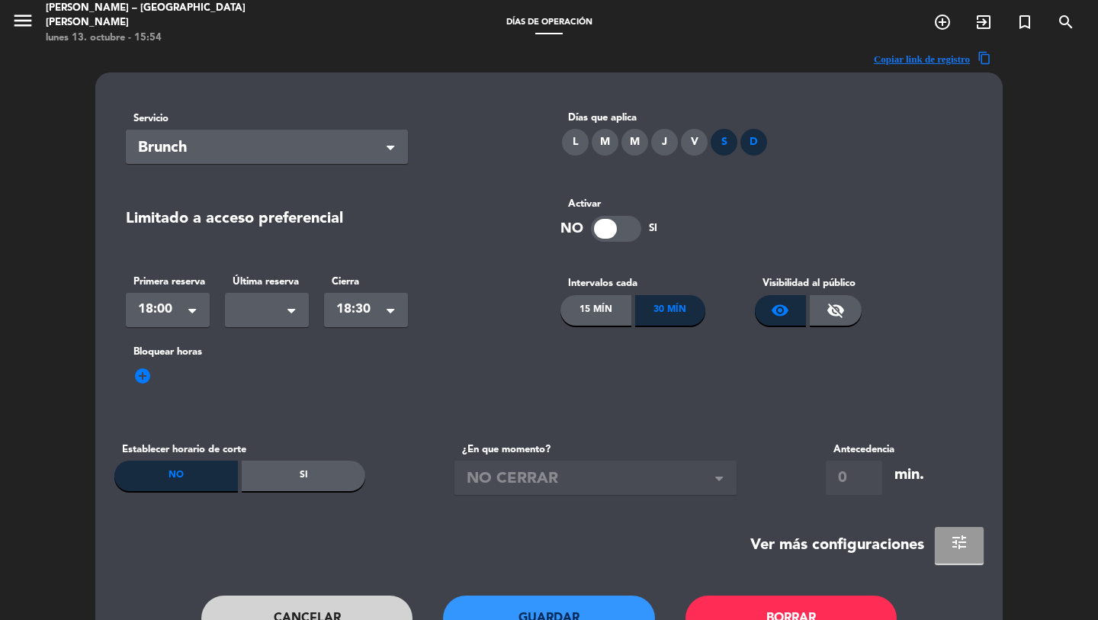
click at [953, 547] on span "tune" at bounding box center [959, 542] width 18 height 18
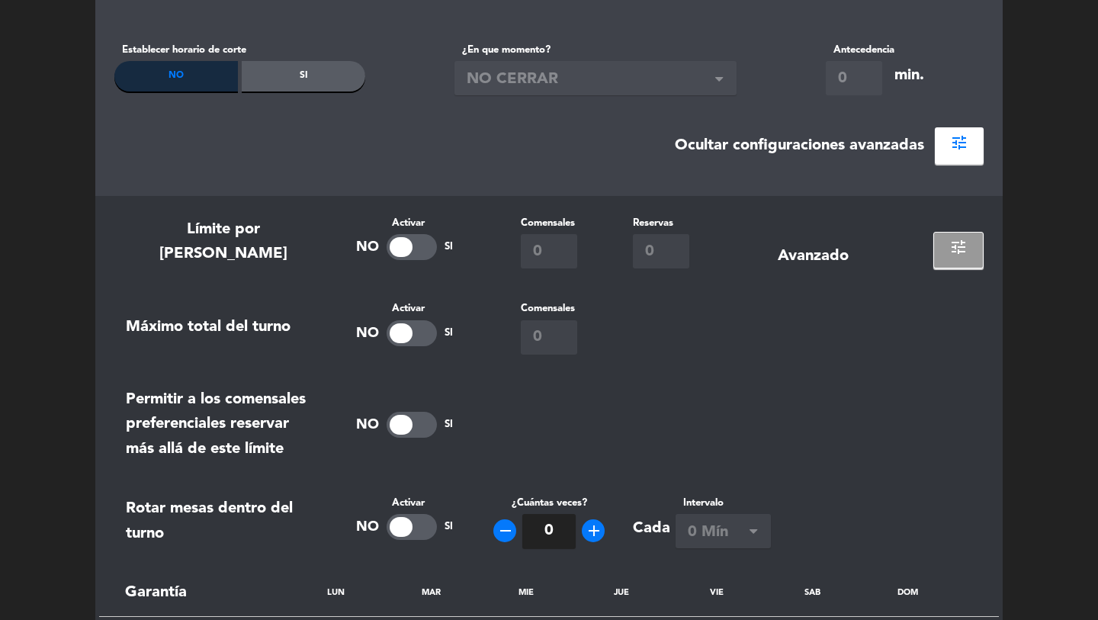
scroll to position [281, 0]
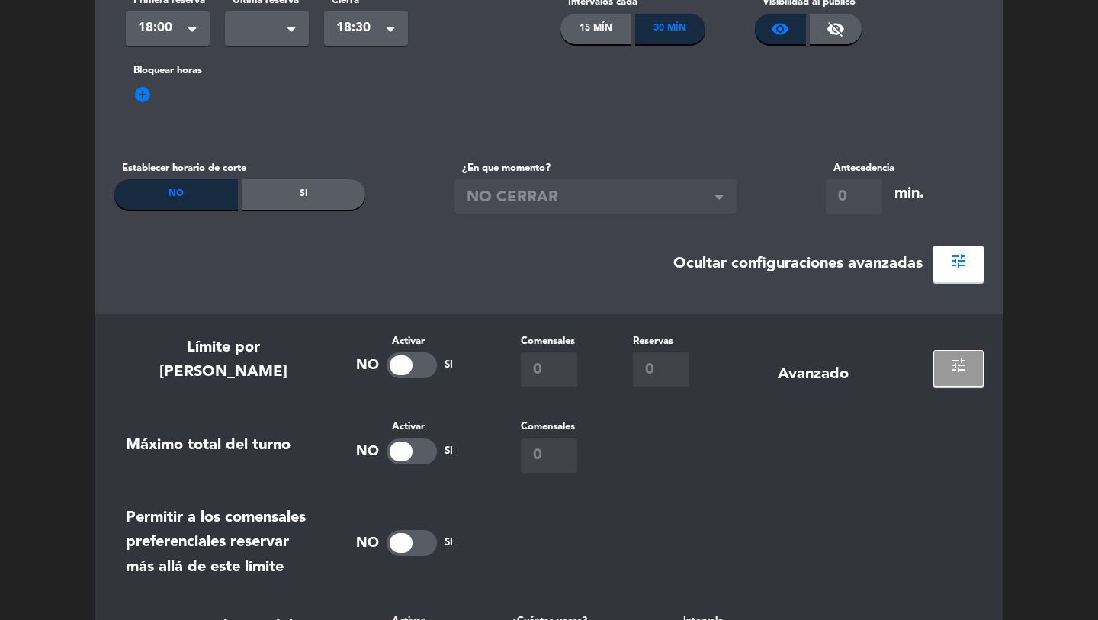
drag, startPoint x: 918, startPoint y: 384, endPoint x: 938, endPoint y: 383, distance: 19.8
click at [924, 383] on div "tune" at bounding box center [948, 359] width 72 height 53
click at [938, 383] on button "tune" at bounding box center [959, 368] width 49 height 37
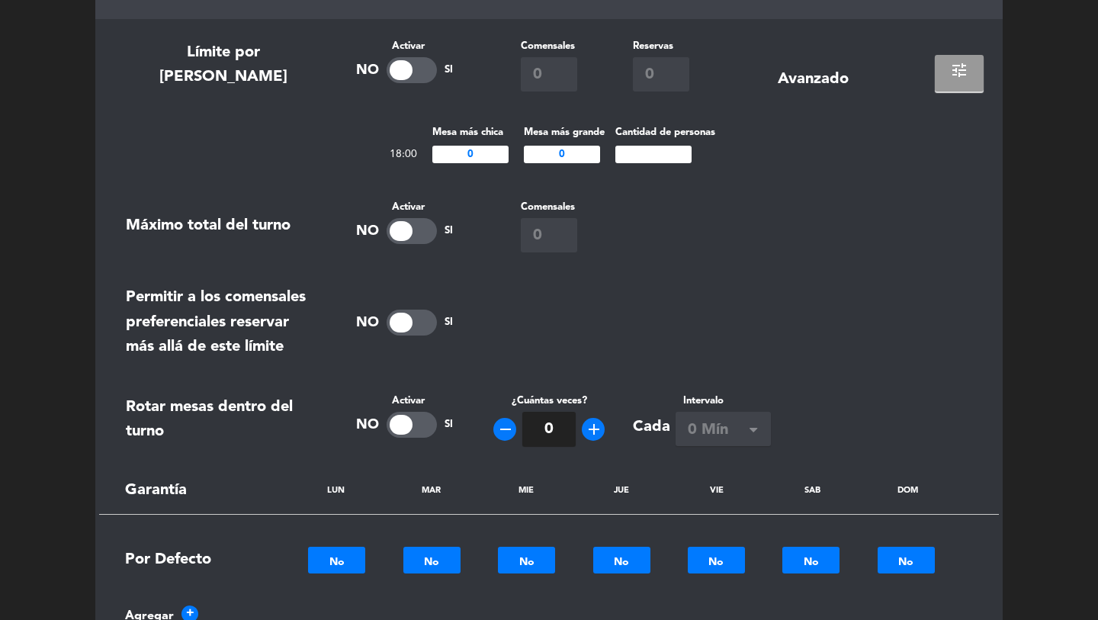
scroll to position [0, 0]
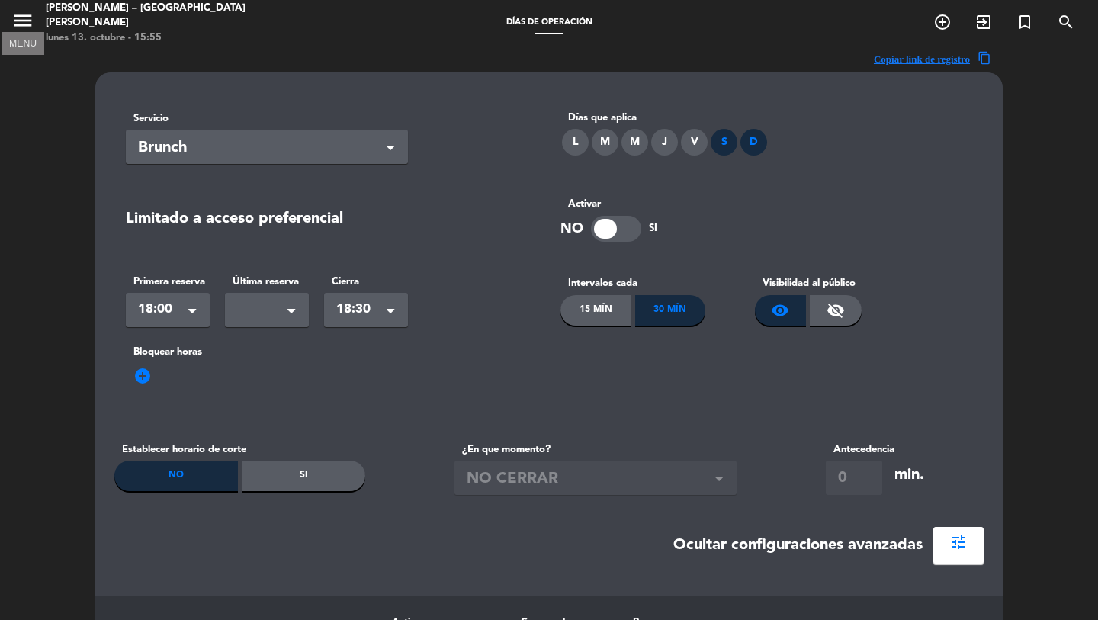
click at [24, 24] on icon "menu" at bounding box center [22, 20] width 23 height 23
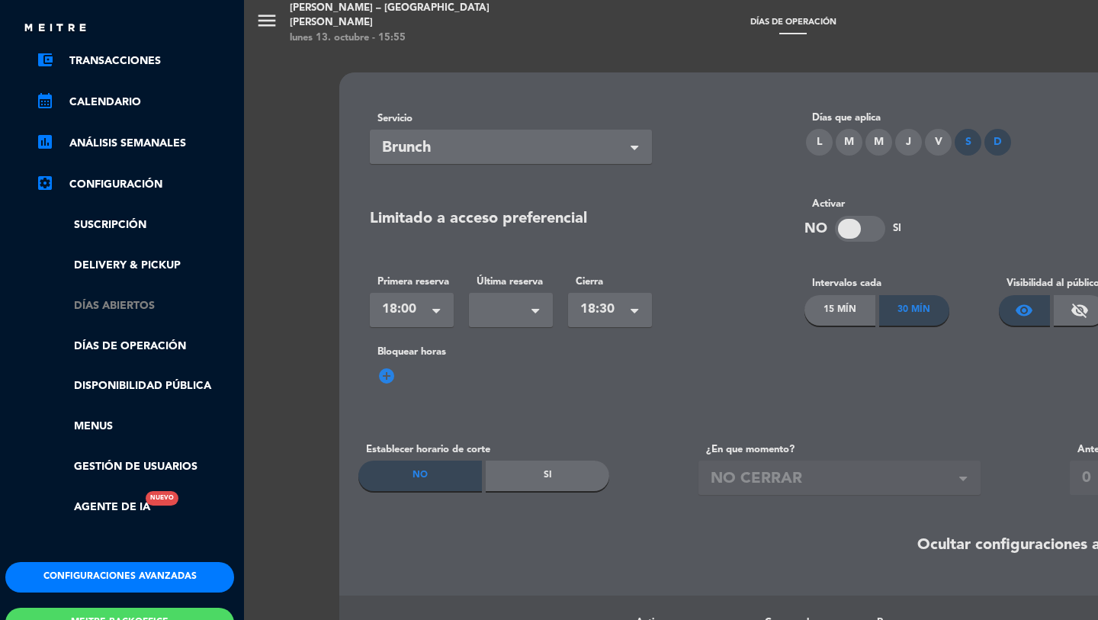
scroll to position [160, 4]
click at [114, 310] on link "Días abiertos" at bounding box center [133, 306] width 198 height 18
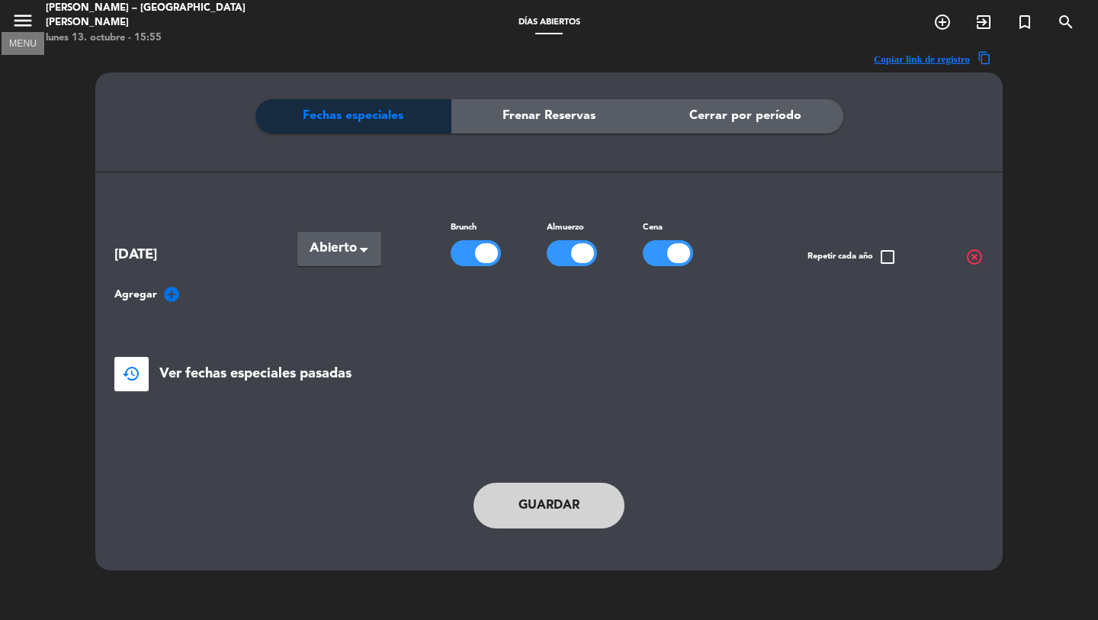
click at [18, 30] on icon "menu" at bounding box center [22, 20] width 23 height 23
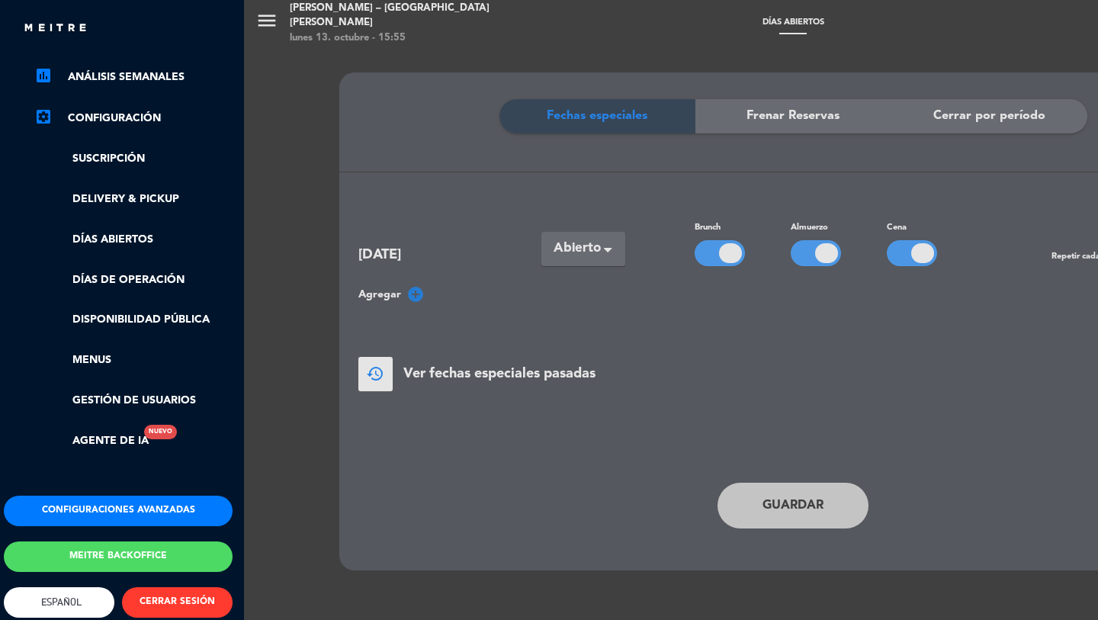
scroll to position [234, 4]
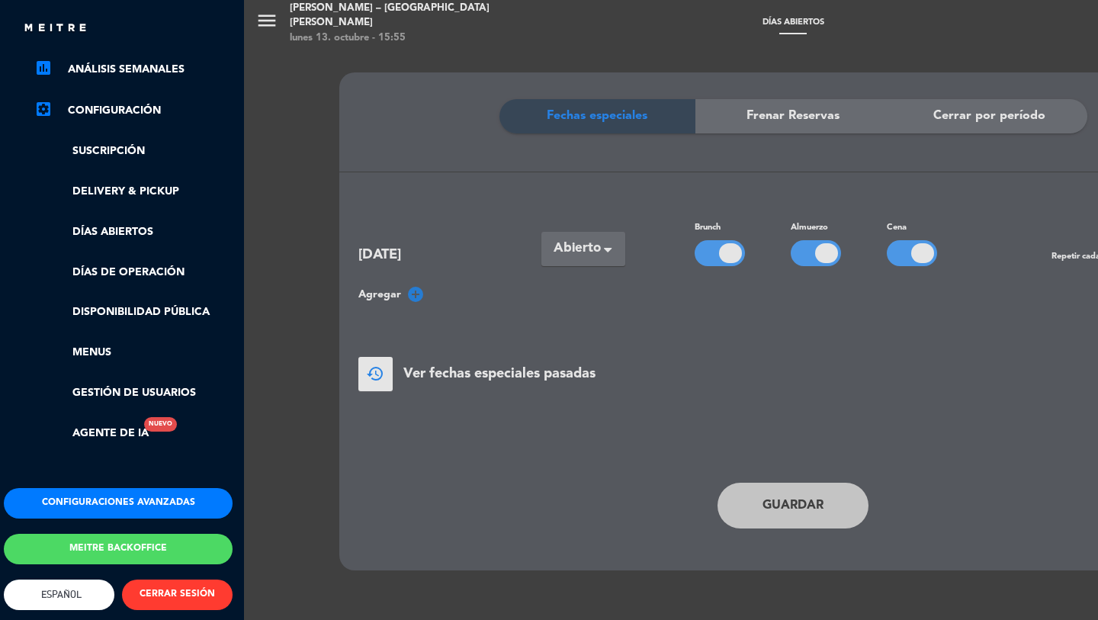
click at [128, 511] on button "Configuraciones avanzadas" at bounding box center [118, 503] width 229 height 31
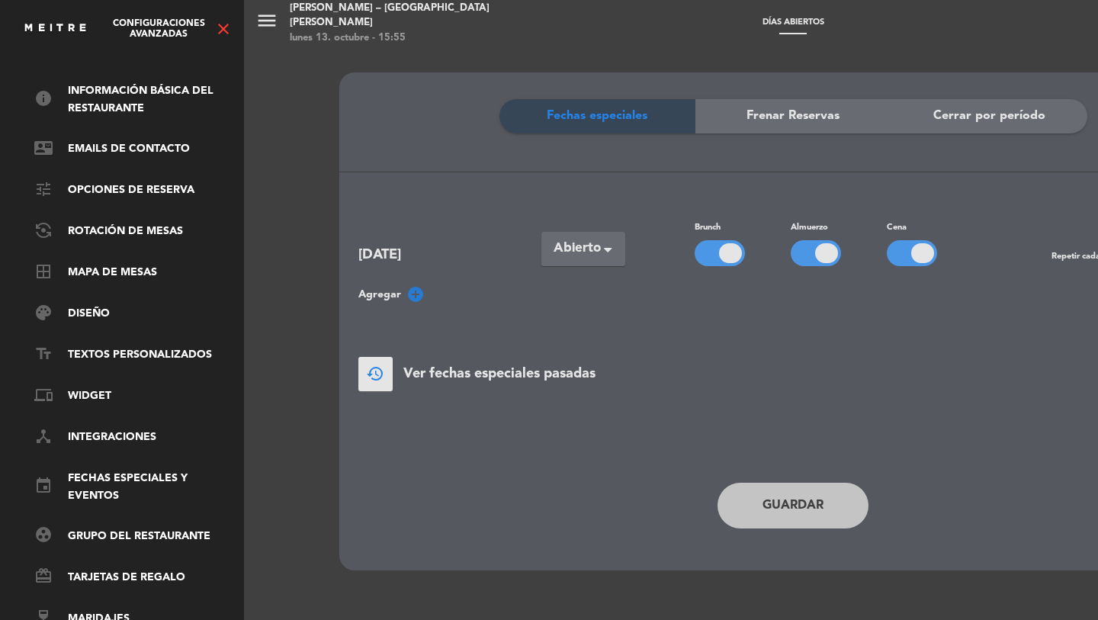
scroll to position [0, 4]
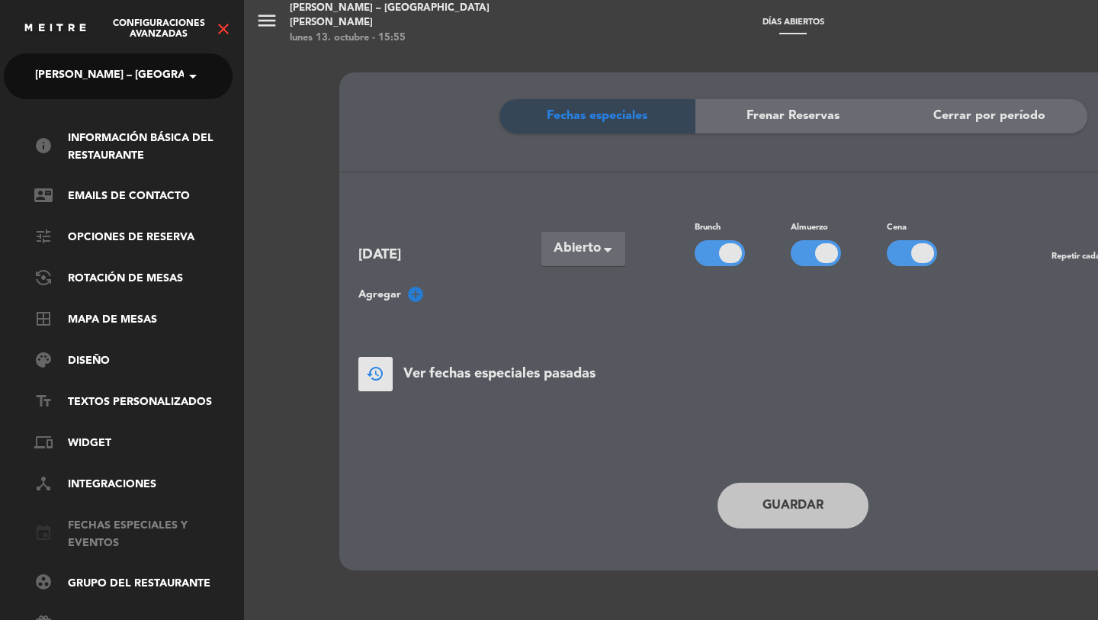
click at [115, 526] on link "event Fechas especiales y eventos" at bounding box center [133, 534] width 198 height 35
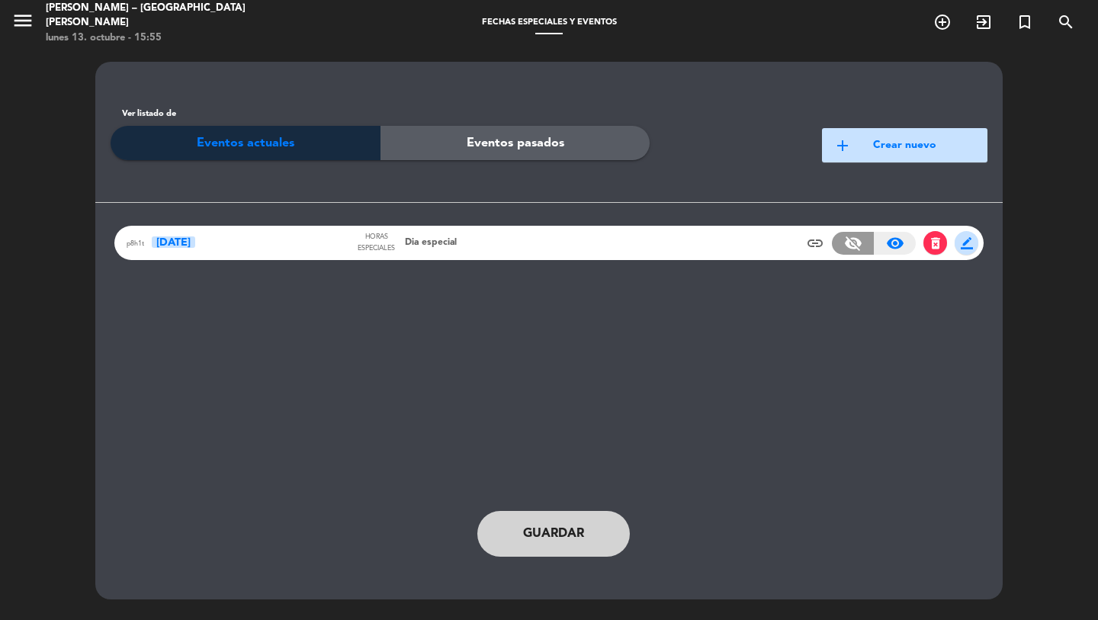
click at [513, 234] on div "p8h1t 19 Oct Horas especiales Dia especial insert_link visibility_off visibilit…" at bounding box center [549, 243] width 870 height 34
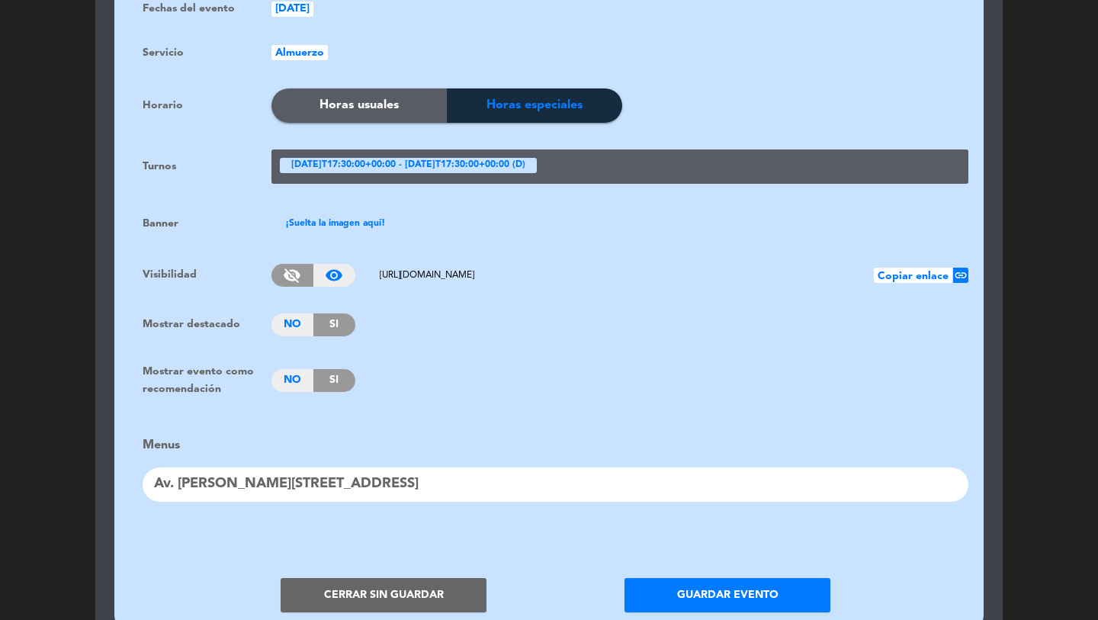
scroll to position [1024, 0]
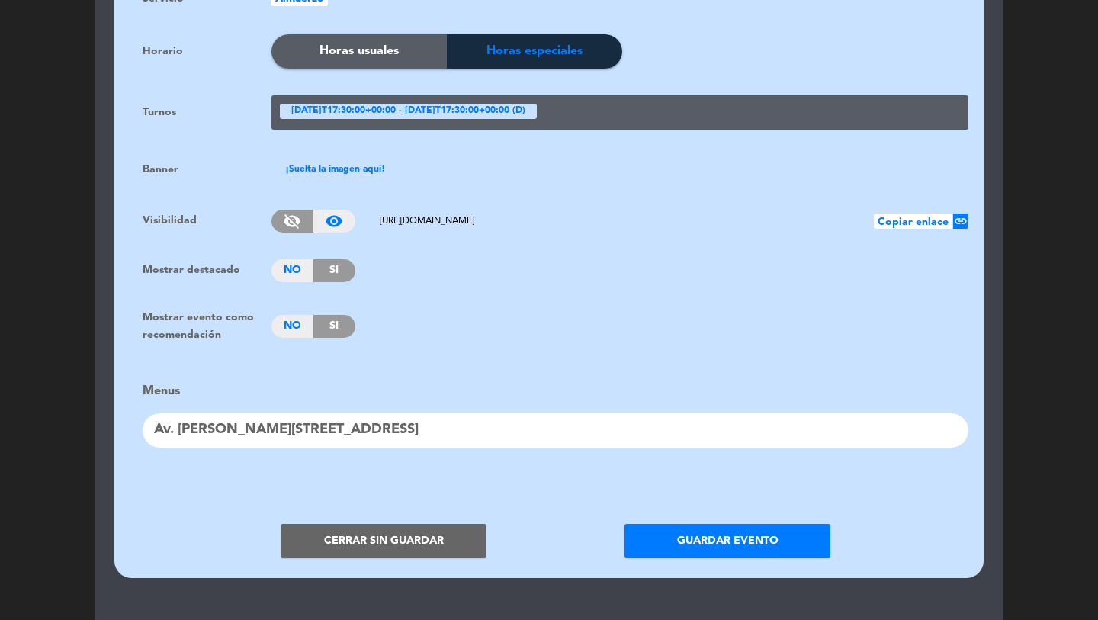
click at [410, 532] on button "Cerrar sin guardar" at bounding box center [384, 541] width 206 height 34
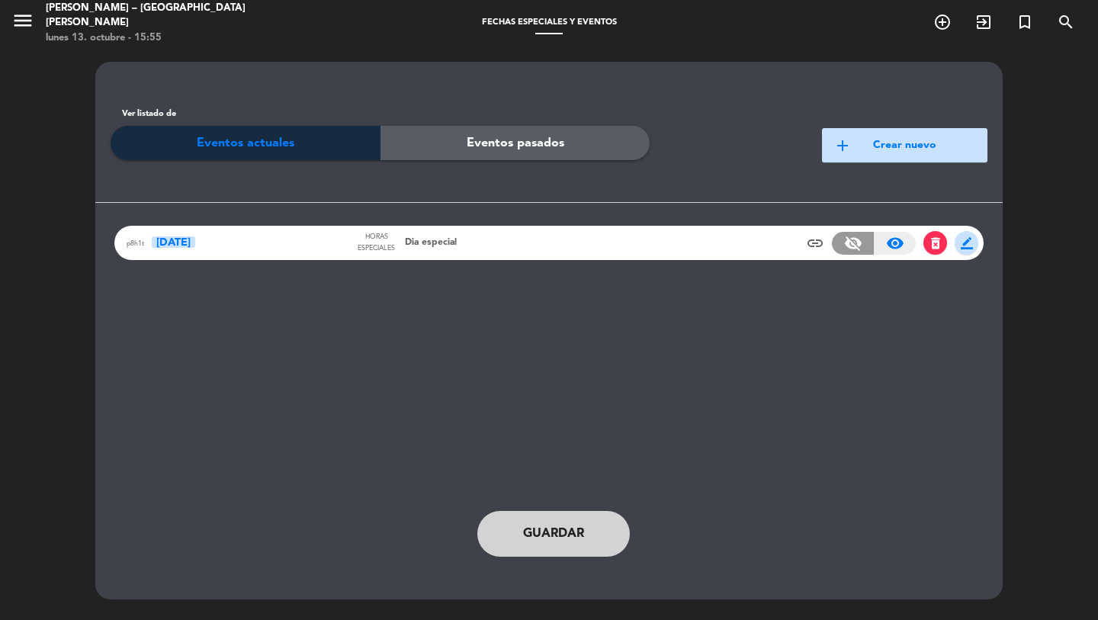
click at [935, 246] on span "delete_forever" at bounding box center [935, 243] width 15 height 15
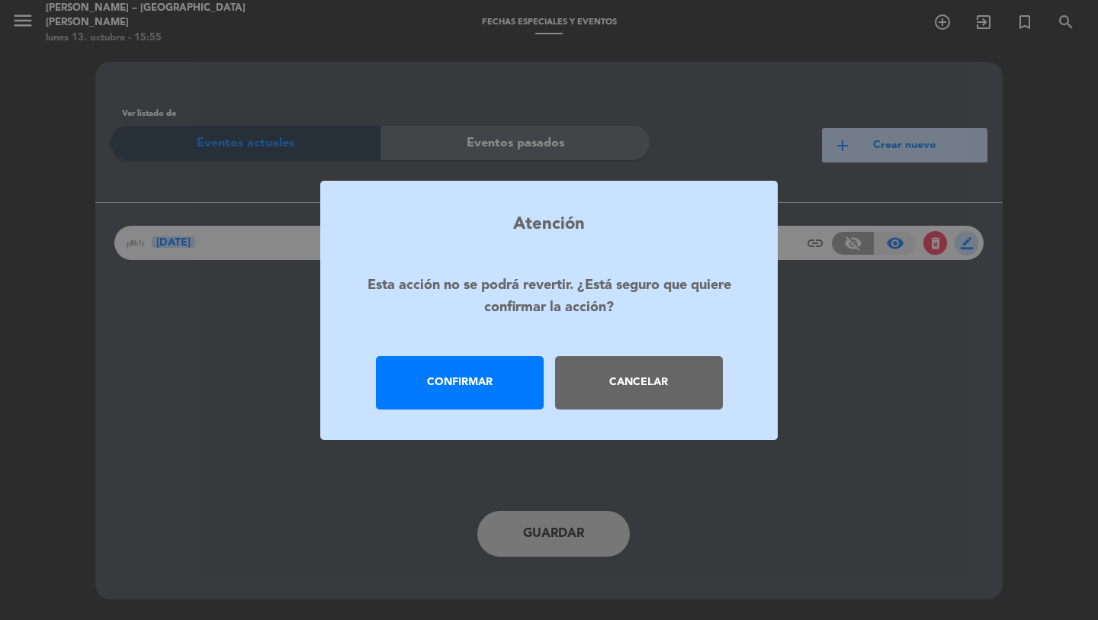
click at [453, 386] on div "Confirmar" at bounding box center [460, 382] width 168 height 53
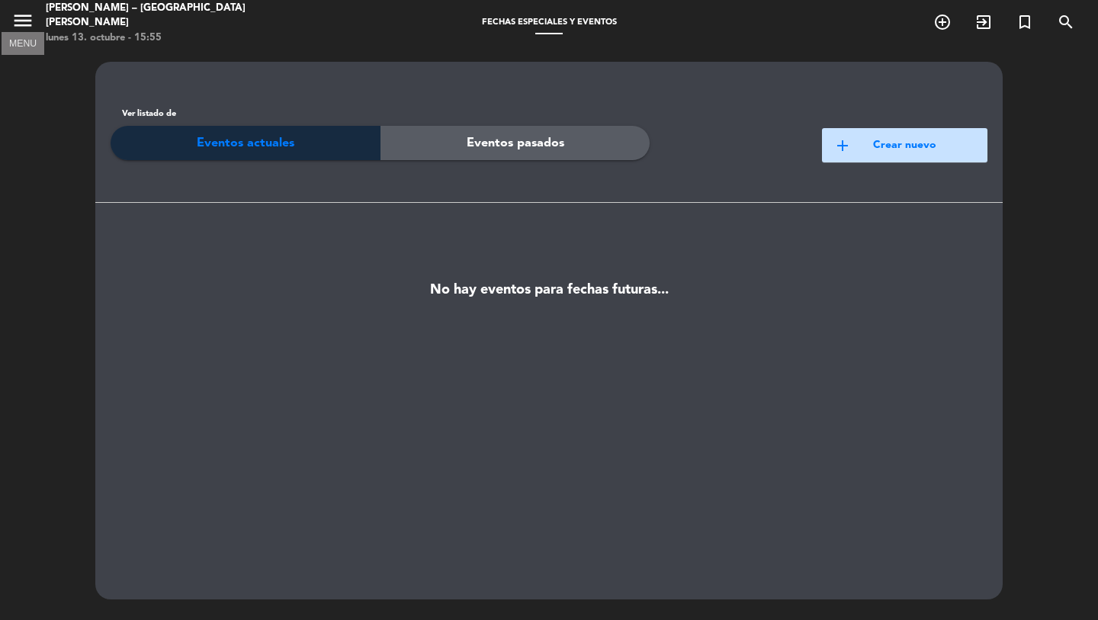
click at [15, 22] on icon "menu" at bounding box center [22, 20] width 23 height 23
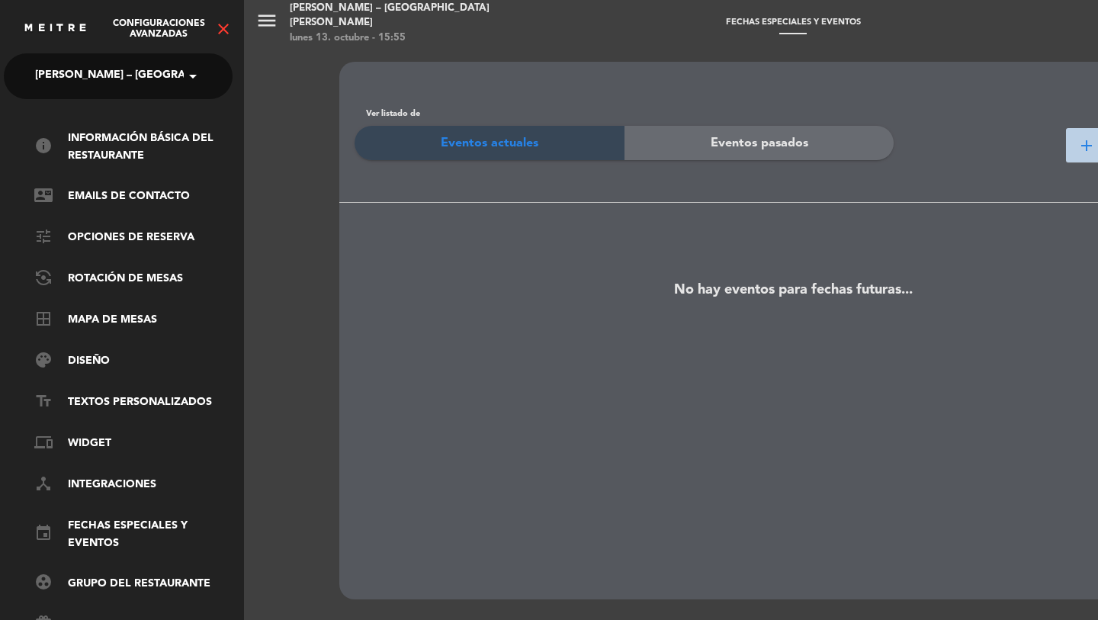
click at [661, 262] on div "menu La Caldera – Sede Avellaneda lunes 13. octubre - 15:55 Fechas especiales y…" at bounding box center [793, 310] width 1098 height 620
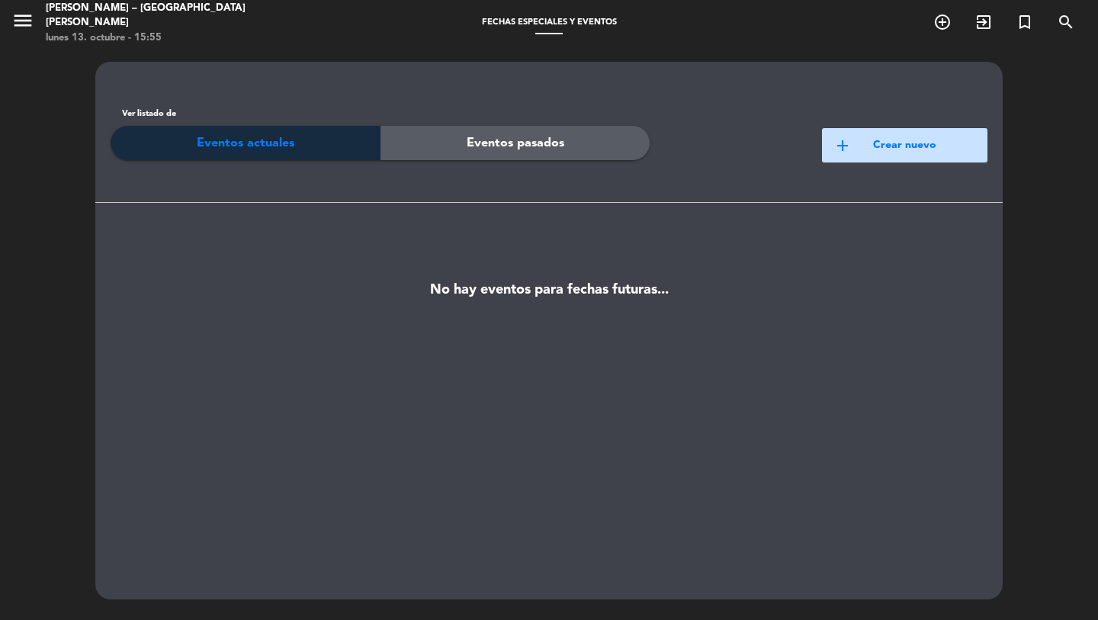
click at [900, 150] on button "add Crear nuevo" at bounding box center [905, 145] width 166 height 34
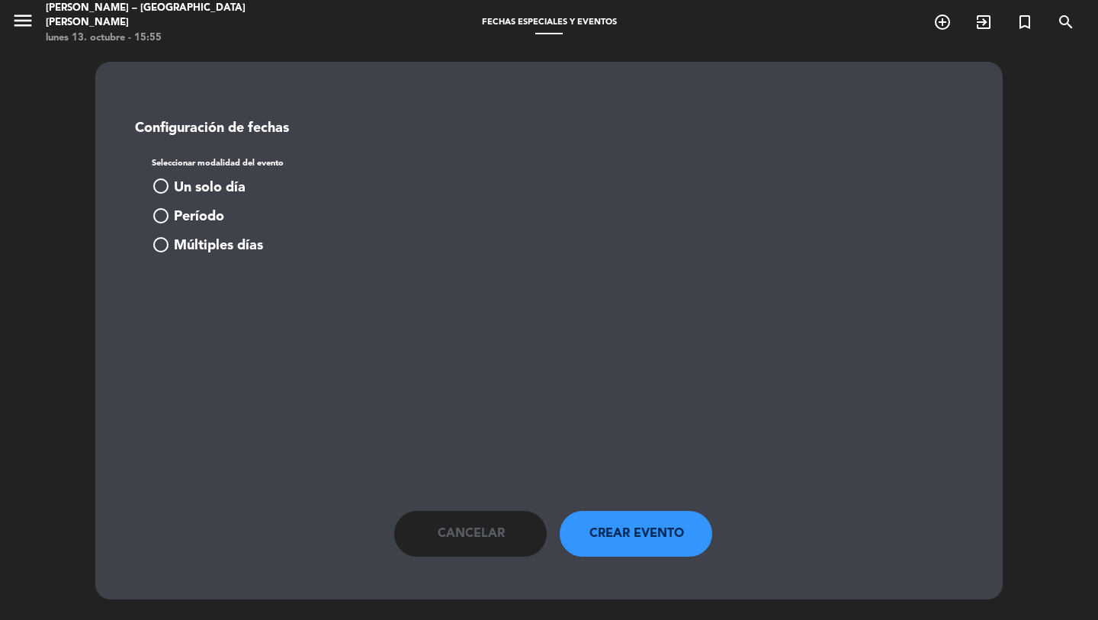
click at [154, 173] on div "Seleccionar modalidad del evento radio_button_unchecked Un solo día radio_butto…" at bounding box center [549, 205] width 827 height 105
click at [174, 187] on span "Un solo día" at bounding box center [210, 188] width 72 height 22
click at [221, 296] on span "[PERSON_NAME]" at bounding box center [210, 303] width 79 height 15
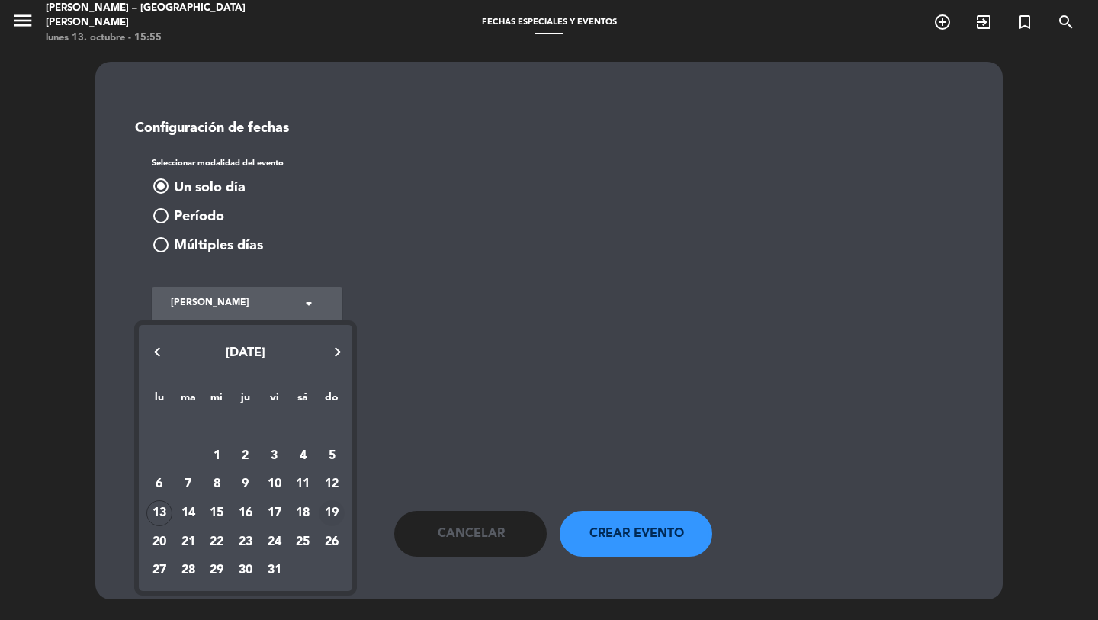
click at [333, 512] on div "19" at bounding box center [332, 513] width 26 height 26
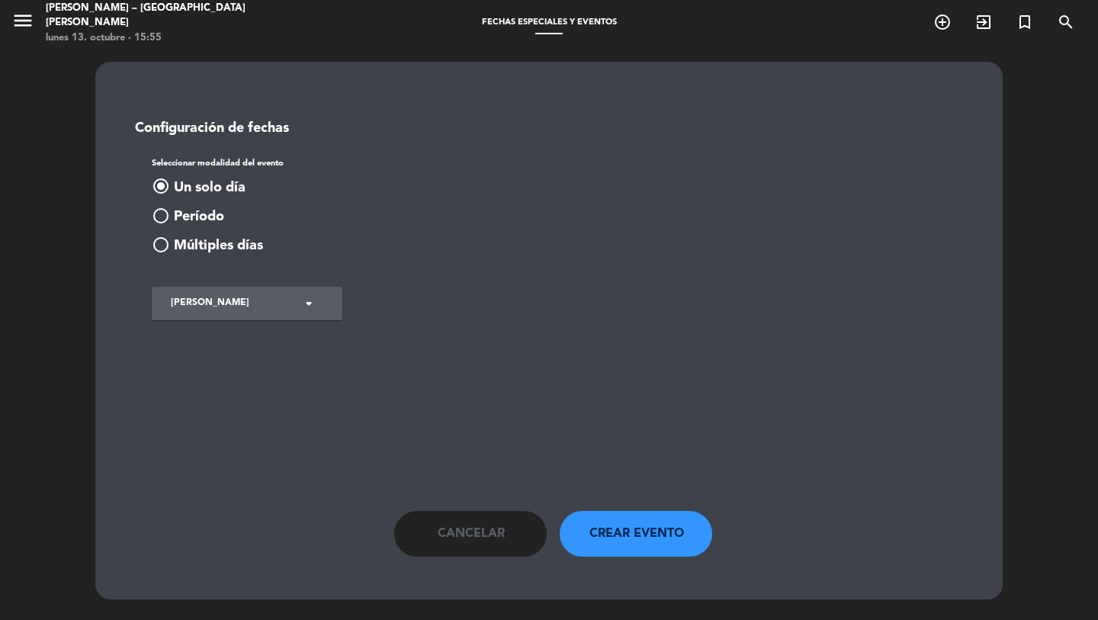
type input "dom. 19 oct."
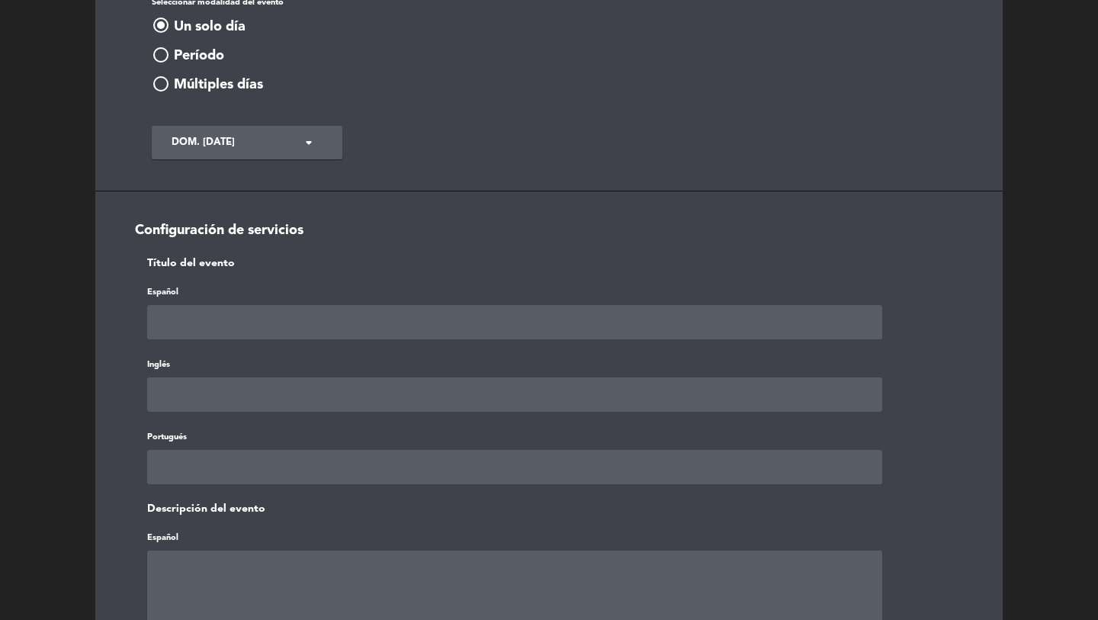
click at [177, 330] on input "text" at bounding box center [514, 322] width 735 height 34
type input "D"
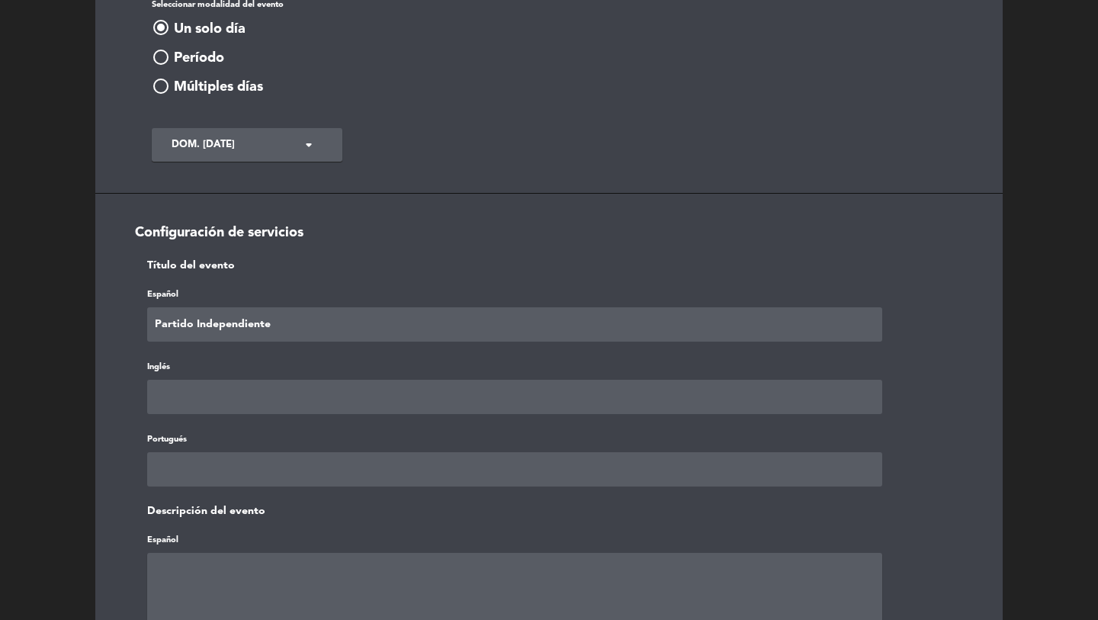
type input "Partido Independiente"
paste input "Partido Independiente"
type input "Partido Independiente"
paste input "Partido Independiente"
type input "Partido Independiente"
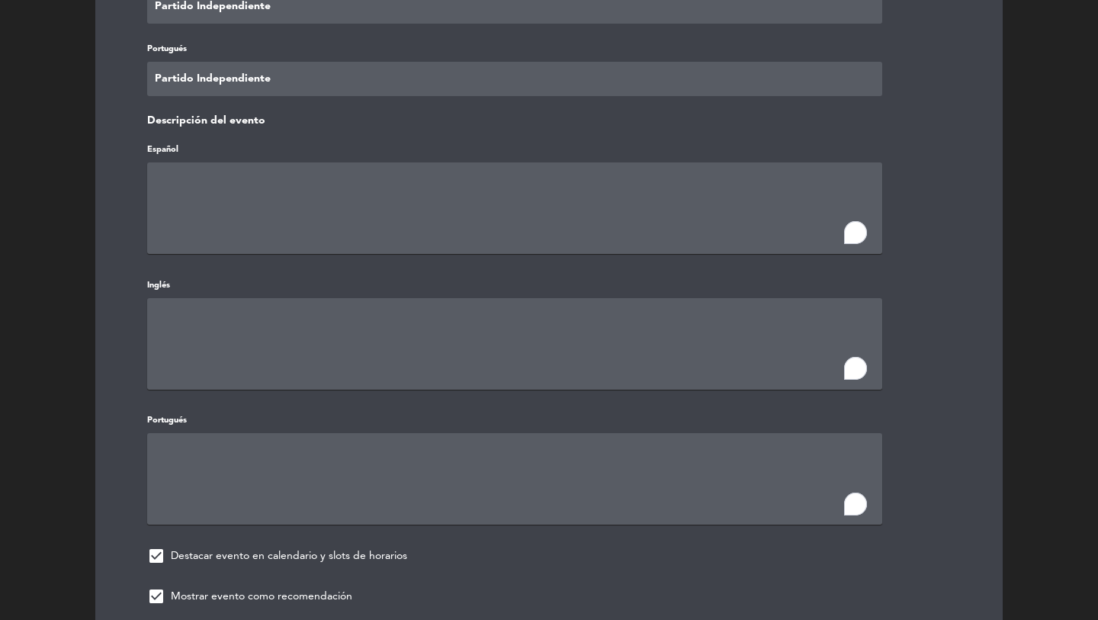
scroll to position [888, 0]
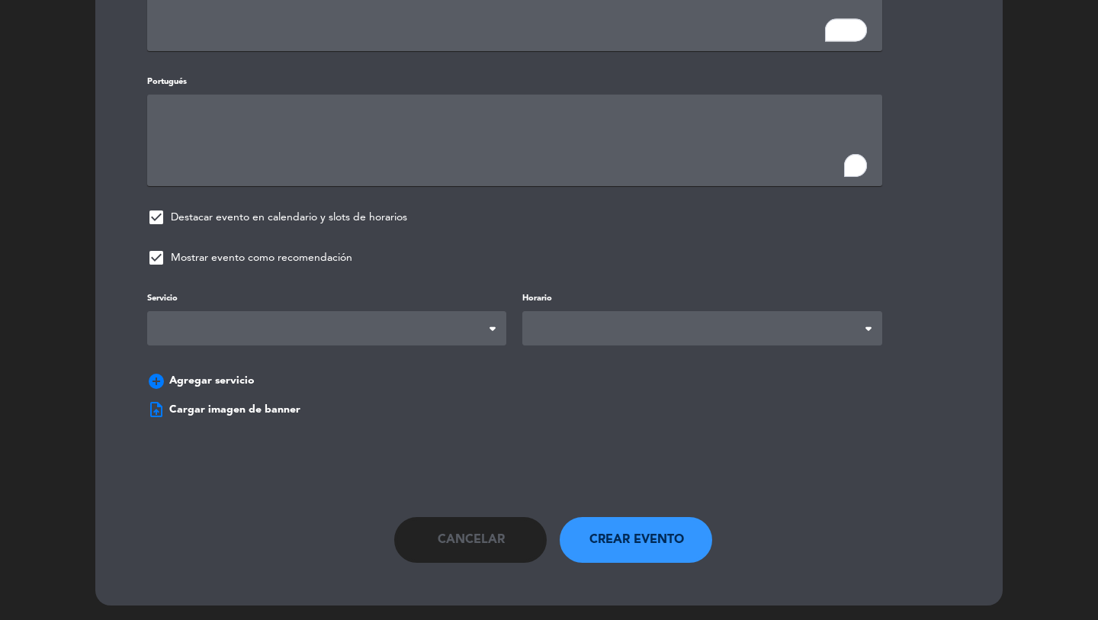
click at [230, 333] on span at bounding box center [326, 328] width 359 height 34
drag, startPoint x: 194, startPoint y: 394, endPoint x: 167, endPoint y: 247, distance: 148.9
click at [159, 214] on span "check_box" at bounding box center [156, 217] width 18 height 18
click at [153, 255] on span "check_box" at bounding box center [156, 258] width 18 height 18
click at [701, 328] on span at bounding box center [701, 328] width 359 height 34
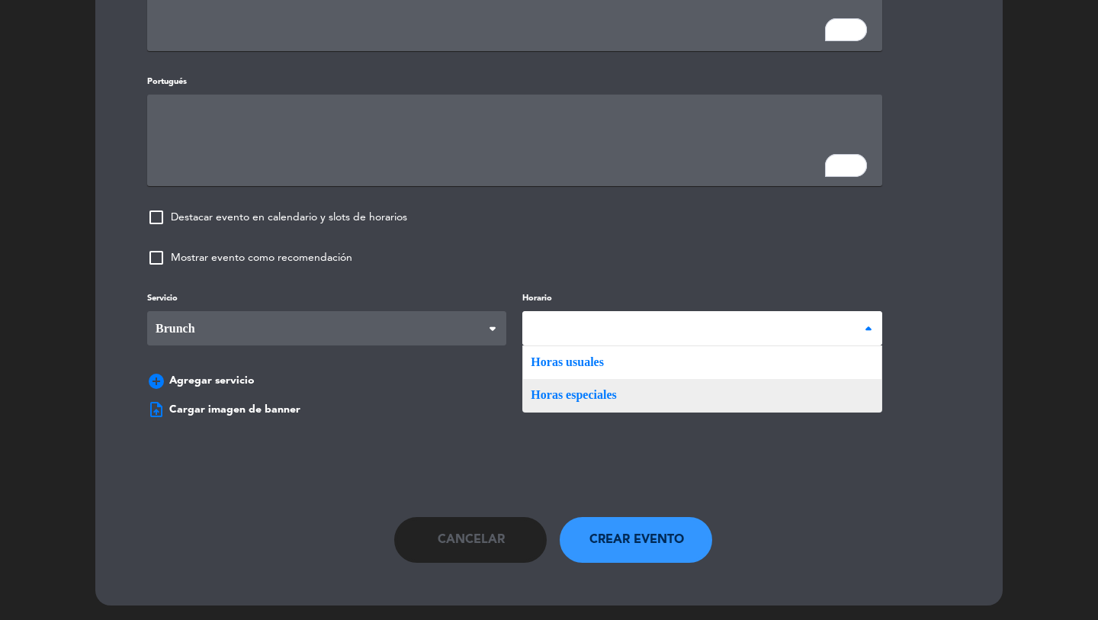
click at [620, 390] on div "Servicio Desayuno Brunch Almuerzo Cena Brunch Desayuno Brunch Almuerzo Cena Hor…" at bounding box center [549, 343] width 850 height 108
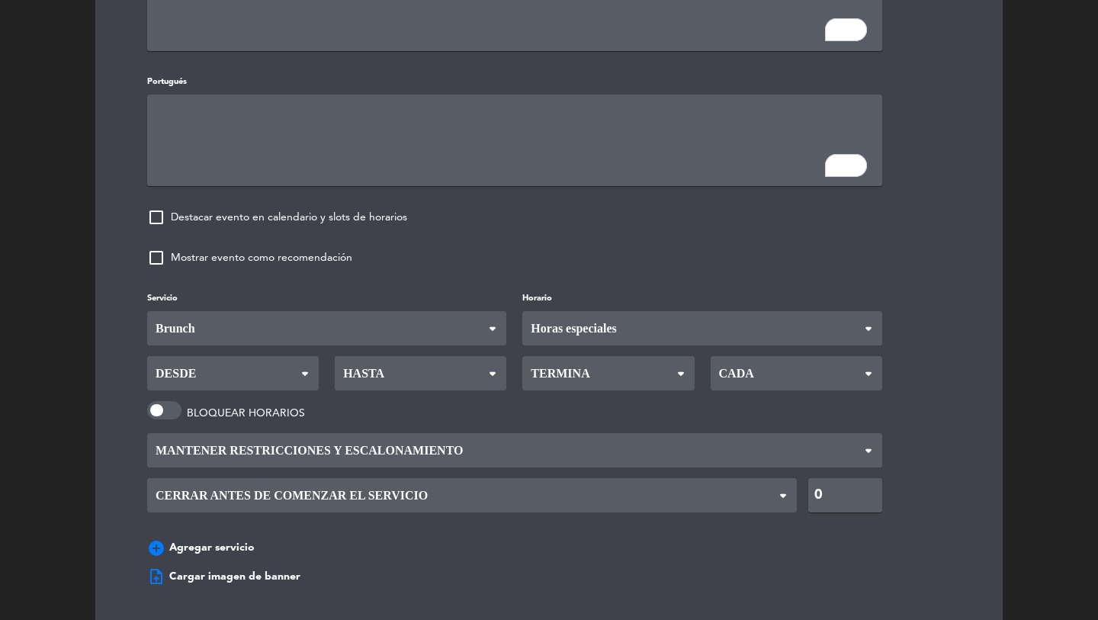
drag, startPoint x: 207, startPoint y: 378, endPoint x: 207, endPoint y: 385, distance: 7.7
click at [207, 377] on span "Desde" at bounding box center [233, 373] width 172 height 34
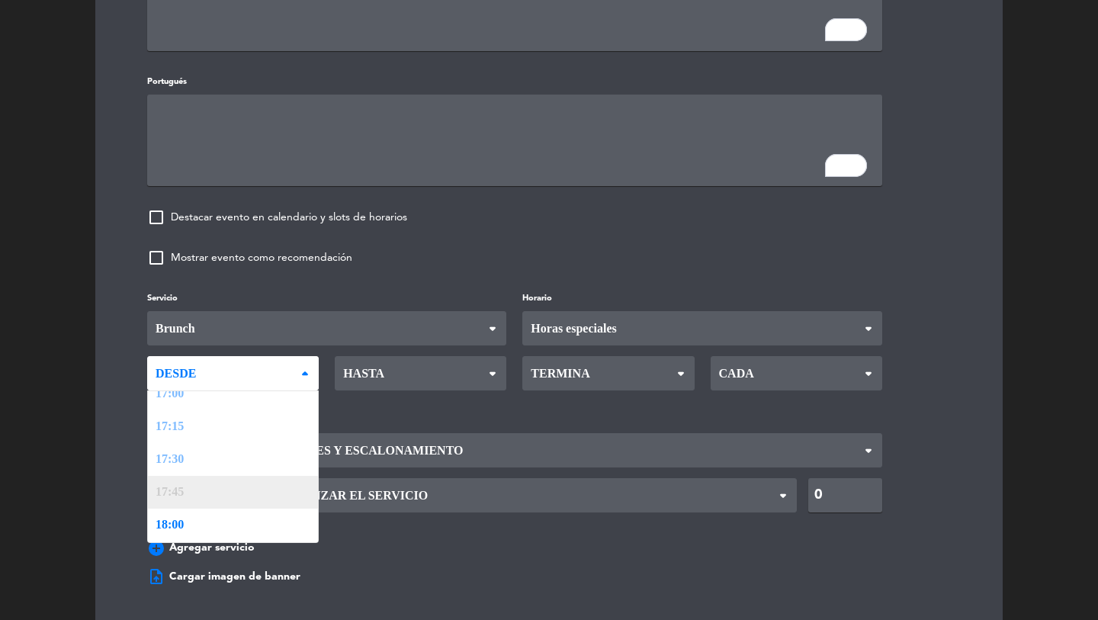
scroll to position [1584, 0]
click at [190, 449] on link "17:30" at bounding box center [233, 463] width 170 height 33
click at [186, 457] on link "17:30" at bounding box center [233, 463] width 170 height 33
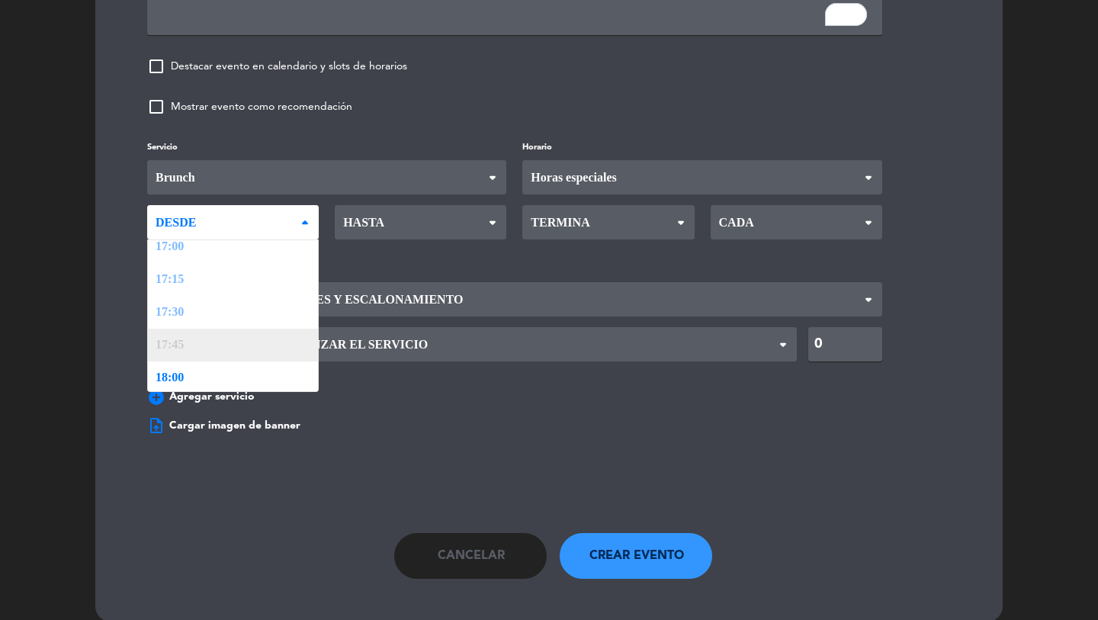
scroll to position [1055, 0]
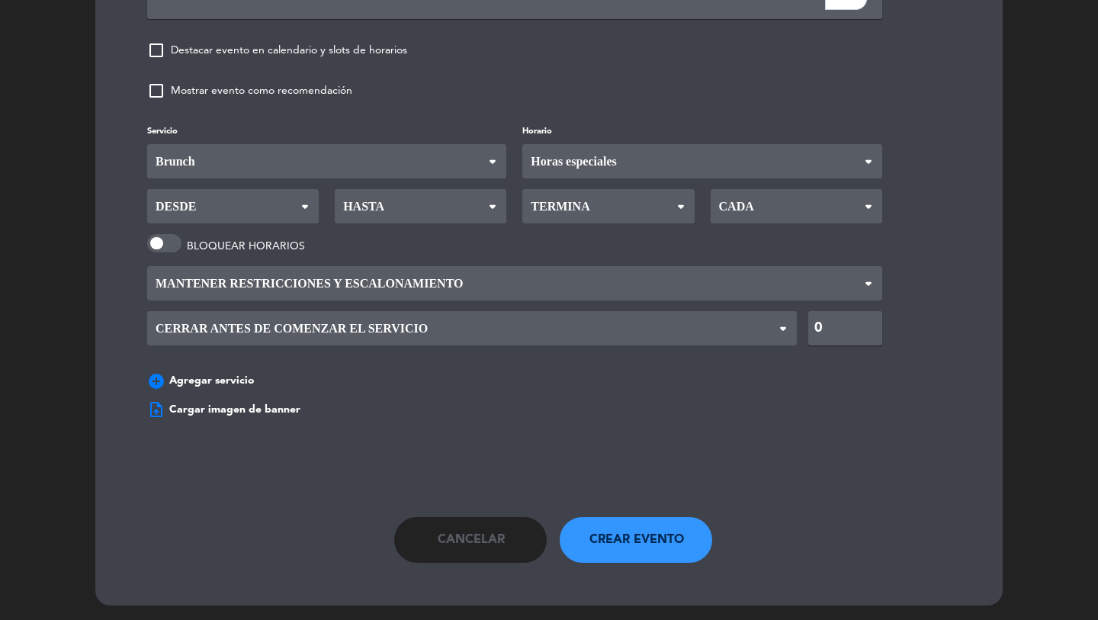
drag, startPoint x: 491, startPoint y: 543, endPoint x: 480, endPoint y: 529, distance: 17.9
click at [491, 543] on span "Cancelar" at bounding box center [471, 540] width 67 height 20
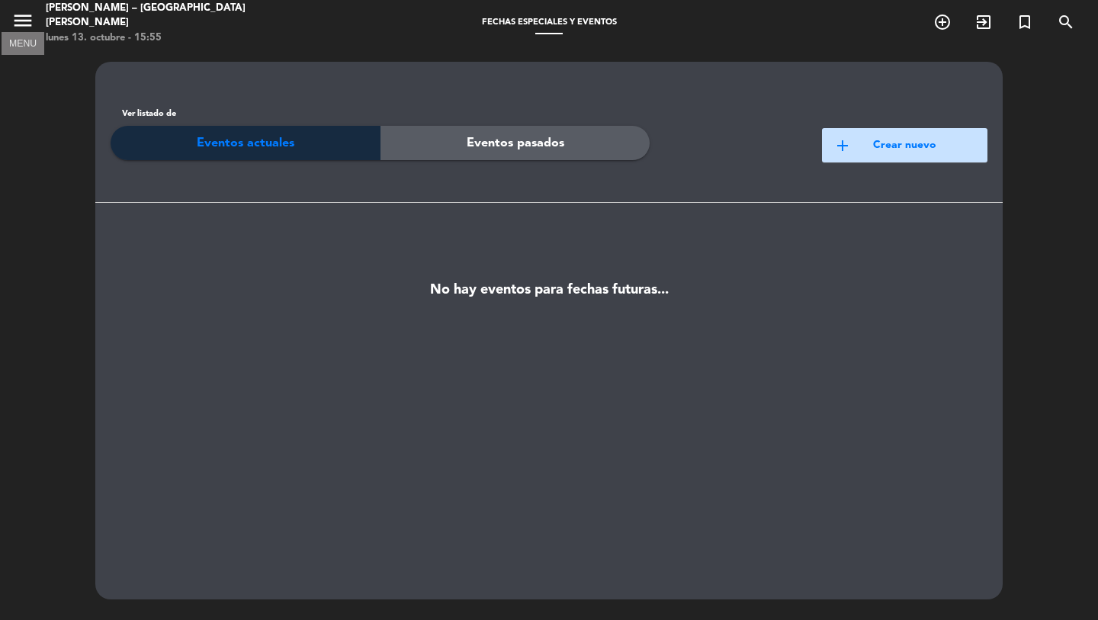
click at [28, 22] on icon "menu" at bounding box center [22, 20] width 23 height 23
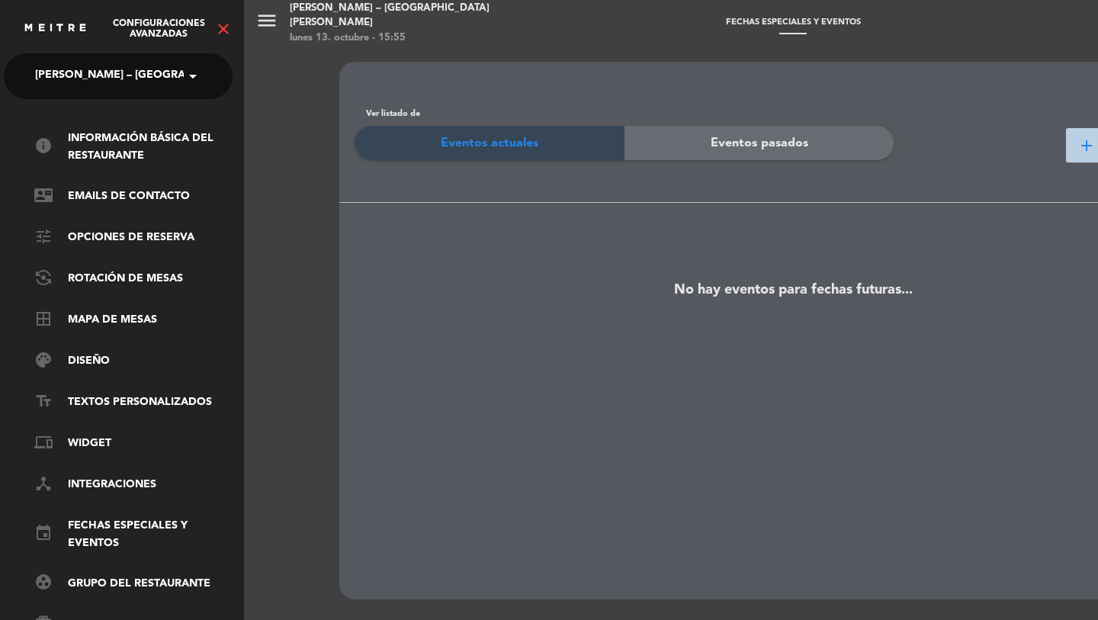
click at [230, 18] on div "Configuraciones avanzadas close" at bounding box center [122, 23] width 244 height 46
click at [216, 29] on icon "close" at bounding box center [223, 29] width 18 height 18
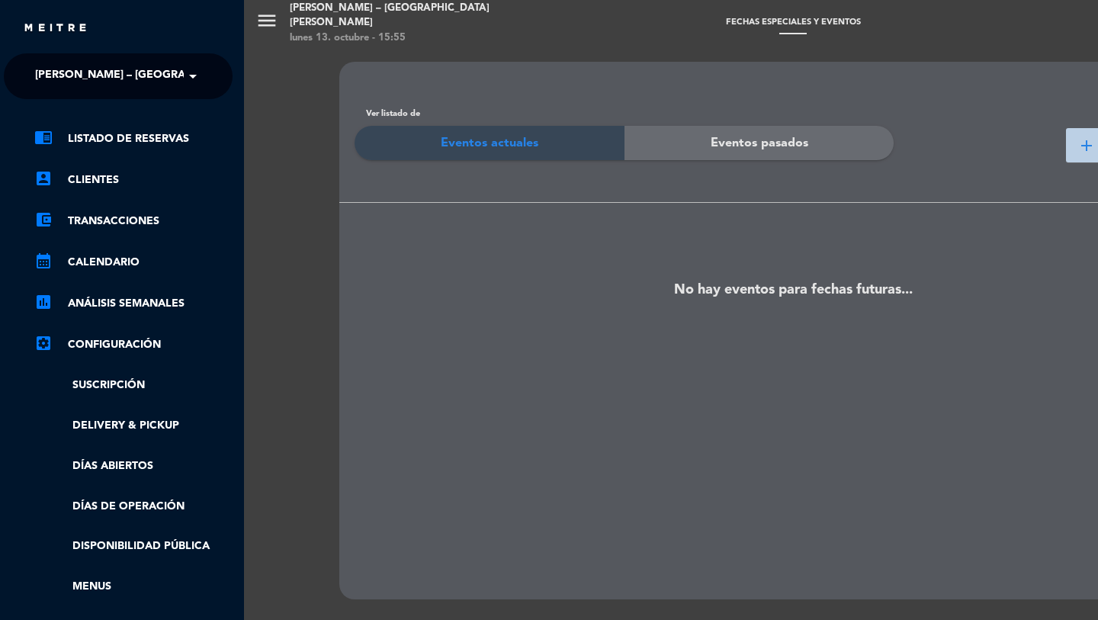
click at [115, 497] on ul "chrome_reader_mode Listado de Reservas account_box Clientes account_balance_wal…" at bounding box center [118, 403] width 229 height 547
click at [112, 510] on link "Días de Operación" at bounding box center [133, 507] width 198 height 18
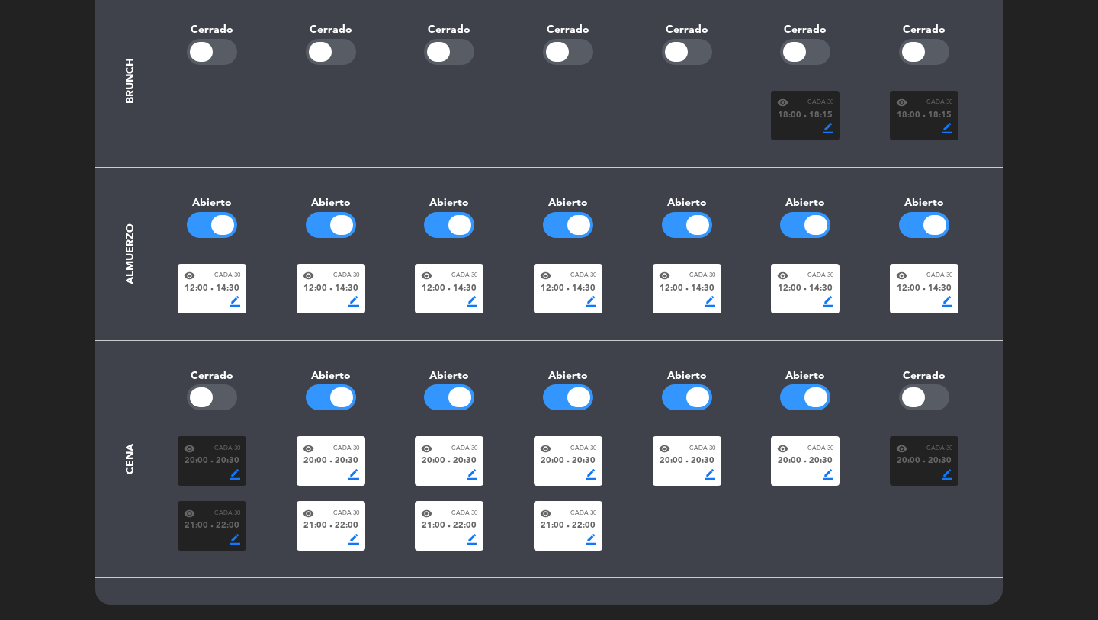
scroll to position [154, 0]
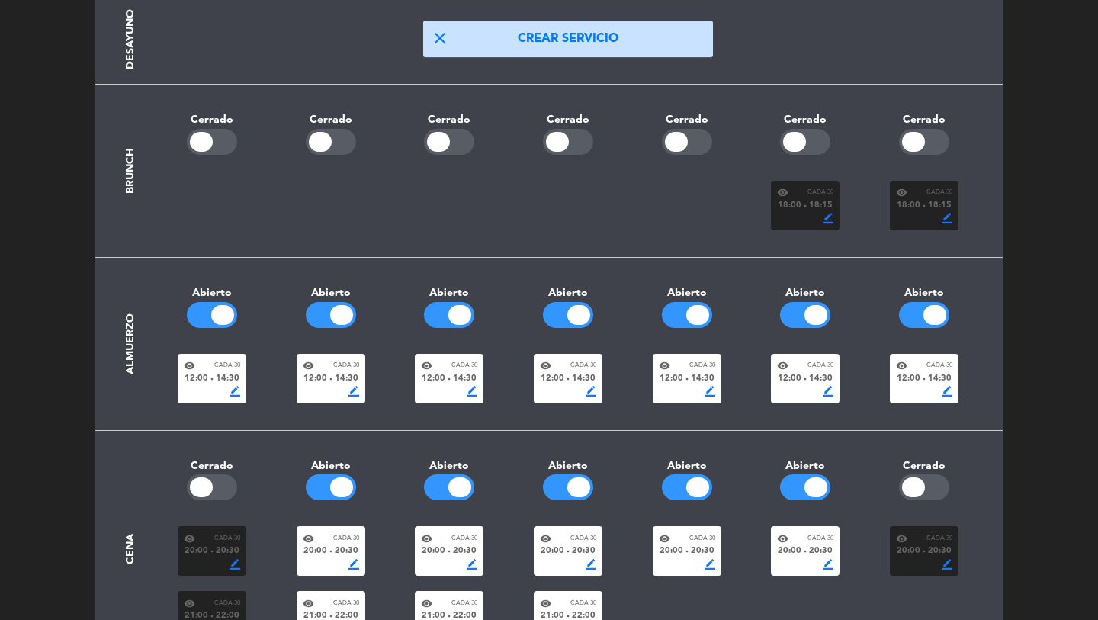
click at [802, 210] on span "18:00" at bounding box center [790, 206] width 24 height 14
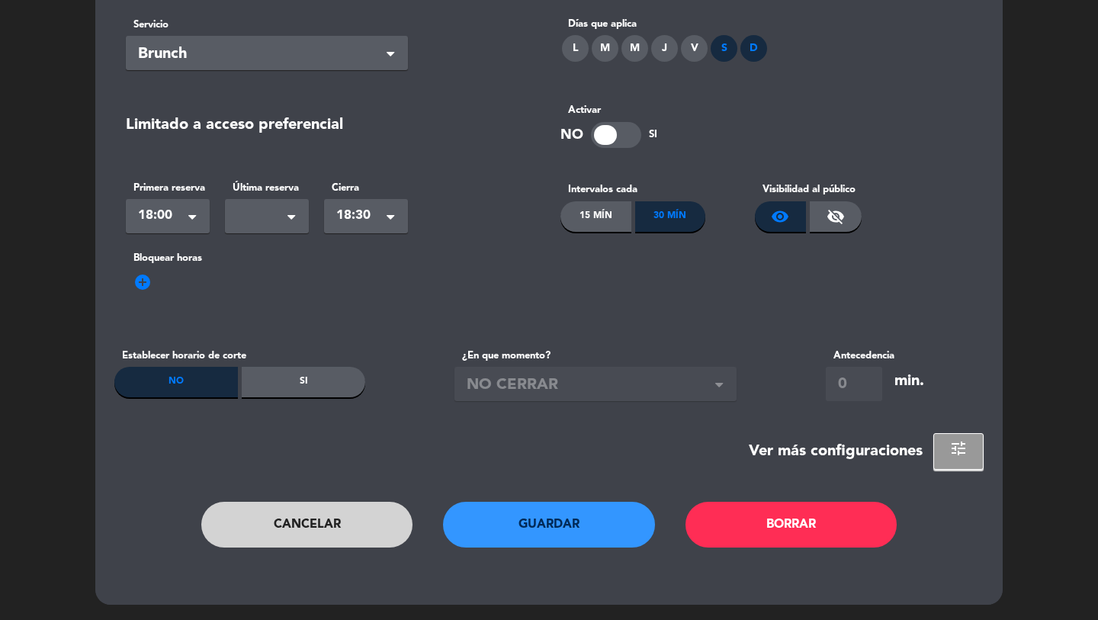
scroll to position [0, 0]
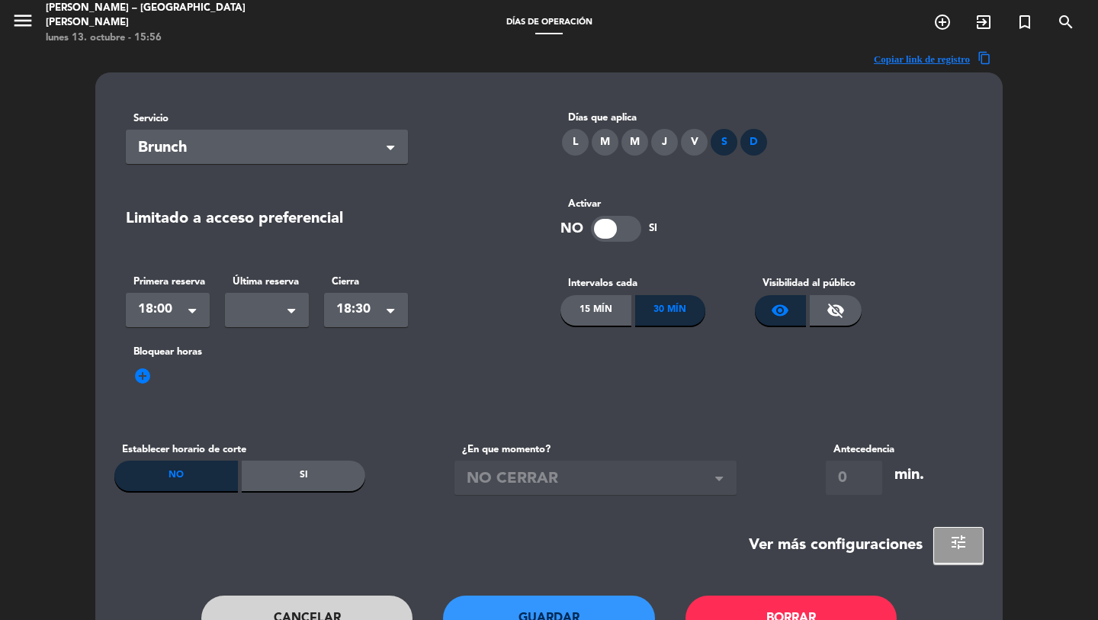
click at [175, 306] on span "18:00" at bounding box center [161, 309] width 47 height 21
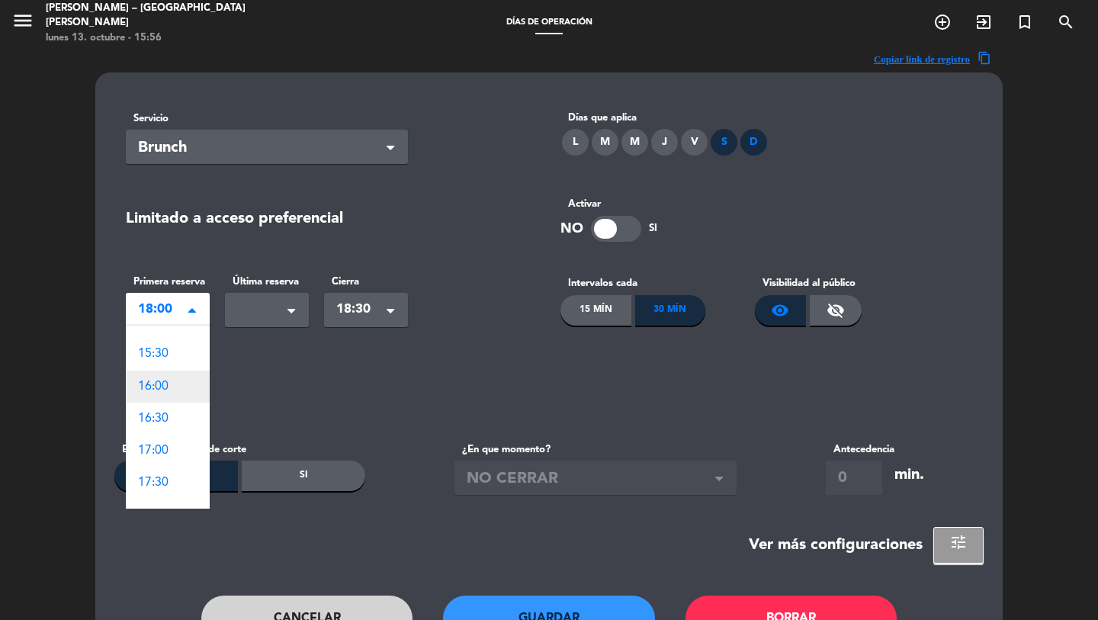
scroll to position [660, 0]
click at [161, 447] on span "17:00" at bounding box center [153, 453] width 31 height 12
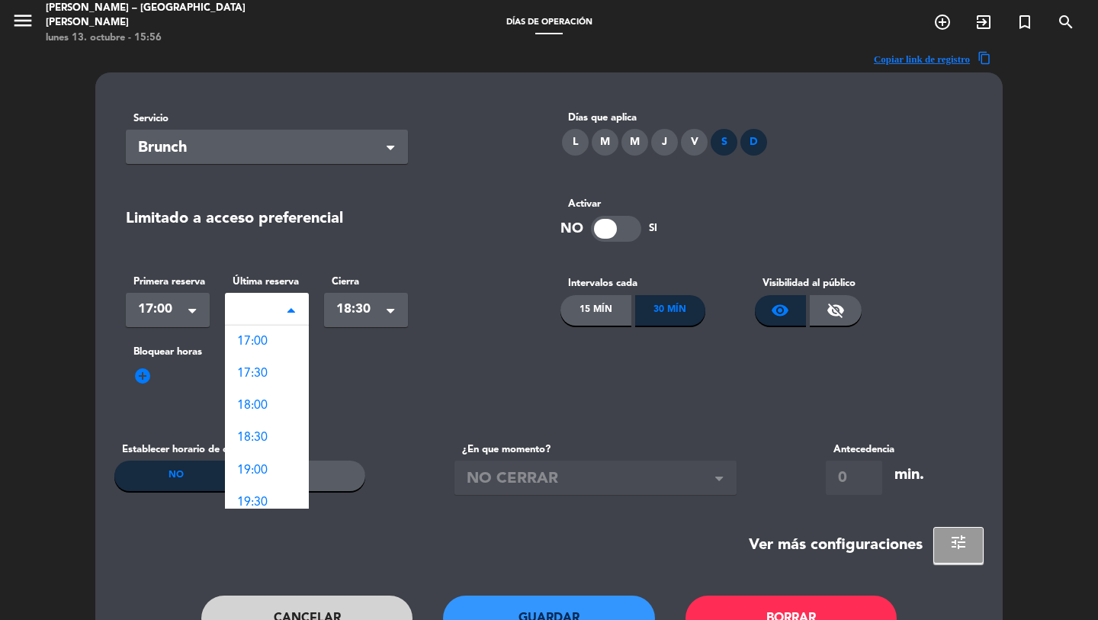
click at [264, 313] on div "Seleccionar ×" at bounding box center [267, 310] width 84 height 34
drag, startPoint x: 252, startPoint y: 336, endPoint x: 285, endPoint y: 355, distance: 38.3
click at [252, 336] on span "17:00" at bounding box center [252, 342] width 31 height 12
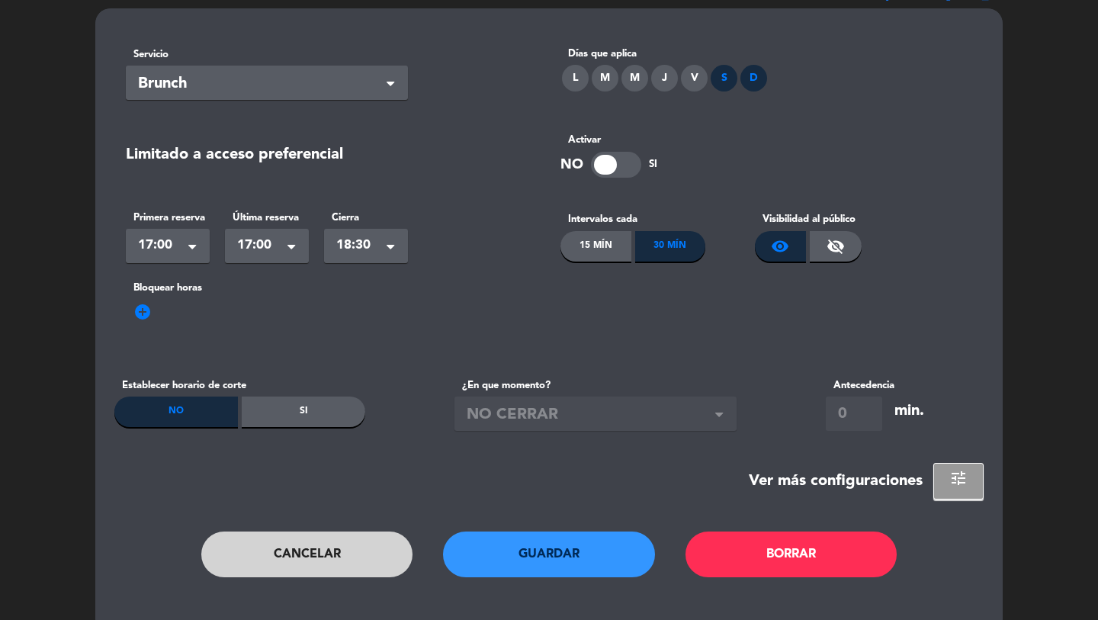
click at [533, 561] on button "Guardar" at bounding box center [549, 555] width 212 height 46
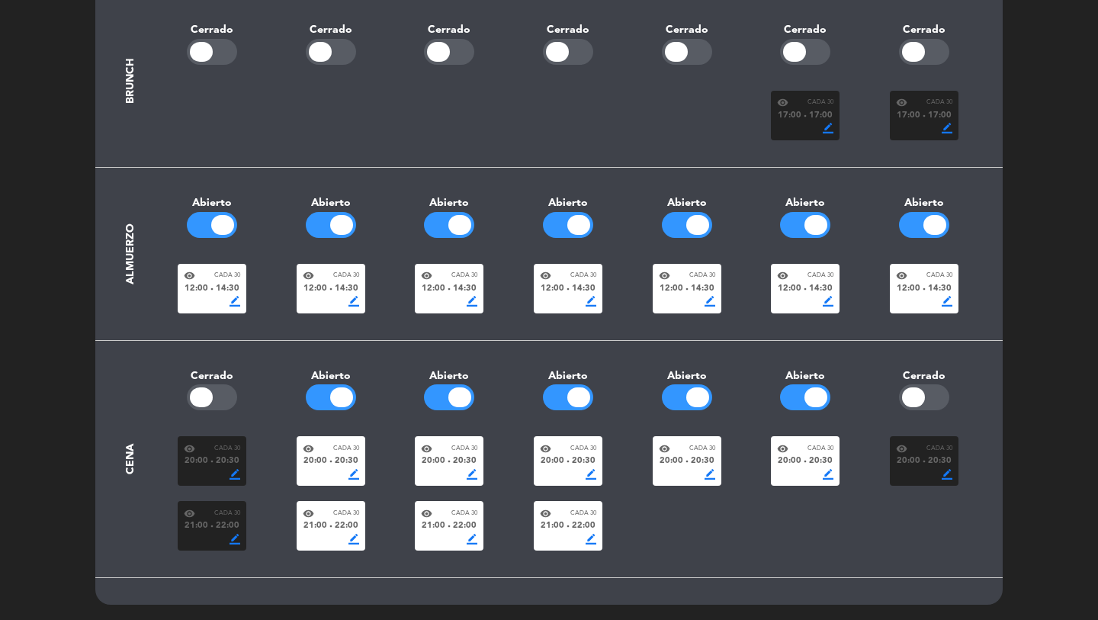
scroll to position [0, 0]
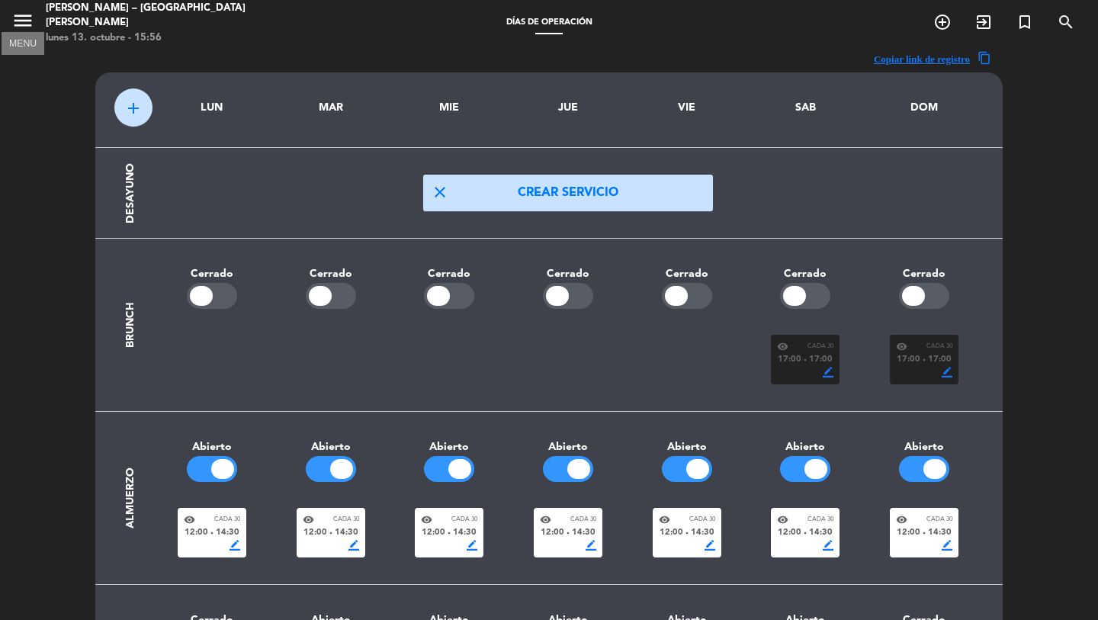
click at [20, 22] on icon "menu" at bounding box center [22, 20] width 23 height 23
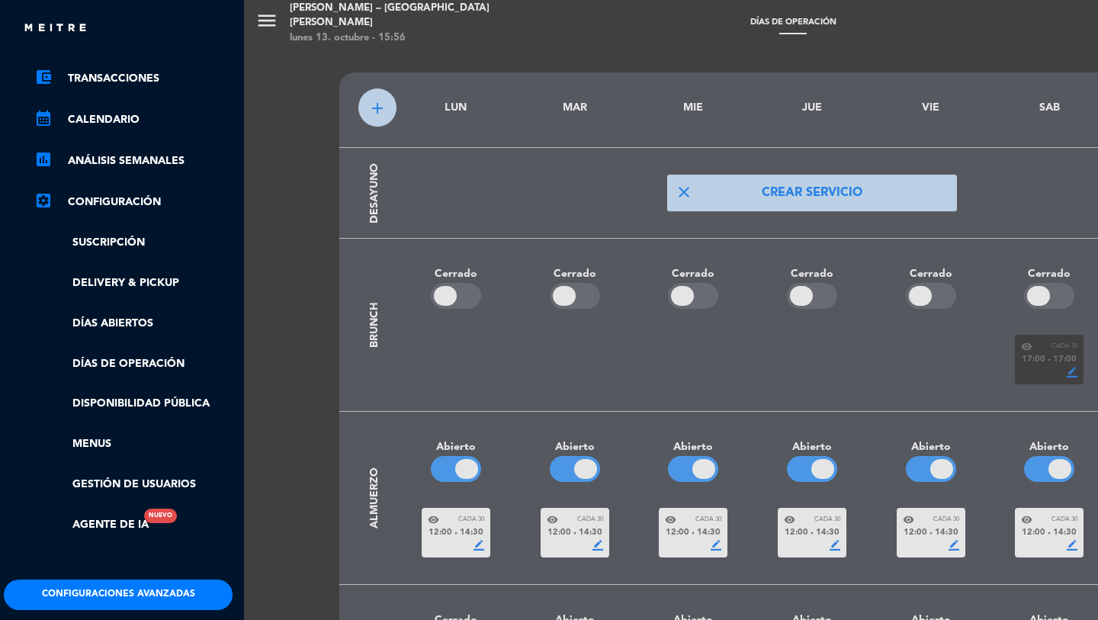
scroll to position [199, 4]
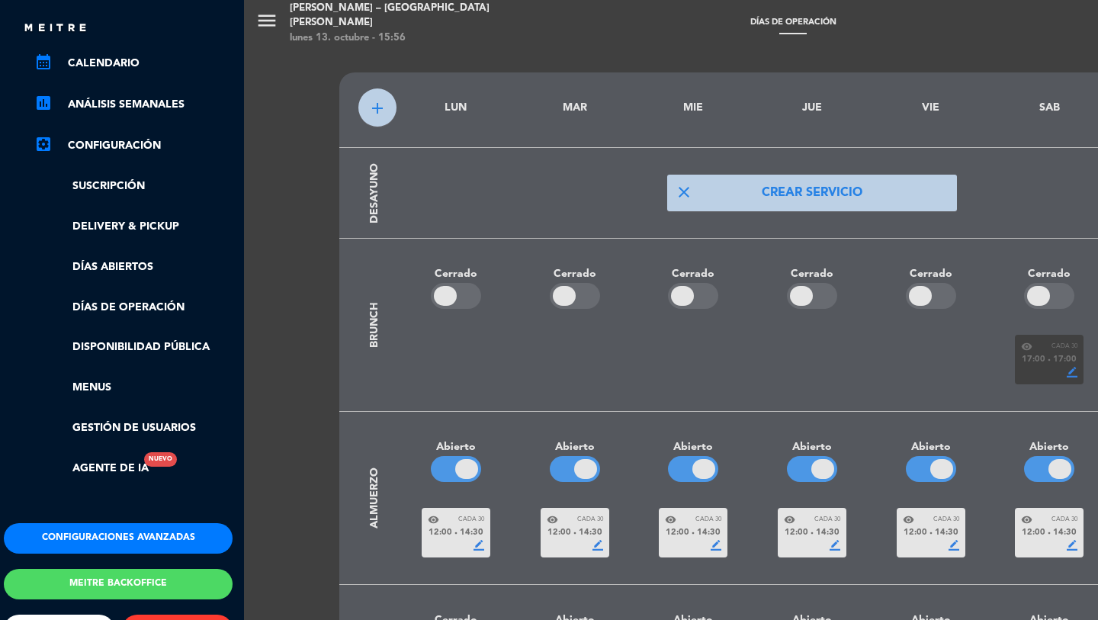
click at [93, 532] on button "Configuraciones avanzadas" at bounding box center [118, 538] width 229 height 31
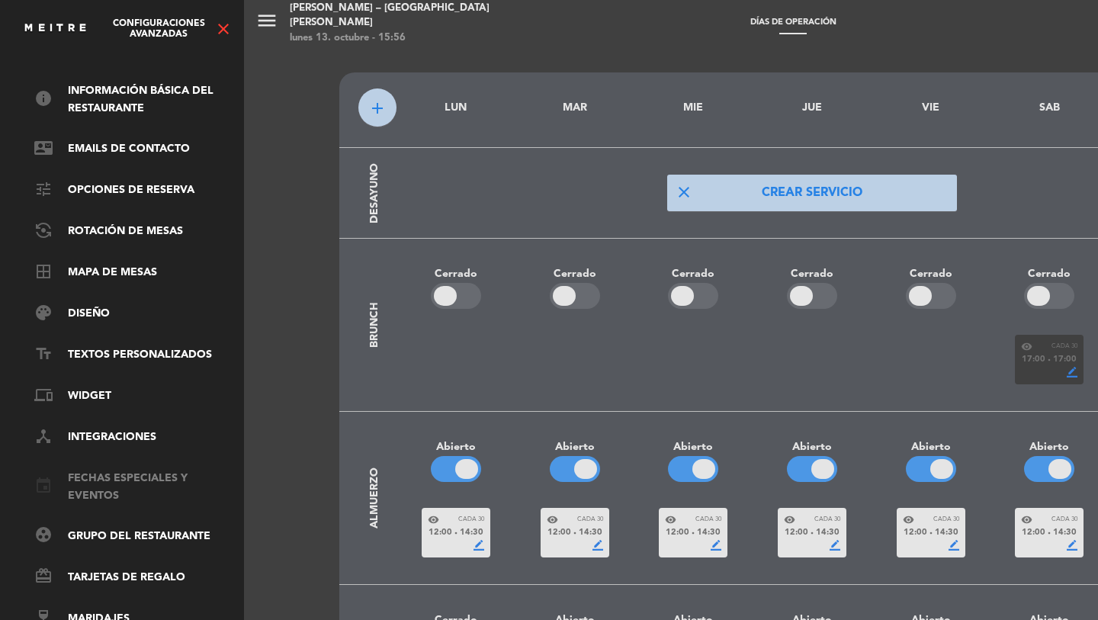
scroll to position [0, 4]
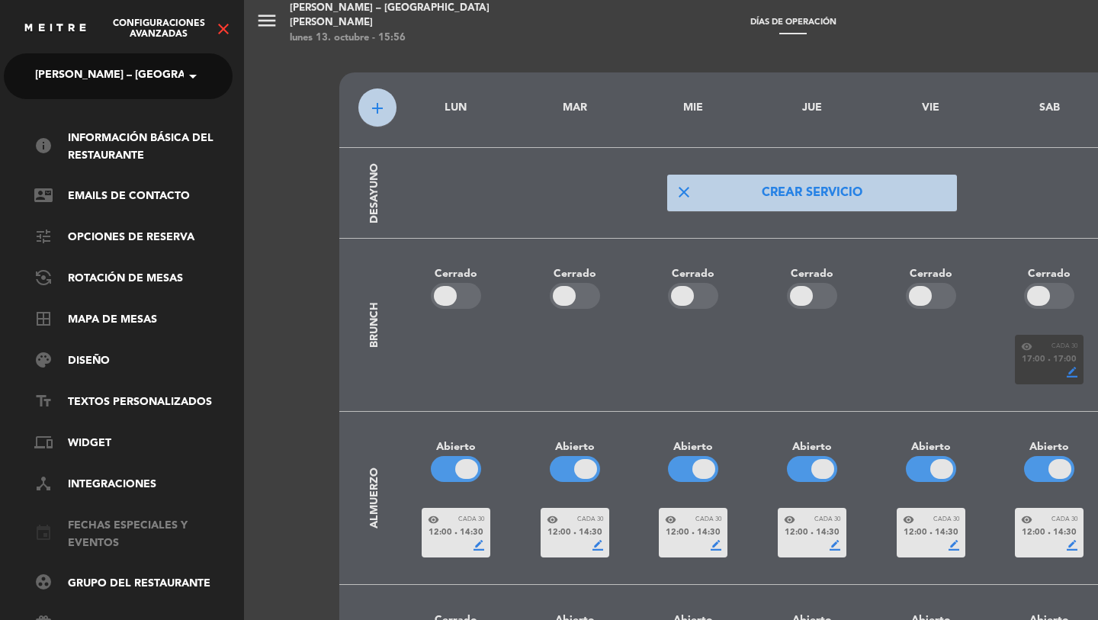
click at [94, 522] on link "event Fechas especiales y eventos" at bounding box center [133, 534] width 198 height 35
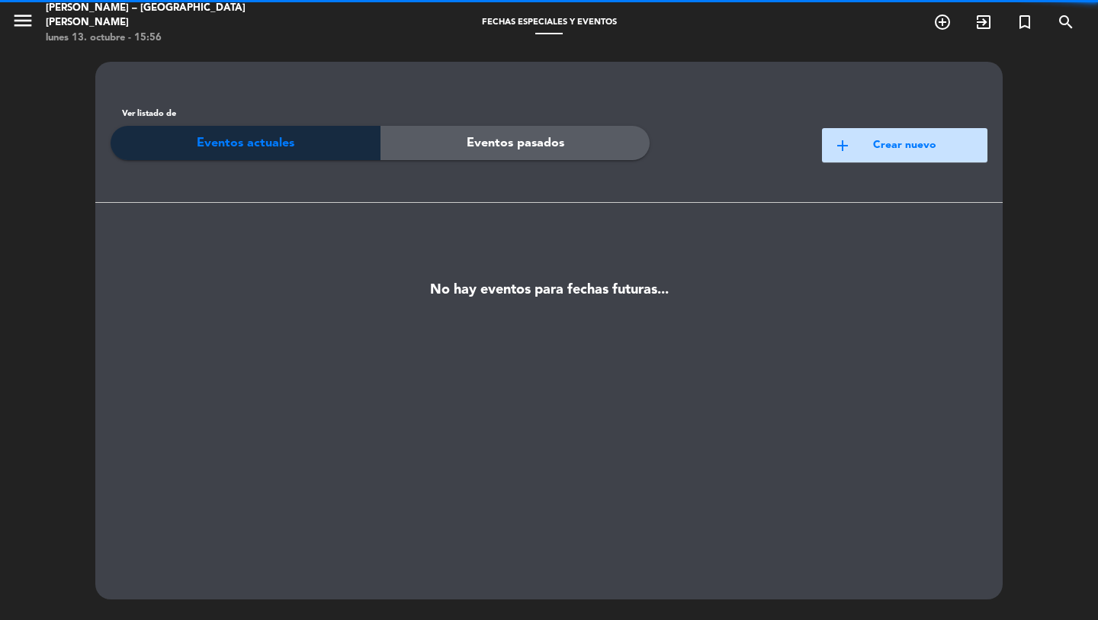
click at [876, 150] on button "add Crear nuevo" at bounding box center [905, 145] width 166 height 34
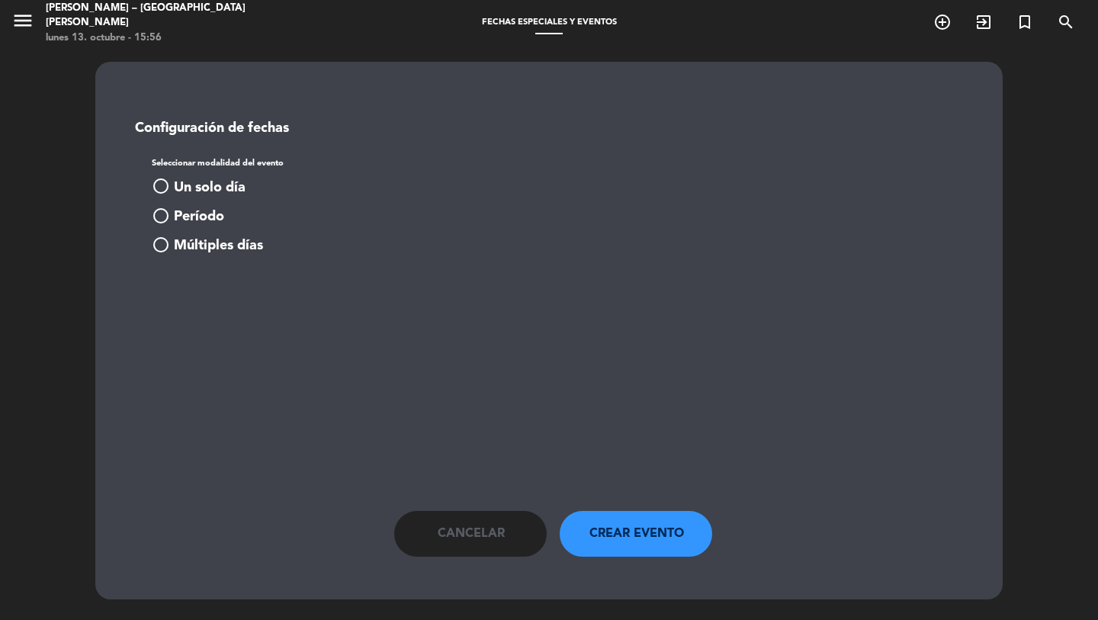
click at [233, 184] on span "Un solo día" at bounding box center [210, 188] width 72 height 22
click at [243, 303] on input at bounding box center [232, 303] width 136 height 27
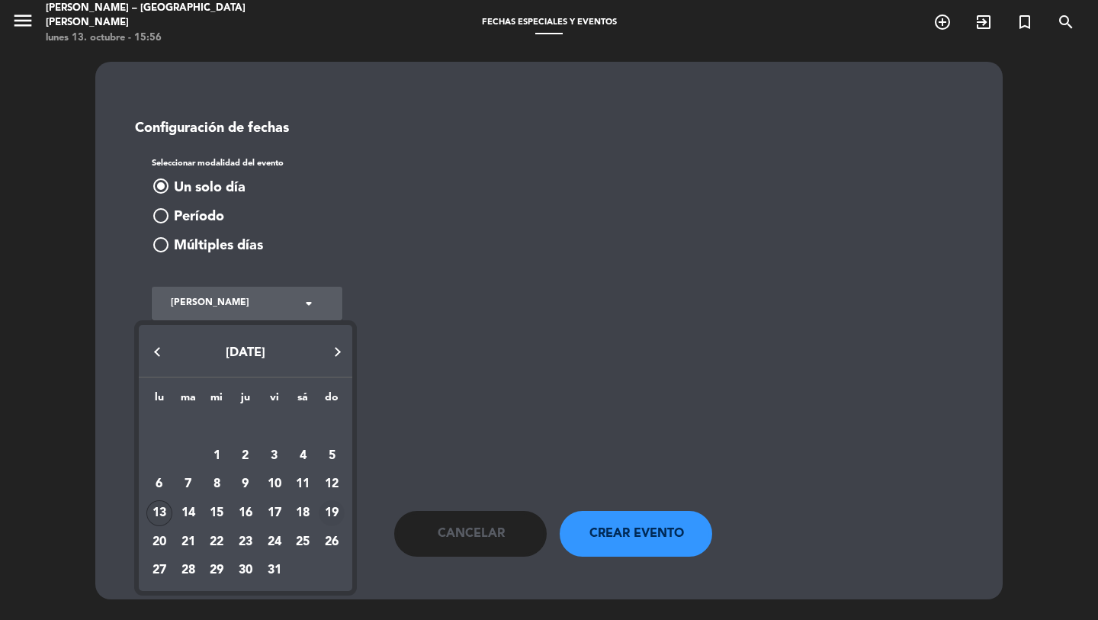
click at [324, 515] on div "19" at bounding box center [332, 513] width 26 height 26
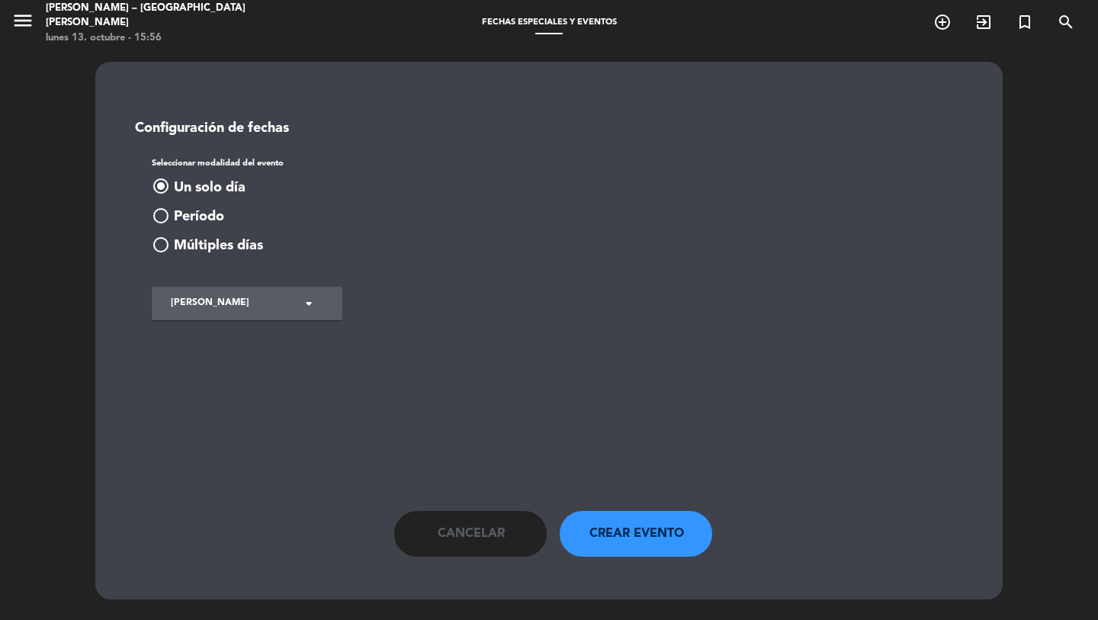
type input "dom. 19 oct."
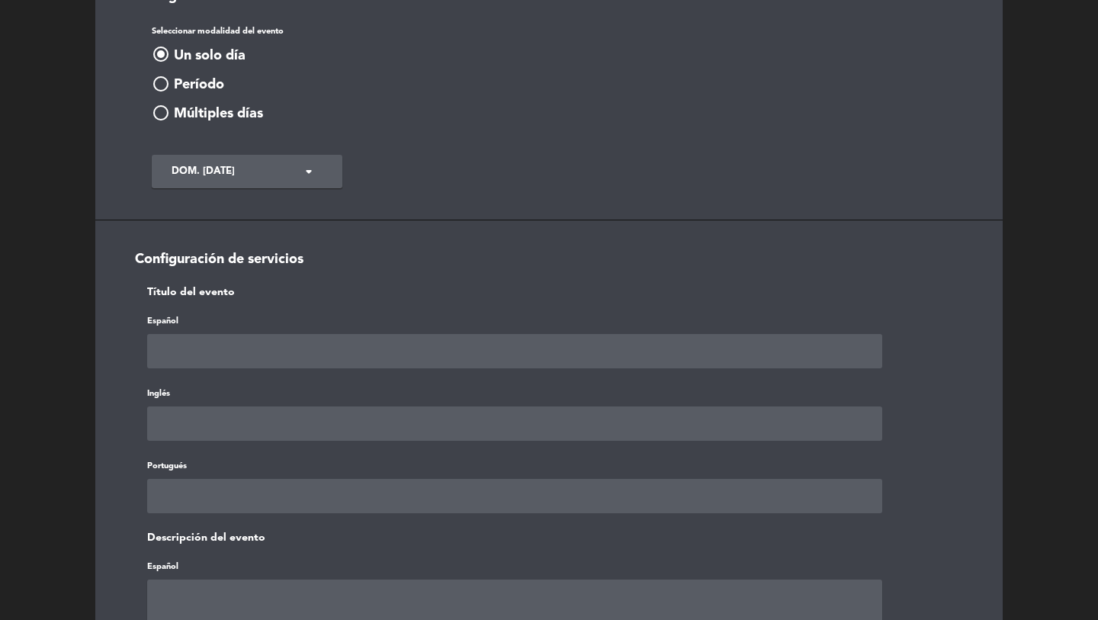
scroll to position [130, 0]
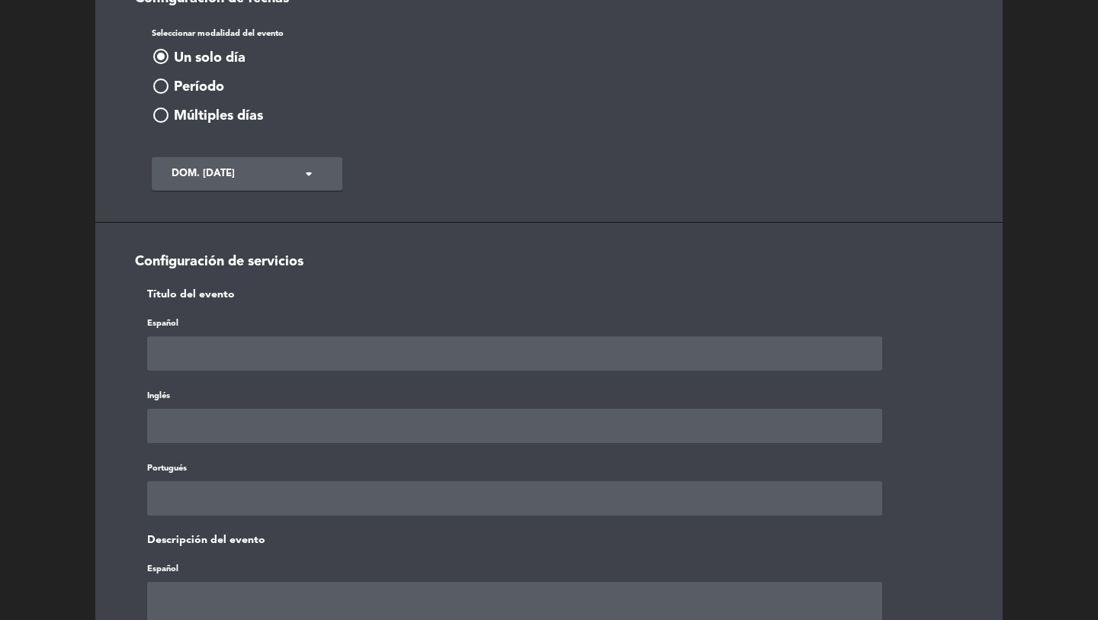
click at [176, 368] on input "text" at bounding box center [514, 353] width 735 height 34
type input "Partido Independiente"
paste input "Partido Independiente"
type input "Partido Independiente"
paste input "Partido Independiente"
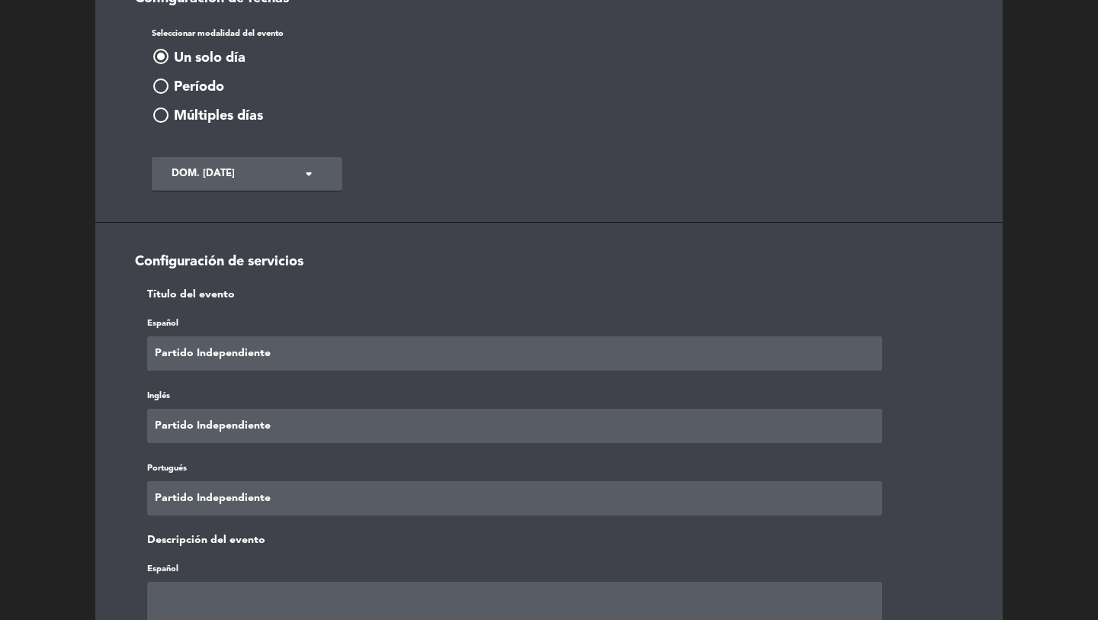
type input "Partido Independiente"
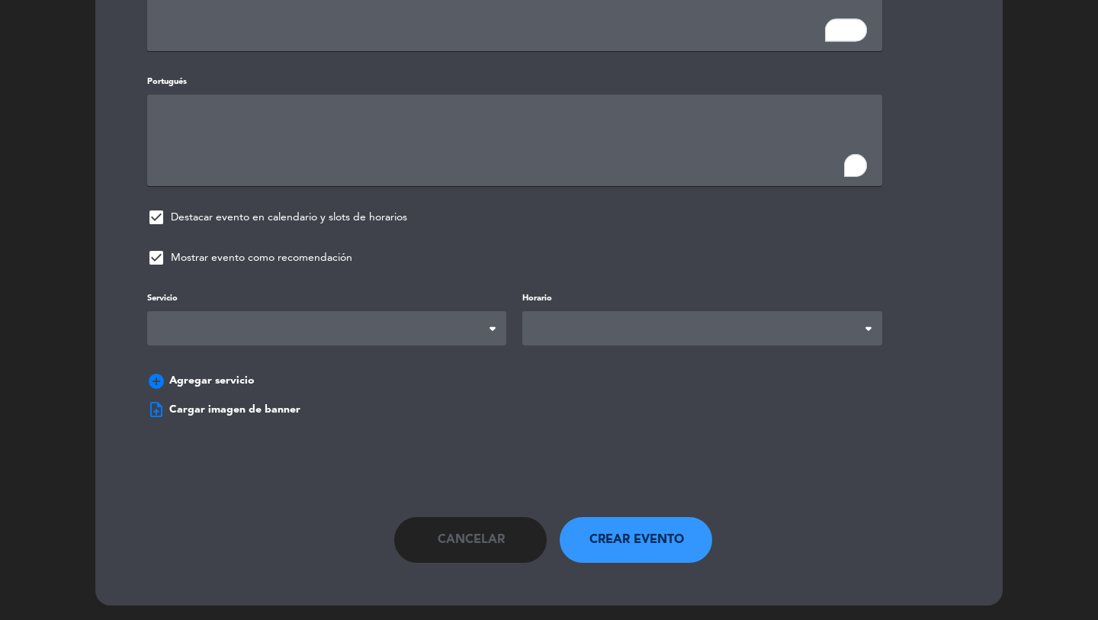
click at [230, 325] on span at bounding box center [326, 328] width 359 height 34
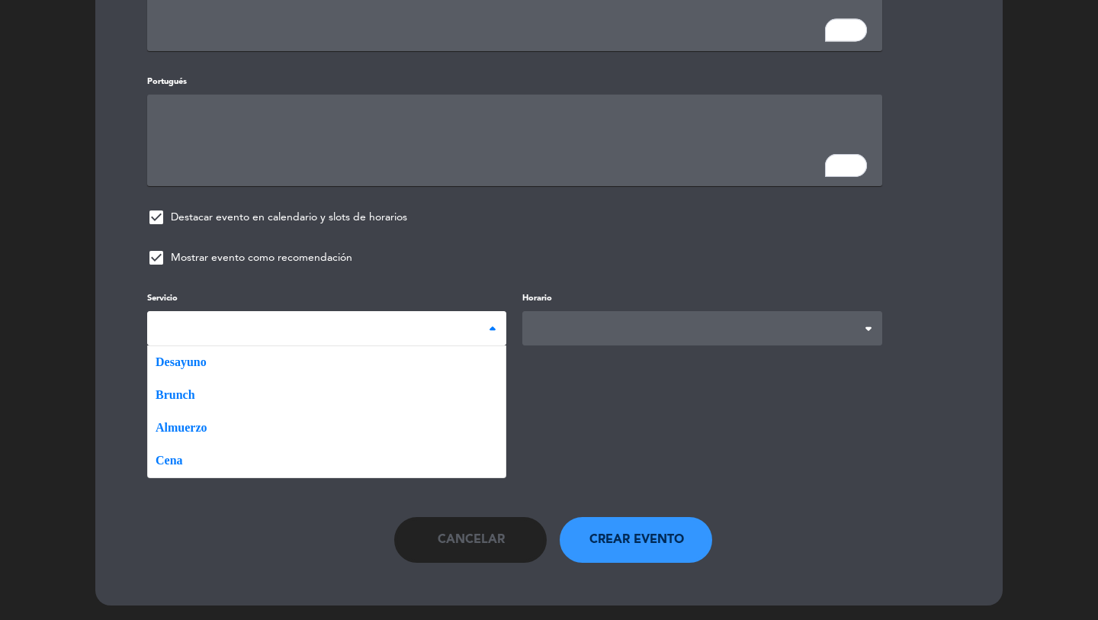
scroll to position [888, 0]
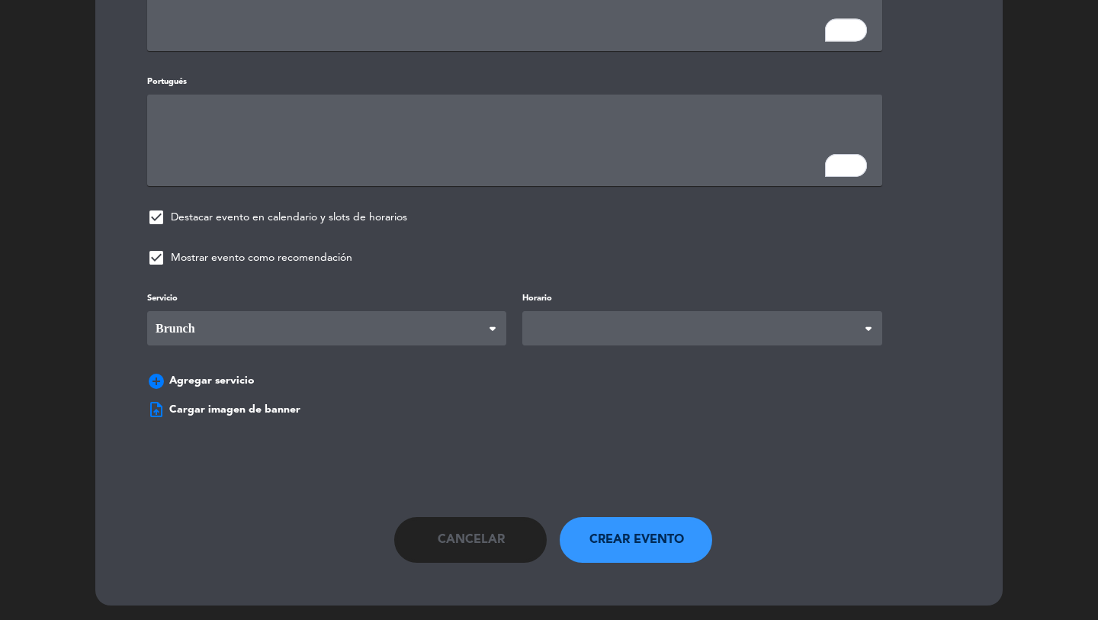
drag, startPoint x: 213, startPoint y: 389, endPoint x: 571, endPoint y: 326, distance: 364.0
click at [586, 325] on span at bounding box center [701, 328] width 359 height 34
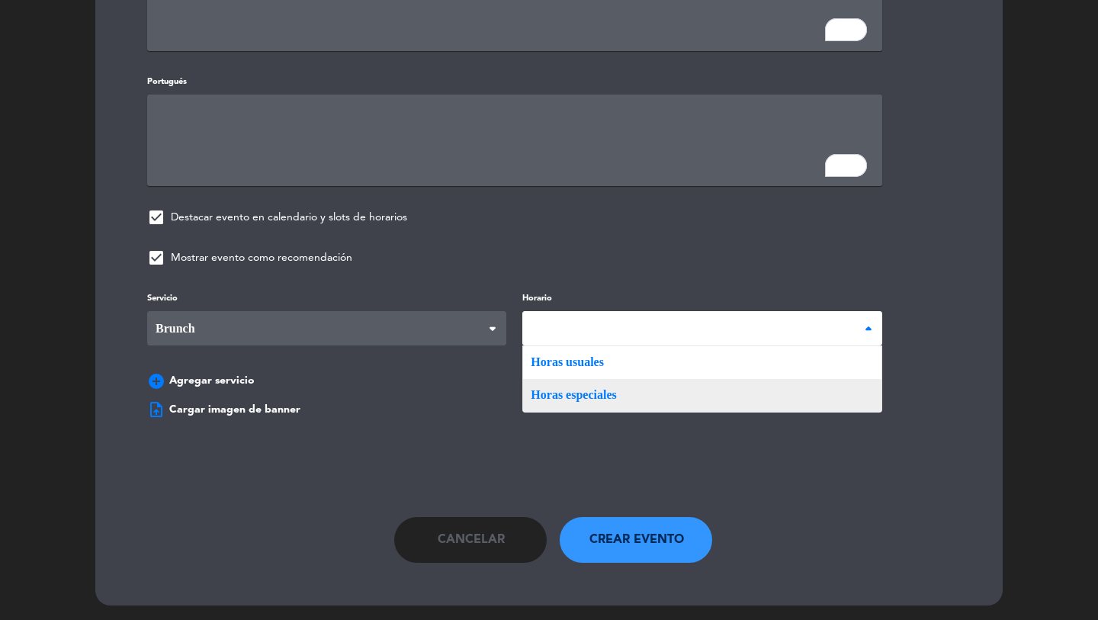
drag, startPoint x: 570, startPoint y: 395, endPoint x: 521, endPoint y: 387, distance: 49.5
click at [570, 395] on div "Servicio Desayuno Brunch Almuerzo Cena Brunch Desayuno Brunch Almuerzo Cena Hor…" at bounding box center [549, 343] width 850 height 108
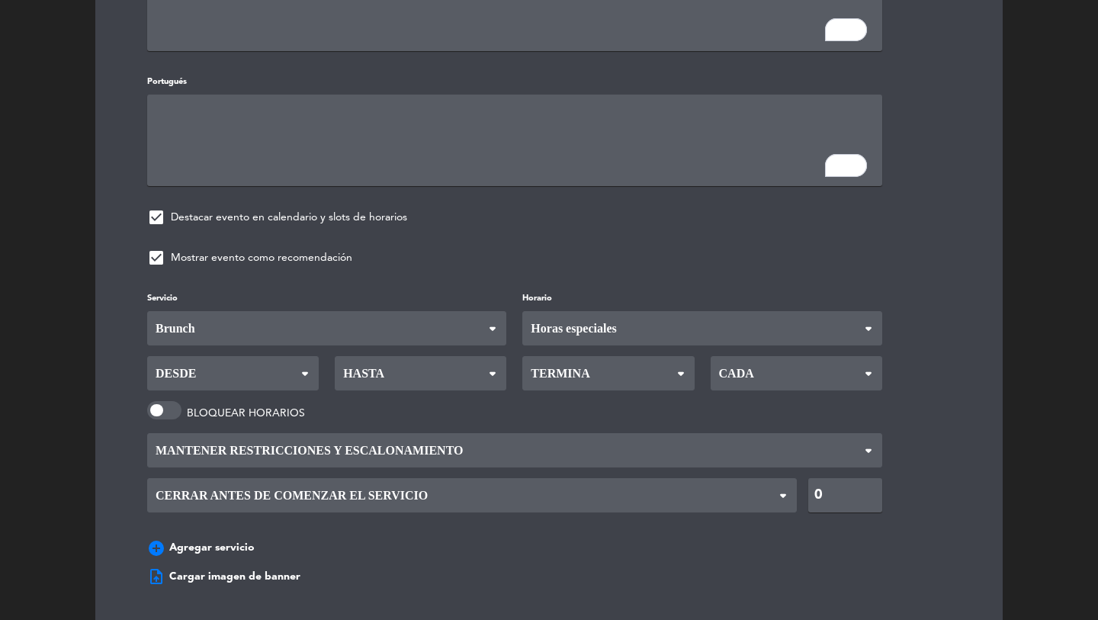
click at [249, 370] on span "Desde" at bounding box center [233, 373] width 172 height 34
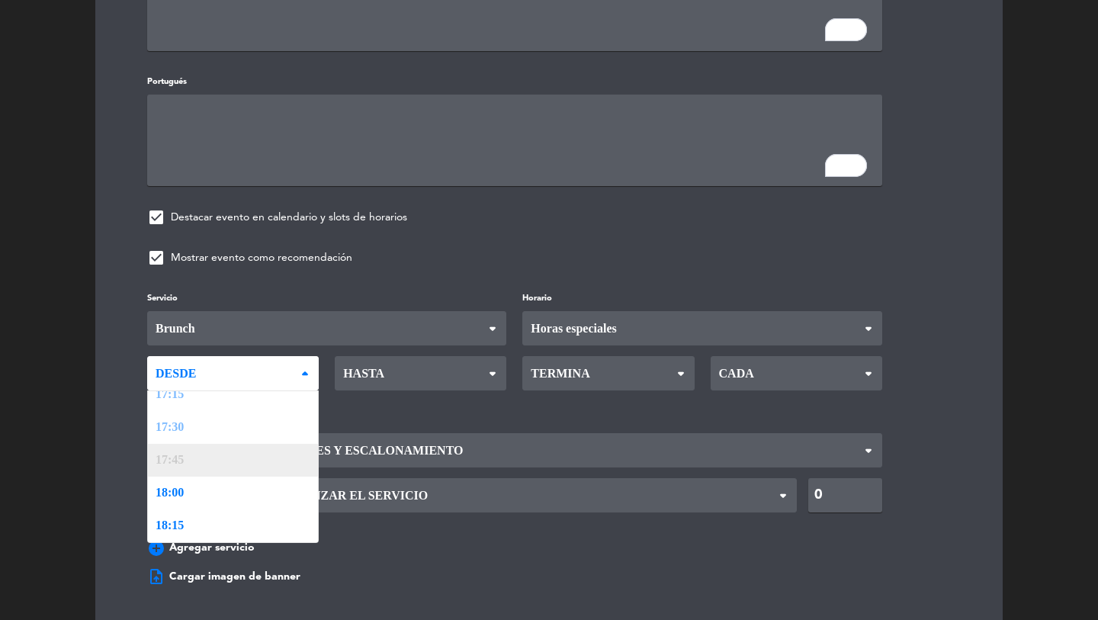
click at [174, 416] on link "17:30" at bounding box center [233, 427] width 170 height 33
click at [178, 424] on link "17:30" at bounding box center [233, 429] width 170 height 33
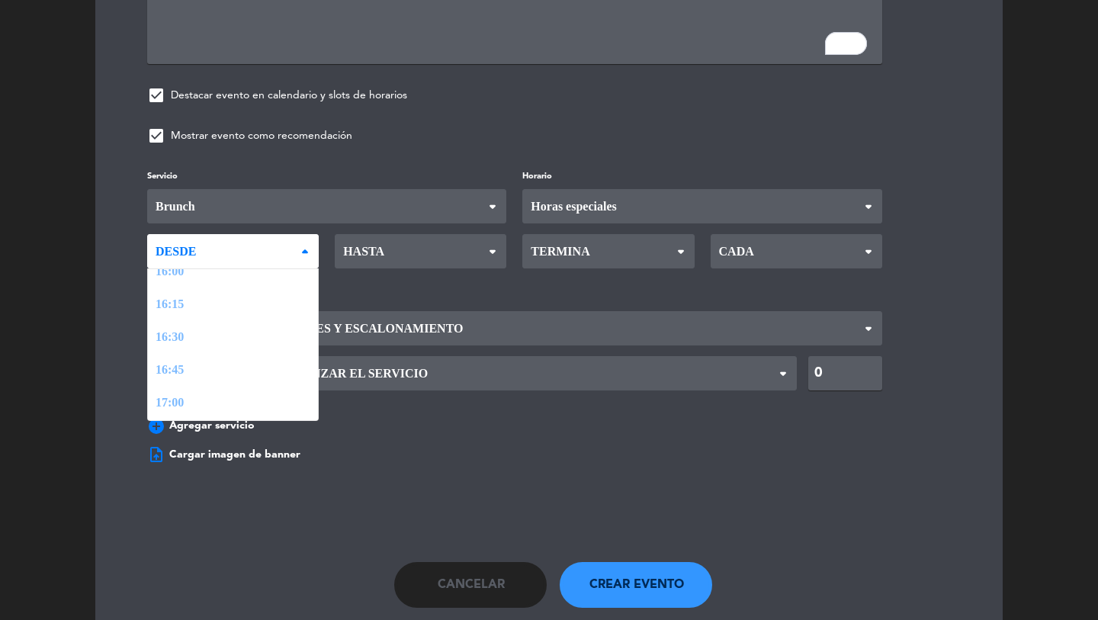
scroll to position [1011, 0]
click at [388, 202] on span "Brunch" at bounding box center [326, 205] width 359 height 34
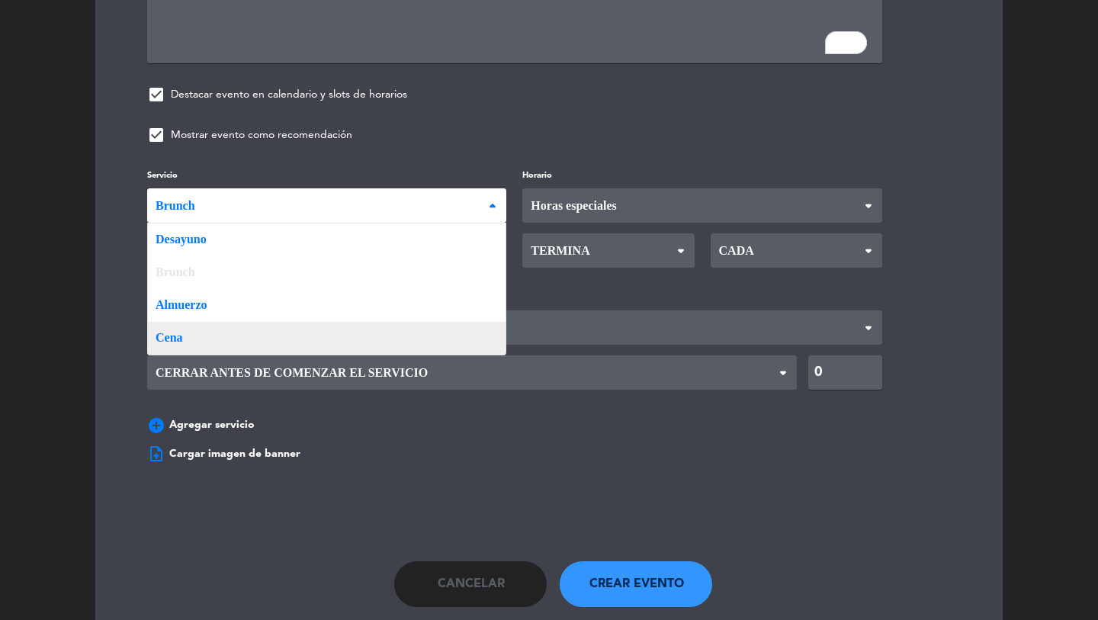
click at [455, 561] on button "Cancelar" at bounding box center [470, 584] width 153 height 46
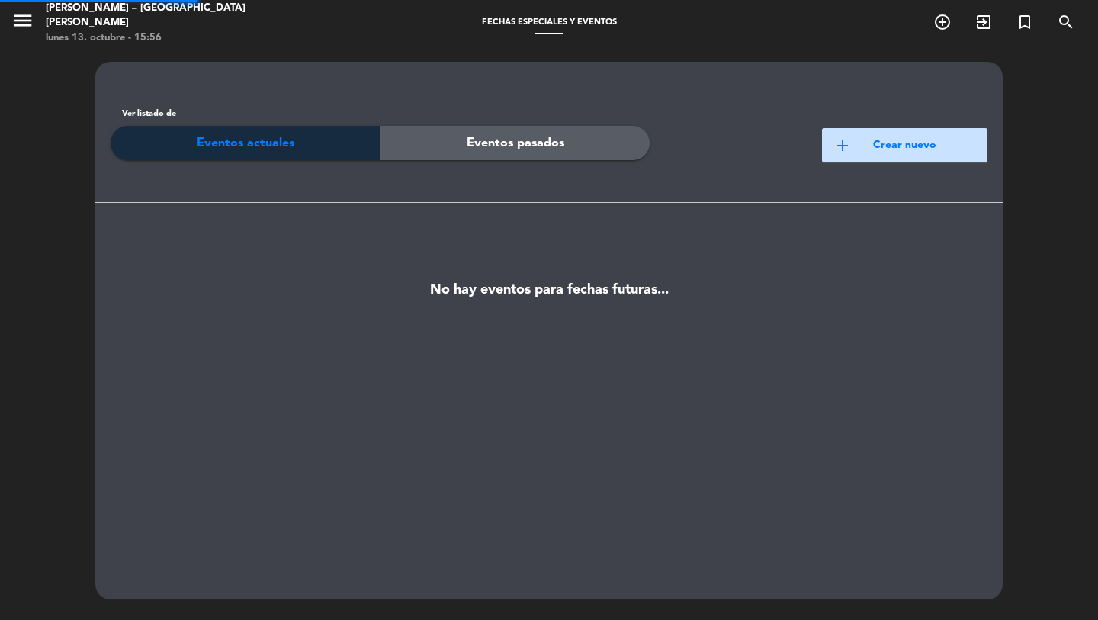
scroll to position [0, 0]
click at [29, 19] on icon "menu" at bounding box center [22, 20] width 23 height 23
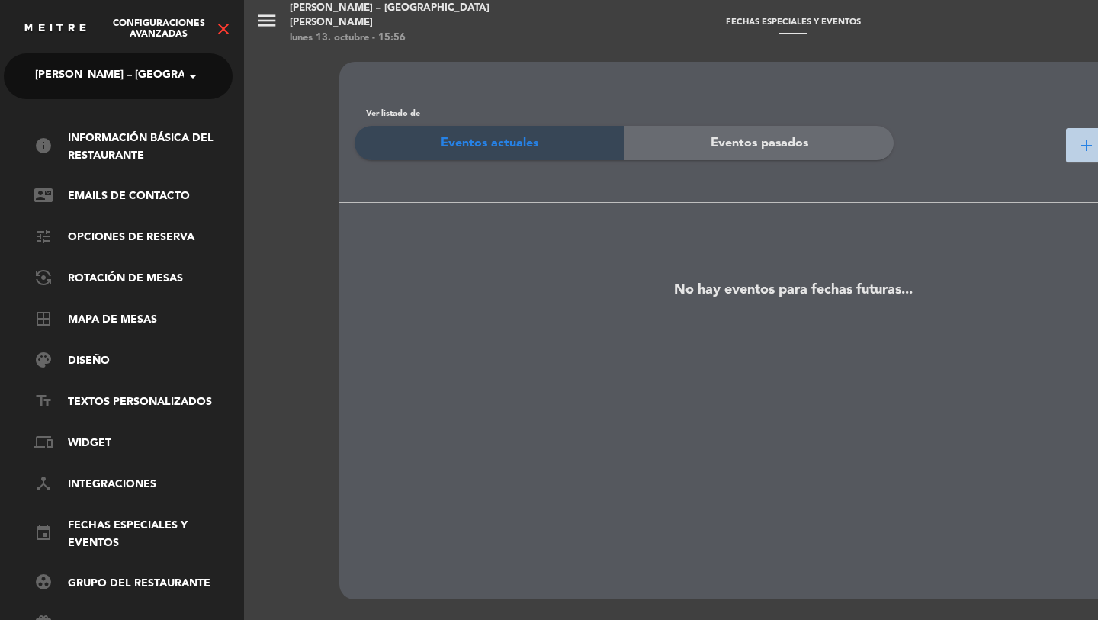
click at [223, 35] on icon "close" at bounding box center [223, 29] width 18 height 18
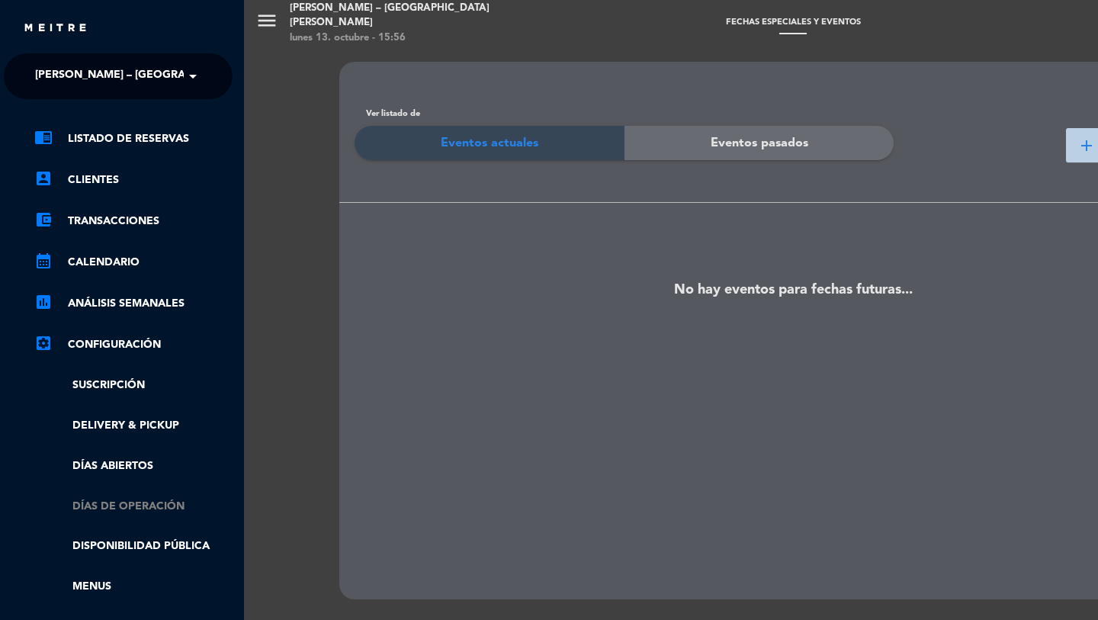
scroll to position [5, 4]
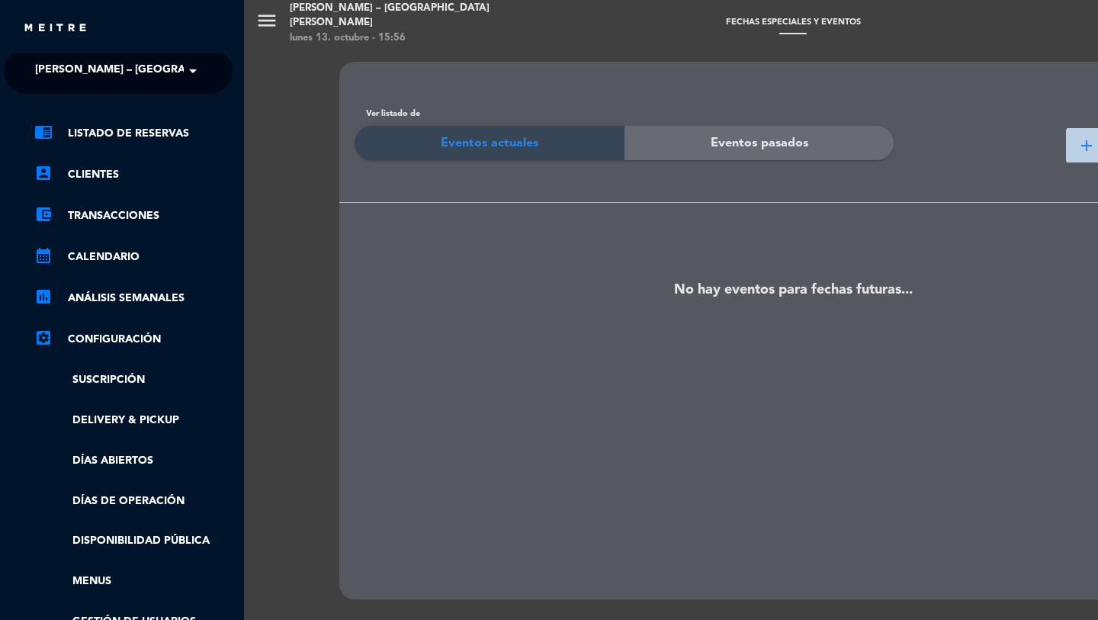
drag, startPoint x: 127, startPoint y: 501, endPoint x: 110, endPoint y: 488, distance: 21.2
click at [127, 501] on link "Días de Operación" at bounding box center [133, 502] width 198 height 18
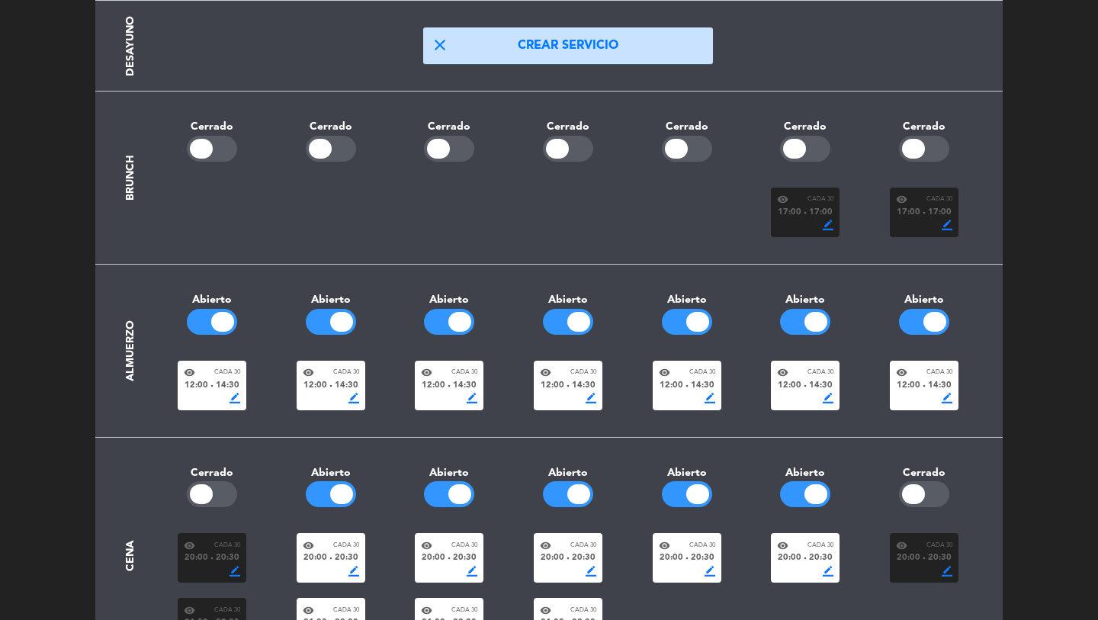
scroll to position [227, 0]
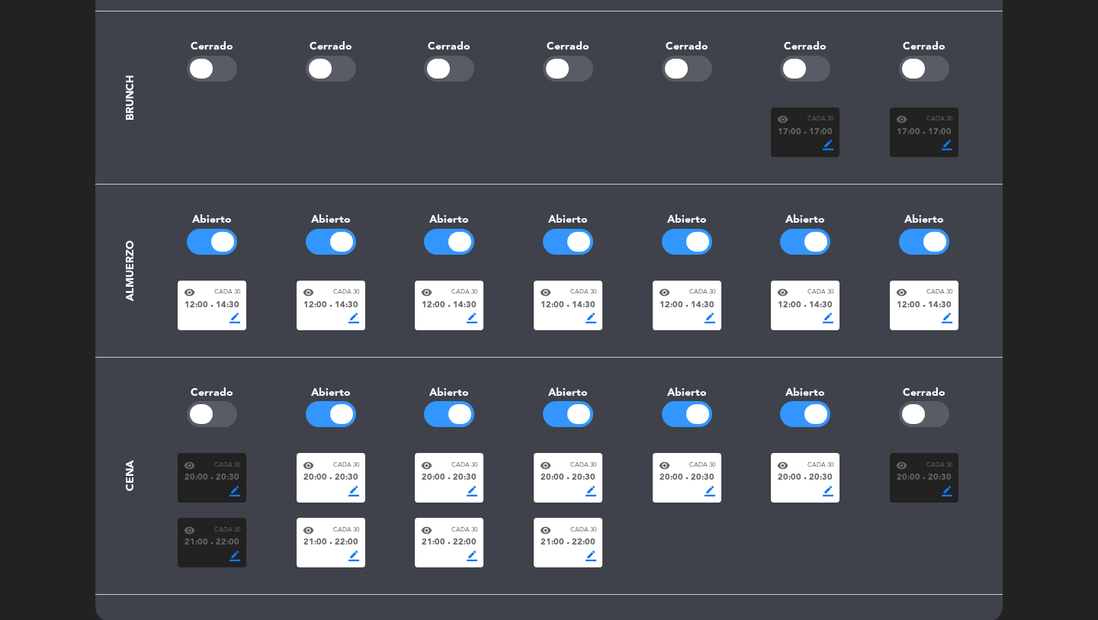
click at [444, 322] on div "border_color" at bounding box center [449, 318] width 56 height 11
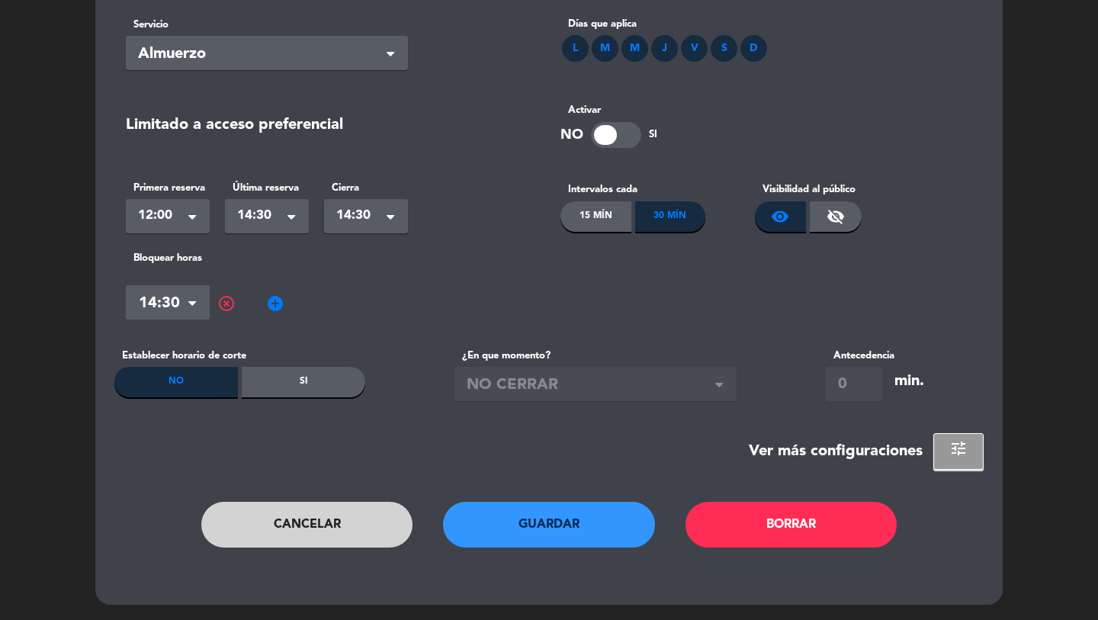
click at [545, 542] on button "Guardar" at bounding box center [549, 525] width 212 height 46
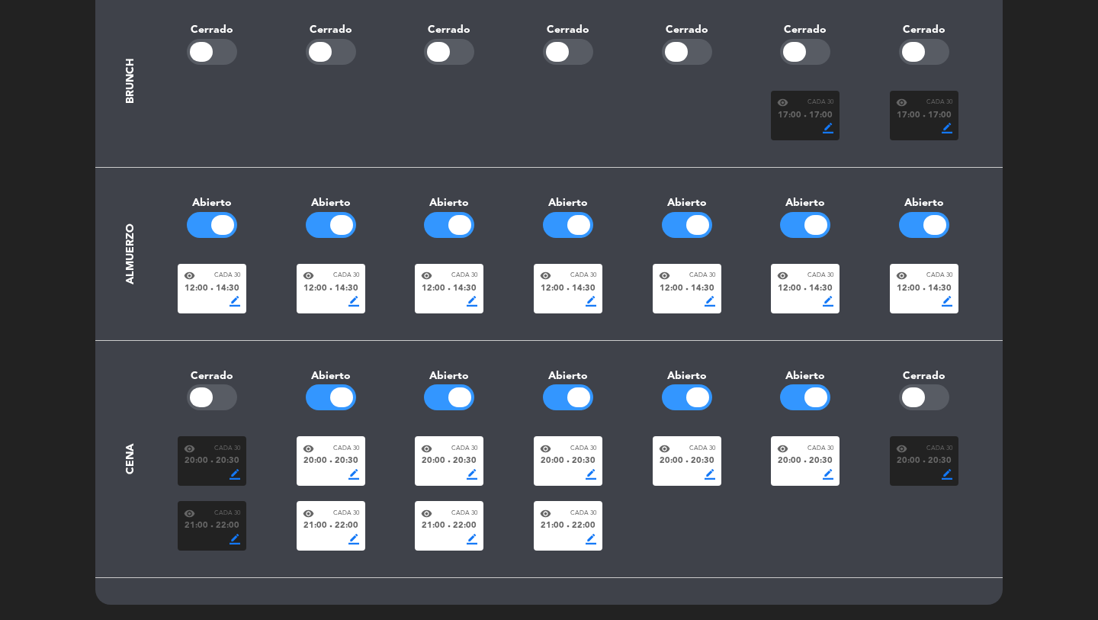
click at [328, 460] on div "20:00 fiber_manual_record 20:30" at bounding box center [331, 462] width 56 height 14
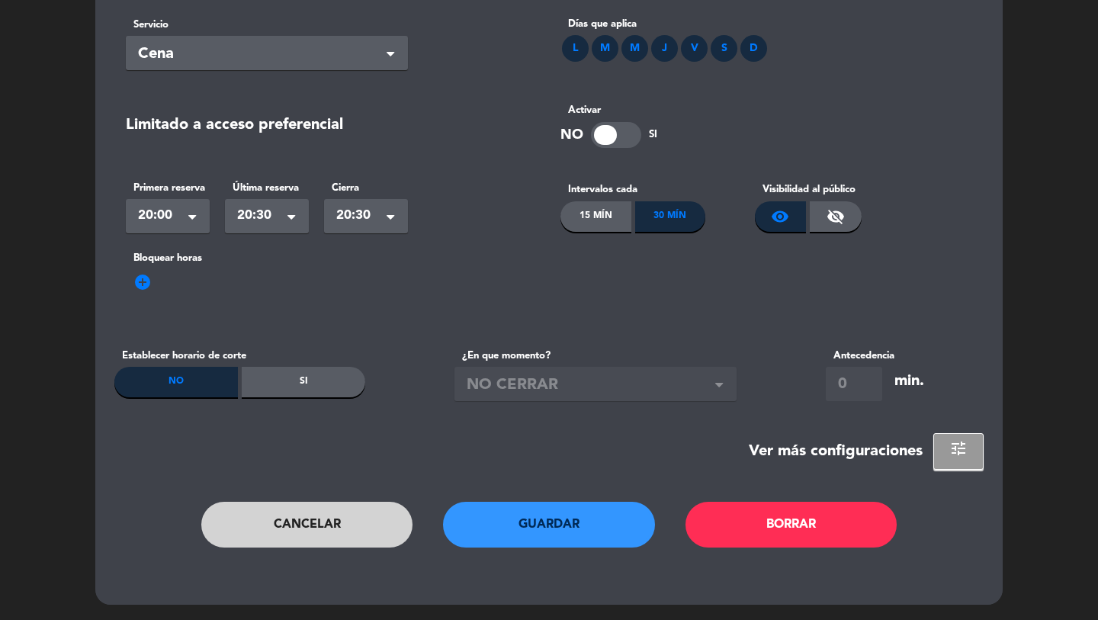
click at [312, 526] on button "Cancelar" at bounding box center [307, 525] width 212 height 46
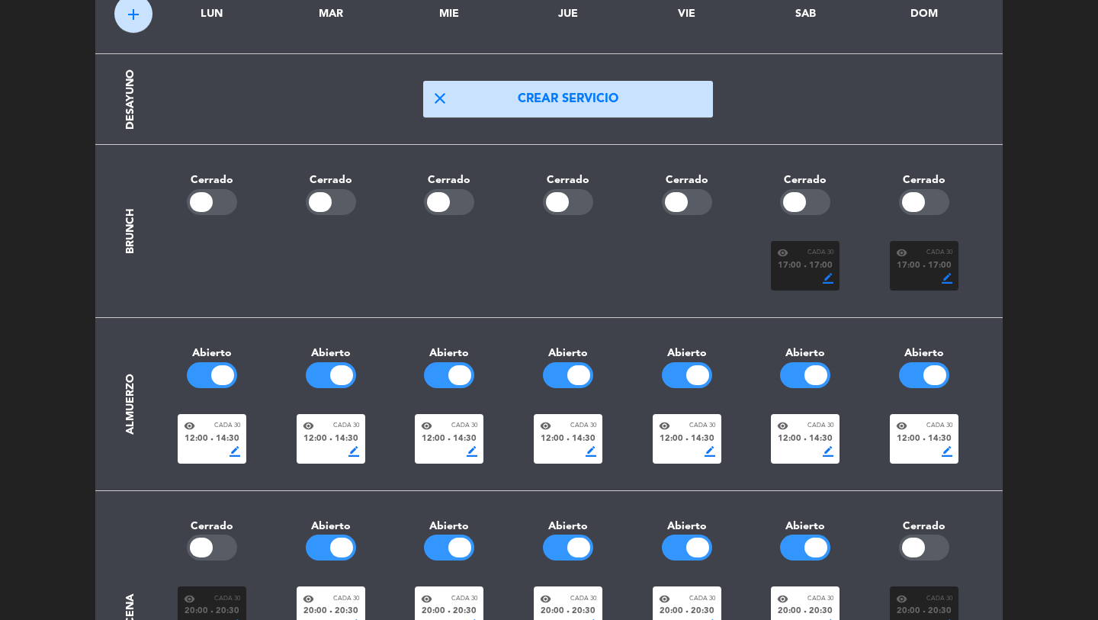
scroll to position [244, 0]
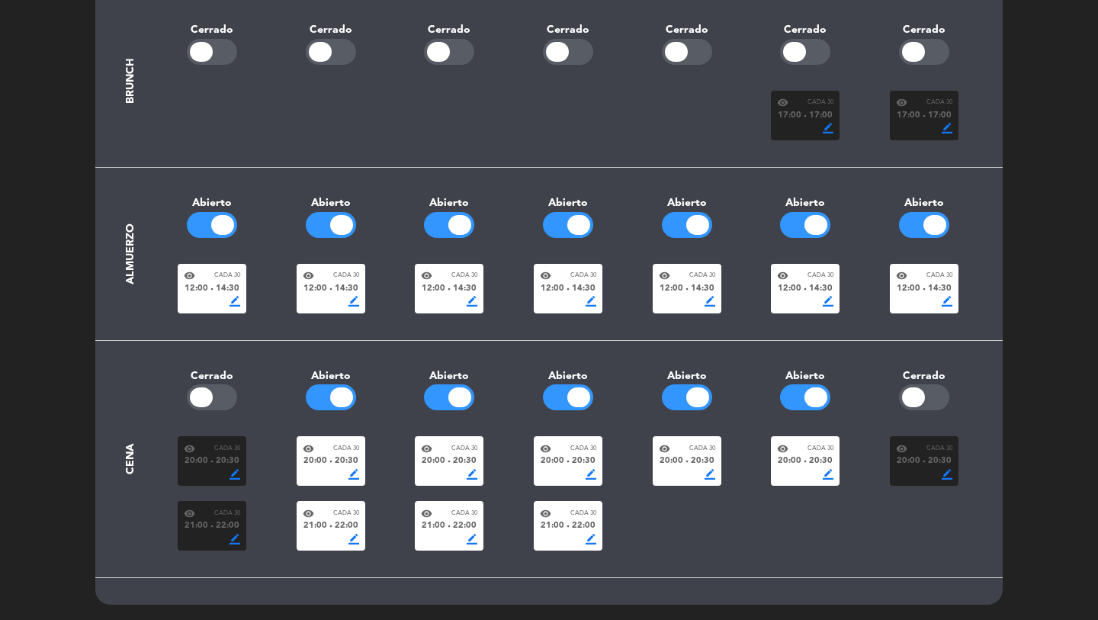
click at [793, 127] on div "border_color" at bounding box center [805, 128] width 56 height 11
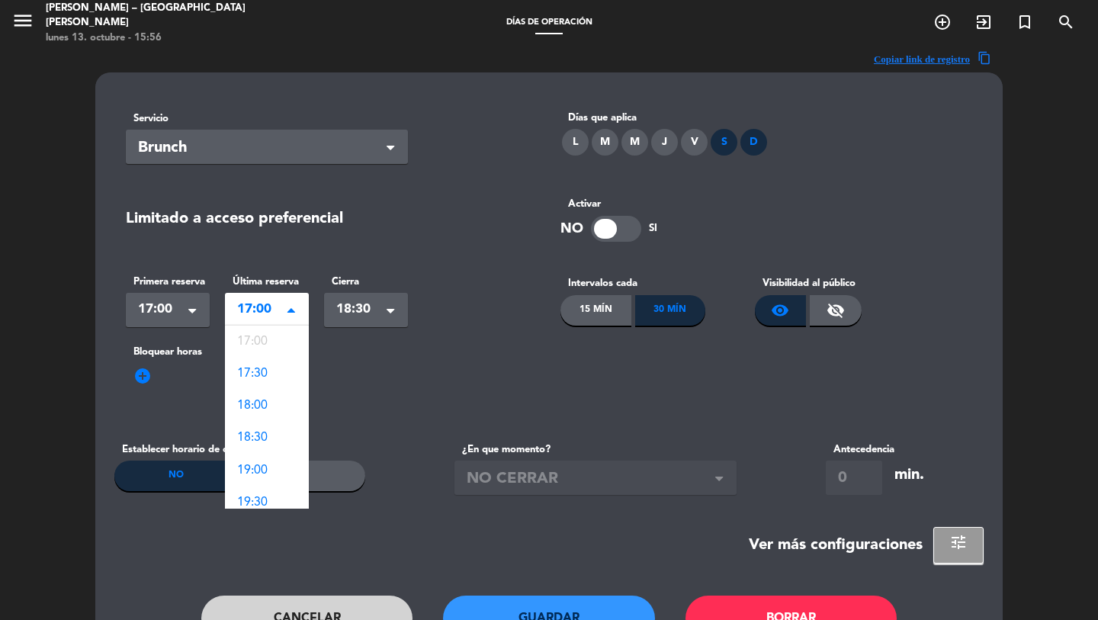
click at [283, 310] on span "17:00" at bounding box center [260, 309] width 47 height 21
click at [249, 377] on span "17:30" at bounding box center [252, 374] width 31 height 12
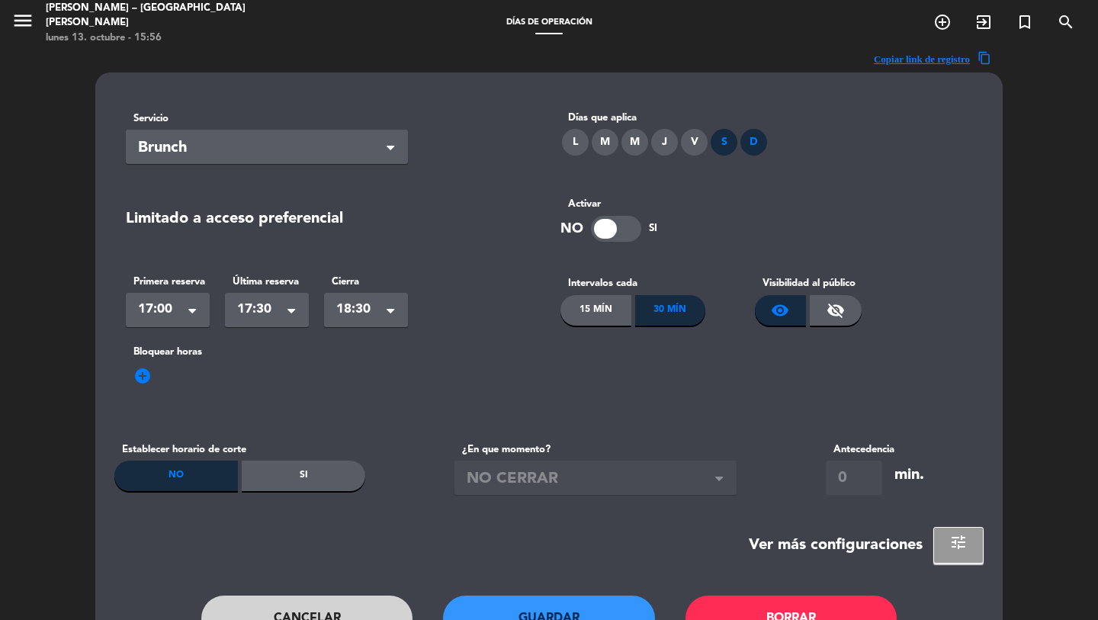
click at [161, 303] on span "17:00" at bounding box center [161, 309] width 47 height 21
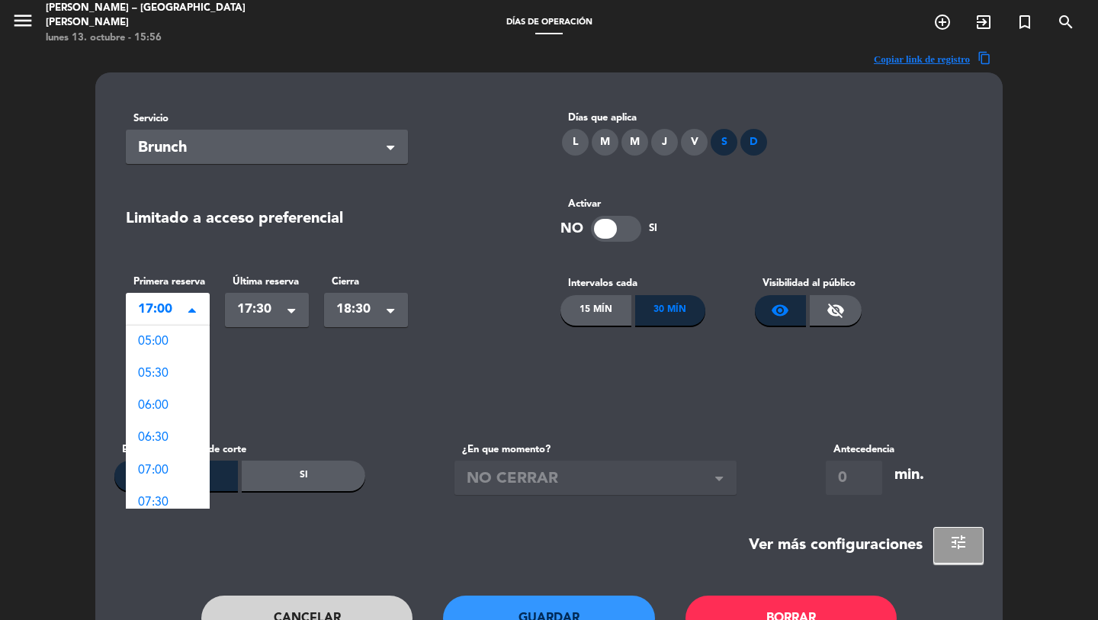
scroll to position [652, 0]
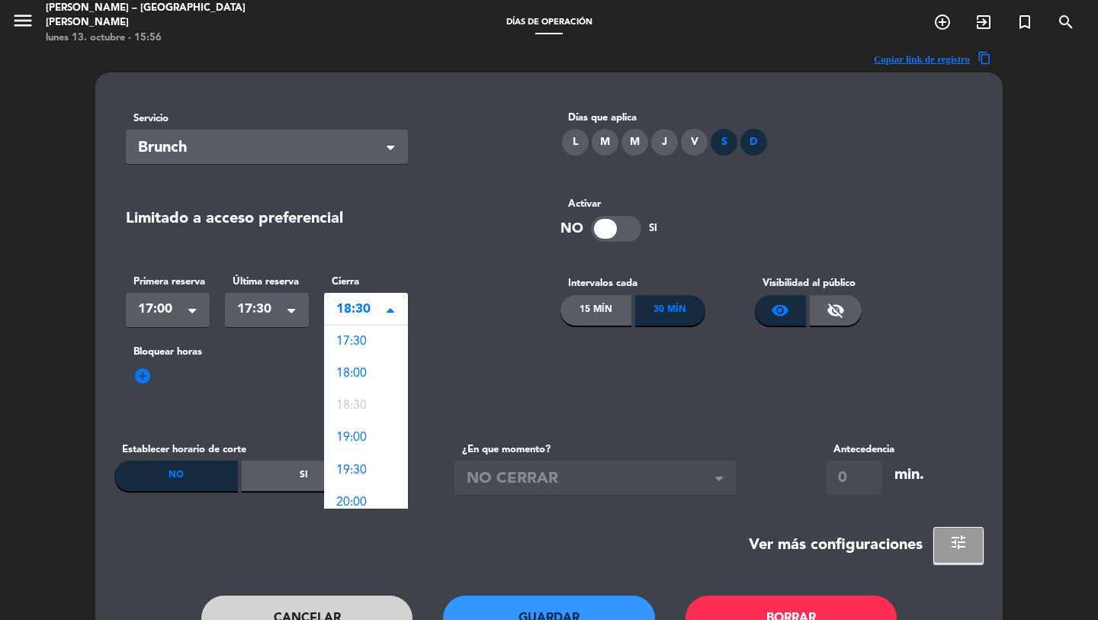
click at [377, 304] on span "18:30" at bounding box center [359, 309] width 47 height 21
click at [363, 352] on div "17:30" at bounding box center [366, 342] width 84 height 32
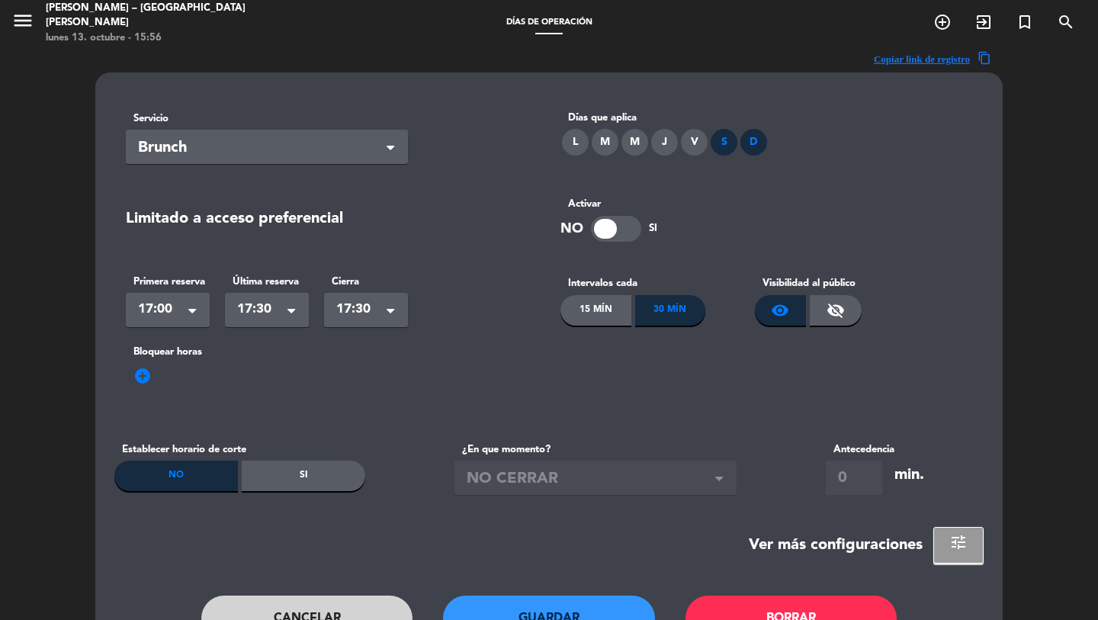
click at [164, 314] on span "17:00" at bounding box center [161, 309] width 47 height 21
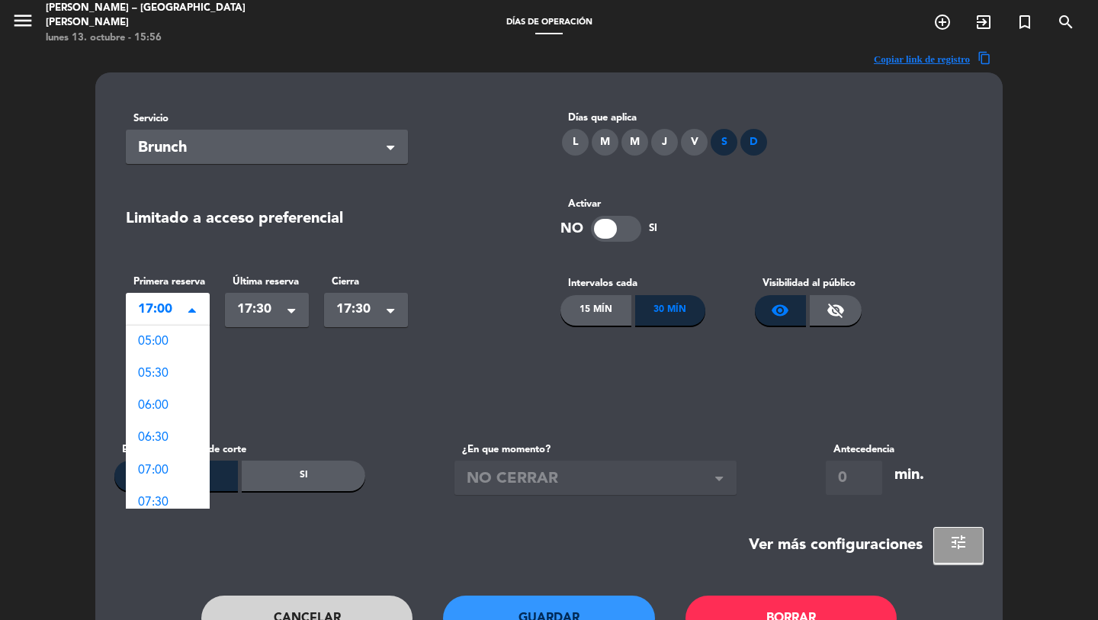
scroll to position [652, 0]
drag, startPoint x: 165, startPoint y: 488, endPoint x: 445, endPoint y: 462, distance: 281.9
click at [165, 488] on span "17:30" at bounding box center [153, 493] width 31 height 12
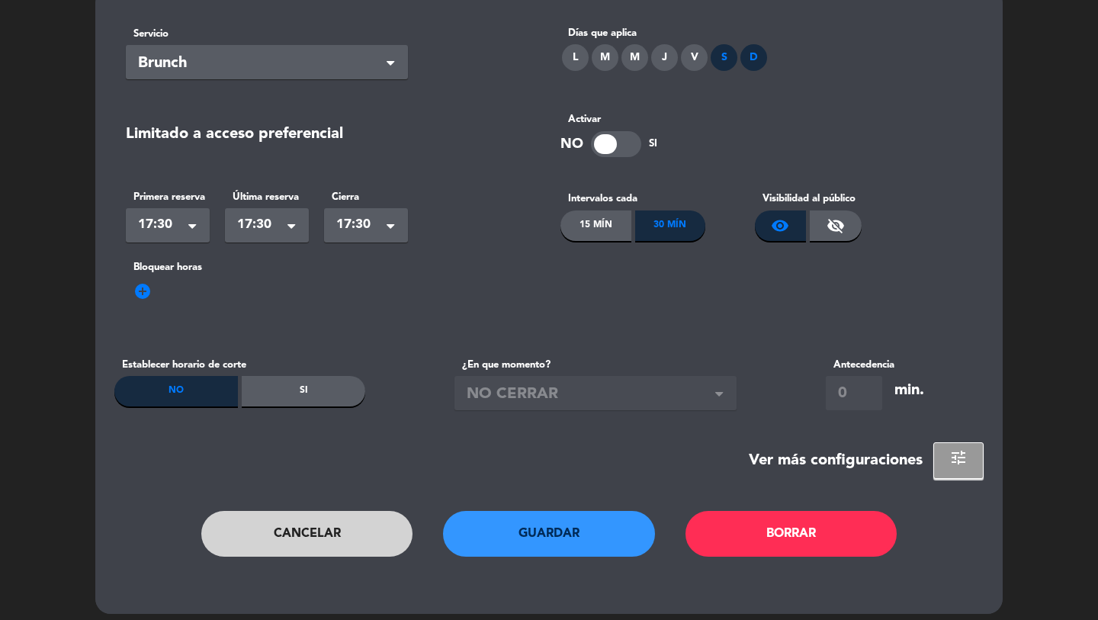
click at [561, 558] on div "Cancelar Guardar Borrar" at bounding box center [549, 549] width 870 height 76
click at [558, 545] on button "Guardar" at bounding box center [549, 534] width 212 height 46
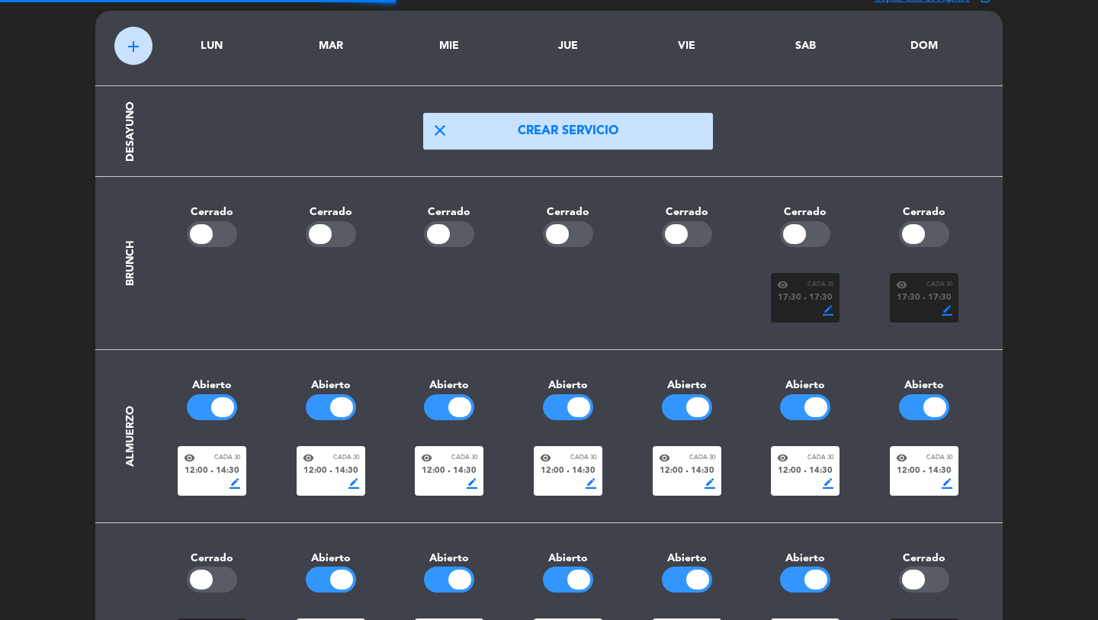
scroll to position [0, 0]
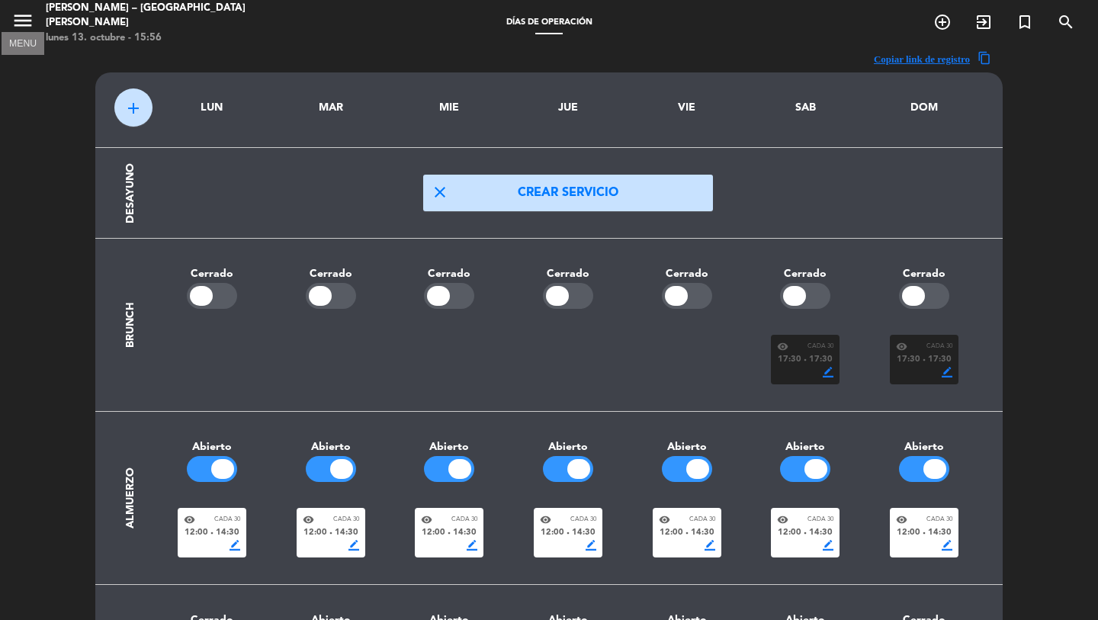
click at [12, 27] on icon "menu" at bounding box center [22, 20] width 23 height 23
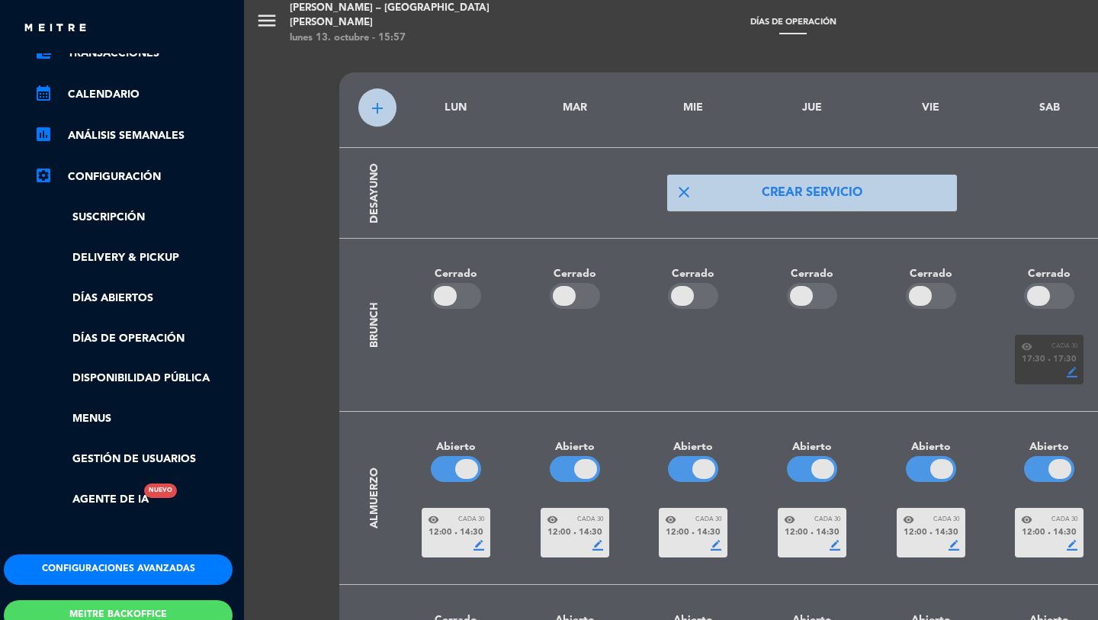
scroll to position [252, 4]
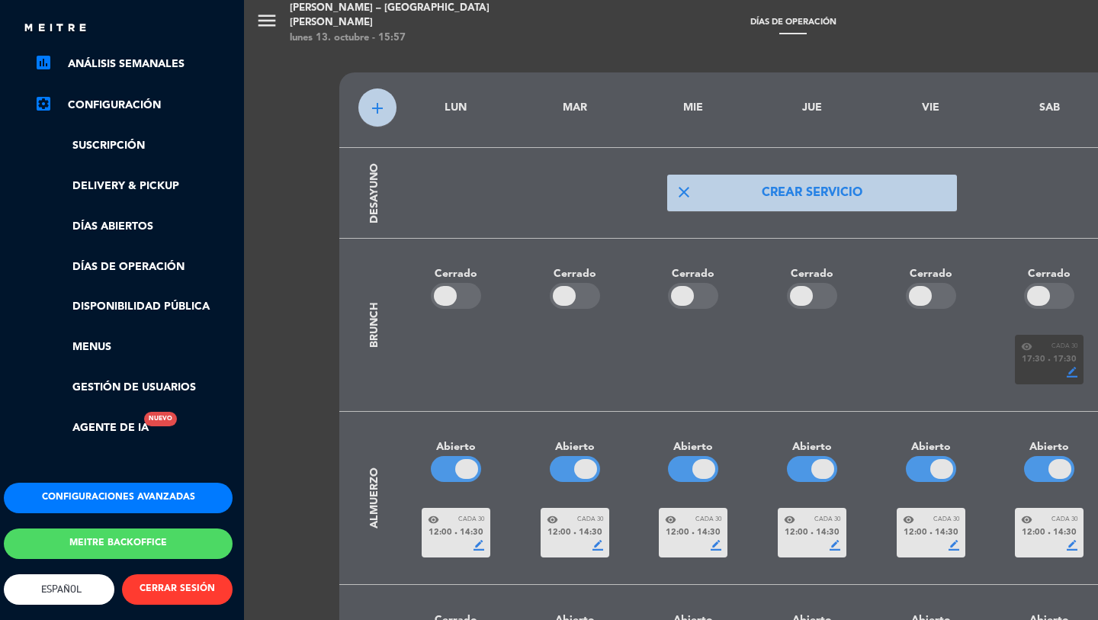
click at [87, 494] on button "Configuraciones avanzadas" at bounding box center [118, 498] width 229 height 31
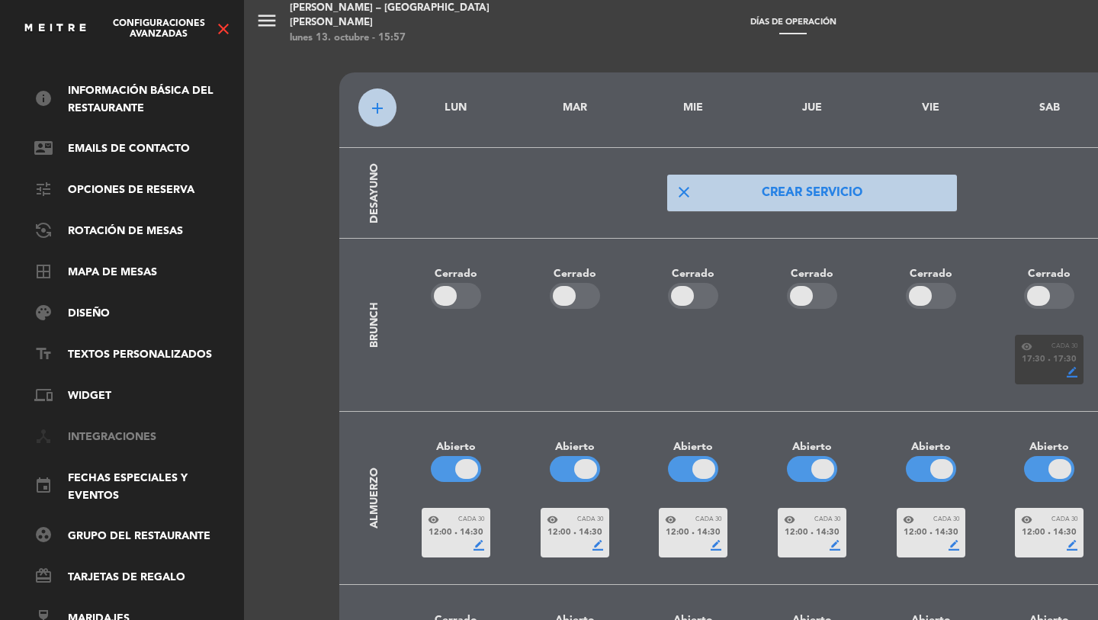
scroll to position [0, 4]
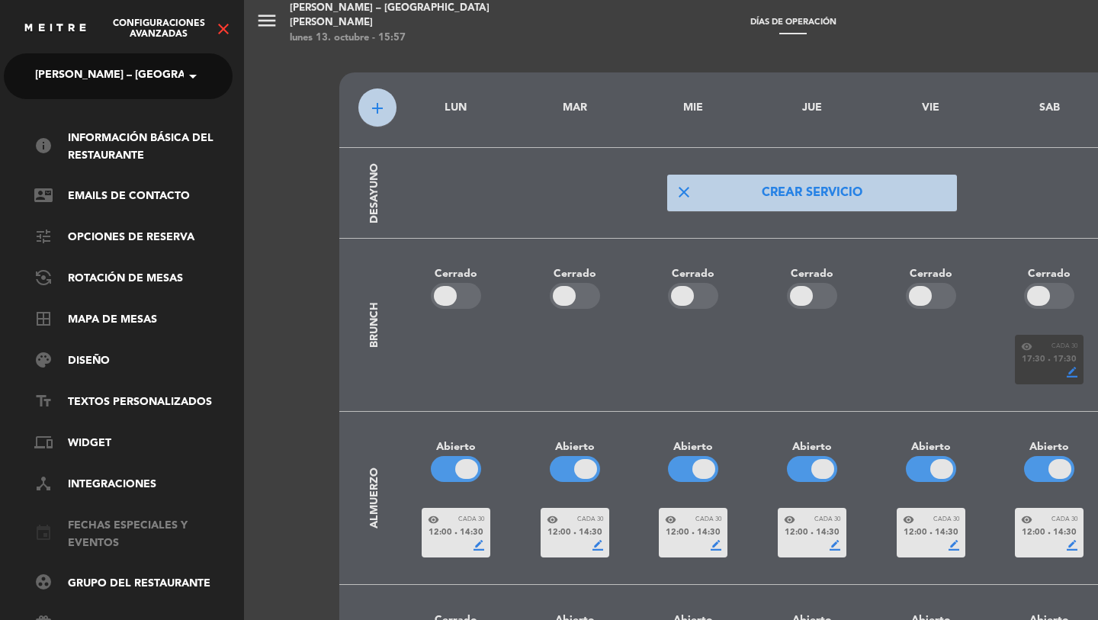
drag, startPoint x: 88, startPoint y: 532, endPoint x: 81, endPoint y: 526, distance: 8.7
click at [88, 532] on link "event Fechas especiales y eventos" at bounding box center [133, 534] width 198 height 35
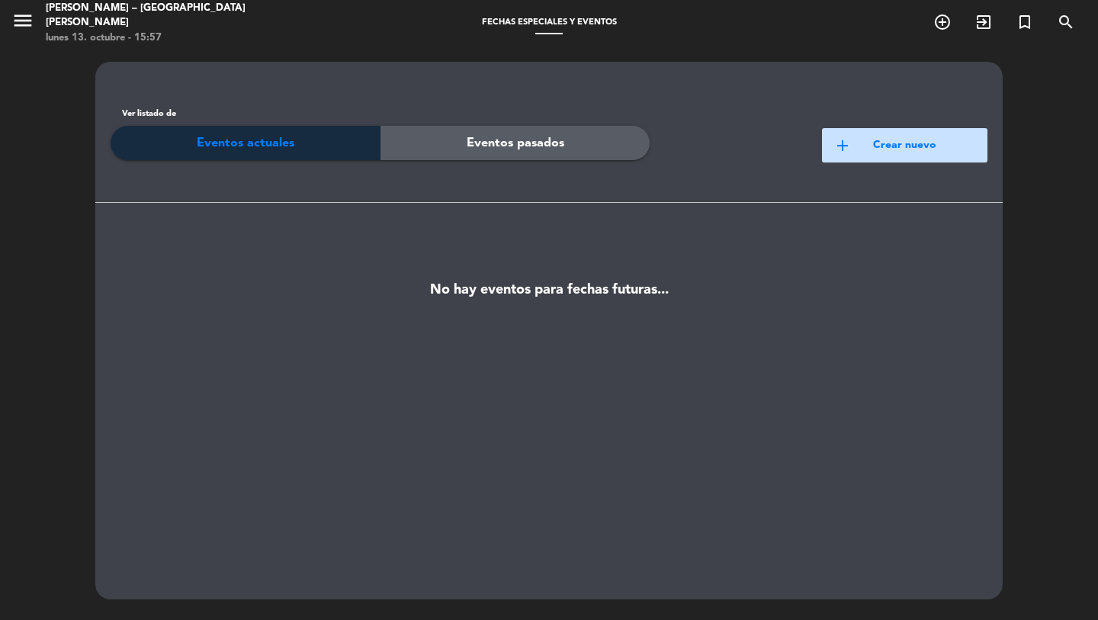
click at [905, 155] on button "add Crear nuevo" at bounding box center [905, 145] width 166 height 34
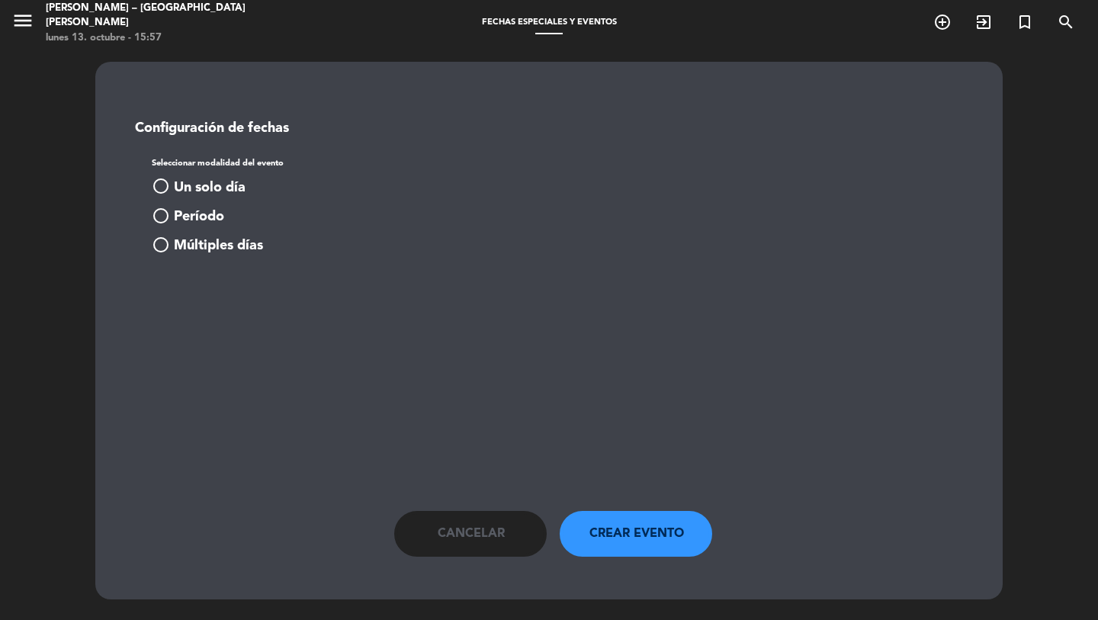
click at [169, 175] on div "Seleccionar modalidad del evento radio_button_unchecked Un solo día radio_butto…" at bounding box center [549, 205] width 827 height 105
drag, startPoint x: 188, startPoint y: 187, endPoint x: 203, endPoint y: 231, distance: 46.6
click at [188, 187] on span "Un solo día" at bounding box center [210, 188] width 72 height 22
click at [204, 304] on span "Elegir Fecha" at bounding box center [210, 303] width 79 height 15
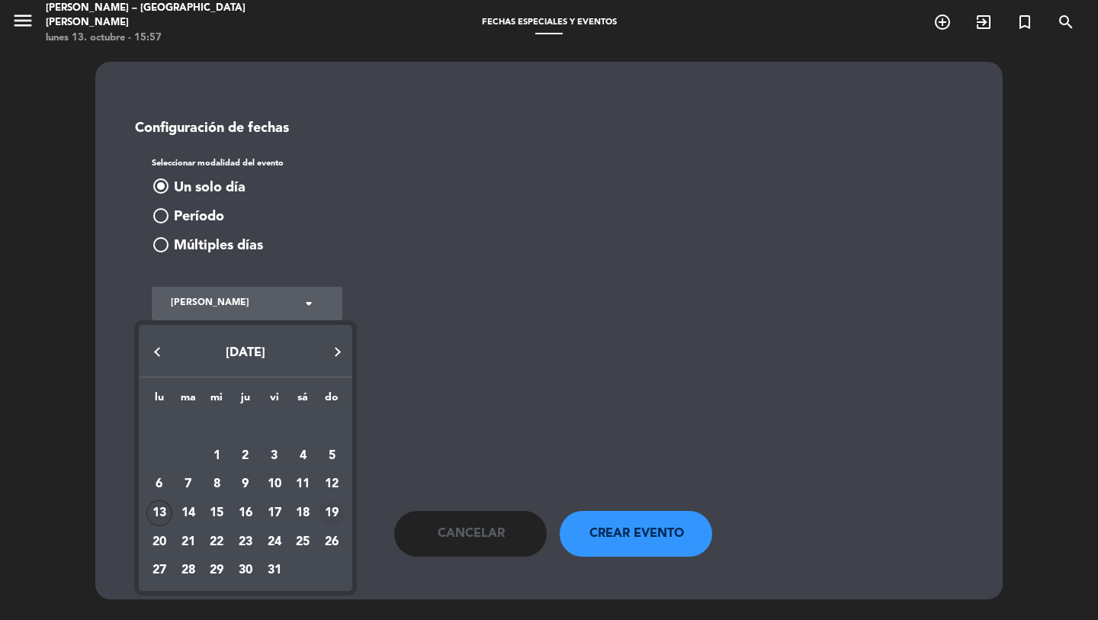
click at [333, 510] on div "19" at bounding box center [332, 513] width 26 height 26
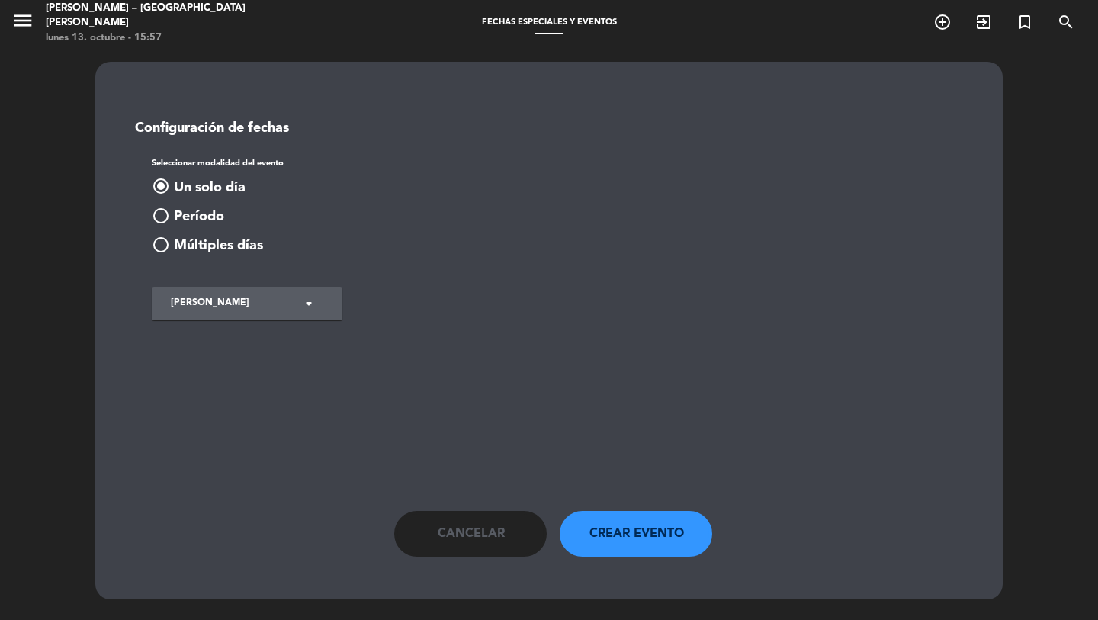
type input "dom. 19 oct."
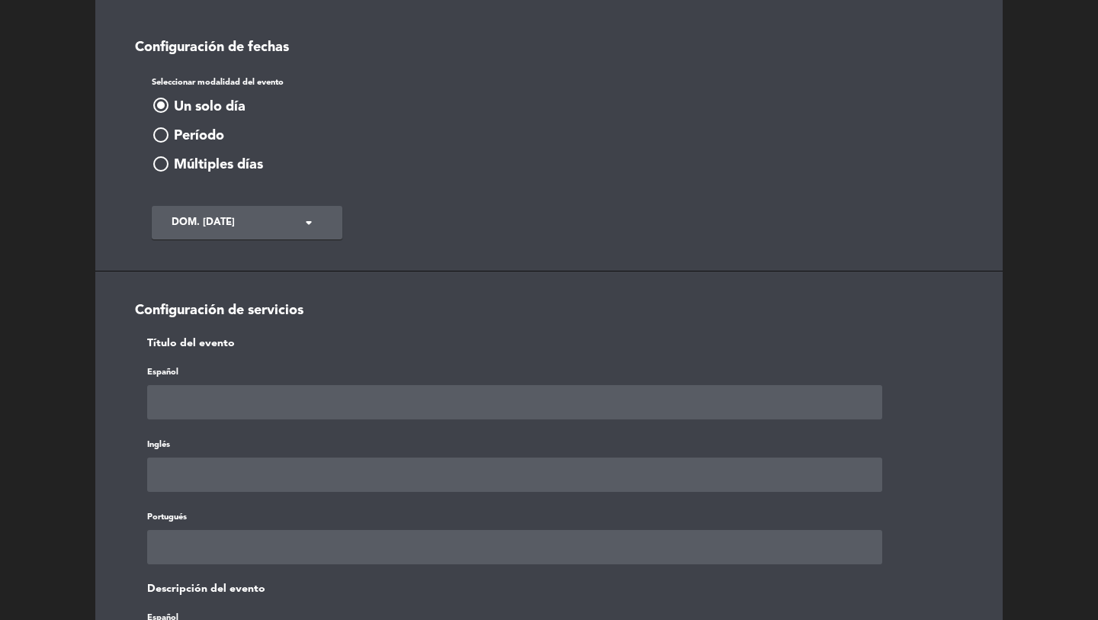
scroll to position [101, 0]
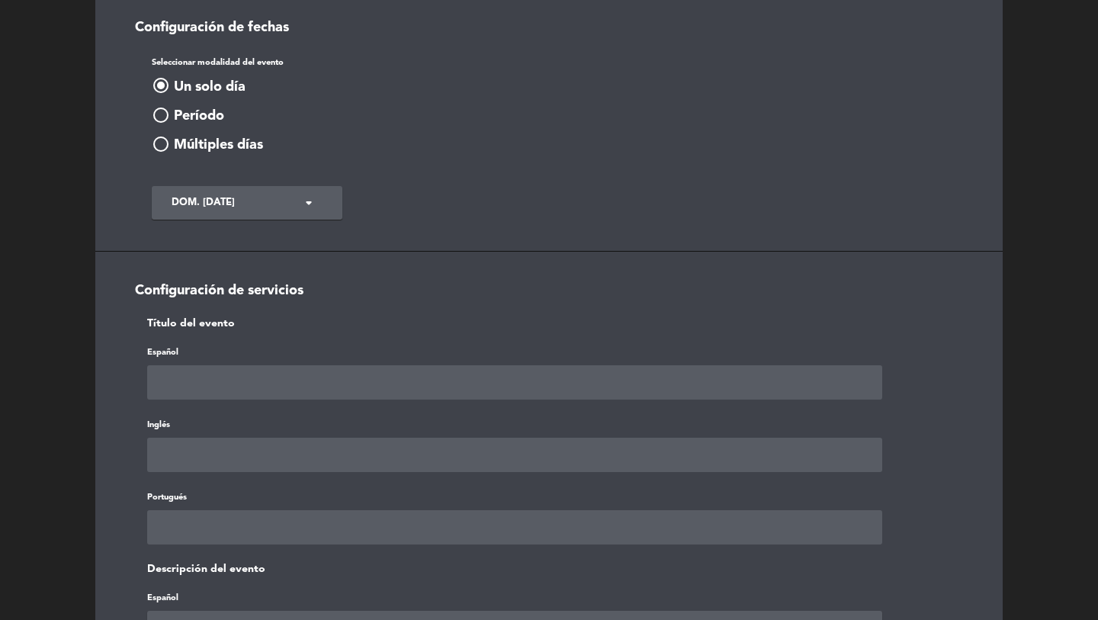
click at [191, 389] on input "text" at bounding box center [514, 382] width 735 height 34
type input "Partido Independiente"
paste input "Partido Independiente"
type input "Partido Independiente"
paste input "Partido Independiente"
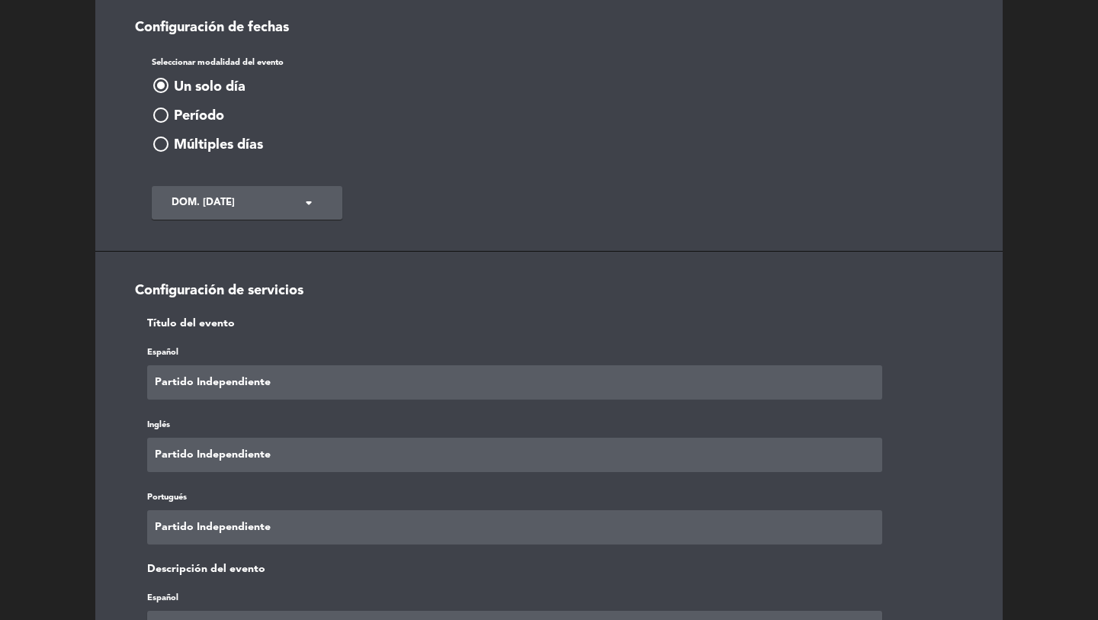
type input "Partido Independiente"
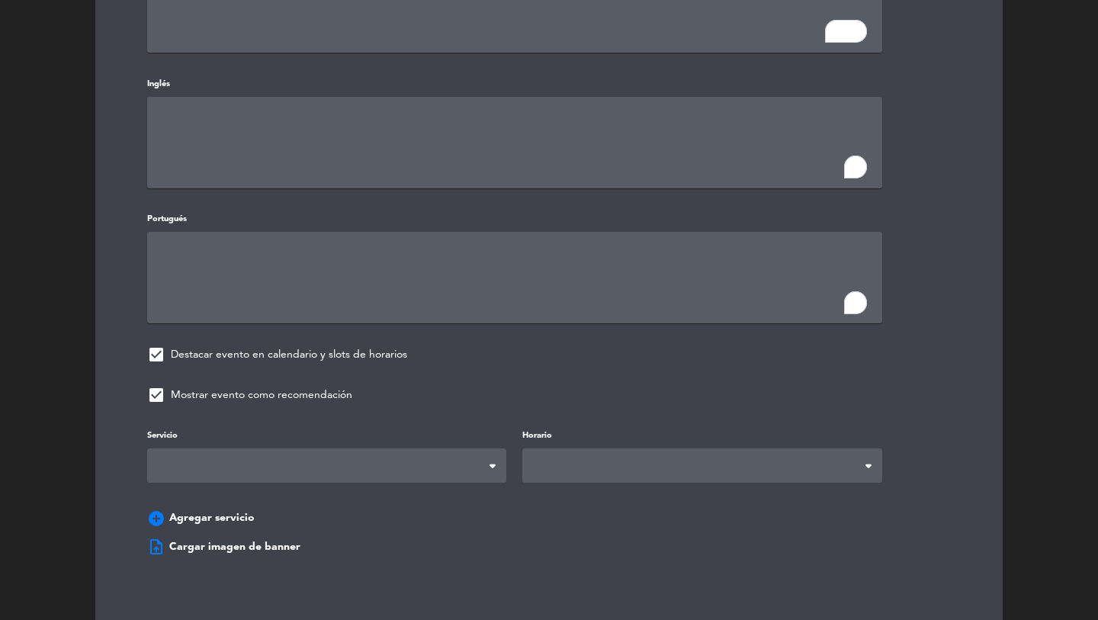
scroll to position [766, 0]
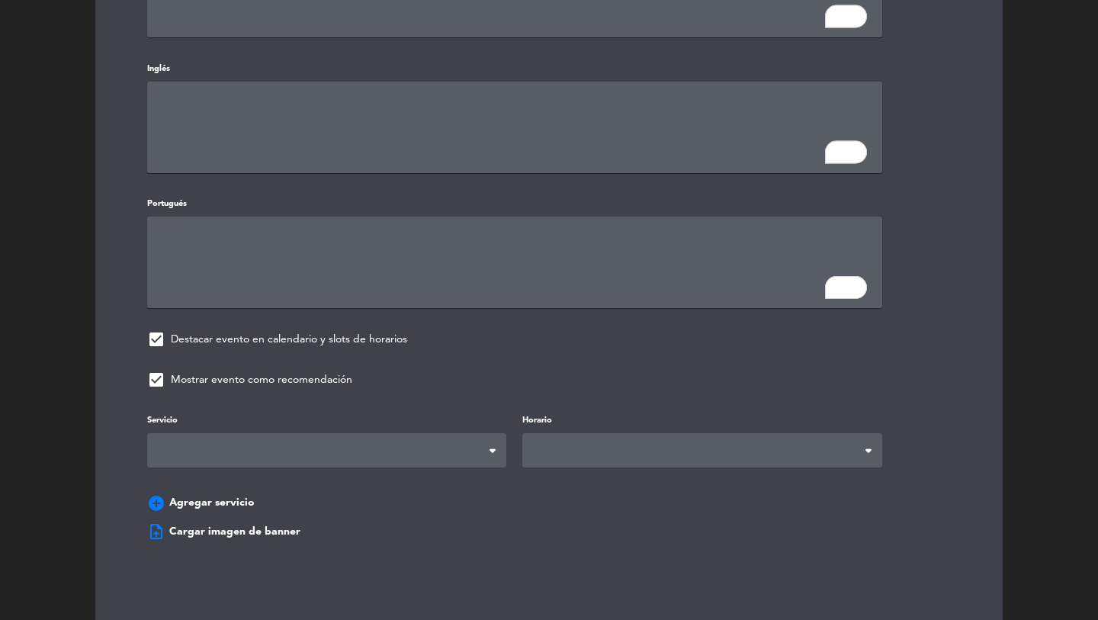
click at [233, 450] on span at bounding box center [326, 450] width 359 height 34
drag, startPoint x: 194, startPoint y: 503, endPoint x: 654, endPoint y: 443, distance: 463.9
click at [672, 443] on span at bounding box center [701, 450] width 359 height 34
click at [594, 490] on div "Servicio Desayuno Brunch Almuerzo Cena Brunch Desayuno Brunch Almuerzo Cena Hor…" at bounding box center [549, 465] width 850 height 108
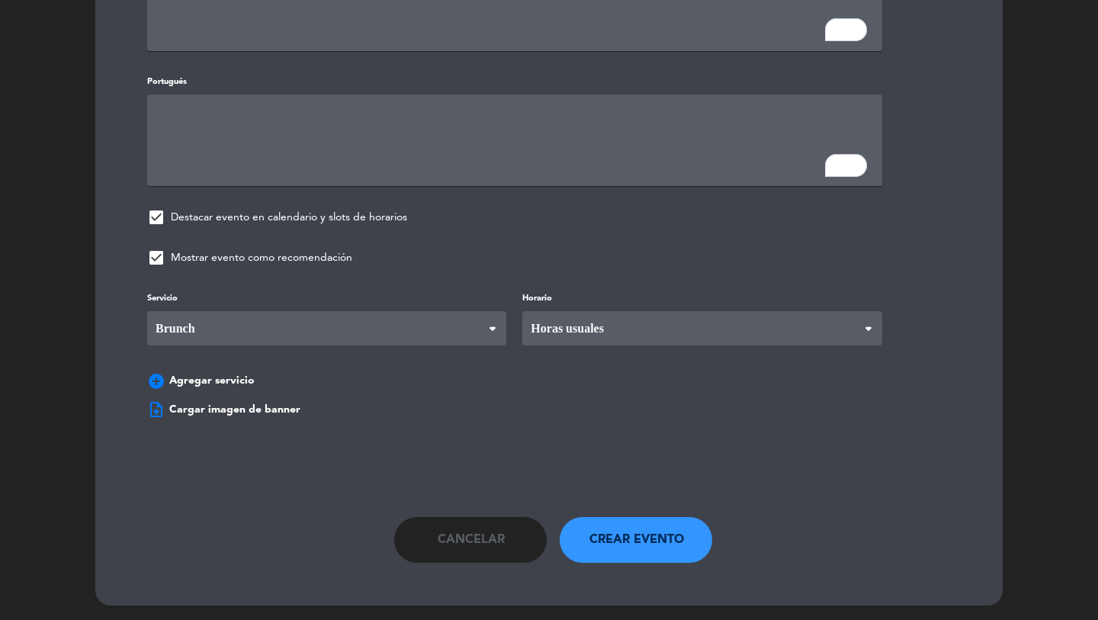
click at [340, 157] on textarea "To enrich screen reader interactions, please activate Accessibility in Grammarl…" at bounding box center [514, 141] width 735 height 92
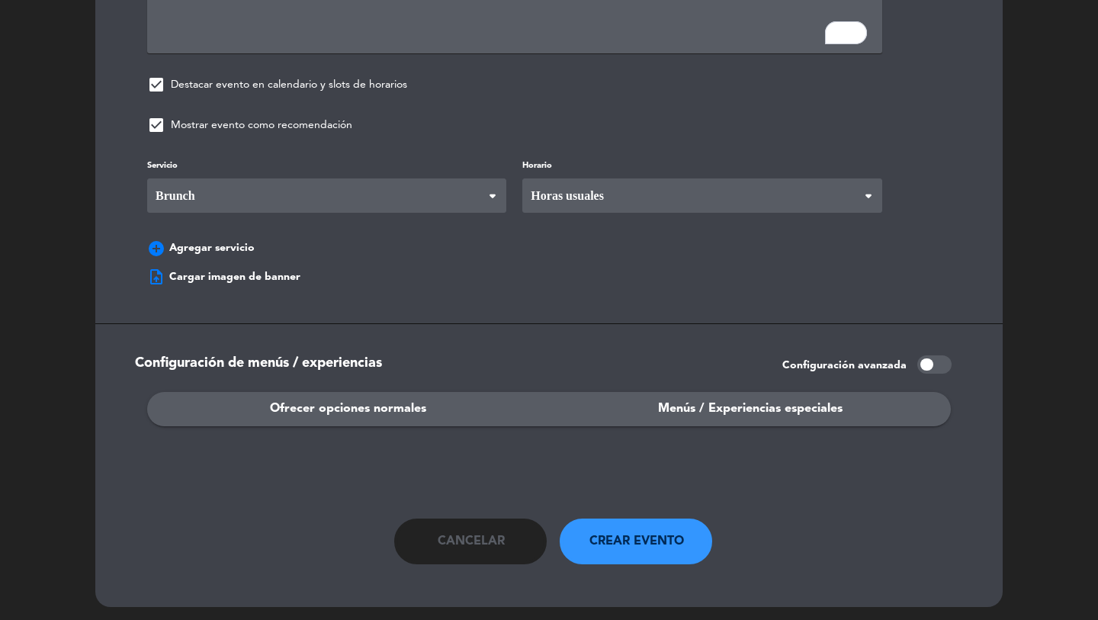
click at [709, 400] on span "Menús / Experiencias especiales" at bounding box center [750, 409] width 185 height 20
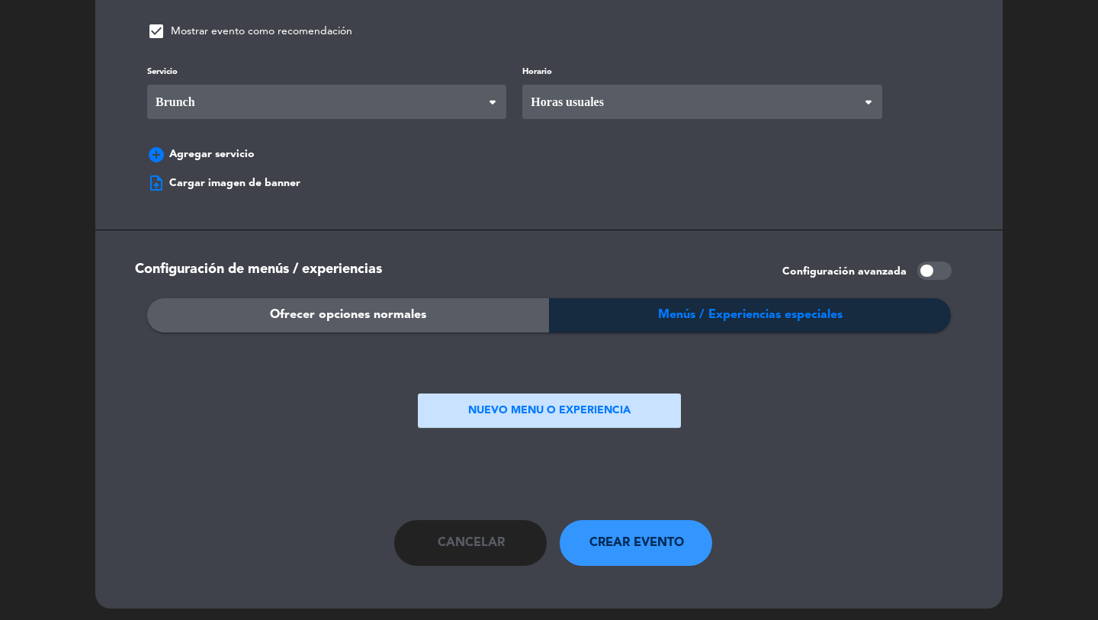
click at [490, 405] on button "NUEVO MENU O EXPERIENCIA" at bounding box center [549, 411] width 263 height 34
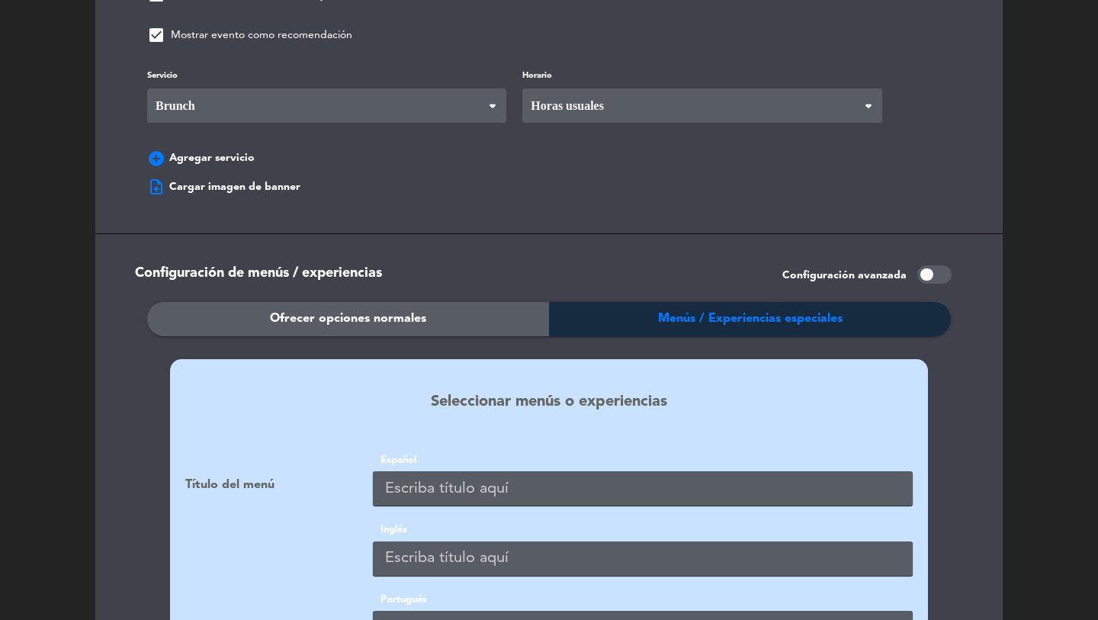
click at [416, 480] on input "text" at bounding box center [643, 488] width 540 height 34
click at [344, 302] on div "Ofrecer opciones normales" at bounding box center [348, 319] width 402 height 34
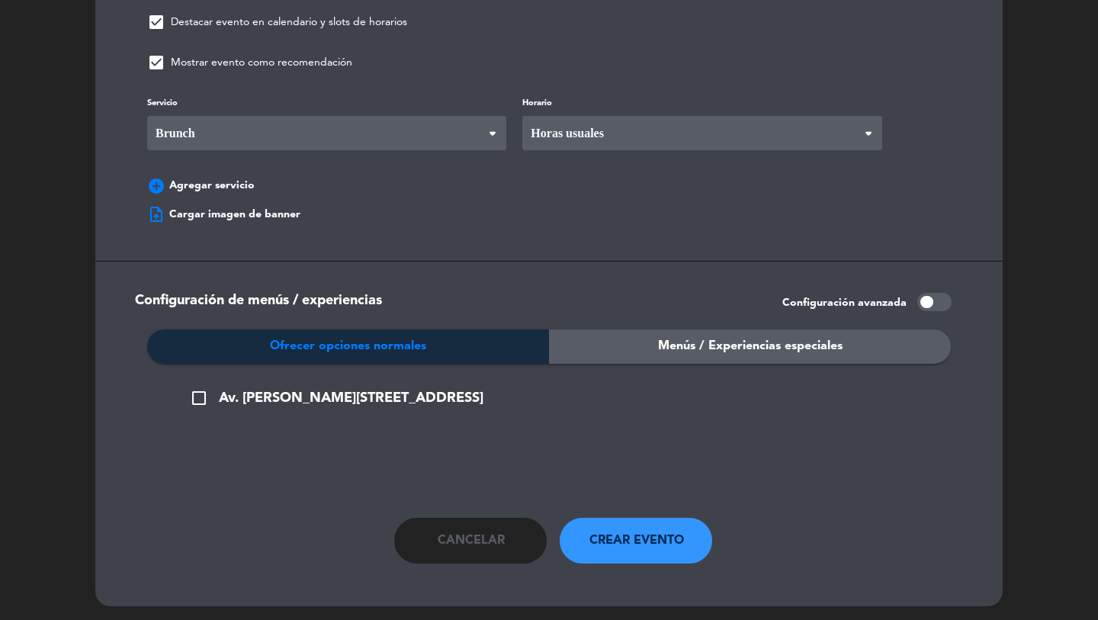
click at [484, 391] on span "Av. Bartolomé Mitre 470, B1875 Avellaneda, Provincia de Buenos Aires" at bounding box center [351, 398] width 265 height 22
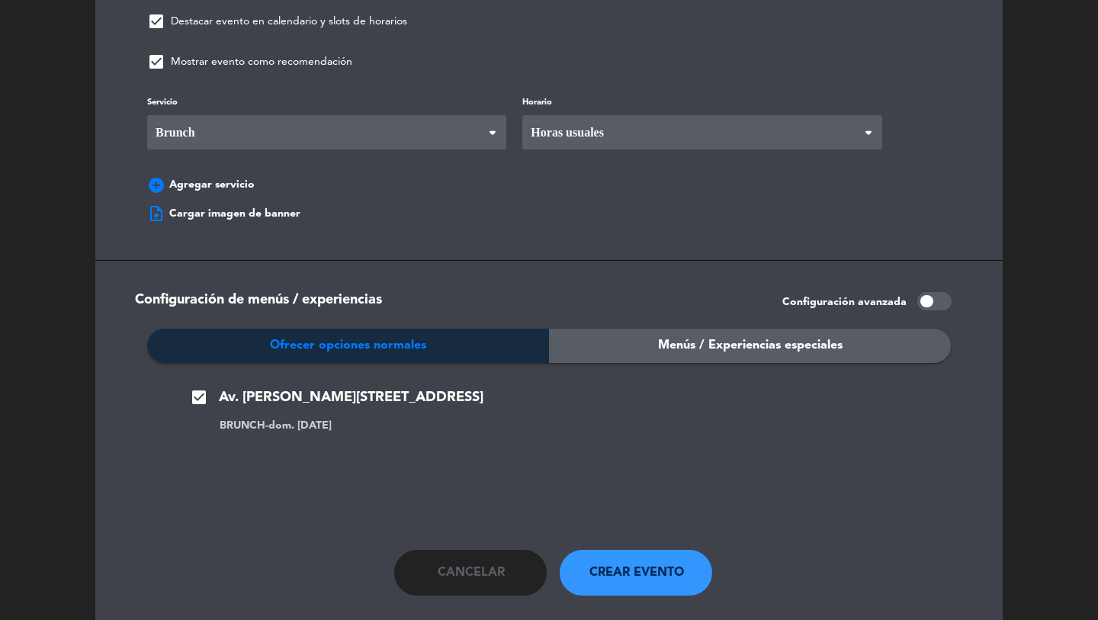
scroll to position [1094, 0]
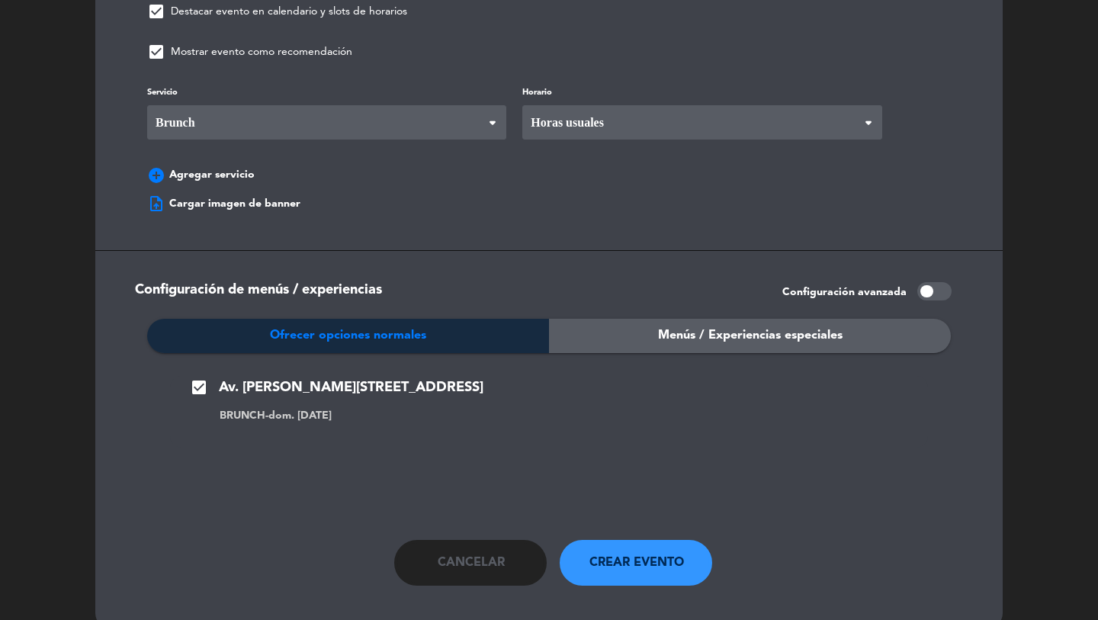
click at [622, 568] on button "Crear evento" at bounding box center [636, 563] width 153 height 46
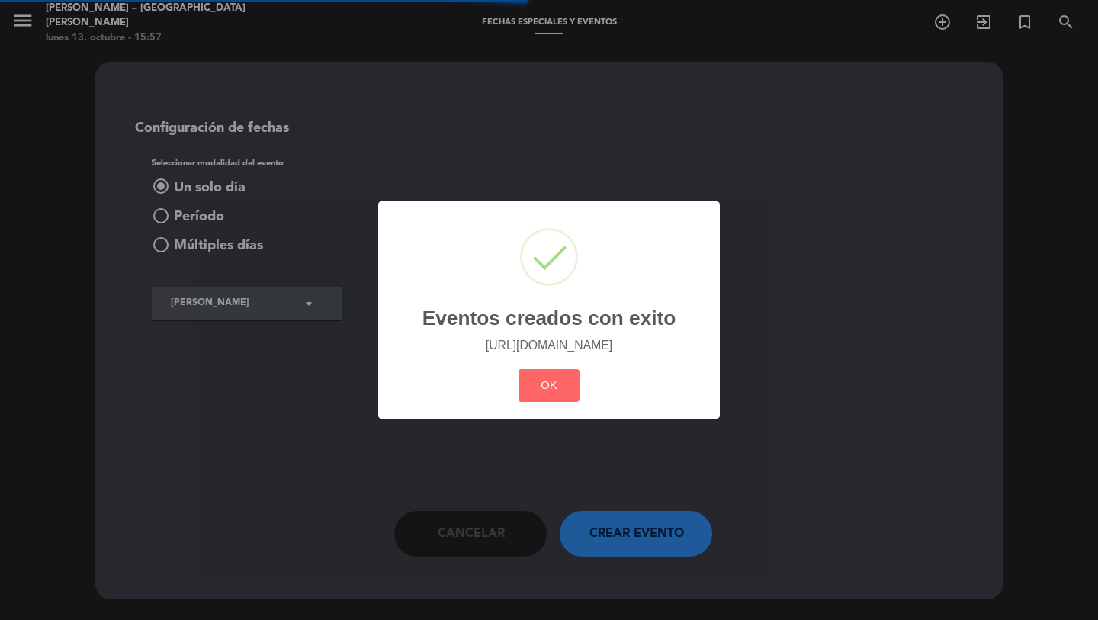
scroll to position [0, 0]
drag, startPoint x: 551, startPoint y: 404, endPoint x: 74, endPoint y: 141, distance: 544.2
click at [548, 401] on button "OK" at bounding box center [550, 385] width 62 height 33
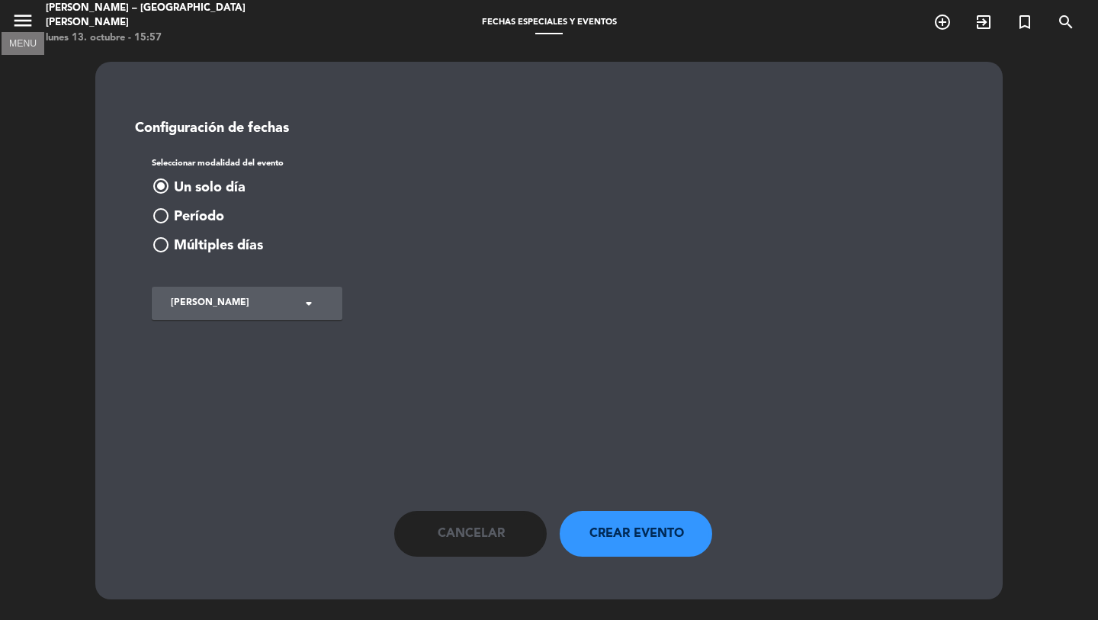
click at [34, 28] on icon "menu" at bounding box center [22, 20] width 23 height 23
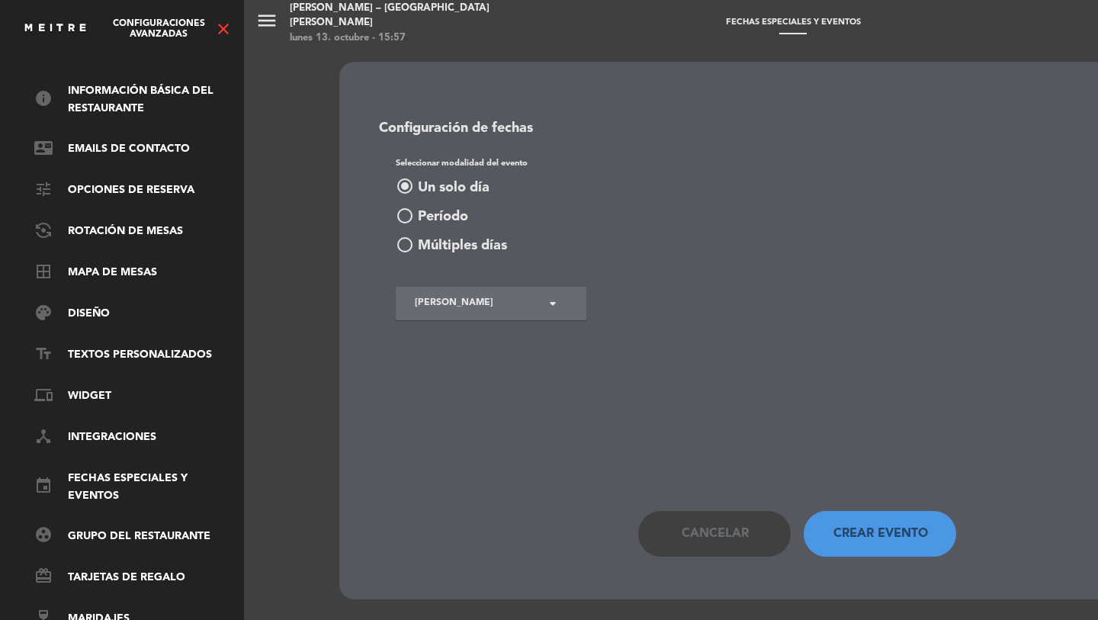
scroll to position [59, 4]
click at [218, 25] on icon "close" at bounding box center [223, 29] width 18 height 18
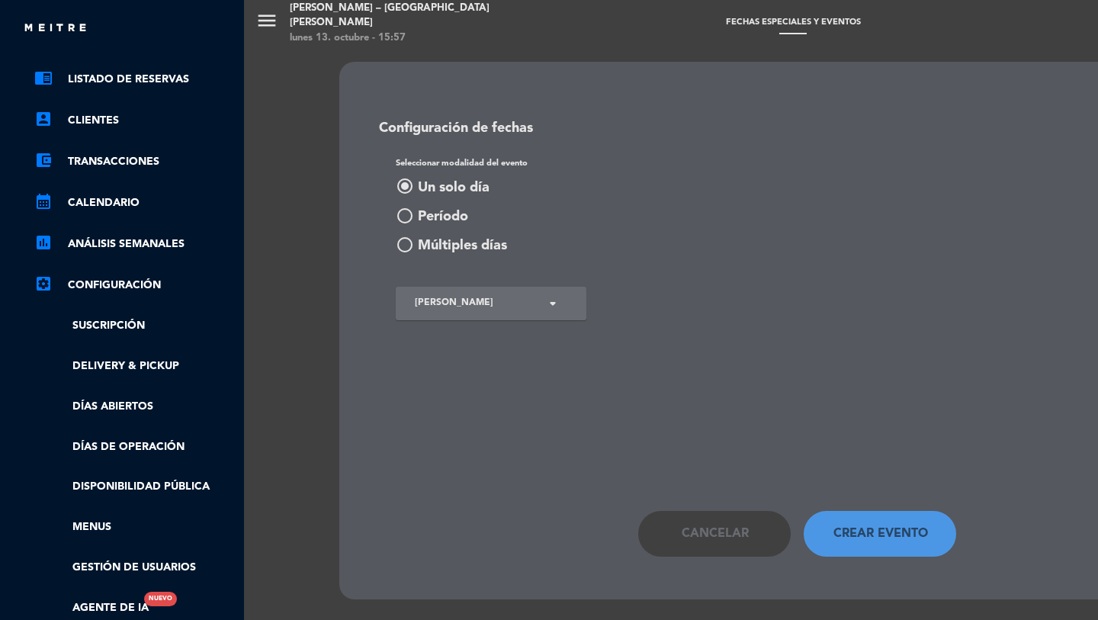
scroll to position [56, 4]
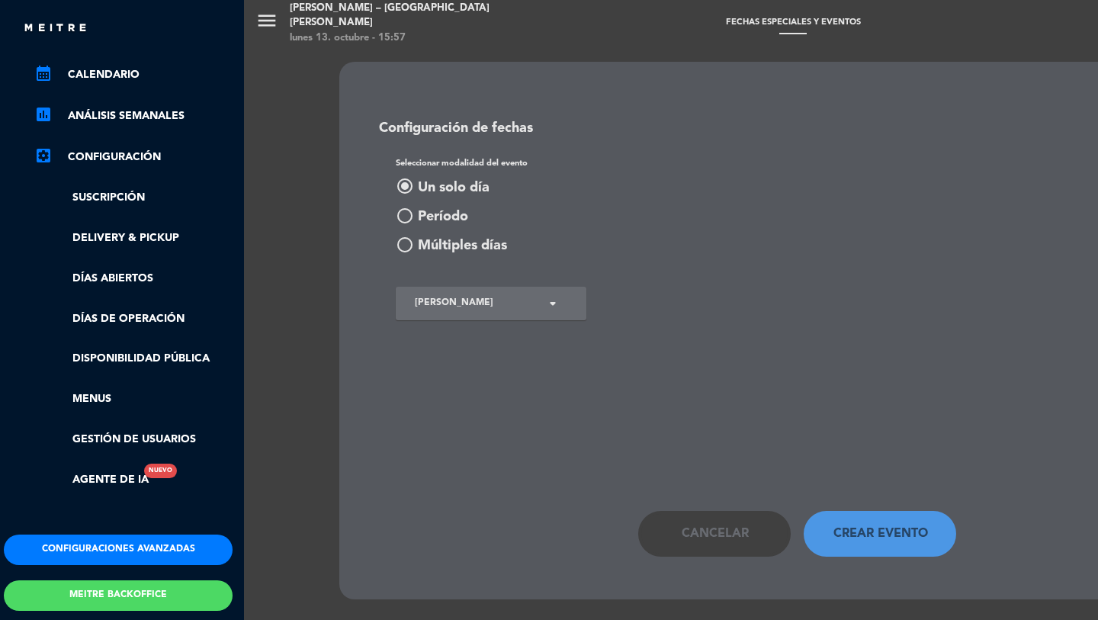
scroll to position [252, 4]
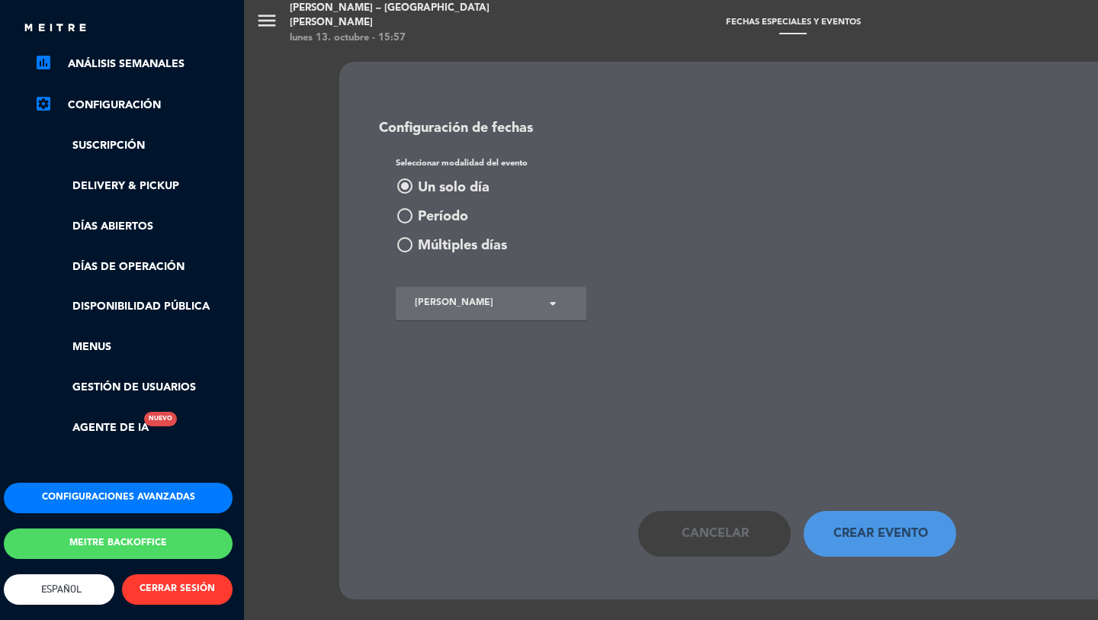
click at [85, 501] on div "Configuraciones avanzadas Meitre backoffice English Español Português Español E…" at bounding box center [118, 578] width 252 height 191
click at [86, 492] on button "Configuraciones avanzadas" at bounding box center [118, 498] width 229 height 31
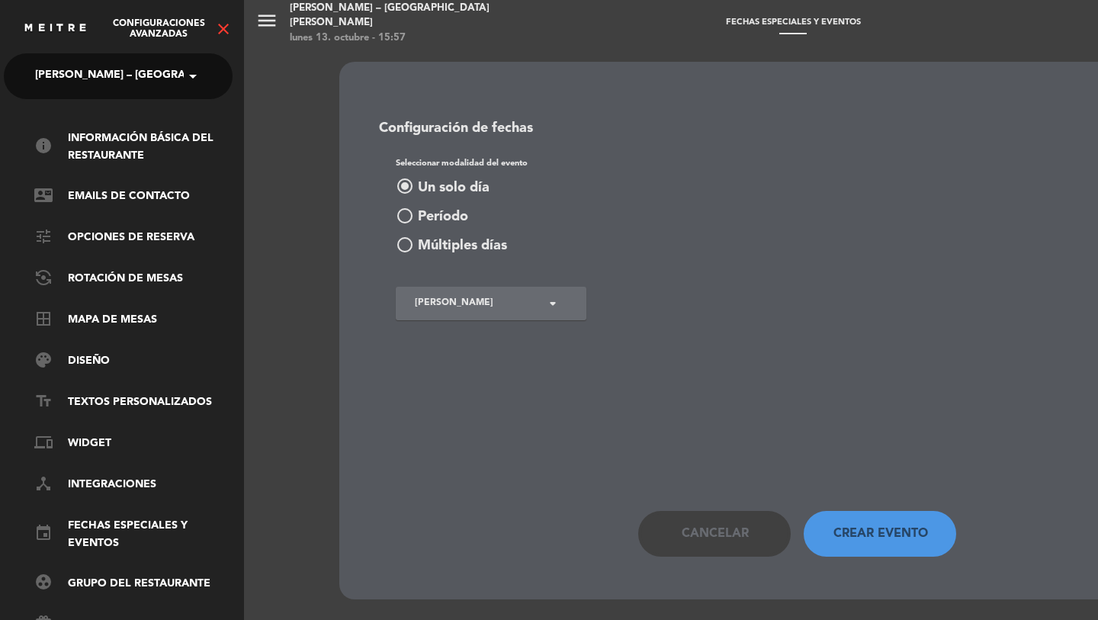
click at [105, 391] on ul "info Información básica del restaurante contact_mail Emails de Contacto tune Op…" at bounding box center [118, 402] width 229 height 545
drag, startPoint x: 115, startPoint y: 403, endPoint x: 108, endPoint y: 400, distance: 8.2
click at [115, 402] on link "text_fields Textos Personalizados" at bounding box center [133, 403] width 198 height 18
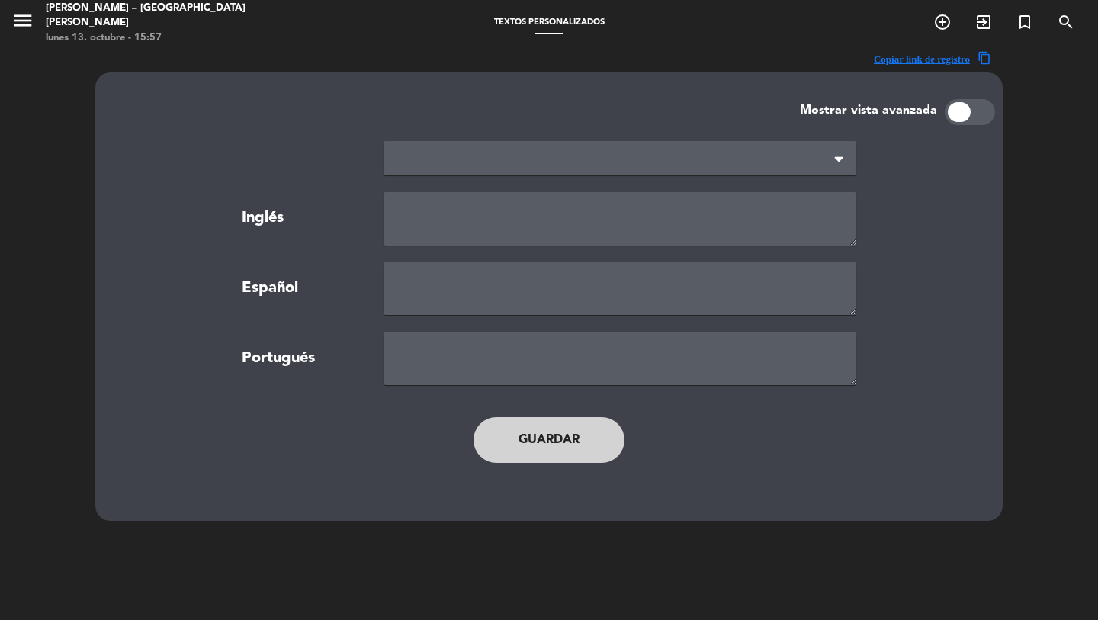
type textarea "TERMS AND CONDITIONS"
type textarea "TÉRMINOS Y CONDICIONES"
type textarea "TERMOS E CONDIÇÕES"
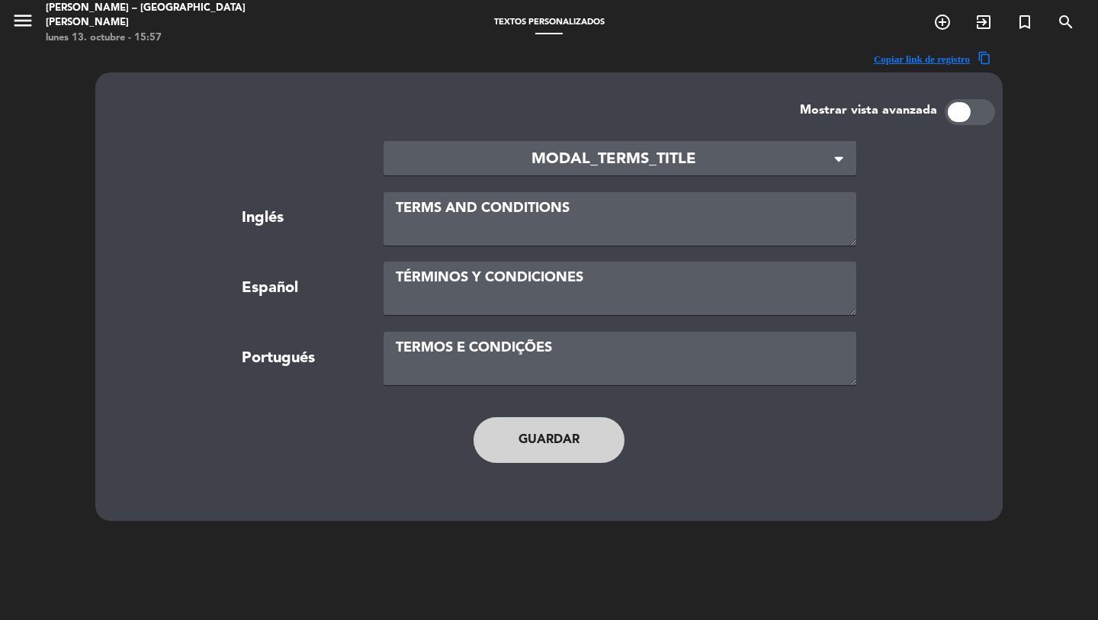
click at [482, 152] on span "MODAL_TERMS_TITLE" at bounding box center [614, 159] width 436 height 25
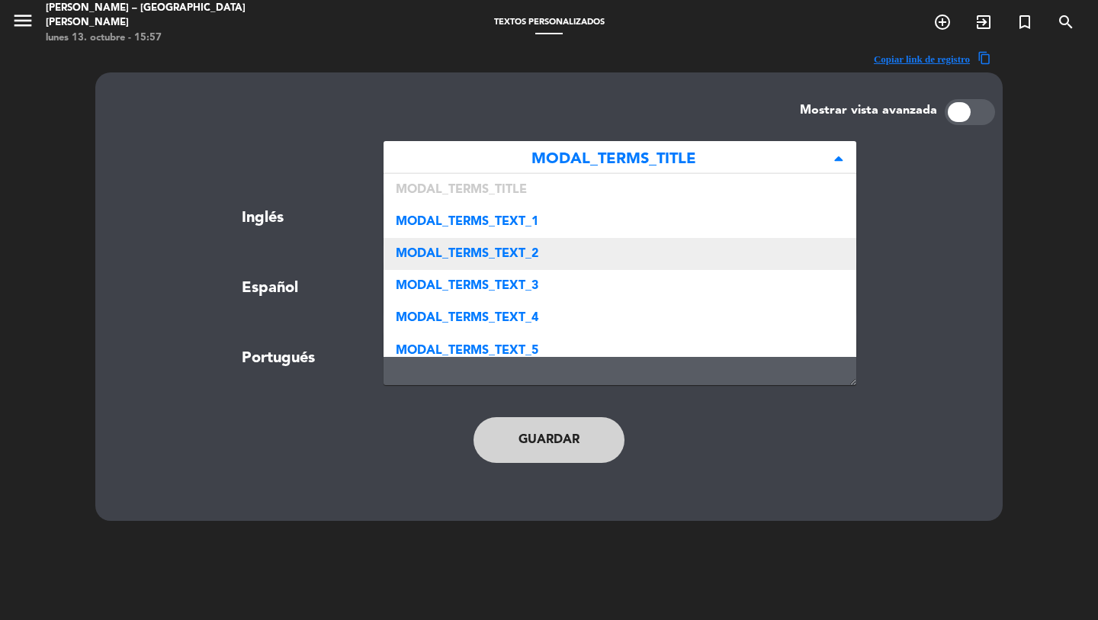
scroll to position [266, 0]
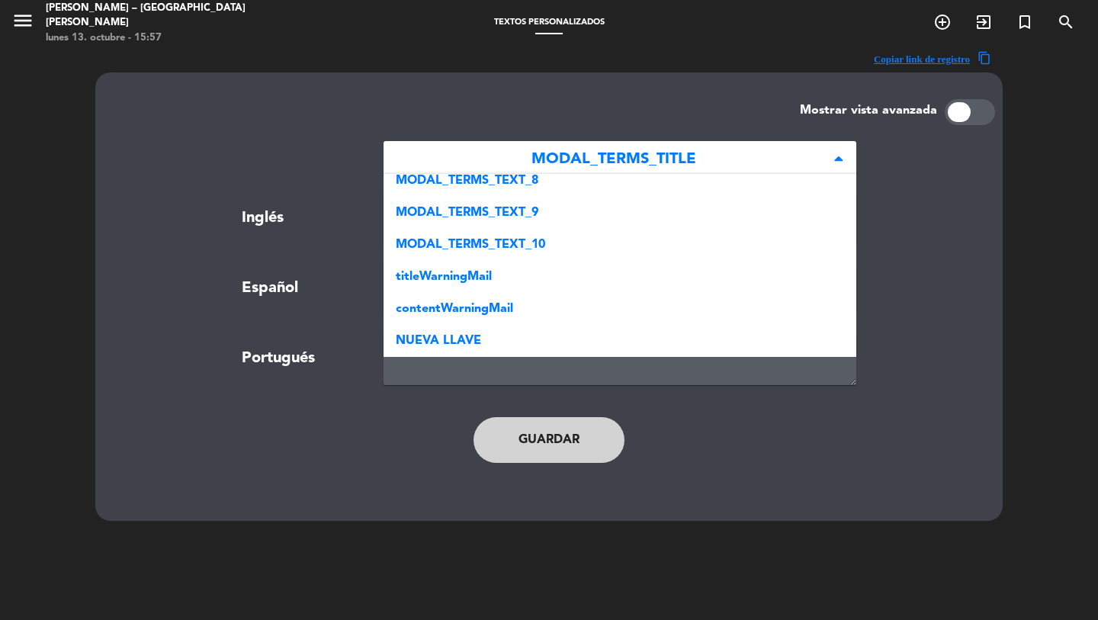
drag, startPoint x: 435, startPoint y: 333, endPoint x: 448, endPoint y: 265, distance: 69.9
click at [435, 335] on span "NUEVA LLAVE" at bounding box center [438, 341] width 85 height 12
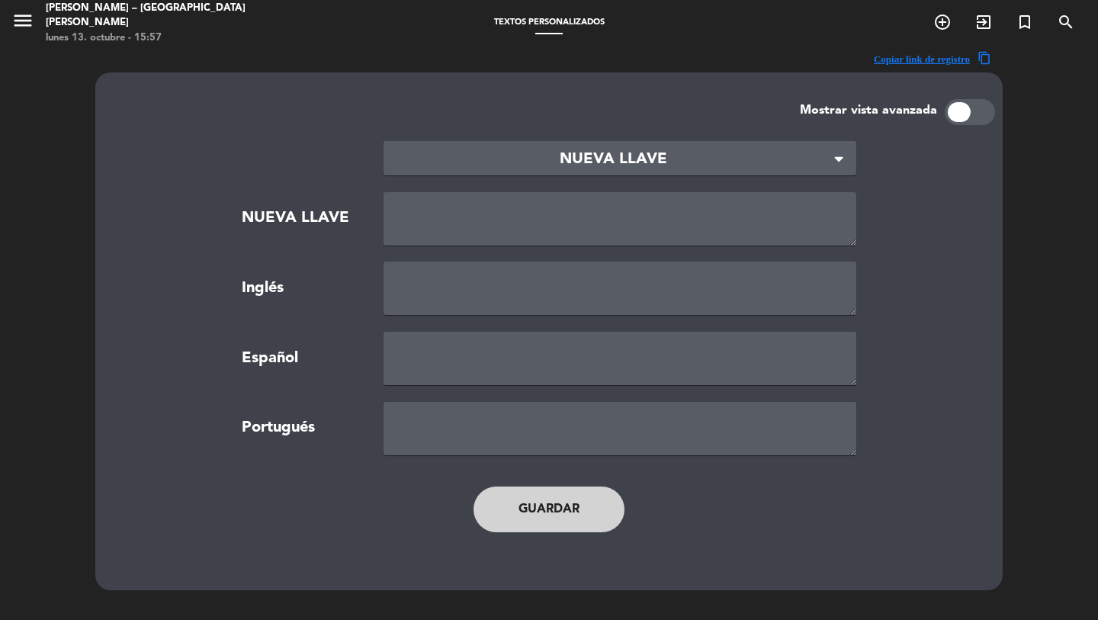
click at [446, 250] on section "× NUEVA LLAVE × NUEVA LLAVE Inglés Español Portugués" at bounding box center [549, 298] width 827 height 314
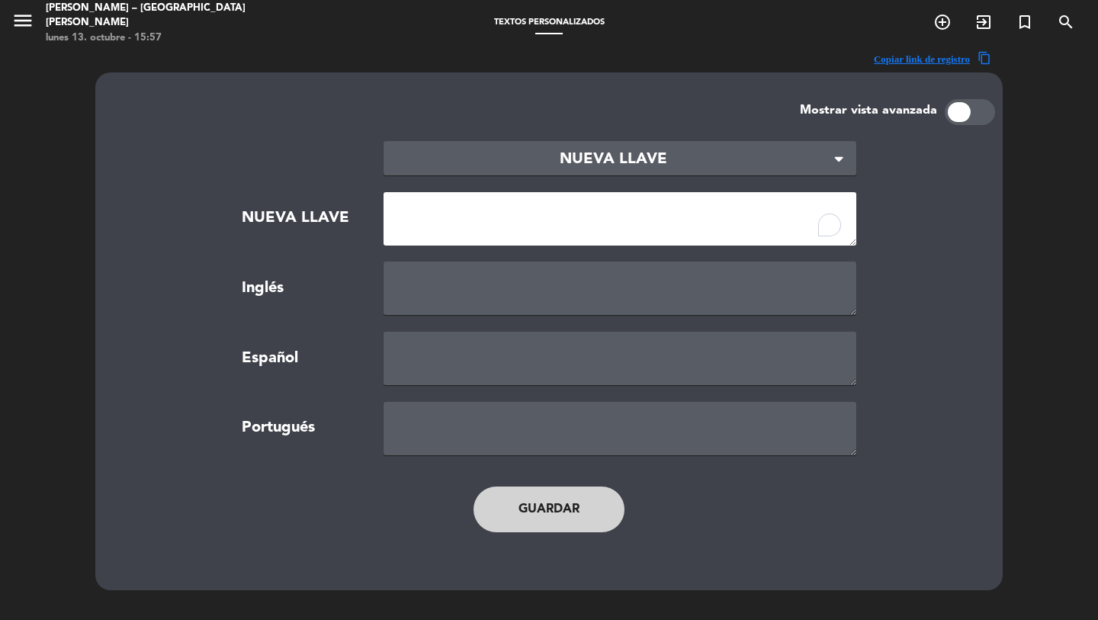
click at [441, 233] on textarea "To enrich screen reader interactions, please activate Accessibility in Grammarl…" at bounding box center [620, 218] width 473 height 53
type textarea "FILTER_STRING_BRUNCH"
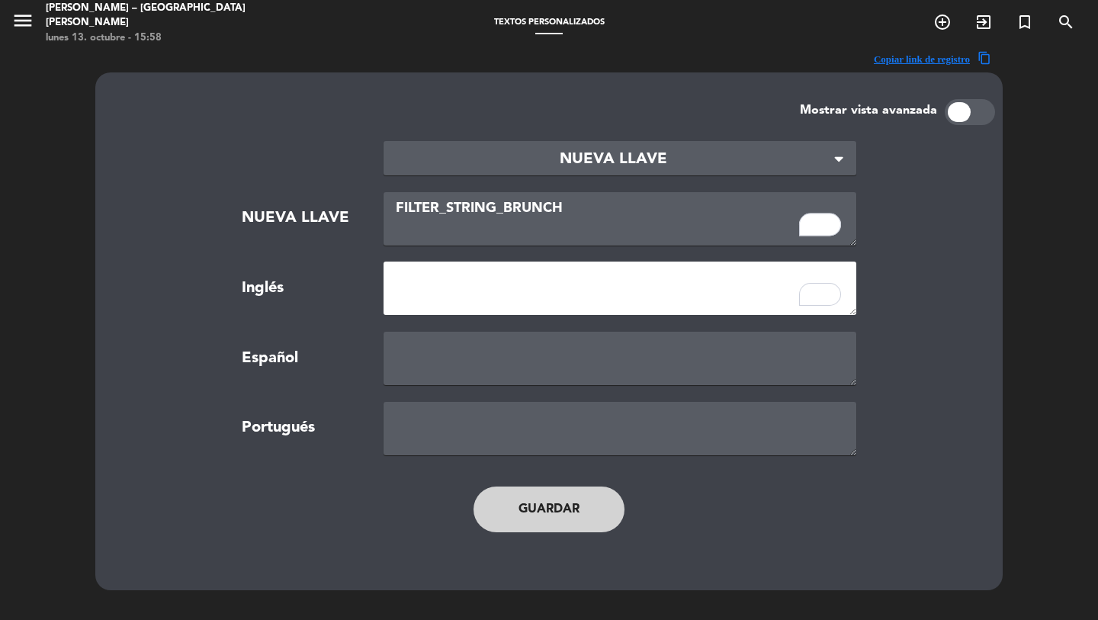
click at [479, 285] on textarea "To enrich screen reader interactions, please activate Accessibility in Grammarl…" at bounding box center [620, 288] width 473 height 53
paste textarea "Partido Independiente"
type textarea "Partido Independiente"
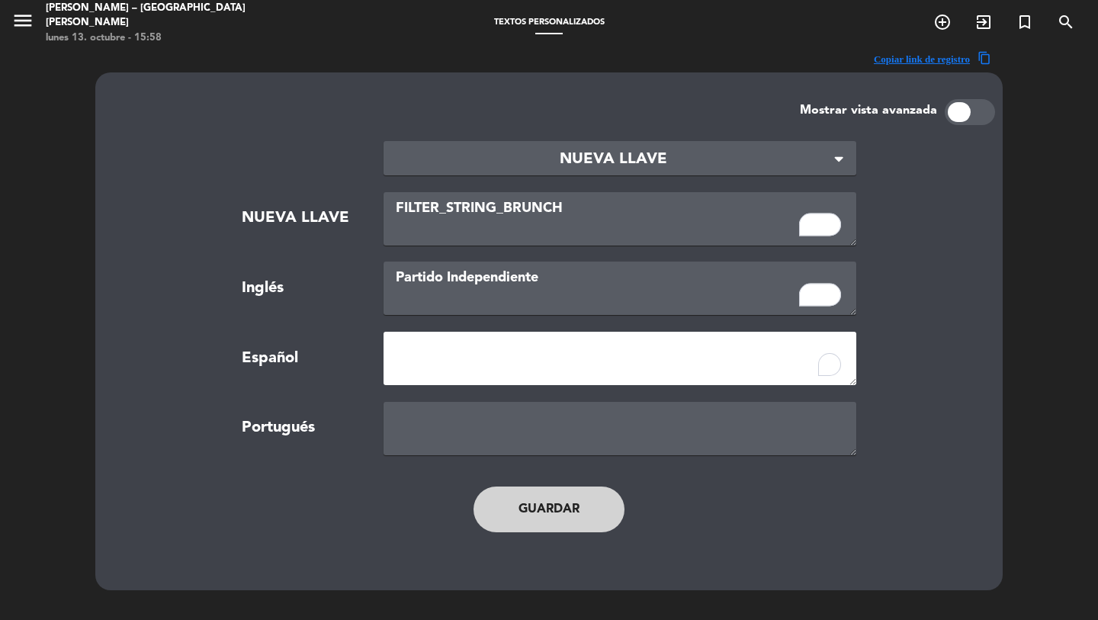
click at [482, 358] on textarea "To enrich screen reader interactions, please activate Accessibility in Grammarl…" at bounding box center [620, 358] width 473 height 53
paste textarea "Partido Independiente"
type textarea "Partido Independiente"
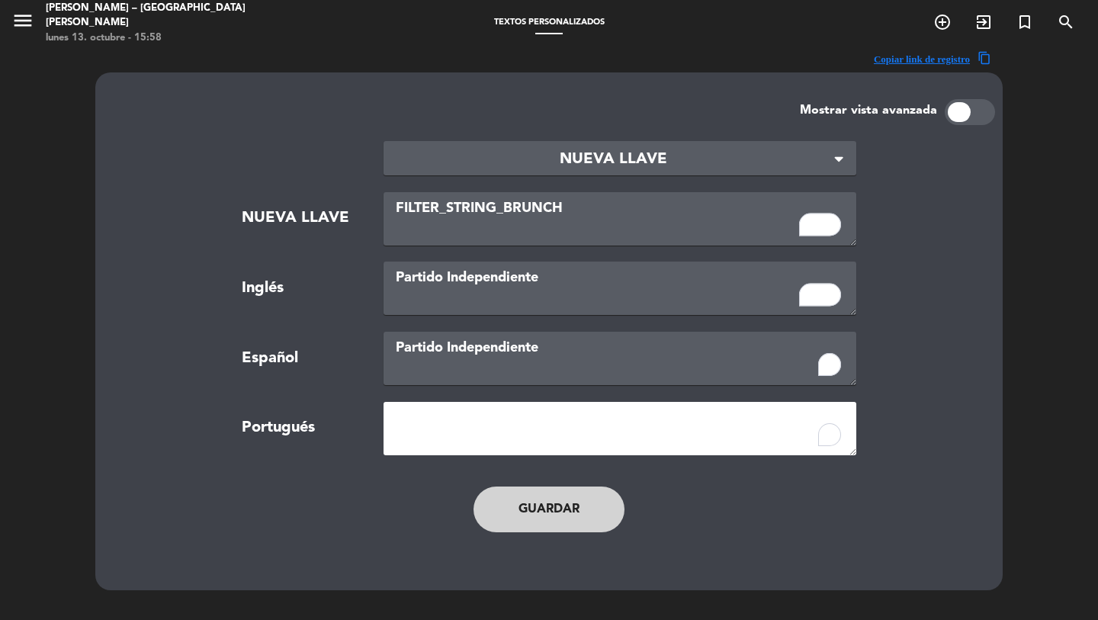
click at [491, 429] on textarea "To enrich screen reader interactions, please activate Accessibility in Grammarl…" at bounding box center [620, 428] width 473 height 53
paste textarea "Partido Independiente"
type textarea "Partido Independiente"
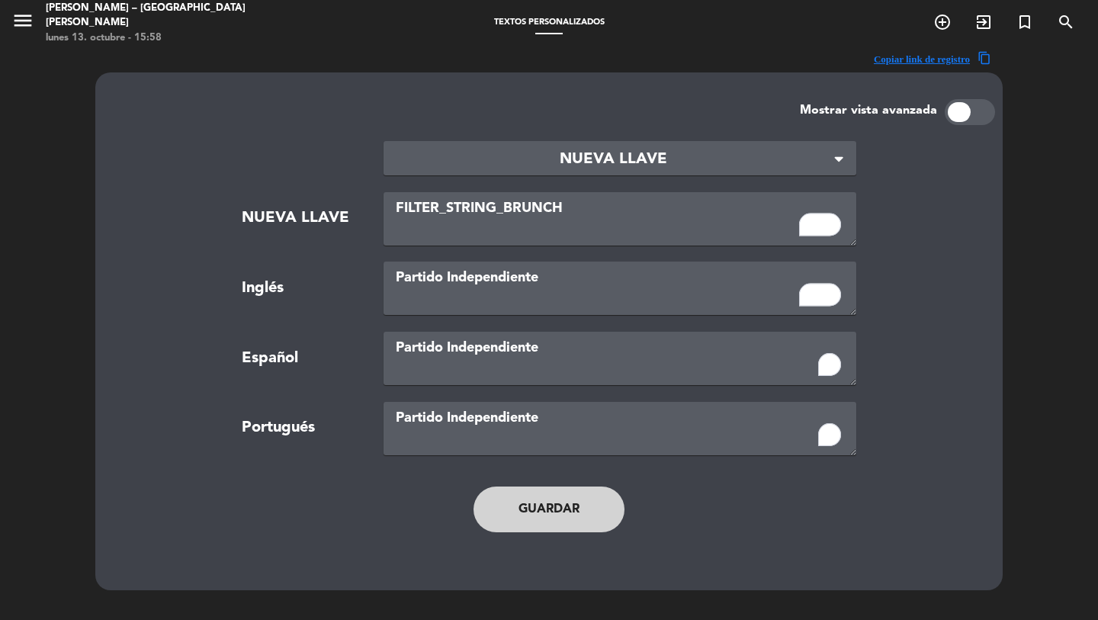
drag, startPoint x: 522, startPoint y: 497, endPoint x: 550, endPoint y: 445, distance: 58.0
click at [523, 497] on button "Guardar" at bounding box center [549, 510] width 151 height 46
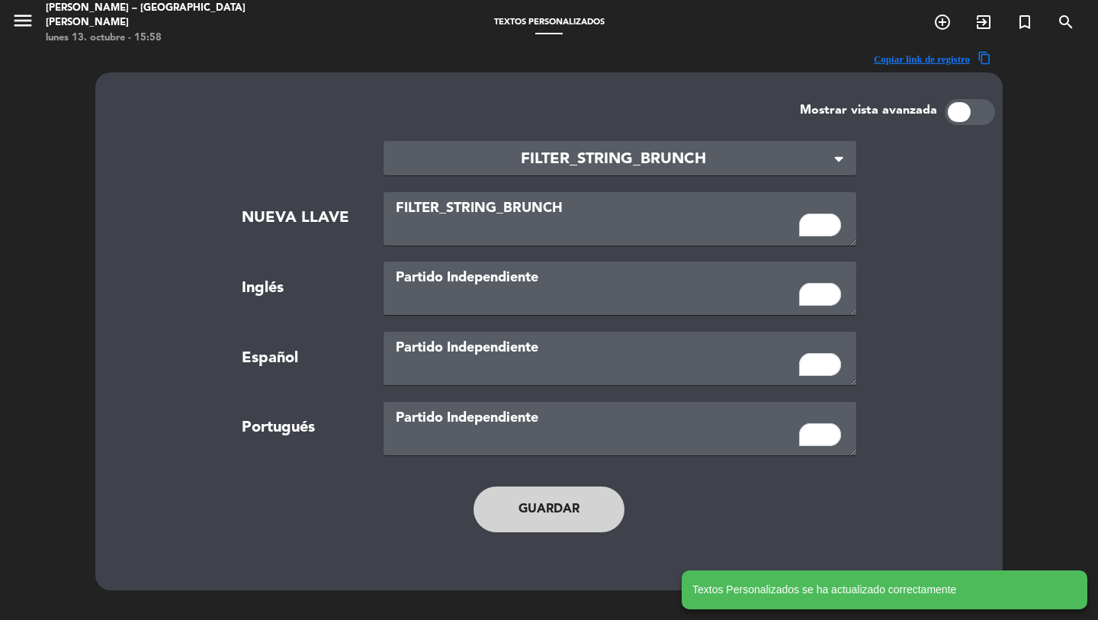
click at [622, 145] on div "× FILTER_STRING_BRUNCH" at bounding box center [620, 158] width 473 height 34
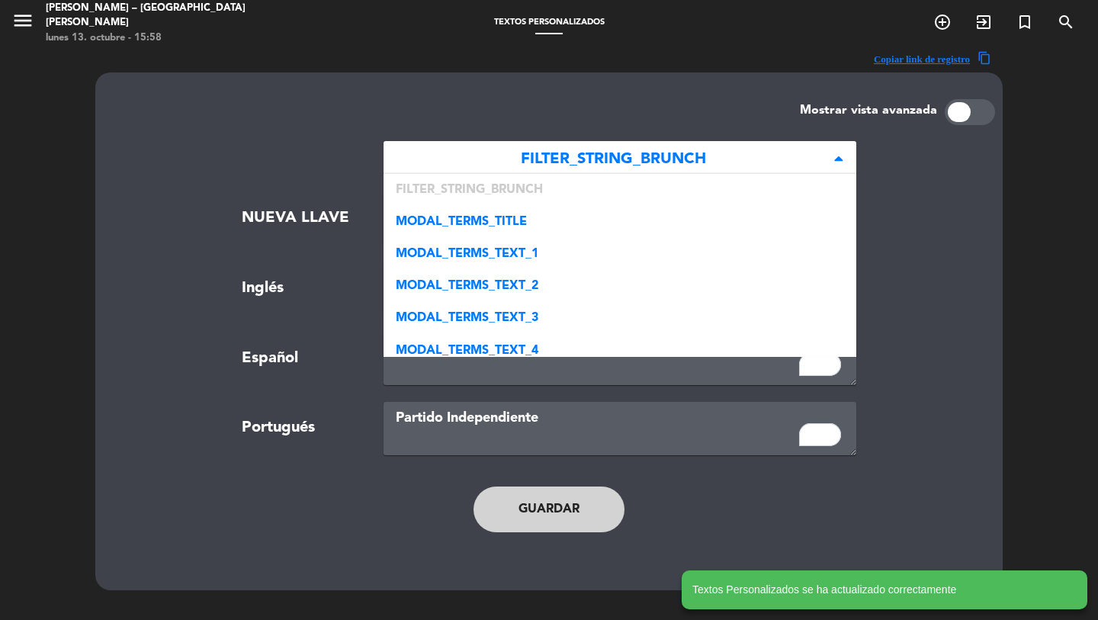
scroll to position [299, 0]
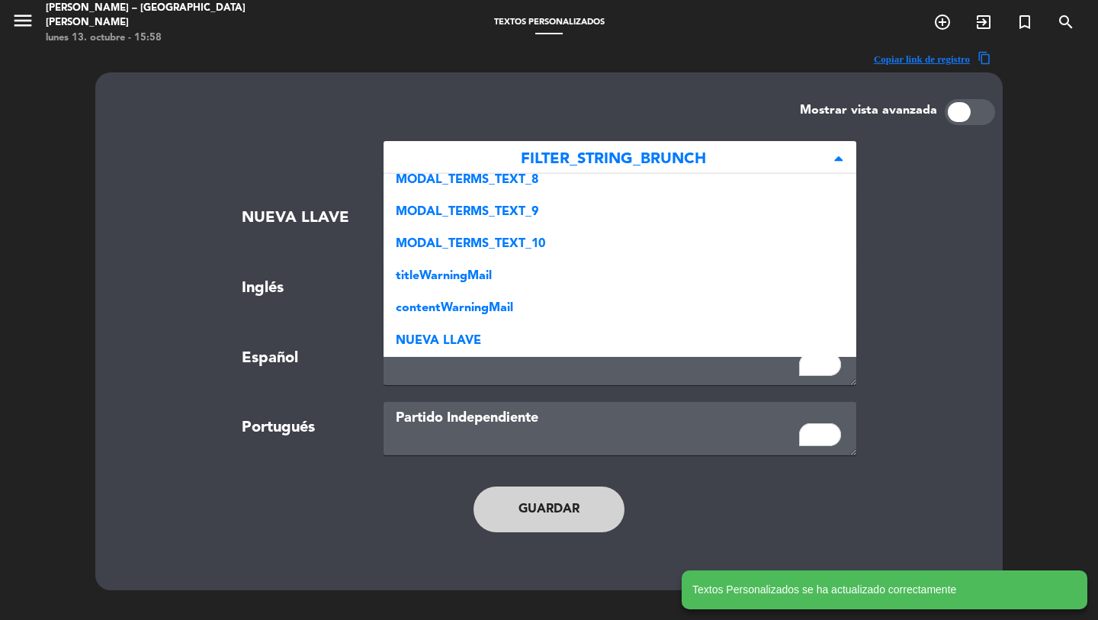
drag, startPoint x: 449, startPoint y: 334, endPoint x: 452, endPoint y: 306, distance: 28.4
click at [450, 330] on div "NUEVA LLAVE" at bounding box center [620, 341] width 473 height 32
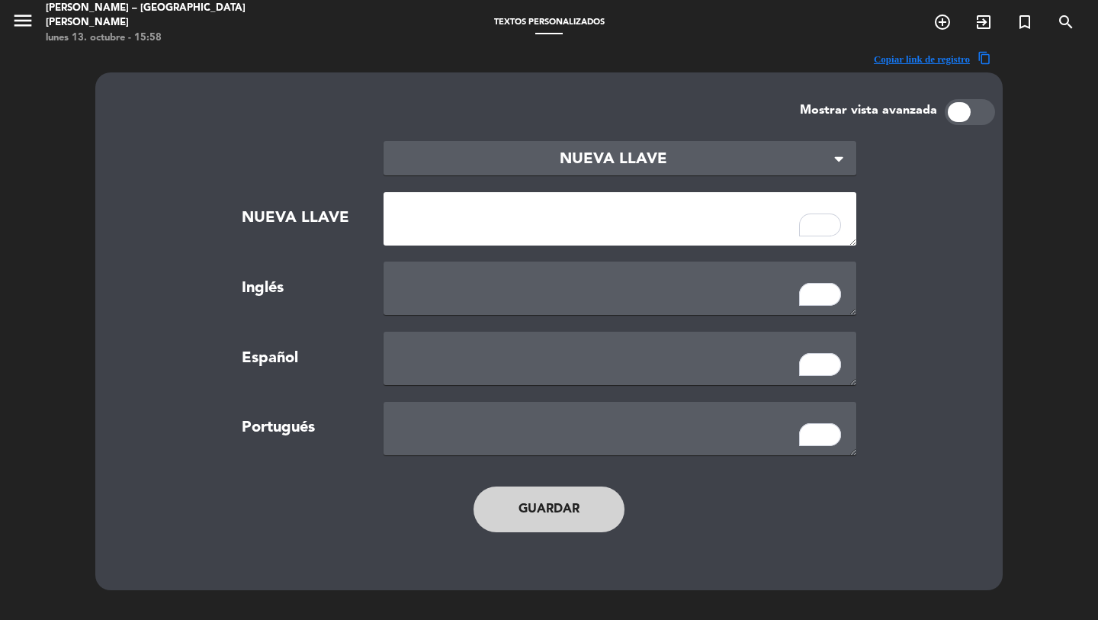
click at [488, 230] on textarea "To enrich screen reader interactions, please activate Accessibility in Grammarl…" at bounding box center [620, 218] width 473 height 53
type textarea "NEW_MODAL_BOOK_FOR_BRUNCH"
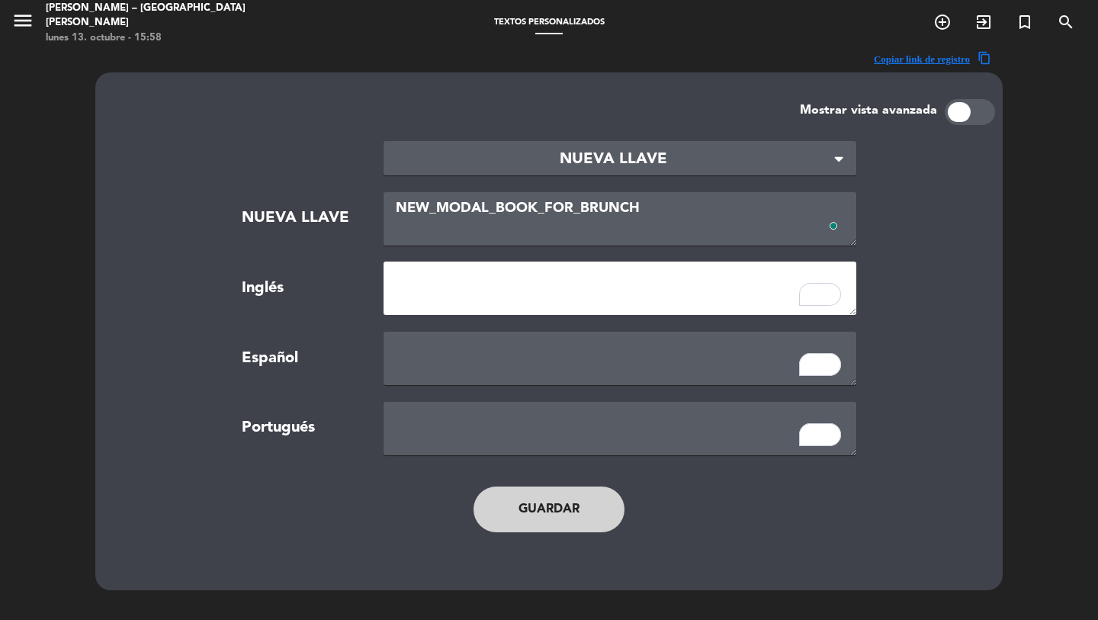
click at [502, 296] on textarea "To enrich screen reader interactions, please activate Accessibility in Grammarl…" at bounding box center [620, 288] width 473 height 53
paste textarea "Partido Independiente"
type textarea "Partido Independiente"
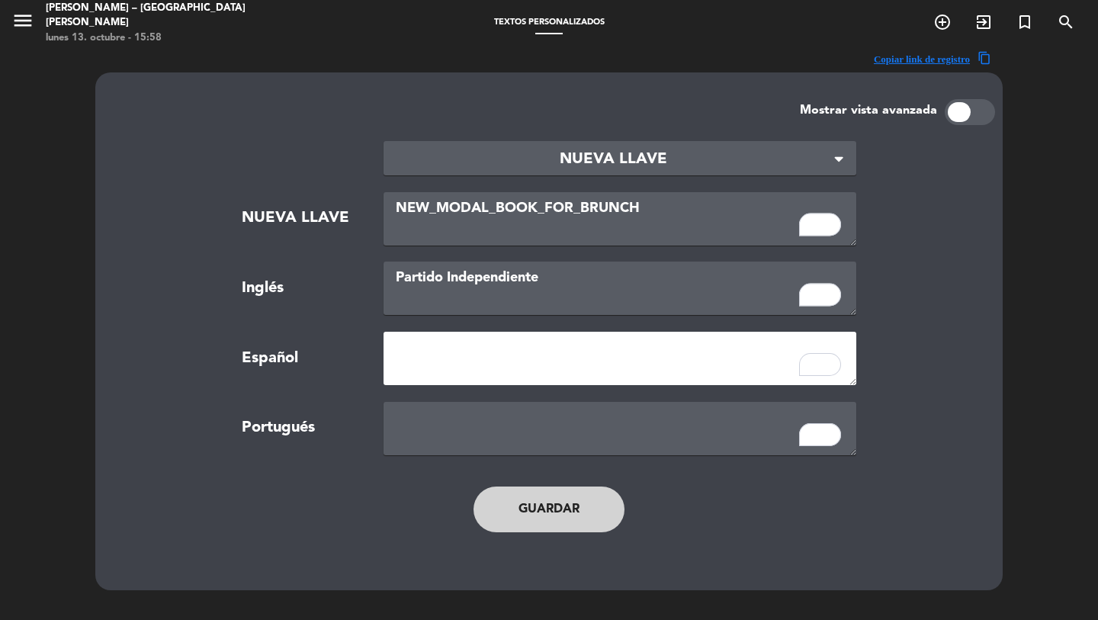
click at [495, 371] on textarea "To enrich screen reader interactions, please activate Accessibility in Grammarl…" at bounding box center [620, 358] width 473 height 53
paste textarea "Partido Independiente"
type textarea "Partido Independiente"
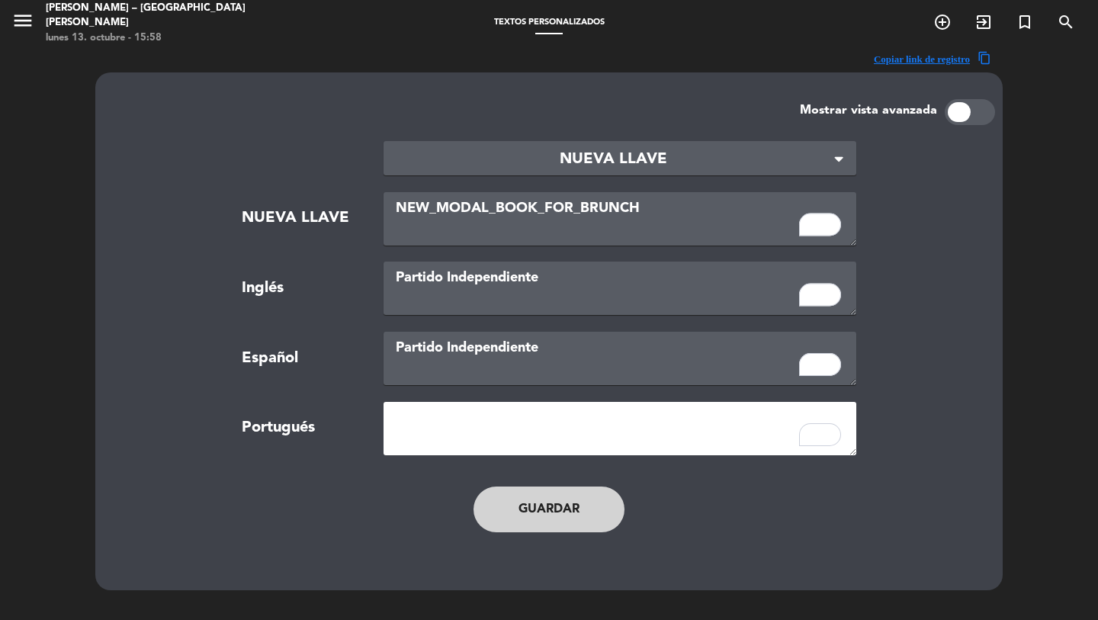
click at [503, 449] on textarea "To enrich screen reader interactions, please activate Accessibility in Grammarl…" at bounding box center [620, 428] width 473 height 53
paste textarea "Partido Independiente"
type textarea "Partido Independiente"
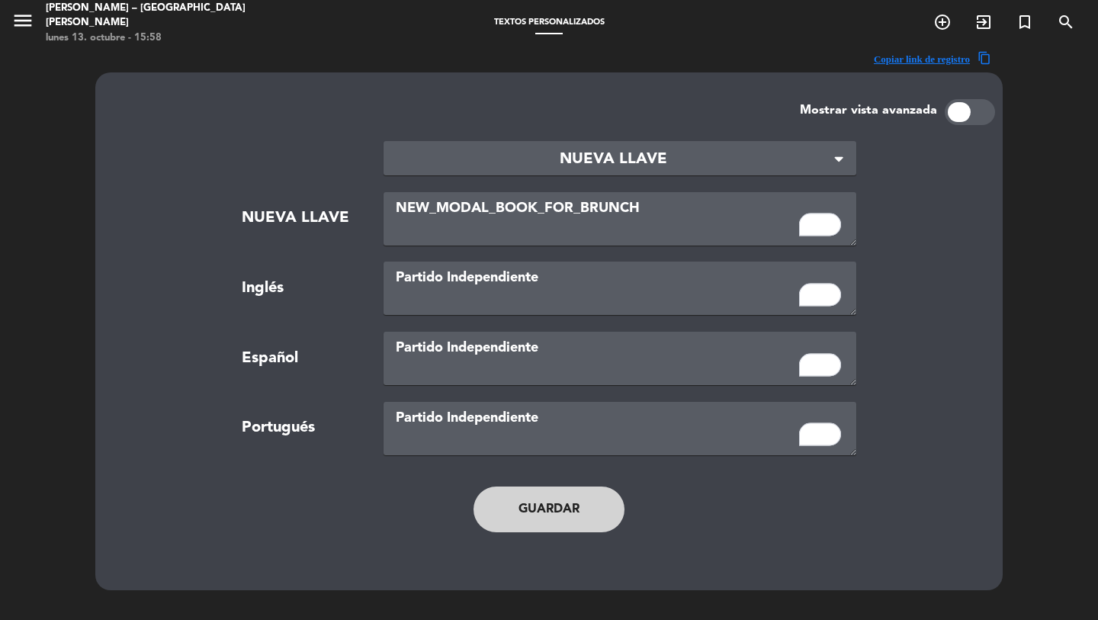
drag, startPoint x: 569, startPoint y: 527, endPoint x: 585, endPoint y: 506, distance: 26.7
click at [569, 527] on button "Guardar" at bounding box center [549, 510] width 151 height 46
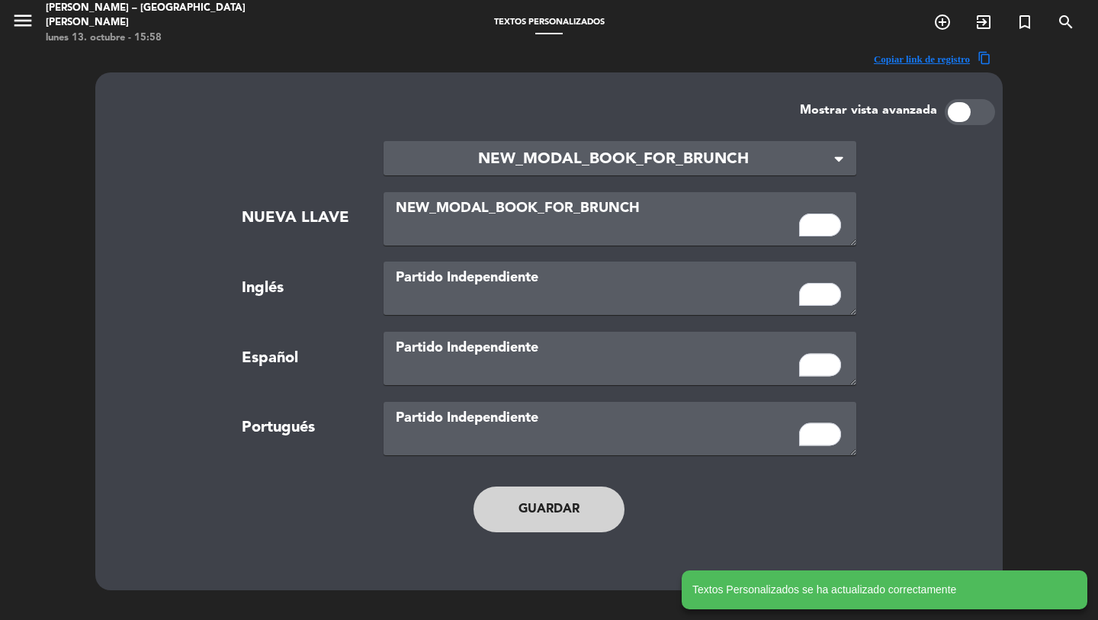
click at [642, 139] on main "× NEW_MODAL_BOOK_FOR_BRUNCH × NUEVA LLAVE NEW_MODAL_BOOK_FOR_BRUNCH Inglés Part…" at bounding box center [549, 344] width 870 height 439
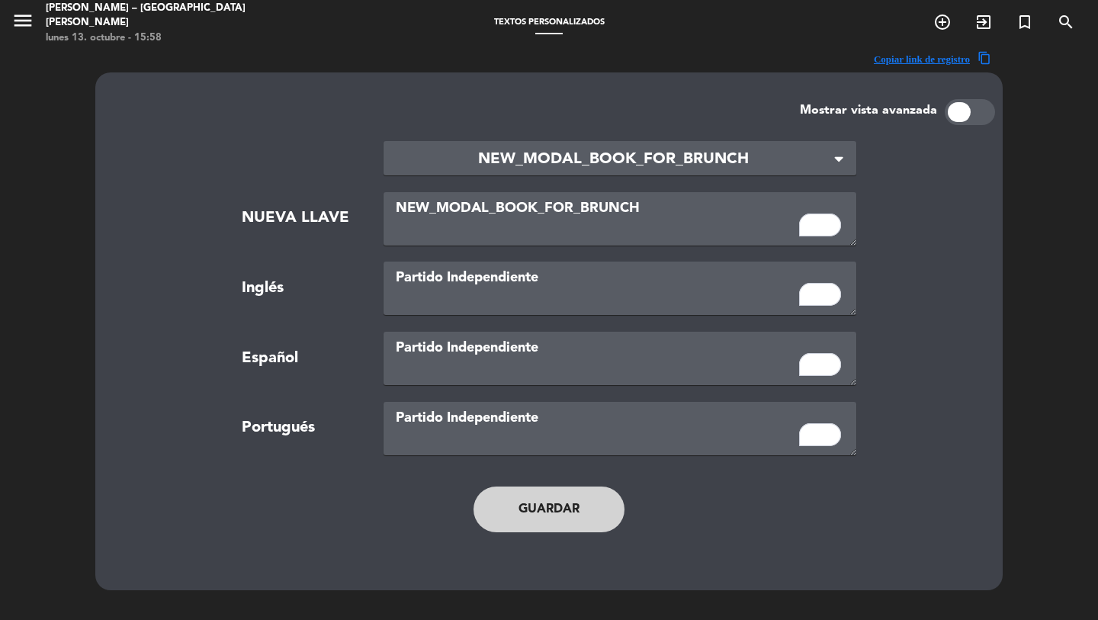
click at [563, 156] on span "NEW_MODAL_BOOK_FOR_BRUNCH" at bounding box center [614, 159] width 436 height 25
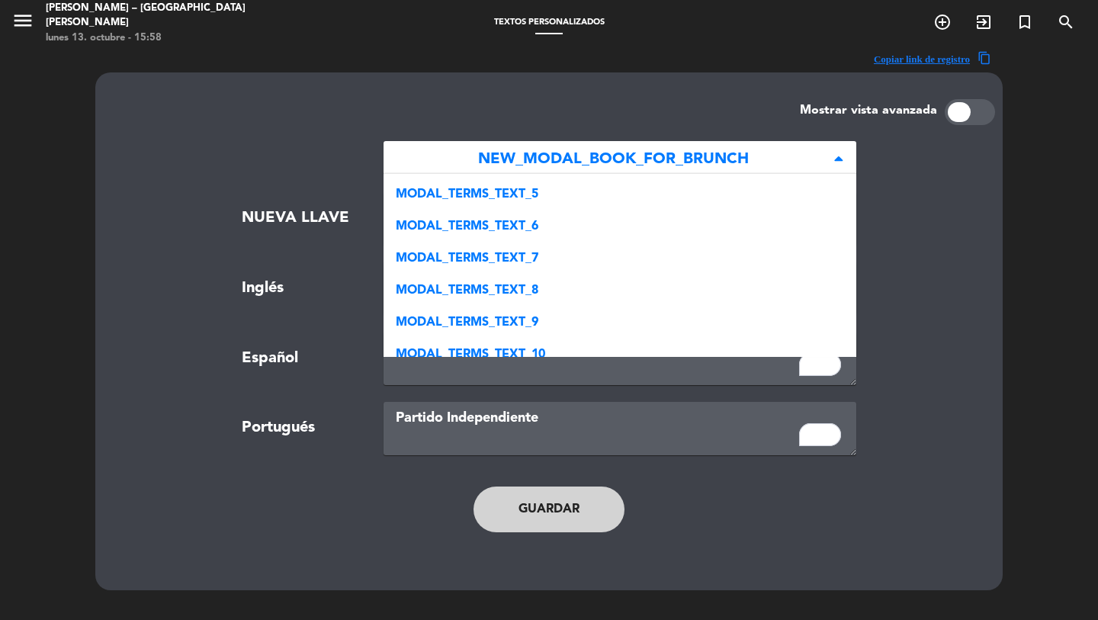
scroll to position [331, 0]
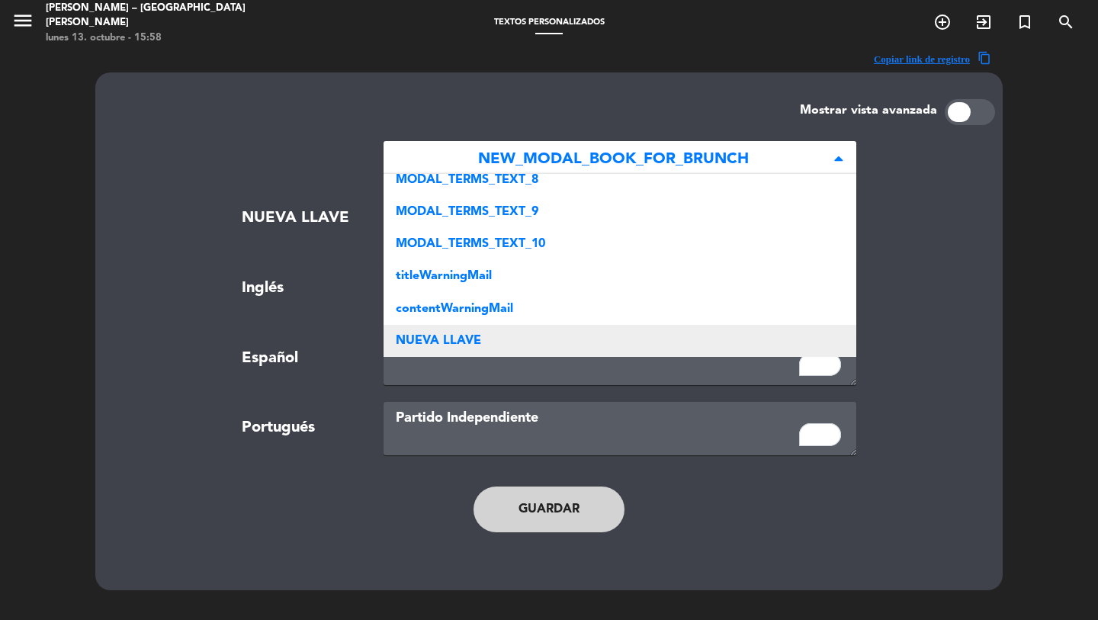
click at [445, 338] on span "NUEVA LLAVE" at bounding box center [438, 341] width 85 height 12
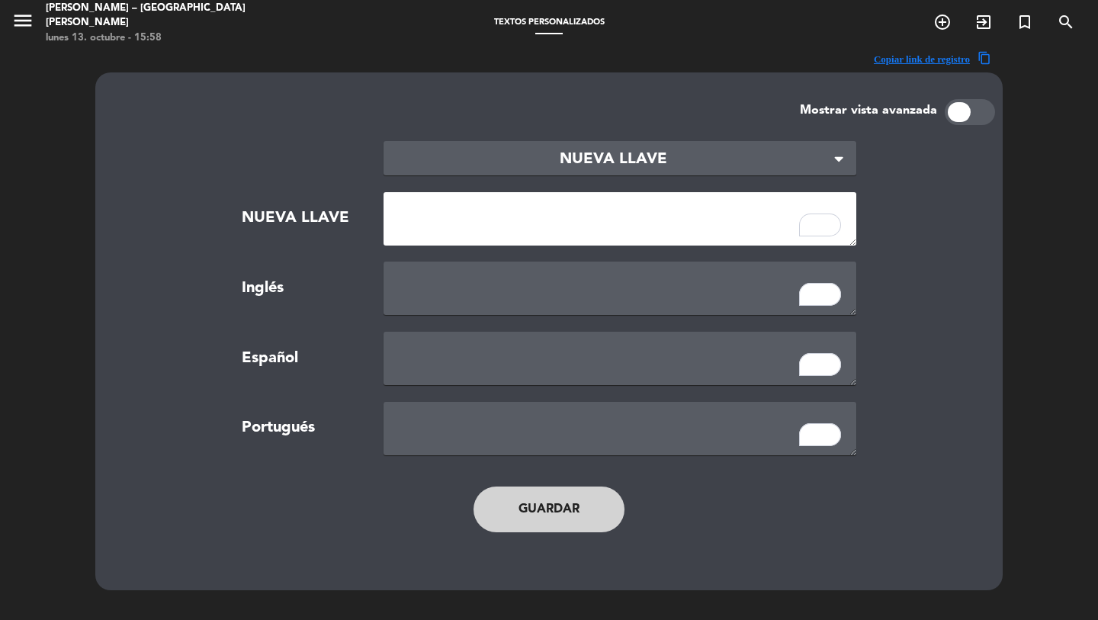
click at [466, 227] on textarea "To enrich screen reader interactions, please activate Accessibility in Grammarl…" at bounding box center [620, 218] width 473 height 53
type textarea "brunch"
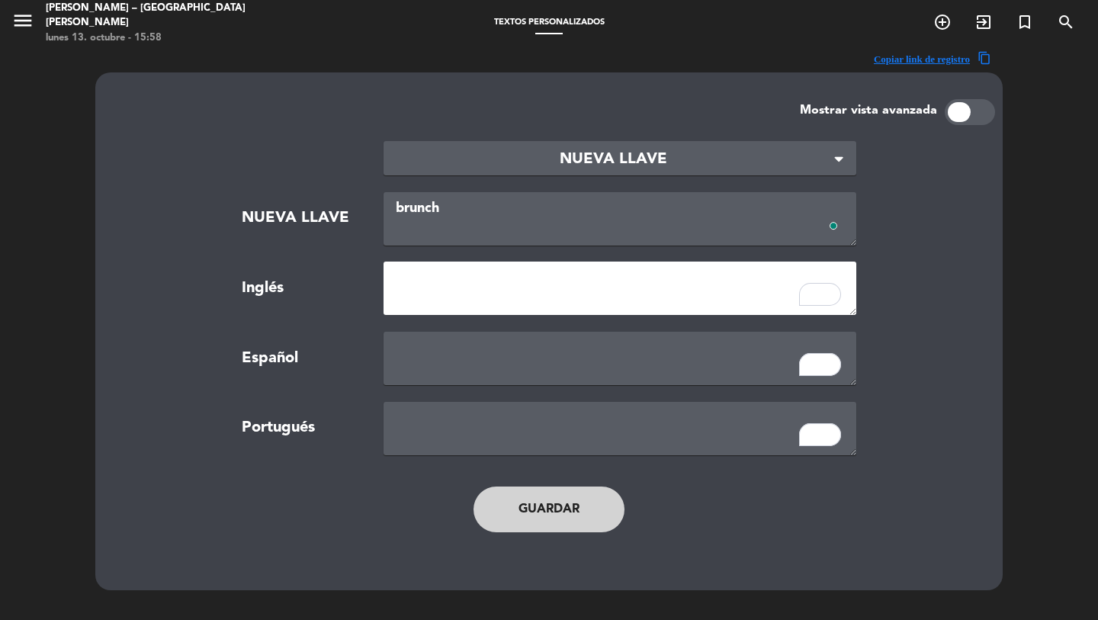
click at [477, 297] on textarea "To enrich screen reader interactions, please activate Accessibility in Grammarl…" at bounding box center [620, 288] width 473 height 53
paste textarea "Partido Independiente"
type textarea "Partido Independiente"
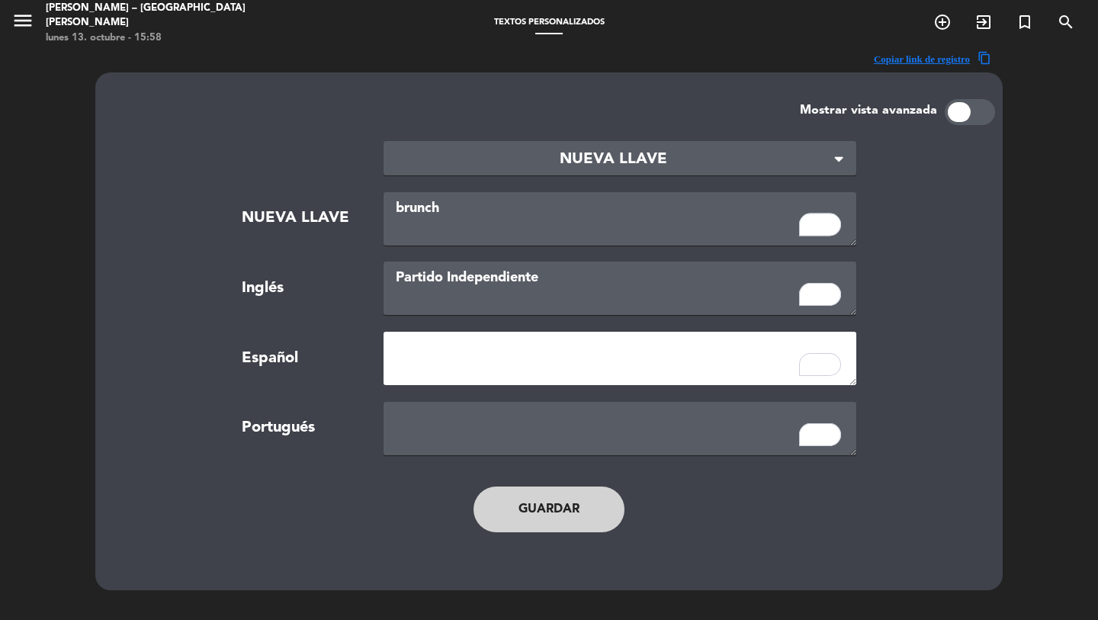
click at [481, 355] on textarea "To enrich screen reader interactions, please activate Accessibility in Grammarl…" at bounding box center [620, 358] width 473 height 53
paste textarea "Partido Independiente"
type textarea "Partido Independiente"
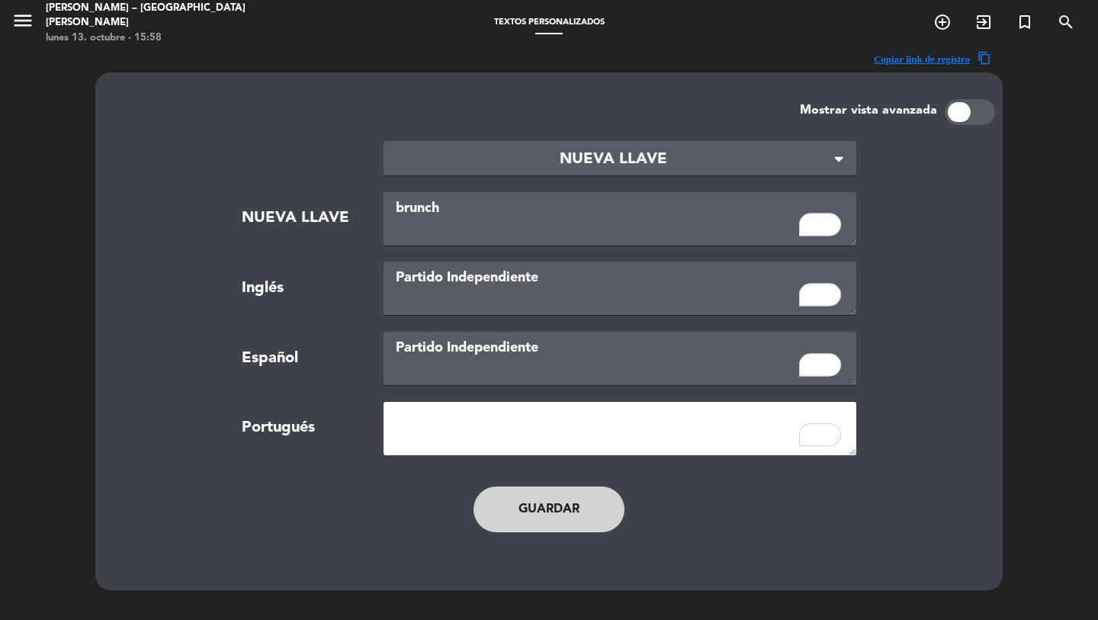
click at [494, 425] on textarea "To enrich screen reader interactions, please activate Accessibility in Grammarl…" at bounding box center [620, 428] width 473 height 53
paste textarea "Partido Independiente"
type textarea "Partido Independiente"
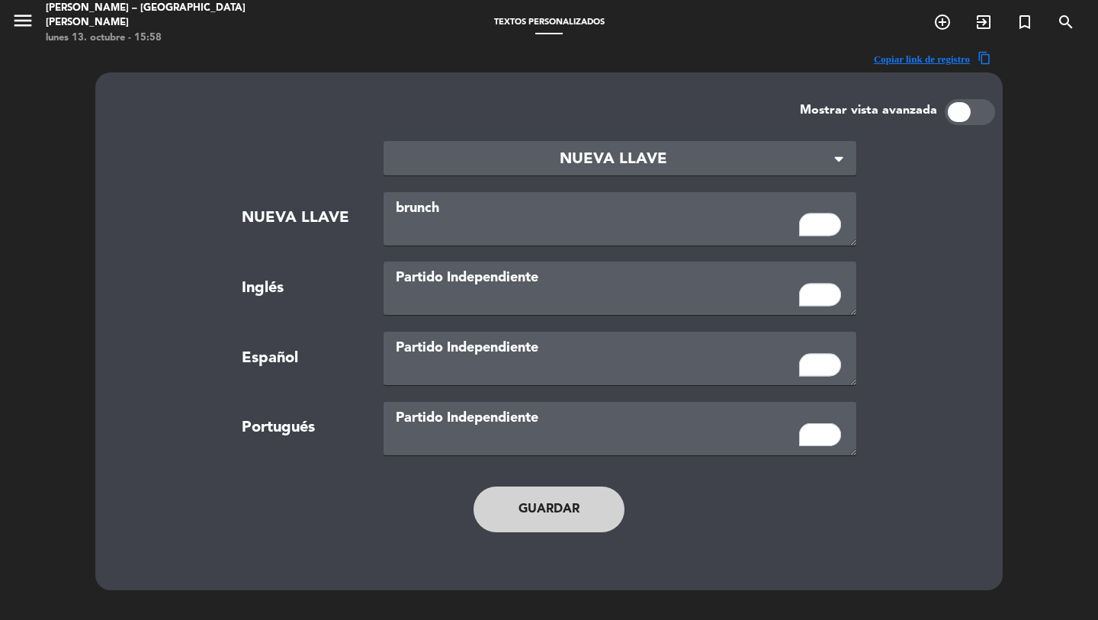
click at [548, 495] on button "Guardar" at bounding box center [549, 510] width 151 height 46
click at [31, 24] on icon "menu" at bounding box center [22, 20] width 23 height 23
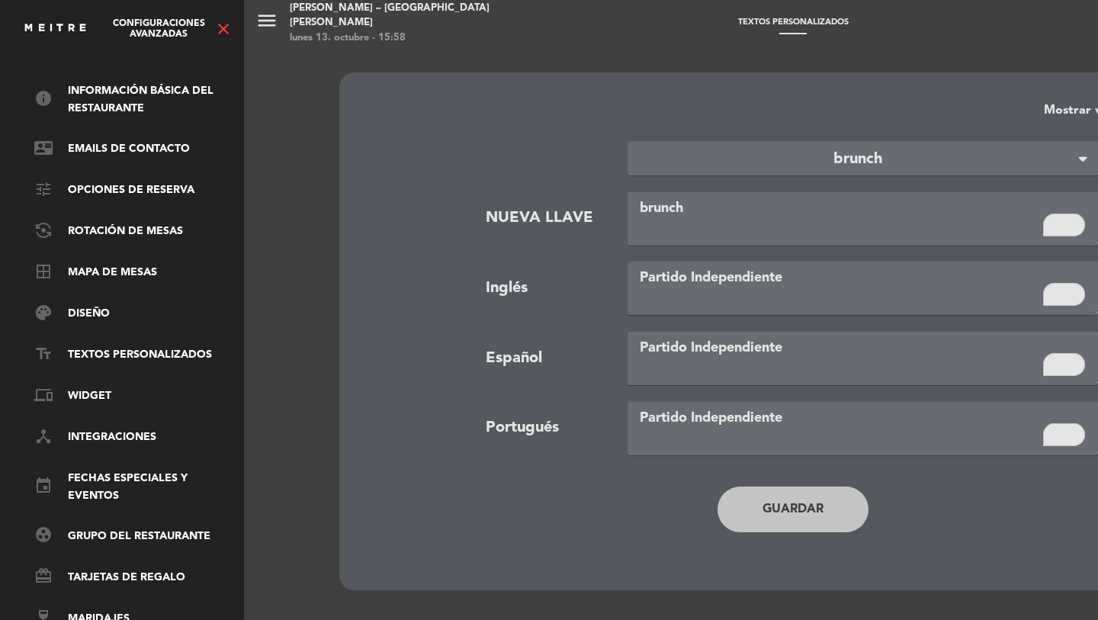
scroll to position [59, 4]
drag, startPoint x: 211, startPoint y: 29, endPoint x: 227, endPoint y: 27, distance: 16.2
click at [226, 27] on div "Configuraciones avanzadas close" at bounding box center [128, 28] width 210 height 19
click at [227, 27] on icon "close" at bounding box center [223, 29] width 18 height 18
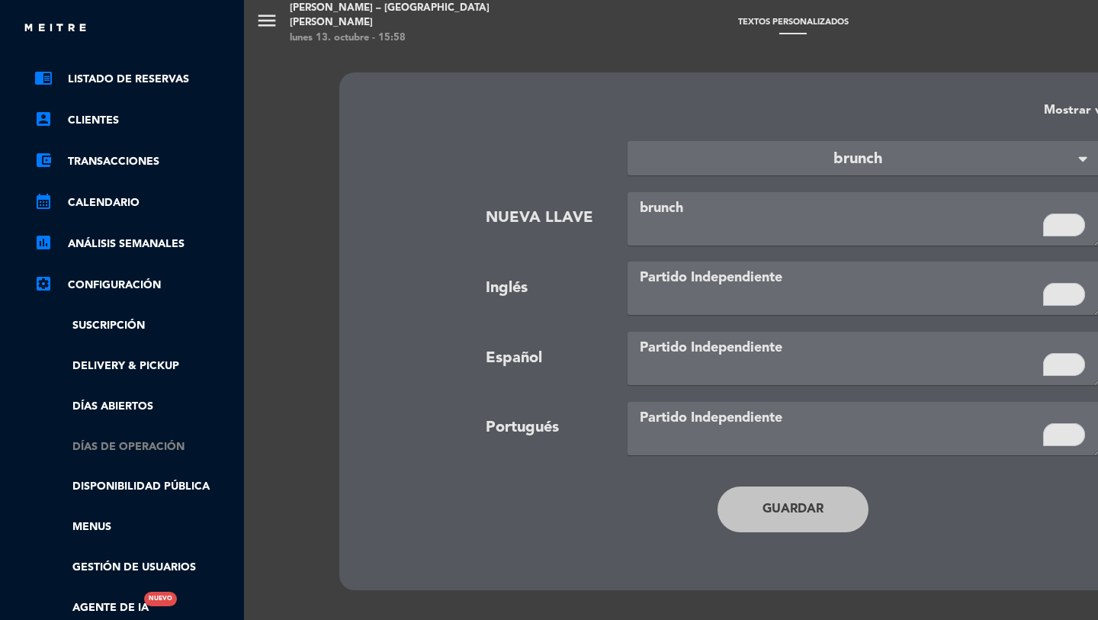
click at [90, 445] on link "Días de Operación" at bounding box center [133, 448] width 198 height 18
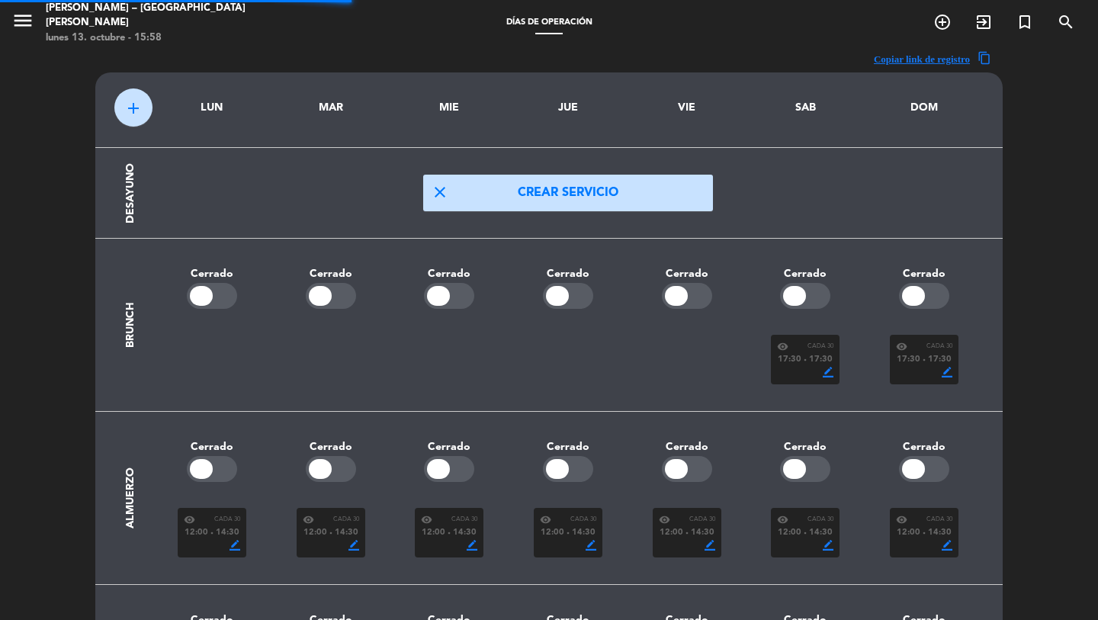
drag, startPoint x: 90, startPoint y: 445, endPoint x: 35, endPoint y: 152, distance: 298.0
click at [77, 416] on div "close × [PERSON_NAME] – Sede [PERSON_NAME] × chrome_reader_mode Listado de Rese…" at bounding box center [549, 310] width 1098 height 620
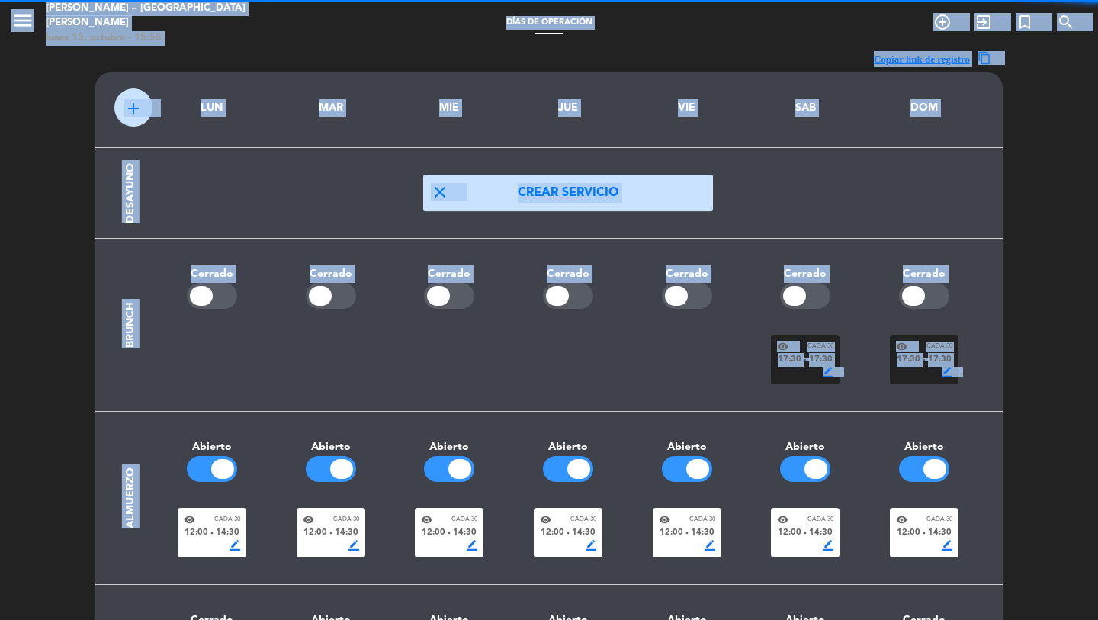
drag, startPoint x: 11, startPoint y: 39, endPoint x: 21, endPoint y: 31, distance: 12.5
click at [18, 34] on span "menu" at bounding box center [28, 23] width 34 height 36
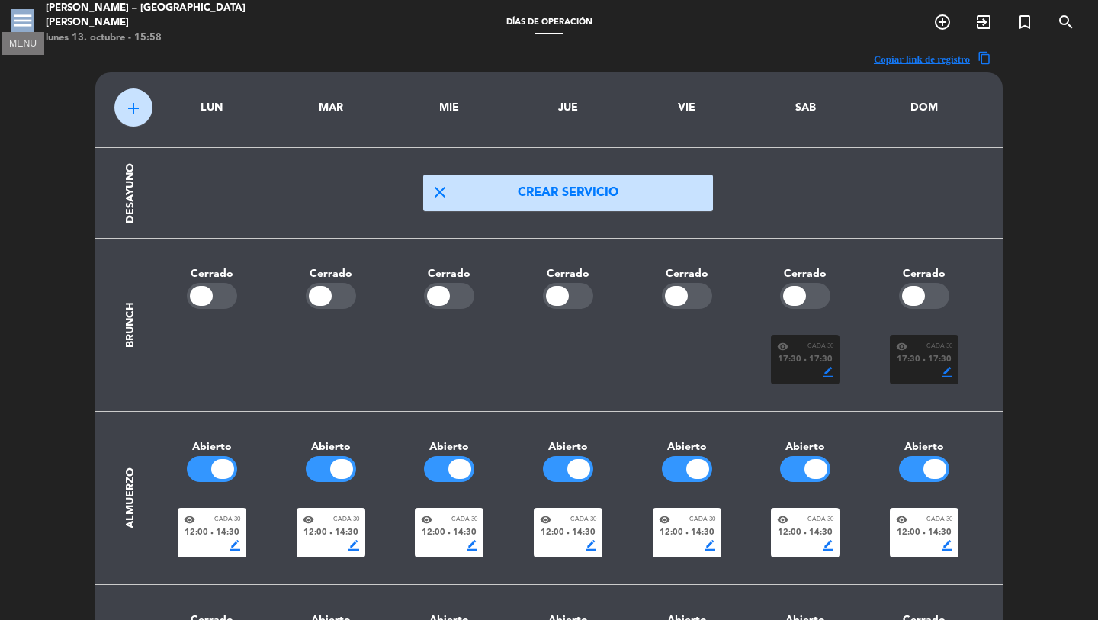
click at [21, 31] on icon "menu" at bounding box center [22, 20] width 23 height 23
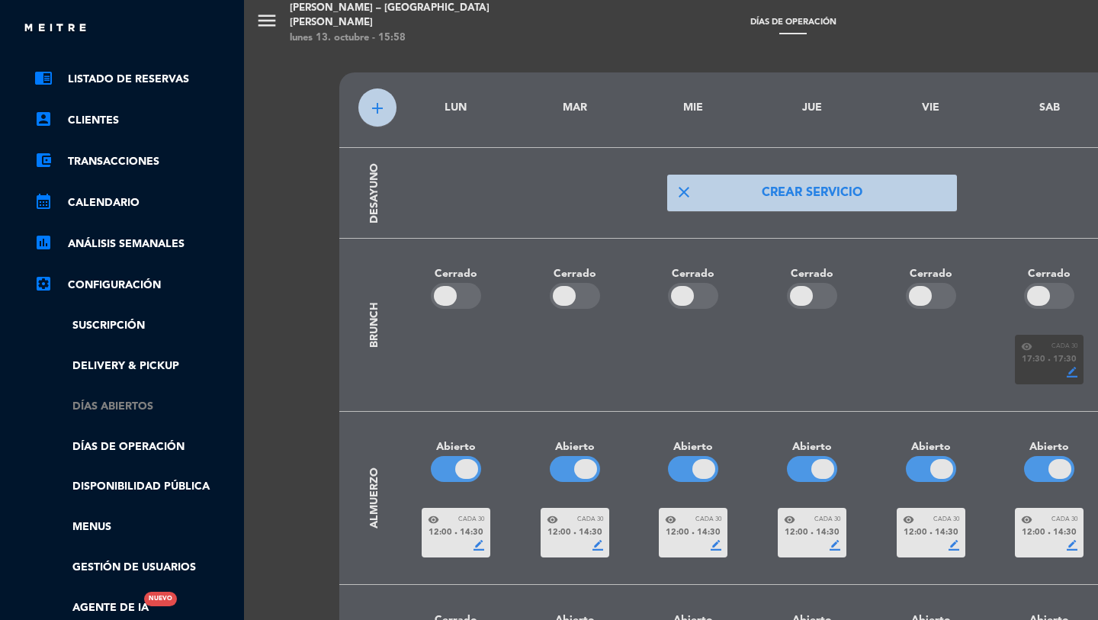
click at [98, 413] on link "Días abiertos" at bounding box center [133, 407] width 198 height 18
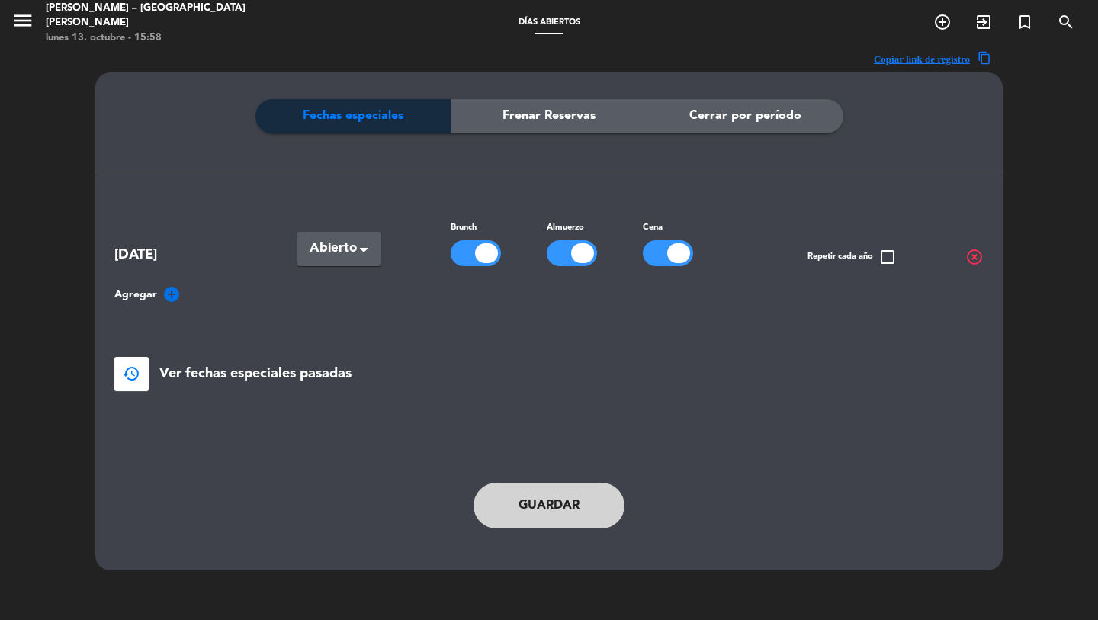
drag, startPoint x: 557, startPoint y: 521, endPoint x: 862, endPoint y: 184, distance: 454.7
click at [557, 521] on button "Guardar" at bounding box center [549, 506] width 151 height 46
click at [30, 27] on icon "menu" at bounding box center [22, 20] width 23 height 23
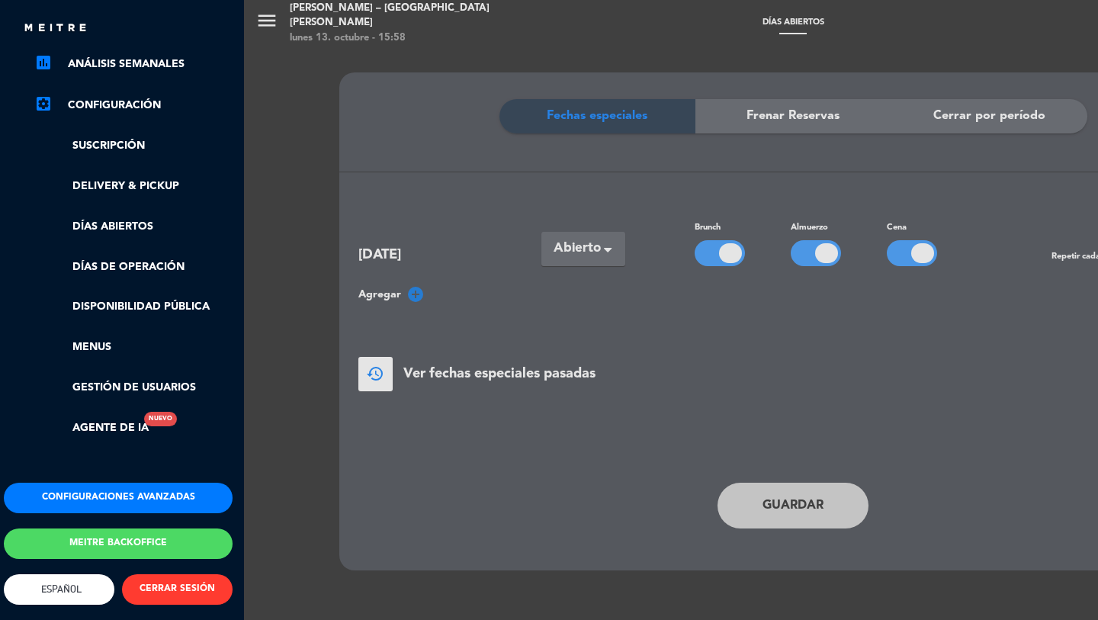
scroll to position [252, 4]
drag, startPoint x: 108, startPoint y: 468, endPoint x: 114, endPoint y: 474, distance: 8.1
click at [108, 468] on div "chrome_reader_mode Listado de Reservas account_box Clientes account_balance_wal…" at bounding box center [118, 171] width 252 height 623
click at [114, 487] on button "Configuraciones avanzadas" at bounding box center [118, 498] width 229 height 31
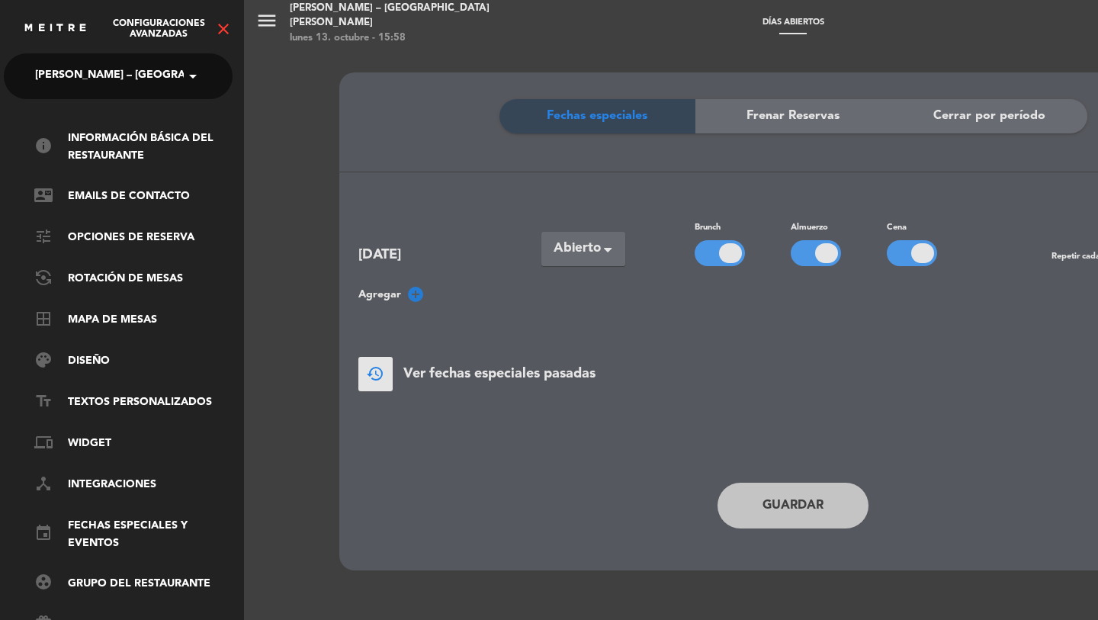
click at [106, 536] on link "event Fechas especiales y eventos" at bounding box center [133, 534] width 198 height 35
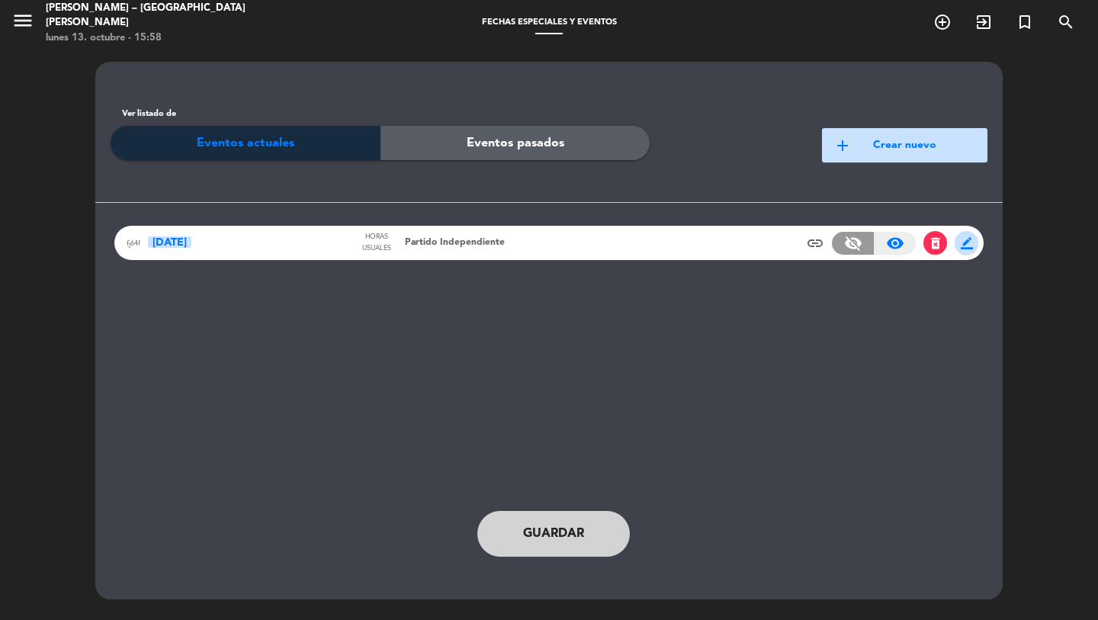
click at [958, 246] on span "border_color" at bounding box center [967, 243] width 24 height 24
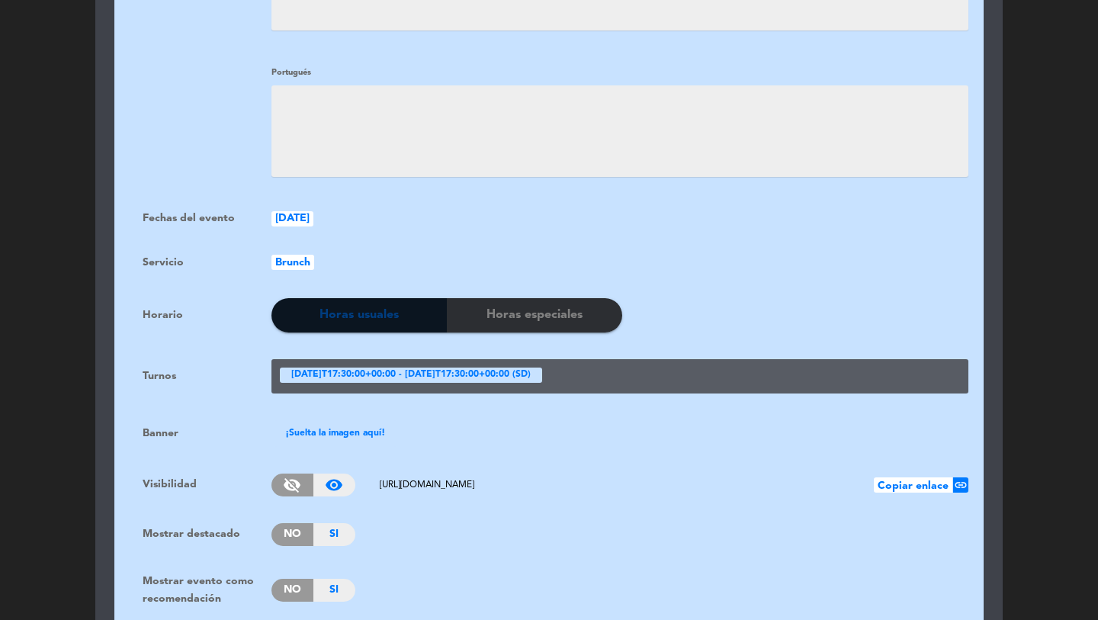
scroll to position [761, 0]
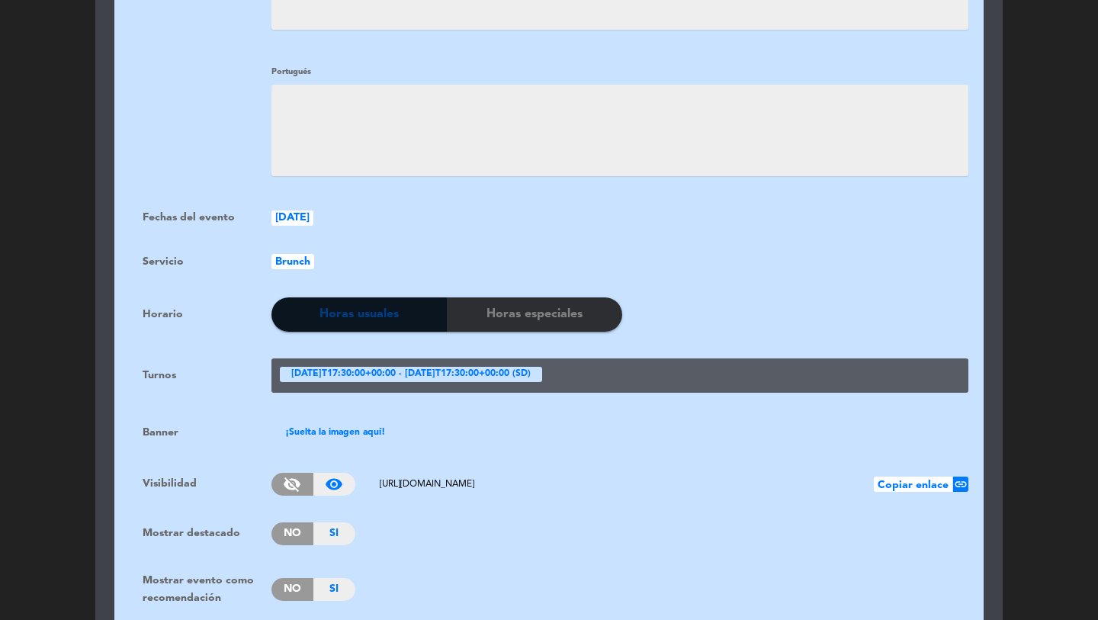
click at [285, 513] on div "Evento: fj64f Título del evento: Español Partido Independiente Inglés Partido I…" at bounding box center [549, 153] width 870 height 1377
click at [281, 526] on span "No" at bounding box center [293, 533] width 42 height 23
click at [268, 608] on div "Evento: fj64f Título del evento: Español Partido Independiente Inglés Partido I…" at bounding box center [549, 153] width 870 height 1377
click at [274, 593] on span "No Si" at bounding box center [318, 589] width 92 height 23
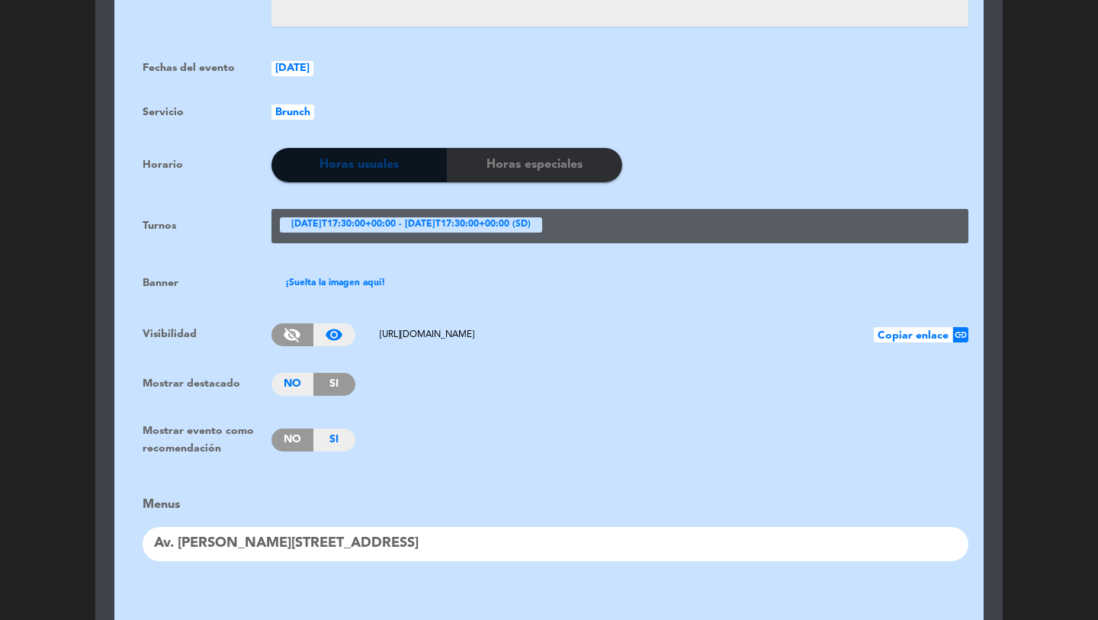
click at [276, 429] on span "No" at bounding box center [293, 440] width 42 height 23
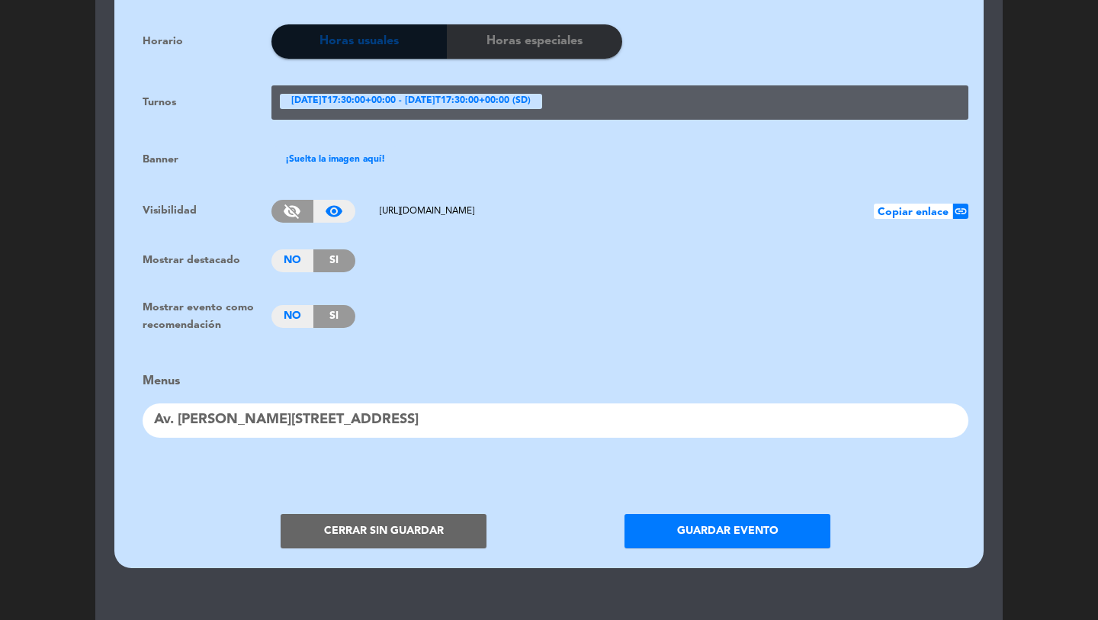
click at [657, 527] on button "Guardar evento" at bounding box center [728, 531] width 206 height 34
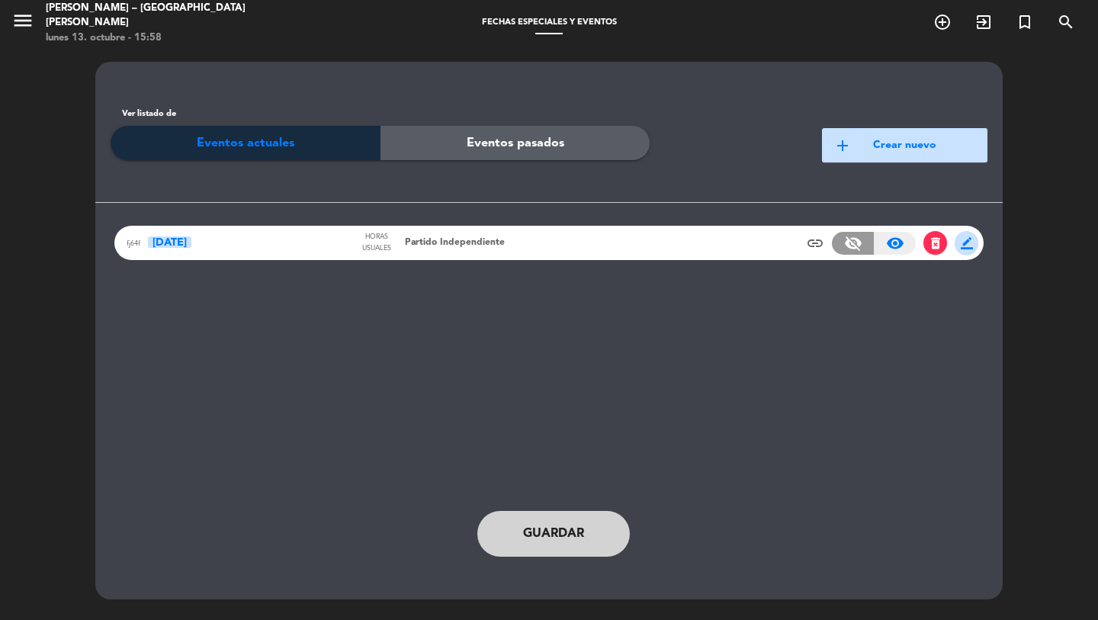
drag, startPoint x: 537, startPoint y: 527, endPoint x: 792, endPoint y: 227, distance: 393.4
click at [537, 527] on span "Guardar" at bounding box center [553, 534] width 61 height 20
click at [11, 21] on icon "menu" at bounding box center [22, 20] width 23 height 23
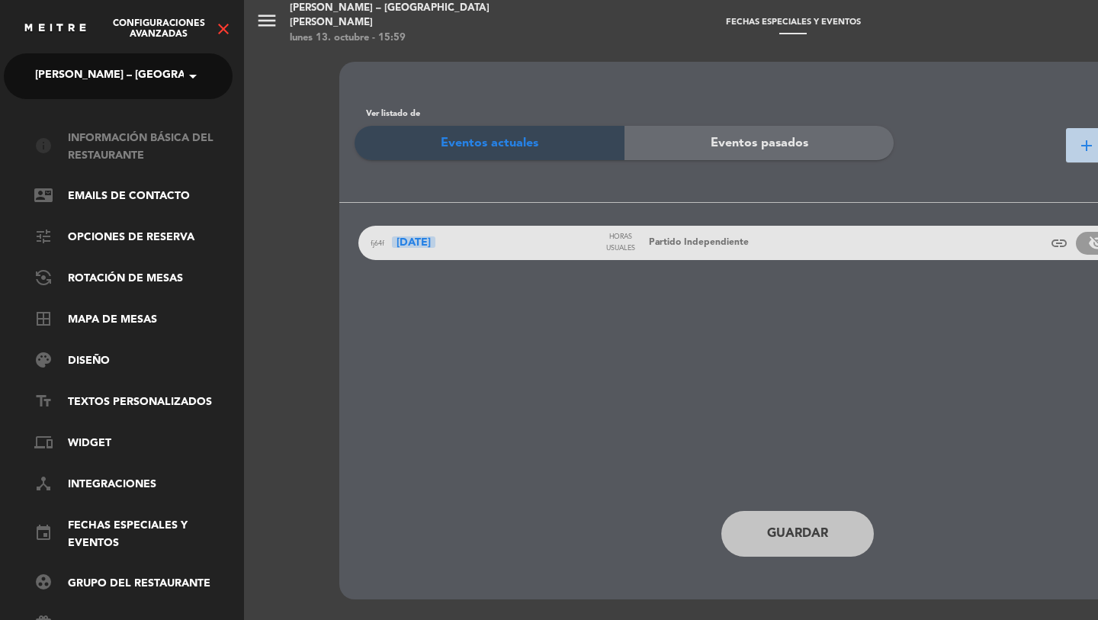
click at [85, 154] on link "info Información básica del restaurante" at bounding box center [133, 147] width 198 height 35
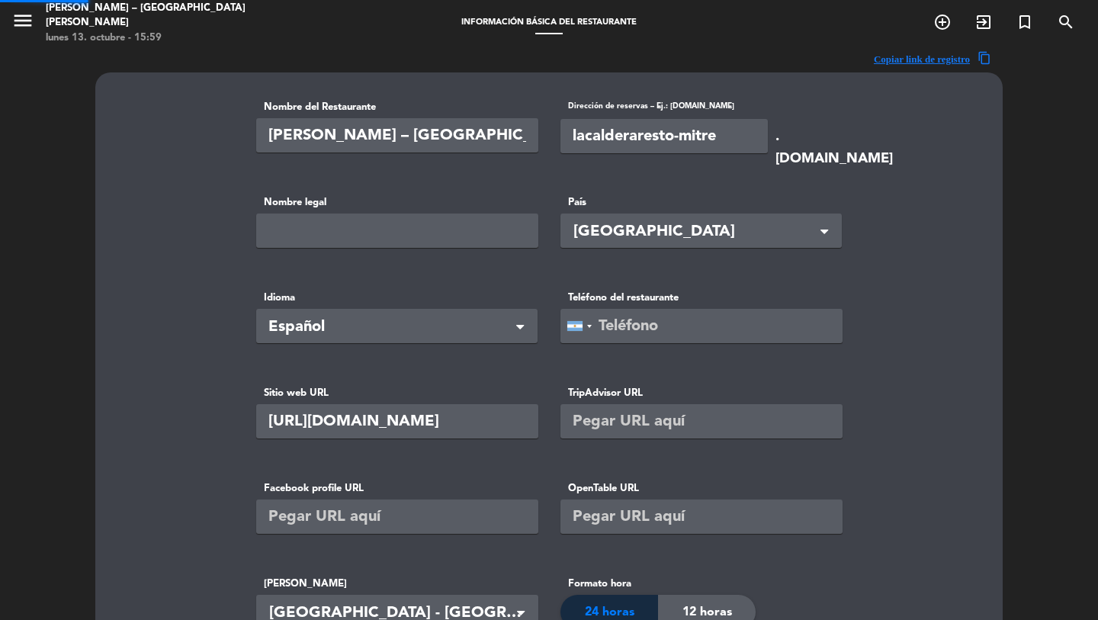
type input "[PHONE_NUMBER]"
type input "[PERSON_NAME] Mitre SRL"
type input "1"
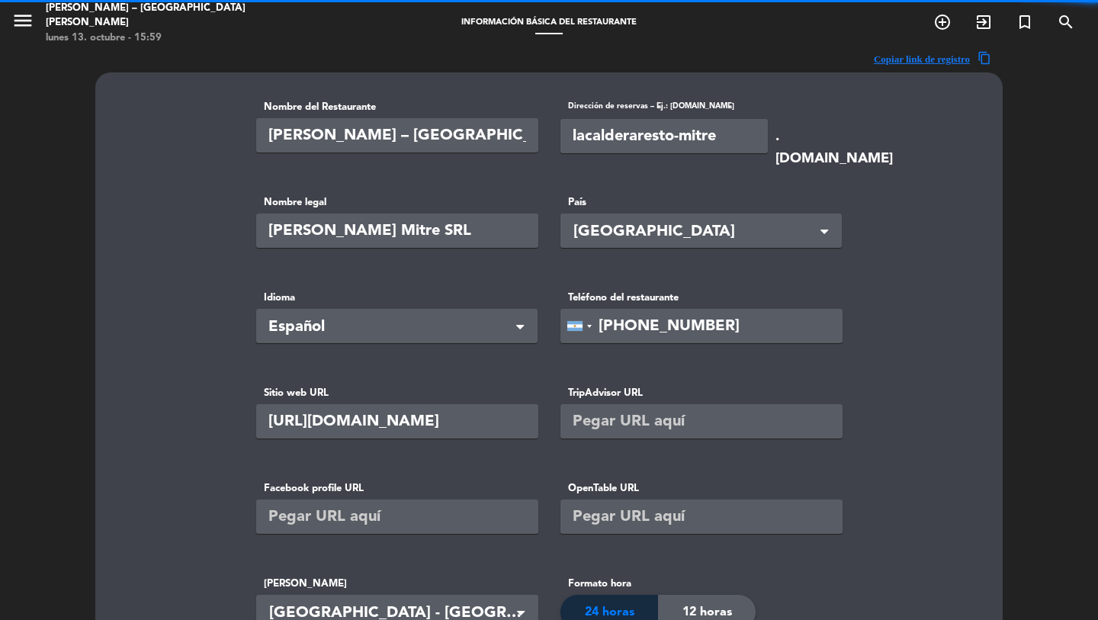
click at [632, 140] on input "lacalderaresto-mitre" at bounding box center [664, 136] width 207 height 34
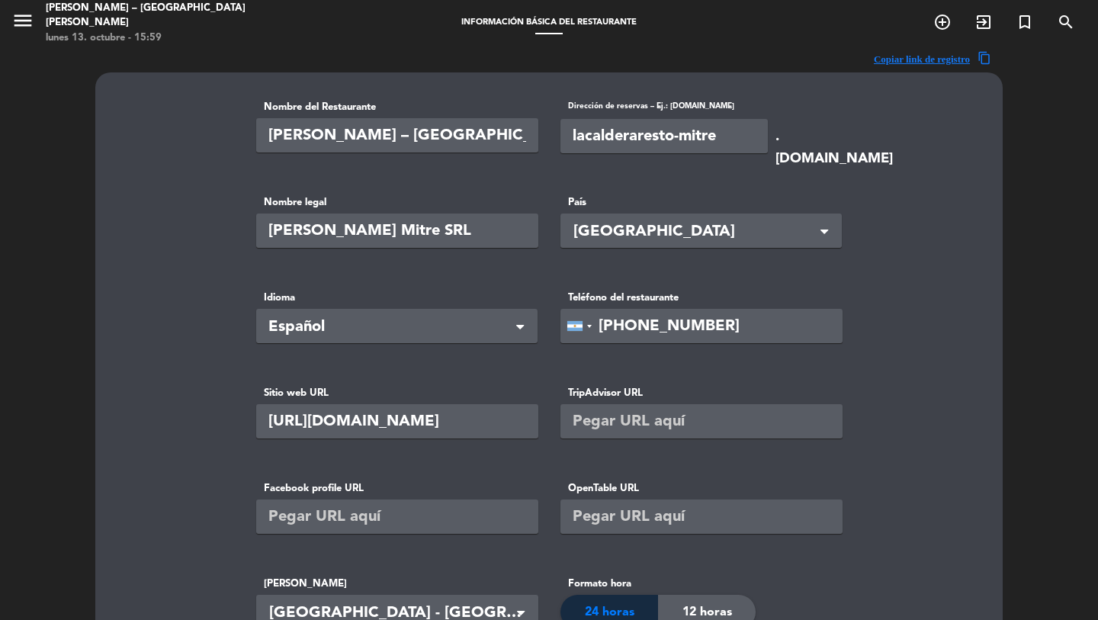
click at [632, 140] on input "lacalderaresto-mitre" at bounding box center [664, 136] width 207 height 34
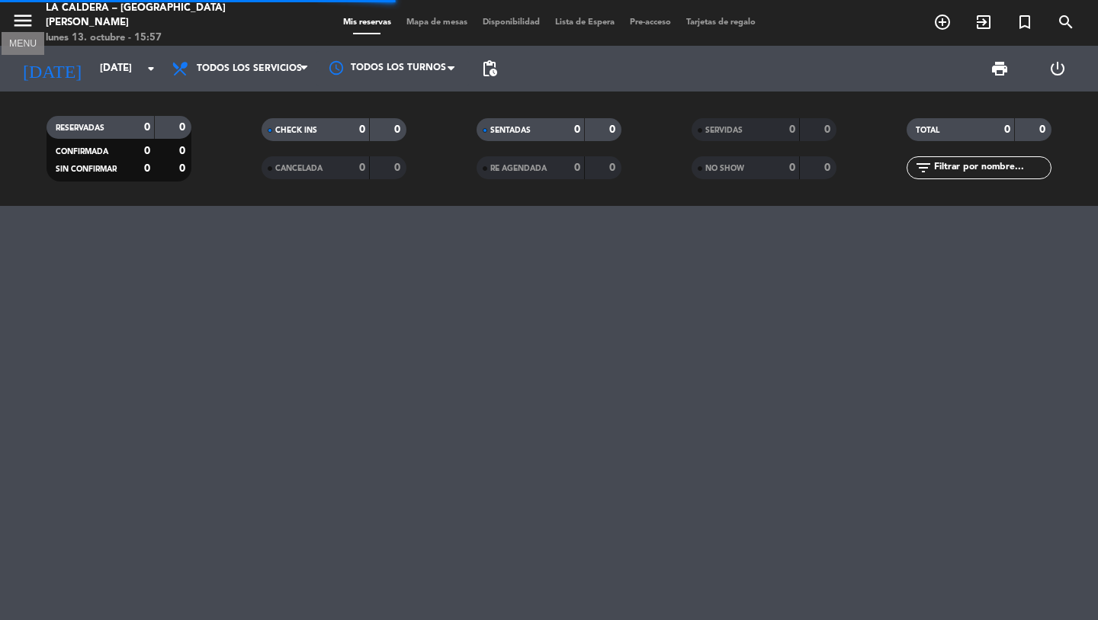
click at [29, 29] on icon "menu" at bounding box center [22, 20] width 23 height 23
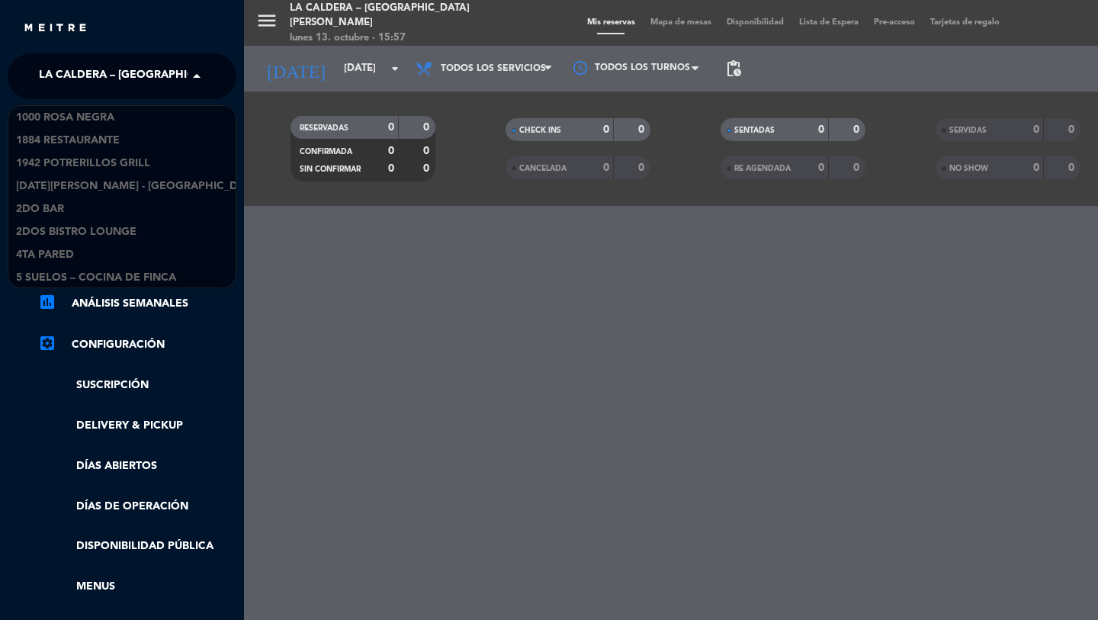
click at [110, 63] on span "La Caldera – [GEOGRAPHIC_DATA][PERSON_NAME]" at bounding box center [179, 76] width 281 height 32
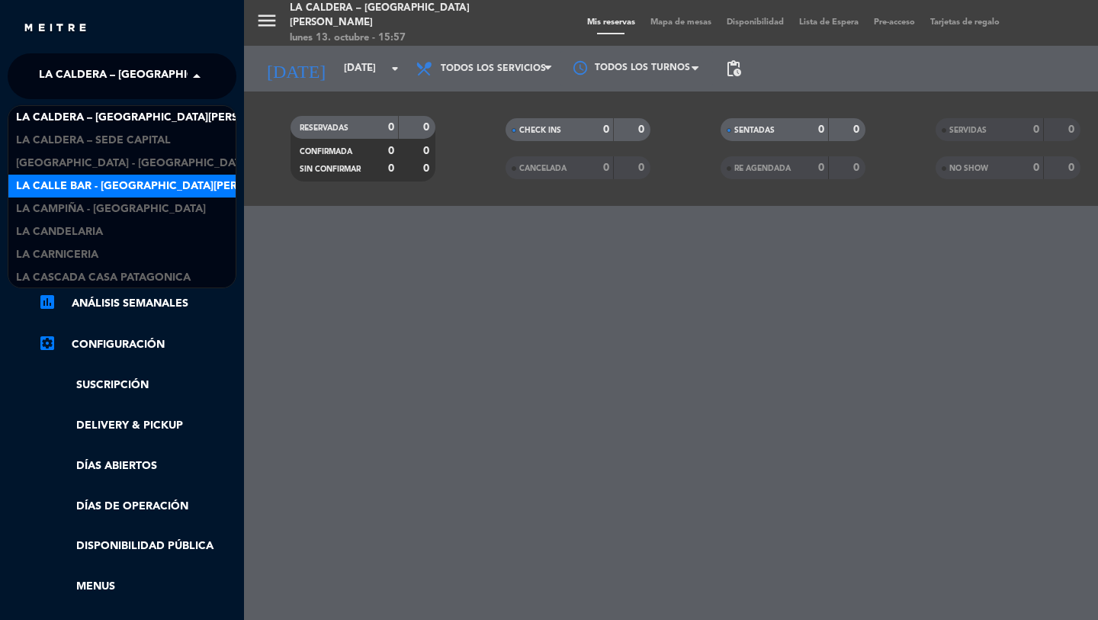
scroll to position [12101, 0]
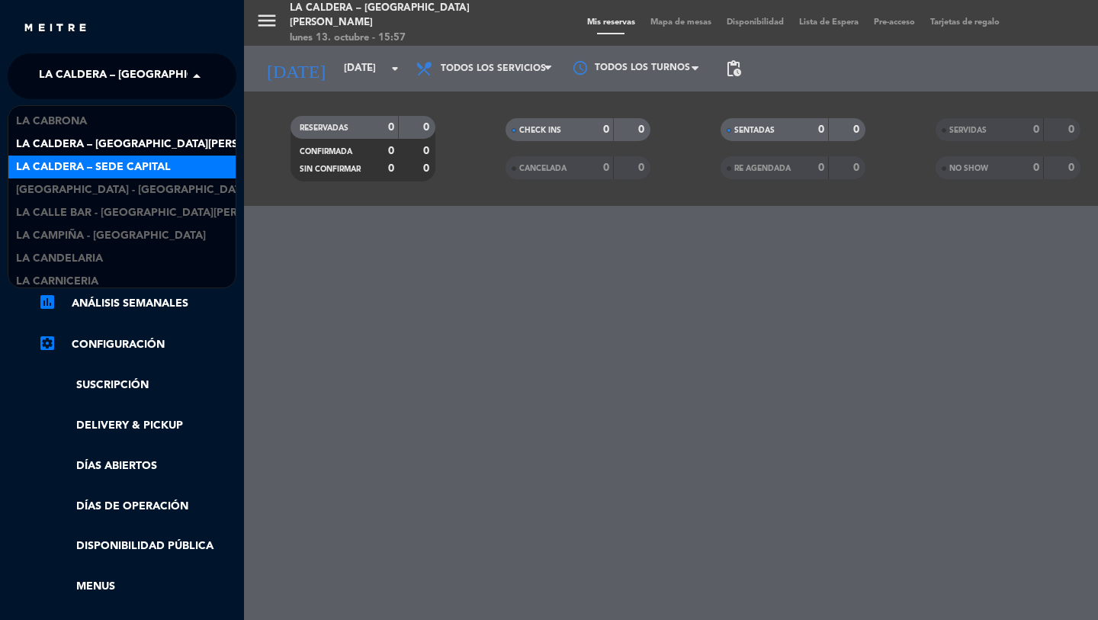
click at [125, 166] on span "La Caldera – Sede Capital" at bounding box center [93, 168] width 155 height 18
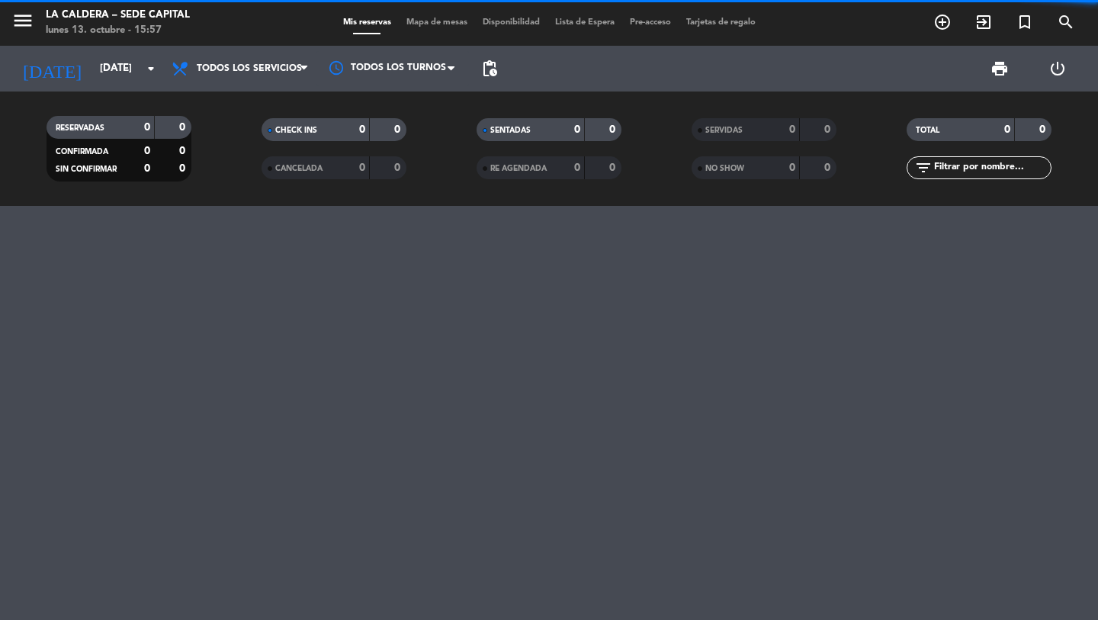
click at [8, 24] on div "menu La Caldera – Sede Capital [DATE] 13. octubre - 15:57" at bounding box center [137, 23] width 275 height 36
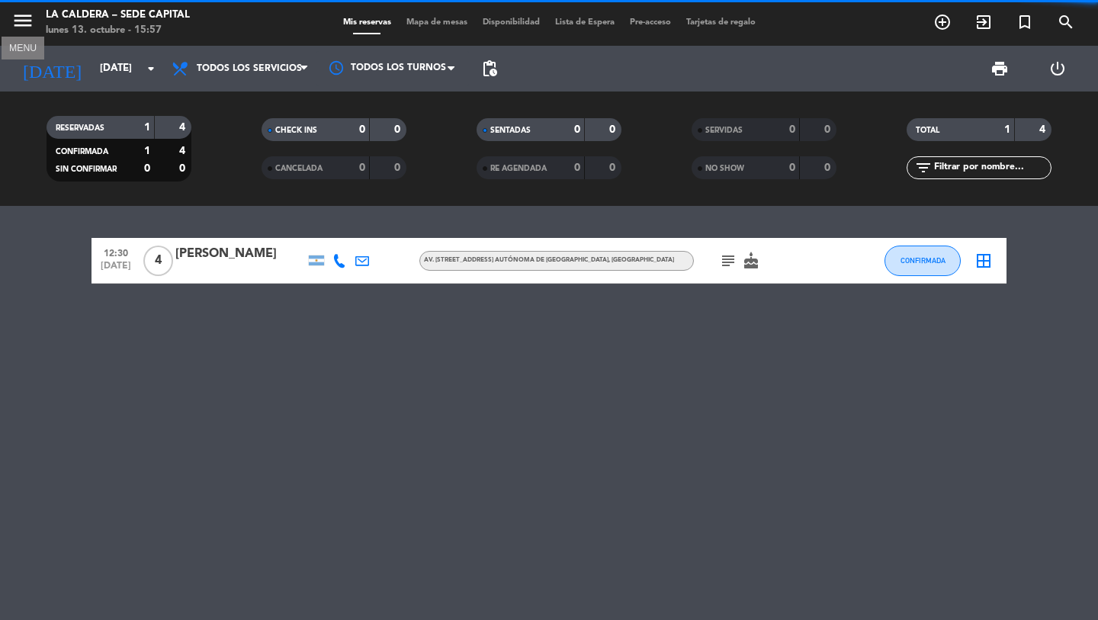
click at [23, 20] on icon "menu" at bounding box center [22, 20] width 23 height 23
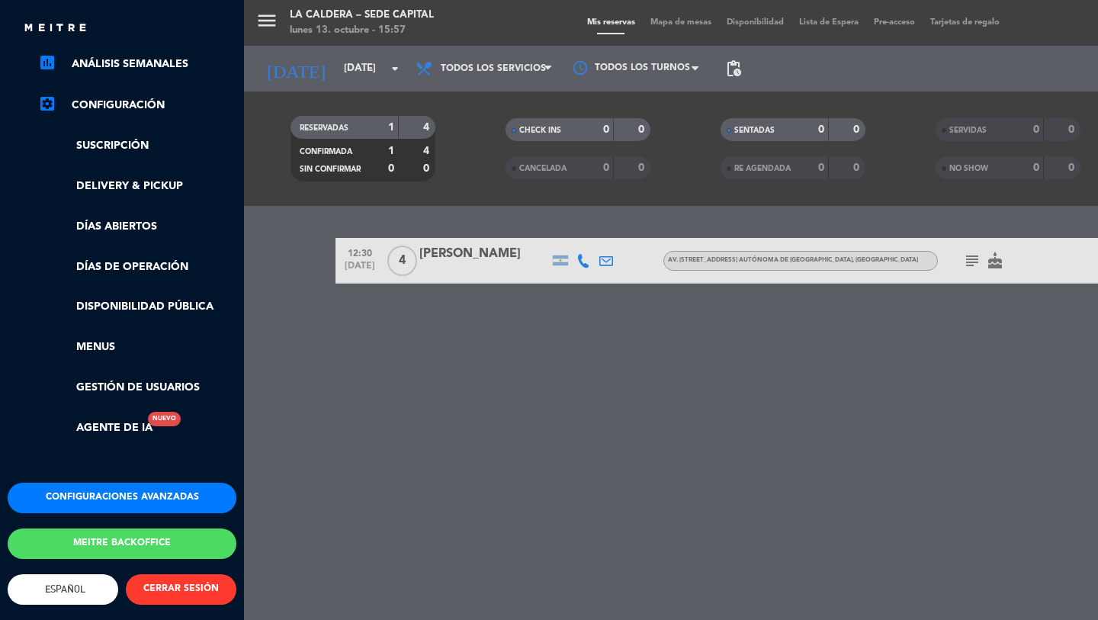
scroll to position [0, 0]
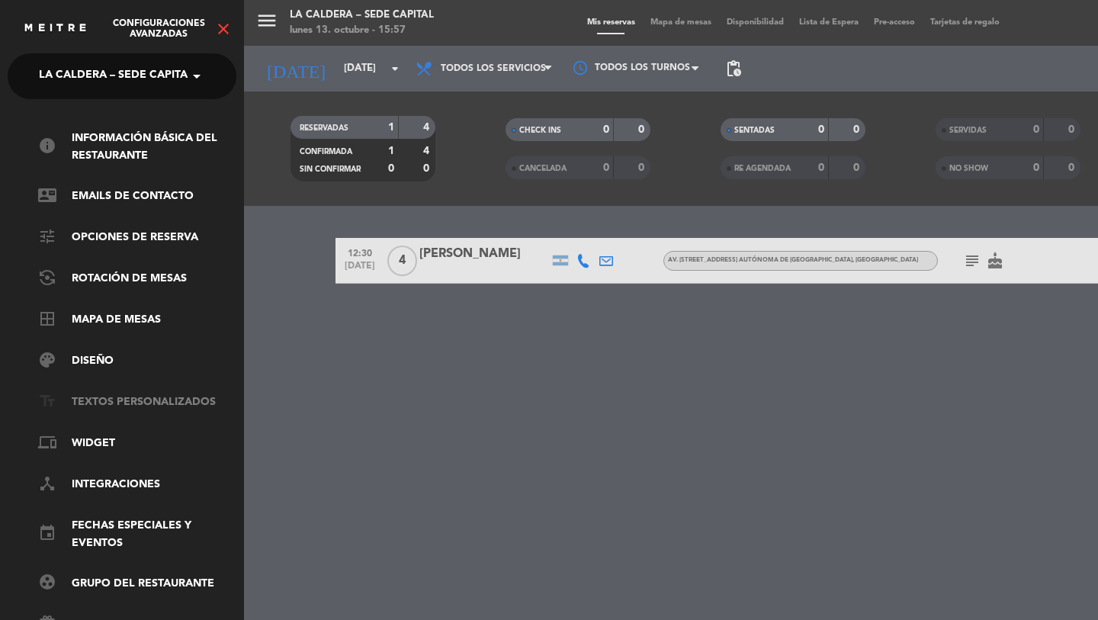
click at [124, 400] on link "text_fields Textos Personalizados" at bounding box center [137, 403] width 198 height 18
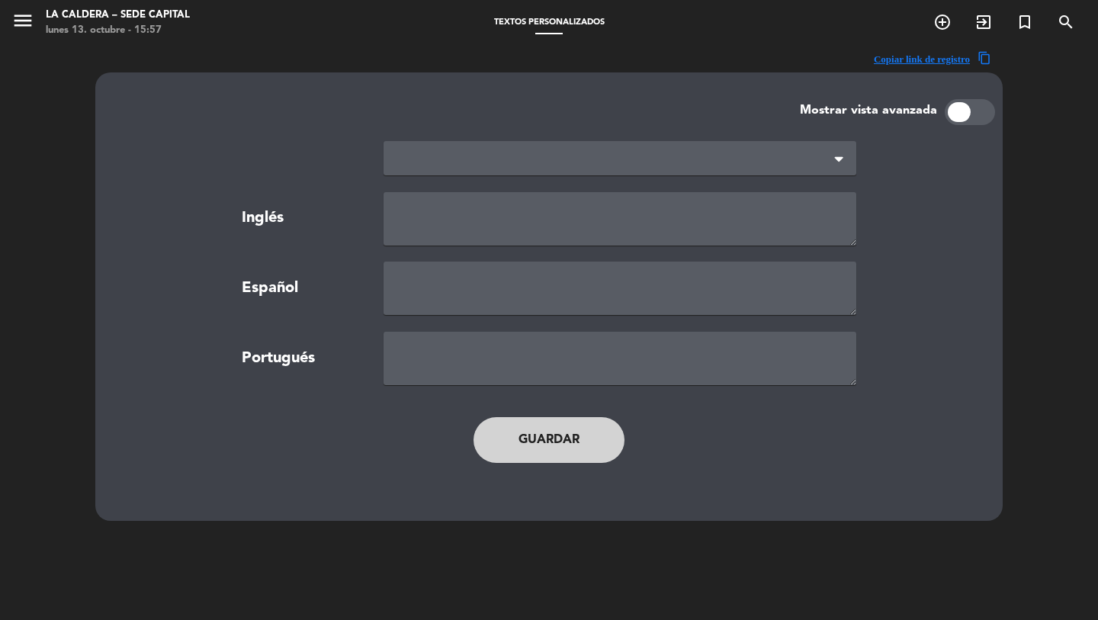
type textarea "TERMS AND CONDITIONS"
type textarea "TÉRMINOS Y CONDICIONES"
type textarea "TERMOS E CONDIÇÕES"
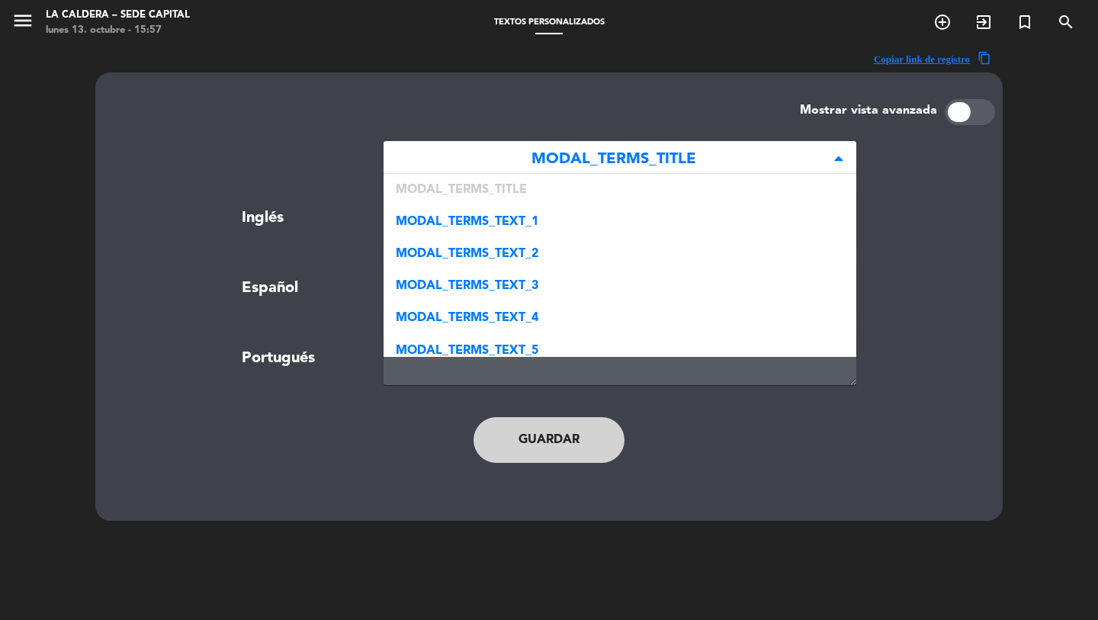
click at [532, 153] on span "MODAL_TERMS_TITLE" at bounding box center [614, 159] width 436 height 25
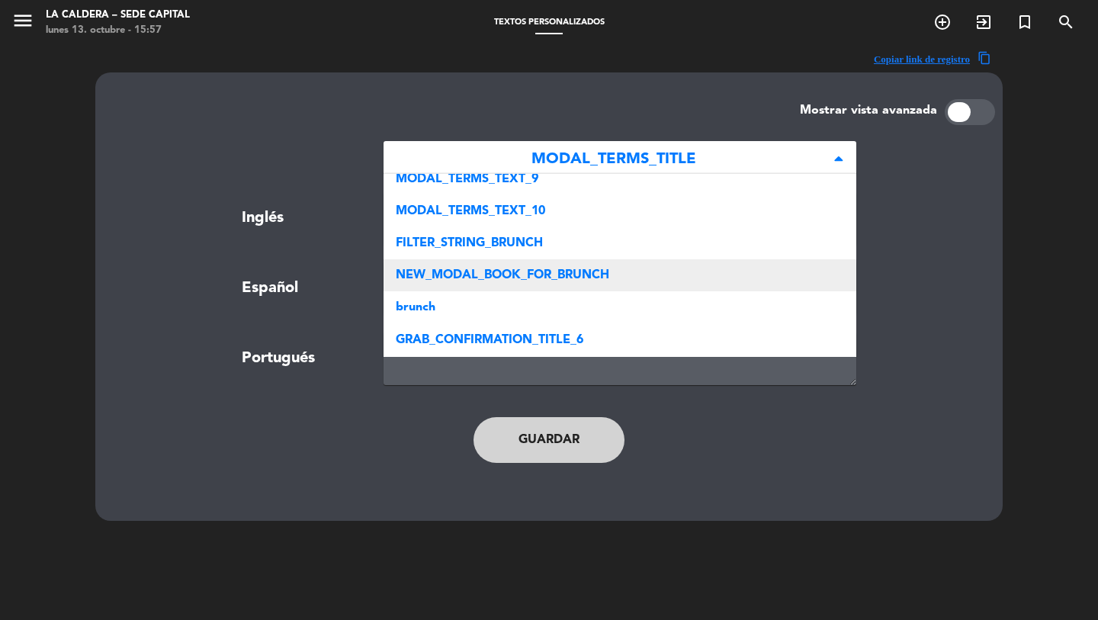
scroll to position [317, 0]
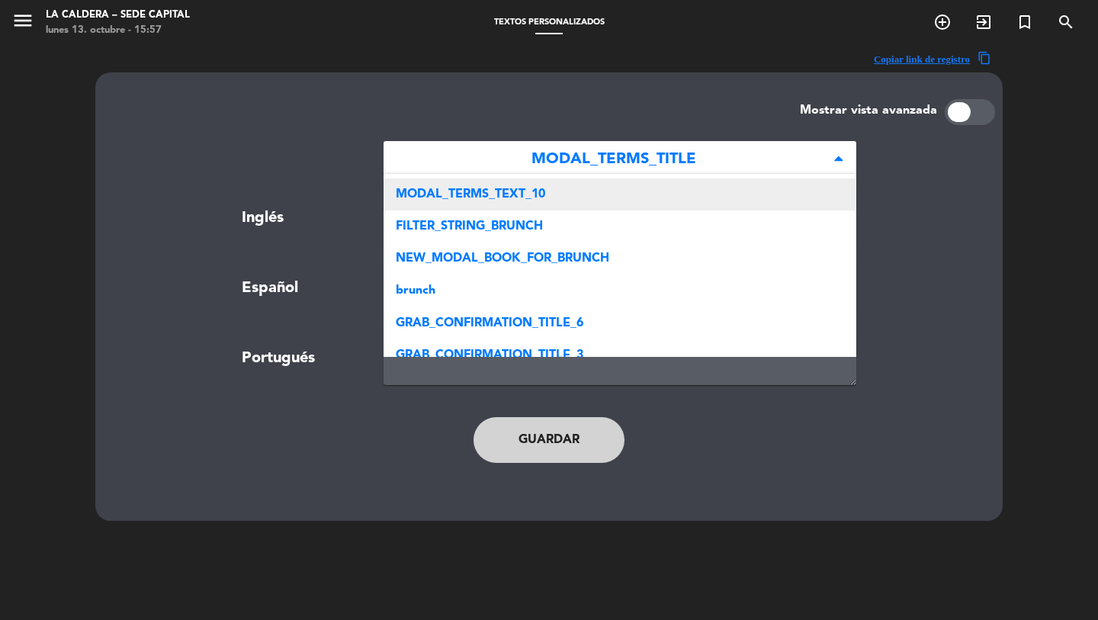
click at [468, 210] on div "MODAL_TERMS_TEXT_10" at bounding box center [620, 194] width 473 height 32
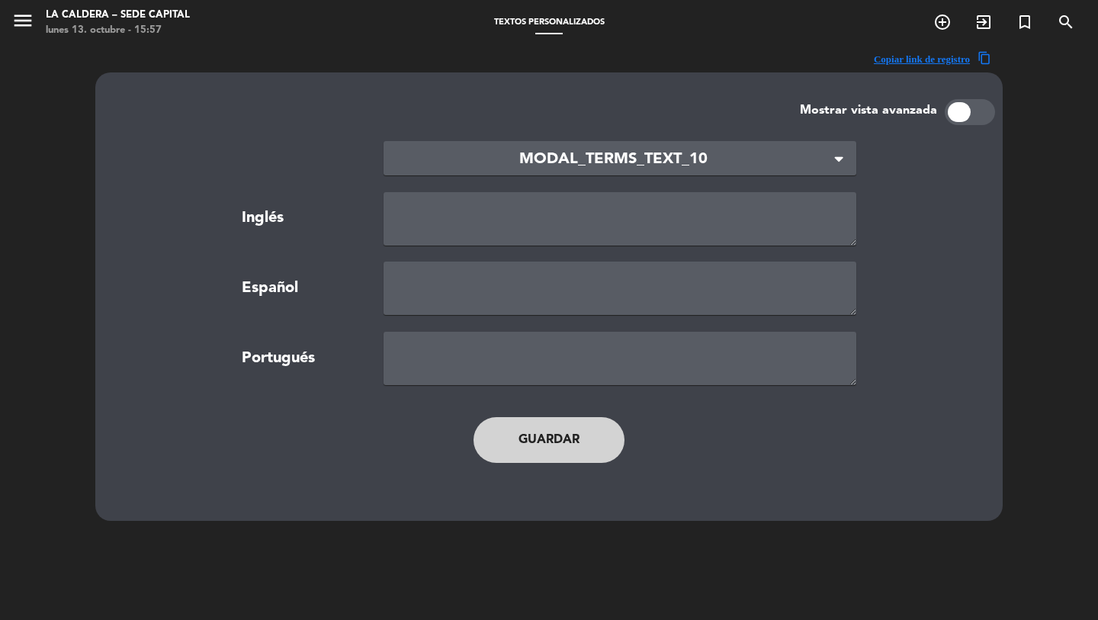
click at [493, 147] on span "MODAL_TERMS_TEXT_10" at bounding box center [614, 159] width 436 height 25
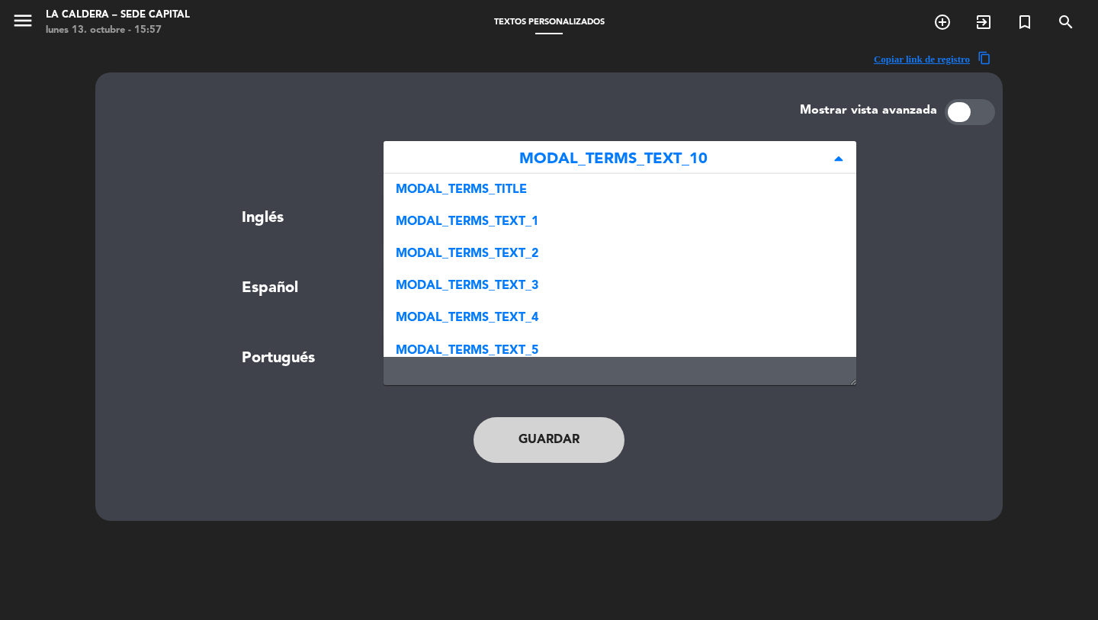
scroll to position [321, 0]
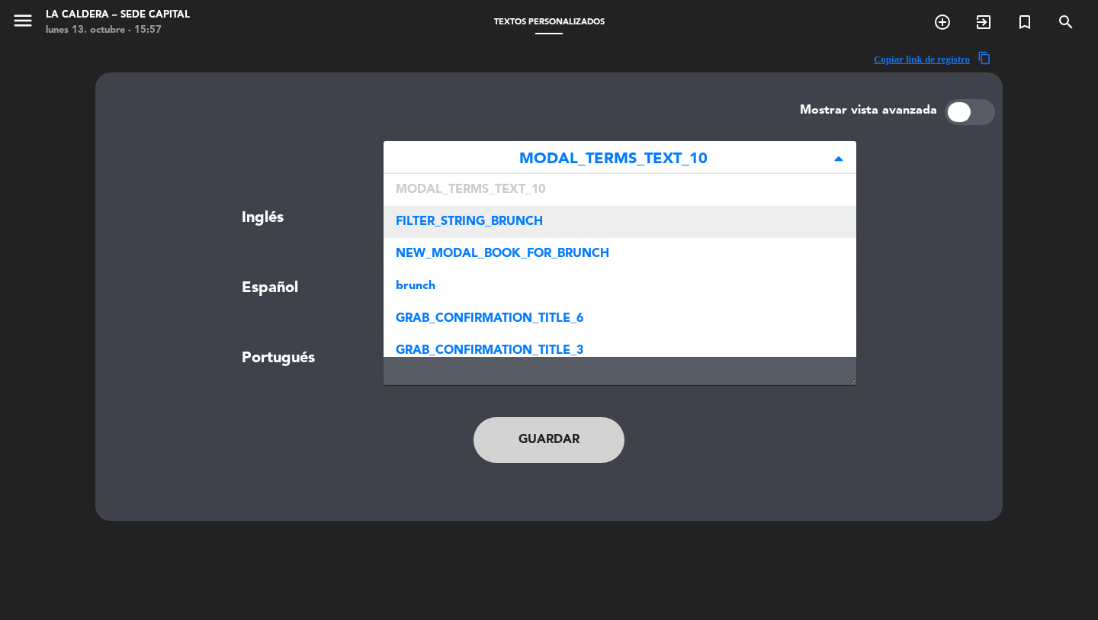
click at [499, 227] on span "FILTER_STRING_BRUNCH" at bounding box center [469, 222] width 147 height 12
type textarea "Partido Independiente"
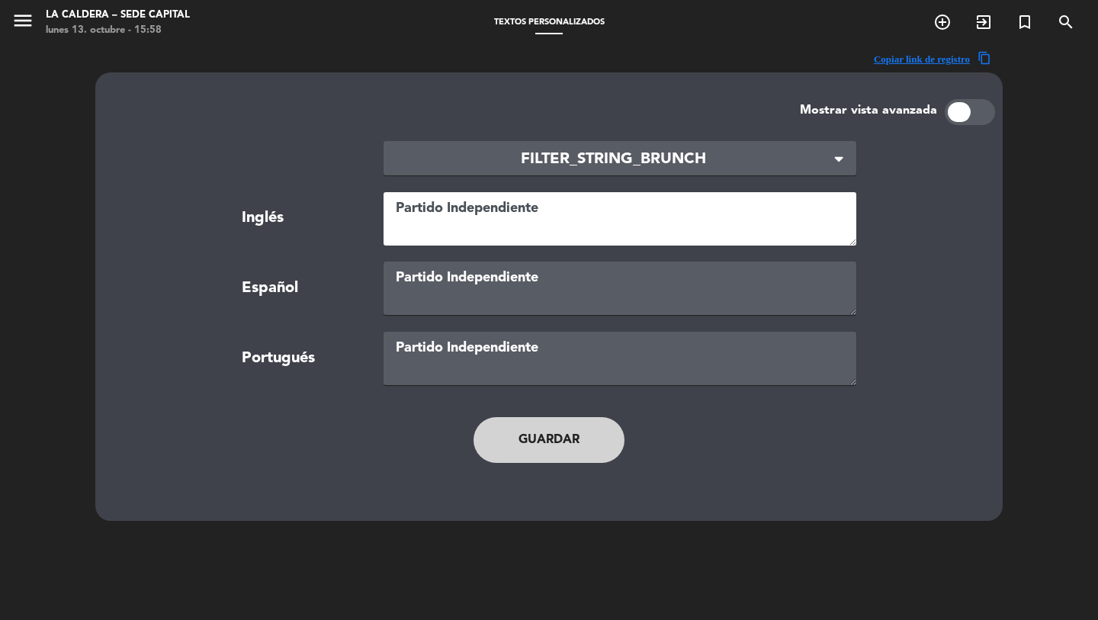
click at [506, 239] on textarea "Partido Independiente" at bounding box center [620, 218] width 473 height 53
click at [599, 159] on span "FILTER_STRING_BRUNCH" at bounding box center [614, 159] width 436 height 25
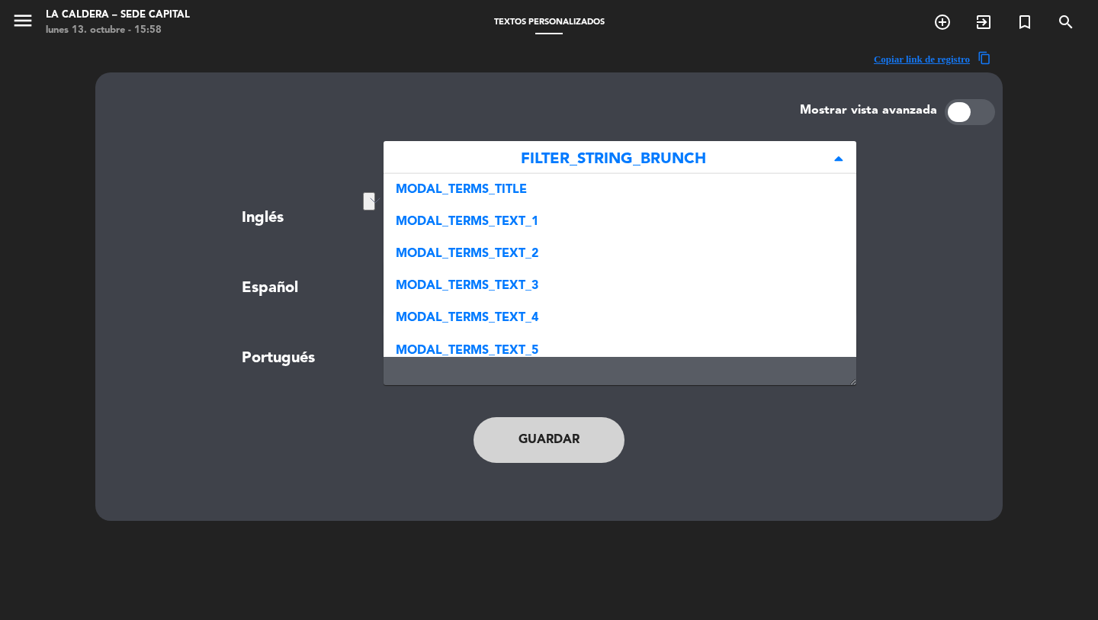
scroll to position [353, 0]
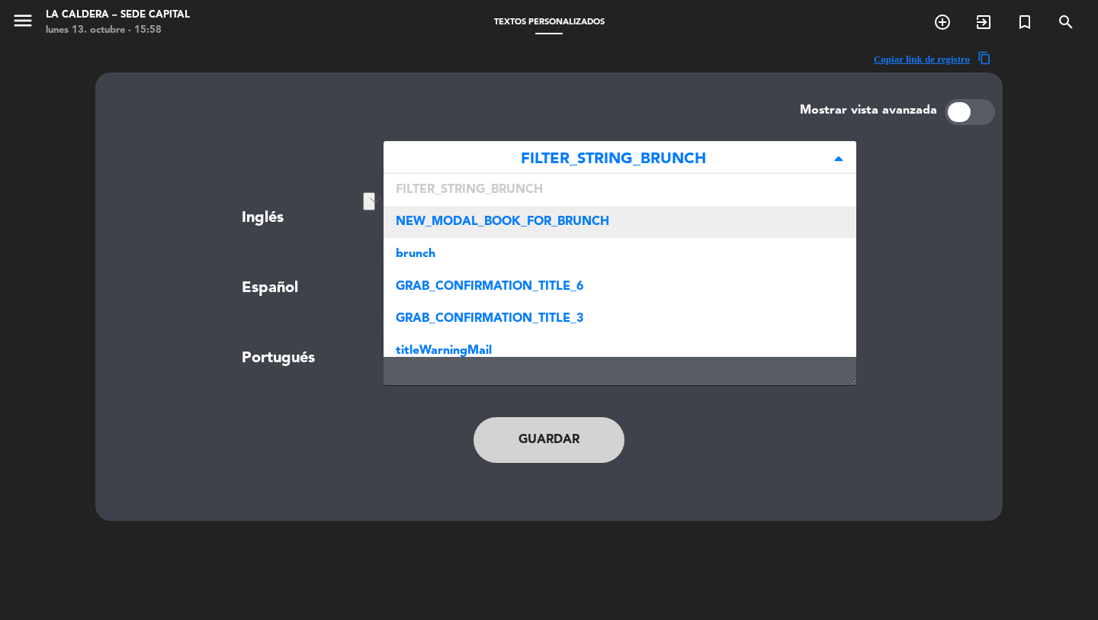
click at [522, 227] on span "NEW_MODAL_BOOK_FOR_BRUNCH" at bounding box center [503, 222] width 214 height 12
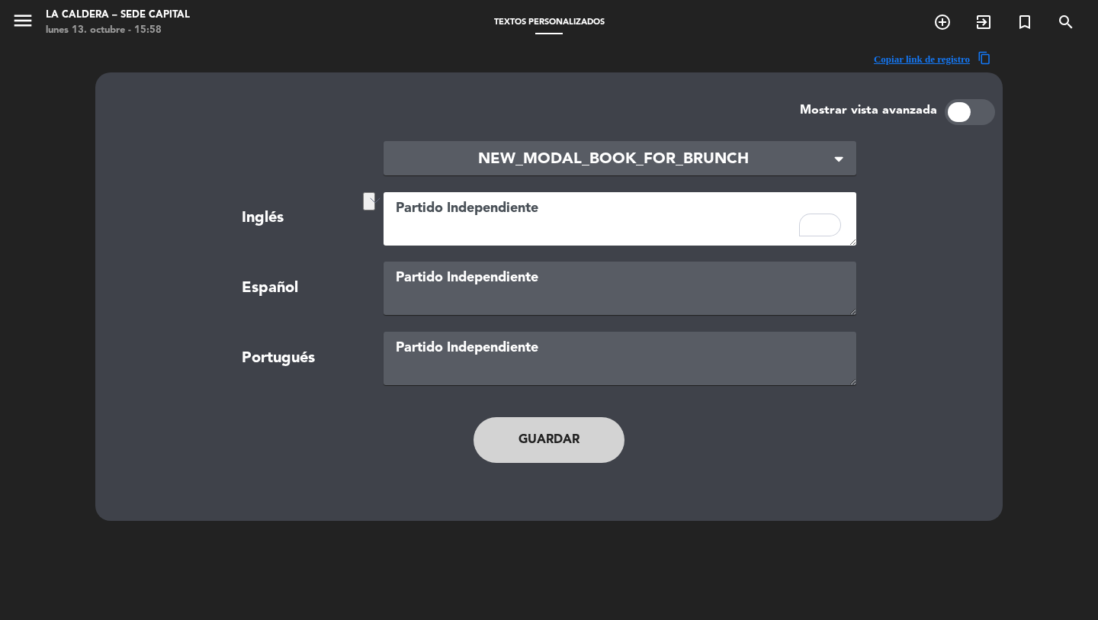
click at [641, 143] on div "× NEW_MODAL_BOOK_FOR_BRUNCH" at bounding box center [620, 158] width 473 height 34
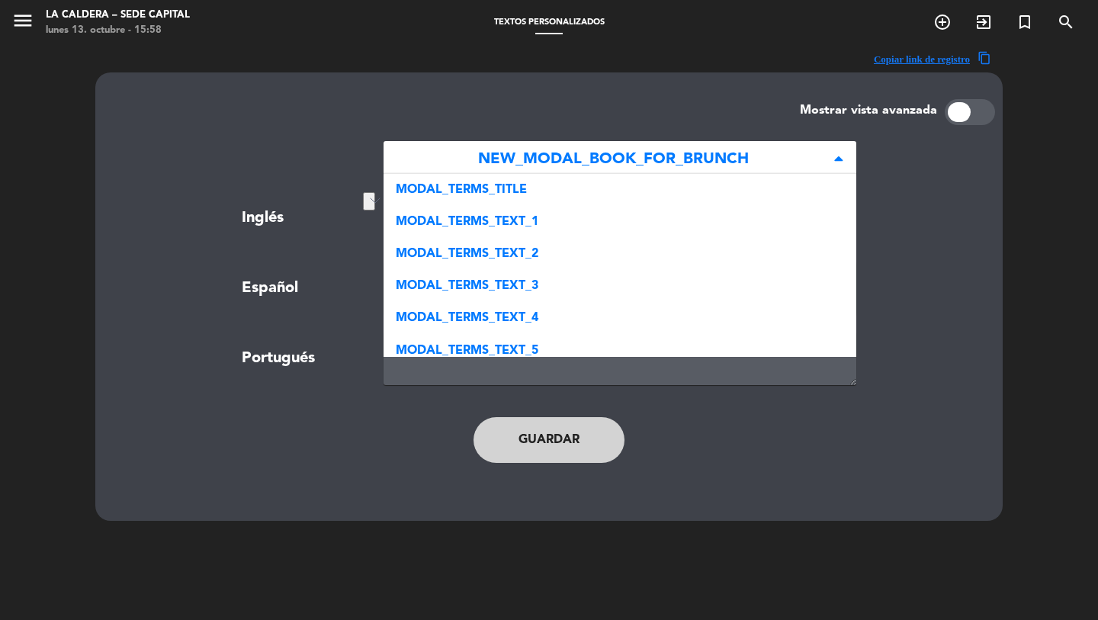
scroll to position [385, 0]
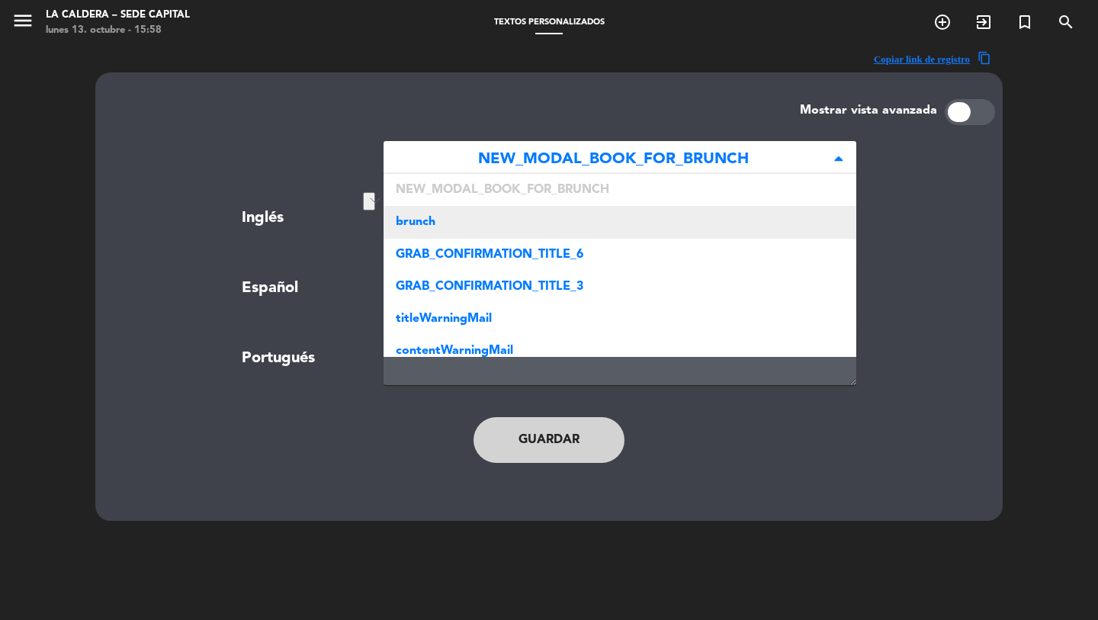
click at [500, 224] on div "brunch" at bounding box center [620, 222] width 473 height 32
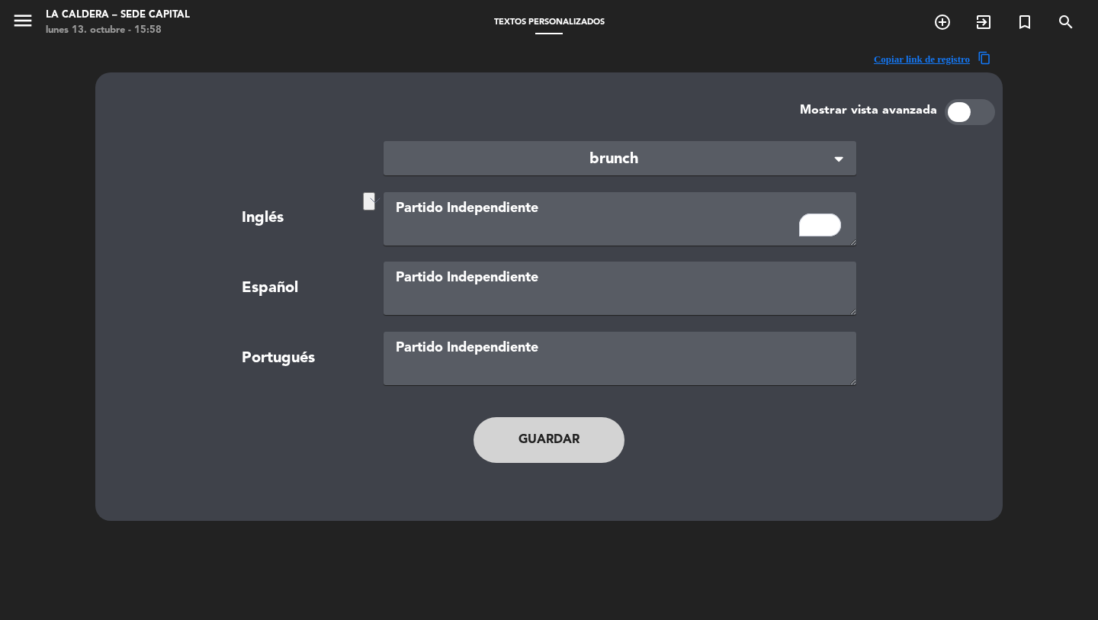
click at [604, 176] on section "× brunch × Inglés Partido Independiente Español Partido Independiente Portugués…" at bounding box center [549, 263] width 827 height 244
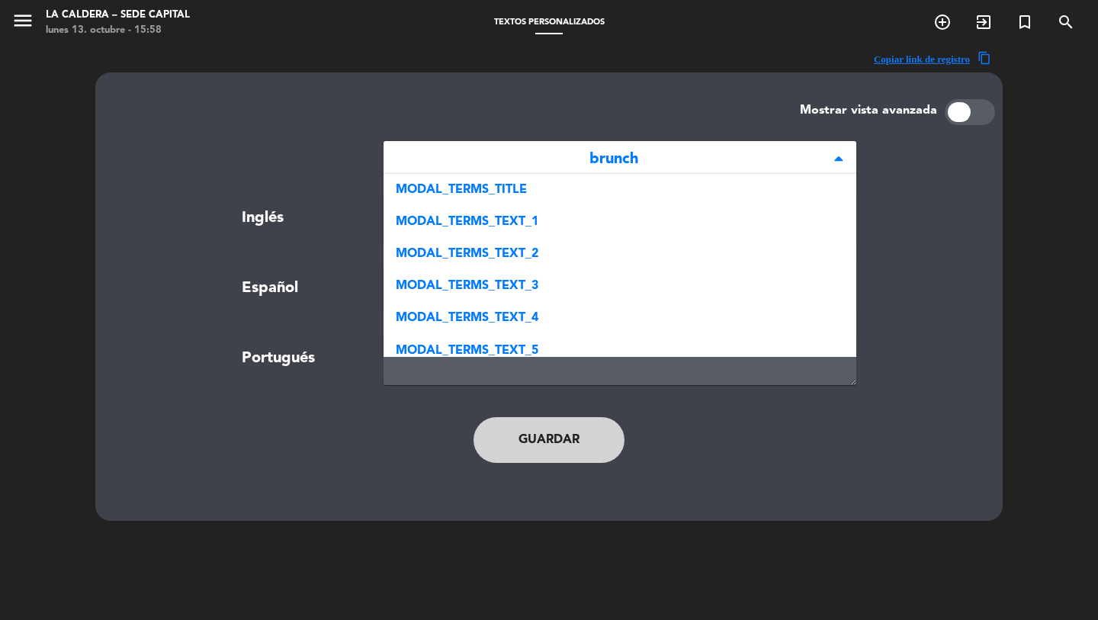
drag, startPoint x: 604, startPoint y: 161, endPoint x: 600, endPoint y: 152, distance: 9.9
click at [606, 161] on span "brunch" at bounding box center [614, 159] width 436 height 25
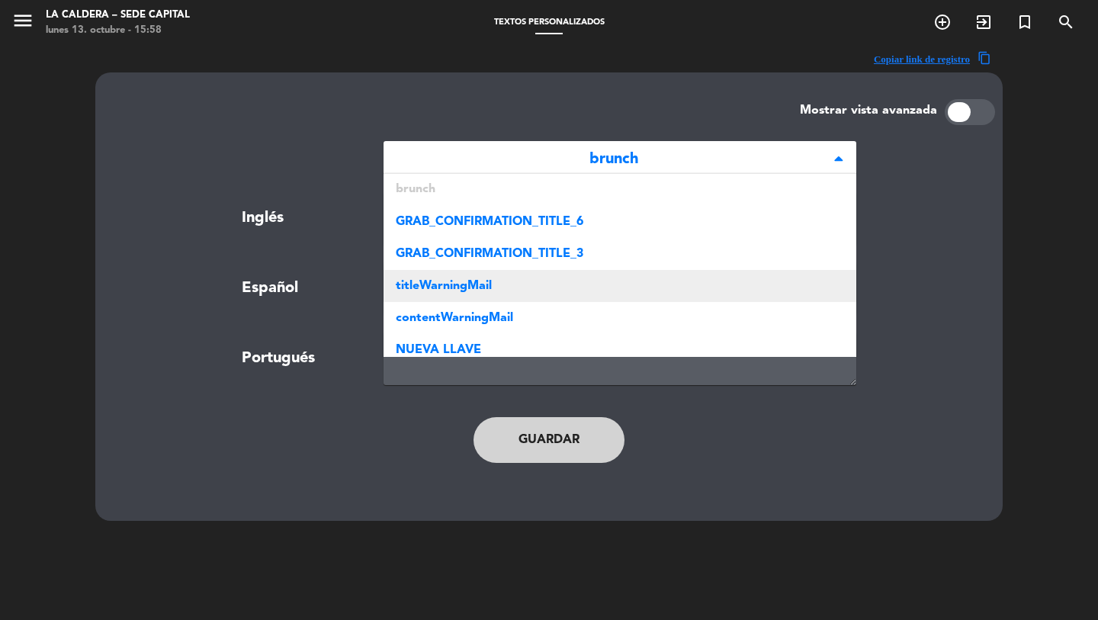
scroll to position [427, 0]
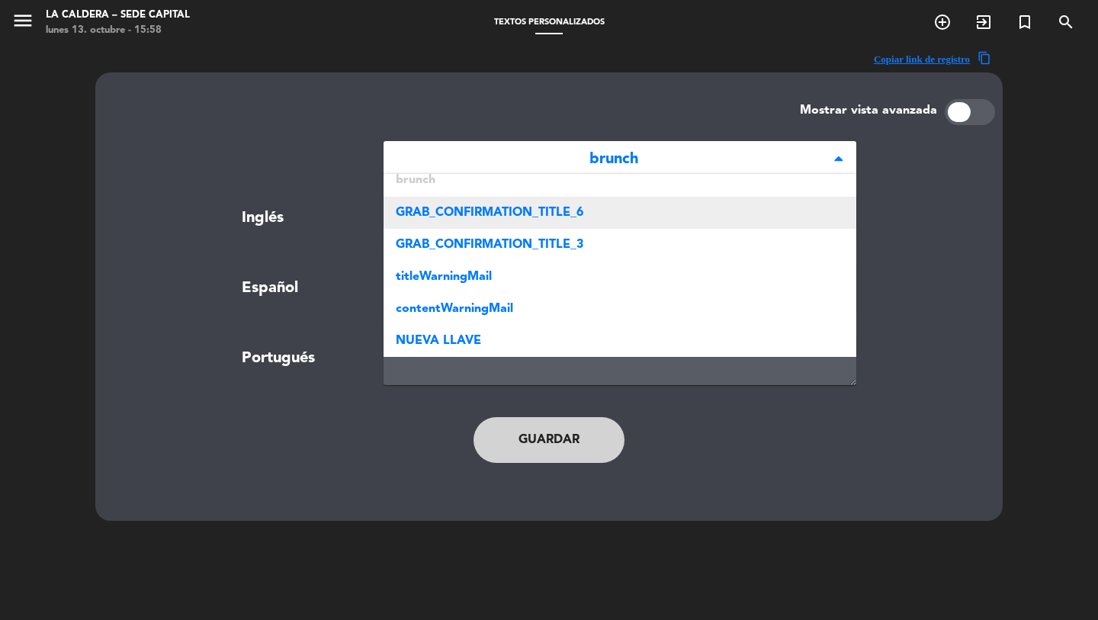
click at [442, 209] on span "GRAB_CONFIRMATION_TITLE_6" at bounding box center [490, 213] width 188 height 12
type textarea "additional details (name of the birthday person if it is a celebration)"
type textarea "detalles adicionales (nombre de la persona que cumple años en caso de tratarse …"
type textarea "detalhes adicionais (nome do aniversariante se for uma comemoração)"
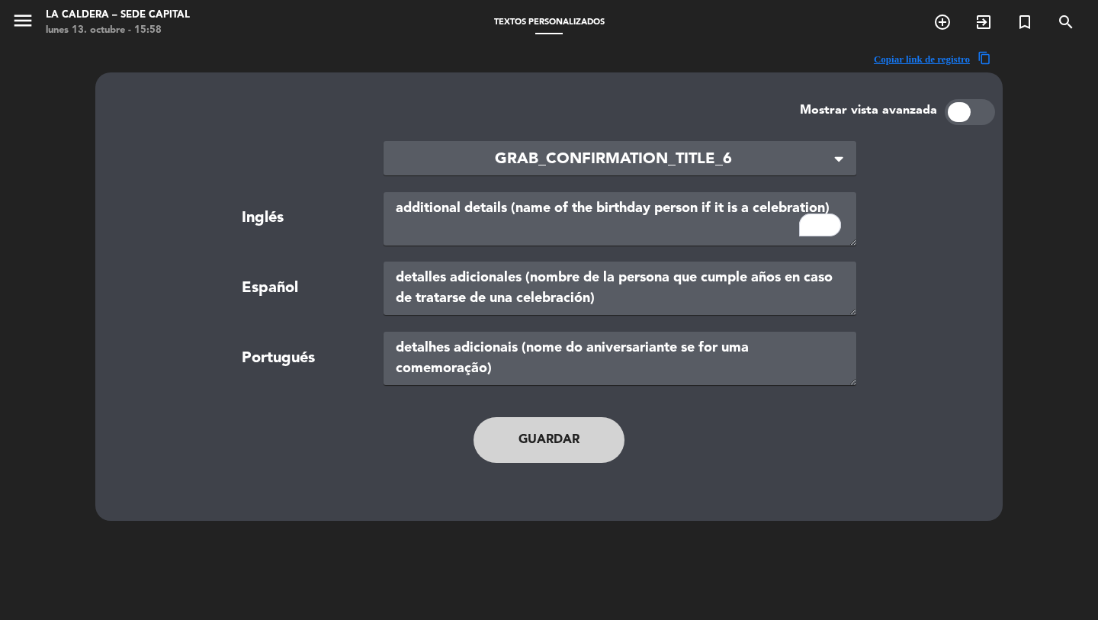
click at [580, 140] on main "× GRAB_CONFIRMATION_TITLE_6 × Inglés additional details (name of the birthday p…" at bounding box center [549, 309] width 870 height 369
click at [535, 152] on span "GRAB_CONFIRMATION_TITLE_6" at bounding box center [614, 159] width 436 height 25
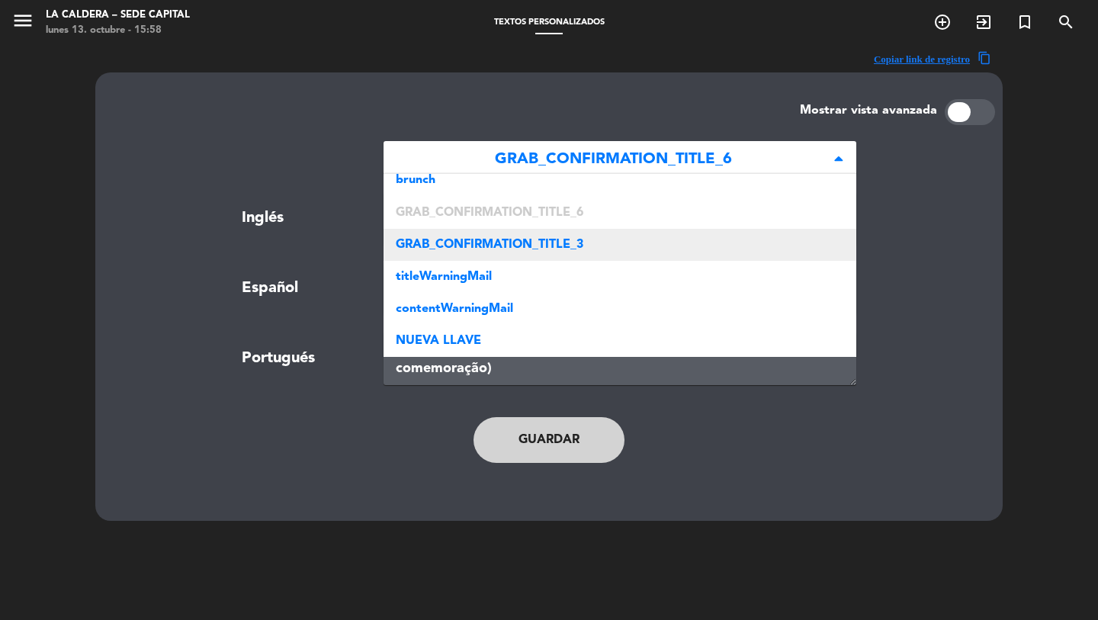
click at [513, 232] on div "GRAB_CONFIRMATION_TITLE_3" at bounding box center [620, 245] width 473 height 32
type textarea "Selección de menú"
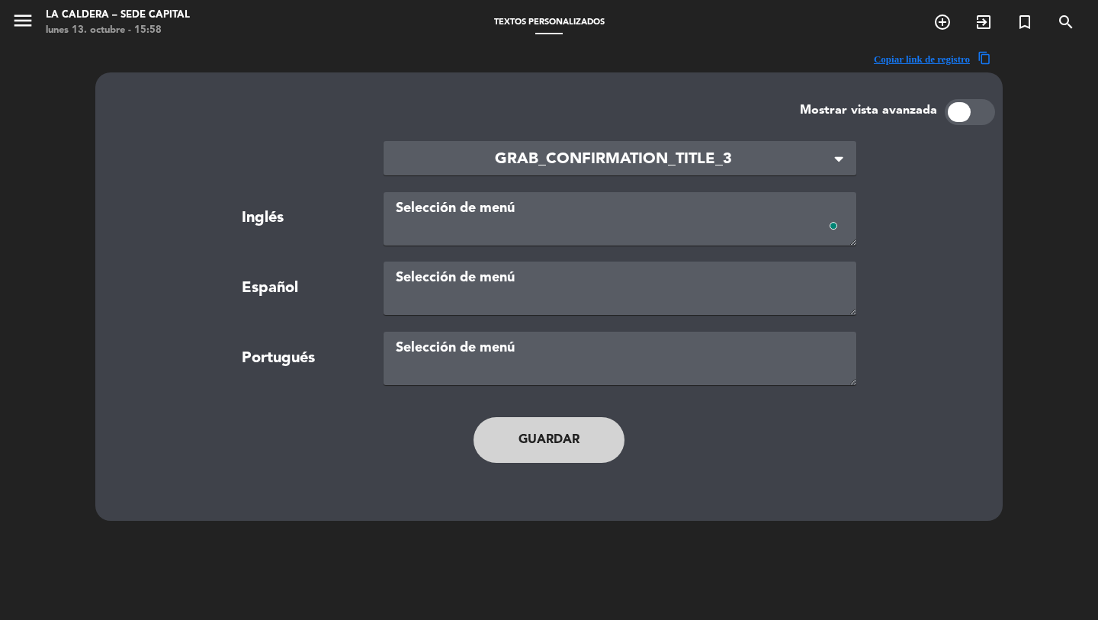
drag, startPoint x: 288, startPoint y: 365, endPoint x: 544, endPoint y: 138, distance: 342.1
click at [291, 363] on div "Portugués" at bounding box center [301, 358] width 142 height 25
